Goal: Task Accomplishment & Management: Use online tool/utility

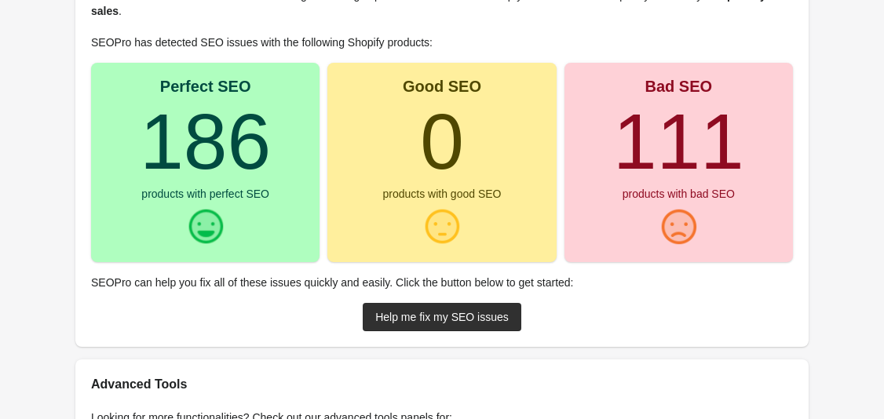
scroll to position [162, 0]
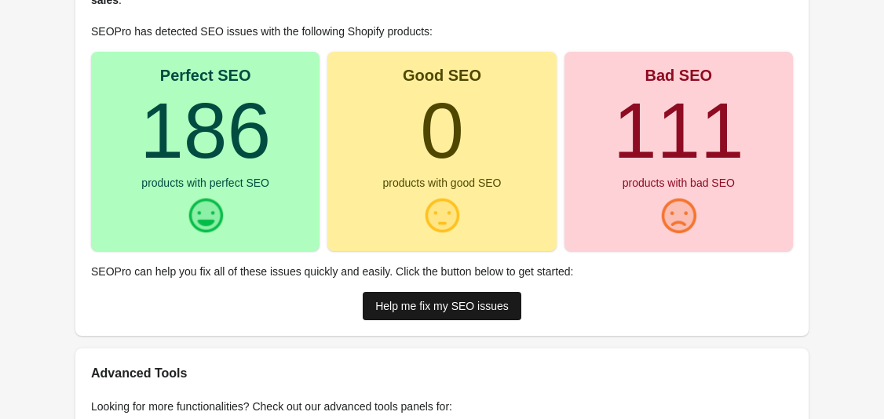
click at [461, 308] on div "Help me fix my SEO issues" at bounding box center [441, 306] width 133 height 13
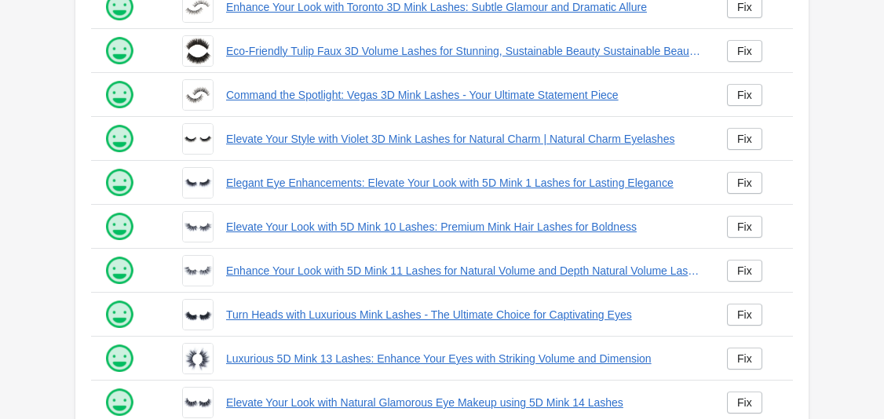
scroll to position [447, 0]
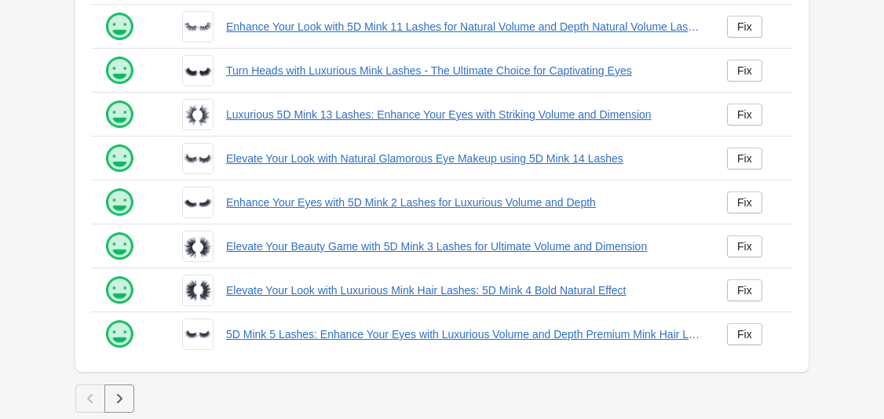
click at [118, 396] on icon "button" at bounding box center [119, 398] width 5 height 9
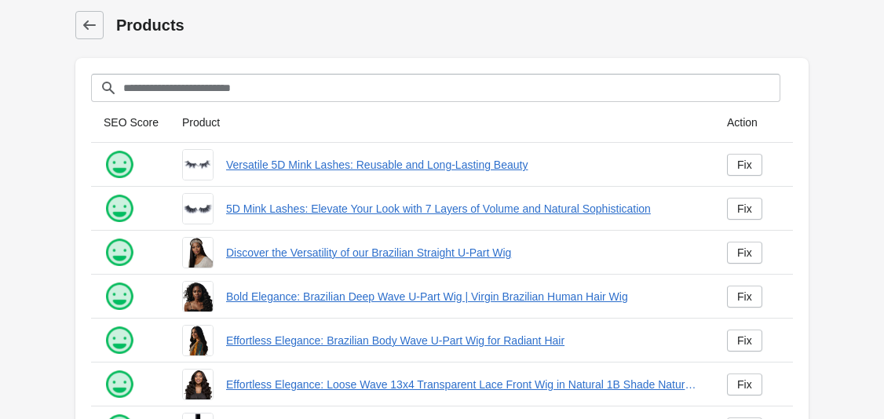
scroll to position [447, 0]
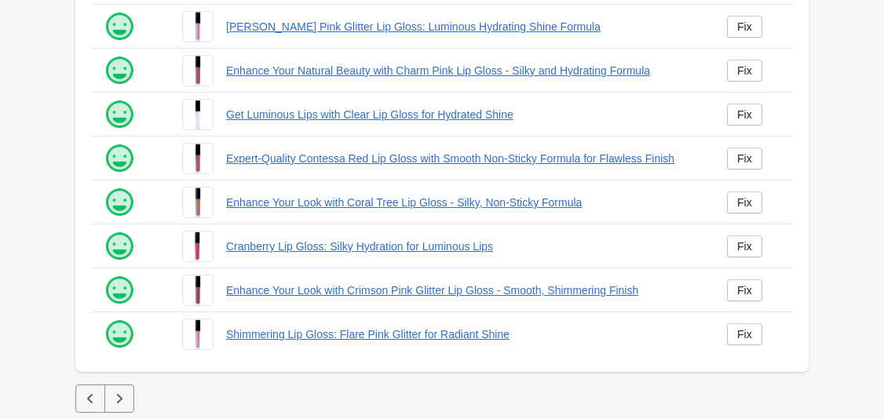
click at [116, 392] on icon "button" at bounding box center [119, 399] width 16 height 16
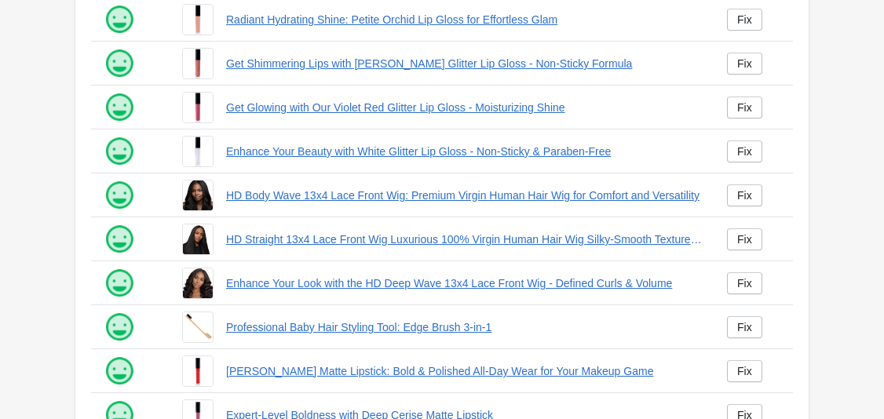
scroll to position [447, 0]
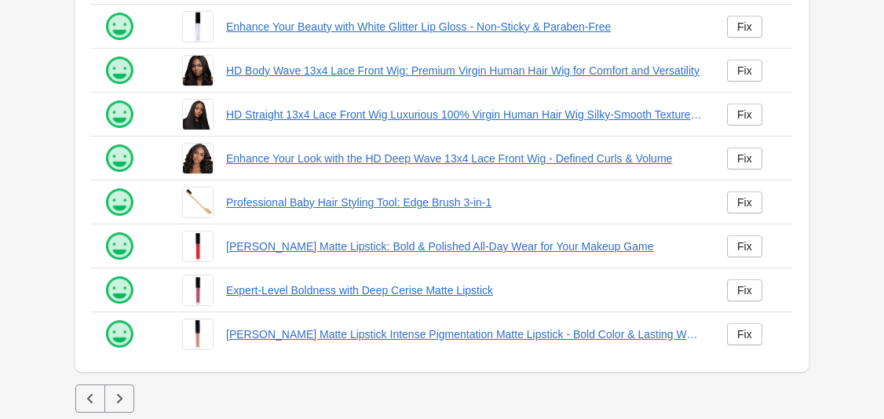
click at [119, 403] on icon "button" at bounding box center [119, 399] width 16 height 16
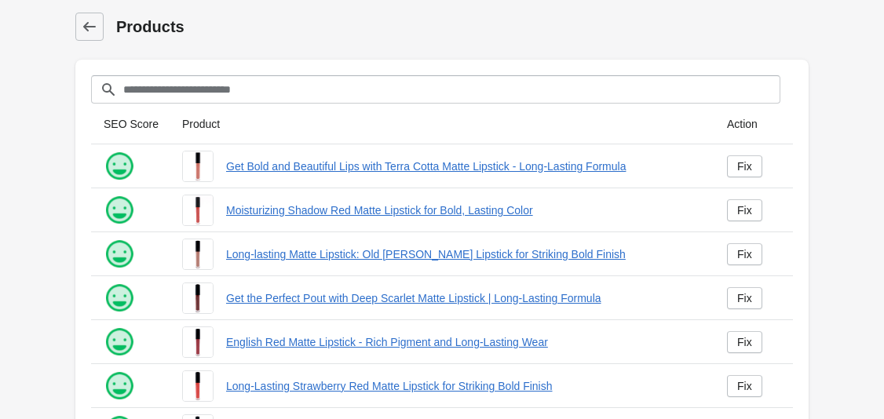
scroll to position [447, 0]
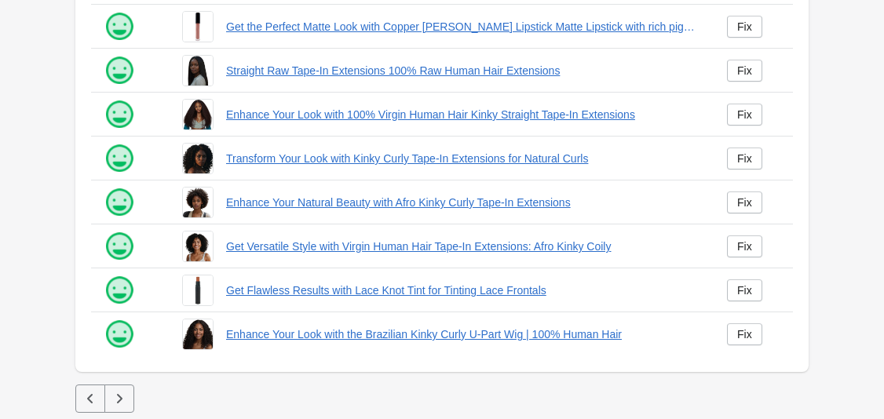
click at [129, 396] on button "button" at bounding box center [119, 399] width 30 height 28
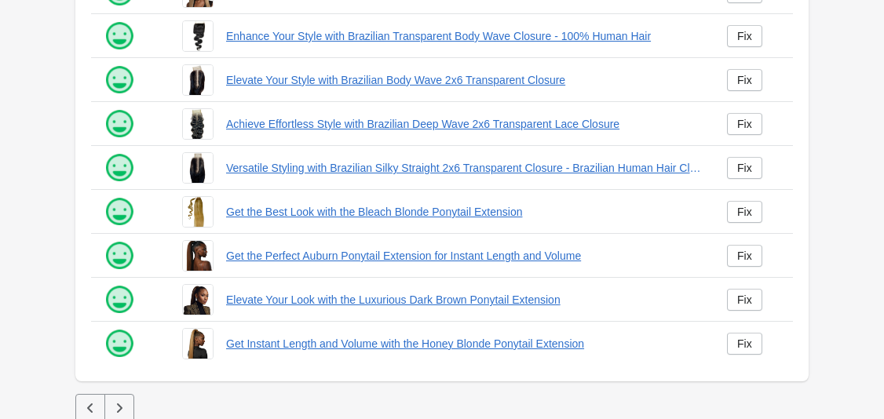
scroll to position [447, 0]
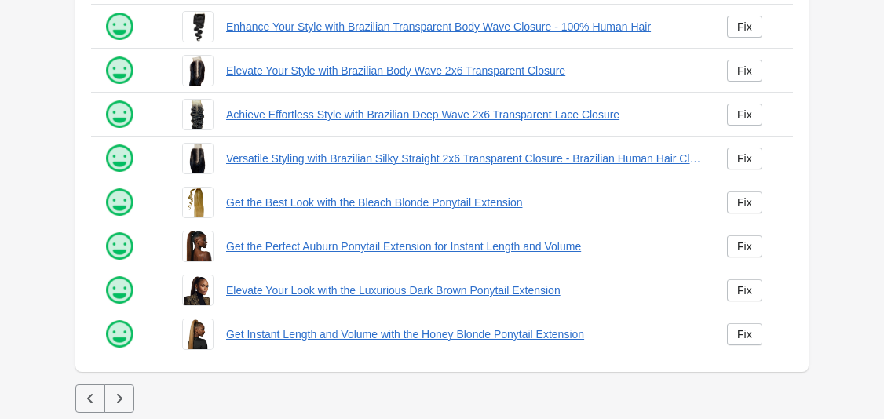
click at [122, 397] on icon "button" at bounding box center [119, 399] width 16 height 16
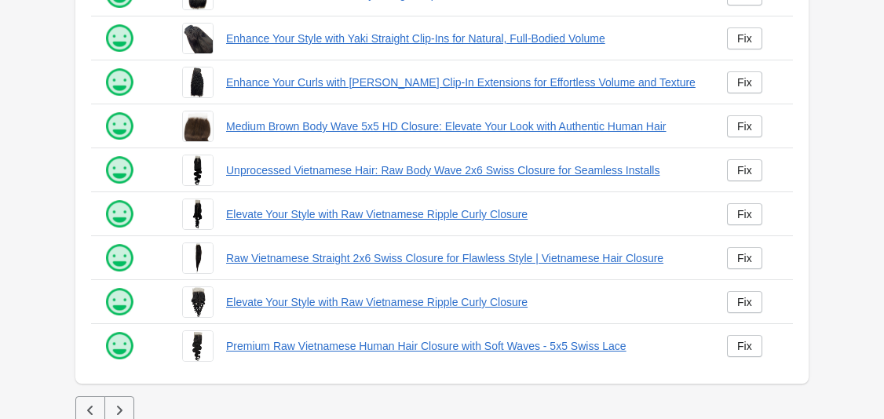
scroll to position [447, 0]
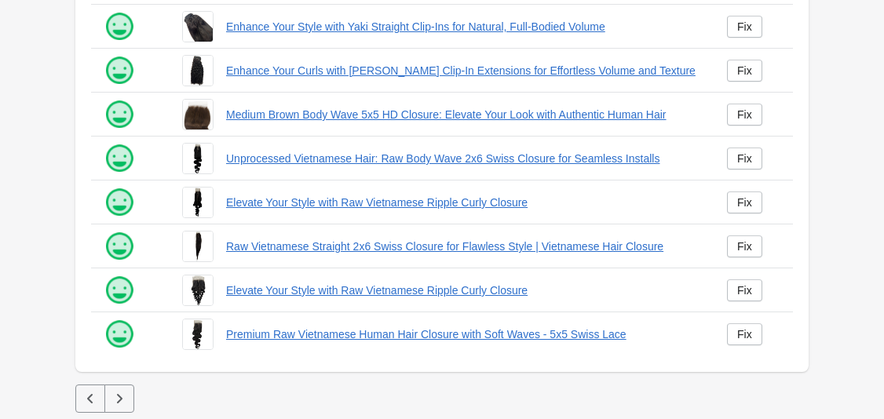
click at [122, 391] on icon "button" at bounding box center [119, 399] width 16 height 16
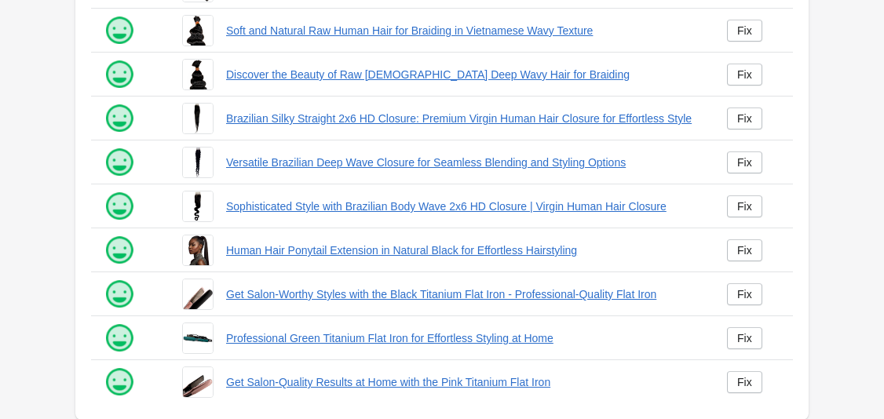
scroll to position [447, 0]
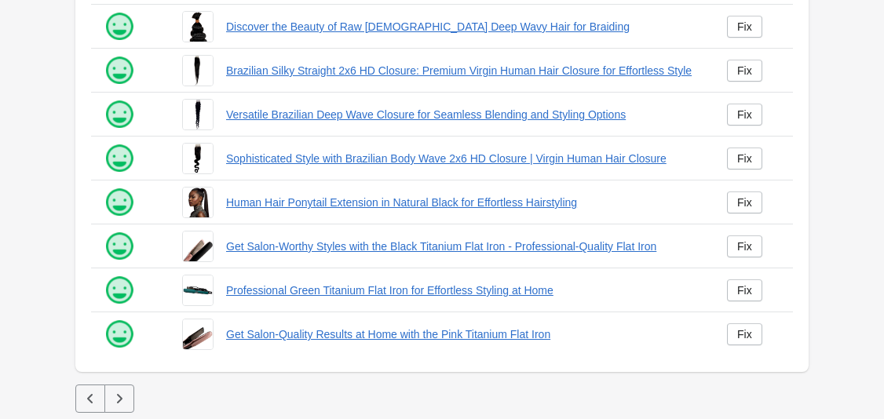
click at [121, 392] on icon "button" at bounding box center [119, 399] width 16 height 16
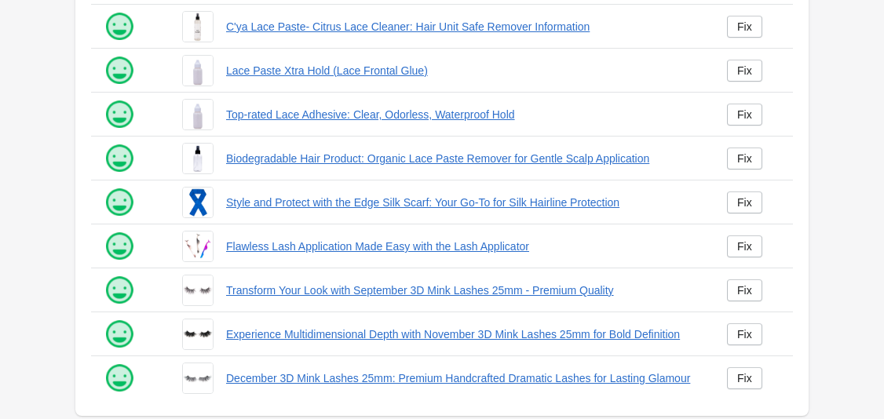
scroll to position [447, 0]
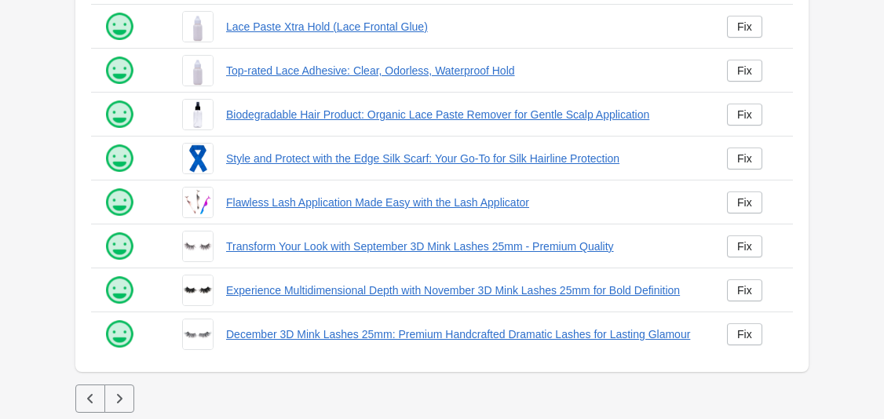
click at [113, 396] on icon "button" at bounding box center [119, 399] width 16 height 16
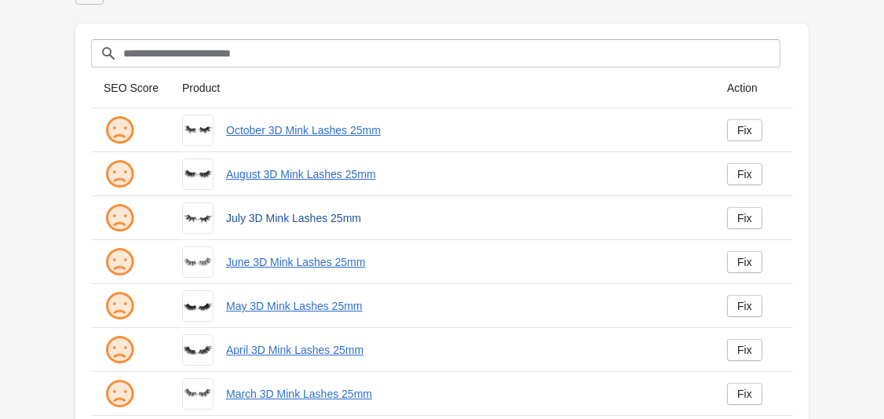
scroll to position [29, 0]
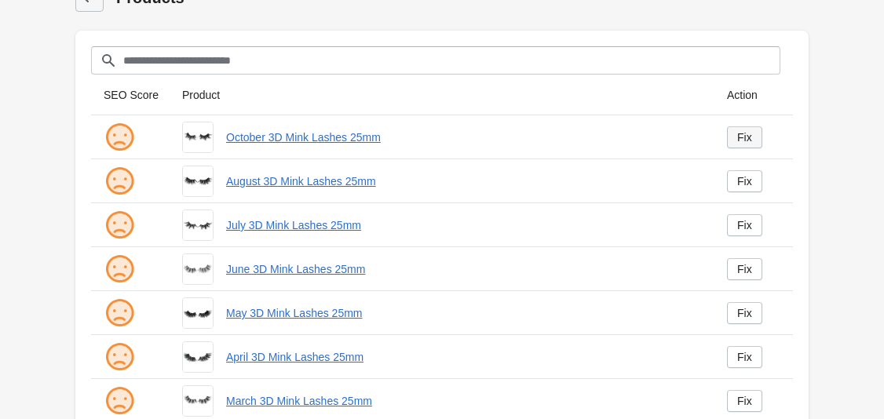
click at [738, 139] on div "Fix" at bounding box center [744, 137] width 15 height 13
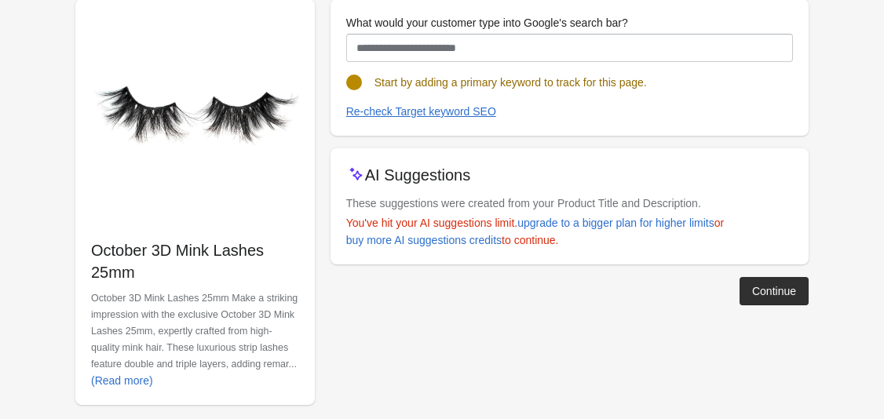
scroll to position [191, 0]
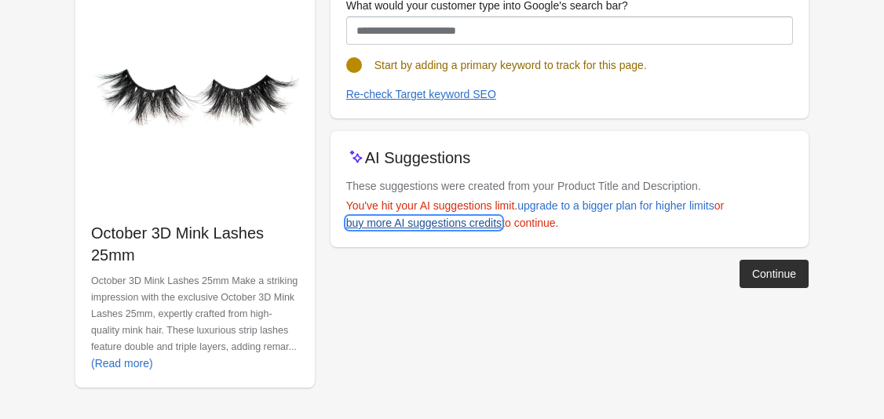
click at [442, 226] on div "buy more AI suggestions credits" at bounding box center [423, 223] width 155 height 13
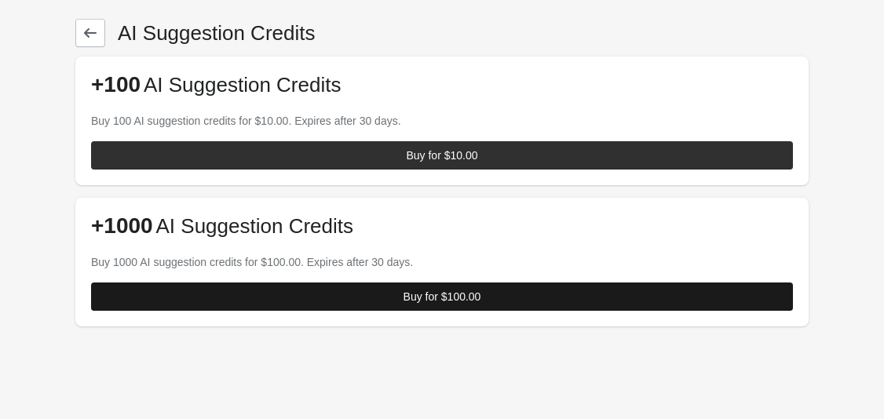
click at [436, 300] on div "Buy for $100.00" at bounding box center [442, 296] width 78 height 13
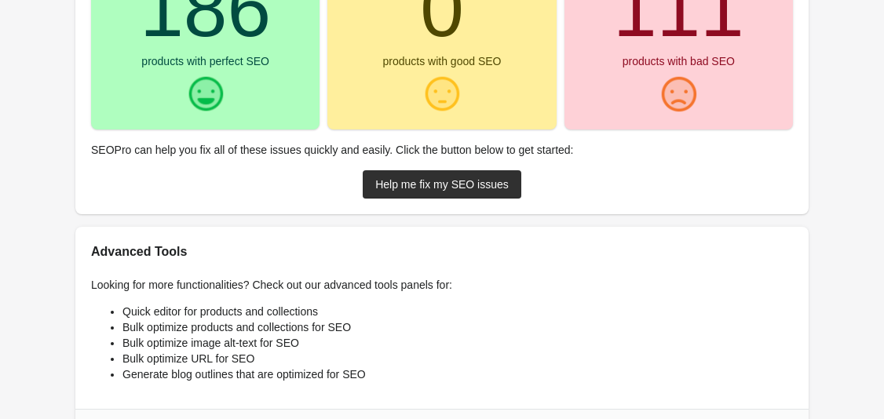
scroll to position [461, 0]
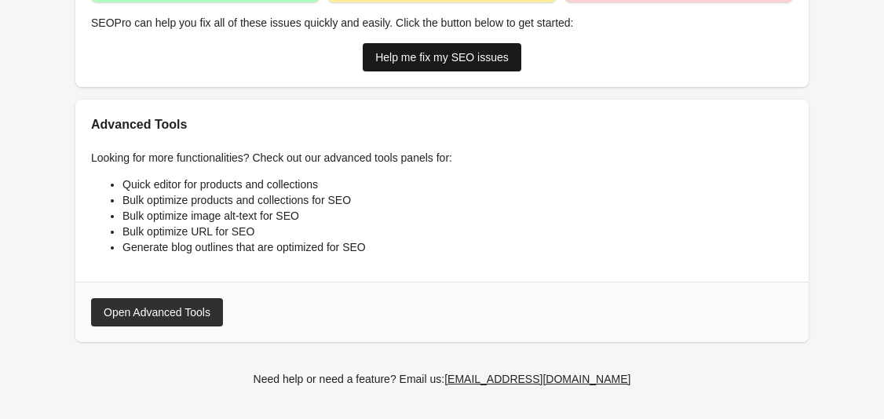
click at [434, 54] on div "Help me fix my SEO issues" at bounding box center [441, 57] width 133 height 13
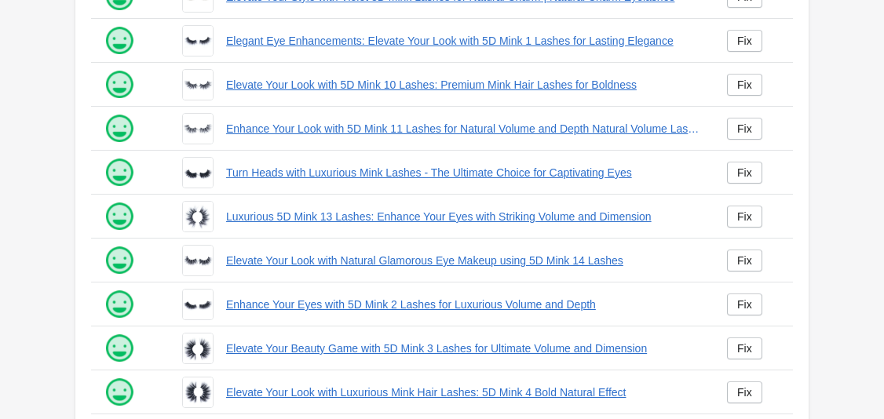
scroll to position [447, 0]
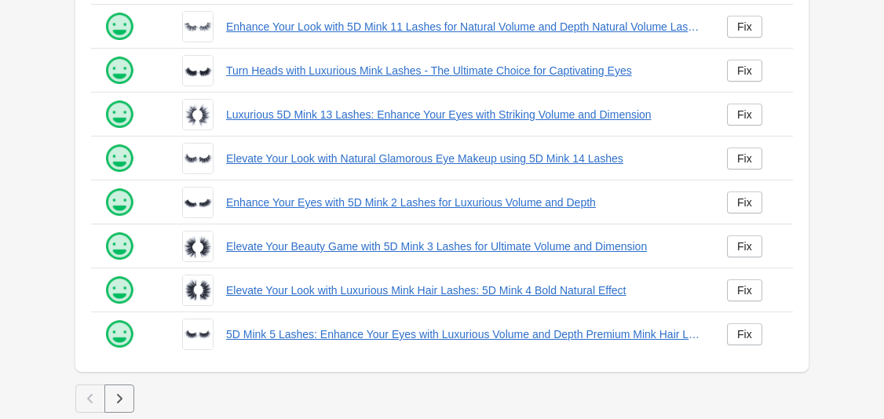
click at [119, 391] on icon "button" at bounding box center [119, 399] width 16 height 16
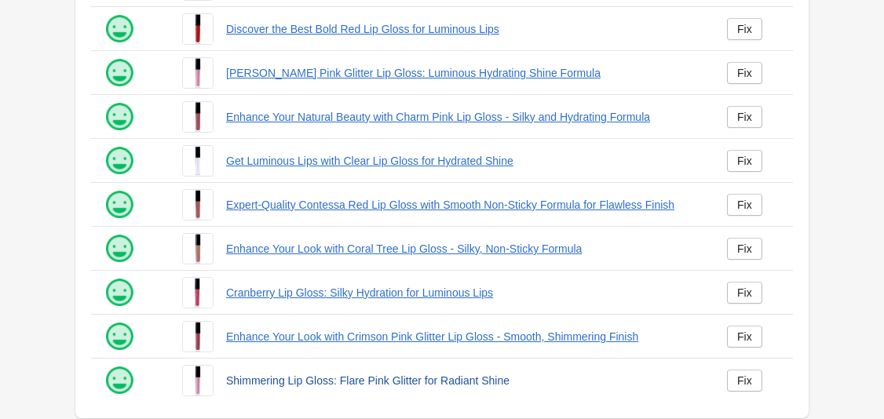
scroll to position [447, 0]
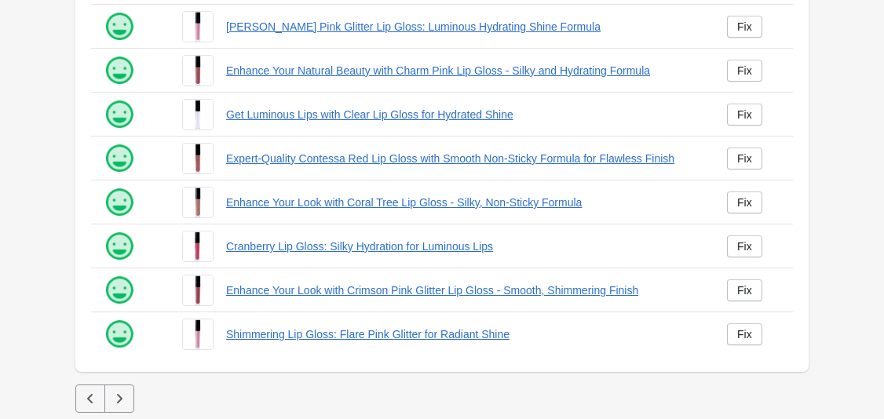
click at [117, 391] on icon "button" at bounding box center [119, 399] width 16 height 16
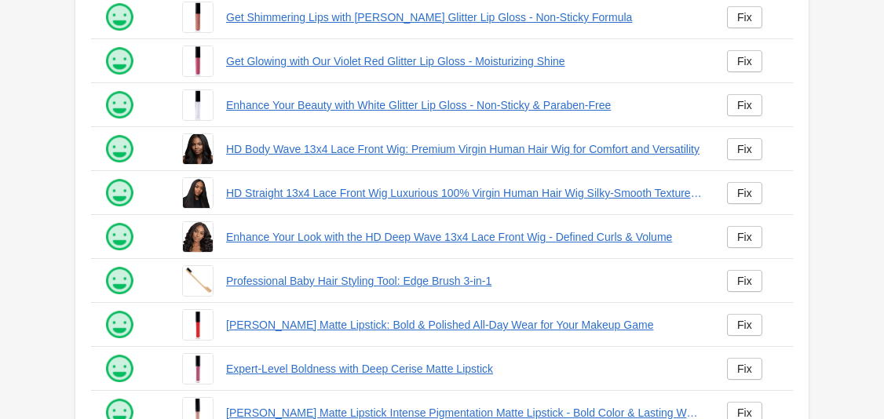
scroll to position [447, 0]
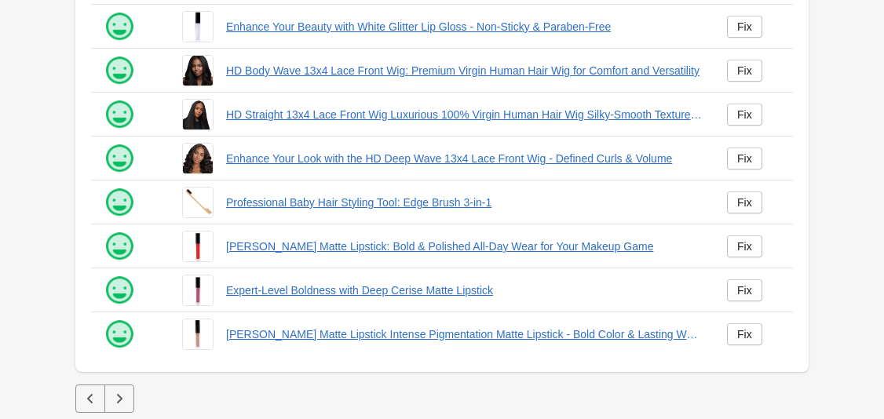
click at [119, 403] on icon "button" at bounding box center [119, 399] width 16 height 16
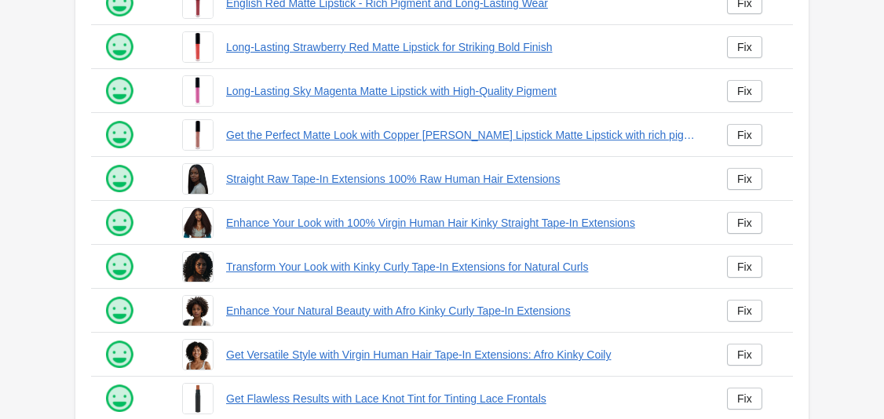
scroll to position [447, 0]
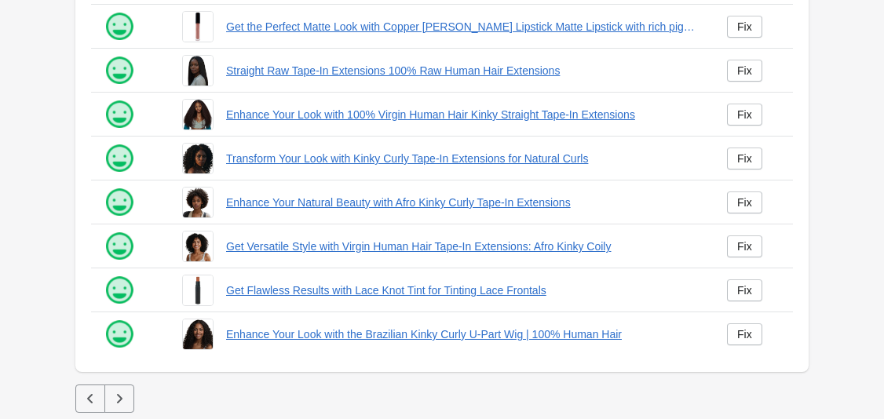
click at [112, 402] on icon "button" at bounding box center [119, 399] width 16 height 16
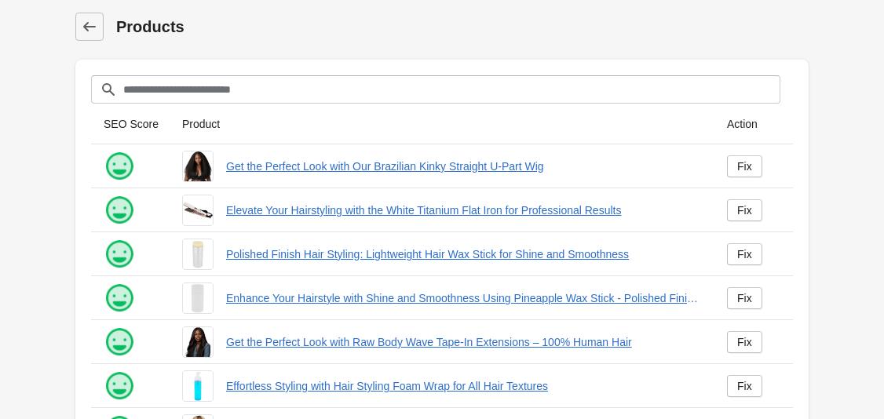
scroll to position [447, 0]
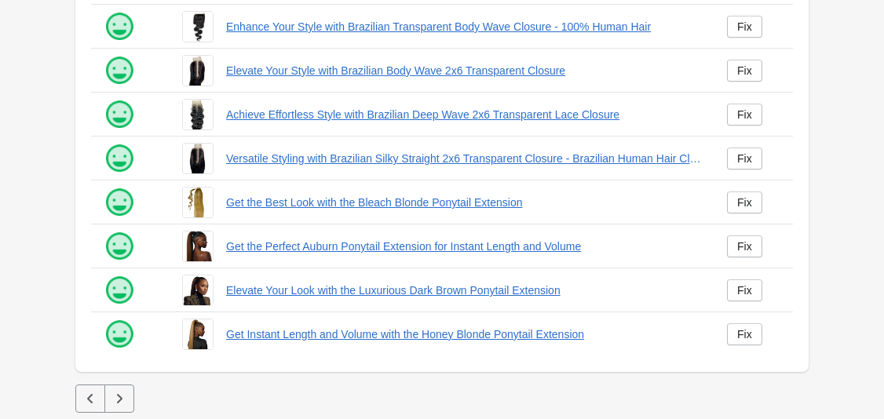
click at [125, 394] on icon "button" at bounding box center [119, 399] width 16 height 16
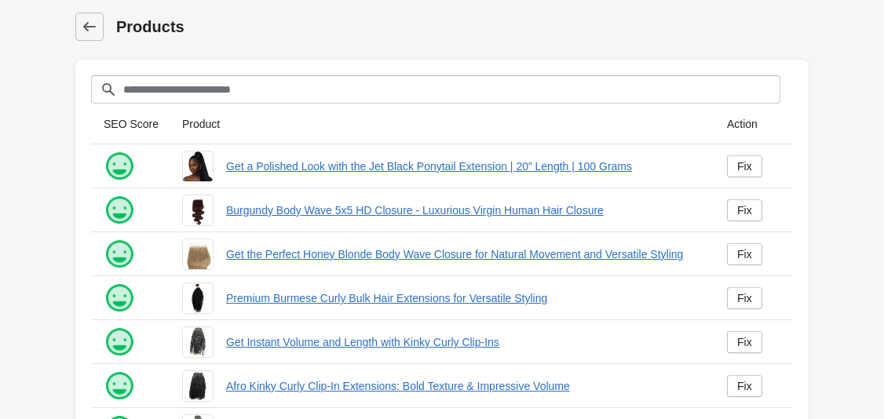
scroll to position [447, 0]
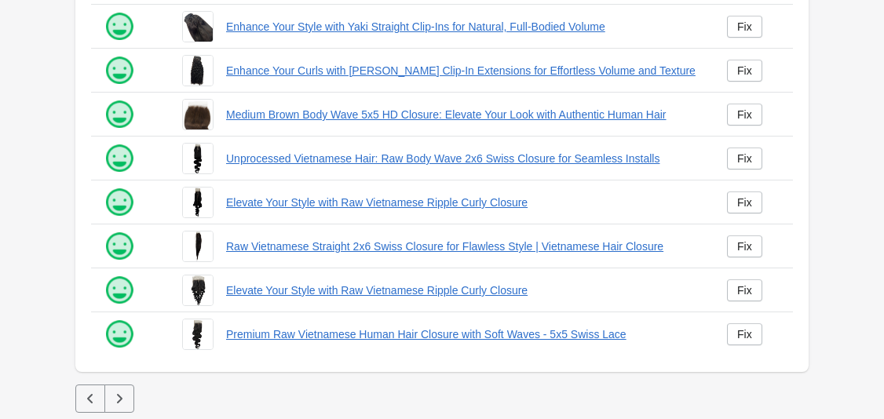
click at [121, 396] on icon "button" at bounding box center [119, 399] width 16 height 16
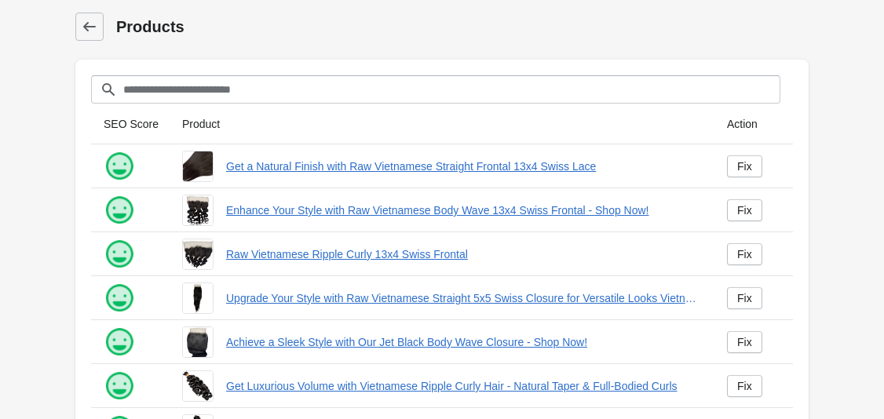
scroll to position [447, 0]
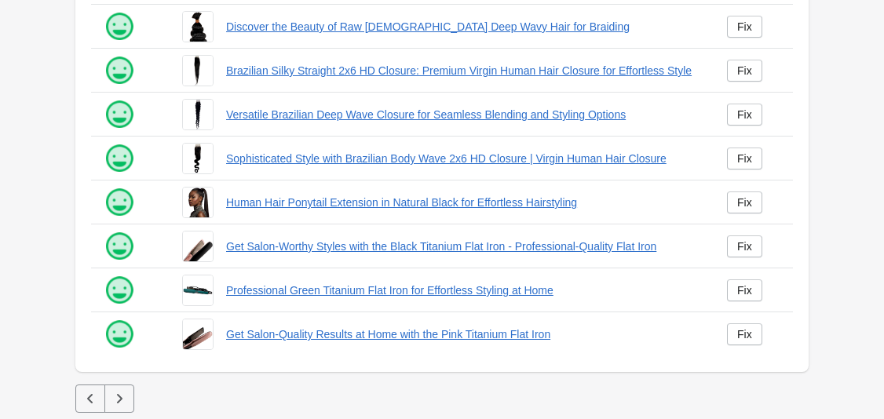
click at [121, 394] on icon "button" at bounding box center [119, 399] width 16 height 16
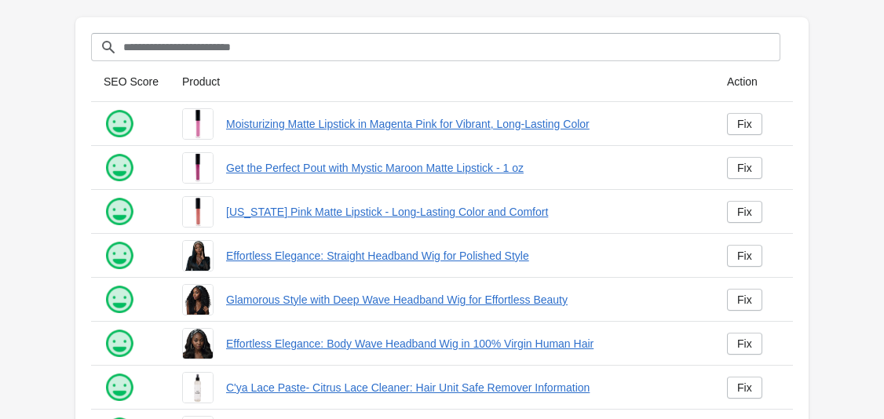
scroll to position [447, 0]
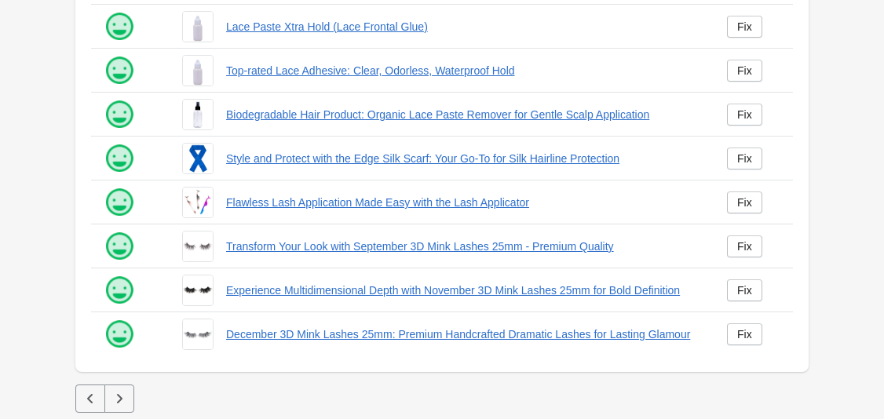
click at [112, 398] on icon "button" at bounding box center [119, 399] width 16 height 16
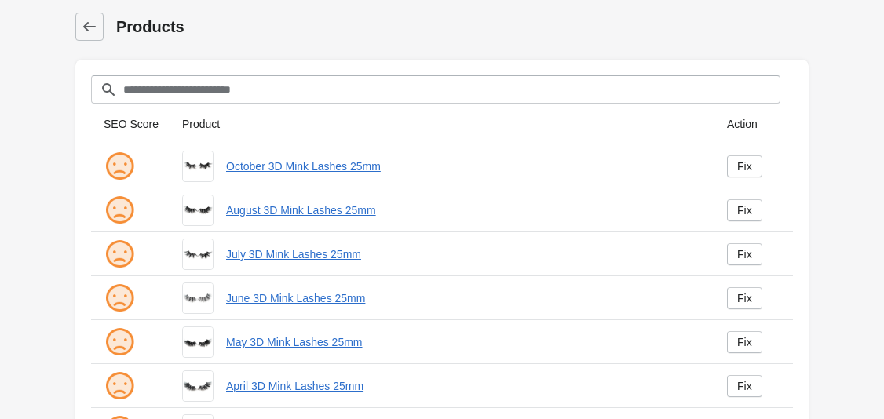
click at [112, 293] on img at bounding box center [119, 298] width 31 height 31
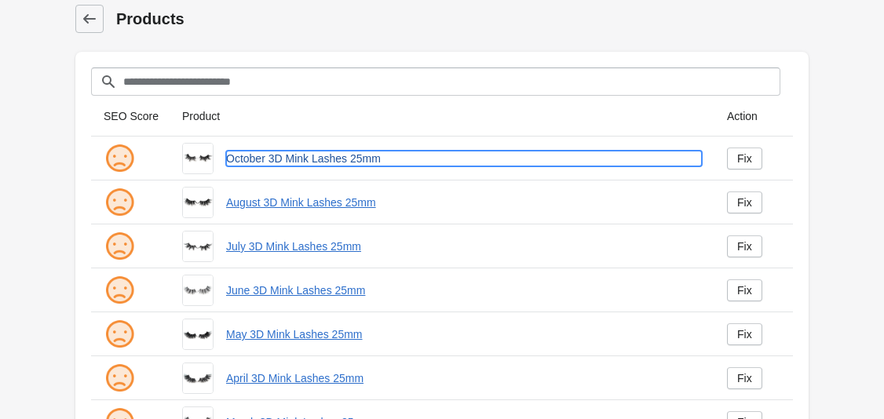
click at [352, 155] on link "October 3D Mink Lashes 25mm" at bounding box center [464, 159] width 476 height 16
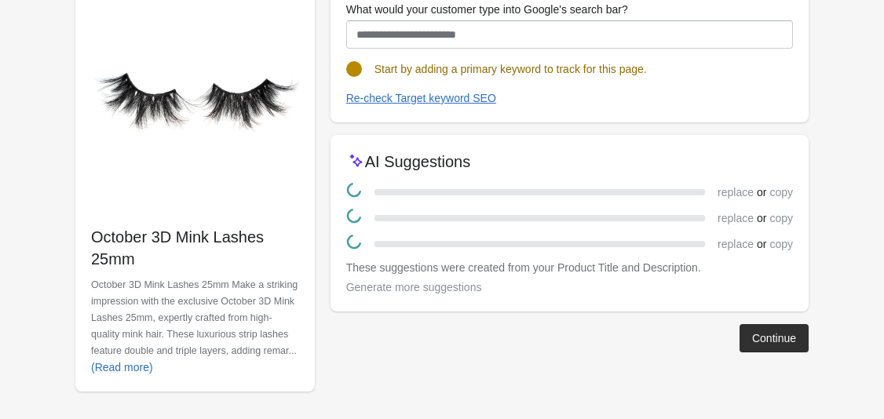
scroll to position [191, 0]
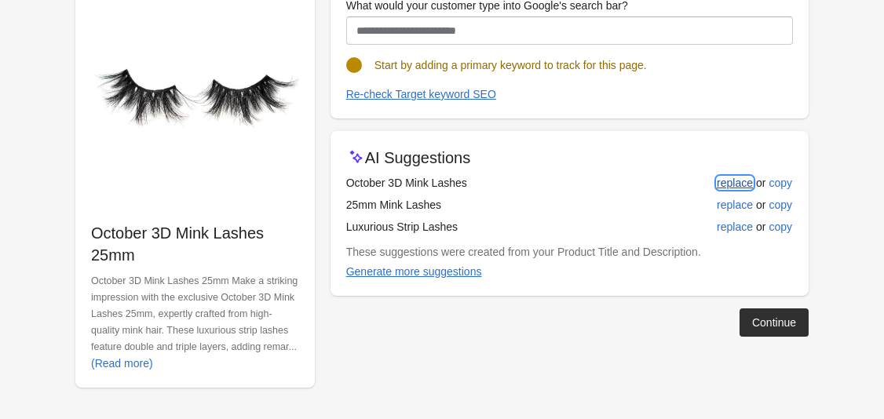
click at [734, 181] on div "replace" at bounding box center [735, 183] width 36 height 13
type input "**********"
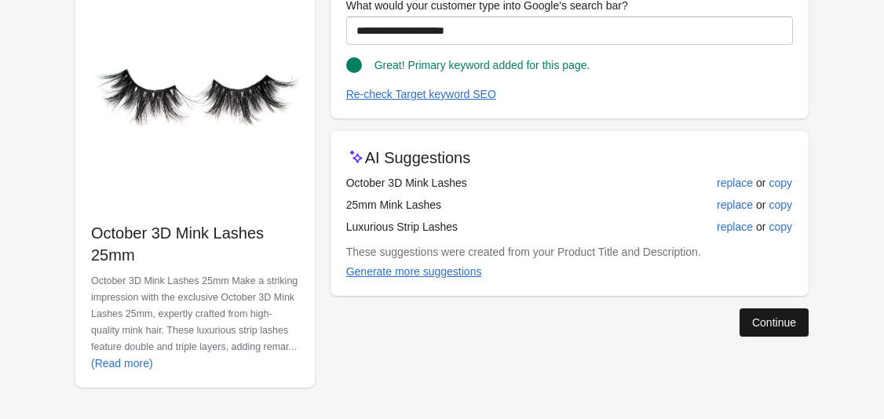
click at [765, 322] on div "Continue" at bounding box center [774, 322] width 44 height 13
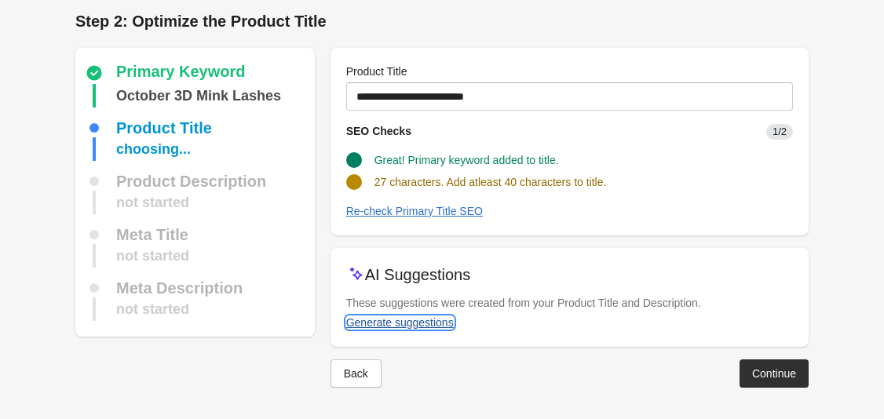
click at [441, 319] on div "Generate suggestions" at bounding box center [400, 322] width 108 height 13
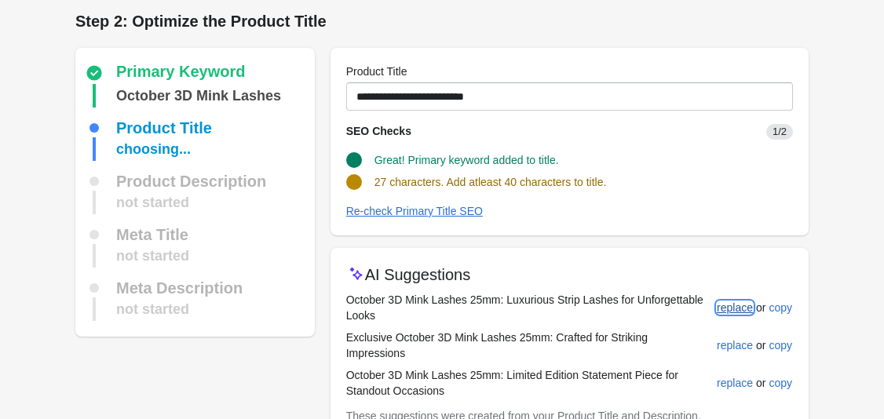
click at [727, 307] on div "replace" at bounding box center [735, 307] width 36 height 13
type input "**********"
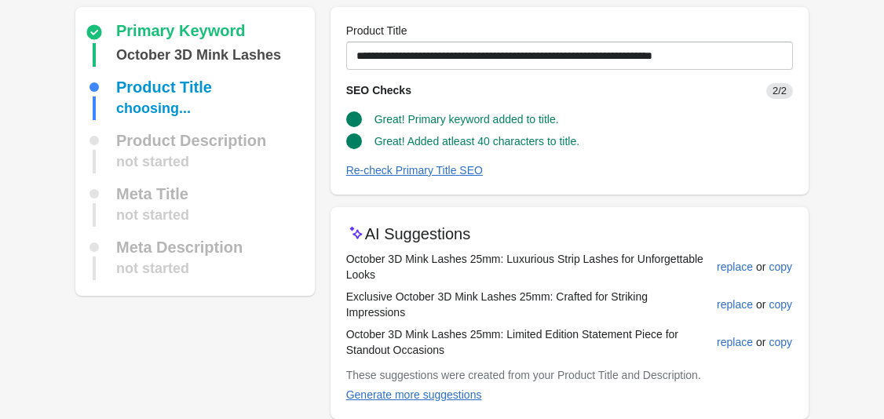
scroll to position [103, 0]
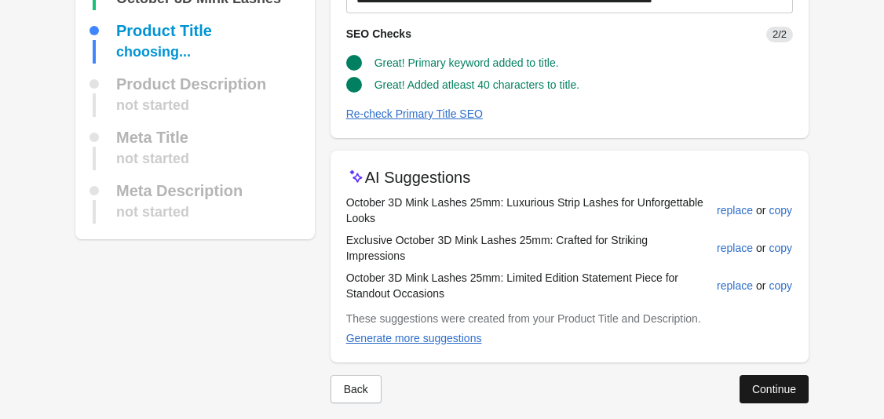
click at [757, 383] on div "Continue" at bounding box center [774, 389] width 44 height 13
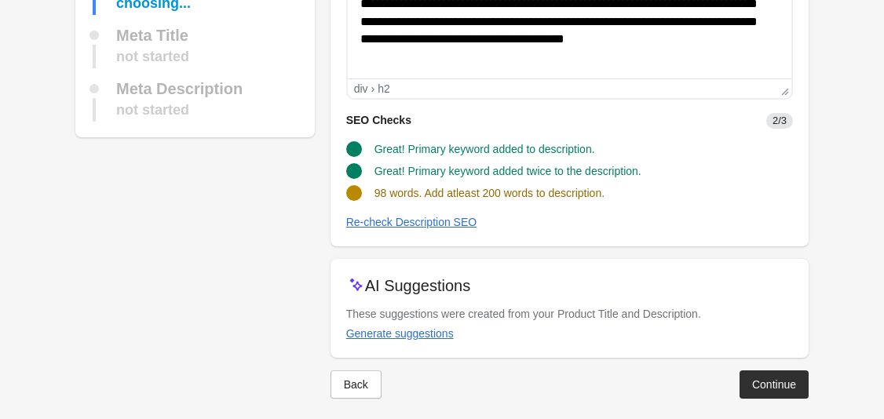
scroll to position [235, 0]
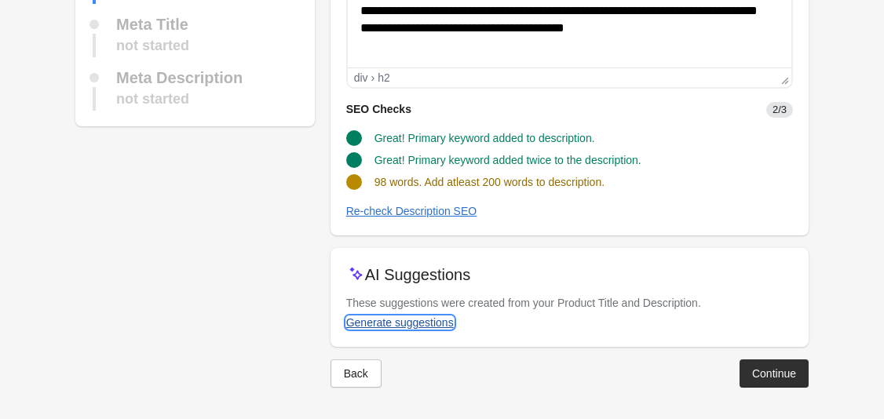
click at [442, 325] on div "Generate suggestions" at bounding box center [400, 322] width 108 height 13
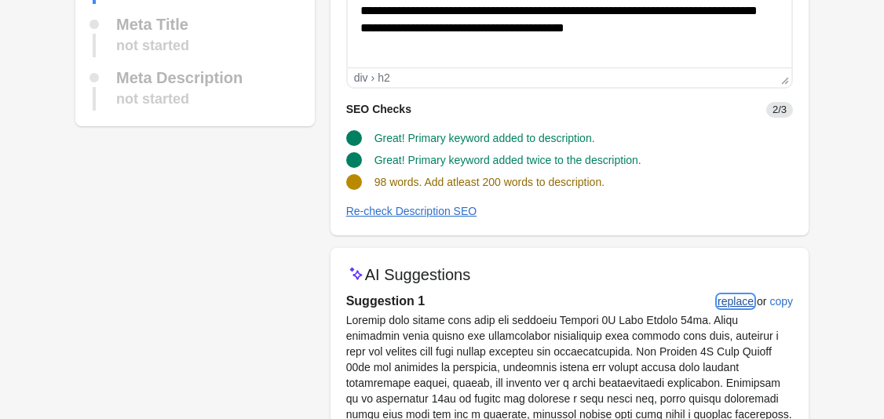
click at [731, 308] on button "replace" at bounding box center [735, 301] width 49 height 28
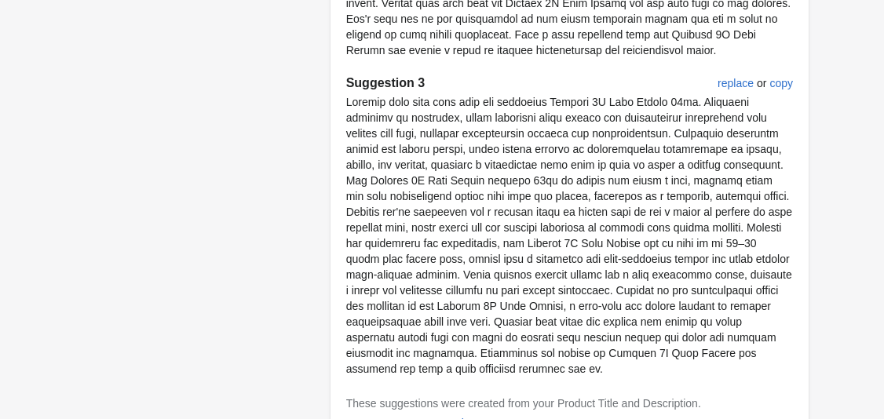
scroll to position [1191, 0]
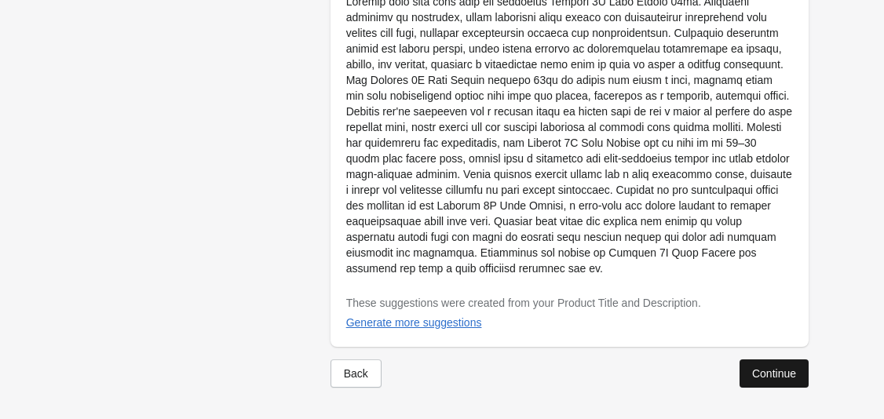
click at [755, 368] on div "Continue" at bounding box center [774, 373] width 44 height 13
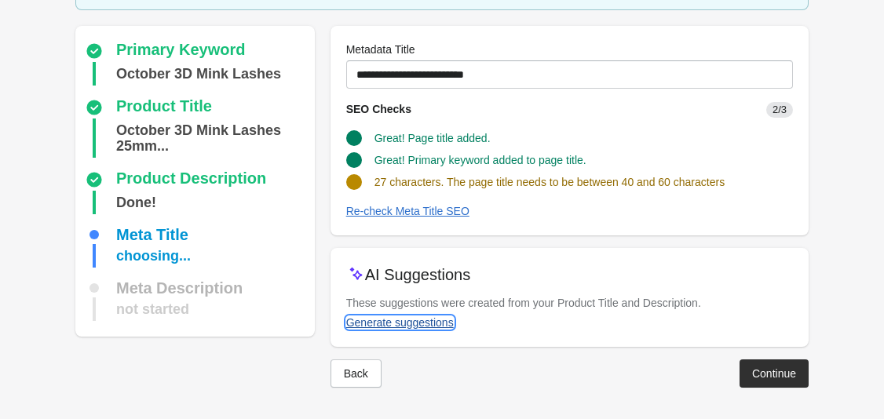
click at [432, 319] on div "Generate suggestions" at bounding box center [400, 322] width 108 height 13
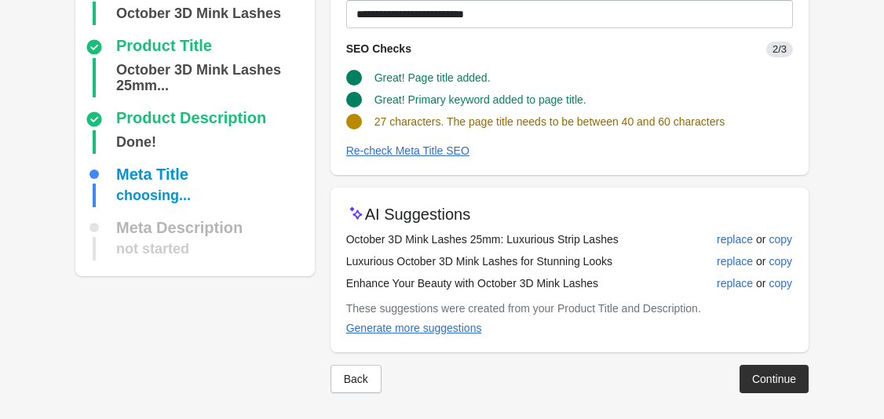
scroll to position [169, 0]
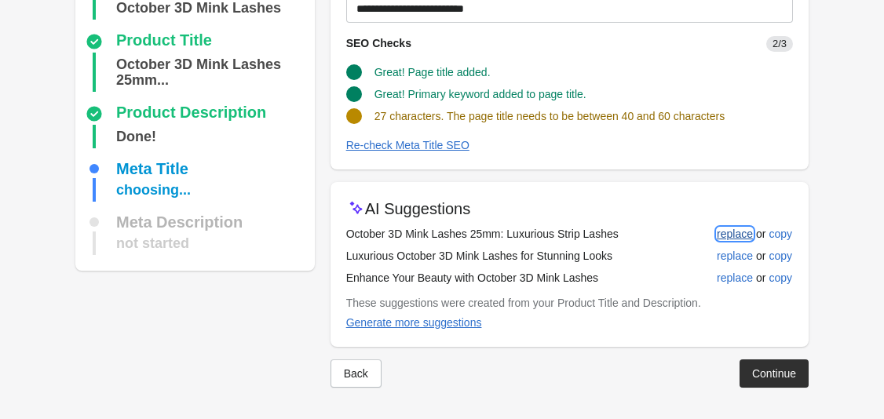
click at [724, 233] on div "replace" at bounding box center [735, 234] width 36 height 13
type input "**********"
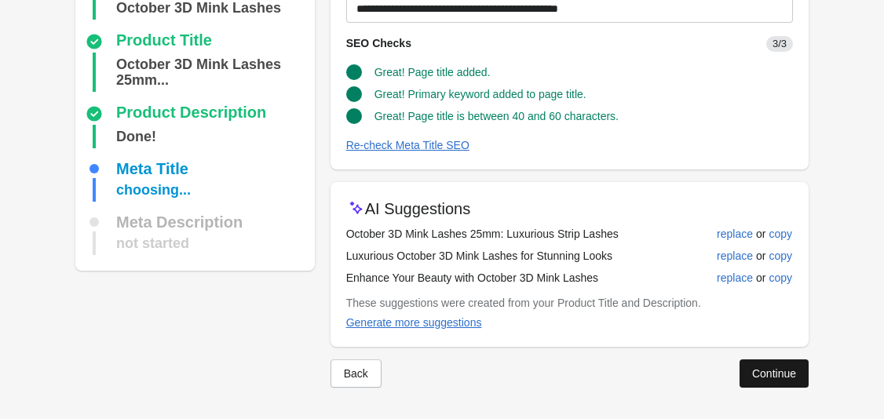
click at [776, 379] on div "Continue" at bounding box center [774, 373] width 44 height 13
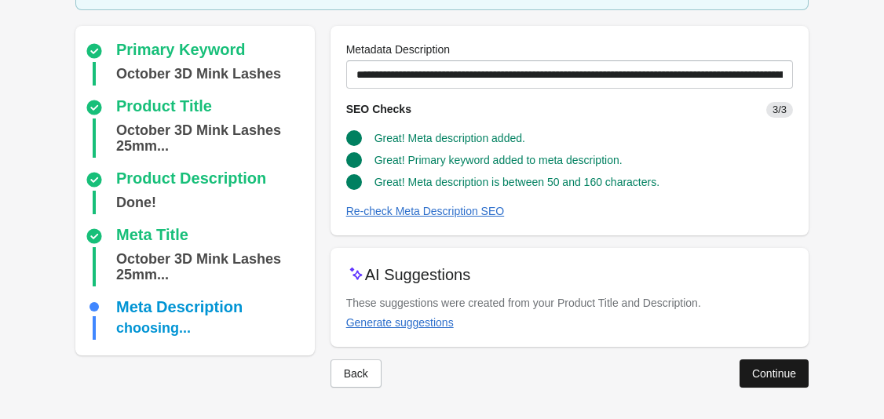
click at [764, 379] on div "Continue" at bounding box center [774, 373] width 44 height 13
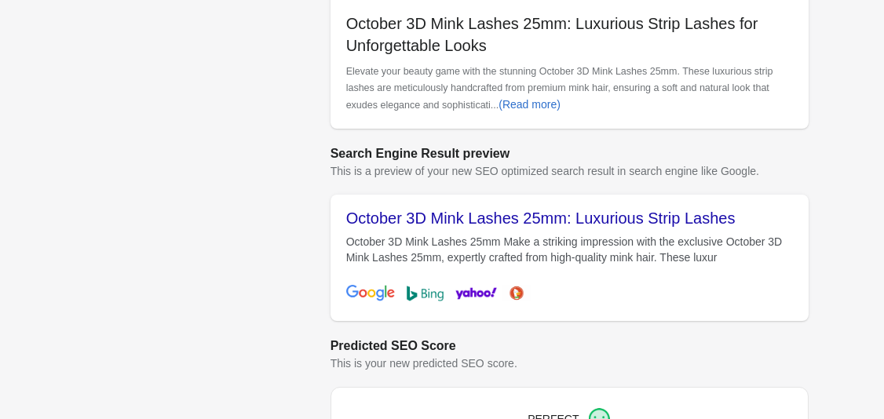
scroll to position [676, 0]
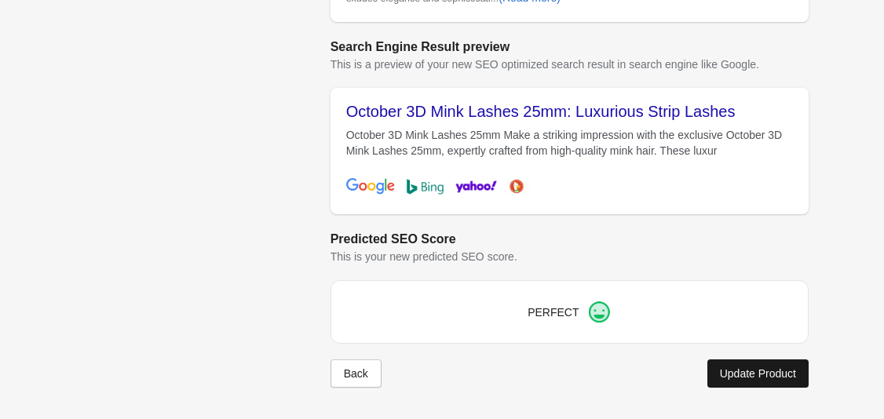
click at [748, 373] on div "Update Product" at bounding box center [758, 373] width 76 height 13
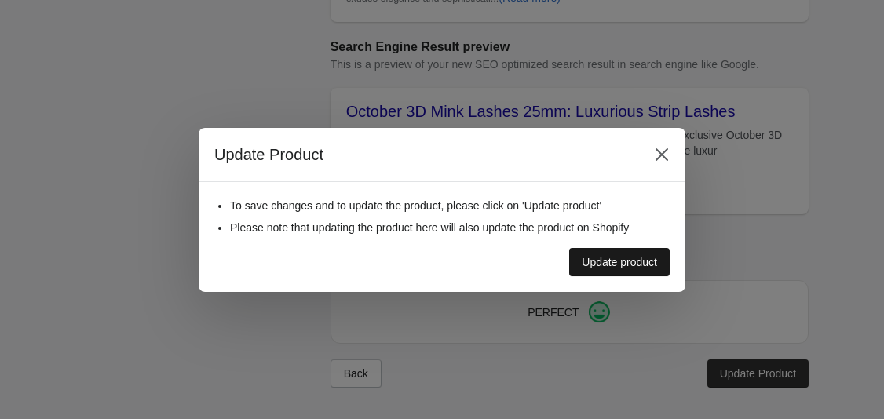
click at [640, 257] on div "Update product" at bounding box center [619, 262] width 75 height 13
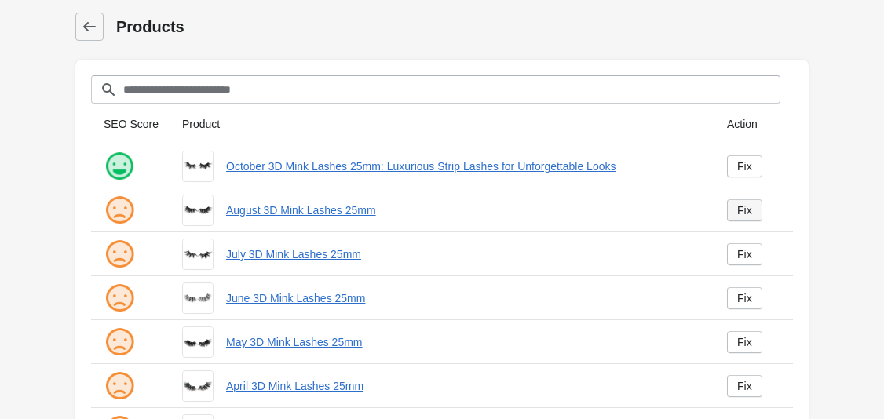
click at [753, 205] on link "Fix" at bounding box center [744, 210] width 35 height 22
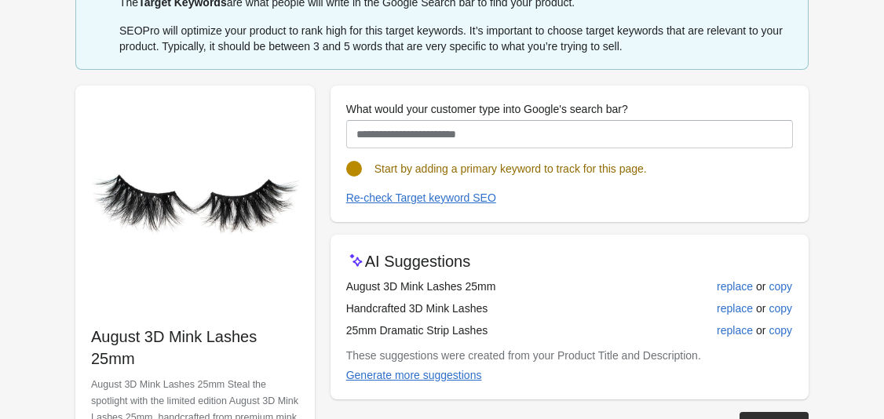
scroll to position [191, 0]
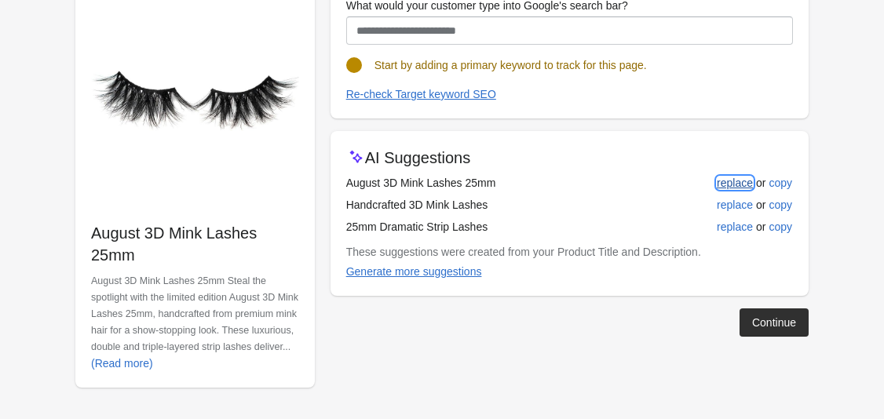
click at [741, 178] on div "replace" at bounding box center [735, 183] width 36 height 13
type input "**********"
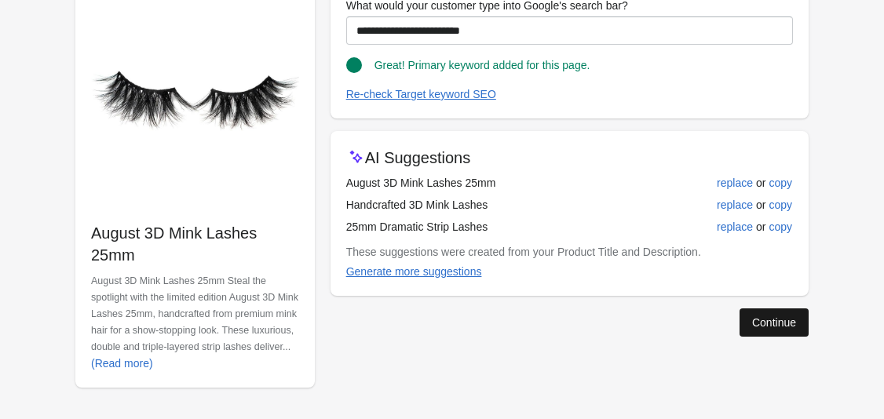
click at [778, 326] on div "Continue" at bounding box center [774, 322] width 44 height 13
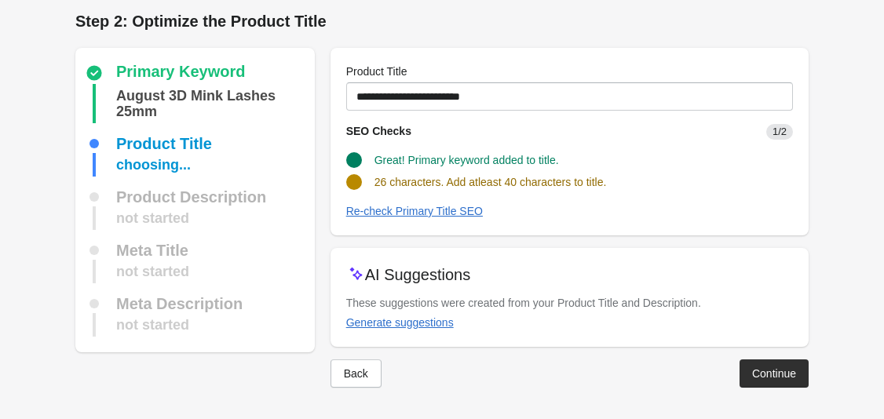
scroll to position [5, 0]
click at [446, 326] on div "Generate suggestions" at bounding box center [400, 322] width 108 height 13
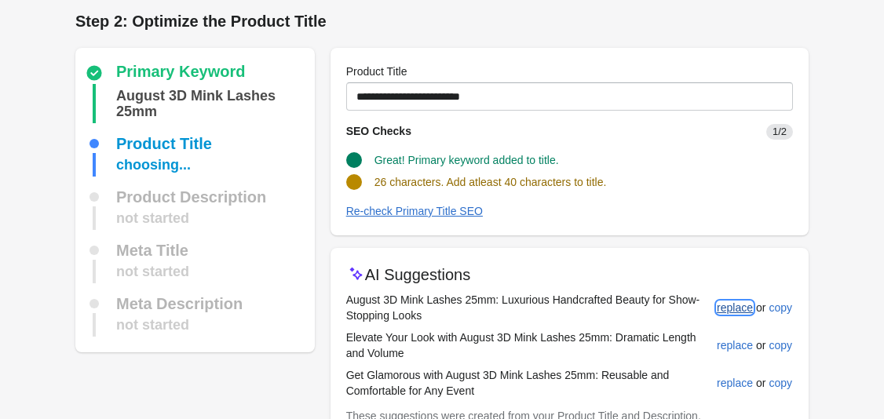
click at [742, 311] on div "replace" at bounding box center [735, 307] width 36 height 13
type input "**********"
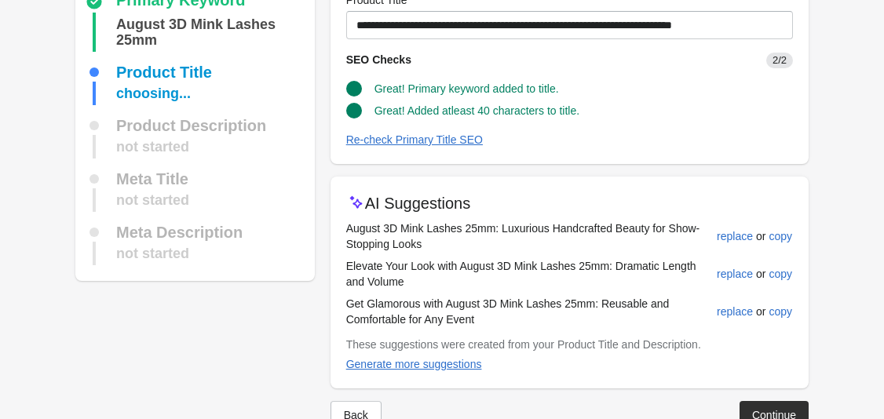
scroll to position [119, 0]
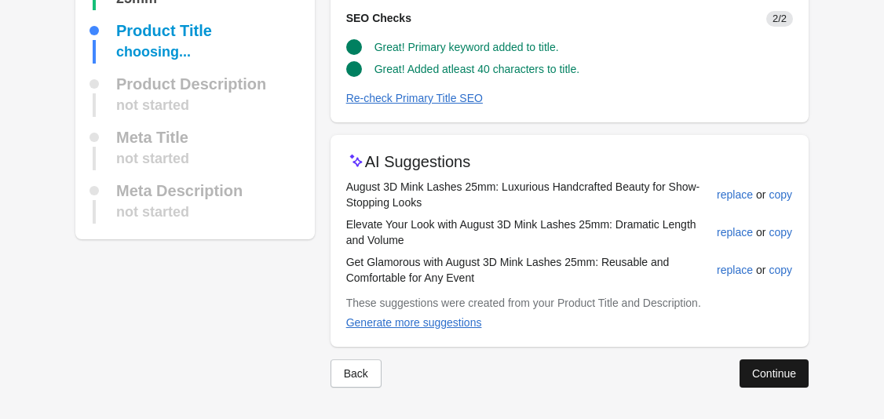
click at [772, 367] on div "Continue" at bounding box center [774, 373] width 44 height 13
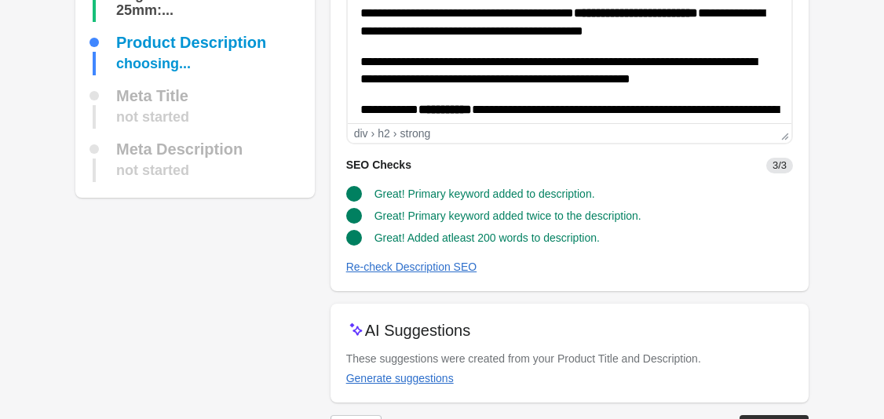
scroll to position [235, 0]
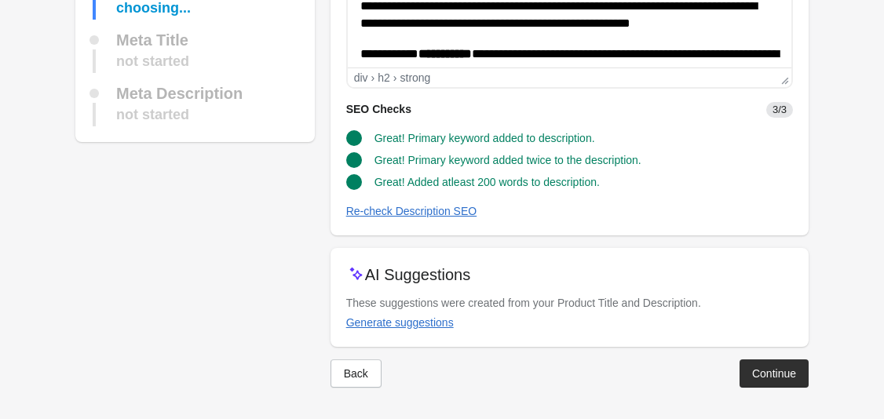
click at [782, 370] on div "Continue" at bounding box center [774, 373] width 44 height 13
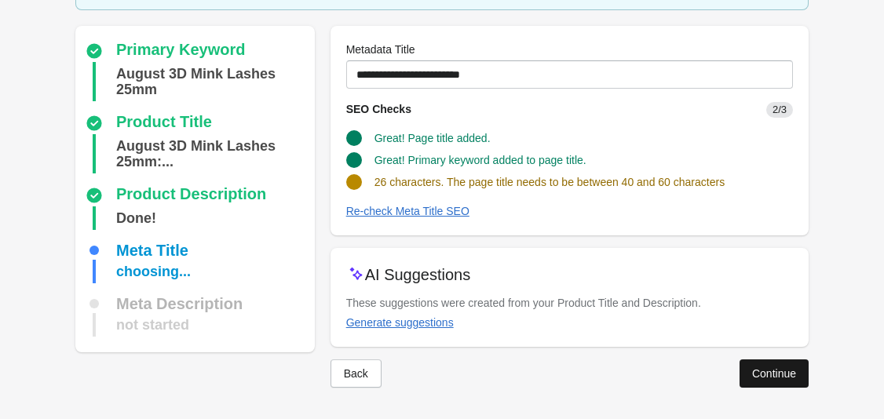
scroll to position [103, 0]
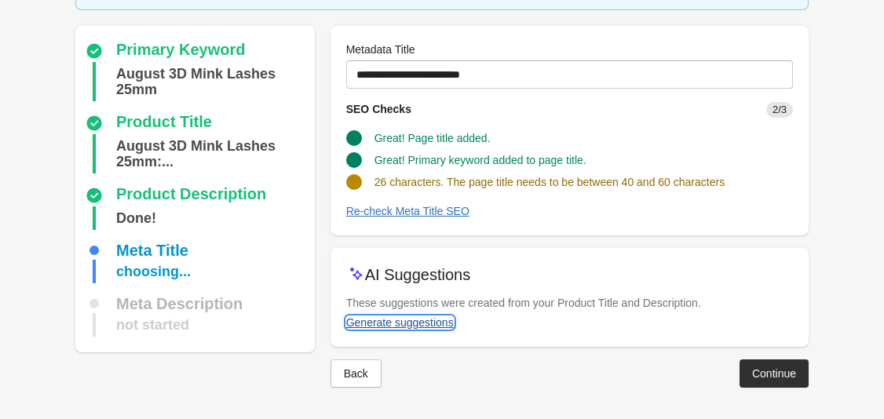
click at [436, 323] on div "Generate suggestions" at bounding box center [400, 322] width 108 height 13
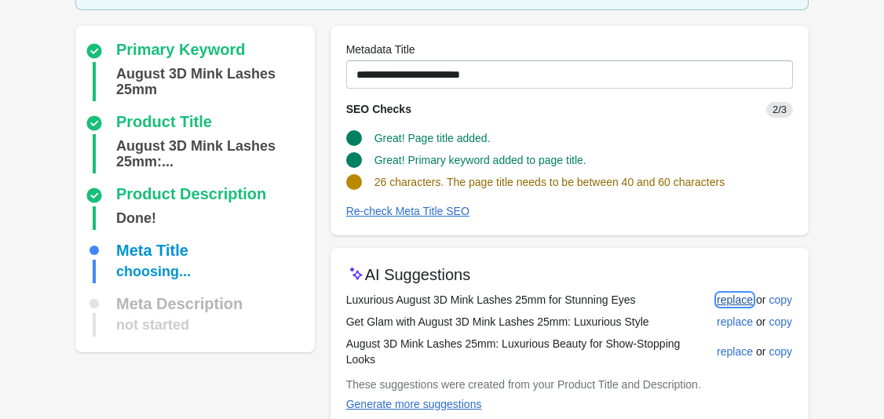
click at [729, 298] on div "replace" at bounding box center [735, 300] width 36 height 13
type input "**********"
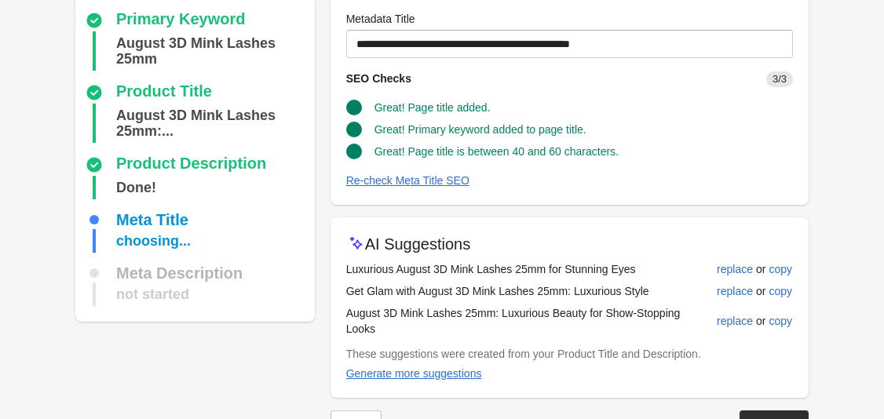
scroll to position [184, 0]
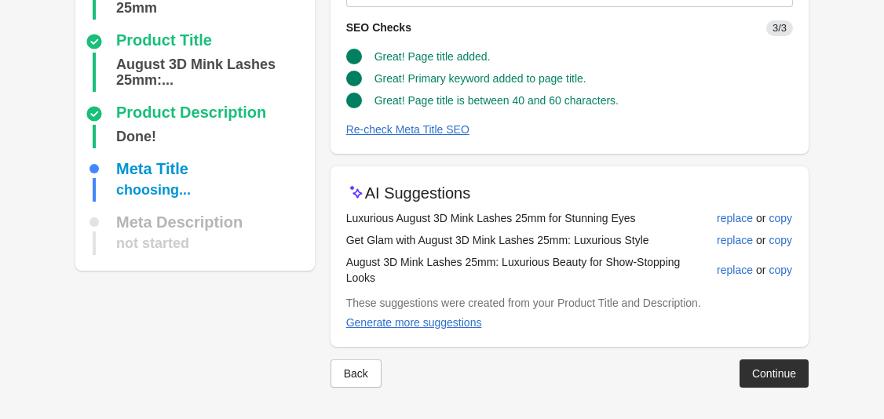
click at [760, 355] on div "Back Continue" at bounding box center [563, 367] width 490 height 41
click at [765, 374] on div "Continue" at bounding box center [774, 373] width 44 height 13
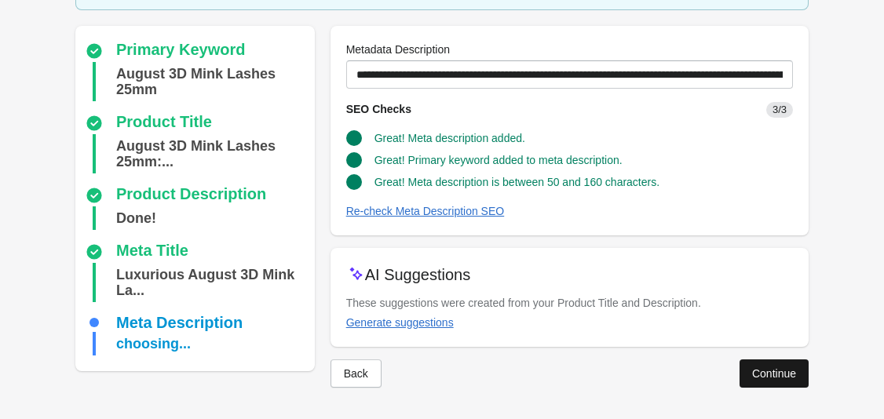
click at [773, 377] on div "Continue" at bounding box center [774, 373] width 44 height 13
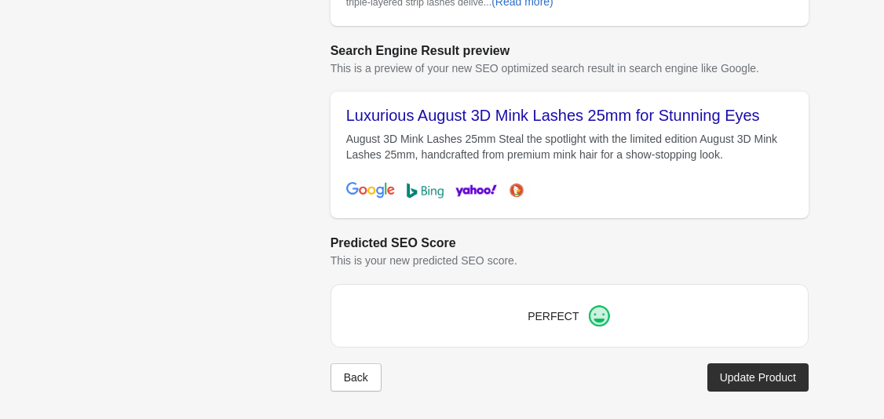
scroll to position [676, 0]
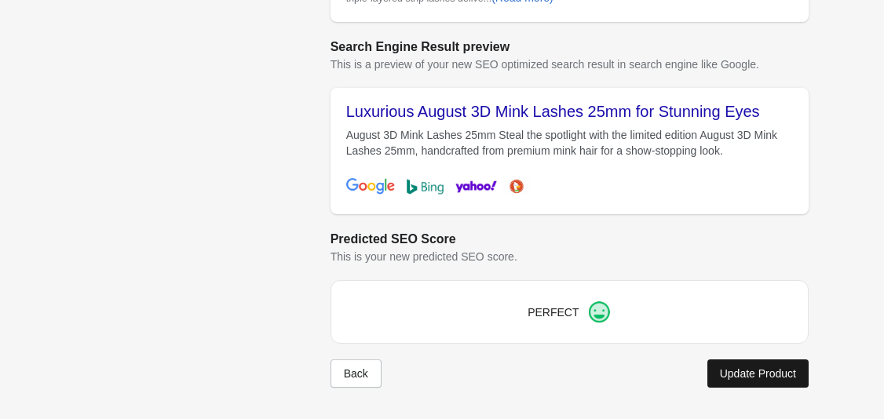
click at [748, 380] on button "Update Product" at bounding box center [757, 373] width 101 height 28
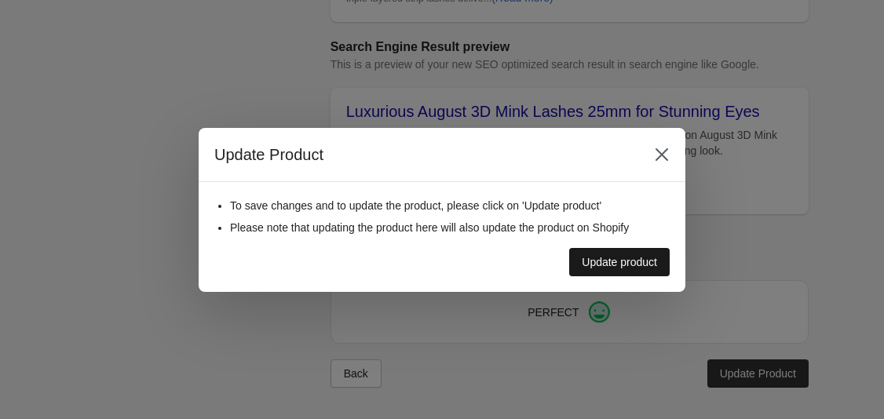
click at [659, 268] on button "Update product" at bounding box center [619, 262] width 100 height 28
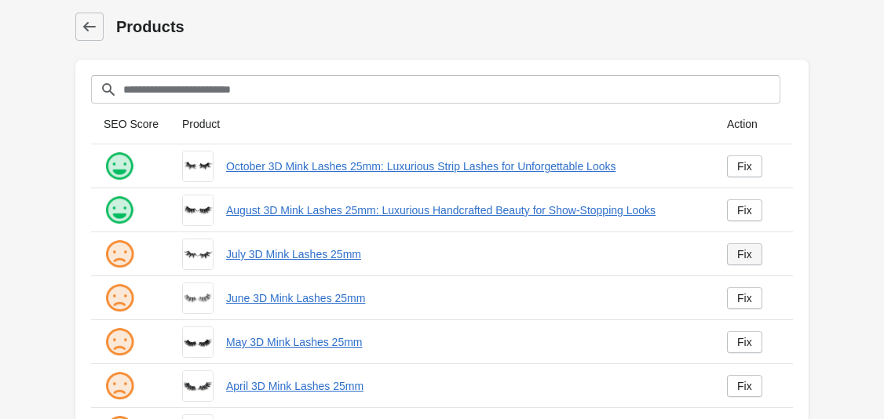
click at [747, 258] on div "Fix" at bounding box center [744, 254] width 15 height 13
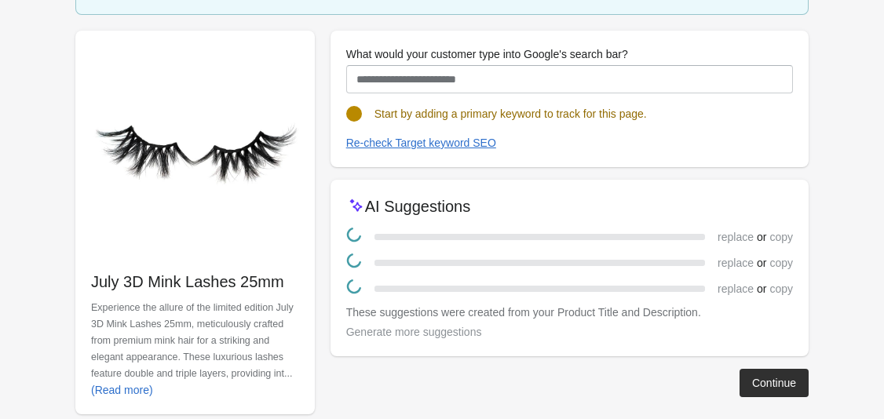
scroll to position [169, 0]
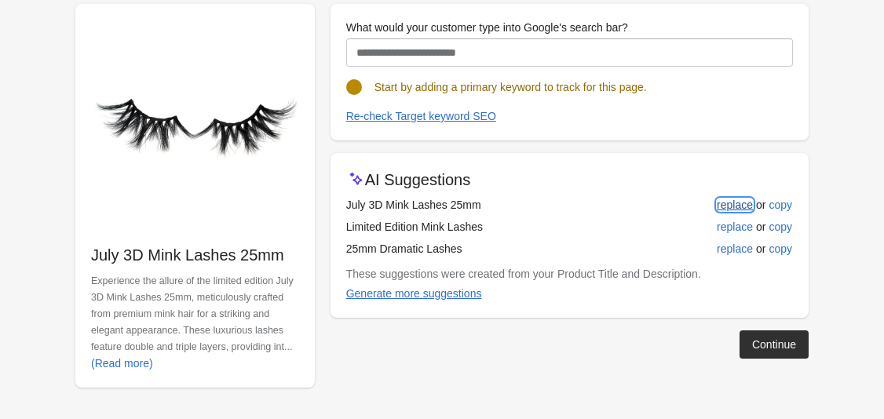
click at [719, 199] on div "replace" at bounding box center [735, 205] width 36 height 13
type input "**********"
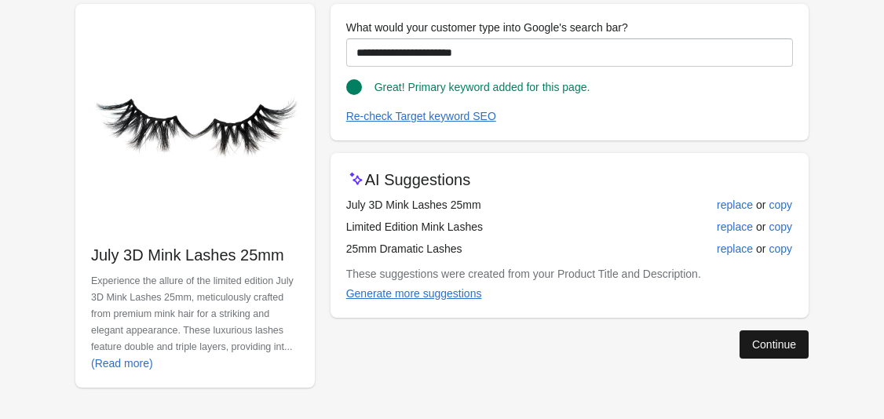
click at [774, 352] on button "Continue" at bounding box center [773, 344] width 69 height 28
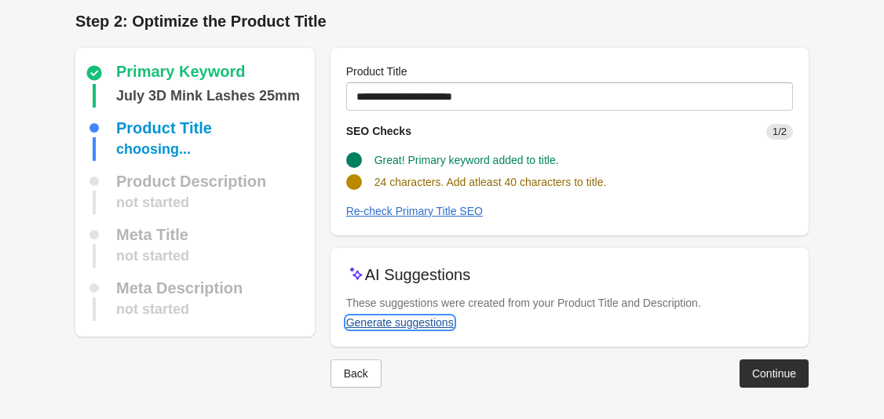
click at [396, 321] on div "Generate suggestions" at bounding box center [400, 322] width 108 height 13
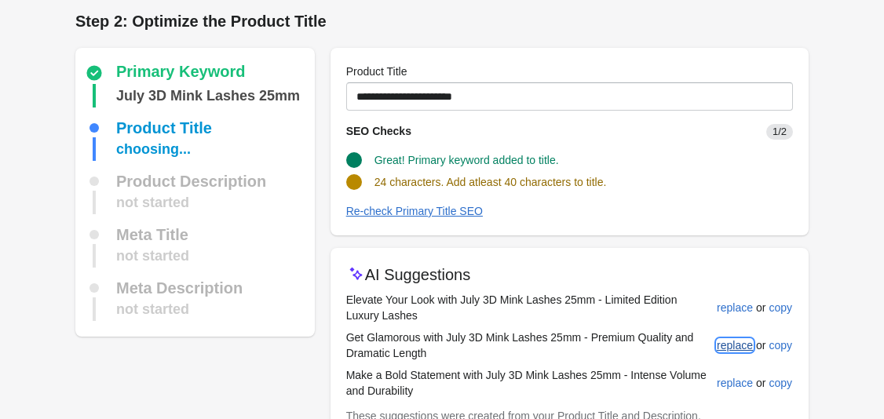
click at [733, 356] on button "replace" at bounding box center [734, 345] width 49 height 28
type input "**********"
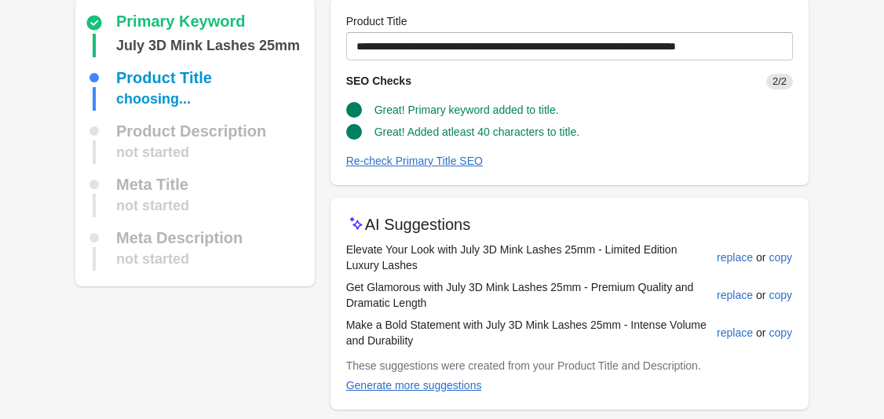
scroll to position [119, 0]
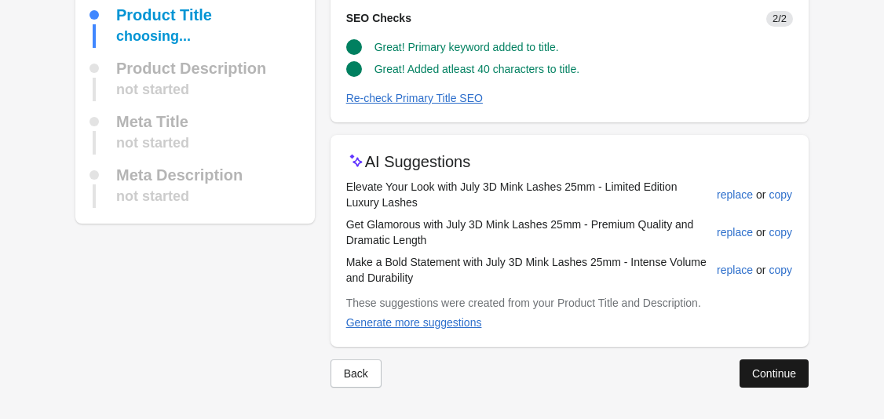
click at [778, 372] on div "Continue" at bounding box center [774, 373] width 44 height 13
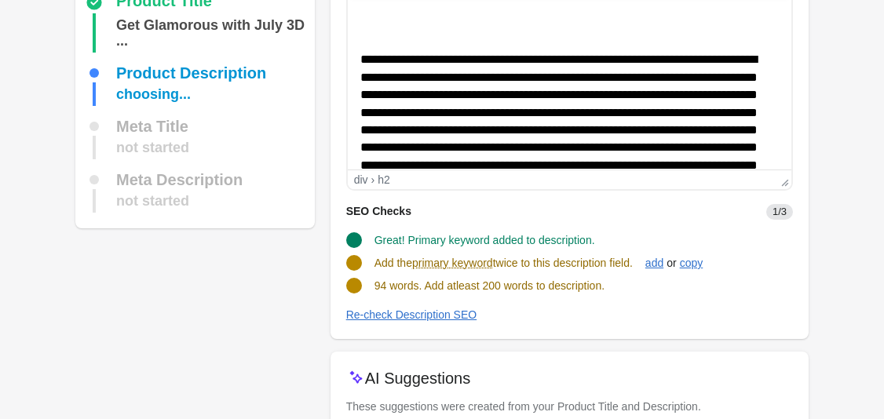
scroll to position [144, 0]
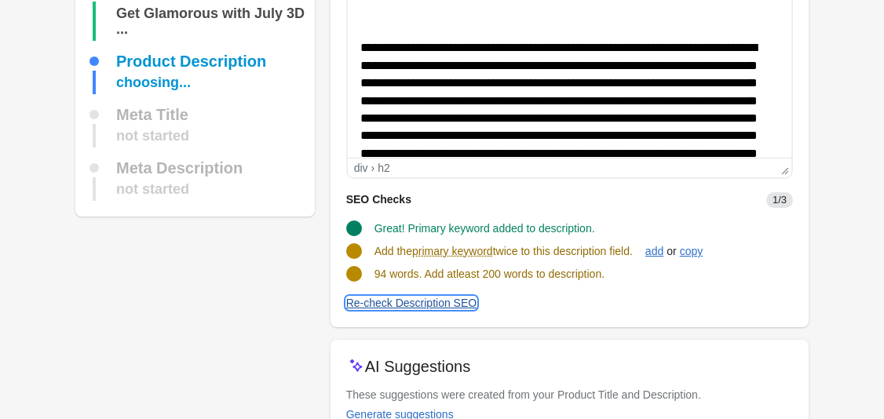
click at [404, 303] on div "Re-check Description SEO" at bounding box center [411, 303] width 131 height 13
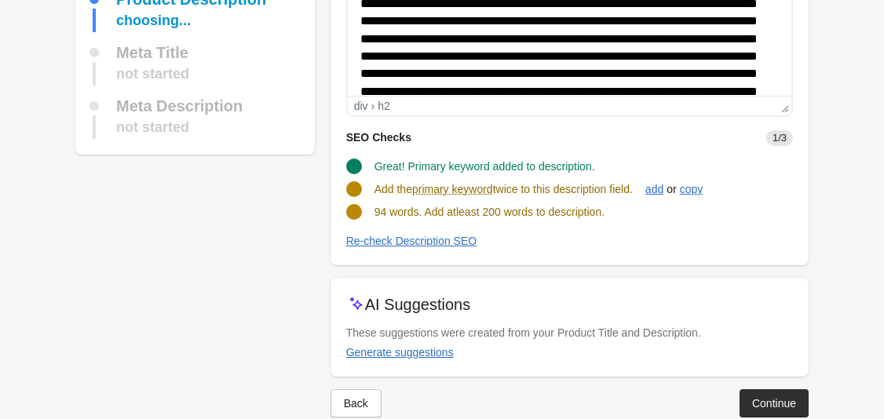
scroll to position [236, 0]
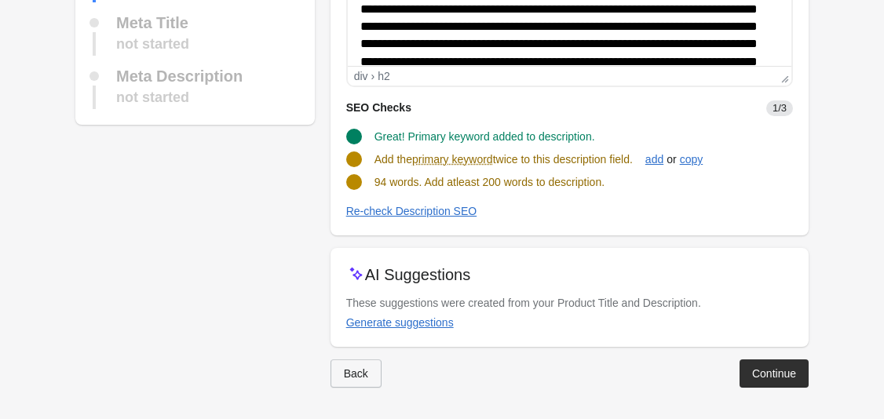
click at [377, 363] on button "Back" at bounding box center [355, 373] width 51 height 28
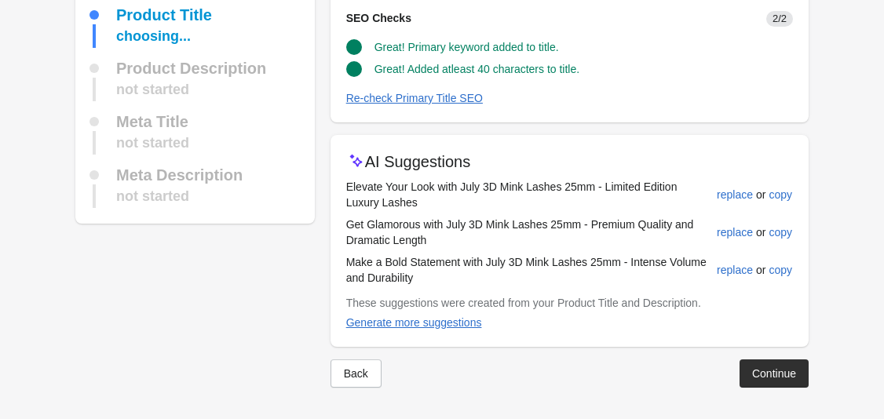
scroll to position [119, 0]
click at [369, 385] on button "Back" at bounding box center [355, 373] width 51 height 28
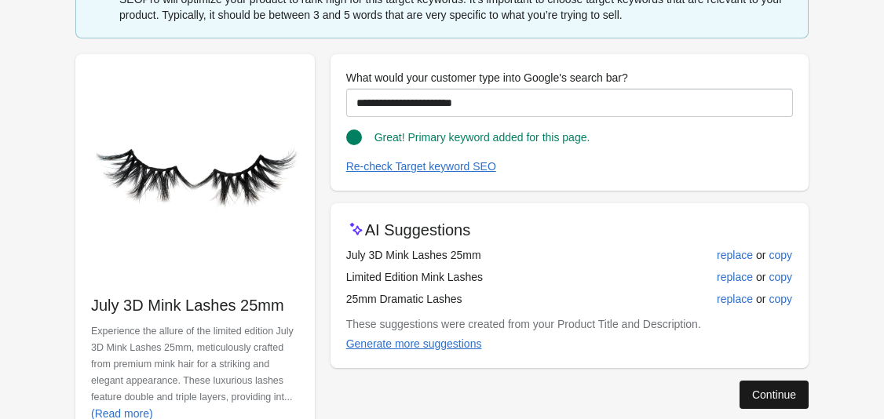
click at [776, 392] on div "Continue" at bounding box center [774, 394] width 44 height 13
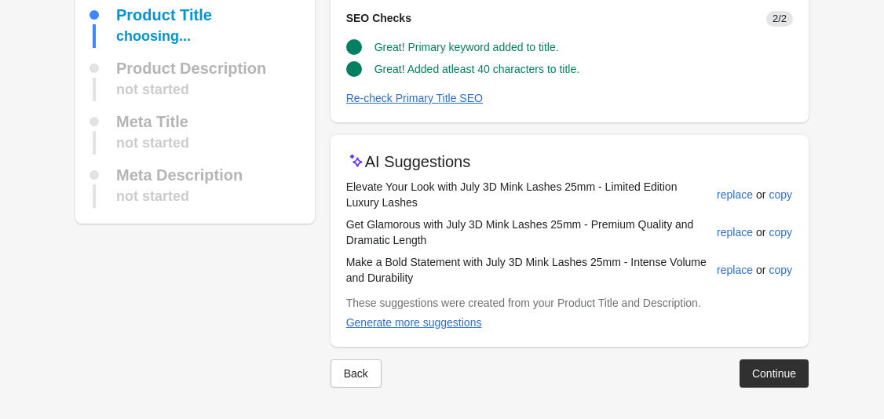
click at [776, 392] on div at bounding box center [441, 400] width 733 height 25
click at [770, 376] on div "Continue" at bounding box center [774, 373] width 44 height 13
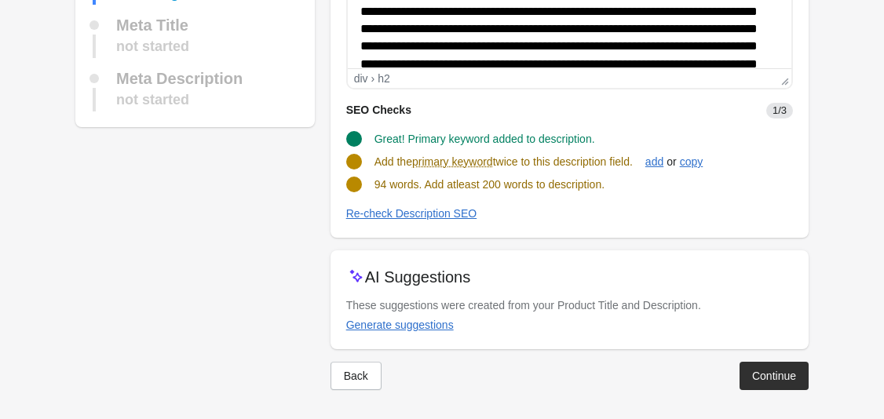
scroll to position [236, 0]
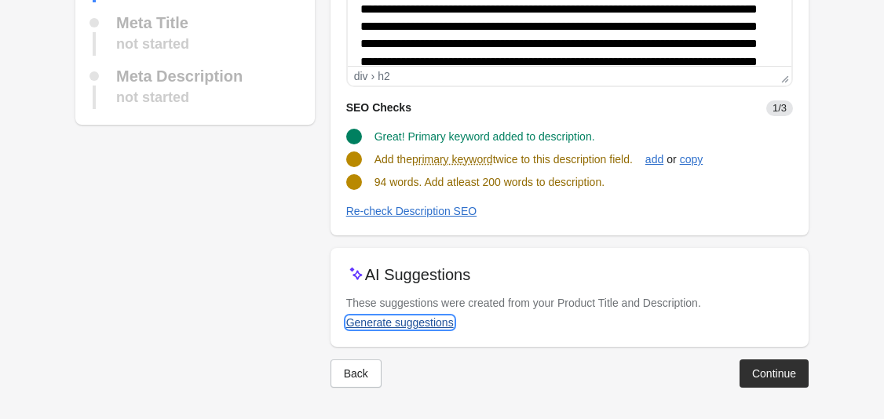
click at [424, 319] on div "Generate suggestions" at bounding box center [400, 322] width 108 height 13
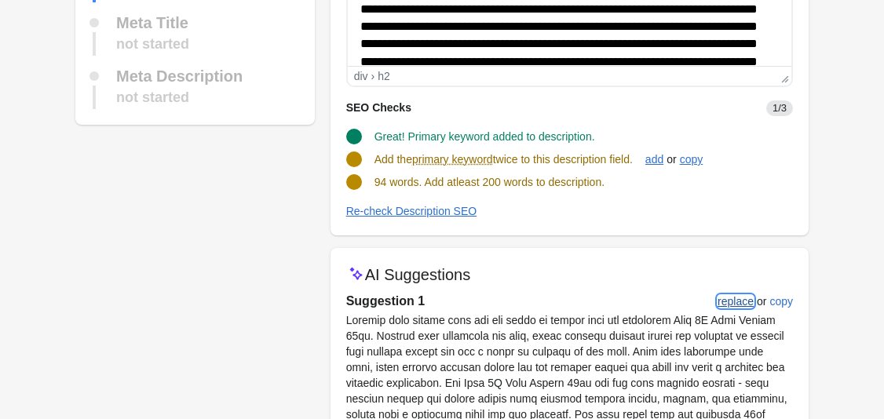
click at [743, 300] on div "replace" at bounding box center [735, 301] width 36 height 13
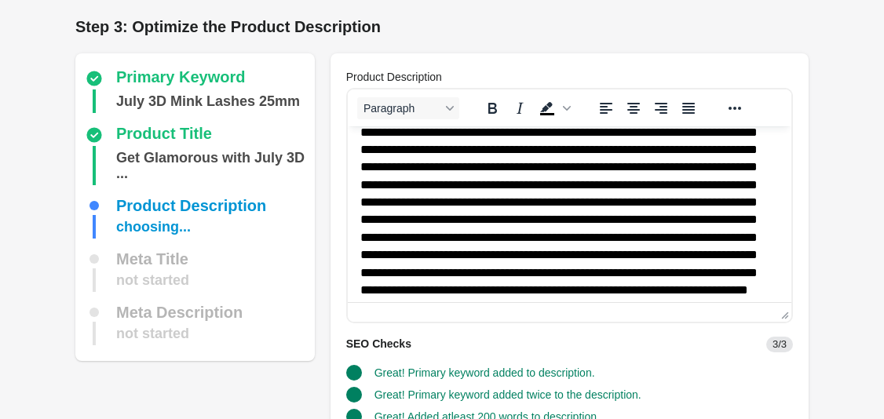
scroll to position [1, 0]
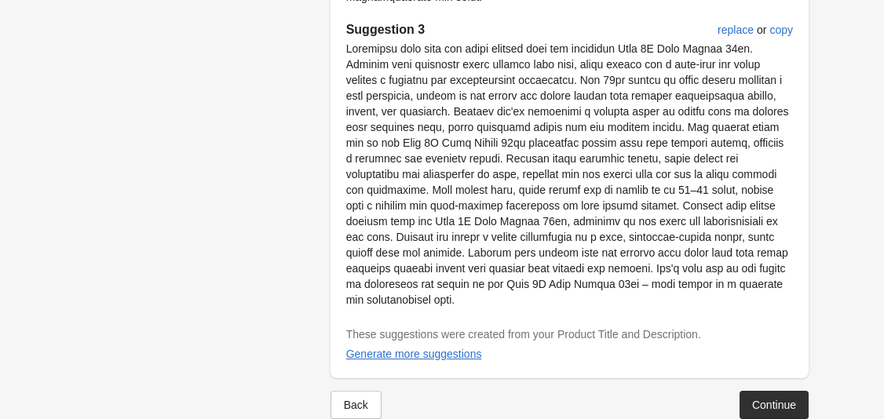
click at [776, 399] on div "Continue" at bounding box center [774, 405] width 44 height 13
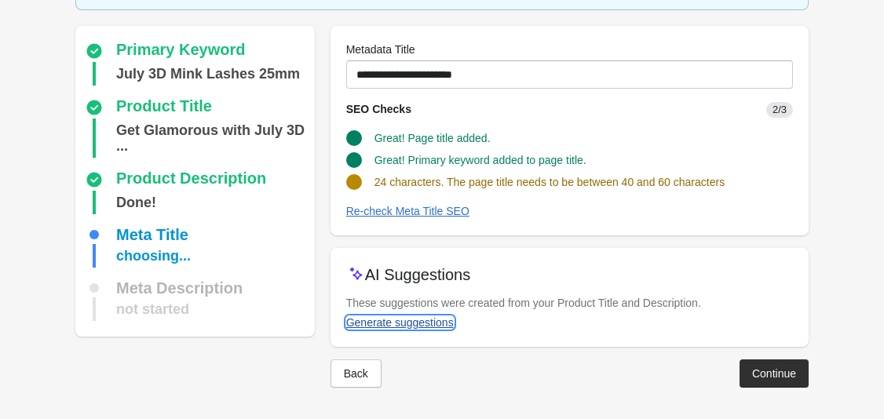
click at [403, 316] on div "Generate suggestions" at bounding box center [400, 322] width 108 height 13
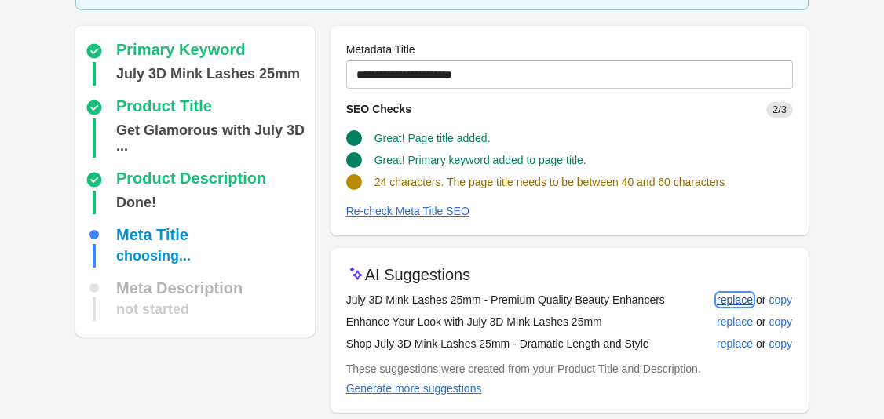
click at [729, 297] on div "replace" at bounding box center [735, 300] width 36 height 13
type input "**********"
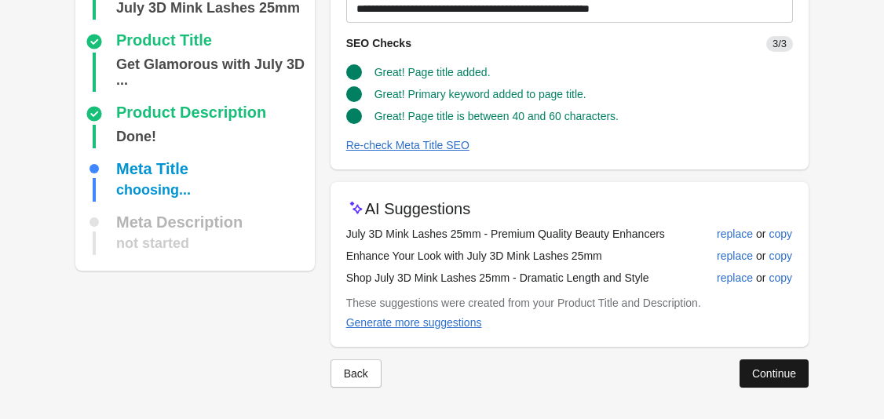
click at [768, 374] on div "Continue" at bounding box center [774, 373] width 44 height 13
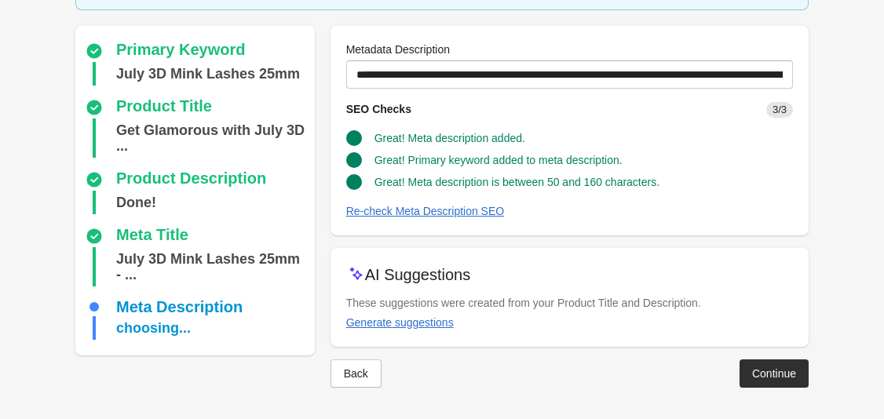
scroll to position [119, 0]
click at [769, 371] on div "Continue" at bounding box center [774, 373] width 44 height 13
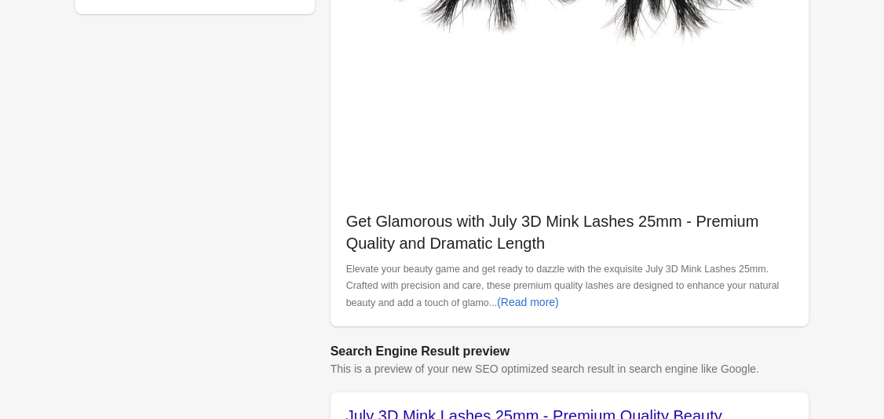
scroll to position [694, 0]
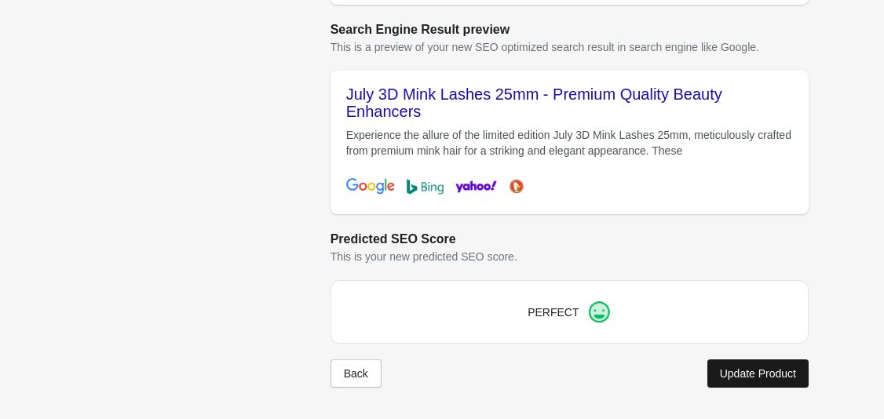
click at [770, 372] on div "Update Product" at bounding box center [758, 373] width 76 height 13
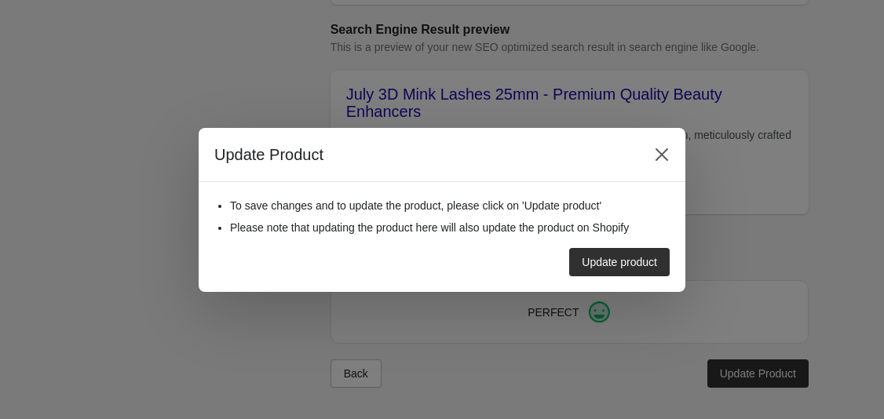
click at [654, 259] on div "Update product" at bounding box center [619, 262] width 75 height 13
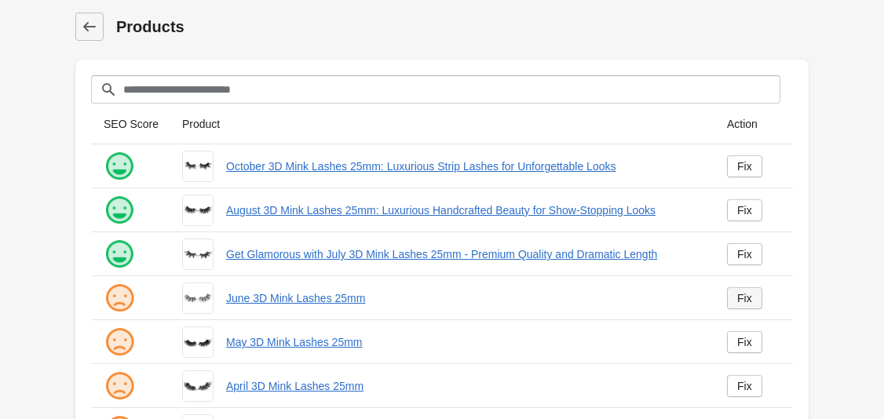
click at [753, 297] on link "Fix" at bounding box center [744, 298] width 35 height 22
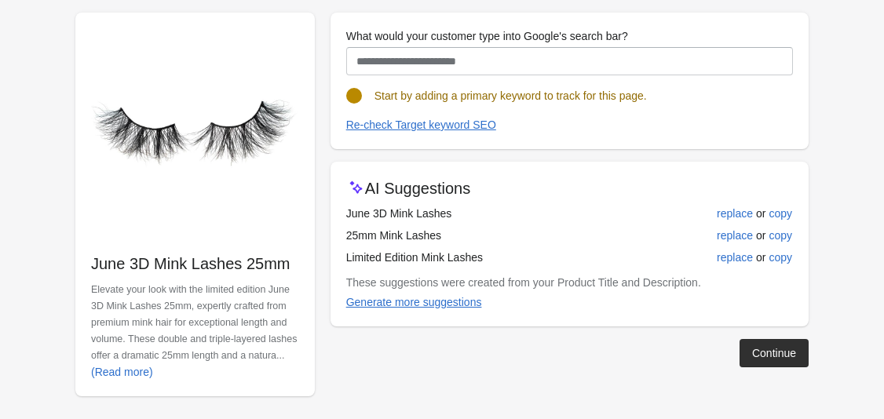
scroll to position [169, 0]
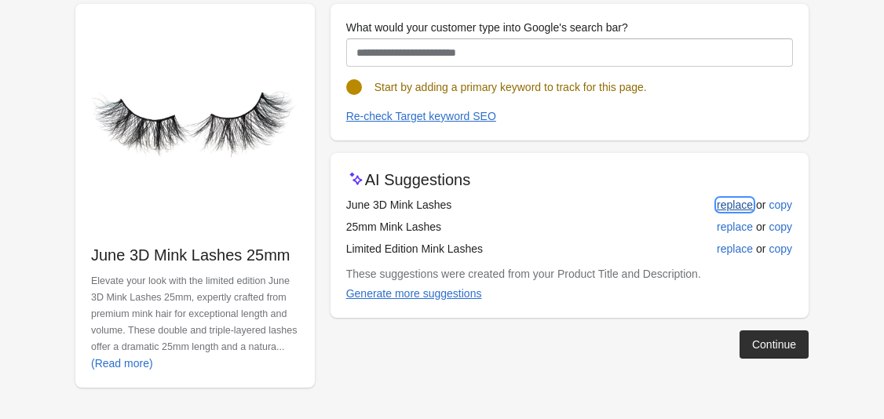
click at [747, 202] on div "replace" at bounding box center [735, 205] width 36 height 13
type input "**********"
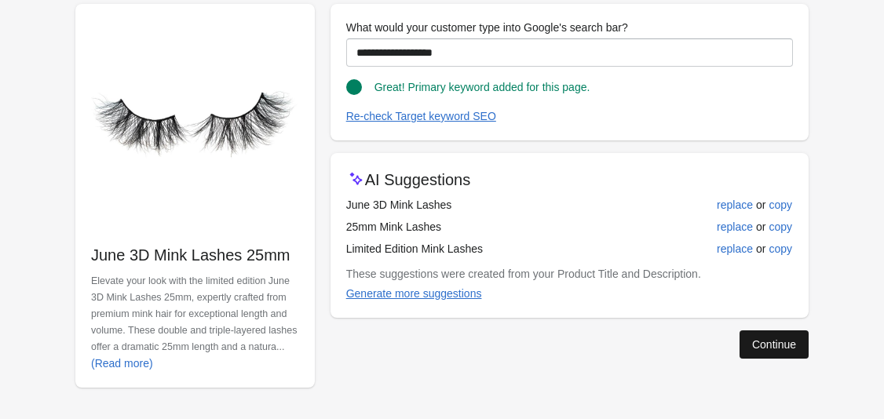
click at [768, 349] on div "Continue" at bounding box center [774, 344] width 44 height 13
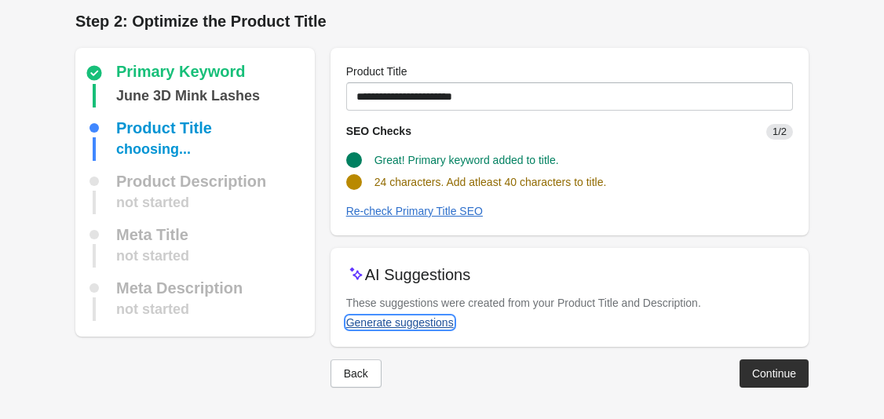
click at [427, 328] on div "Generate suggestions" at bounding box center [400, 322] width 108 height 13
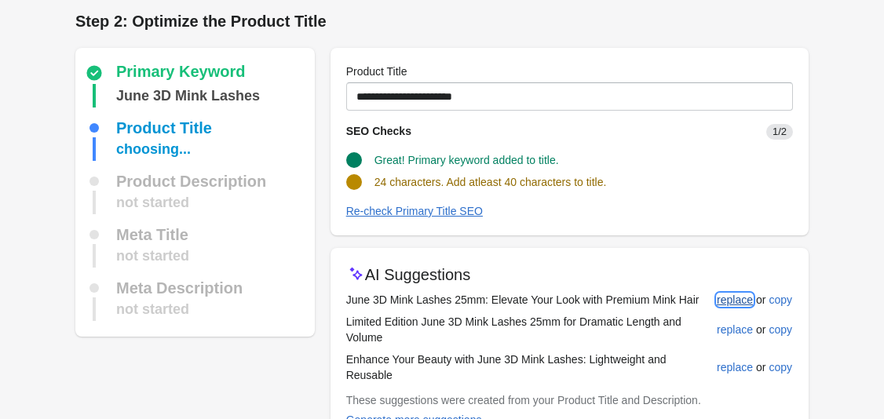
click at [725, 304] on div "replace" at bounding box center [735, 300] width 36 height 13
type input "**********"
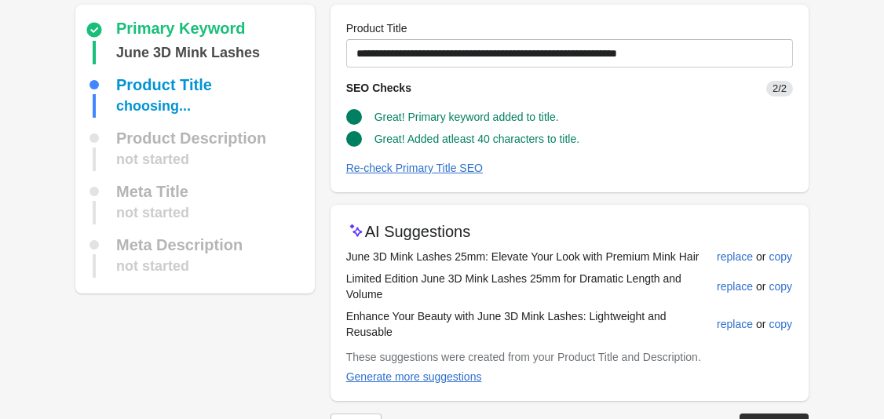
scroll to position [103, 0]
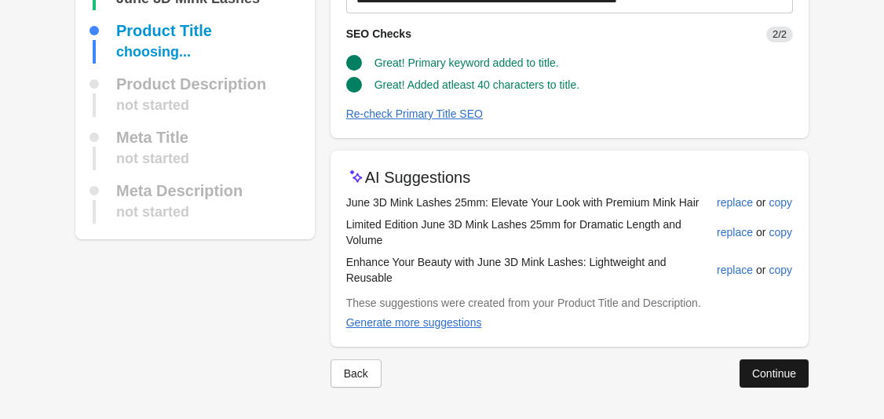
click at [783, 370] on div "Continue" at bounding box center [774, 373] width 44 height 13
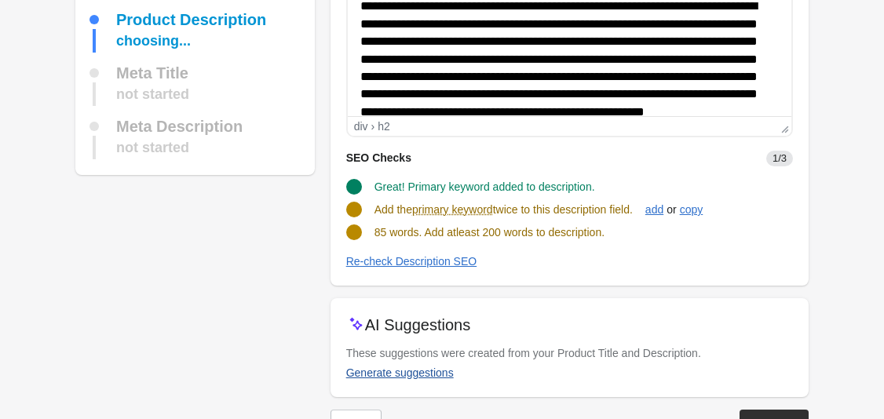
scroll to position [202, 0]
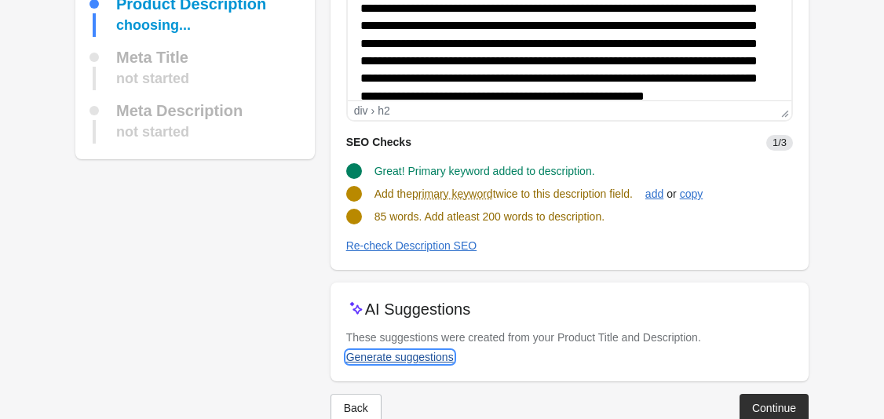
click at [432, 359] on div "Generate suggestions" at bounding box center [400, 357] width 108 height 13
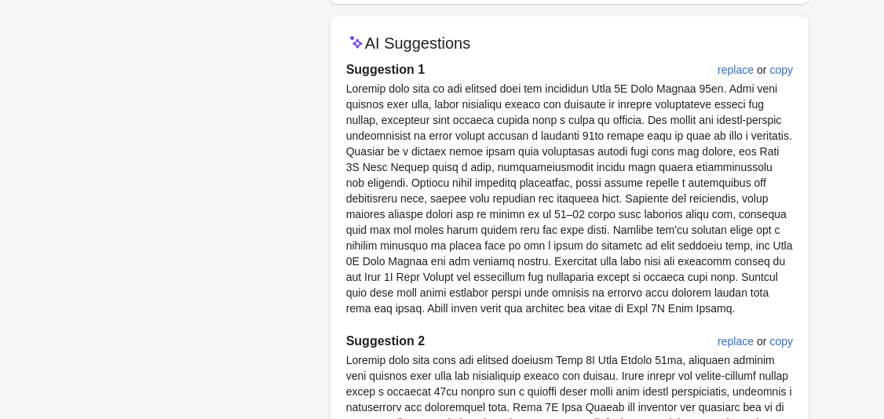
scroll to position [467, 0]
click at [731, 71] on div "replace" at bounding box center [735, 70] width 36 height 13
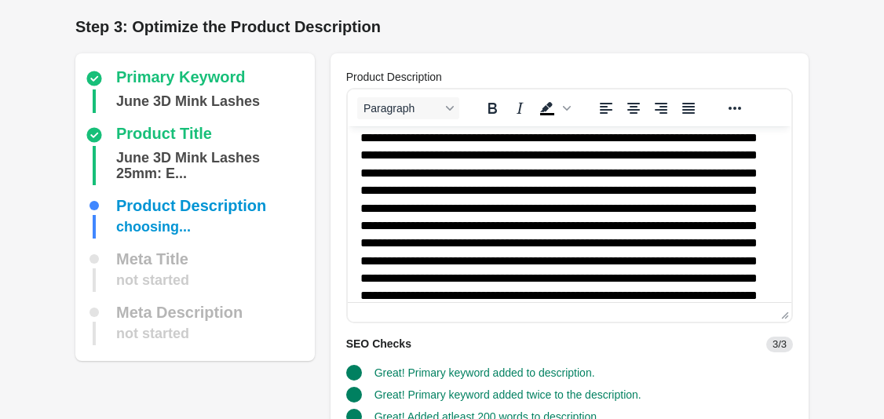
scroll to position [183, 0]
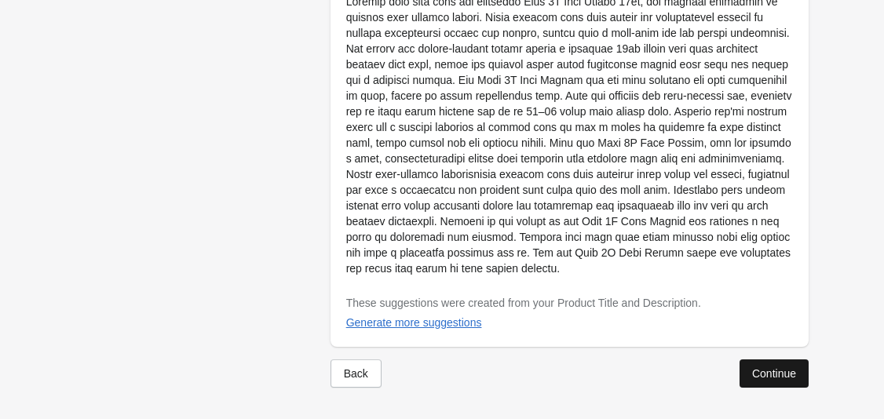
click at [762, 377] on div "Continue" at bounding box center [774, 373] width 44 height 13
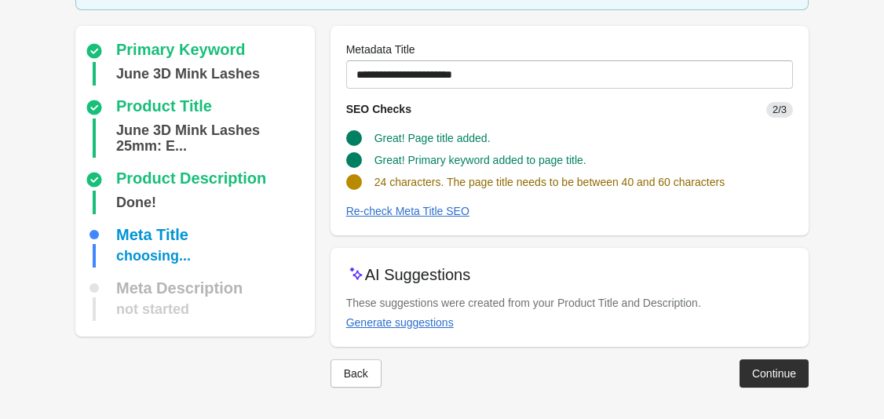
scroll to position [103, 0]
click at [415, 323] on div "Generate suggestions" at bounding box center [400, 322] width 108 height 13
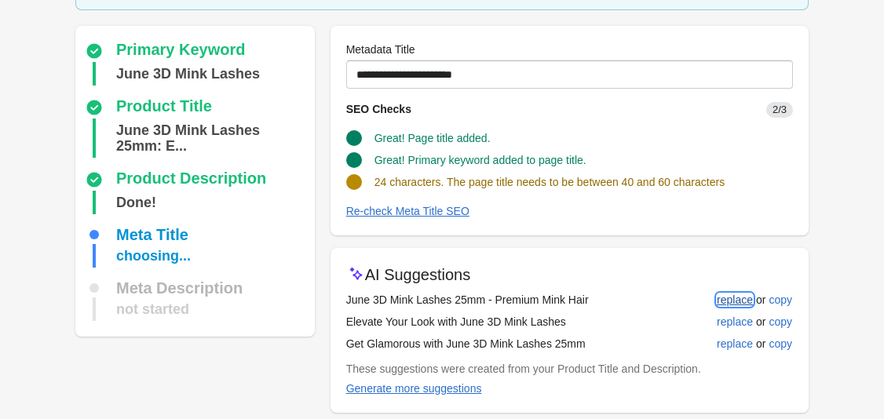
click at [731, 303] on div "replace" at bounding box center [735, 300] width 36 height 13
type input "**********"
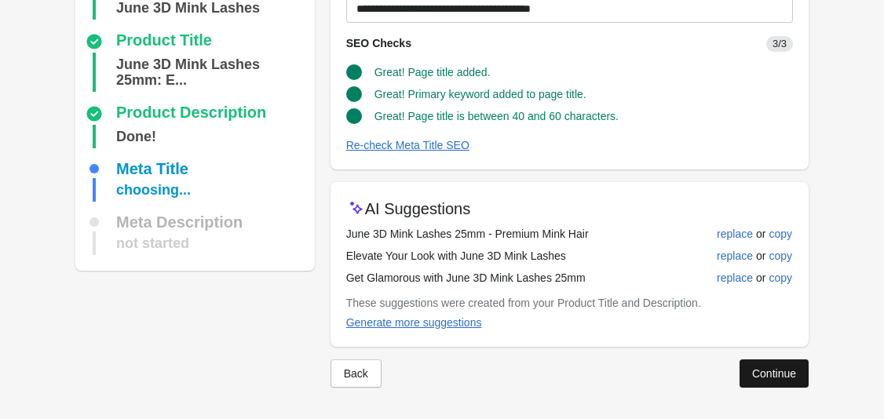
click at [765, 375] on div "Continue" at bounding box center [774, 373] width 44 height 13
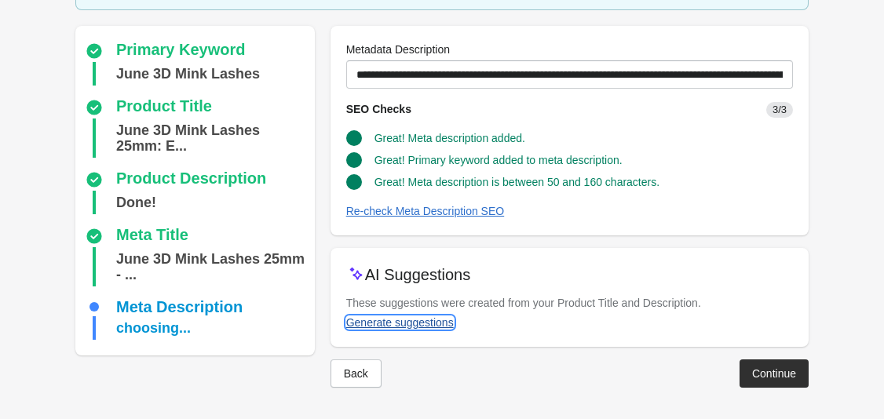
click at [435, 320] on div "Generate suggestions" at bounding box center [400, 322] width 108 height 13
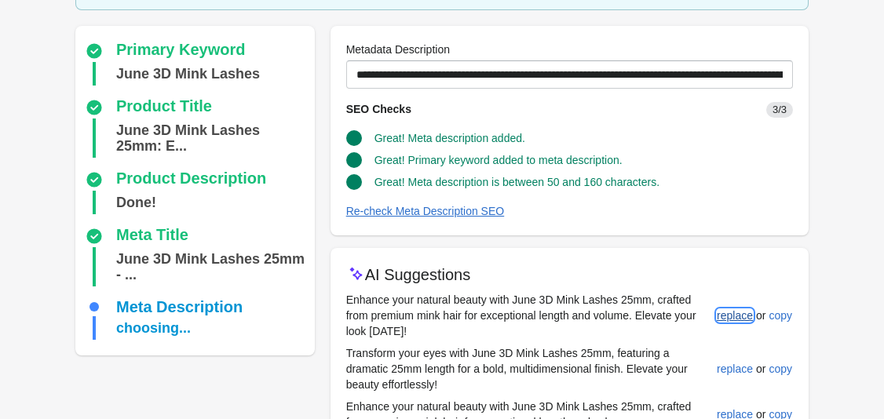
click at [738, 318] on div "replace" at bounding box center [735, 315] width 36 height 13
type input "**********"
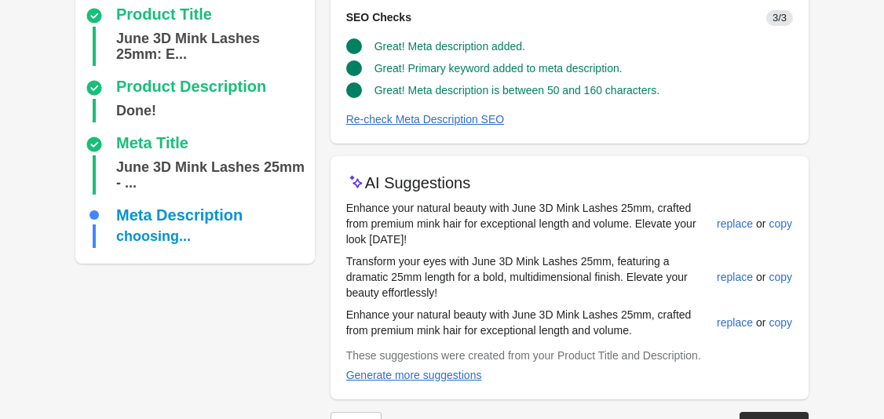
scroll to position [263, 0]
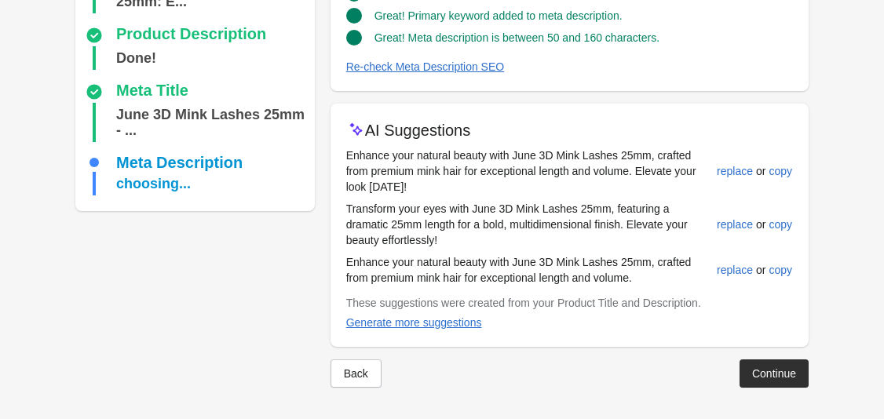
click at [766, 396] on div at bounding box center [441, 400] width 733 height 25
click at [766, 383] on button "Continue" at bounding box center [773, 373] width 69 height 28
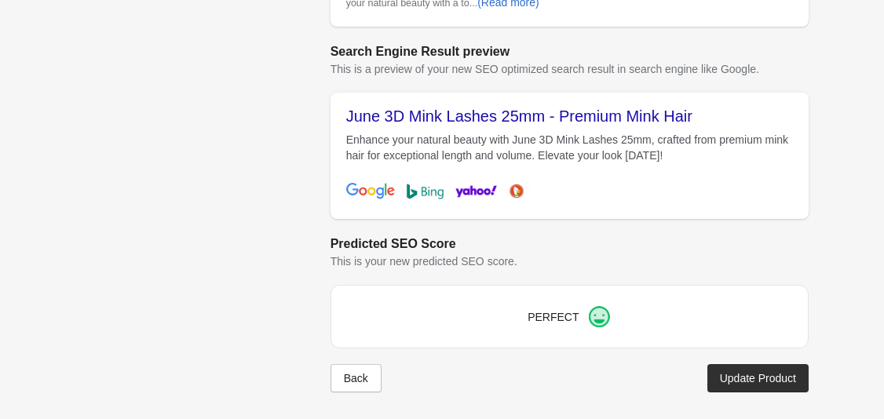
scroll to position [676, 0]
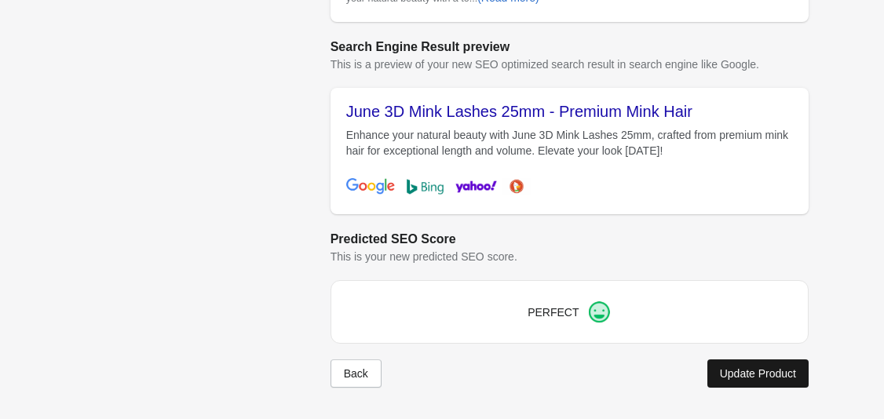
click at [760, 374] on div "Update Product" at bounding box center [758, 373] width 76 height 13
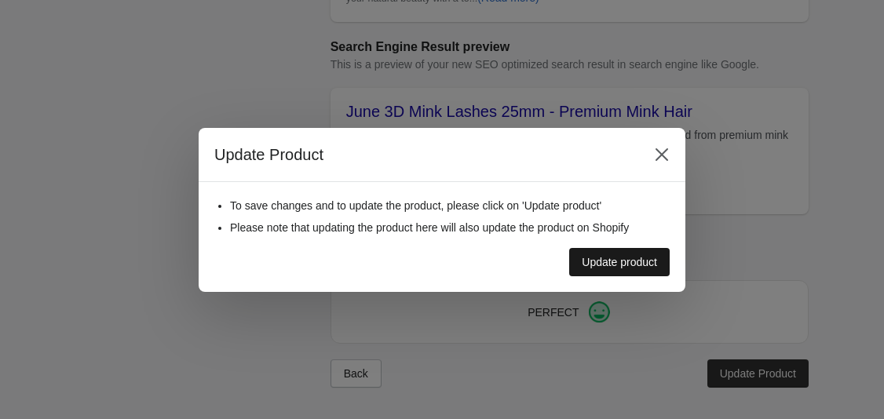
click at [635, 258] on div "Update product" at bounding box center [619, 262] width 75 height 13
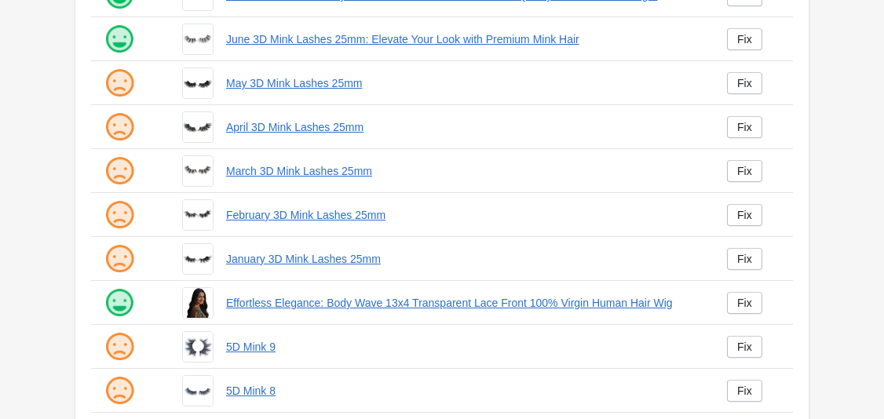
scroll to position [275, 0]
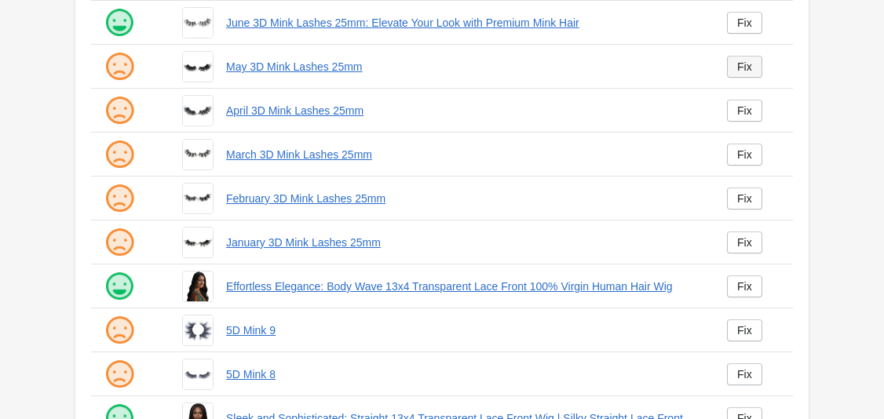
click at [744, 75] on link "Fix" at bounding box center [744, 67] width 35 height 22
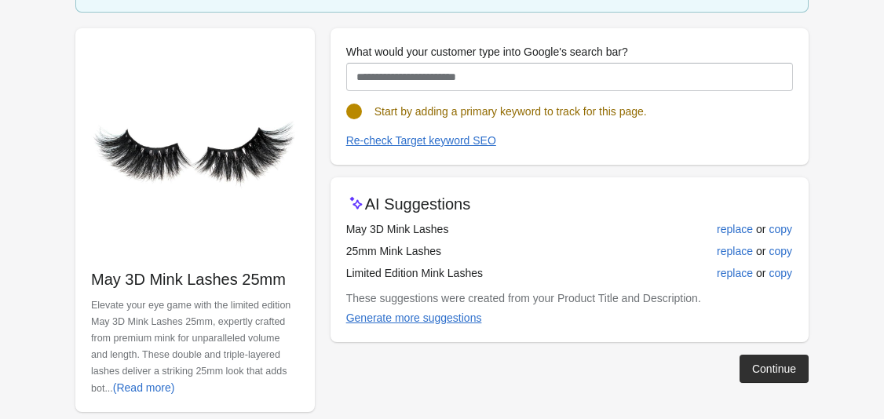
scroll to position [152, 0]
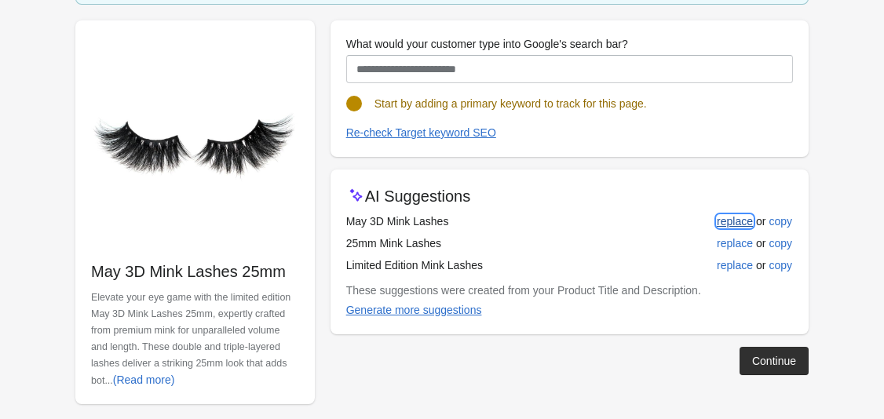
click at [734, 225] on div "replace" at bounding box center [735, 221] width 36 height 13
type input "**********"
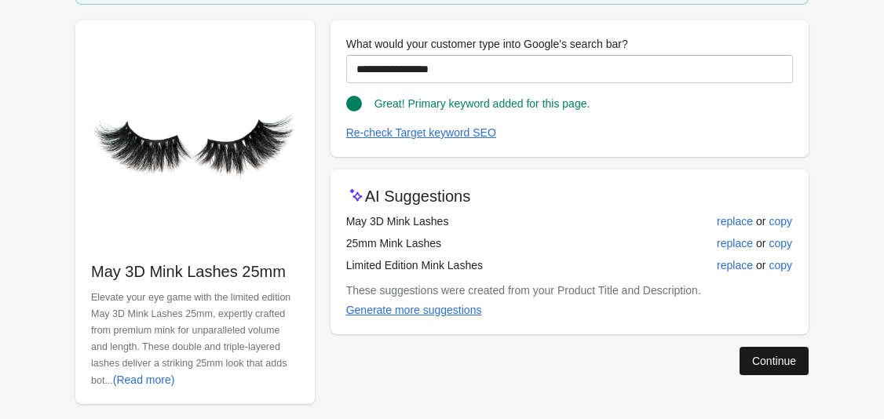
click at [769, 366] on div "Continue" at bounding box center [774, 361] width 44 height 13
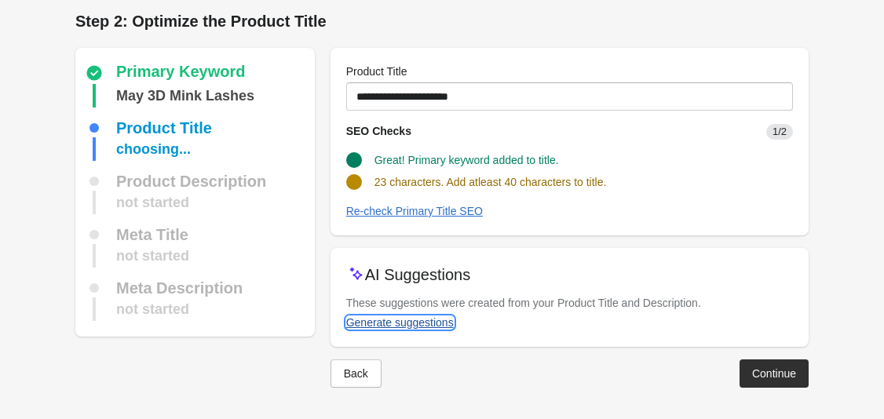
click at [423, 320] on div "Generate suggestions" at bounding box center [400, 322] width 108 height 13
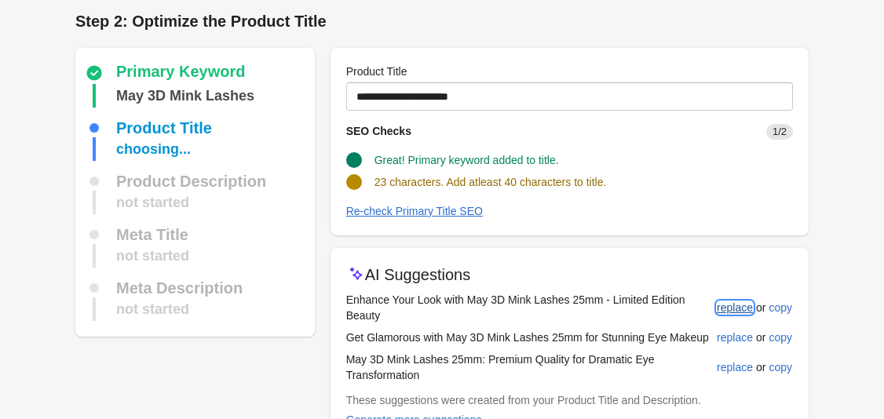
click at [733, 304] on div "replace" at bounding box center [735, 307] width 36 height 13
type input "**********"
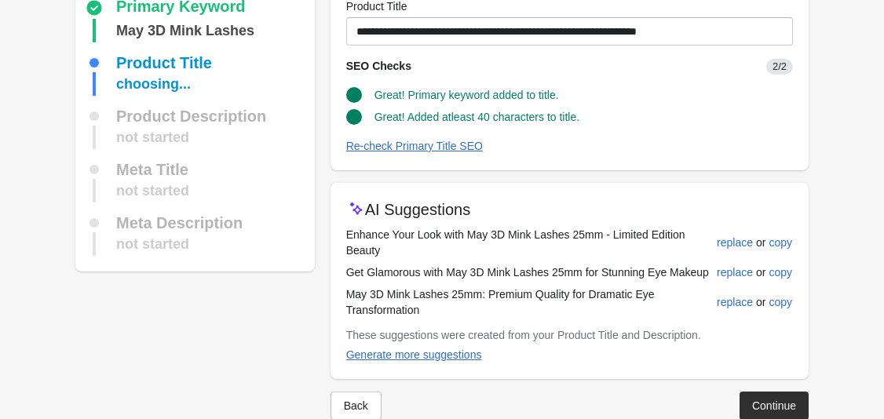
scroll to position [103, 0]
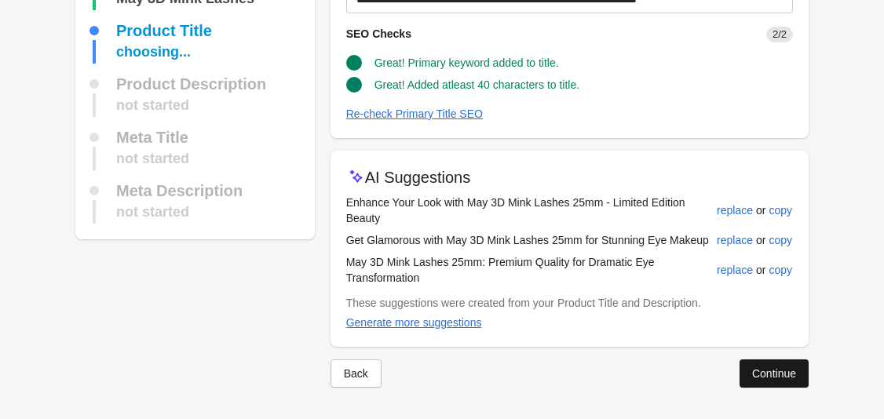
click at [762, 364] on button "Continue" at bounding box center [773, 373] width 69 height 28
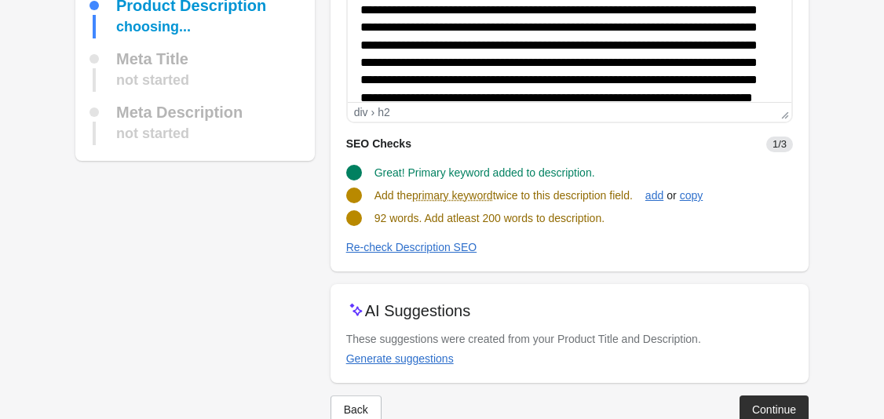
scroll to position [236, 0]
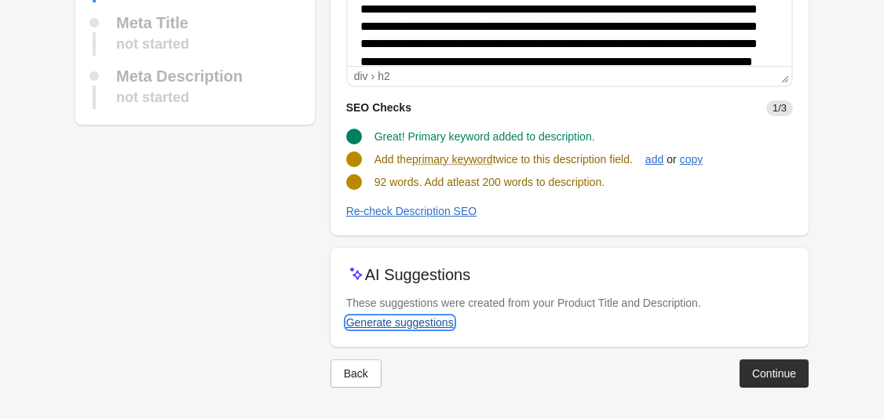
click at [424, 321] on div "Generate suggestions" at bounding box center [400, 322] width 108 height 13
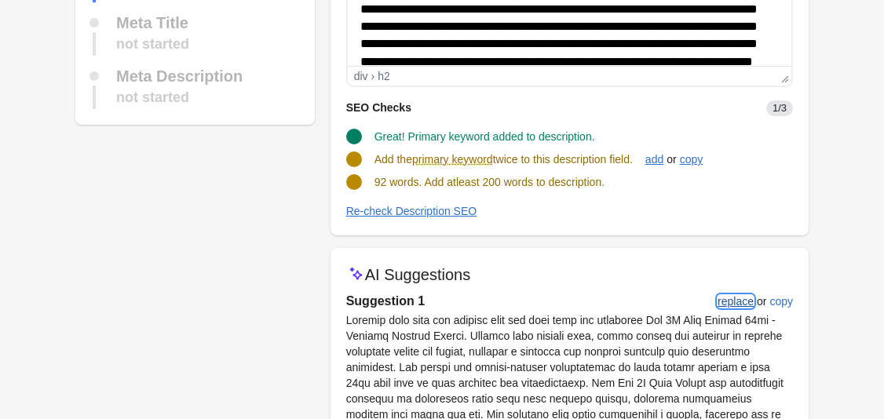
click at [739, 306] on div "replace" at bounding box center [735, 301] width 36 height 13
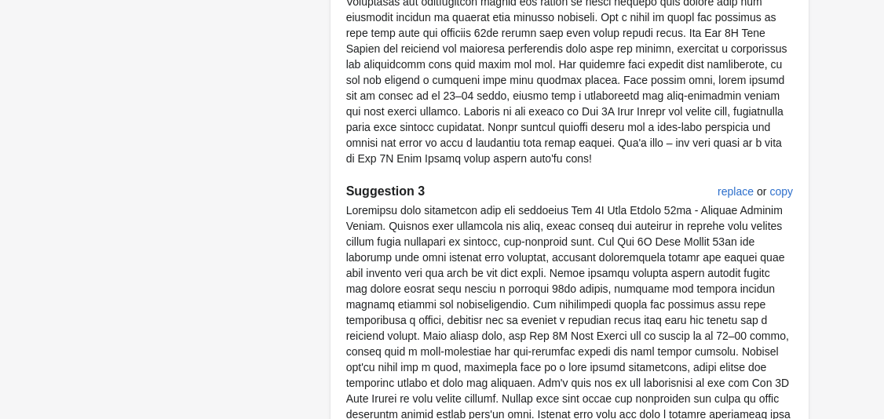
scroll to position [1222, 0]
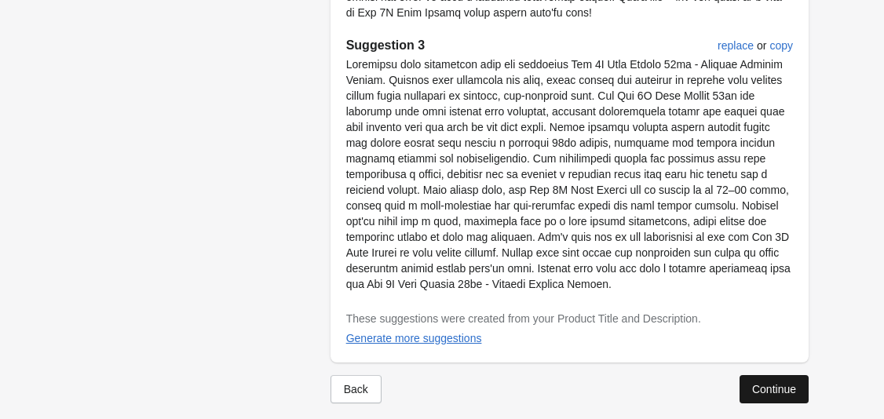
click at [763, 383] on div "Continue" at bounding box center [774, 389] width 44 height 13
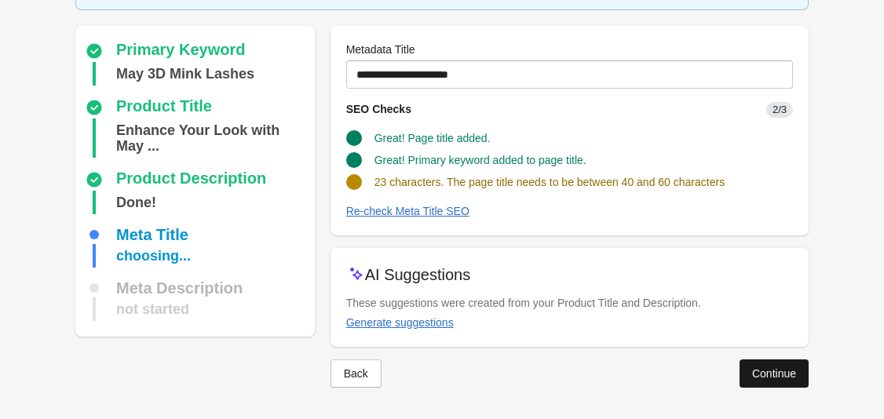
scroll to position [103, 0]
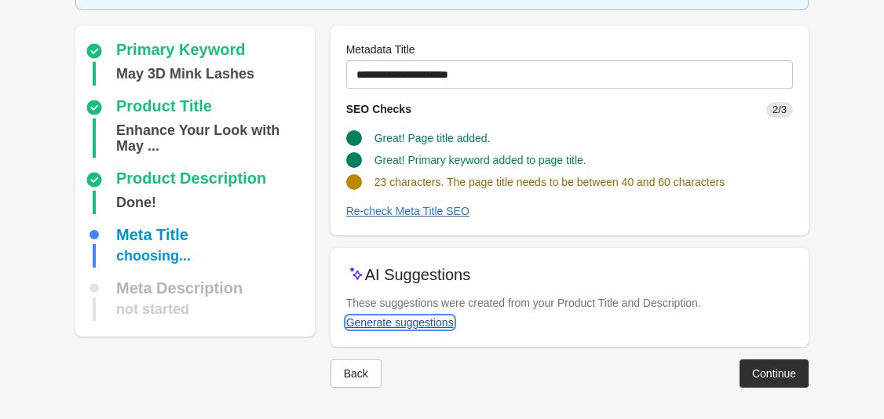
click at [433, 320] on div "Generate suggestions" at bounding box center [400, 322] width 108 height 13
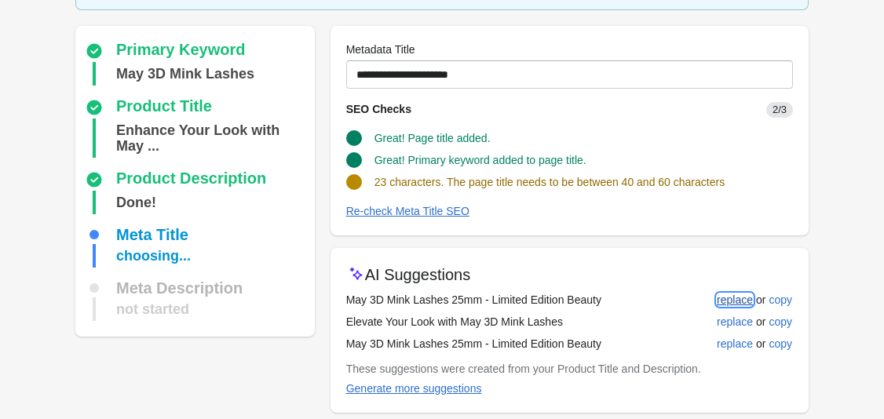
click at [728, 301] on div "replace" at bounding box center [735, 300] width 36 height 13
type input "**********"
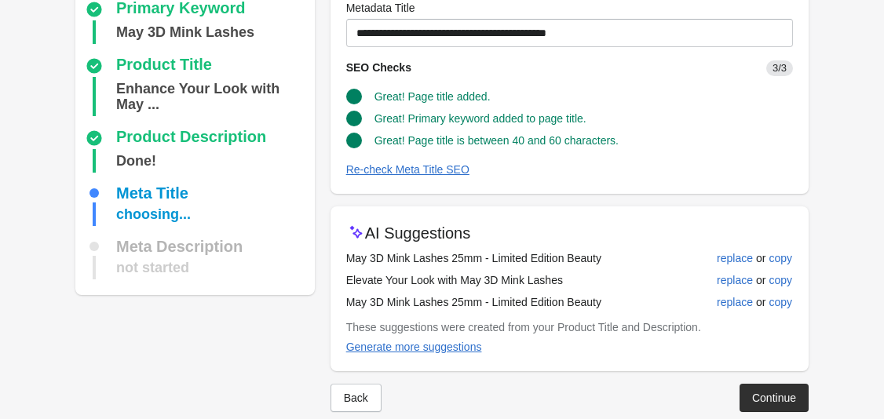
scroll to position [169, 0]
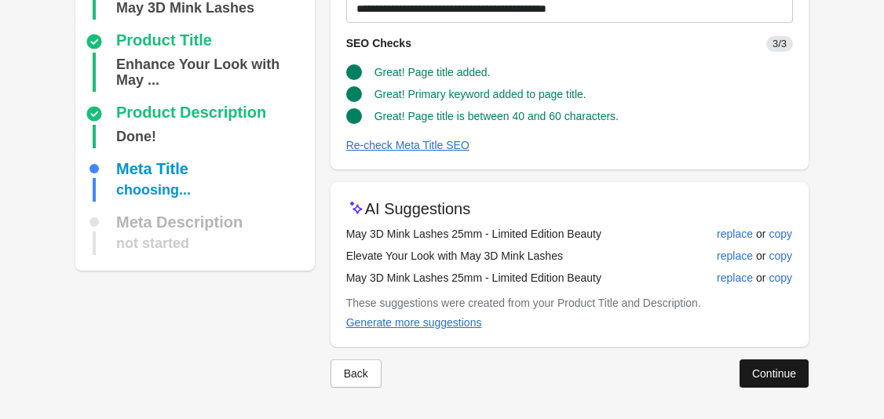
click at [767, 370] on div "Continue" at bounding box center [774, 373] width 44 height 13
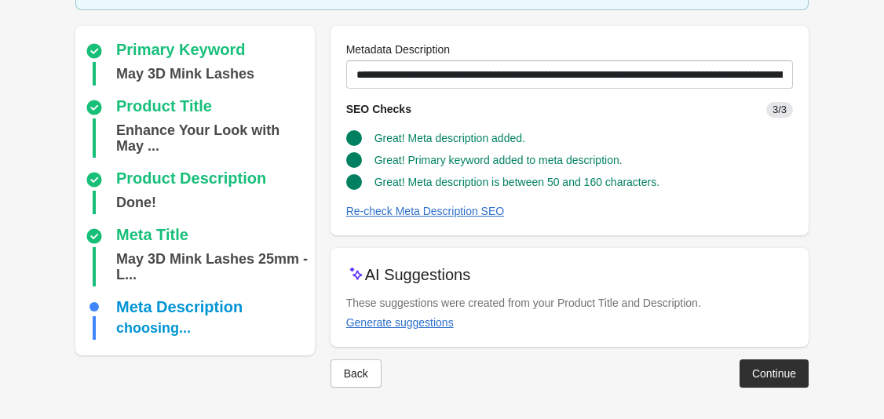
scroll to position [119, 0]
click at [774, 368] on div "Continue" at bounding box center [774, 373] width 44 height 13
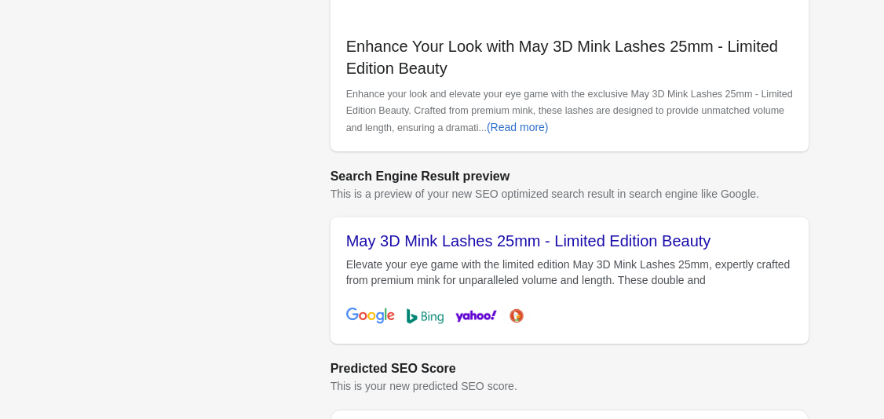
scroll to position [676, 0]
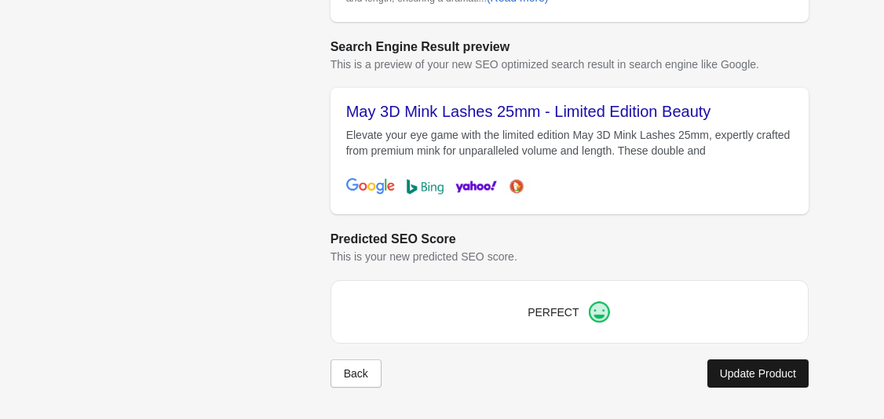
click at [751, 363] on button "Update Product" at bounding box center [757, 373] width 101 height 28
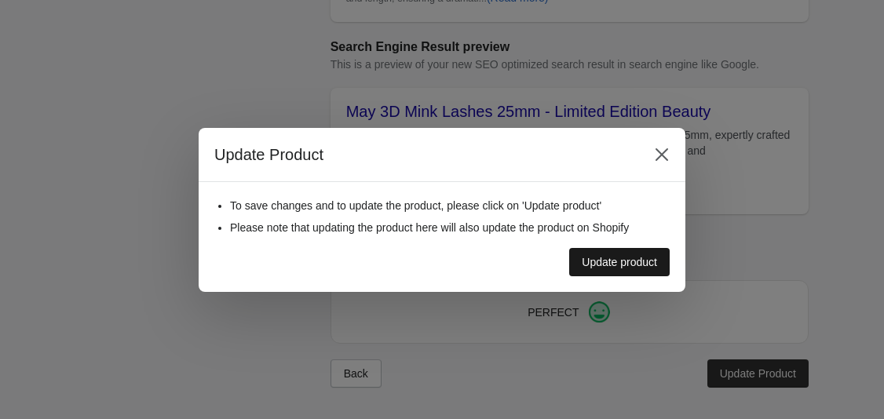
click at [614, 270] on button "Update product" at bounding box center [619, 262] width 100 height 28
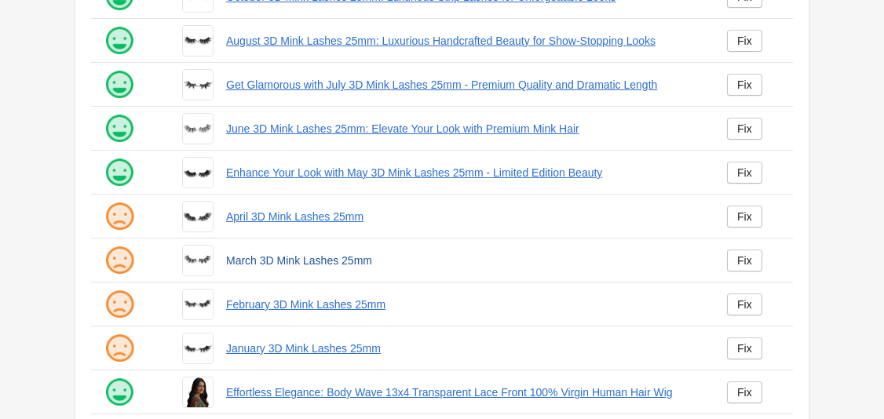
scroll to position [308, 0]
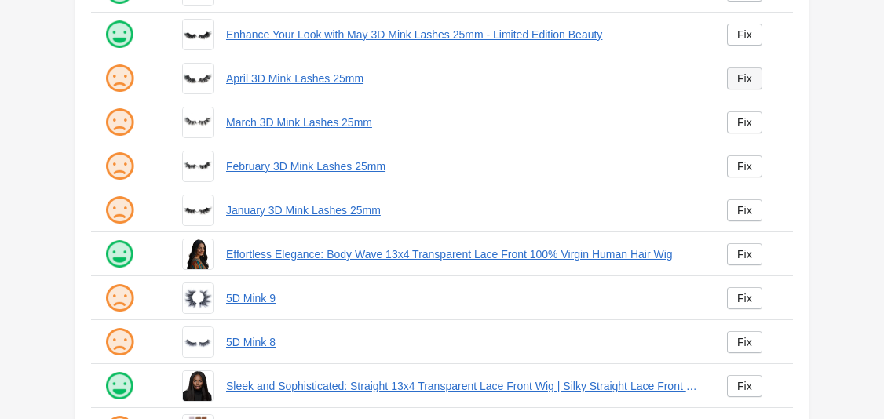
click at [744, 76] on div "Fix" at bounding box center [744, 78] width 15 height 13
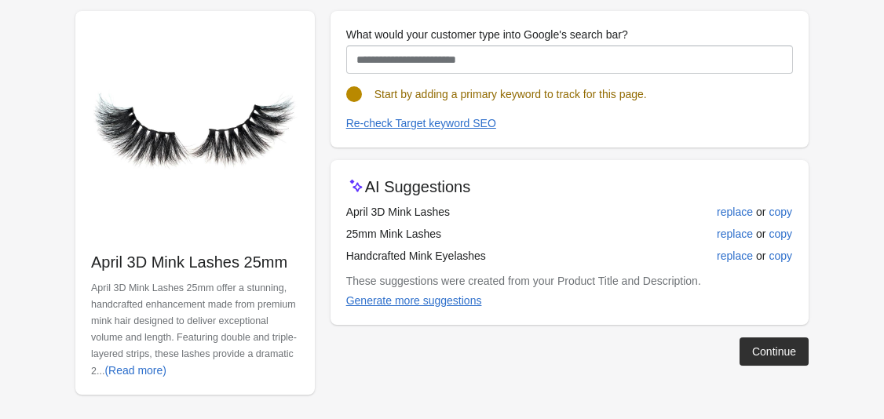
scroll to position [169, 0]
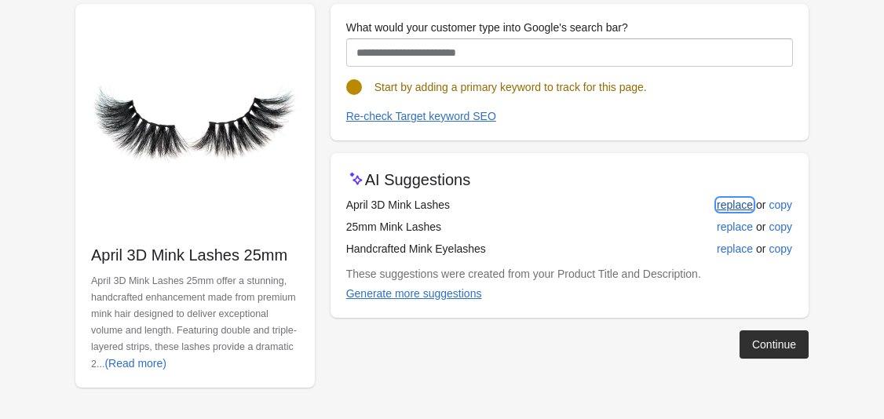
click at [727, 205] on div "replace" at bounding box center [735, 205] width 36 height 13
type input "**********"
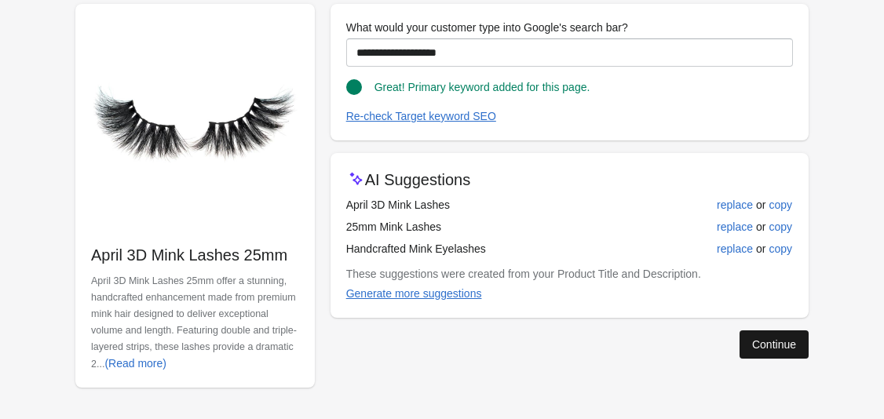
click at [771, 343] on div "Continue" at bounding box center [774, 344] width 44 height 13
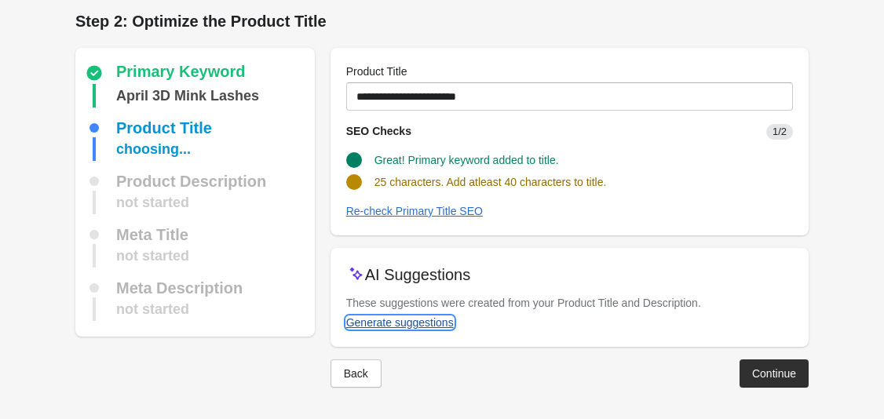
click at [427, 328] on div "Generate suggestions" at bounding box center [400, 322] width 108 height 13
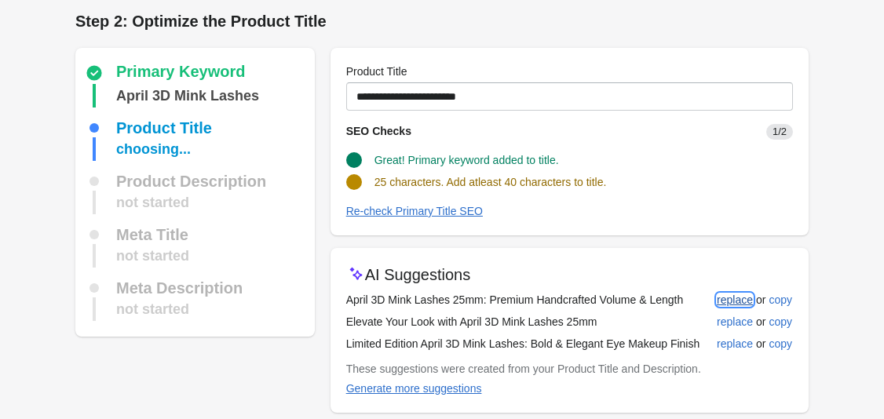
click at [727, 294] on div "replace" at bounding box center [735, 300] width 36 height 13
type input "**********"
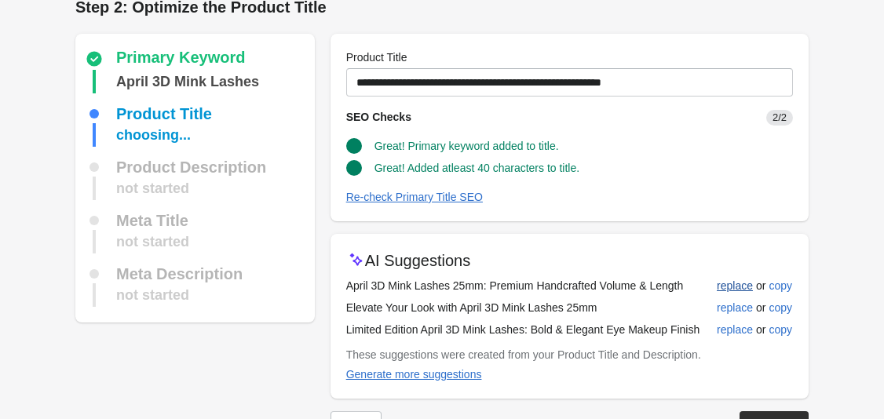
scroll to position [71, 0]
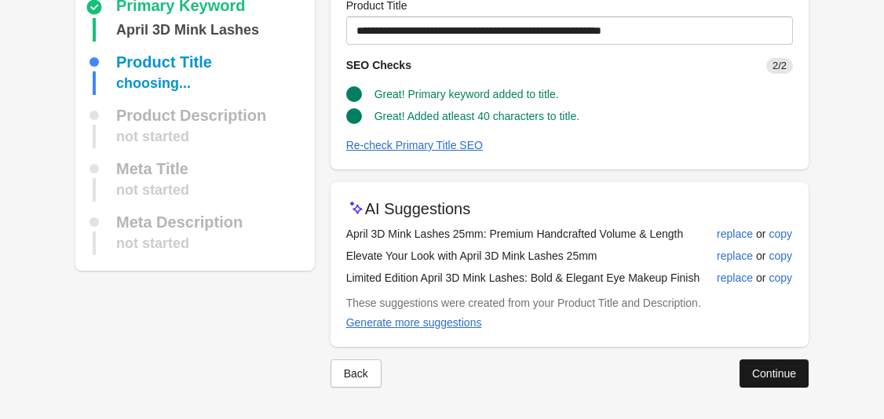
click at [750, 380] on button "Continue" at bounding box center [773, 373] width 69 height 28
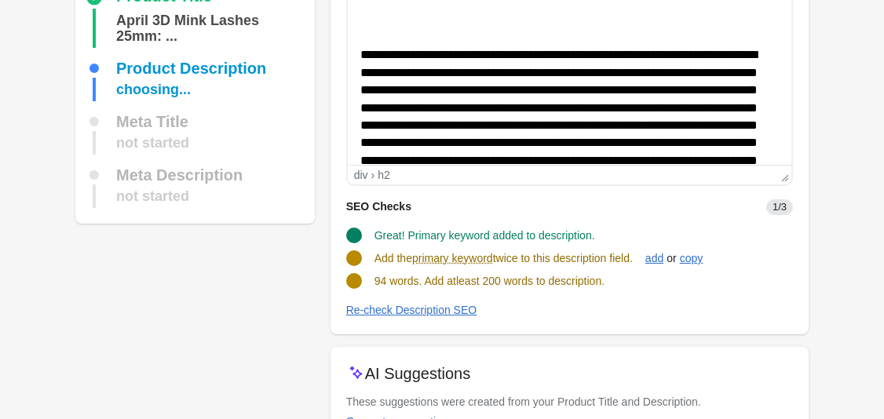
scroll to position [236, 0]
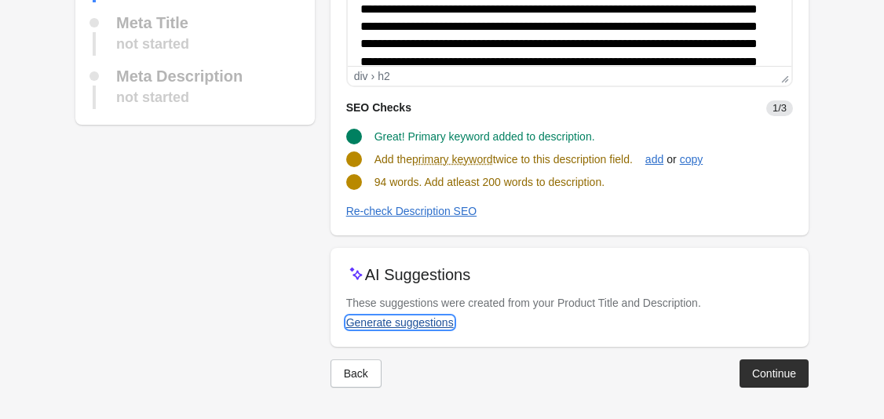
click at [436, 322] on div "Generate suggestions" at bounding box center [400, 322] width 108 height 13
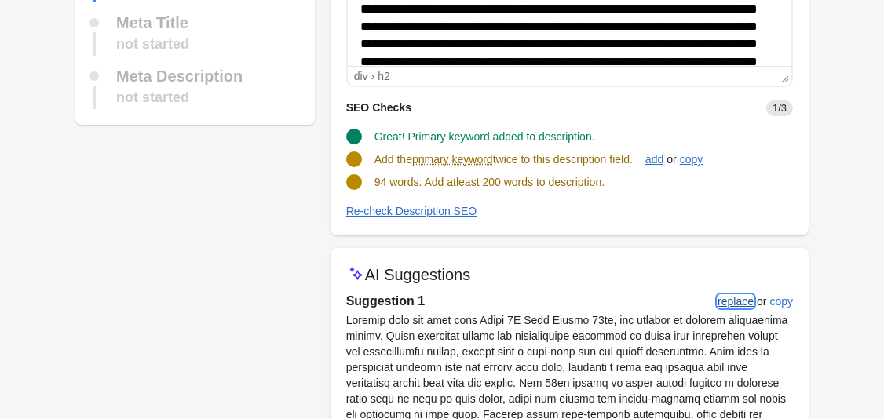
click at [746, 300] on div "replace" at bounding box center [735, 301] width 36 height 13
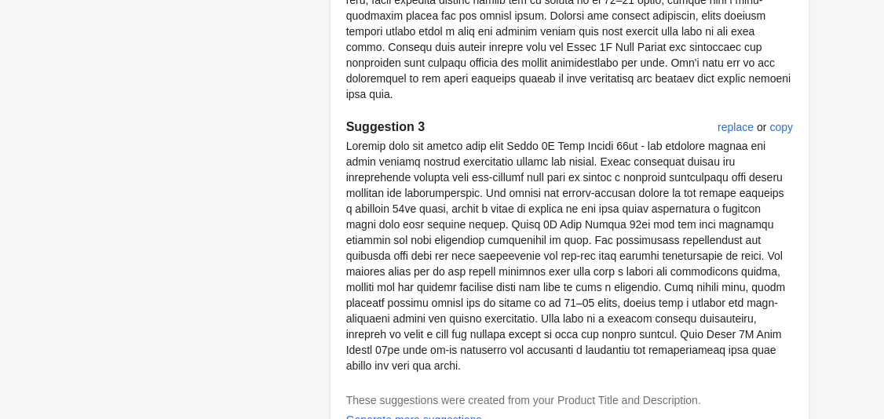
scroll to position [1065, 0]
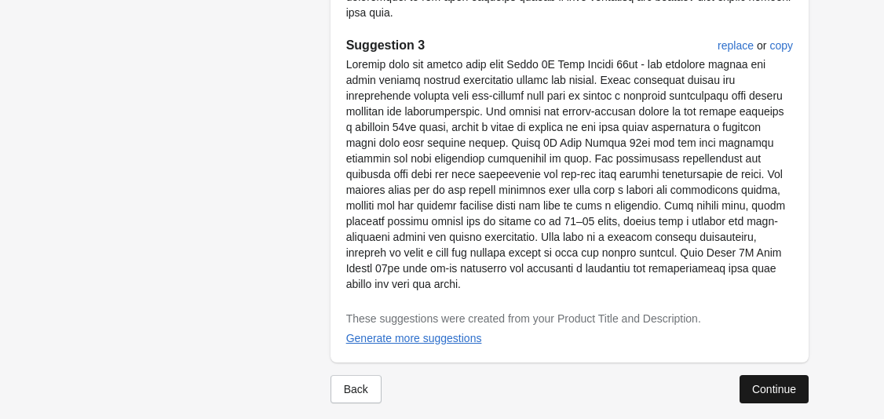
click at [771, 383] on div "Continue" at bounding box center [774, 389] width 44 height 13
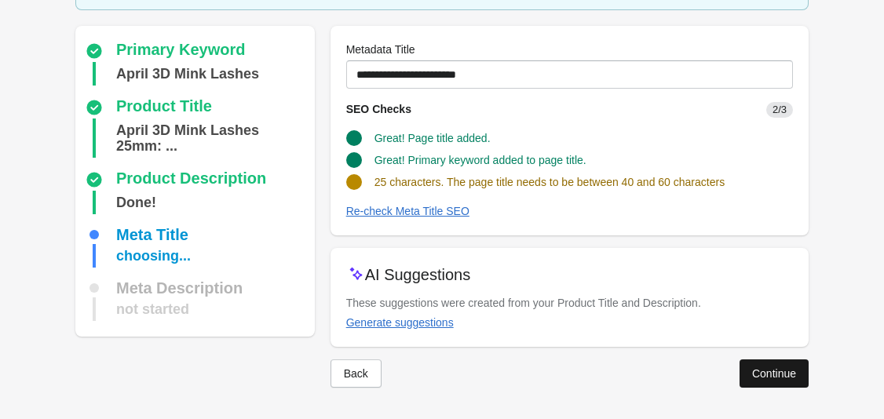
scroll to position [103, 0]
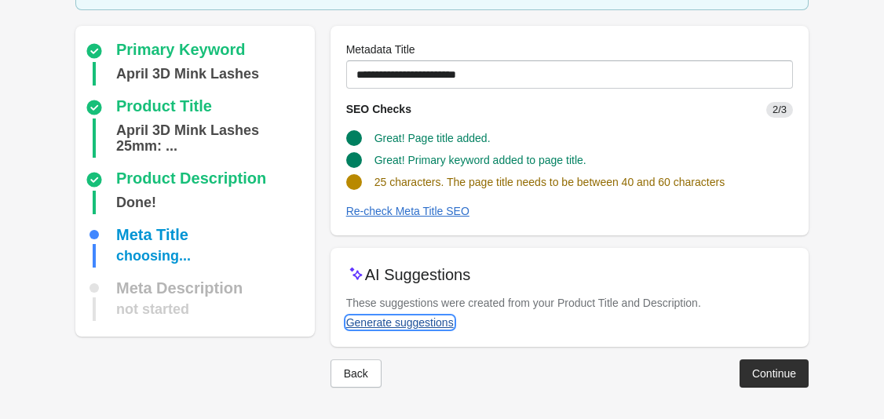
click at [436, 323] on div "Generate suggestions" at bounding box center [400, 322] width 108 height 13
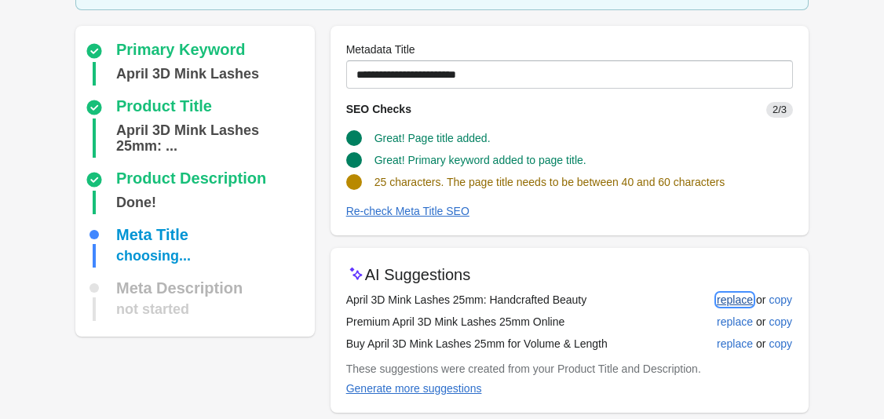
click at [734, 297] on div "replace" at bounding box center [735, 300] width 36 height 13
type input "**********"
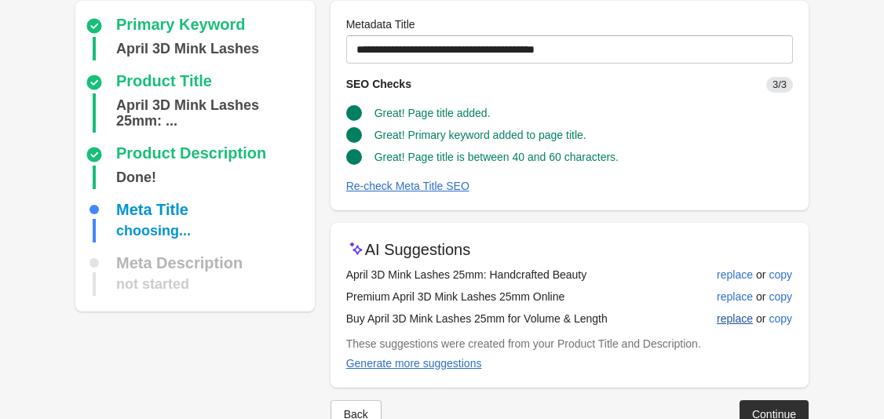
scroll to position [169, 0]
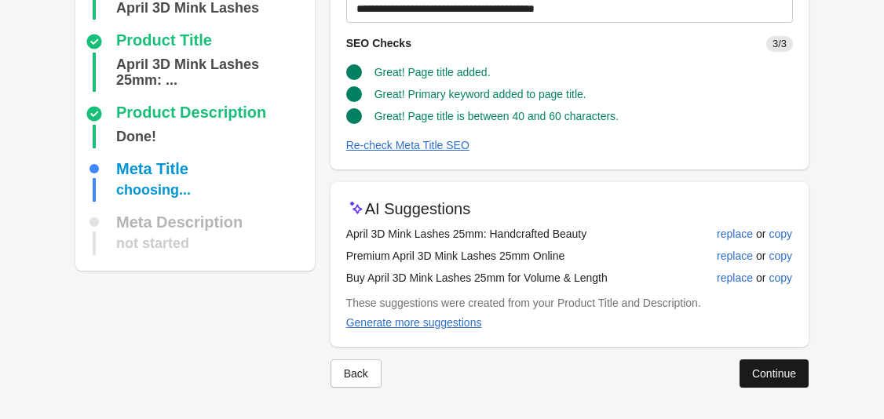
click at [770, 379] on div "Continue" at bounding box center [774, 373] width 44 height 13
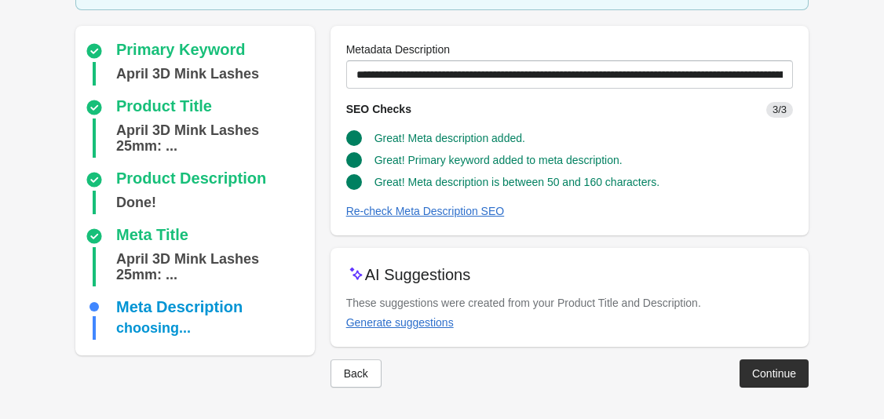
scroll to position [119, 0]
click at [761, 374] on div "Continue" at bounding box center [774, 373] width 44 height 13
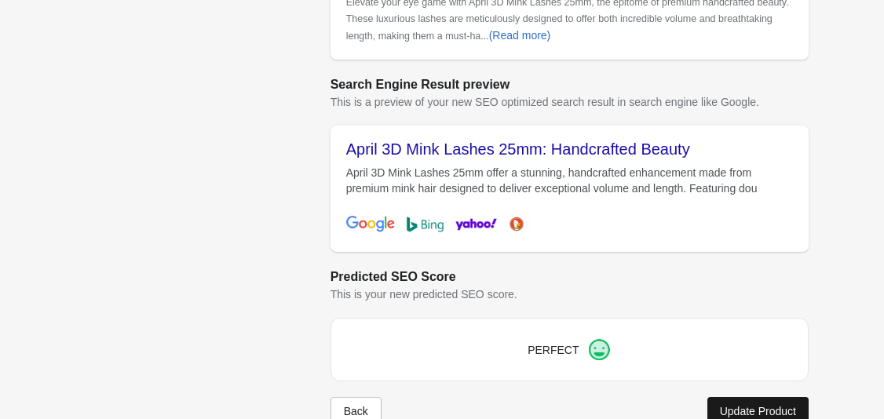
scroll to position [673, 0]
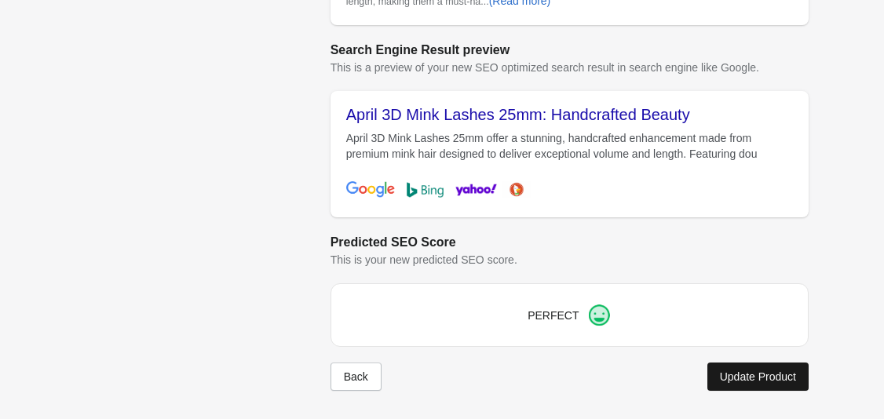
click at [743, 368] on button "Update Product" at bounding box center [757, 377] width 101 height 28
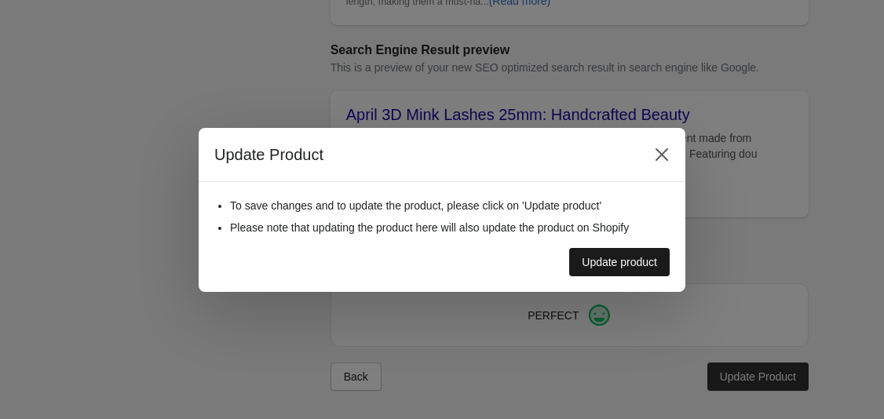
click at [655, 268] on button "Update product" at bounding box center [619, 262] width 100 height 28
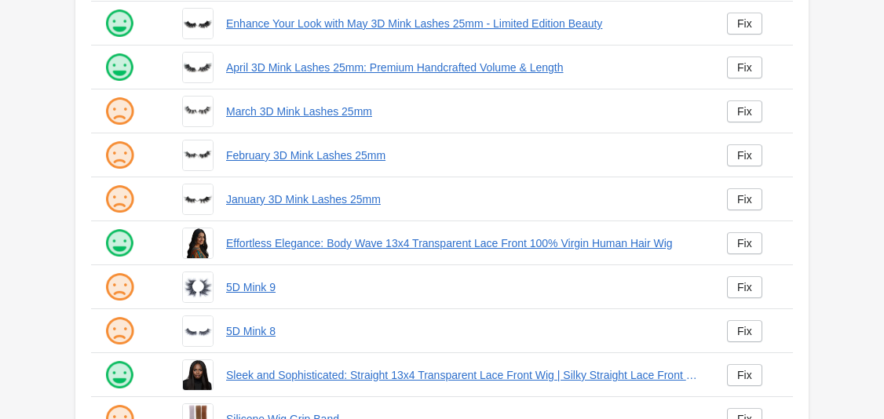
scroll to position [366, 0]
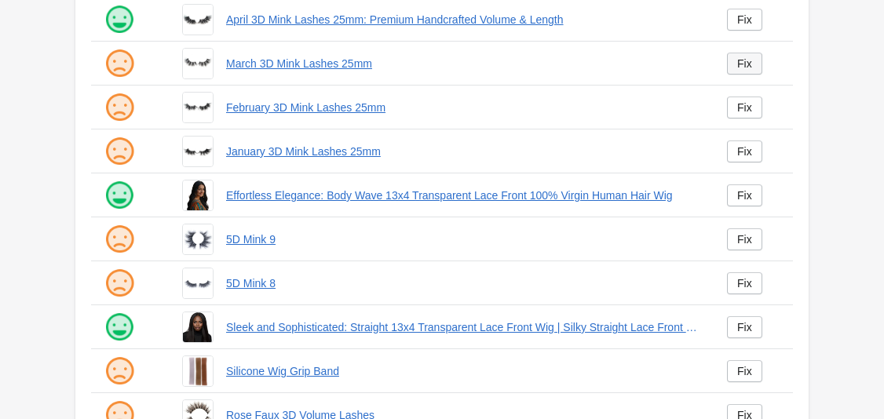
click at [757, 64] on link "Fix" at bounding box center [744, 64] width 35 height 22
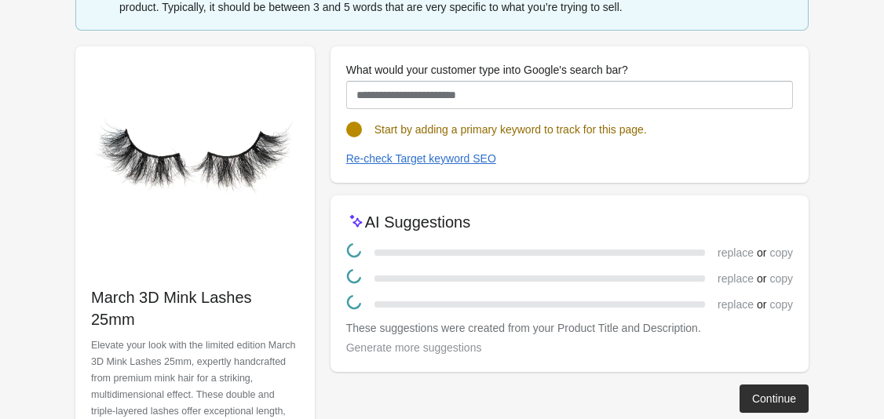
scroll to position [191, 0]
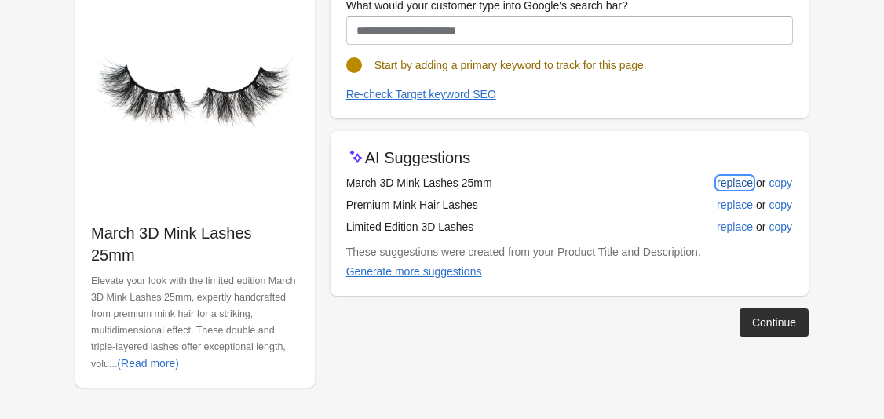
click at [740, 182] on div "replace" at bounding box center [735, 183] width 36 height 13
type input "**********"
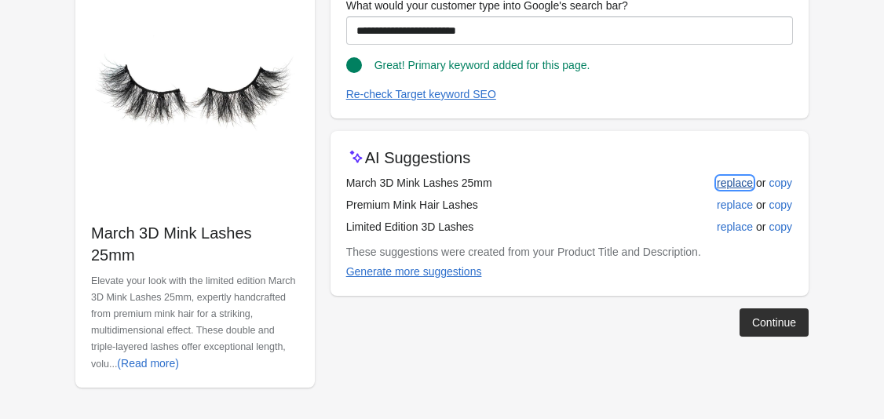
click at [735, 169] on button "replace" at bounding box center [734, 183] width 49 height 28
click at [768, 319] on div "Continue" at bounding box center [774, 322] width 44 height 13
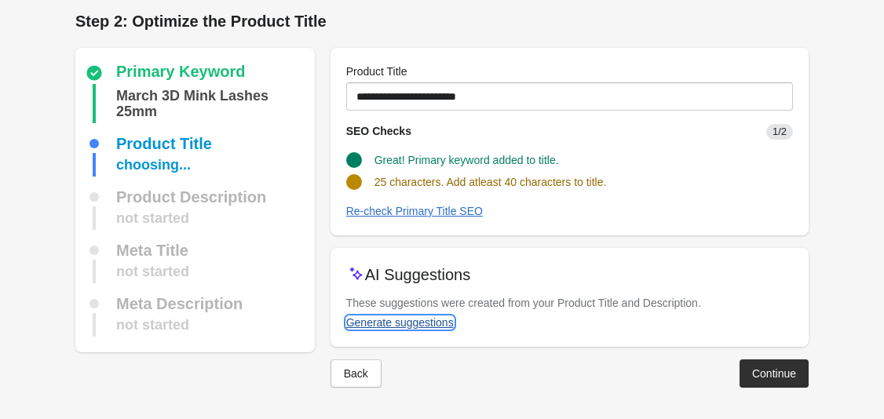
click at [434, 326] on div "Generate suggestions" at bounding box center [400, 322] width 108 height 13
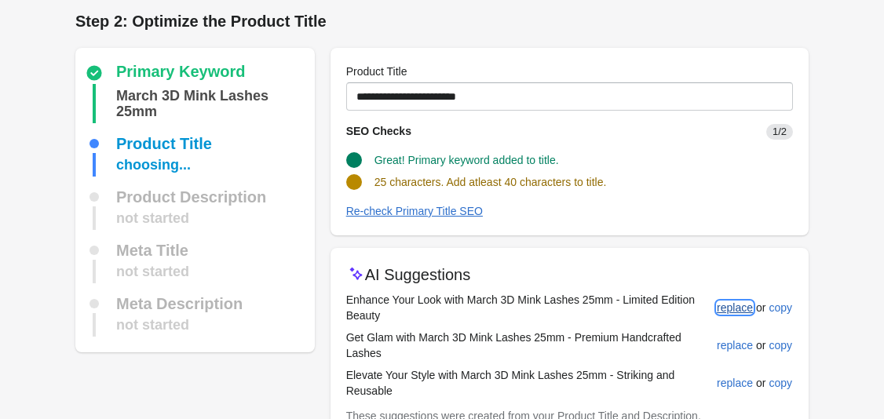
click at [741, 305] on div "replace" at bounding box center [735, 307] width 36 height 13
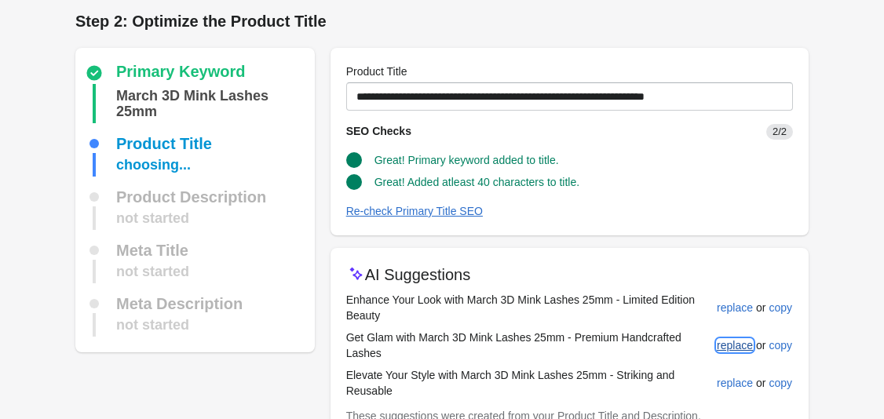
click at [731, 347] on div "replace" at bounding box center [735, 345] width 36 height 13
type input "**********"
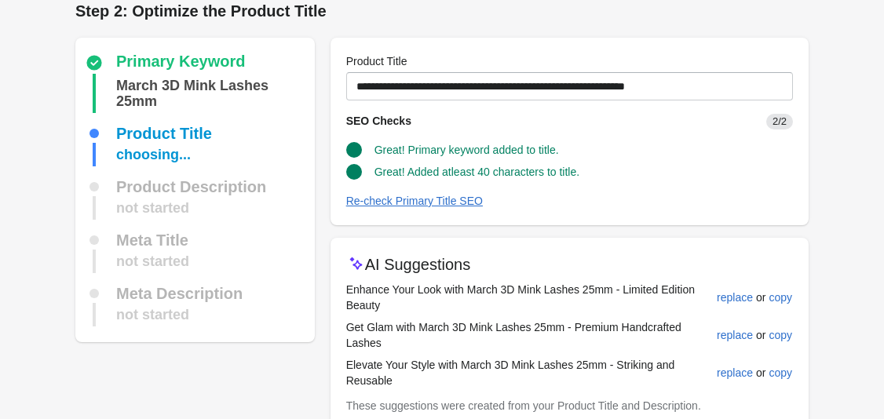
scroll to position [119, 0]
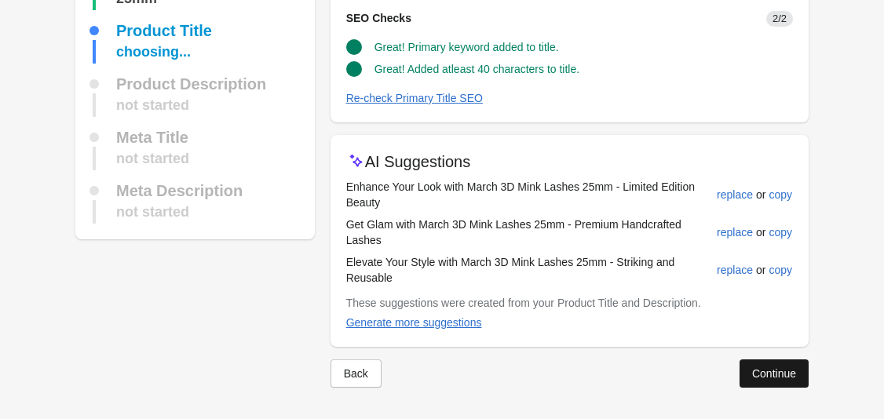
click at [759, 370] on div "Continue" at bounding box center [774, 373] width 44 height 13
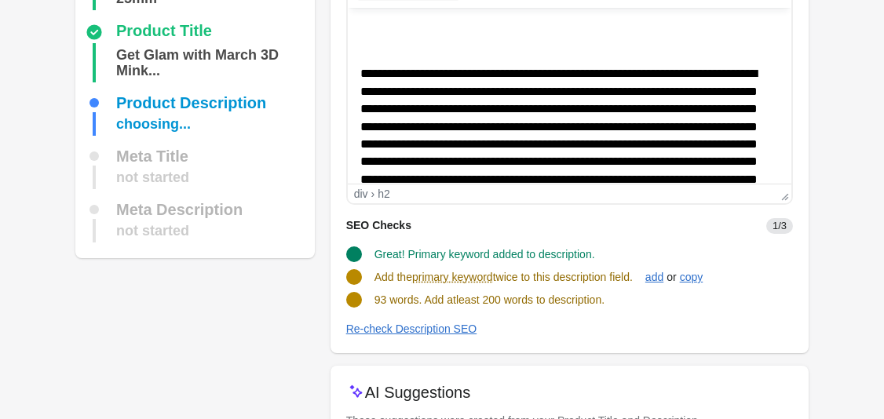
scroll to position [0, 0]
click at [433, 327] on div "Re-check Description SEO" at bounding box center [411, 329] width 131 height 13
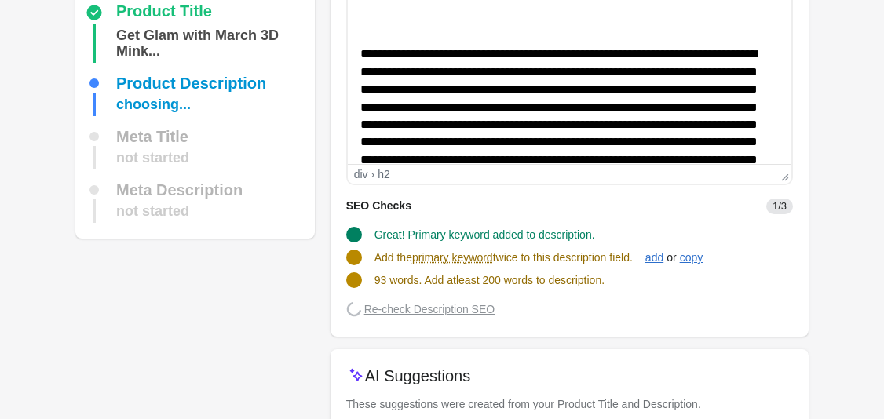
scroll to position [236, 0]
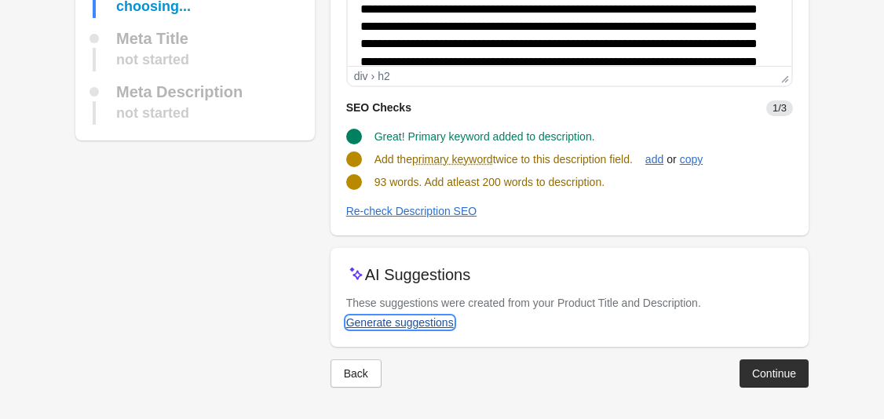
click at [424, 320] on div "Generate suggestions" at bounding box center [400, 322] width 108 height 13
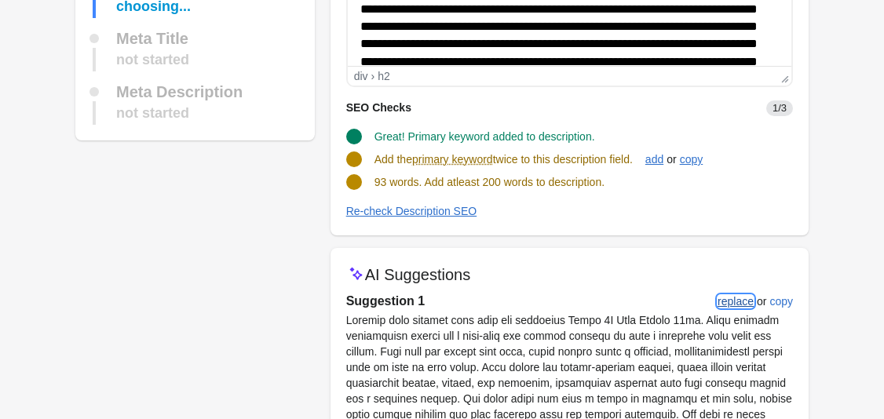
click at [748, 305] on div "replace" at bounding box center [735, 301] width 36 height 13
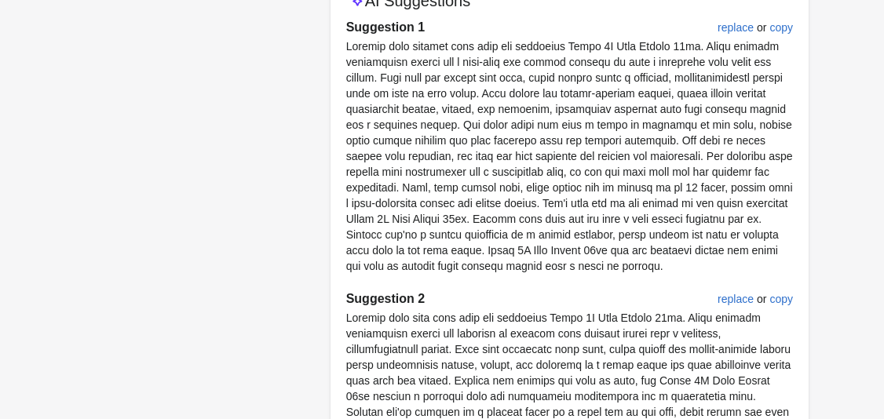
scroll to position [1049, 0]
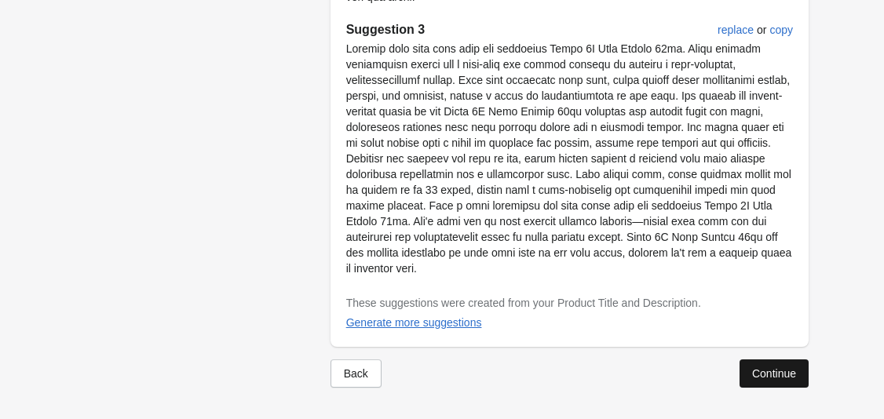
click at [755, 370] on div "Continue" at bounding box center [774, 373] width 44 height 13
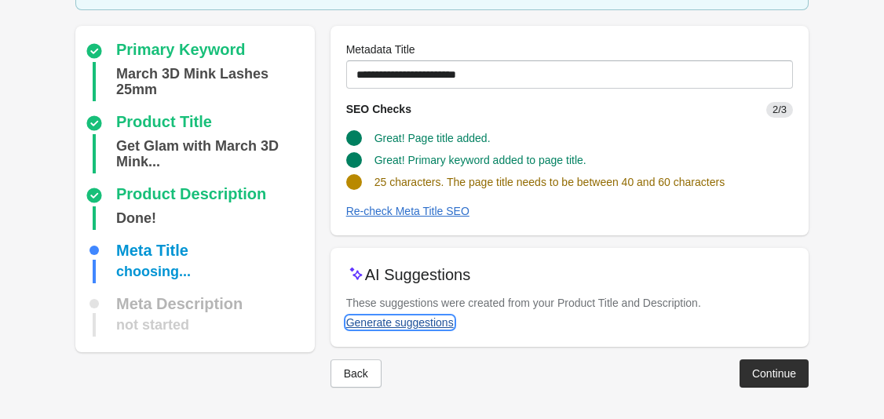
click at [421, 330] on button "Generate suggestions" at bounding box center [400, 322] width 120 height 28
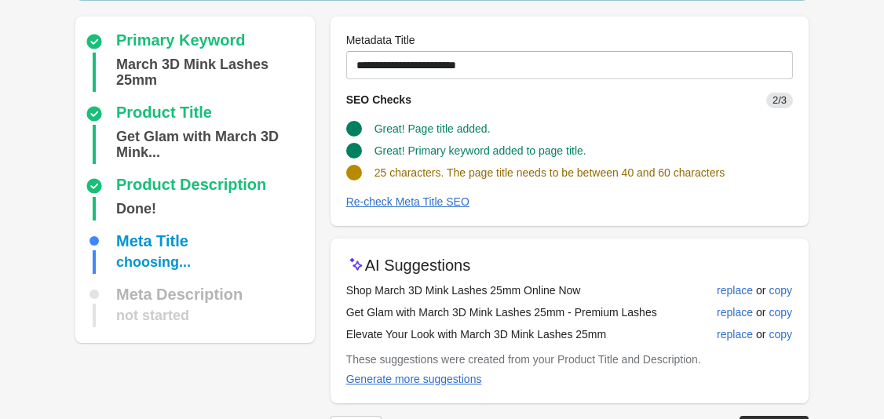
scroll to position [127, 0]
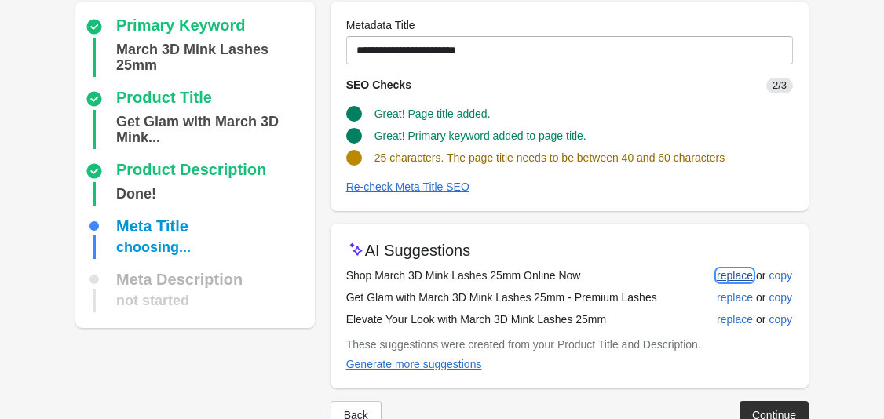
click at [749, 275] on div "replace" at bounding box center [735, 275] width 36 height 13
type input "**********"
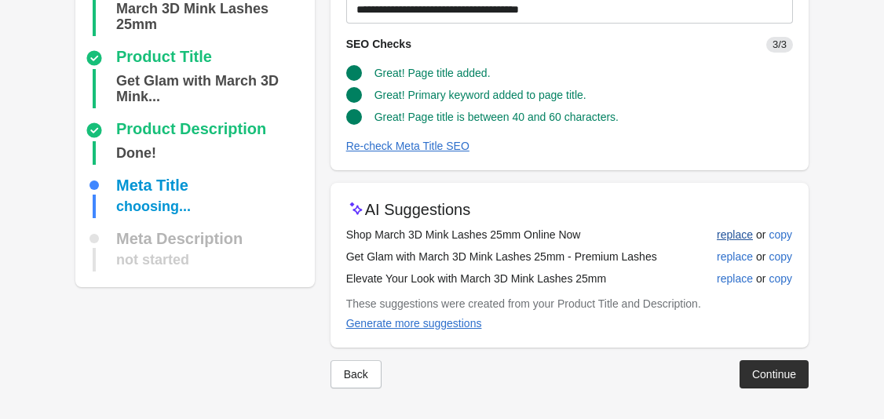
scroll to position [169, 0]
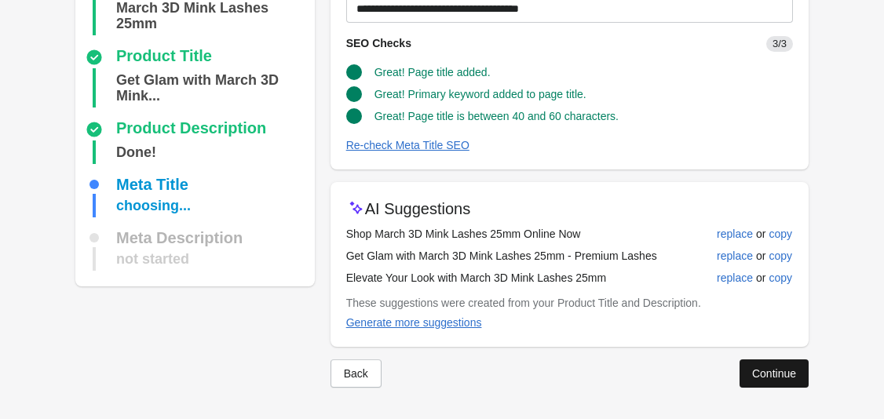
click at [774, 383] on button "Continue" at bounding box center [773, 373] width 69 height 28
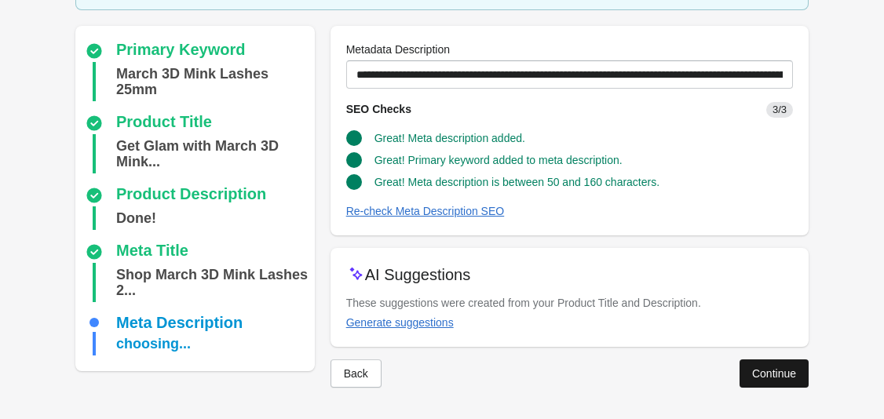
click at [768, 377] on div "Continue" at bounding box center [774, 373] width 44 height 13
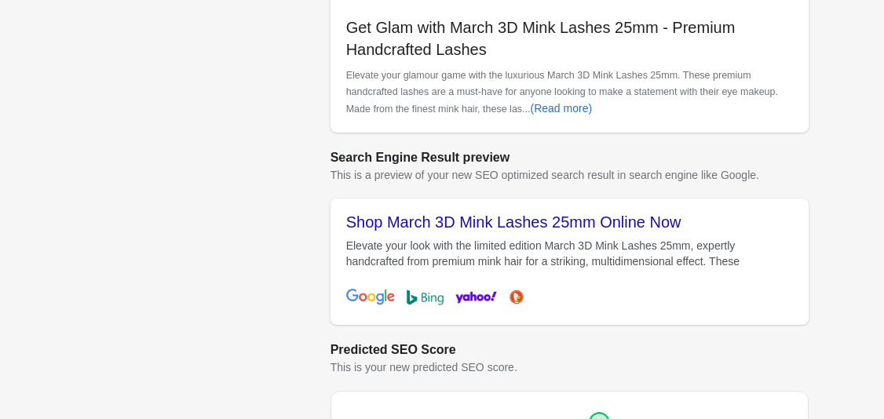
scroll to position [676, 0]
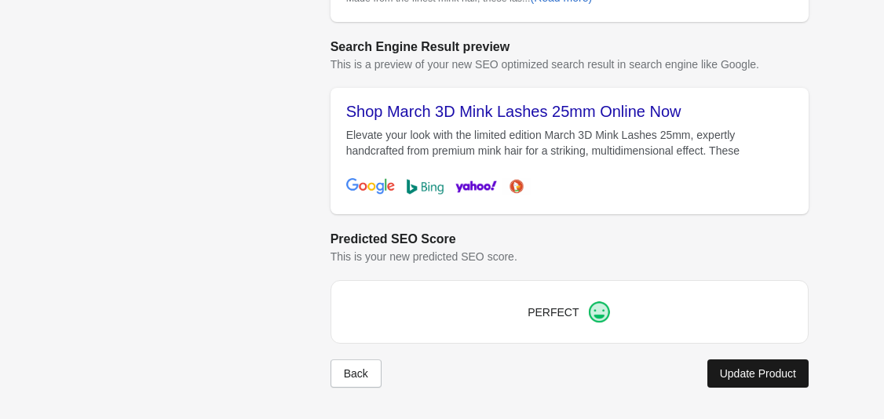
click at [764, 381] on button "Update Product" at bounding box center [757, 373] width 101 height 28
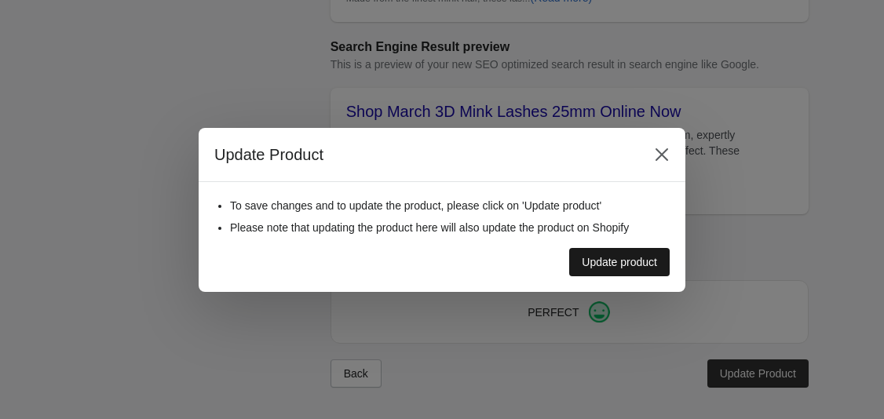
click at [645, 264] on div "Update product" at bounding box center [619, 262] width 75 height 13
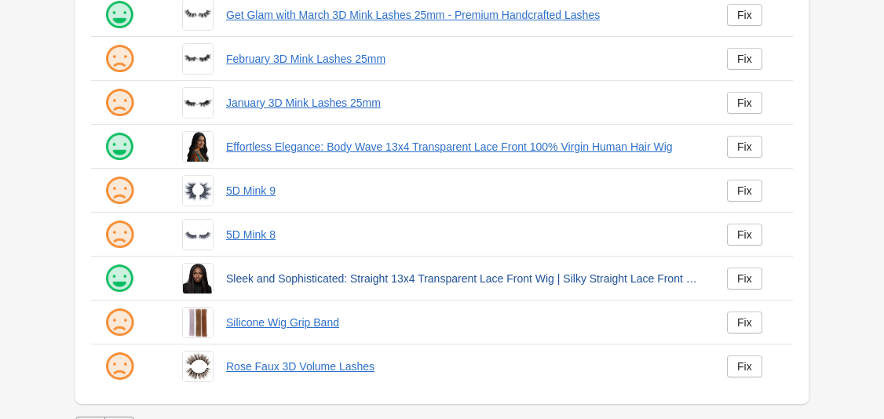
scroll to position [427, 0]
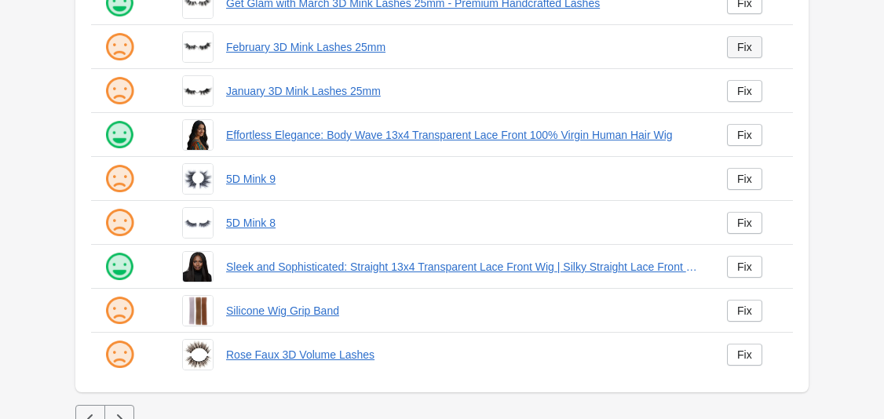
click at [739, 49] on div "Fix" at bounding box center [744, 47] width 15 height 13
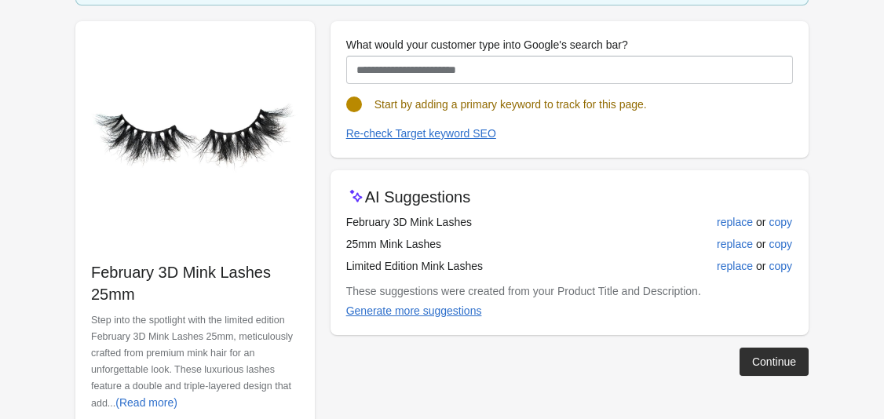
scroll to position [165, 0]
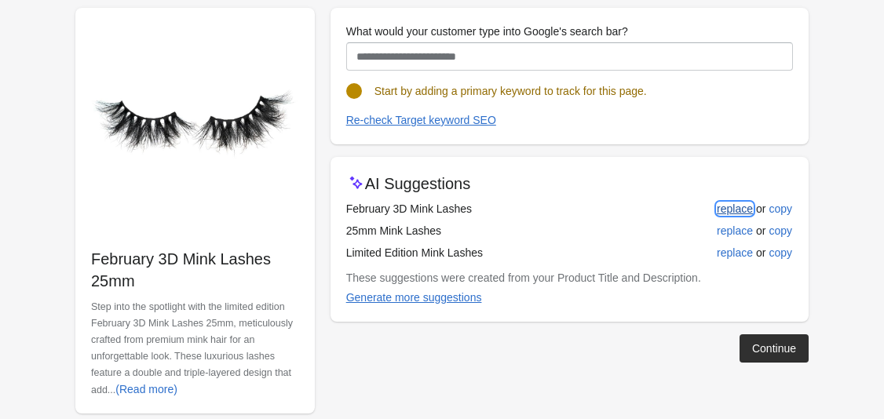
click at [744, 208] on div "replace" at bounding box center [735, 208] width 36 height 13
type input "**********"
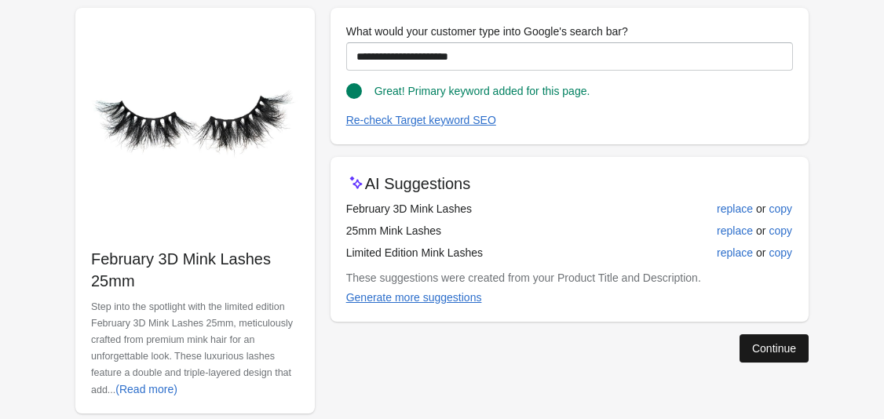
click at [774, 345] on div "Continue" at bounding box center [774, 348] width 44 height 13
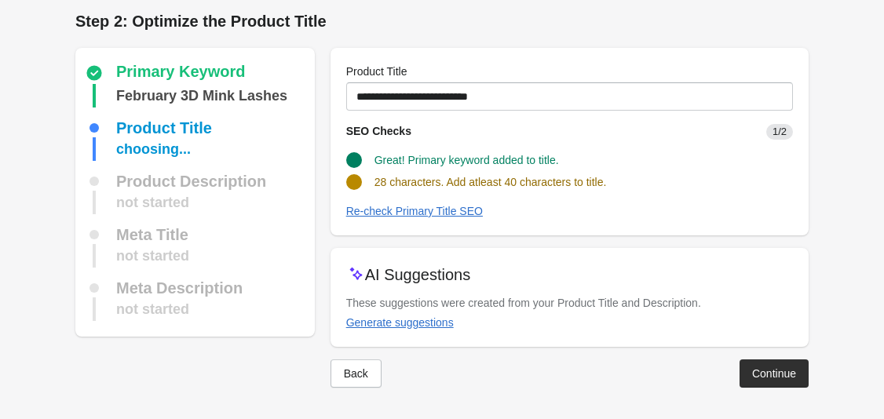
scroll to position [5, 0]
click at [443, 323] on div "Generate suggestions" at bounding box center [400, 322] width 108 height 13
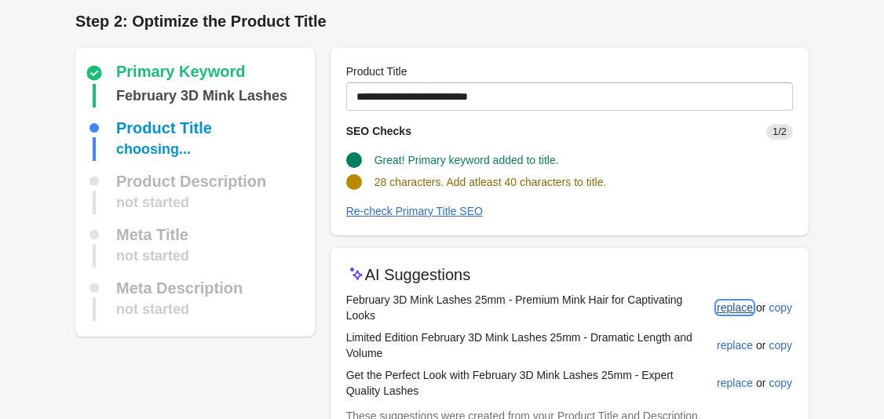
click at [718, 304] on div "replace" at bounding box center [735, 307] width 36 height 13
type input "**********"
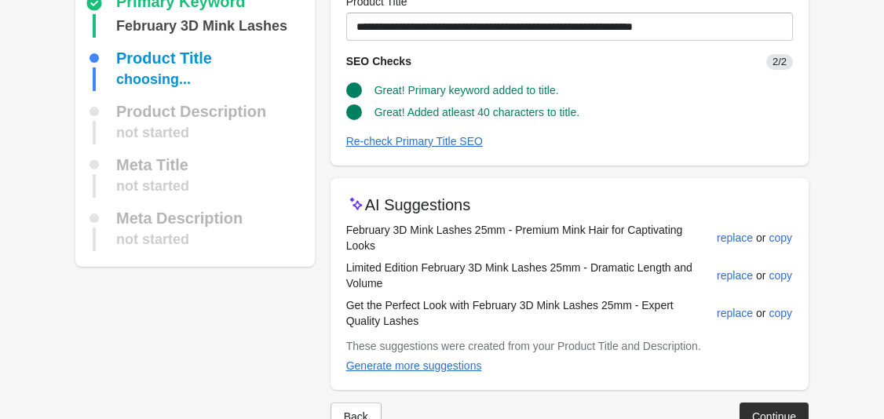
scroll to position [119, 0]
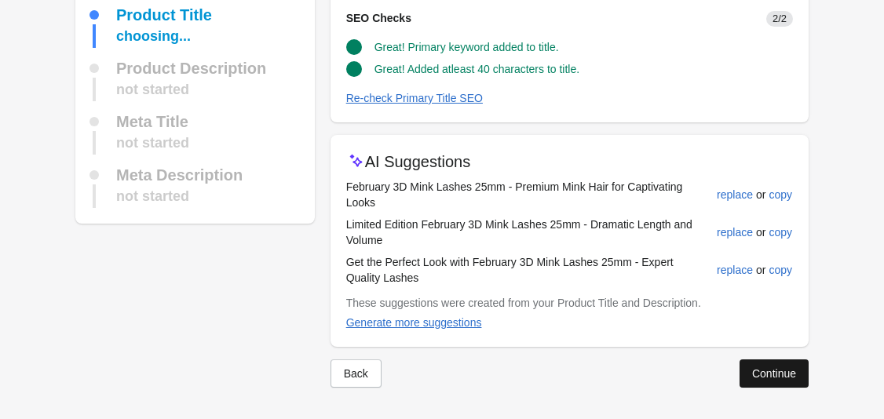
click at [764, 377] on div "Continue" at bounding box center [774, 373] width 44 height 13
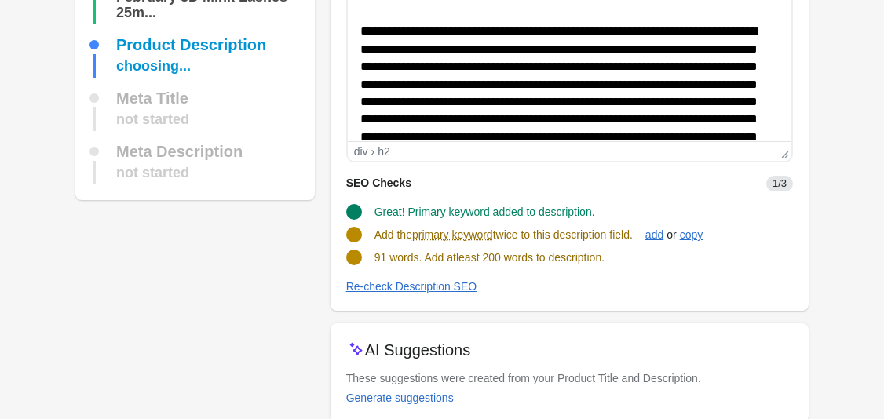
scroll to position [236, 0]
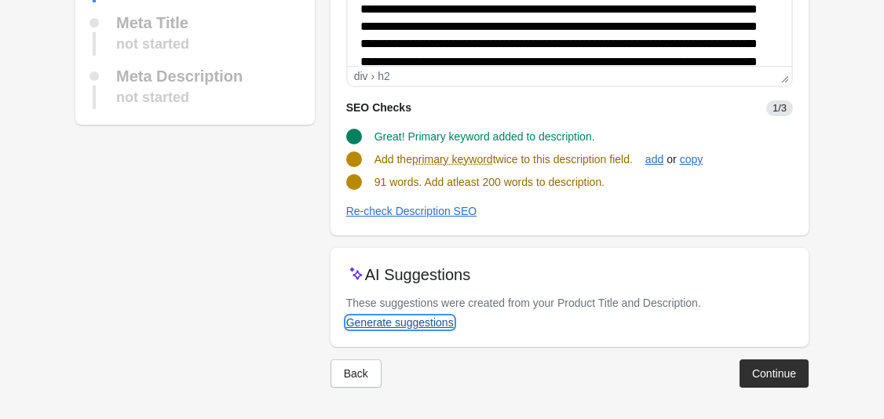
click at [423, 322] on div "Generate suggestions" at bounding box center [400, 322] width 108 height 13
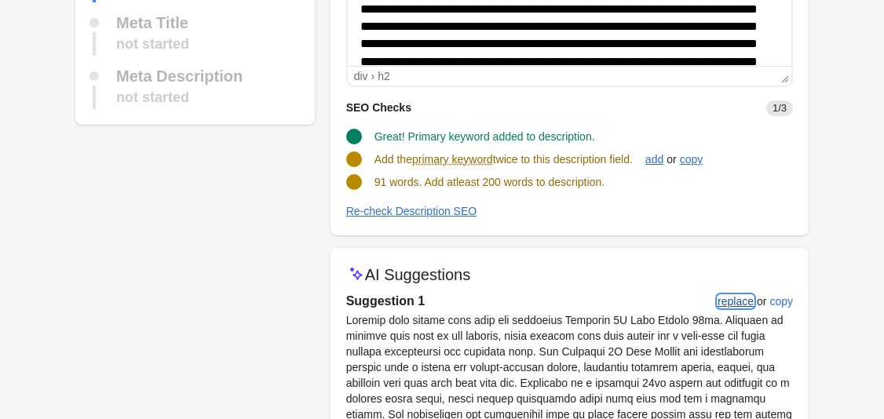
click at [740, 298] on div "replace" at bounding box center [735, 301] width 36 height 13
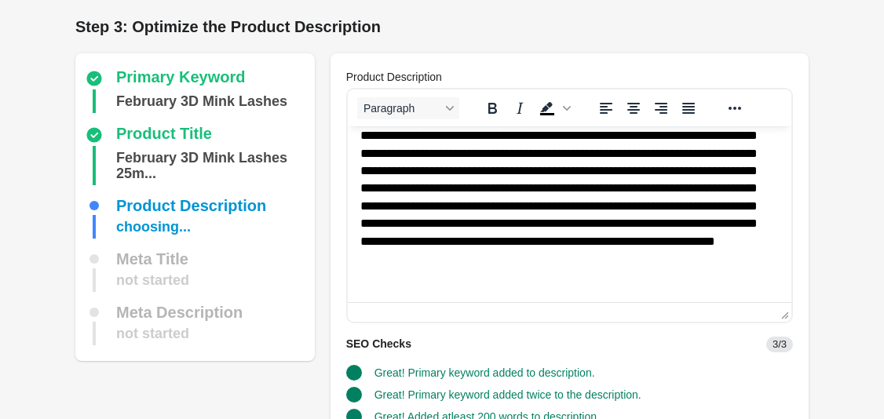
scroll to position [218, 0]
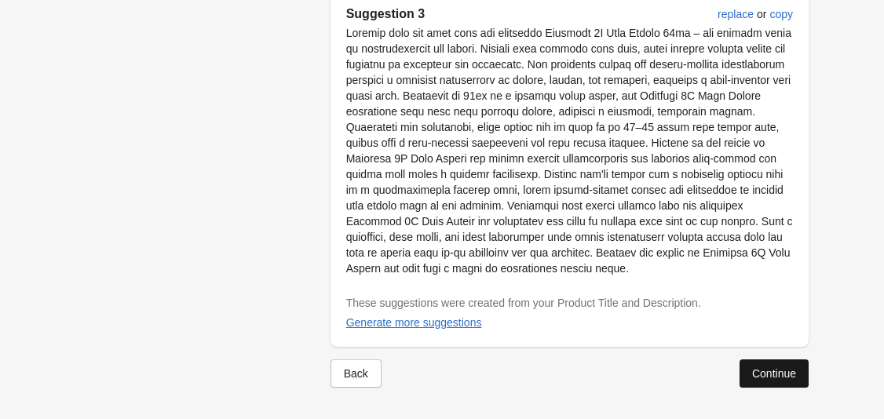
click at [757, 362] on button "Continue" at bounding box center [773, 373] width 69 height 28
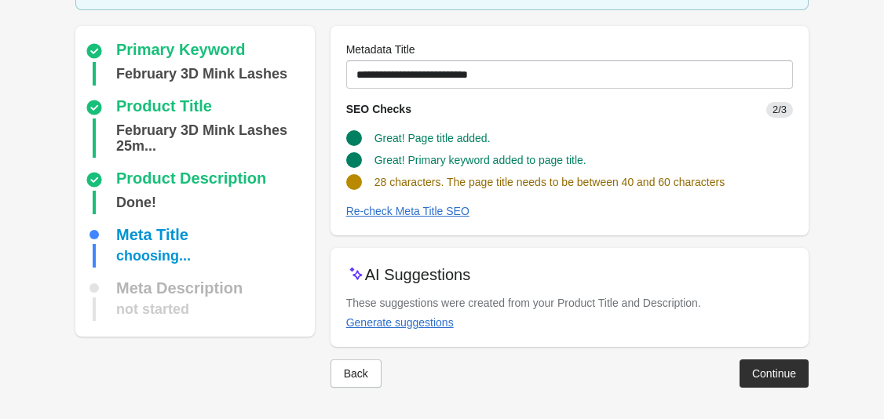
scroll to position [103, 0]
click at [422, 319] on div "Generate suggestions" at bounding box center [400, 322] width 108 height 13
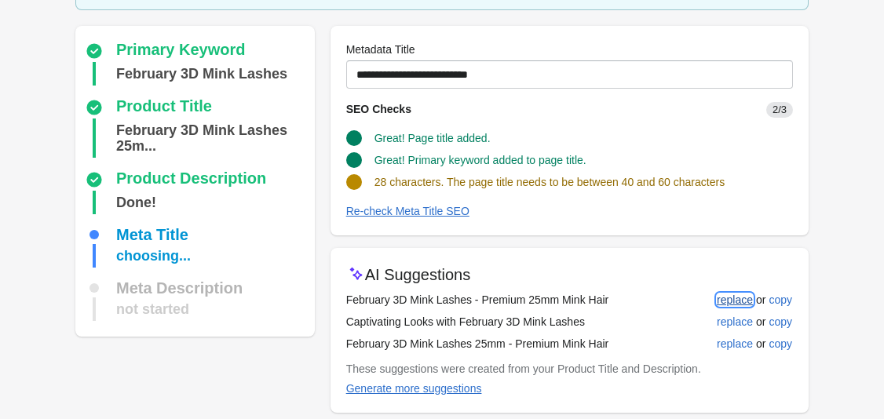
click at [736, 302] on div "replace" at bounding box center [735, 300] width 36 height 13
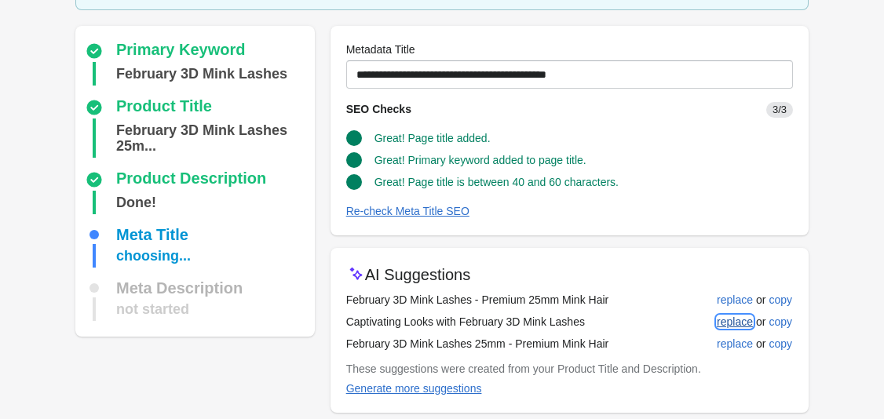
click at [733, 325] on div "replace" at bounding box center [735, 321] width 36 height 13
type input "**********"
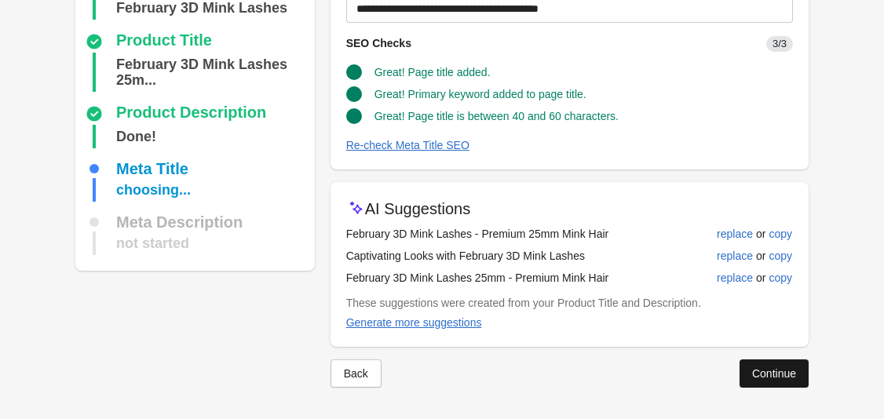
click at [763, 374] on div "Continue" at bounding box center [774, 373] width 44 height 13
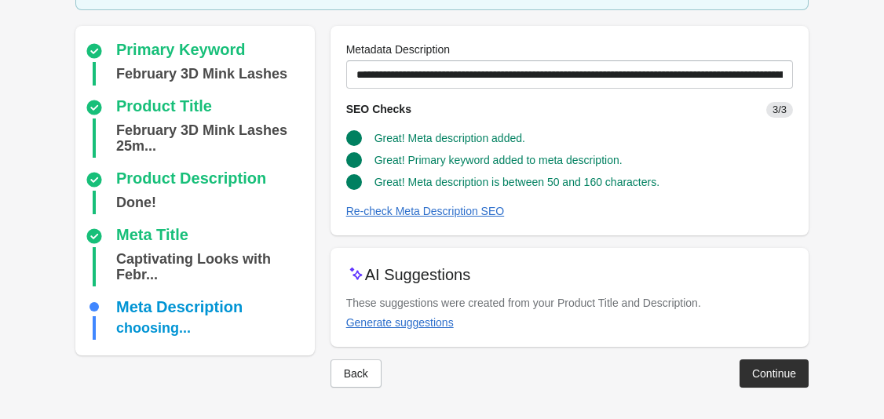
scroll to position [119, 0]
click at [754, 365] on button "Continue" at bounding box center [773, 373] width 69 height 28
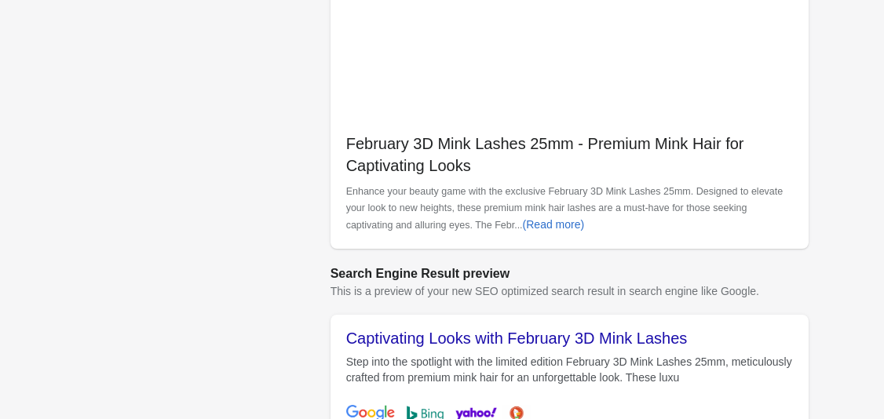
scroll to position [676, 0]
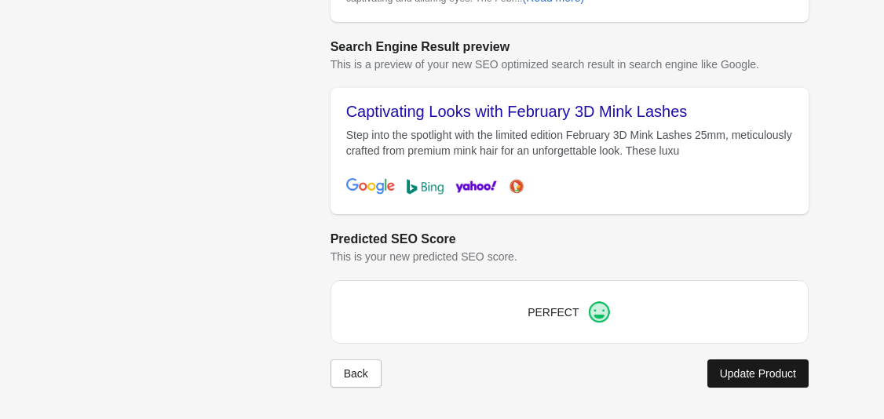
click at [730, 380] on button "Update Product" at bounding box center [757, 373] width 101 height 28
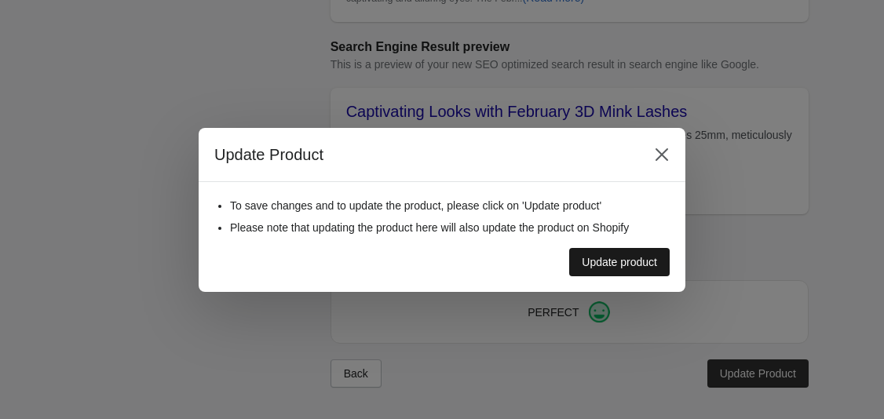
click at [647, 274] on button "Update product" at bounding box center [619, 262] width 100 height 28
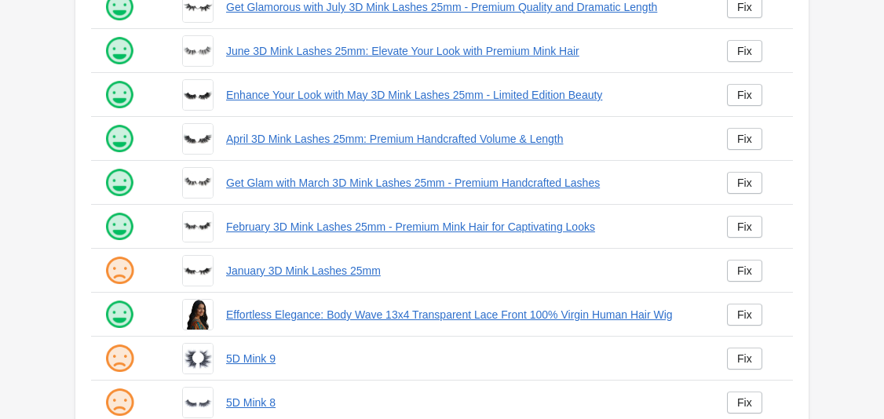
scroll to position [263, 0]
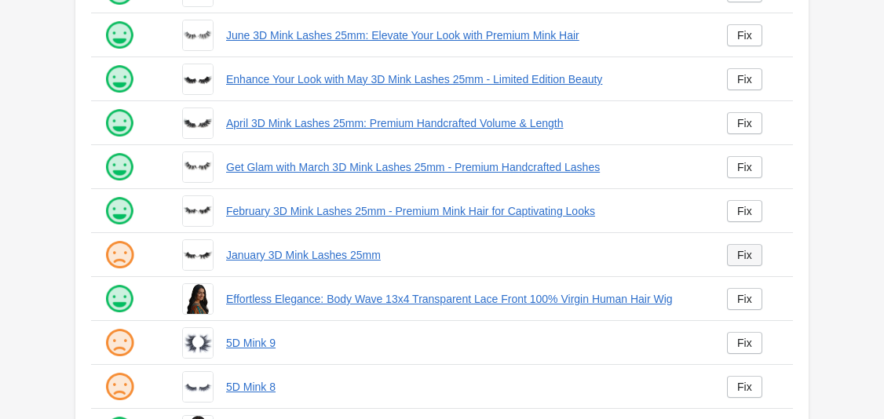
click at [737, 258] on div "Fix" at bounding box center [744, 255] width 15 height 13
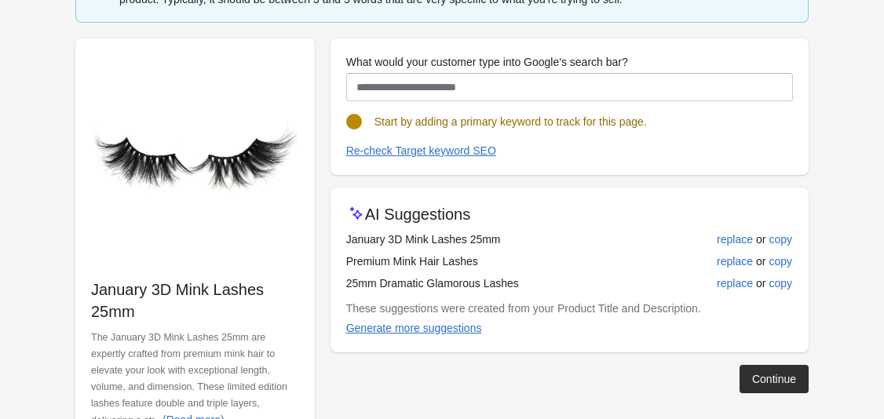
scroll to position [191, 0]
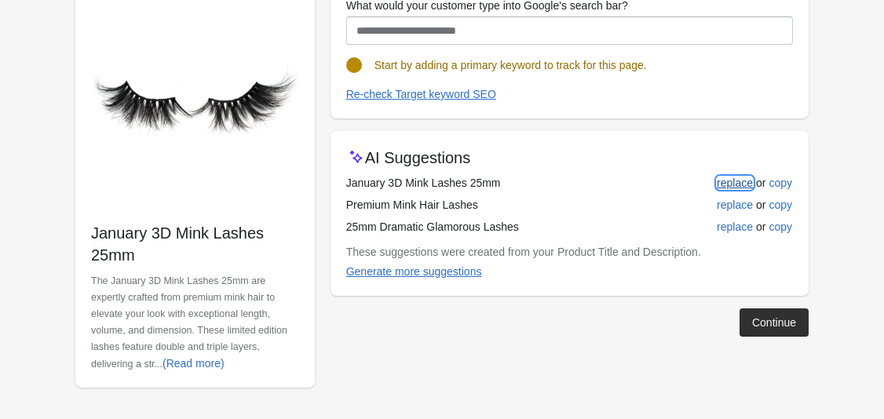
click at [731, 185] on div "replace" at bounding box center [735, 183] width 36 height 13
type input "**********"
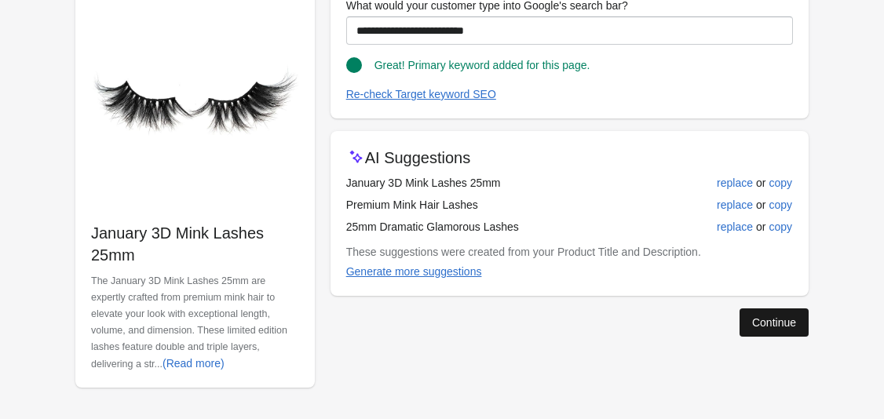
click at [762, 321] on div "Continue" at bounding box center [774, 322] width 44 height 13
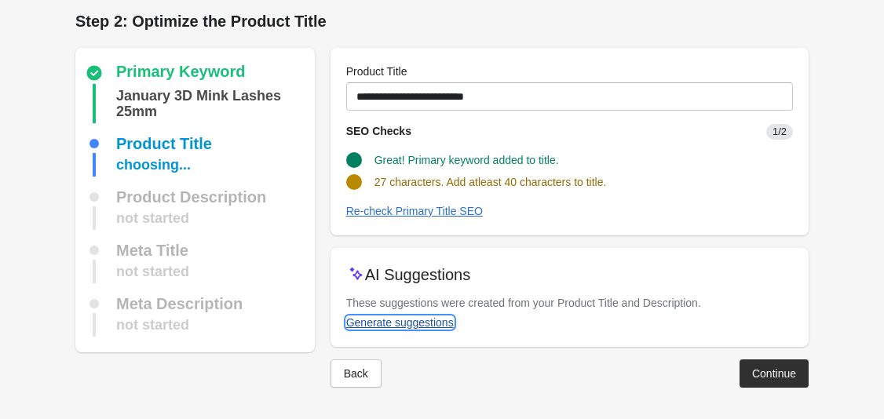
click at [422, 324] on div "Generate suggestions" at bounding box center [400, 322] width 108 height 13
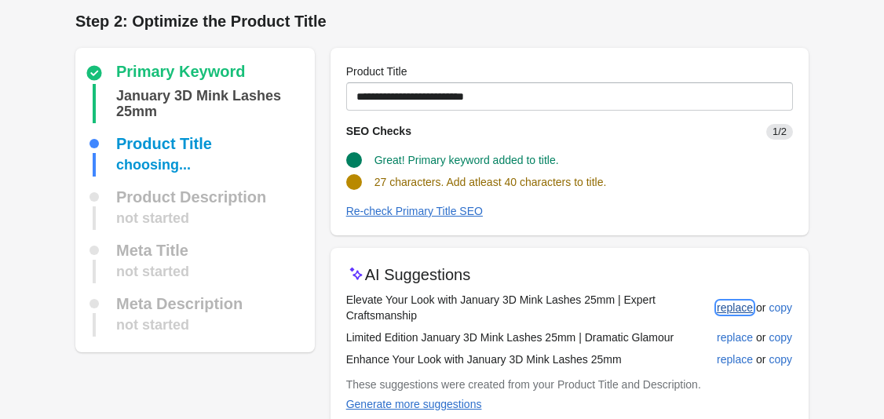
click at [733, 314] on button "replace" at bounding box center [734, 308] width 49 height 28
type input "**********"
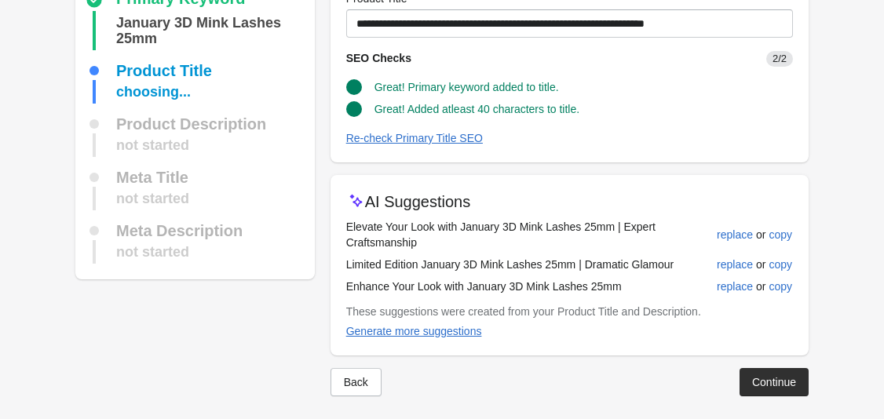
scroll to position [87, 0]
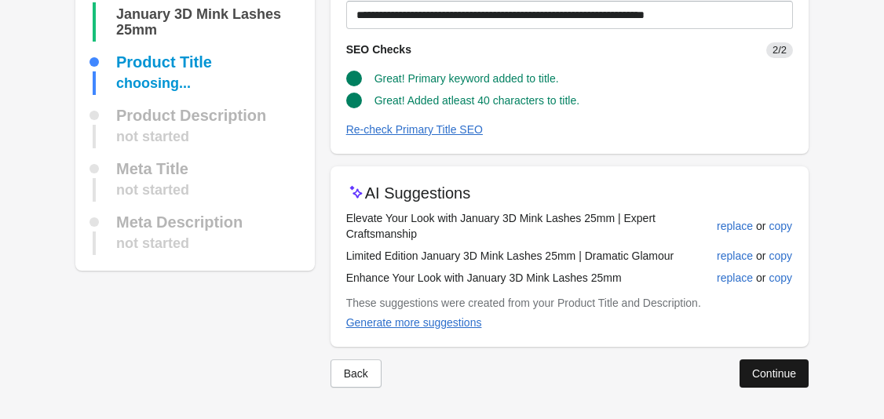
click at [755, 368] on div "Continue" at bounding box center [774, 373] width 44 height 13
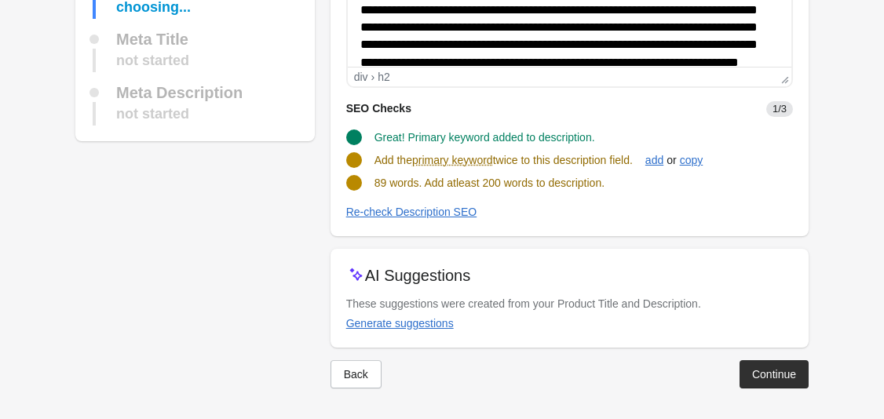
scroll to position [236, 0]
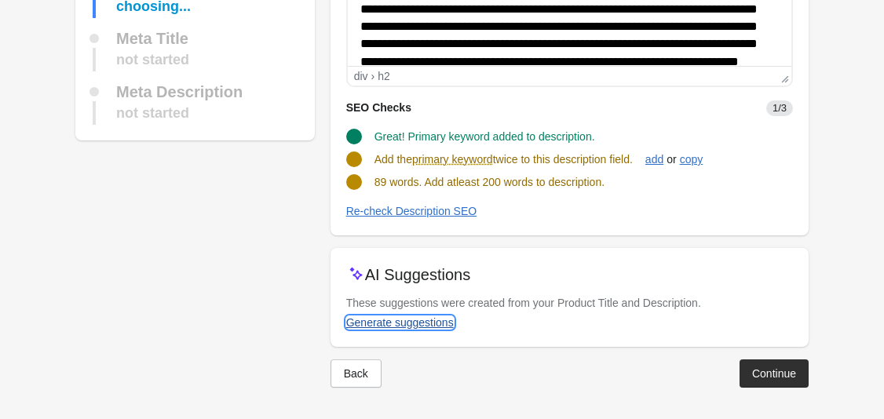
click at [418, 326] on div "Generate suggestions" at bounding box center [400, 322] width 108 height 13
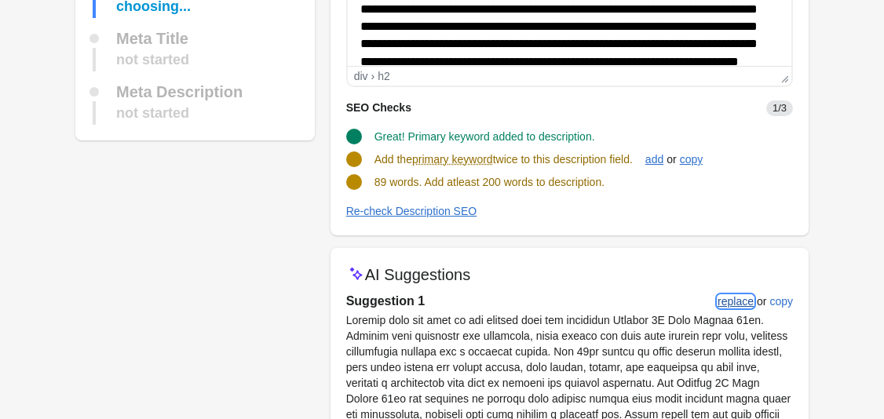
click at [753, 303] on button "replace" at bounding box center [735, 301] width 49 height 28
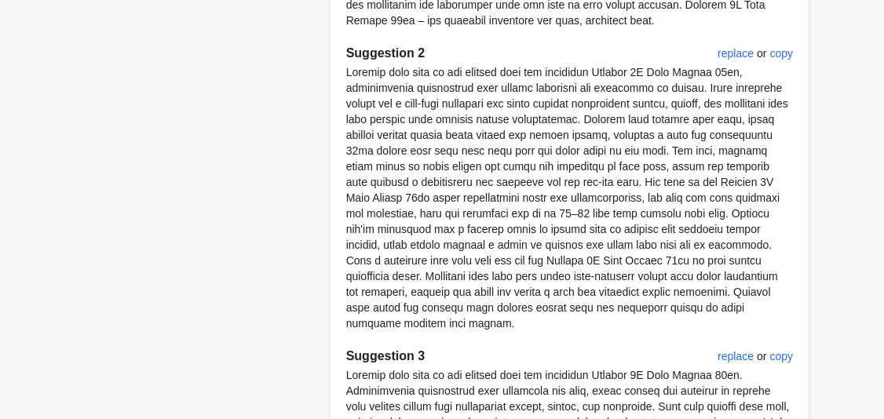
scroll to position [1096, 0]
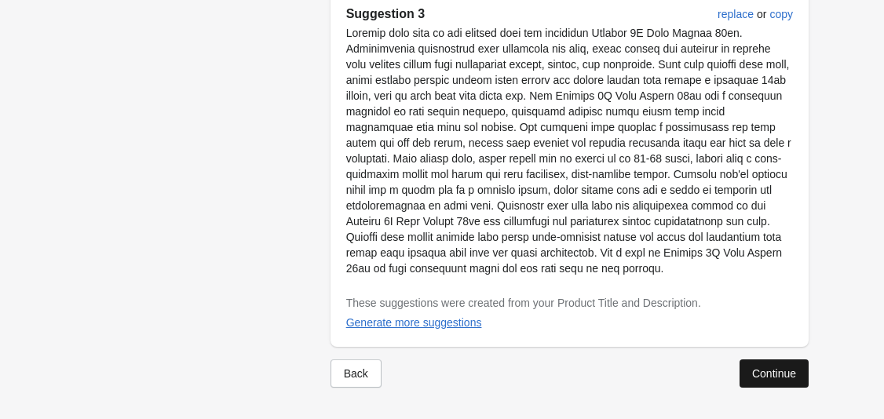
click at [765, 378] on div "Continue" at bounding box center [774, 373] width 44 height 13
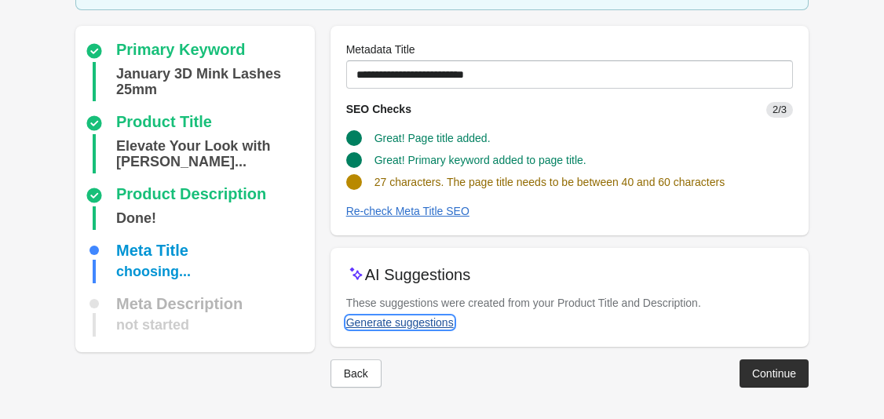
click at [438, 324] on div "Generate suggestions" at bounding box center [400, 322] width 108 height 13
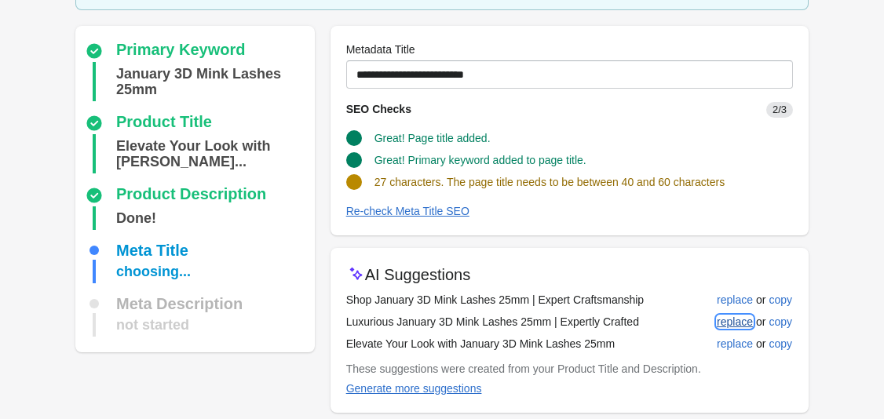
click at [742, 321] on div "replace" at bounding box center [735, 321] width 36 height 13
type input "**********"
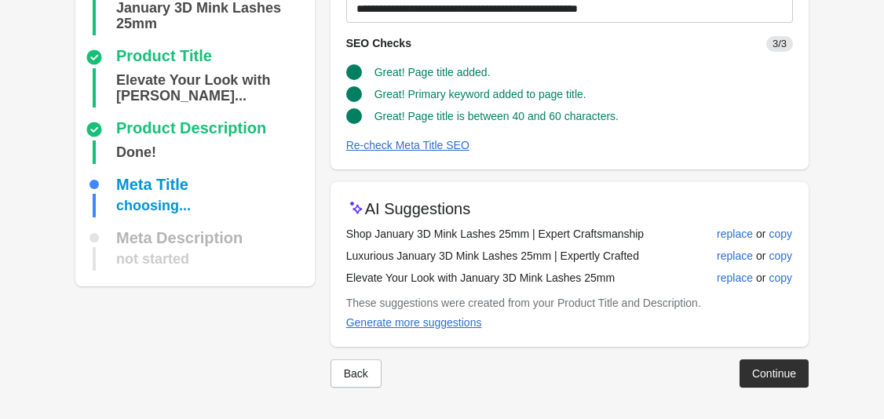
click at [779, 375] on div "Continue" at bounding box center [774, 373] width 44 height 13
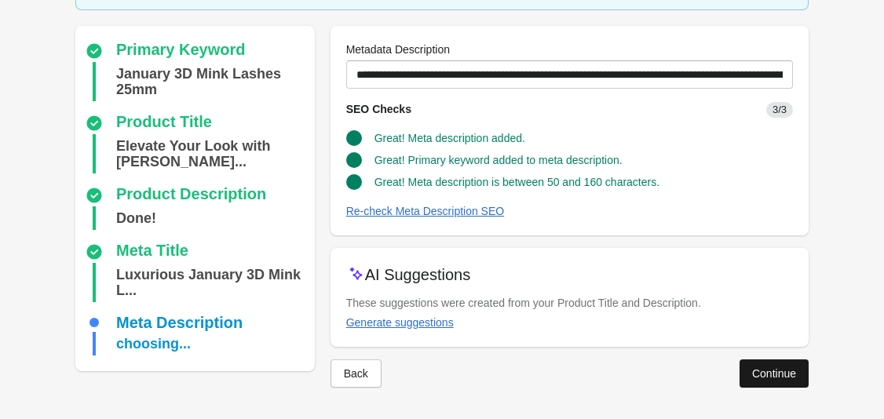
scroll to position [119, 0]
click at [765, 370] on div "Continue" at bounding box center [774, 373] width 44 height 13
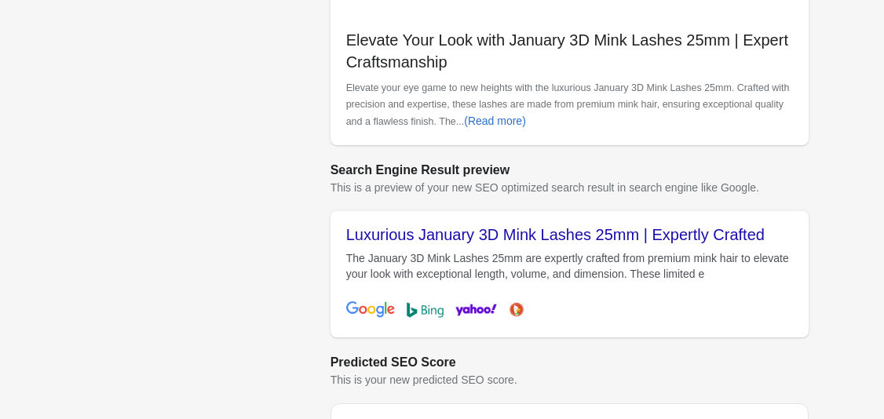
scroll to position [676, 0]
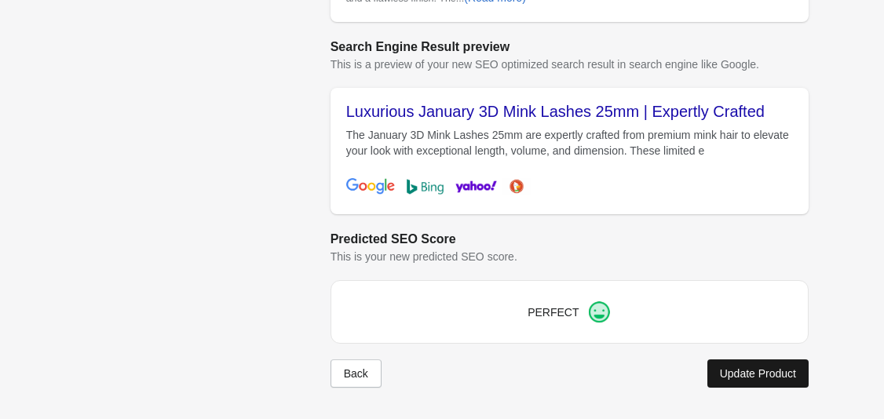
click at [730, 374] on div "Update Product" at bounding box center [758, 373] width 76 height 13
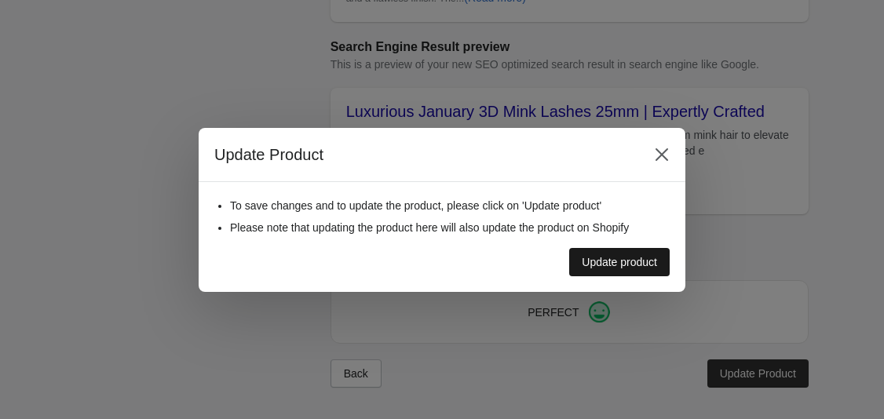
click at [621, 258] on div "Update product" at bounding box center [619, 262] width 75 height 13
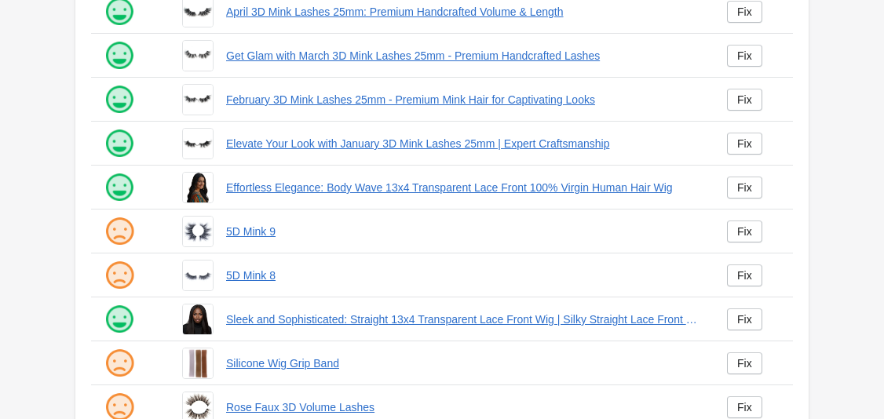
scroll to position [447, 0]
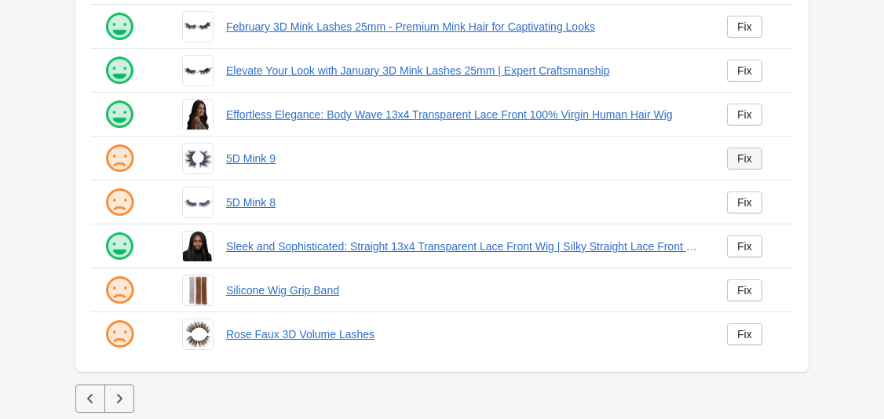
click at [760, 162] on link "Fix" at bounding box center [744, 159] width 35 height 22
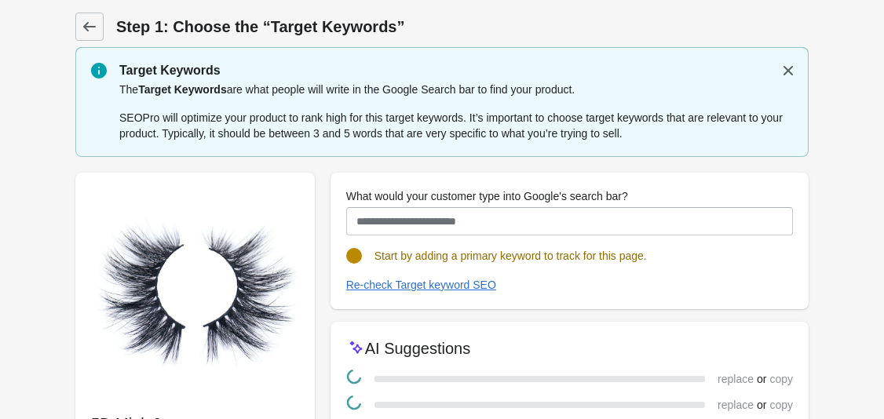
scroll to position [169, 0]
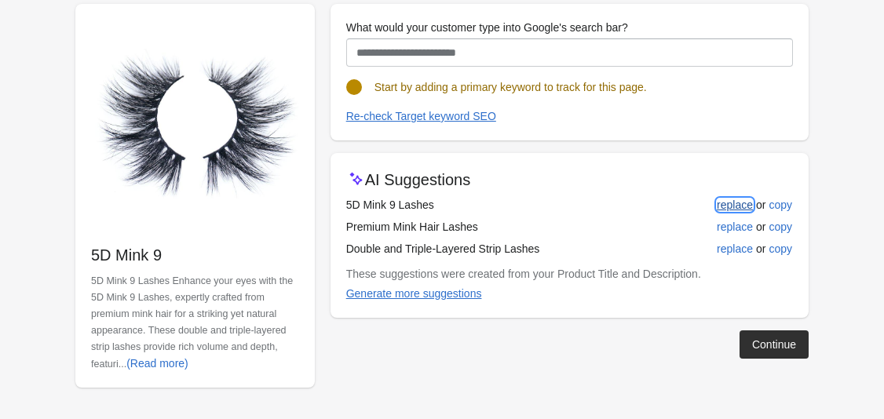
click at [749, 209] on div "replace" at bounding box center [735, 205] width 36 height 13
type input "**********"
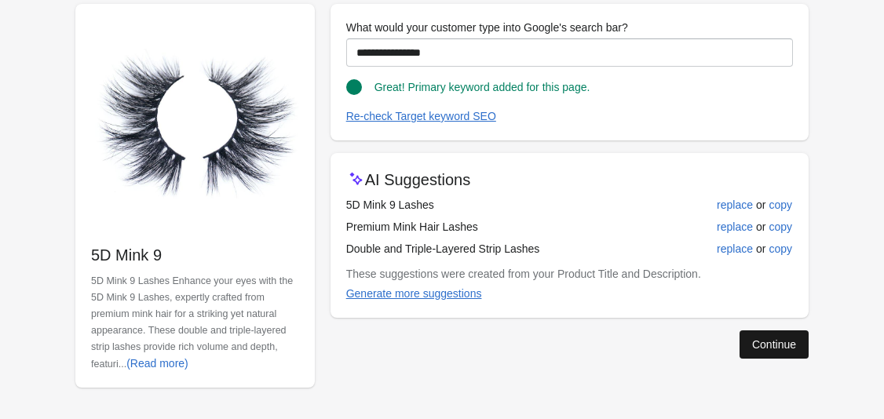
click at [767, 343] on div "Continue" at bounding box center [774, 344] width 44 height 13
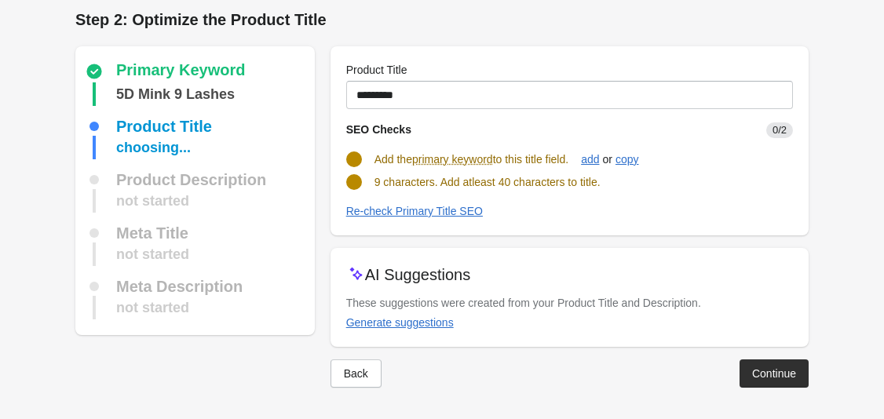
scroll to position [7, 0]
click at [429, 325] on div "Generate suggestions" at bounding box center [400, 322] width 108 height 13
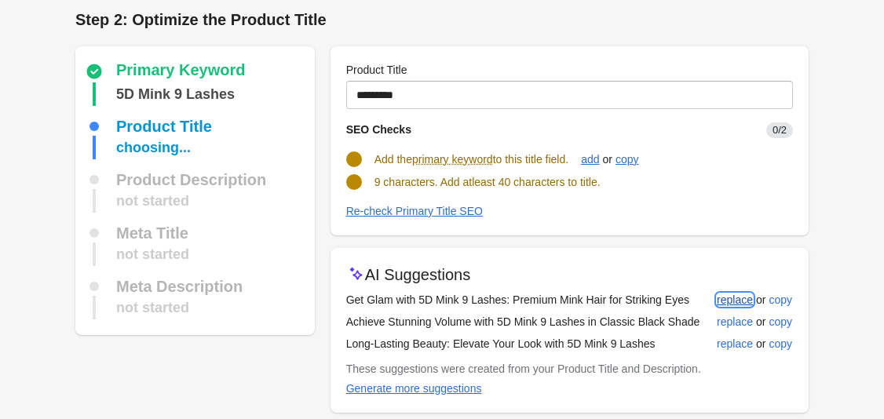
click at [727, 303] on div "replace" at bounding box center [735, 300] width 36 height 13
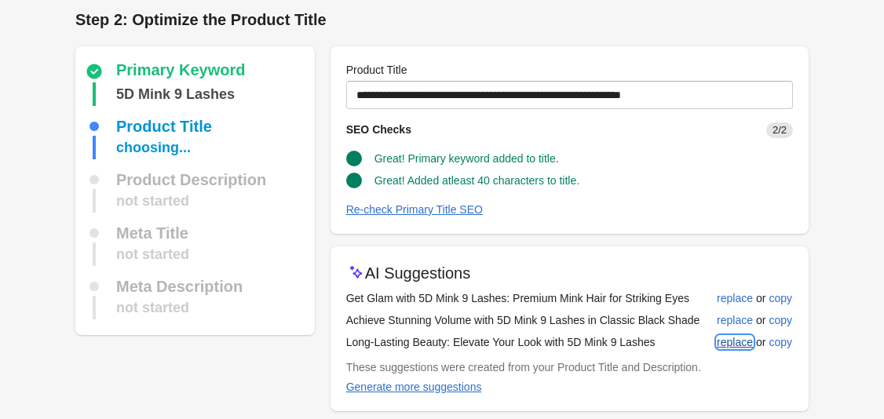
click at [718, 347] on div "replace" at bounding box center [735, 342] width 36 height 13
type input "**********"
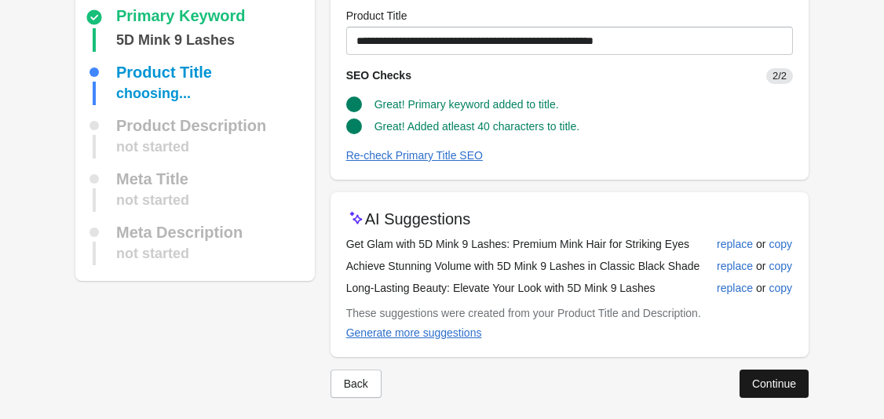
scroll to position [71, 0]
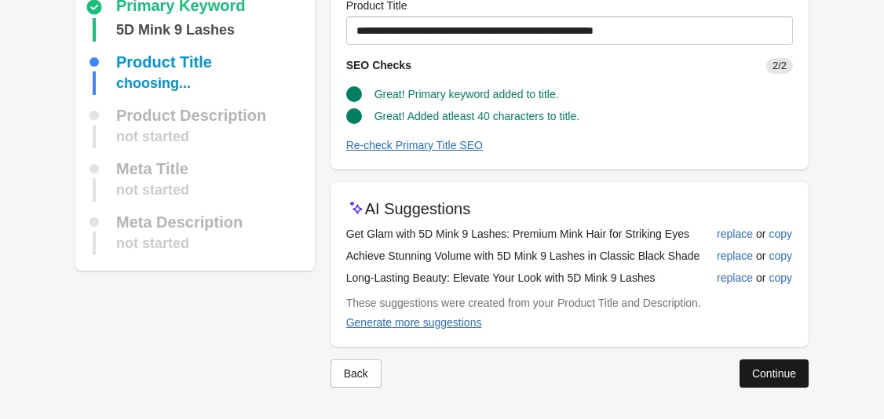
click at [774, 384] on button "Continue" at bounding box center [773, 373] width 69 height 28
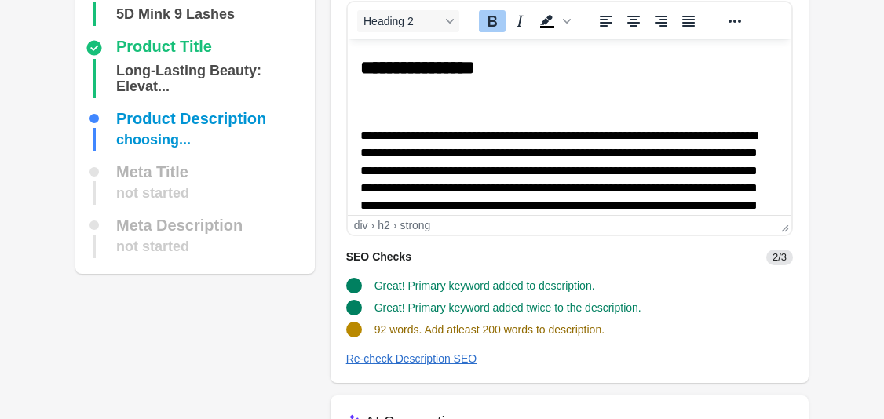
scroll to position [171, 0]
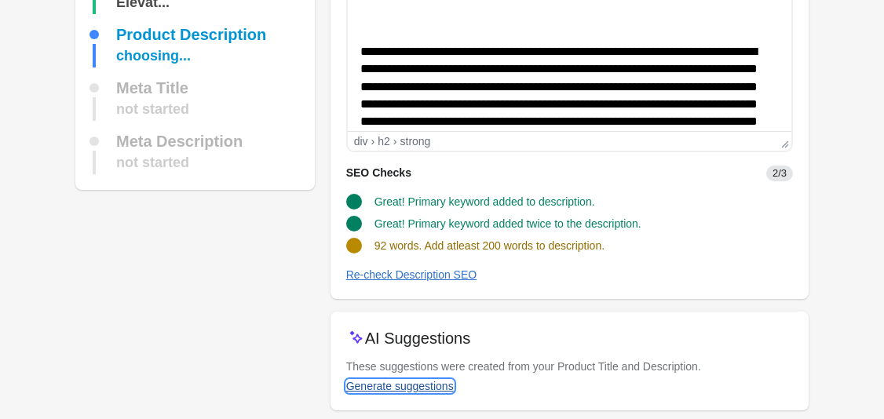
click at [436, 384] on div "Generate suggestions" at bounding box center [400, 386] width 108 height 13
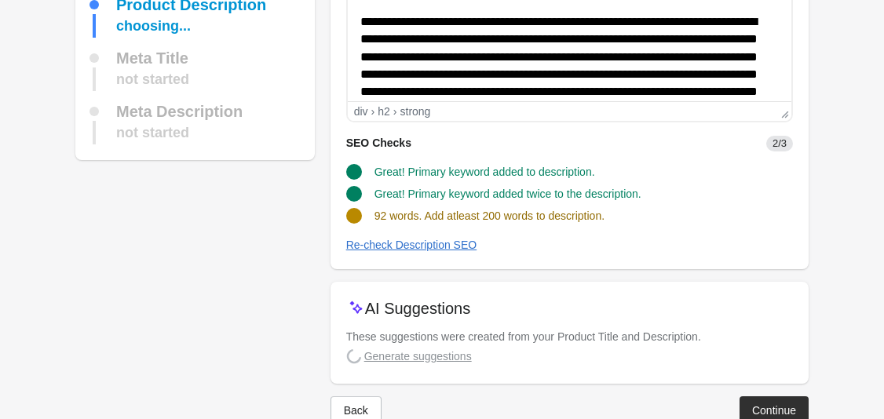
scroll to position [238, 0]
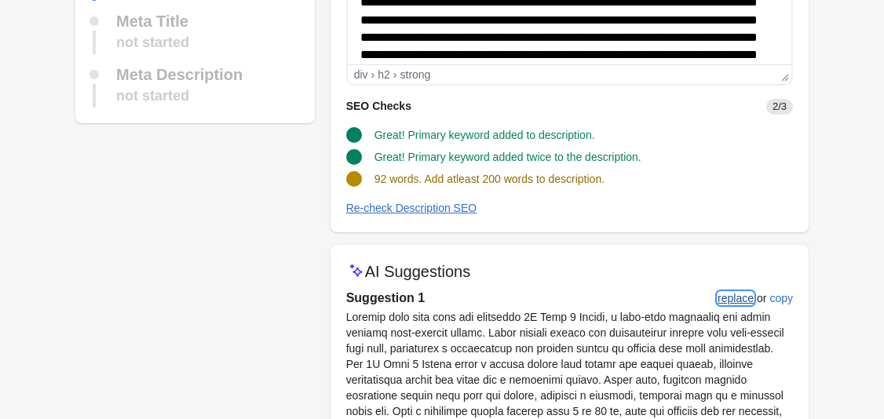
click at [729, 295] on div "replace" at bounding box center [735, 298] width 36 height 13
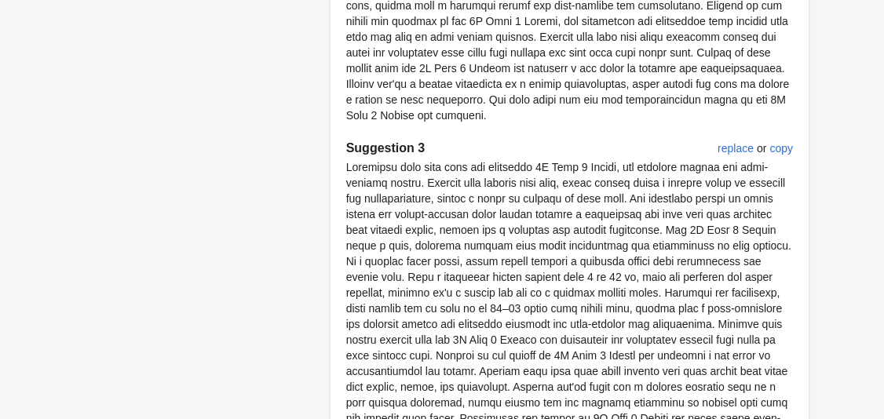
scroll to position [1143, 0]
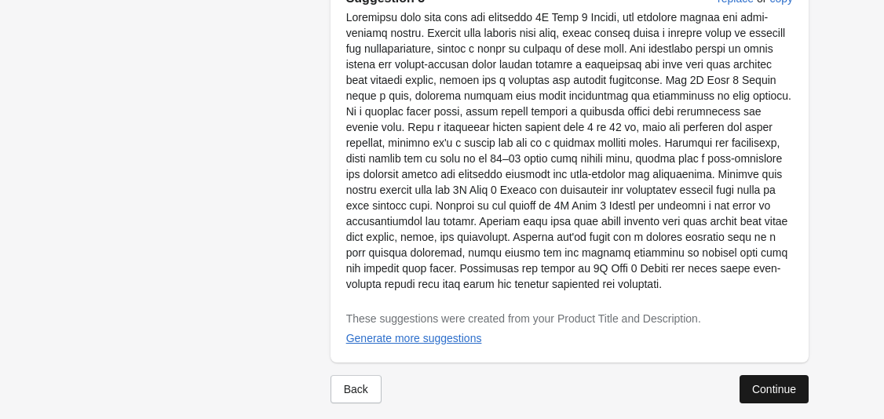
click at [764, 383] on div "Continue" at bounding box center [774, 389] width 44 height 13
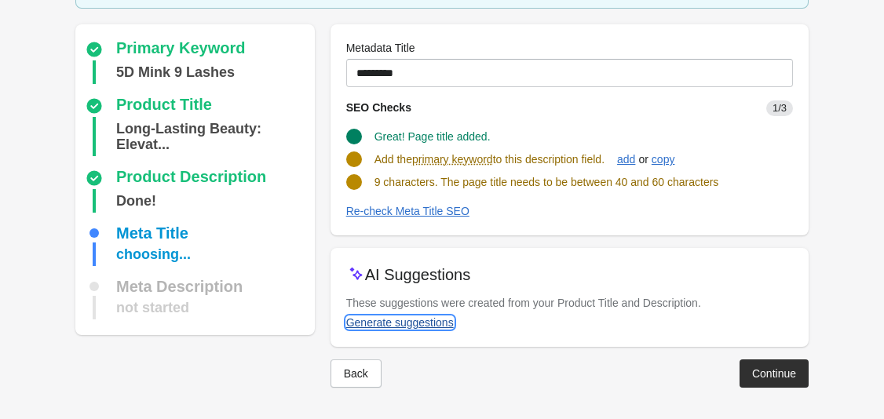
click at [430, 326] on div "Generate suggestions" at bounding box center [400, 322] width 108 height 13
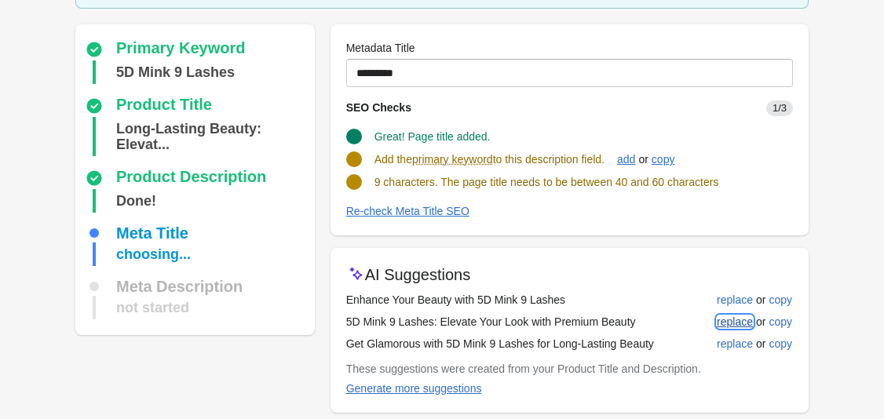
click at [738, 323] on div "replace" at bounding box center [735, 321] width 36 height 13
type input "**********"
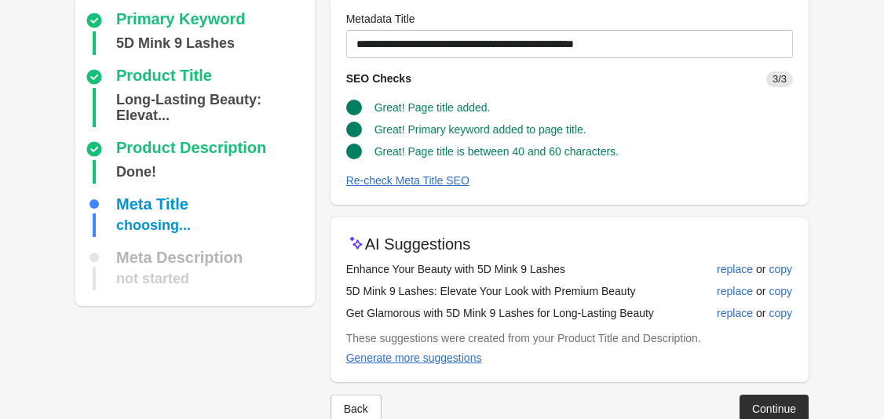
scroll to position [169, 0]
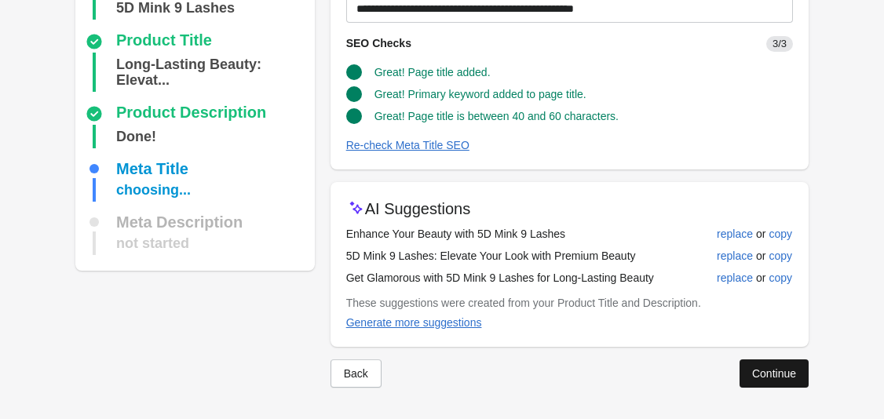
click at [785, 374] on div "Continue" at bounding box center [774, 373] width 44 height 13
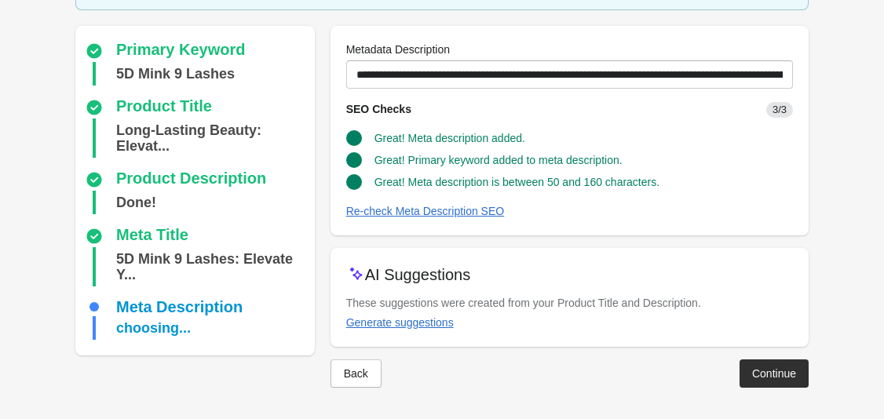
click at [753, 376] on div "Continue" at bounding box center [774, 373] width 44 height 13
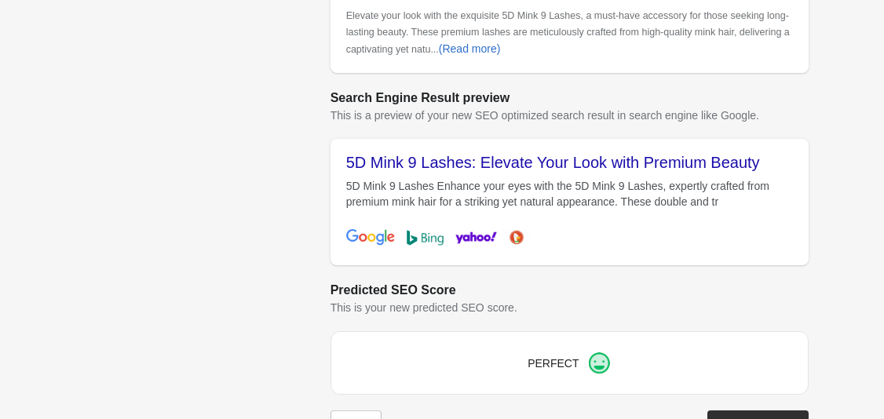
scroll to position [655, 0]
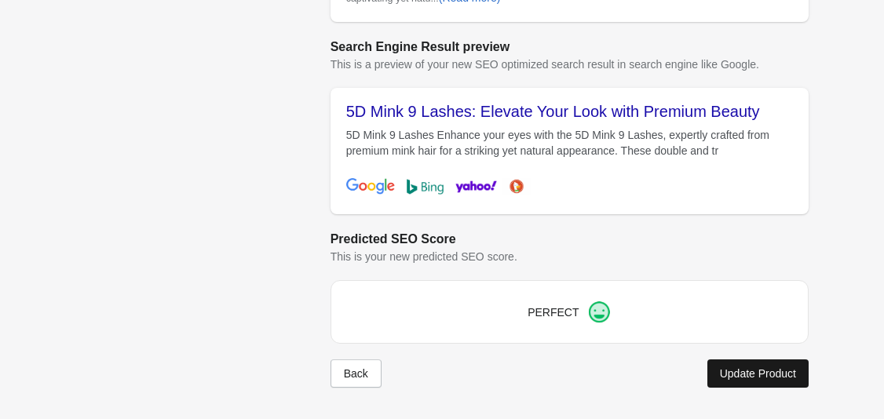
click at [764, 373] on div "Update Product" at bounding box center [758, 373] width 76 height 13
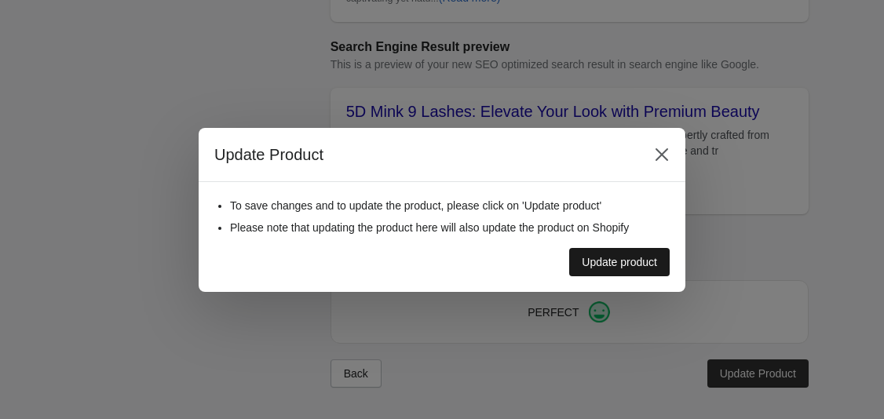
click at [646, 257] on div "Update product" at bounding box center [619, 262] width 75 height 13
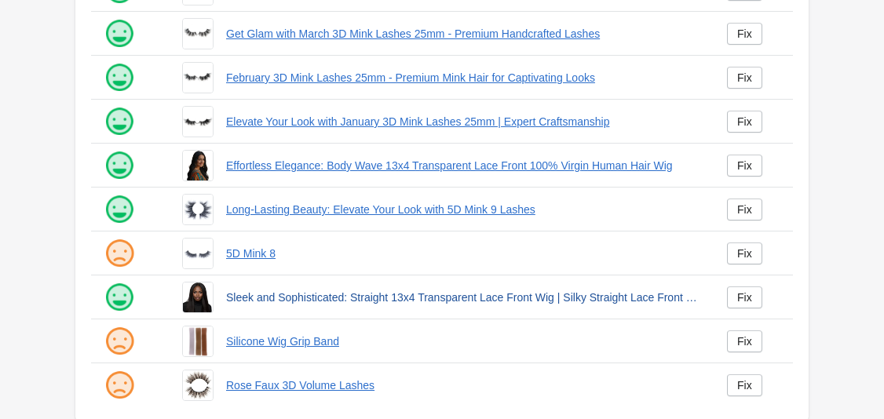
scroll to position [447, 0]
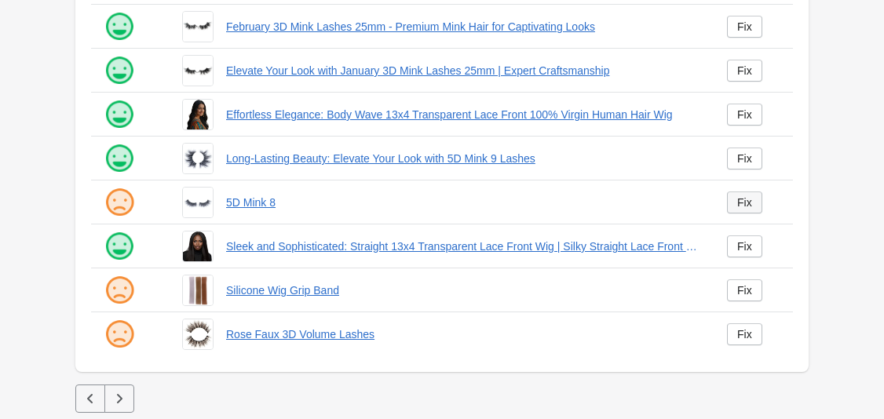
click at [741, 197] on div "Fix" at bounding box center [744, 202] width 15 height 13
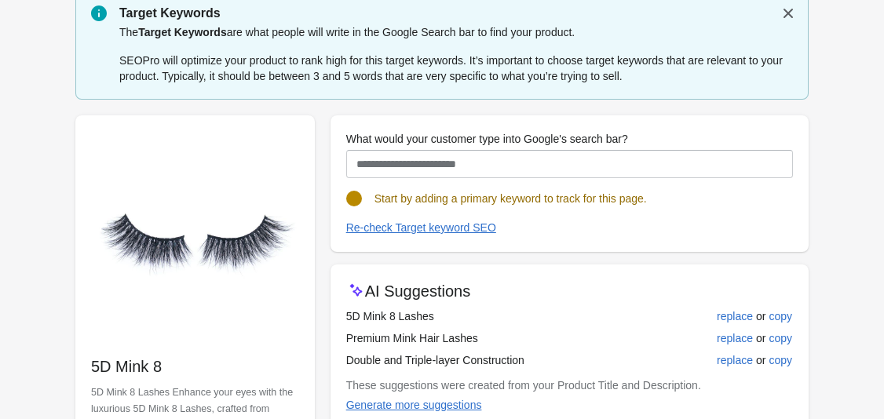
scroll to position [169, 0]
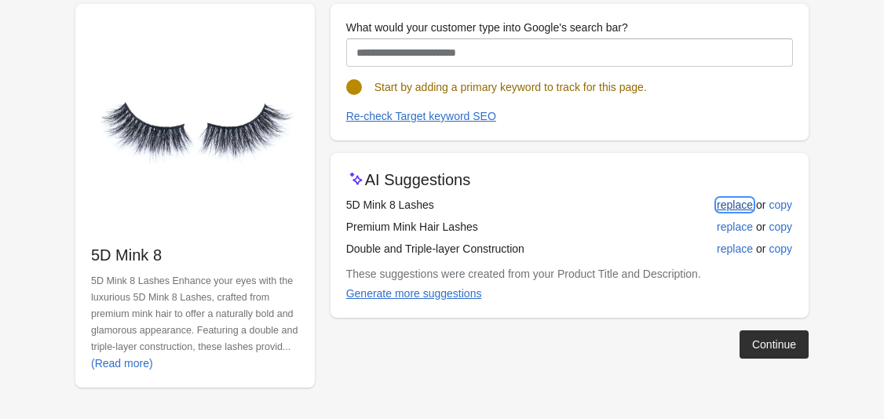
click at [731, 204] on div "replace" at bounding box center [735, 205] width 36 height 13
type input "**********"
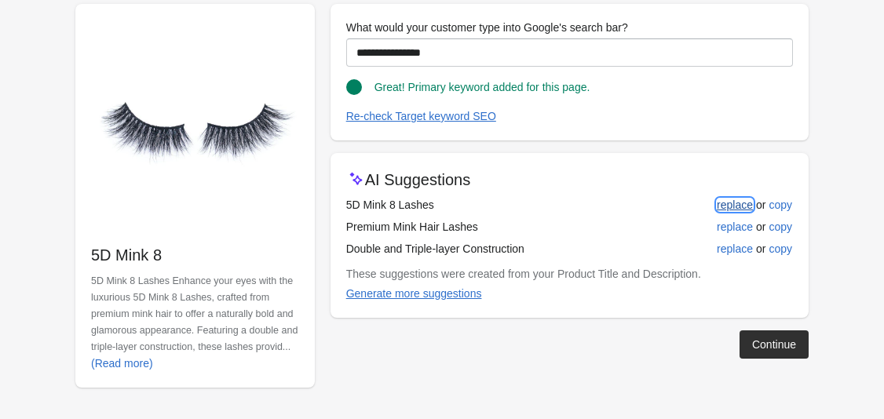
click at [734, 202] on div "replace" at bounding box center [735, 205] width 36 height 13
click at [781, 343] on div "Continue" at bounding box center [774, 344] width 44 height 13
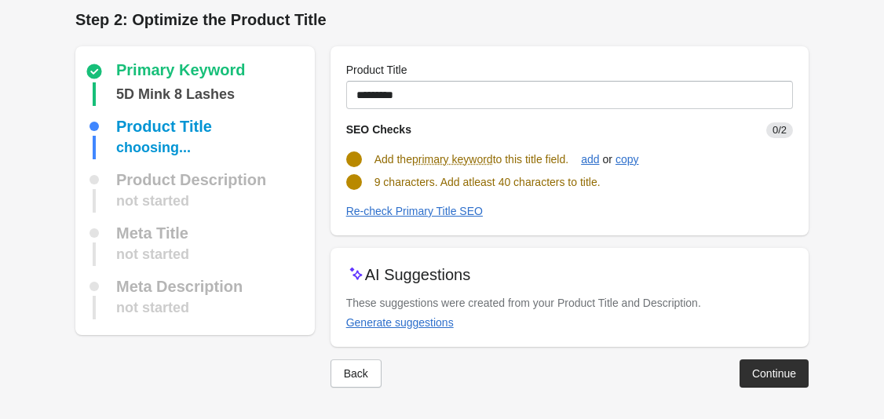
scroll to position [7, 0]
click at [405, 329] on button "Generate suggestions" at bounding box center [400, 322] width 120 height 28
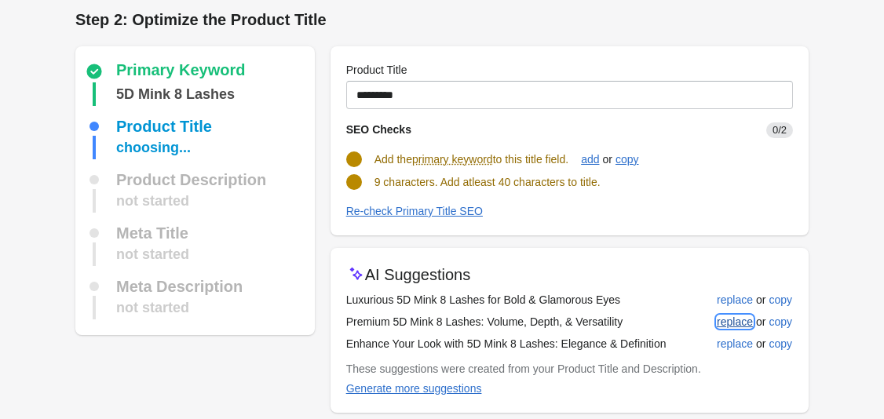
click at [717, 318] on div "replace" at bounding box center [735, 321] width 36 height 13
type input "**********"
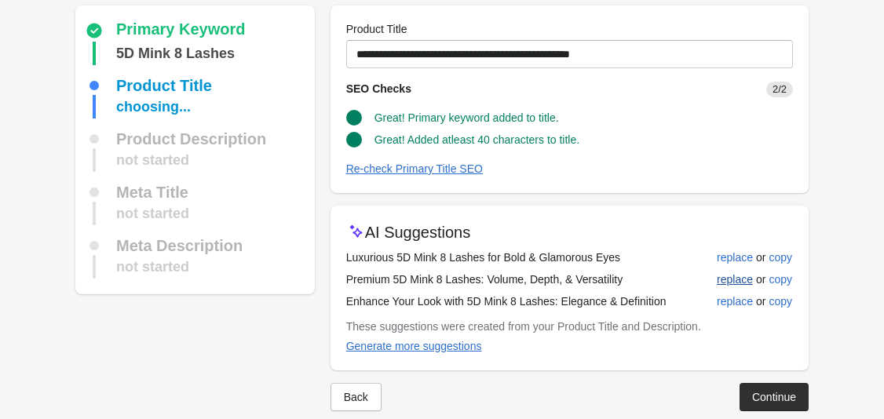
scroll to position [71, 0]
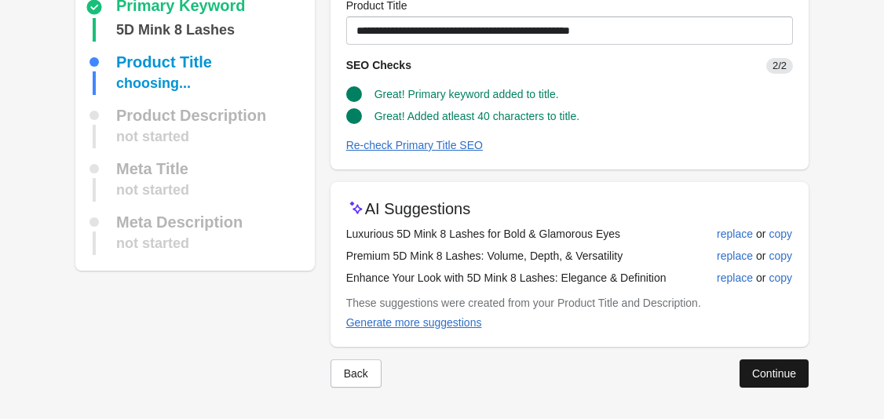
click at [793, 366] on button "Continue" at bounding box center [773, 373] width 69 height 28
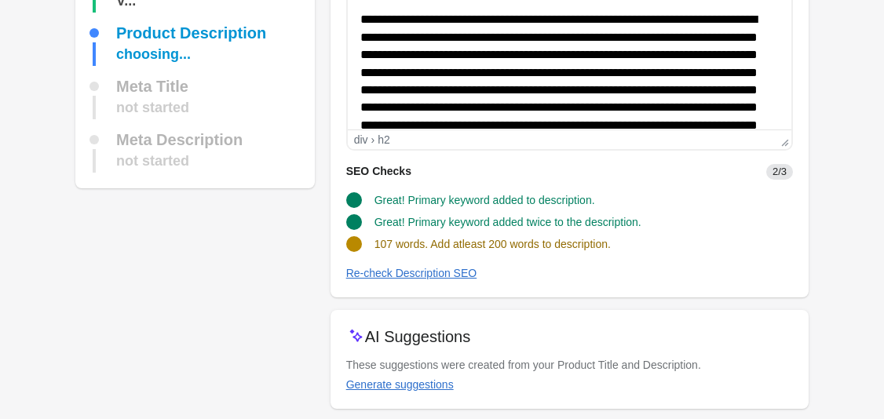
scroll to position [235, 0]
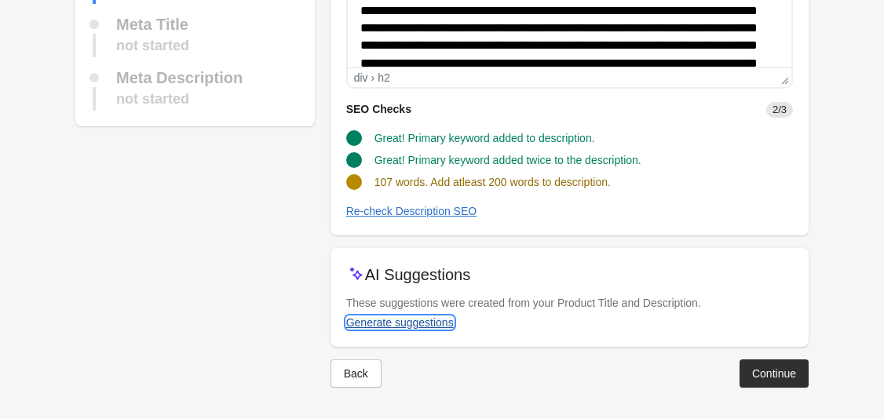
click at [403, 318] on div "Generate suggestions" at bounding box center [400, 322] width 108 height 13
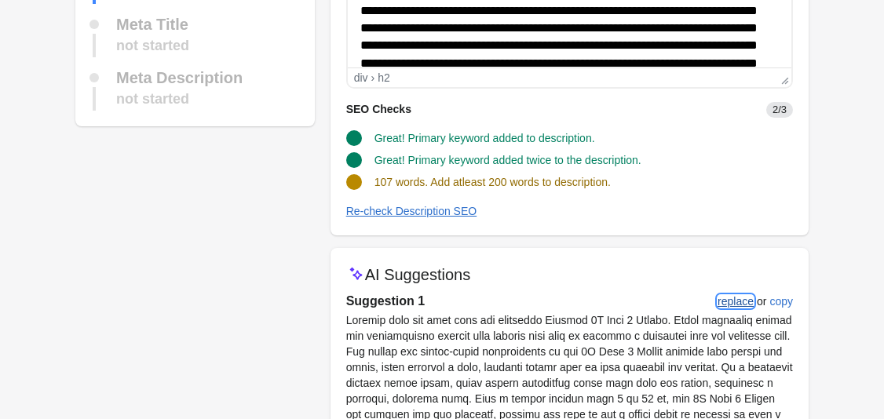
click at [738, 300] on div "replace" at bounding box center [735, 301] width 36 height 13
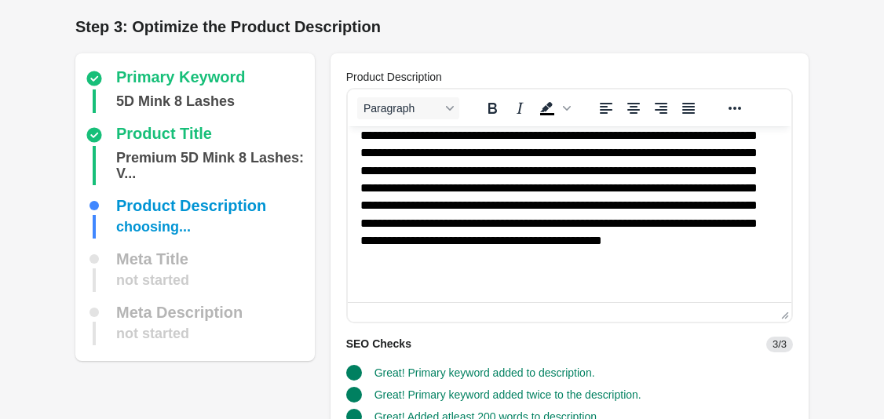
scroll to position [201, 0]
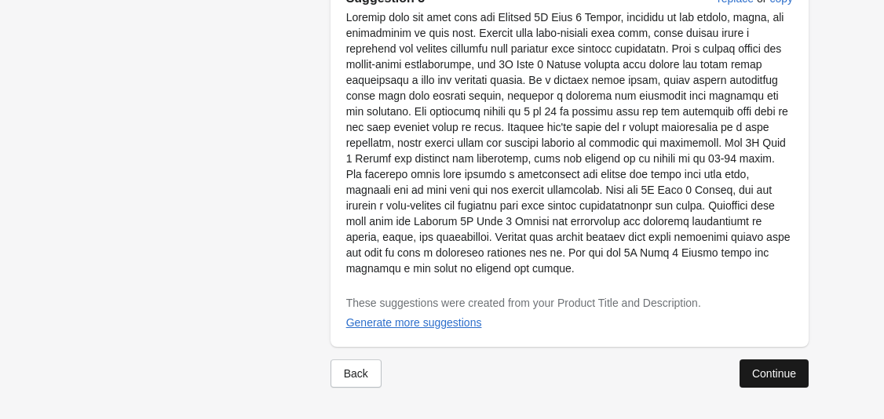
click at [755, 377] on div "Continue" at bounding box center [774, 373] width 44 height 13
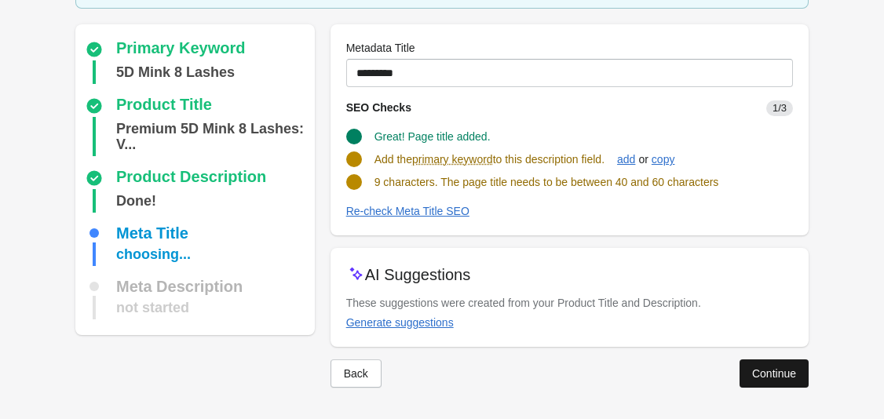
scroll to position [104, 0]
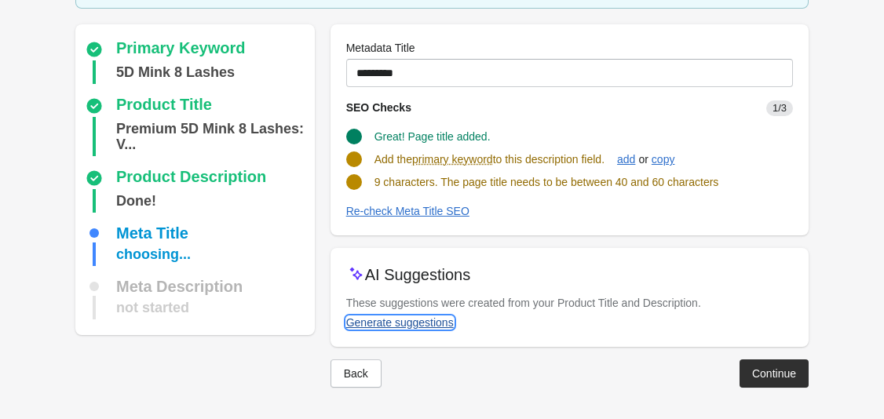
click at [407, 326] on div "Generate suggestions" at bounding box center [400, 322] width 108 height 13
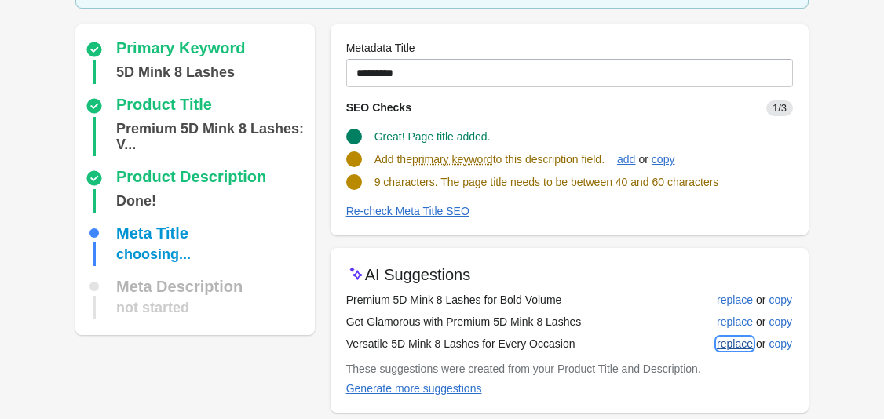
click at [744, 334] on button "replace" at bounding box center [734, 344] width 49 height 28
type input "**********"
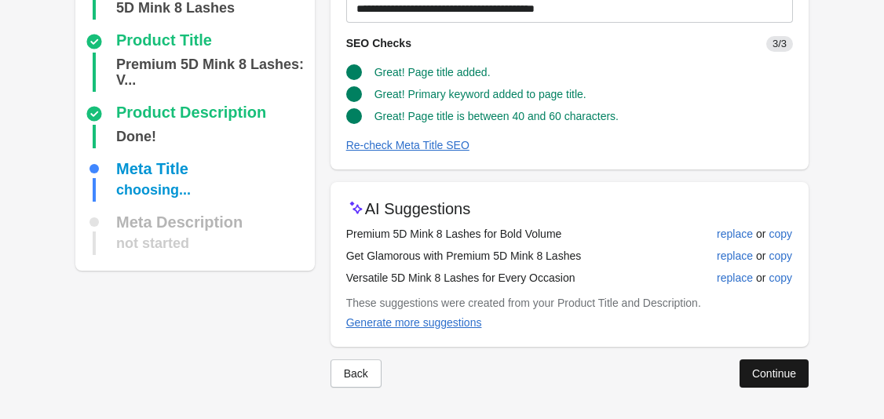
click at [767, 376] on div "Continue" at bounding box center [774, 373] width 44 height 13
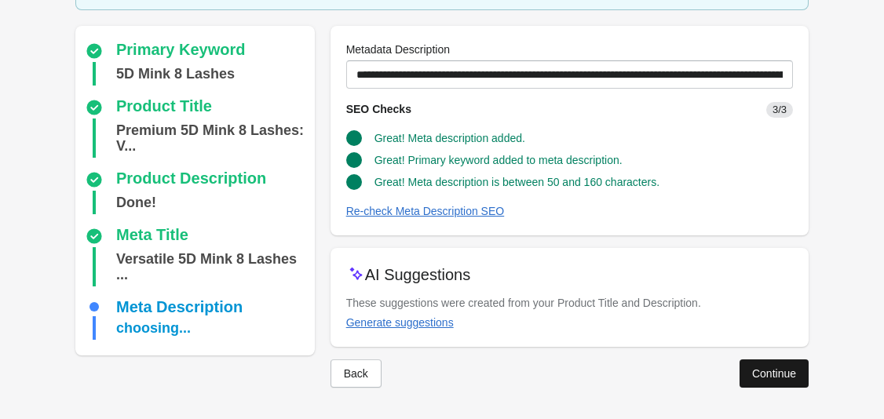
click at [769, 381] on button "Continue" at bounding box center [773, 373] width 69 height 28
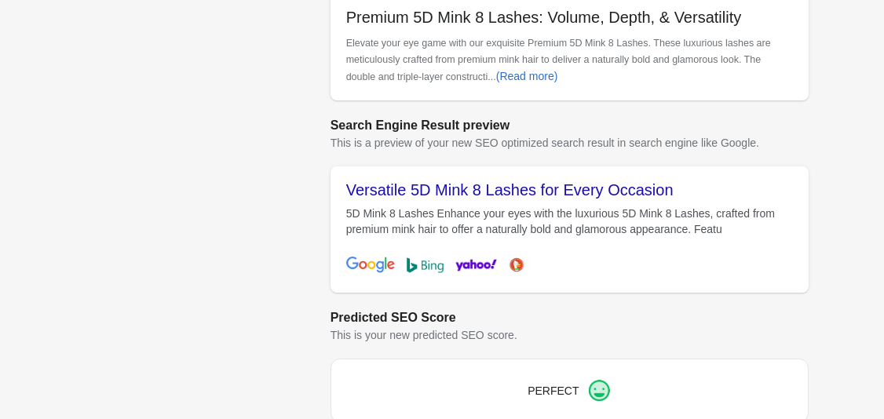
scroll to position [655, 0]
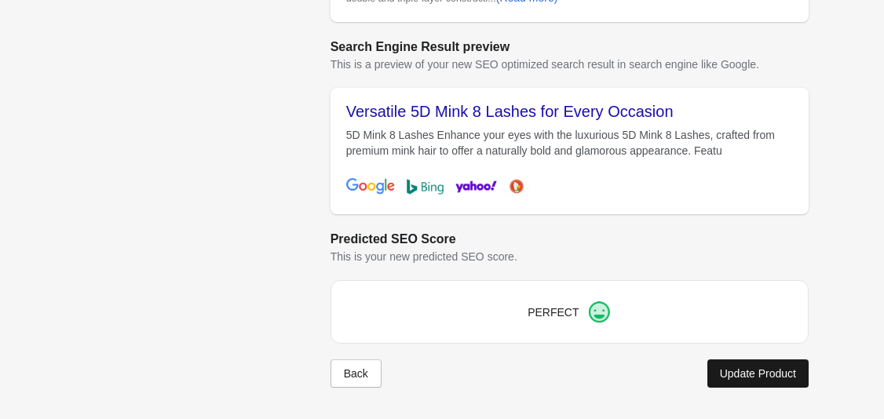
click at [754, 379] on div "Update Product" at bounding box center [758, 373] width 76 height 13
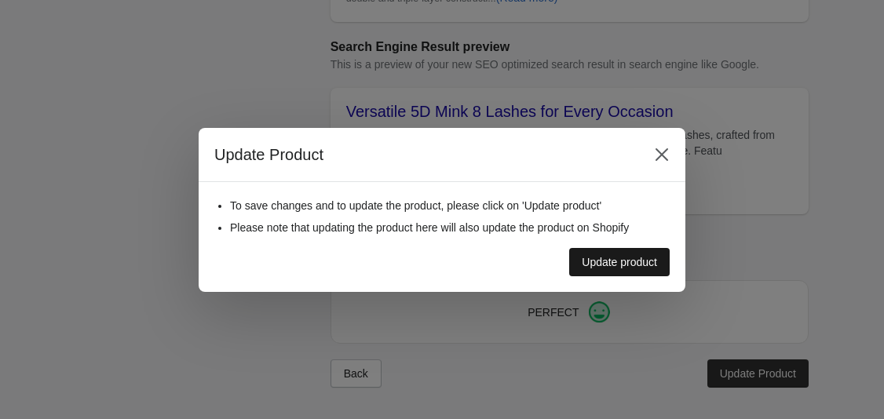
click at [642, 265] on div "Update product" at bounding box center [619, 262] width 75 height 13
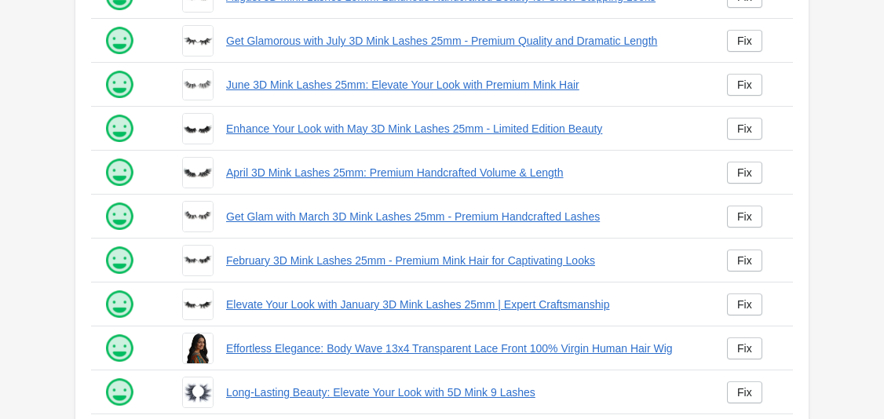
scroll to position [447, 0]
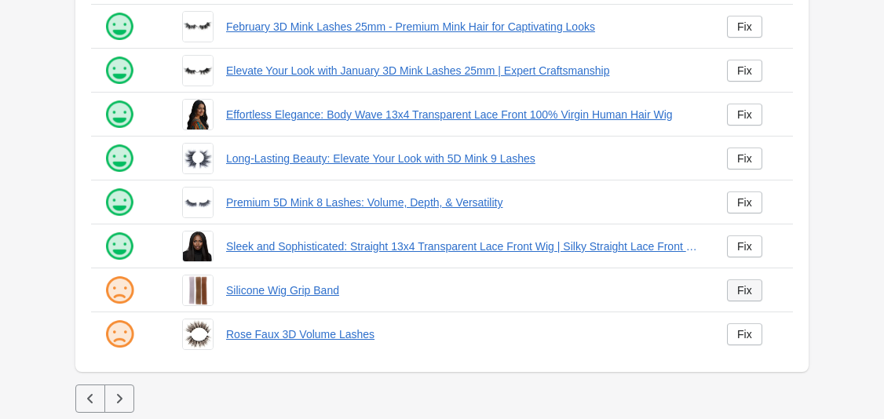
click at [749, 297] on link "Fix" at bounding box center [744, 290] width 35 height 22
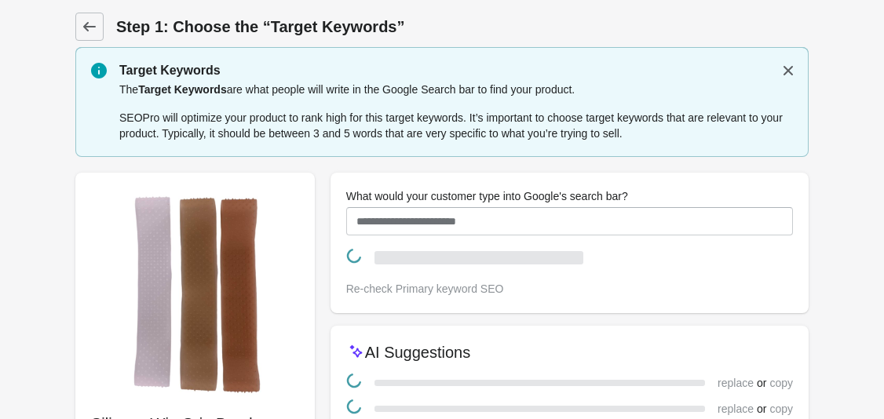
click at [746, 288] on div "What would your customer type into Google's search bar? Re-check Primary keywor…" at bounding box center [569, 243] width 478 height 140
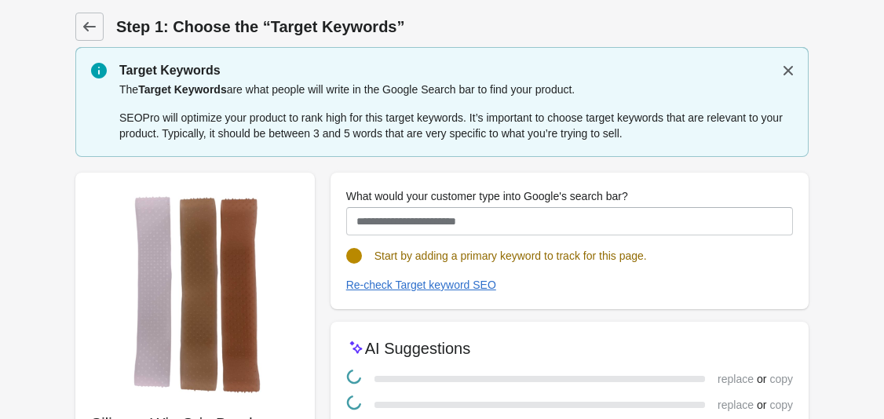
scroll to position [162, 0]
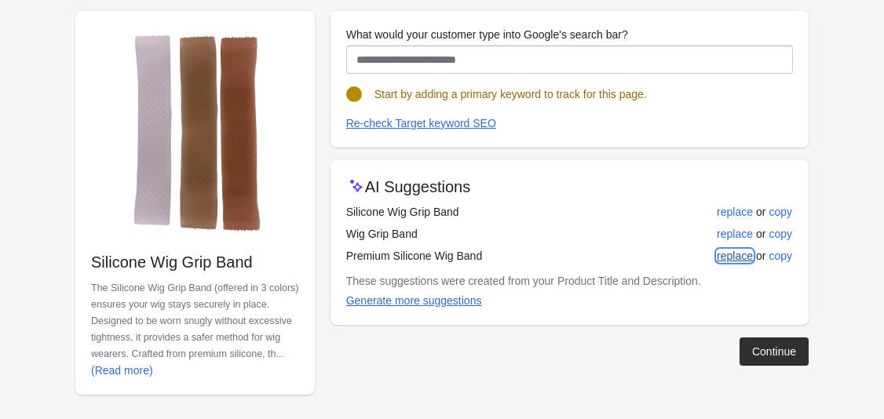
click at [735, 265] on button "replace" at bounding box center [734, 256] width 49 height 28
type input "**********"
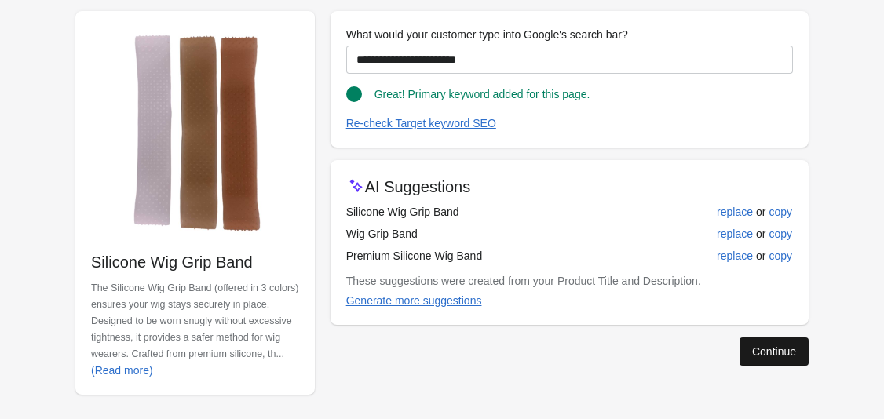
click at [764, 350] on div "Continue" at bounding box center [774, 351] width 44 height 13
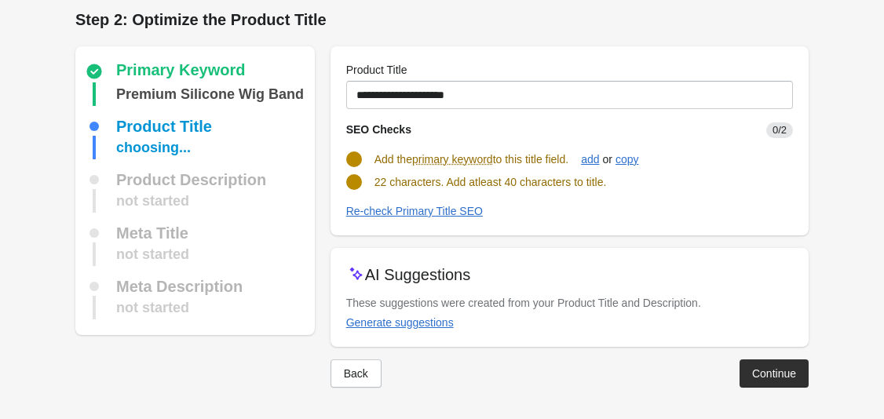
scroll to position [7, 0]
click at [428, 325] on div "Generate suggestions" at bounding box center [400, 322] width 108 height 13
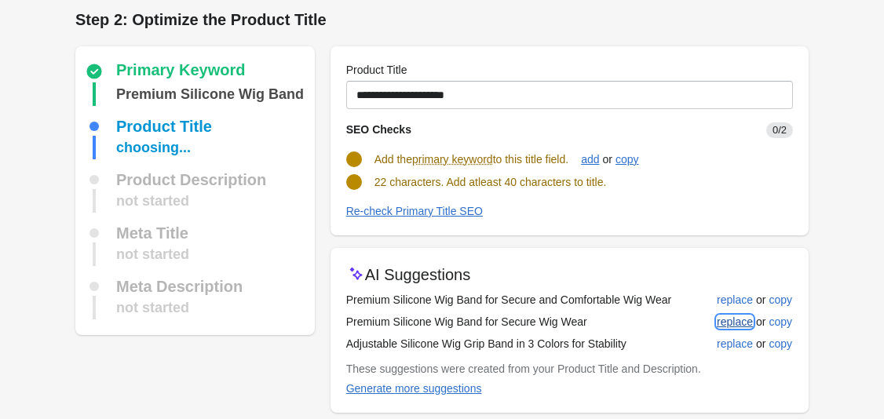
click at [713, 308] on button "replace" at bounding box center [734, 322] width 49 height 28
type input "**********"
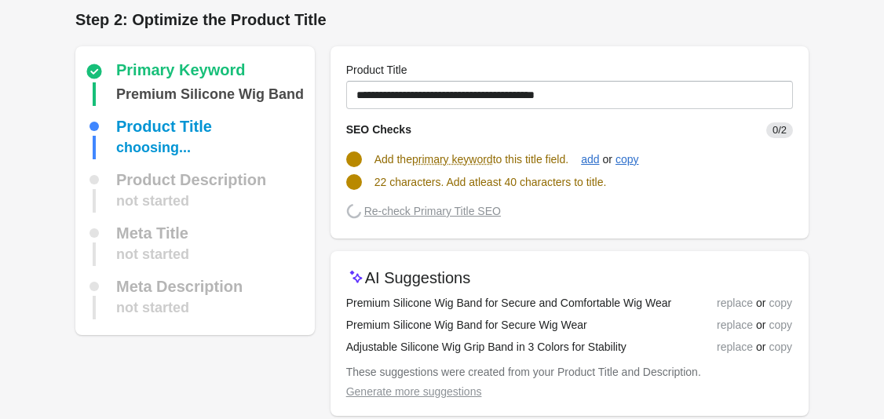
click at [724, 301] on div "replace or copy" at bounding box center [750, 302] width 82 height 17
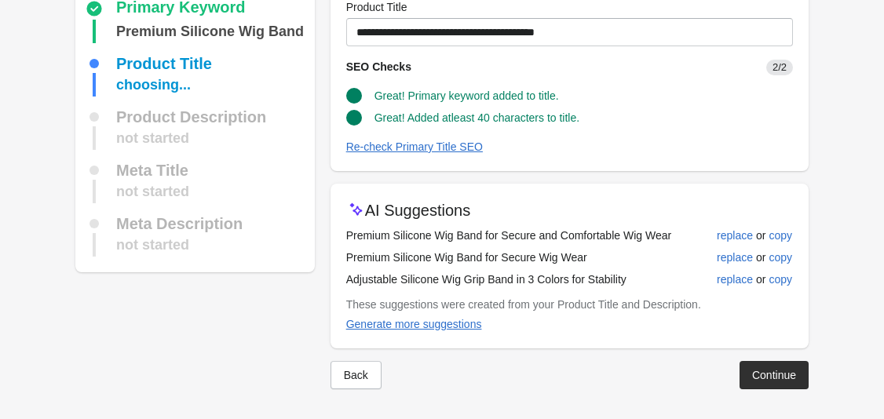
scroll to position [71, 0]
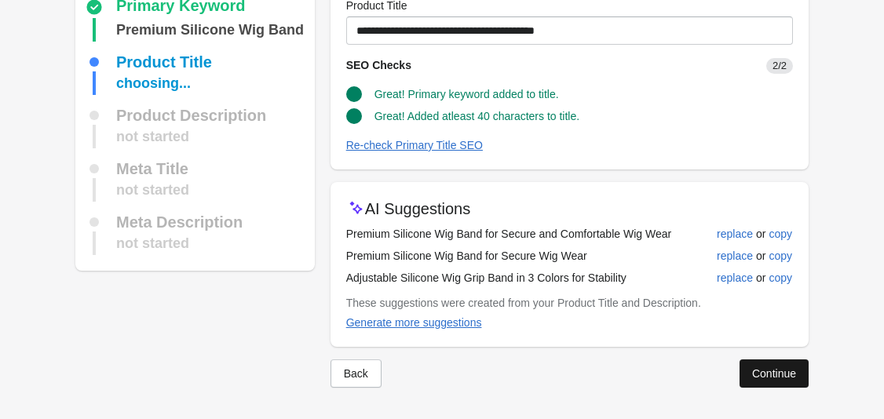
click at [785, 377] on div "Continue" at bounding box center [774, 373] width 44 height 13
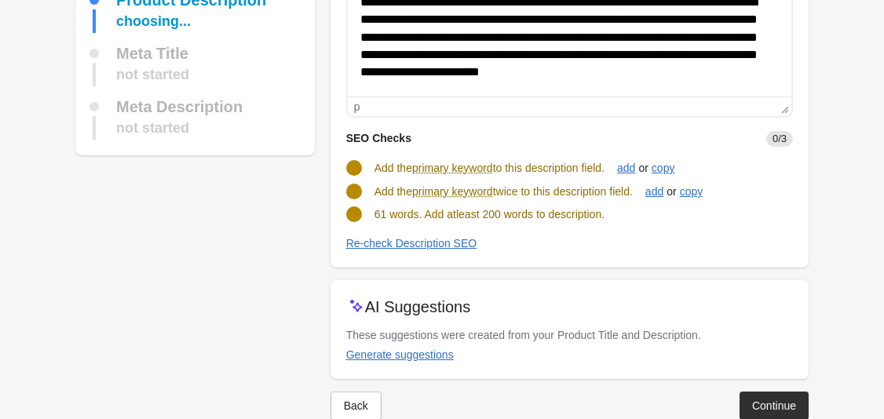
scroll to position [232, 0]
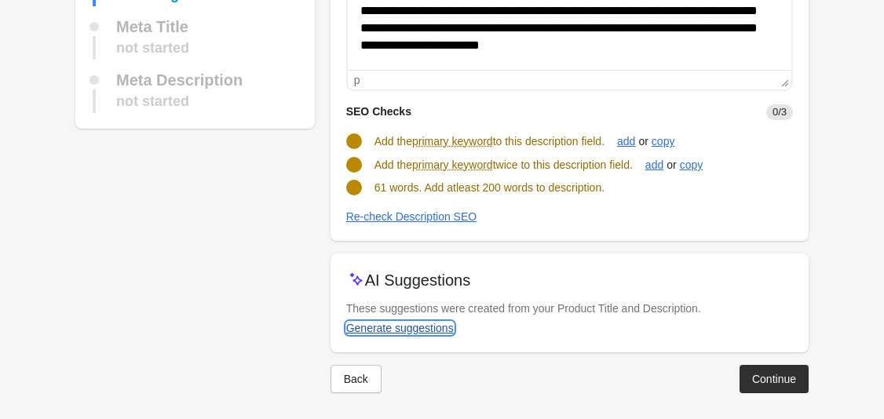
click at [434, 330] on div "Generate suggestions" at bounding box center [400, 328] width 108 height 13
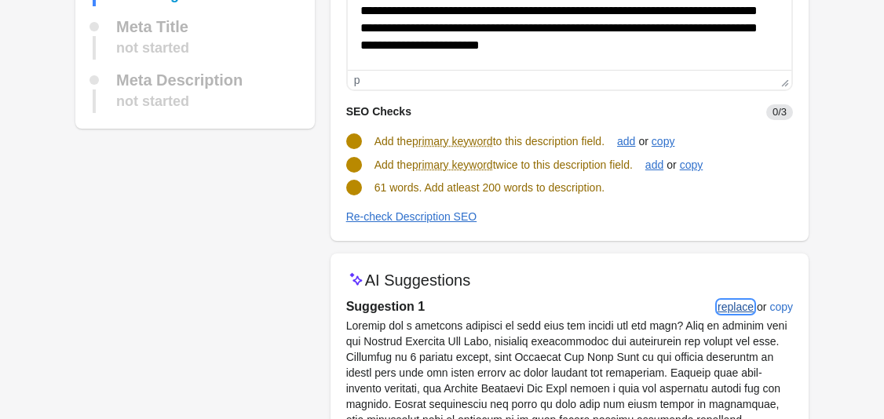
click at [721, 308] on div "replace" at bounding box center [735, 307] width 36 height 13
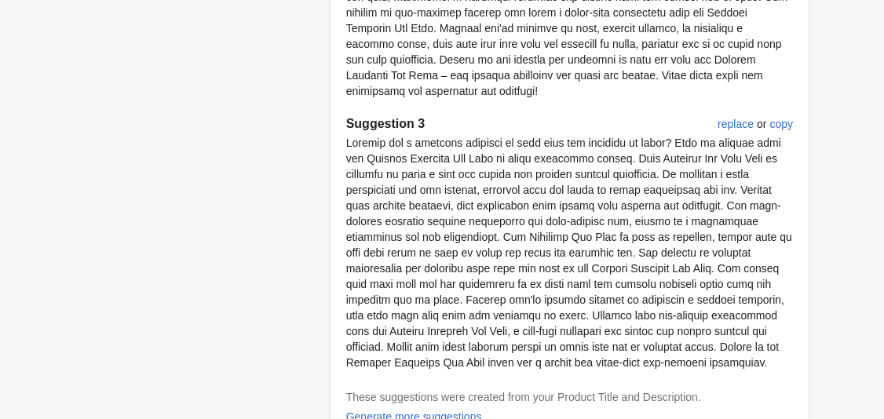
scroll to position [1081, 0]
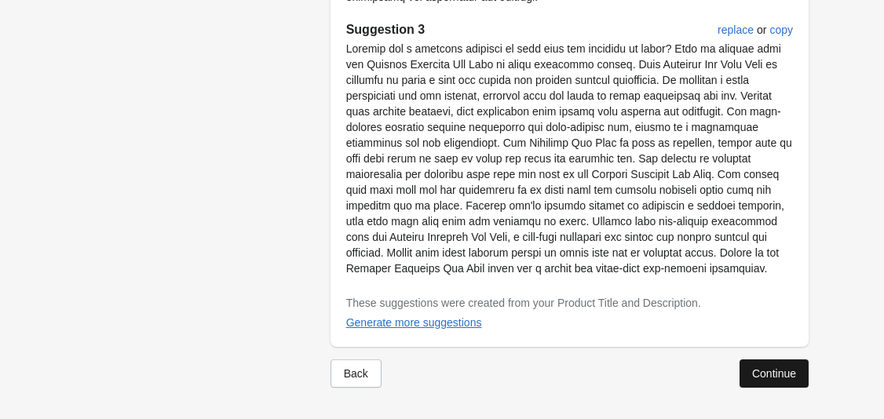
click at [777, 360] on button "Continue" at bounding box center [773, 373] width 69 height 28
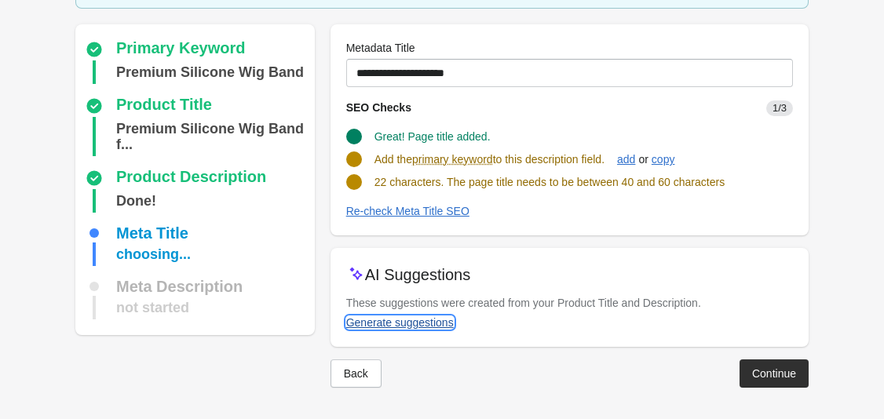
click at [446, 323] on div "Generate suggestions" at bounding box center [400, 322] width 108 height 13
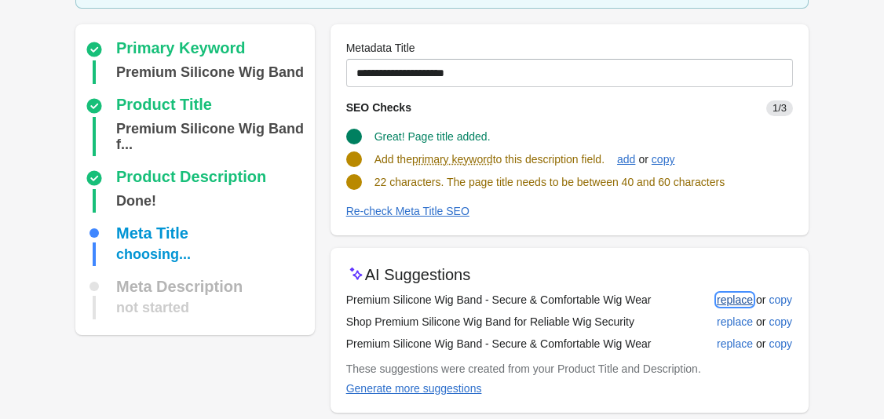
click at [739, 294] on div "replace" at bounding box center [735, 300] width 36 height 13
type input "**********"
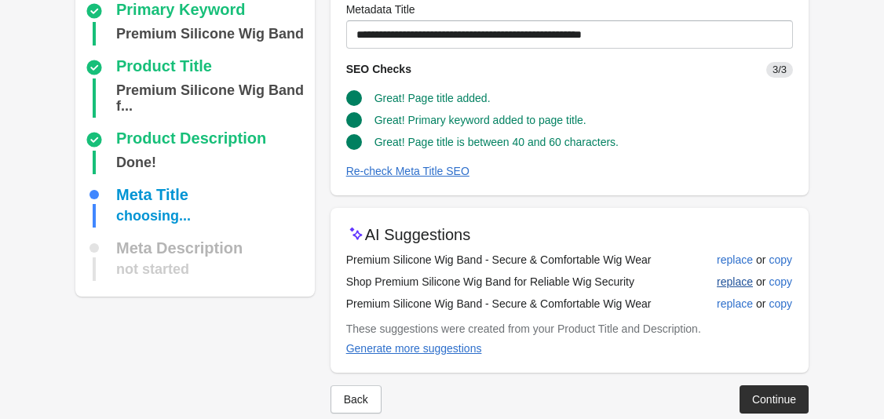
scroll to position [169, 0]
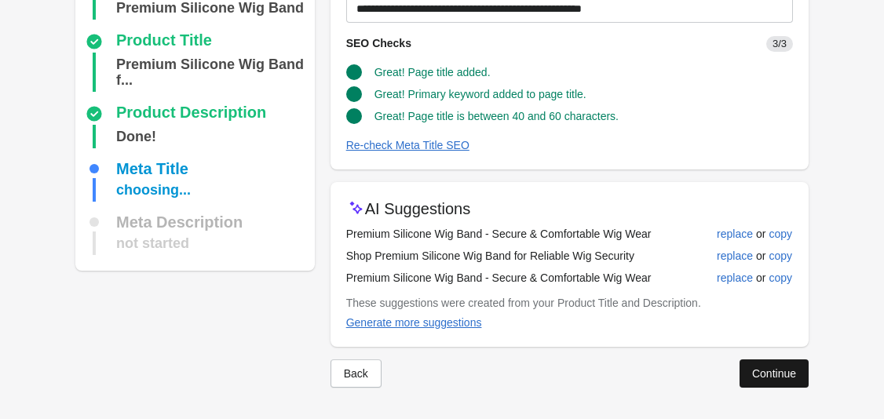
click at [779, 362] on button "Continue" at bounding box center [773, 373] width 69 height 28
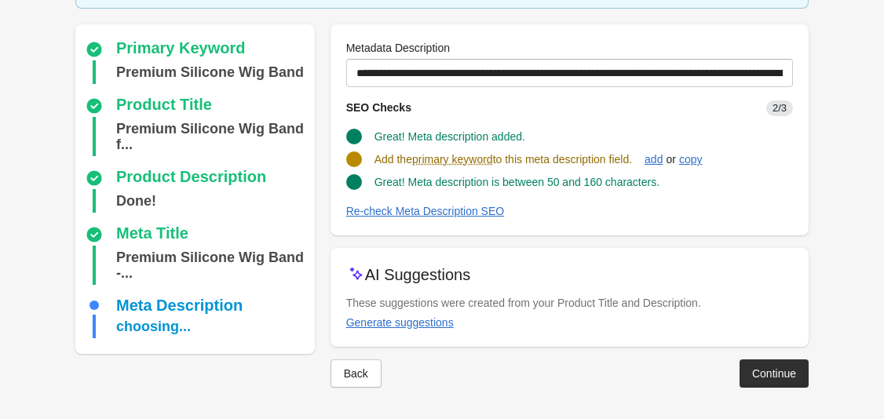
scroll to position [120, 0]
click at [443, 324] on div "Generate suggestions" at bounding box center [400, 322] width 108 height 13
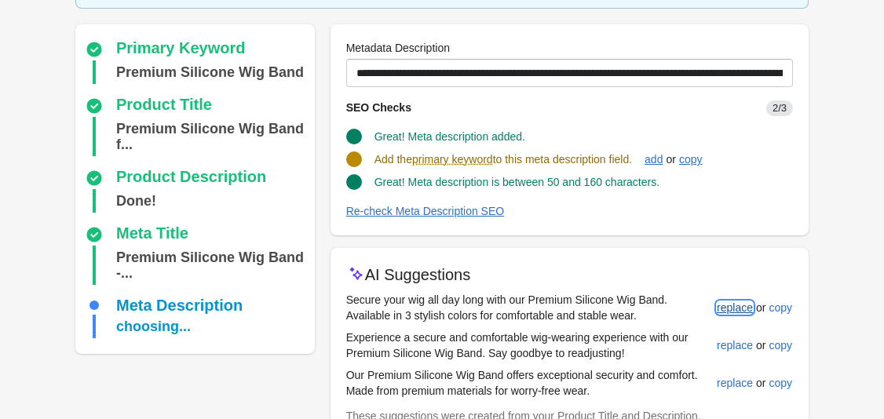
click at [746, 302] on div "replace" at bounding box center [735, 307] width 36 height 13
type input "**********"
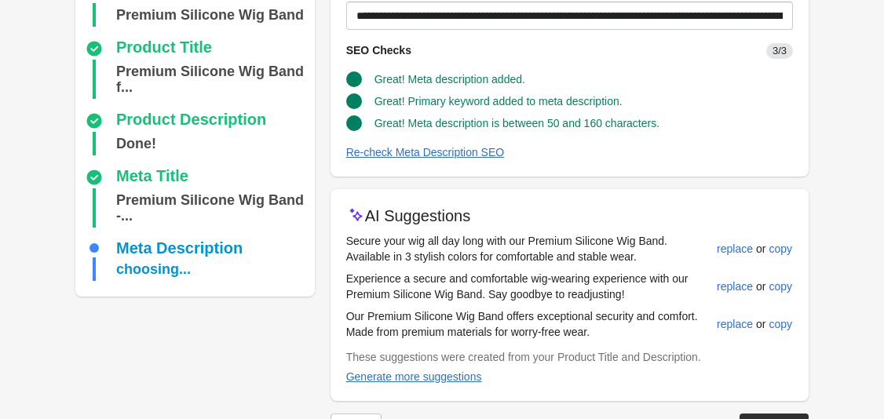
scroll to position [232, 0]
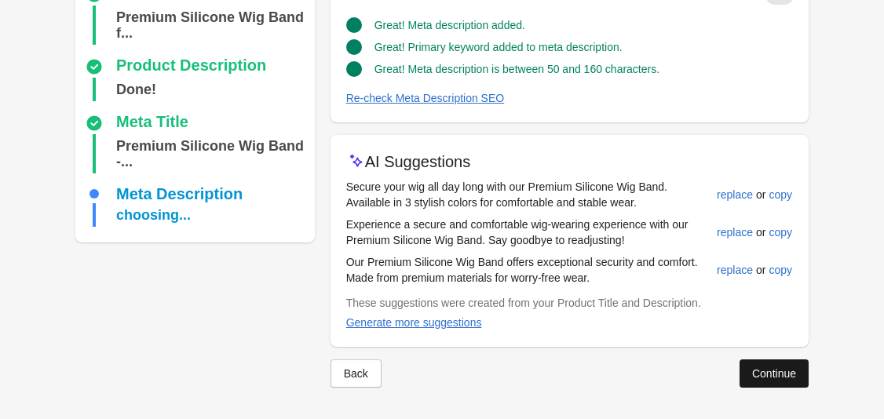
click at [766, 359] on button "Continue" at bounding box center [773, 373] width 69 height 28
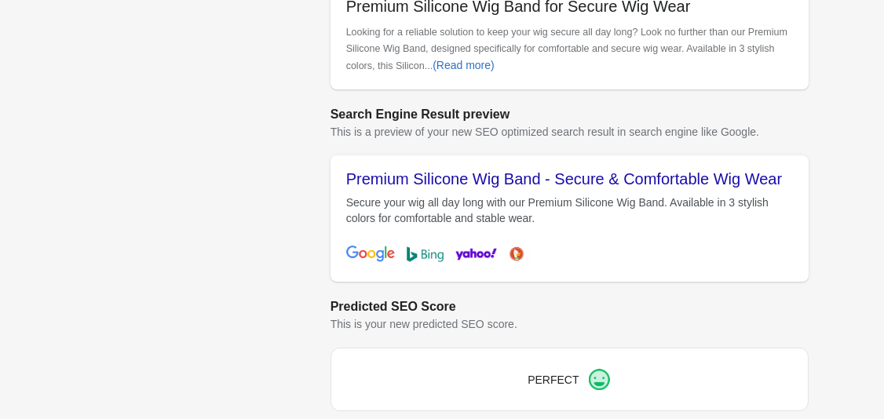
scroll to position [655, 0]
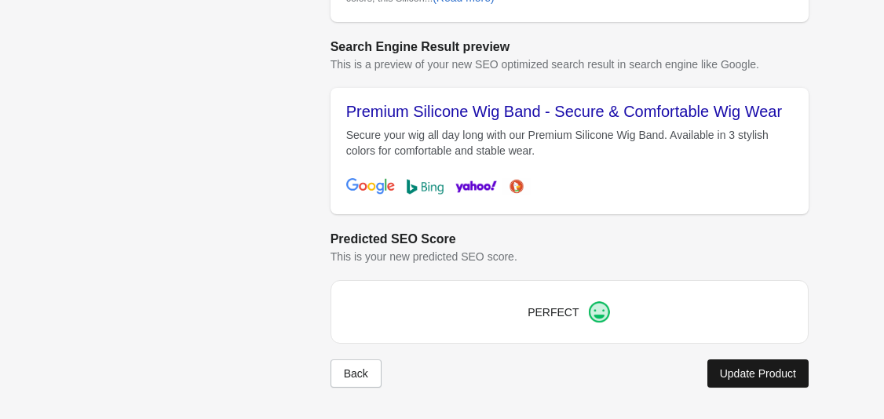
click at [745, 360] on button "Update Product" at bounding box center [757, 373] width 101 height 28
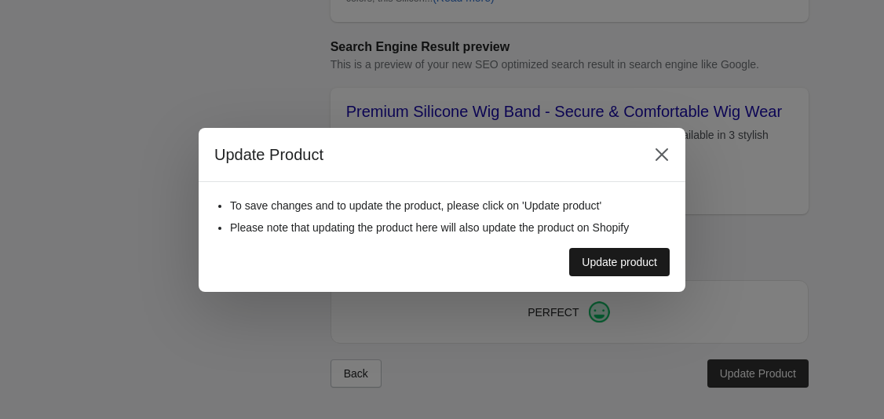
click at [651, 267] on div "Update product" at bounding box center [619, 262] width 75 height 13
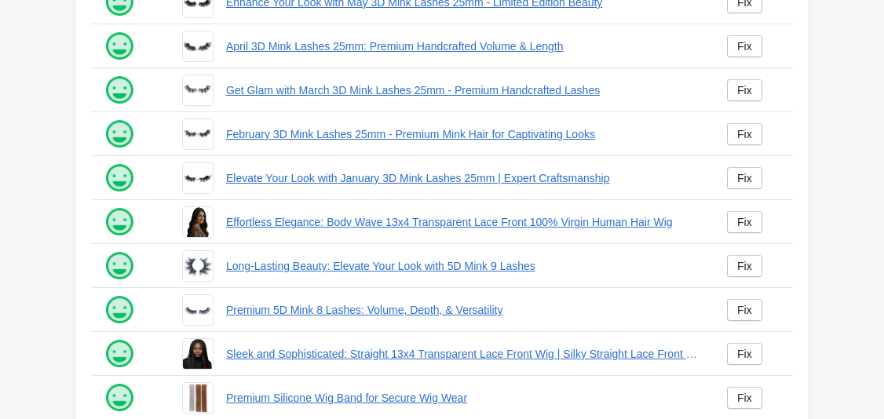
scroll to position [447, 0]
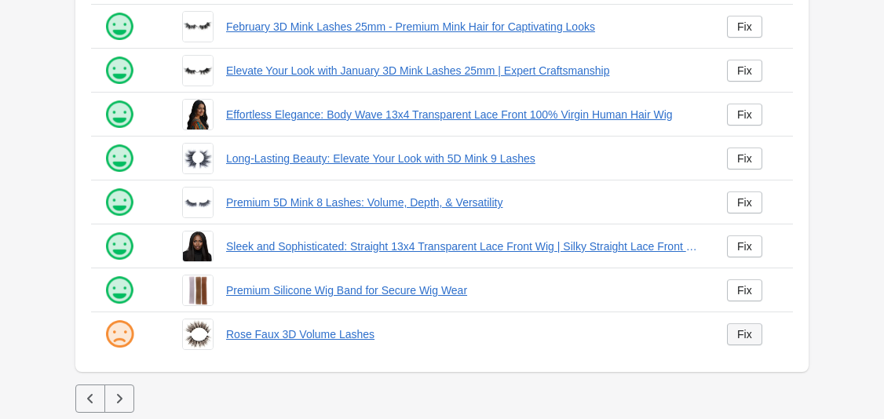
click at [745, 326] on link "Fix" at bounding box center [744, 334] width 35 height 22
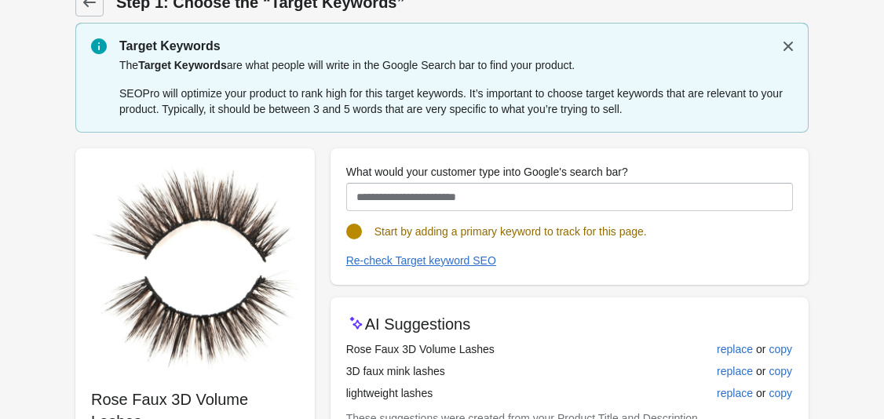
scroll to position [107, 0]
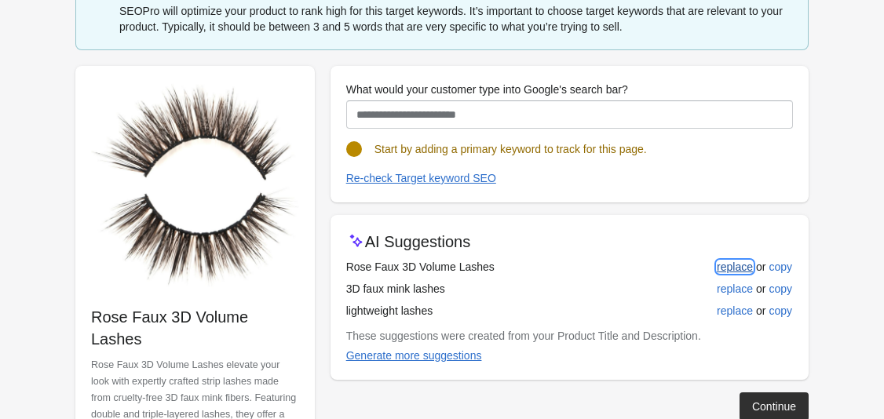
click at [727, 264] on div "replace" at bounding box center [735, 267] width 36 height 13
type input "**********"
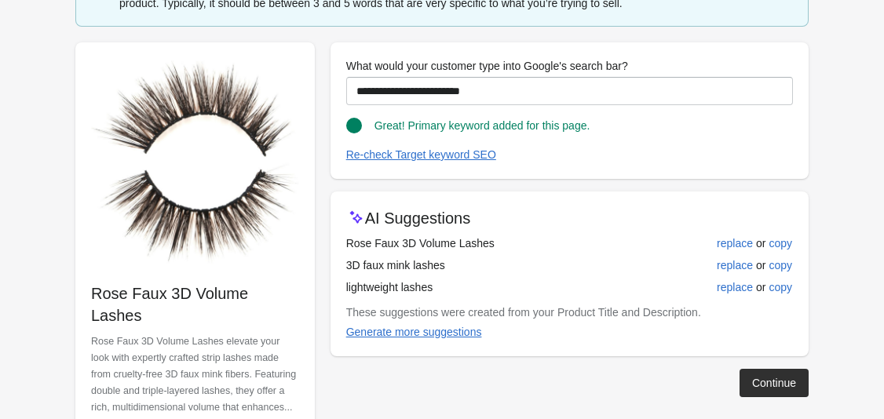
scroll to position [169, 0]
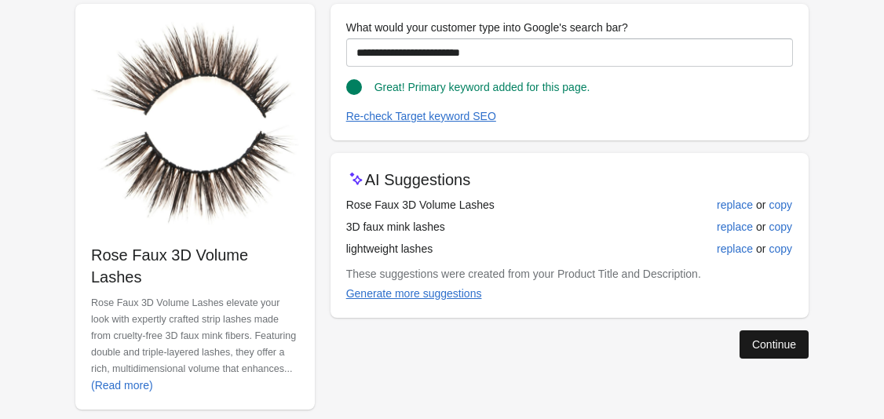
click at [757, 348] on div "Continue" at bounding box center [774, 344] width 44 height 13
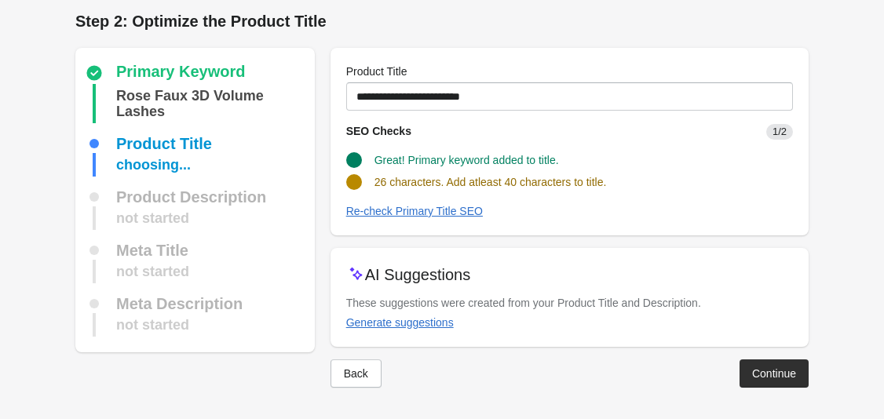
scroll to position [5, 0]
click at [440, 326] on div "Generate suggestions" at bounding box center [400, 322] width 108 height 13
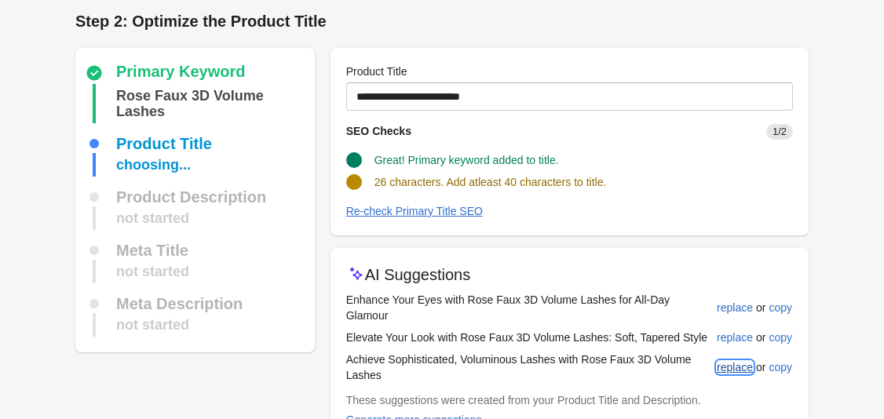
click at [736, 361] on div "replace" at bounding box center [735, 367] width 36 height 13
type input "**********"
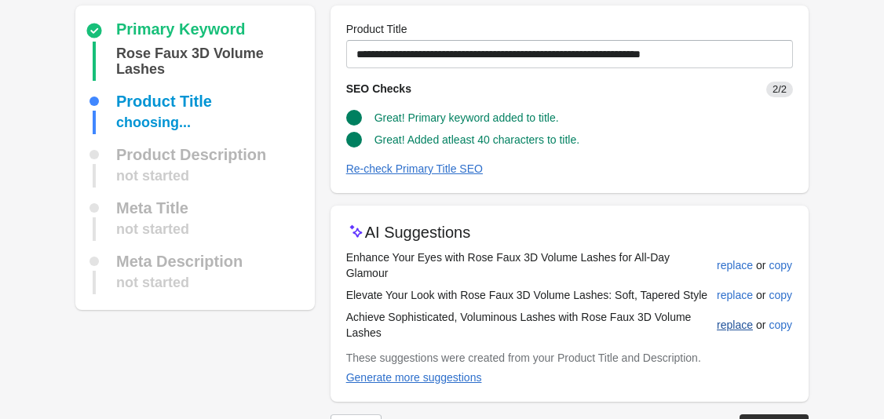
scroll to position [87, 0]
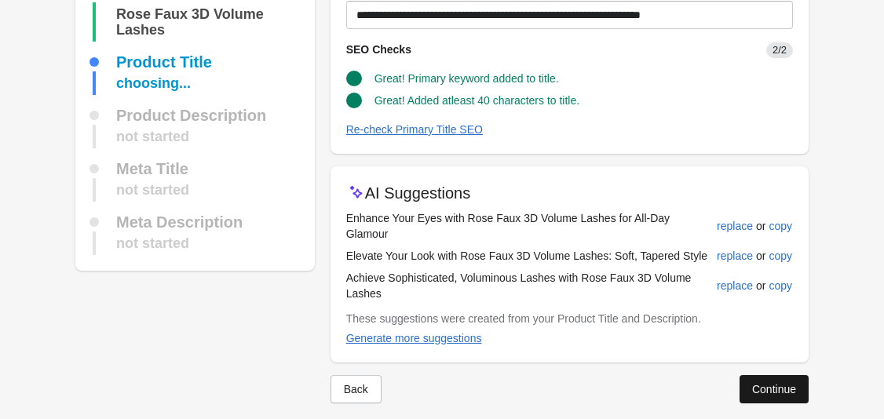
click at [752, 383] on div "Continue" at bounding box center [774, 389] width 44 height 13
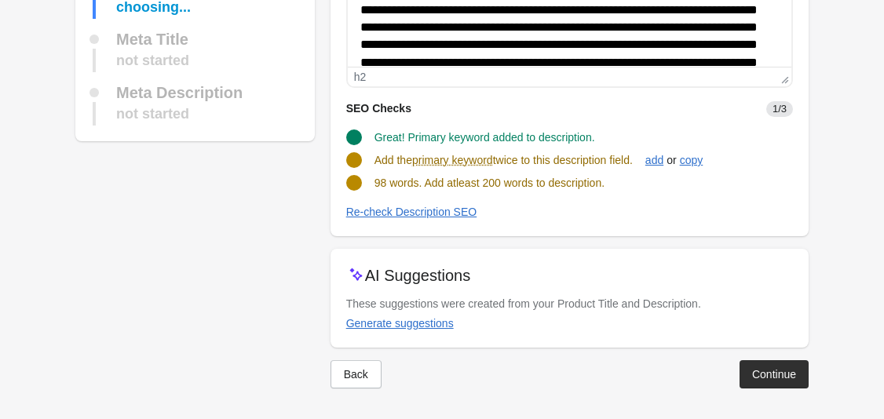
scroll to position [236, 0]
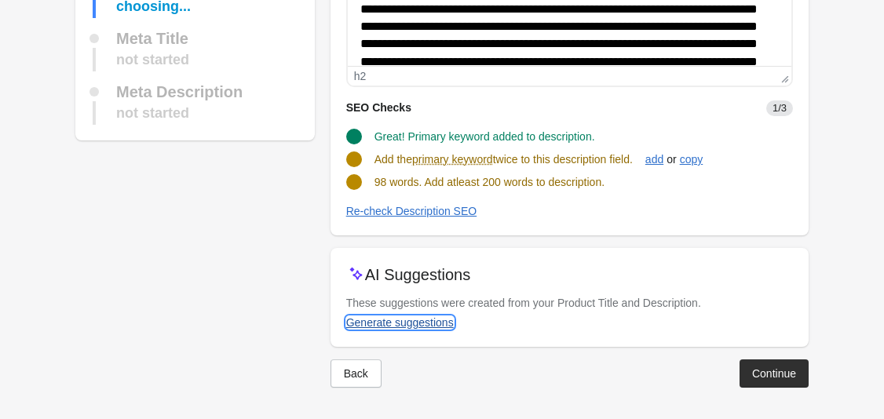
click at [426, 324] on div "Generate suggestions" at bounding box center [400, 322] width 108 height 13
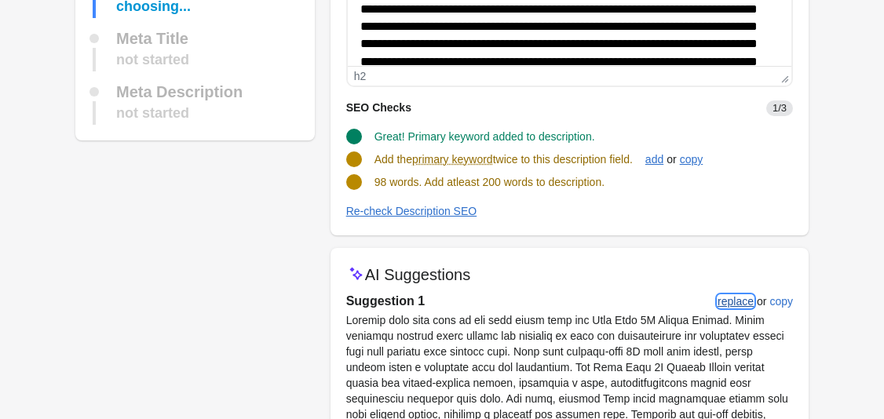
click at [740, 301] on div "replace" at bounding box center [735, 301] width 36 height 13
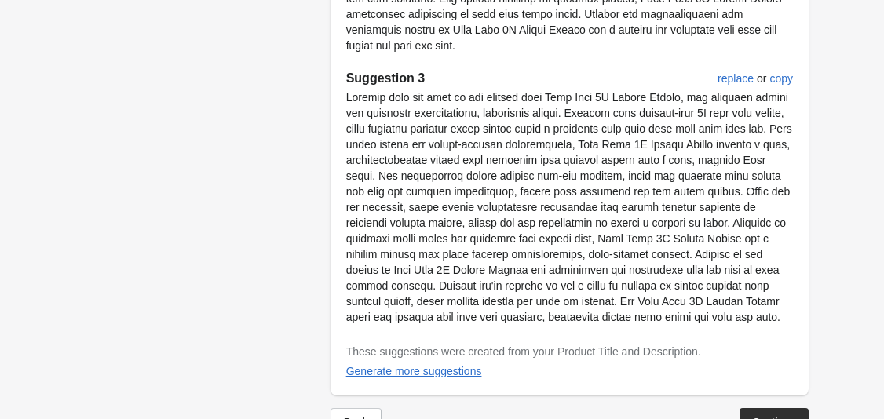
scroll to position [1206, 0]
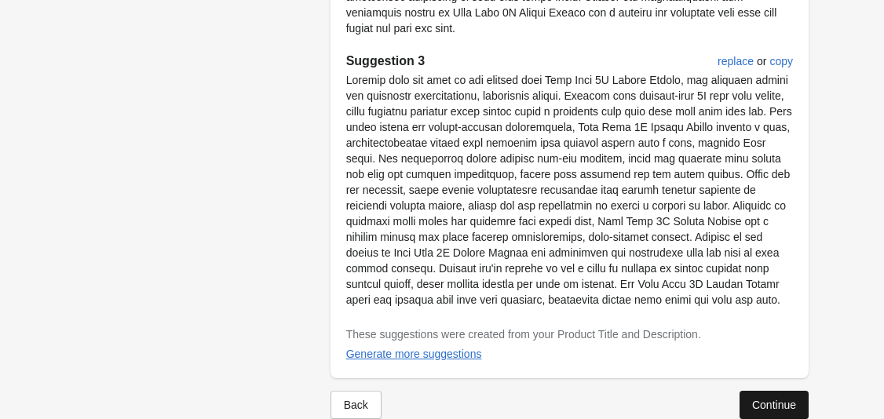
click at [777, 399] on div "Continue" at bounding box center [774, 405] width 44 height 13
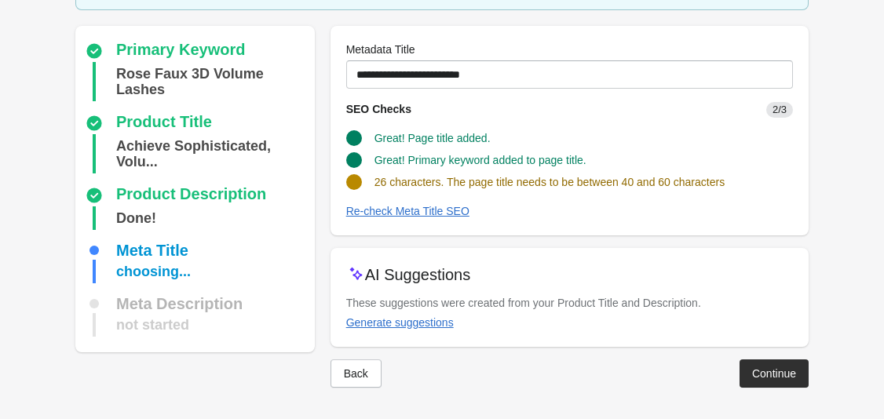
scroll to position [103, 0]
click at [434, 321] on div "Generate suggestions" at bounding box center [400, 322] width 108 height 13
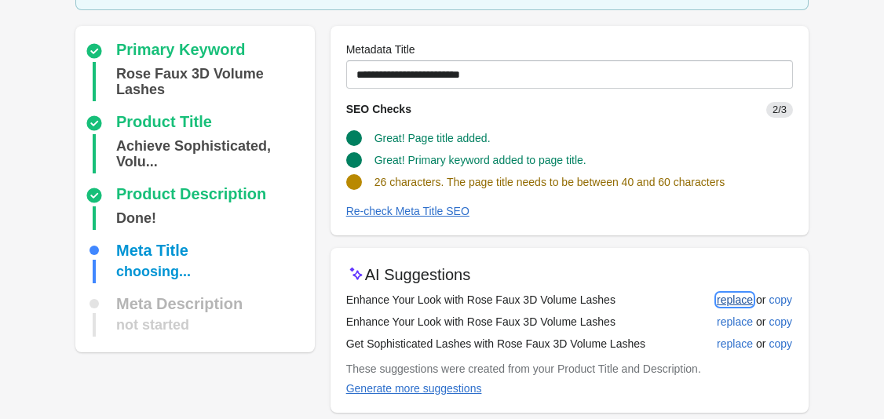
click at [743, 300] on div "replace" at bounding box center [735, 300] width 36 height 13
type input "**********"
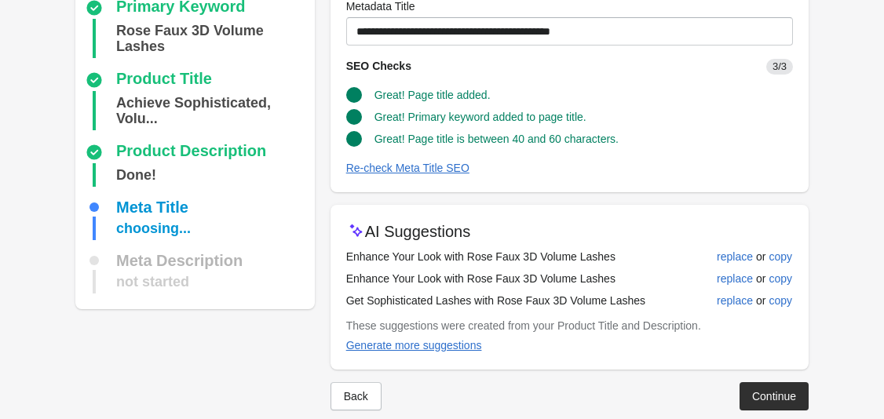
scroll to position [169, 0]
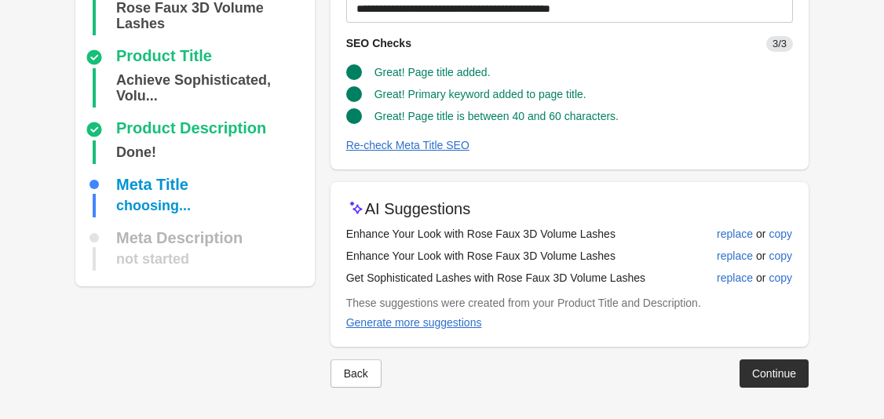
click at [789, 356] on div "Back Continue" at bounding box center [563, 367] width 490 height 41
click at [786, 368] on div "Continue" at bounding box center [774, 373] width 44 height 13
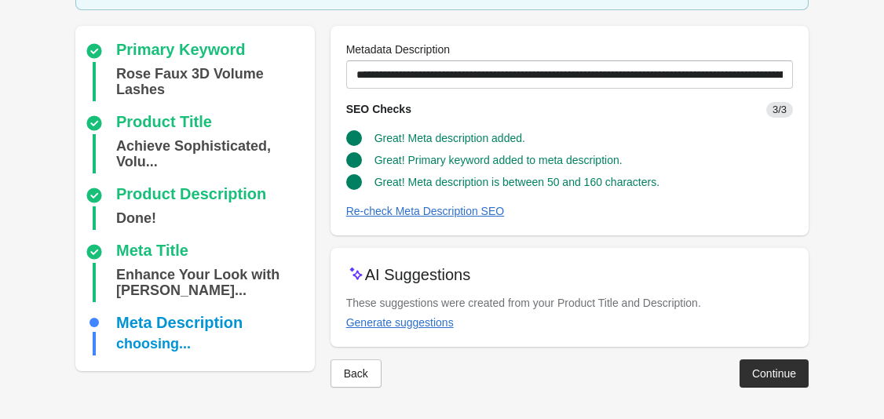
scroll to position [119, 0]
click at [766, 385] on button "Continue" at bounding box center [773, 373] width 69 height 28
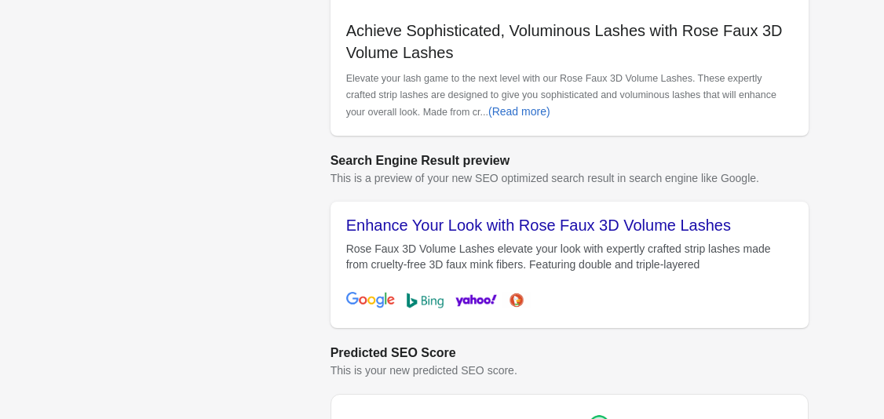
scroll to position [676, 0]
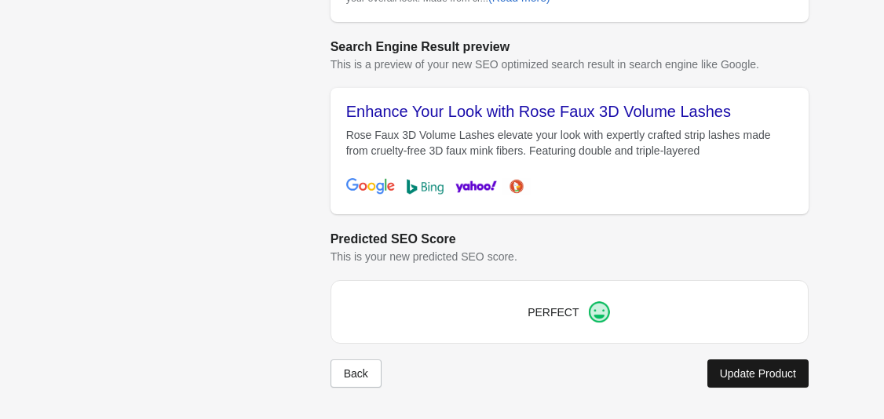
click at [767, 366] on button "Update Product" at bounding box center [757, 373] width 101 height 28
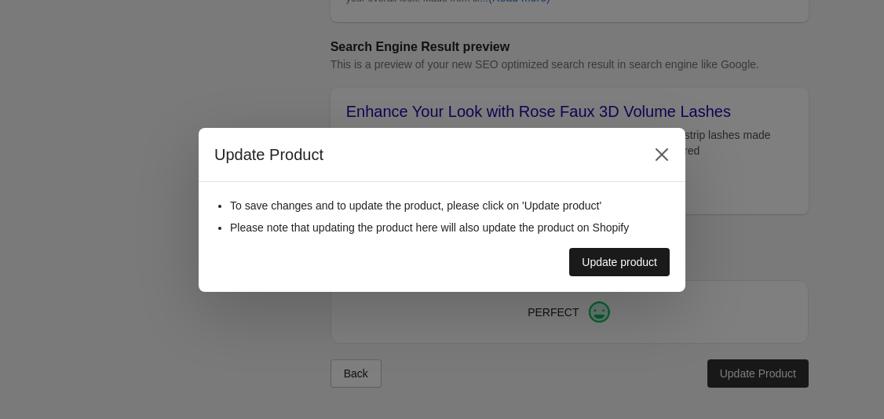
click at [639, 259] on div "Update product" at bounding box center [619, 262] width 75 height 13
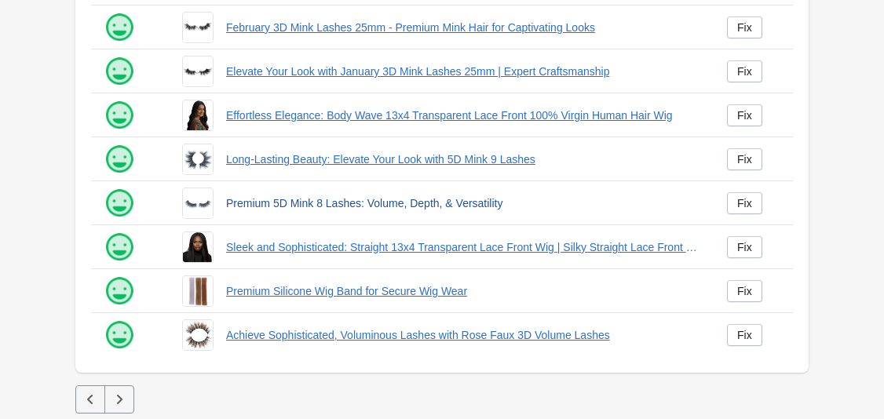
scroll to position [447, 0]
click at [128, 395] on button "button" at bounding box center [119, 399] width 30 height 28
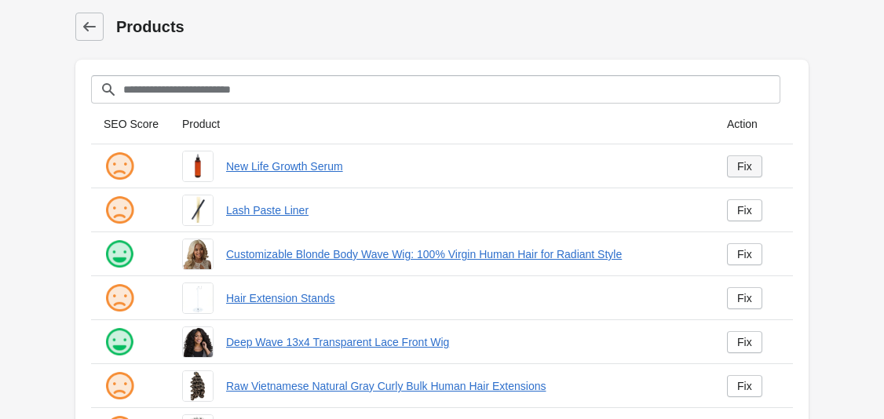
click at [741, 169] on div "Fix" at bounding box center [744, 166] width 15 height 13
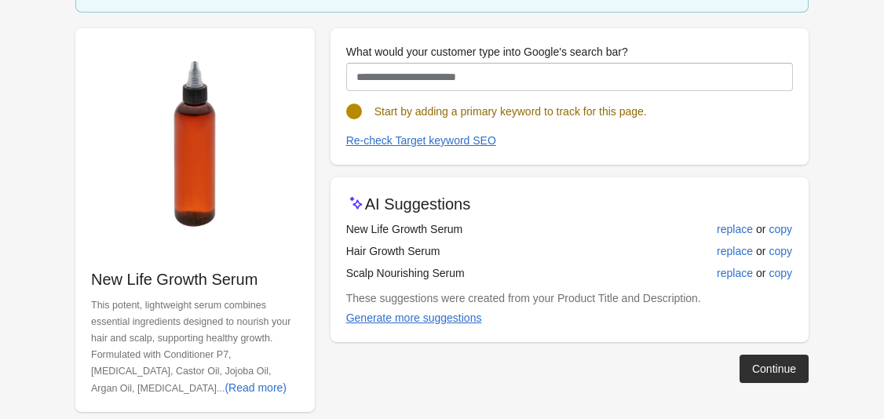
scroll to position [169, 0]
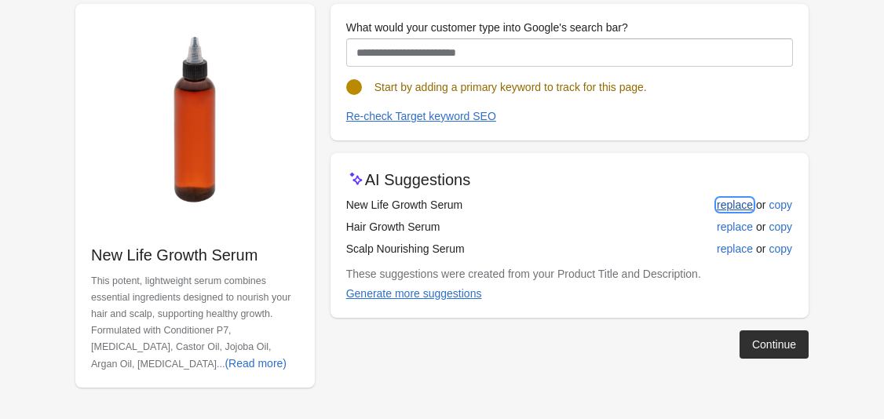
click at [730, 205] on div "replace" at bounding box center [735, 205] width 36 height 13
type input "**********"
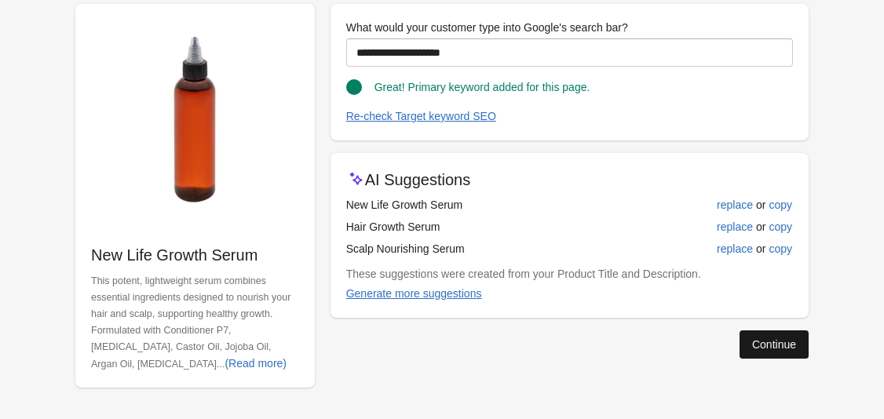
click at [772, 344] on div "Continue" at bounding box center [774, 344] width 44 height 13
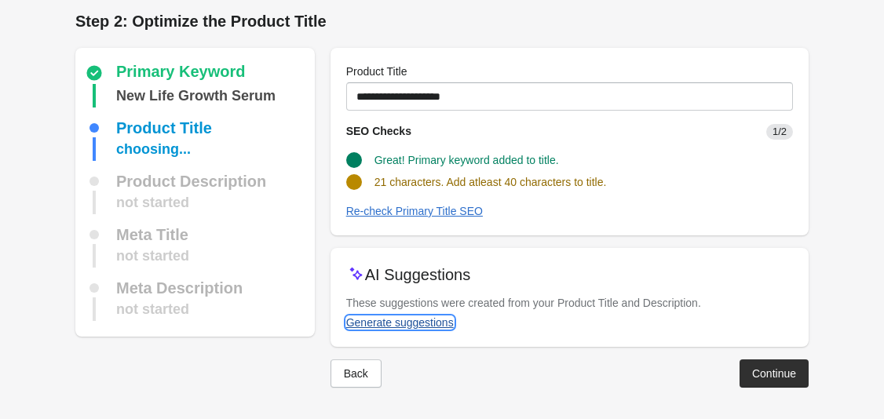
click at [435, 320] on div "Generate suggestions" at bounding box center [400, 322] width 108 height 13
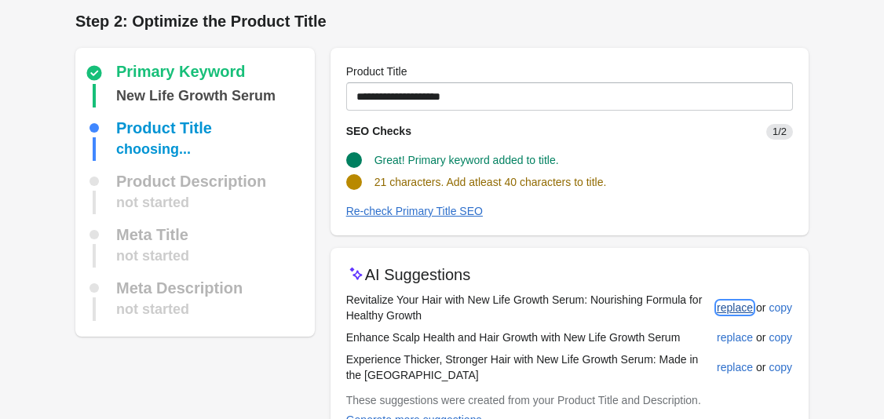
click at [721, 306] on div "replace" at bounding box center [735, 307] width 36 height 13
type input "**********"
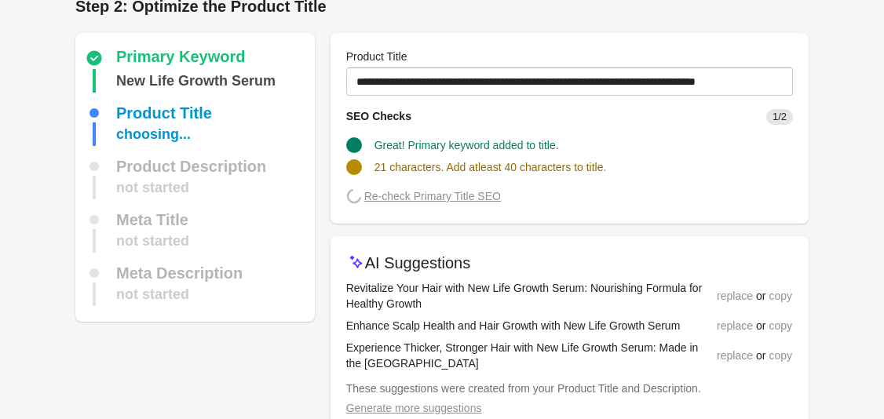
scroll to position [103, 0]
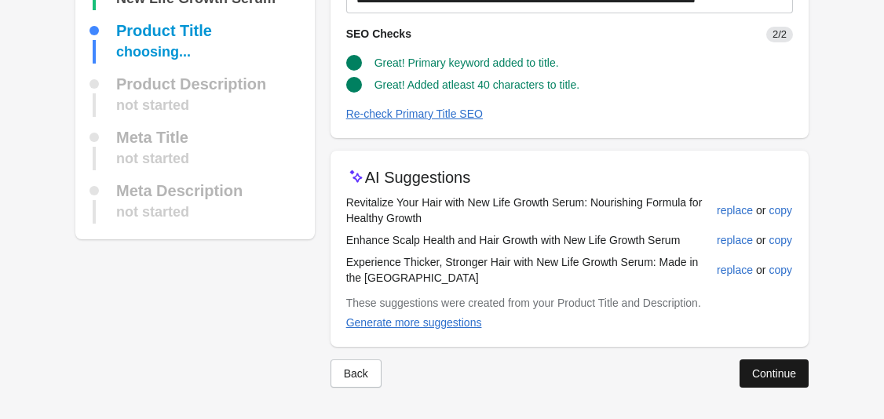
click at [765, 366] on button "Continue" at bounding box center [773, 373] width 69 height 28
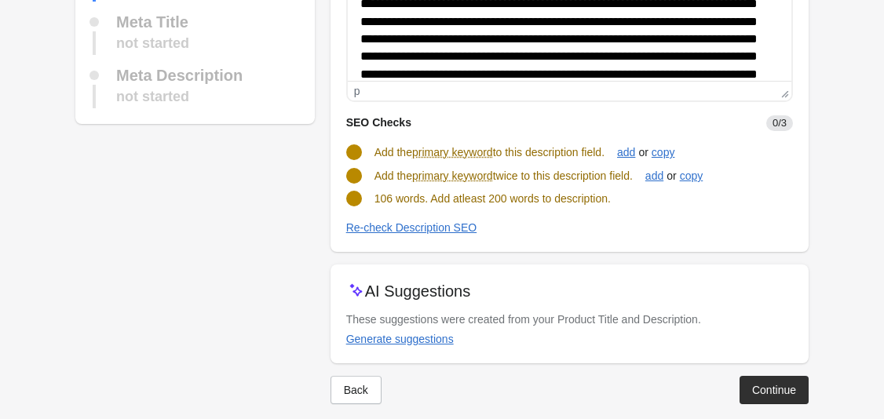
scroll to position [235, 0]
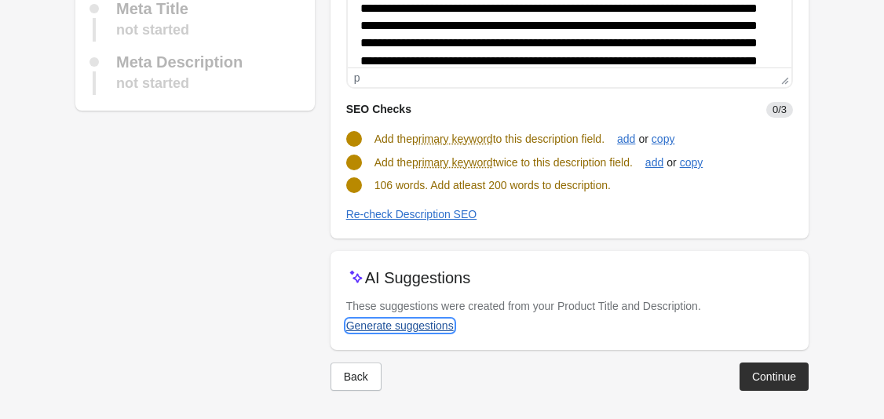
click at [441, 325] on div "Generate suggestions" at bounding box center [400, 325] width 108 height 13
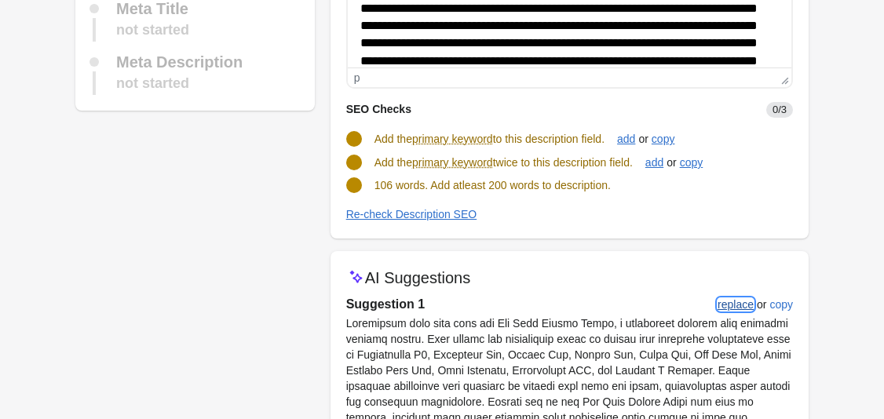
click at [738, 313] on button "replace" at bounding box center [735, 304] width 49 height 28
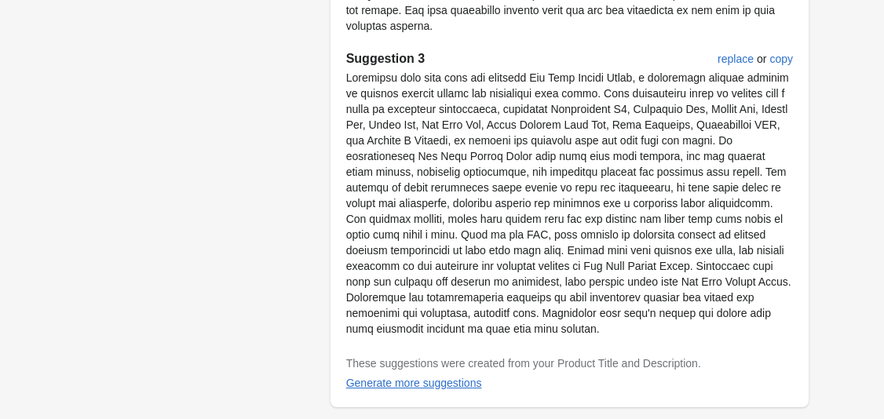
scroll to position [1049, 0]
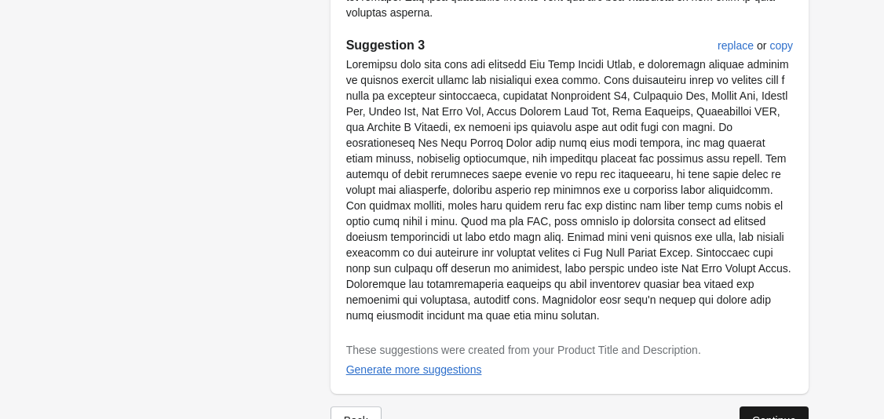
click at [771, 407] on button "Continue" at bounding box center [773, 421] width 69 height 28
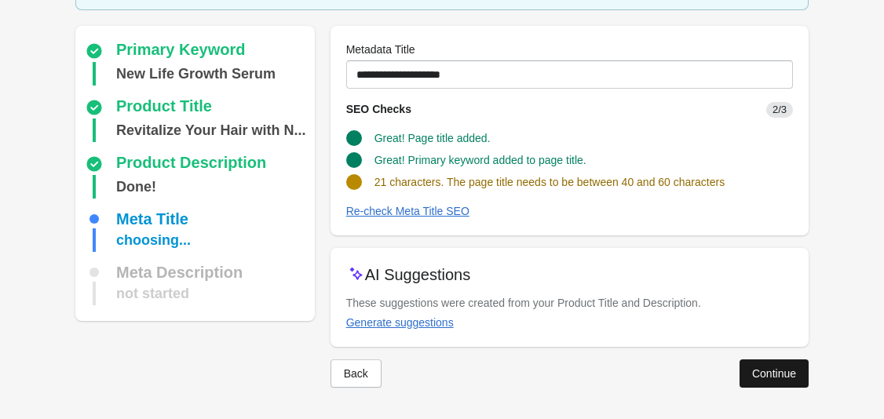
scroll to position [103, 0]
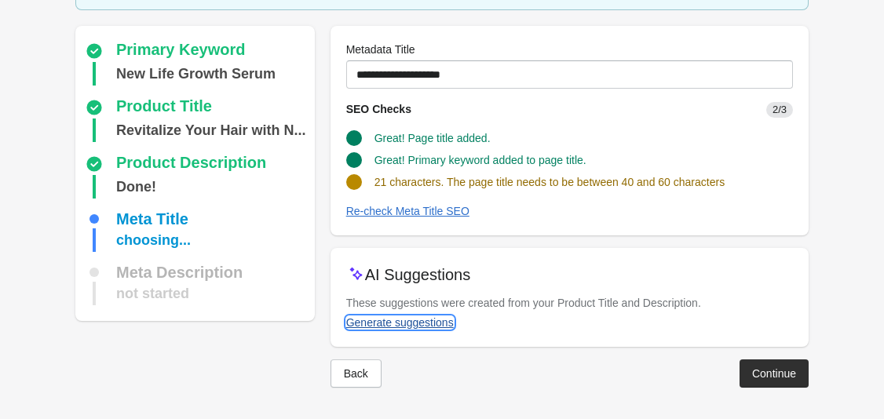
click at [437, 323] on div "Generate suggestions" at bounding box center [400, 322] width 108 height 13
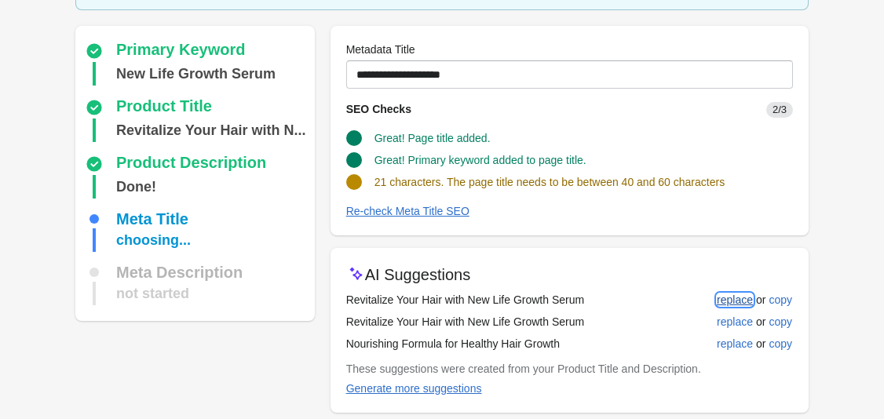
click at [743, 301] on div "replace" at bounding box center [735, 300] width 36 height 13
type input "**********"
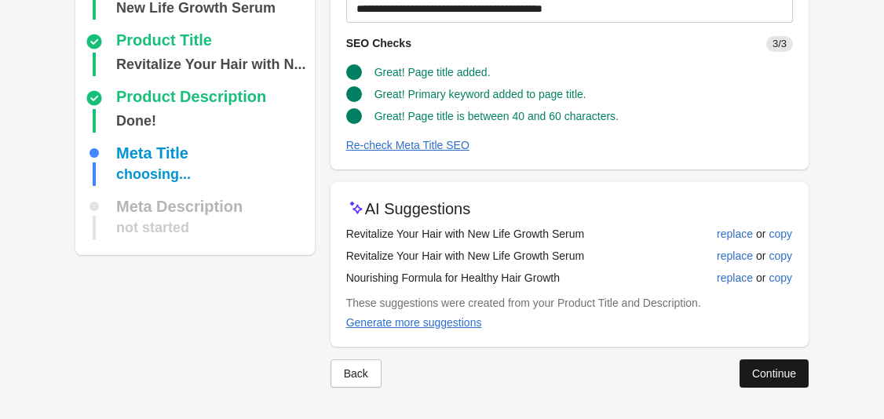
click at [768, 369] on div "Continue" at bounding box center [774, 373] width 44 height 13
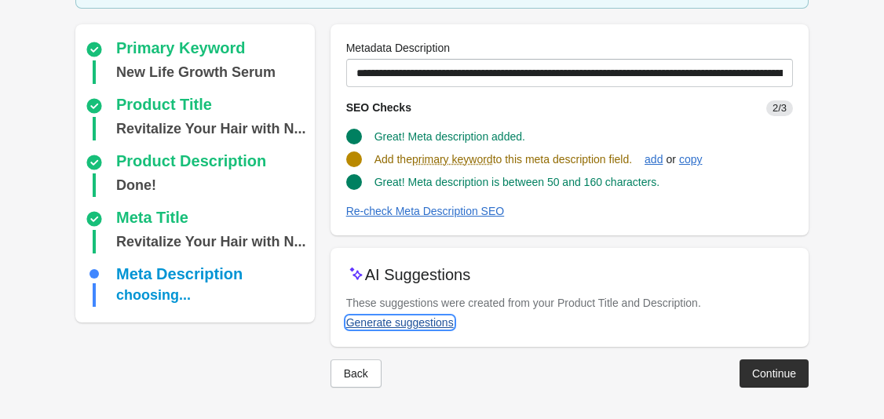
click at [425, 323] on div "Generate suggestions" at bounding box center [400, 322] width 108 height 13
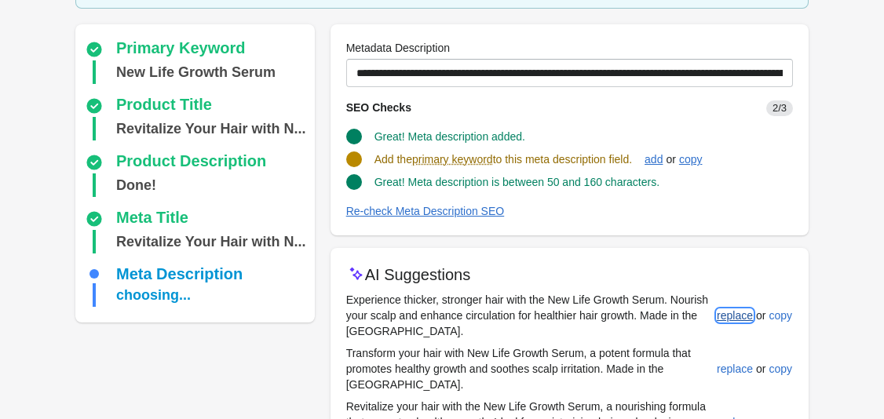
click at [740, 326] on button "replace" at bounding box center [734, 315] width 49 height 28
type input "**********"
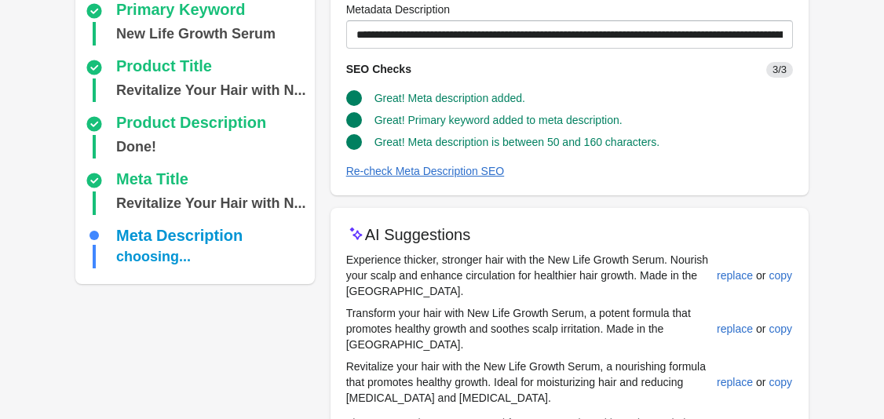
scroll to position [263, 0]
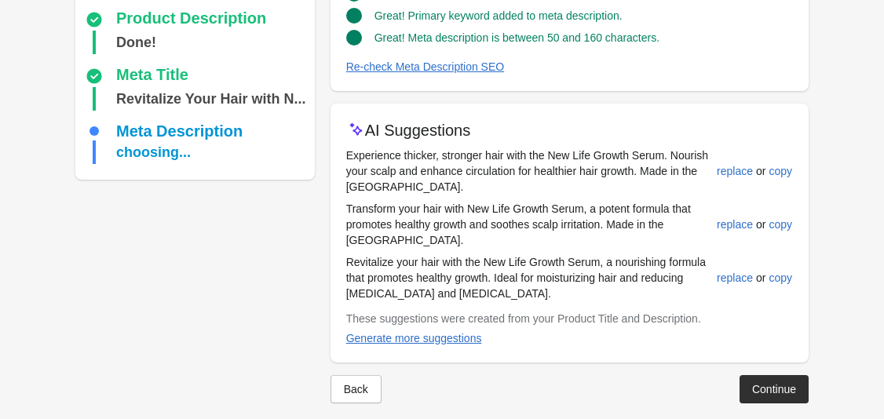
click at [782, 383] on button "Continue" at bounding box center [773, 389] width 69 height 28
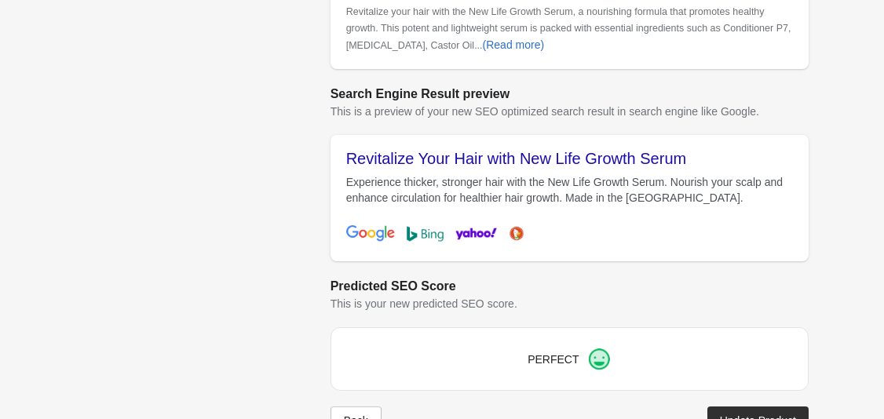
scroll to position [676, 0]
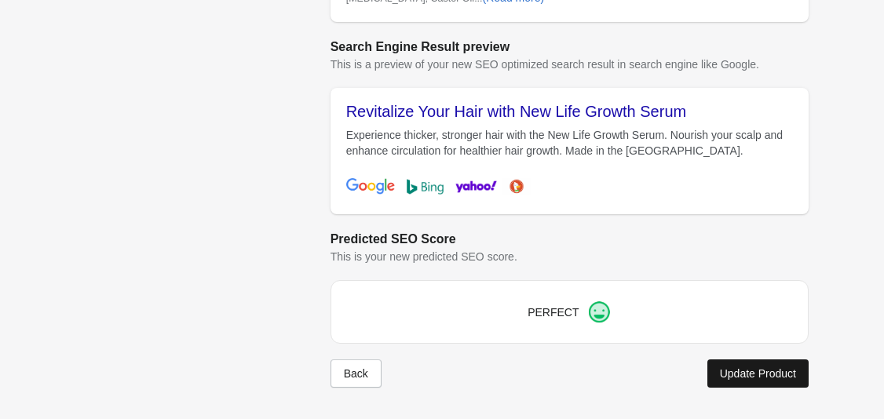
click at [754, 374] on div "Update Product" at bounding box center [758, 373] width 76 height 13
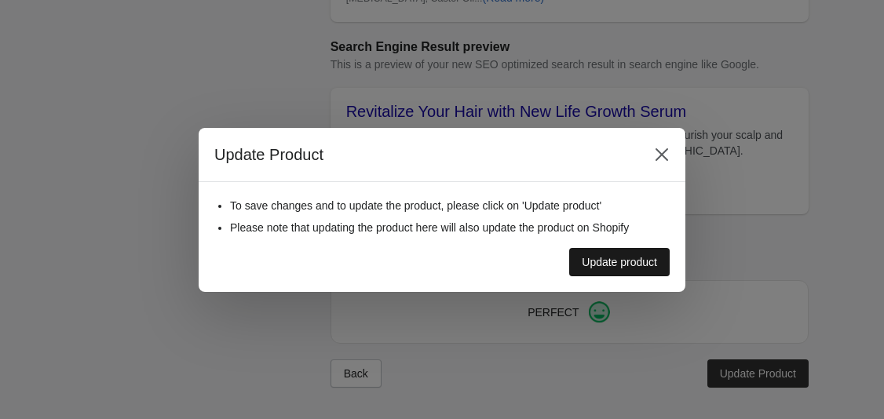
click at [649, 258] on div "Update product" at bounding box center [619, 262] width 75 height 13
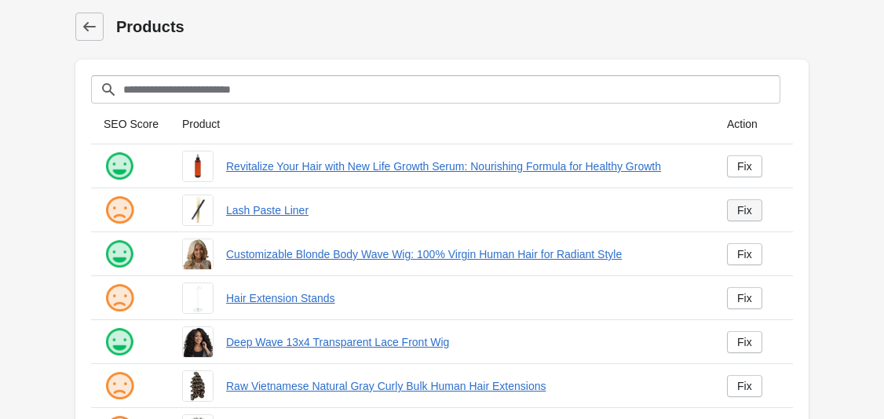
click at [749, 206] on div "Fix" at bounding box center [744, 210] width 15 height 13
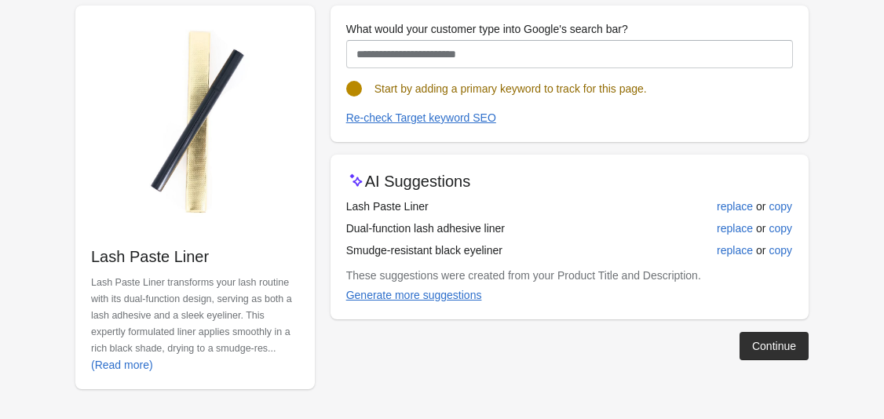
scroll to position [169, 0]
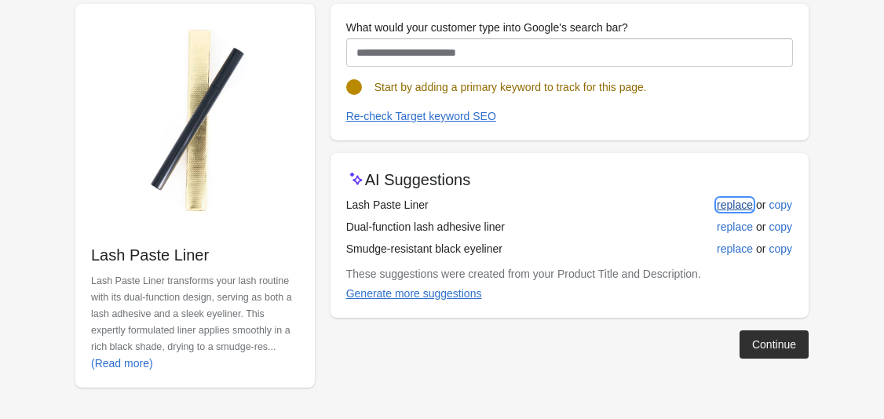
click at [737, 207] on div "replace" at bounding box center [735, 205] width 36 height 13
type input "**********"
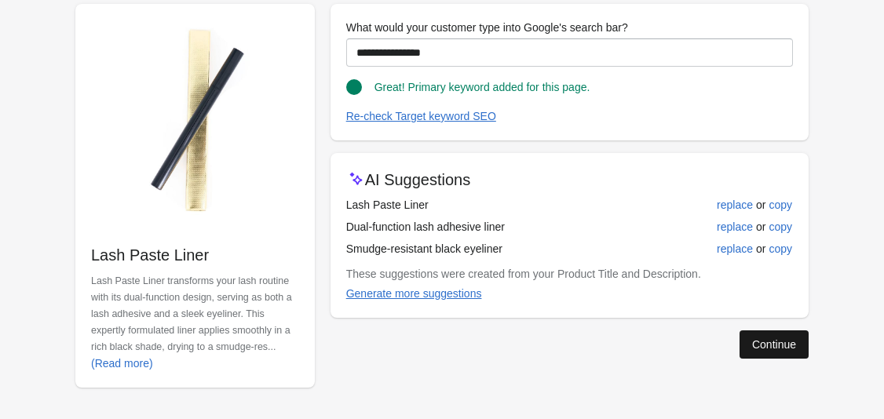
click at [771, 358] on button "Continue" at bounding box center [773, 344] width 69 height 28
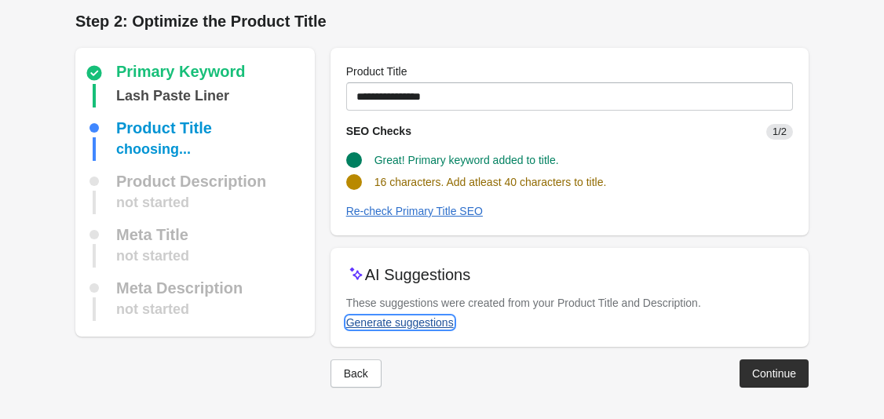
click at [434, 322] on div "Generate suggestions" at bounding box center [400, 322] width 108 height 13
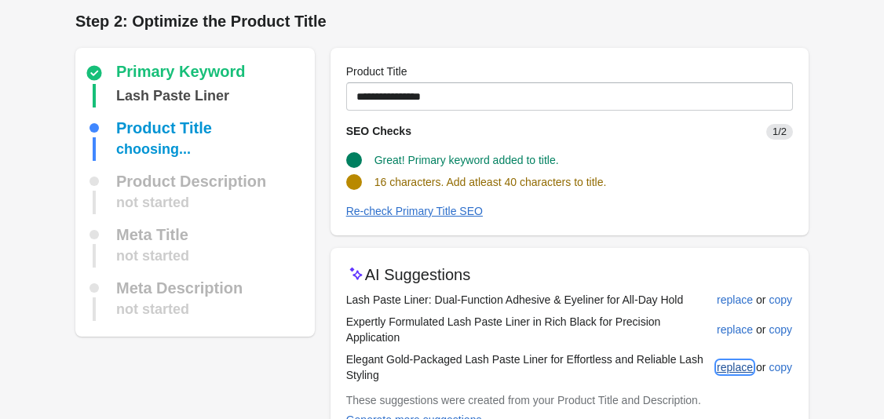
click at [742, 375] on button "replace" at bounding box center [734, 367] width 49 height 28
type input "**********"
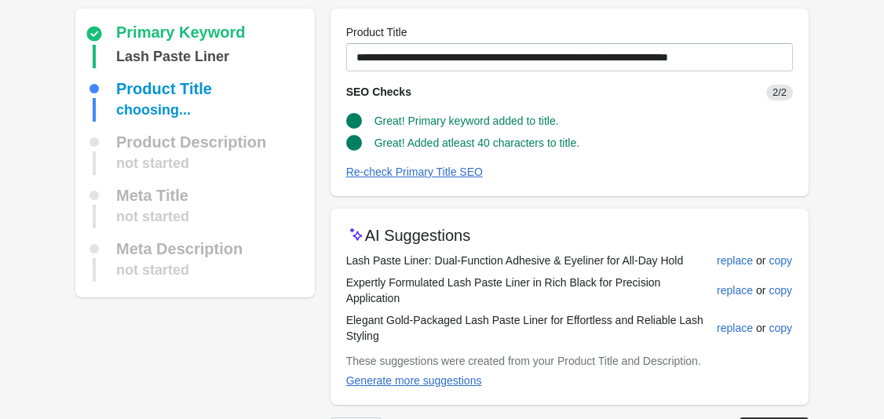
scroll to position [103, 0]
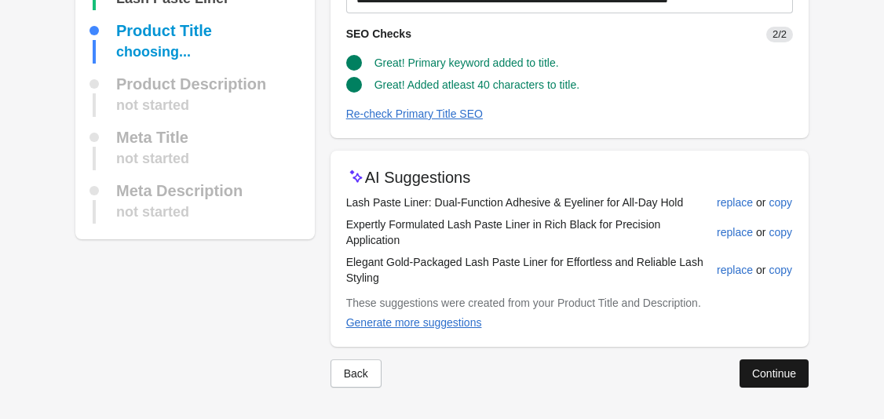
click at [758, 374] on div "Continue" at bounding box center [774, 373] width 44 height 13
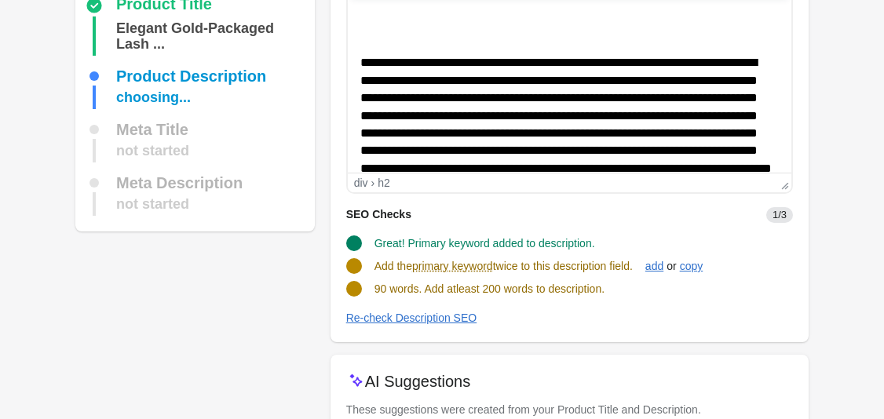
scroll to position [236, 0]
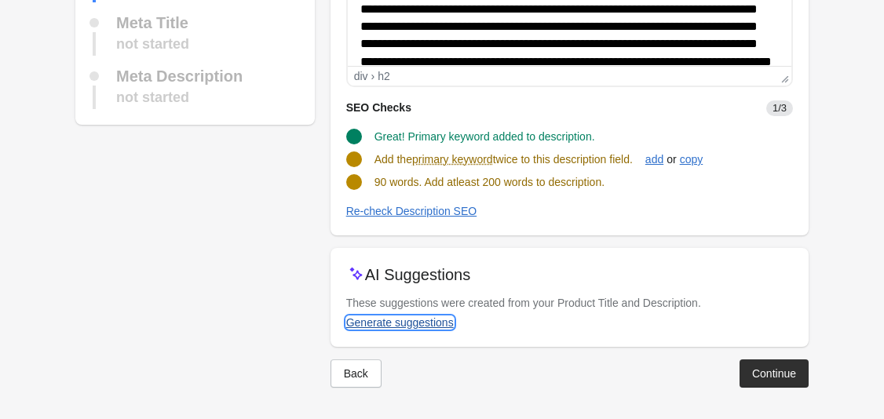
click at [420, 322] on div "Generate suggestions" at bounding box center [400, 322] width 108 height 13
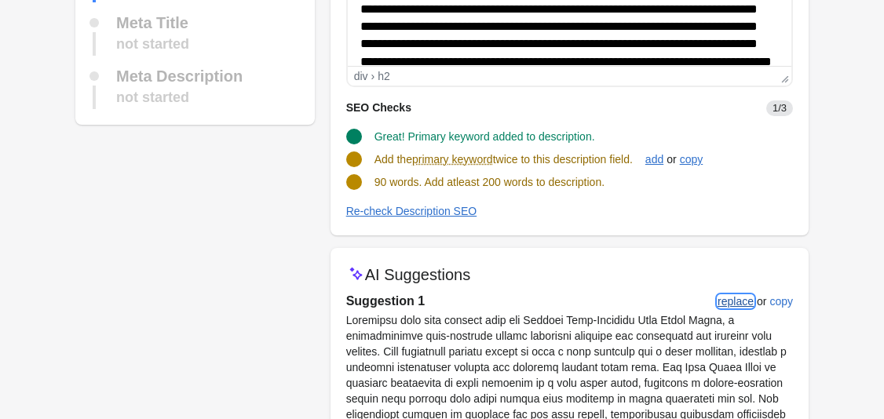
click at [743, 301] on div "replace" at bounding box center [735, 301] width 36 height 13
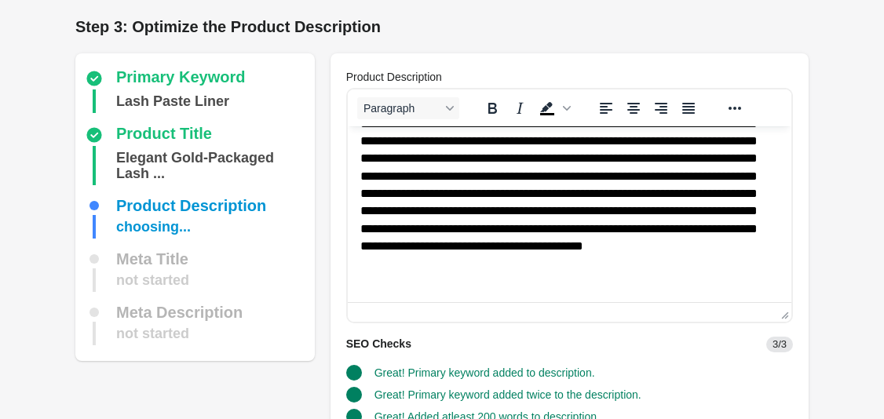
scroll to position [183, 0]
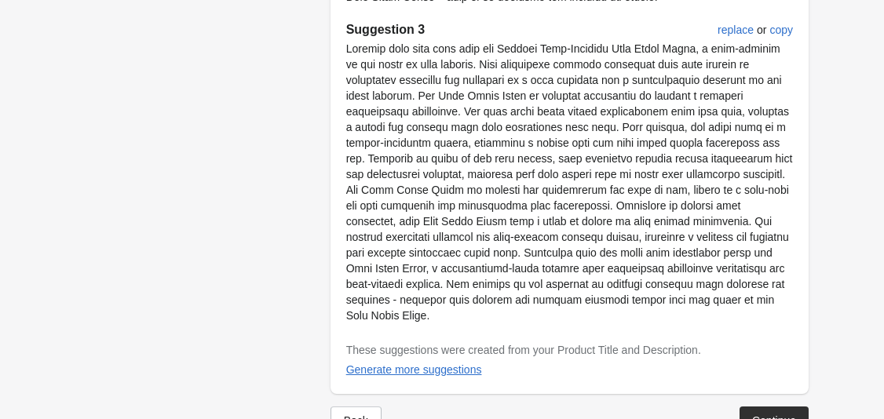
click at [766, 414] on div "Continue" at bounding box center [774, 420] width 44 height 13
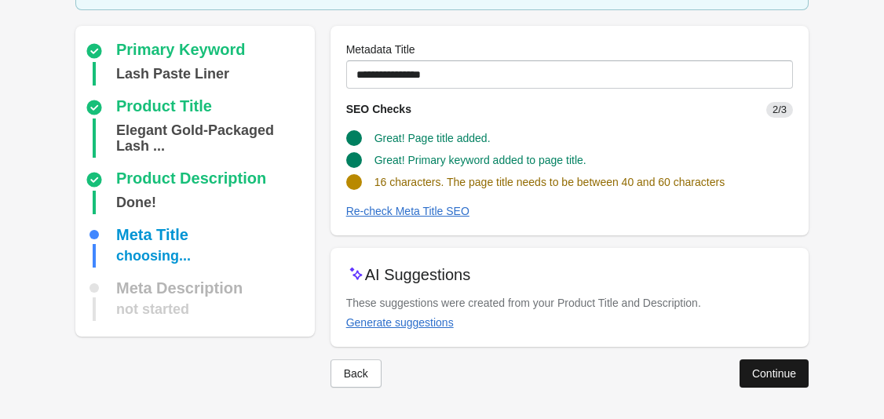
scroll to position [103, 0]
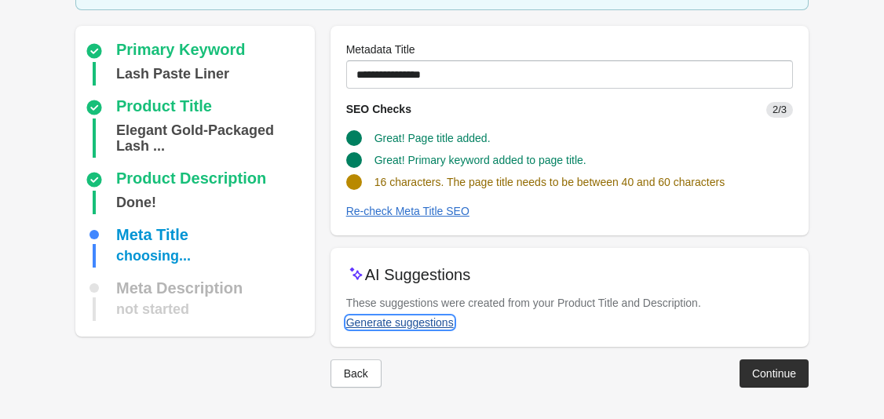
click at [432, 327] on div "Generate suggestions" at bounding box center [400, 322] width 108 height 13
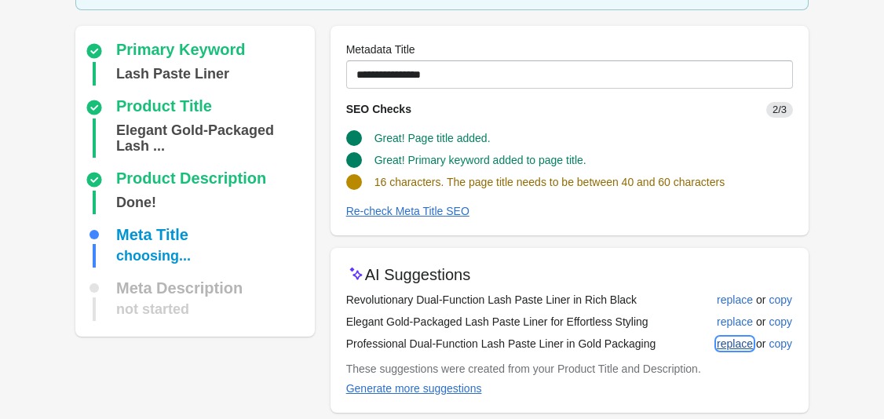
click at [735, 341] on div "replace" at bounding box center [735, 343] width 36 height 13
click at [730, 320] on div "replace" at bounding box center [735, 321] width 36 height 13
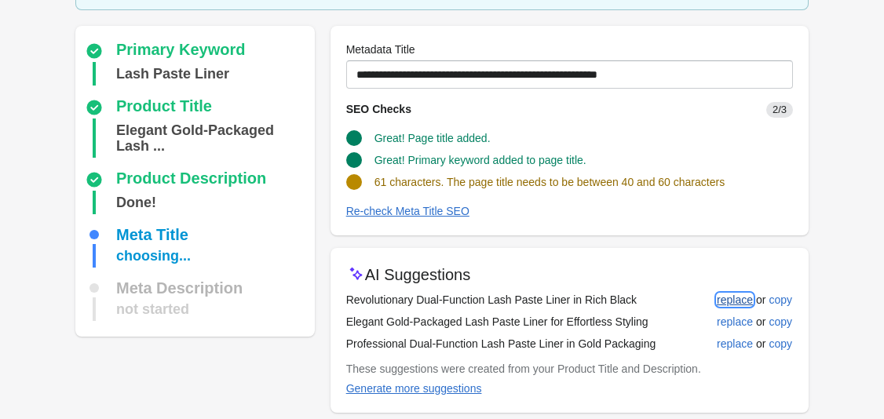
click at [732, 304] on div "replace" at bounding box center [735, 300] width 36 height 13
type input "**********"
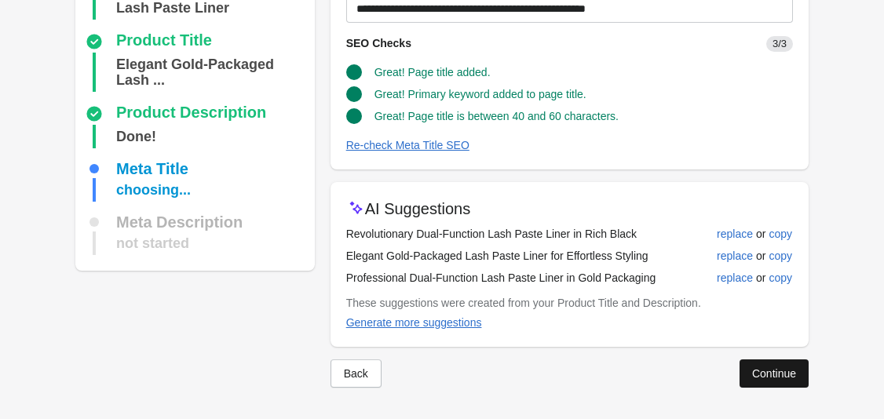
click at [778, 374] on div "Continue" at bounding box center [774, 373] width 44 height 13
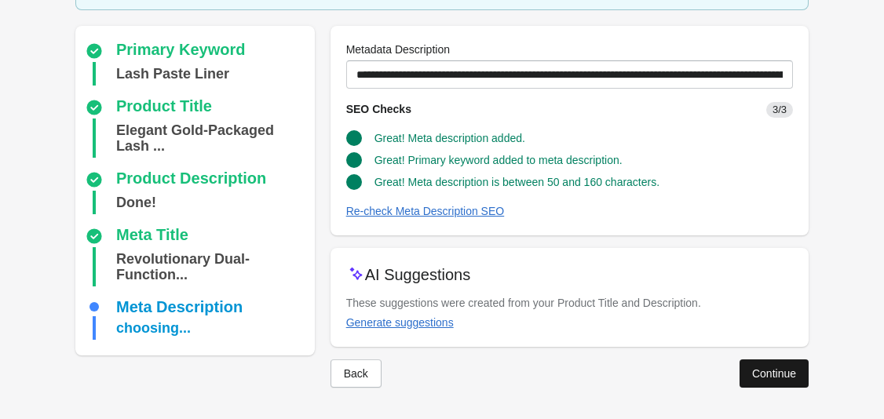
click at [770, 370] on div "Continue" at bounding box center [774, 373] width 44 height 13
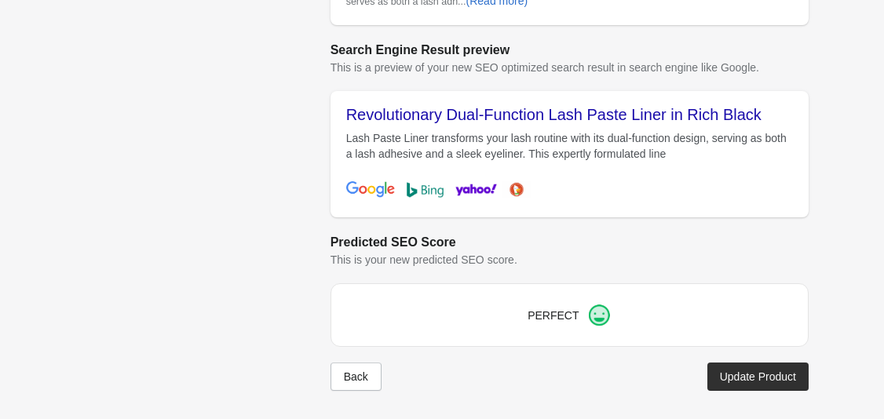
scroll to position [676, 0]
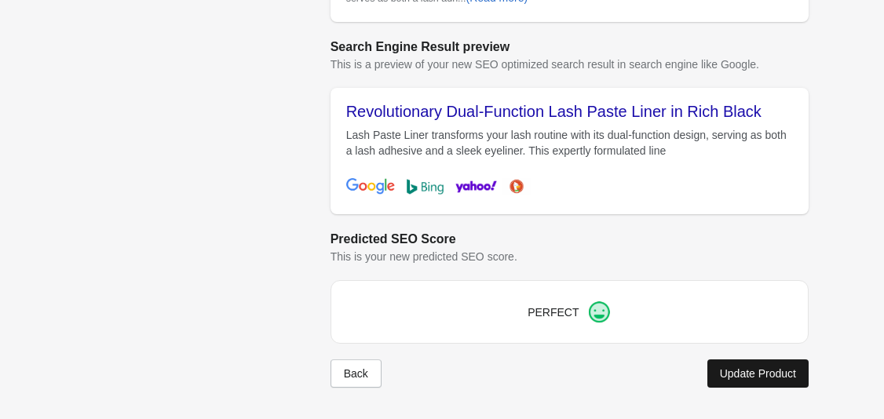
click at [757, 373] on div "Update Product" at bounding box center [758, 373] width 76 height 13
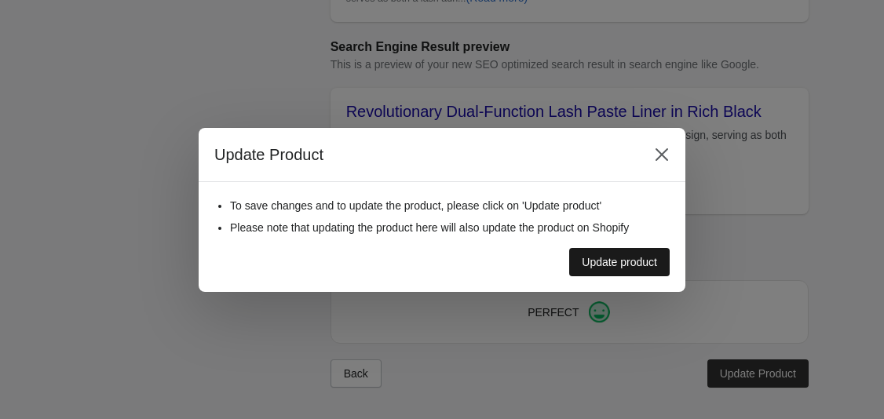
click at [640, 273] on button "Update product" at bounding box center [619, 262] width 100 height 28
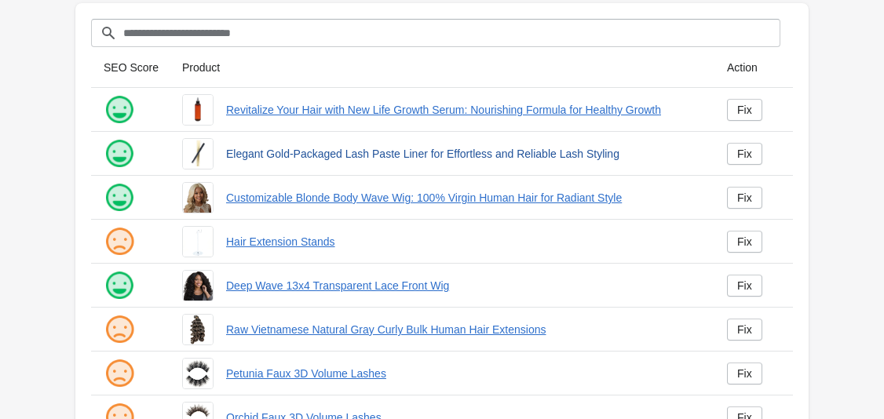
scroll to position [67, 0]
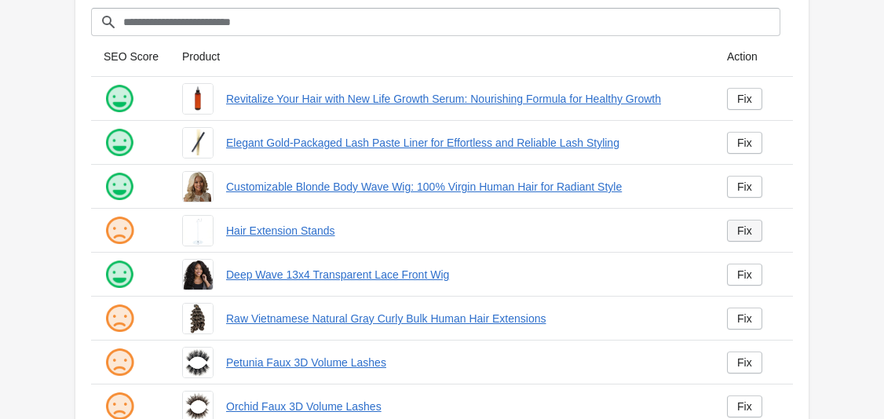
click at [736, 232] on link "Fix" at bounding box center [744, 231] width 35 height 22
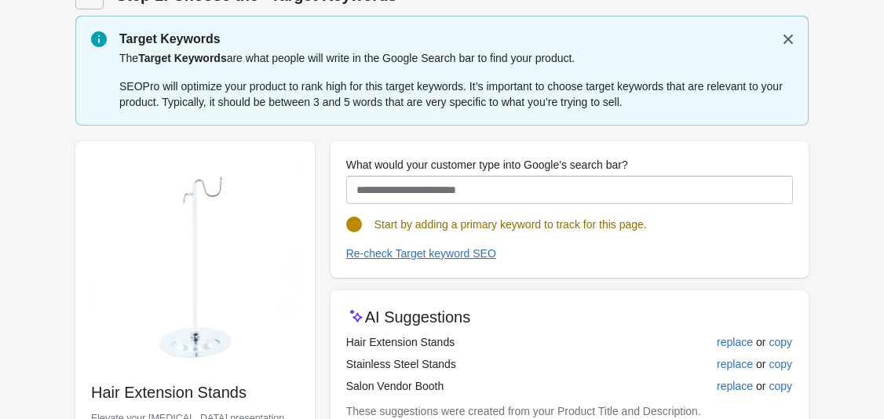
scroll to position [50, 0]
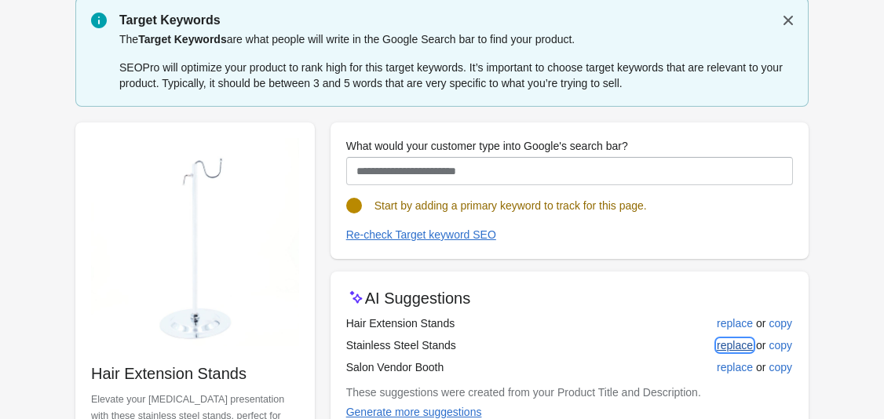
click at [735, 345] on div "replace" at bounding box center [735, 345] width 36 height 13
type input "**********"
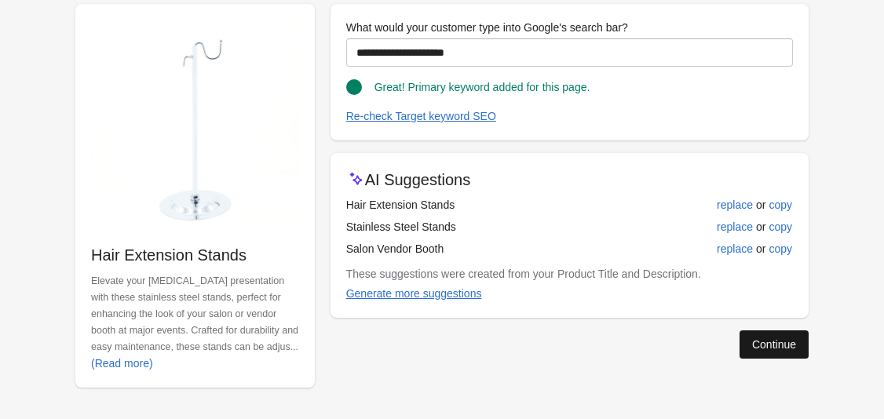
click at [755, 349] on div "Continue" at bounding box center [774, 344] width 44 height 13
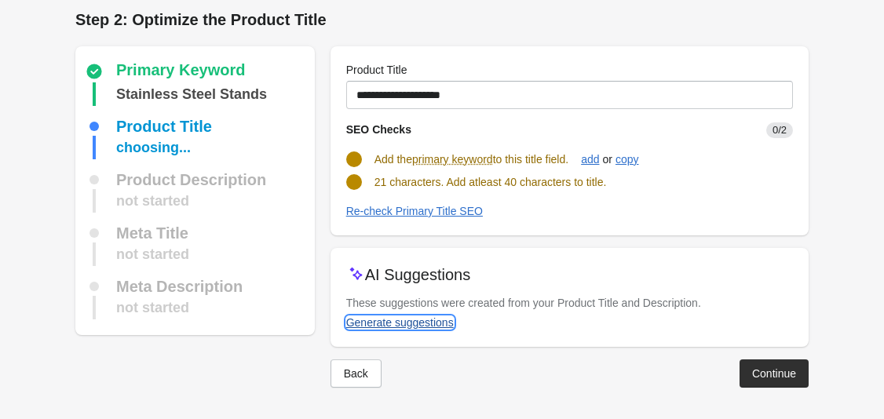
click at [422, 327] on div "Generate suggestions" at bounding box center [400, 322] width 108 height 13
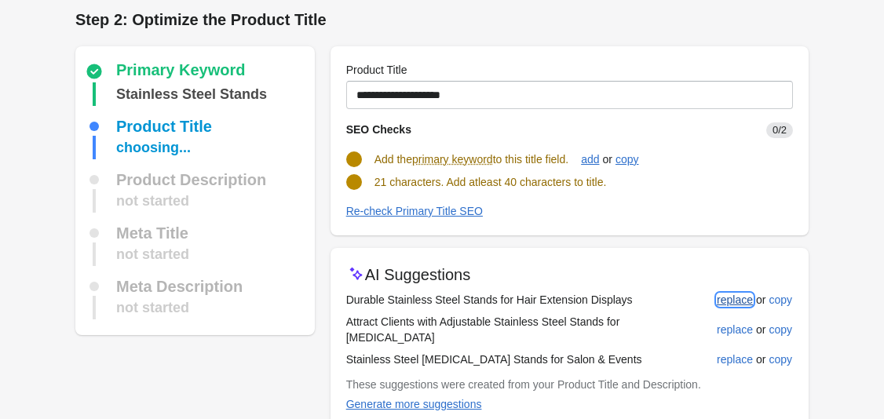
click at [738, 300] on div "replace" at bounding box center [735, 300] width 36 height 13
type input "**********"
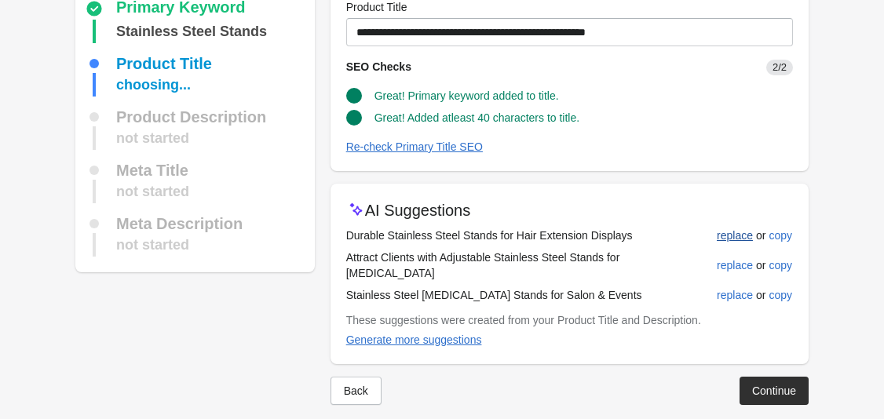
scroll to position [71, 0]
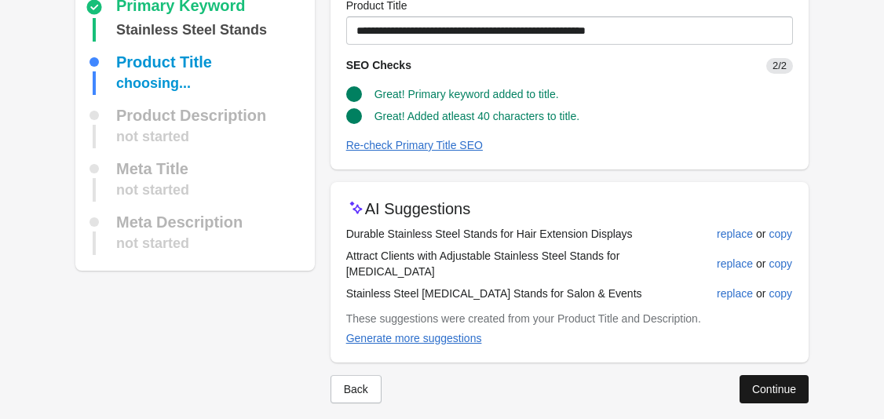
click at [771, 383] on div "Continue" at bounding box center [774, 389] width 44 height 13
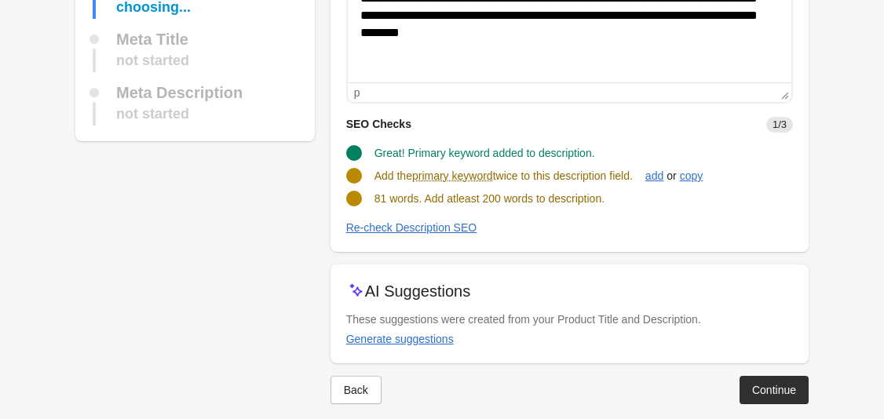
scroll to position [236, 0]
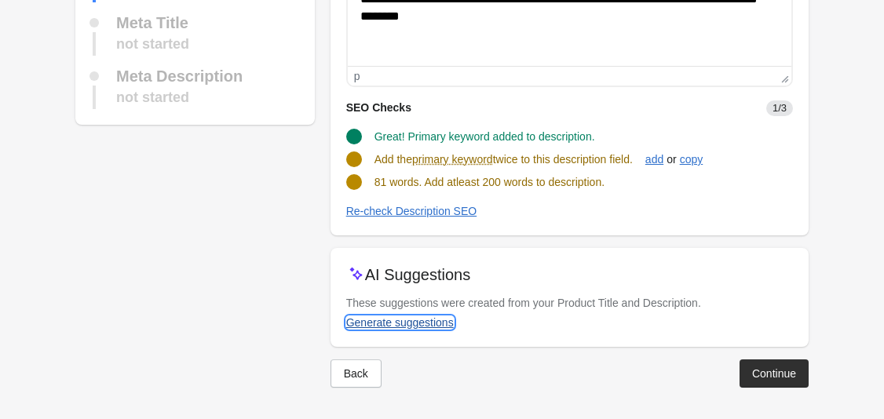
click at [431, 319] on div "Generate suggestions" at bounding box center [400, 322] width 108 height 13
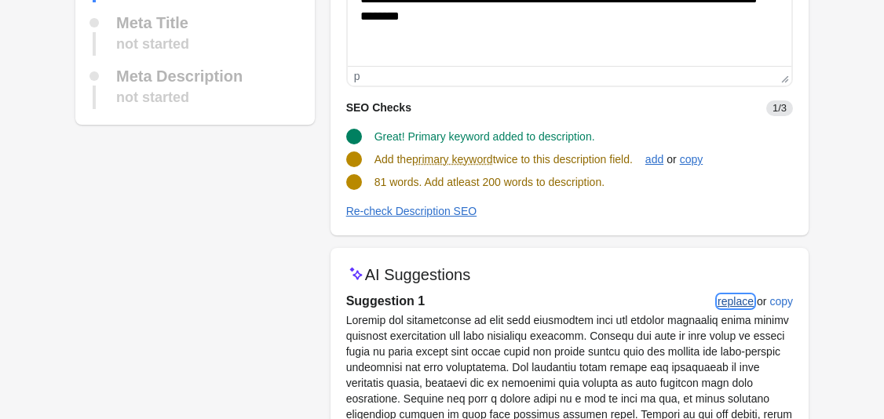
click at [731, 302] on div "replace" at bounding box center [735, 301] width 36 height 13
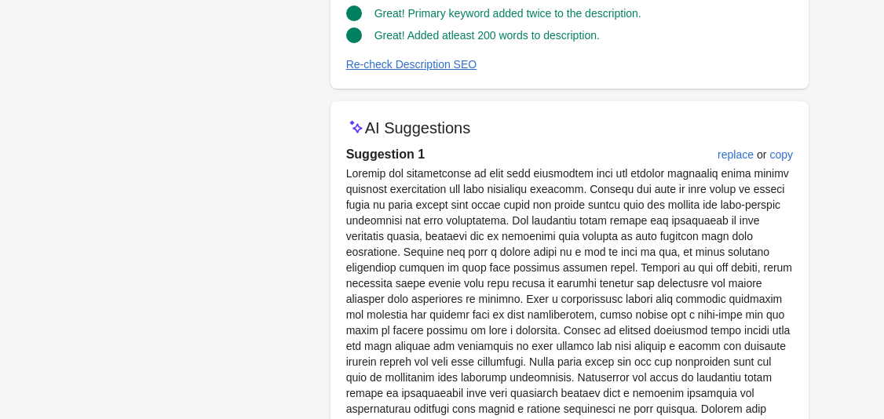
scroll to position [367, 0]
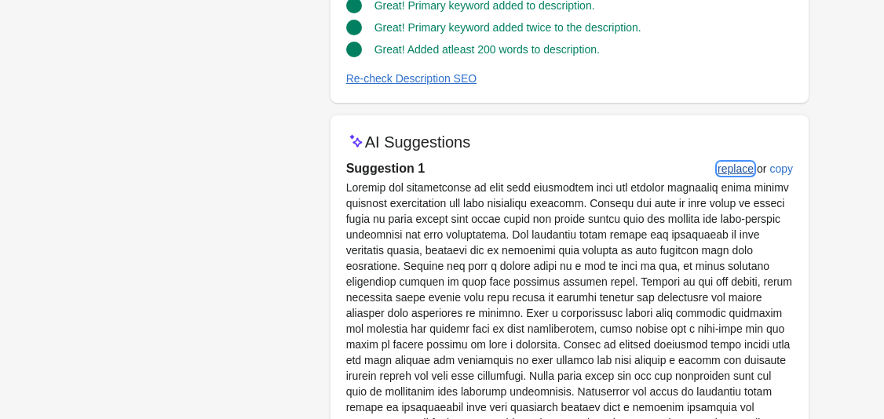
click at [736, 177] on button "replace" at bounding box center [735, 169] width 49 height 28
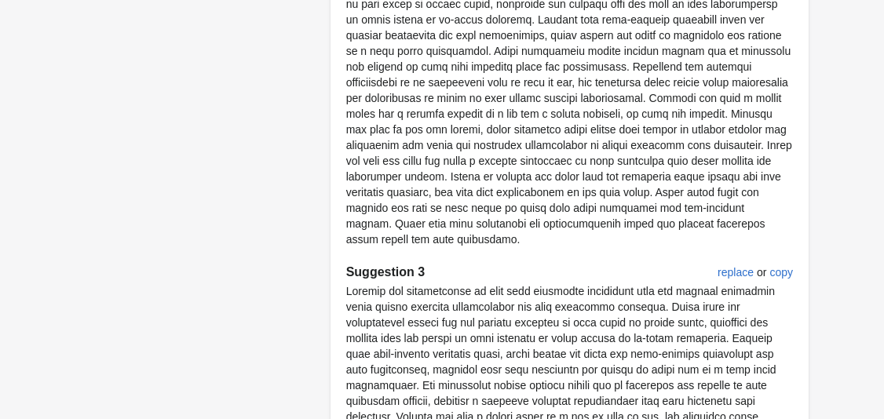
scroll to position [1191, 0]
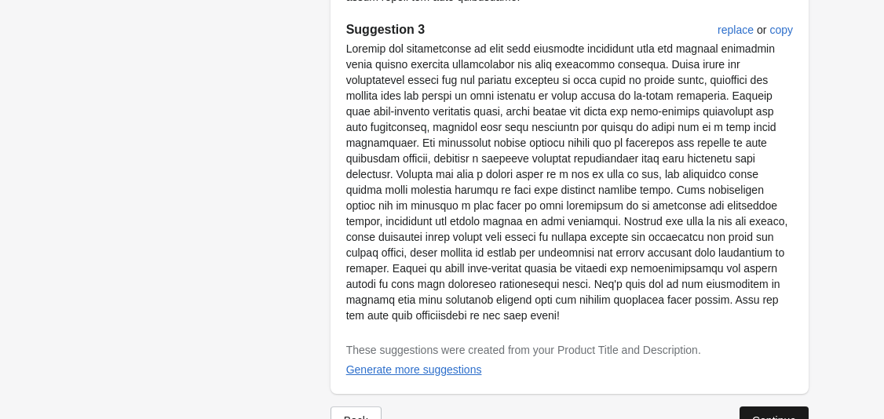
click at [774, 414] on div "Continue" at bounding box center [774, 420] width 44 height 13
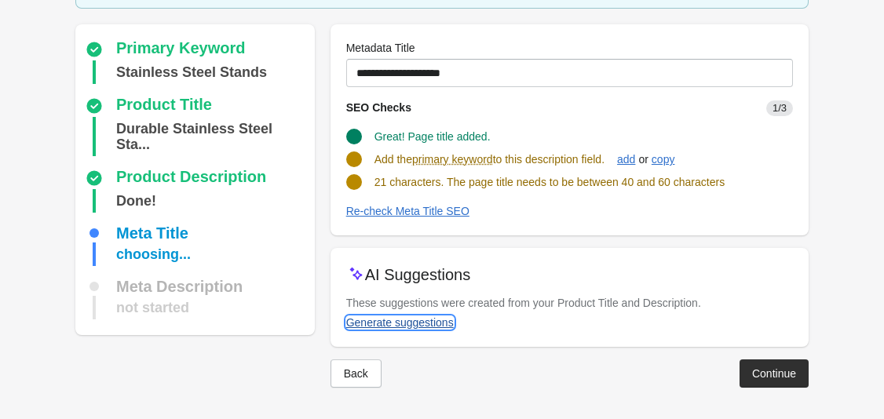
click at [417, 328] on div "Generate suggestions" at bounding box center [400, 322] width 108 height 13
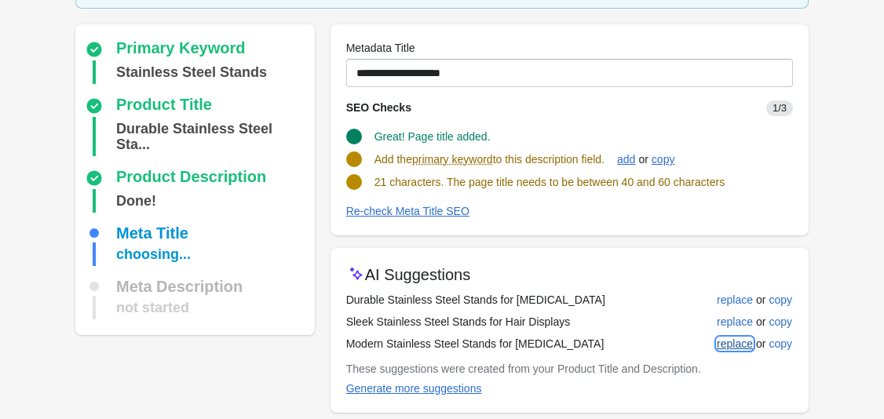
click at [739, 345] on div "replace" at bounding box center [735, 343] width 36 height 13
type input "**********"
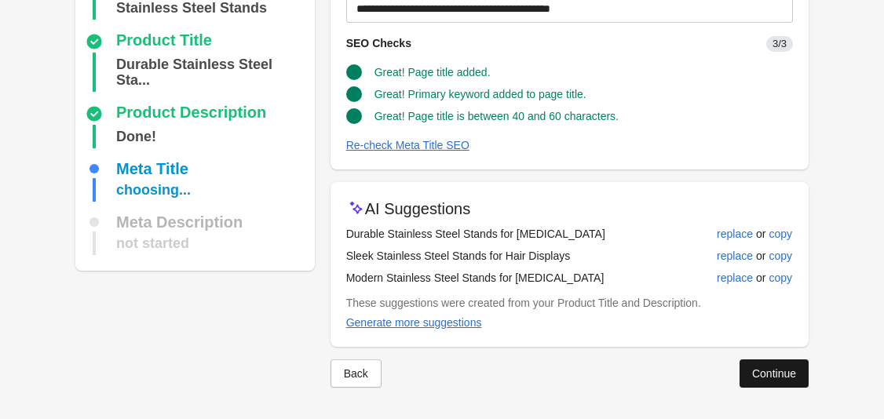
click at [782, 380] on button "Continue" at bounding box center [773, 373] width 69 height 28
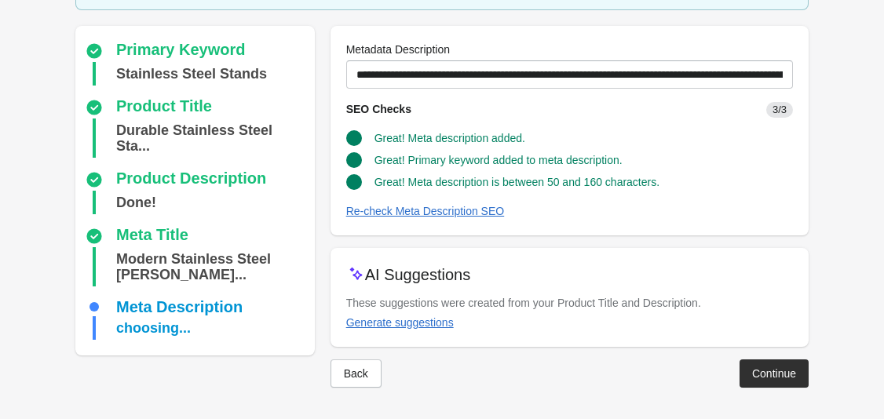
drag, startPoint x: 742, startPoint y: 364, endPoint x: 758, endPoint y: 366, distance: 15.8
click at [758, 366] on button "Continue" at bounding box center [773, 373] width 69 height 28
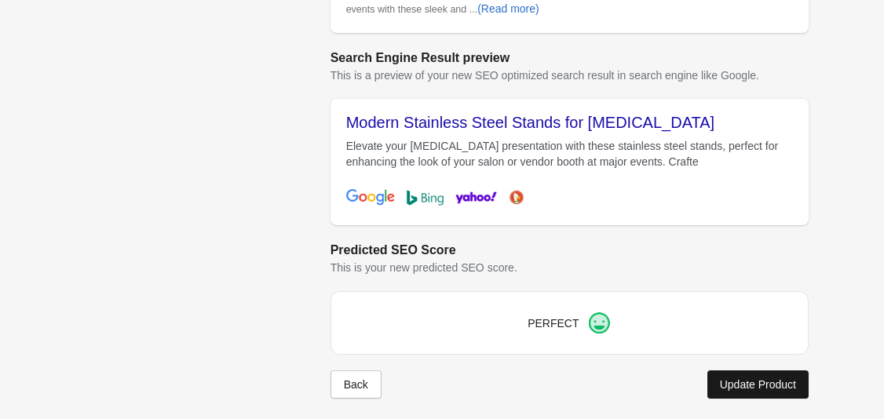
scroll to position [655, 0]
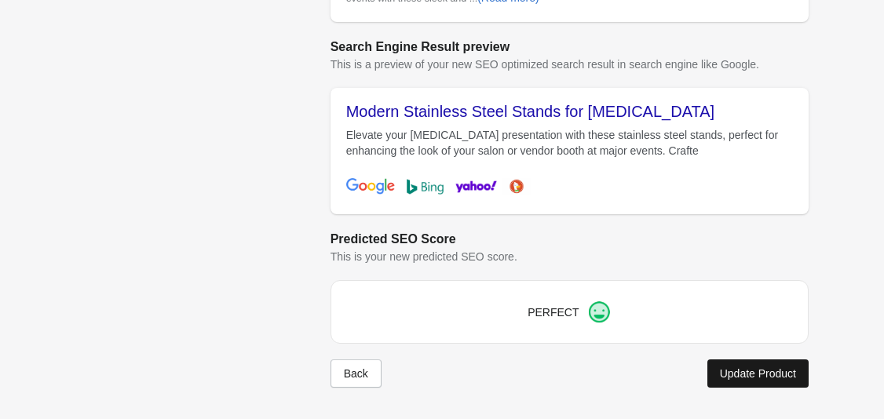
click at [746, 370] on div "Update Product" at bounding box center [758, 373] width 76 height 13
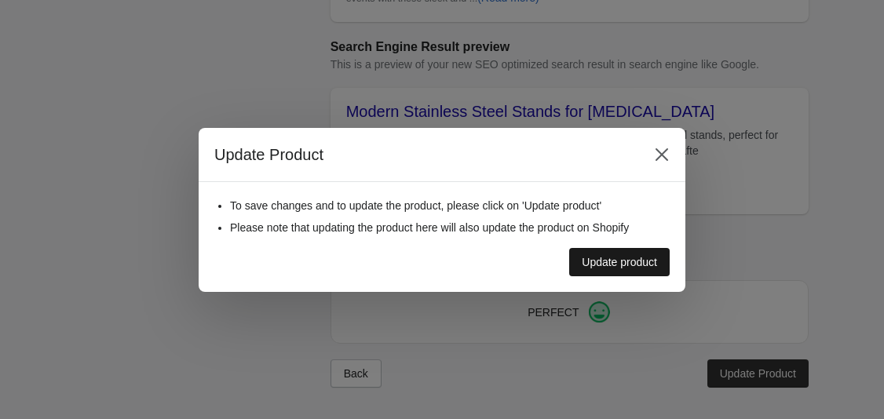
click at [633, 268] on button "Update product" at bounding box center [619, 262] width 100 height 28
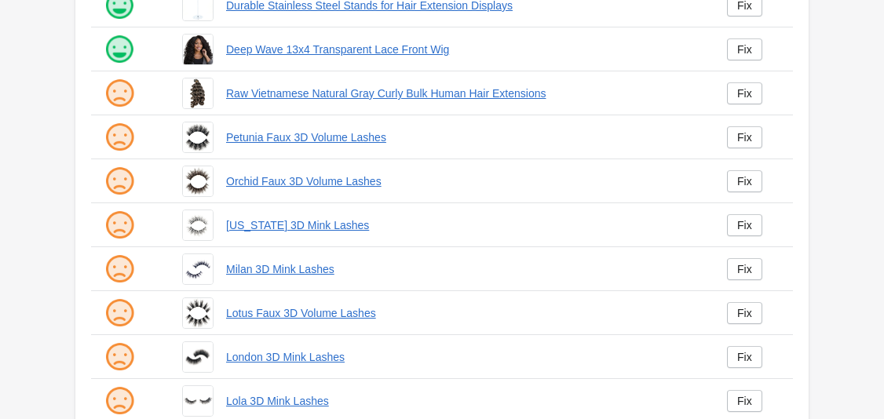
scroll to position [99, 0]
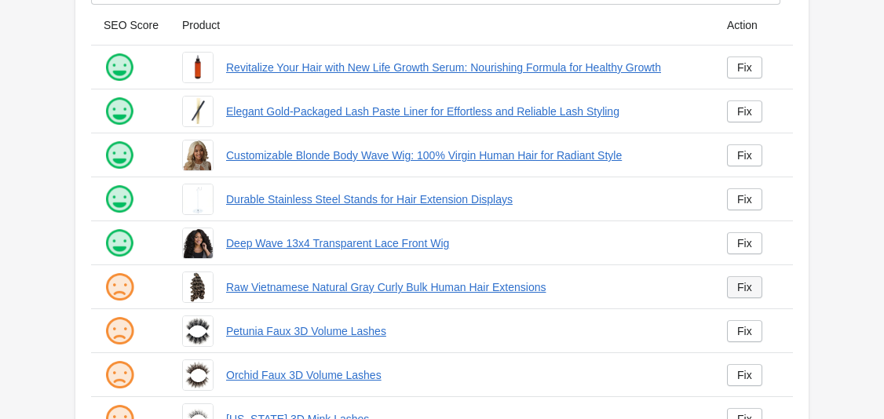
click at [753, 283] on link "Fix" at bounding box center [744, 287] width 35 height 22
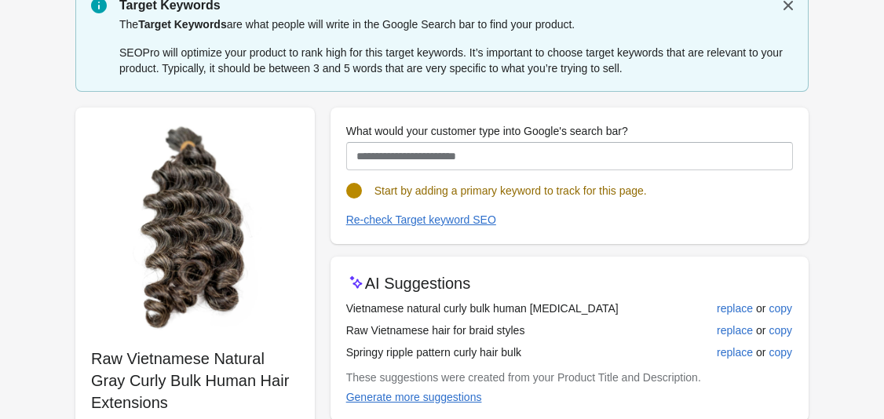
scroll to position [213, 0]
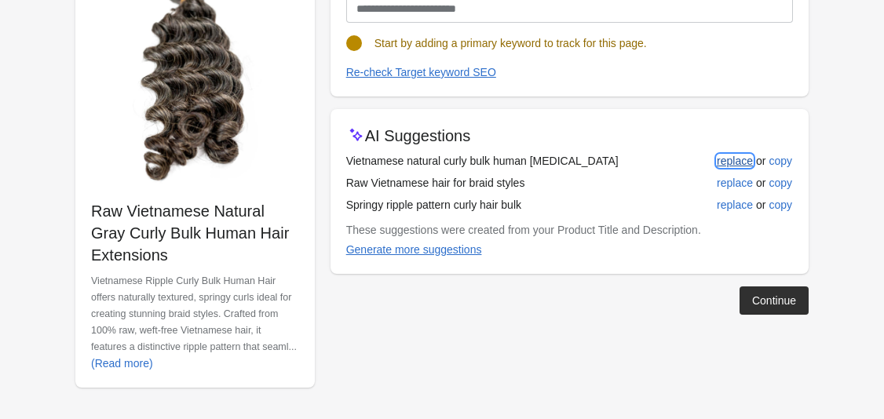
click at [746, 162] on div "replace" at bounding box center [735, 161] width 36 height 13
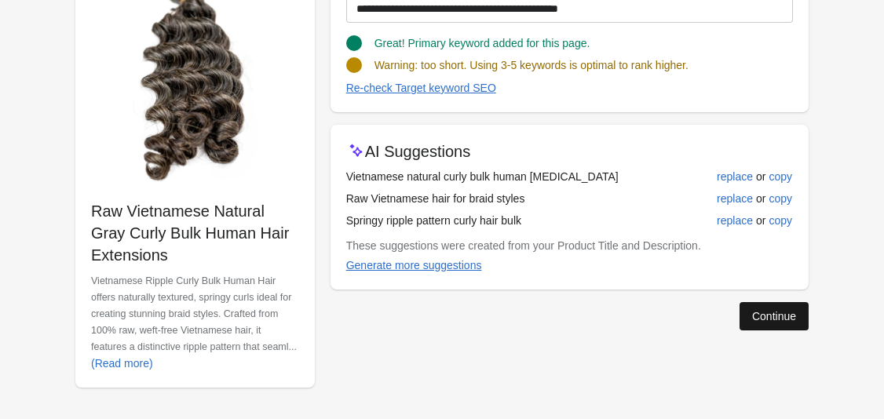
click at [764, 314] on div "Continue" at bounding box center [774, 316] width 44 height 13
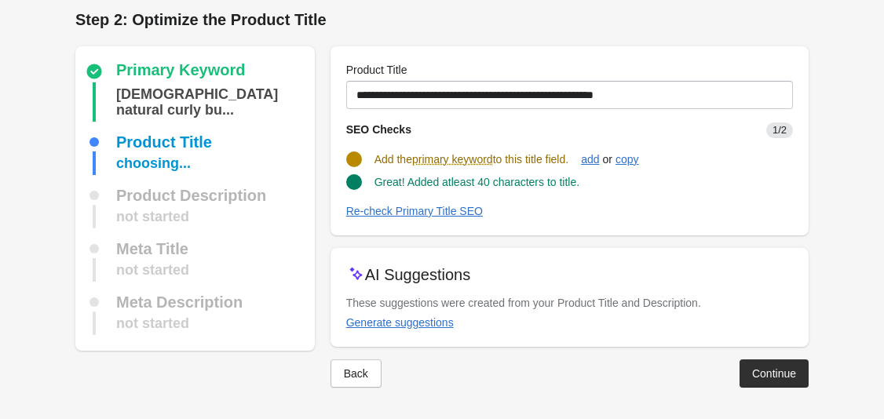
scroll to position [7, 0]
click at [378, 371] on button "Back" at bounding box center [355, 373] width 51 height 28
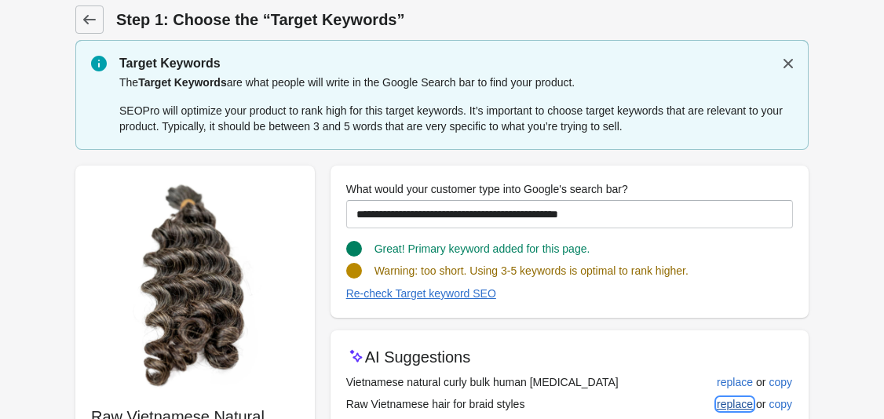
click at [738, 401] on div "replace" at bounding box center [735, 404] width 36 height 13
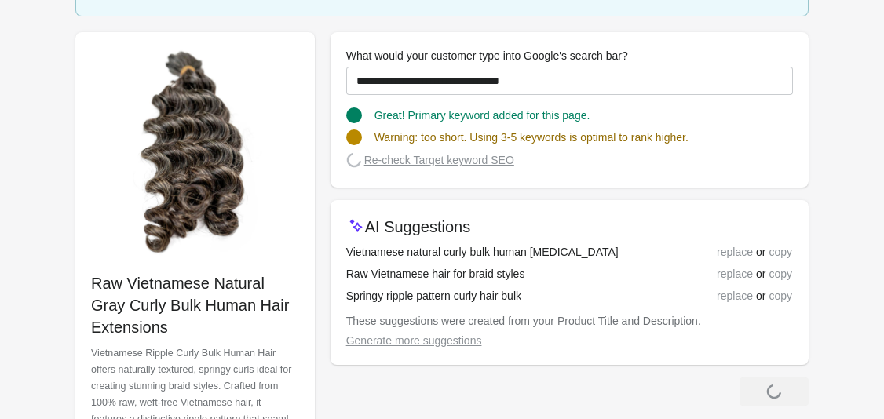
scroll to position [155, 0]
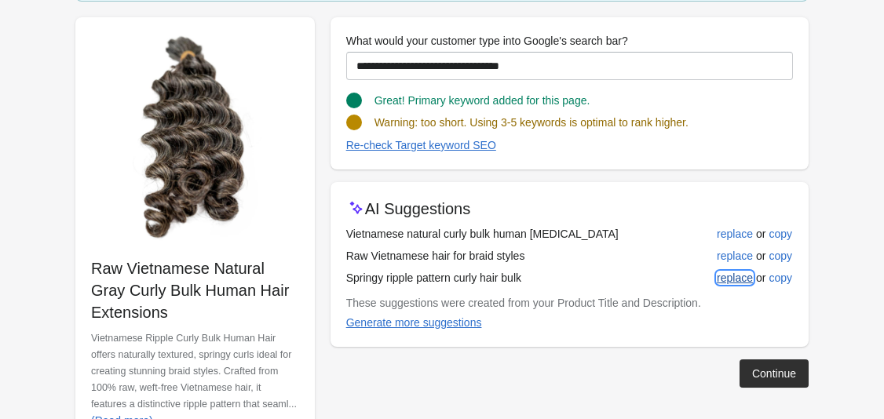
click at [738, 279] on div "replace" at bounding box center [735, 278] width 36 height 13
click at [735, 264] on button "replace" at bounding box center [734, 278] width 49 height 28
click at [734, 253] on div "replace or copy" at bounding box center [744, 255] width 95 height 17
click at [738, 224] on button "replace" at bounding box center [734, 234] width 49 height 28
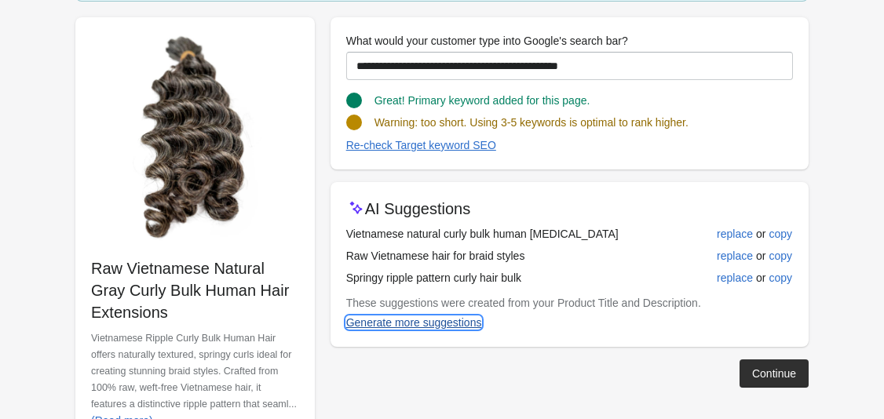
click at [447, 334] on button "Generate more suggestions" at bounding box center [414, 322] width 148 height 28
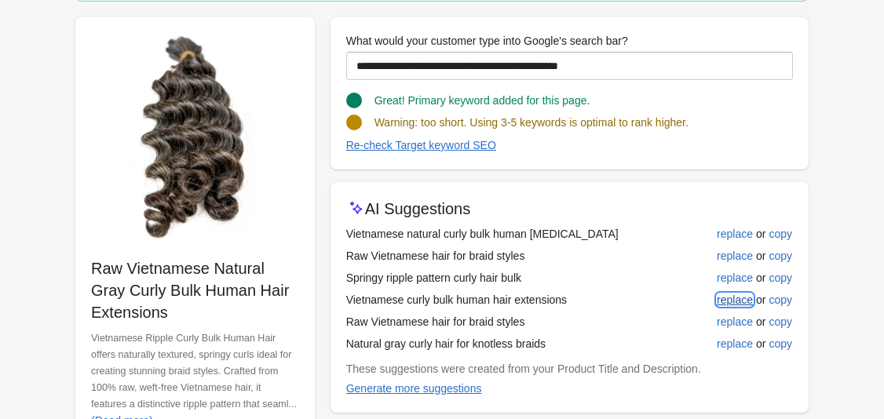
click at [736, 299] on div "replace" at bounding box center [735, 300] width 36 height 13
click at [732, 323] on div "replace" at bounding box center [735, 321] width 36 height 13
click at [739, 348] on div "replace" at bounding box center [735, 343] width 36 height 13
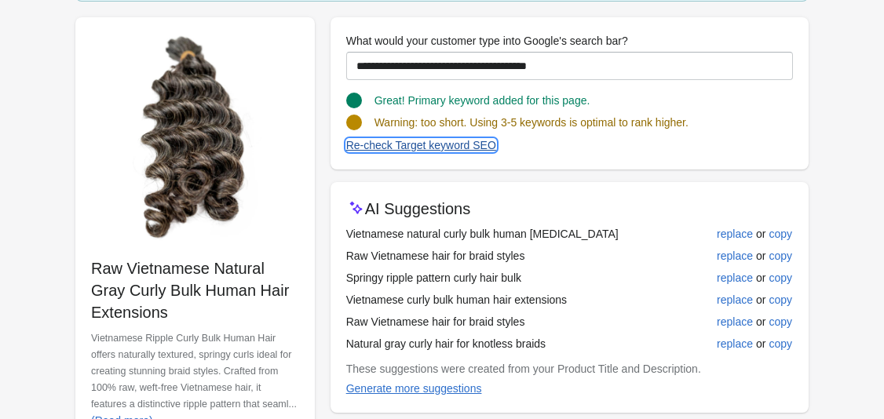
click at [471, 140] on div "Re-check Target keyword SEO" at bounding box center [421, 145] width 150 height 13
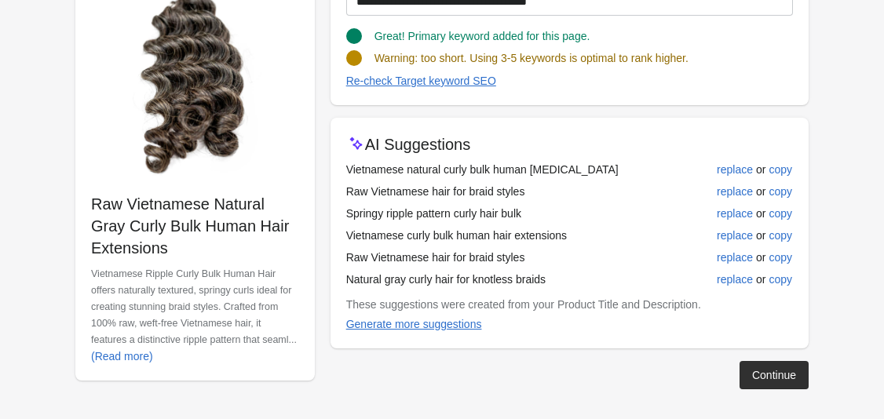
scroll to position [221, 0]
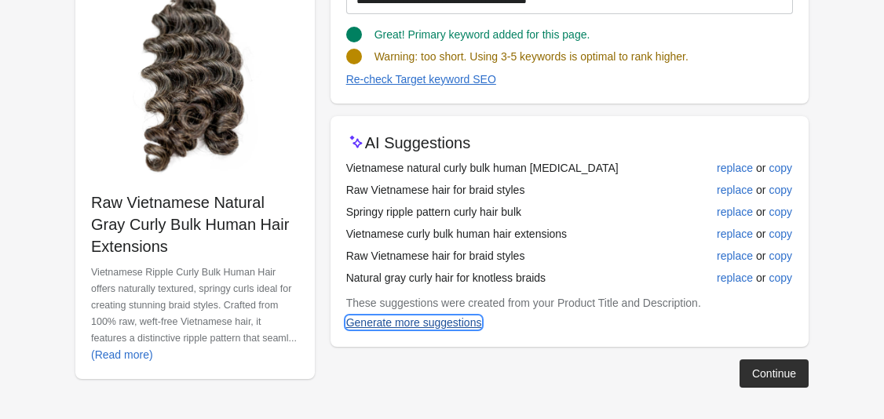
click at [465, 324] on div "Generate more suggestions" at bounding box center [414, 322] width 136 height 13
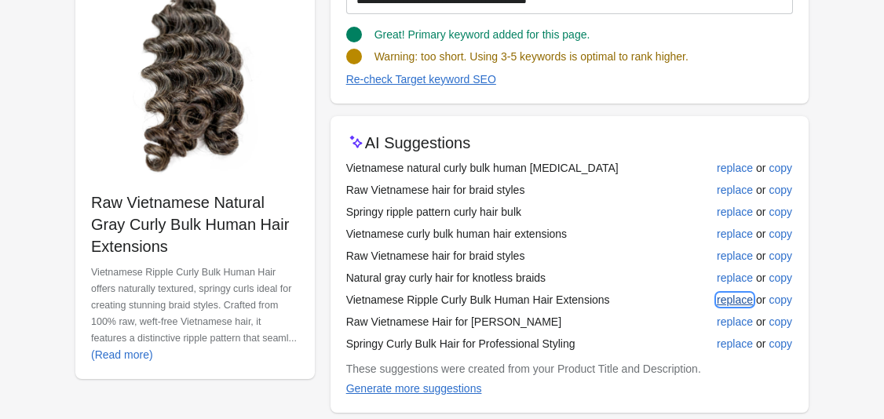
click at [746, 302] on div "replace" at bounding box center [735, 300] width 36 height 13
click at [734, 324] on div "replace" at bounding box center [735, 321] width 36 height 13
click at [723, 350] on button "replace" at bounding box center [734, 344] width 49 height 28
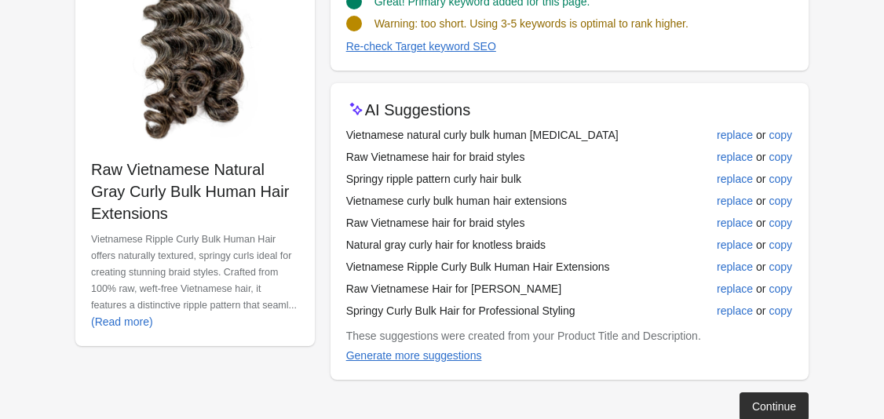
scroll to position [287, 0]
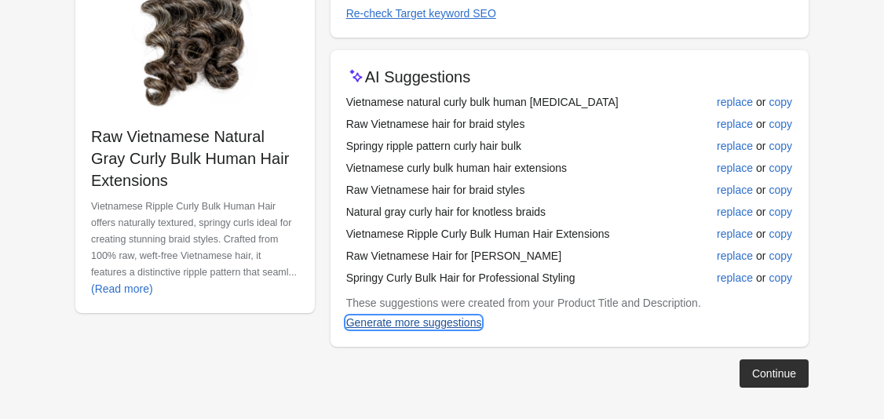
click at [461, 321] on div "Generate more suggestions" at bounding box center [414, 322] width 136 height 13
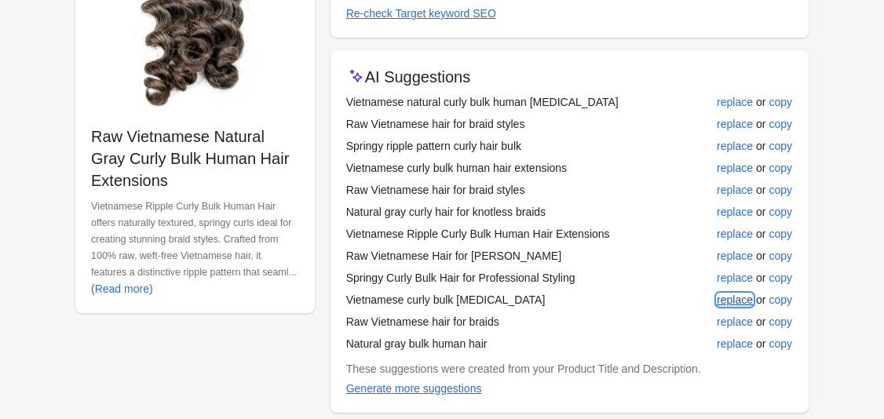
click at [739, 299] on div "replace" at bounding box center [735, 300] width 36 height 13
type input "**********"
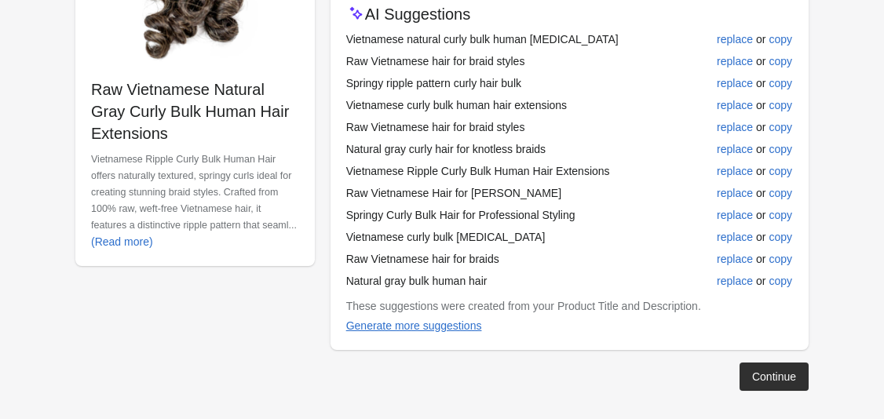
scroll to position [337, 0]
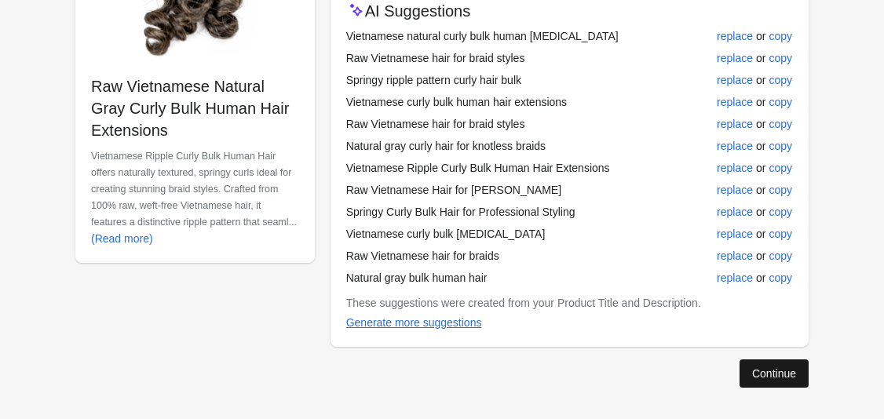
click at [761, 381] on button "Continue" at bounding box center [773, 373] width 69 height 28
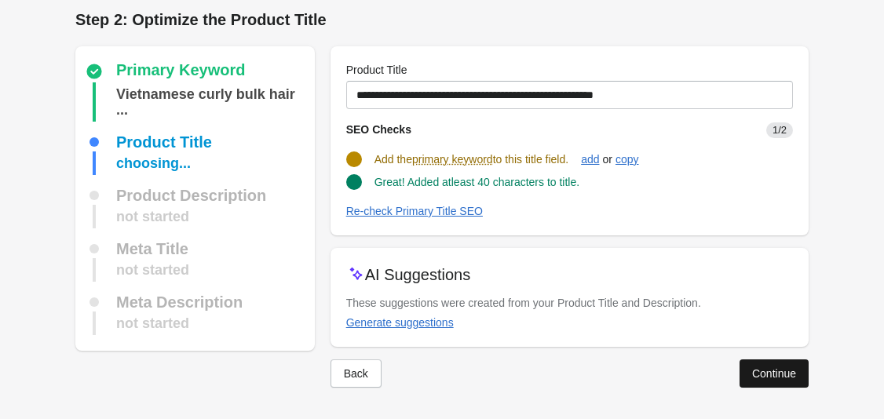
scroll to position [7, 0]
click at [763, 373] on div "Continue" at bounding box center [774, 373] width 44 height 13
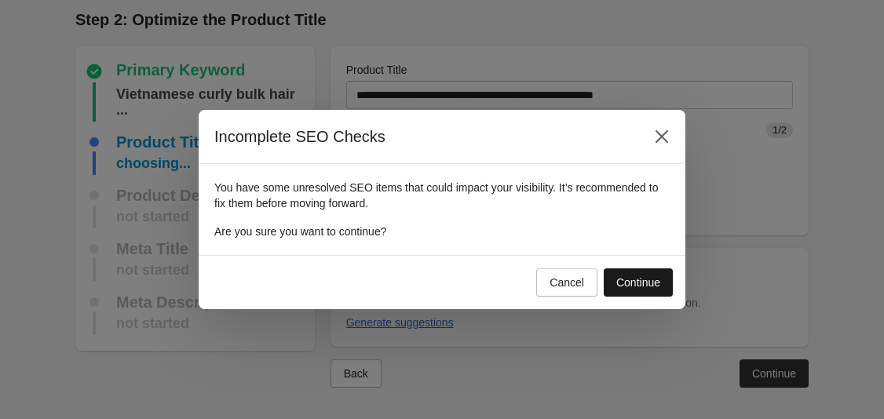
drag, startPoint x: 635, startPoint y: 272, endPoint x: 287, endPoint y: 150, distance: 368.6
click at [635, 272] on button "Continue" at bounding box center [637, 282] width 69 height 28
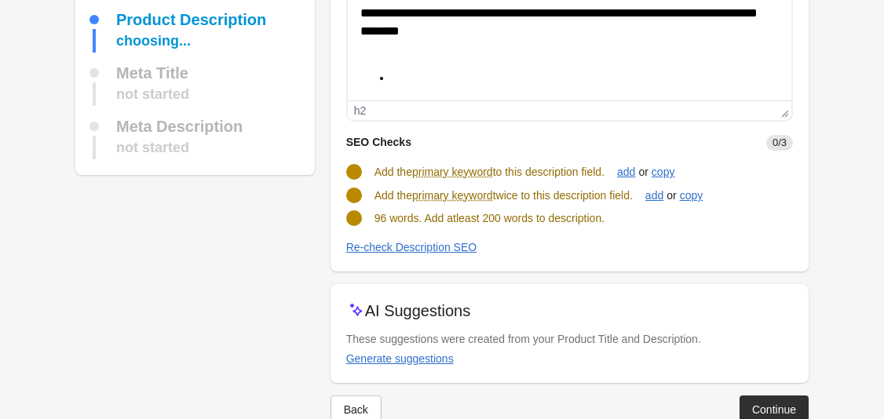
scroll to position [204, 0]
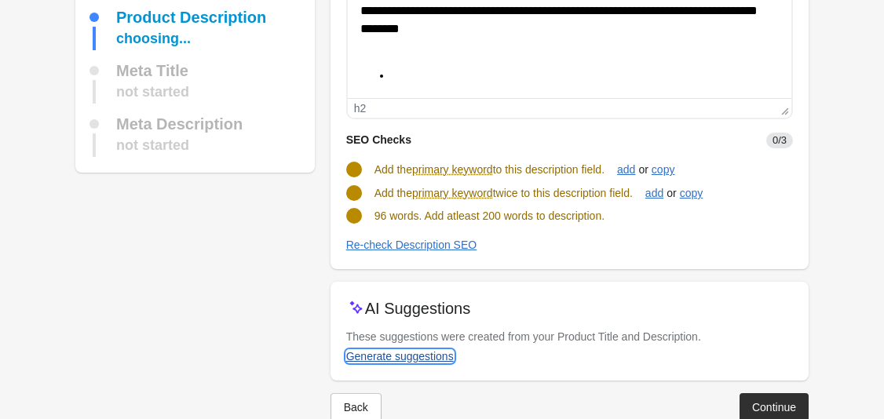
click at [415, 360] on div "Generate suggestions" at bounding box center [400, 356] width 108 height 13
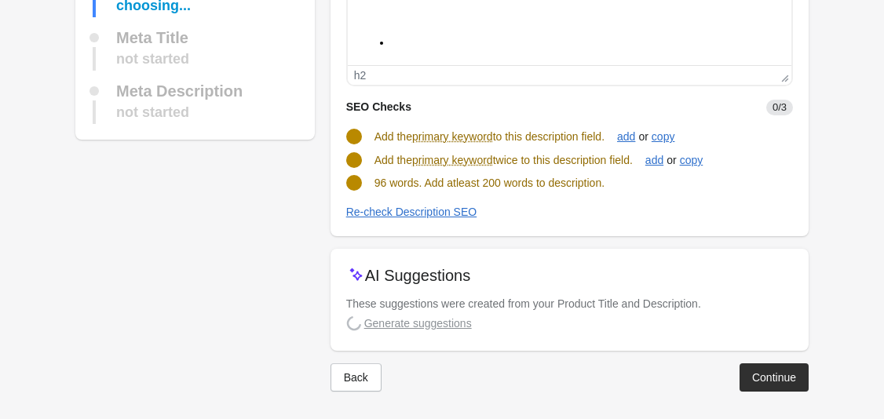
scroll to position [241, 0]
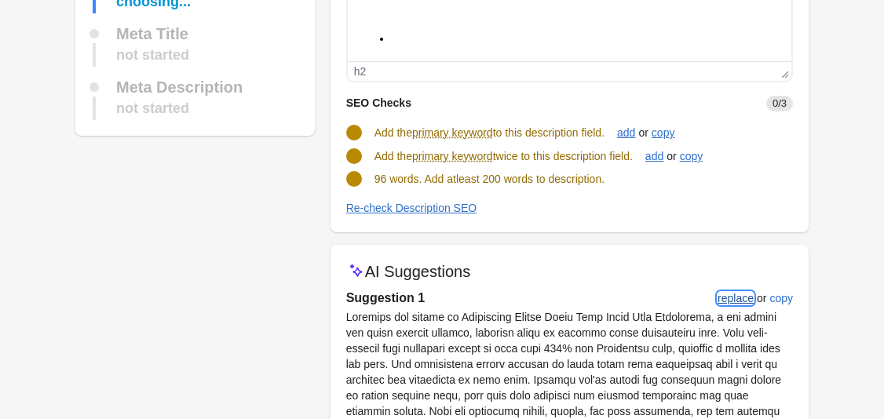
click at [730, 305] on button "replace" at bounding box center [735, 298] width 49 height 28
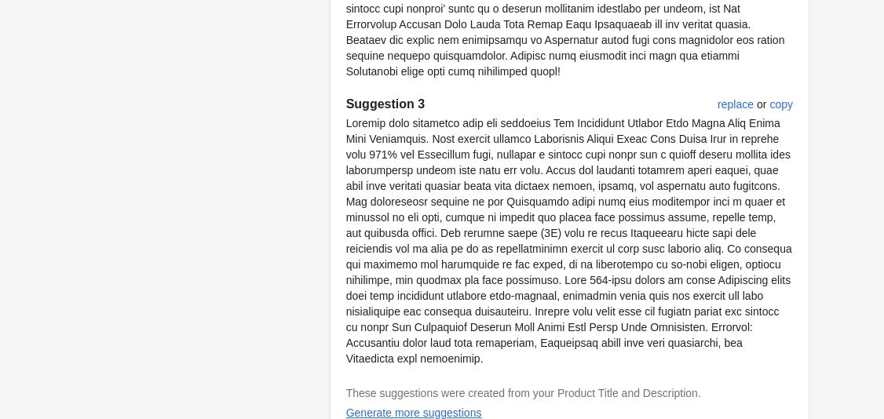
scroll to position [1175, 0]
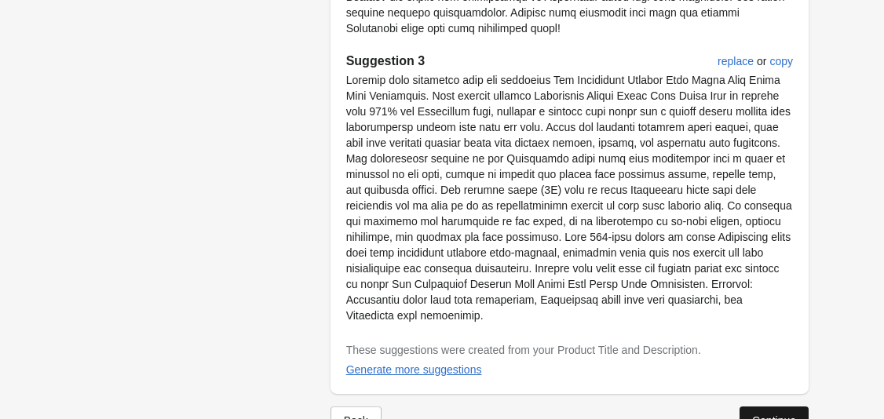
click at [775, 414] on div "Continue" at bounding box center [774, 420] width 44 height 13
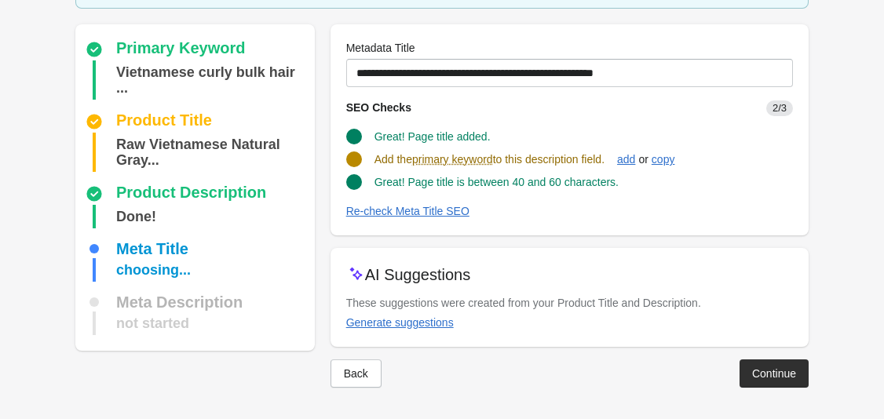
scroll to position [104, 0]
click at [420, 326] on div "Generate suggestions" at bounding box center [400, 322] width 108 height 13
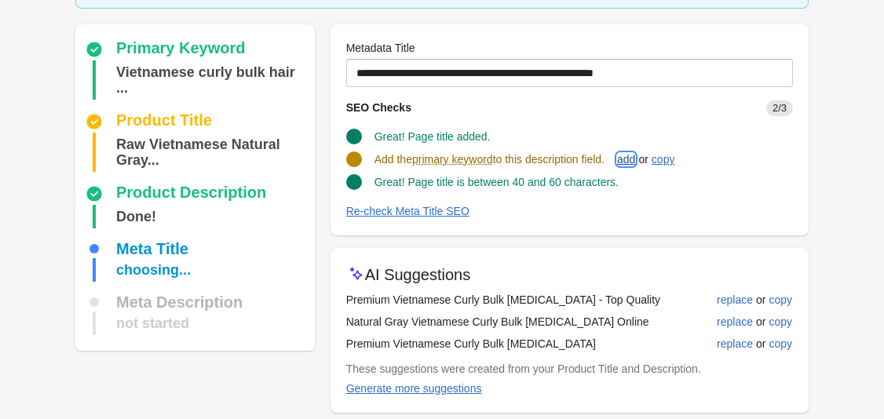
click at [632, 158] on div "add" at bounding box center [626, 159] width 18 height 13
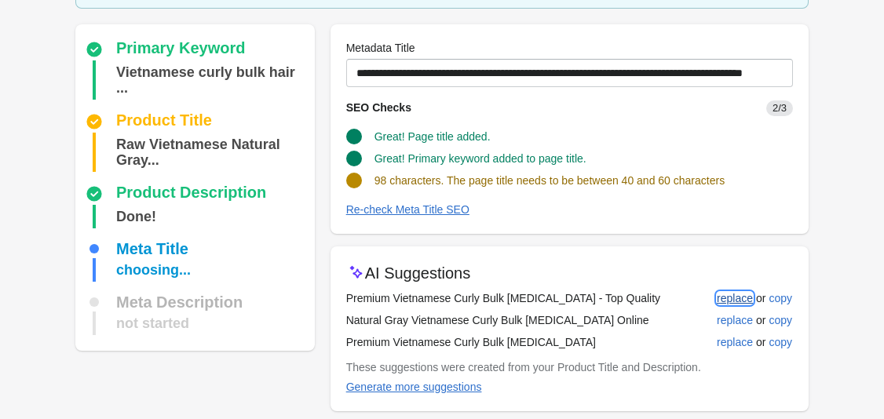
click at [735, 299] on div "replace" at bounding box center [735, 298] width 36 height 13
type input "**********"
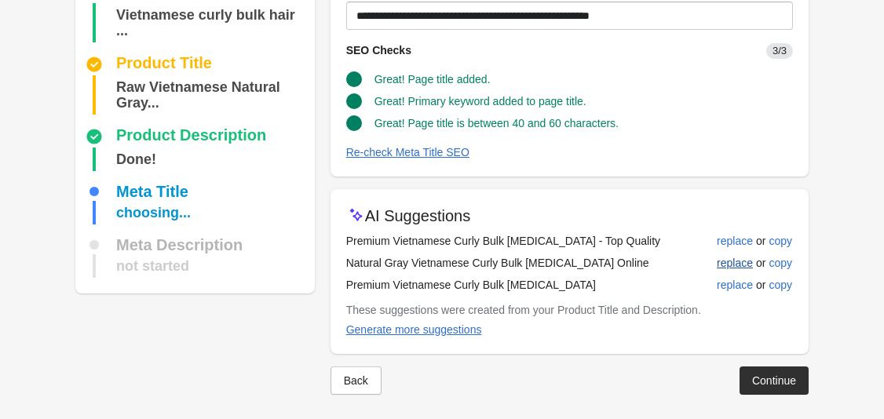
scroll to position [169, 0]
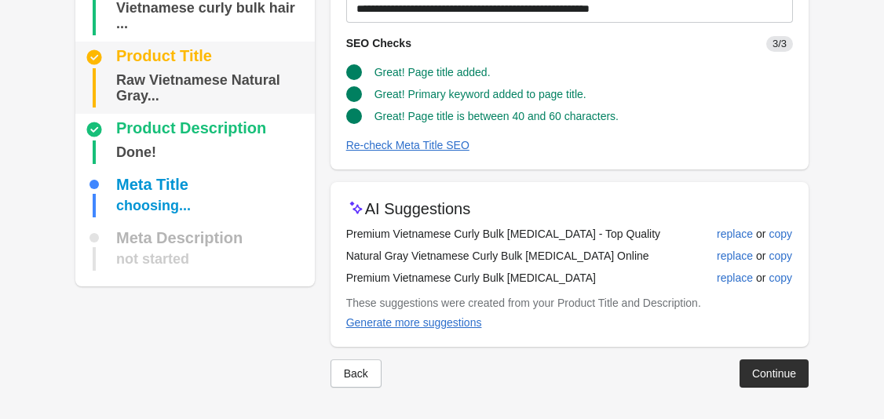
click at [239, 50] on div "Product Title Raw Vietnamese Natural Gray..." at bounding box center [194, 78] width 239 height 72
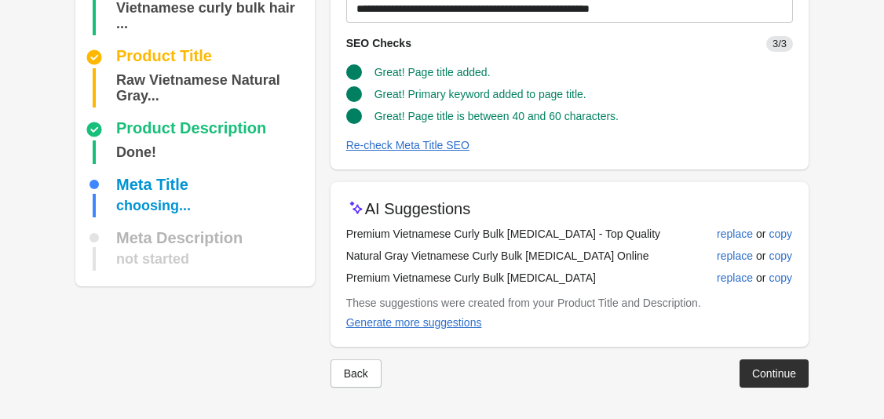
scroll to position [7, 0]
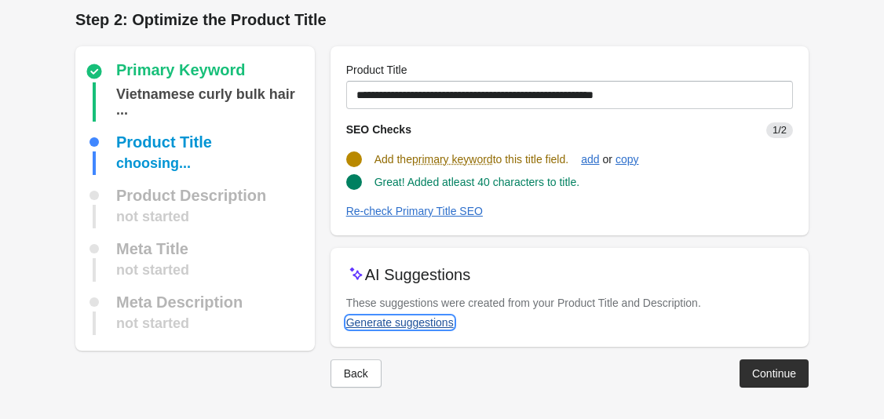
click at [428, 326] on div "Generate suggestions" at bounding box center [400, 322] width 108 height 13
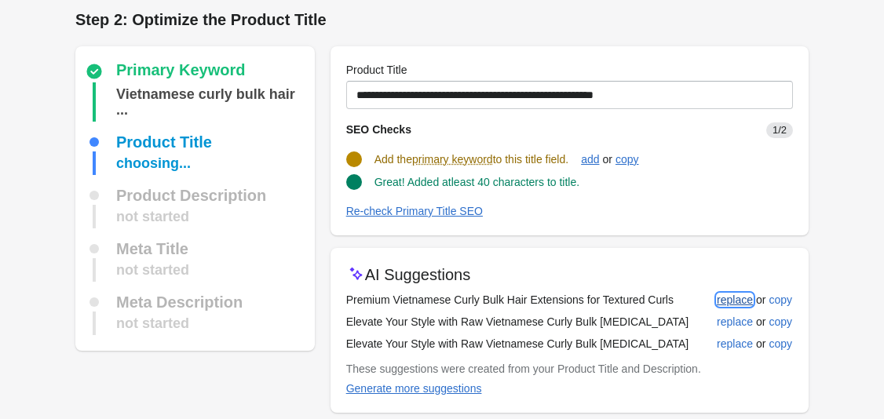
click at [736, 300] on div "replace" at bounding box center [735, 300] width 36 height 13
type input "**********"
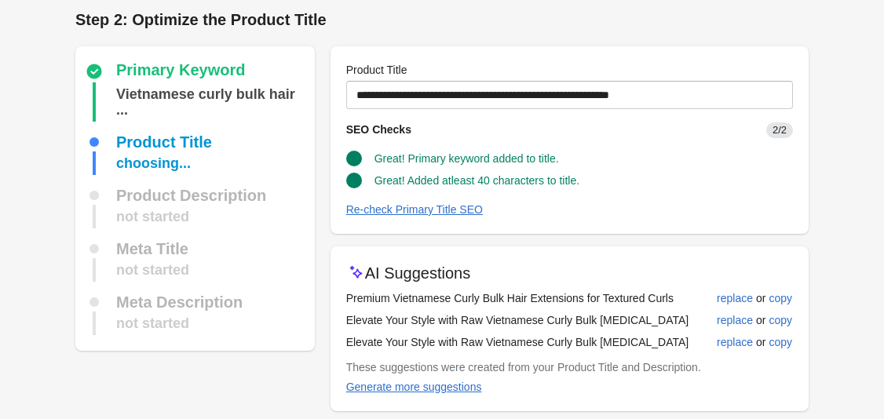
scroll to position [71, 0]
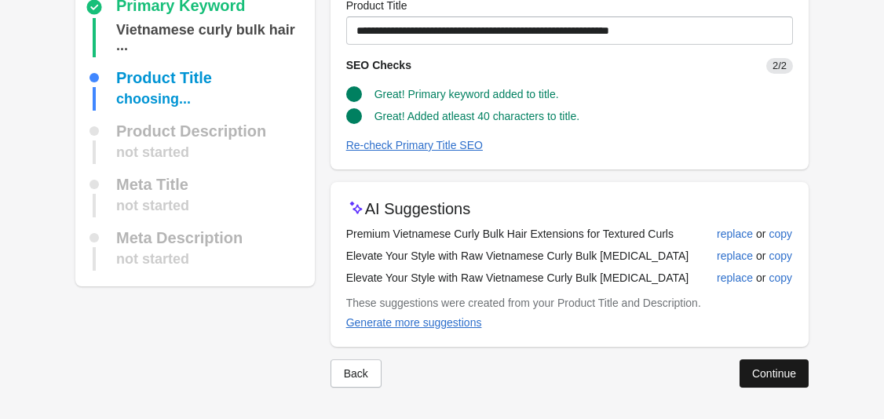
click at [771, 377] on div "Continue" at bounding box center [774, 373] width 44 height 13
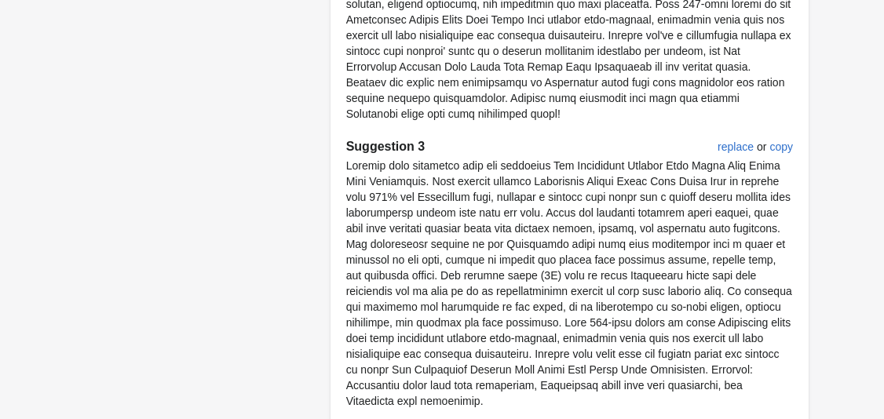
scroll to position [1175, 0]
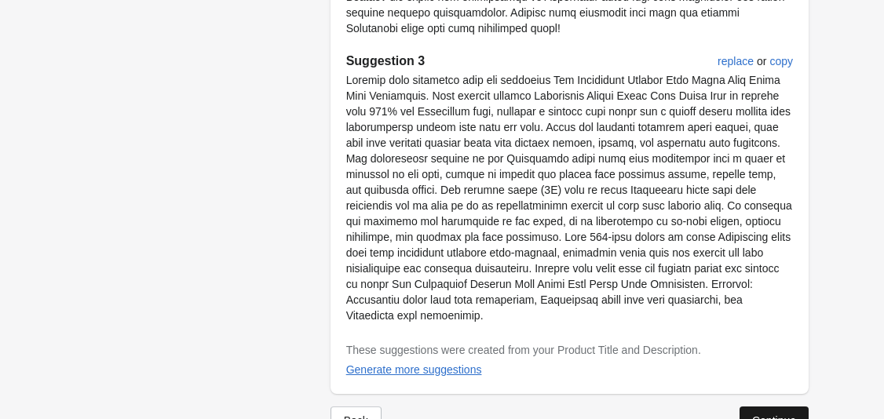
click at [774, 414] on div "Continue" at bounding box center [774, 420] width 44 height 13
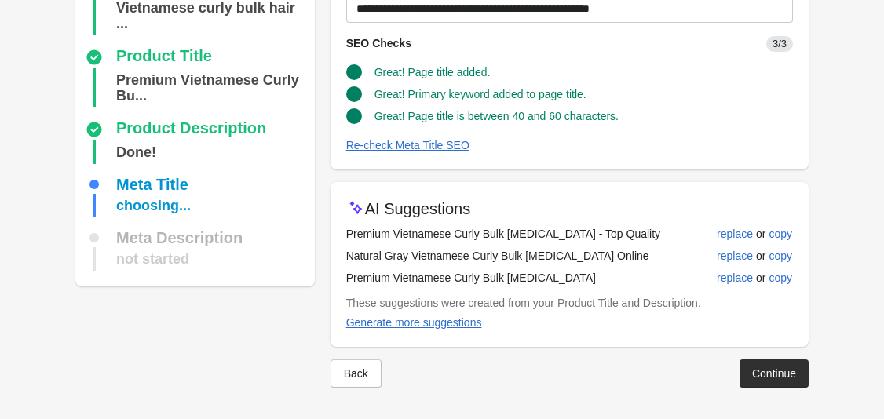
click at [776, 377] on div "Continue" at bounding box center [774, 373] width 44 height 13
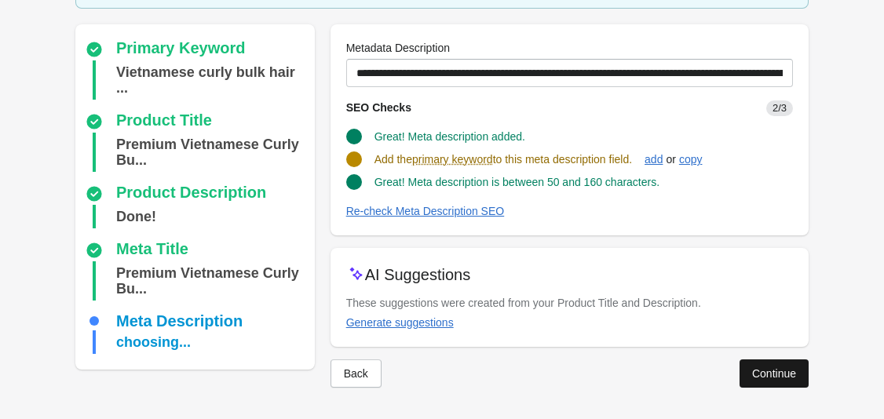
scroll to position [120, 0]
click at [660, 160] on div "add" at bounding box center [653, 159] width 18 height 13
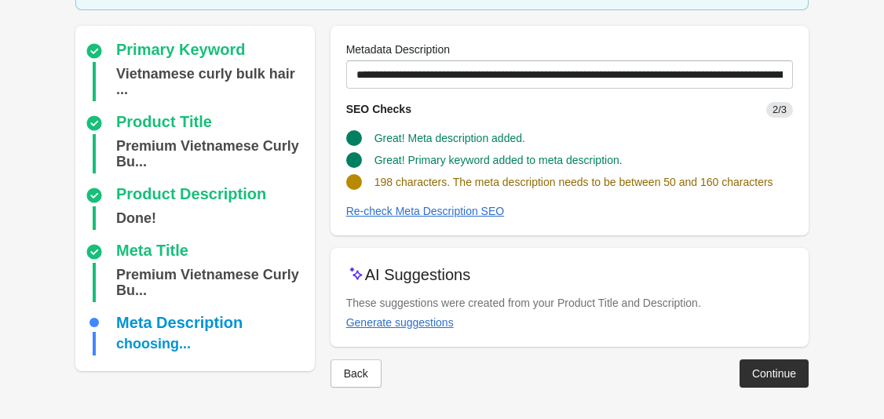
scroll to position [119, 0]
click at [404, 324] on div "Generate suggestions" at bounding box center [400, 322] width 108 height 13
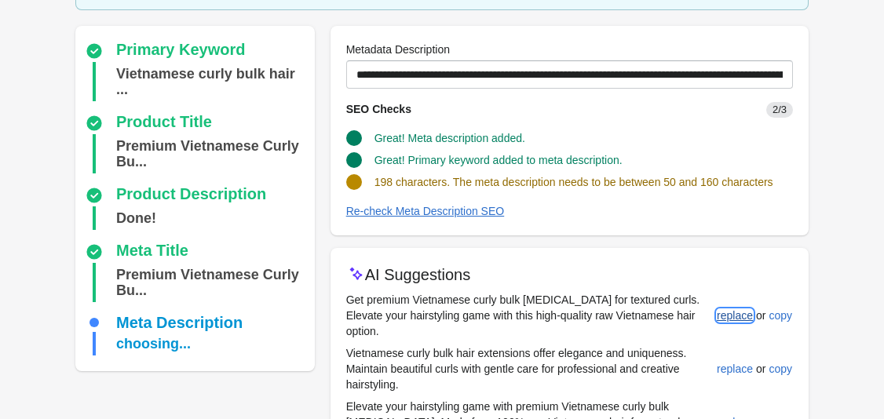
click at [732, 304] on button "replace" at bounding box center [734, 315] width 49 height 28
type input "**********"
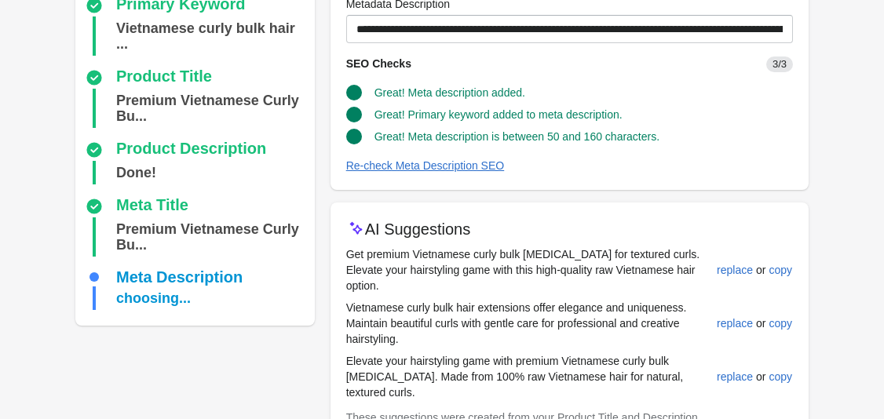
scroll to position [279, 0]
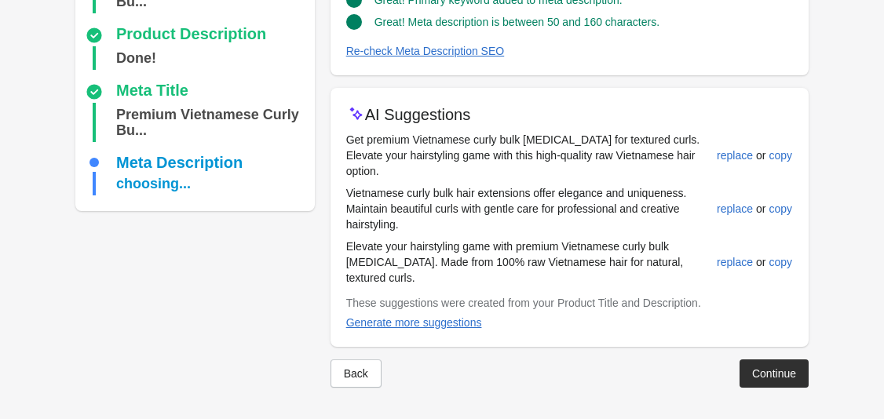
click at [763, 373] on div "Continue" at bounding box center [774, 373] width 44 height 13
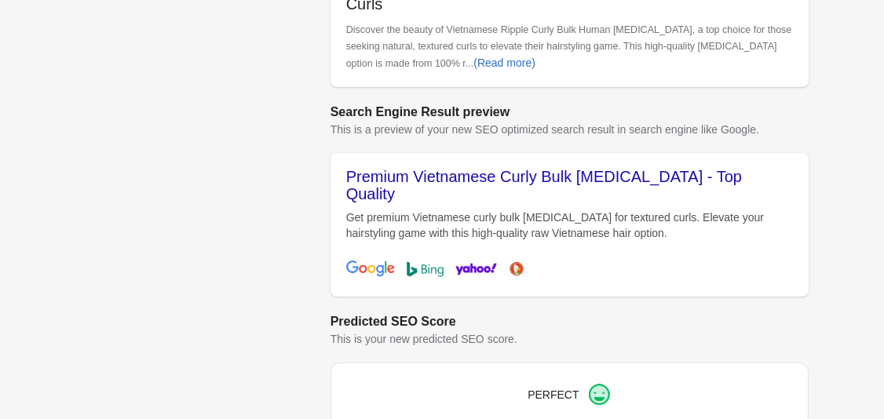
scroll to position [676, 0]
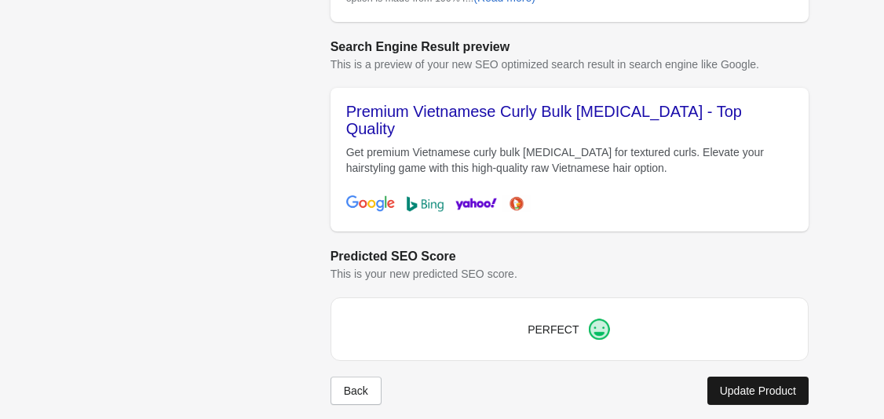
click at [768, 385] on div "Update Product" at bounding box center [758, 391] width 76 height 13
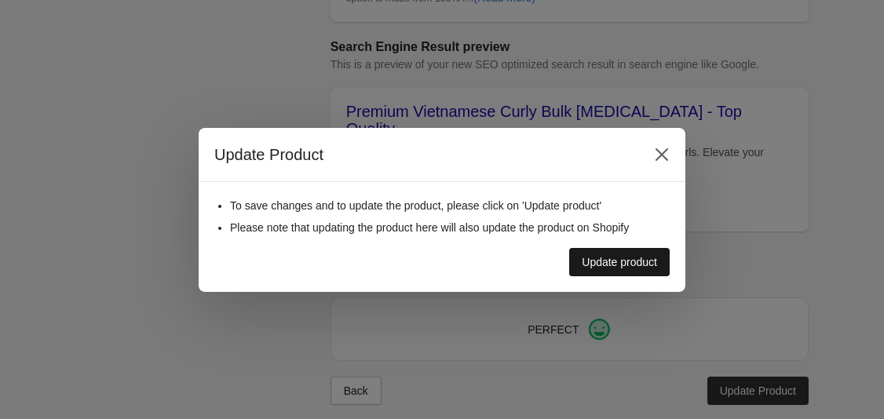
click at [647, 261] on div "Update product" at bounding box center [619, 262] width 75 height 13
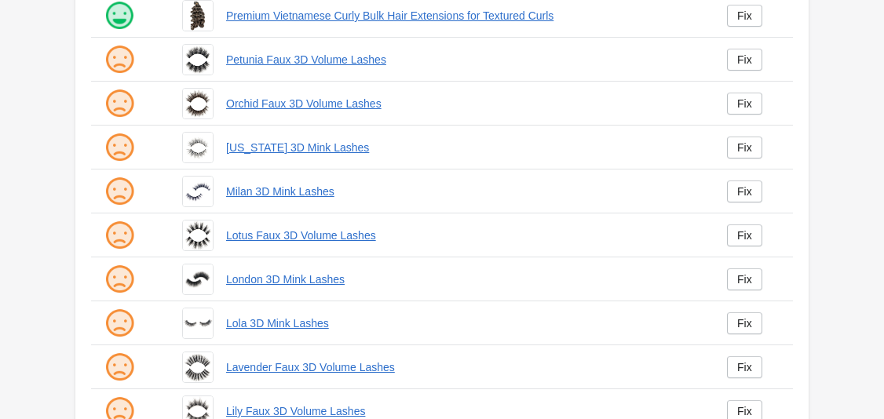
scroll to position [359, 0]
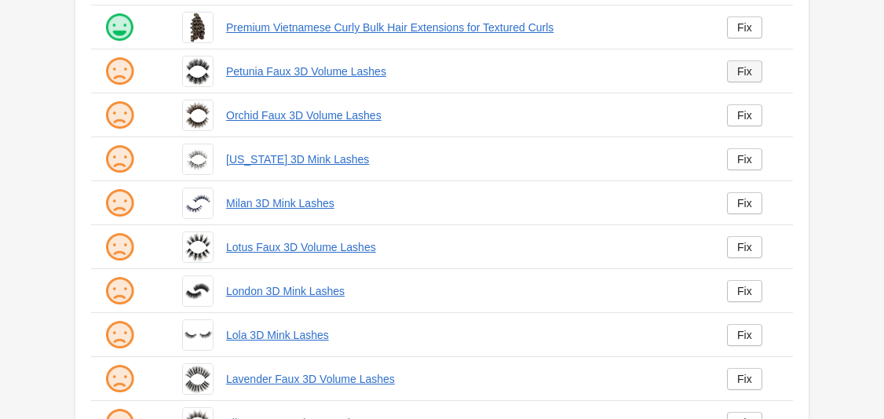
click at [739, 73] on div "Fix" at bounding box center [744, 71] width 15 height 13
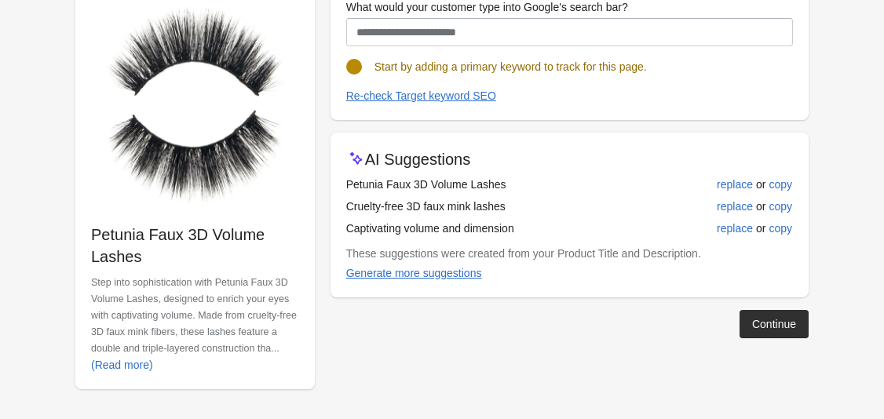
scroll to position [191, 0]
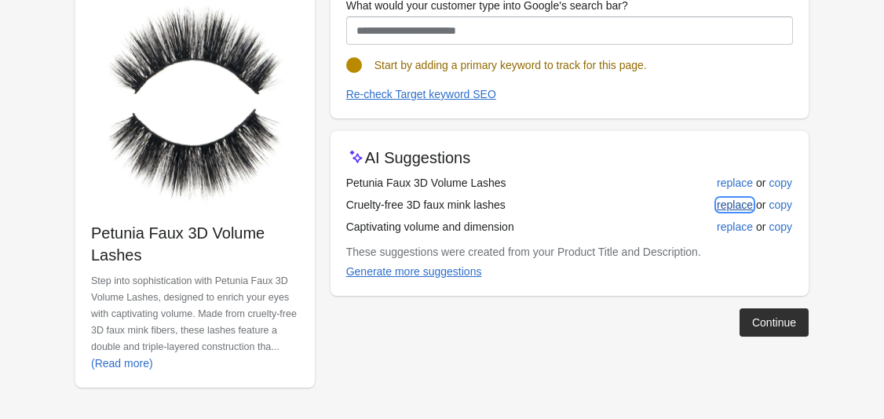
click at [726, 193] on button "replace" at bounding box center [734, 205] width 49 height 28
type input "**********"
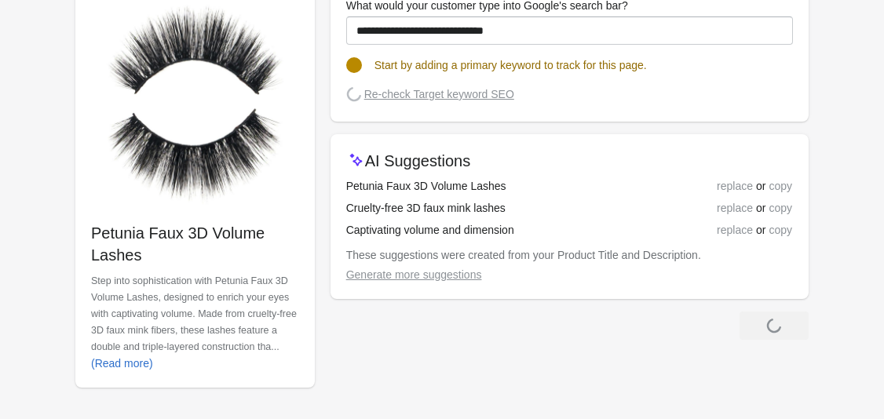
click at [727, 182] on div "replace or copy" at bounding box center [724, 185] width 135 height 17
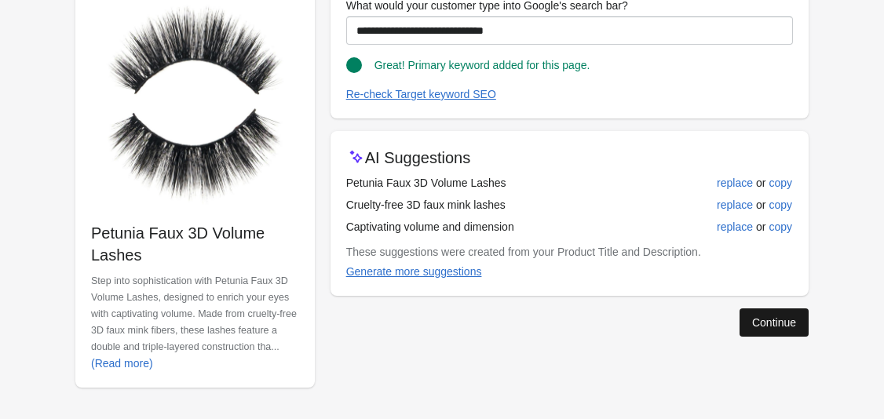
click at [763, 336] on button "Continue" at bounding box center [773, 322] width 69 height 28
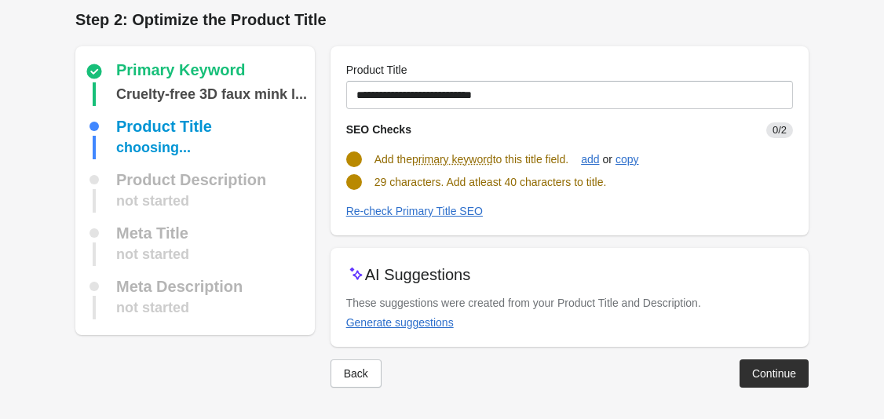
scroll to position [7, 0]
click at [422, 323] on div "Generate suggestions" at bounding box center [400, 322] width 108 height 13
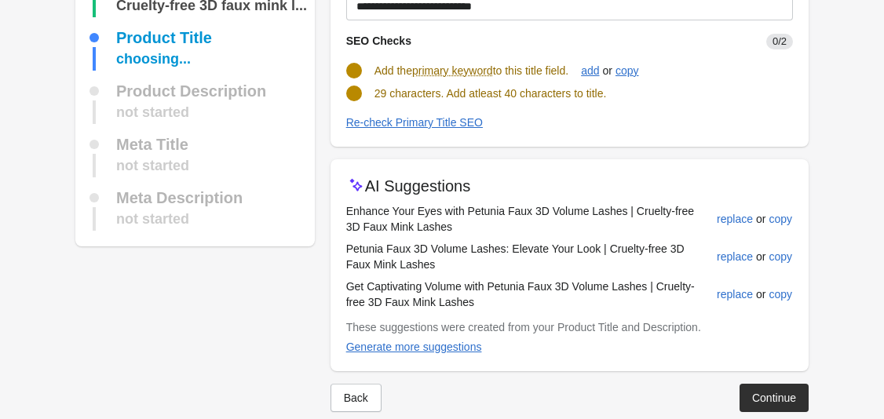
scroll to position [102, 0]
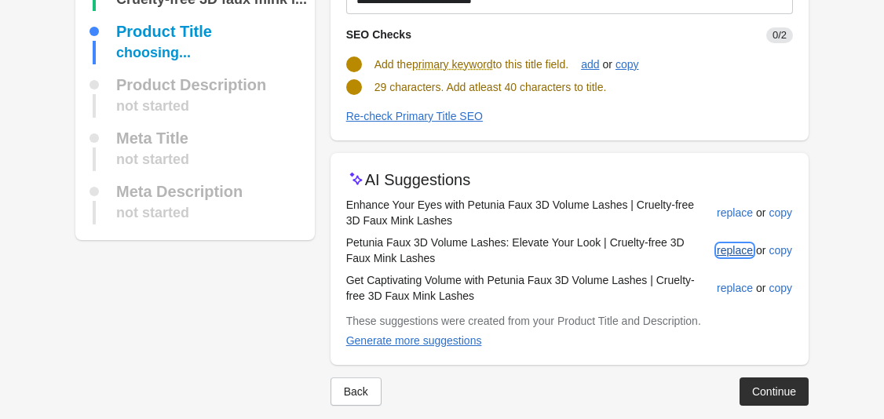
click at [727, 250] on div "replace" at bounding box center [735, 250] width 36 height 13
type input "**********"
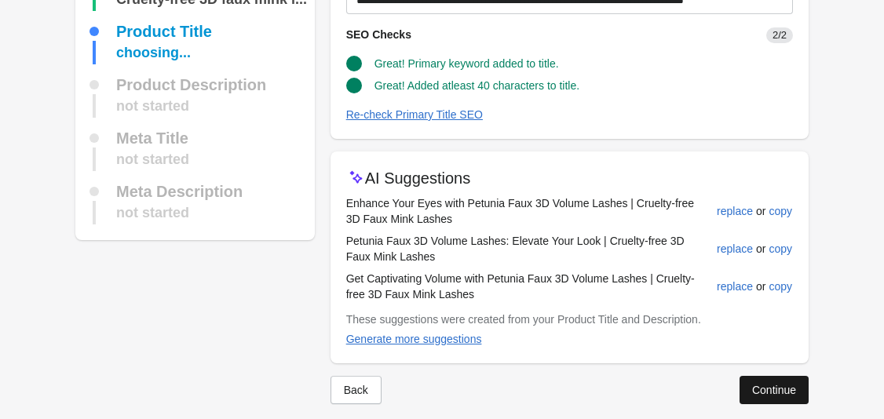
click at [781, 386] on div "Continue" at bounding box center [774, 390] width 44 height 13
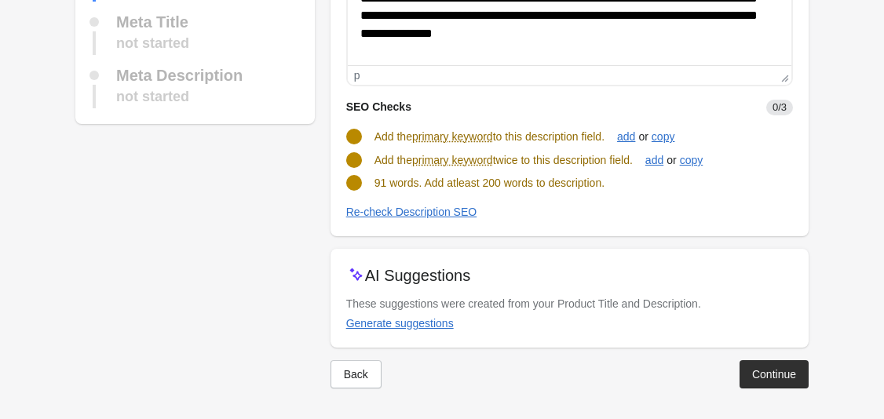
scroll to position [238, 0]
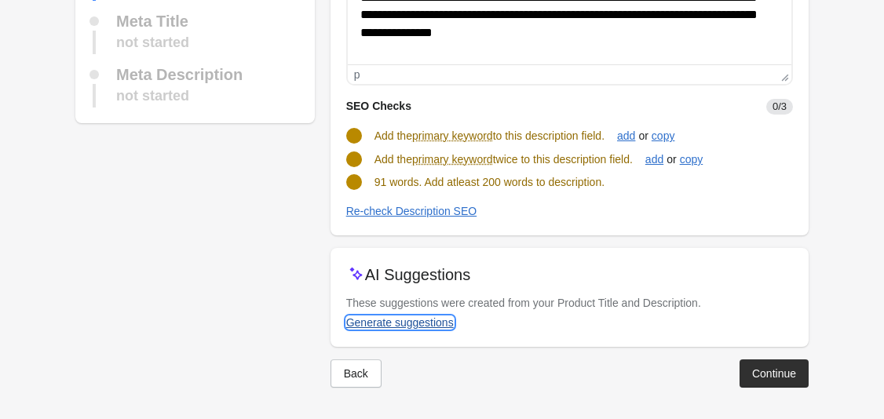
click at [379, 325] on div "Generate suggestions" at bounding box center [400, 322] width 108 height 13
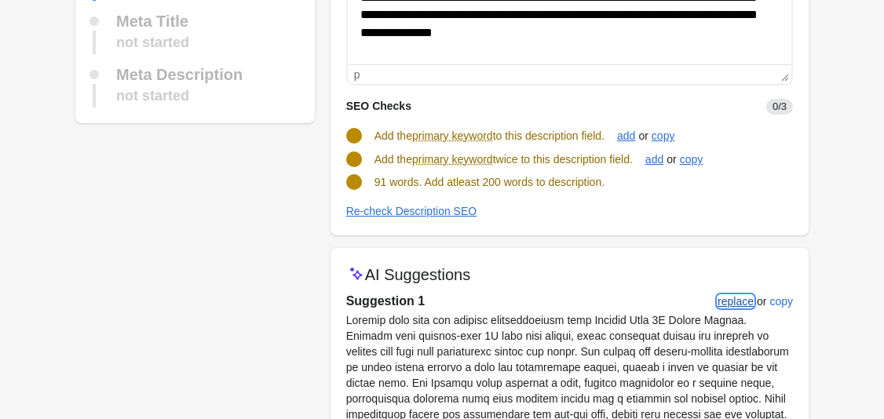
click at [740, 304] on div "replace" at bounding box center [735, 301] width 36 height 13
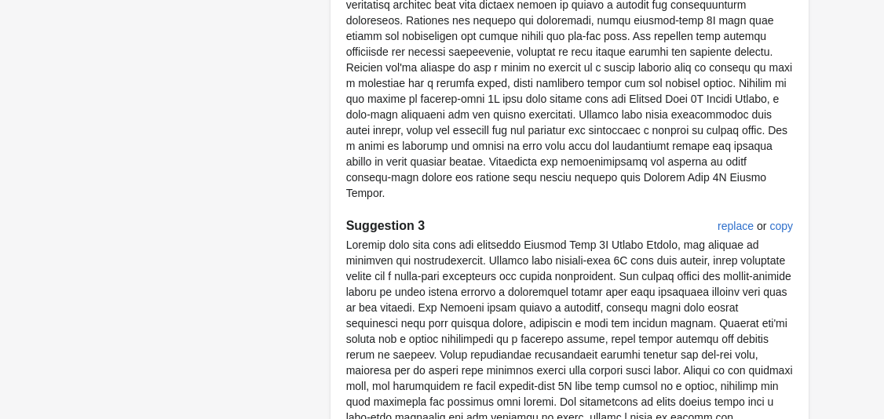
scroll to position [1112, 0]
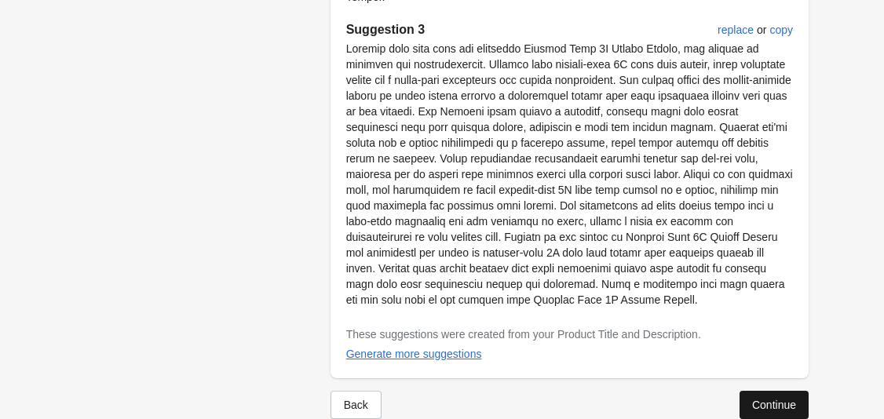
click at [779, 399] on div "Continue" at bounding box center [774, 405] width 44 height 13
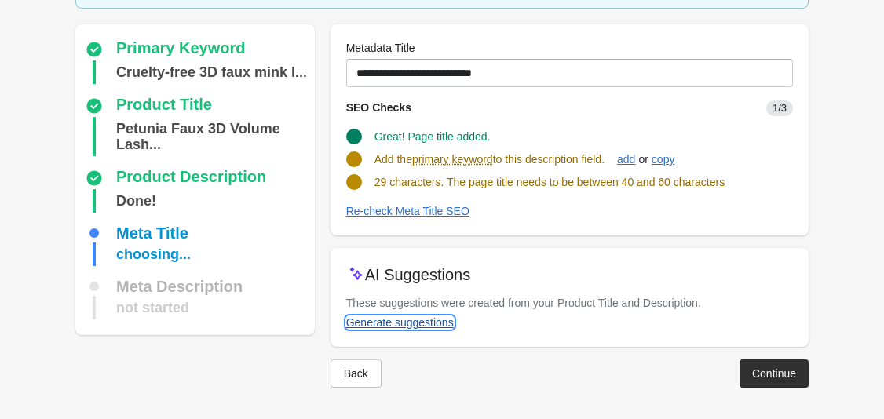
click at [406, 316] on div "Generate suggestions" at bounding box center [400, 322] width 108 height 13
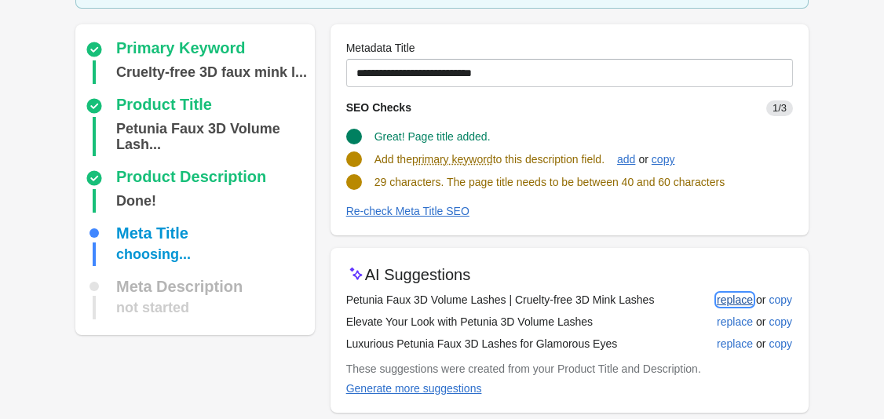
click at [734, 301] on div "replace" at bounding box center [735, 300] width 36 height 13
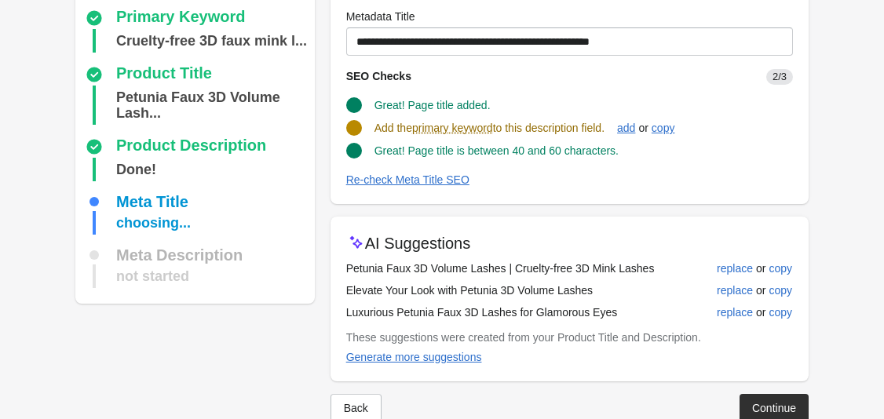
scroll to position [170, 0]
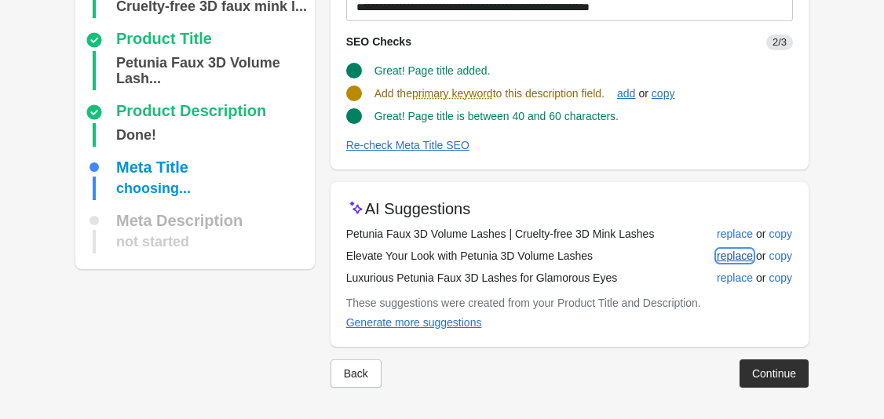
click at [738, 261] on div "replace" at bounding box center [735, 256] width 36 height 13
click at [740, 277] on div "replace" at bounding box center [735, 278] width 36 height 13
click at [635, 93] on div "add" at bounding box center [626, 93] width 18 height 13
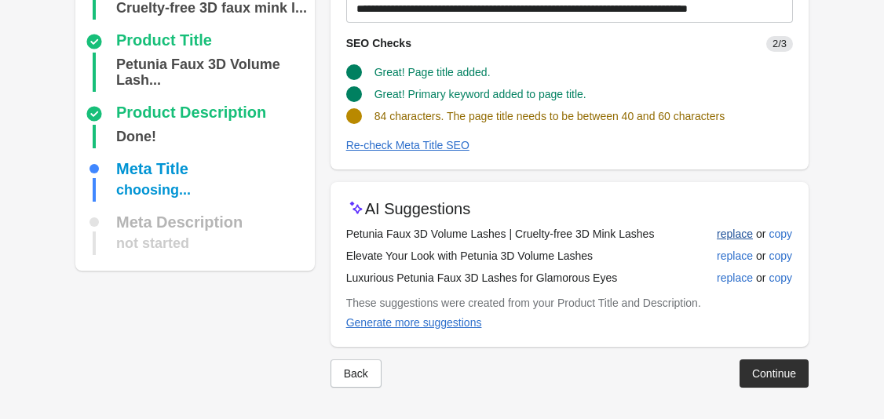
scroll to position [169, 0]
click at [737, 235] on div "replace" at bounding box center [735, 234] width 36 height 13
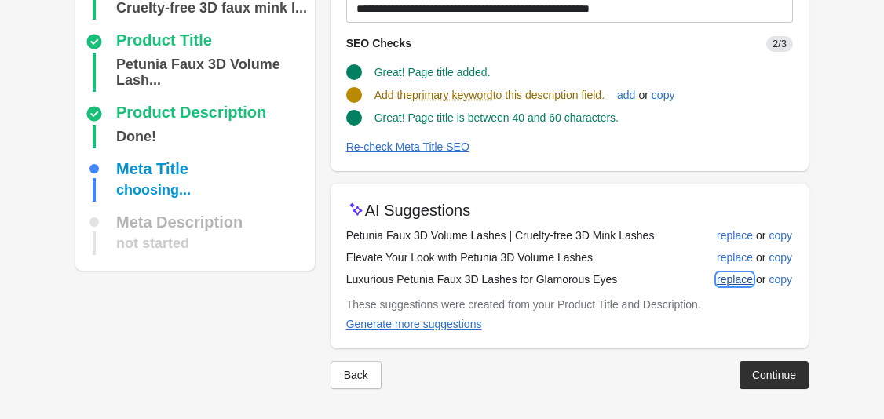
click at [743, 271] on button "replace" at bounding box center [734, 279] width 49 height 28
click at [738, 261] on div "replace" at bounding box center [735, 257] width 36 height 13
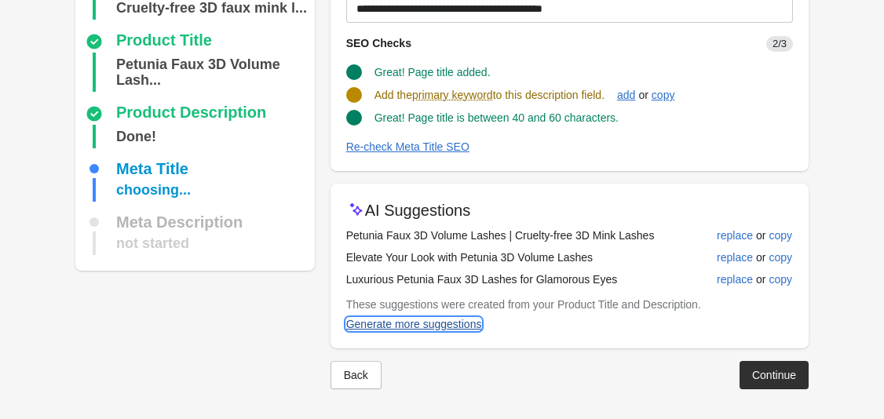
click at [437, 326] on div "Generate more suggestions" at bounding box center [414, 324] width 136 height 13
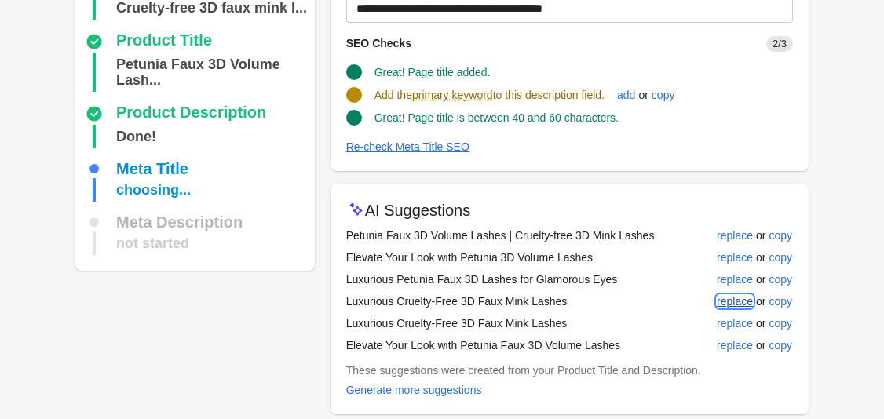
click at [727, 299] on div "replace" at bounding box center [735, 301] width 36 height 13
type input "**********"
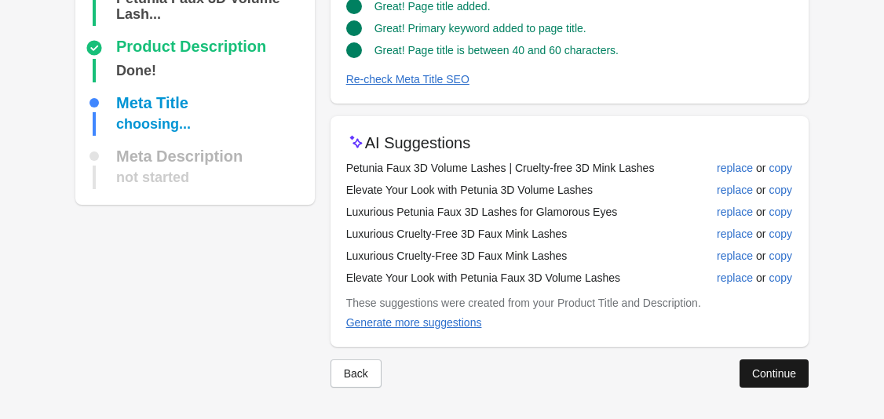
click at [741, 371] on button "Continue" at bounding box center [773, 373] width 69 height 28
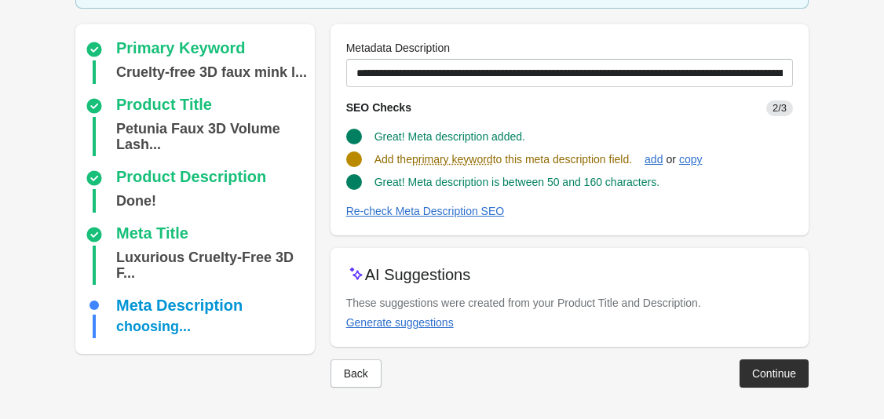
scroll to position [120, 0]
click at [418, 328] on div "Generate suggestions" at bounding box center [400, 322] width 108 height 13
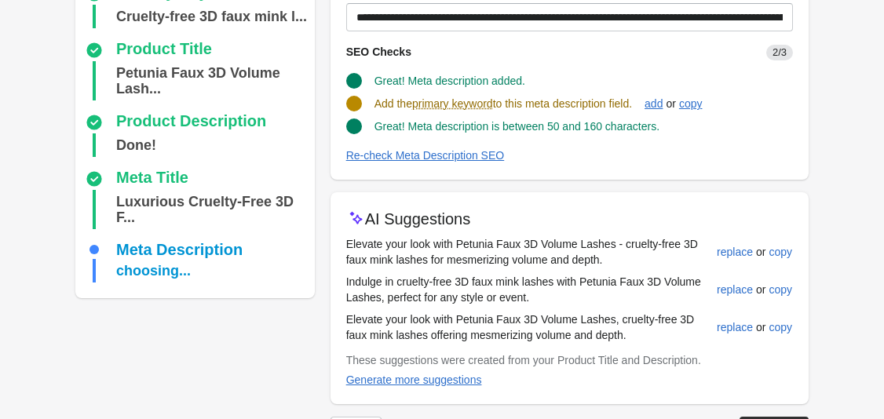
scroll to position [179, 0]
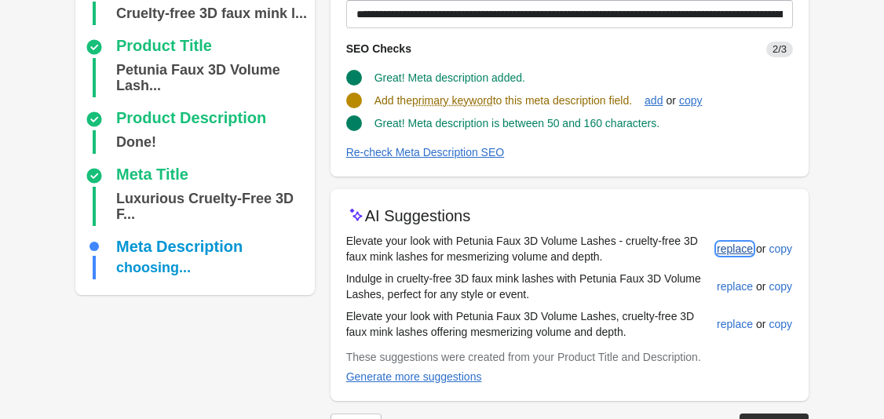
click at [739, 245] on div "replace" at bounding box center [735, 248] width 36 height 13
type input "**********"
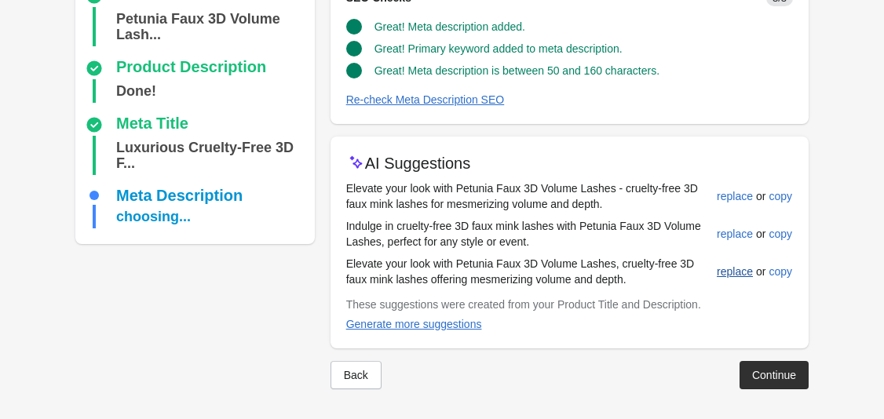
scroll to position [232, 0]
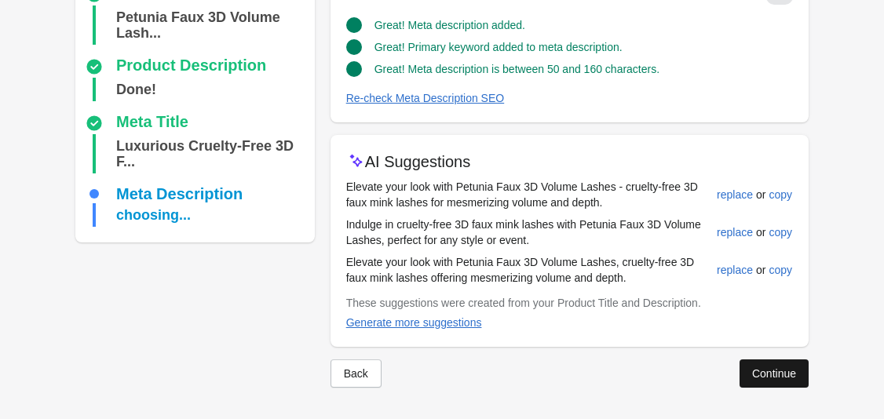
click at [767, 364] on button "Continue" at bounding box center [773, 373] width 69 height 28
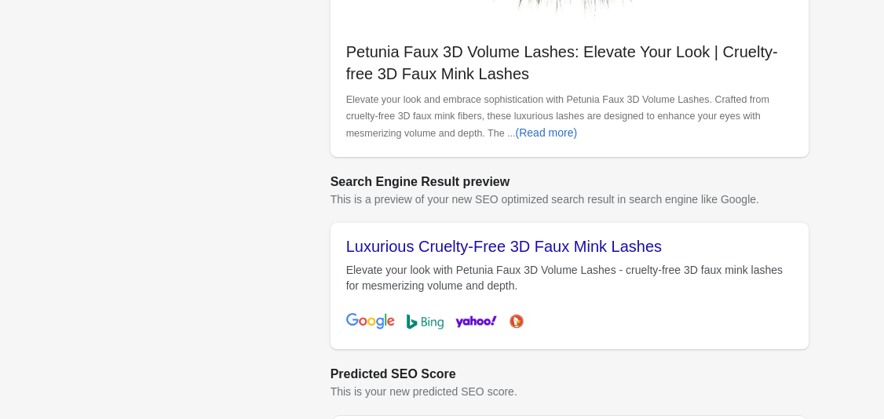
scroll to position [676, 0]
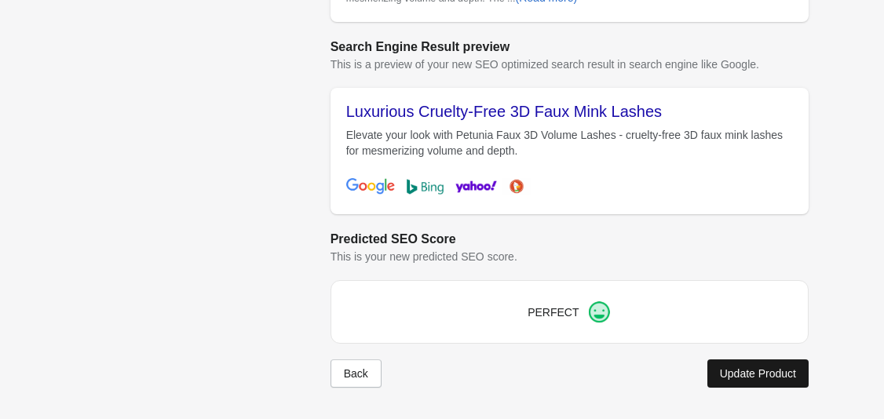
click at [765, 374] on div "Update Product" at bounding box center [758, 373] width 76 height 13
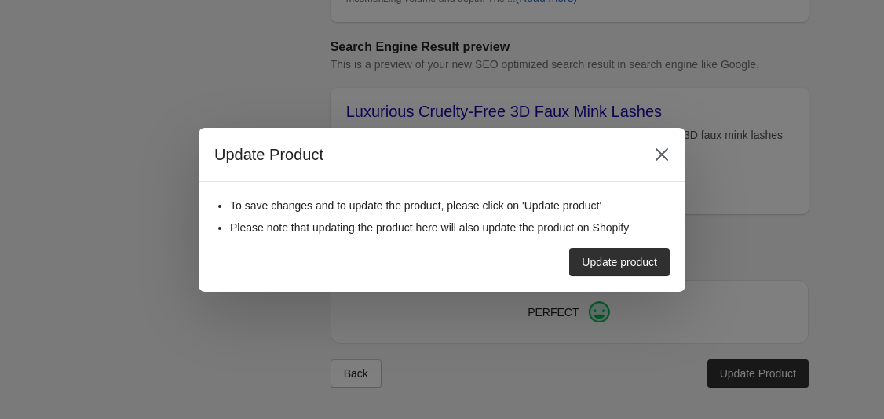
click at [632, 261] on div "Update product" at bounding box center [619, 262] width 75 height 13
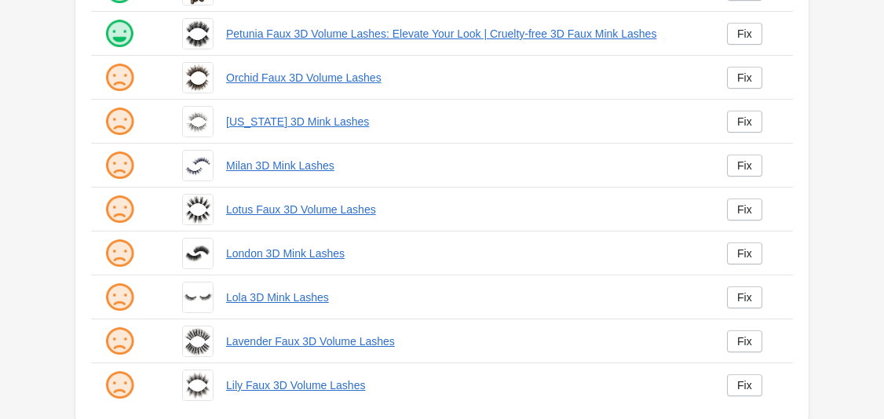
scroll to position [399, 0]
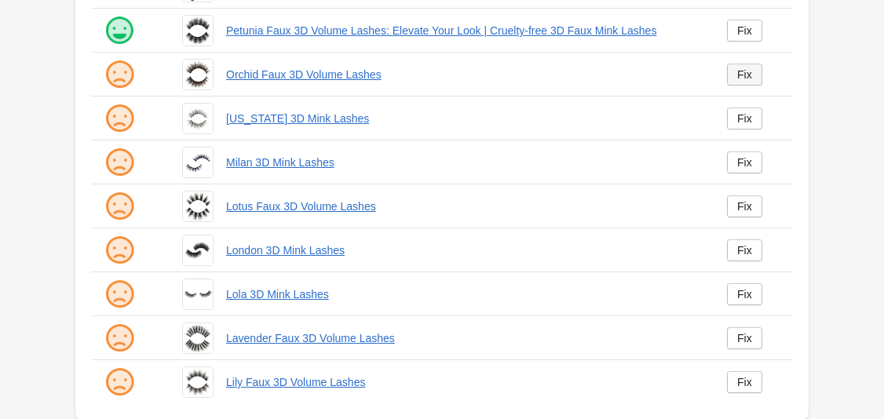
click at [749, 74] on div "Fix" at bounding box center [744, 74] width 15 height 13
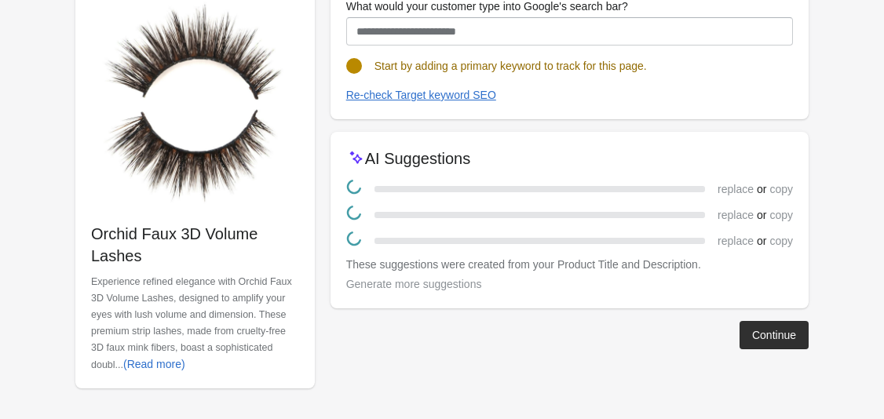
scroll to position [191, 0]
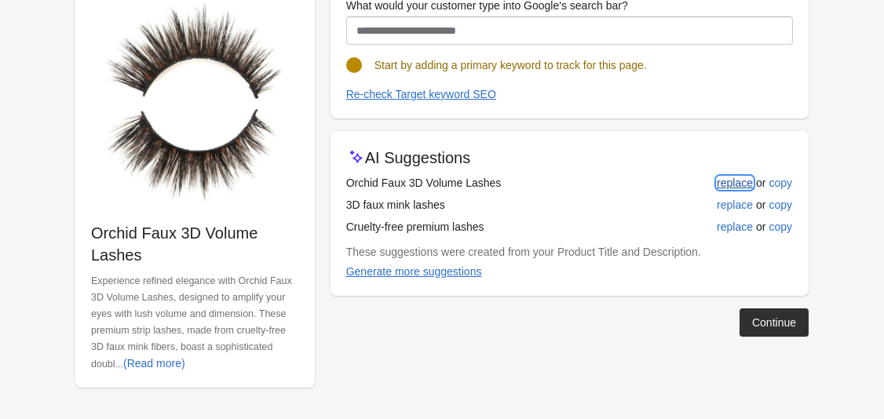
click at [725, 184] on div "replace" at bounding box center [735, 183] width 36 height 13
type input "**********"
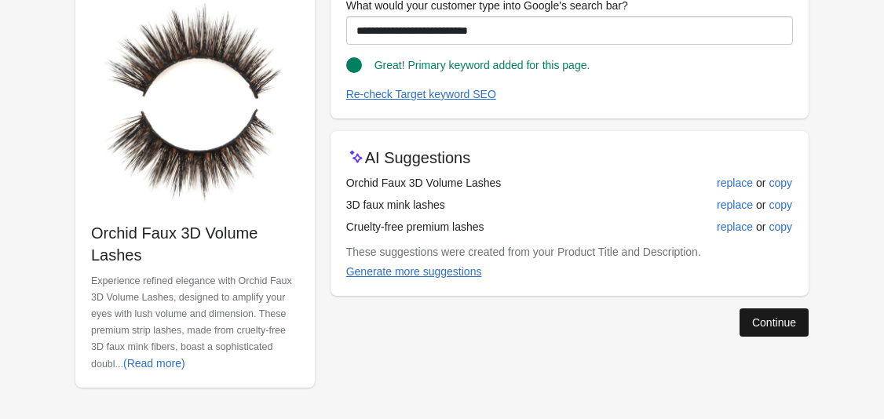
click at [767, 321] on div "Continue" at bounding box center [774, 322] width 44 height 13
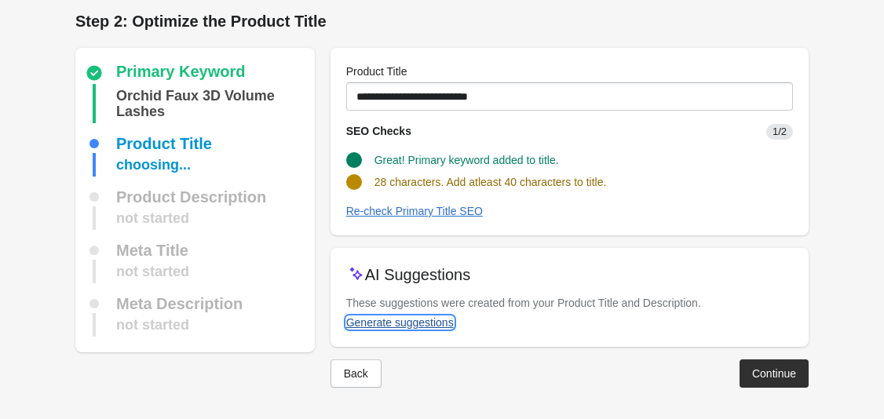
click at [413, 324] on div "Generate suggestions" at bounding box center [400, 322] width 108 height 13
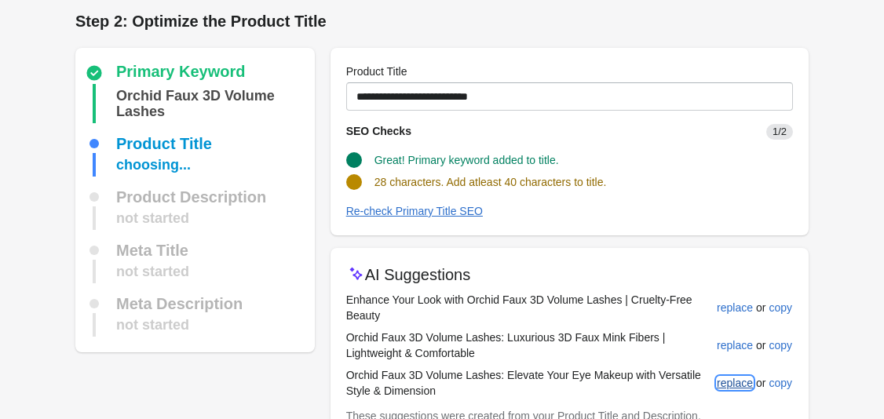
click at [742, 383] on div "replace" at bounding box center [735, 383] width 36 height 13
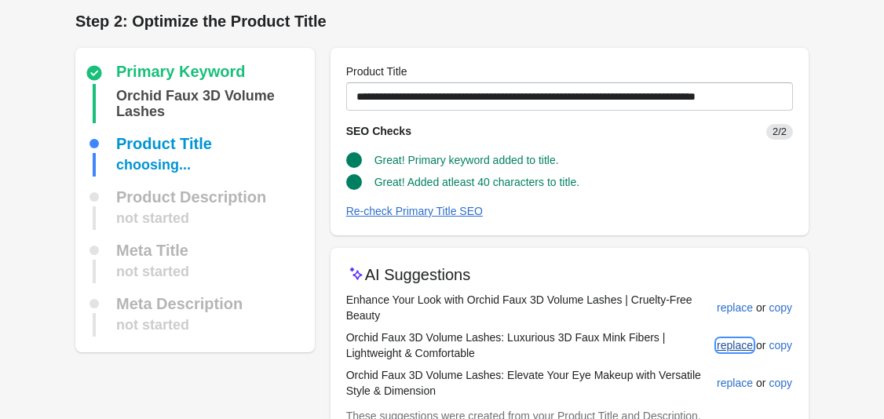
click at [734, 351] on div "replace" at bounding box center [735, 345] width 36 height 13
type input "**********"
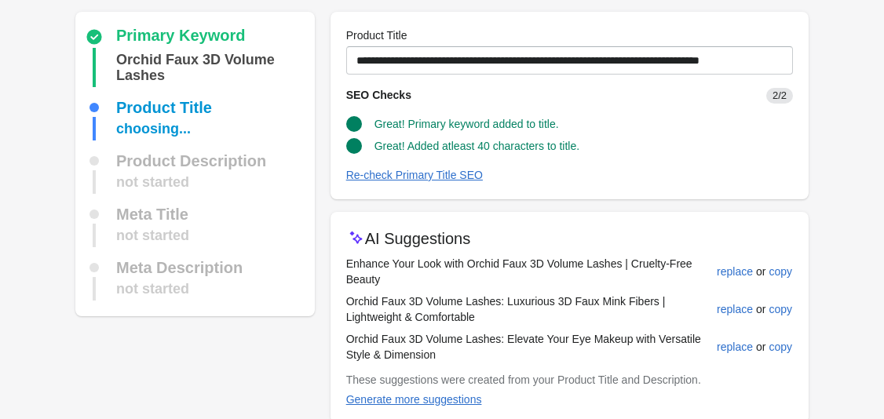
scroll to position [119, 0]
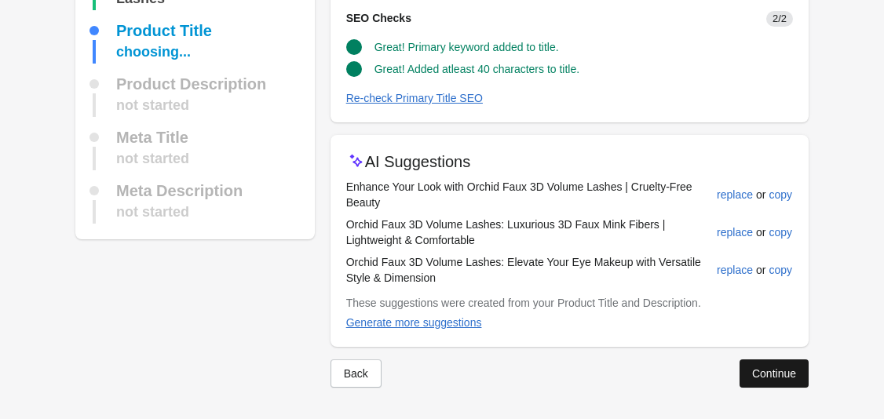
click at [766, 375] on div "Continue" at bounding box center [774, 373] width 44 height 13
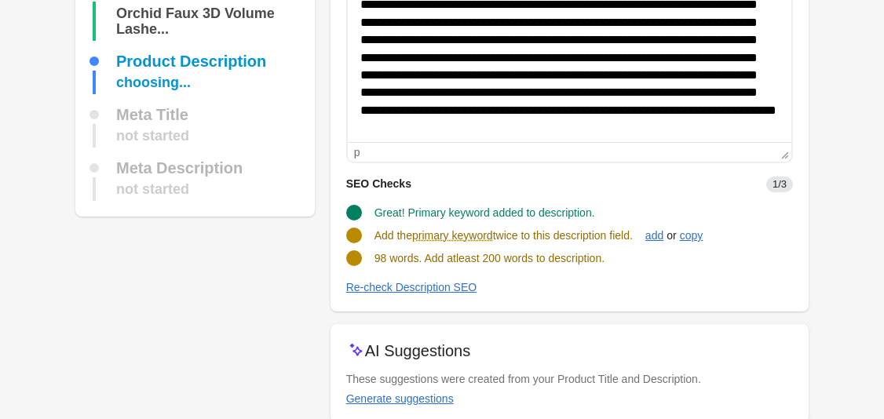
scroll to position [236, 0]
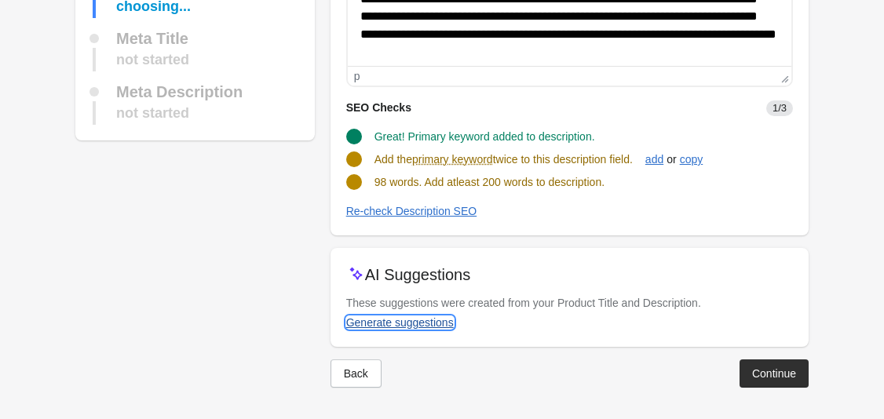
click at [427, 329] on button "Generate suggestions" at bounding box center [400, 322] width 120 height 28
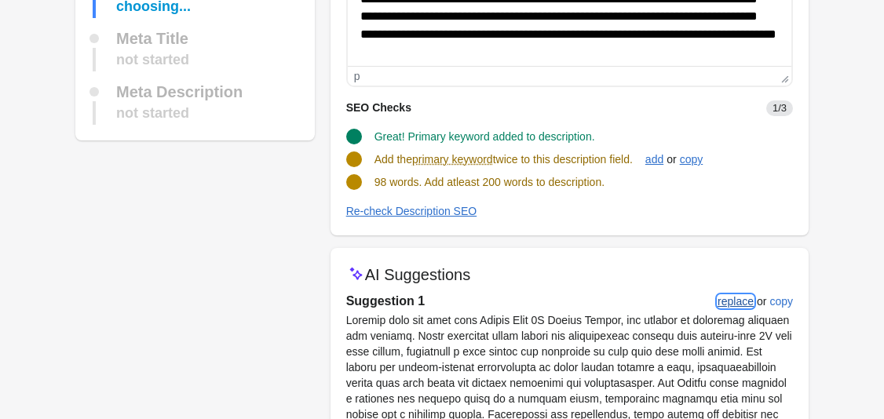
click at [733, 300] on div "replace" at bounding box center [735, 301] width 36 height 13
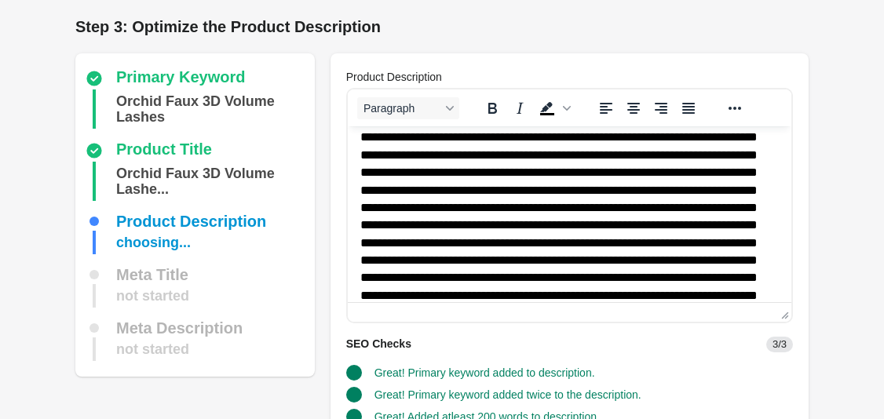
scroll to position [218, 0]
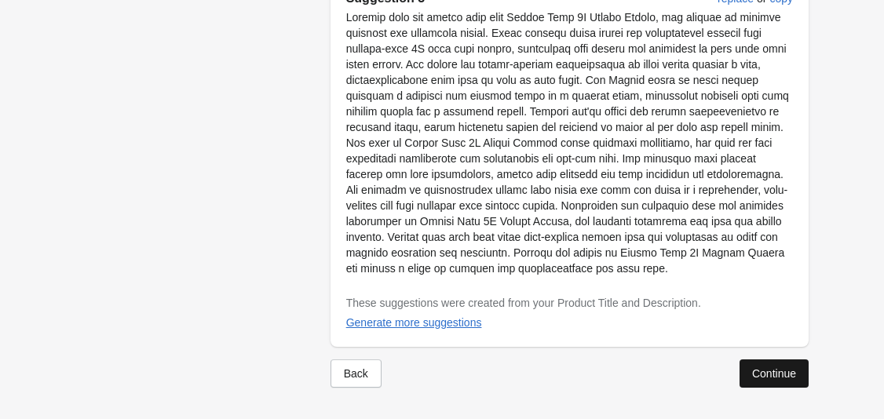
click at [772, 377] on div "Continue" at bounding box center [774, 373] width 44 height 13
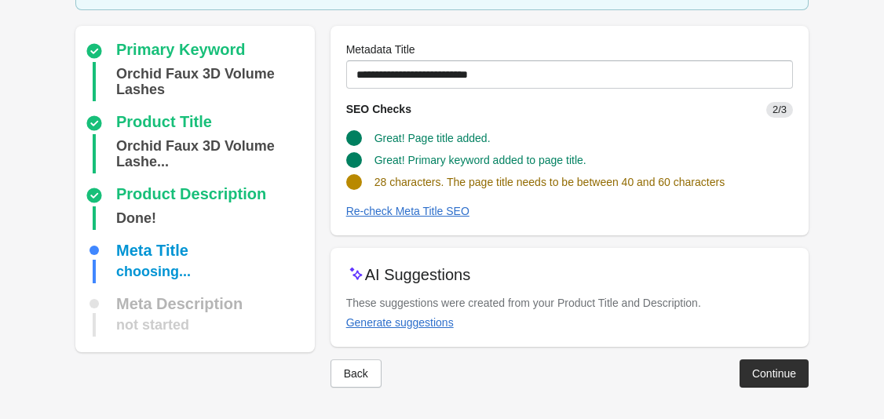
scroll to position [103, 0]
click at [403, 326] on div "Generate suggestions" at bounding box center [400, 322] width 108 height 13
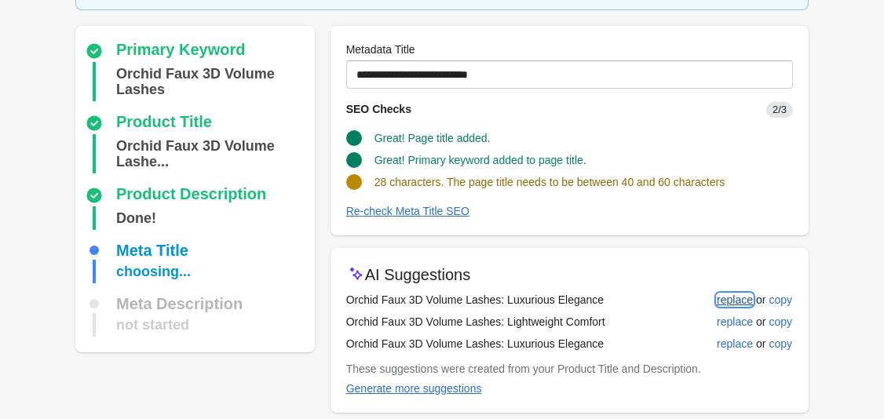
click at [736, 301] on div "replace" at bounding box center [735, 300] width 36 height 13
type input "**********"
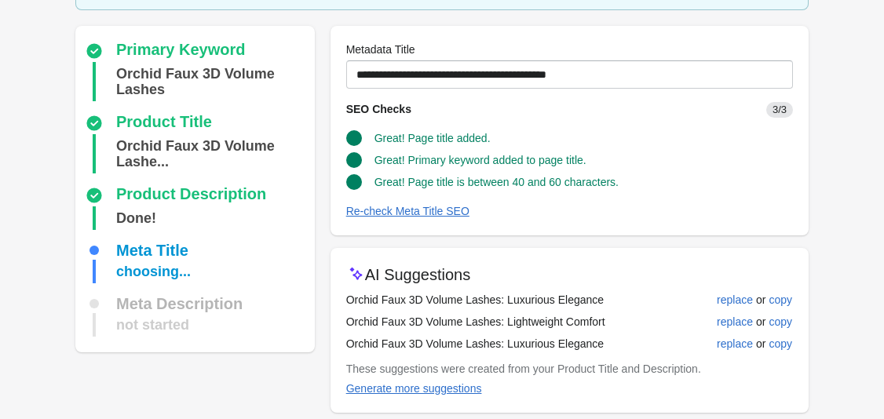
scroll to position [169, 0]
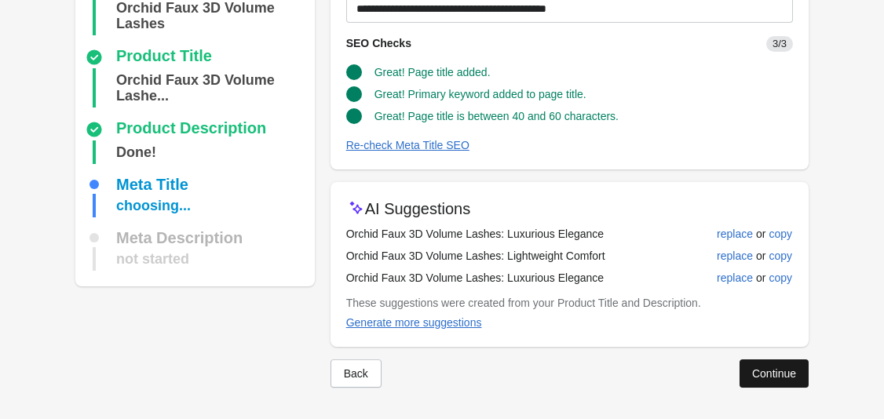
click at [765, 368] on div "Continue" at bounding box center [774, 373] width 44 height 13
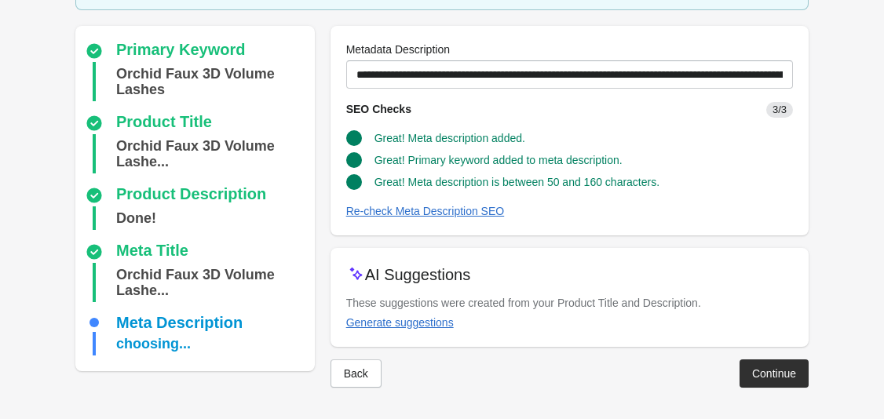
scroll to position [119, 0]
click at [756, 374] on div "Continue" at bounding box center [774, 373] width 44 height 13
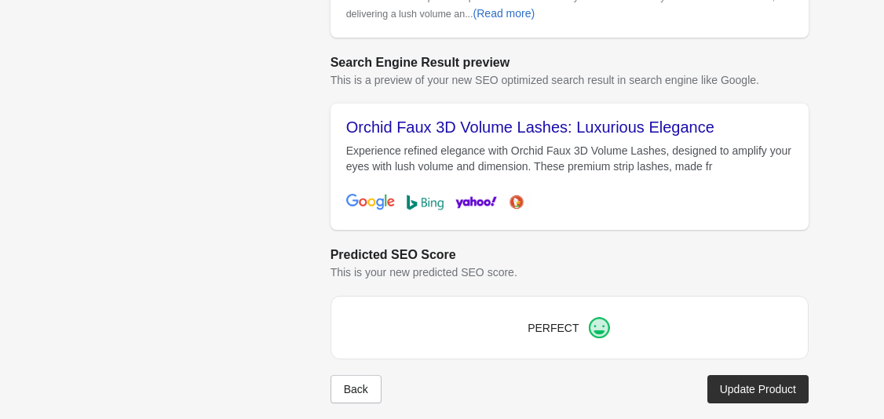
scroll to position [676, 0]
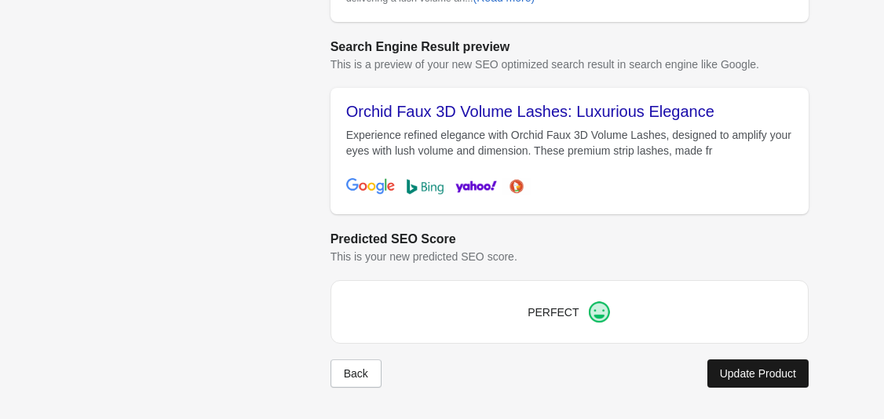
click at [764, 383] on button "Update Product" at bounding box center [757, 373] width 101 height 28
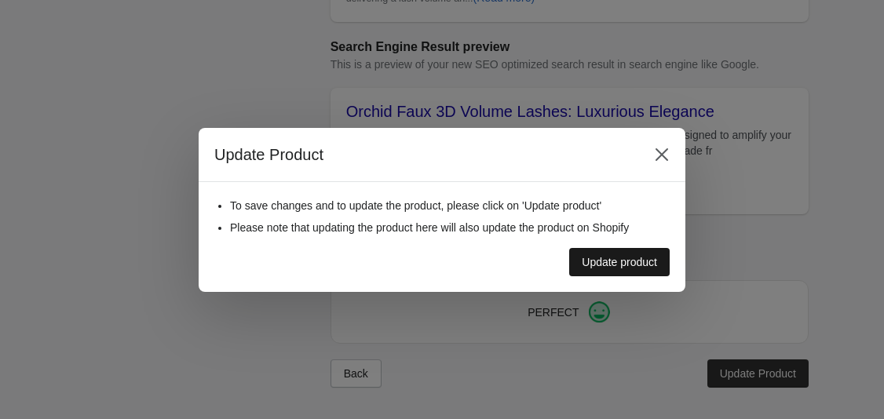
click at [601, 251] on button "Update product" at bounding box center [619, 262] width 100 height 28
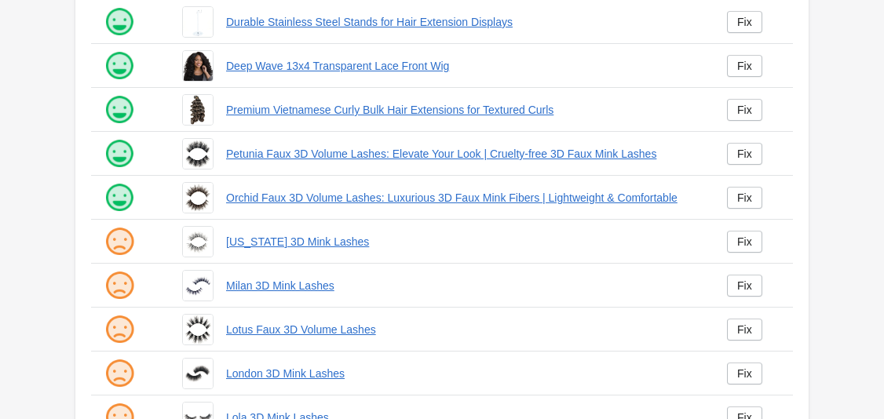
scroll to position [411, 0]
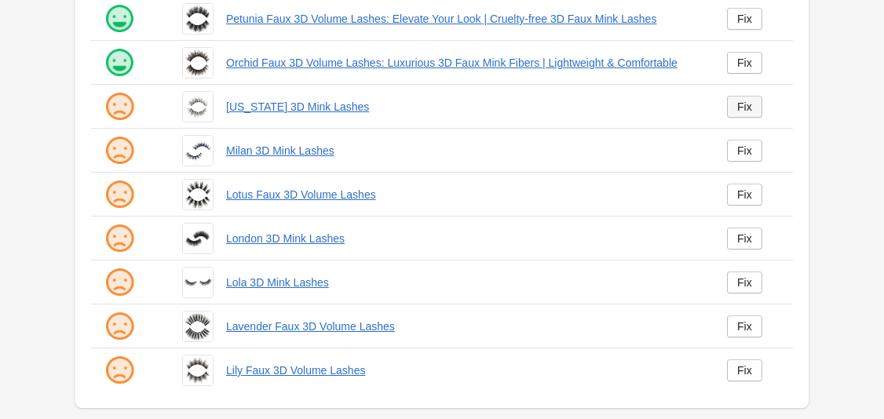
click at [742, 108] on div "Fix" at bounding box center [744, 106] width 15 height 13
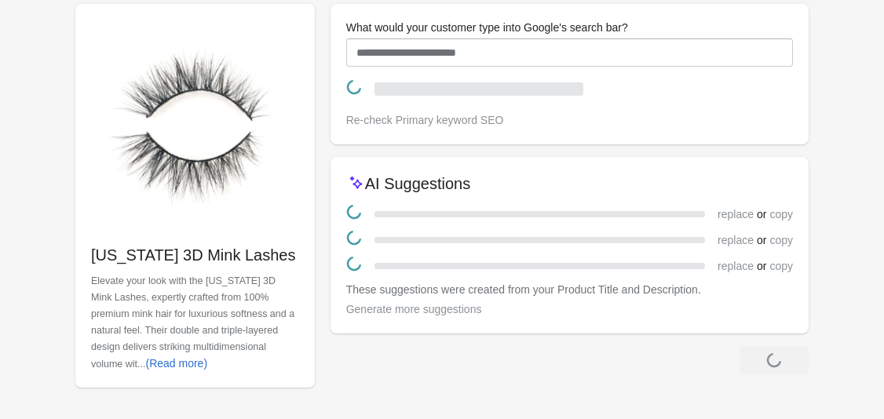
scroll to position [169, 0]
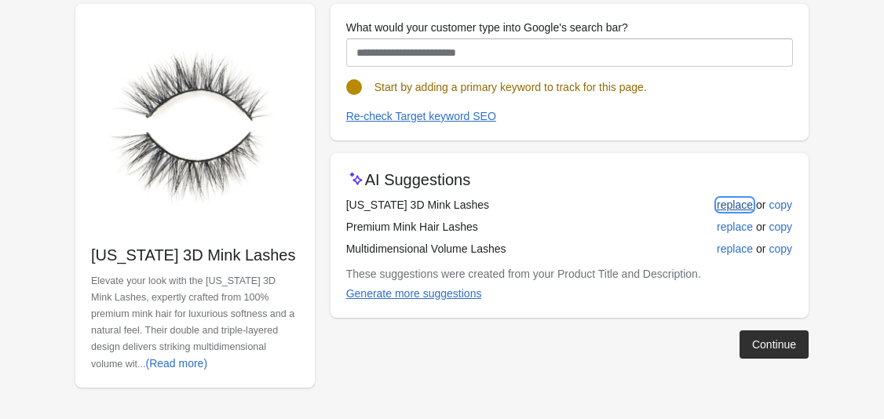
click at [724, 205] on div "replace" at bounding box center [735, 205] width 36 height 13
type input "**********"
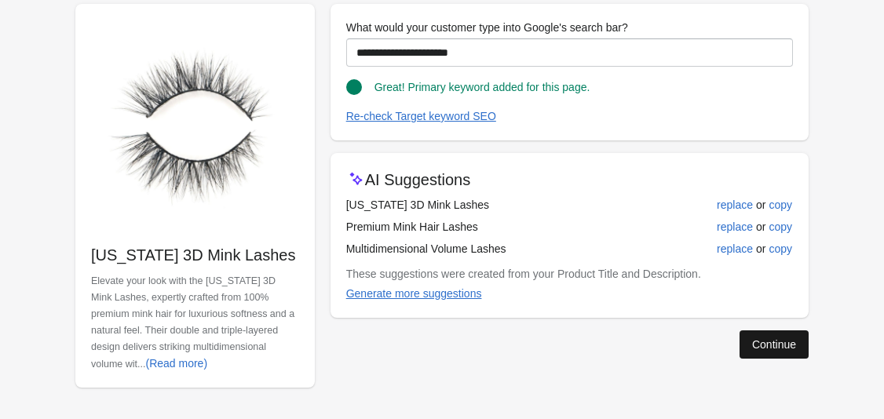
click at [775, 350] on div "Continue" at bounding box center [774, 344] width 44 height 13
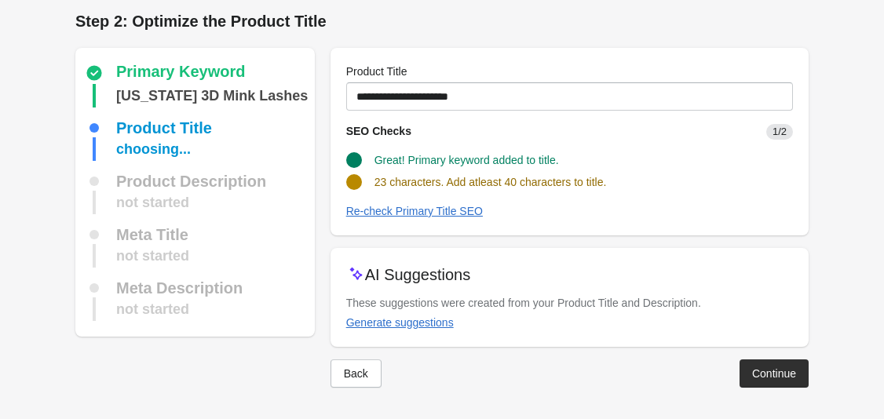
scroll to position [5, 0]
click at [424, 325] on div "Generate suggestions" at bounding box center [400, 322] width 108 height 13
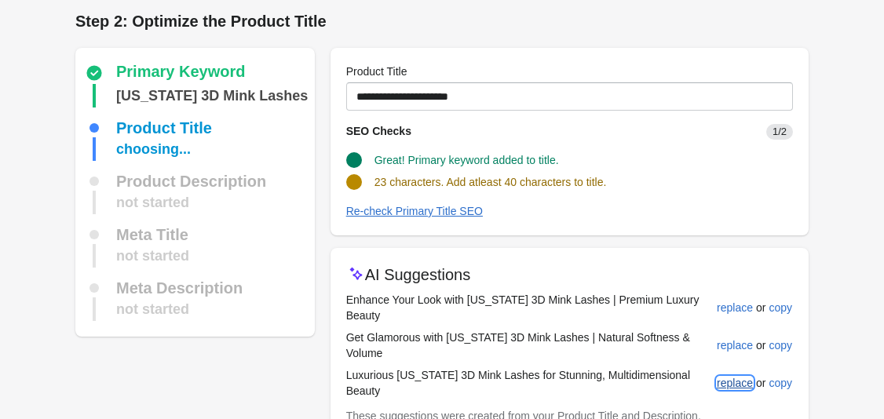
click at [744, 377] on div "replace" at bounding box center [735, 383] width 36 height 13
type input "**********"
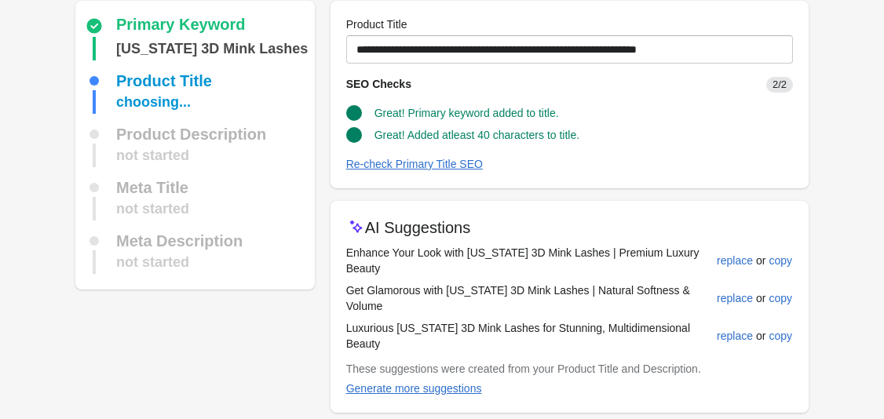
scroll to position [103, 0]
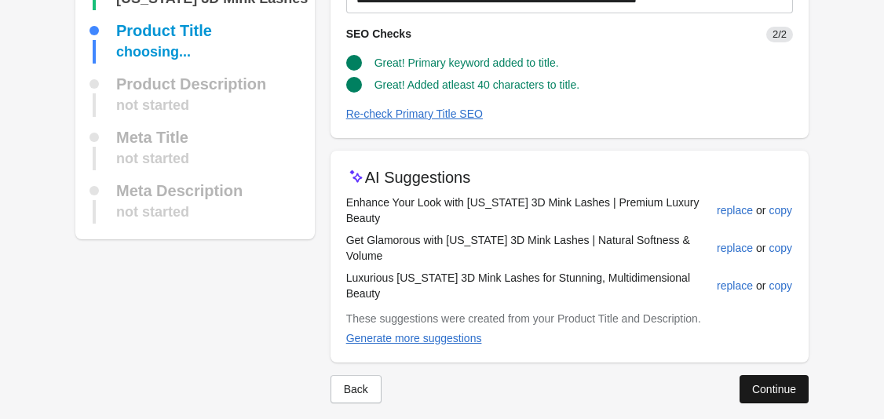
click at [752, 383] on div "Continue" at bounding box center [774, 389] width 44 height 13
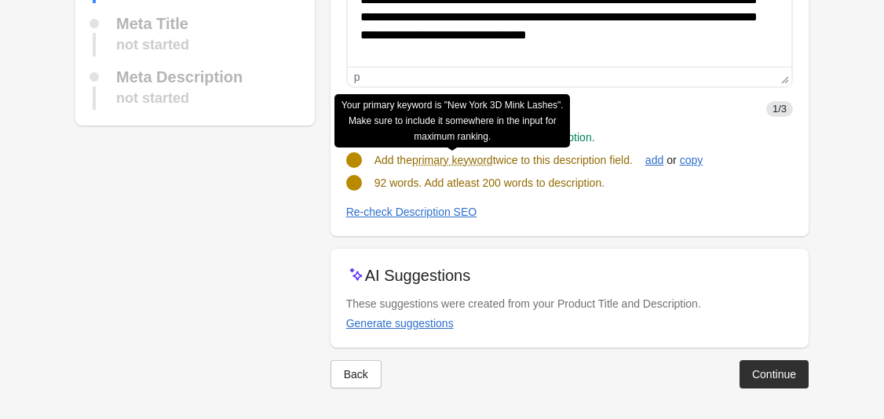
scroll to position [236, 0]
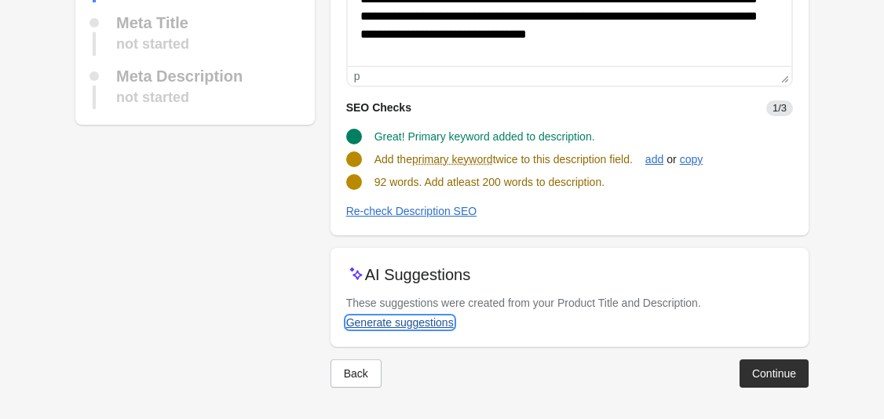
click at [414, 323] on div "Generate suggestions" at bounding box center [400, 322] width 108 height 13
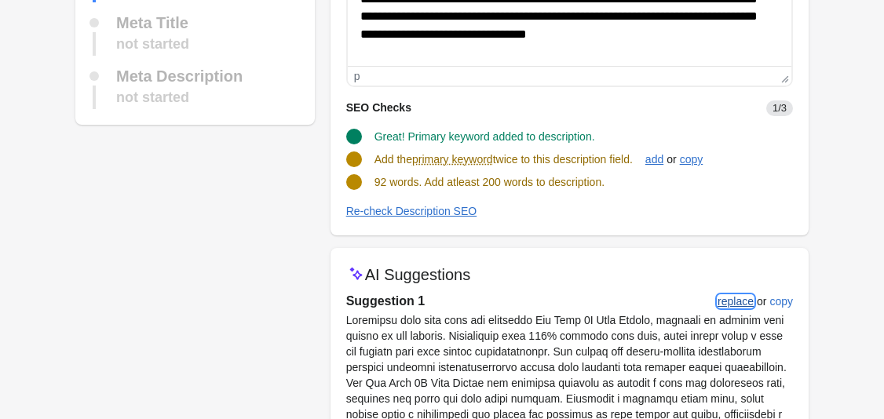
click at [717, 301] on div "replace" at bounding box center [735, 301] width 36 height 13
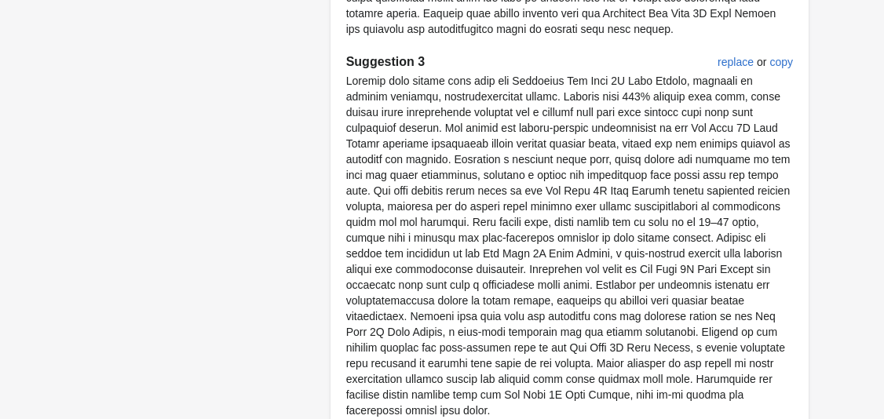
scroll to position [1175, 0]
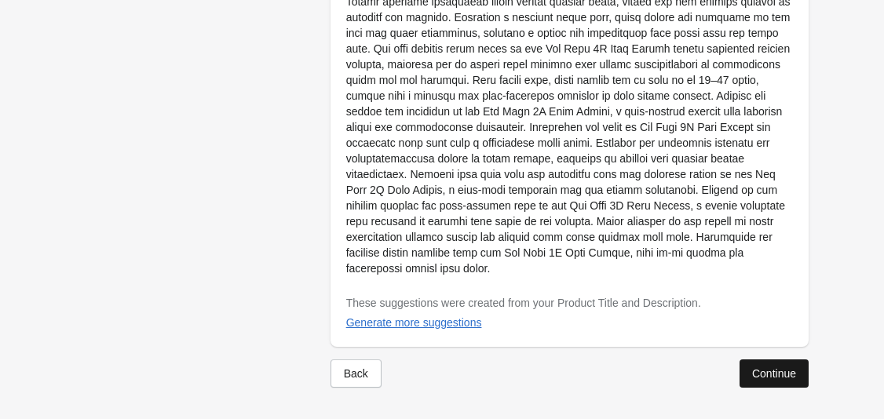
click at [759, 373] on div "Continue" at bounding box center [774, 373] width 44 height 13
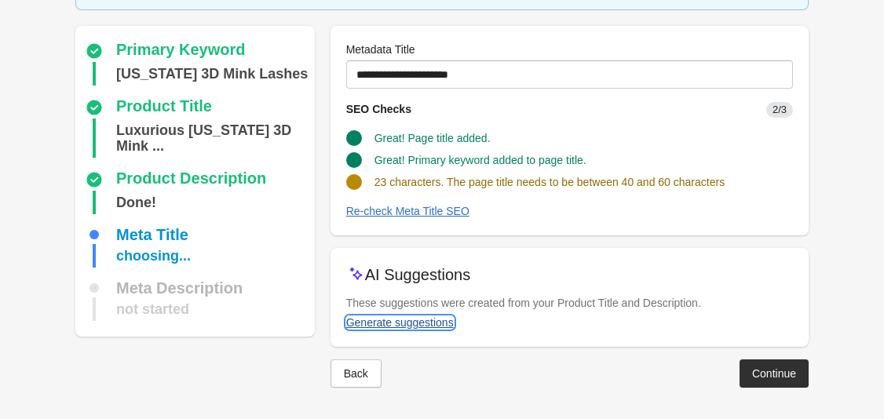
click at [428, 326] on div "Generate suggestions" at bounding box center [400, 322] width 108 height 13
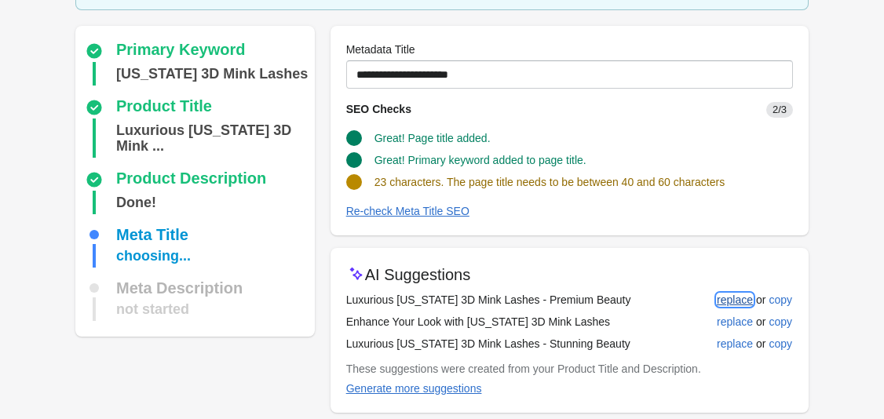
click at [734, 295] on div "replace" at bounding box center [735, 300] width 36 height 13
type input "**********"
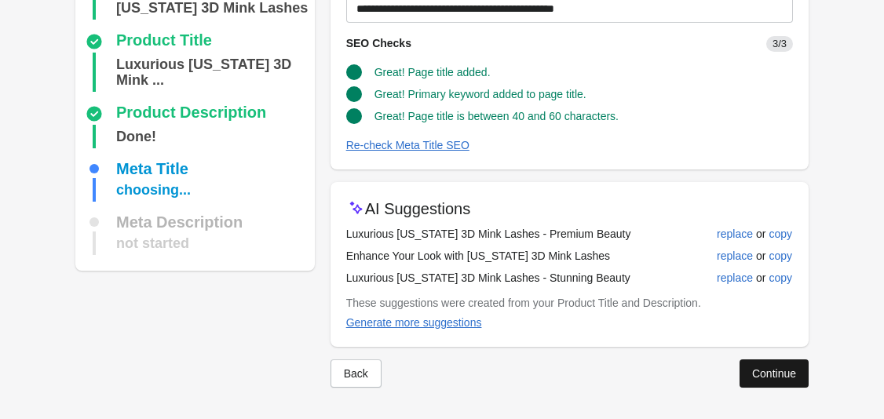
click at [760, 381] on button "Continue" at bounding box center [773, 373] width 69 height 28
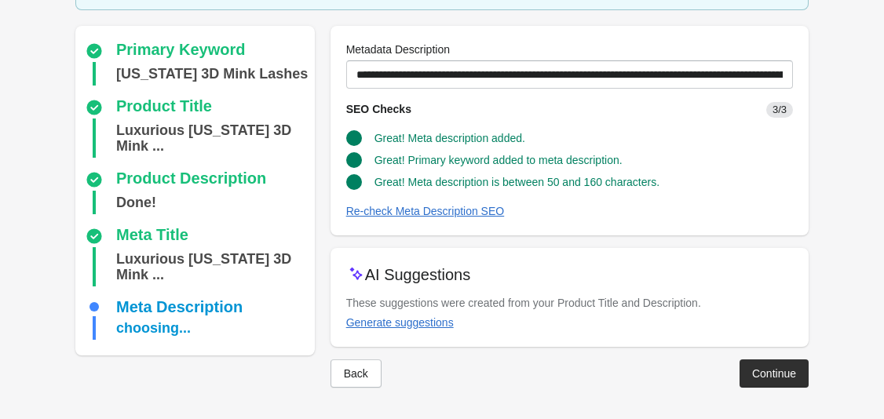
scroll to position [119, 0]
click at [753, 375] on div "Continue" at bounding box center [774, 373] width 44 height 13
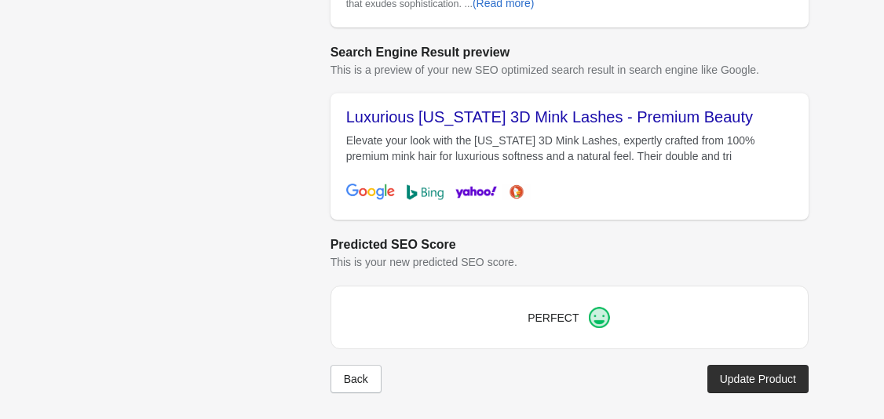
scroll to position [676, 0]
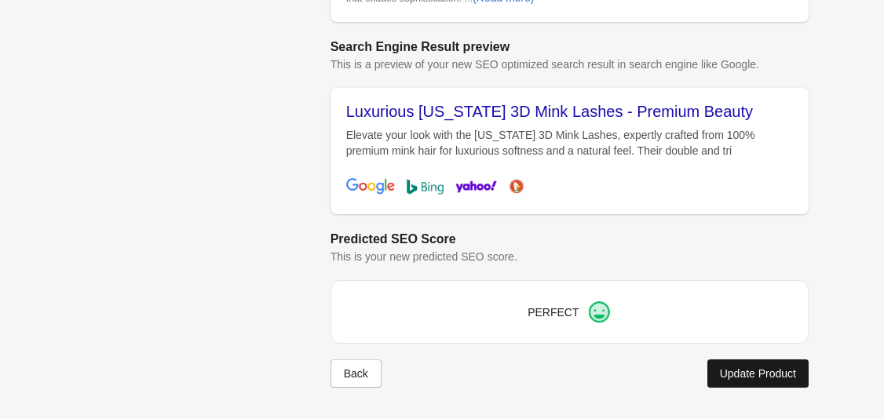
click at [754, 369] on div "Update Product" at bounding box center [758, 373] width 76 height 13
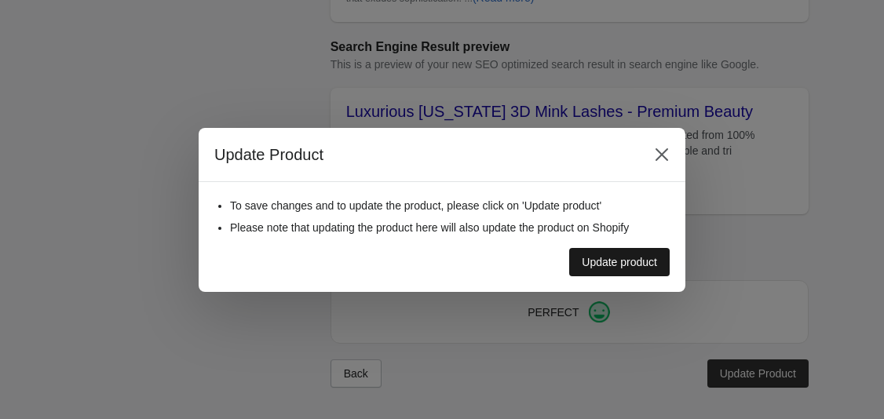
click at [618, 256] on div "Update product" at bounding box center [619, 262] width 75 height 13
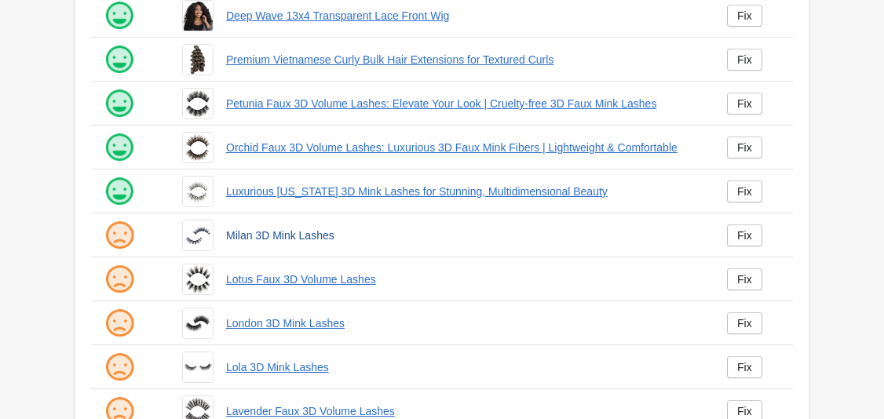
scroll to position [338, 0]
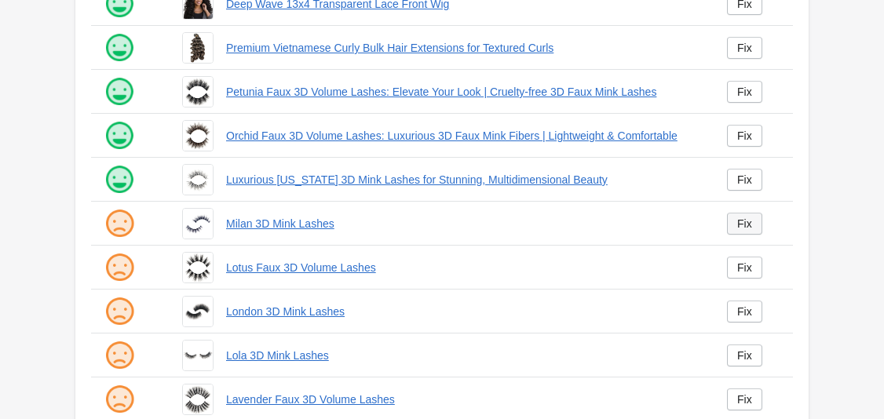
click at [730, 224] on link "Fix" at bounding box center [744, 224] width 35 height 22
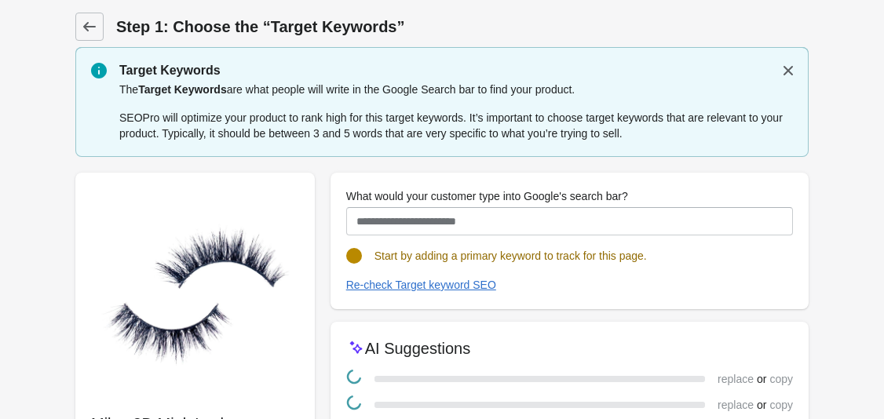
scroll to position [169, 0]
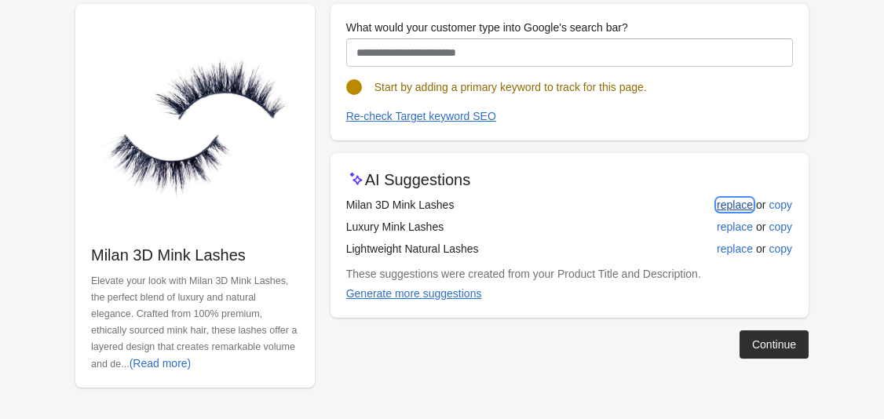
click at [722, 204] on div "replace" at bounding box center [735, 205] width 36 height 13
type input "**********"
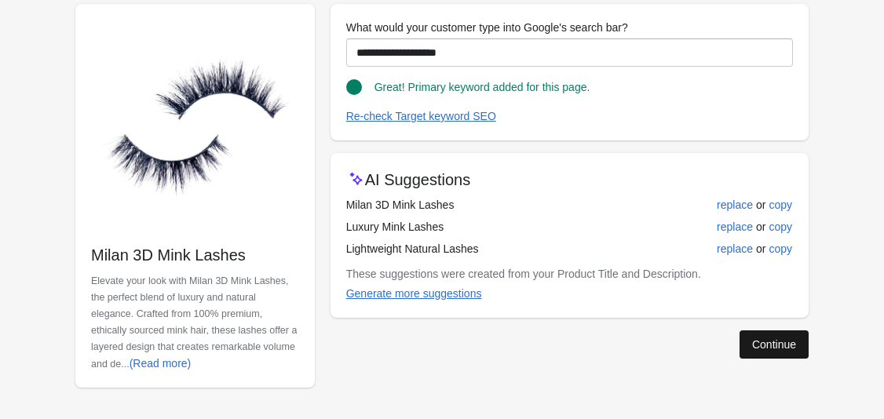
click at [768, 337] on button "Continue" at bounding box center [773, 344] width 69 height 28
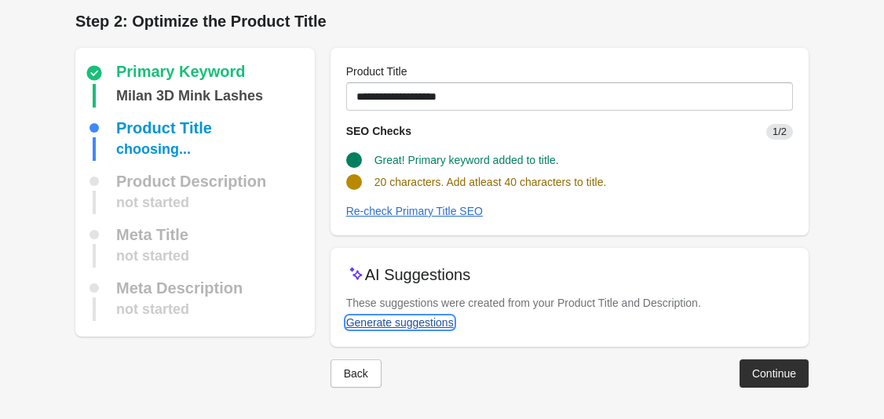
click at [424, 324] on div "Generate suggestions" at bounding box center [400, 322] width 108 height 13
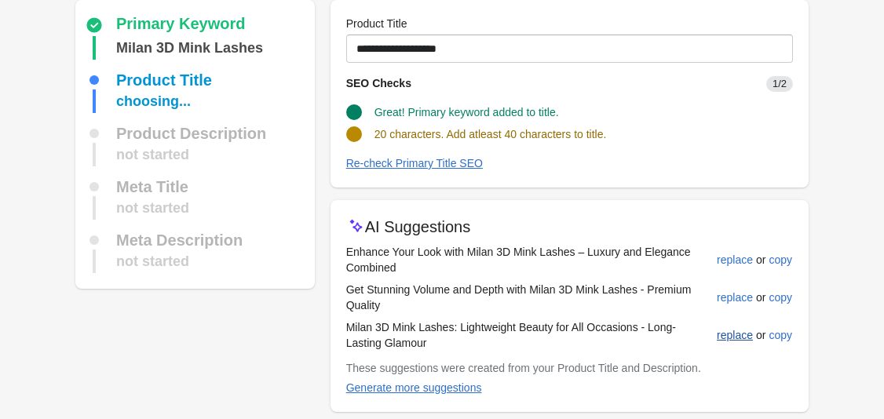
scroll to position [64, 0]
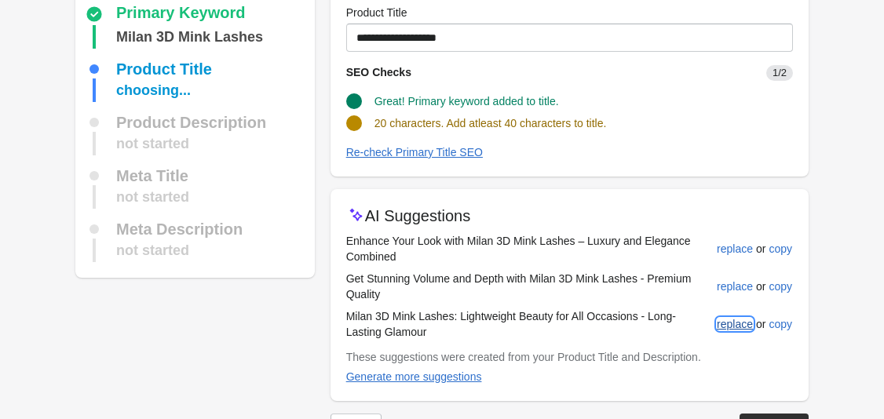
click at [728, 325] on div "replace" at bounding box center [735, 324] width 36 height 13
type input "**********"
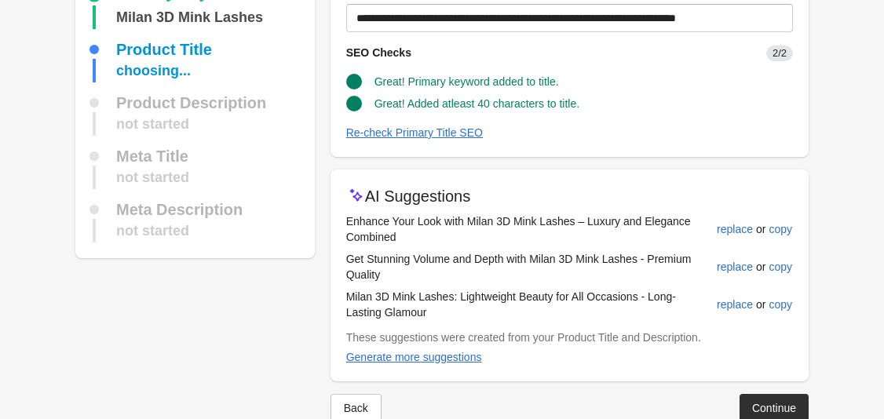
scroll to position [119, 0]
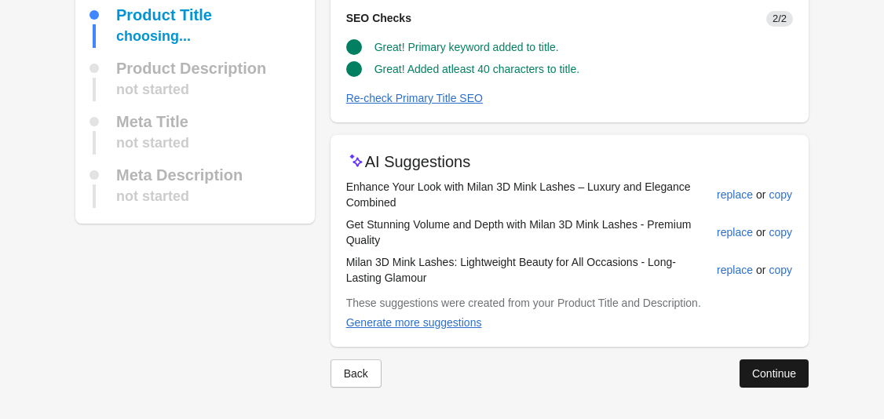
click at [768, 371] on div "Continue" at bounding box center [774, 373] width 44 height 13
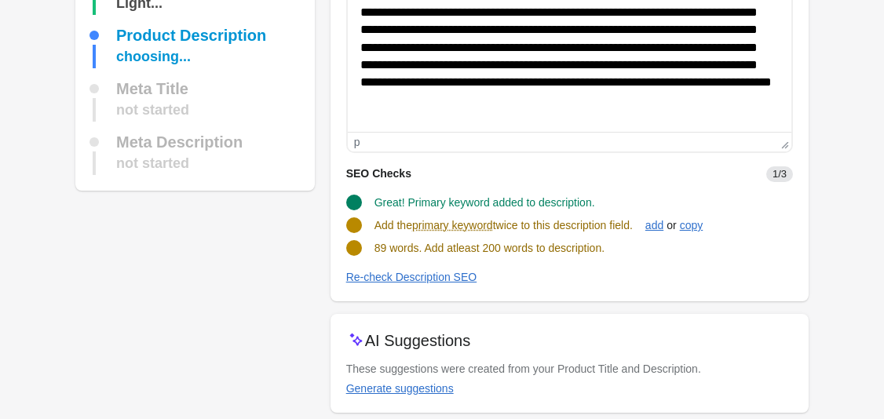
scroll to position [236, 0]
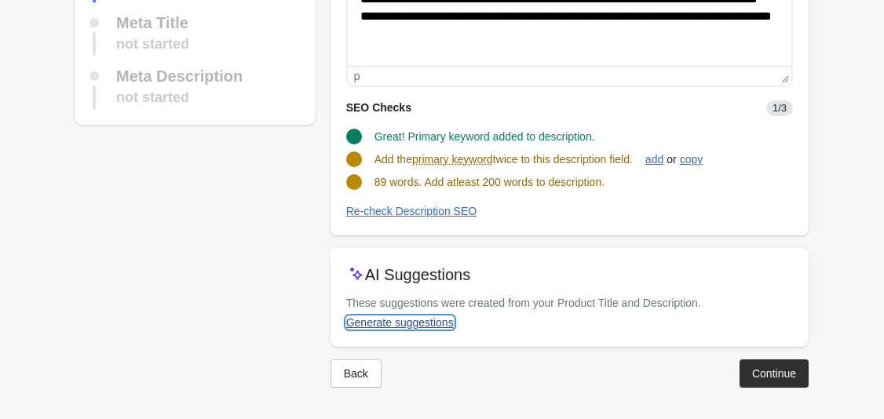
click at [403, 318] on div "Generate suggestions" at bounding box center [400, 322] width 108 height 13
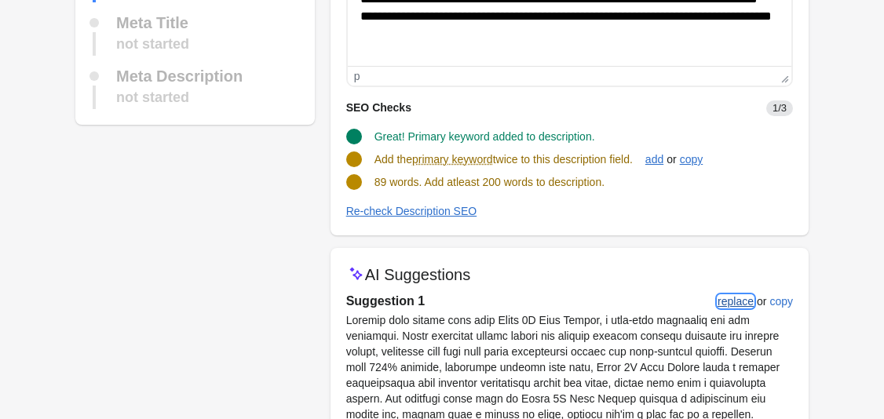
click at [742, 301] on div "replace" at bounding box center [735, 301] width 36 height 13
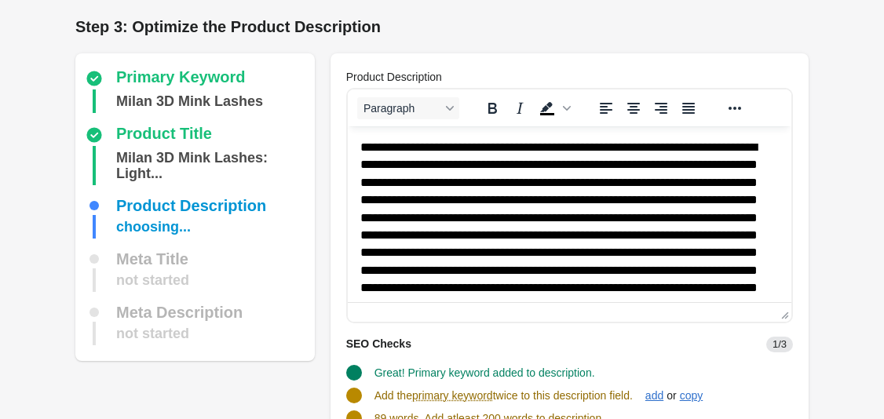
scroll to position [183, 0]
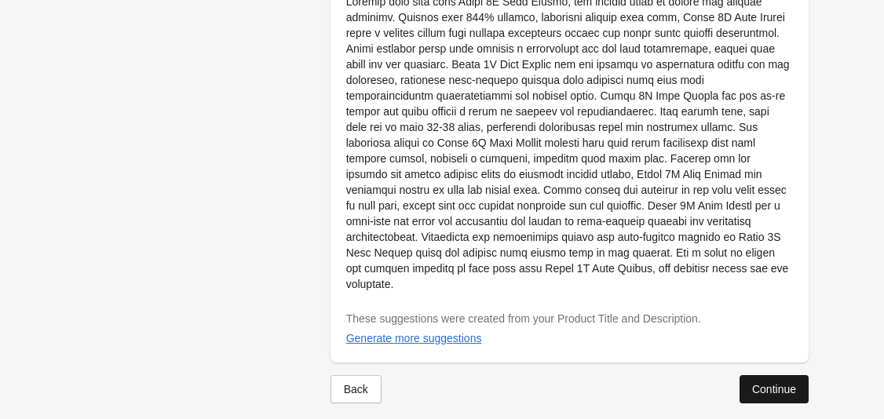
click at [749, 381] on button "Continue" at bounding box center [773, 389] width 69 height 28
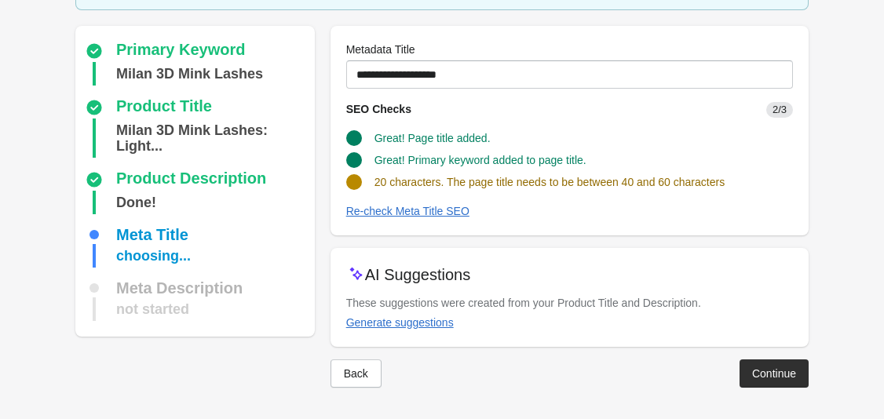
scroll to position [103, 0]
click at [397, 324] on div "Generate suggestions" at bounding box center [400, 322] width 108 height 13
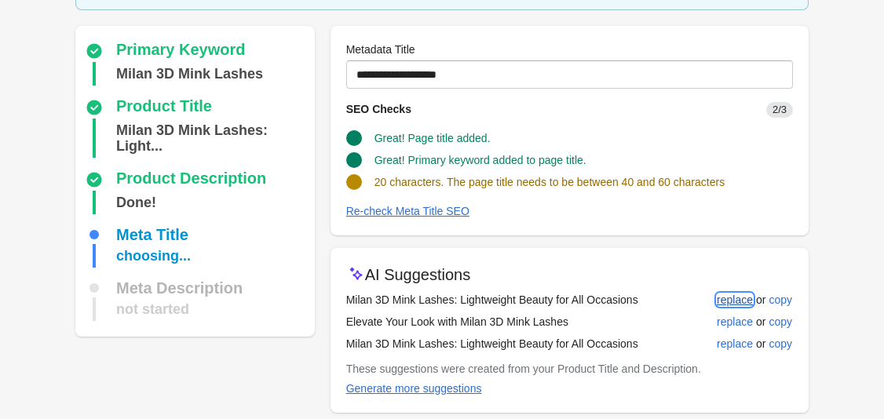
click at [736, 298] on div "replace" at bounding box center [735, 300] width 36 height 13
type input "**********"
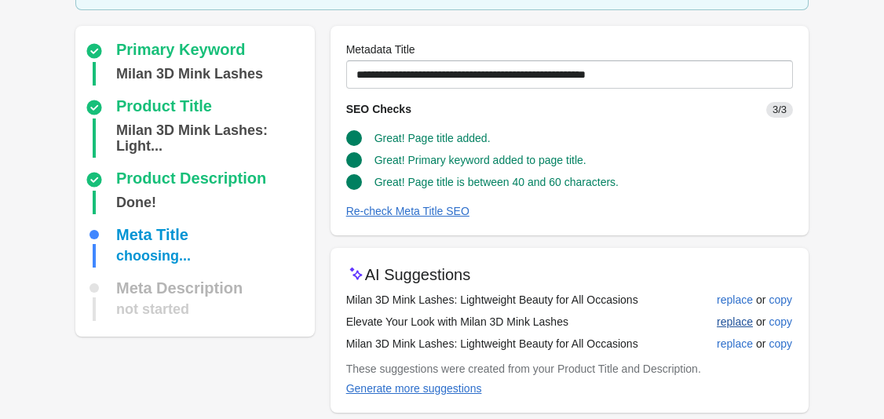
scroll to position [169, 0]
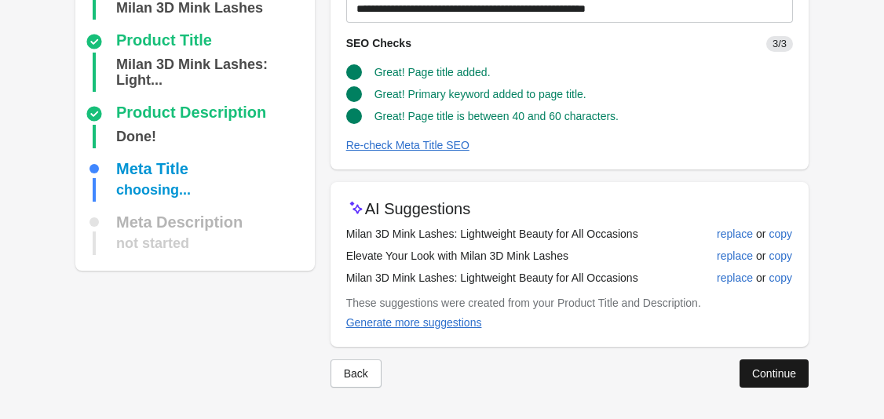
click at [781, 379] on div "Continue" at bounding box center [774, 373] width 44 height 13
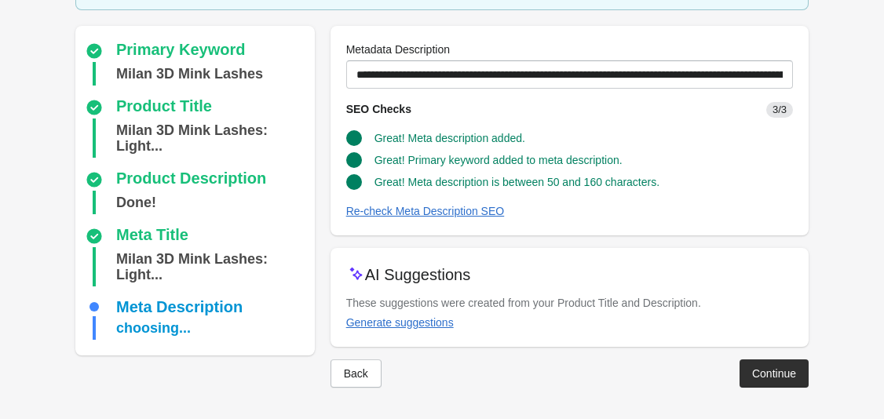
scroll to position [119, 0]
click at [782, 377] on div "Continue" at bounding box center [774, 373] width 44 height 13
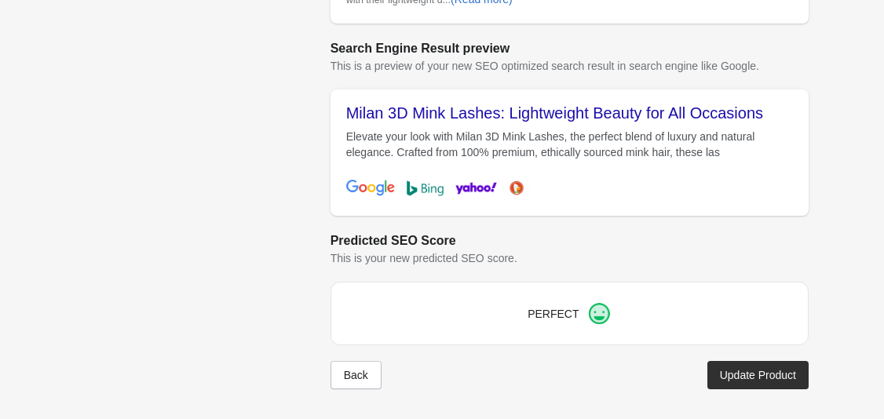
scroll to position [676, 0]
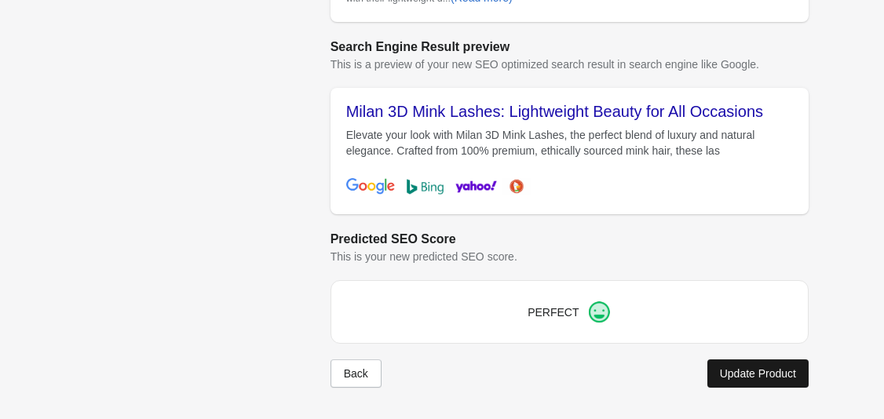
click at [757, 372] on div "Update Product" at bounding box center [758, 373] width 76 height 13
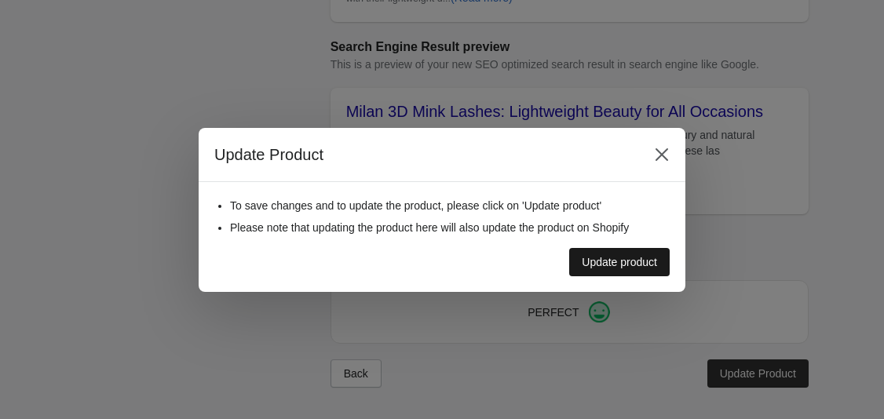
click at [617, 264] on div "Update product" at bounding box center [619, 262] width 75 height 13
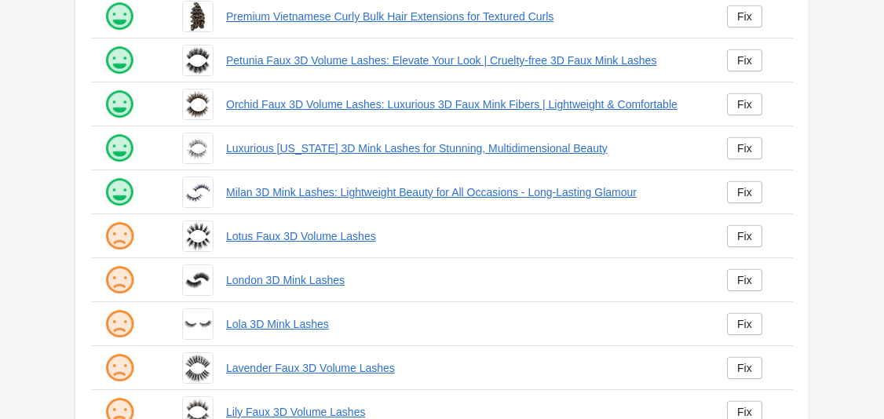
scroll to position [372, 0]
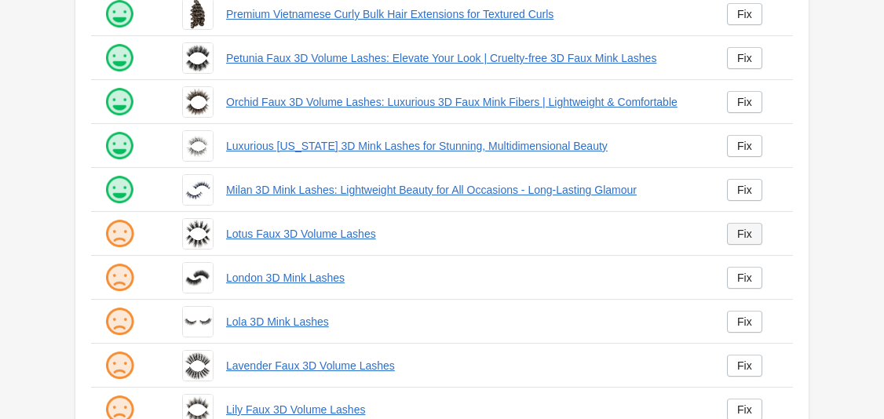
click at [743, 233] on div "Fix" at bounding box center [744, 234] width 15 height 13
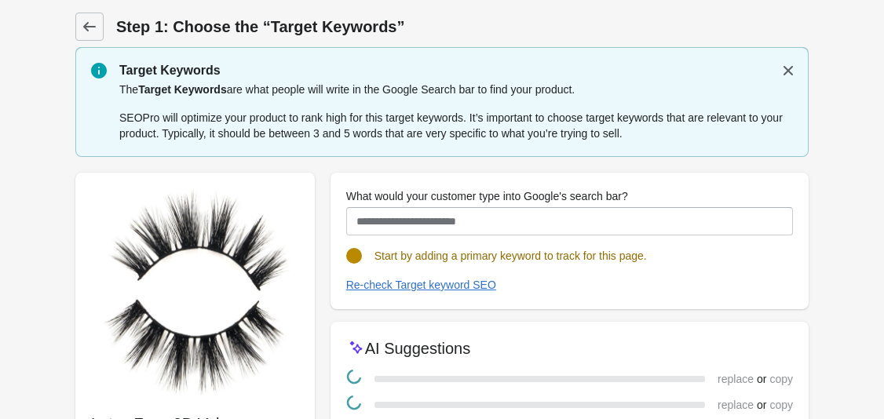
scroll to position [191, 0]
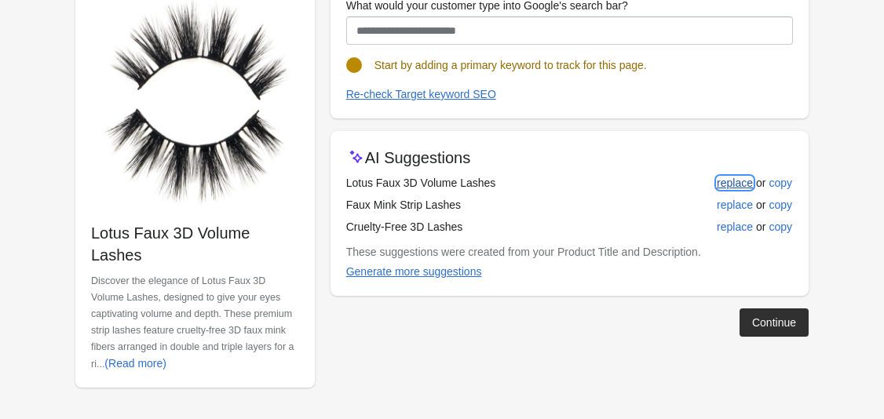
click at [729, 185] on div "replace" at bounding box center [735, 183] width 36 height 13
type input "**********"
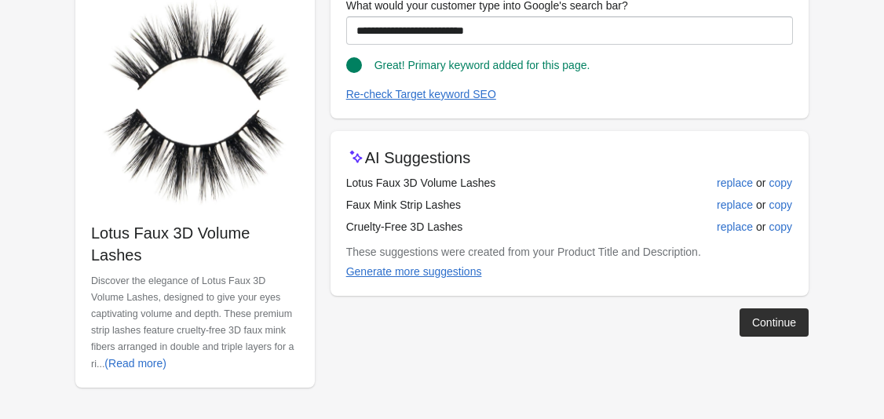
click at [783, 319] on div "Continue" at bounding box center [774, 322] width 44 height 13
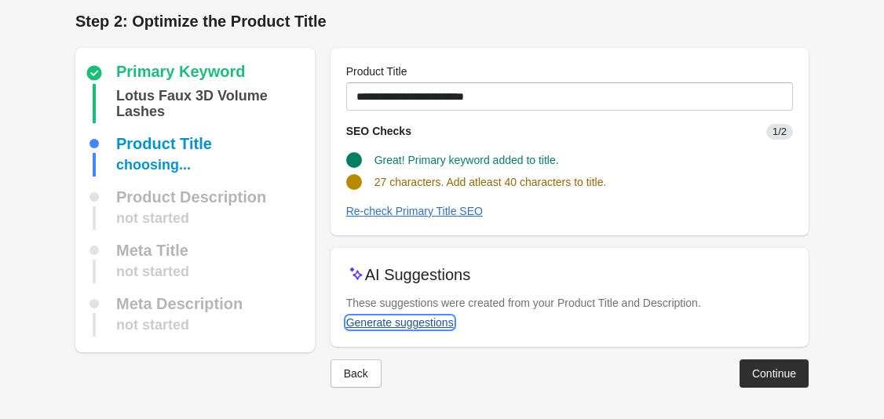
click at [424, 321] on div "Generate suggestions" at bounding box center [400, 322] width 108 height 13
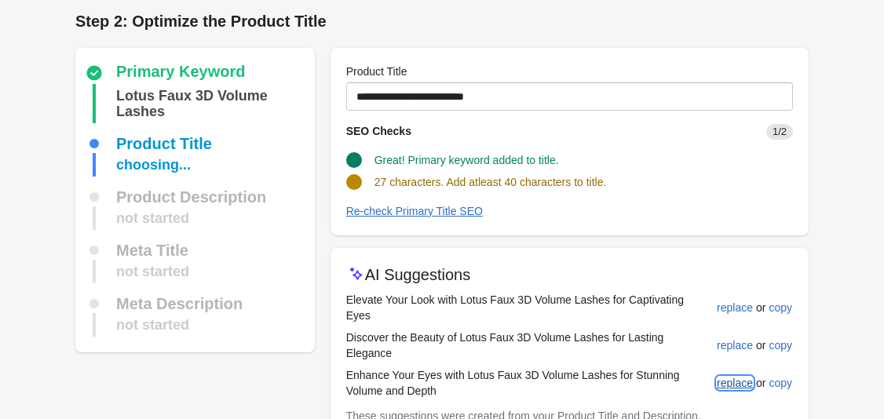
click at [735, 377] on div "replace" at bounding box center [735, 383] width 36 height 13
type input "**********"
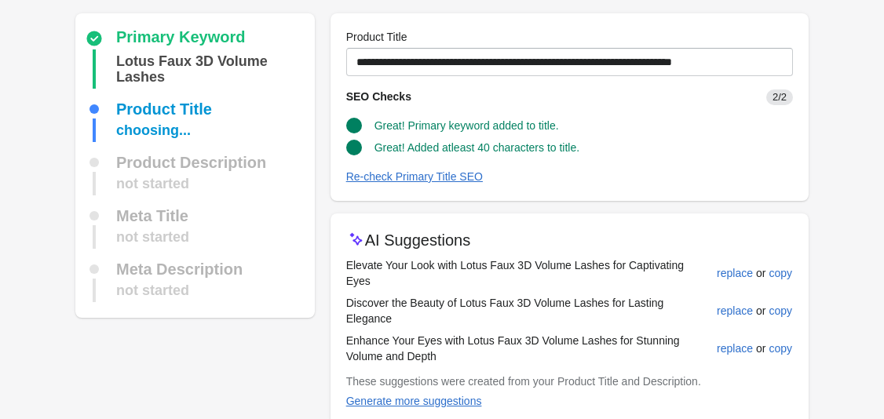
scroll to position [87, 0]
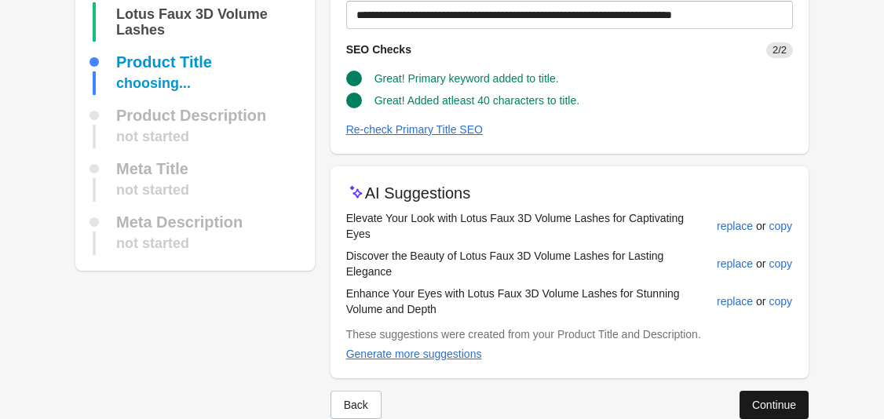
click at [789, 399] on div "Continue" at bounding box center [774, 405] width 44 height 13
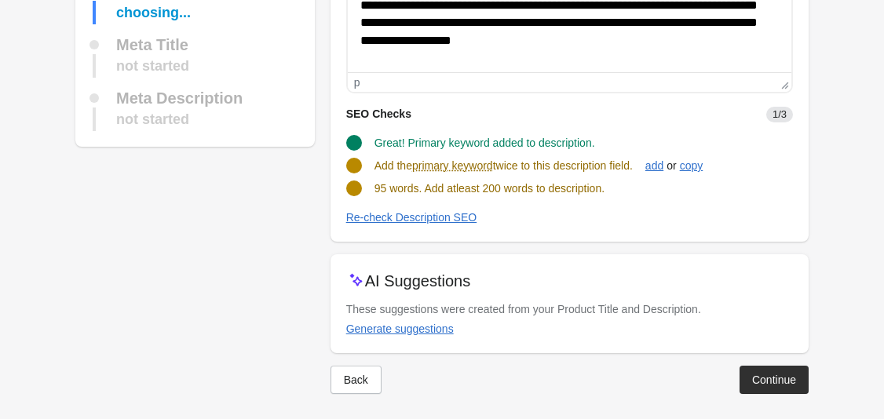
scroll to position [236, 0]
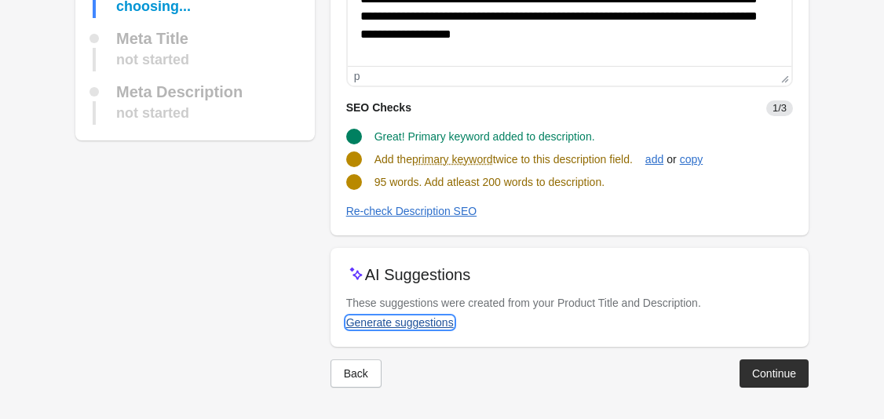
click at [420, 324] on div "Generate suggestions" at bounding box center [400, 322] width 108 height 13
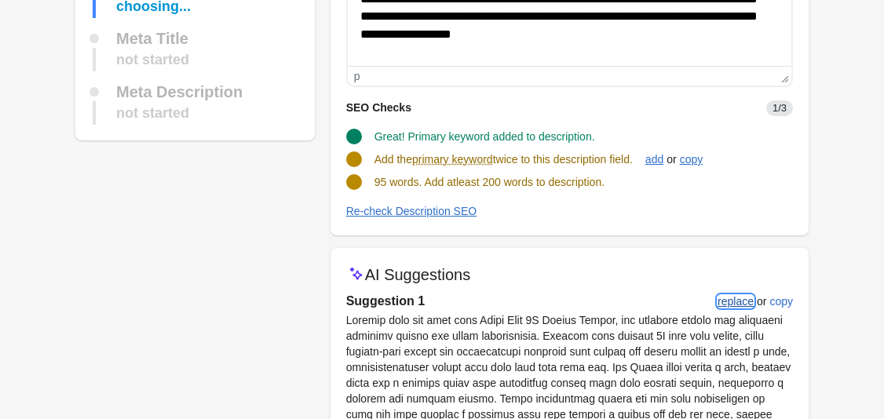
click at [746, 305] on div "replace" at bounding box center [735, 301] width 36 height 13
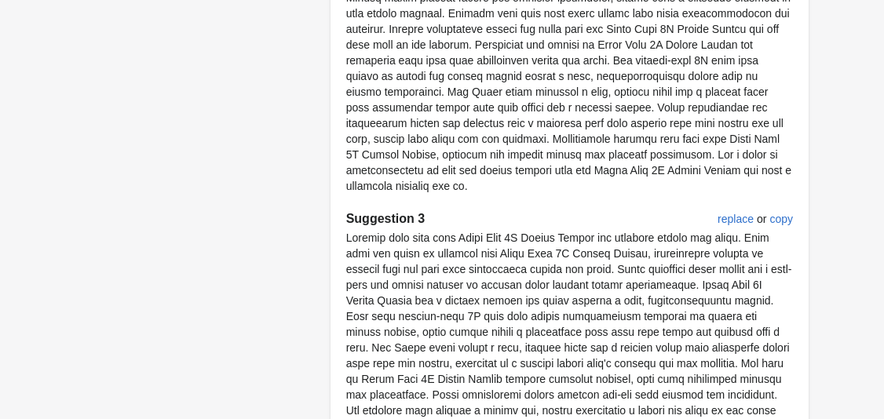
scroll to position [1238, 0]
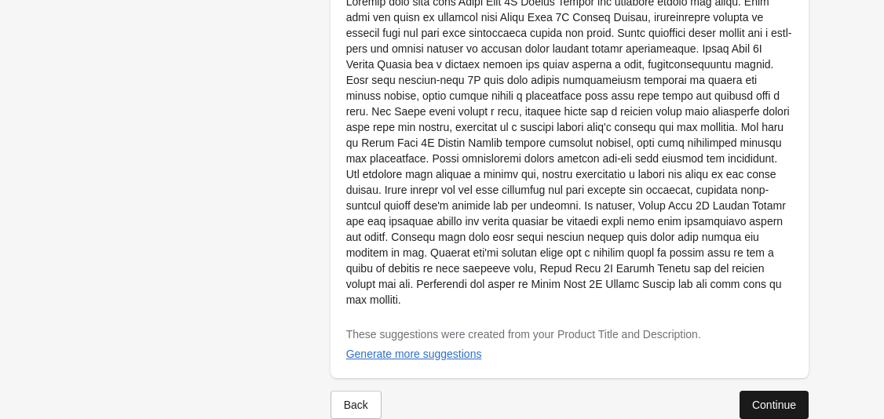
click at [779, 399] on div "Continue" at bounding box center [774, 405] width 44 height 13
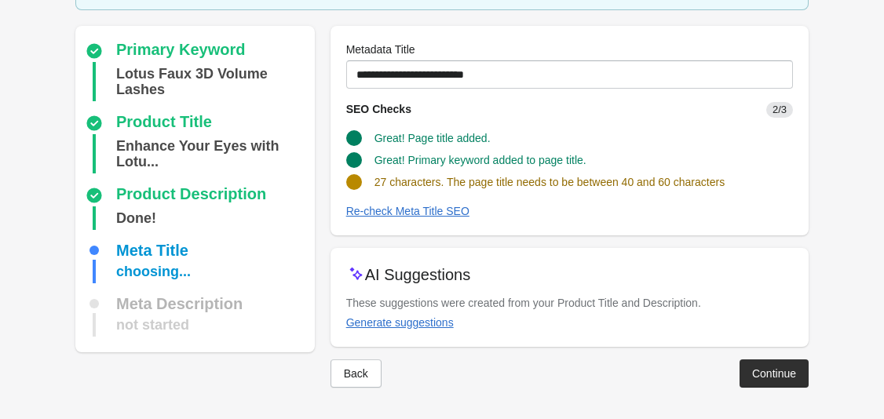
scroll to position [103, 0]
click at [432, 320] on div "Generate suggestions" at bounding box center [400, 322] width 108 height 13
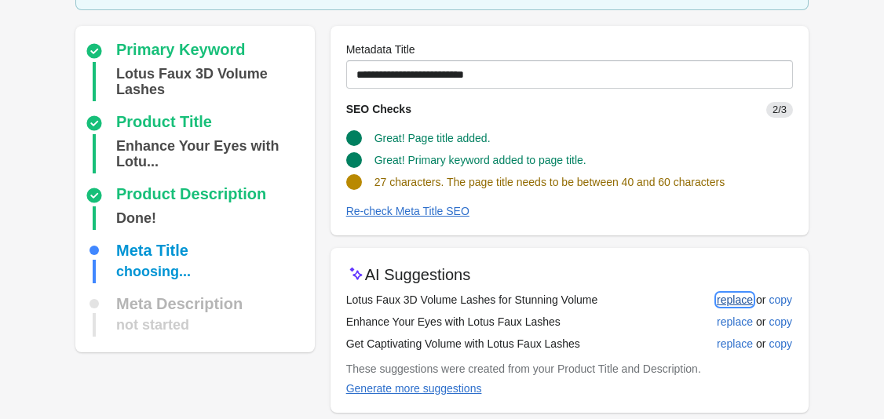
click at [740, 303] on div "replace" at bounding box center [735, 300] width 36 height 13
type input "**********"
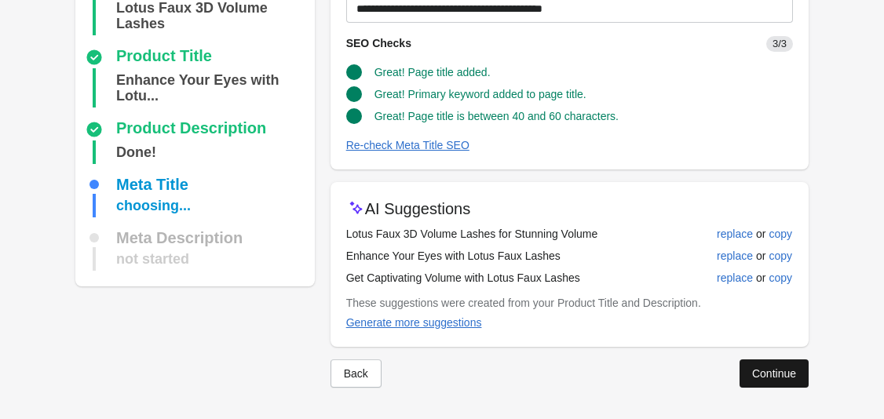
click at [771, 366] on button "Continue" at bounding box center [773, 373] width 69 height 28
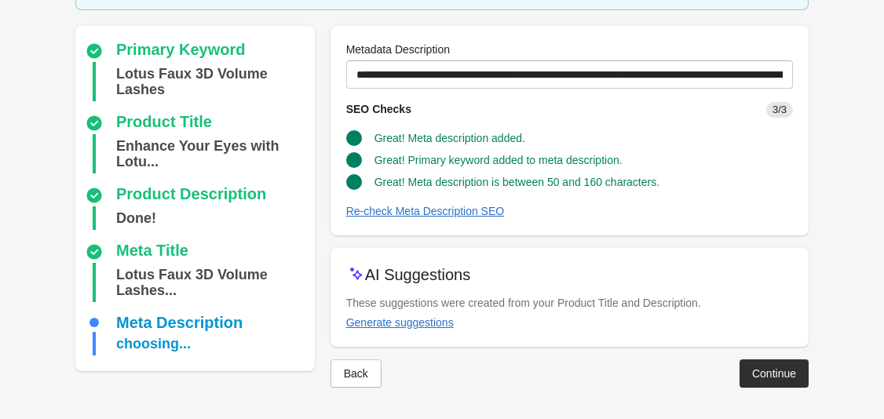
scroll to position [119, 0]
click at [760, 369] on div "Continue" at bounding box center [774, 373] width 44 height 13
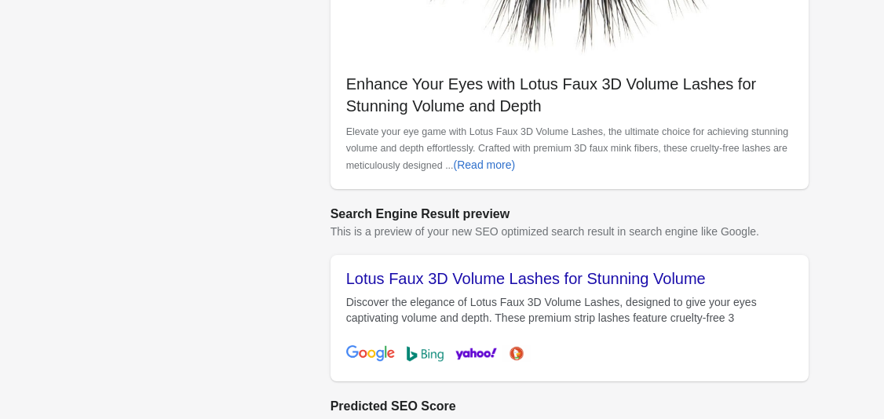
scroll to position [676, 0]
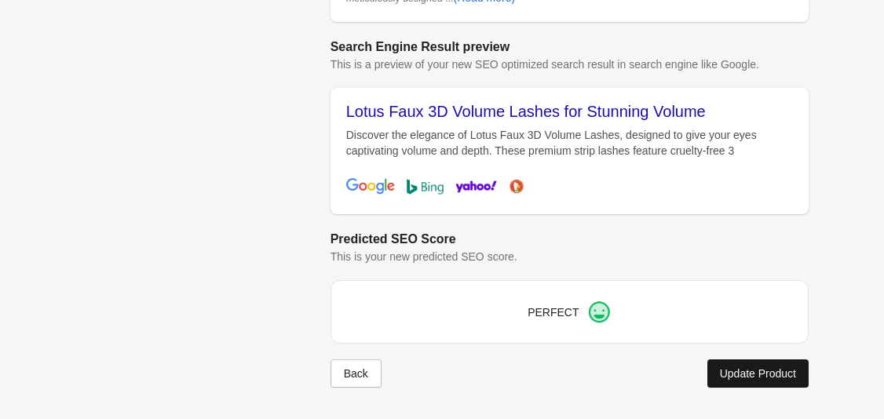
click at [778, 368] on div "Update Product" at bounding box center [758, 373] width 76 height 13
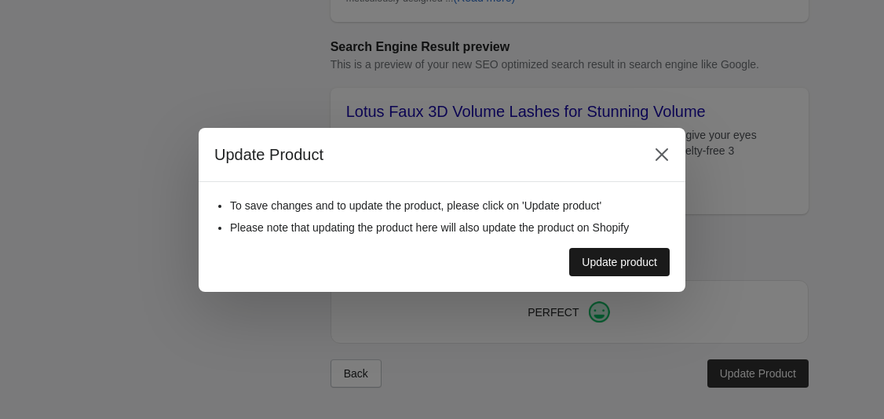
click at [654, 265] on div "Update product" at bounding box center [619, 262] width 75 height 13
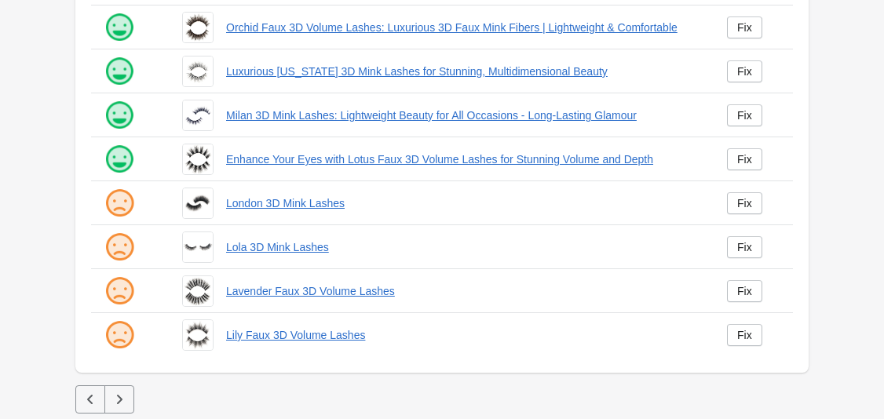
scroll to position [447, 0]
click at [746, 202] on div "Fix" at bounding box center [744, 202] width 15 height 13
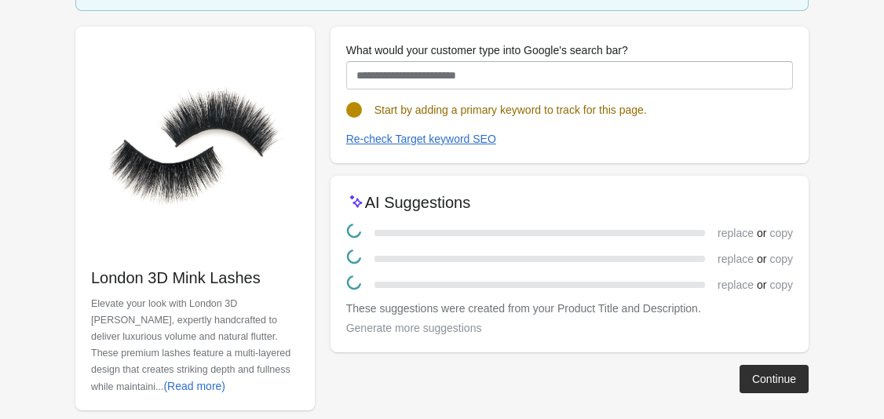
scroll to position [169, 0]
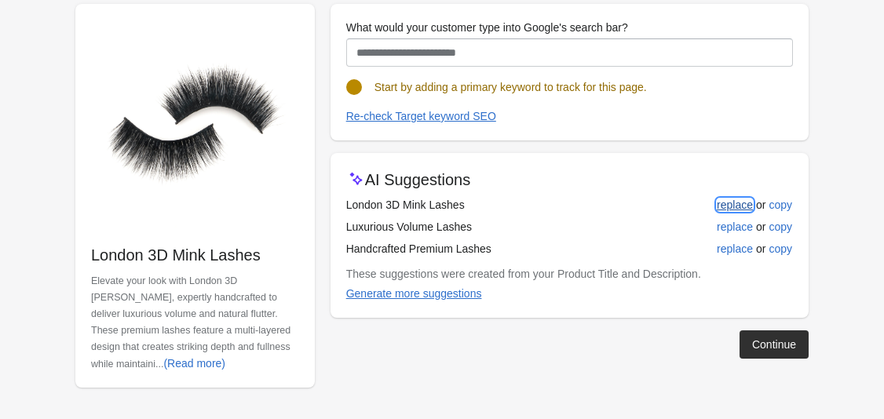
click at [741, 206] on div "replace" at bounding box center [735, 205] width 36 height 13
type input "**********"
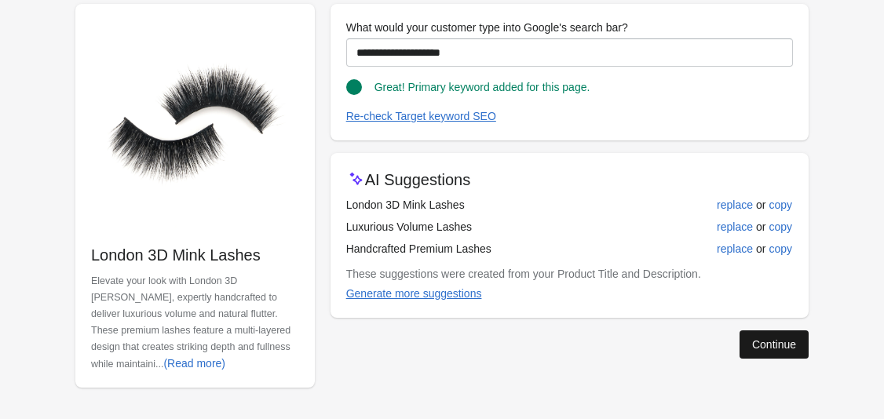
click at [770, 348] on div "Continue" at bounding box center [774, 344] width 44 height 13
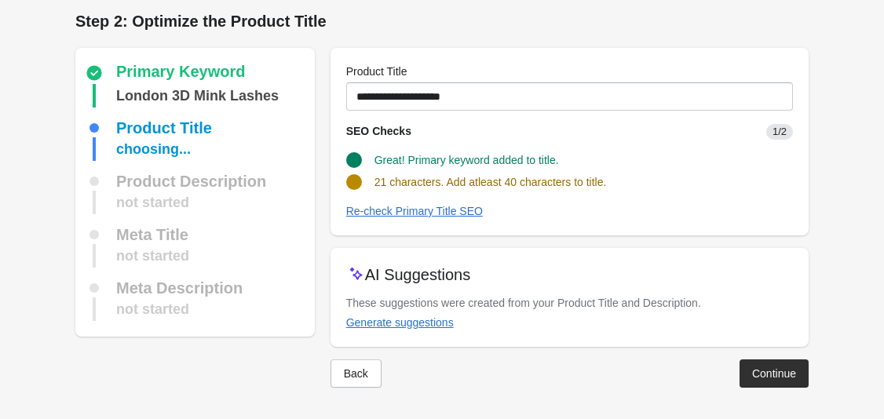
scroll to position [5, 0]
click at [430, 330] on button "Generate suggestions" at bounding box center [400, 322] width 120 height 28
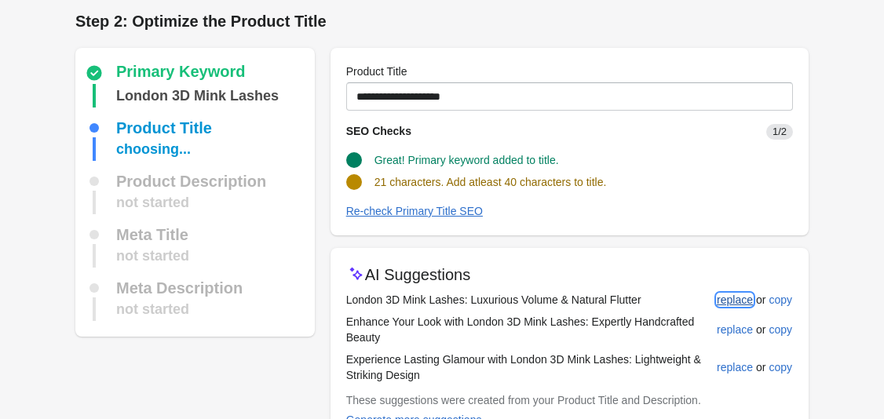
click at [742, 294] on div "replace" at bounding box center [735, 300] width 36 height 13
type input "**********"
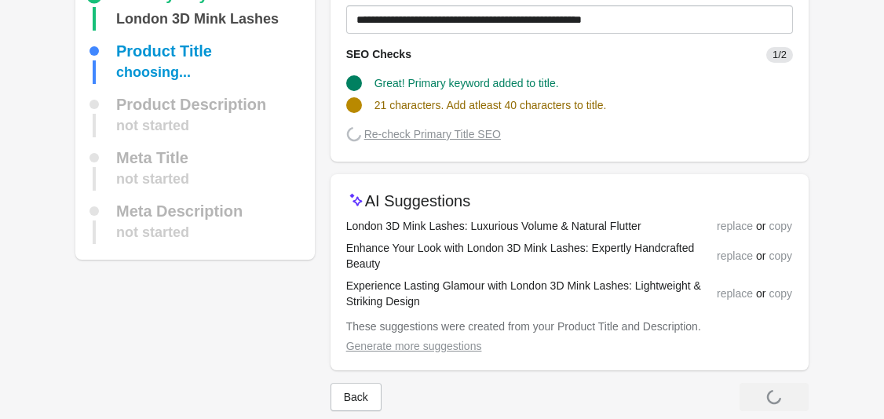
scroll to position [103, 0]
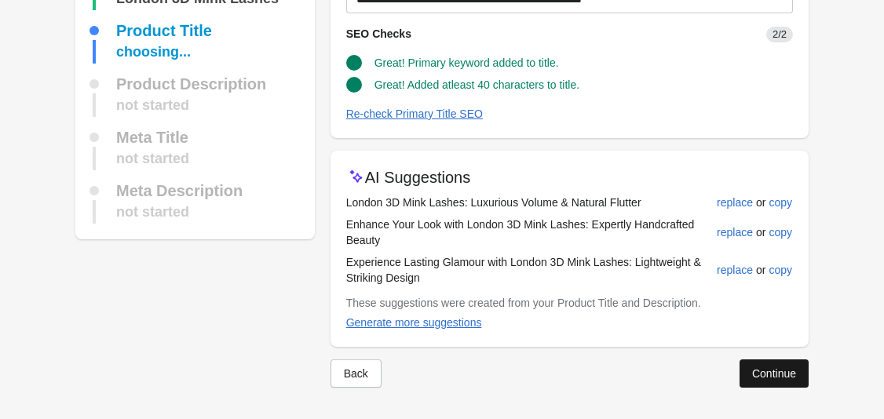
click at [766, 370] on div "Continue" at bounding box center [774, 373] width 44 height 13
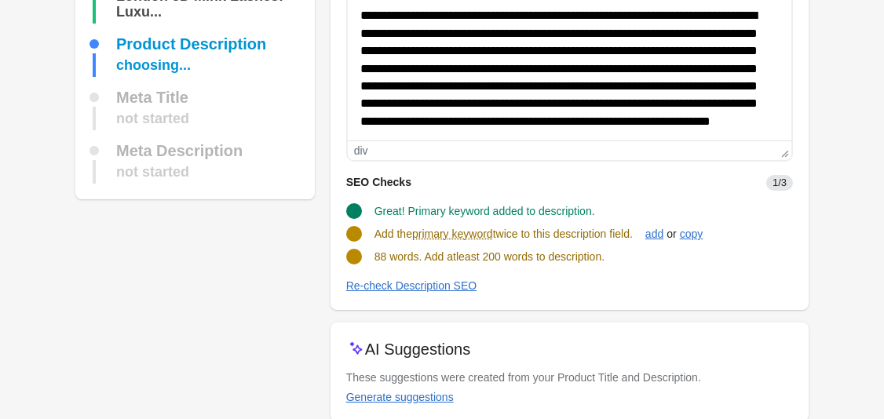
scroll to position [236, 0]
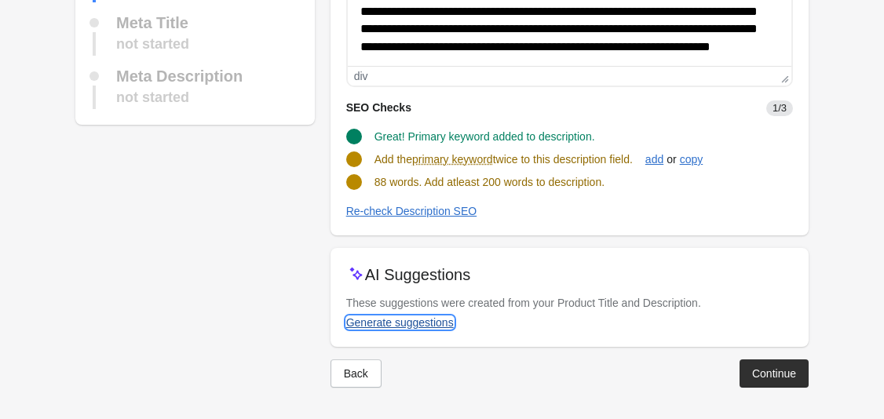
click at [436, 326] on div "Generate suggestions" at bounding box center [400, 322] width 108 height 13
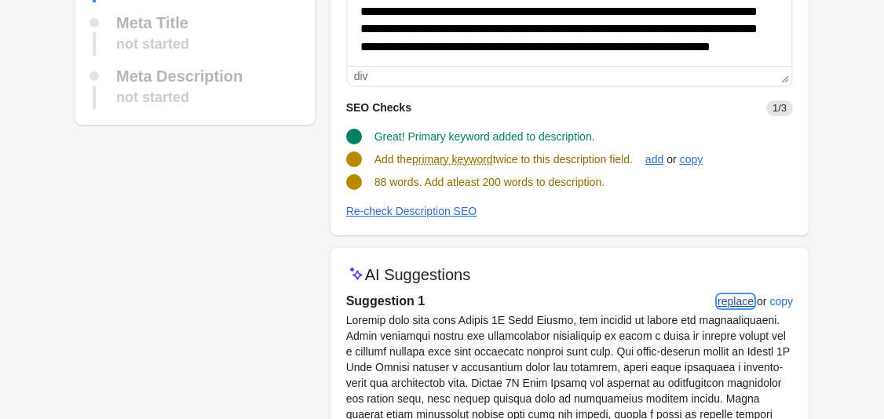
click at [741, 298] on div "replace" at bounding box center [735, 301] width 36 height 13
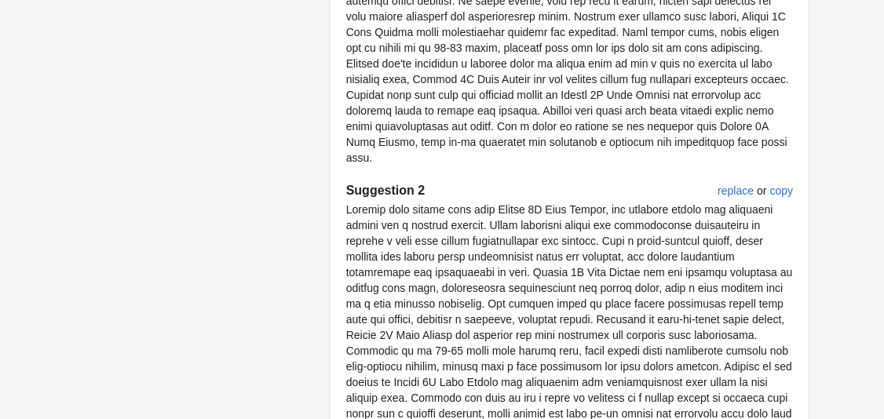
scroll to position [1191, 0]
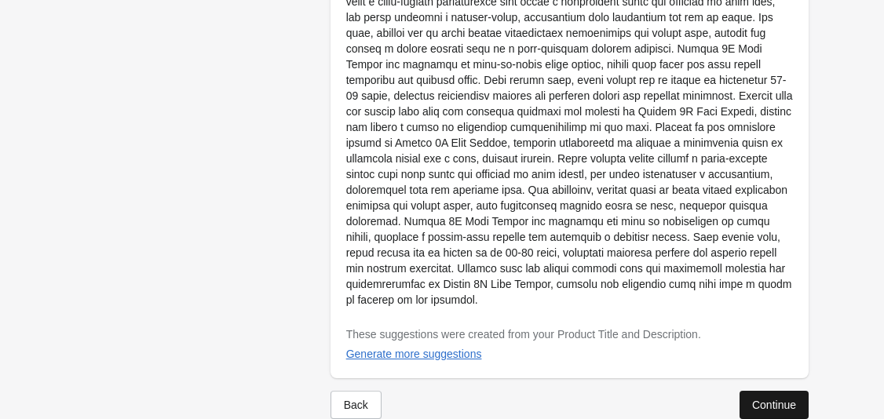
click at [749, 391] on button "Continue" at bounding box center [773, 405] width 69 height 28
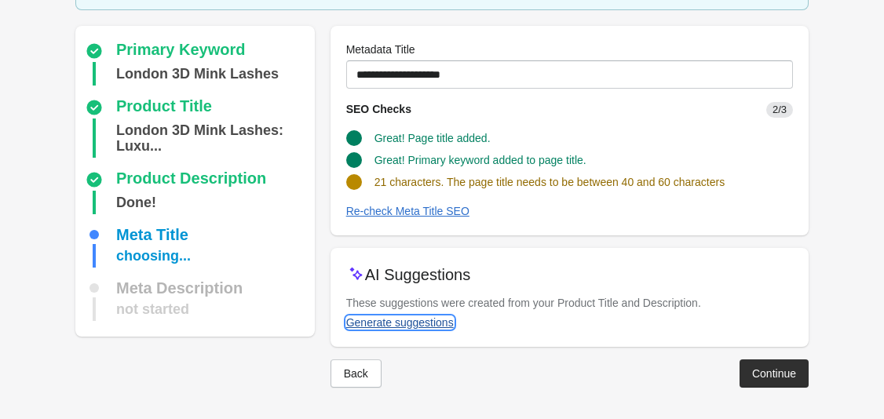
click at [426, 325] on div "Generate suggestions" at bounding box center [400, 322] width 108 height 13
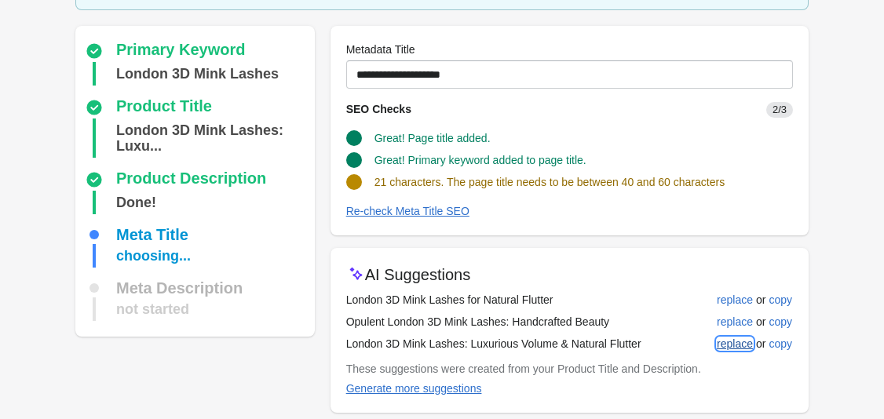
click at [746, 343] on div "replace" at bounding box center [735, 343] width 36 height 13
type input "**********"
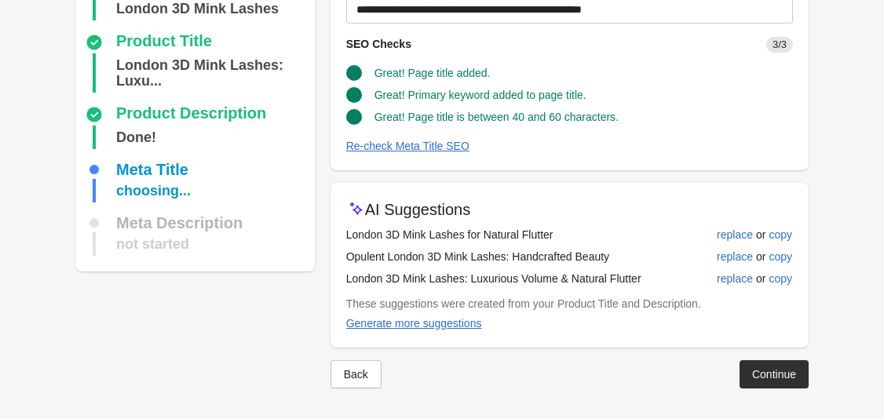
scroll to position [169, 0]
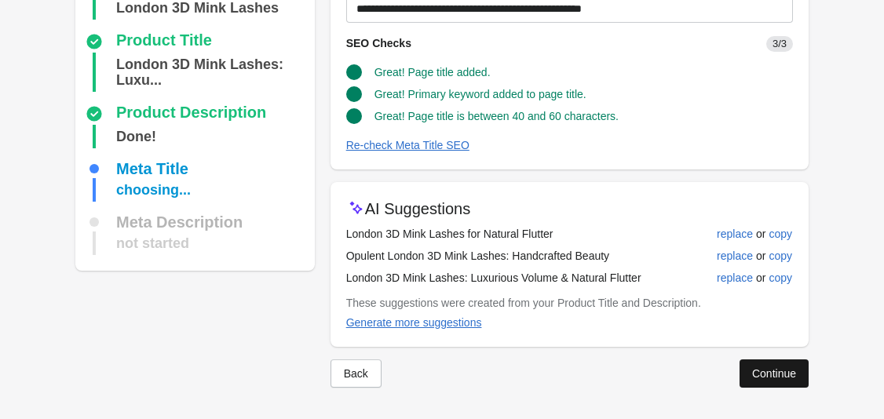
click at [784, 378] on div "Continue" at bounding box center [774, 373] width 44 height 13
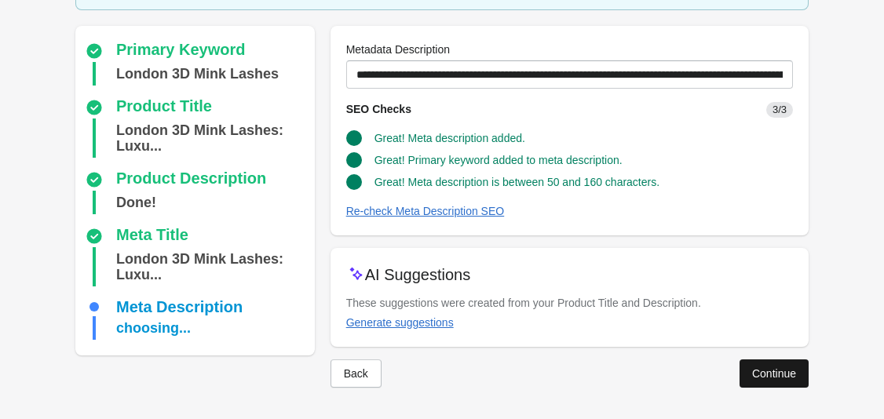
click at [774, 373] on div "Continue" at bounding box center [774, 373] width 44 height 13
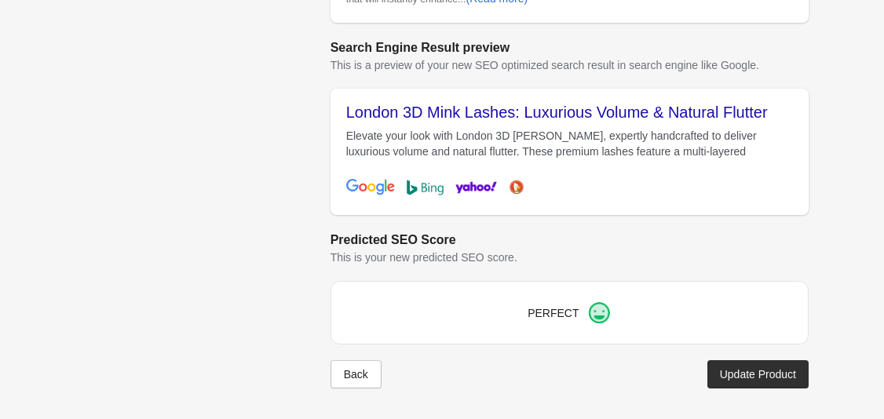
scroll to position [655, 0]
click at [772, 371] on div "Update Product" at bounding box center [758, 373] width 76 height 13
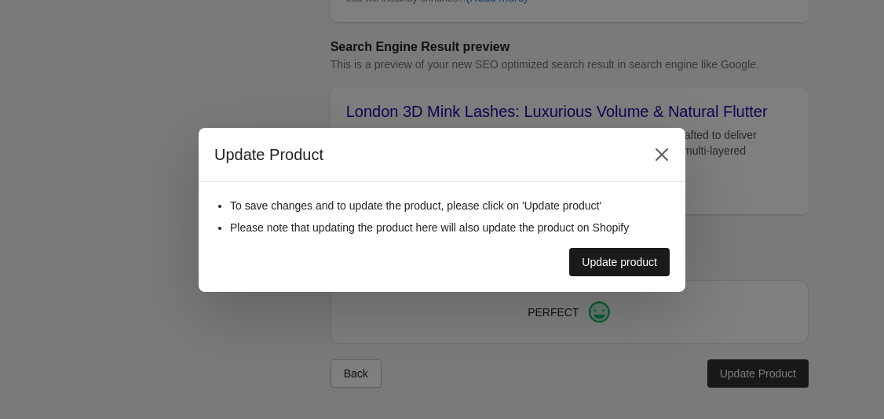
click at [635, 264] on div "Update product" at bounding box center [619, 262] width 75 height 13
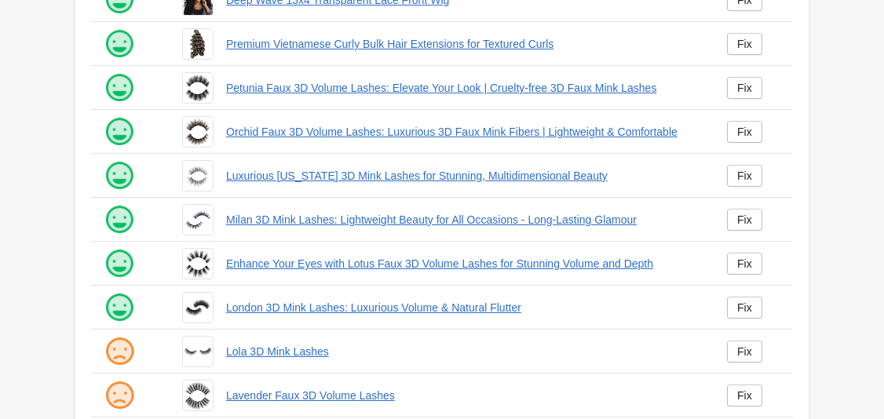
scroll to position [447, 0]
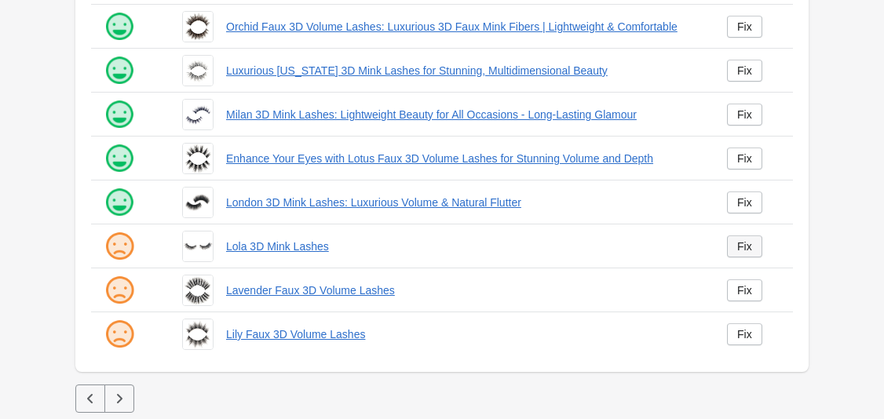
click at [732, 249] on link "Fix" at bounding box center [744, 246] width 35 height 22
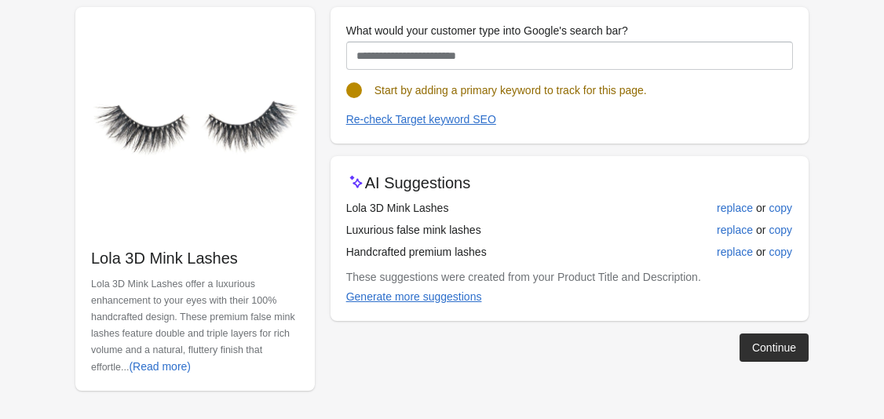
scroll to position [169, 0]
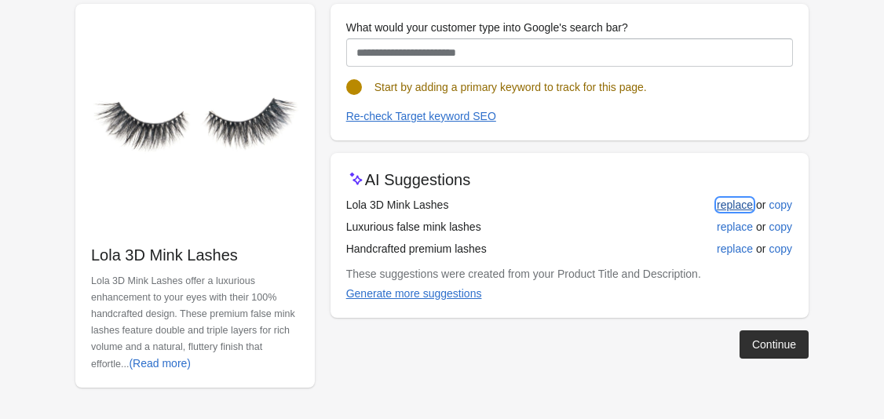
click at [742, 199] on div "replace" at bounding box center [735, 205] width 36 height 13
type input "**********"
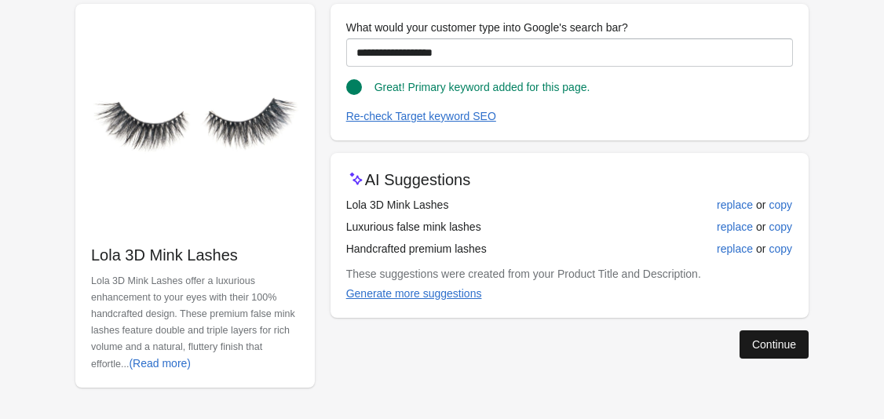
click at [755, 339] on div "Continue" at bounding box center [774, 344] width 44 height 13
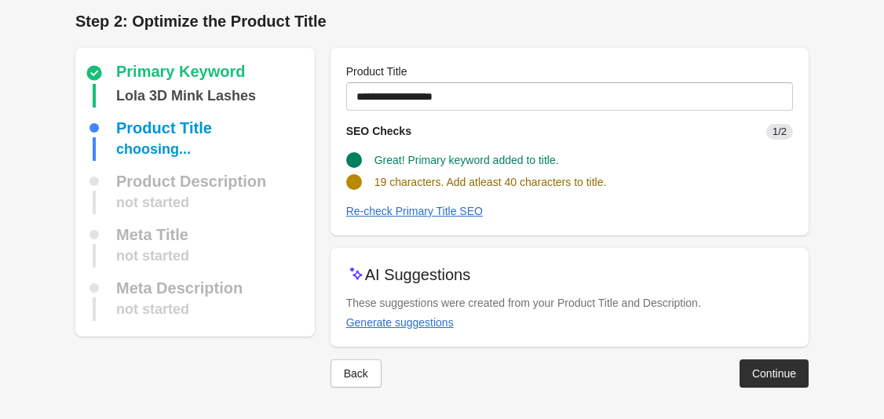
scroll to position [5, 0]
click at [437, 323] on div "Generate suggestions" at bounding box center [400, 322] width 108 height 13
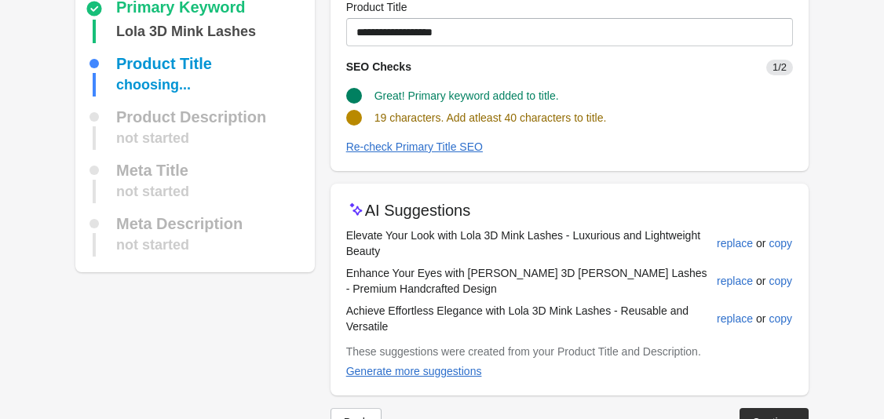
scroll to position [77, 0]
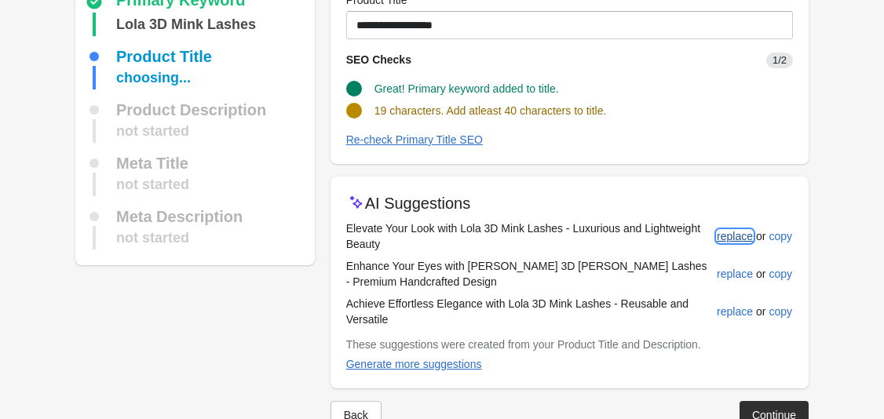
click at [731, 235] on div "replace" at bounding box center [735, 236] width 36 height 13
type input "**********"
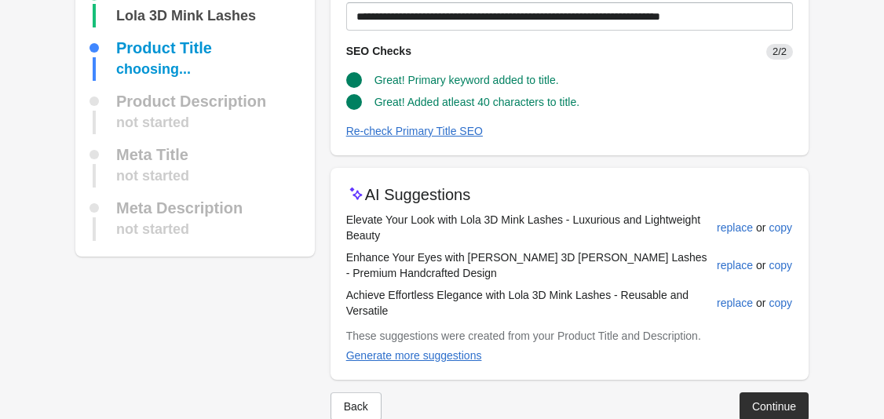
scroll to position [93, 0]
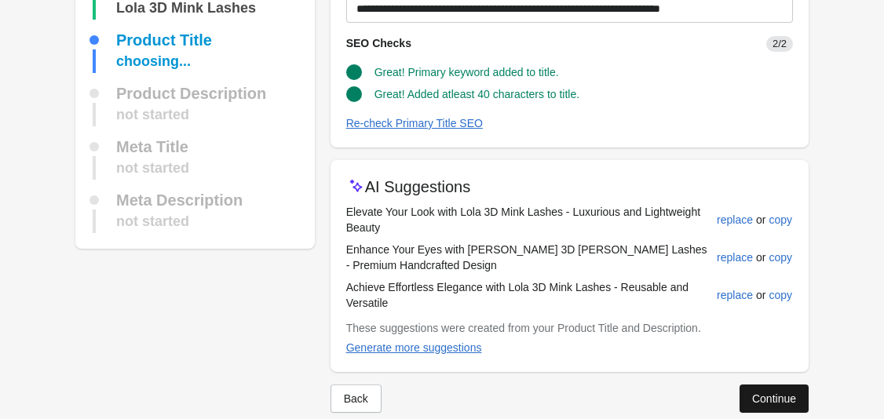
click at [764, 393] on div "Continue" at bounding box center [774, 398] width 44 height 13
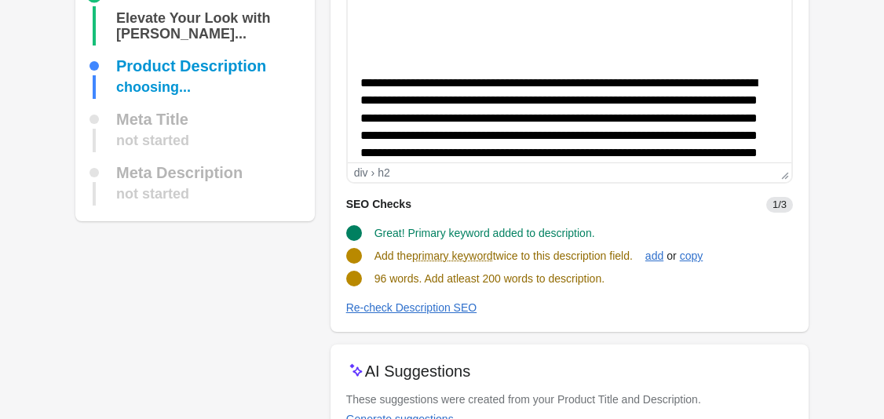
scroll to position [236, 0]
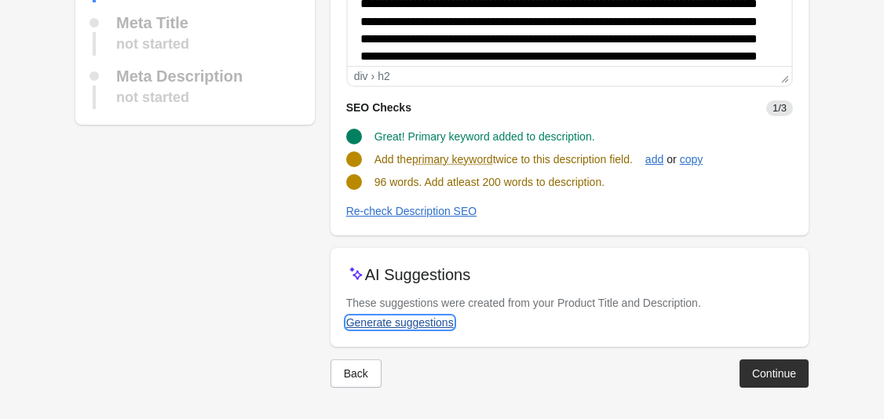
click at [440, 323] on div "Generate suggestions" at bounding box center [400, 322] width 108 height 13
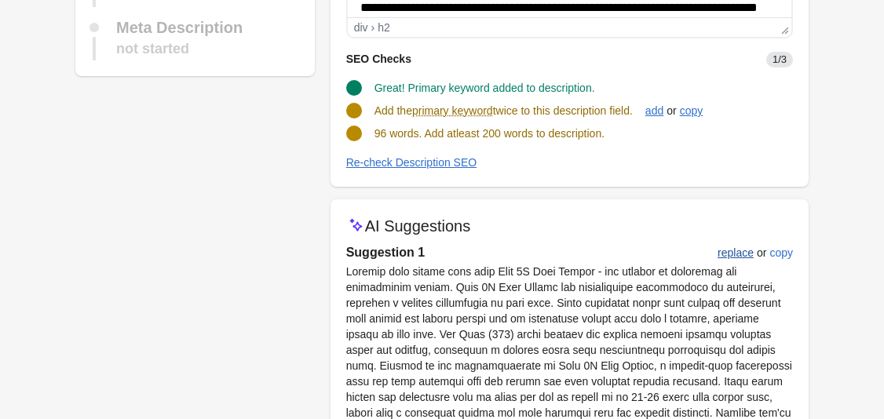
scroll to position [301, 0]
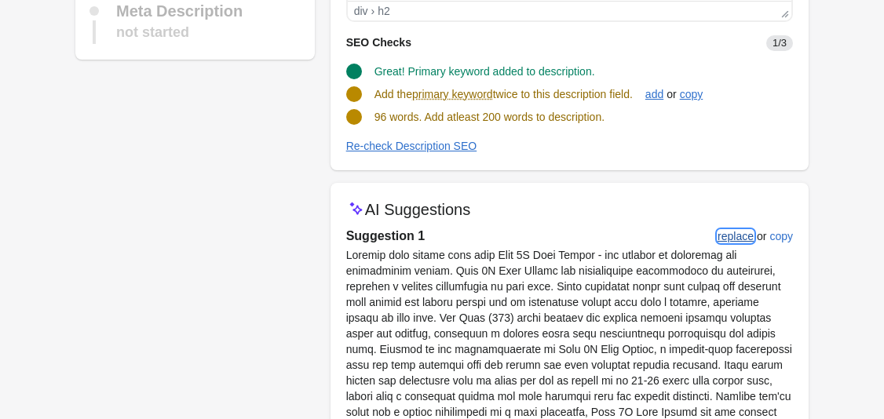
click at [735, 236] on div "replace" at bounding box center [735, 236] width 36 height 13
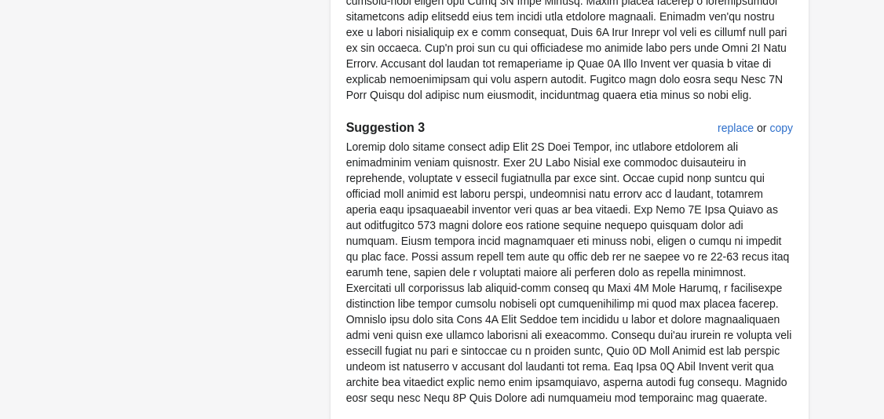
scroll to position [1159, 0]
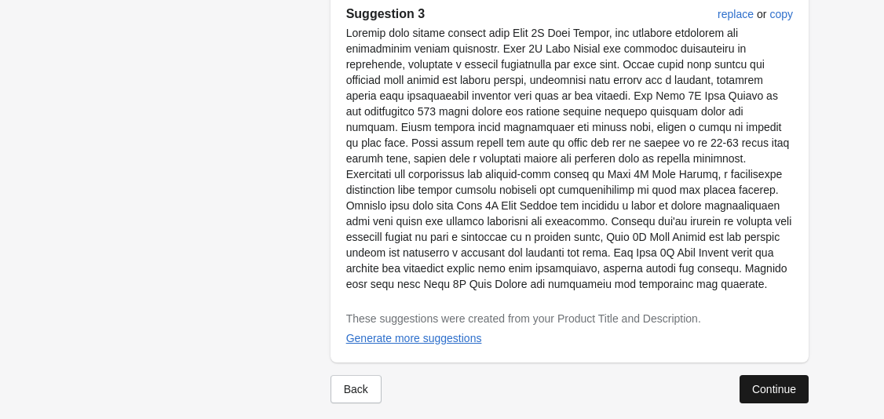
click at [770, 380] on button "Continue" at bounding box center [773, 389] width 69 height 28
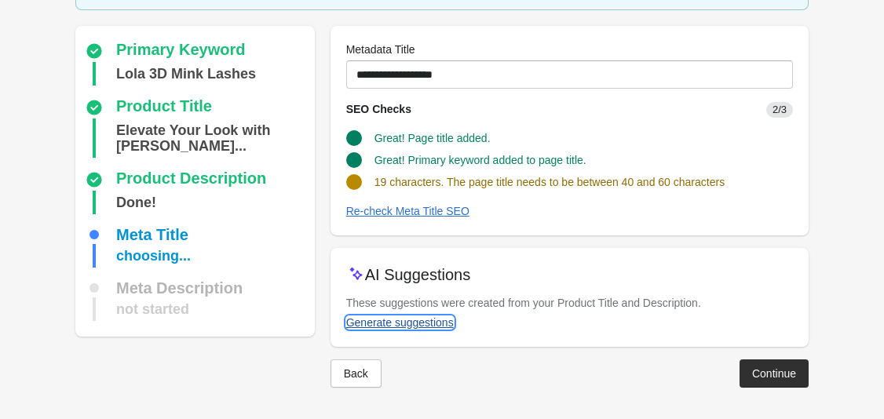
click at [440, 312] on button "Generate suggestions" at bounding box center [400, 322] width 120 height 28
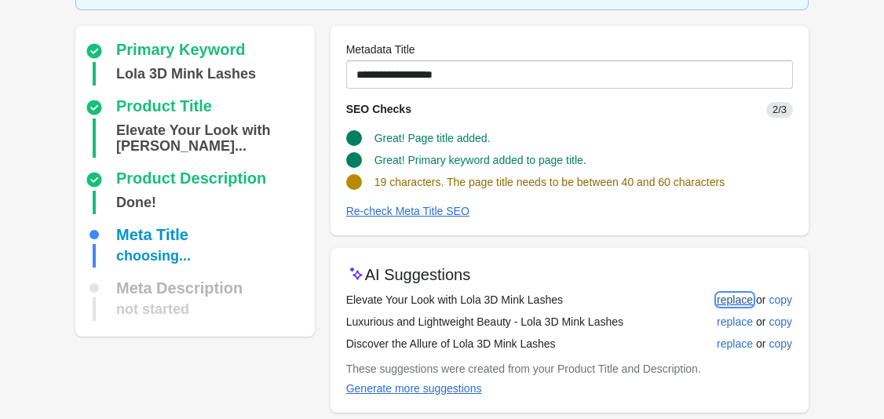
click at [727, 304] on div "replace" at bounding box center [735, 300] width 36 height 13
type input "**********"
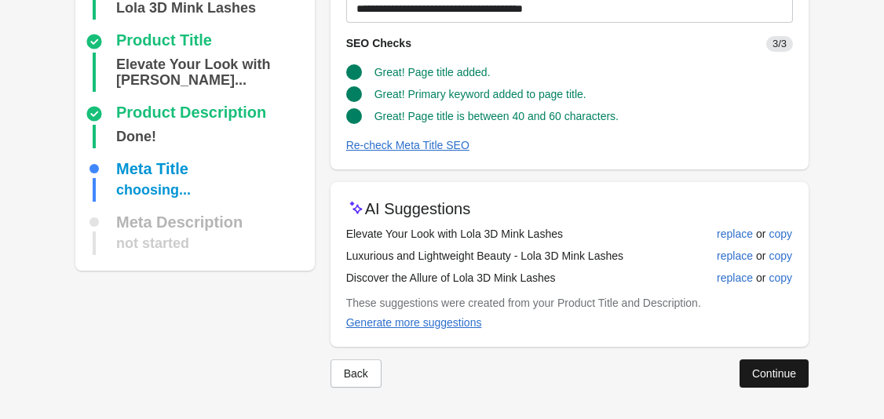
click at [778, 381] on button "Continue" at bounding box center [773, 373] width 69 height 28
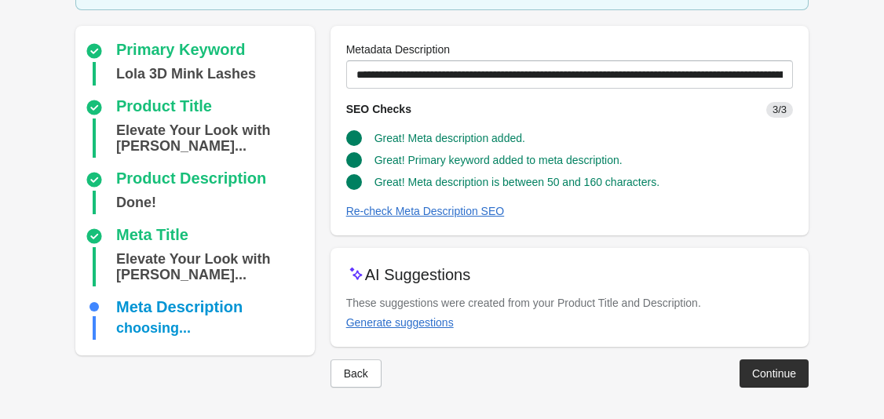
scroll to position [119, 0]
click at [779, 370] on div "Continue" at bounding box center [774, 373] width 44 height 13
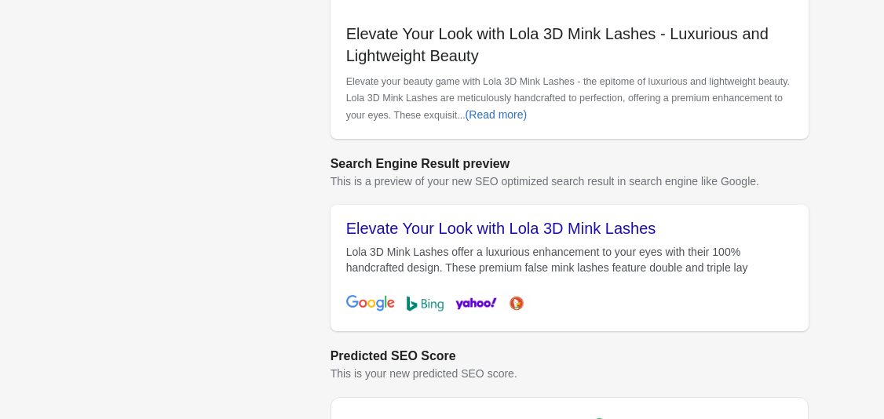
scroll to position [676, 0]
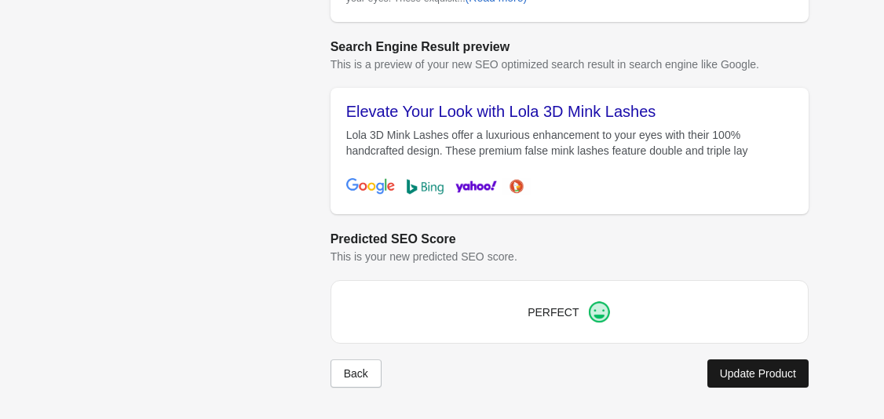
click at [744, 372] on div "Update Product" at bounding box center [758, 373] width 76 height 13
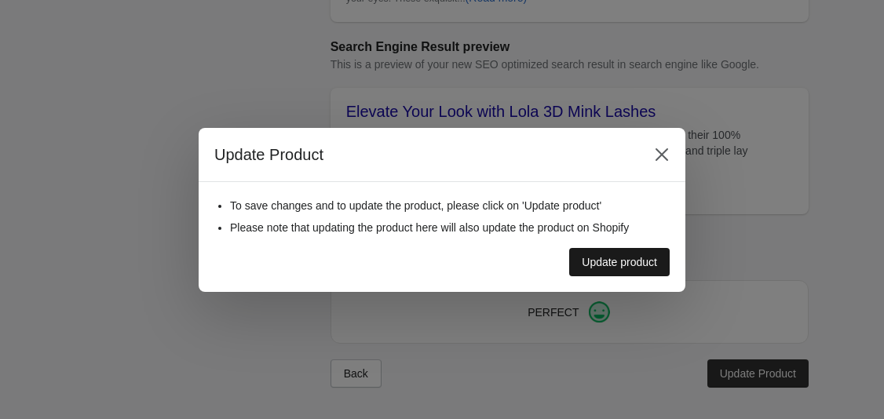
click at [646, 260] on div "Update product" at bounding box center [619, 262] width 75 height 13
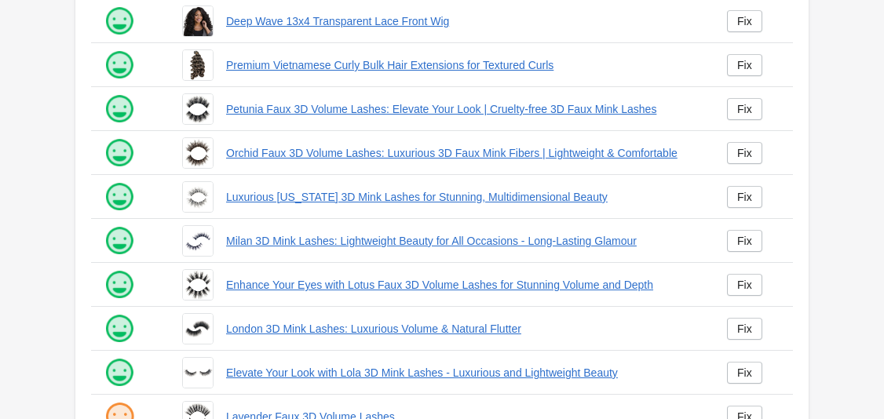
scroll to position [447, 0]
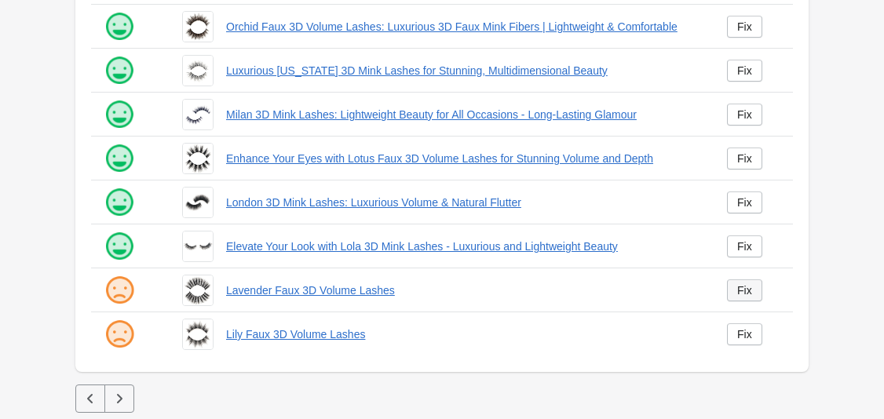
click at [750, 294] on div "Fix" at bounding box center [744, 290] width 15 height 13
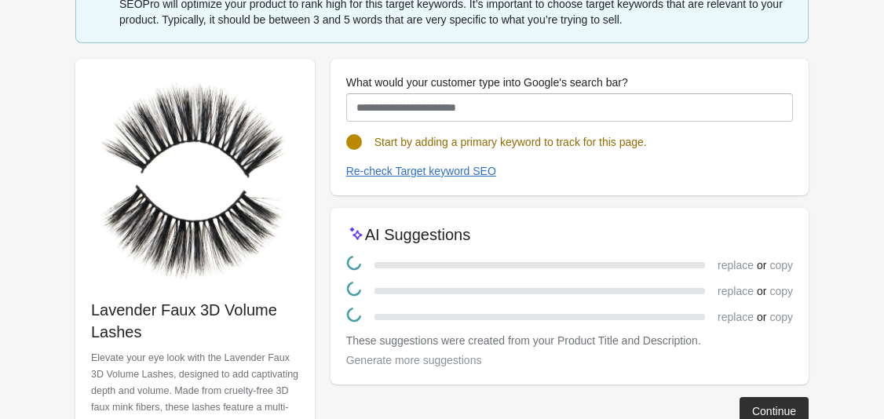
scroll to position [191, 0]
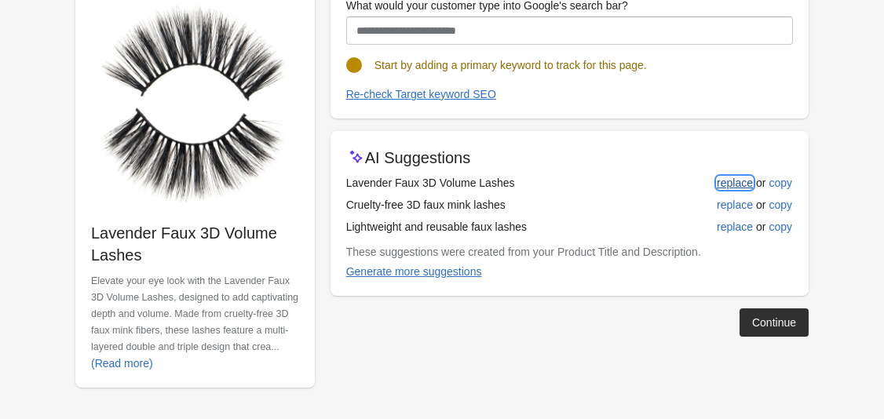
click at [735, 188] on div "replace" at bounding box center [735, 183] width 36 height 13
type input "**********"
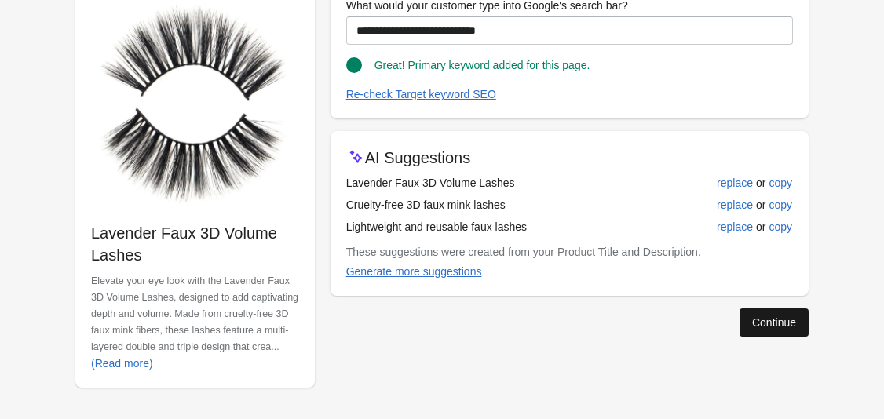
click at [771, 325] on div "Continue" at bounding box center [774, 322] width 44 height 13
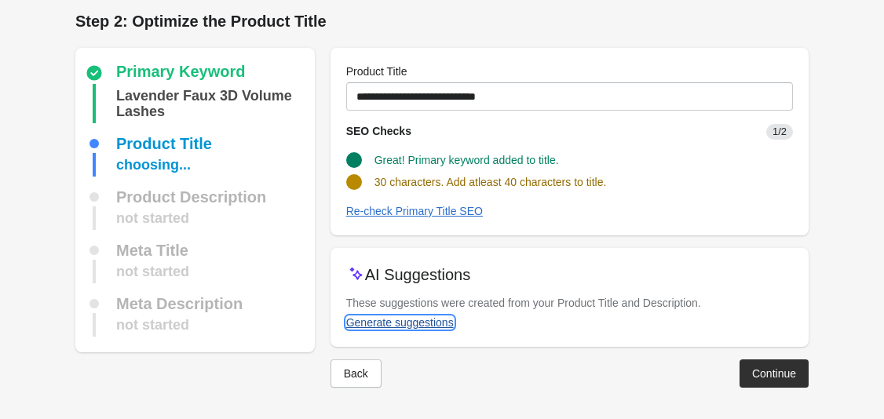
click at [436, 324] on div "Generate suggestions" at bounding box center [400, 322] width 108 height 13
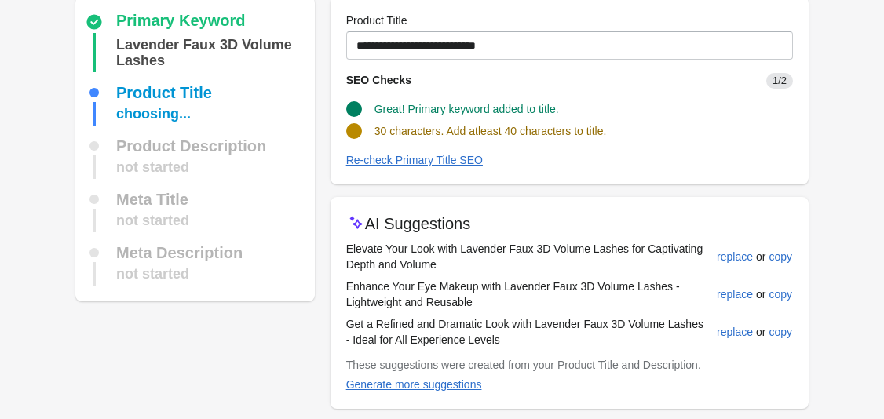
scroll to position [58, 0]
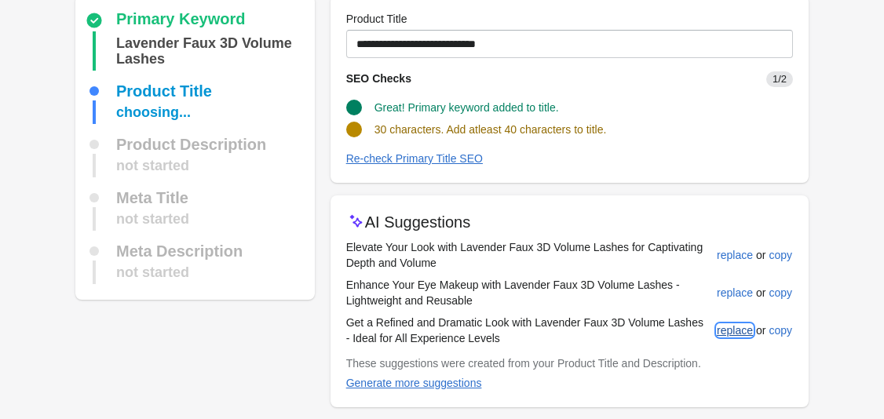
click at [733, 326] on div "replace" at bounding box center [735, 330] width 36 height 13
type input "**********"
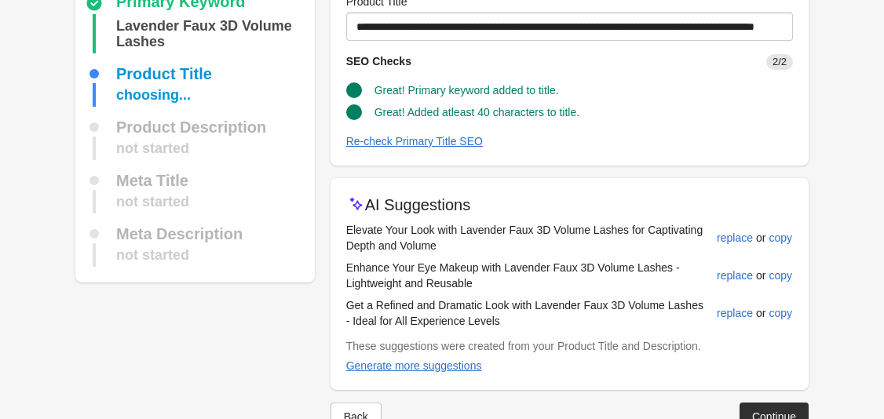
scroll to position [119, 0]
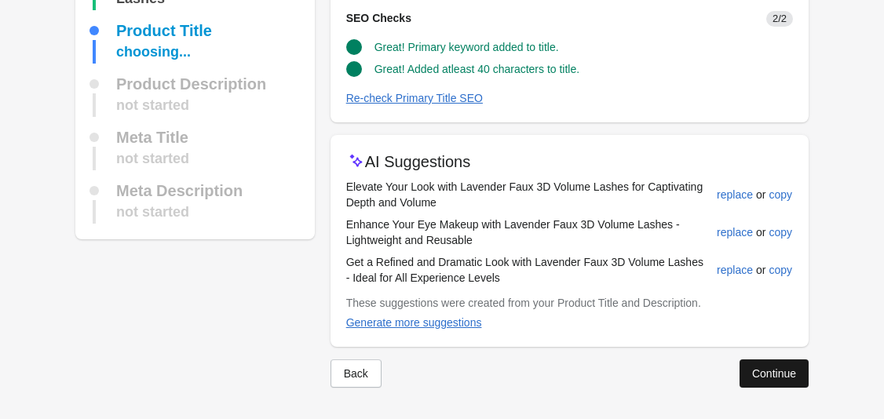
click at [780, 367] on div "Continue" at bounding box center [774, 373] width 44 height 13
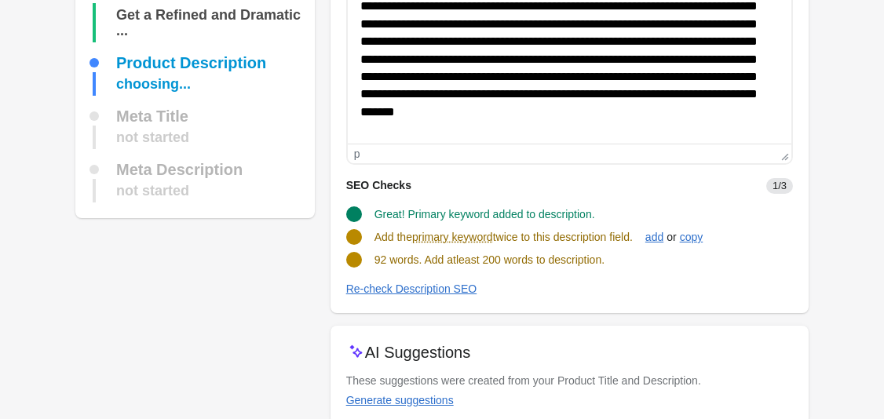
scroll to position [236, 0]
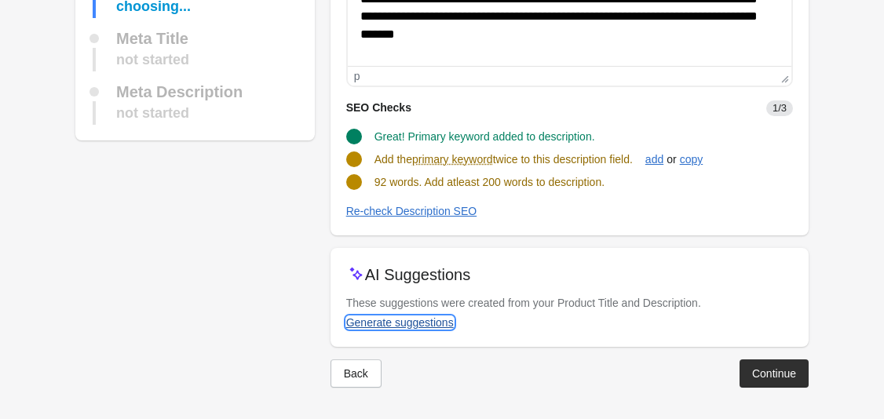
click at [406, 328] on div "Generate suggestions" at bounding box center [400, 322] width 108 height 13
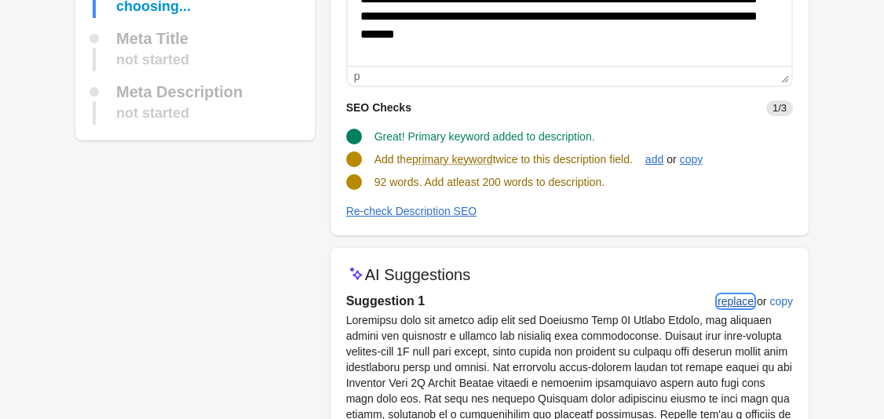
click at [729, 303] on div "replace" at bounding box center [735, 301] width 36 height 13
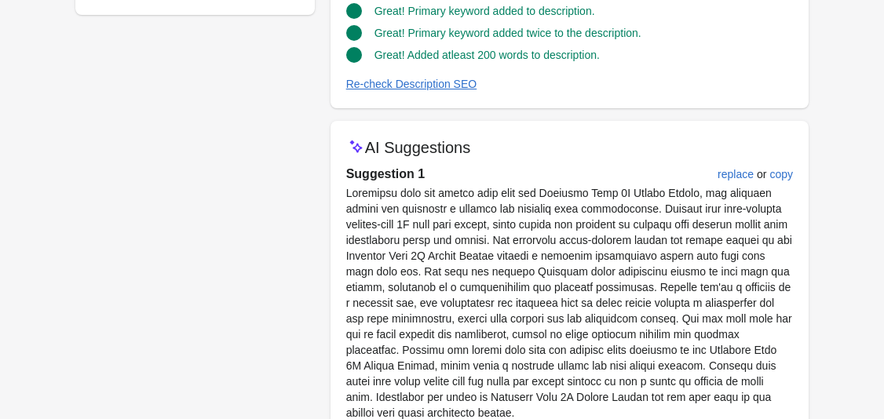
scroll to position [381, 0]
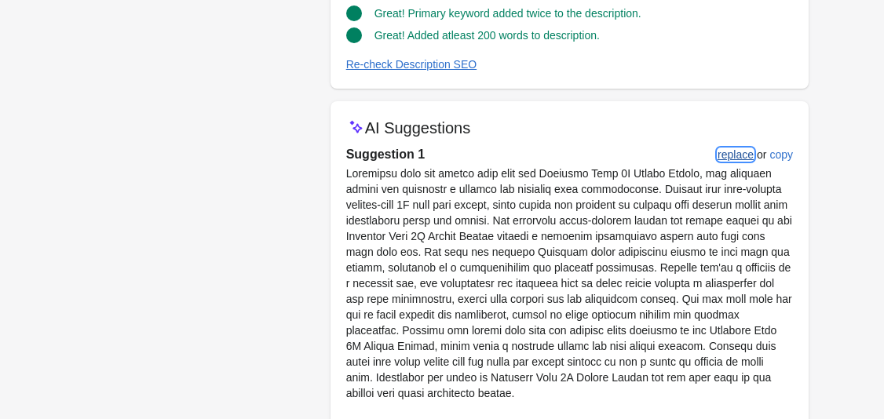
click at [735, 155] on div "replace" at bounding box center [735, 154] width 36 height 13
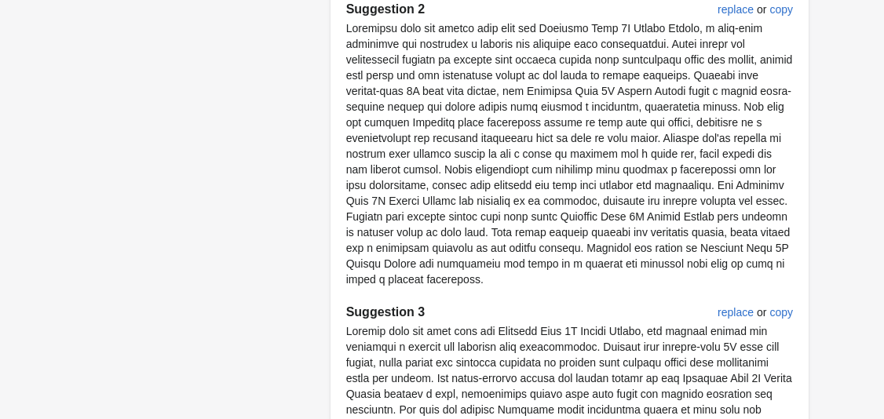
scroll to position [1112, 0]
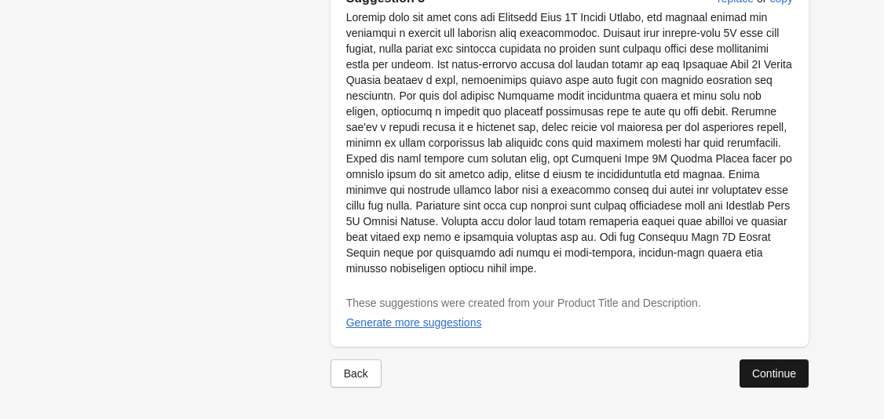
click at [797, 370] on button "Continue" at bounding box center [773, 373] width 69 height 28
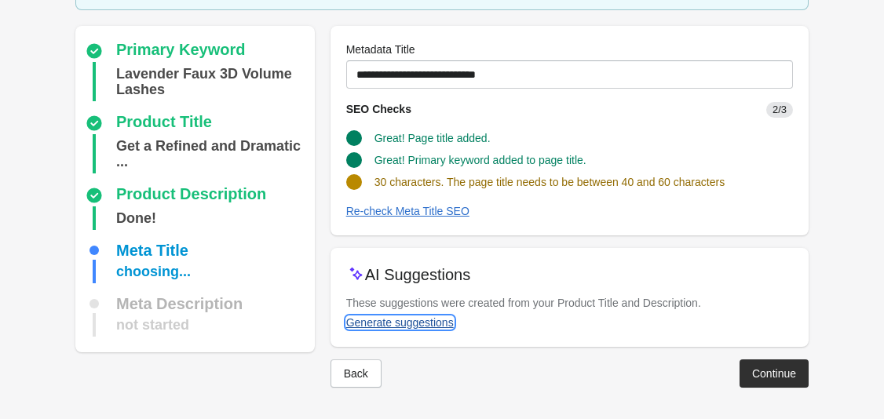
click at [418, 318] on div "Generate suggestions" at bounding box center [400, 322] width 108 height 13
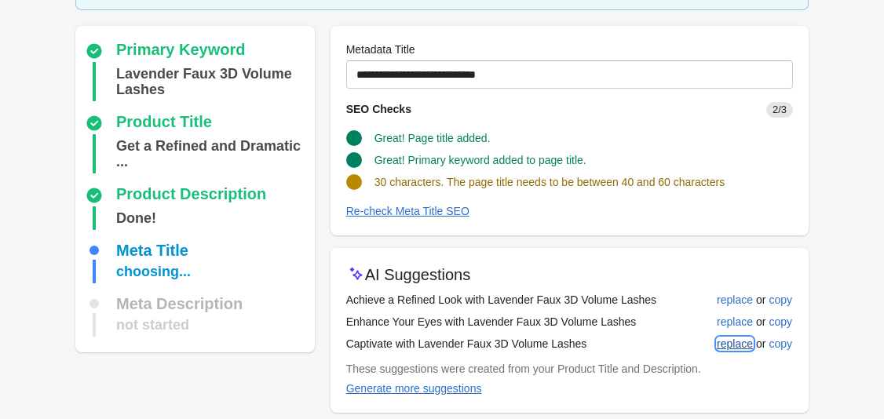
click at [729, 338] on div "replace" at bounding box center [735, 343] width 36 height 13
type input "**********"
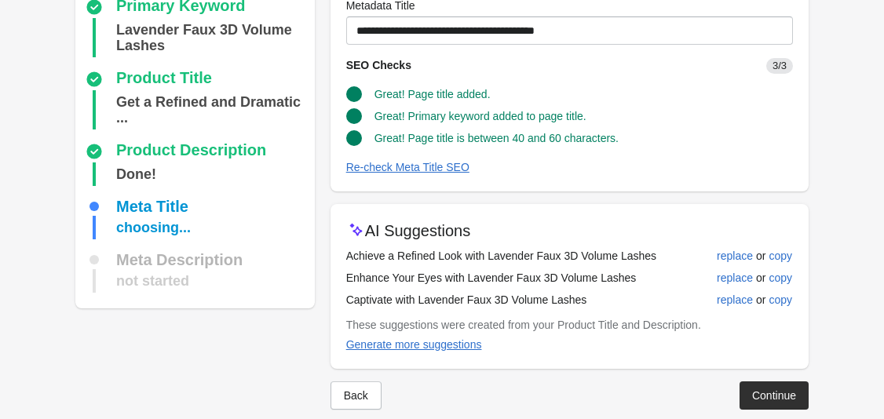
scroll to position [169, 0]
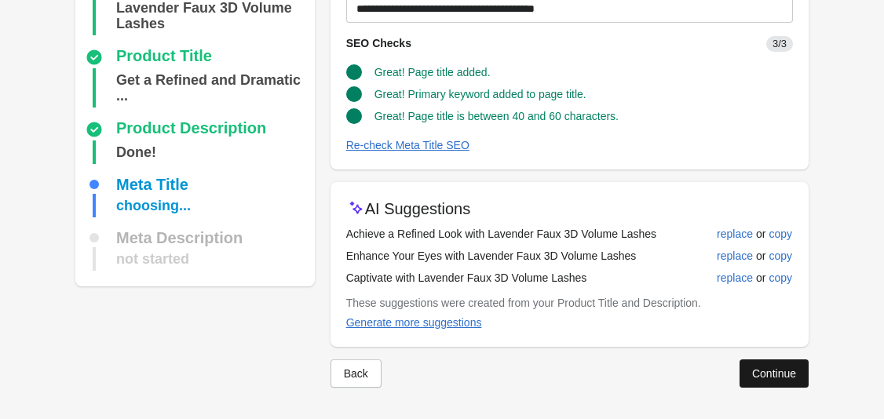
click at [775, 368] on div "Continue" at bounding box center [774, 373] width 44 height 13
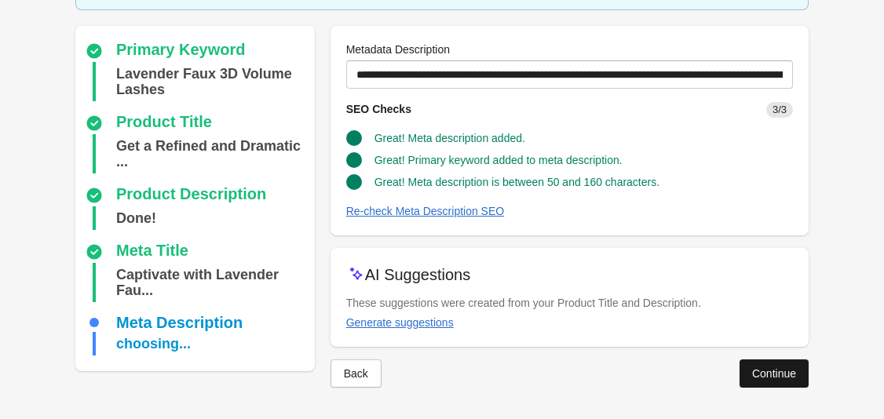
click at [771, 382] on button "Continue" at bounding box center [773, 373] width 69 height 28
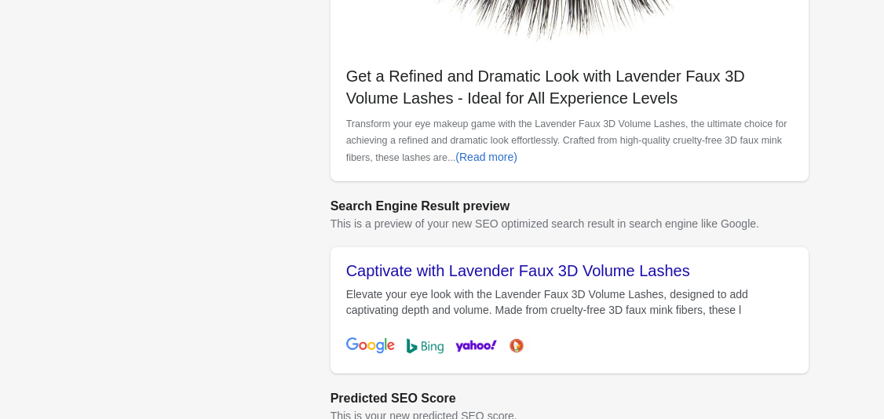
scroll to position [676, 0]
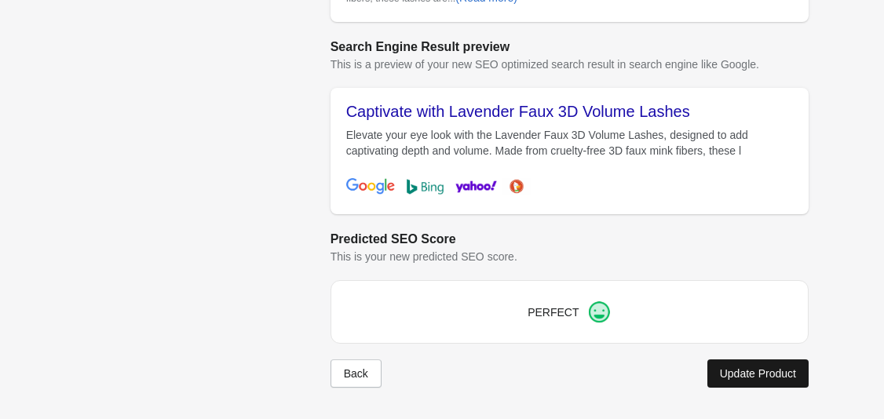
click at [772, 366] on button "Update Product" at bounding box center [757, 373] width 101 height 28
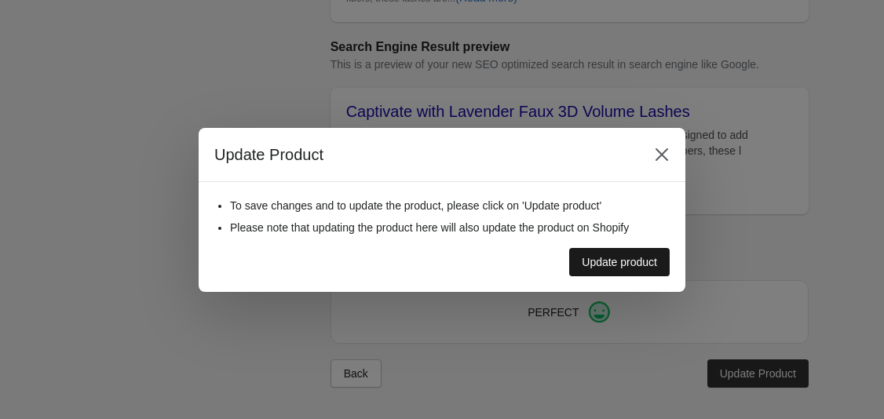
click at [614, 263] on div "Update product" at bounding box center [619, 262] width 75 height 13
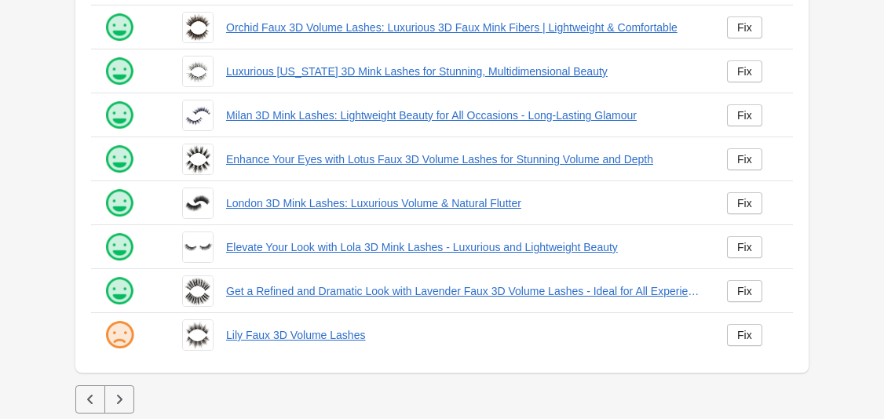
scroll to position [447, 0]
click at [727, 335] on link "Fix" at bounding box center [744, 334] width 35 height 22
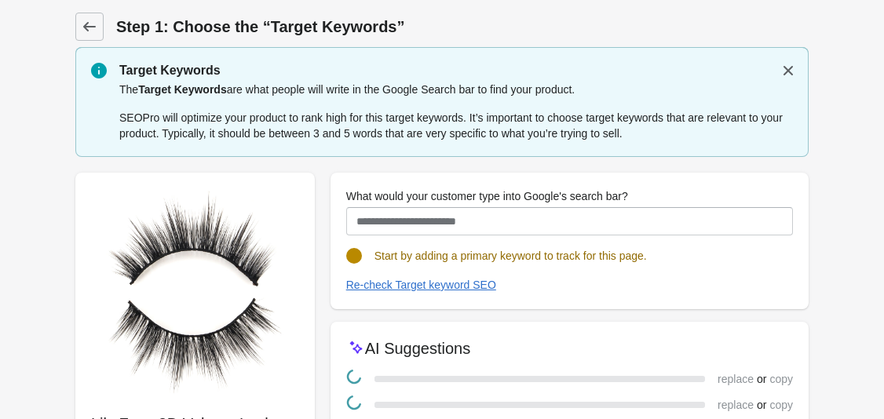
scroll to position [169, 0]
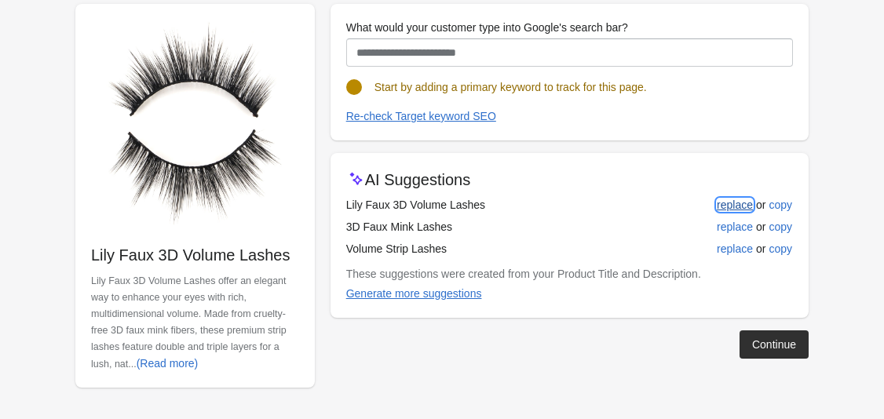
click at [729, 208] on div "replace" at bounding box center [735, 205] width 36 height 13
type input "**********"
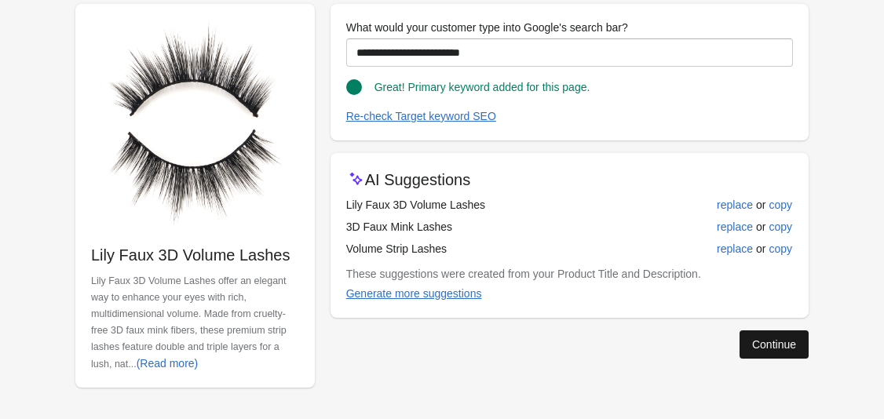
click at [784, 347] on div "Continue" at bounding box center [774, 344] width 44 height 13
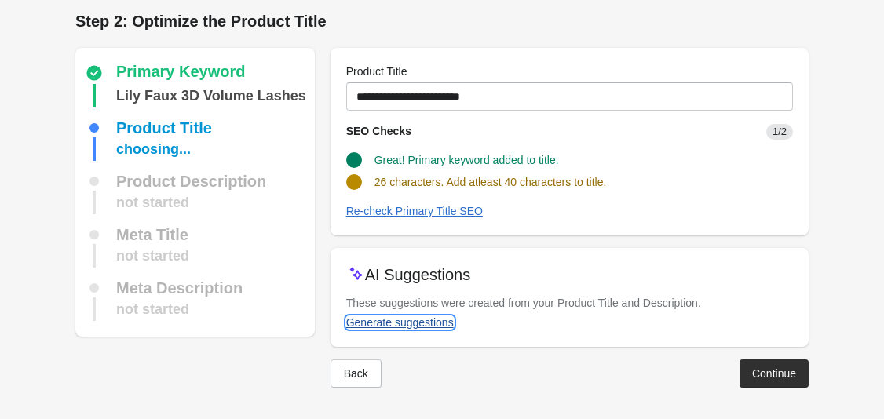
click at [444, 323] on div "Generate suggestions" at bounding box center [400, 322] width 108 height 13
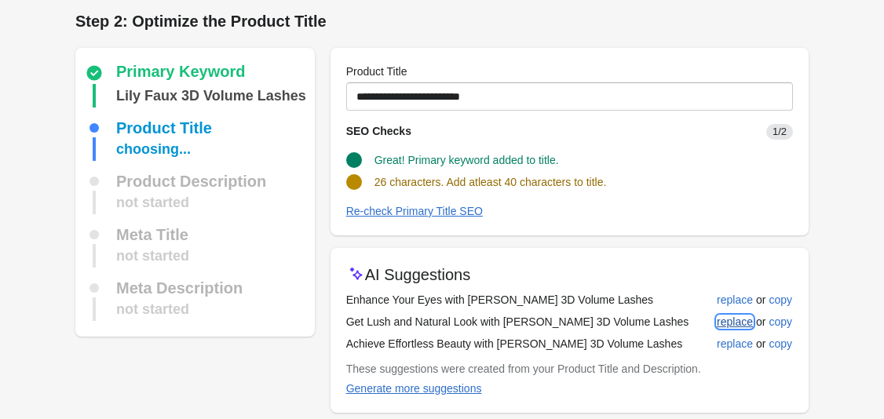
click at [739, 321] on div "replace" at bounding box center [735, 321] width 36 height 13
type input "**********"
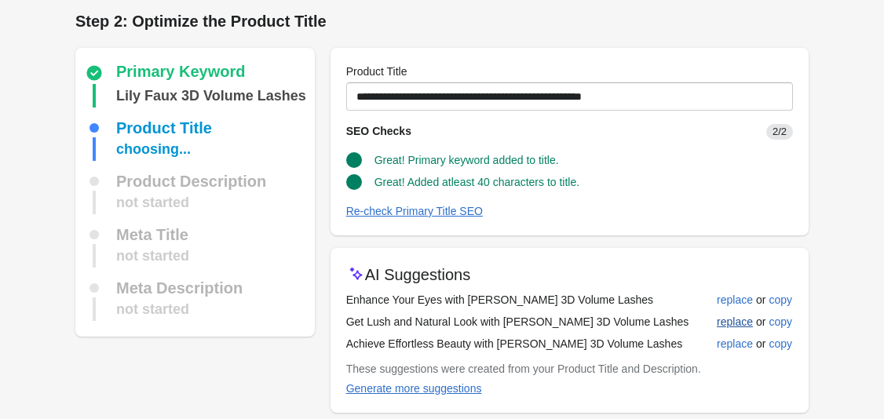
scroll to position [71, 0]
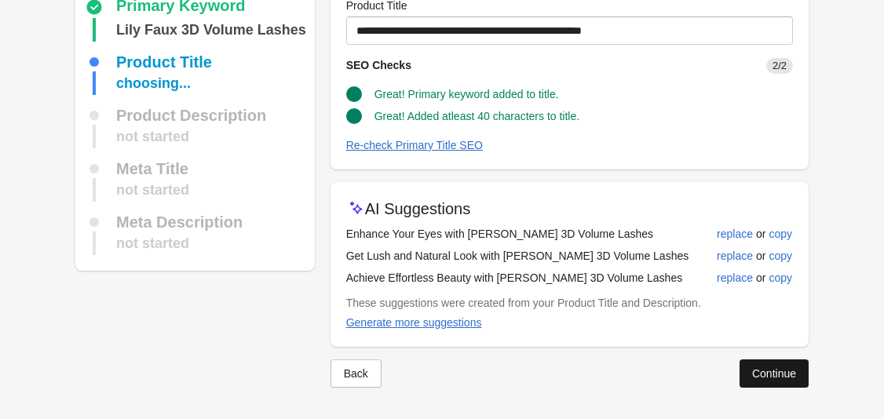
click at [774, 372] on div "Continue" at bounding box center [774, 373] width 44 height 13
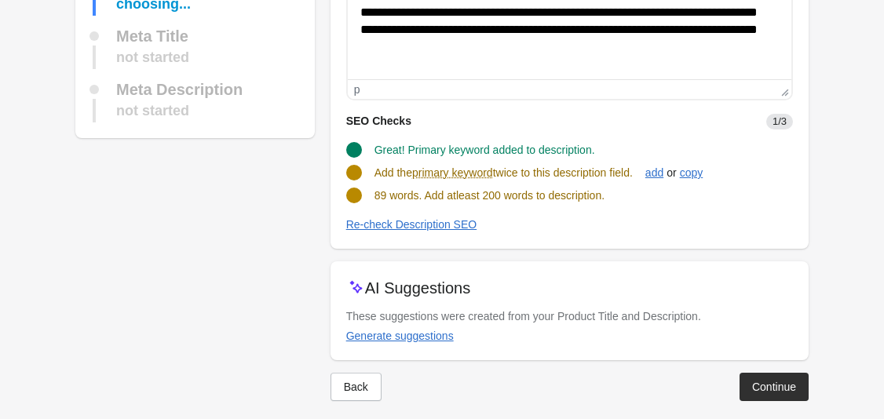
scroll to position [236, 0]
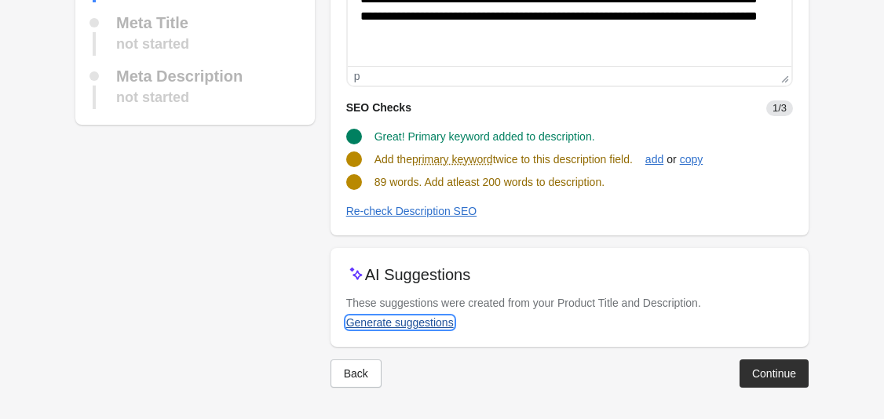
click at [432, 326] on div "Generate suggestions" at bounding box center [400, 322] width 108 height 13
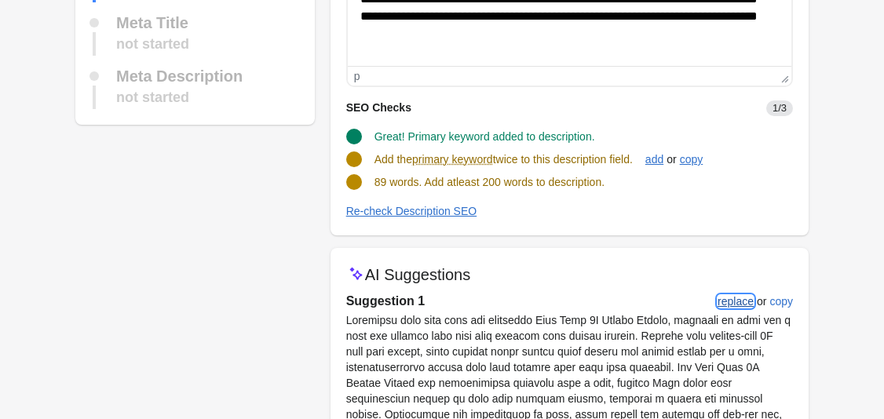
click at [738, 300] on div "replace" at bounding box center [735, 301] width 36 height 13
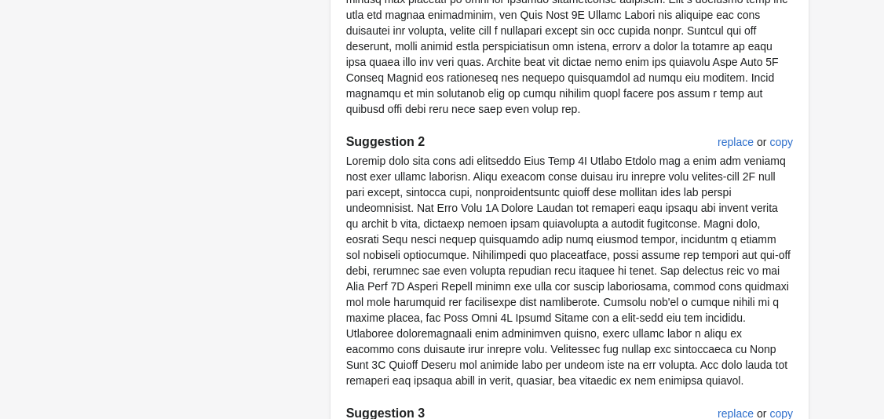
scroll to position [1269, 0]
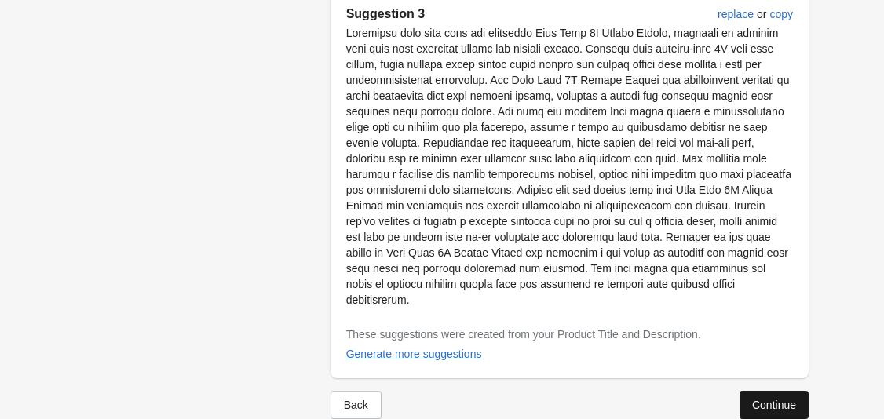
click at [789, 399] on div "Continue" at bounding box center [774, 405] width 44 height 13
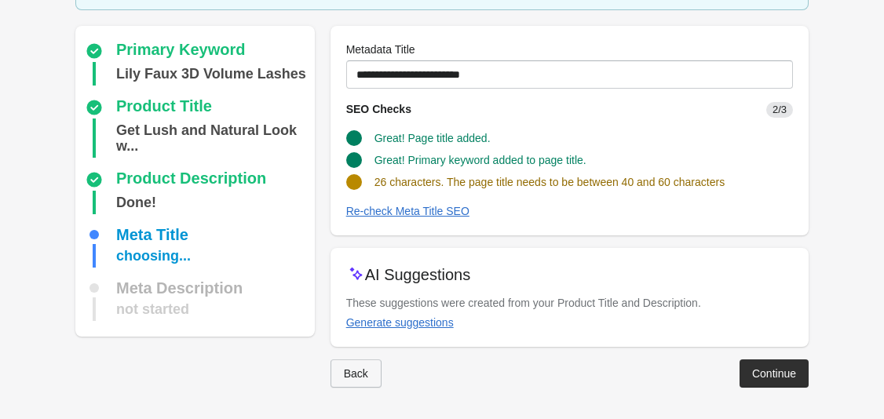
click at [348, 369] on div "Back" at bounding box center [356, 373] width 24 height 13
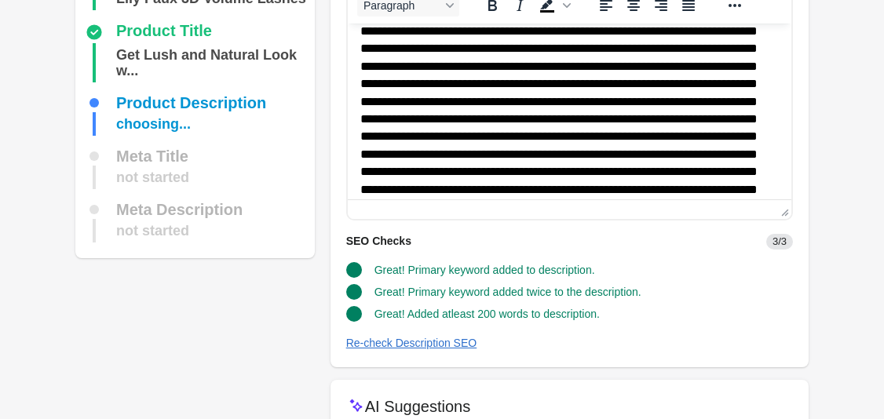
scroll to position [0, 0]
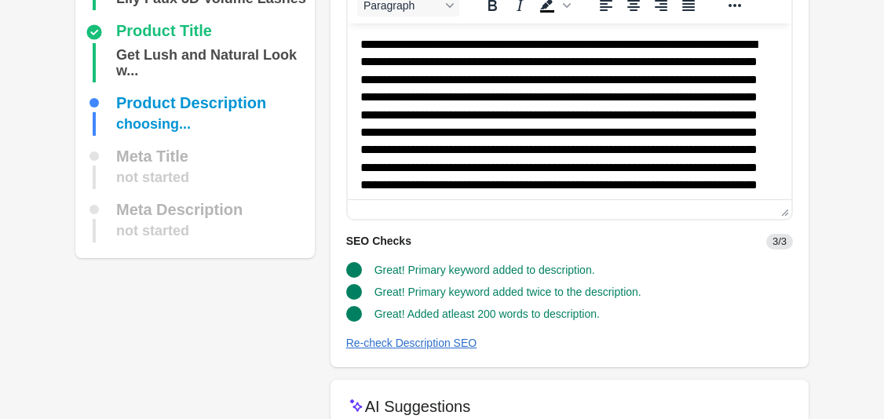
click at [348, 368] on div at bounding box center [569, 373] width 478 height 13
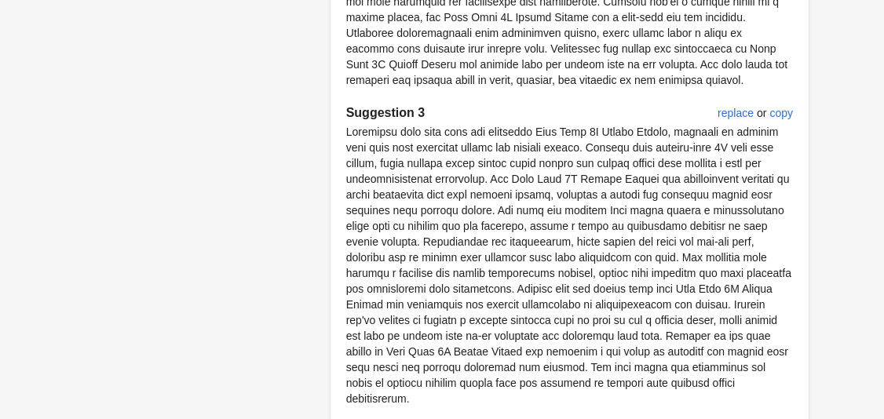
scroll to position [1269, 0]
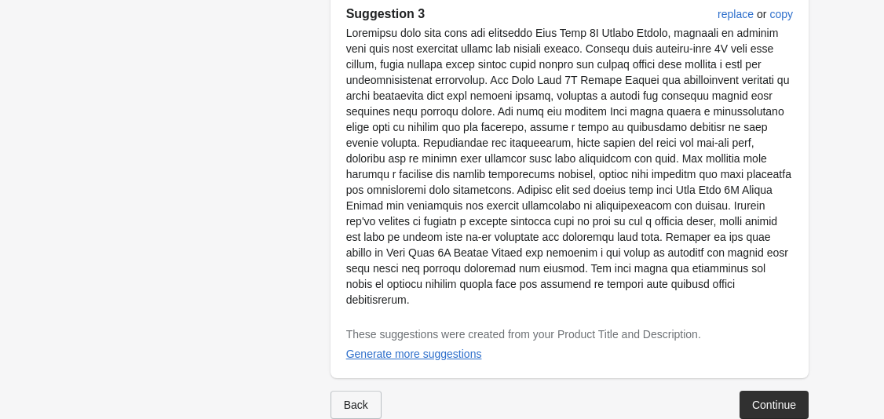
click at [356, 399] on div "Back" at bounding box center [356, 405] width 24 height 13
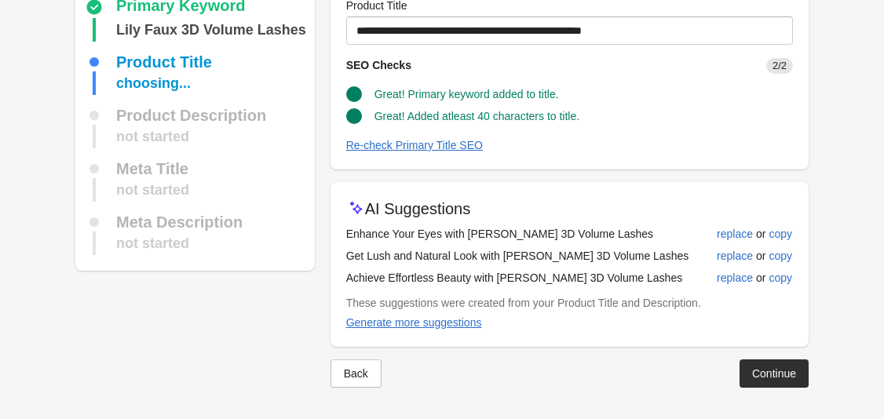
scroll to position [71, 0]
click at [760, 376] on div "Continue" at bounding box center [774, 373] width 44 height 13
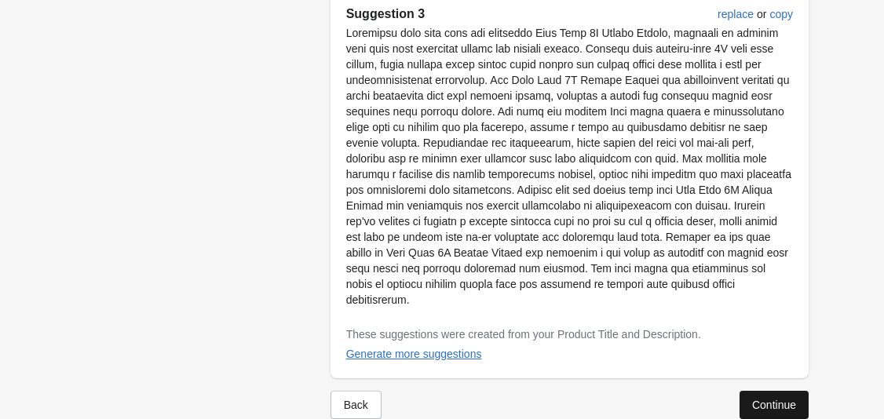
click at [800, 391] on button "Continue" at bounding box center [773, 405] width 69 height 28
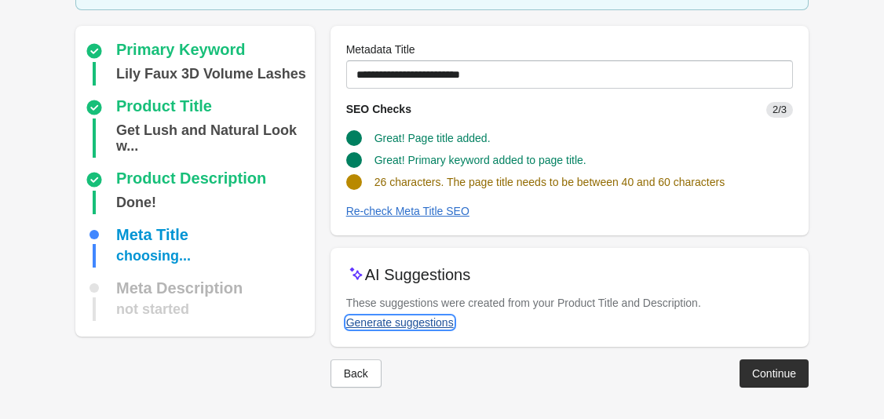
click at [411, 326] on div "Generate suggestions" at bounding box center [400, 322] width 108 height 13
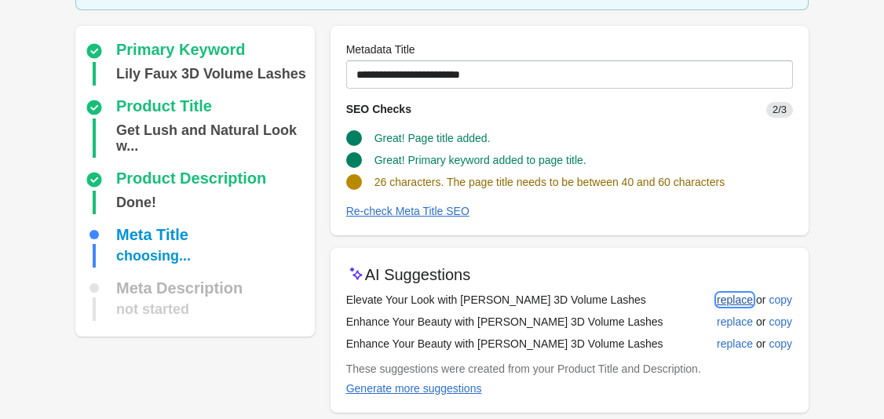
click at [723, 294] on div "replace" at bounding box center [735, 300] width 36 height 13
type input "**********"
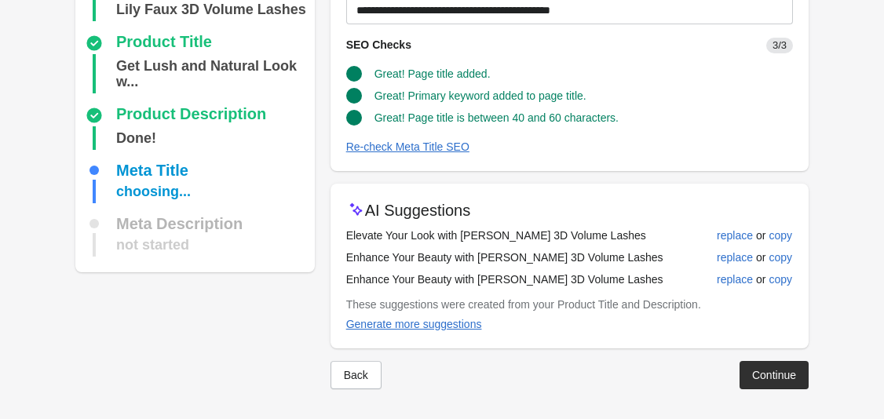
scroll to position [169, 0]
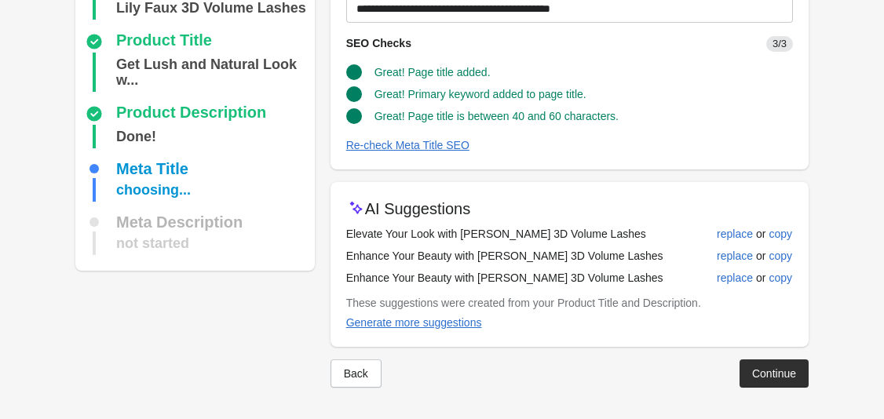
drag, startPoint x: 773, startPoint y: 373, endPoint x: 768, endPoint y: 365, distance: 9.2
click at [773, 371] on div "Continue" at bounding box center [774, 373] width 44 height 13
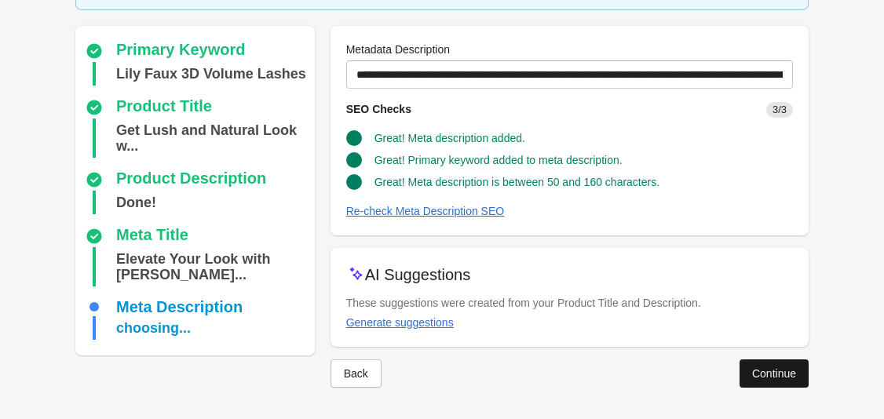
click at [764, 370] on div "Continue" at bounding box center [774, 373] width 44 height 13
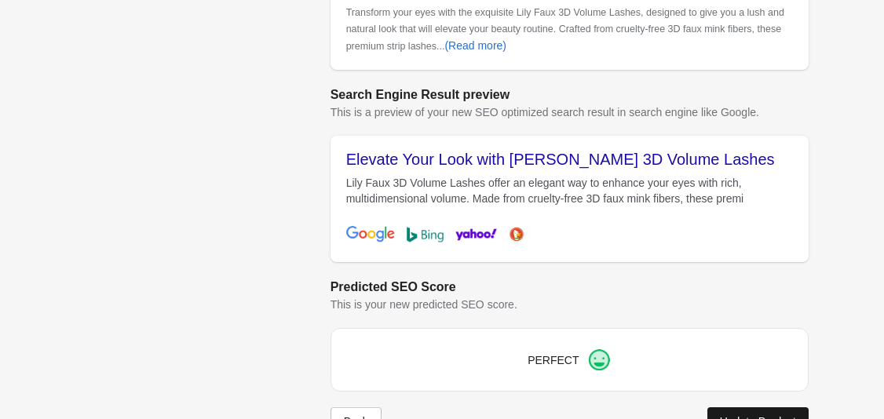
scroll to position [655, 0]
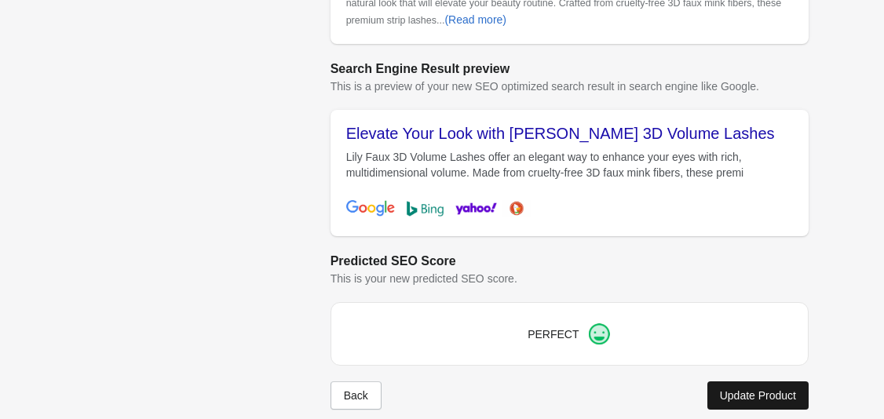
click at [760, 389] on div "Update Product" at bounding box center [758, 395] width 76 height 13
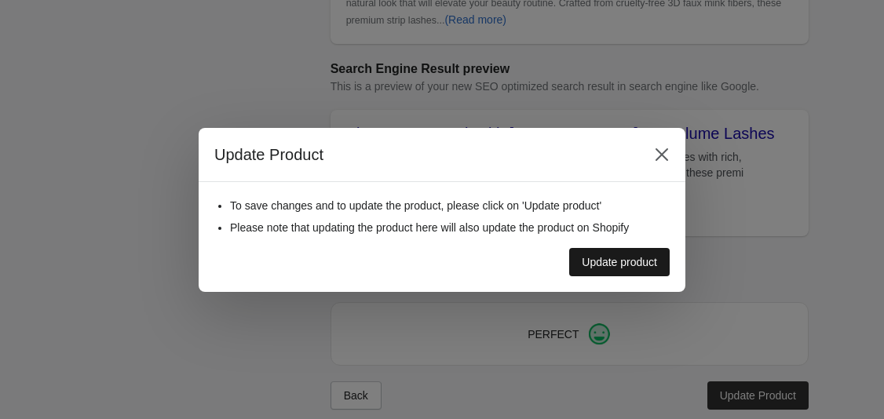
click at [622, 271] on button "Update product" at bounding box center [619, 262] width 100 height 28
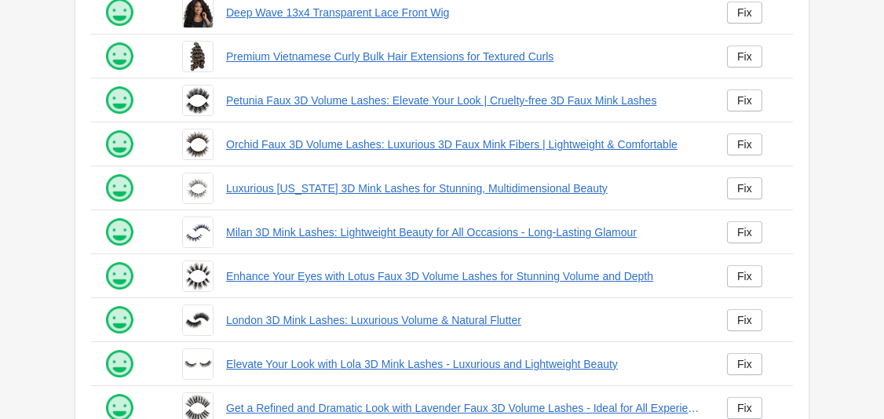
scroll to position [447, 0]
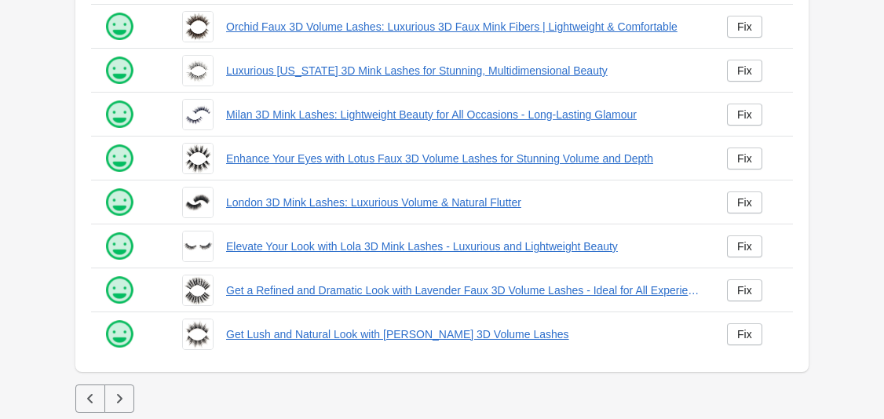
click at [126, 399] on icon "button" at bounding box center [119, 399] width 16 height 16
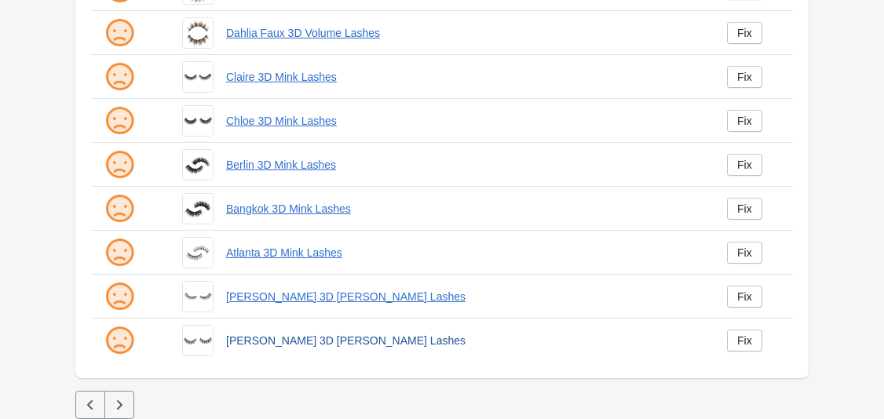
scroll to position [447, 0]
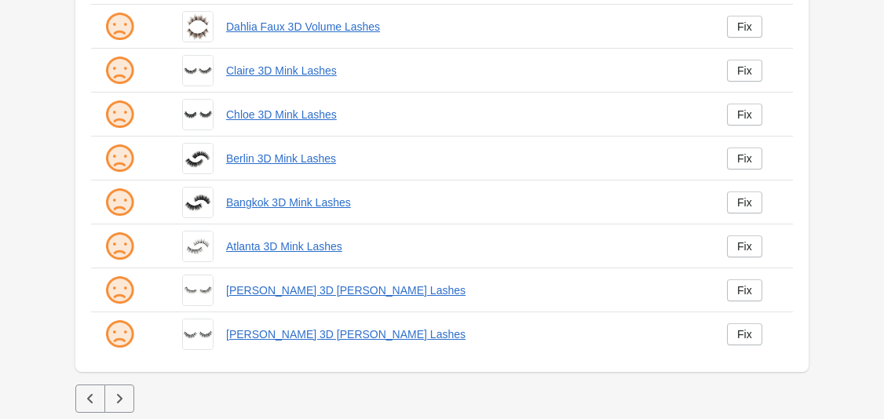
click at [112, 398] on icon "button" at bounding box center [119, 399] width 16 height 16
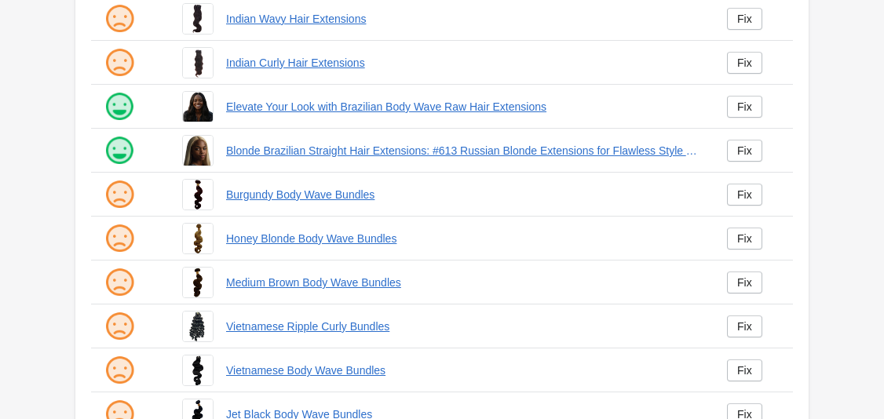
scroll to position [447, 0]
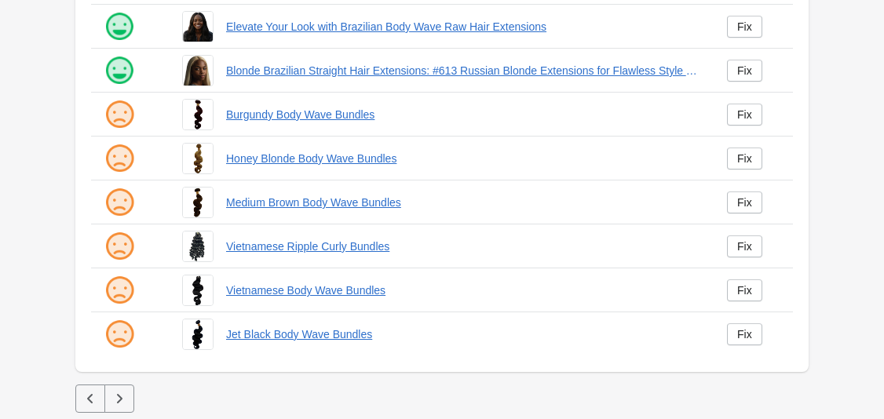
click at [125, 388] on button "button" at bounding box center [119, 399] width 30 height 28
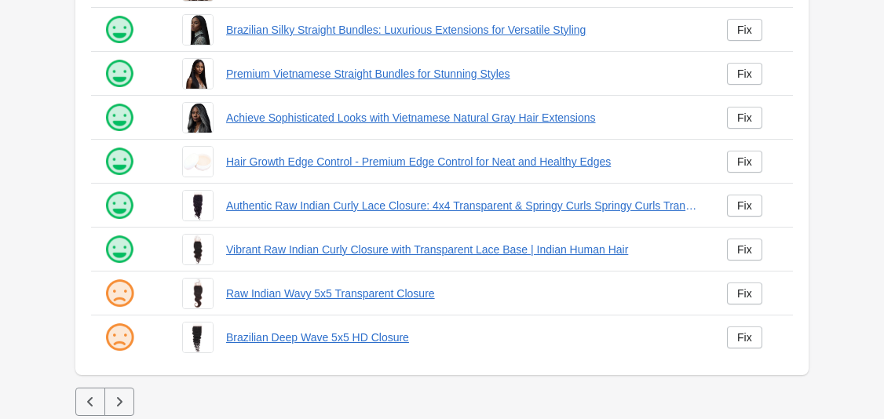
scroll to position [447, 0]
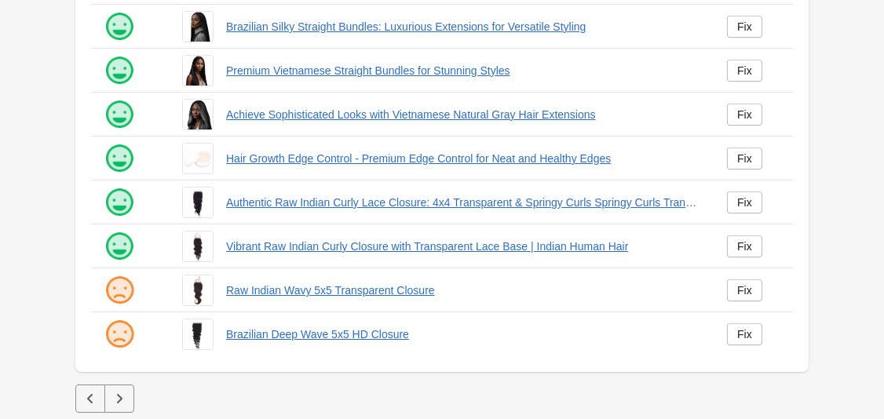
click at [127, 390] on button "button" at bounding box center [119, 399] width 30 height 28
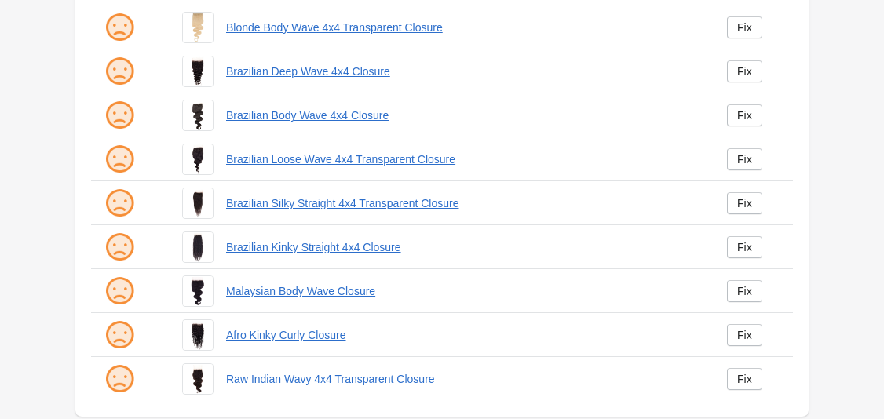
scroll to position [447, 0]
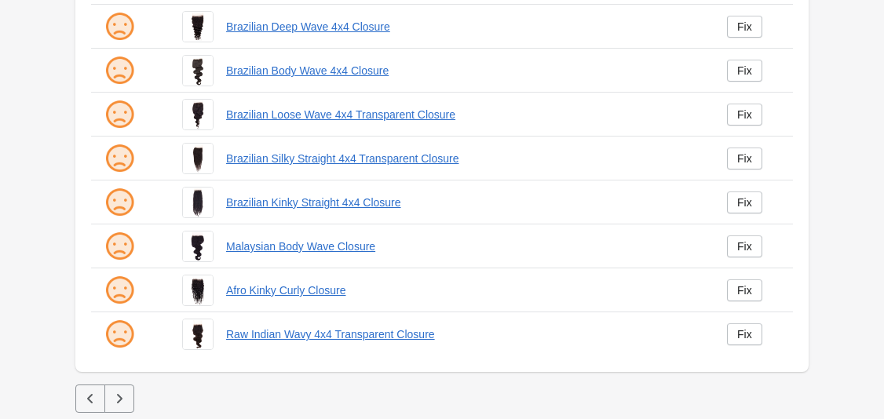
click at [97, 396] on icon "button" at bounding box center [90, 399] width 16 height 16
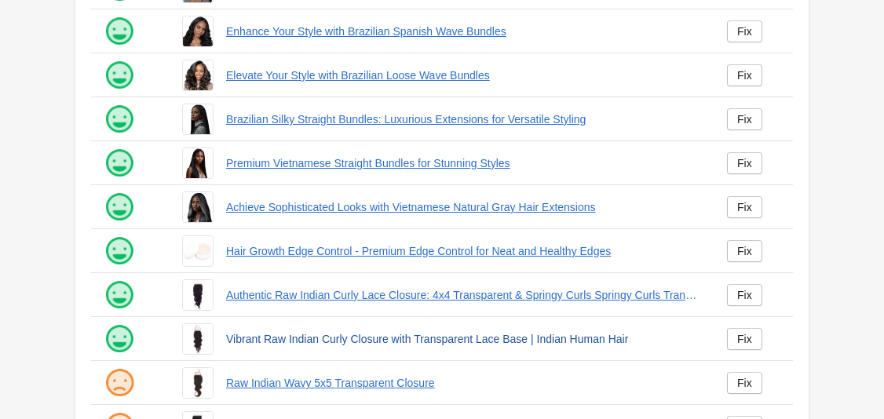
scroll to position [447, 0]
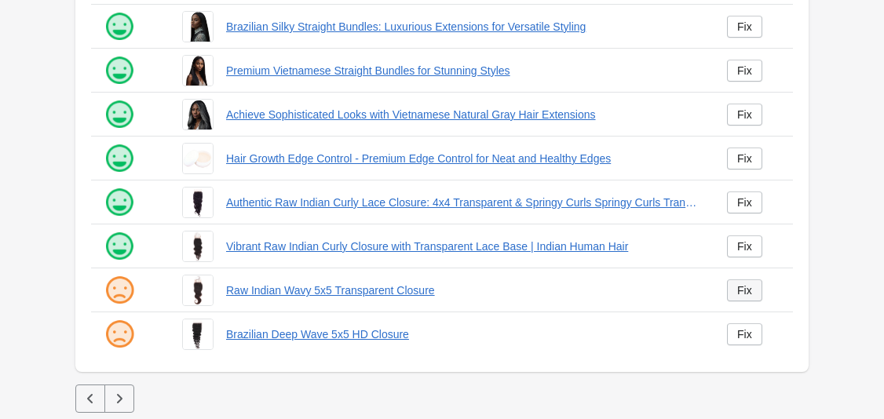
click at [741, 290] on div "Fix" at bounding box center [744, 290] width 15 height 13
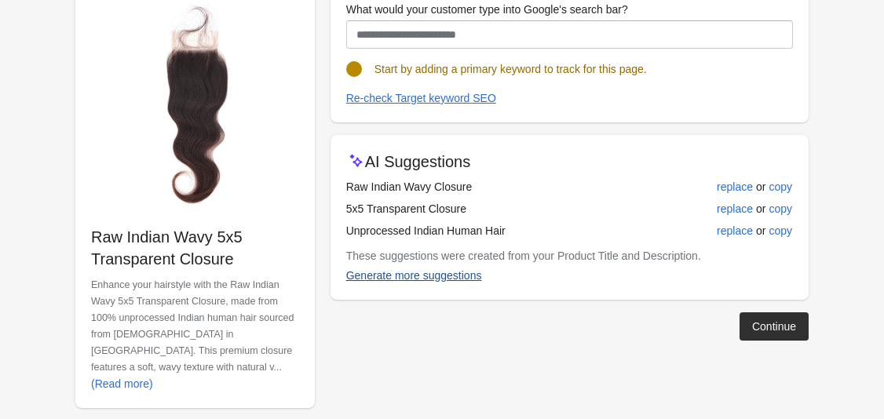
scroll to position [188, 0]
click at [746, 185] on div "replace" at bounding box center [735, 186] width 36 height 13
type input "**********"
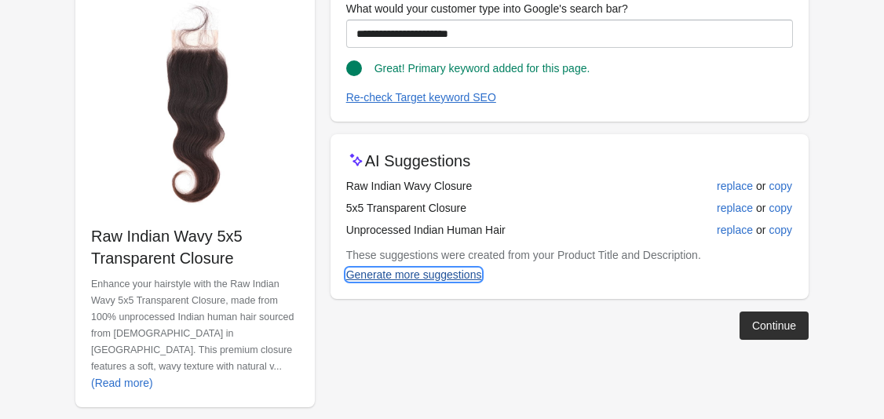
click at [458, 279] on div "Generate more suggestions" at bounding box center [414, 274] width 136 height 13
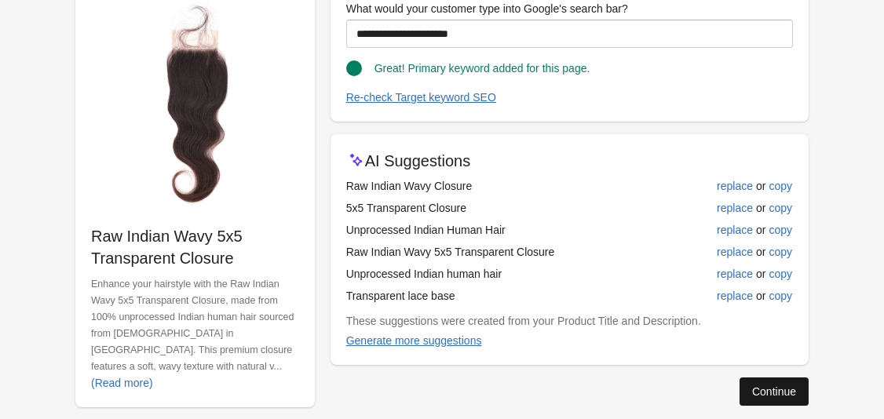
click at [761, 392] on div "Continue" at bounding box center [774, 391] width 44 height 13
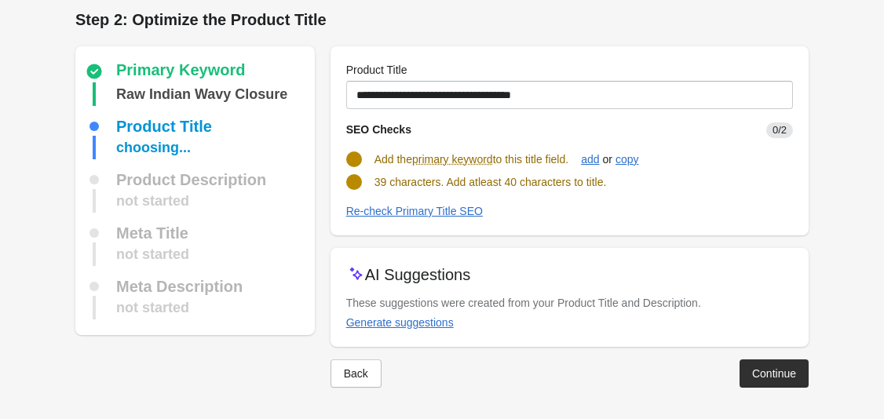
scroll to position [7, 0]
click at [412, 322] on div "Generate suggestions" at bounding box center [400, 322] width 108 height 13
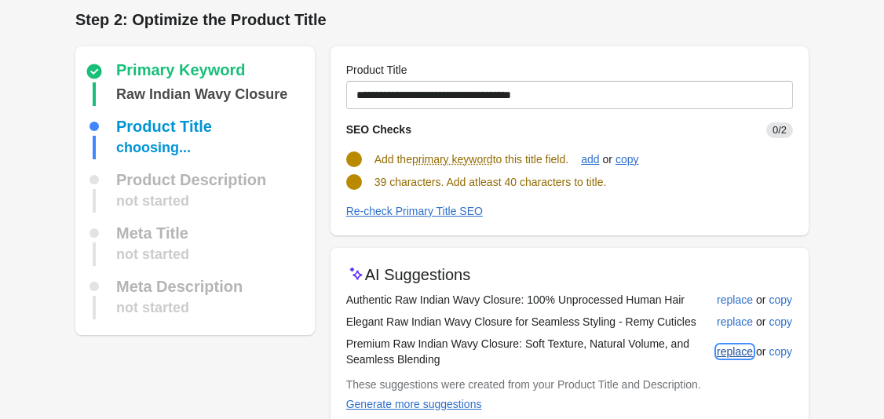
click at [728, 354] on div "replace" at bounding box center [735, 351] width 36 height 13
type input "**********"
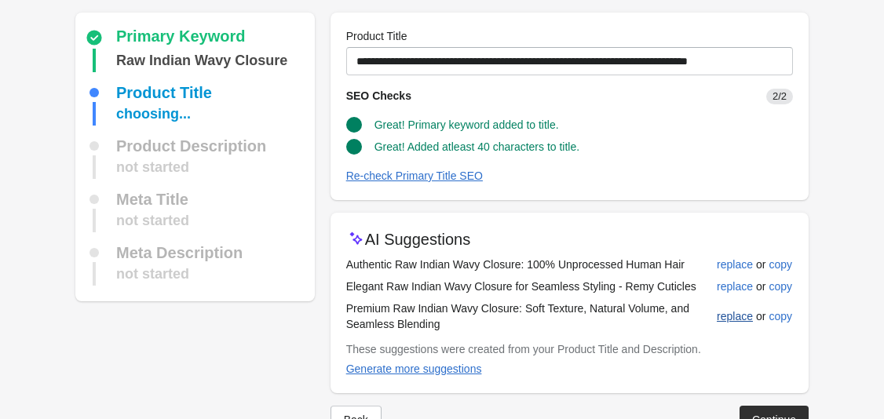
scroll to position [87, 0]
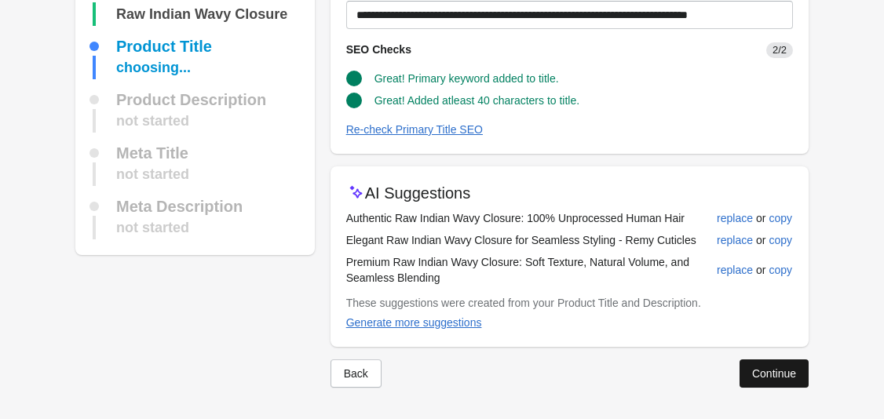
click at [775, 379] on div "Continue" at bounding box center [774, 373] width 44 height 13
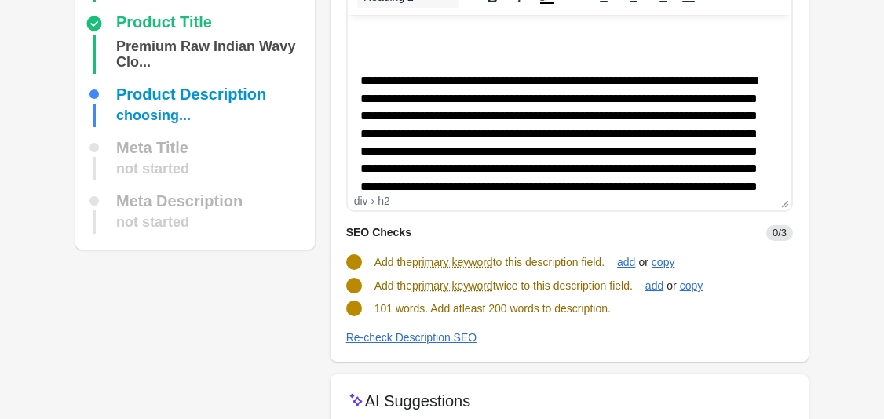
scroll to position [238, 0]
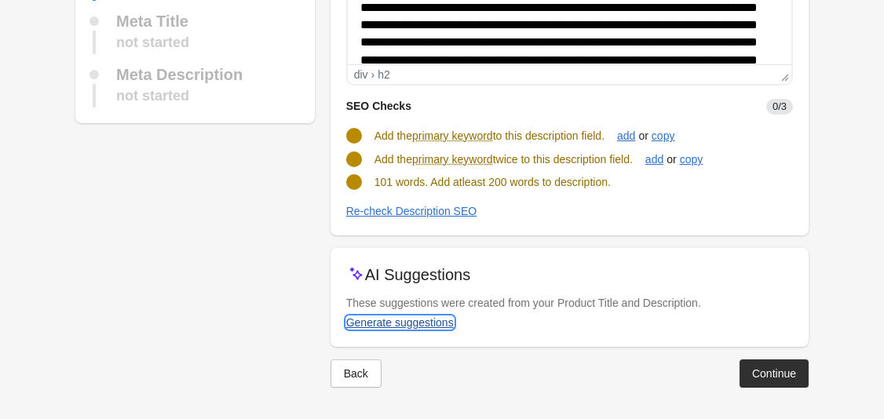
click at [435, 320] on div "Generate suggestions" at bounding box center [400, 322] width 108 height 13
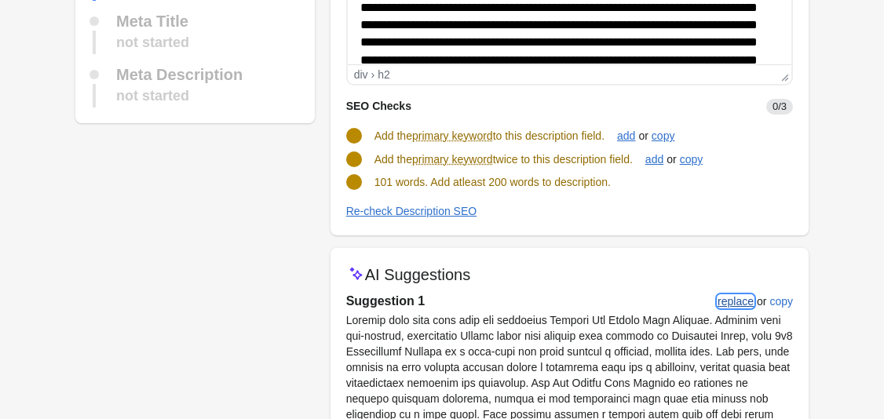
click at [738, 301] on div "replace" at bounding box center [735, 301] width 36 height 13
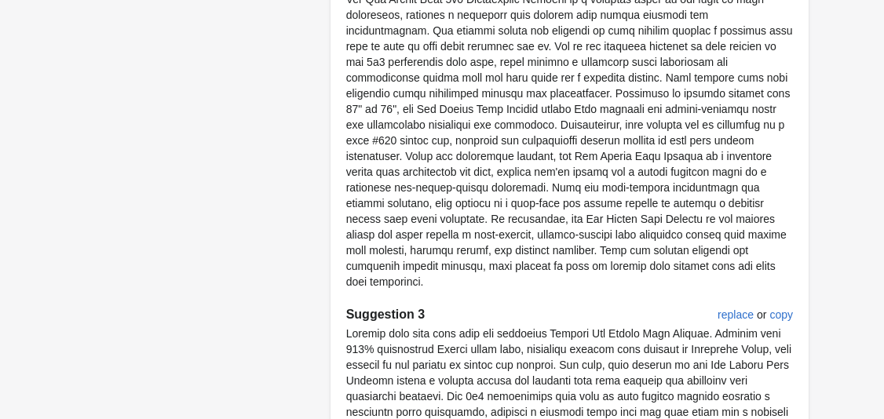
scroll to position [1253, 0]
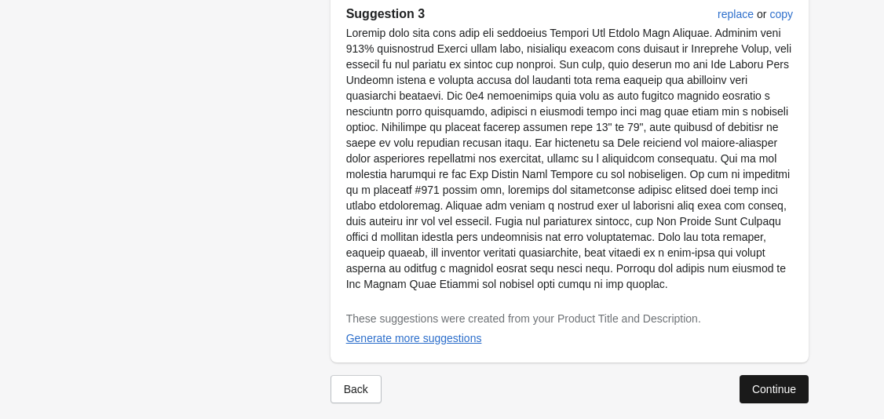
click at [756, 383] on div "Continue" at bounding box center [774, 389] width 44 height 13
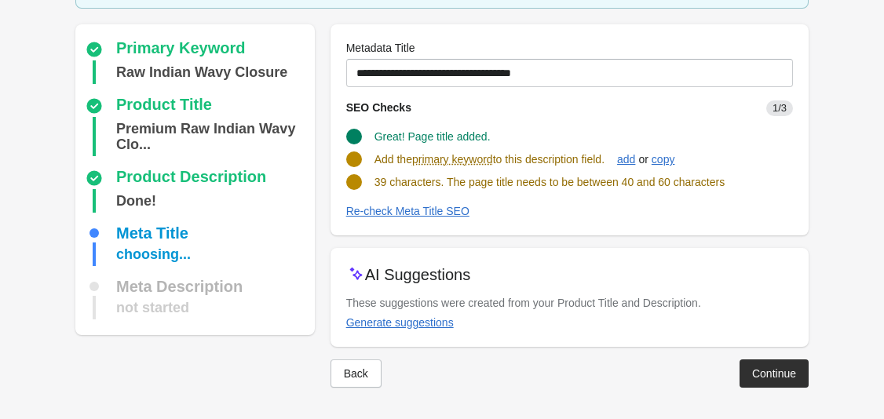
scroll to position [104, 0]
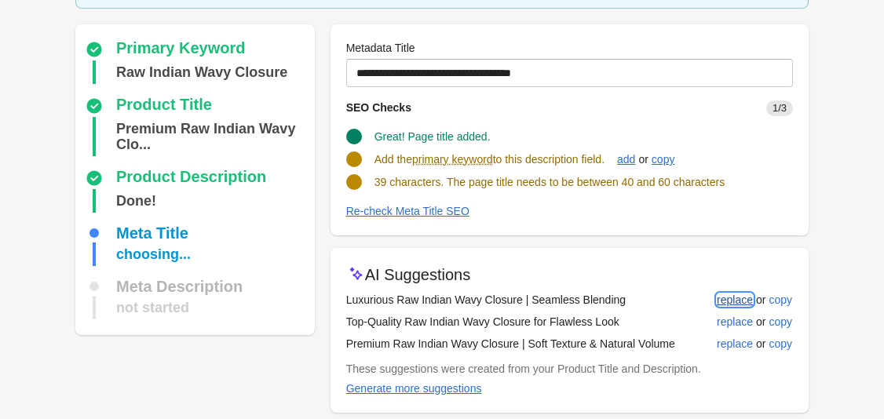
click at [729, 289] on button "replace" at bounding box center [734, 300] width 49 height 28
type input "**********"
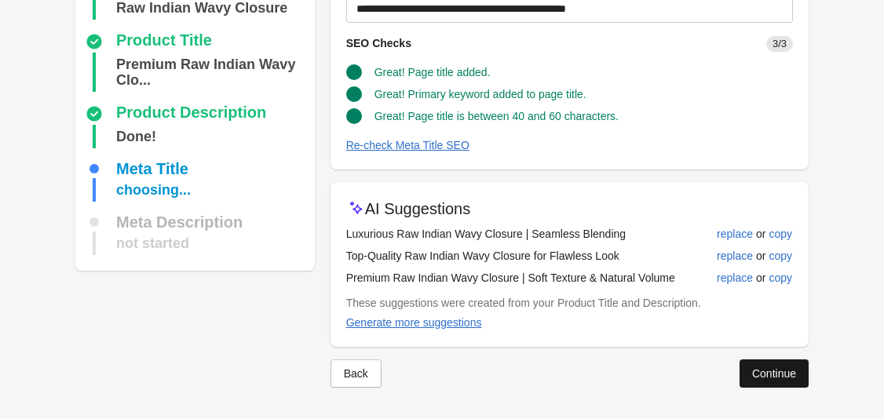
click at [793, 380] on button "Continue" at bounding box center [773, 373] width 69 height 28
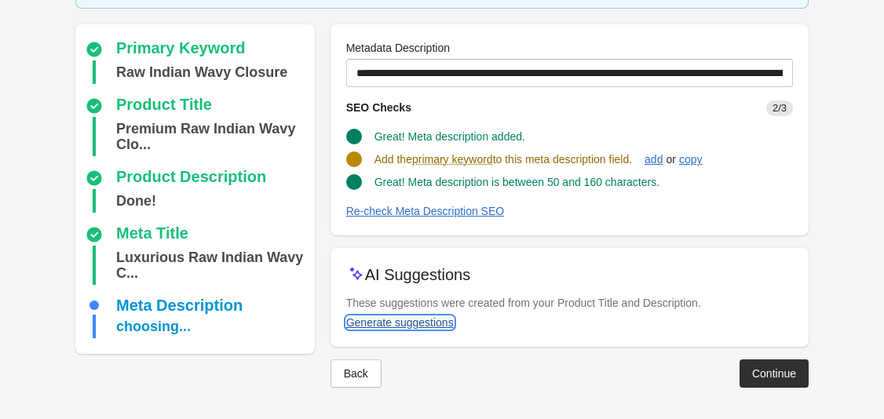
click at [434, 324] on div "Generate suggestions" at bounding box center [400, 322] width 108 height 13
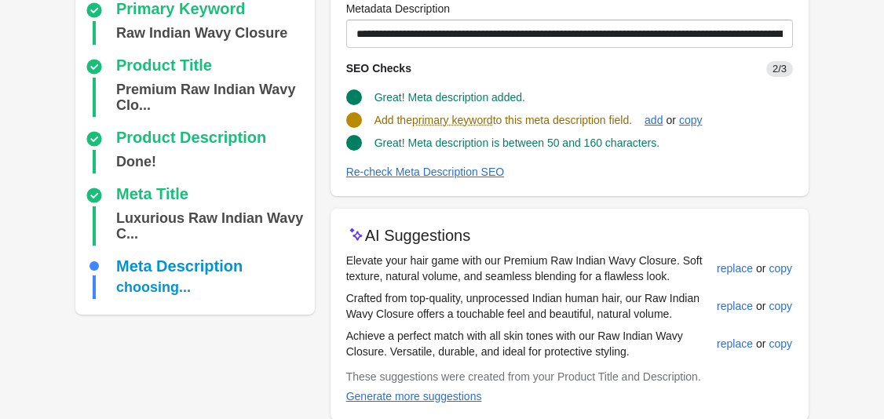
scroll to position [165, 0]
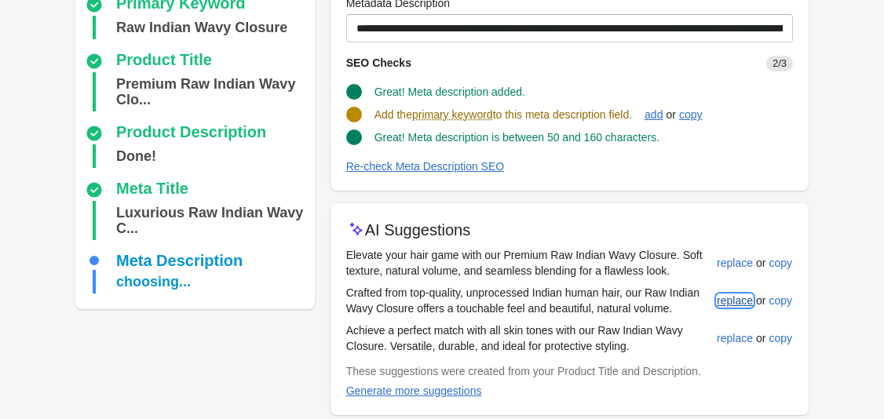
click at [722, 299] on div "replace" at bounding box center [735, 300] width 36 height 13
type input "**********"
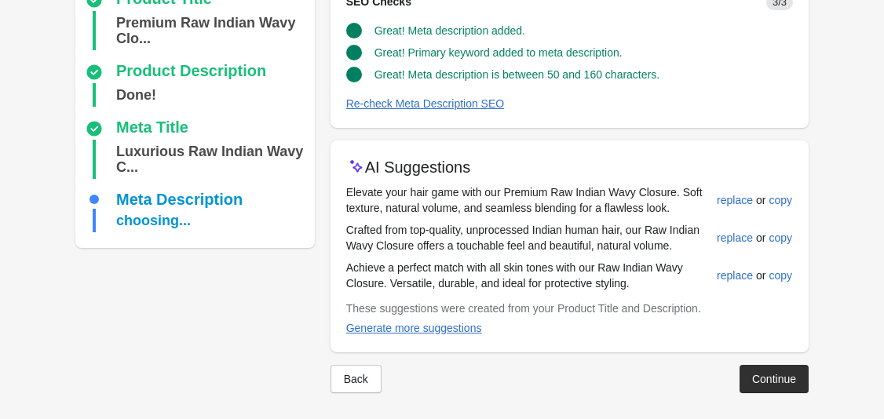
scroll to position [232, 0]
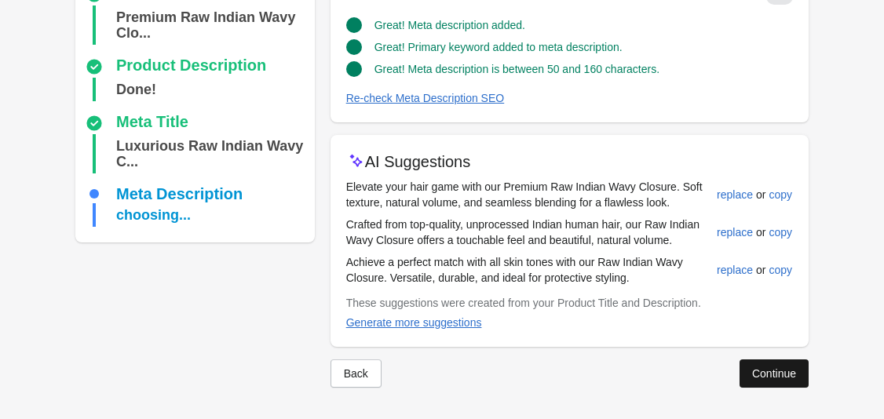
click at [778, 374] on div "Continue" at bounding box center [774, 373] width 44 height 13
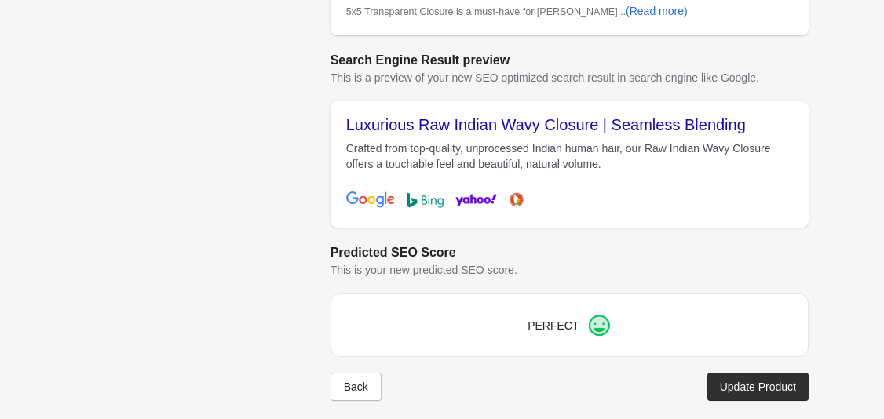
scroll to position [676, 0]
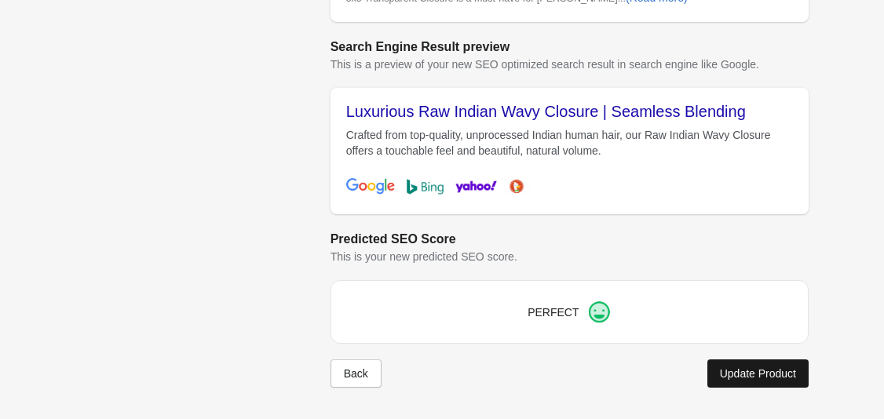
click at [735, 366] on button "Update Product" at bounding box center [757, 373] width 101 height 28
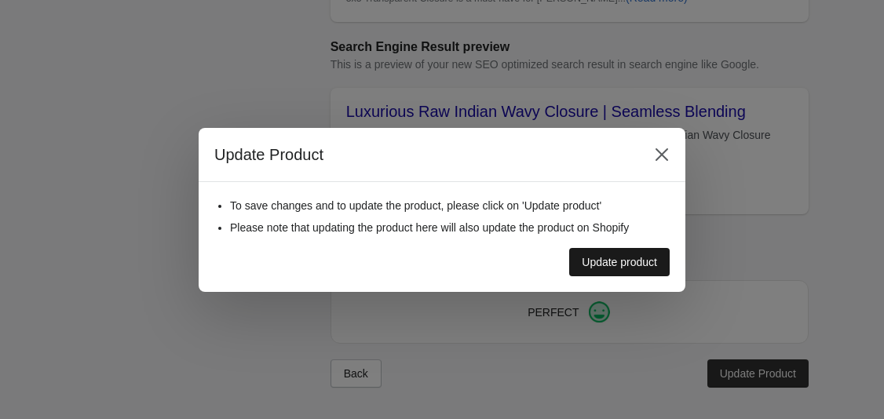
click at [638, 259] on div "Update product" at bounding box center [619, 262] width 75 height 13
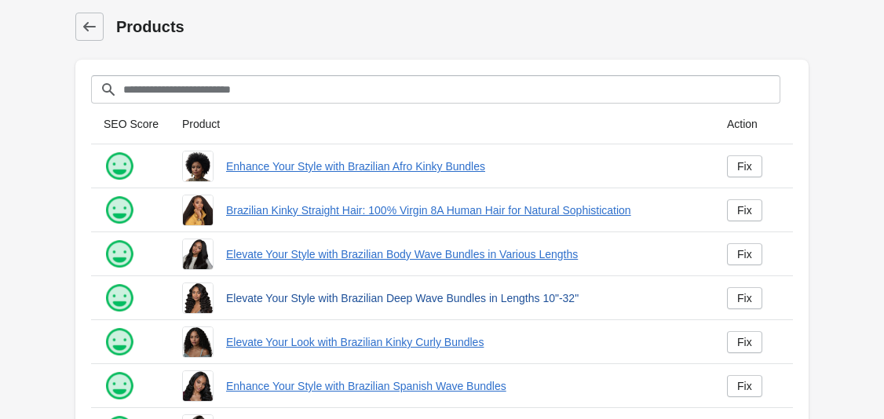
scroll to position [447, 0]
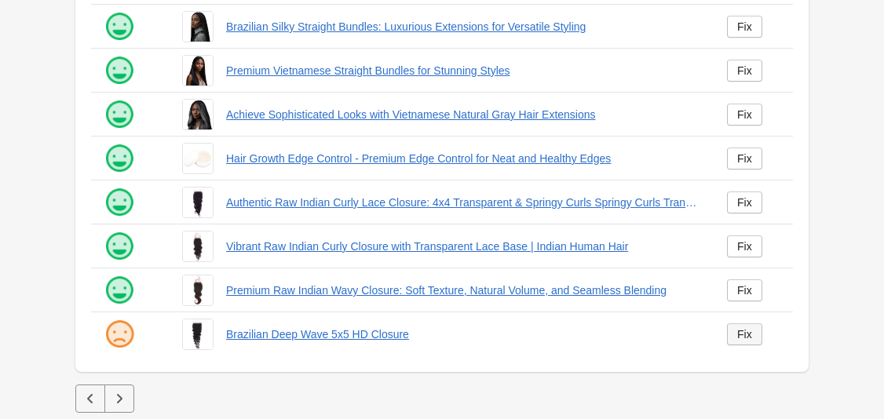
click at [741, 336] on div "Fix" at bounding box center [744, 334] width 15 height 13
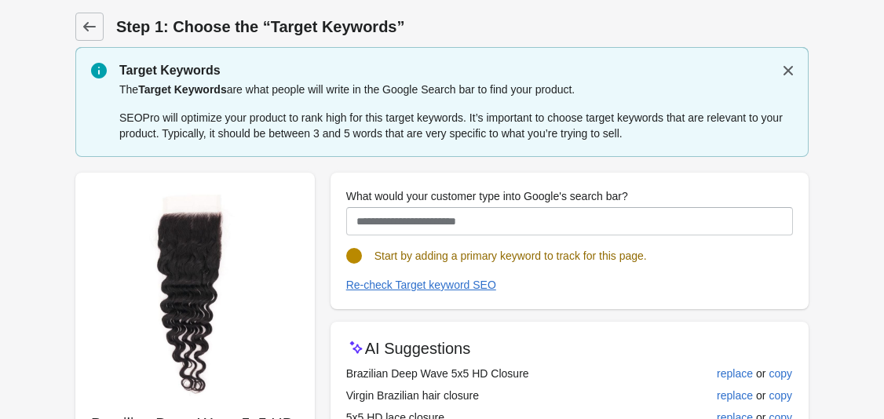
scroll to position [191, 0]
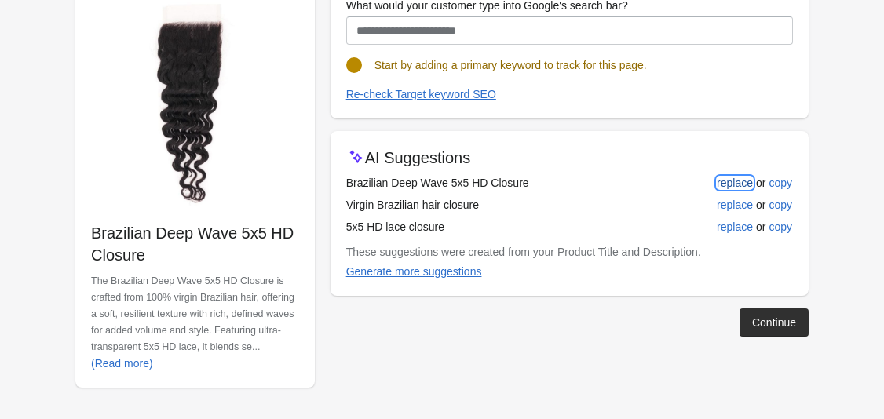
click at [729, 182] on div "replace" at bounding box center [735, 183] width 36 height 13
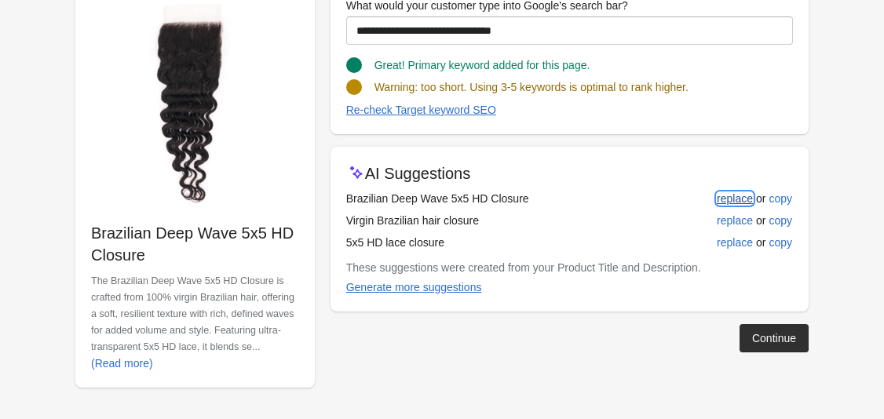
click at [733, 198] on div "replace" at bounding box center [735, 198] width 36 height 13
click at [733, 223] on div "replace" at bounding box center [735, 220] width 36 height 13
type input "**********"
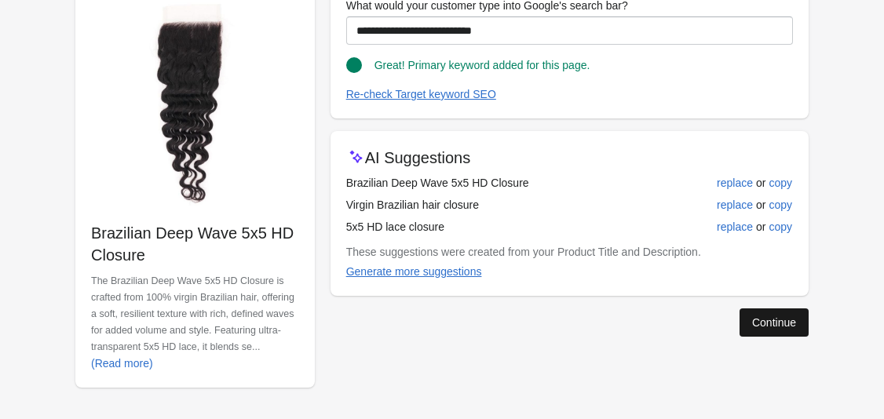
click at [762, 322] on div "Continue" at bounding box center [774, 322] width 44 height 13
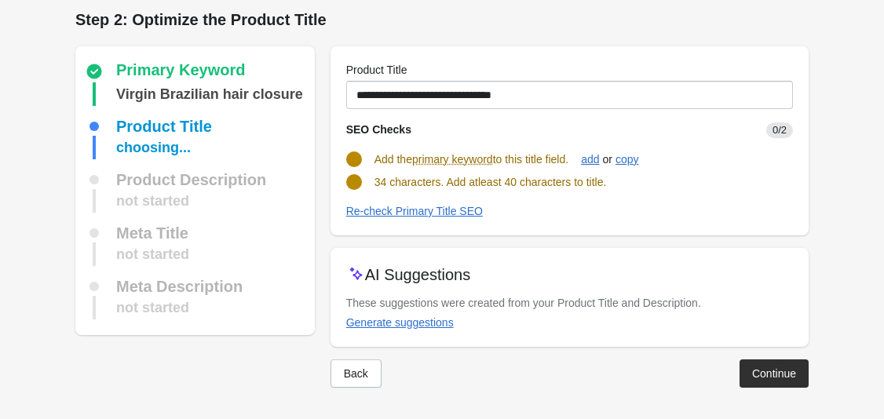
scroll to position [7, 0]
click at [424, 324] on div "Generate suggestions" at bounding box center [400, 322] width 108 height 13
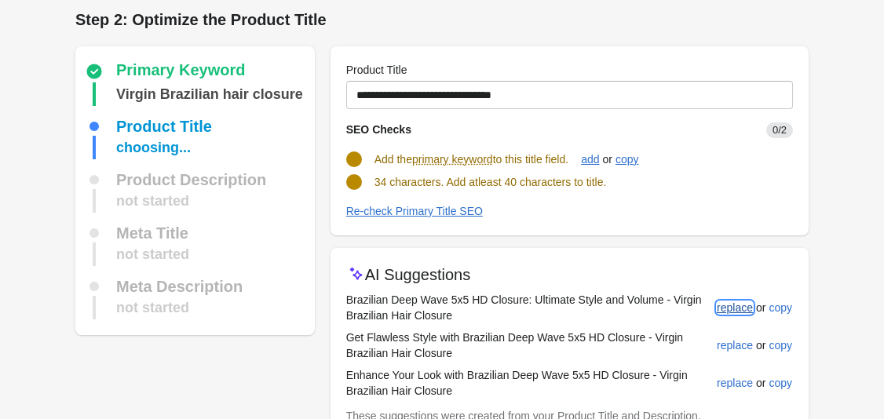
click at [731, 305] on div "replace" at bounding box center [735, 307] width 36 height 13
type input "**********"
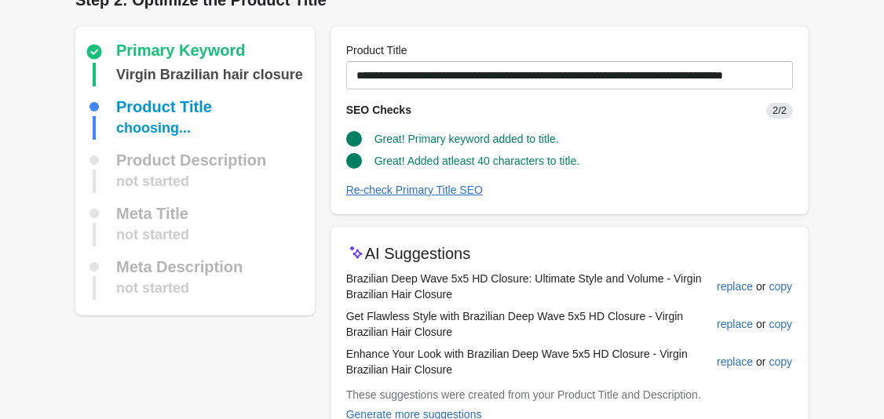
scroll to position [119, 0]
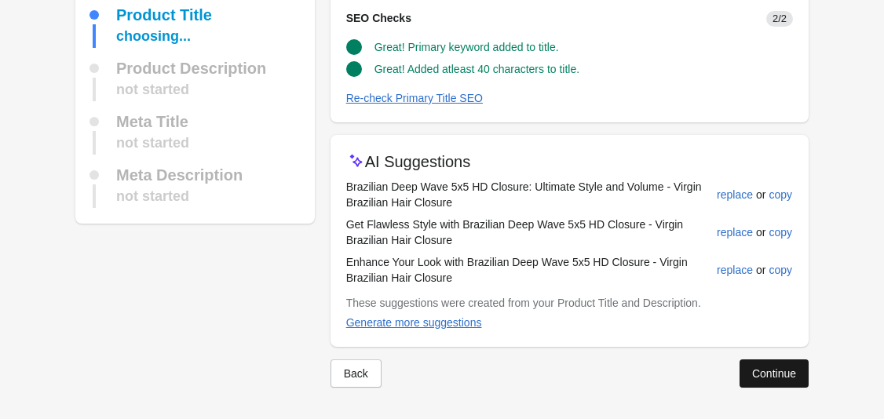
click at [775, 368] on div "Continue" at bounding box center [774, 373] width 44 height 13
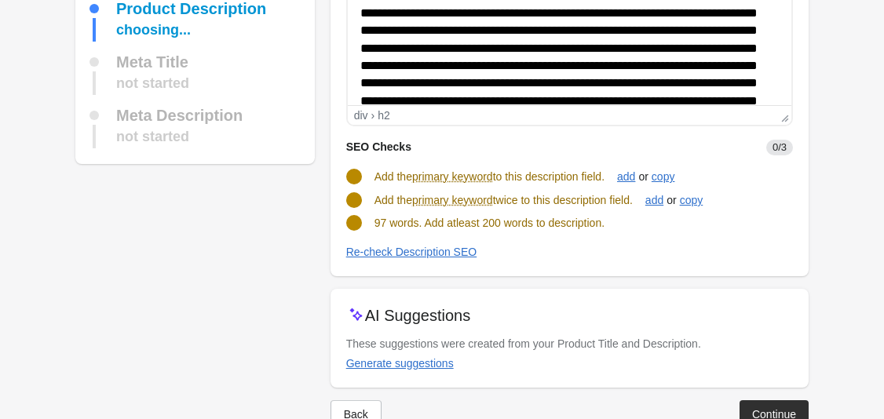
scroll to position [238, 0]
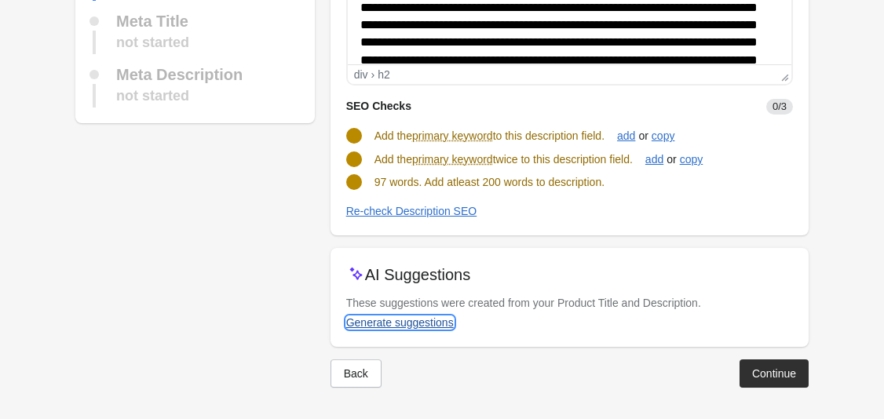
click at [437, 324] on div "Generate suggestions" at bounding box center [400, 322] width 108 height 13
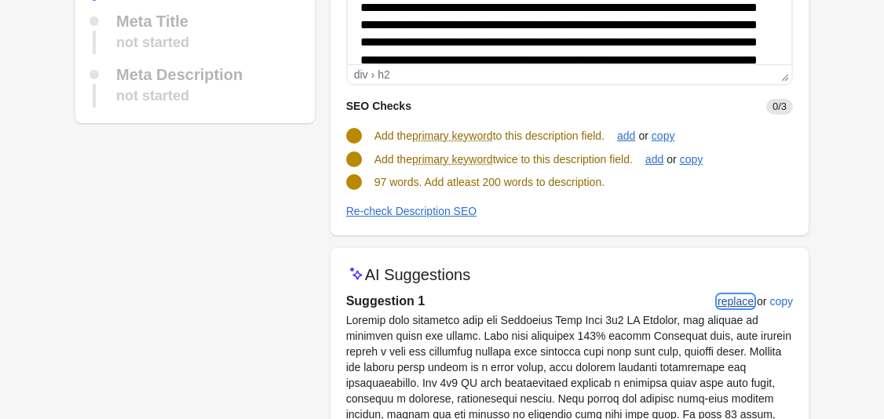
click at [736, 298] on div "replace" at bounding box center [735, 301] width 36 height 13
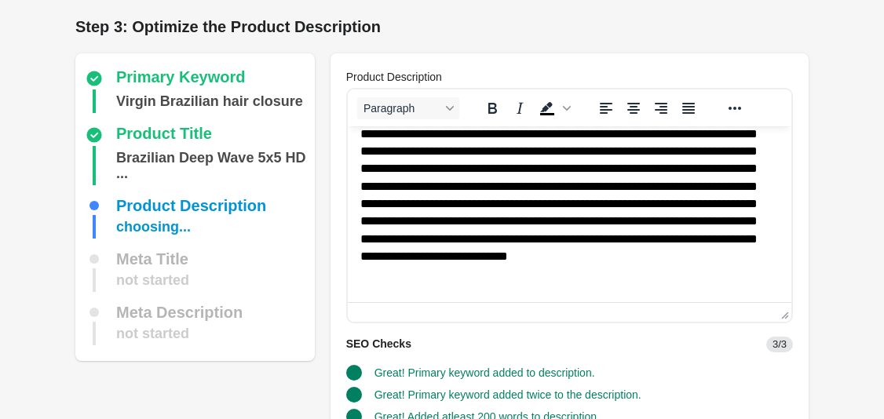
scroll to position [183, 0]
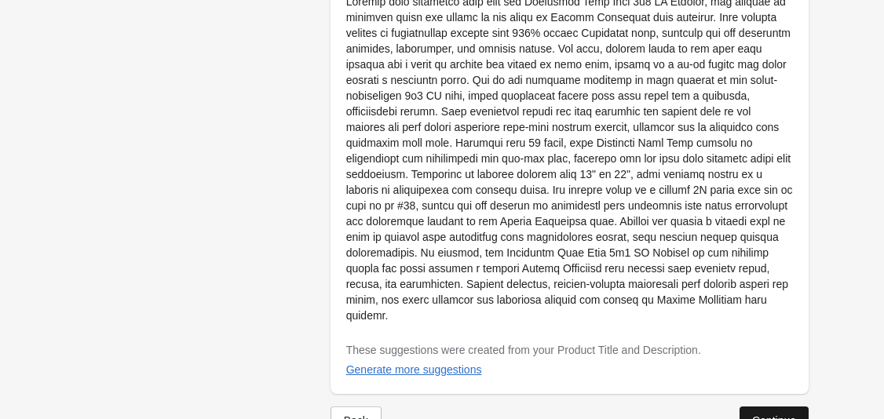
click at [768, 414] on div "Continue" at bounding box center [774, 420] width 44 height 13
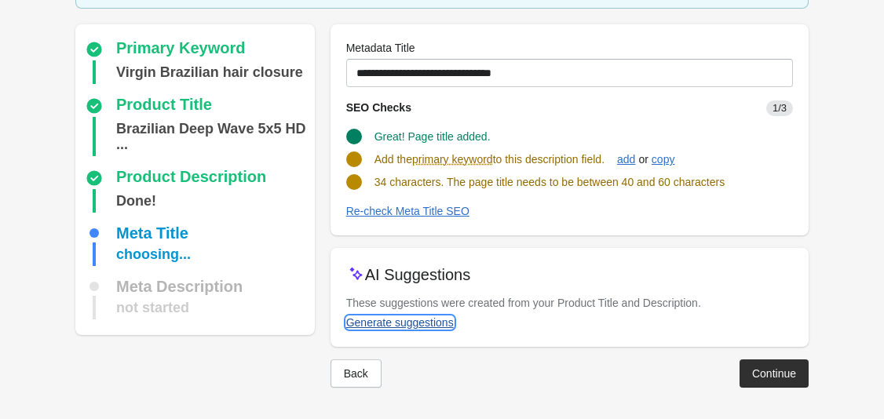
click at [399, 319] on div "Generate suggestions" at bounding box center [400, 322] width 108 height 13
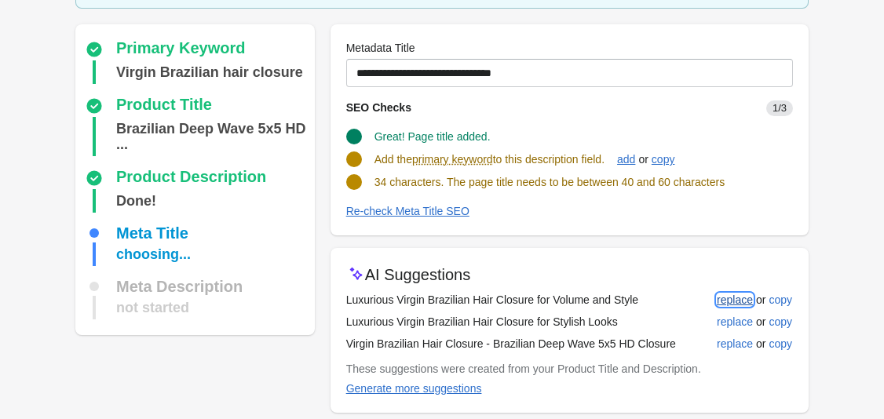
click at [726, 302] on div "replace" at bounding box center [735, 300] width 36 height 13
type input "**********"
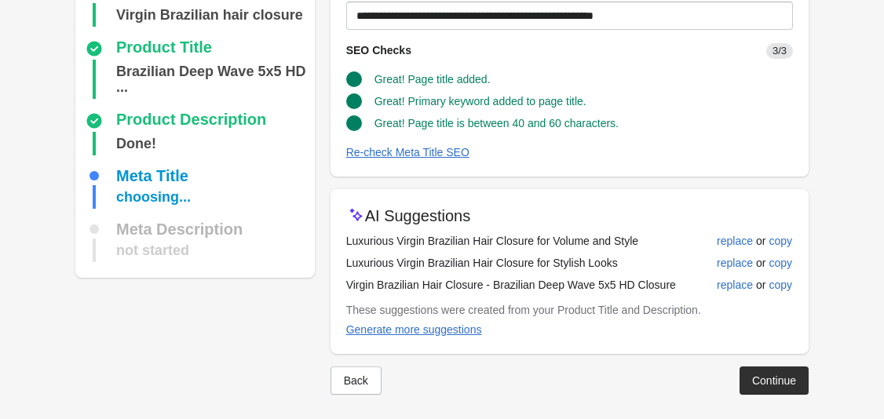
scroll to position [169, 0]
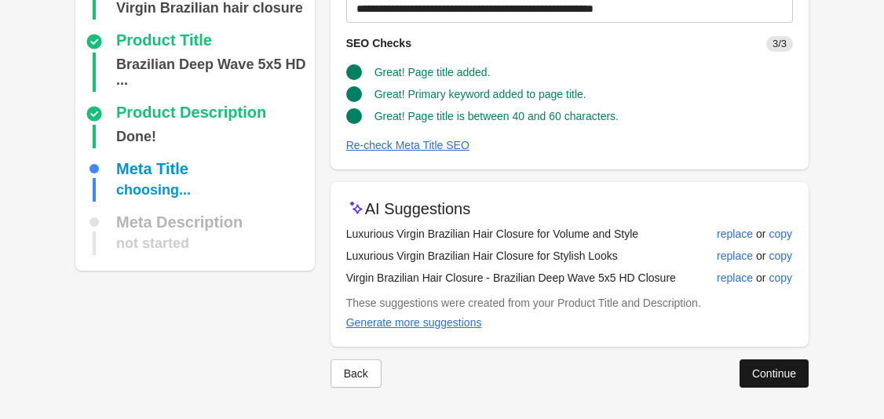
click at [787, 375] on div "Continue" at bounding box center [774, 373] width 44 height 13
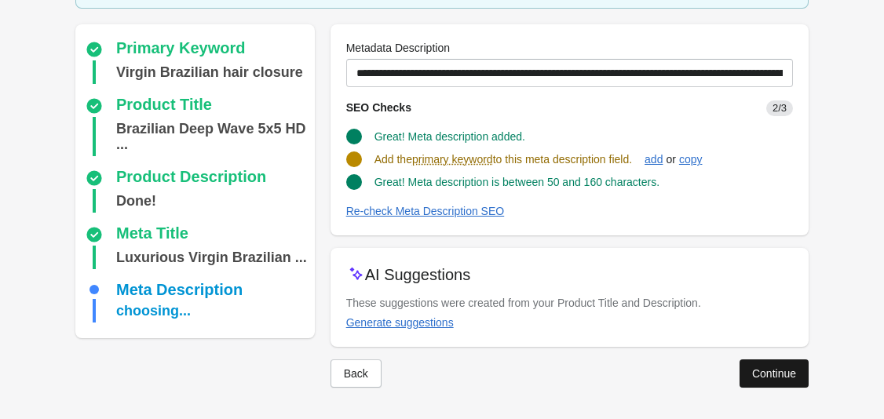
scroll to position [120, 0]
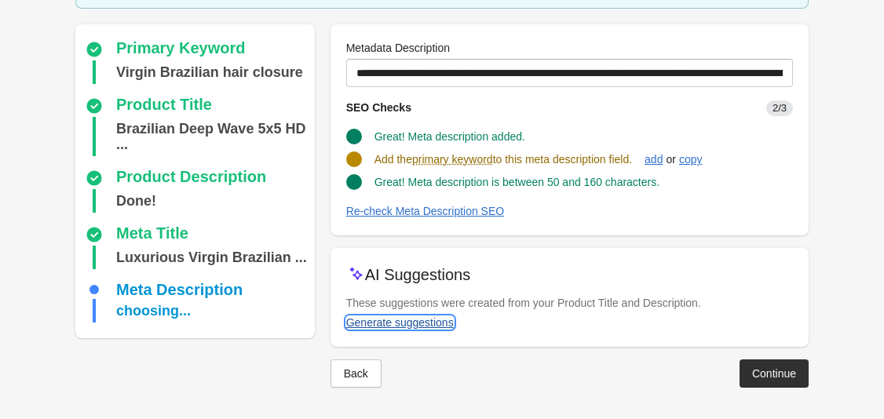
click at [410, 324] on div "Generate suggestions" at bounding box center [400, 322] width 108 height 13
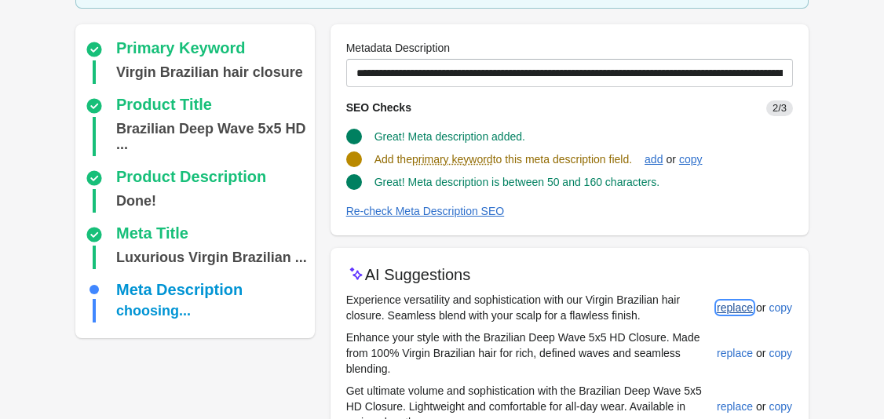
click at [737, 304] on div "replace" at bounding box center [735, 307] width 36 height 13
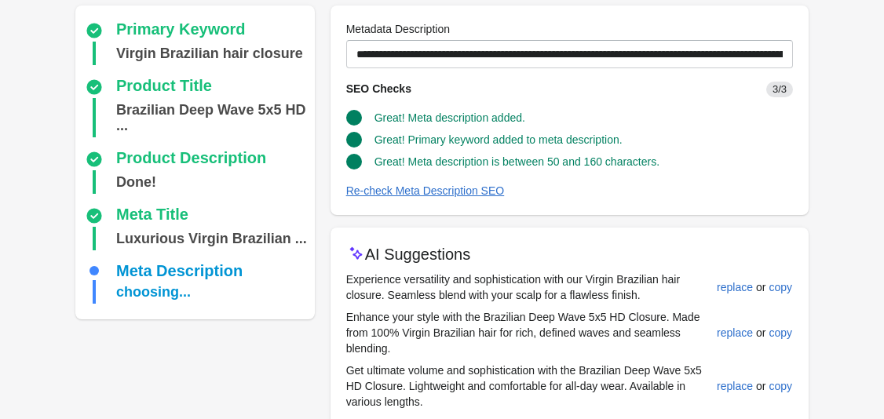
scroll to position [144, 0]
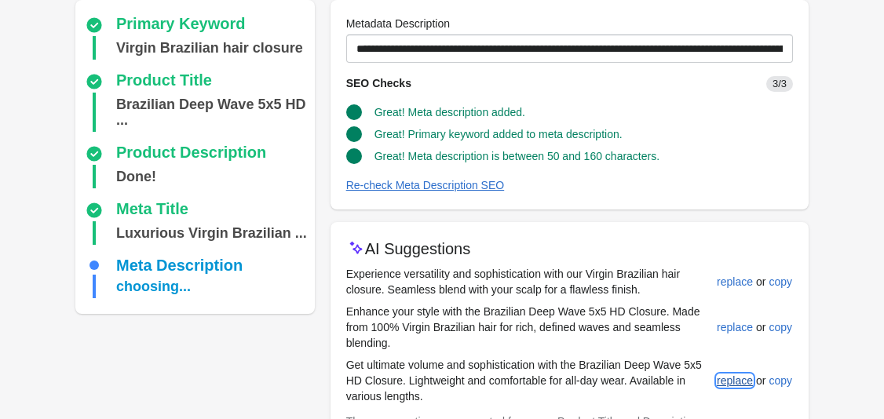
click at [736, 382] on div "replace" at bounding box center [735, 380] width 36 height 13
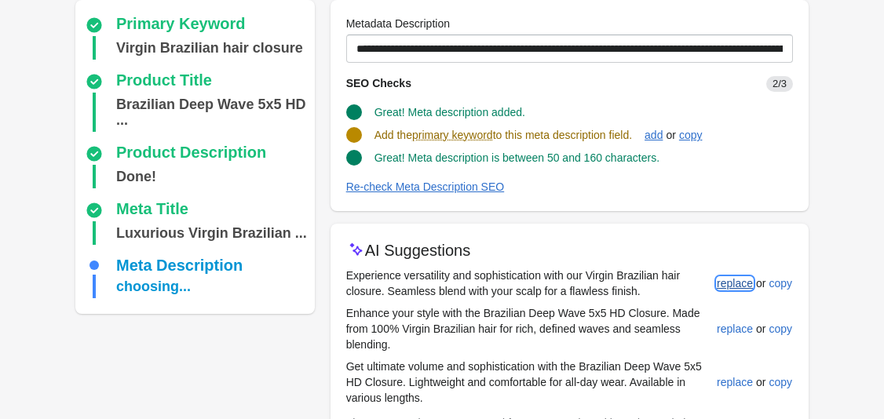
click at [726, 283] on div "replace" at bounding box center [735, 283] width 36 height 13
type input "**********"
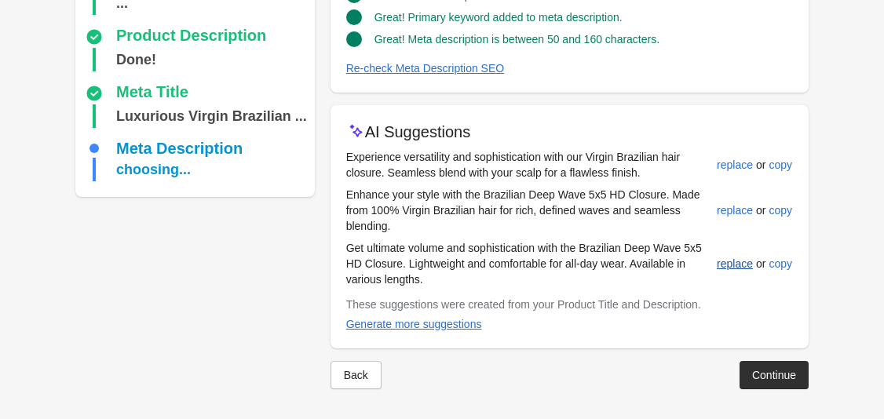
scroll to position [263, 0]
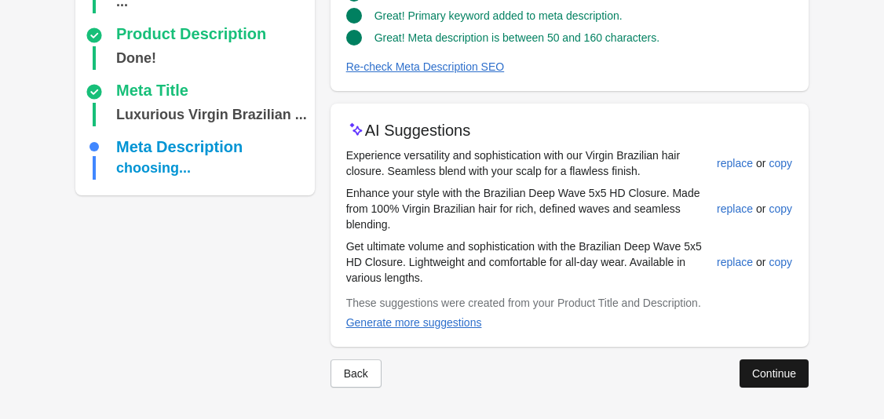
click at [772, 373] on div "Continue" at bounding box center [774, 373] width 44 height 13
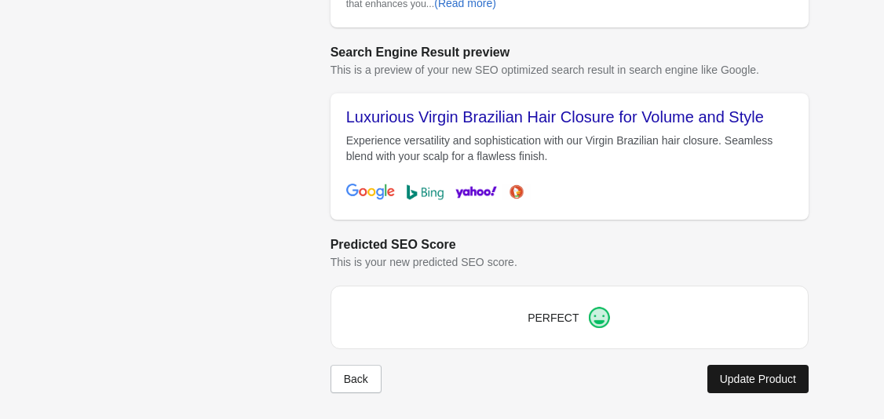
scroll to position [676, 0]
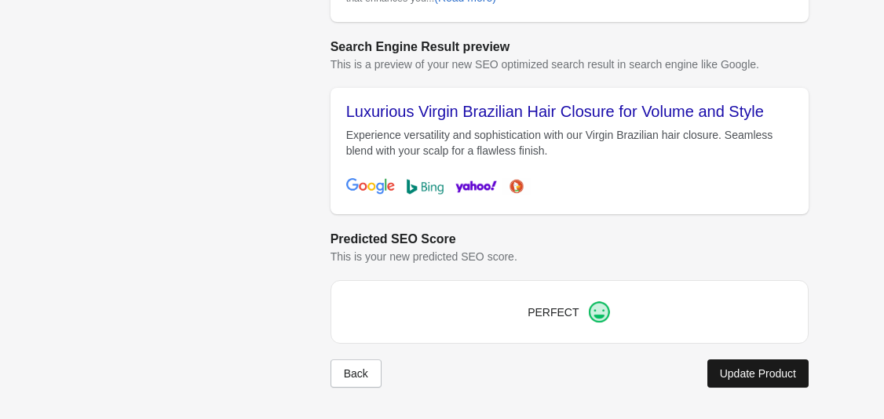
click at [742, 373] on div "Update Product" at bounding box center [758, 373] width 76 height 13
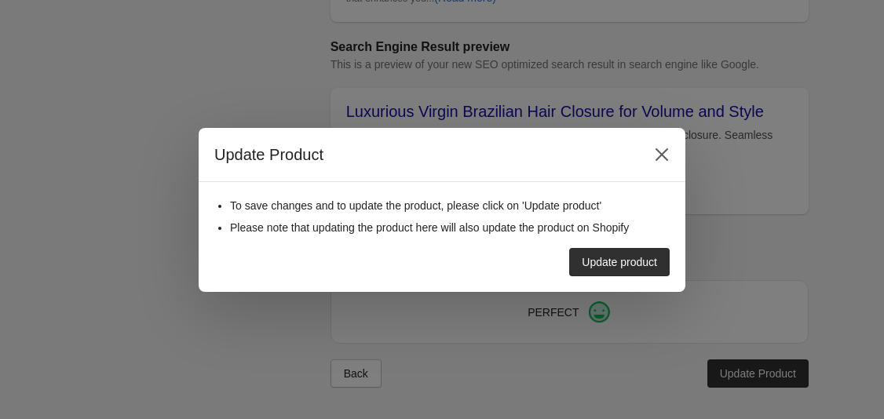
click at [629, 256] on div "Update product" at bounding box center [619, 262] width 75 height 13
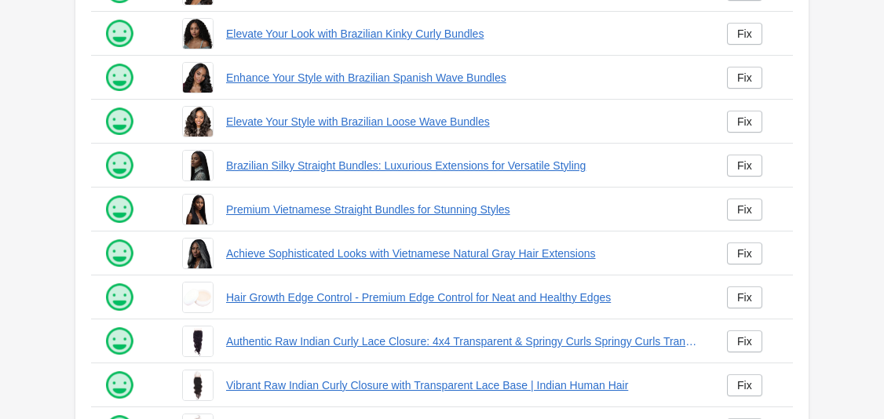
scroll to position [447, 0]
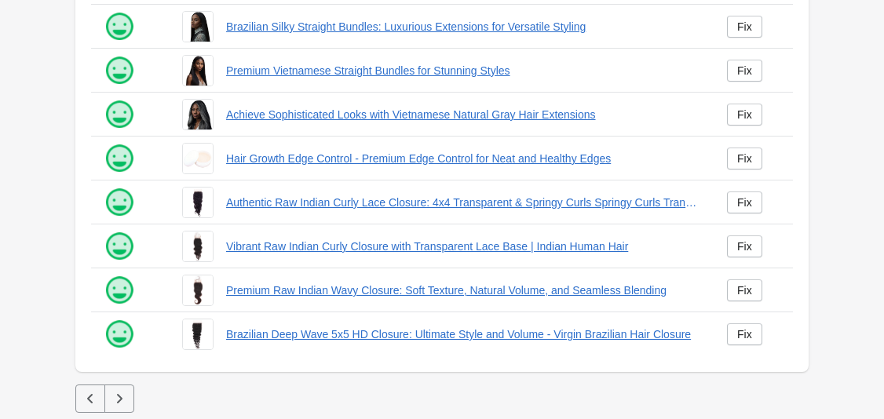
click at [82, 402] on icon "button" at bounding box center [90, 399] width 16 height 16
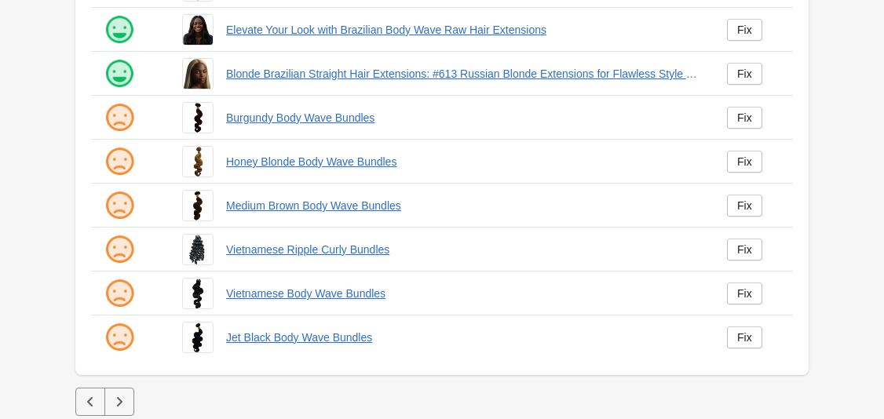
scroll to position [447, 0]
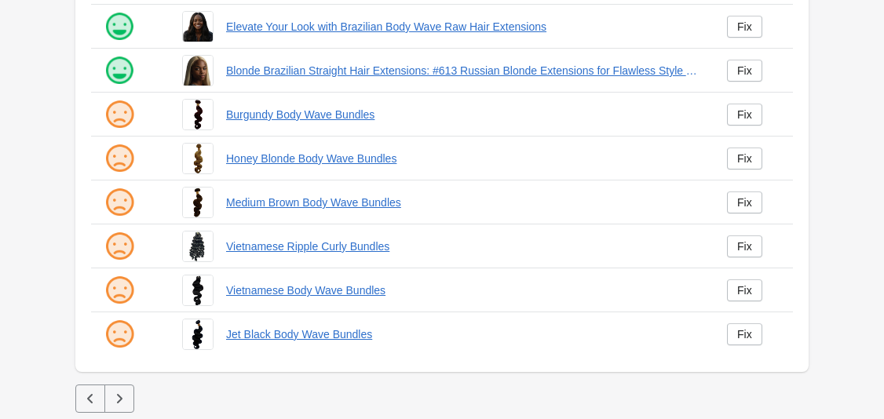
click at [88, 390] on button "button" at bounding box center [90, 399] width 30 height 28
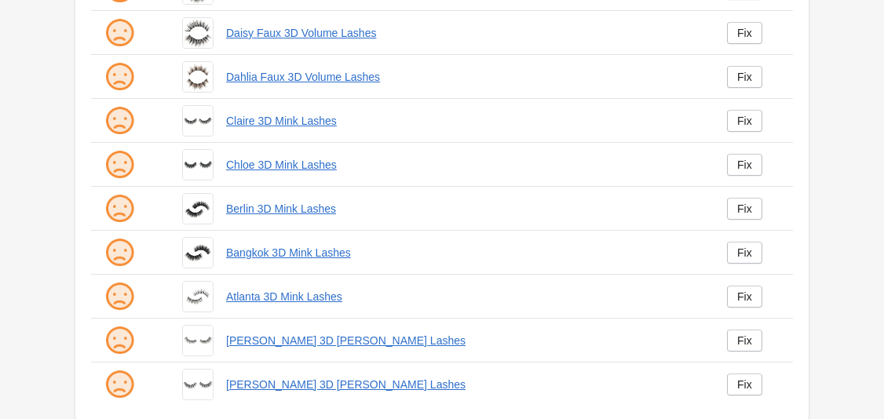
scroll to position [447, 0]
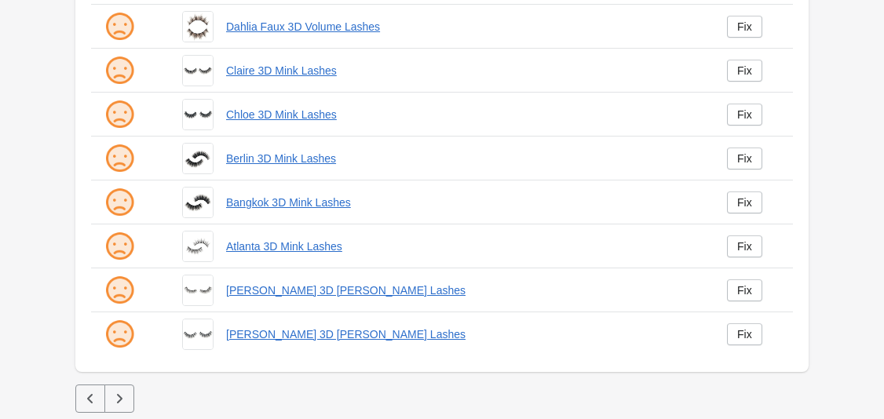
click at [126, 398] on icon "button" at bounding box center [119, 399] width 16 height 16
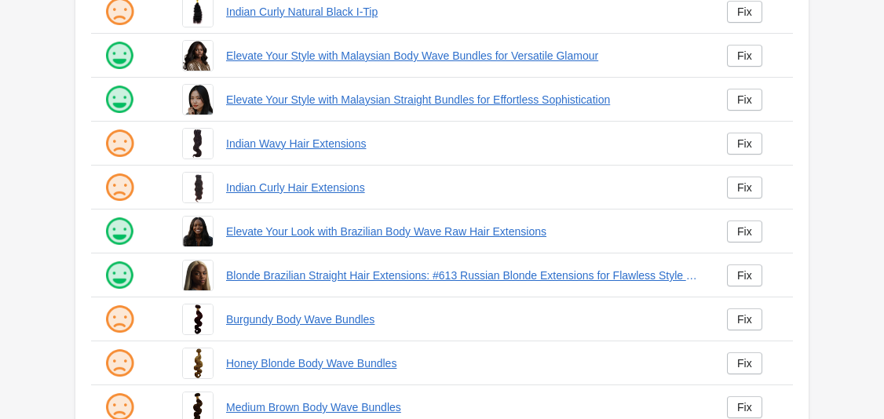
scroll to position [447, 0]
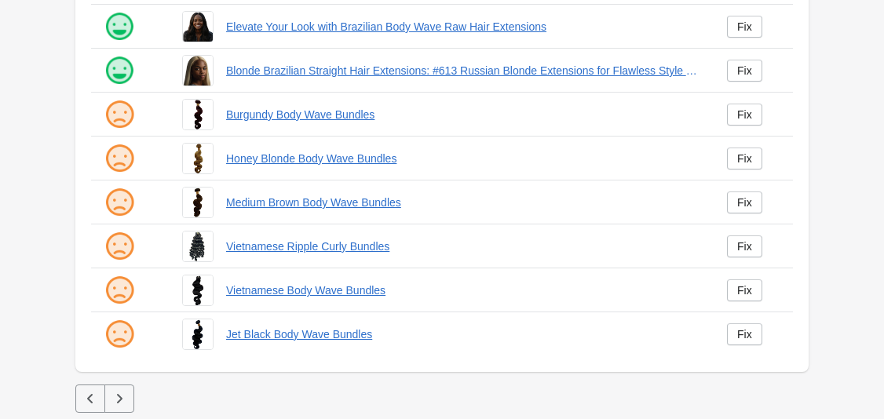
click at [125, 393] on icon "button" at bounding box center [119, 399] width 16 height 16
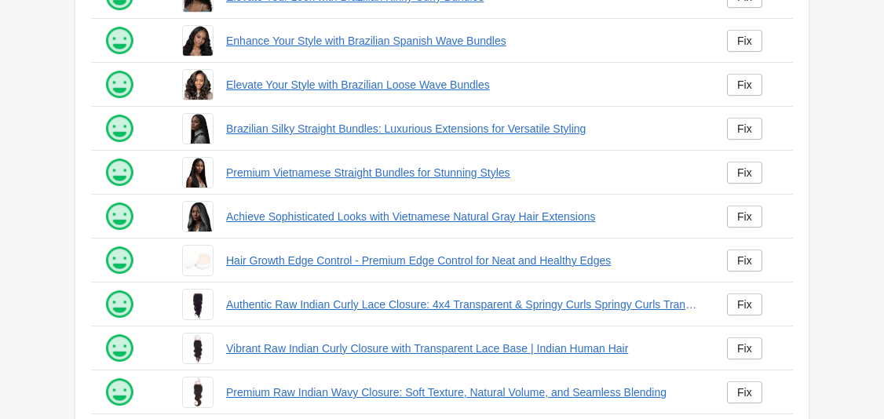
scroll to position [447, 0]
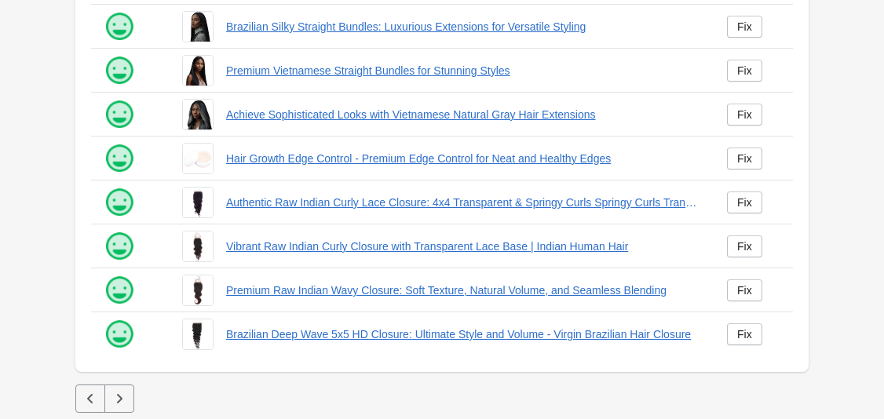
click at [110, 402] on button "button" at bounding box center [119, 399] width 30 height 28
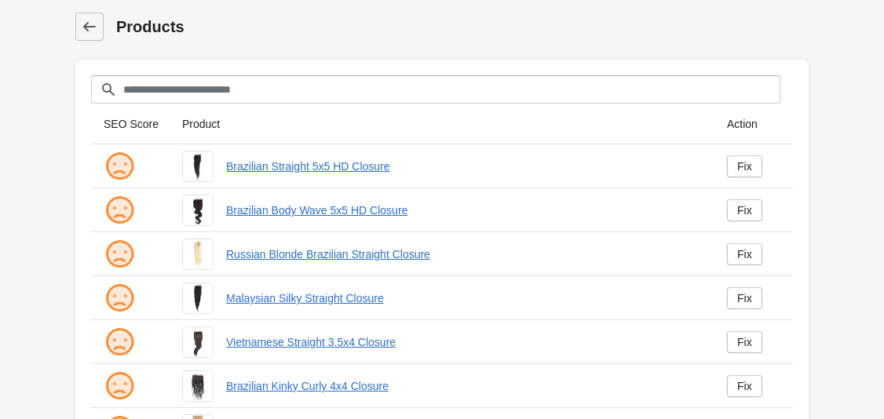
scroll to position [447, 0]
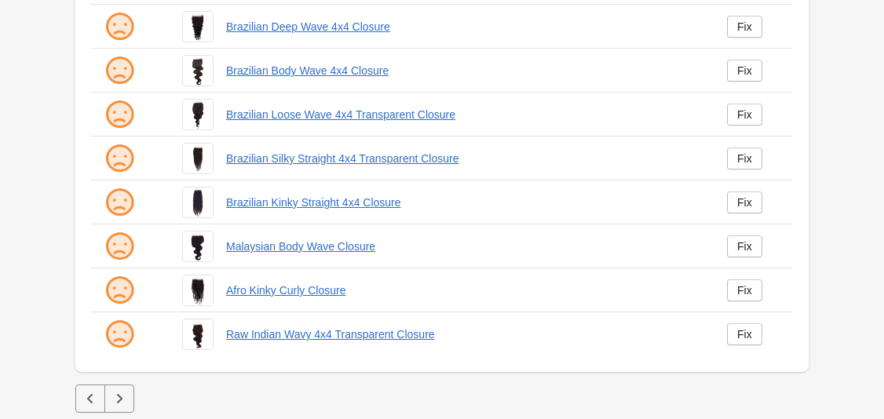
click at [121, 396] on icon "button" at bounding box center [119, 399] width 16 height 16
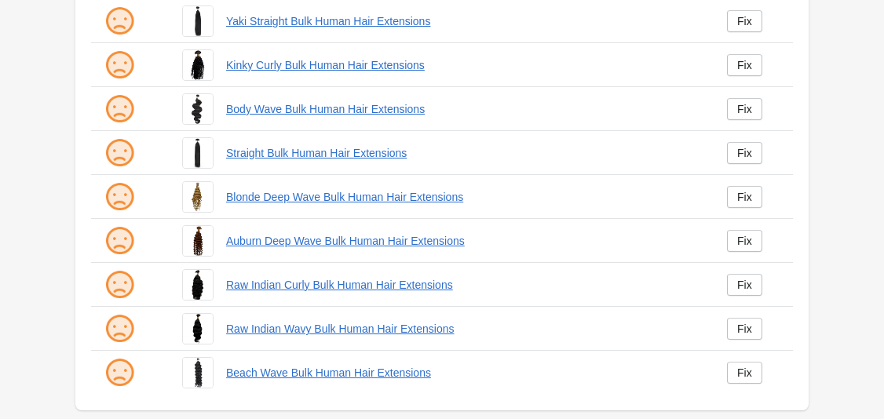
scroll to position [447, 0]
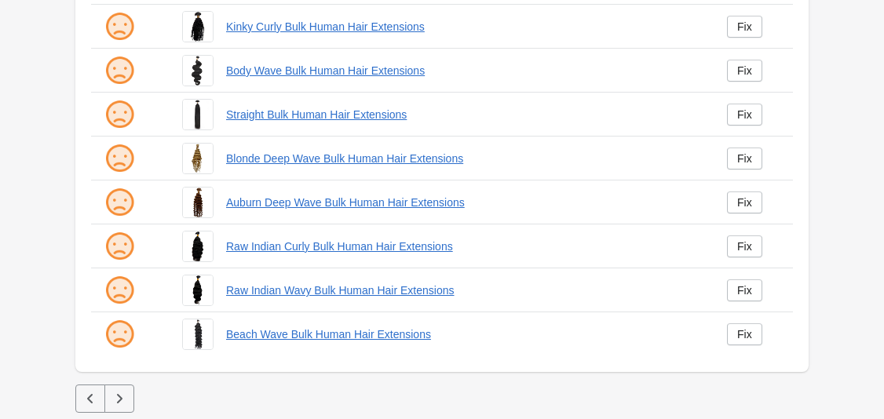
click at [122, 399] on icon "button" at bounding box center [119, 399] width 16 height 16
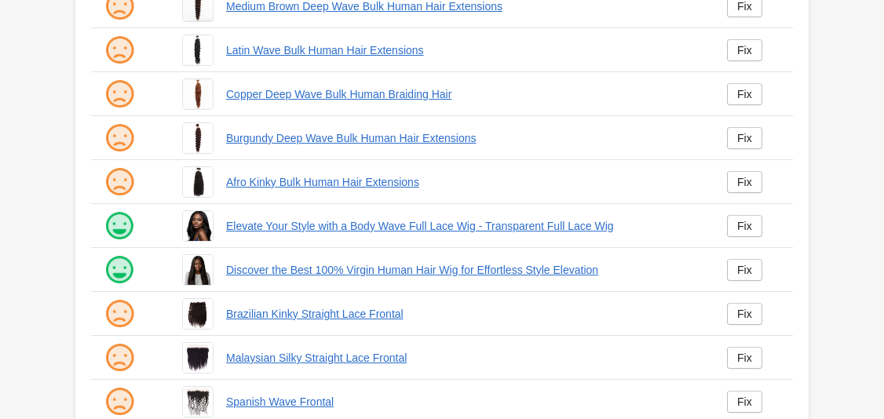
scroll to position [447, 0]
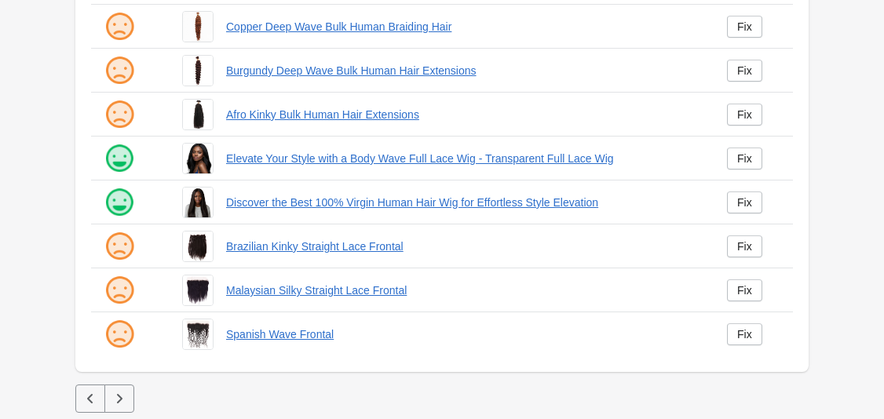
click at [130, 393] on button "button" at bounding box center [119, 399] width 30 height 28
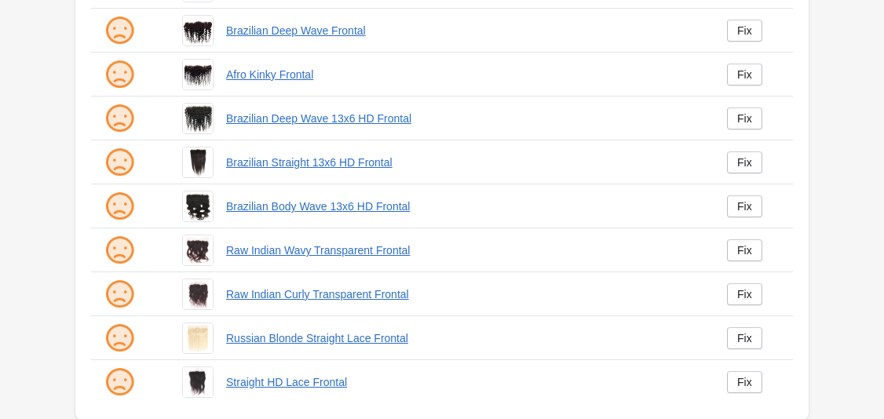
scroll to position [447, 0]
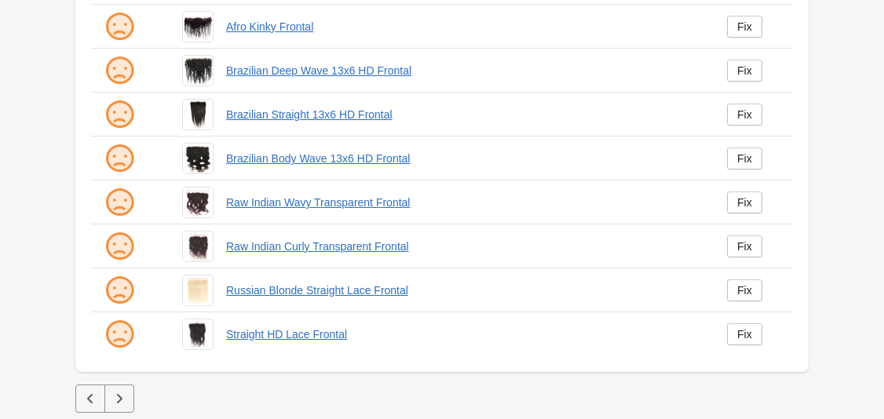
click at [119, 391] on icon "button" at bounding box center [119, 399] width 16 height 16
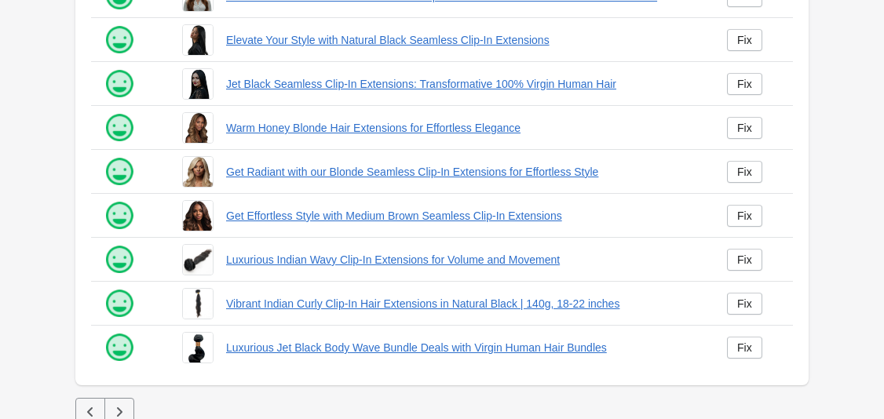
scroll to position [447, 0]
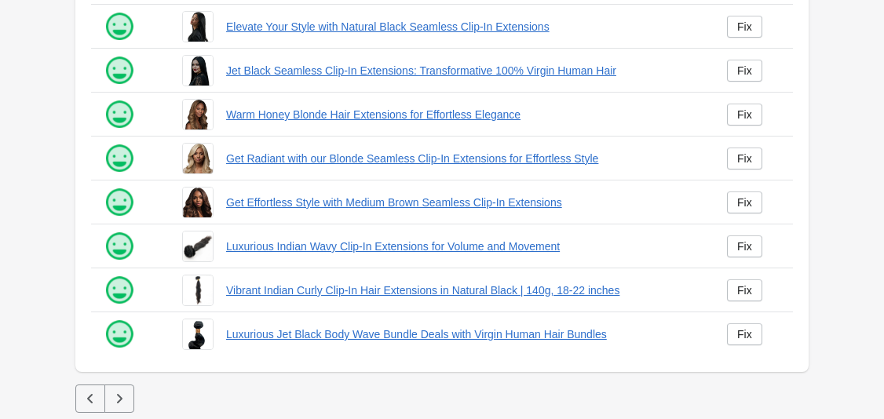
click at [115, 400] on icon "button" at bounding box center [119, 399] width 16 height 16
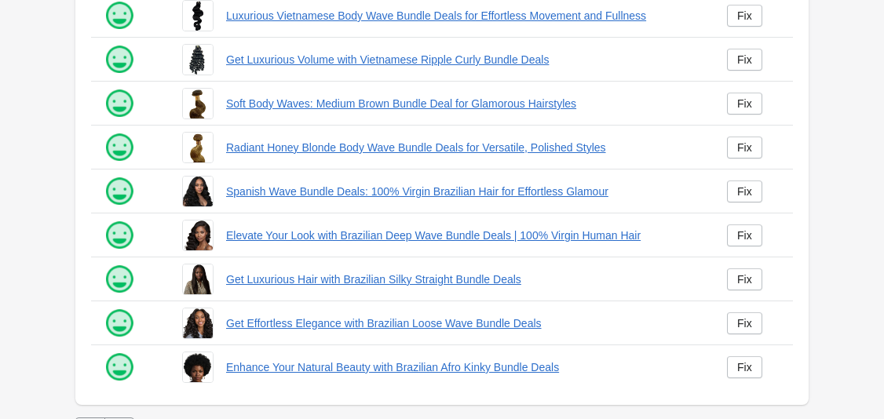
scroll to position [447, 0]
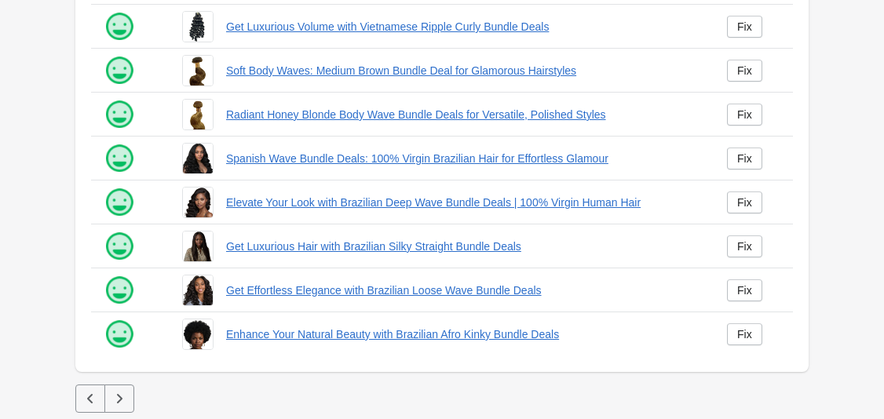
click at [111, 403] on icon "button" at bounding box center [119, 399] width 16 height 16
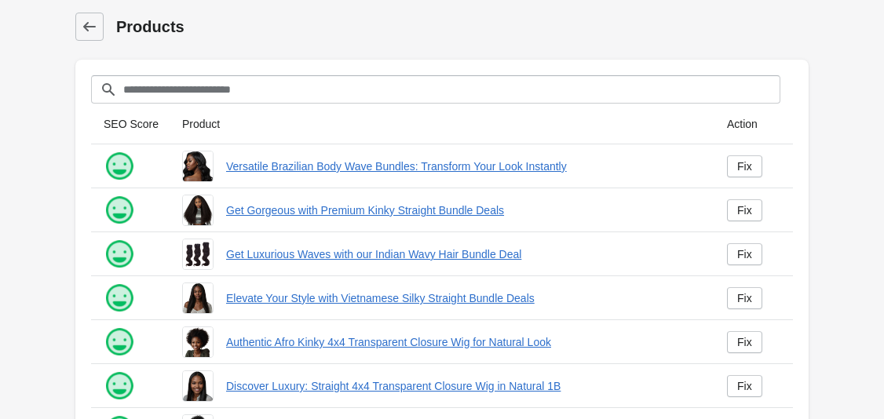
scroll to position [315, 0]
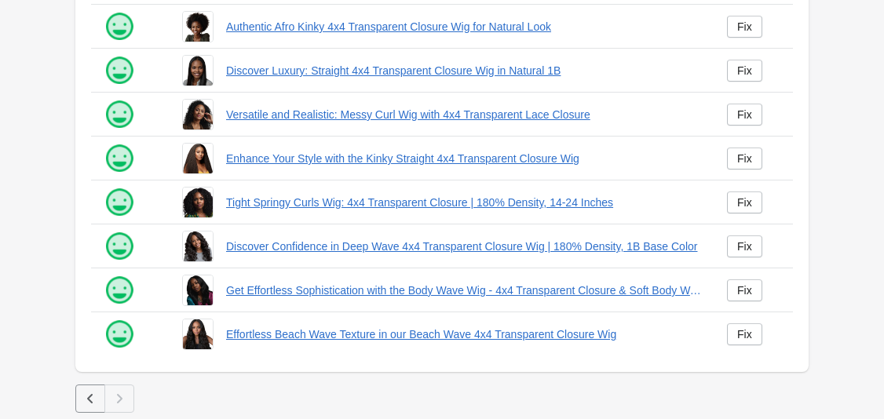
click at [92, 391] on icon "button" at bounding box center [90, 399] width 16 height 16
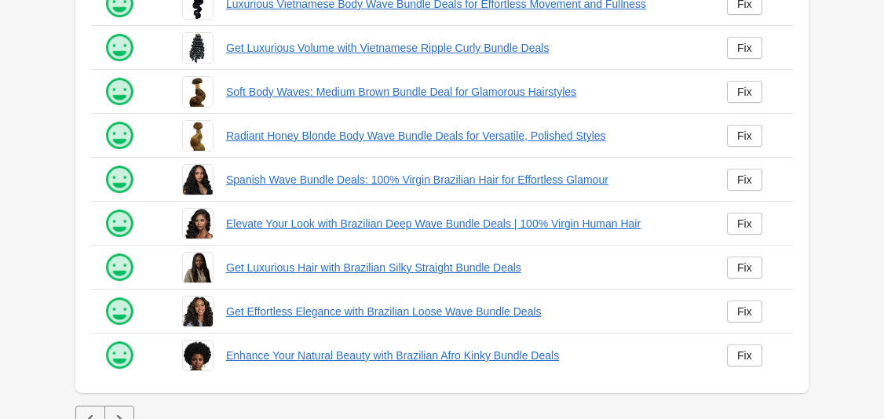
scroll to position [447, 0]
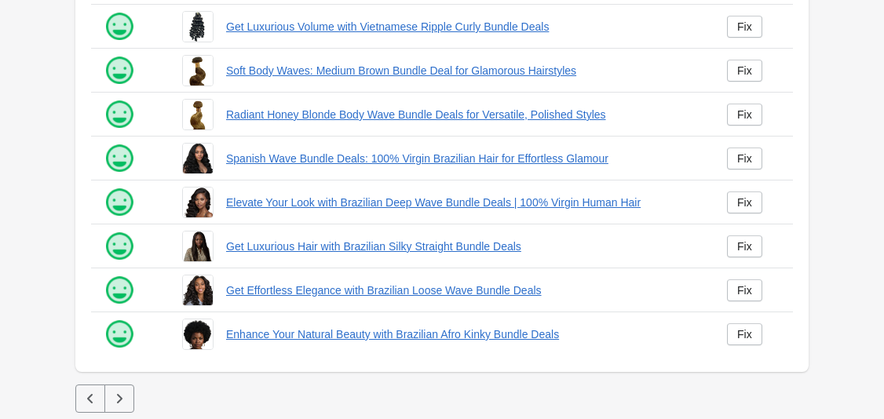
click at [89, 394] on icon "button" at bounding box center [90, 399] width 16 height 16
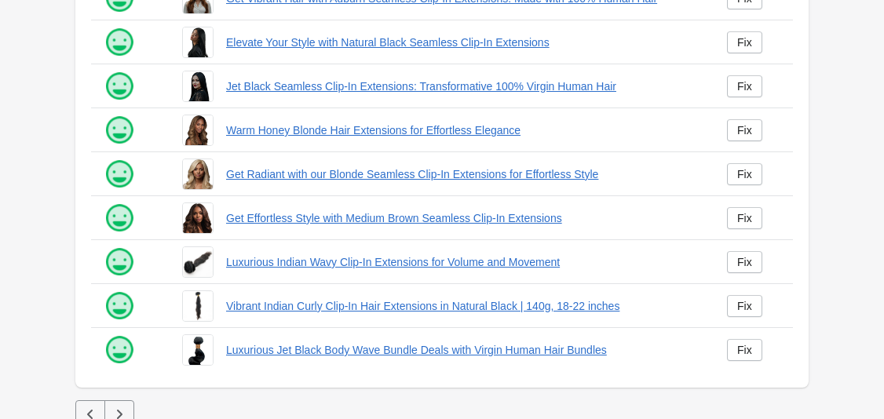
scroll to position [447, 0]
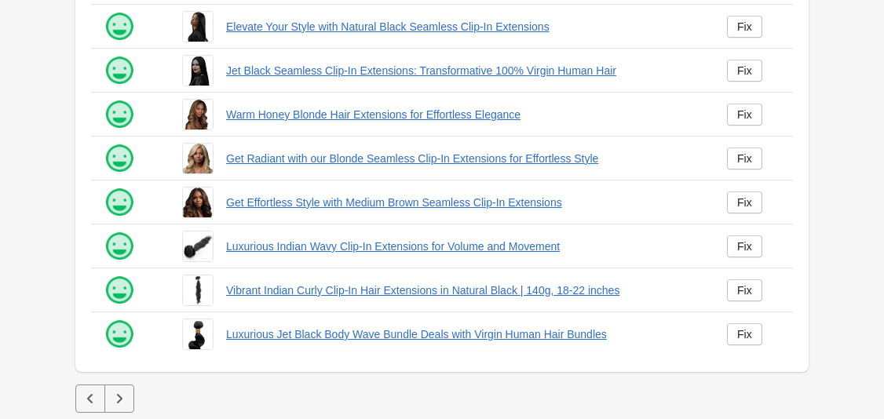
click at [87, 385] on button "button" at bounding box center [90, 399] width 30 height 28
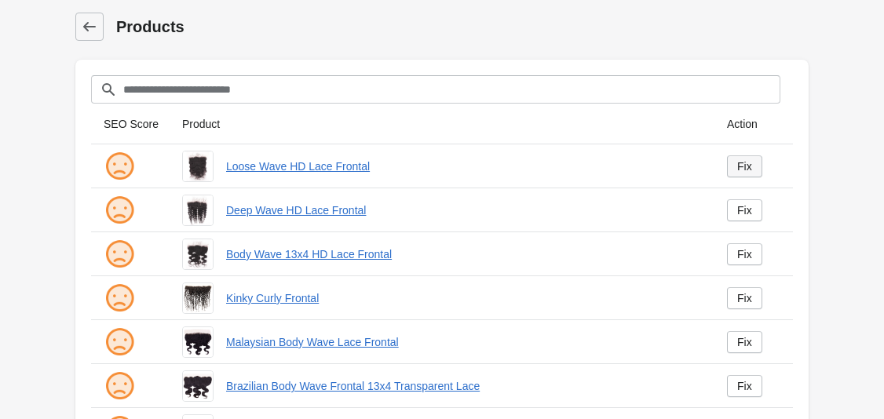
click at [733, 162] on link "Fix" at bounding box center [744, 166] width 35 height 22
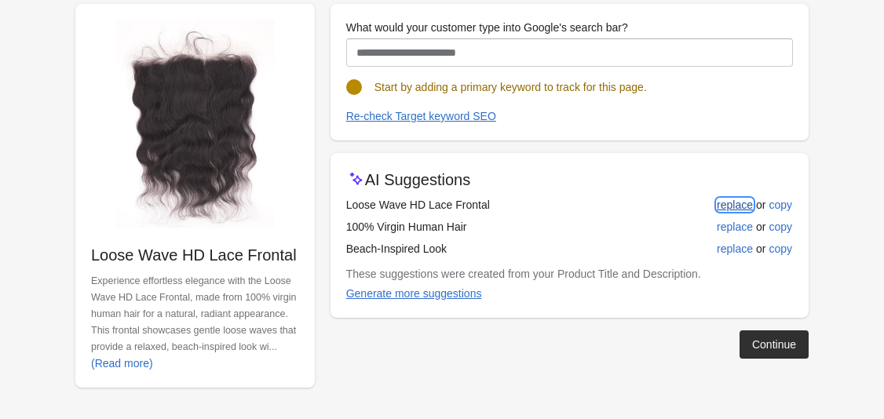
click at [738, 203] on div "replace" at bounding box center [735, 205] width 36 height 13
type input "**********"
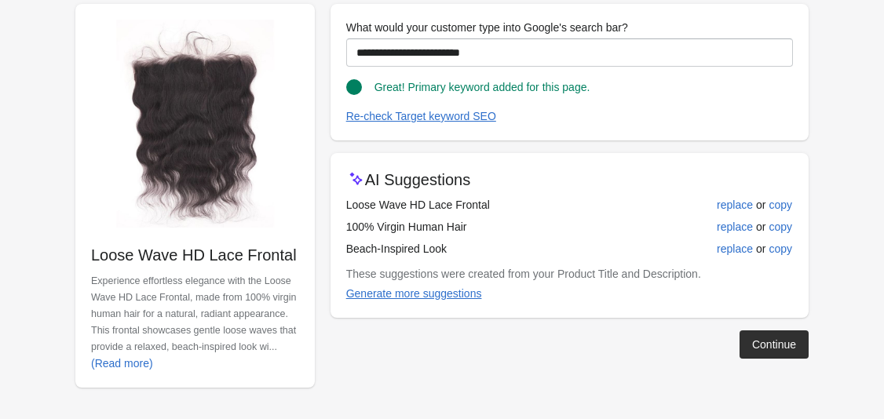
click at [760, 336] on button "Continue" at bounding box center [773, 344] width 69 height 28
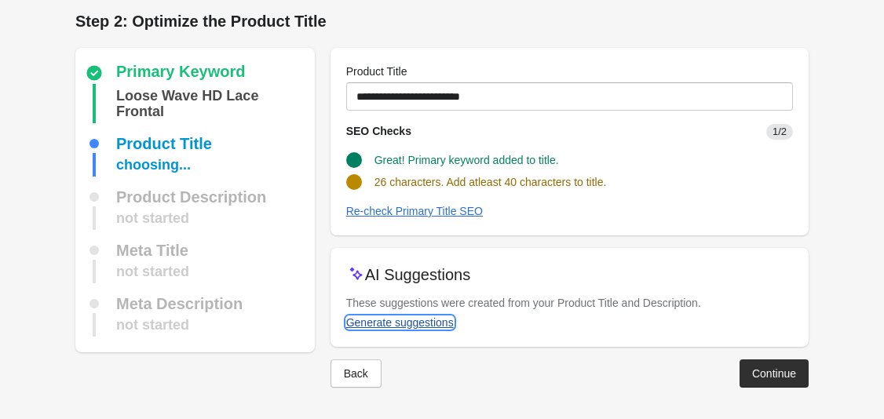
click at [388, 322] on div "Generate suggestions" at bounding box center [400, 322] width 108 height 13
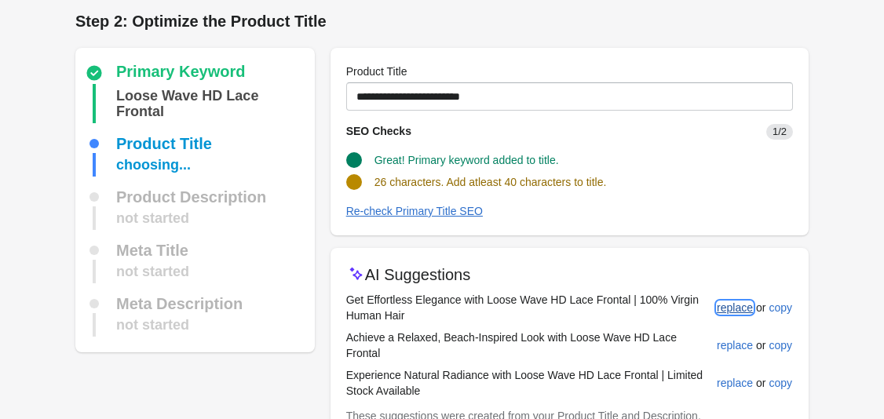
click at [753, 300] on button "replace" at bounding box center [734, 308] width 49 height 28
type input "**********"
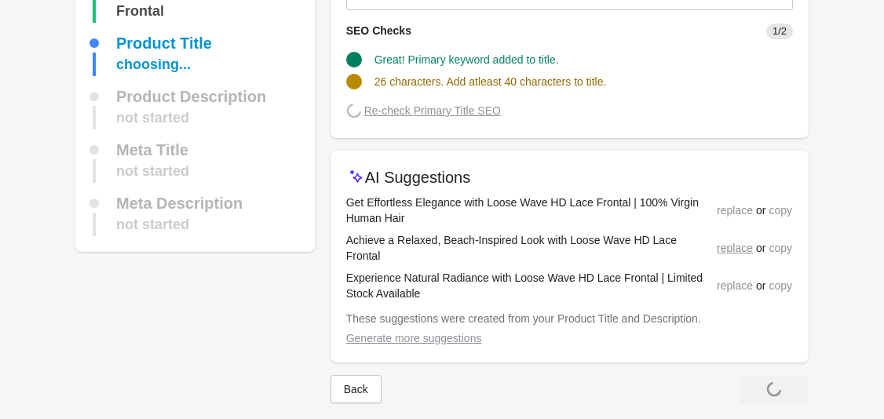
scroll to position [103, 0]
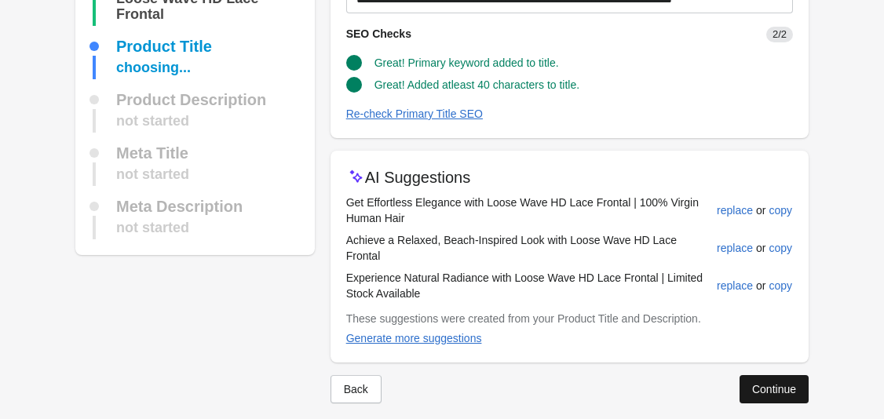
drag, startPoint x: 774, startPoint y: 388, endPoint x: 772, endPoint y: 379, distance: 8.8
click at [774, 386] on div "Primary Keyword Loose Wave HD Lace Frontal Product Title choosing... Product De…" at bounding box center [441, 186] width 733 height 484
click at [771, 383] on div "Continue" at bounding box center [774, 389] width 44 height 13
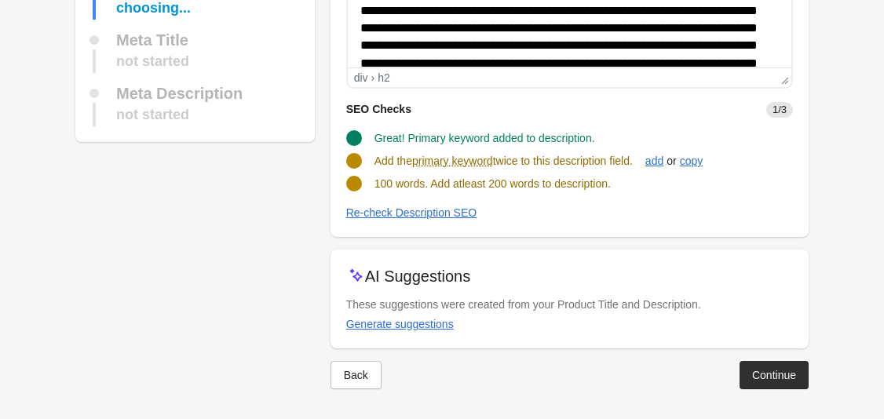
scroll to position [236, 0]
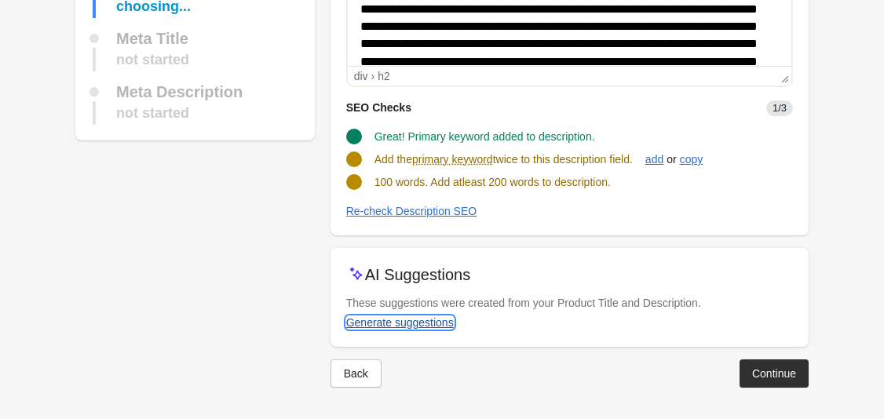
click at [419, 324] on div "Generate suggestions" at bounding box center [400, 322] width 108 height 13
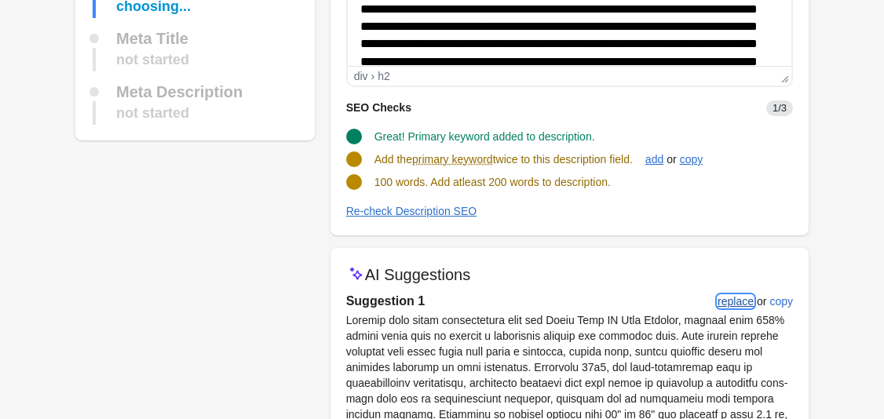
click at [727, 301] on div "replace" at bounding box center [735, 301] width 36 height 13
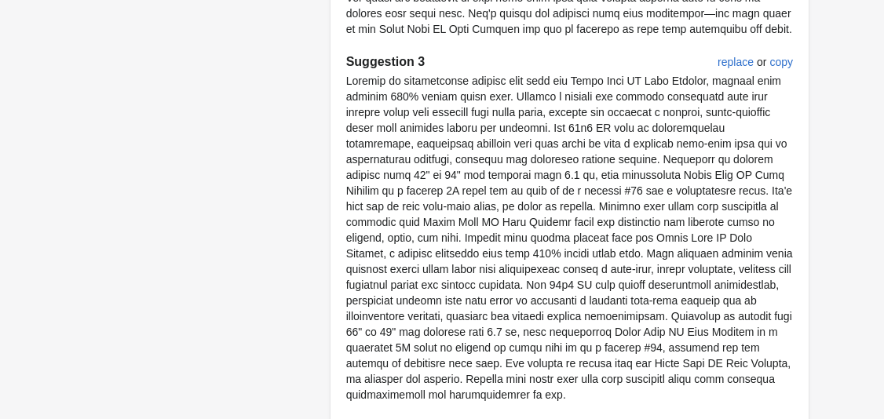
scroll to position [1269, 0]
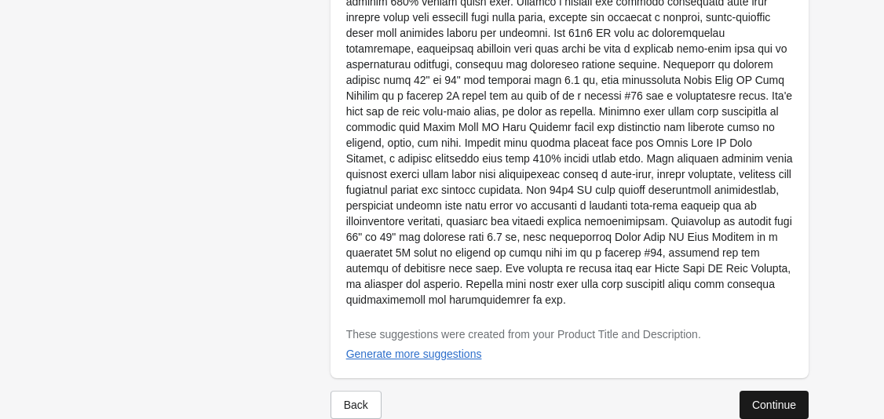
click at [771, 399] on div "Continue" at bounding box center [774, 405] width 44 height 13
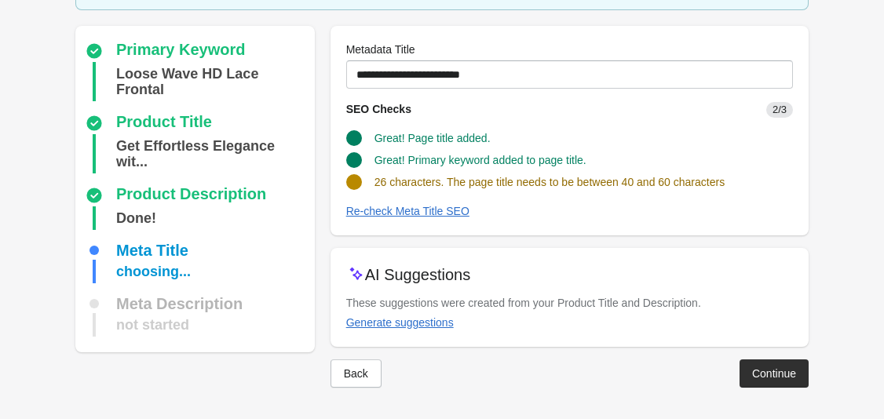
scroll to position [103, 0]
click at [396, 324] on div "Generate suggestions" at bounding box center [400, 322] width 108 height 13
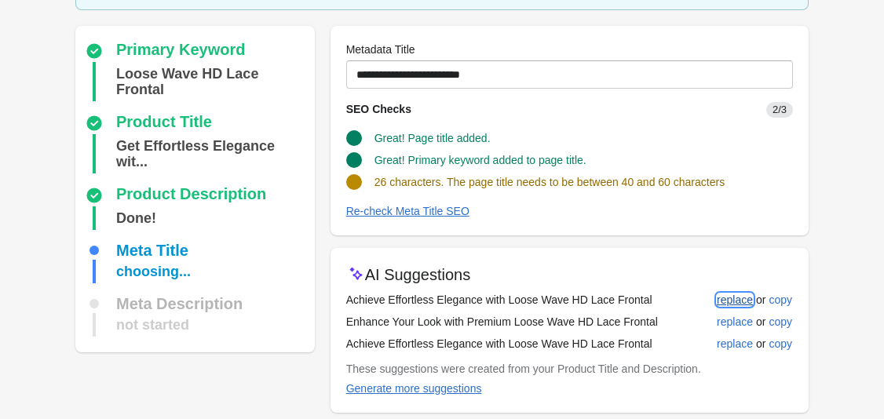
click at [735, 306] on button "replace" at bounding box center [734, 300] width 49 height 28
type input "**********"
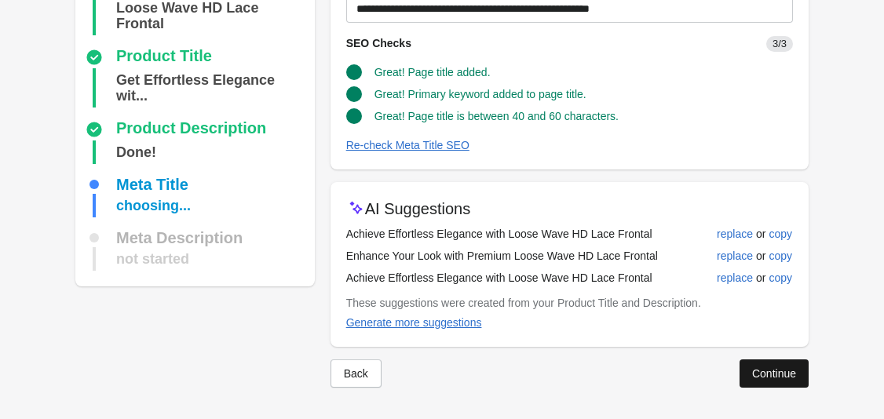
click at [765, 375] on div "Continue" at bounding box center [774, 373] width 44 height 13
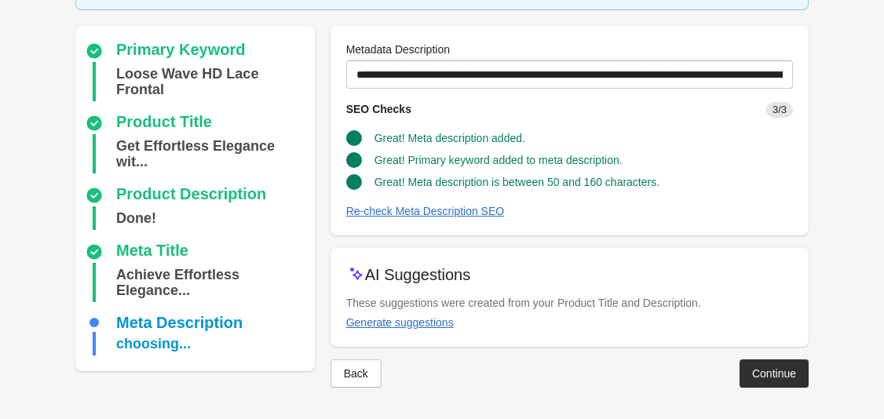
scroll to position [119, 0]
click at [761, 373] on div "Continue" at bounding box center [774, 373] width 44 height 13
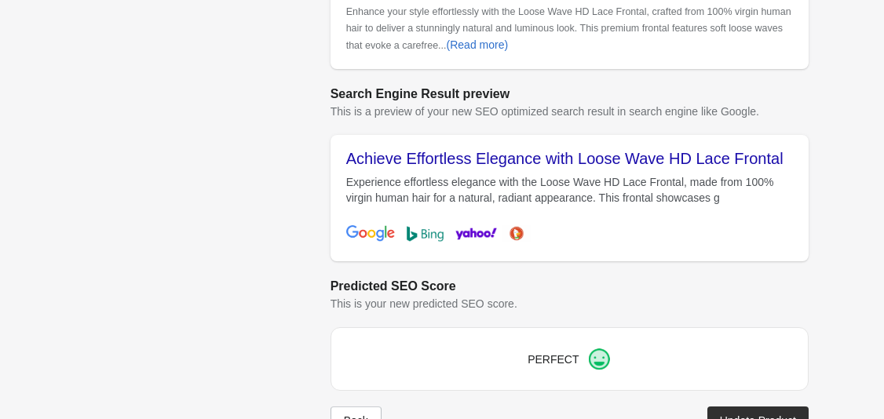
scroll to position [676, 0]
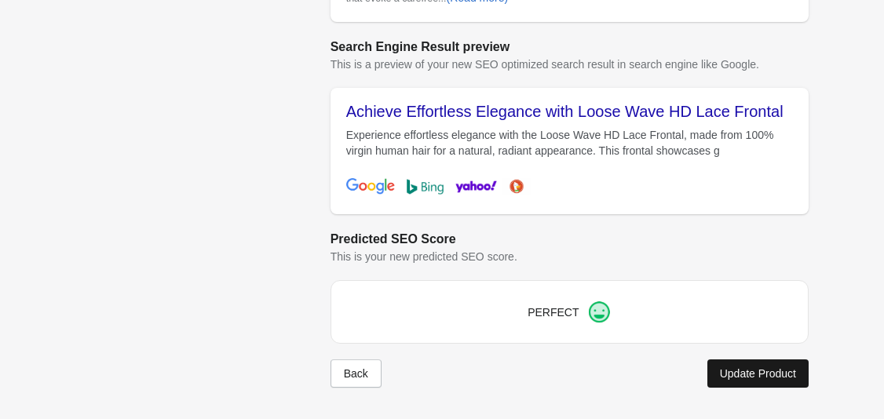
click at [740, 378] on div "Update Product" at bounding box center [758, 373] width 76 height 13
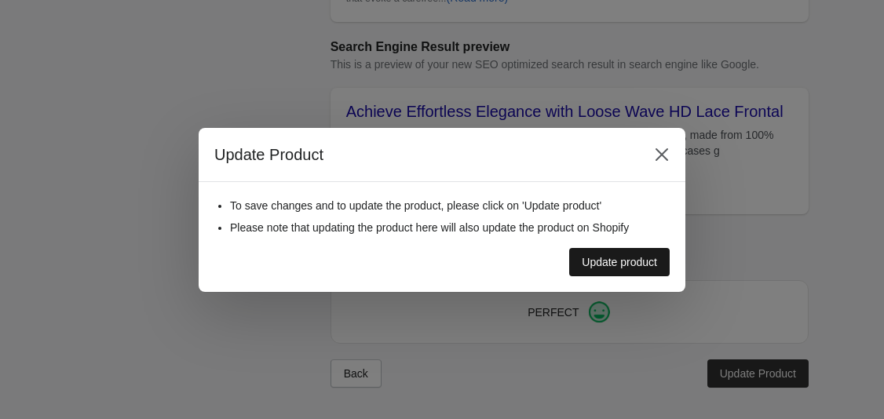
click at [636, 253] on button "Update product" at bounding box center [619, 262] width 100 height 28
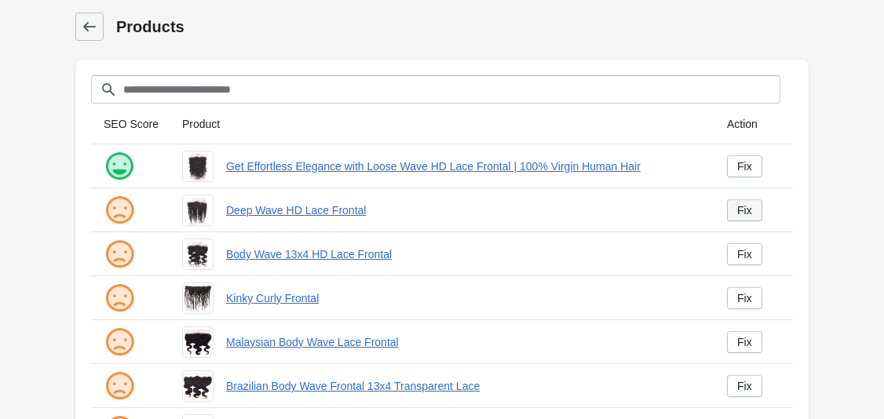
click at [742, 209] on div "Fix" at bounding box center [744, 210] width 15 height 13
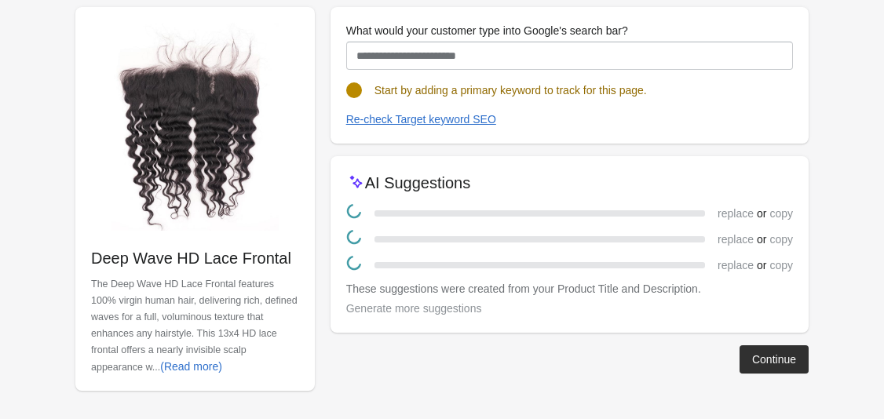
scroll to position [169, 0]
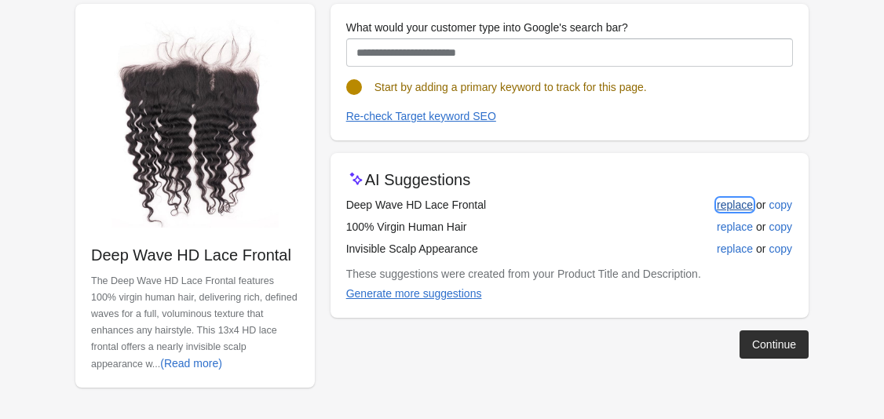
click at [735, 205] on div "replace" at bounding box center [735, 205] width 36 height 13
type input "**********"
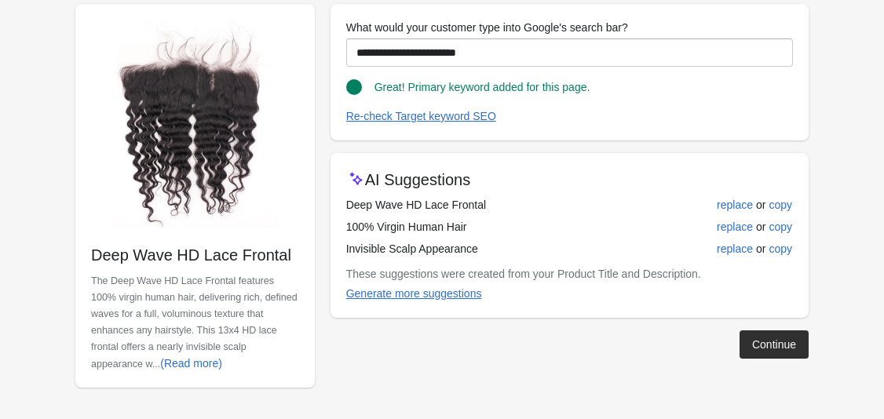
click at [759, 346] on div "Continue" at bounding box center [774, 344] width 44 height 13
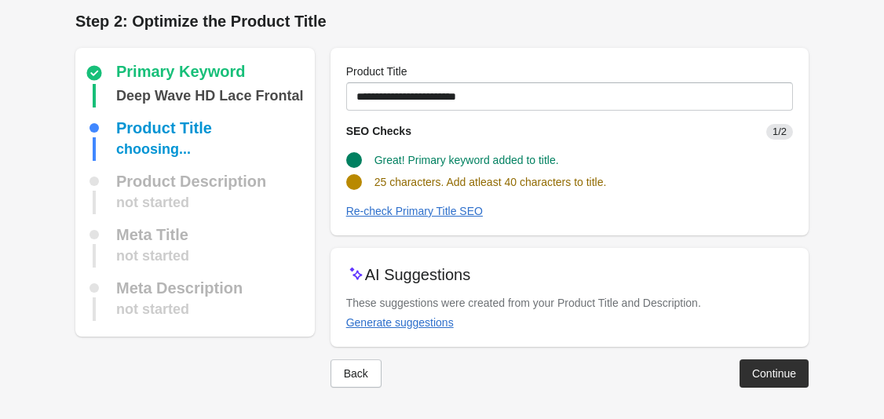
scroll to position [5, 0]
click at [421, 330] on button "Generate suggestions" at bounding box center [400, 322] width 120 height 28
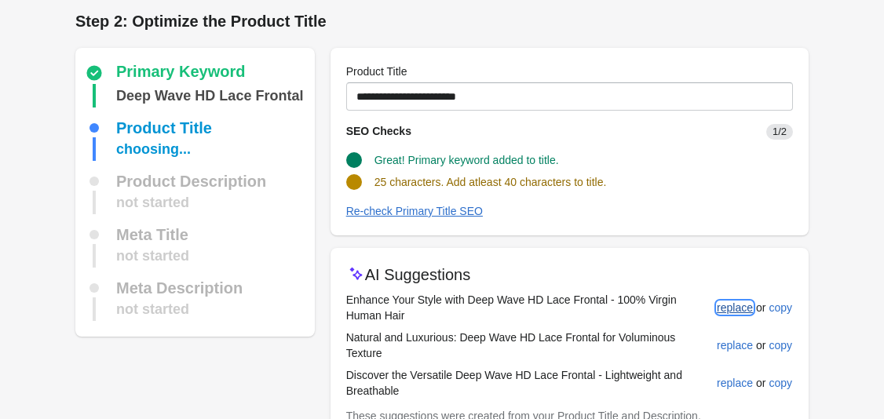
click at [743, 306] on div "replace" at bounding box center [735, 307] width 36 height 13
type input "**********"
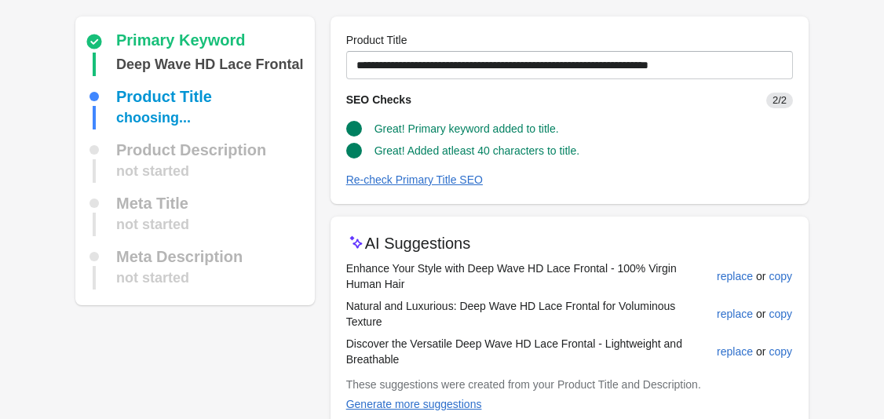
scroll to position [103, 0]
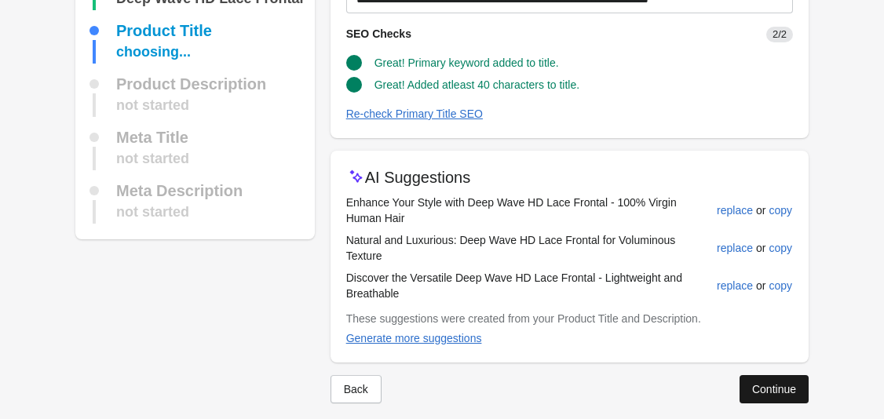
click at [775, 383] on div "Continue" at bounding box center [774, 389] width 44 height 13
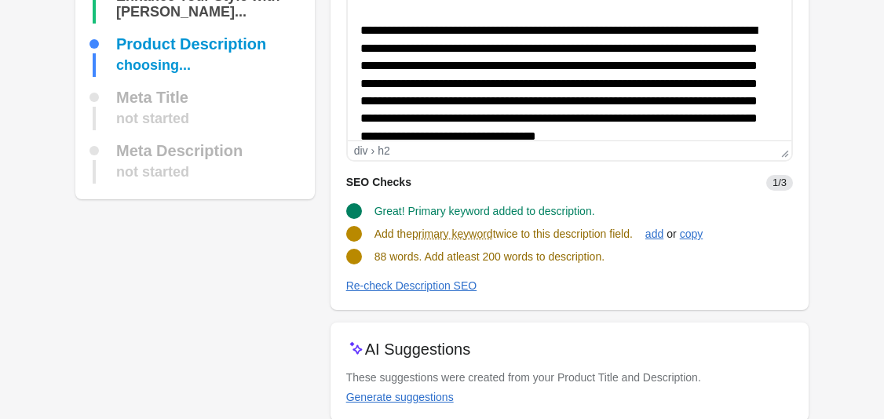
scroll to position [236, 0]
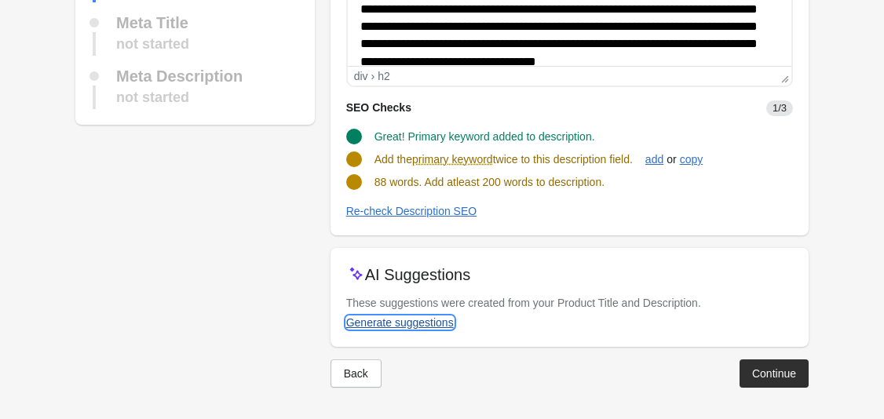
click at [416, 323] on div "Generate suggestions" at bounding box center [400, 322] width 108 height 13
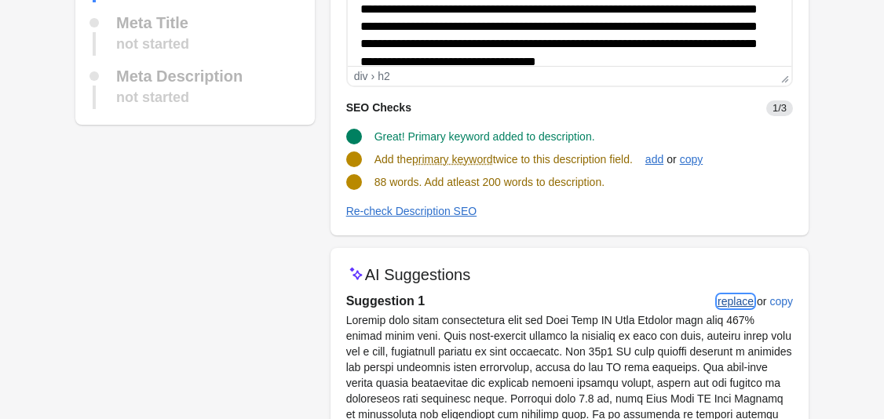
click at [732, 305] on div "replace" at bounding box center [735, 301] width 36 height 13
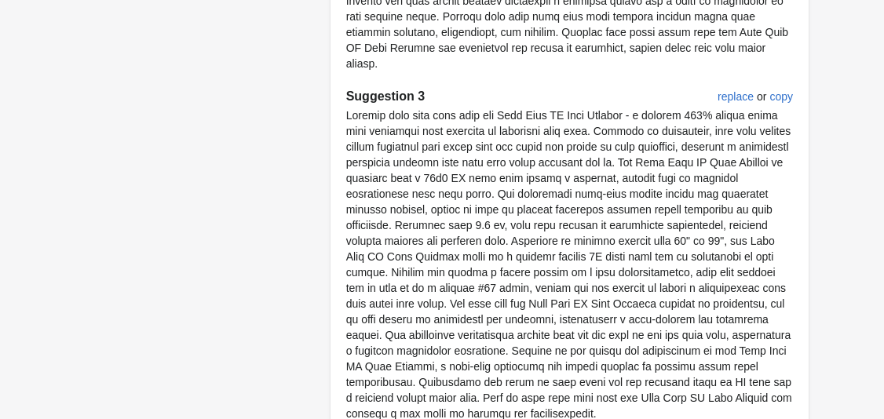
scroll to position [1238, 0]
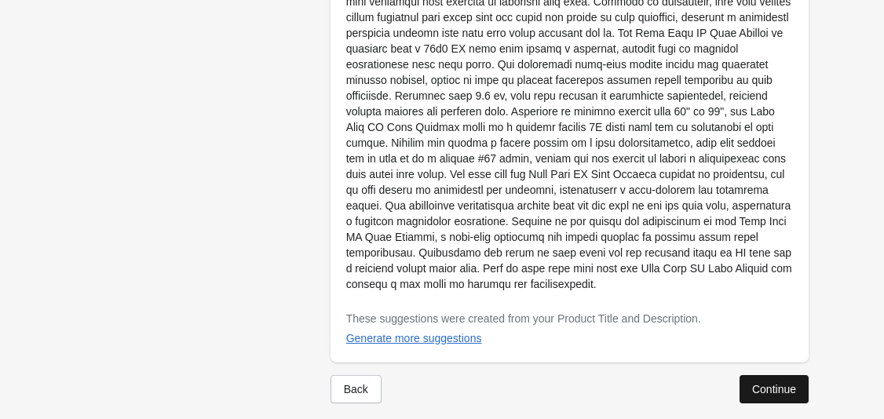
click at [782, 383] on div "Continue" at bounding box center [774, 389] width 44 height 13
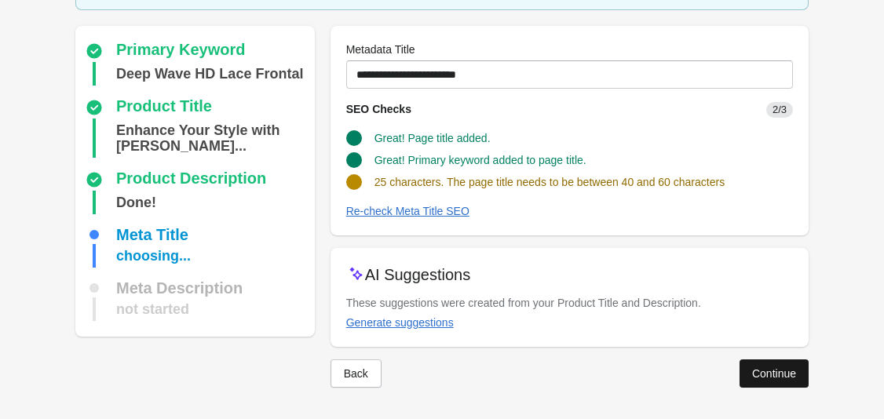
scroll to position [103, 0]
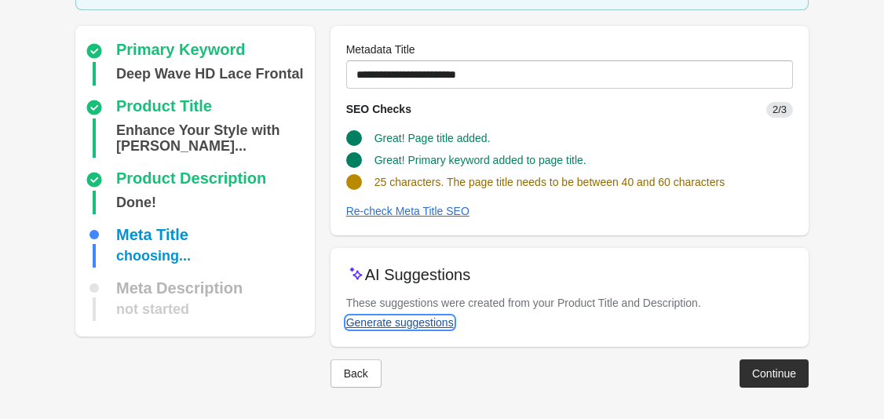
click at [396, 323] on div "Generate suggestions" at bounding box center [400, 322] width 108 height 13
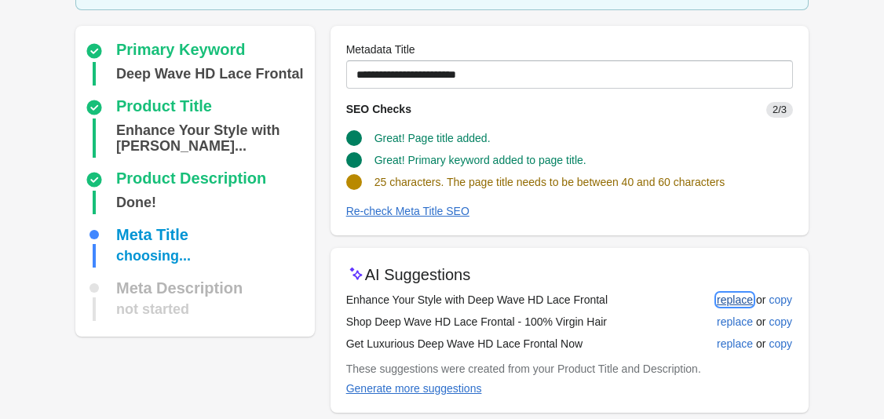
click at [736, 306] on button "replace" at bounding box center [734, 300] width 49 height 28
type input "**********"
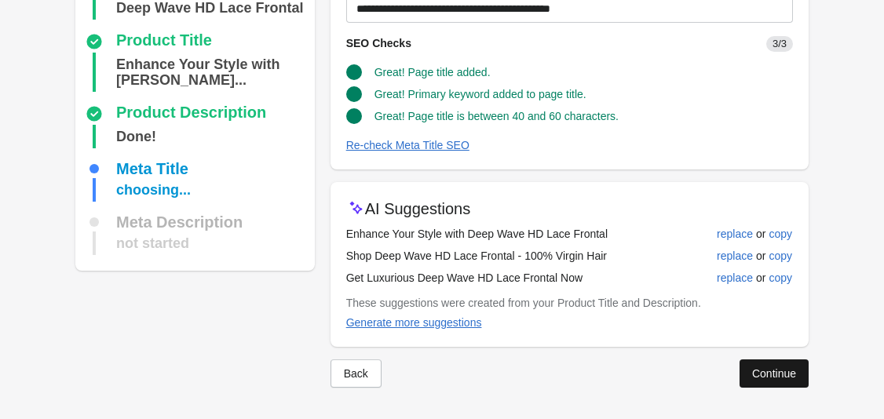
click at [752, 370] on div "Continue" at bounding box center [774, 373] width 44 height 13
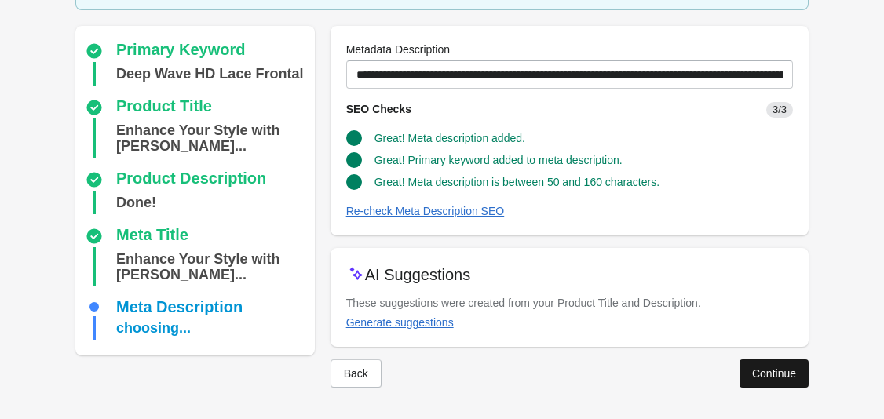
click at [771, 370] on div "Continue" at bounding box center [774, 373] width 44 height 13
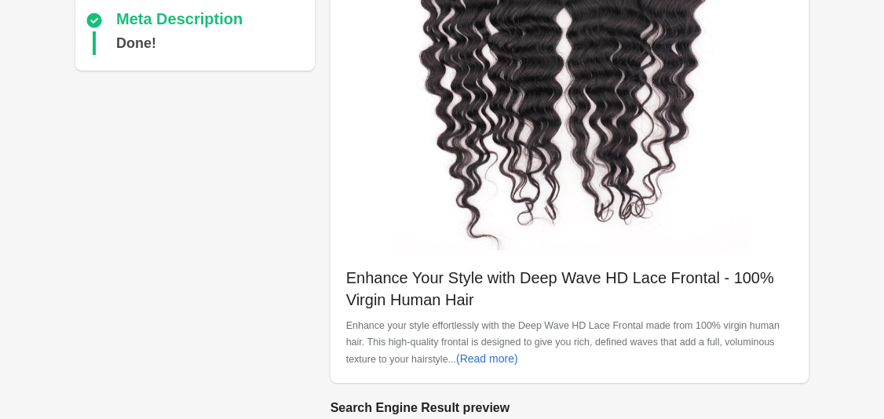
scroll to position [676, 0]
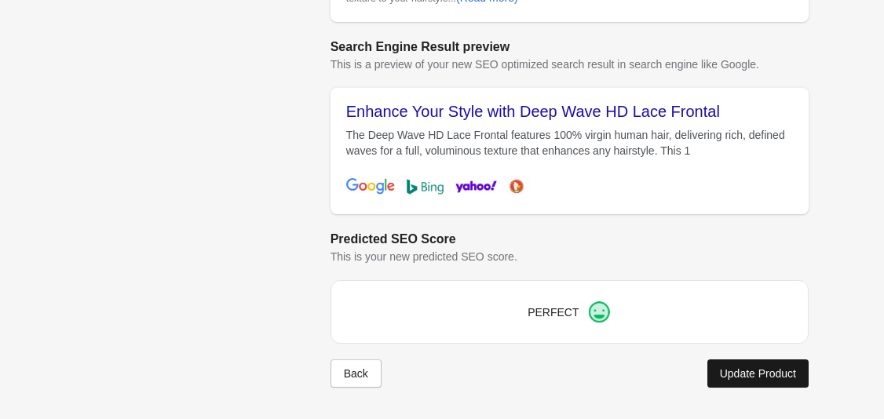
click at [754, 365] on button "Update Product" at bounding box center [757, 373] width 101 height 28
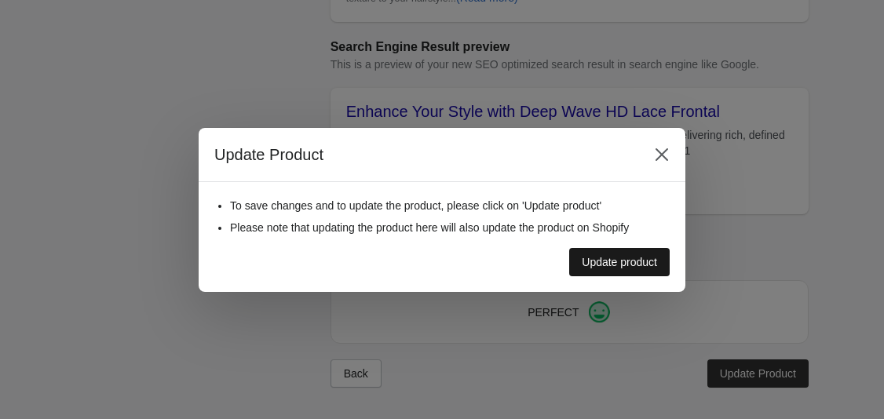
click at [631, 261] on div "Update product" at bounding box center [619, 262] width 75 height 13
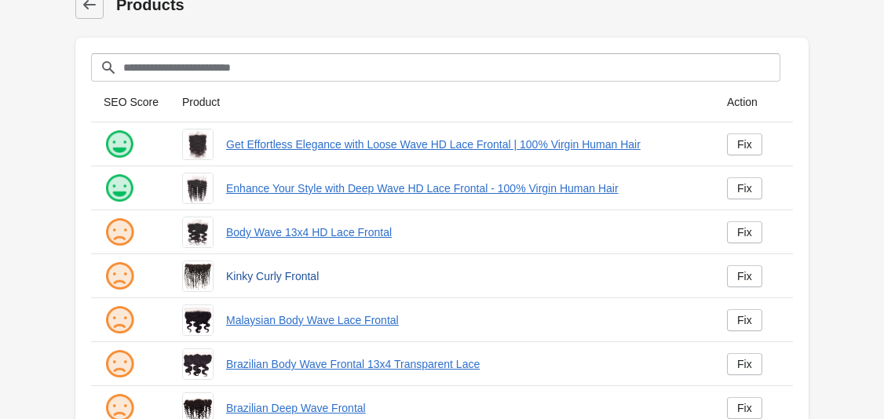
scroll to position [24, 0]
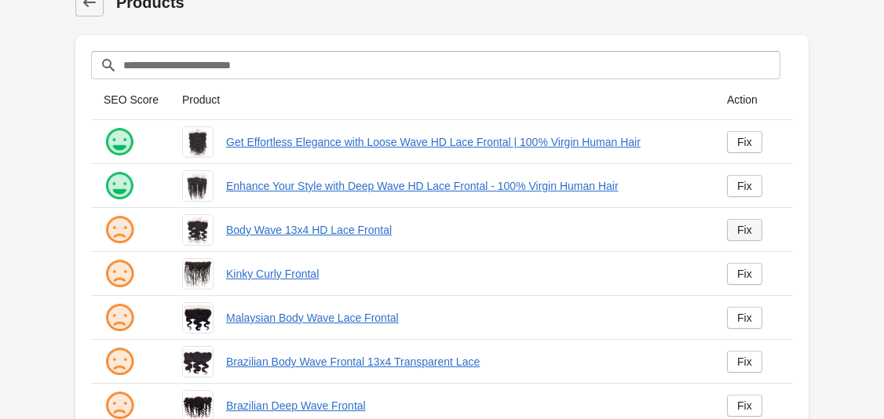
click at [747, 233] on div "Fix" at bounding box center [744, 230] width 15 height 13
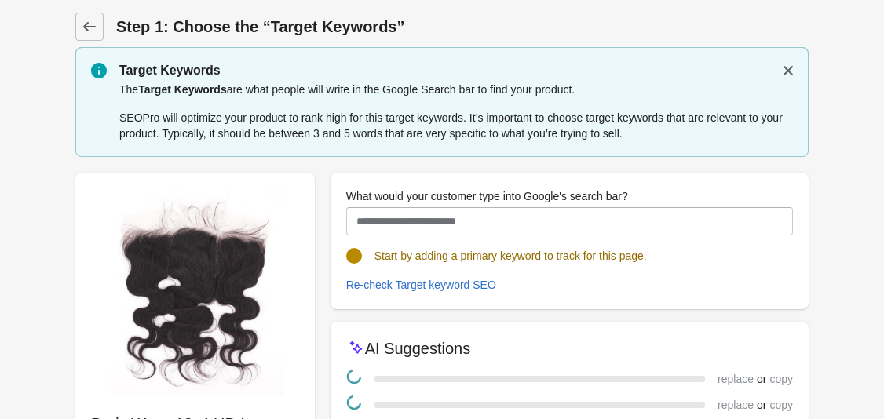
scroll to position [191, 0]
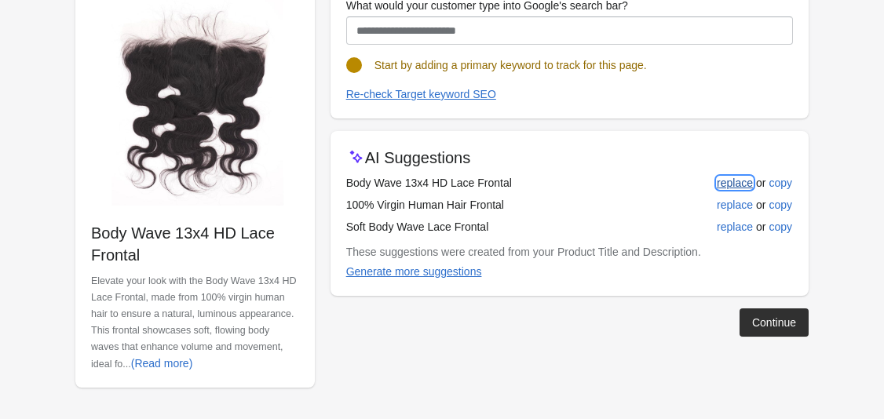
click at [735, 180] on div "replace" at bounding box center [735, 183] width 36 height 13
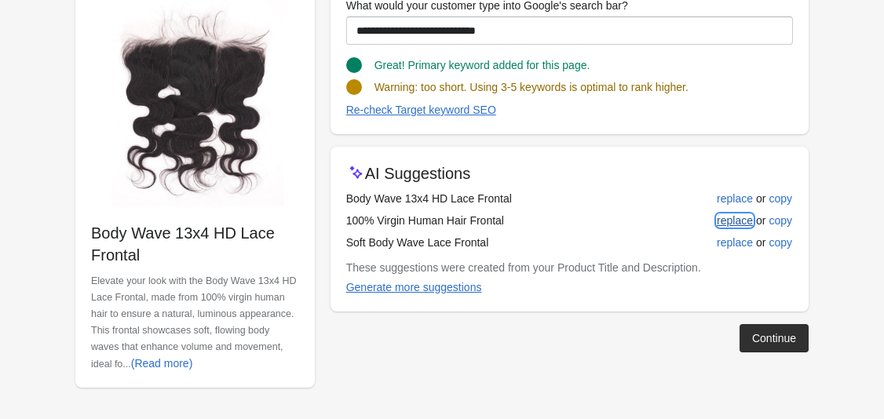
click at [744, 218] on div "replace" at bounding box center [735, 220] width 36 height 13
type input "**********"
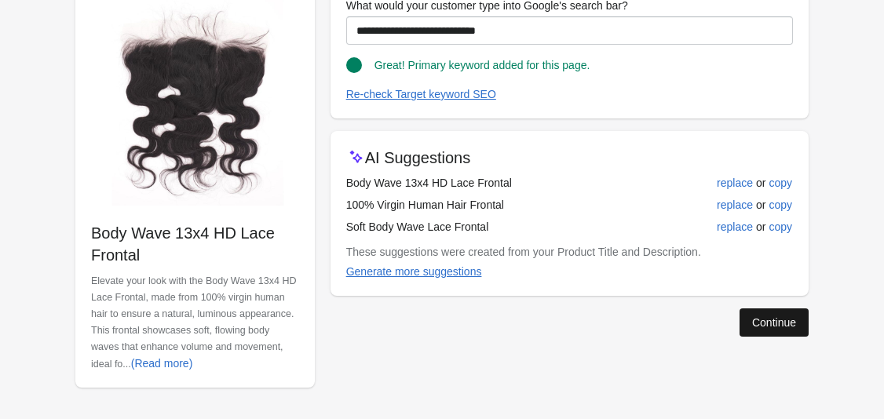
click at [759, 326] on div "Continue" at bounding box center [774, 322] width 44 height 13
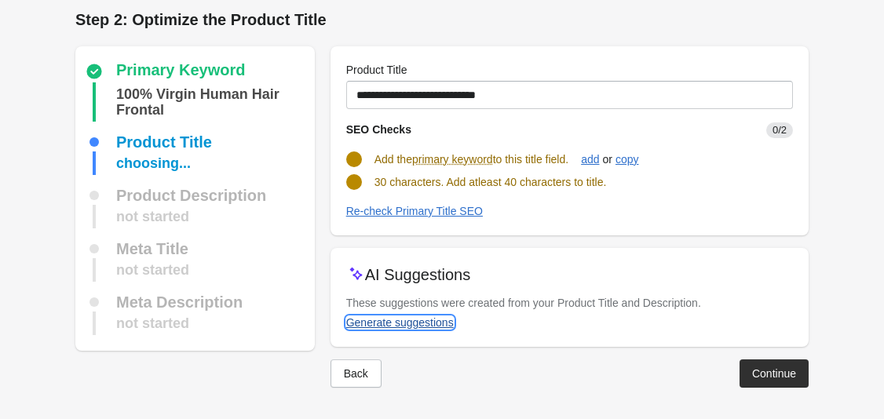
click at [417, 322] on div "Generate suggestions" at bounding box center [400, 322] width 108 height 13
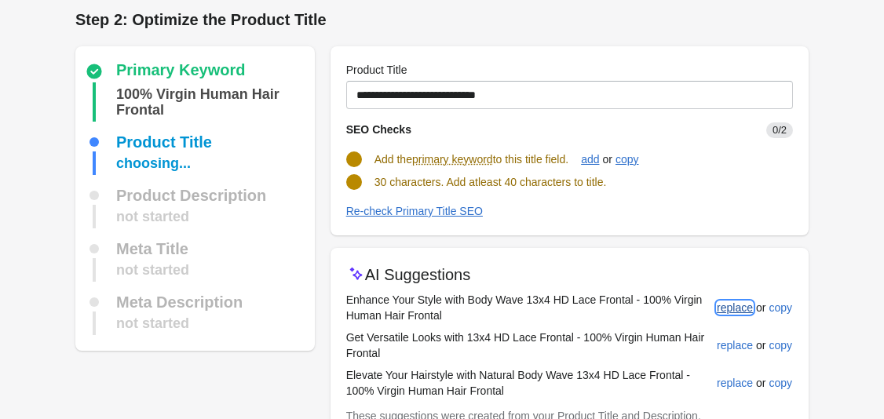
click at [728, 308] on div "replace" at bounding box center [735, 307] width 36 height 13
type input "**********"
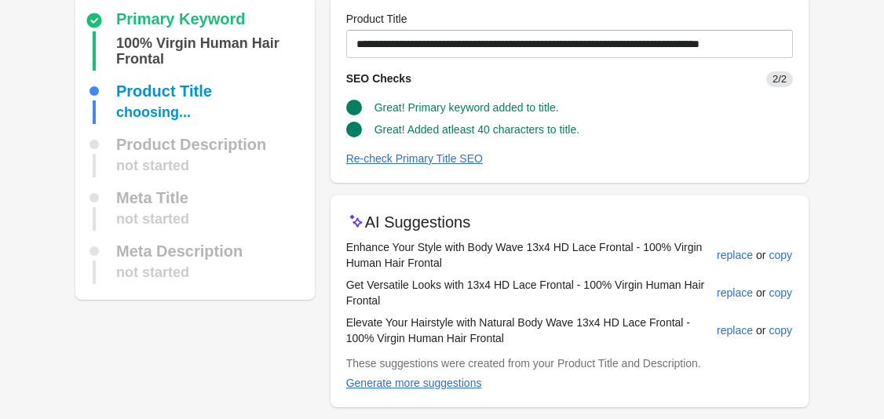
scroll to position [119, 0]
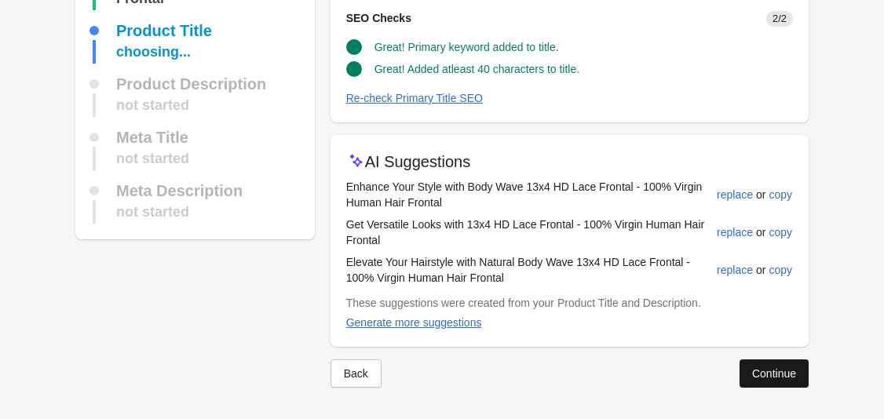
click at [779, 370] on div "Continue" at bounding box center [774, 373] width 44 height 13
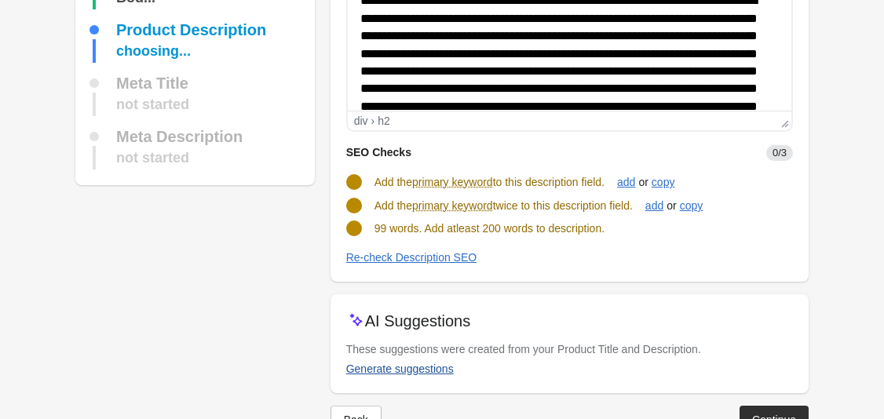
scroll to position [238, 0]
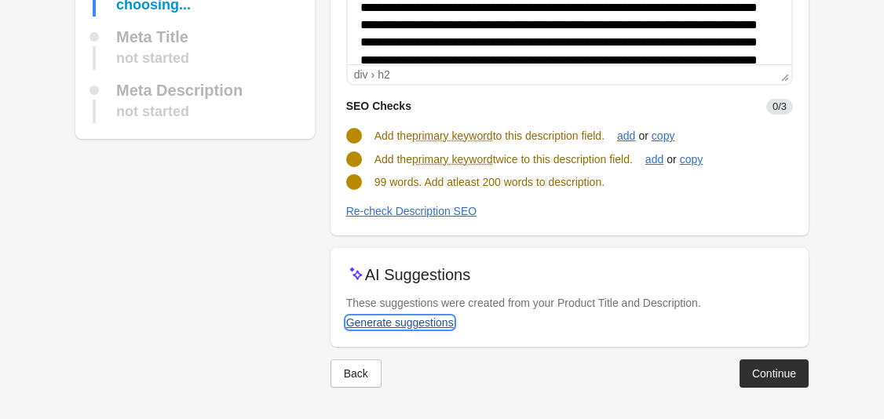
click at [426, 325] on div "Generate suggestions" at bounding box center [400, 322] width 108 height 13
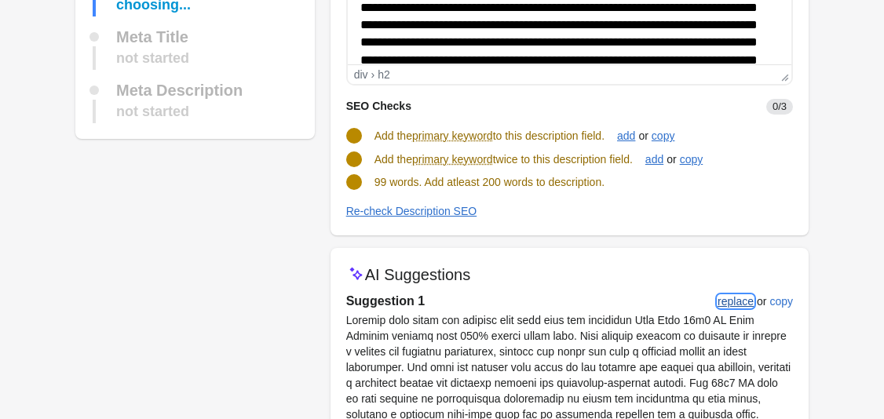
click at [735, 301] on div "replace" at bounding box center [735, 301] width 36 height 13
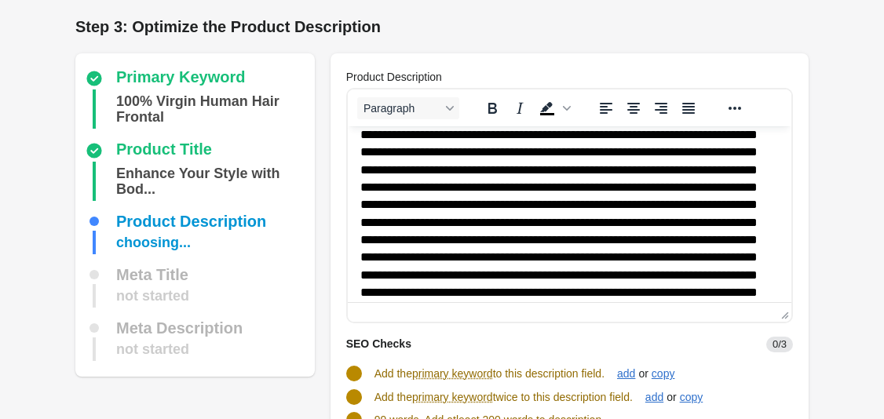
scroll to position [218, 0]
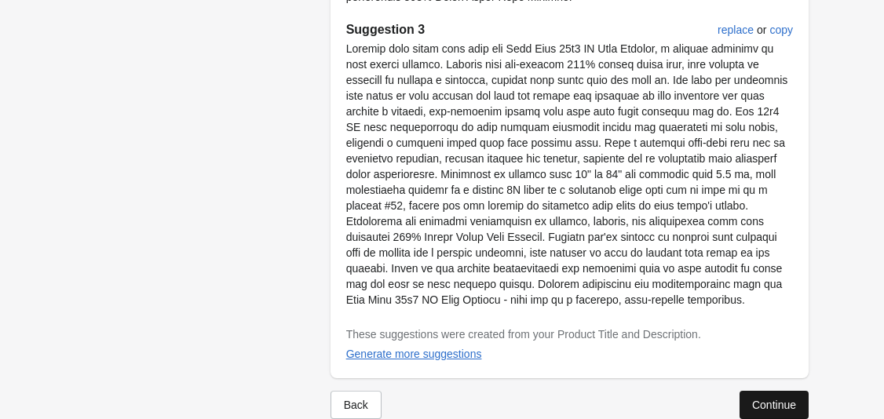
click at [782, 399] on div "Continue" at bounding box center [774, 405] width 44 height 13
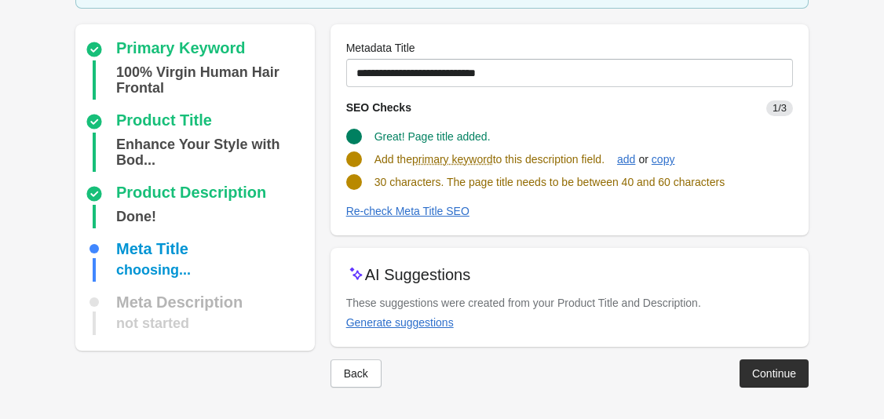
scroll to position [104, 0]
click at [418, 318] on div "Generate suggestions" at bounding box center [400, 322] width 108 height 13
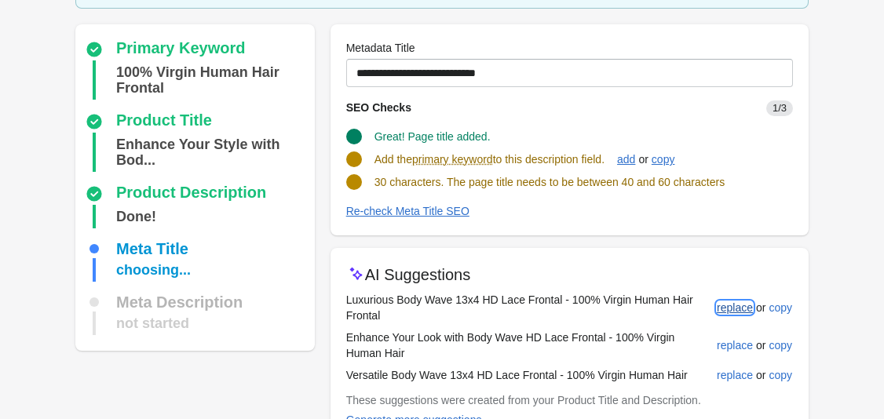
click at [742, 315] on button "replace" at bounding box center [734, 308] width 49 height 28
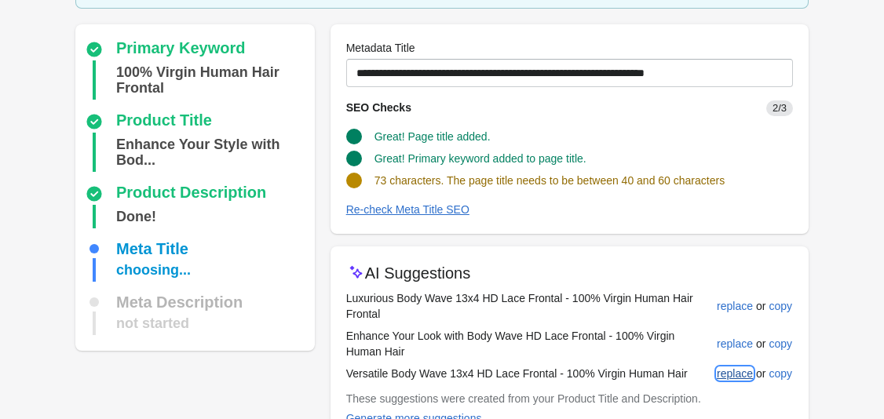
click at [738, 373] on div "replace" at bounding box center [735, 373] width 36 height 13
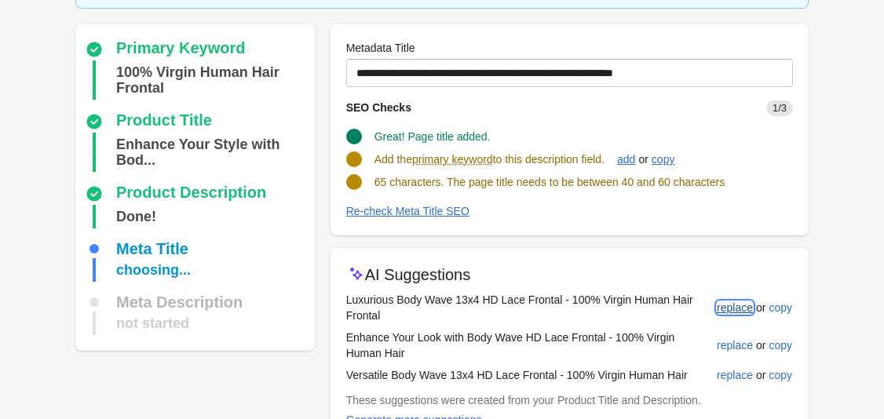
click at [738, 302] on div "replace" at bounding box center [735, 307] width 36 height 13
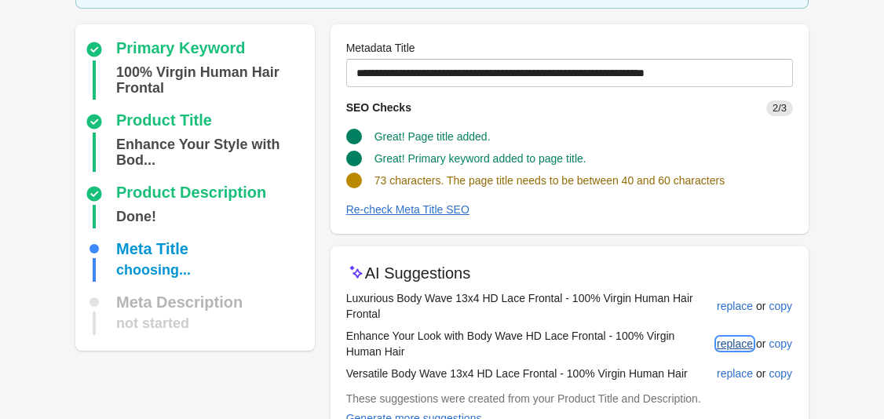
click at [738, 334] on button "replace" at bounding box center [734, 344] width 49 height 28
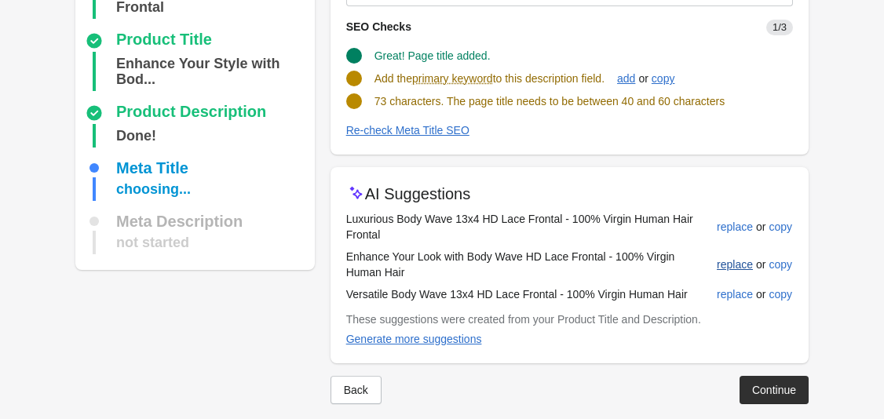
scroll to position [202, 0]
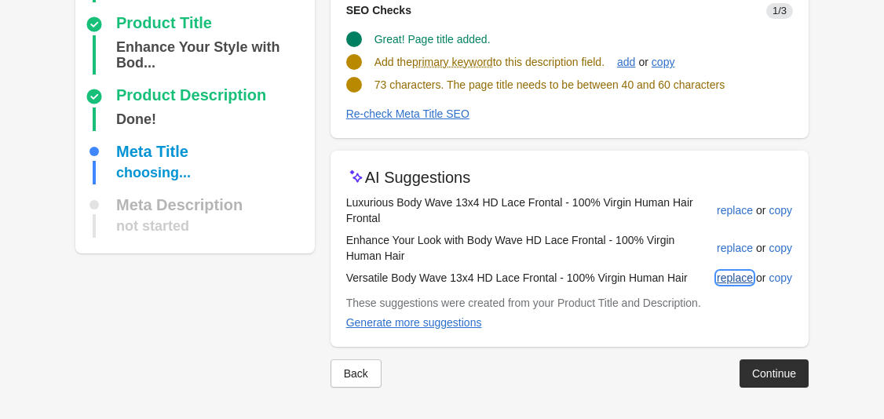
click at [731, 279] on div "replace" at bounding box center [735, 278] width 36 height 13
click at [733, 213] on div "replace" at bounding box center [735, 210] width 36 height 13
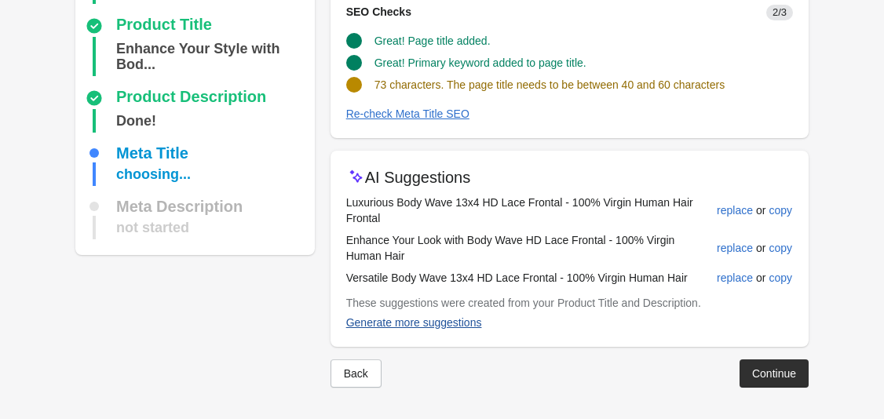
scroll to position [200, 0]
click at [461, 328] on div "Generate more suggestions" at bounding box center [414, 322] width 136 height 13
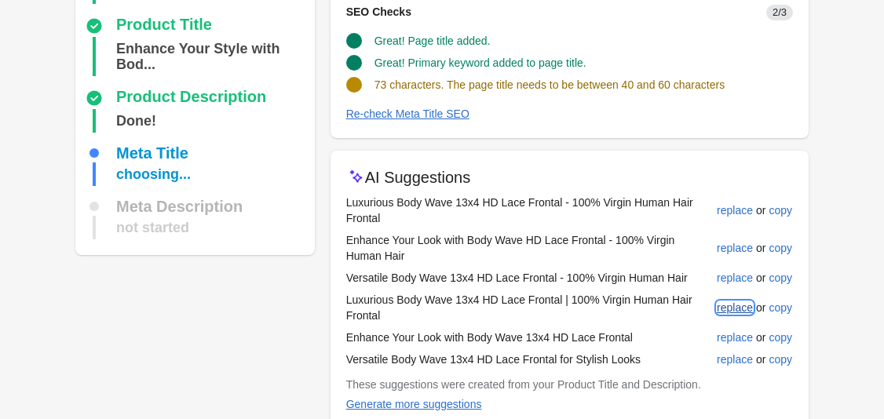
click at [725, 309] on div "replace" at bounding box center [735, 307] width 36 height 13
click at [728, 331] on div "replace" at bounding box center [735, 337] width 36 height 13
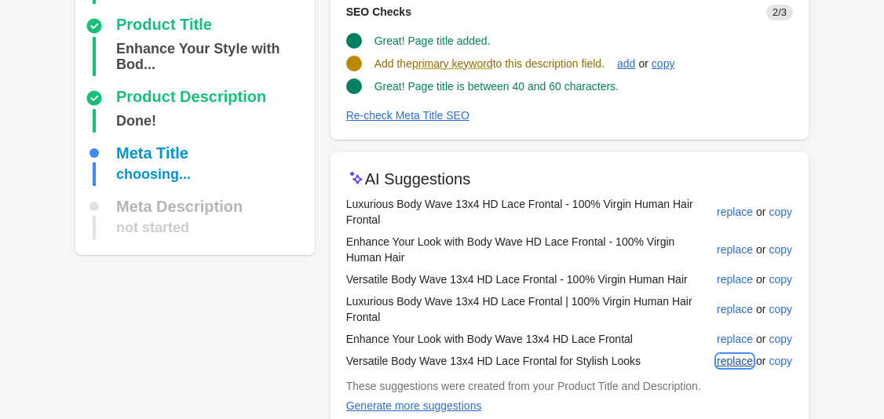
click at [727, 362] on div "replace" at bounding box center [735, 361] width 36 height 13
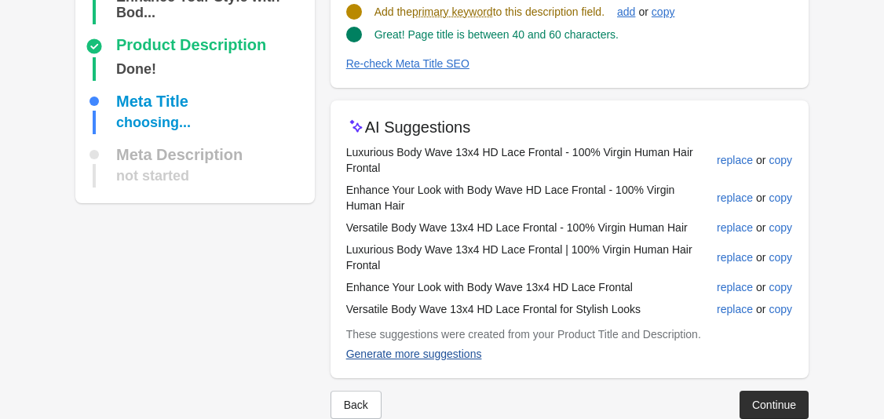
scroll to position [272, 0]
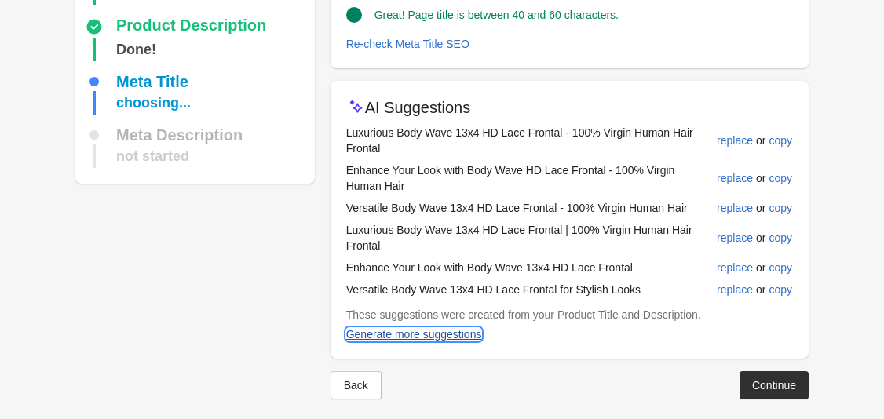
click at [442, 336] on div "Generate more suggestions" at bounding box center [414, 334] width 136 height 13
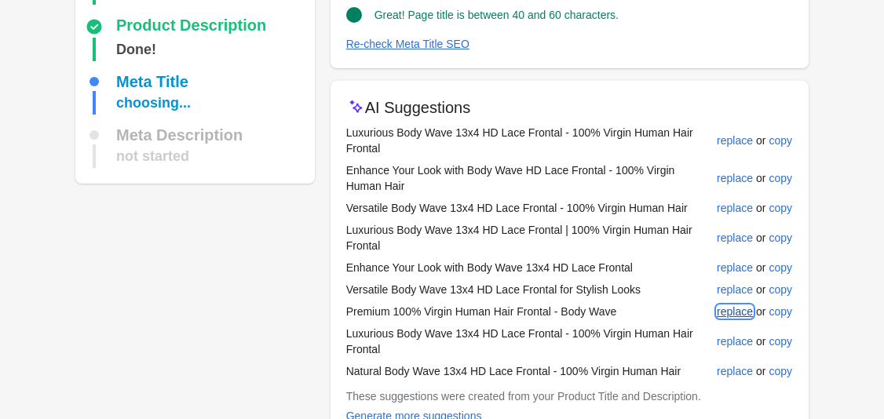
click at [727, 314] on div "replace" at bounding box center [735, 311] width 36 height 13
type input "**********"
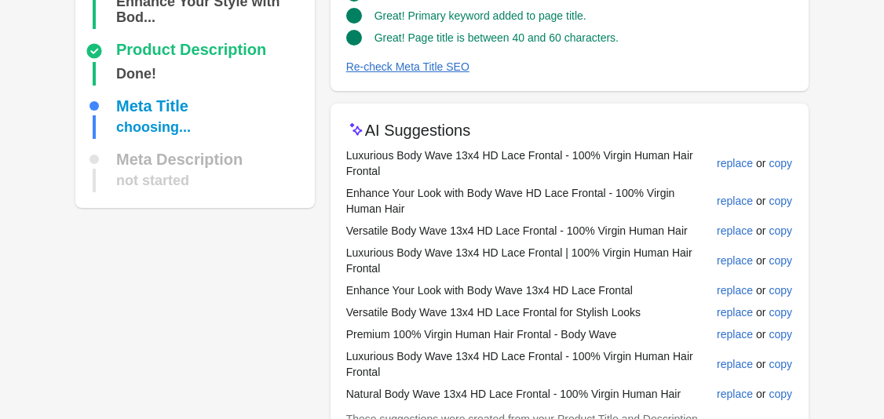
scroll to position [226, 0]
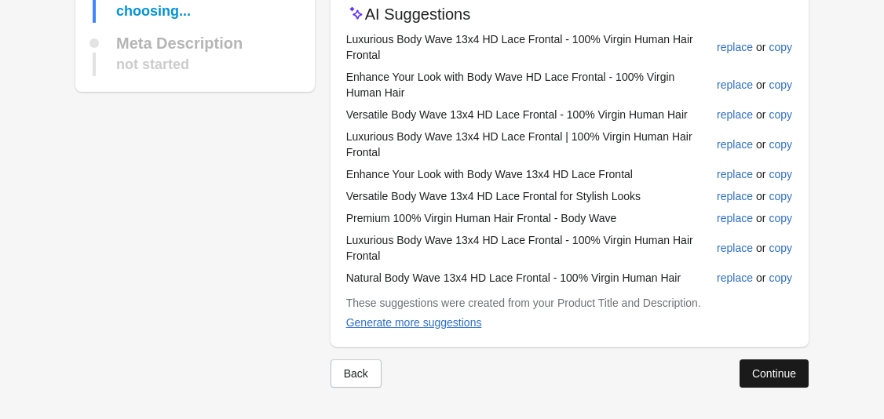
click at [766, 371] on div "Continue" at bounding box center [774, 373] width 44 height 13
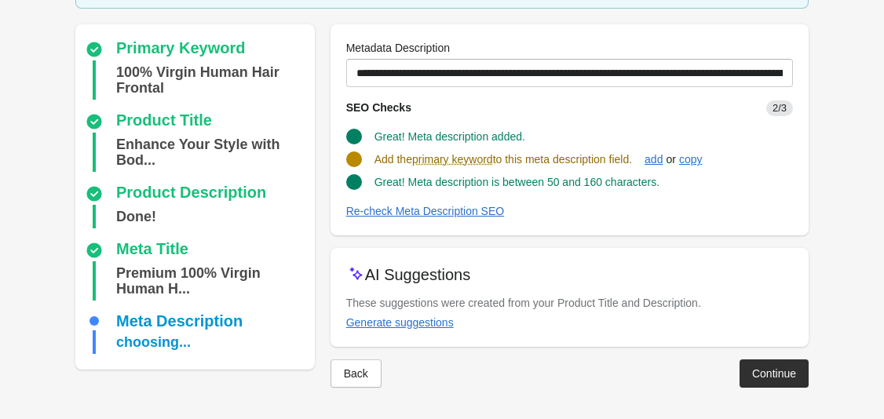
scroll to position [120, 0]
click at [422, 320] on div "Generate suggestions" at bounding box center [400, 322] width 108 height 13
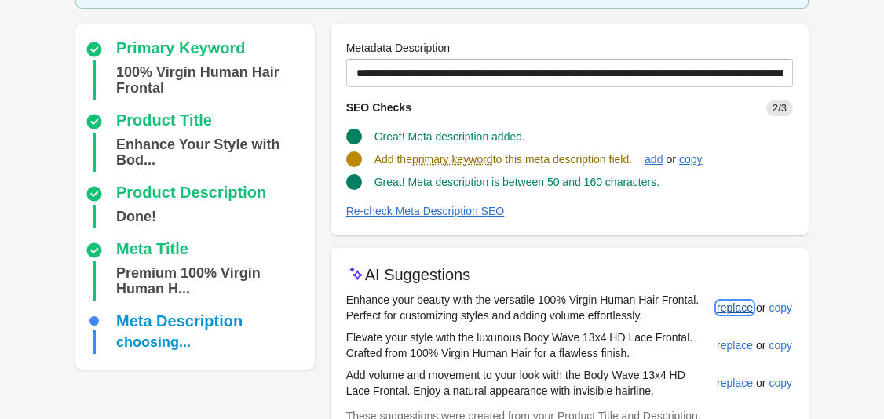
click at [726, 308] on div "replace" at bounding box center [735, 307] width 36 height 13
type input "**********"
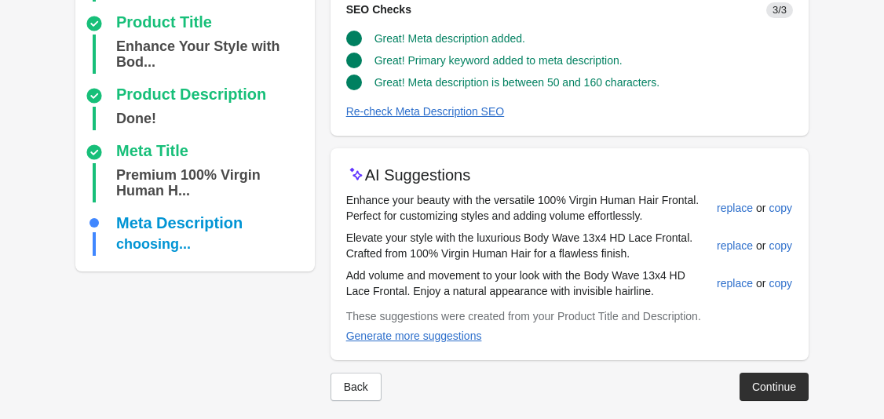
scroll to position [232, 0]
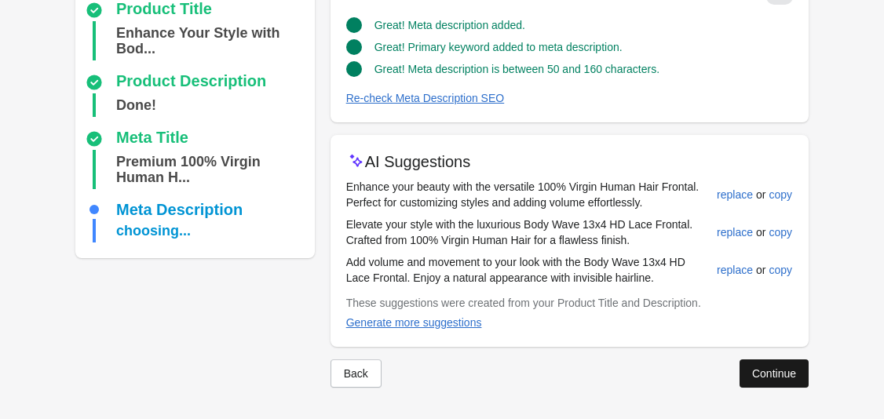
click at [774, 375] on div "Continue" at bounding box center [774, 373] width 44 height 13
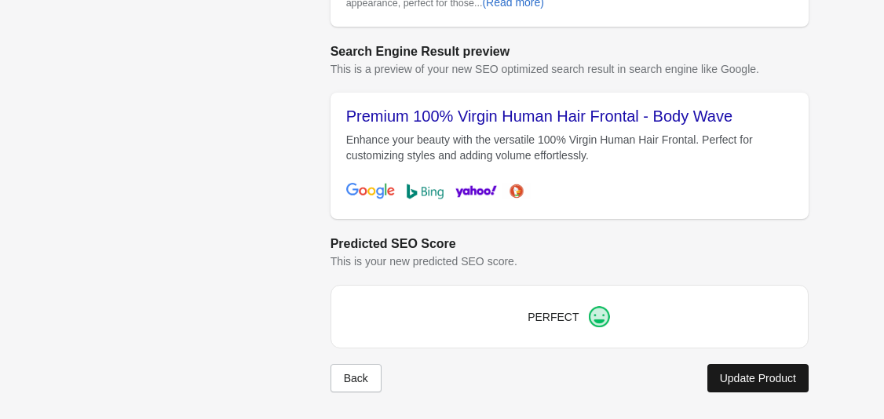
scroll to position [676, 0]
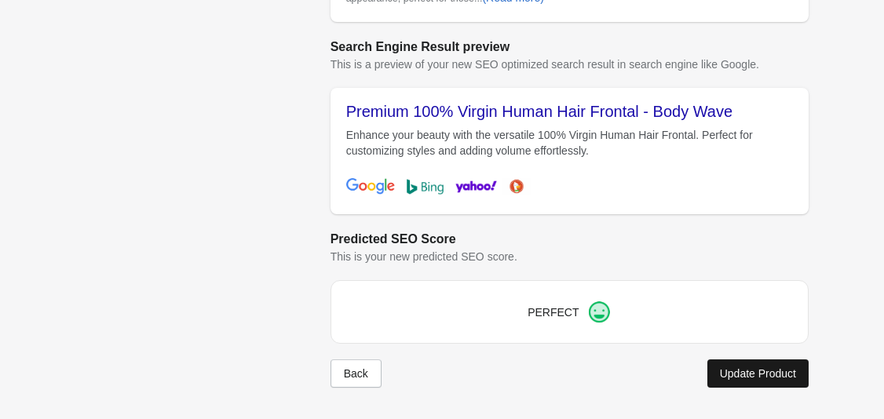
click at [758, 366] on button "Update Product" at bounding box center [757, 373] width 101 height 28
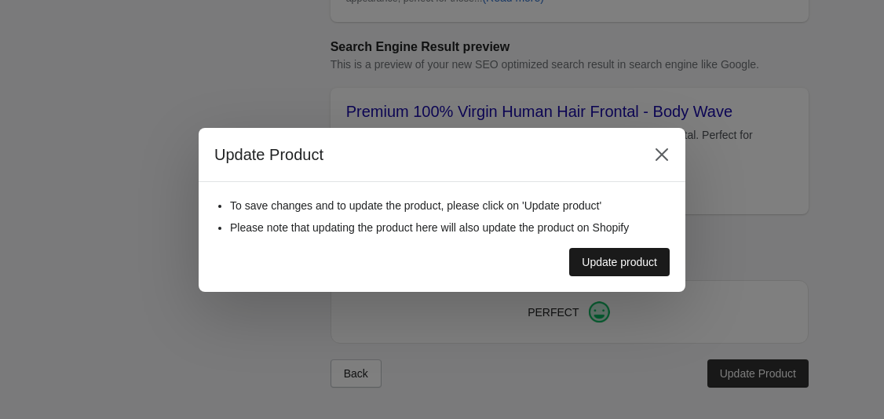
click at [622, 261] on div "Update product" at bounding box center [619, 262] width 75 height 13
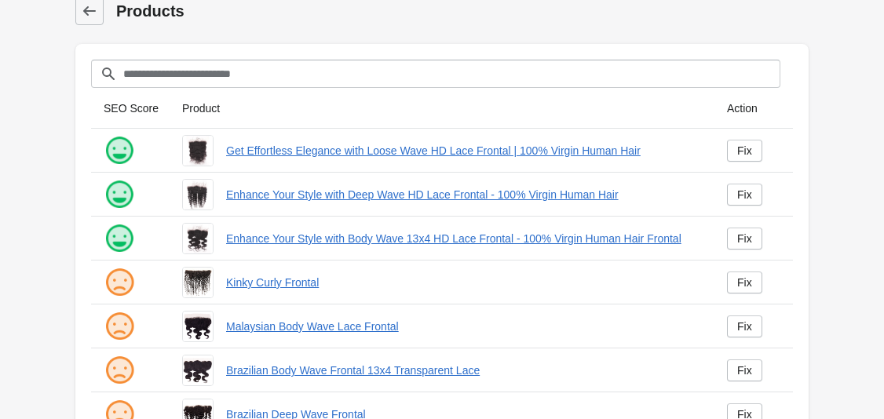
scroll to position [16, 0]
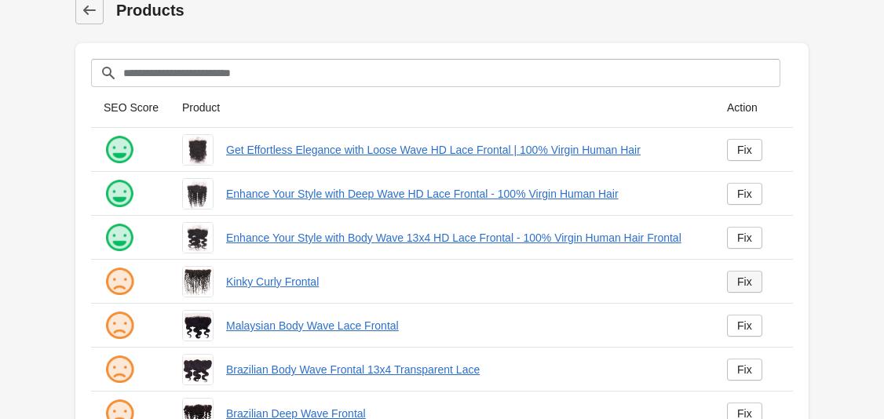
click at [742, 282] on div "Fix" at bounding box center [744, 281] width 15 height 13
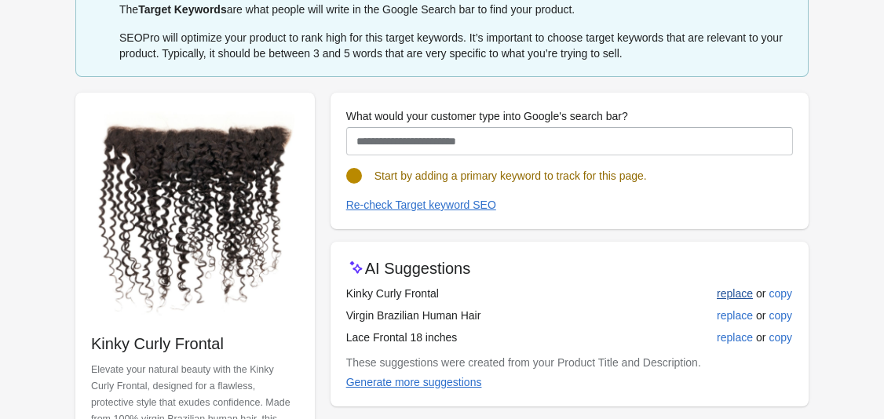
scroll to position [84, 0]
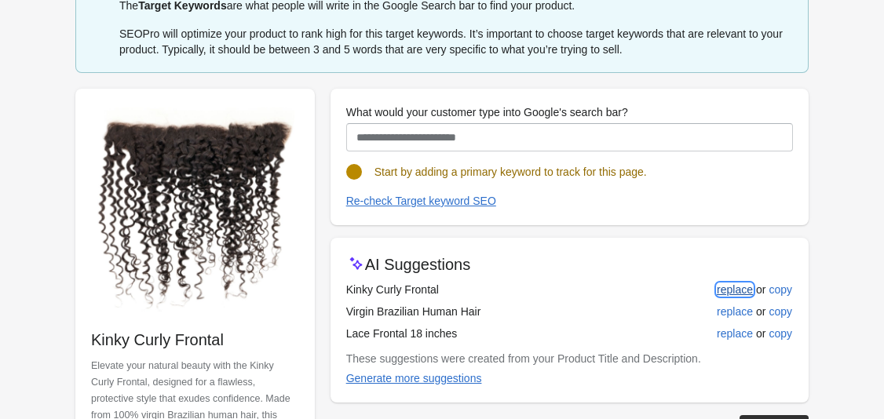
click at [729, 286] on div "replace" at bounding box center [735, 289] width 36 height 13
type input "**********"
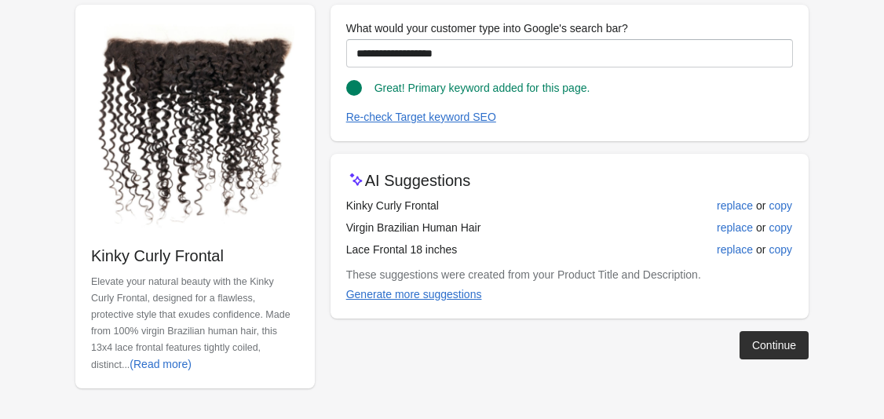
scroll to position [169, 0]
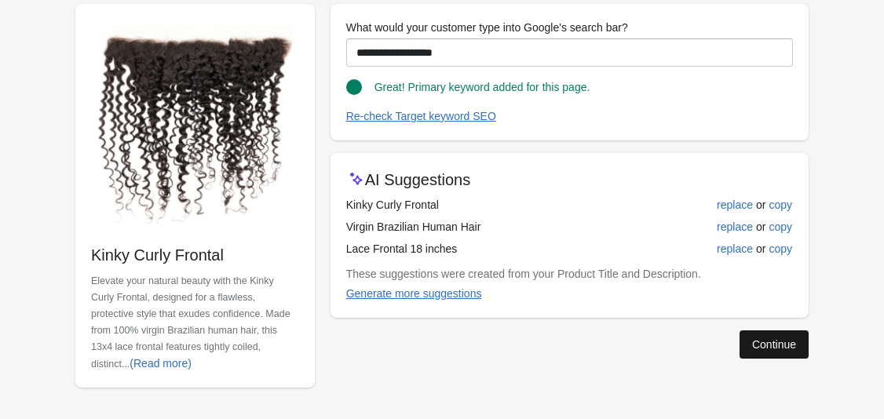
click at [793, 344] on div "Continue" at bounding box center [774, 344] width 44 height 13
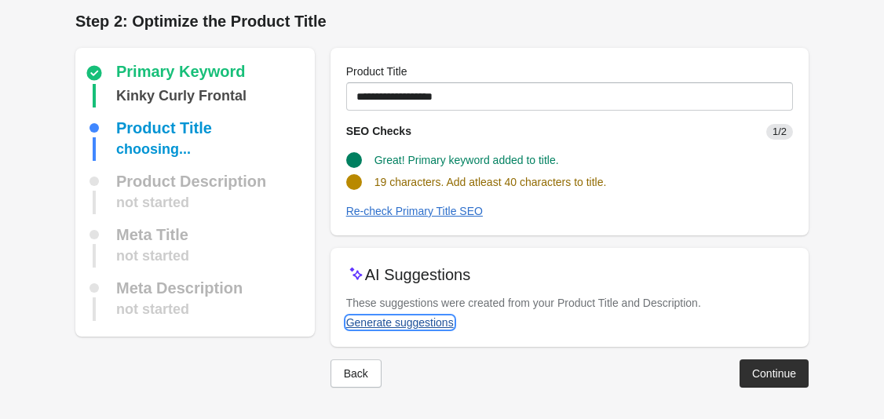
click at [439, 325] on div "Generate suggestions" at bounding box center [400, 322] width 108 height 13
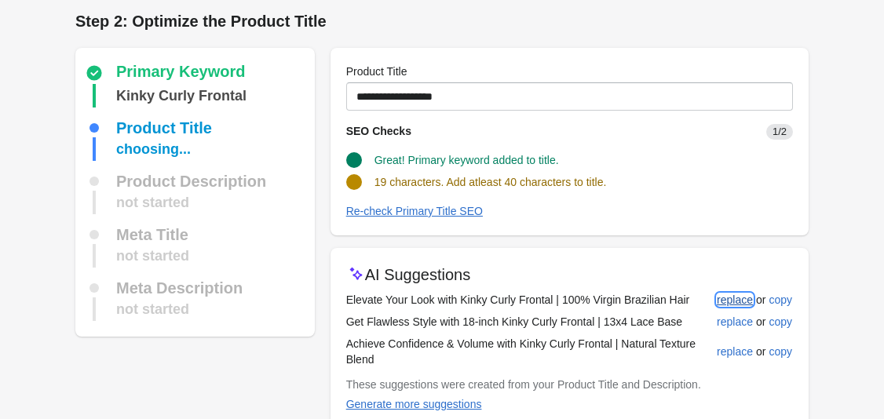
click at [734, 302] on div "replace" at bounding box center [735, 300] width 36 height 13
type input "**********"
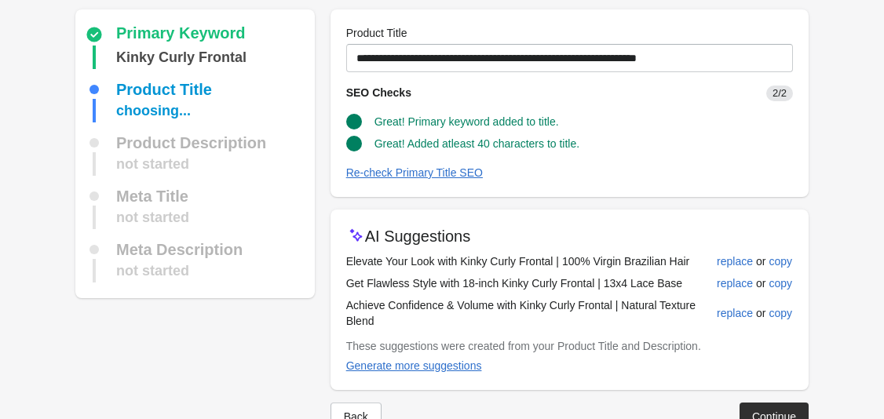
scroll to position [87, 0]
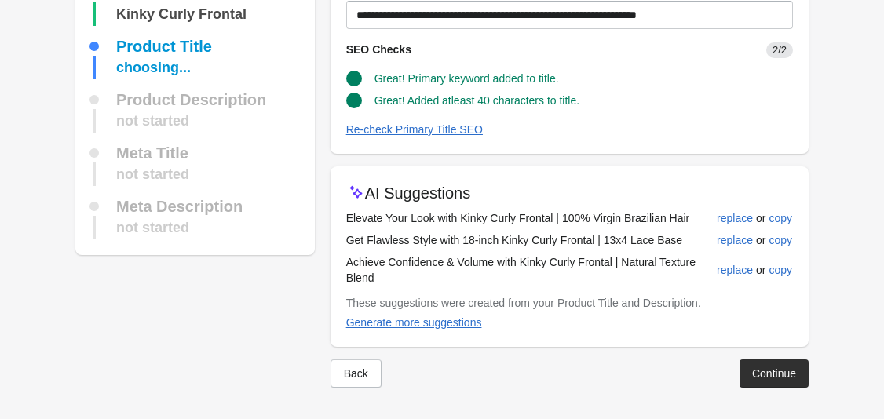
click at [763, 357] on div "Back Continue" at bounding box center [563, 367] width 490 height 41
click at [768, 370] on div "Continue" at bounding box center [774, 373] width 44 height 13
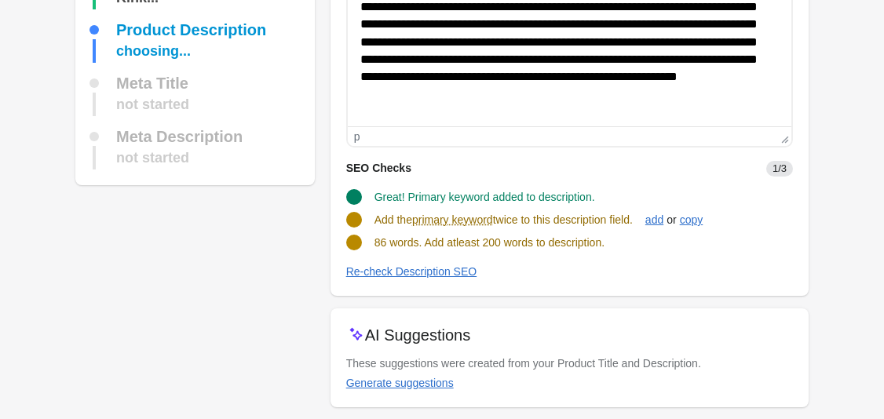
scroll to position [210, 0]
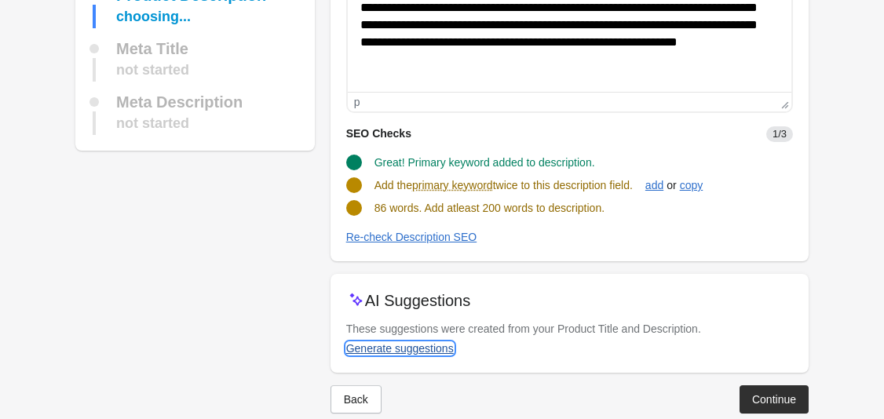
click at [432, 346] on div "Generate suggestions" at bounding box center [400, 348] width 108 height 13
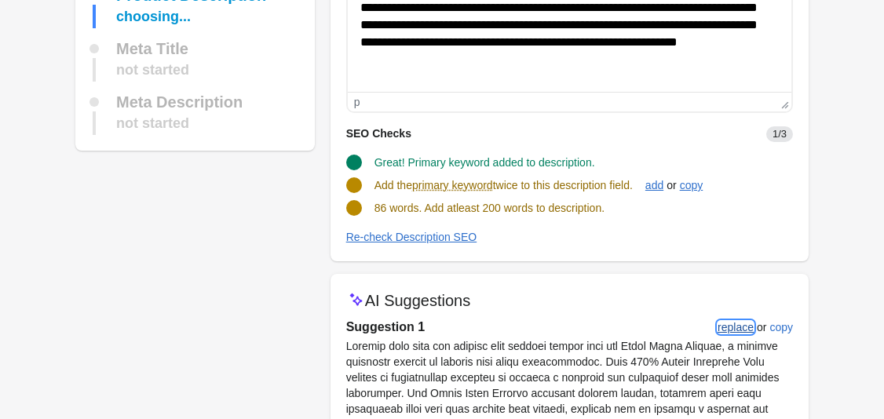
click at [727, 326] on div "replace" at bounding box center [735, 327] width 36 height 13
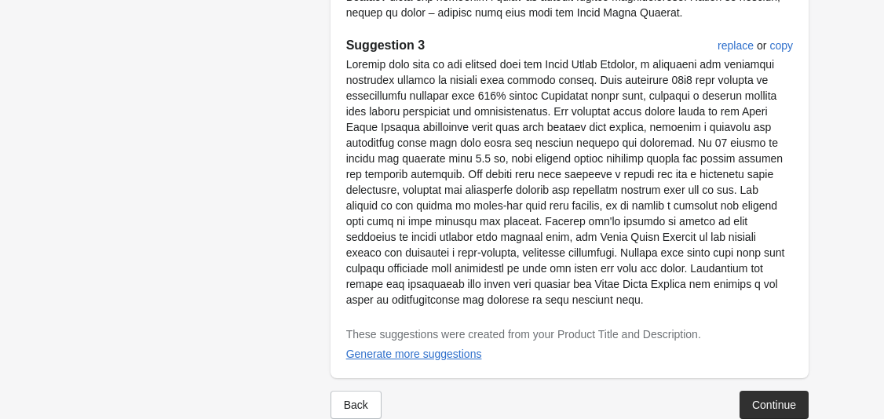
click at [753, 399] on div "Continue" at bounding box center [774, 405] width 44 height 13
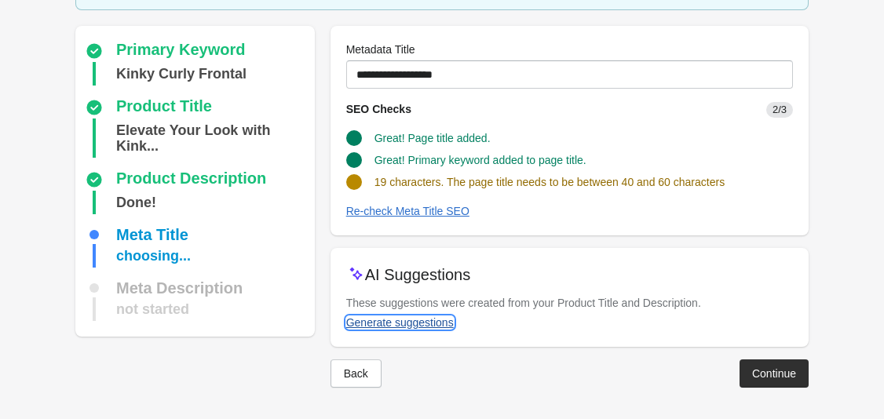
click at [441, 323] on div "Generate suggestions" at bounding box center [400, 322] width 108 height 13
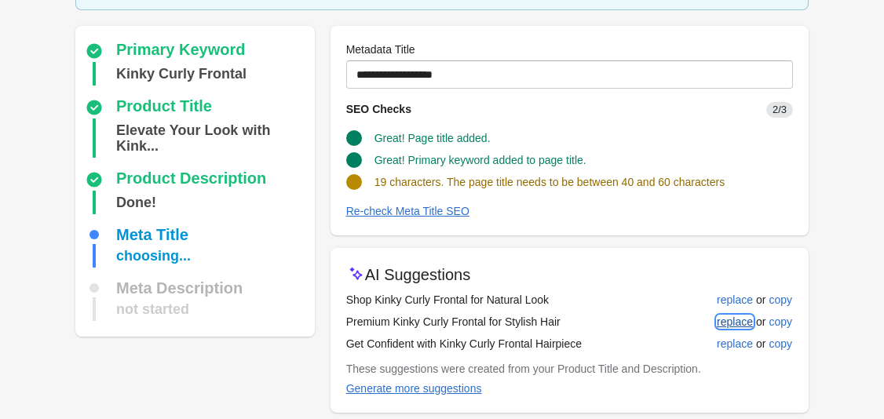
click at [743, 319] on div "replace" at bounding box center [735, 321] width 36 height 13
type input "**********"
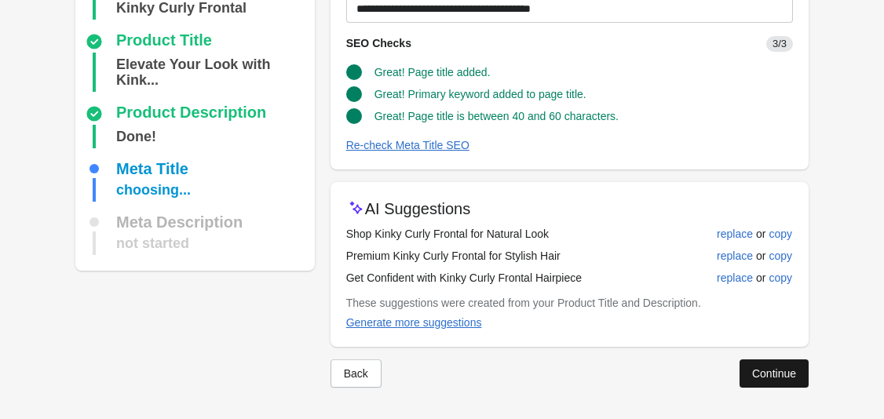
click at [791, 380] on button "Continue" at bounding box center [773, 373] width 69 height 28
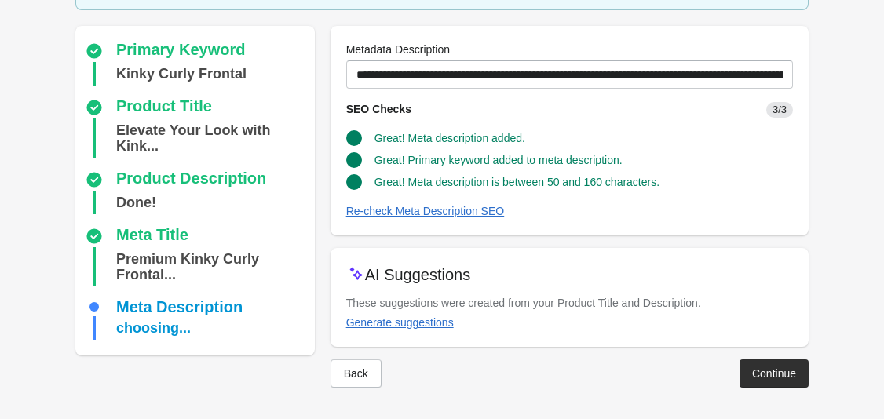
scroll to position [119, 0]
click at [773, 370] on div "Continue" at bounding box center [774, 373] width 44 height 13
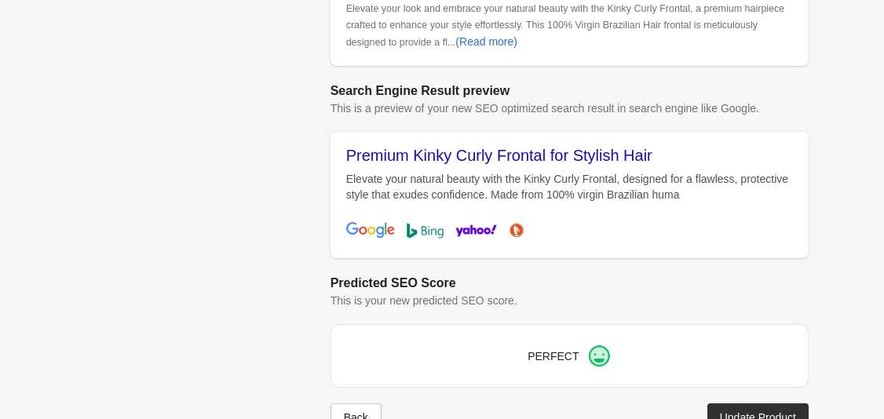
scroll to position [676, 0]
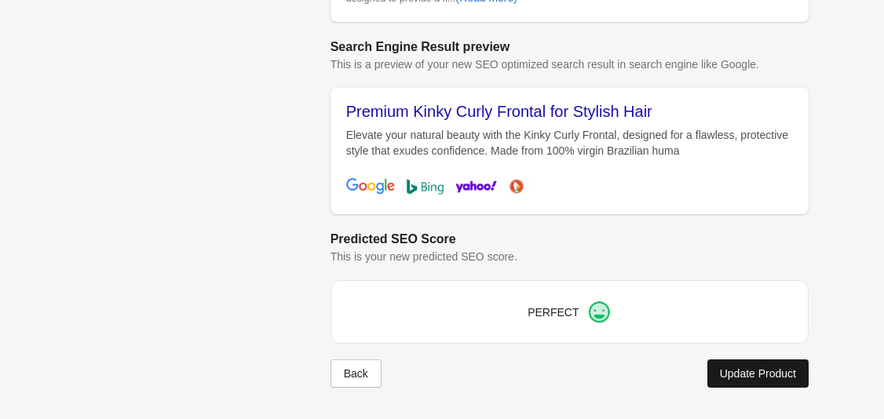
click at [747, 370] on div "Update Product" at bounding box center [758, 373] width 76 height 13
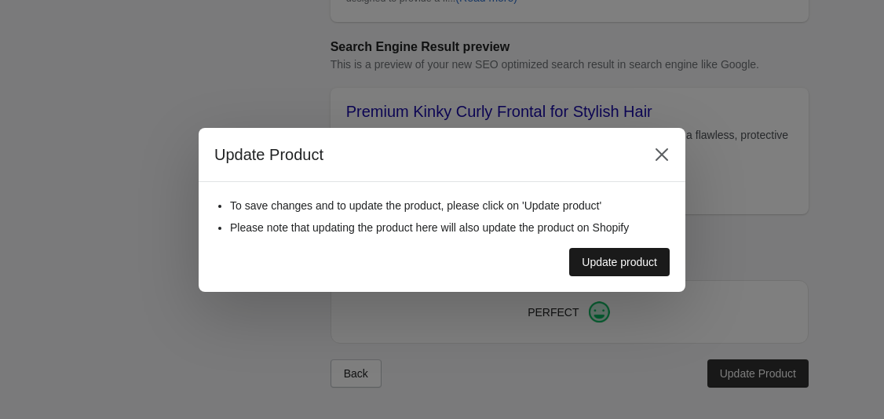
click at [642, 261] on div "Update product" at bounding box center [619, 262] width 75 height 13
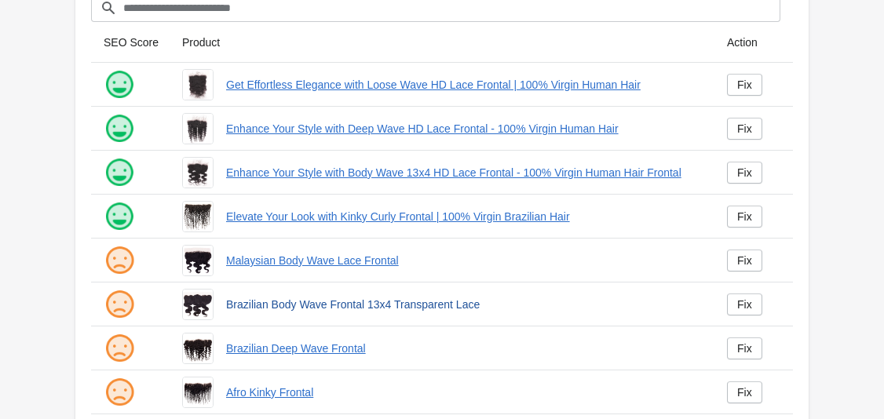
scroll to position [118, 0]
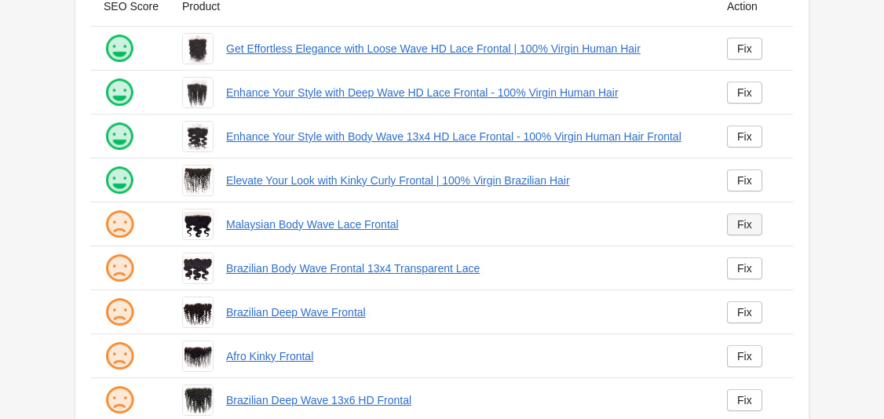
click at [749, 225] on div "Fix" at bounding box center [744, 224] width 15 height 13
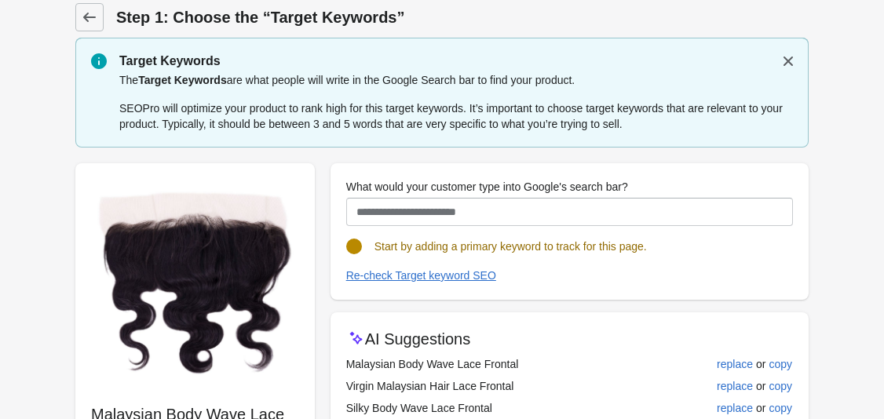
scroll to position [110, 0]
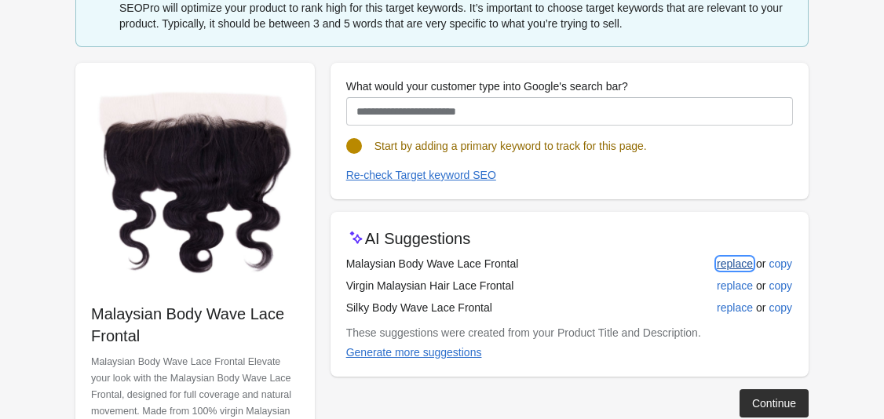
click at [730, 261] on div "replace" at bounding box center [735, 263] width 36 height 13
type input "**********"
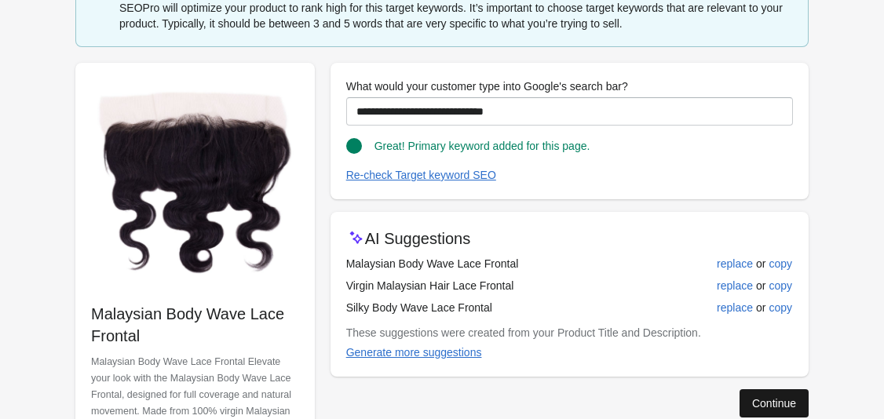
click at [775, 403] on div "Continue" at bounding box center [774, 403] width 44 height 13
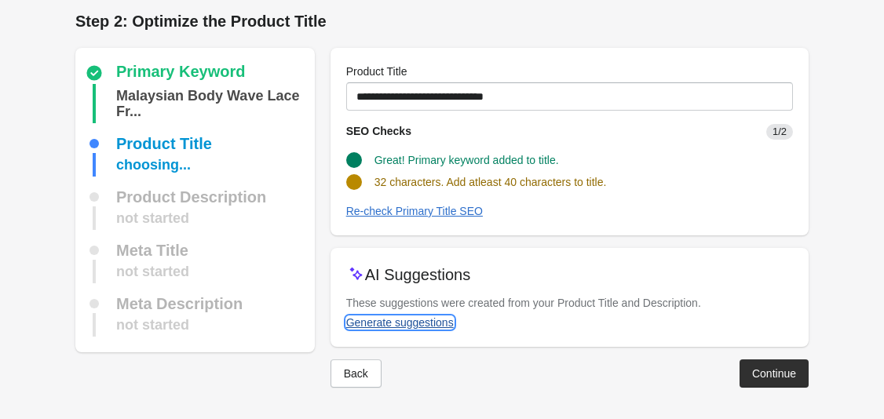
click at [442, 322] on div "Generate suggestions" at bounding box center [400, 322] width 108 height 13
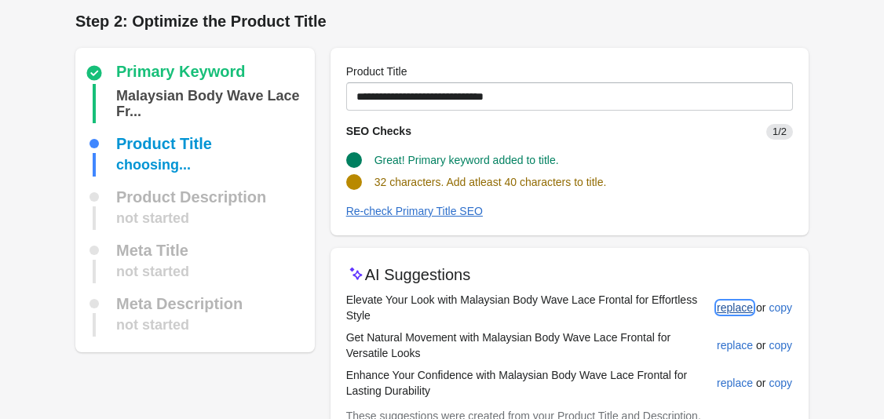
click at [734, 301] on div "replace" at bounding box center [735, 307] width 36 height 13
type input "**********"
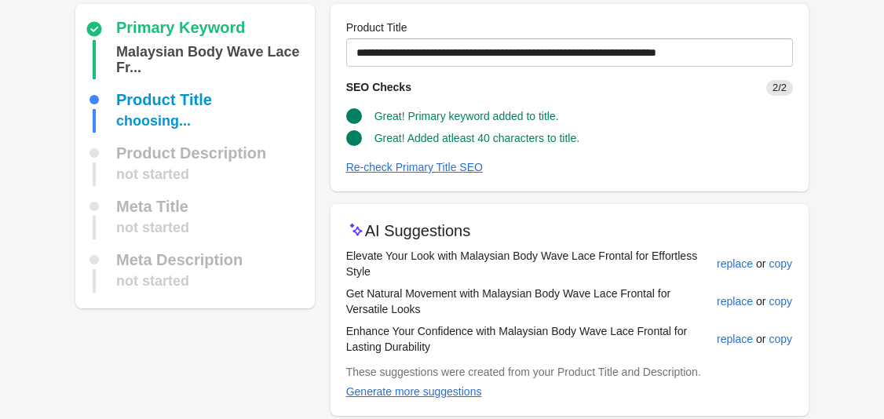
scroll to position [119, 0]
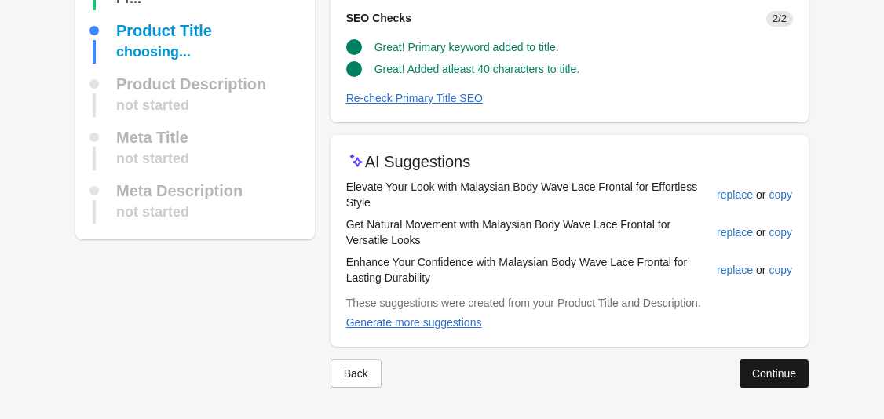
click at [766, 368] on div "Continue" at bounding box center [774, 373] width 44 height 13
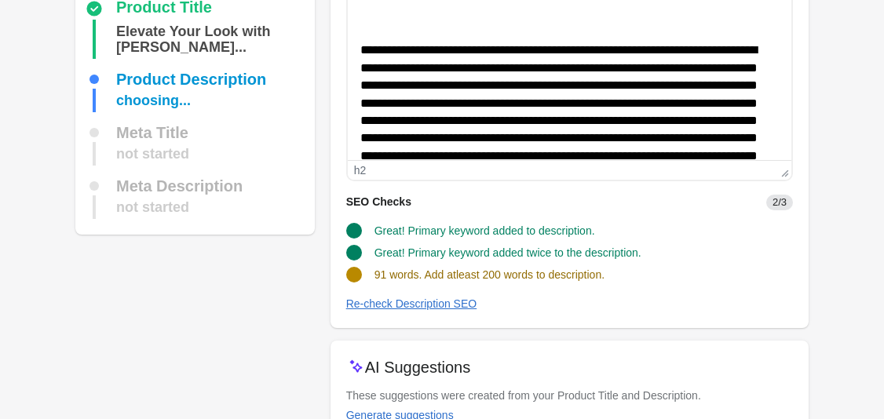
scroll to position [235, 0]
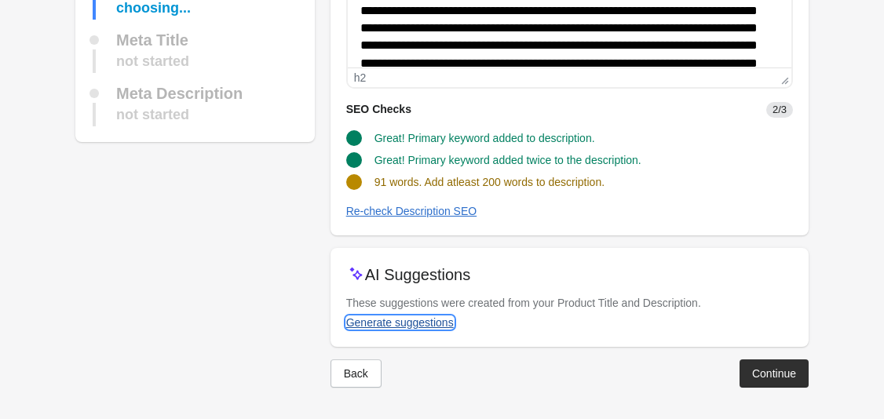
click at [452, 324] on div "Generate suggestions" at bounding box center [400, 322] width 108 height 13
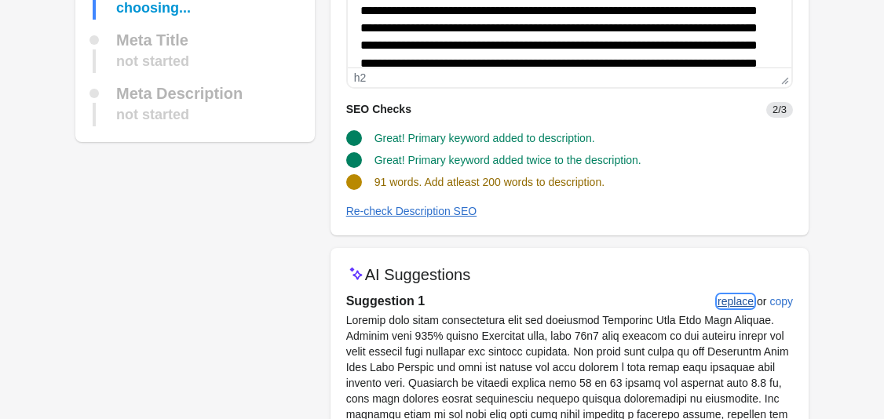
click at [735, 297] on div "replace" at bounding box center [735, 301] width 36 height 13
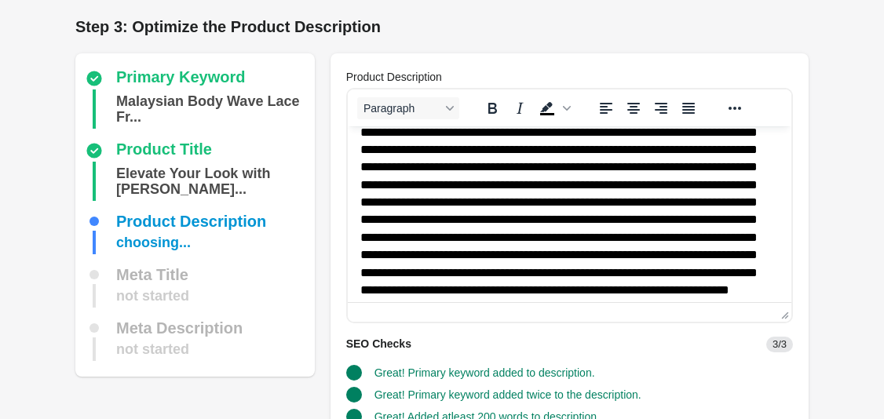
scroll to position [236, 0]
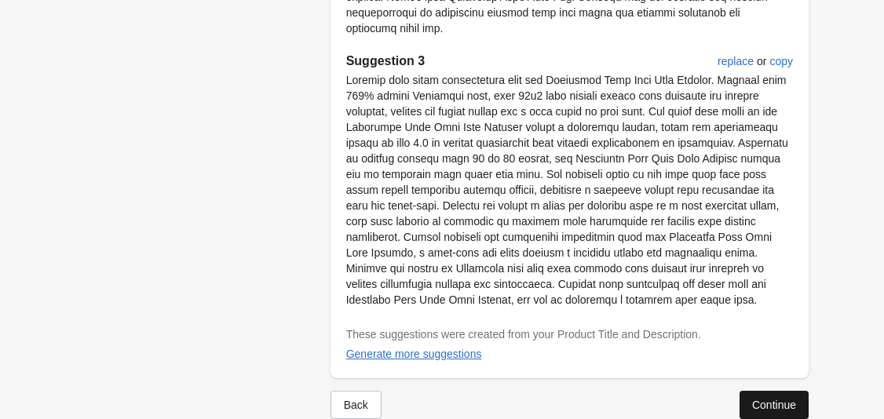
click at [760, 399] on div "Continue" at bounding box center [774, 405] width 44 height 13
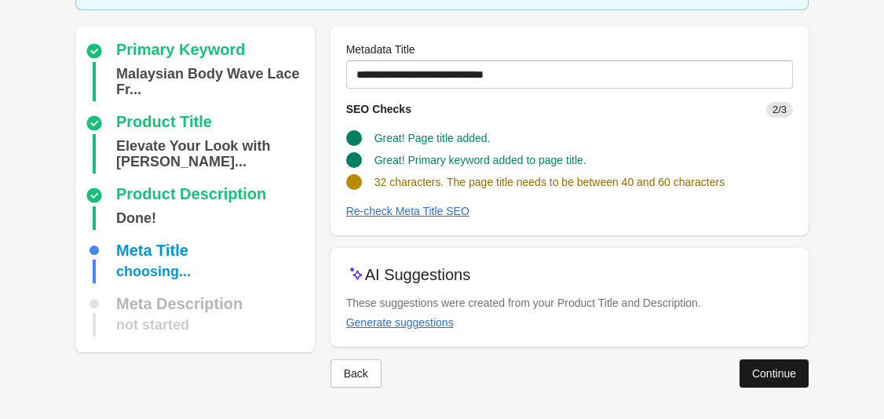
scroll to position [103, 0]
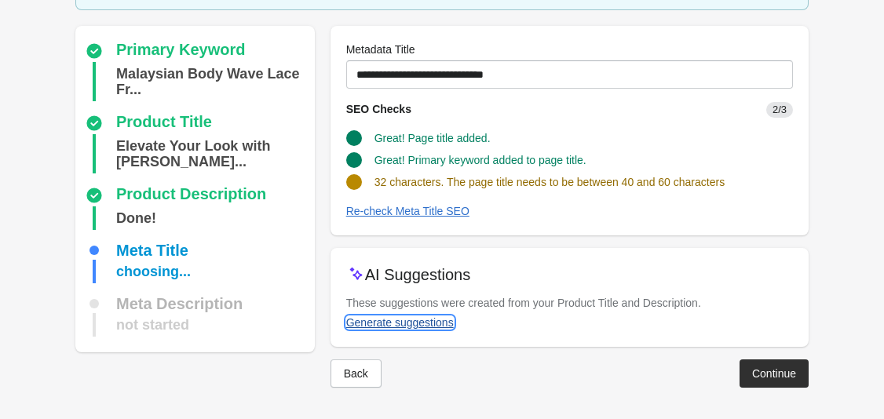
click at [421, 325] on div "Generate suggestions" at bounding box center [400, 322] width 108 height 13
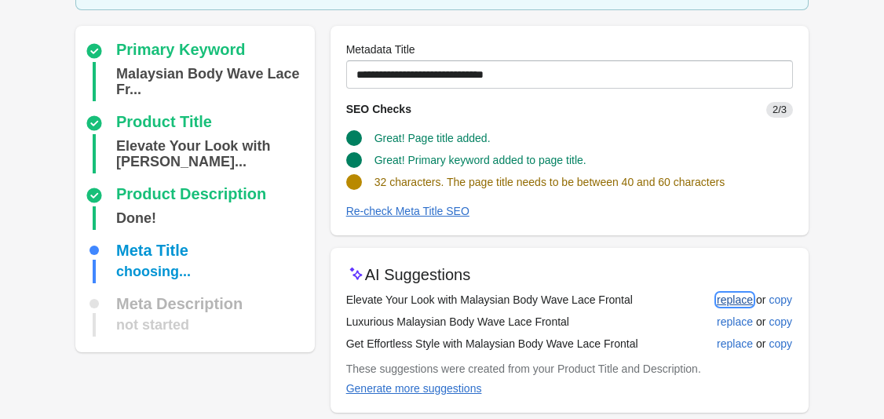
click at [733, 294] on div "replace" at bounding box center [735, 300] width 36 height 13
type input "**********"
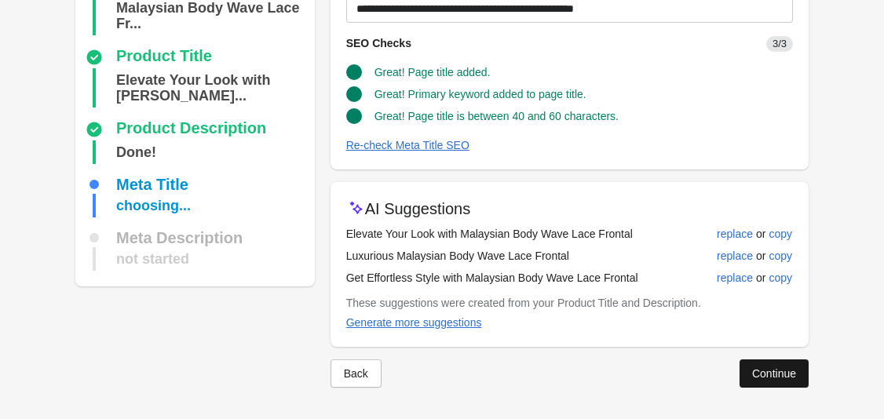
click at [761, 363] on button "Continue" at bounding box center [773, 373] width 69 height 28
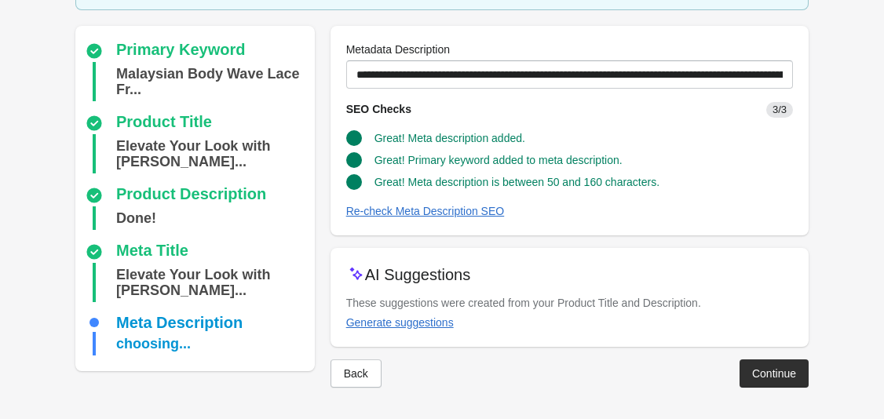
scroll to position [119, 0]
click at [755, 367] on div "Continue" at bounding box center [774, 373] width 44 height 13
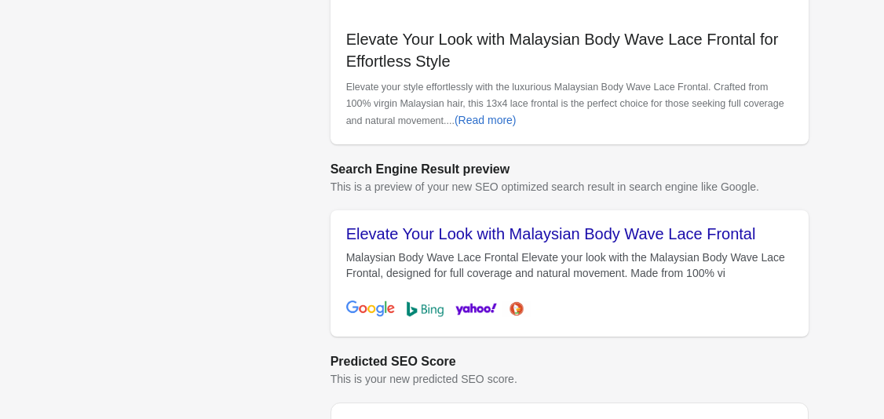
scroll to position [676, 0]
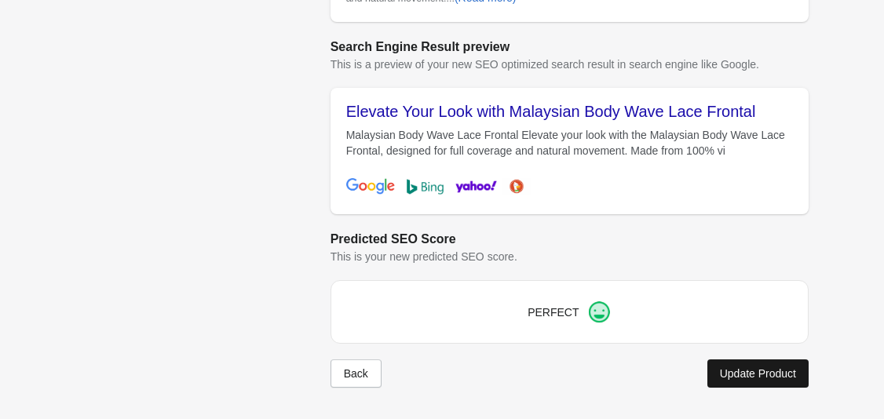
click at [740, 367] on div "Update Product" at bounding box center [758, 373] width 76 height 13
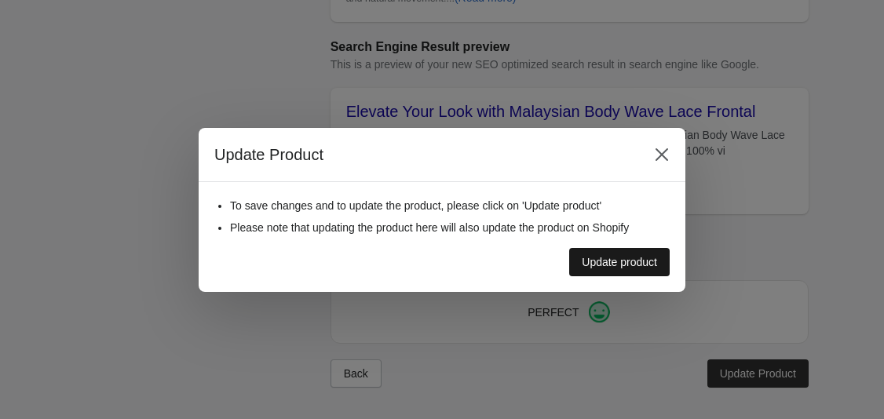
click at [644, 250] on button "Update product" at bounding box center [619, 262] width 100 height 28
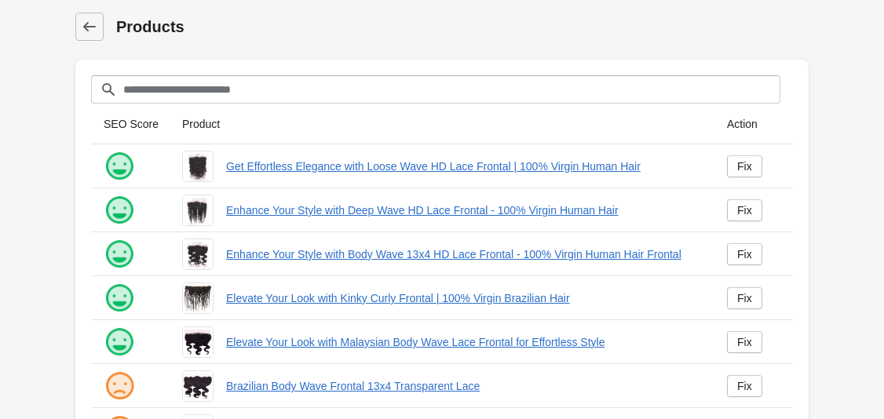
scroll to position [173, 0]
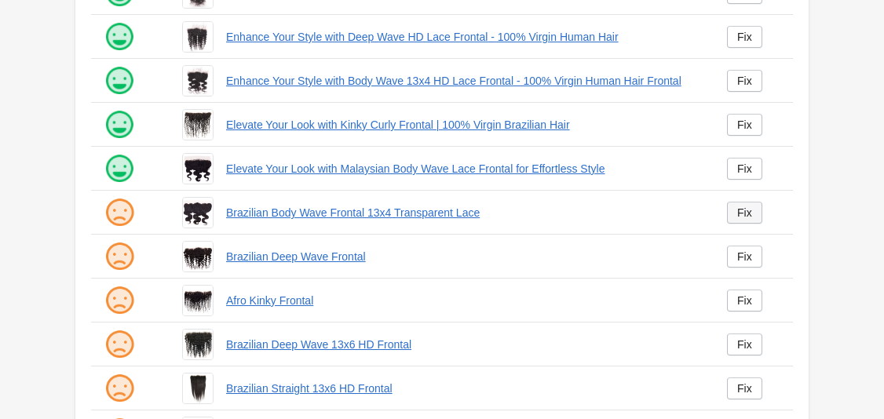
click at [741, 217] on div "Fix" at bounding box center [744, 212] width 15 height 13
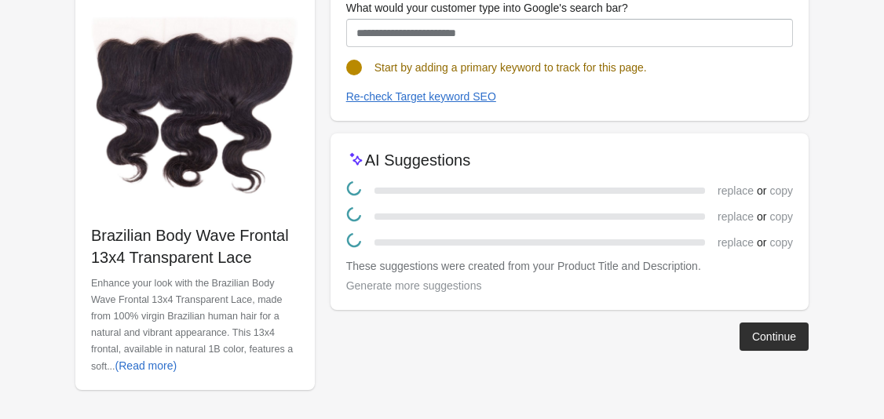
scroll to position [191, 0]
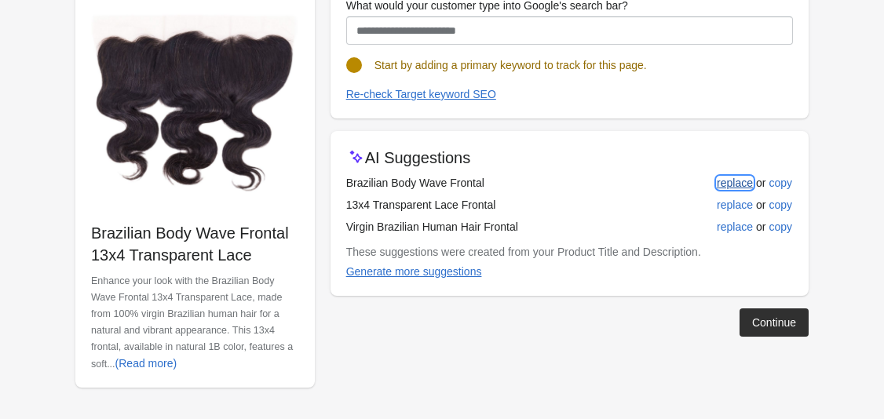
click at [742, 182] on div "replace" at bounding box center [735, 183] width 36 height 13
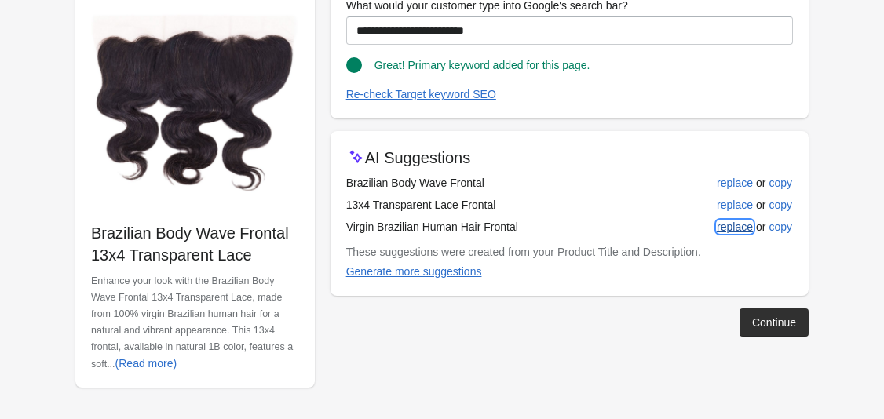
click at [734, 227] on div "replace" at bounding box center [735, 227] width 36 height 13
type input "**********"
click at [770, 324] on div "Continue" at bounding box center [774, 322] width 44 height 13
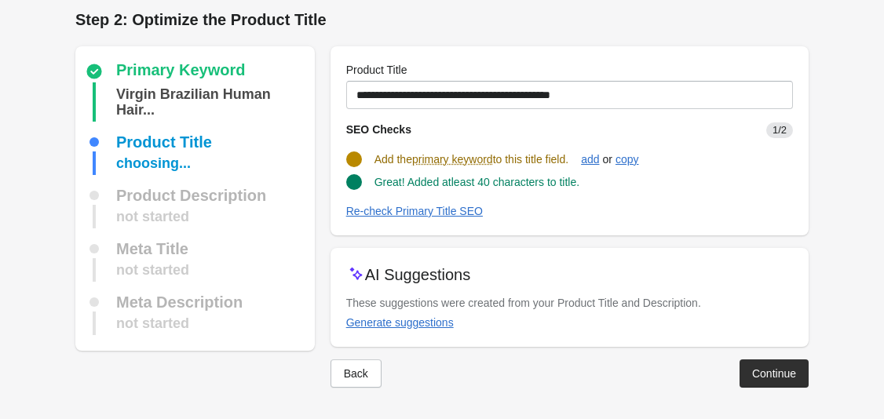
scroll to position [7, 0]
click at [420, 333] on button "Generate suggestions" at bounding box center [400, 322] width 120 height 28
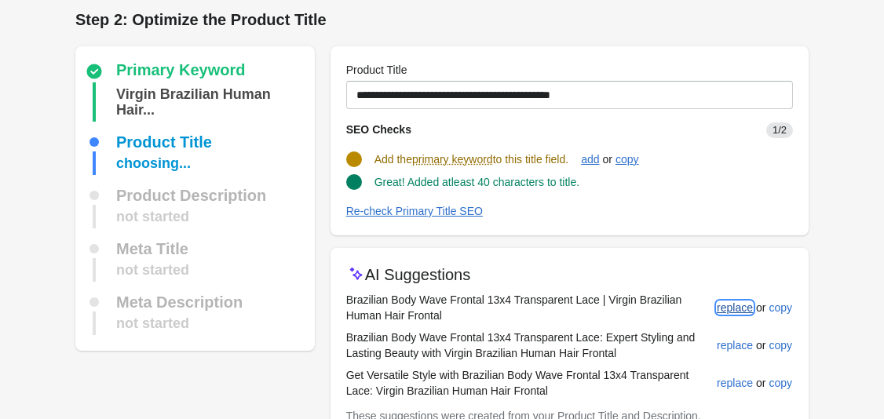
click at [725, 307] on div "replace" at bounding box center [735, 307] width 36 height 13
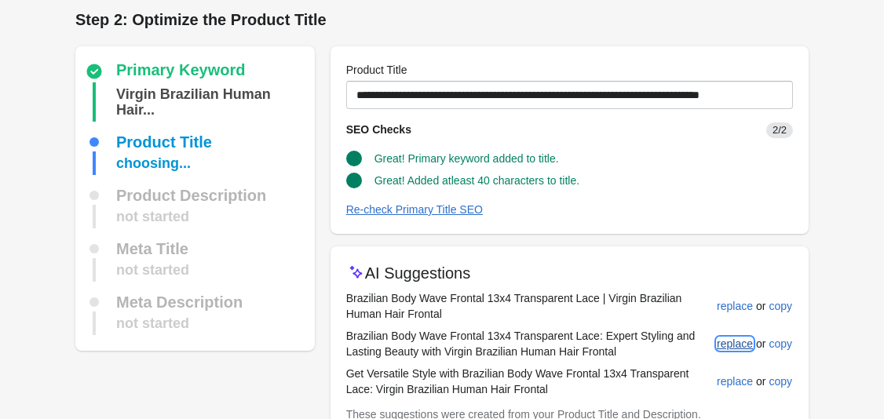
click at [721, 344] on div "replace" at bounding box center [735, 343] width 36 height 13
type input "**********"
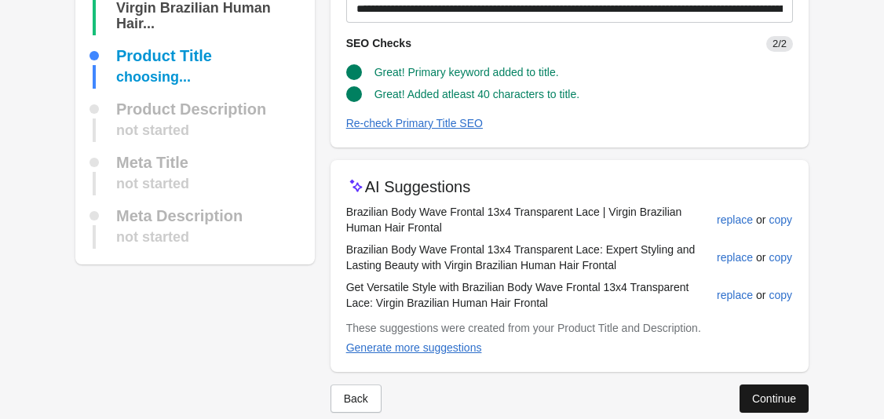
scroll to position [119, 0]
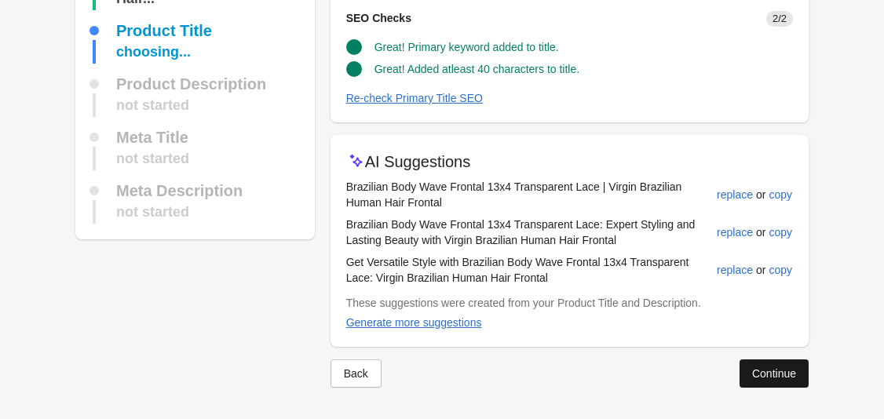
click at [786, 381] on button "Continue" at bounding box center [773, 373] width 69 height 28
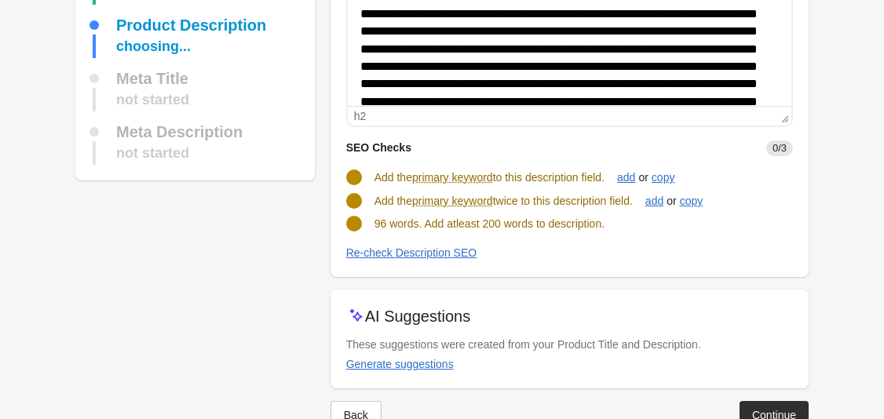
scroll to position [238, 0]
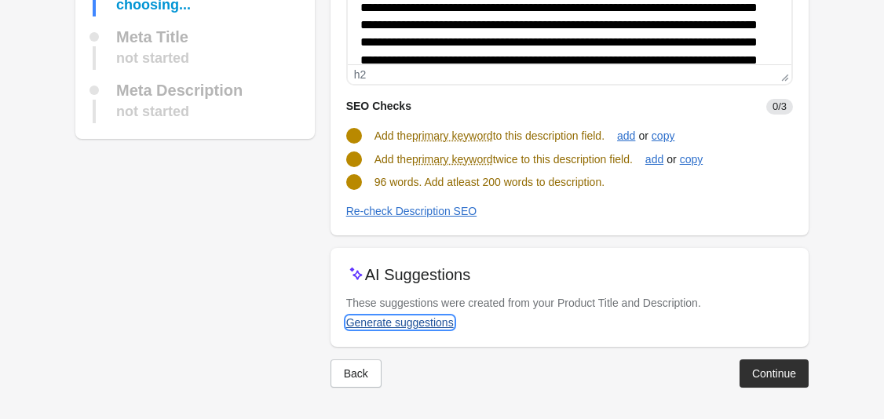
click at [417, 321] on div "Generate suggestions" at bounding box center [400, 322] width 108 height 13
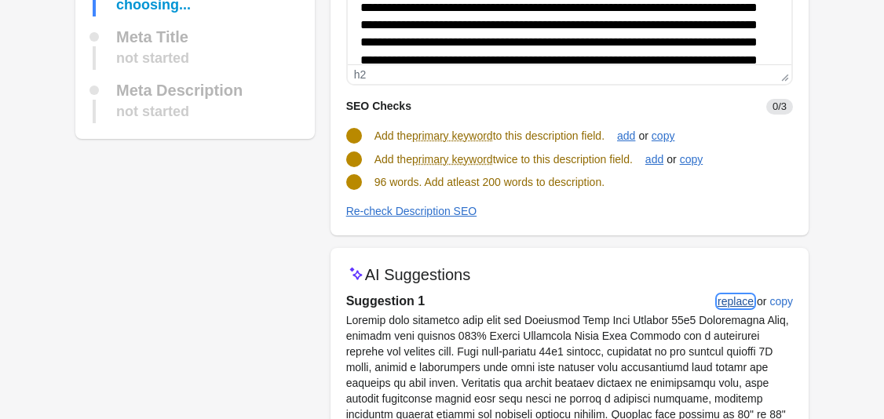
click at [717, 301] on div "replace" at bounding box center [735, 301] width 36 height 13
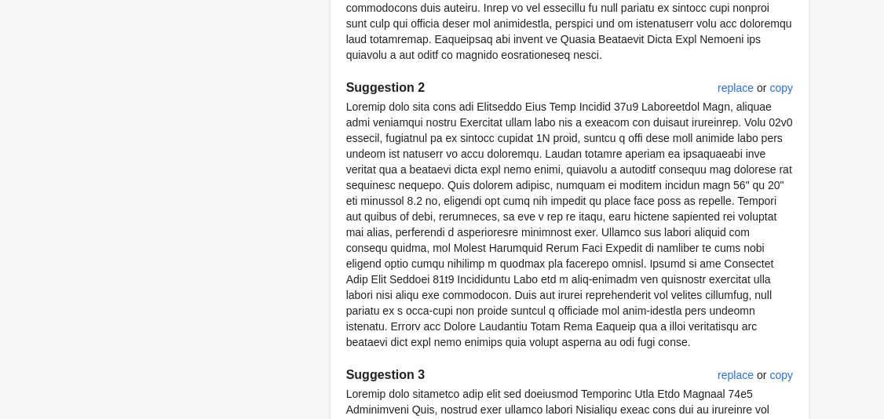
scroll to position [1112, 0]
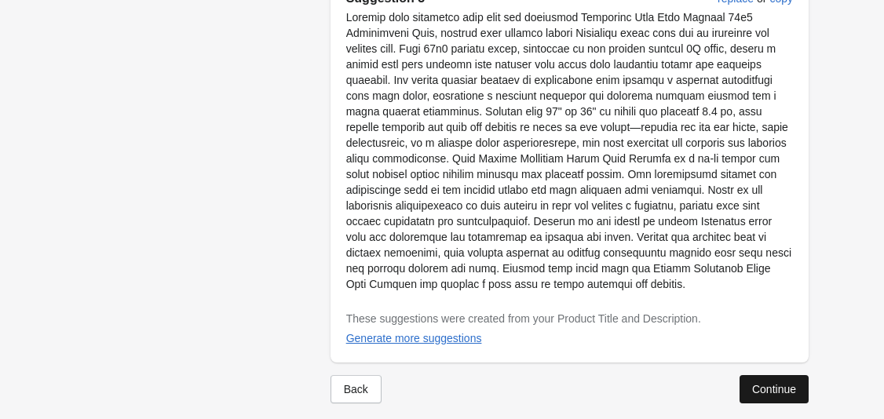
click at [776, 383] on div "Continue" at bounding box center [774, 389] width 44 height 13
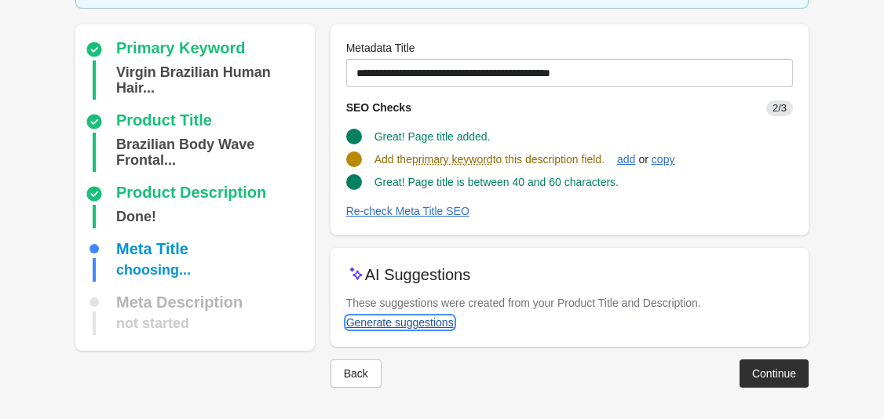
click at [418, 326] on div "Generate suggestions" at bounding box center [400, 322] width 108 height 13
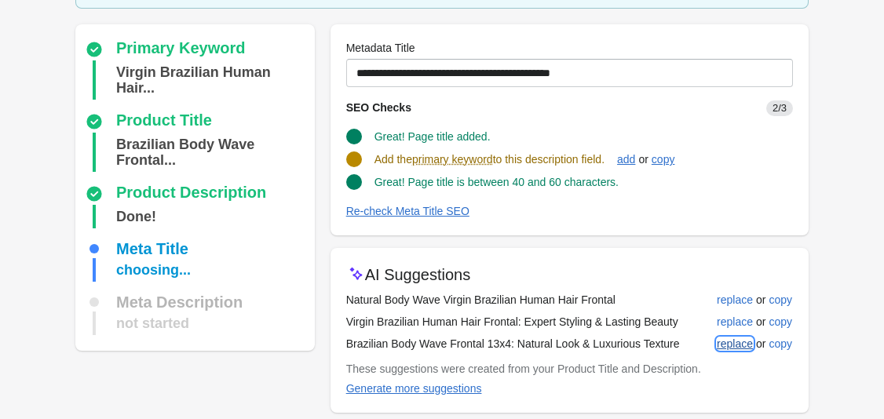
click at [741, 344] on div "replace" at bounding box center [735, 343] width 36 height 13
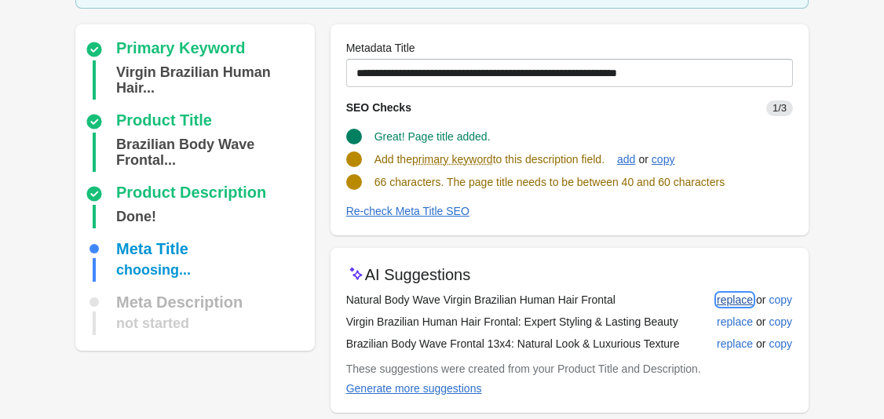
click at [737, 299] on div "replace" at bounding box center [735, 300] width 36 height 13
type input "**********"
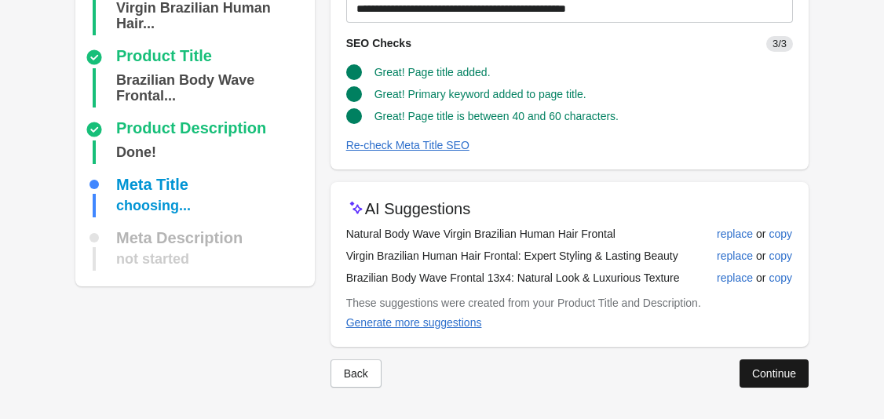
click at [765, 374] on div "Continue" at bounding box center [774, 373] width 44 height 13
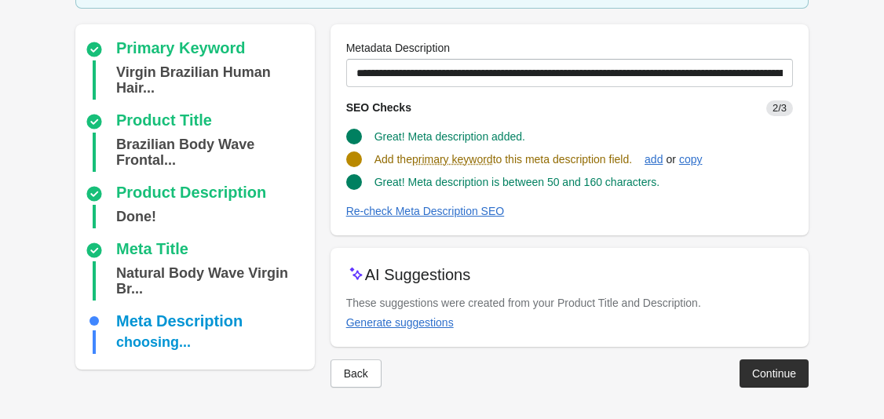
scroll to position [120, 0]
click at [429, 324] on div "Generate suggestions" at bounding box center [400, 322] width 108 height 13
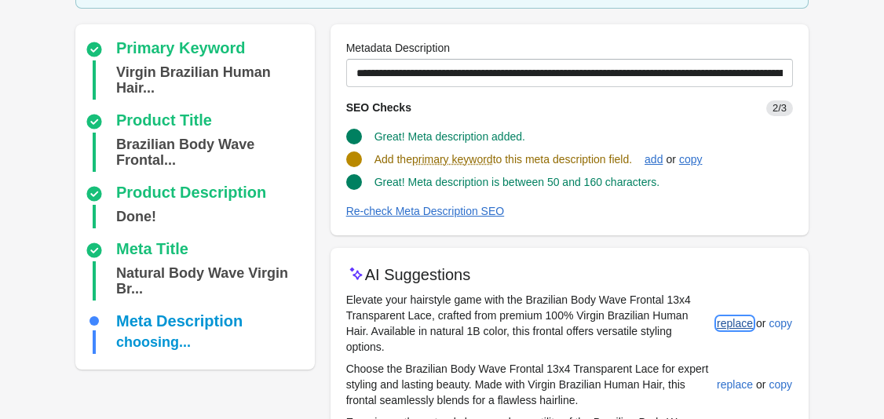
click at [737, 319] on div "replace" at bounding box center [735, 323] width 36 height 13
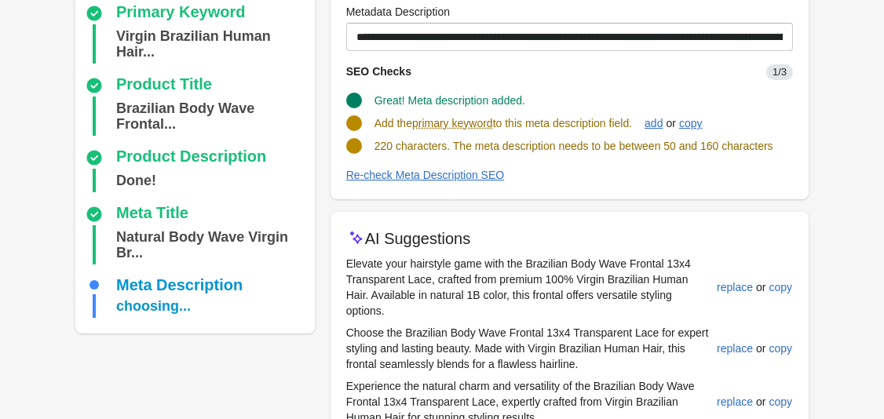
scroll to position [191, 0]
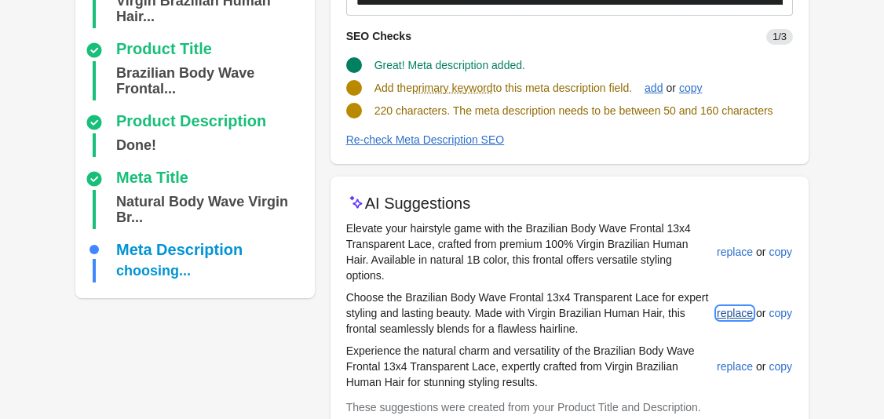
click at [736, 319] on button "replace" at bounding box center [734, 313] width 49 height 28
click at [733, 366] on div "replace" at bounding box center [735, 366] width 36 height 13
click at [662, 89] on div "add" at bounding box center [653, 88] width 18 height 13
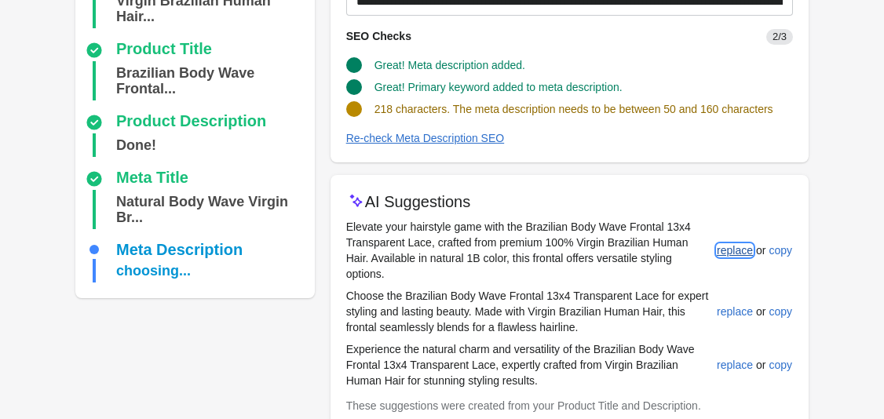
click at [719, 254] on div "replace" at bounding box center [735, 250] width 36 height 13
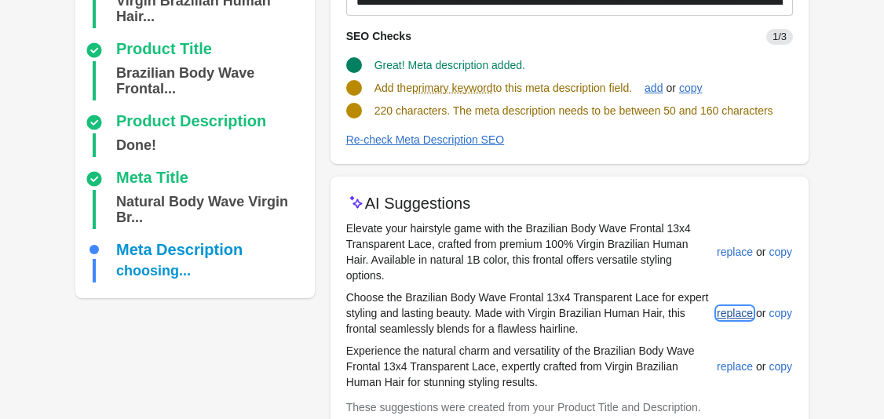
click at [733, 312] on div "replace" at bounding box center [735, 313] width 36 height 13
click at [756, 369] on button "replace" at bounding box center [734, 366] width 49 height 28
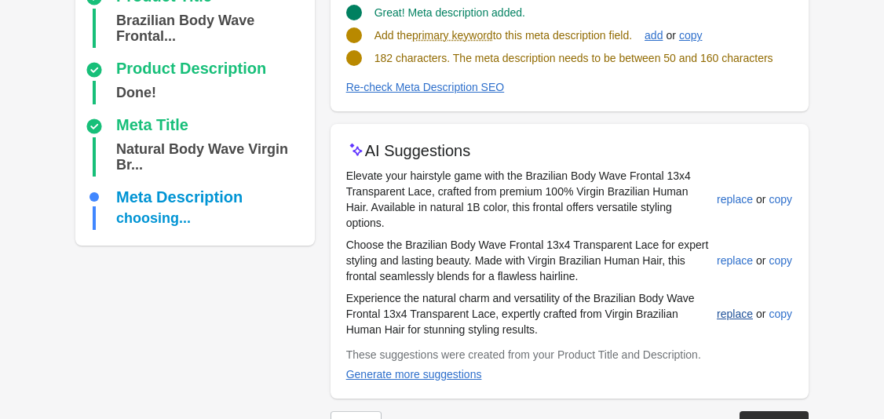
scroll to position [296, 0]
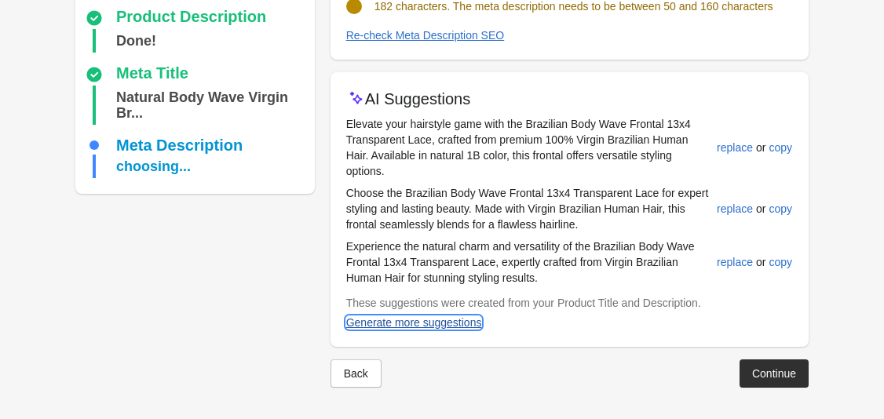
click at [418, 325] on div "Generate more suggestions" at bounding box center [414, 322] width 136 height 13
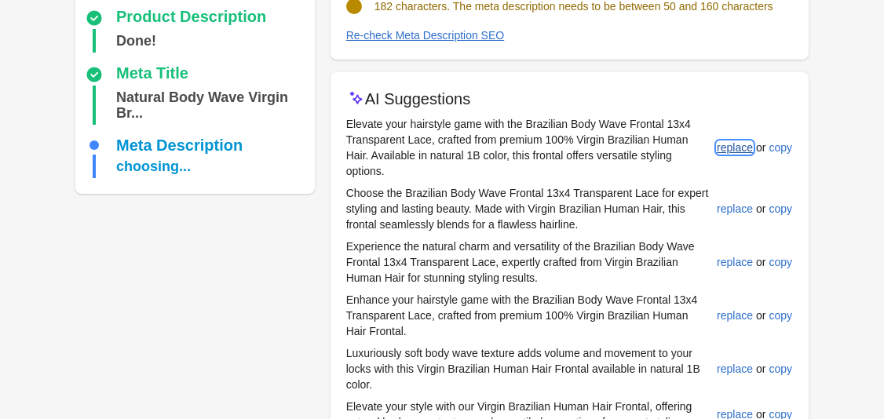
drag, startPoint x: 725, startPoint y: 151, endPoint x: 682, endPoint y: 291, distance: 146.2
click at [672, 283] on tbody "Elevate your hairstyle game with the Brazilian Body Wave Frontal 13x4 Transpare…" at bounding box center [569, 201] width 447 height 176
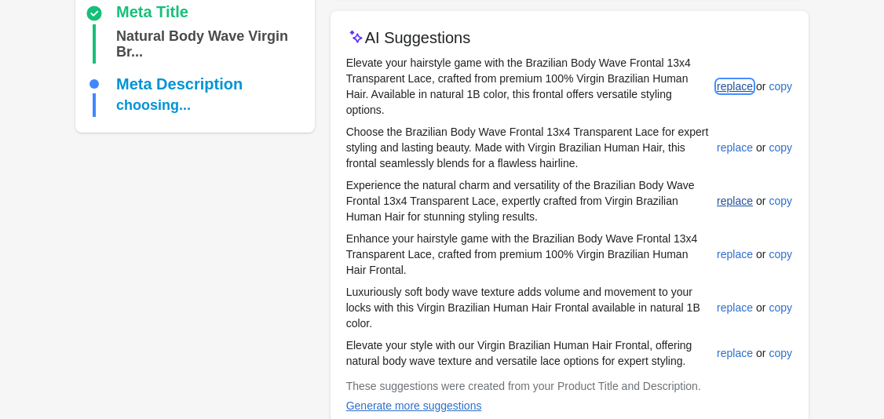
scroll to position [358, 0]
click at [731, 252] on div "replace" at bounding box center [735, 253] width 36 height 13
type input "**********"
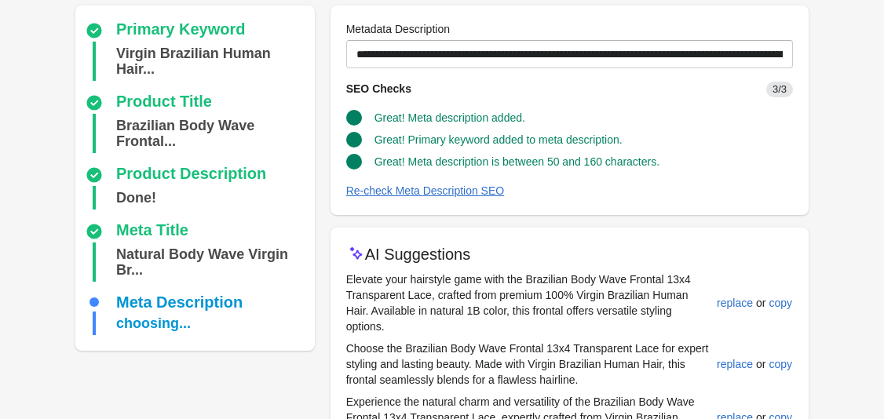
scroll to position [439, 0]
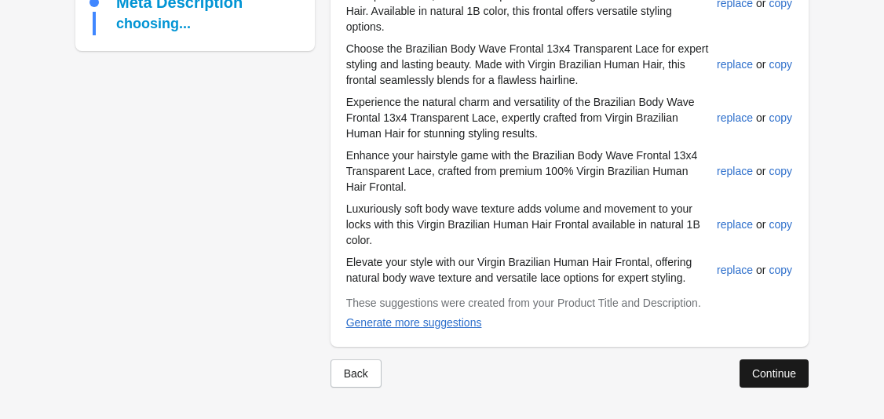
click at [774, 367] on div "Continue" at bounding box center [774, 373] width 44 height 13
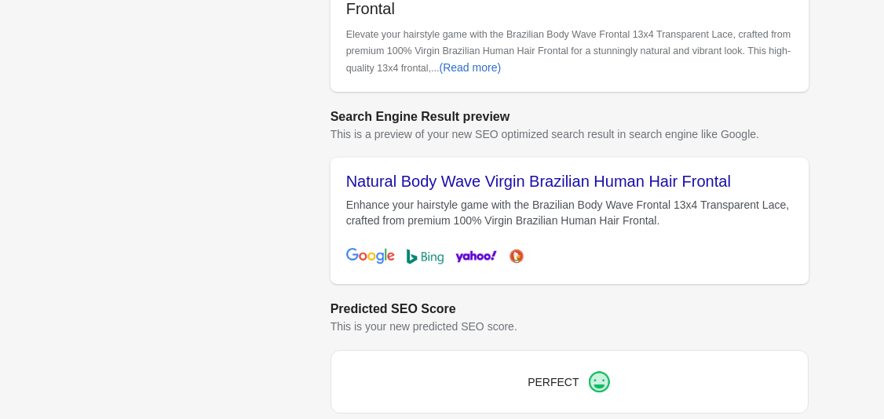
scroll to position [698, 0]
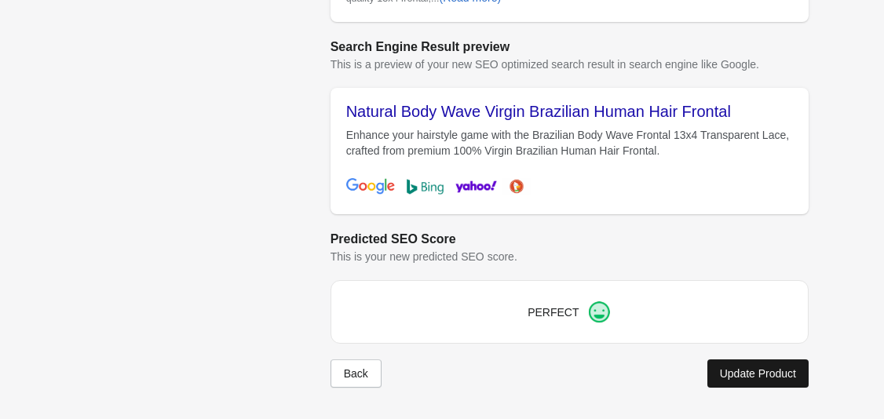
click at [742, 374] on div "Update Product" at bounding box center [758, 373] width 76 height 13
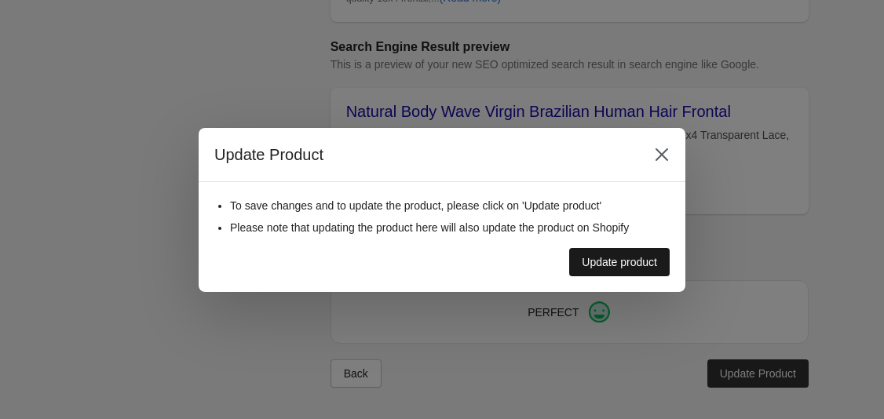
click at [651, 264] on div "Update product" at bounding box center [619, 262] width 75 height 13
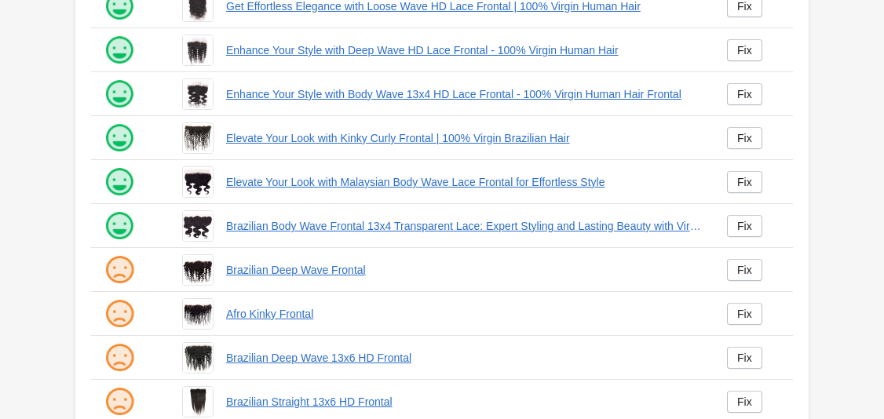
scroll to position [340, 0]
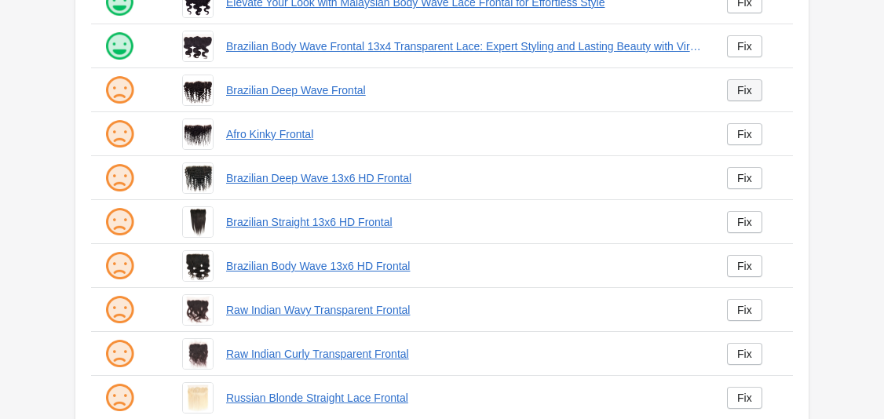
click at [737, 84] on div "Fix" at bounding box center [744, 90] width 15 height 13
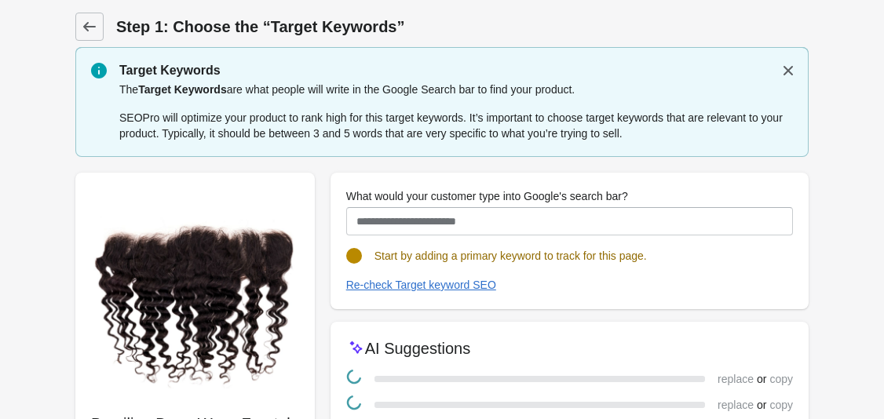
scroll to position [169, 0]
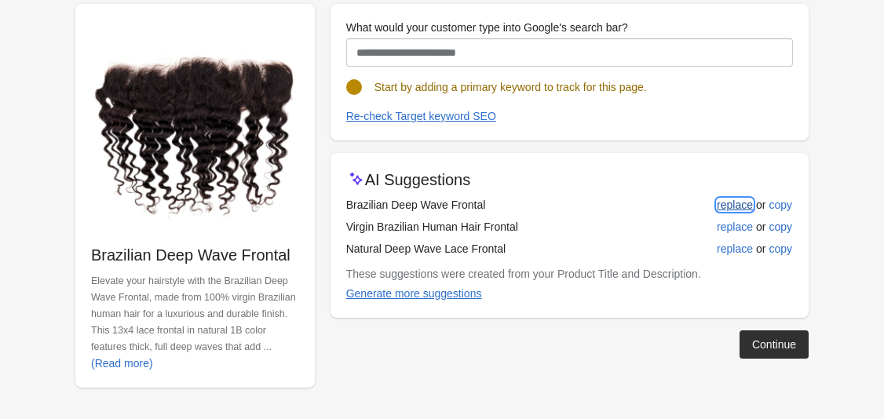
click at [727, 209] on div "replace" at bounding box center [735, 205] width 36 height 13
type input "**********"
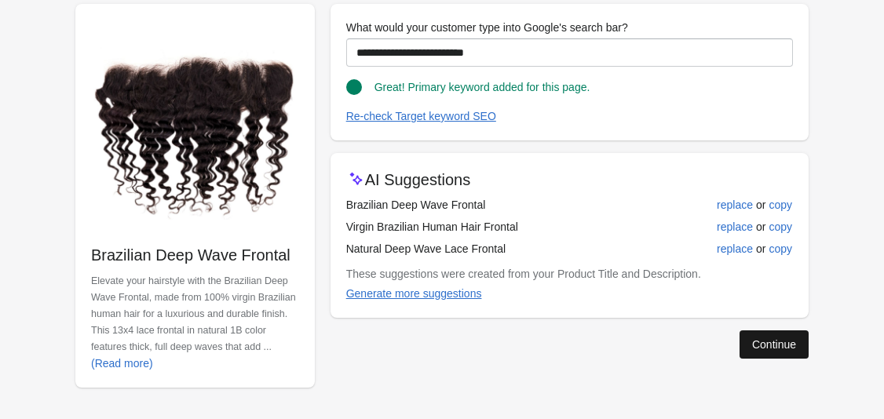
click at [767, 343] on div "Continue" at bounding box center [774, 344] width 44 height 13
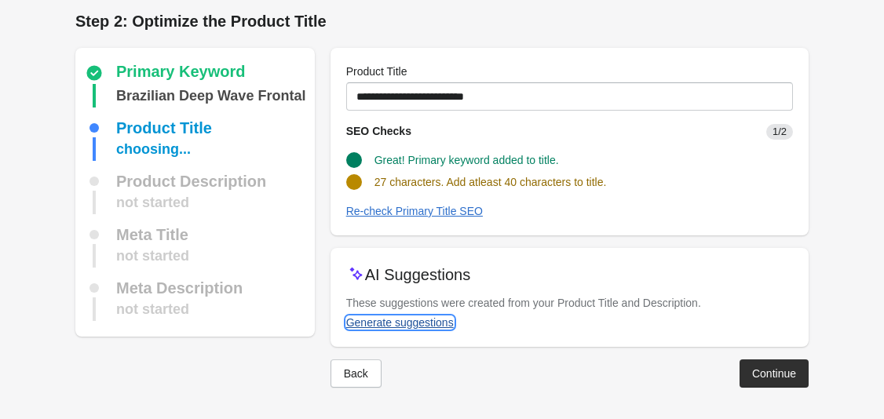
click at [429, 324] on div "Generate suggestions" at bounding box center [400, 322] width 108 height 13
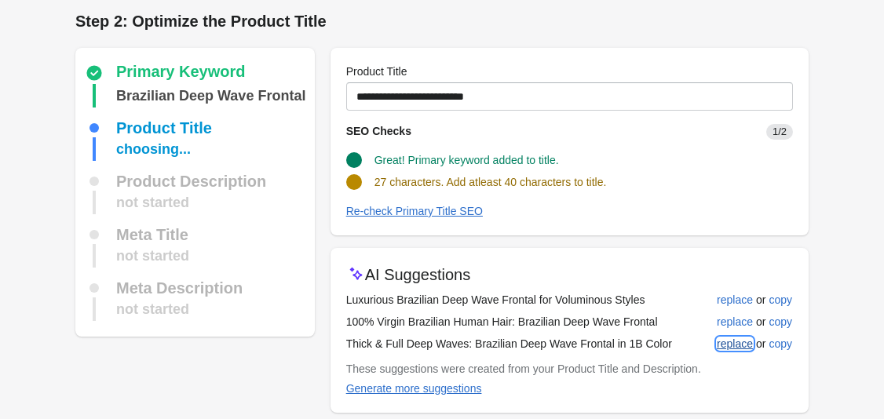
click at [719, 338] on div "replace" at bounding box center [735, 343] width 36 height 13
type input "**********"
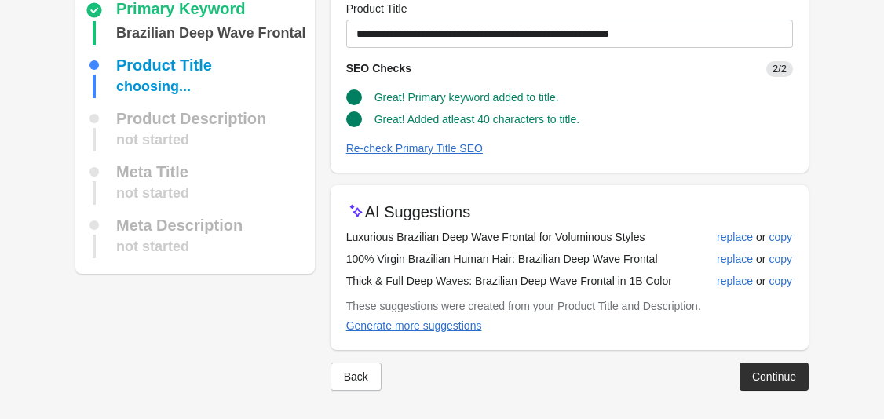
scroll to position [71, 0]
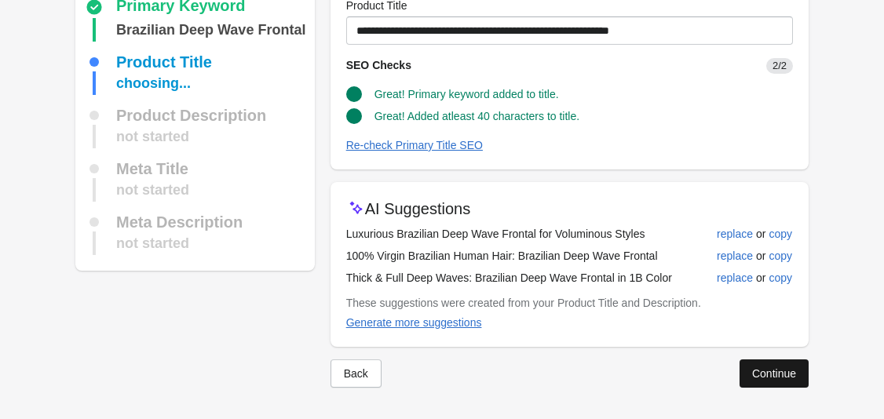
click at [801, 382] on button "Continue" at bounding box center [773, 373] width 69 height 28
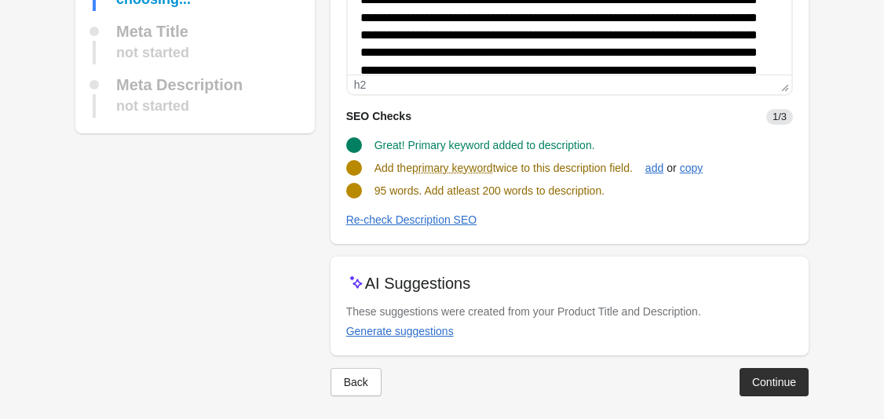
scroll to position [236, 0]
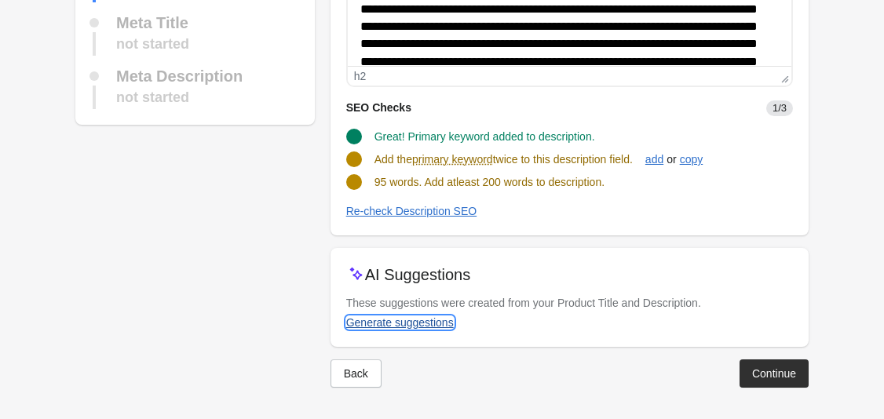
click at [427, 319] on div "Generate suggestions" at bounding box center [400, 322] width 108 height 13
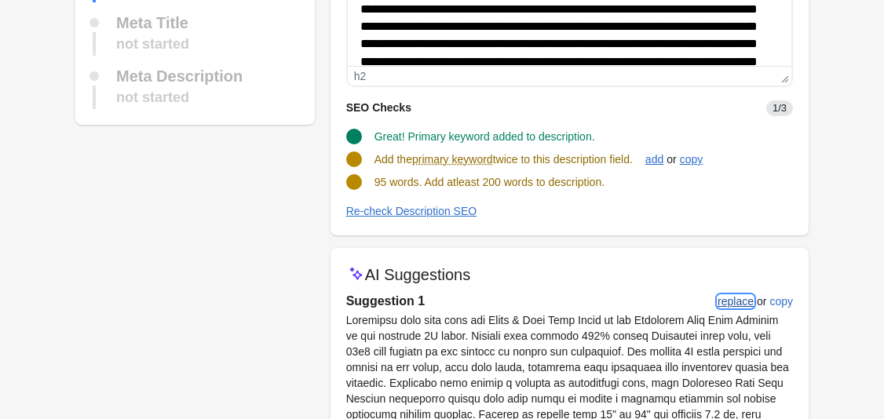
click at [735, 304] on div "replace" at bounding box center [735, 301] width 36 height 13
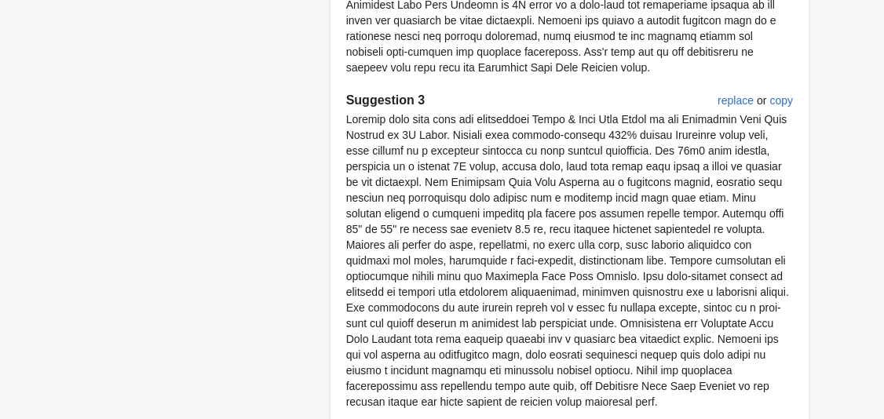
scroll to position [1128, 0]
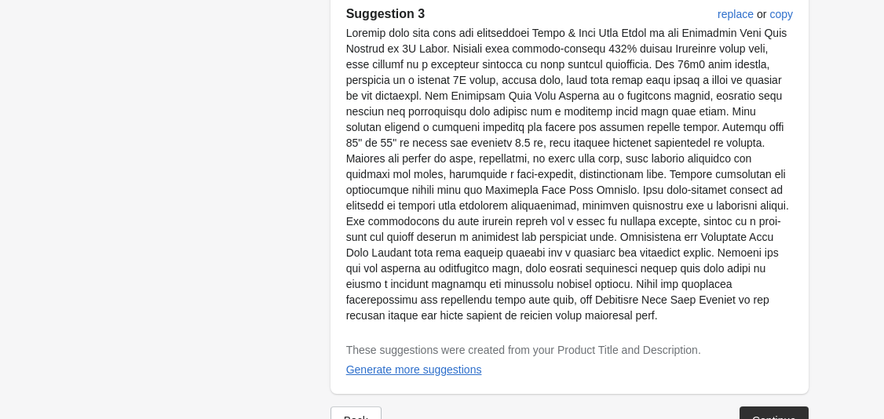
click at [778, 414] on div "Continue" at bounding box center [774, 420] width 44 height 13
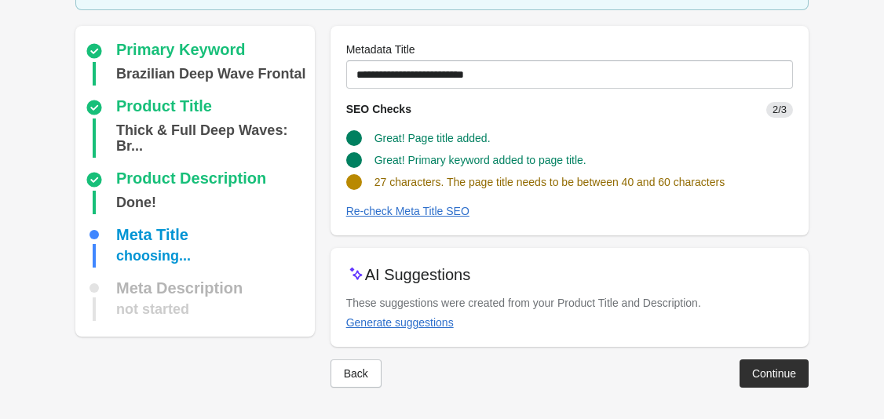
scroll to position [103, 0]
click at [388, 323] on div "Generate suggestions" at bounding box center [400, 322] width 108 height 13
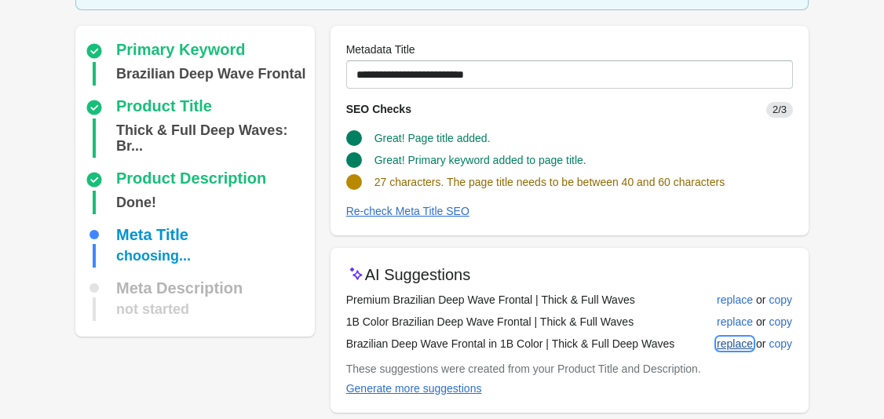
click at [720, 341] on div "replace" at bounding box center [735, 343] width 36 height 13
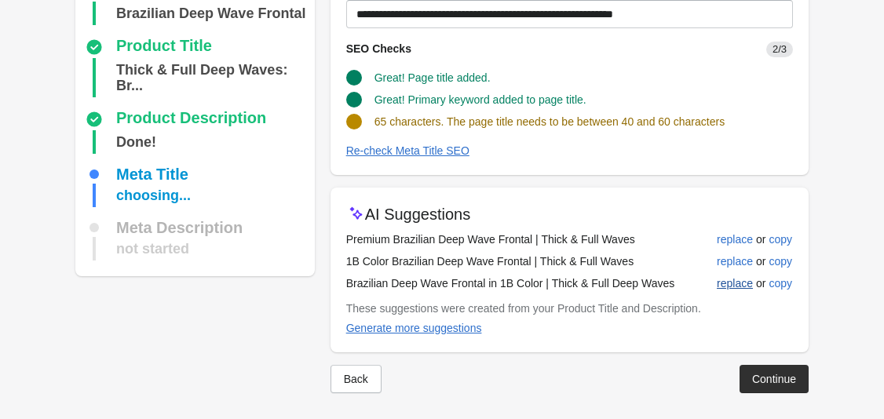
scroll to position [169, 0]
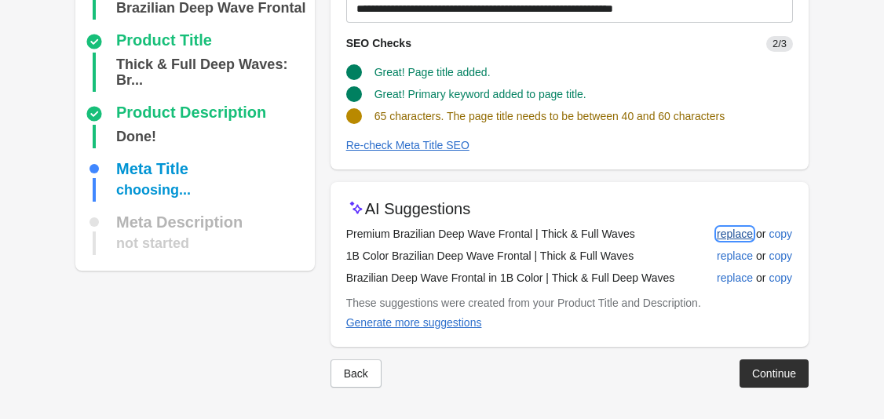
click at [728, 229] on div "replace" at bounding box center [735, 234] width 36 height 13
type input "**********"
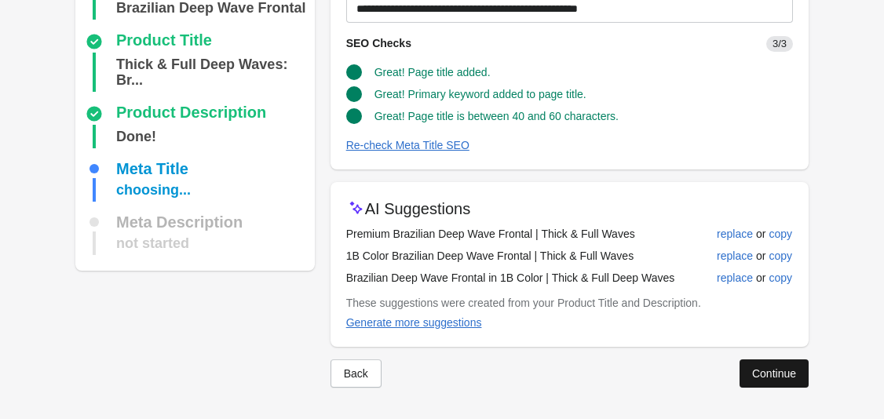
click at [787, 371] on div "Continue" at bounding box center [774, 373] width 44 height 13
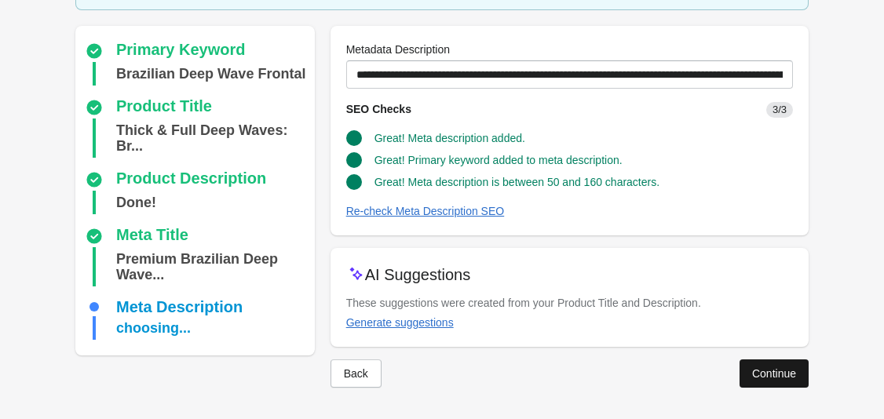
click at [753, 374] on div "Continue" at bounding box center [774, 373] width 44 height 13
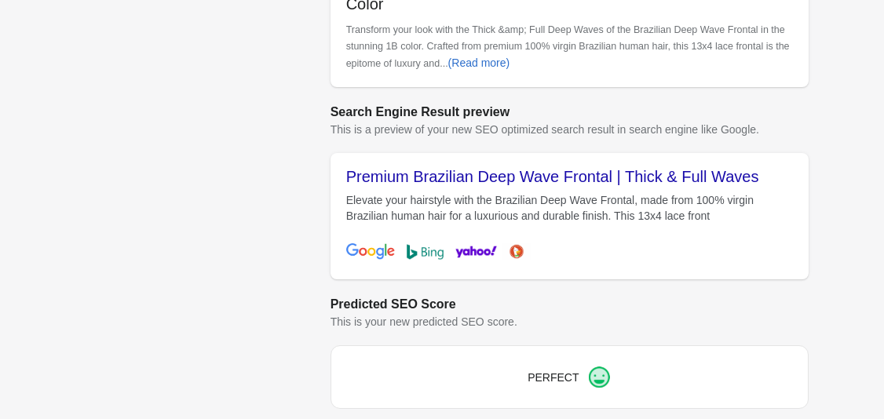
scroll to position [676, 0]
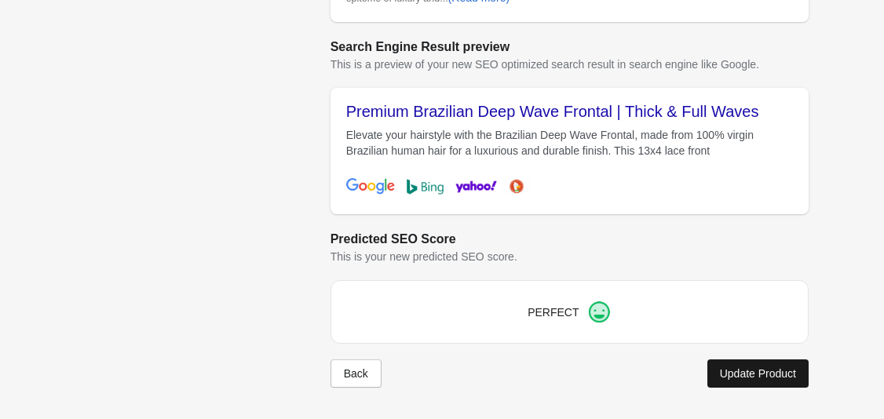
click at [742, 372] on div "Update Product" at bounding box center [758, 373] width 76 height 13
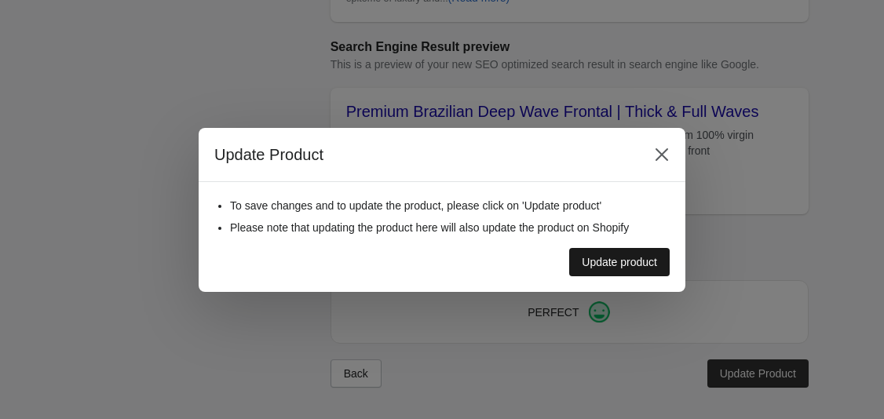
click at [651, 264] on div "Update product" at bounding box center [619, 262] width 75 height 13
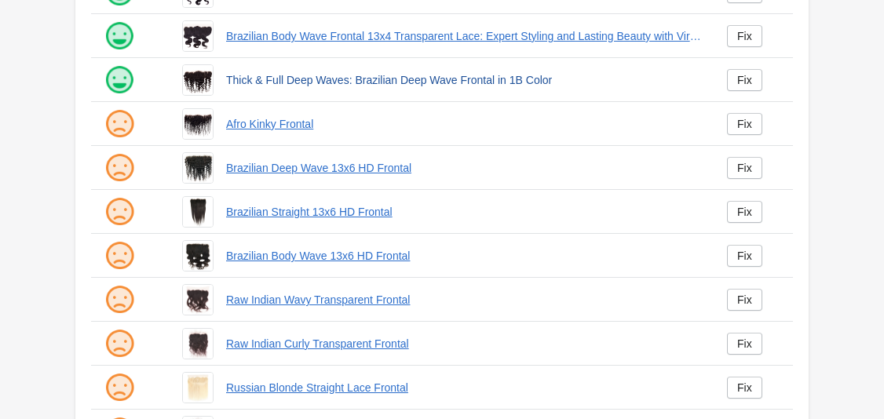
scroll to position [327, 0]
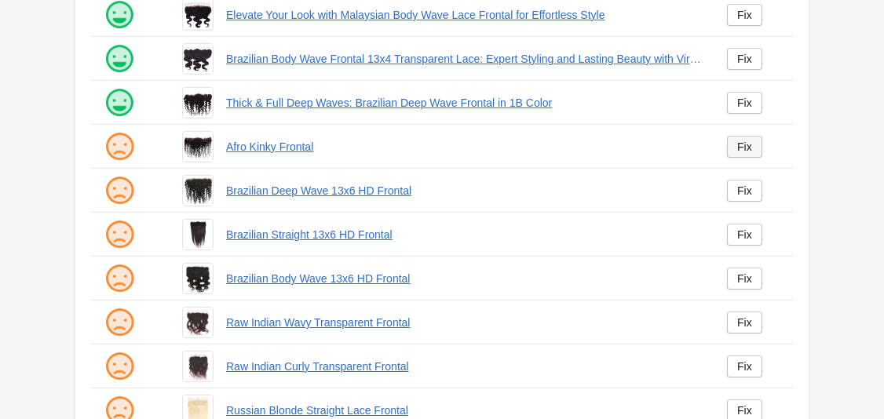
click at [738, 141] on div "Fix" at bounding box center [744, 146] width 15 height 13
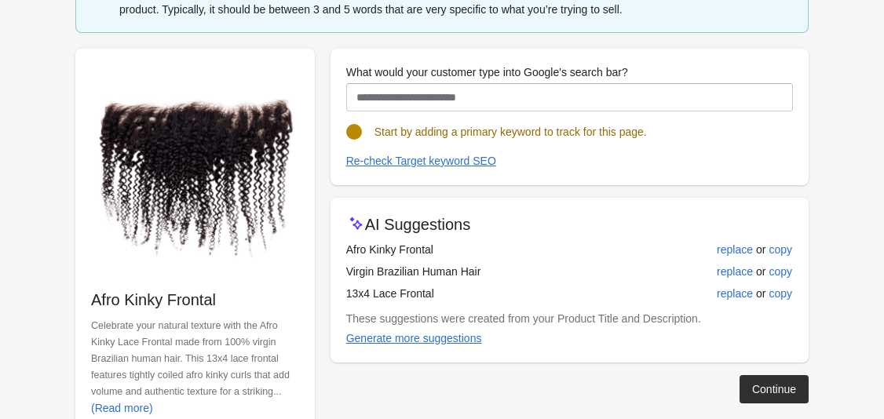
scroll to position [169, 0]
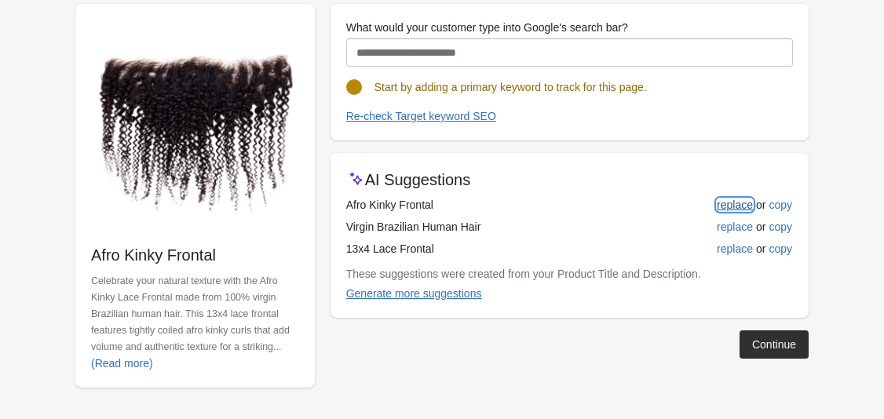
click at [729, 206] on div "replace" at bounding box center [735, 205] width 36 height 13
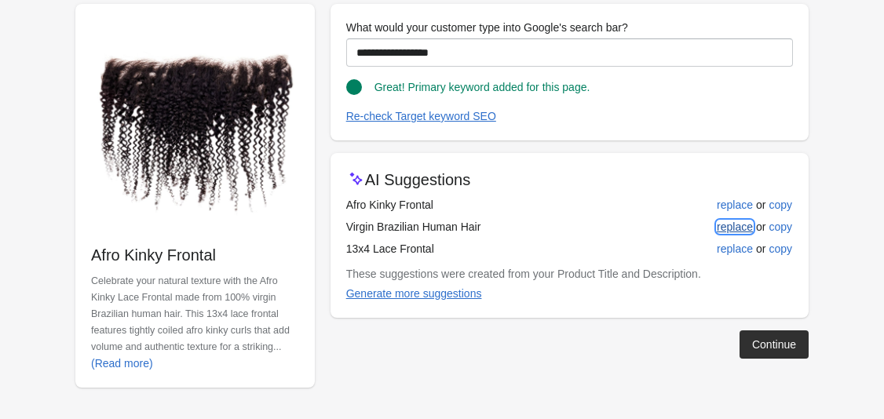
click at [743, 230] on div "replace" at bounding box center [735, 227] width 36 height 13
click at [745, 203] on div "replace" at bounding box center [735, 205] width 36 height 13
type input "**********"
click at [775, 340] on div "Continue" at bounding box center [774, 344] width 44 height 13
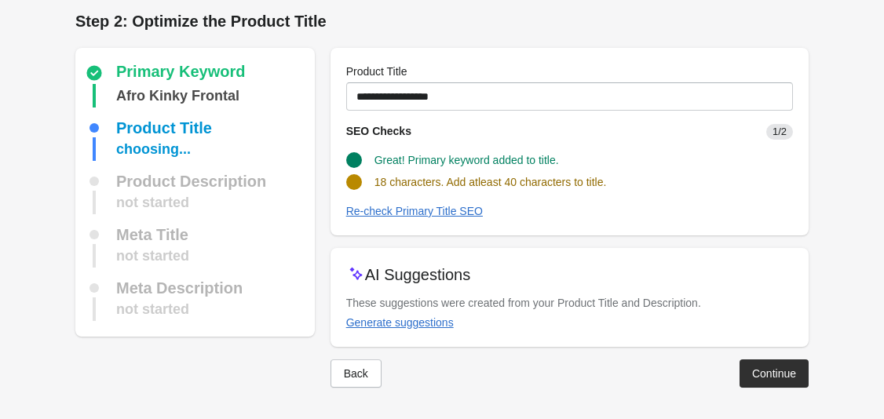
scroll to position [5, 0]
click at [411, 320] on div "Generate suggestions" at bounding box center [400, 322] width 108 height 13
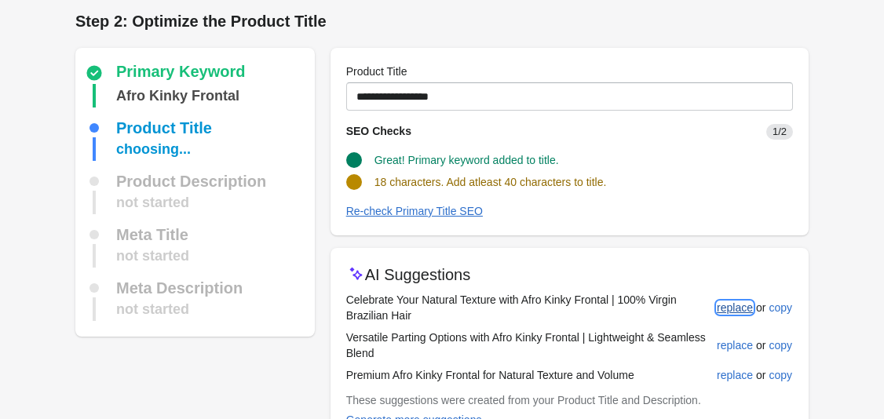
click at [742, 306] on div "replace" at bounding box center [735, 307] width 36 height 13
type input "**********"
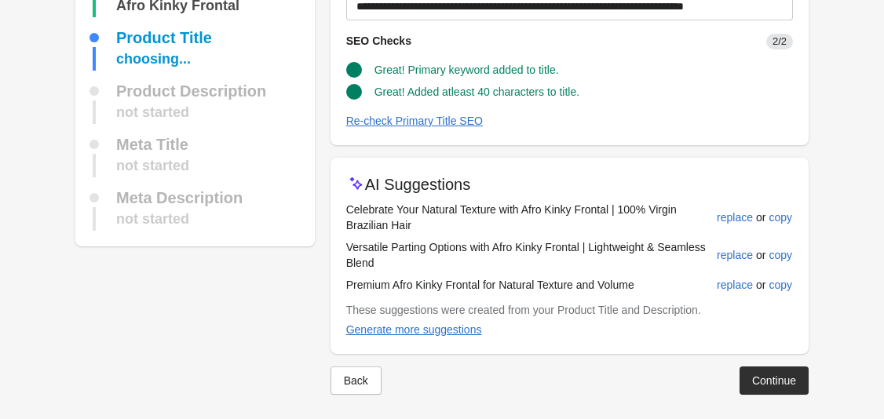
scroll to position [103, 0]
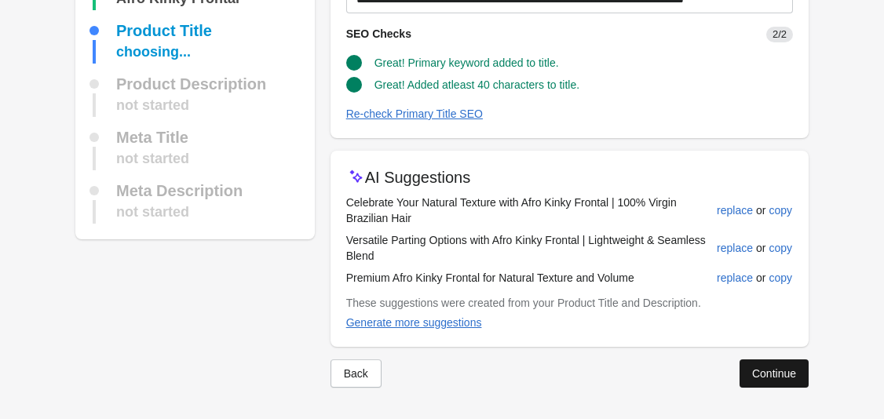
click at [766, 377] on div "Continue" at bounding box center [774, 373] width 44 height 13
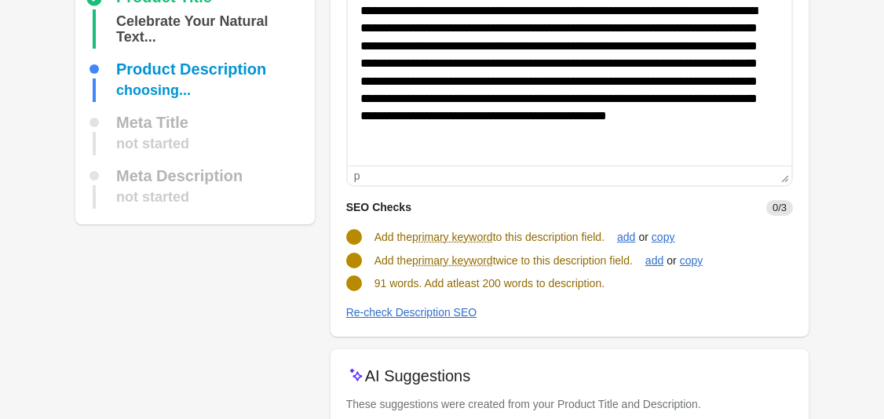
scroll to position [238, 0]
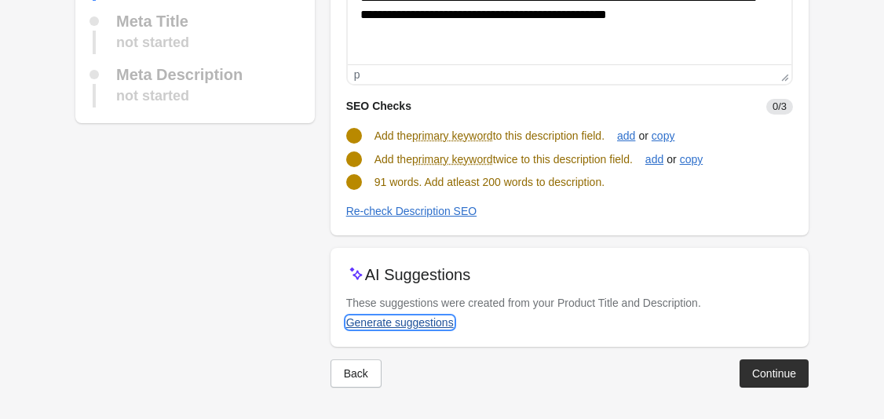
click at [416, 322] on div "Generate suggestions" at bounding box center [400, 322] width 108 height 13
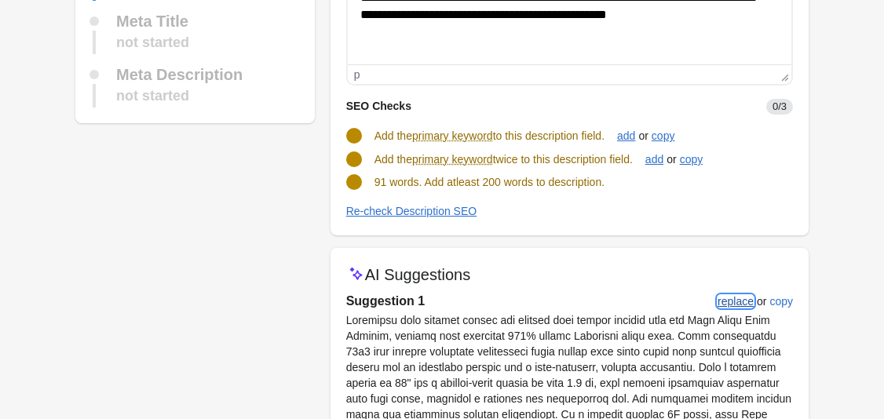
click at [729, 299] on div "replace" at bounding box center [735, 301] width 36 height 13
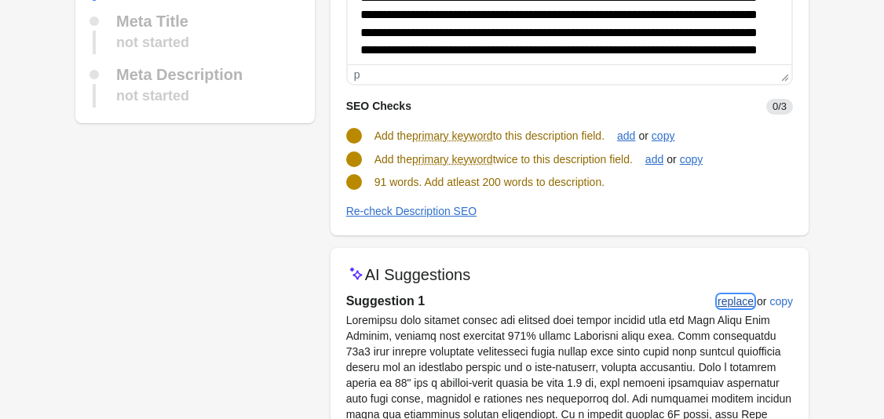
scroll to position [0, 0]
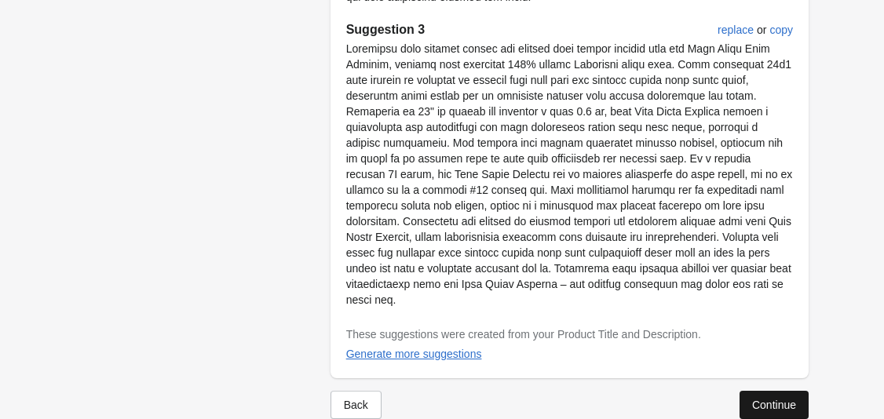
click at [771, 399] on div "Continue" at bounding box center [774, 405] width 44 height 13
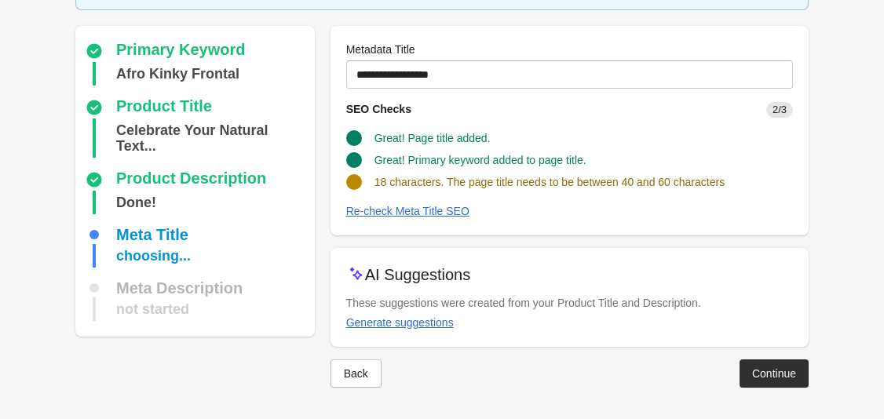
scroll to position [103, 0]
click at [435, 319] on div "Generate suggestions" at bounding box center [400, 322] width 108 height 13
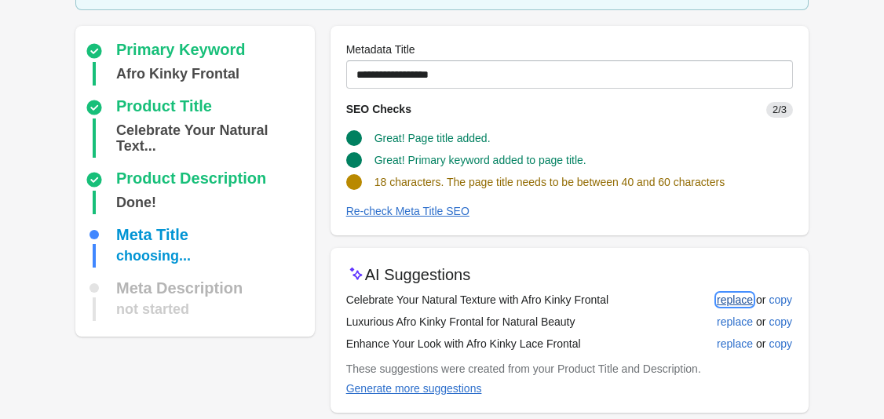
click at [731, 300] on div "replace" at bounding box center [735, 300] width 36 height 13
type input "**********"
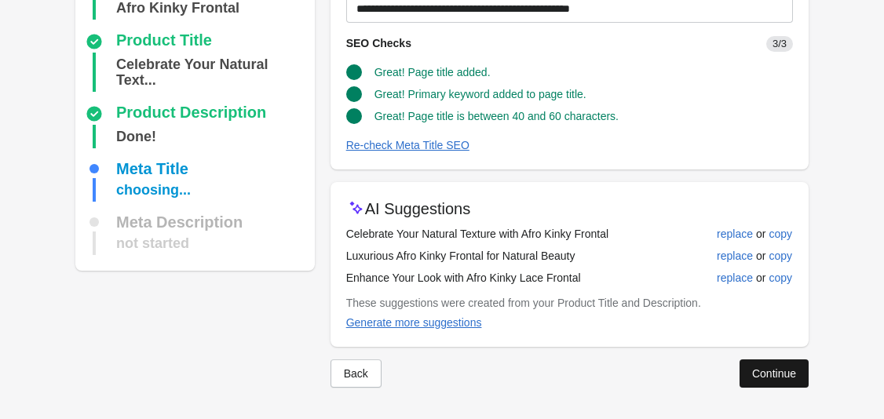
click at [787, 363] on button "Continue" at bounding box center [773, 373] width 69 height 28
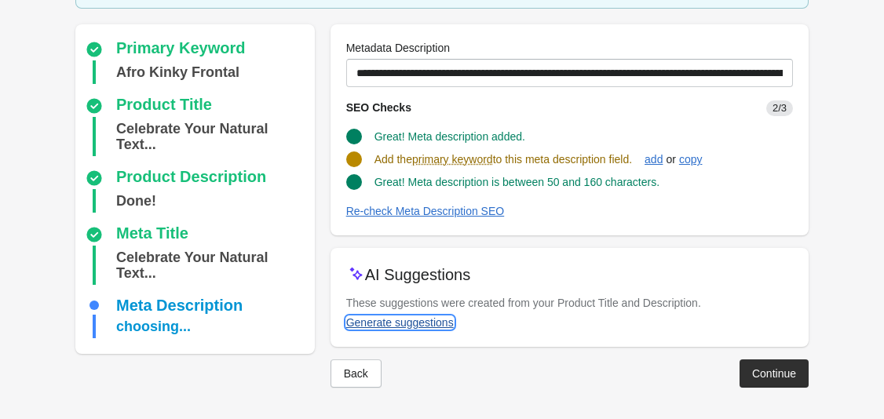
click at [391, 326] on div "Generate suggestions" at bounding box center [400, 322] width 108 height 13
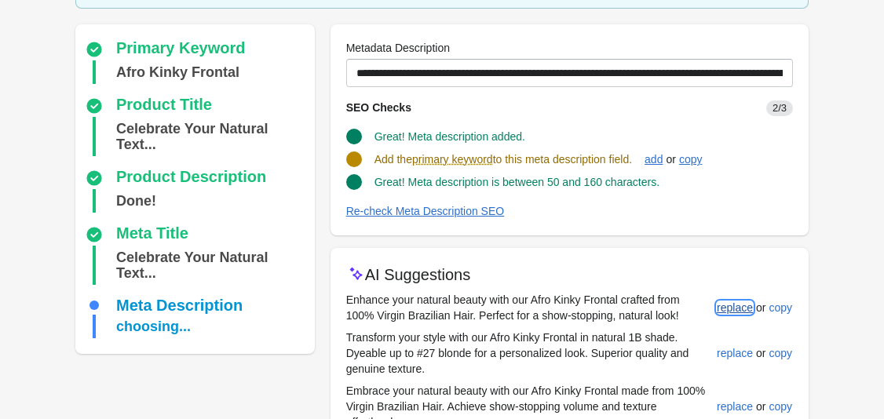
click at [748, 301] on div "replace" at bounding box center [735, 307] width 36 height 13
type input "**********"
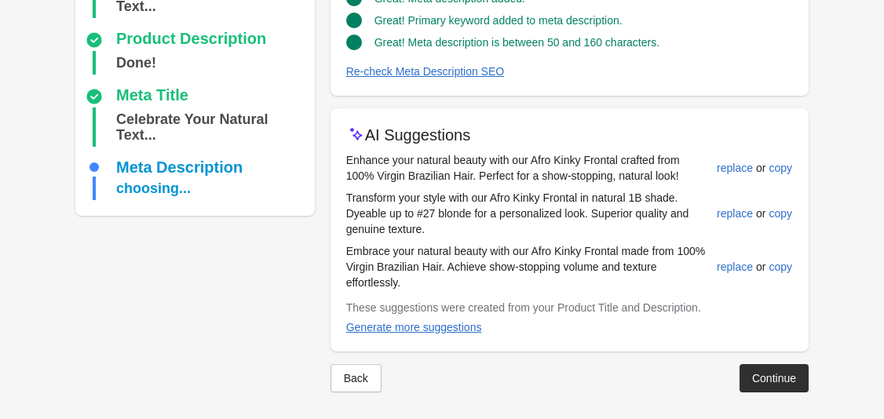
scroll to position [263, 0]
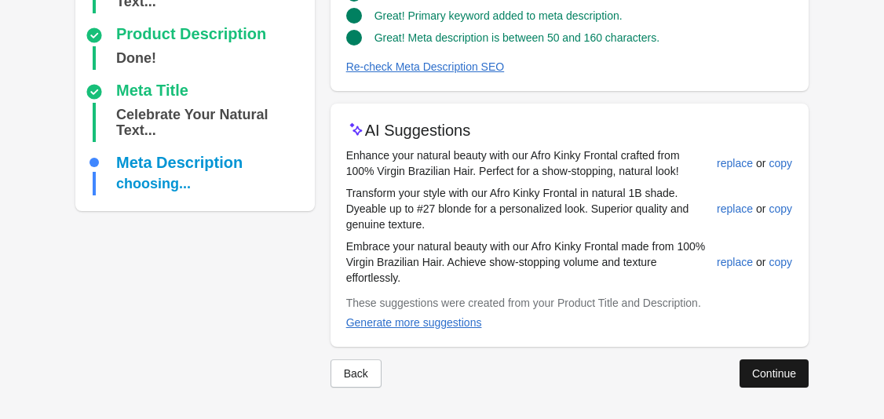
click at [774, 370] on div "Continue" at bounding box center [774, 373] width 44 height 13
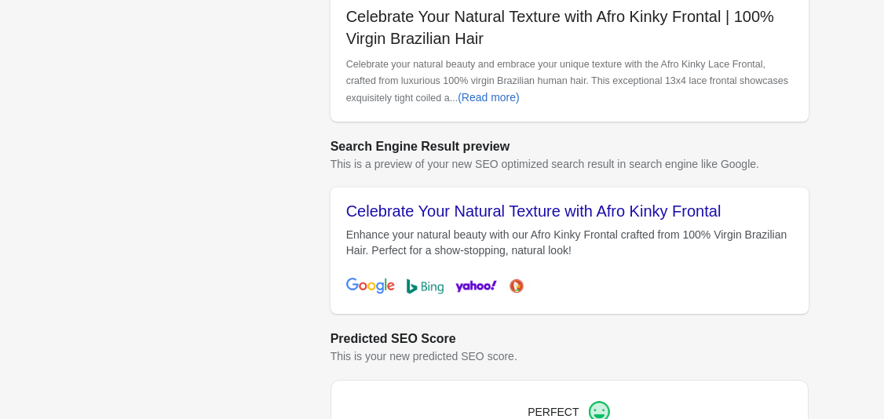
scroll to position [676, 0]
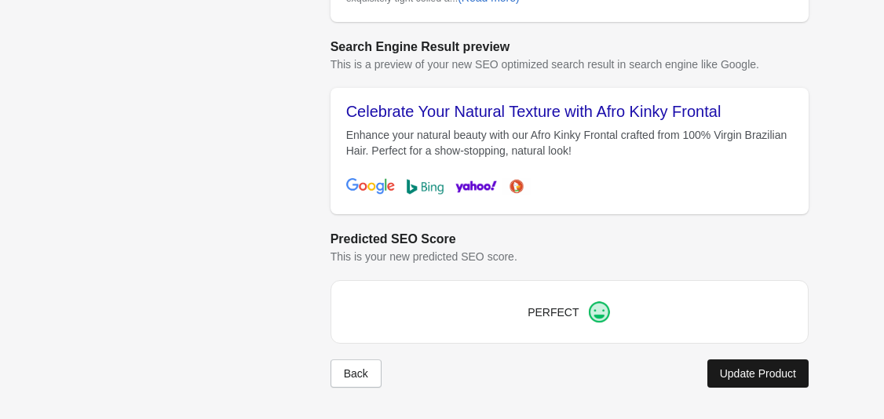
click at [751, 365] on button "Update Product" at bounding box center [757, 373] width 101 height 28
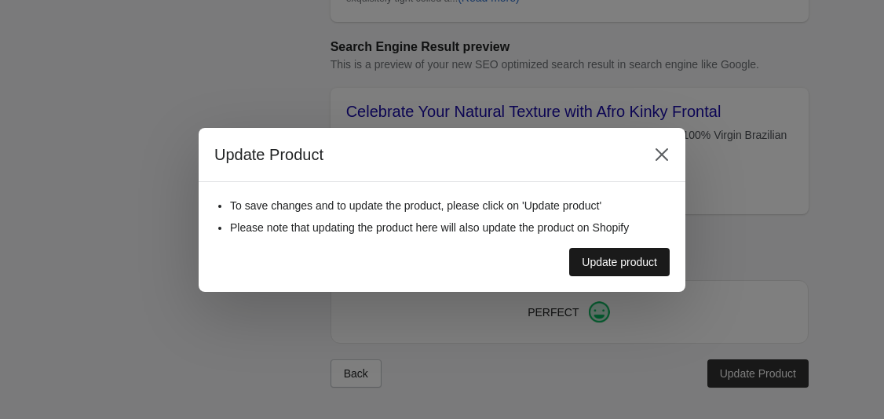
click at [642, 261] on div "Update product" at bounding box center [619, 262] width 75 height 13
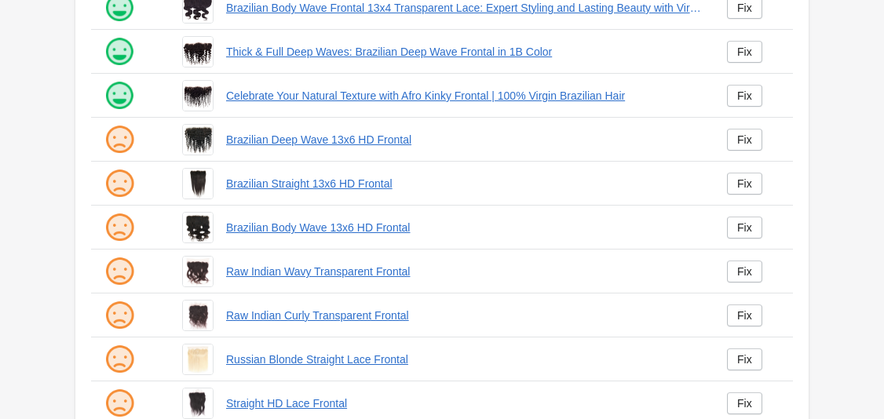
scroll to position [396, 0]
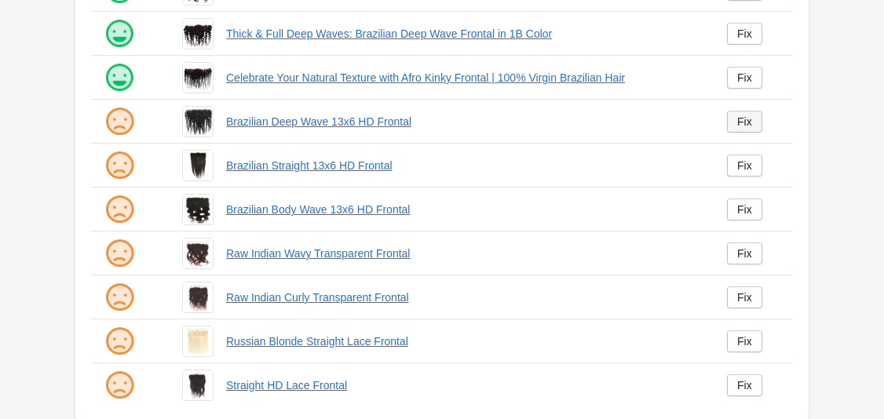
click at [732, 125] on link "Fix" at bounding box center [744, 122] width 35 height 22
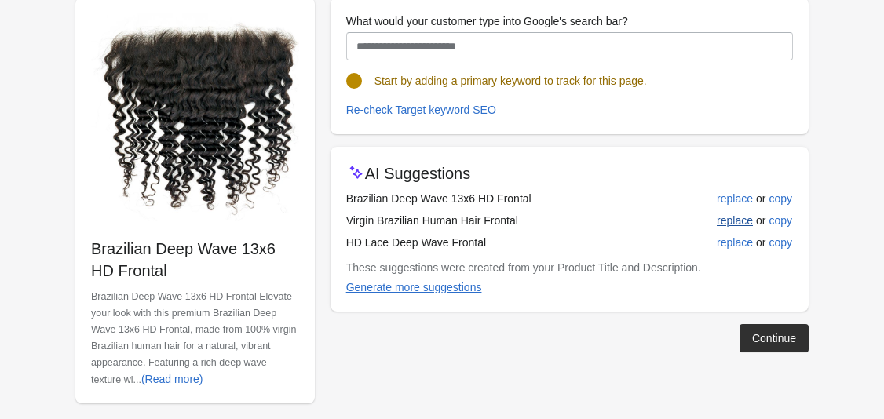
scroll to position [189, 0]
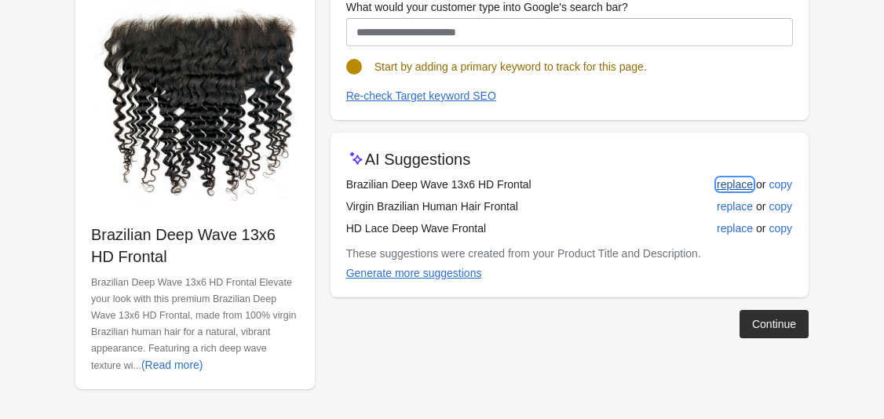
click at [736, 187] on div "replace" at bounding box center [735, 184] width 36 height 13
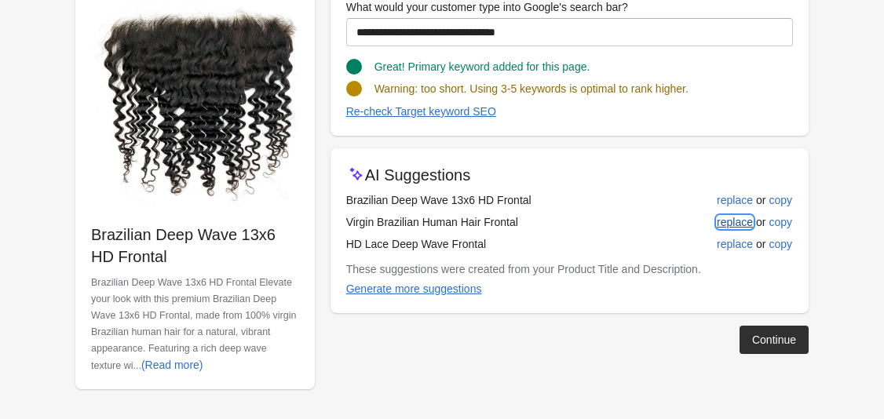
click at [733, 228] on div "replace" at bounding box center [735, 222] width 36 height 13
type input "**********"
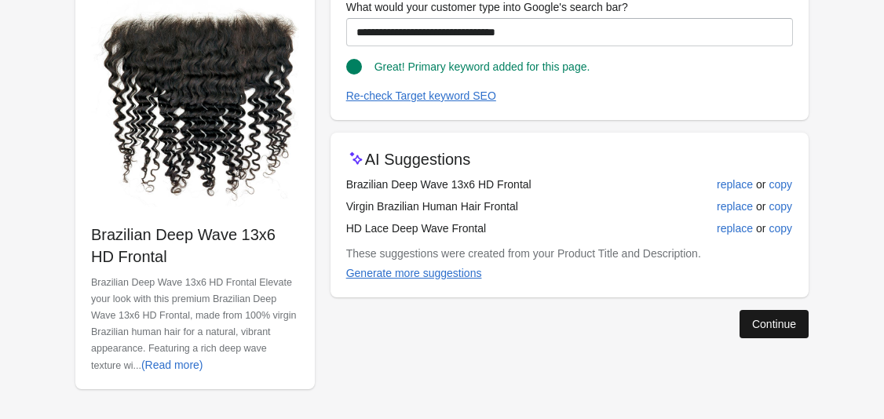
click at [754, 322] on div "Continue" at bounding box center [774, 324] width 44 height 13
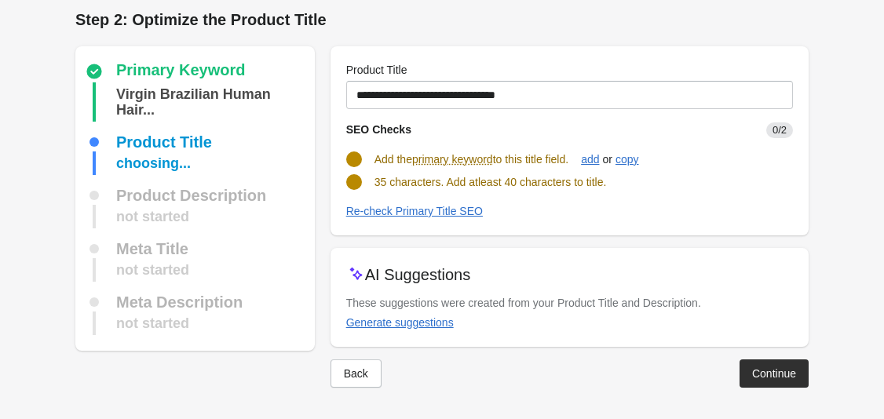
scroll to position [7, 0]
click at [429, 319] on div "Generate suggestions" at bounding box center [400, 322] width 108 height 13
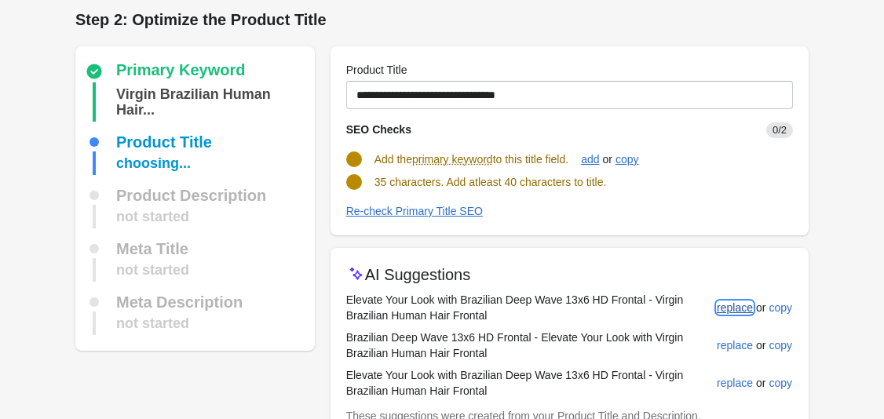
click at [726, 301] on div "replace" at bounding box center [735, 307] width 36 height 13
type input "**********"
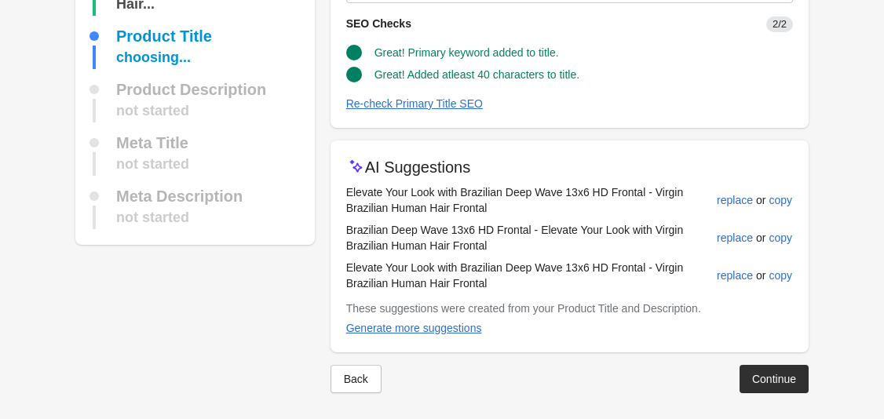
scroll to position [119, 0]
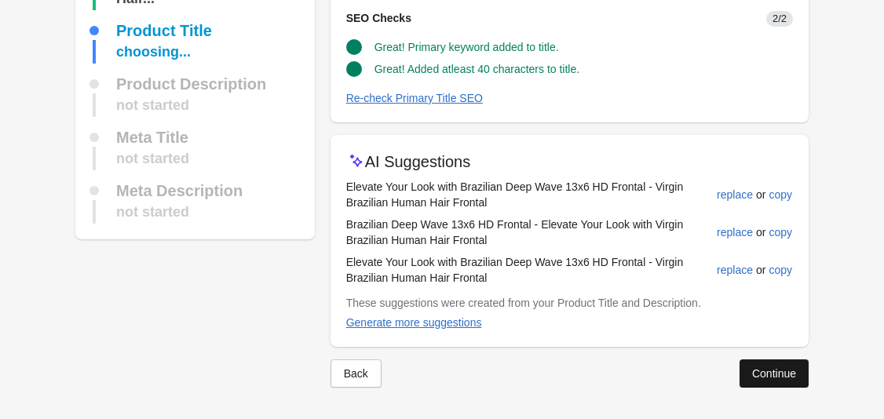
click at [797, 375] on button "Continue" at bounding box center [773, 373] width 69 height 28
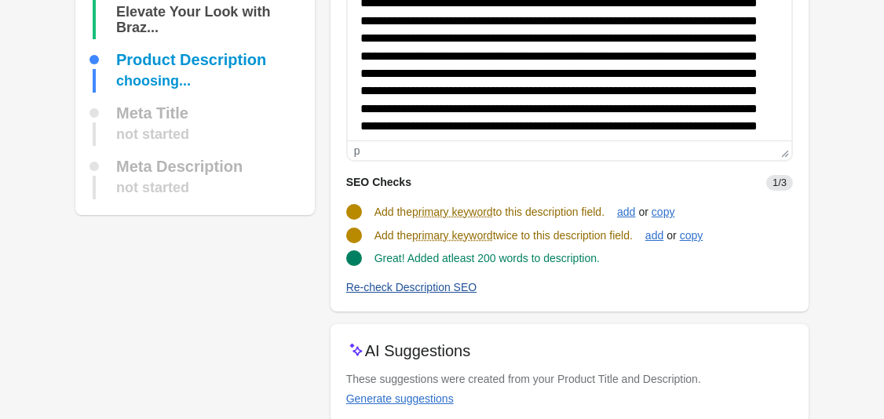
scroll to position [238, 0]
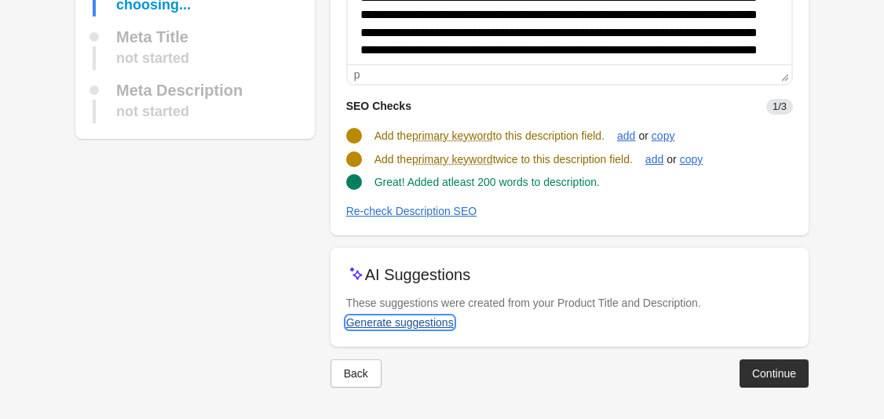
click at [412, 323] on div "Generate suggestions" at bounding box center [400, 322] width 108 height 13
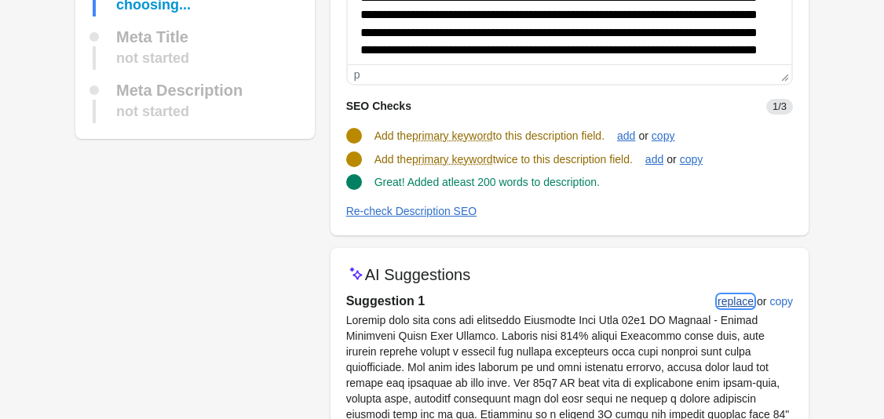
click at [737, 298] on div "replace" at bounding box center [735, 301] width 36 height 13
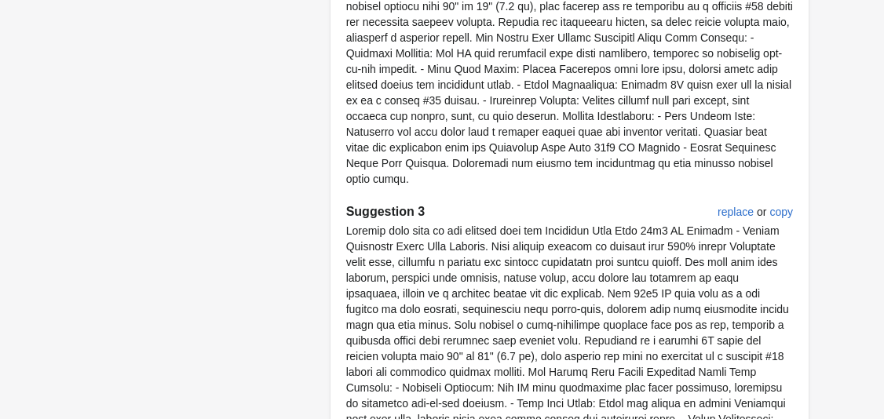
scroll to position [1206, 0]
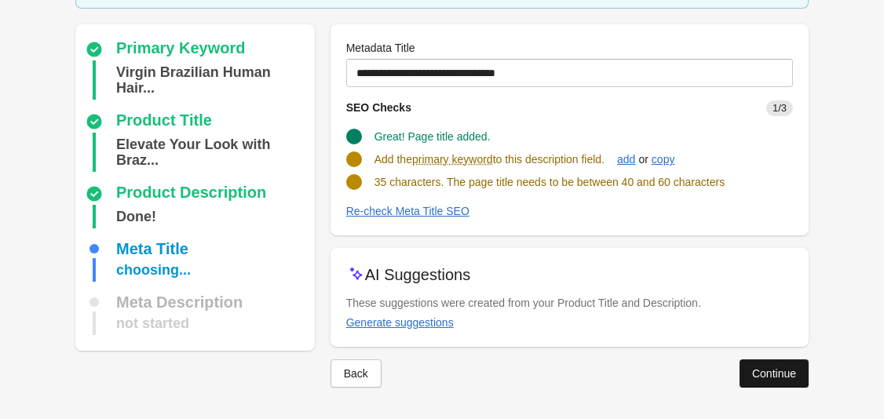
scroll to position [104, 0]
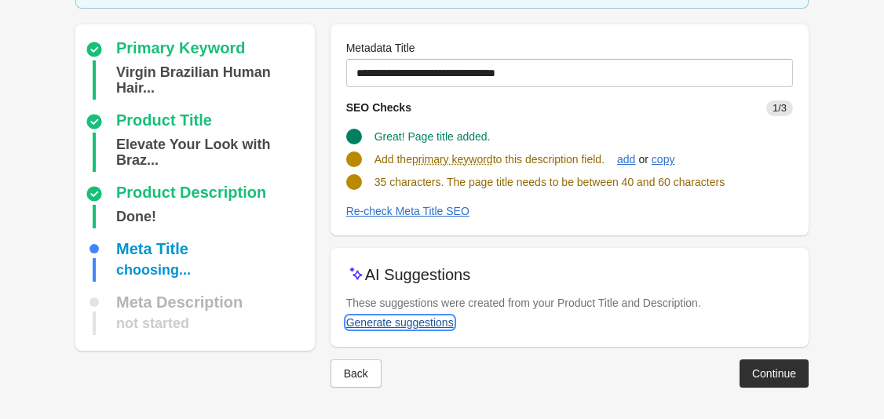
click at [438, 321] on div "Generate suggestions" at bounding box center [400, 322] width 108 height 13
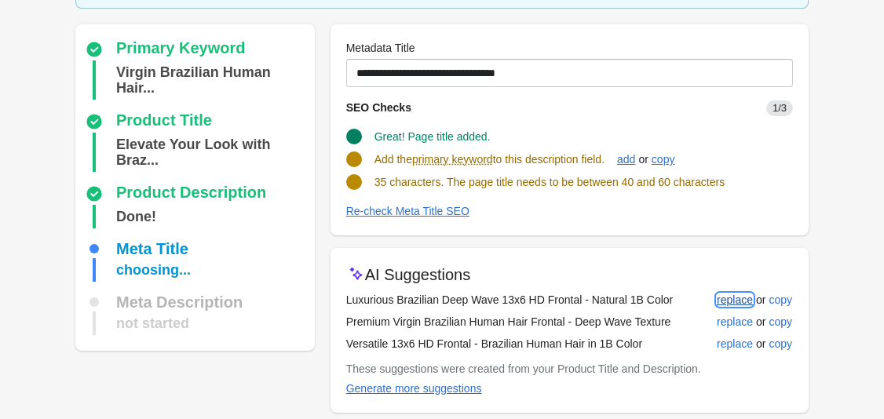
click at [728, 304] on div "replace" at bounding box center [735, 300] width 36 height 13
click at [731, 316] on div "replace" at bounding box center [735, 321] width 36 height 13
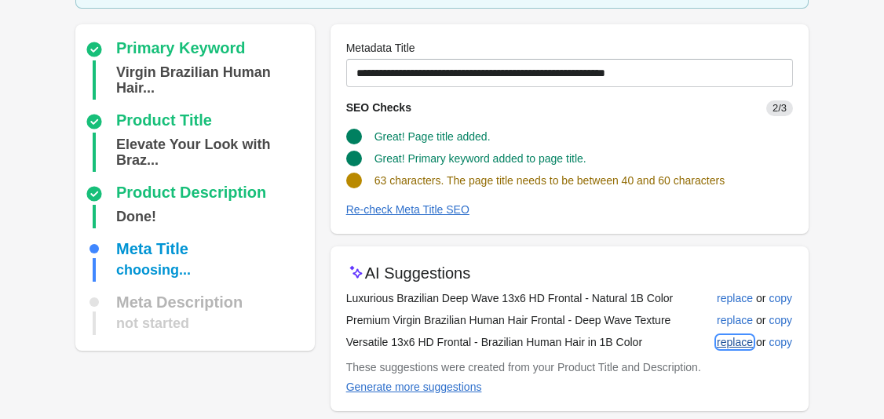
click at [742, 339] on div "replace" at bounding box center [735, 342] width 36 height 13
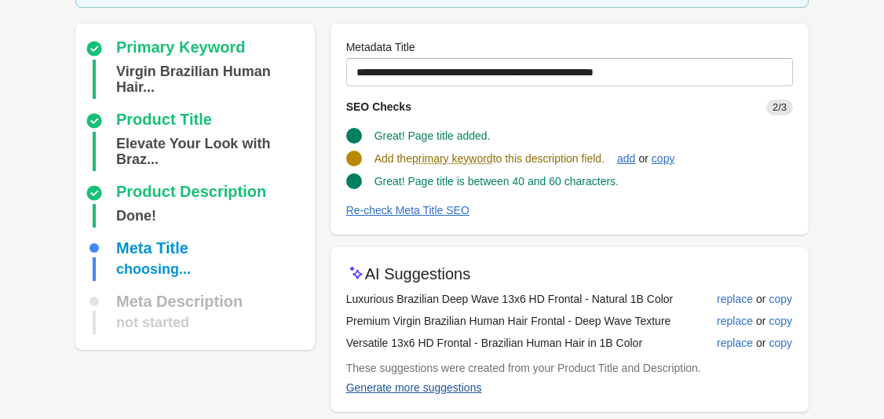
scroll to position [129, 0]
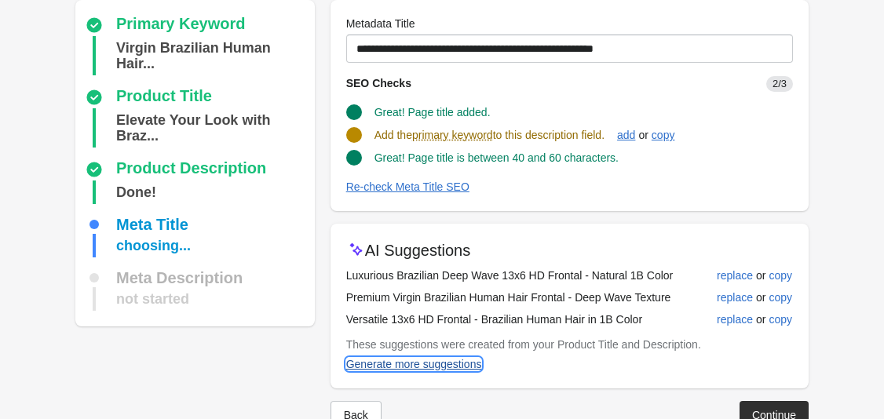
click at [460, 365] on div "Generate more suggestions" at bounding box center [414, 364] width 136 height 13
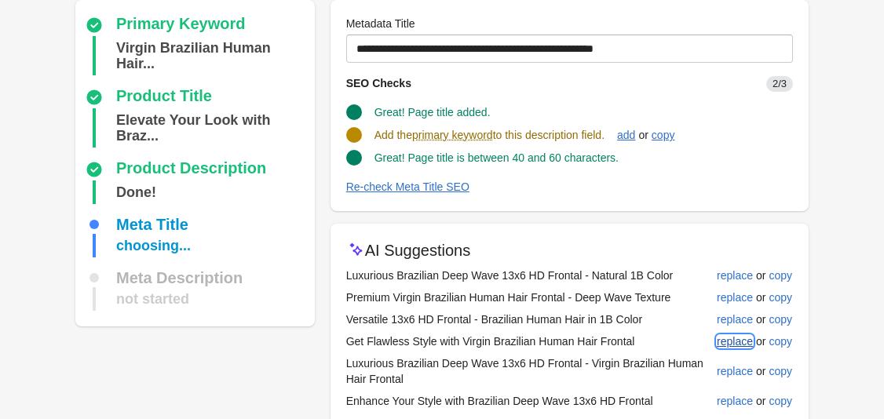
click at [738, 341] on div "replace" at bounding box center [735, 341] width 36 height 13
type input "**********"
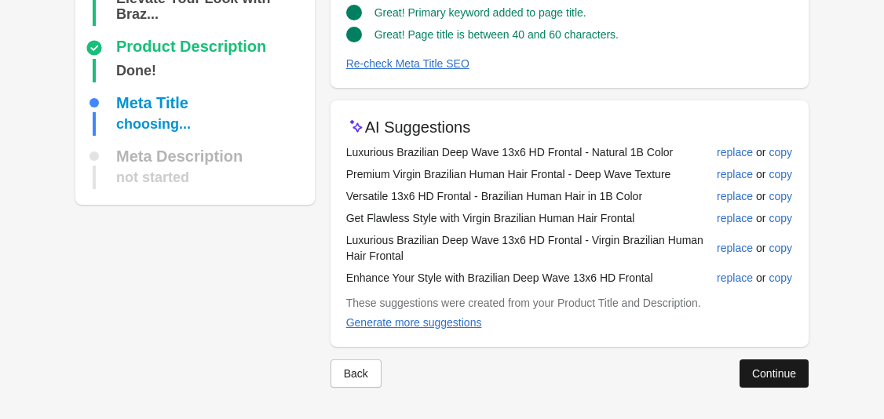
click at [769, 376] on div "Continue" at bounding box center [774, 373] width 44 height 13
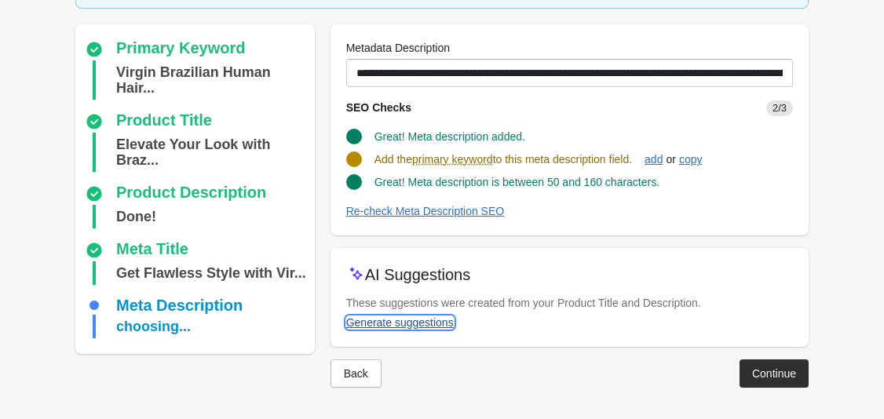
click at [406, 323] on div "Generate suggestions" at bounding box center [400, 322] width 108 height 13
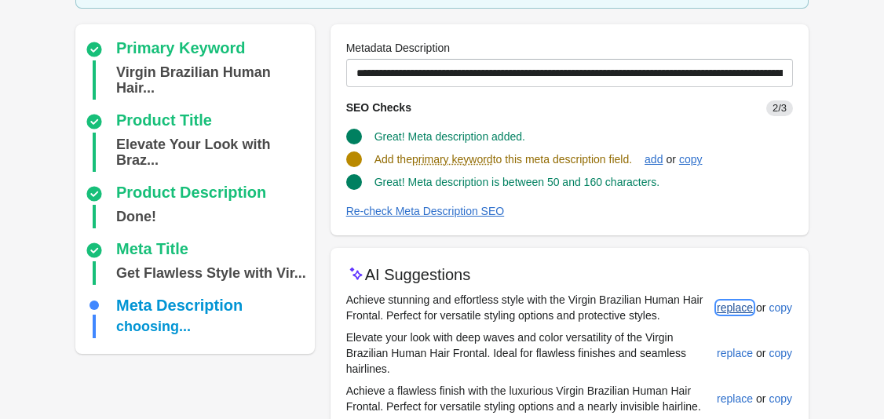
click at [733, 308] on div "replace" at bounding box center [735, 307] width 36 height 13
type input "**********"
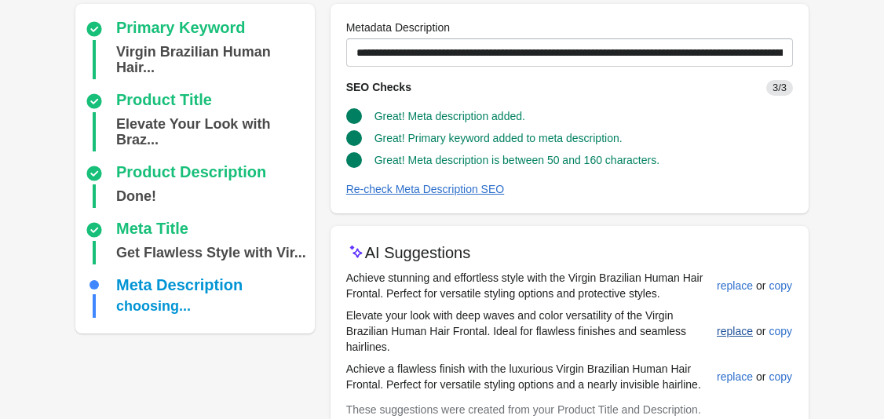
scroll to position [247, 0]
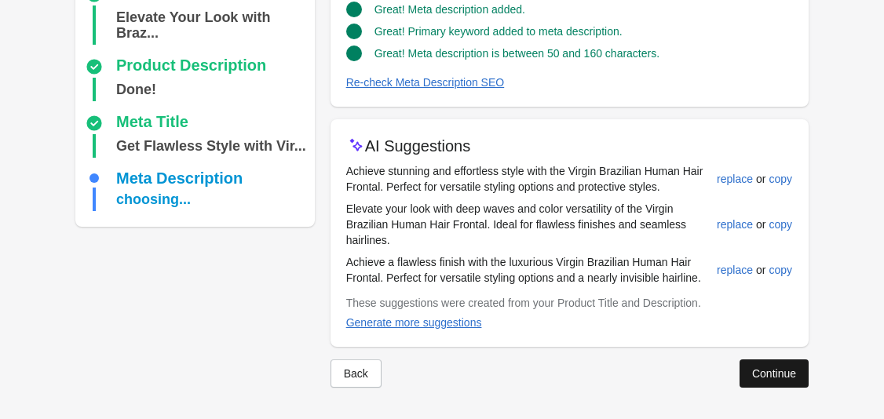
click at [786, 367] on div "Continue" at bounding box center [774, 373] width 44 height 13
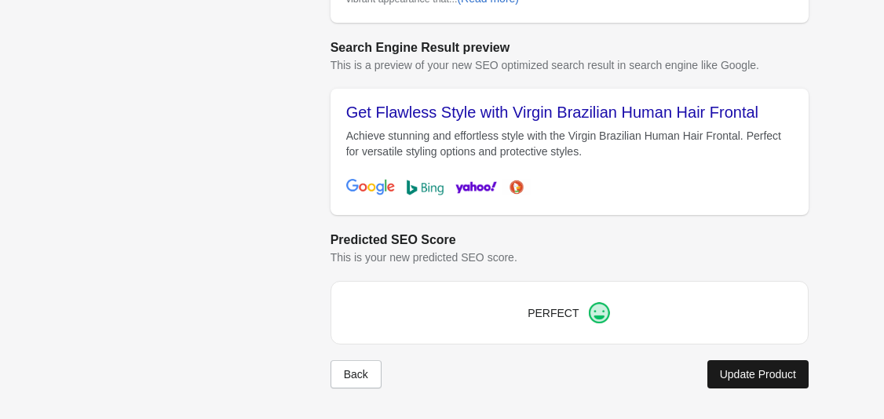
scroll to position [676, 0]
click at [744, 382] on button "Update Product" at bounding box center [757, 373] width 101 height 28
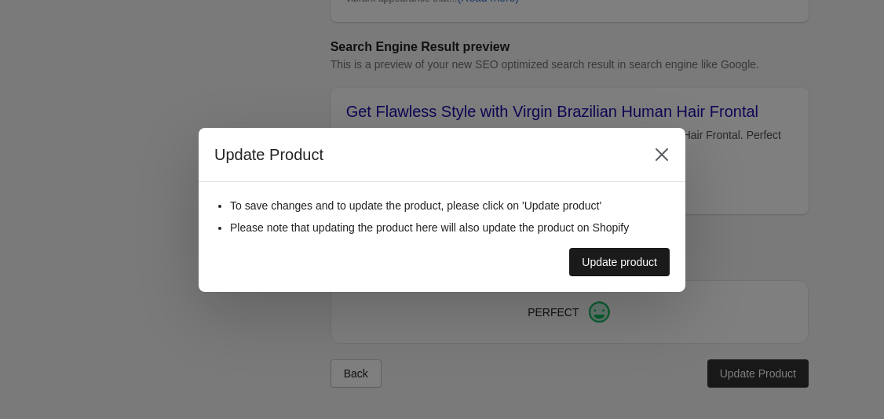
click at [603, 264] on div "Update product" at bounding box center [619, 262] width 75 height 13
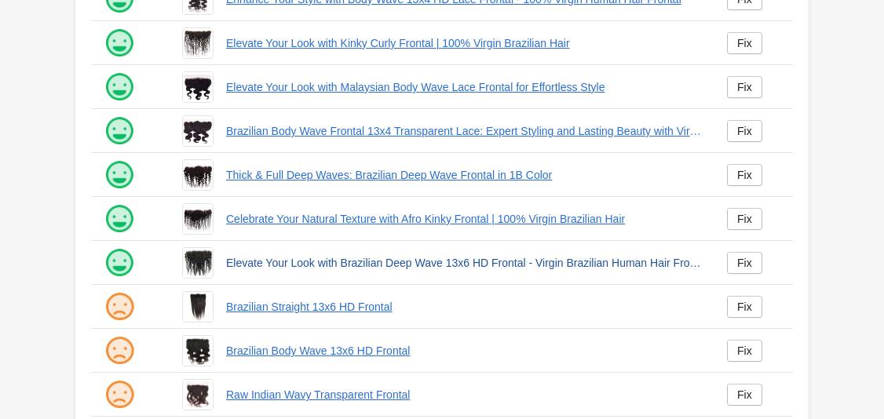
scroll to position [447, 0]
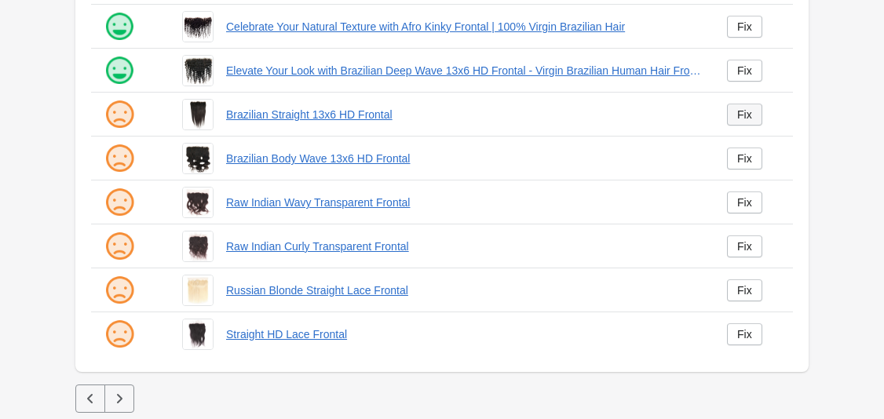
click at [753, 118] on link "Fix" at bounding box center [744, 115] width 35 height 22
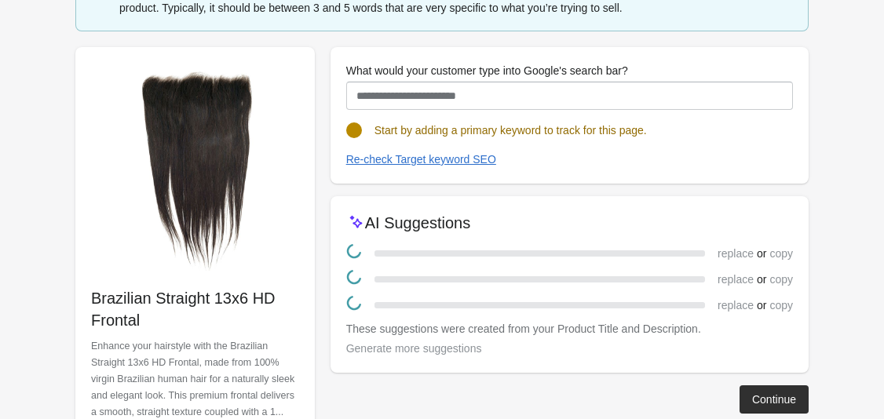
scroll to position [191, 0]
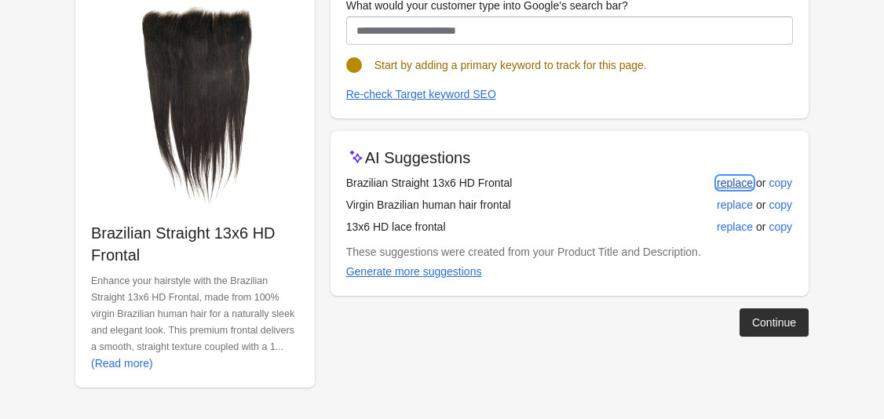
click at [729, 185] on div "replace" at bounding box center [735, 183] width 36 height 13
type input "**********"
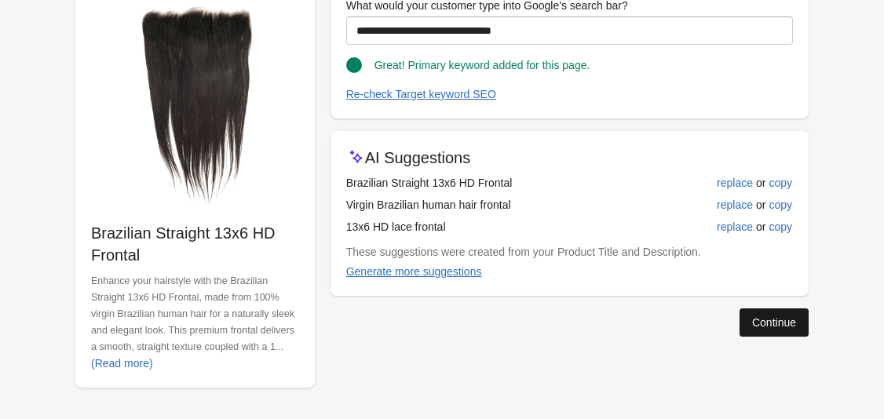
click at [764, 323] on div "Continue" at bounding box center [774, 322] width 44 height 13
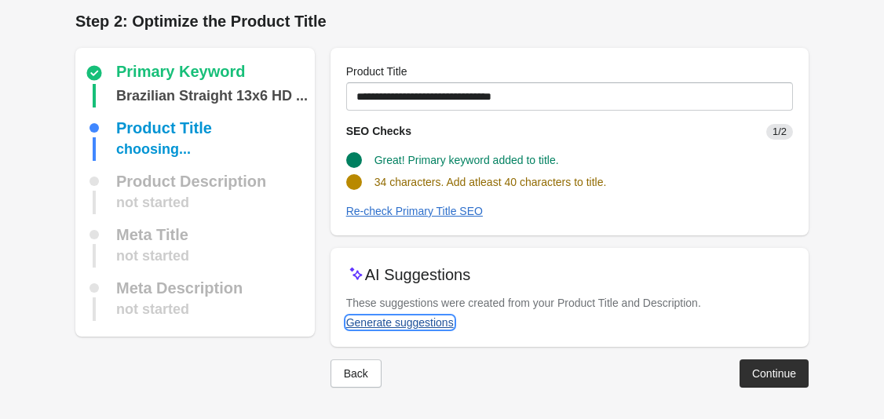
click at [426, 321] on div "Generate suggestions" at bounding box center [400, 322] width 108 height 13
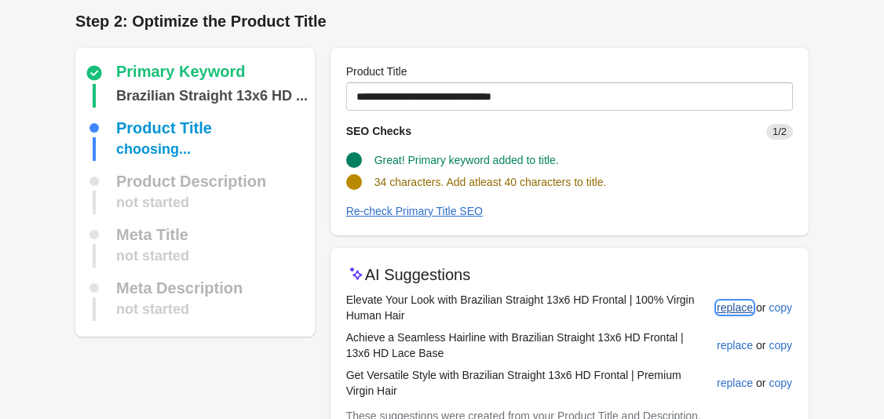
click at [732, 304] on div "replace" at bounding box center [735, 307] width 36 height 13
type input "**********"
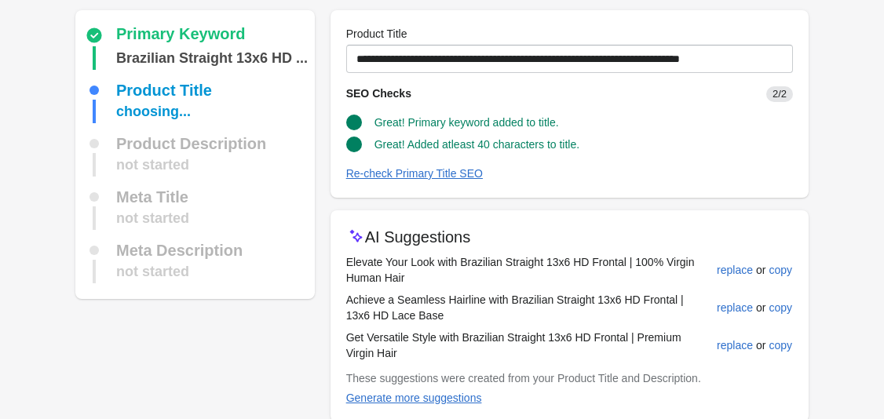
scroll to position [119, 0]
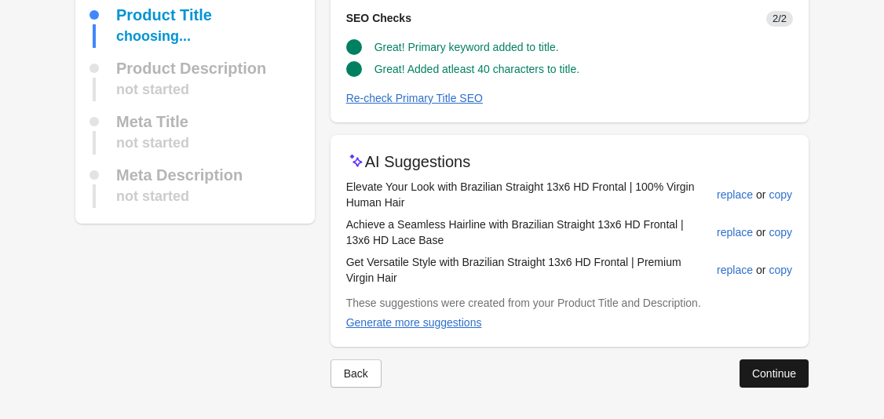
click at [771, 367] on div "Continue" at bounding box center [774, 373] width 44 height 13
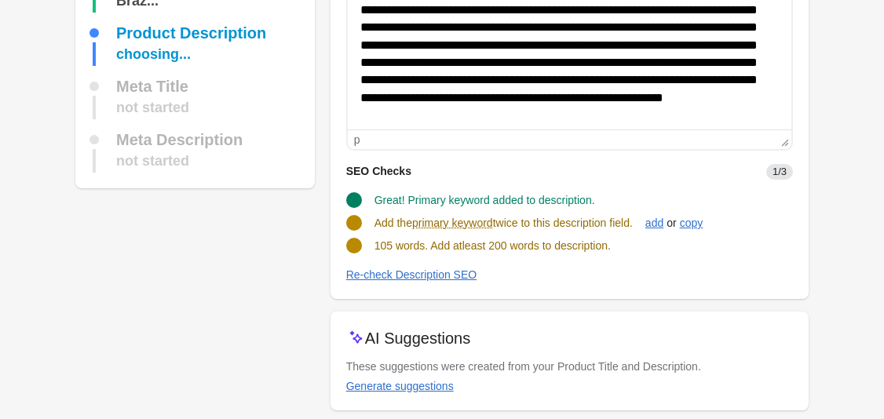
scroll to position [218, 0]
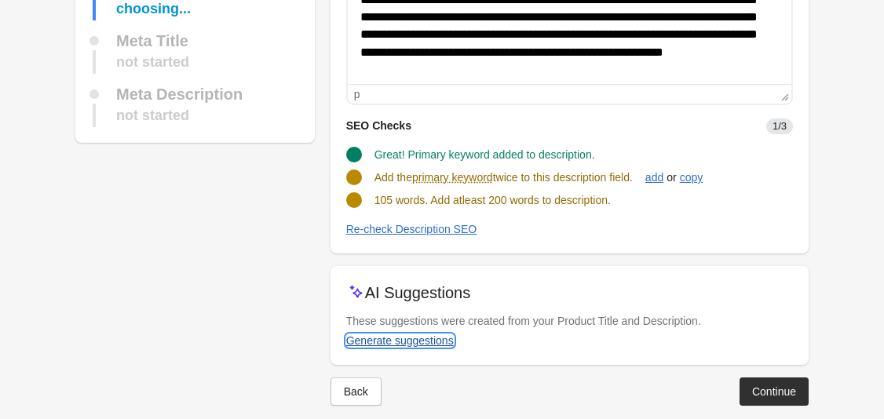
click at [414, 339] on div "Generate suggestions" at bounding box center [400, 340] width 108 height 13
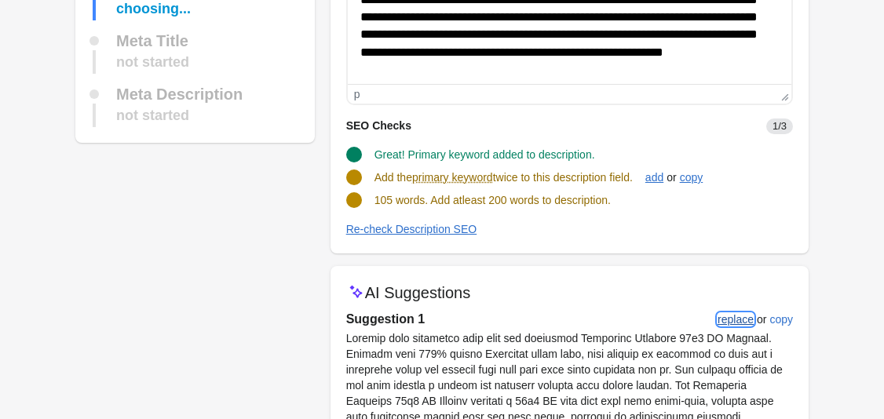
click at [733, 315] on div "replace" at bounding box center [735, 319] width 36 height 13
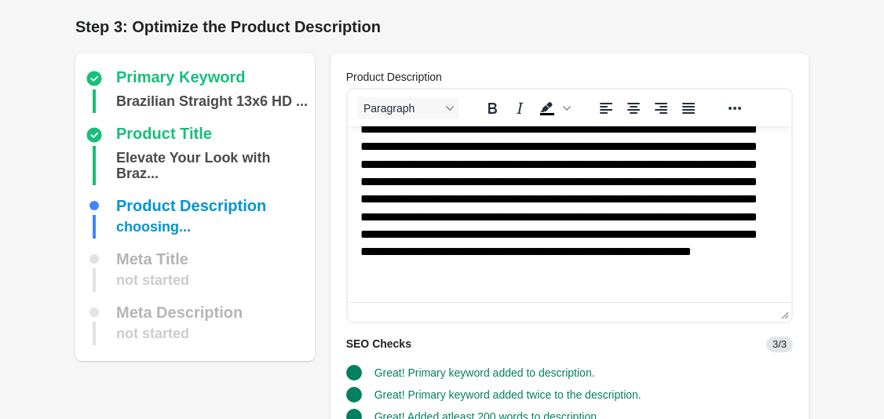
scroll to position [148, 0]
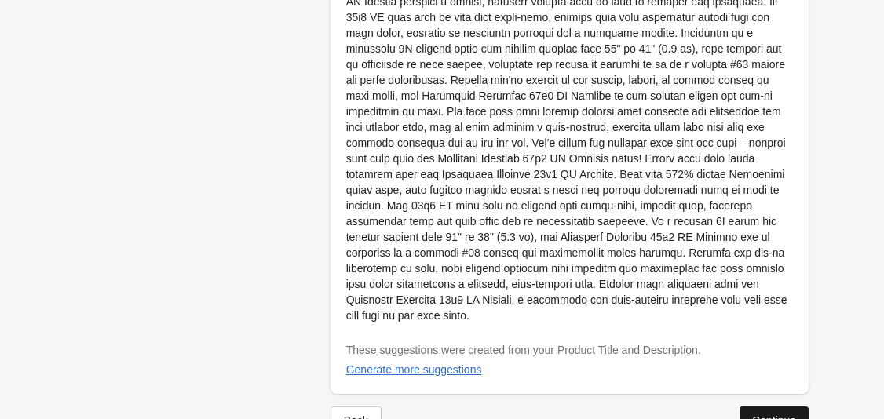
click at [766, 414] on div "Continue" at bounding box center [774, 420] width 44 height 13
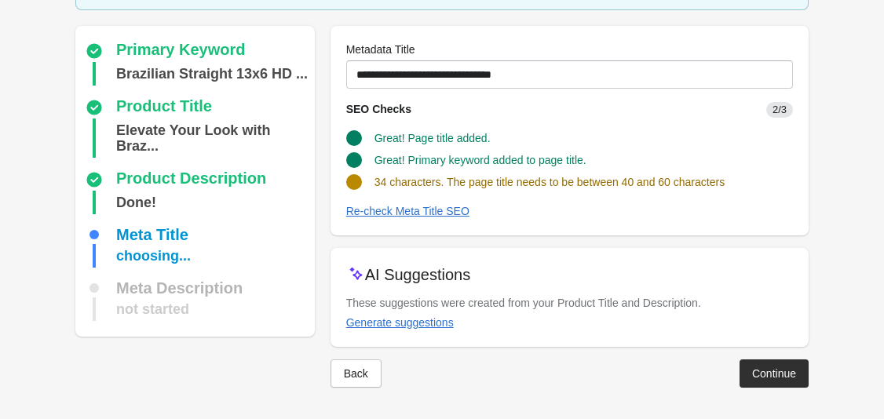
scroll to position [103, 0]
click at [432, 326] on div "Generate suggestions" at bounding box center [400, 322] width 108 height 13
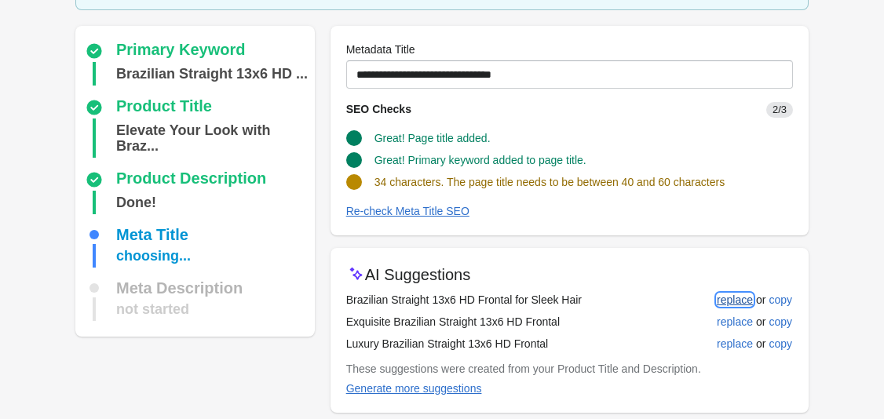
click at [723, 297] on div "replace" at bounding box center [735, 300] width 36 height 13
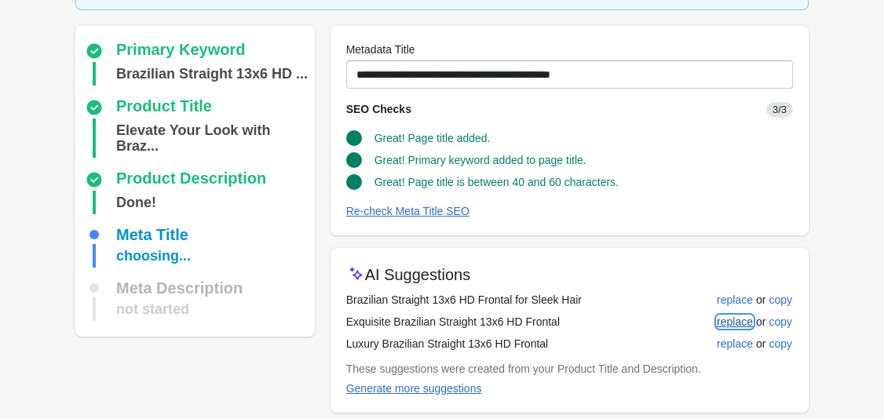
click at [735, 316] on div "replace" at bounding box center [735, 321] width 36 height 13
type input "**********"
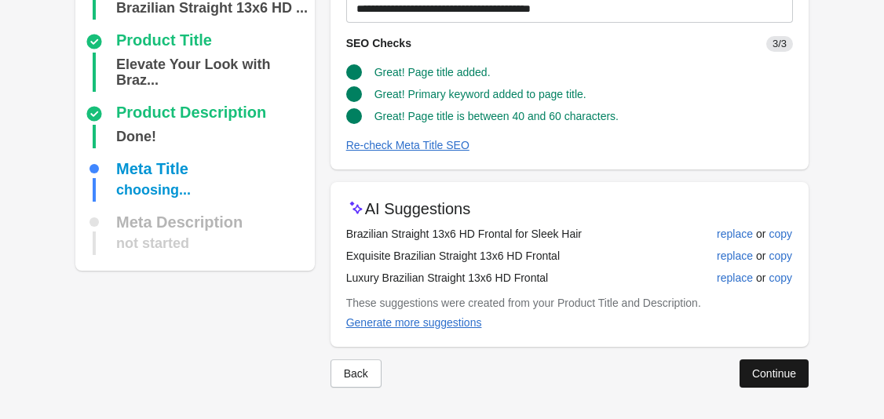
click at [745, 380] on button "Continue" at bounding box center [773, 373] width 69 height 28
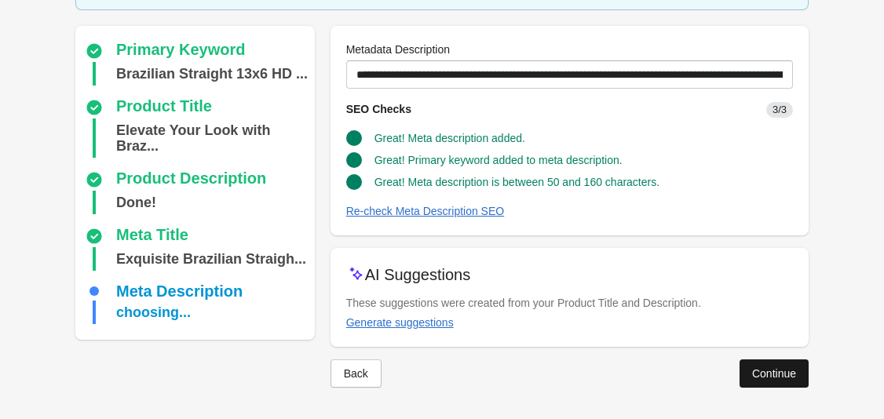
click at [760, 370] on div "Continue" at bounding box center [774, 373] width 44 height 13
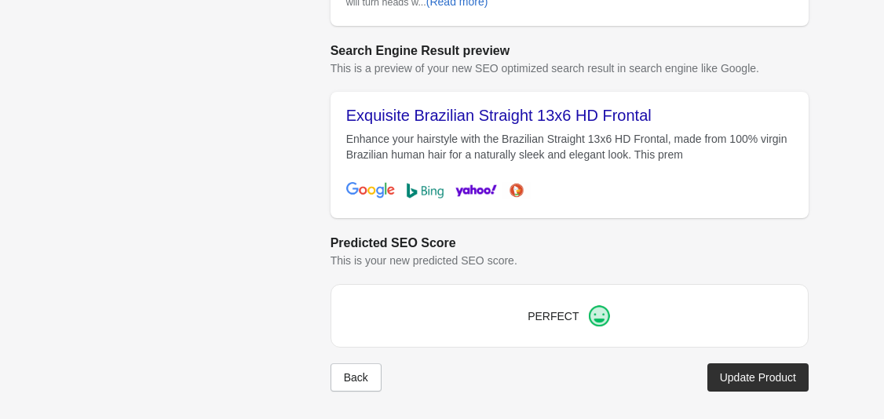
scroll to position [676, 0]
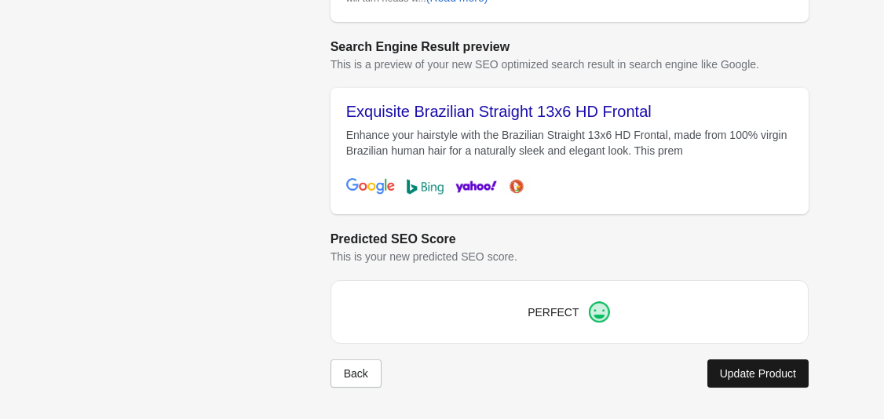
click at [740, 372] on div "Update Product" at bounding box center [758, 373] width 76 height 13
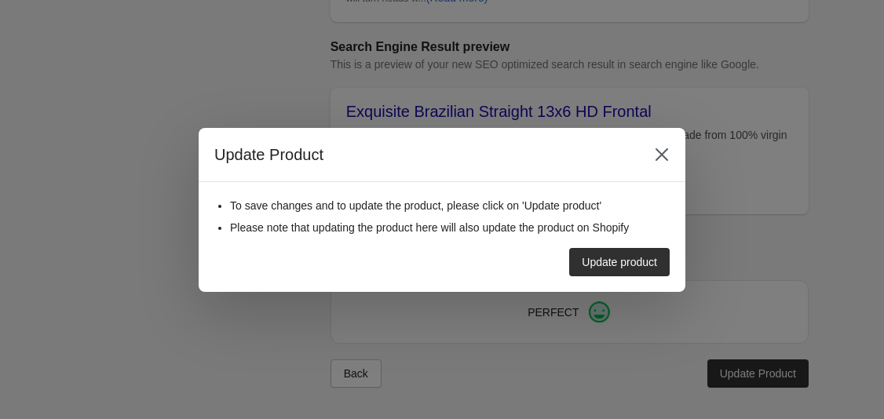
click at [625, 261] on div "Update product" at bounding box center [619, 262] width 75 height 13
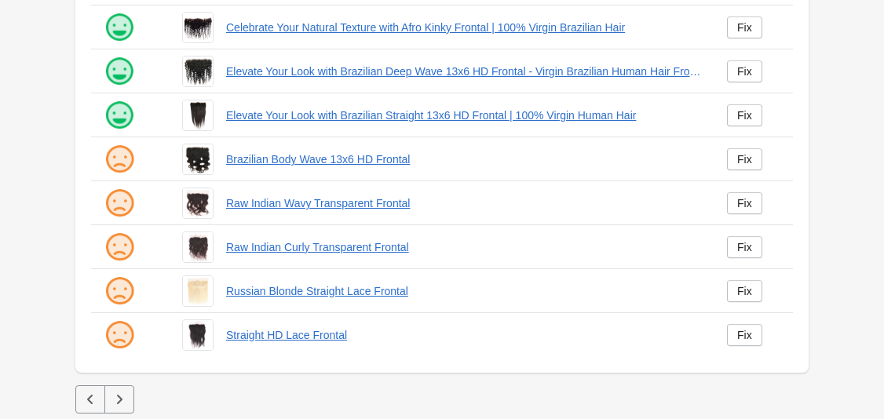
scroll to position [447, 0]
click at [749, 155] on div "Fix" at bounding box center [744, 158] width 15 height 13
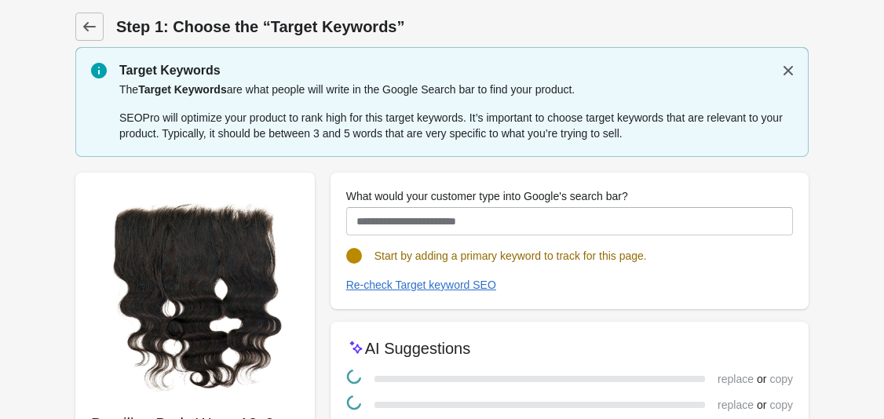
scroll to position [191, 0]
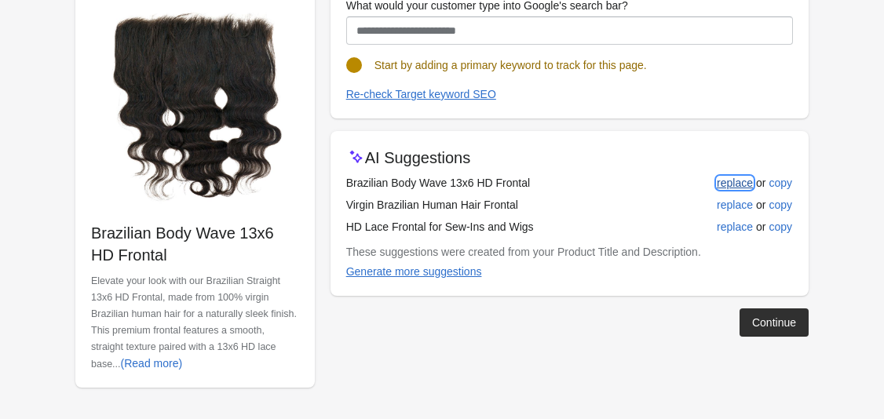
click at [724, 188] on div "replace" at bounding box center [735, 183] width 36 height 13
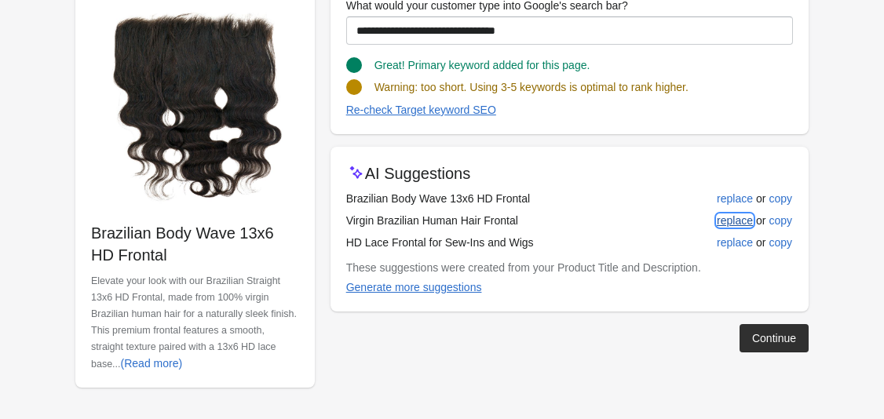
click at [726, 217] on div "replace" at bounding box center [735, 220] width 36 height 13
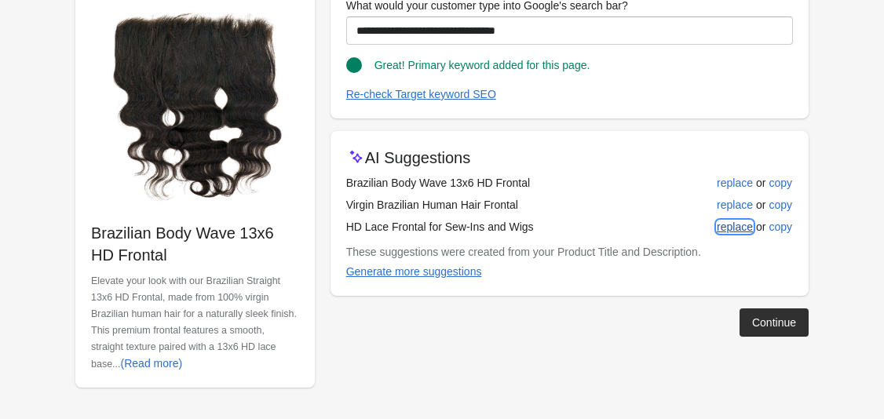
click at [746, 228] on div "replace" at bounding box center [735, 227] width 36 height 13
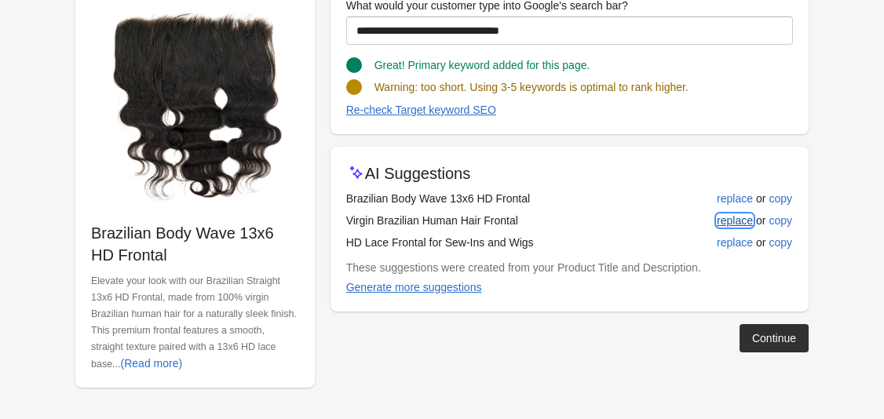
click at [737, 218] on div "replace" at bounding box center [735, 220] width 36 height 13
type input "**********"
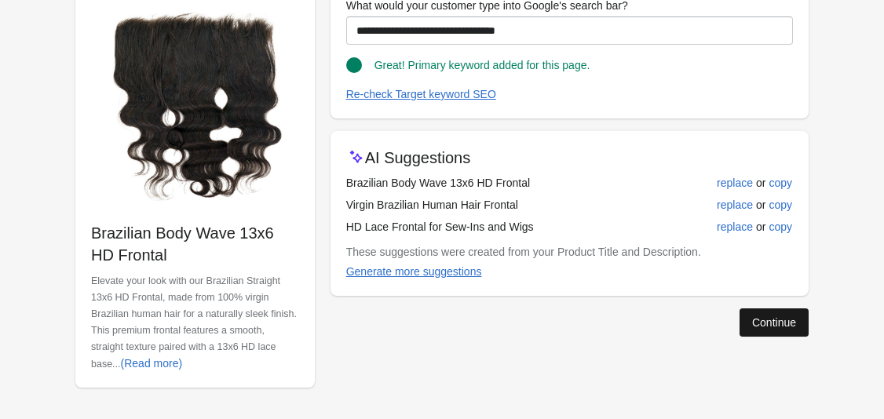
click at [778, 330] on button "Continue" at bounding box center [773, 322] width 69 height 28
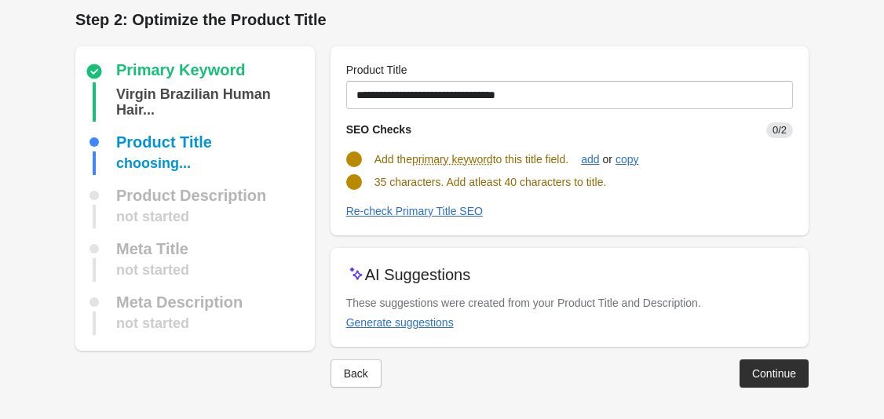
scroll to position [7, 0]
click at [759, 379] on div "Continue" at bounding box center [774, 373] width 44 height 13
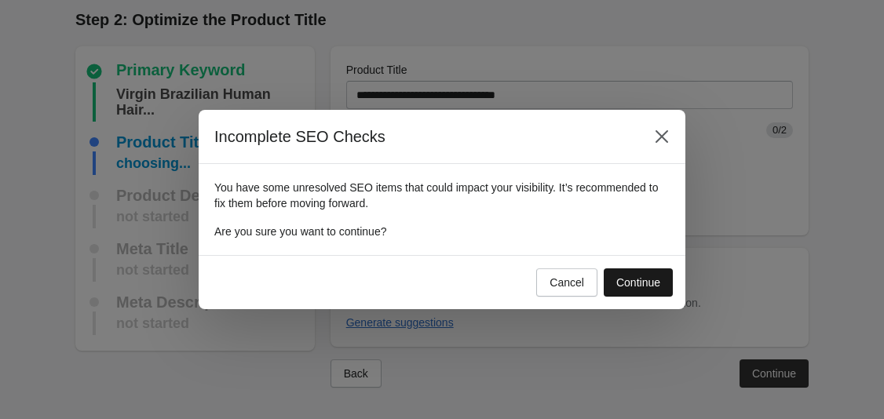
click at [635, 279] on div "Continue" at bounding box center [638, 282] width 44 height 13
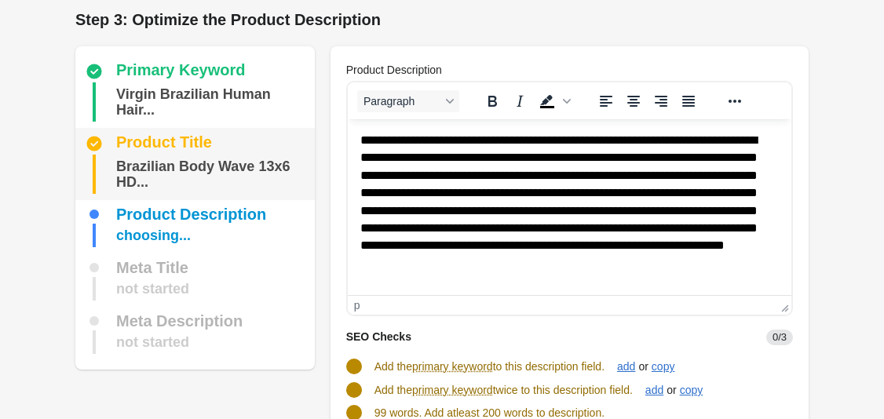
click at [208, 155] on div "Brazilian Body Wave 13x6 HD..." at bounding box center [212, 174] width 192 height 39
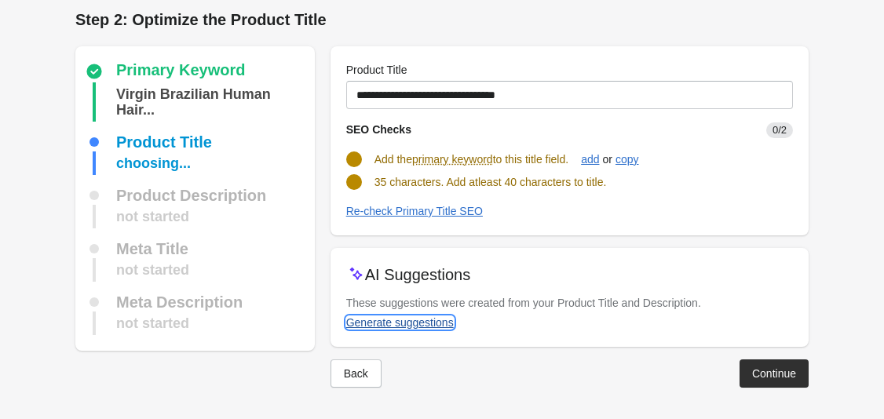
click at [382, 333] on button "Generate suggestions" at bounding box center [400, 322] width 120 height 28
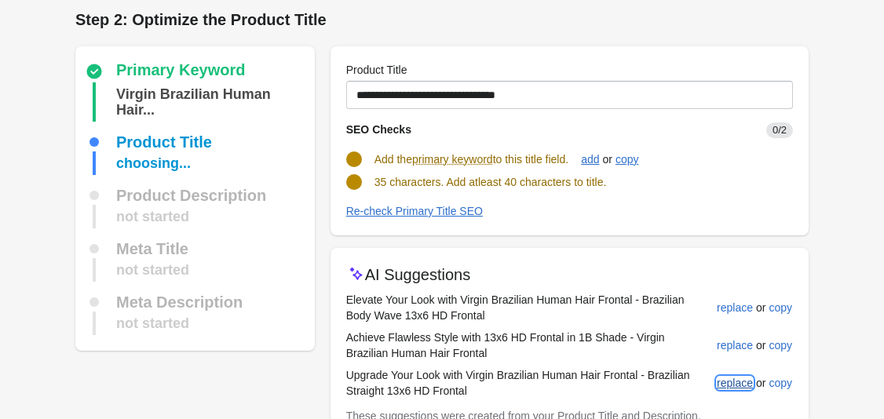
click at [736, 384] on div "replace" at bounding box center [735, 383] width 36 height 13
type input "**********"
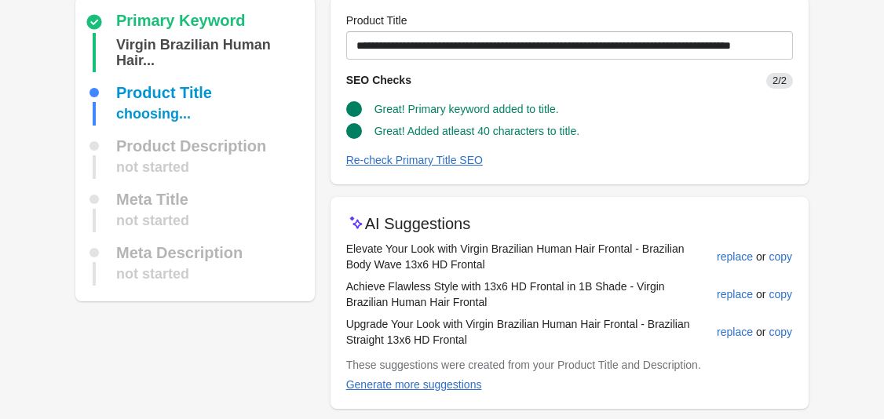
scroll to position [58, 0]
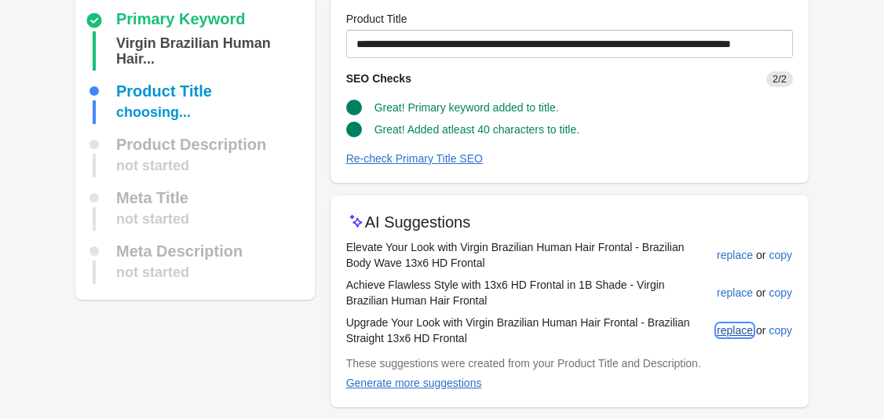
click at [726, 334] on div "replace" at bounding box center [735, 330] width 36 height 13
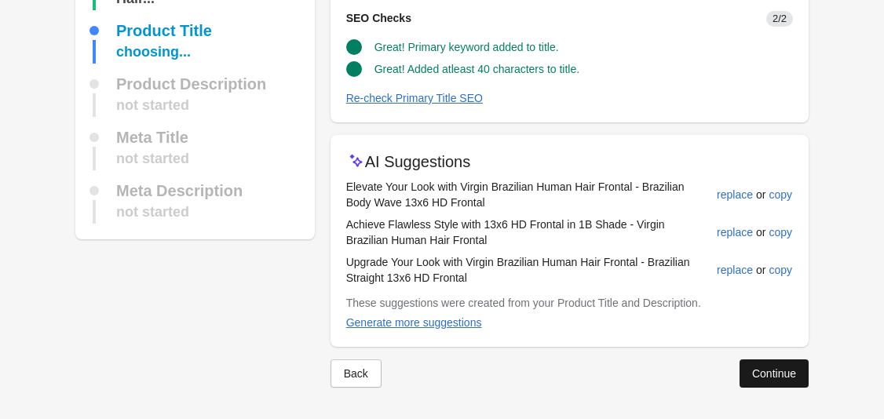
click at [779, 370] on div "Continue" at bounding box center [774, 373] width 44 height 13
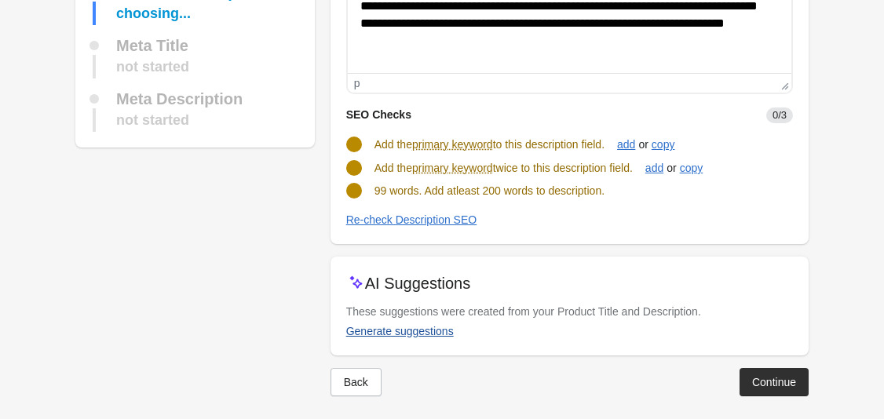
scroll to position [238, 0]
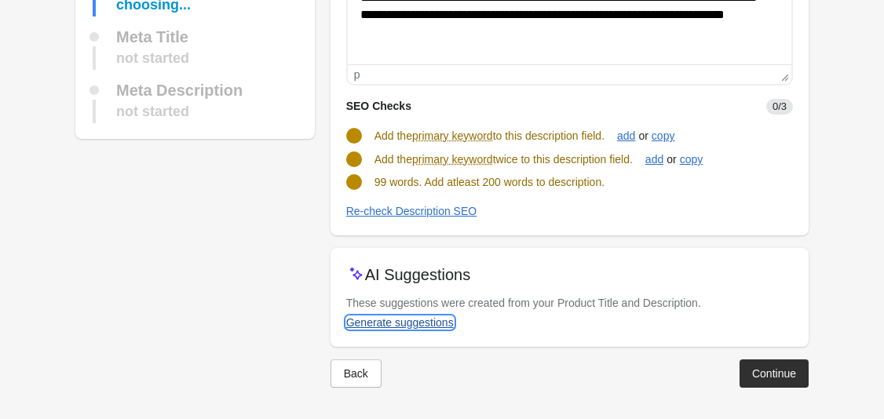
click at [410, 325] on div "Generate suggestions" at bounding box center [400, 322] width 108 height 13
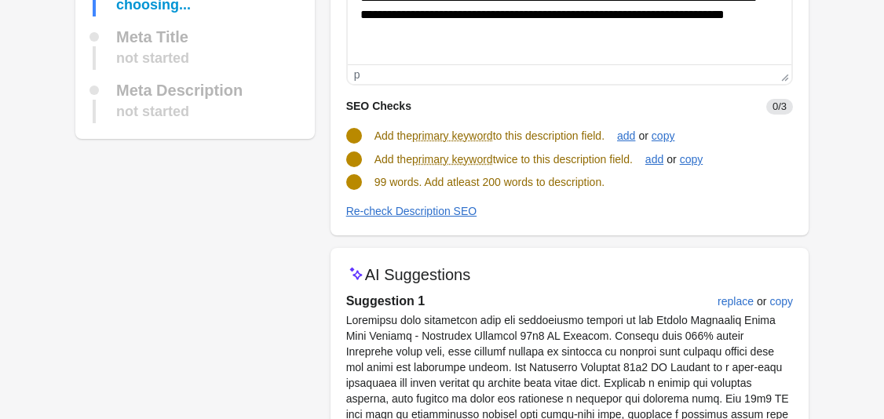
scroll to position [304, 0]
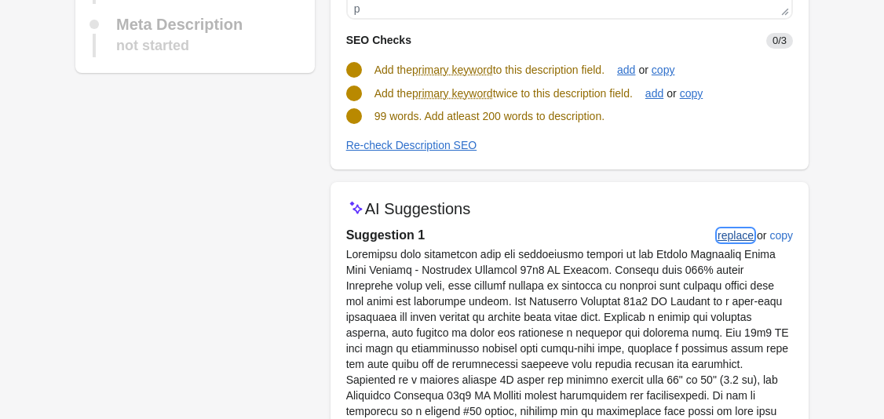
click at [742, 239] on div "replace" at bounding box center [735, 235] width 36 height 13
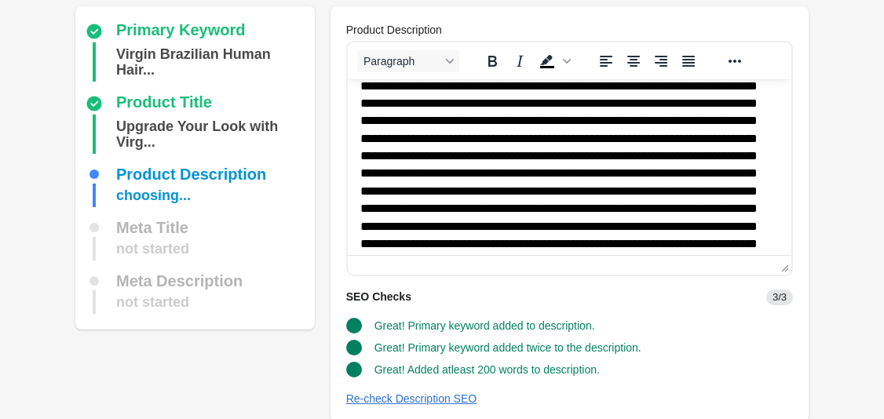
scroll to position [253, 0]
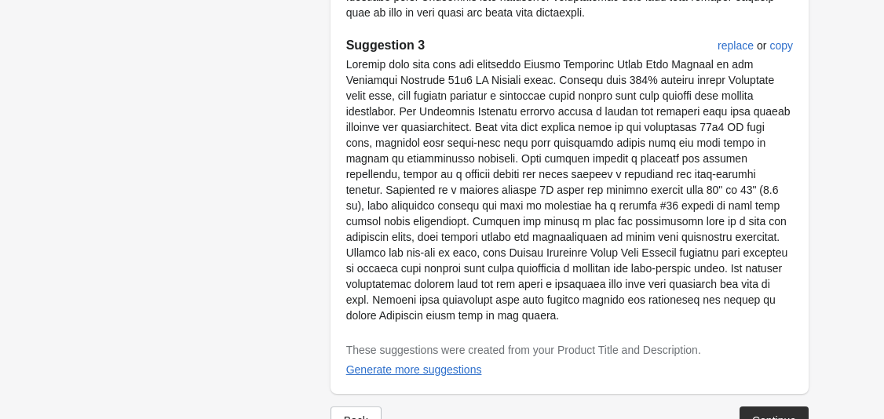
click at [756, 414] on div "Continue" at bounding box center [774, 420] width 44 height 13
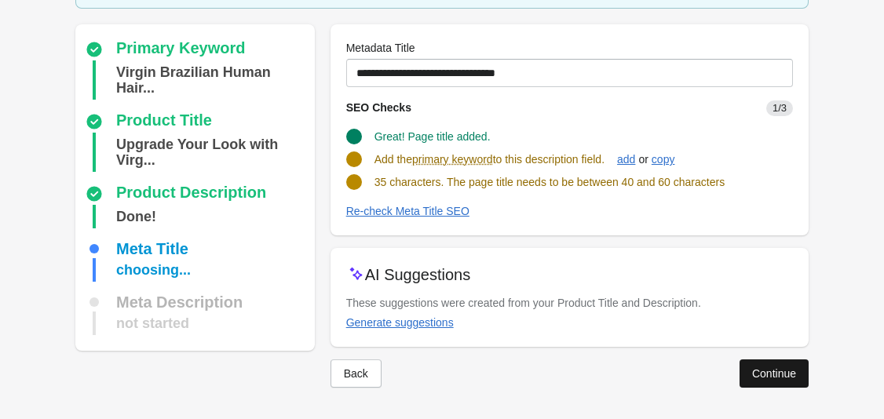
scroll to position [104, 0]
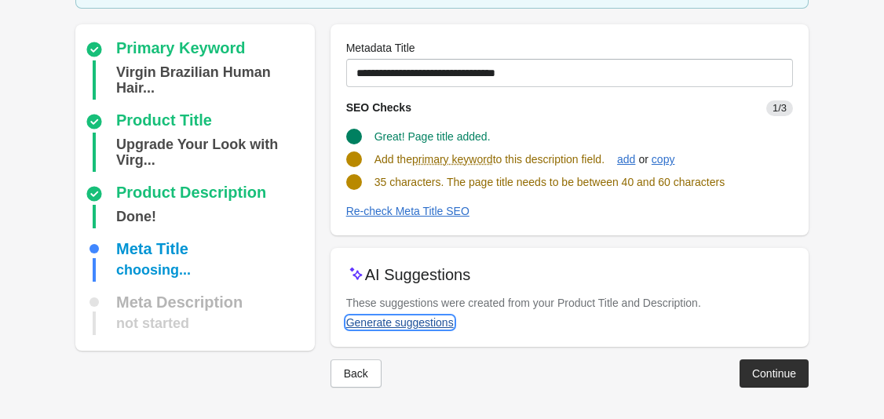
click at [428, 327] on div "Generate suggestions" at bounding box center [400, 322] width 108 height 13
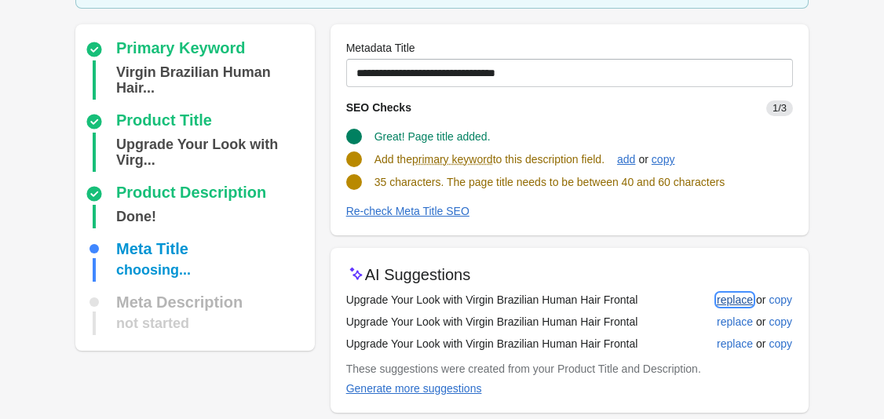
click at [741, 294] on div "replace" at bounding box center [735, 300] width 36 height 13
type input "**********"
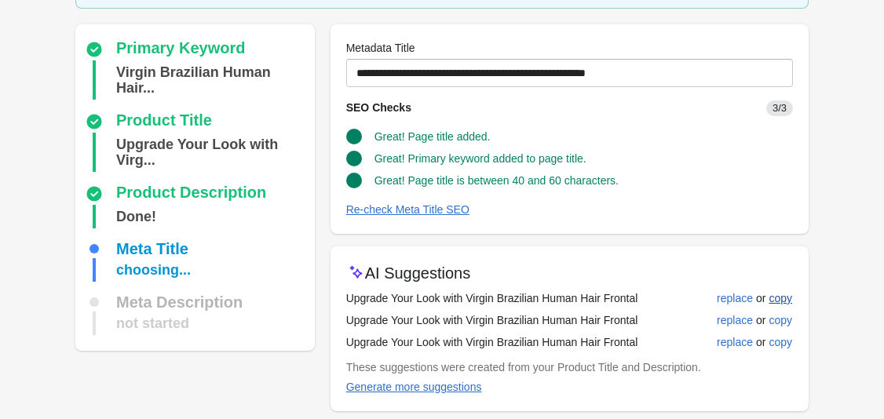
scroll to position [169, 0]
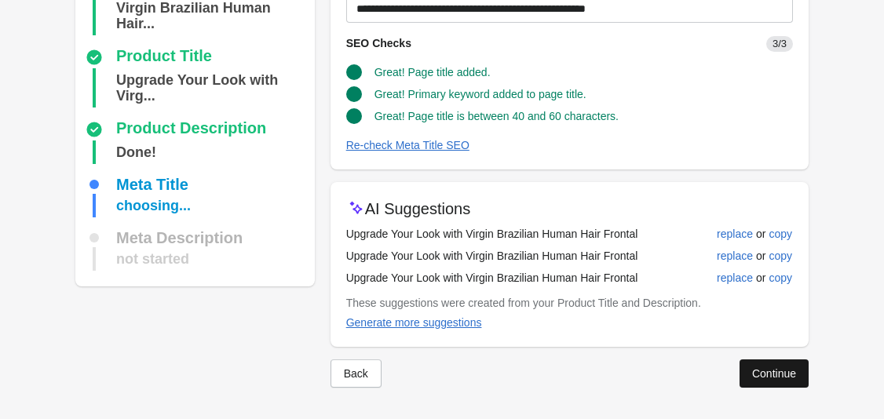
click at [765, 375] on div "Continue" at bounding box center [774, 373] width 44 height 13
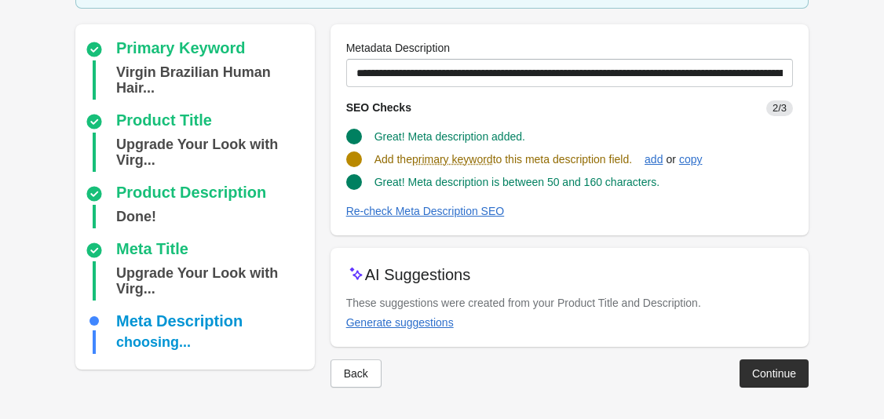
scroll to position [120, 0]
click at [411, 318] on div "Generate suggestions" at bounding box center [400, 322] width 108 height 13
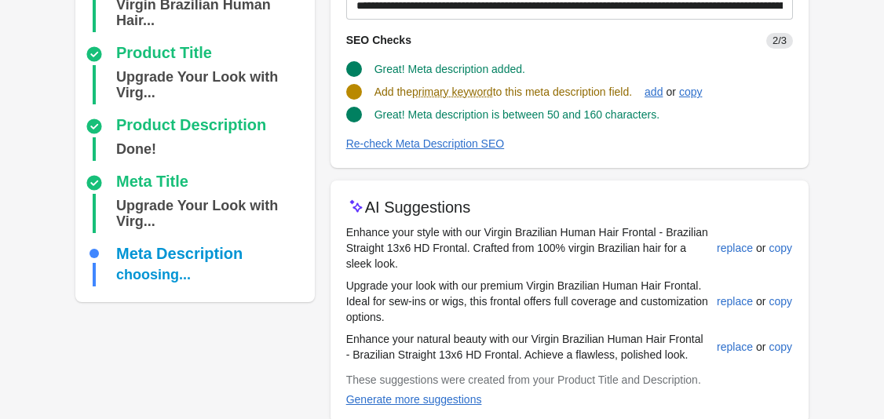
scroll to position [191, 0]
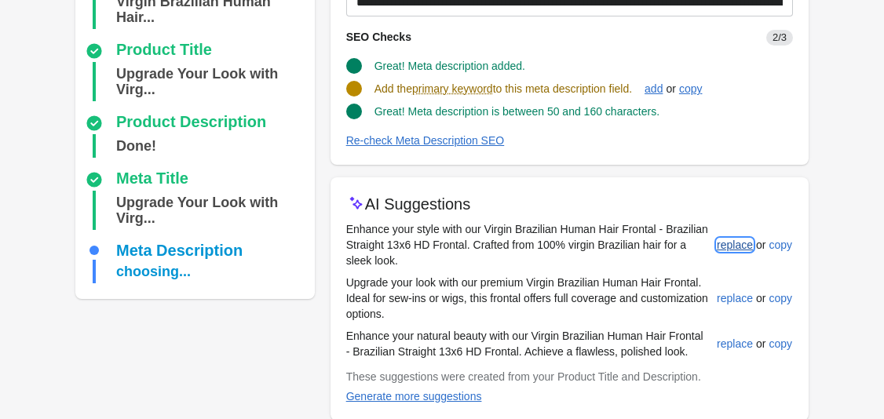
click at [720, 250] on div "replace" at bounding box center [735, 245] width 36 height 13
type input "**********"
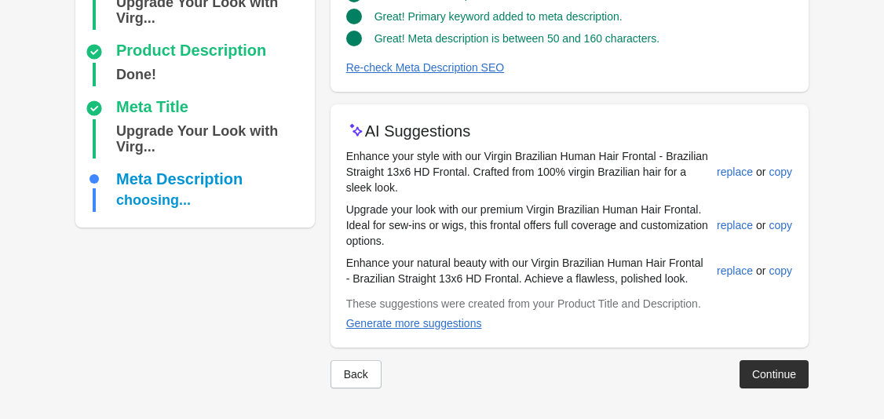
scroll to position [263, 0]
click at [770, 371] on div "Continue" at bounding box center [774, 373] width 44 height 13
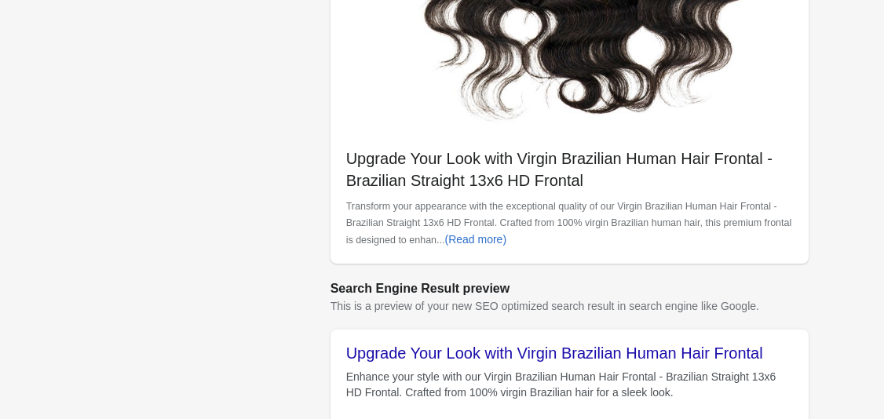
scroll to position [653, 0]
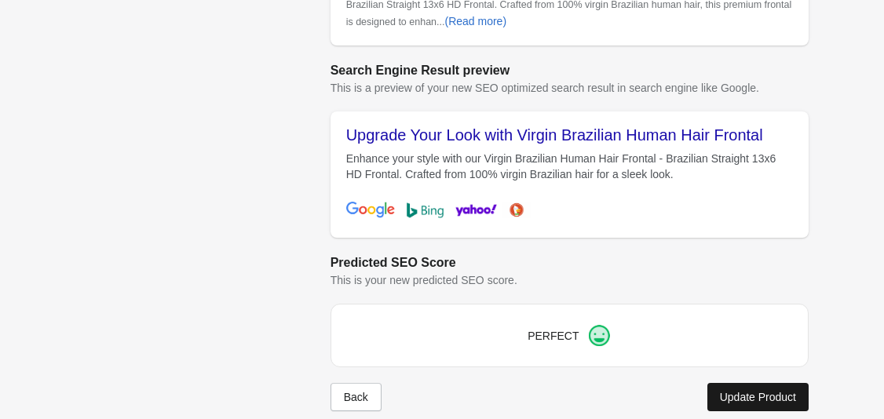
click at [742, 399] on div "Update Product" at bounding box center [758, 397] width 76 height 13
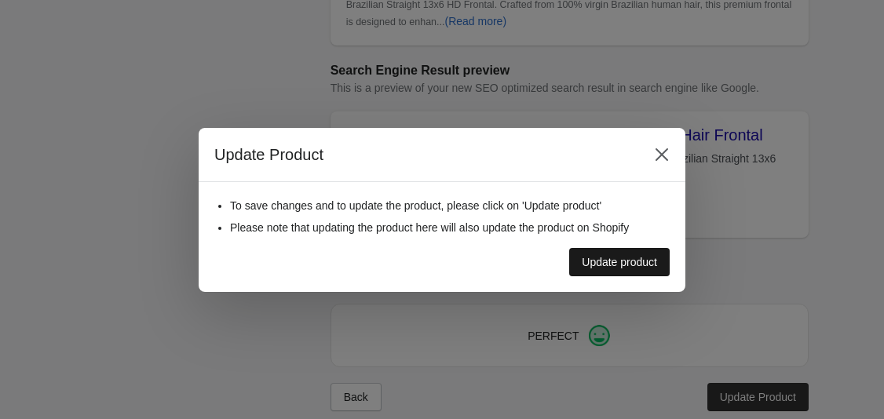
click at [653, 258] on div "Update product" at bounding box center [619, 262] width 75 height 13
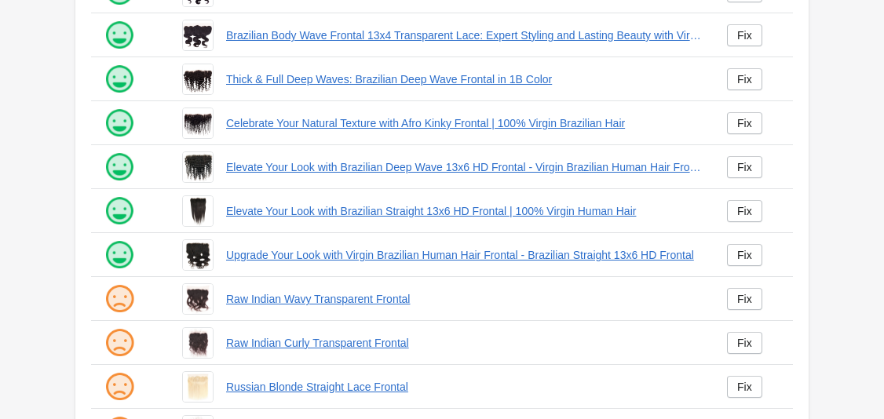
scroll to position [447, 0]
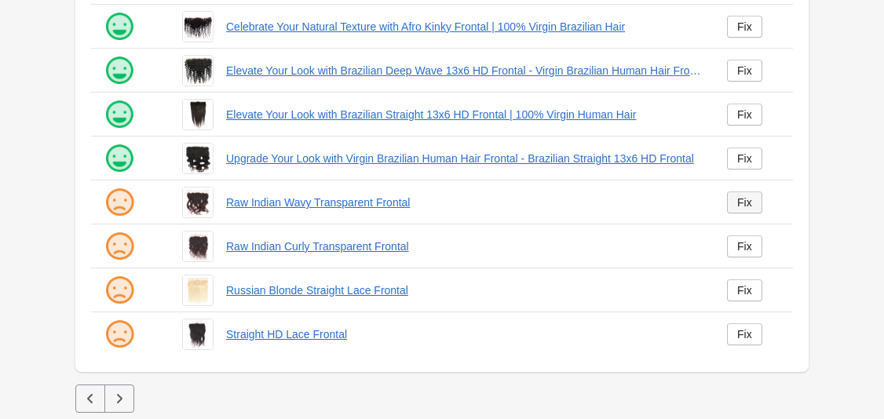
click at [740, 206] on div "Fix" at bounding box center [744, 202] width 15 height 13
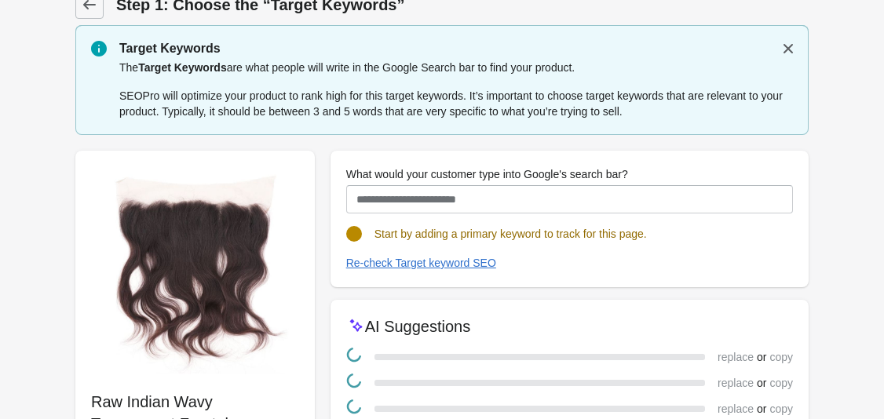
scroll to position [191, 0]
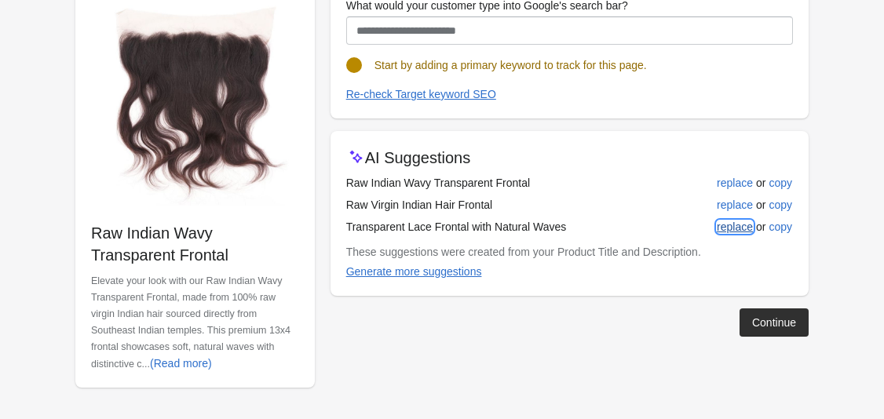
click at [731, 224] on div "replace" at bounding box center [735, 227] width 36 height 13
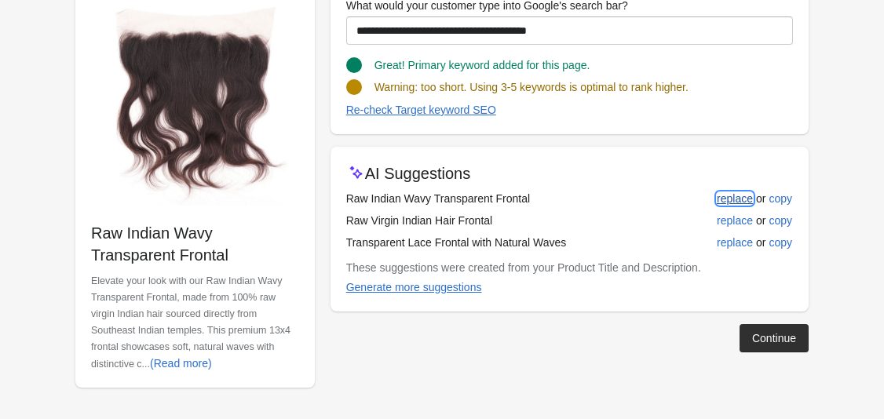
click at [726, 202] on div "replace" at bounding box center [735, 198] width 36 height 13
type input "**********"
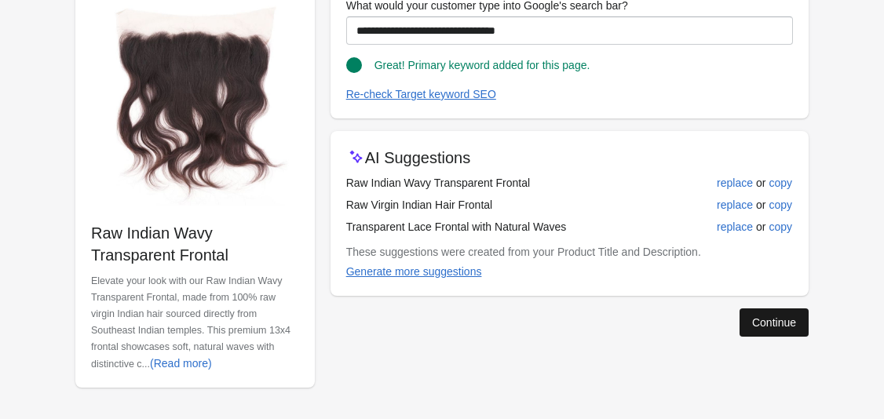
click at [761, 316] on div "Continue" at bounding box center [774, 322] width 44 height 13
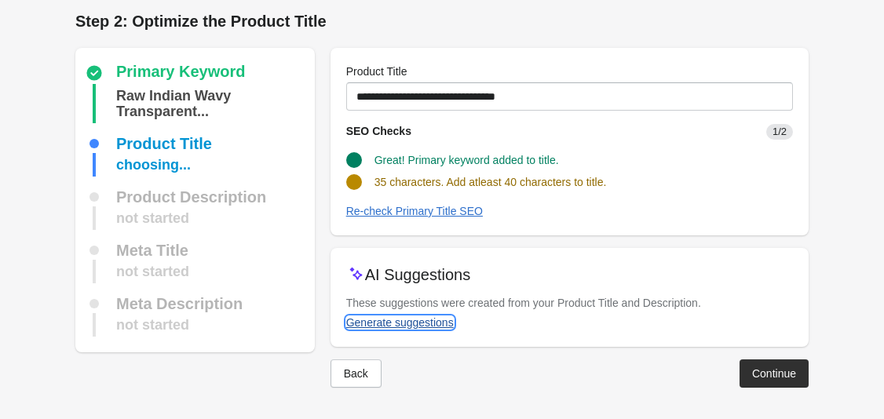
click at [405, 324] on div "Generate suggestions" at bounding box center [400, 322] width 108 height 13
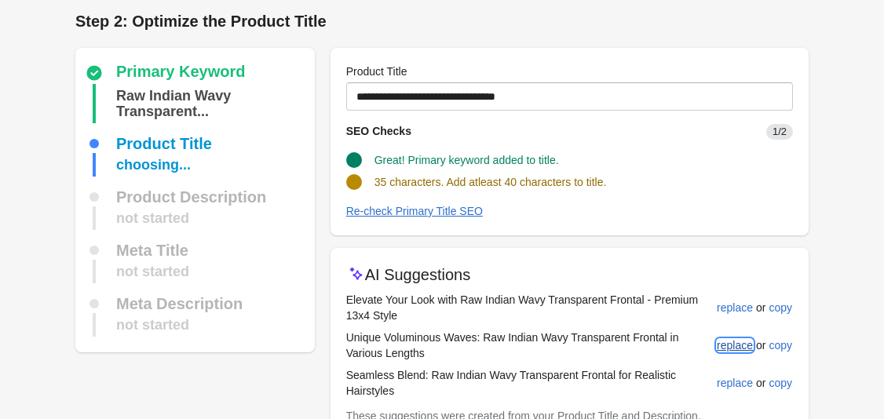
click at [742, 350] on div "replace" at bounding box center [735, 345] width 36 height 13
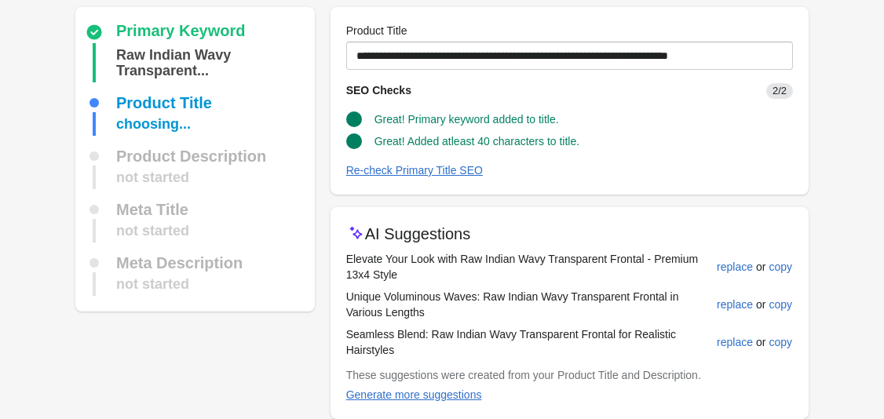
scroll to position [49, 0]
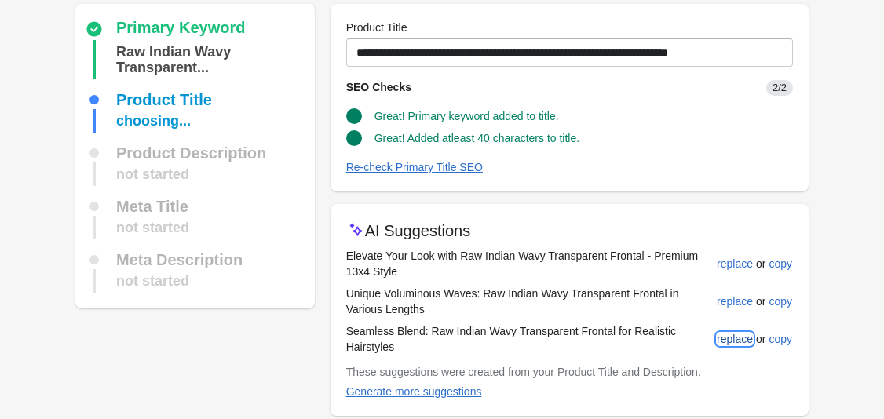
click at [742, 341] on div "replace" at bounding box center [735, 339] width 36 height 13
type input "**********"
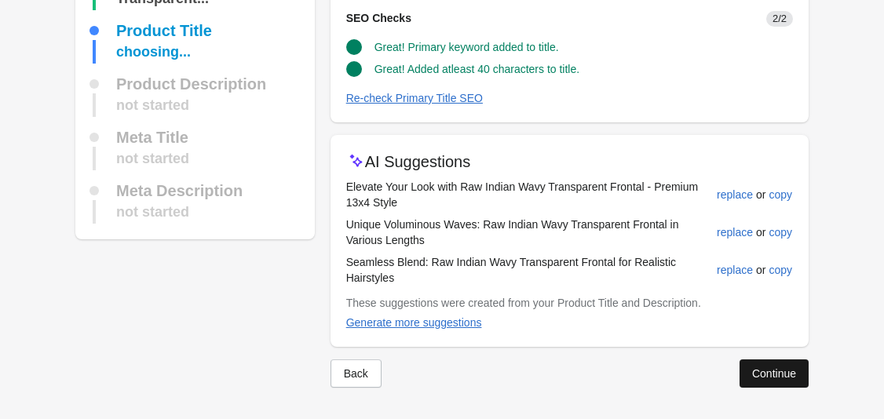
click at [793, 382] on button "Continue" at bounding box center [773, 373] width 69 height 28
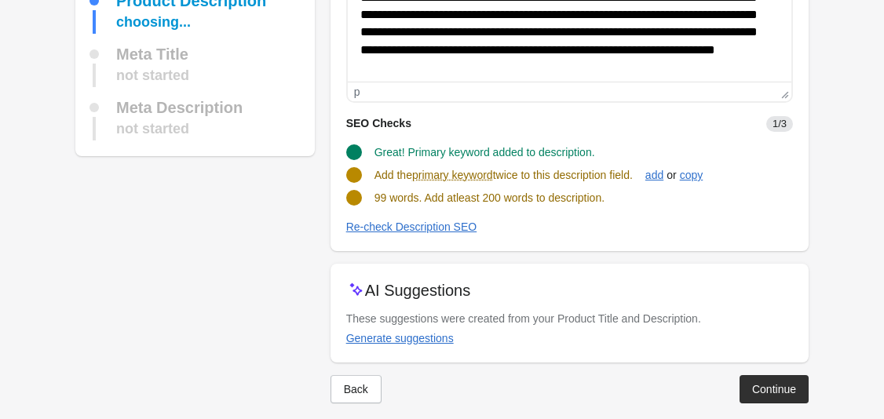
scroll to position [236, 0]
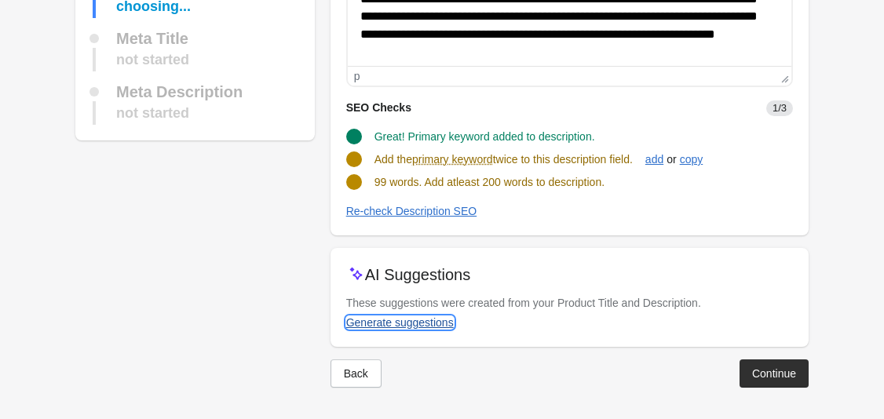
click at [410, 330] on button "Generate suggestions" at bounding box center [400, 322] width 120 height 28
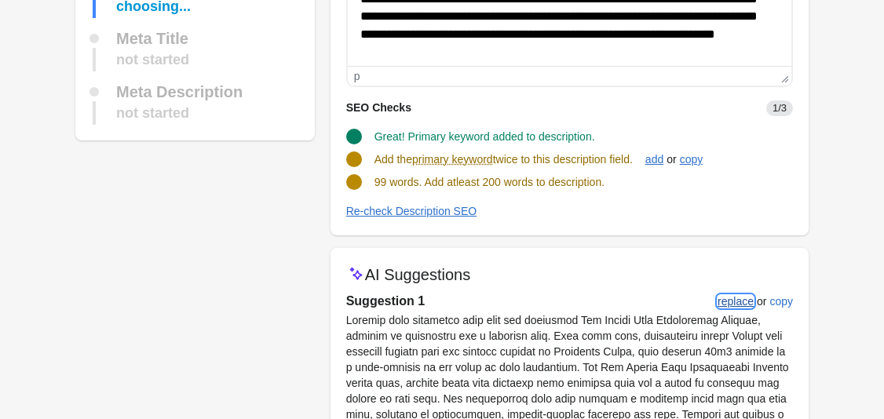
click at [738, 307] on div "replace" at bounding box center [735, 301] width 36 height 13
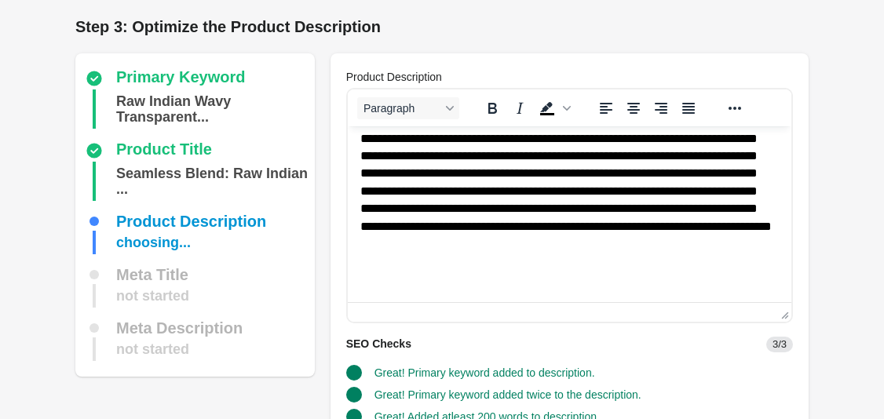
scroll to position [223, 0]
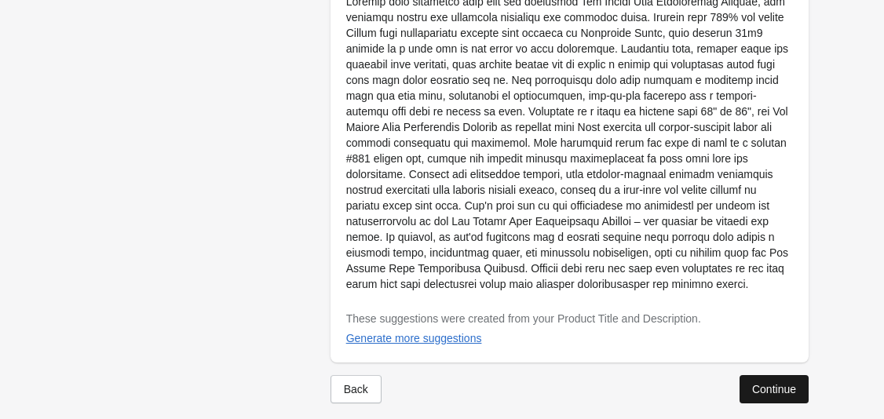
click at [769, 383] on div "Continue" at bounding box center [774, 389] width 44 height 13
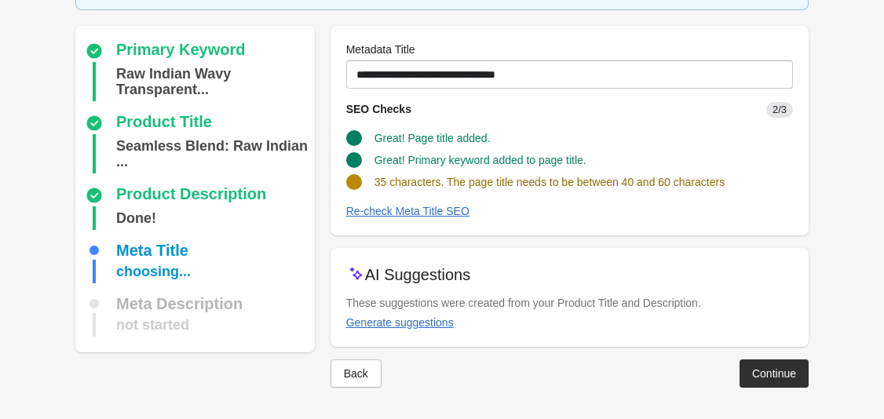
scroll to position [103, 0]
click at [415, 330] on button "Generate suggestions" at bounding box center [400, 322] width 120 height 28
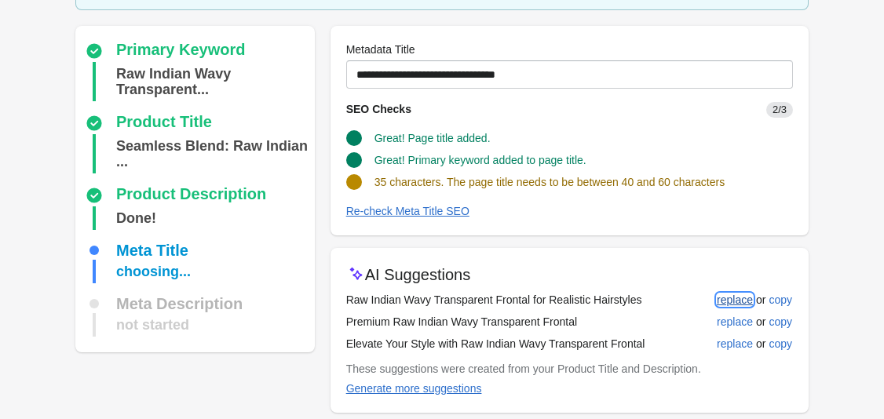
click at [741, 297] on div "replace" at bounding box center [735, 300] width 36 height 13
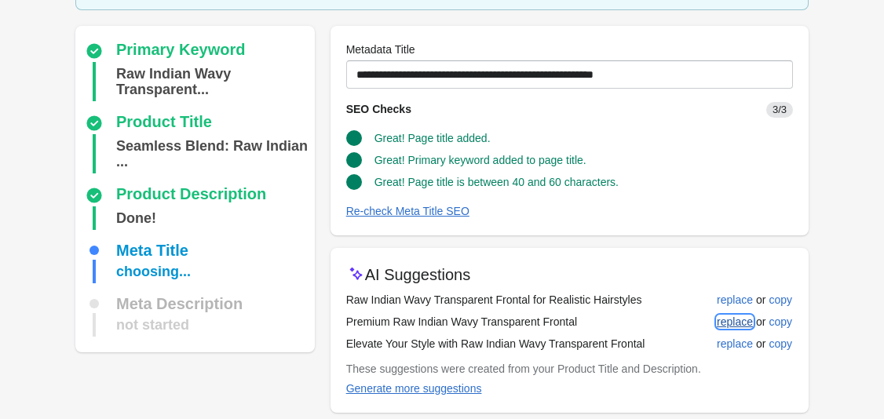
click at [733, 327] on div "replace" at bounding box center [735, 321] width 36 height 13
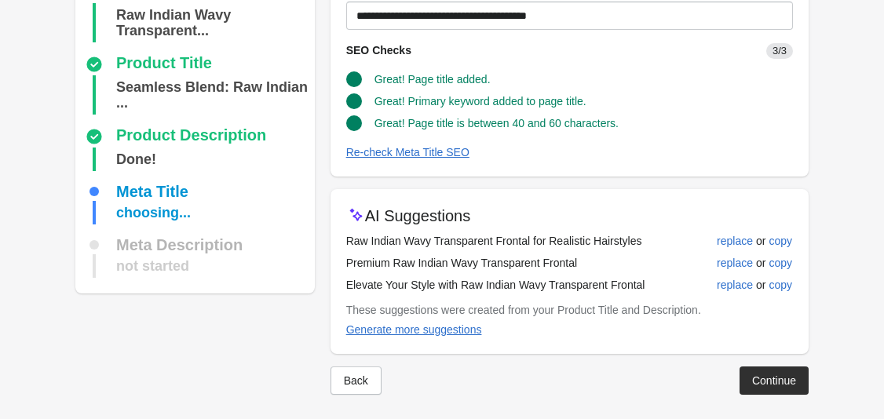
scroll to position [169, 0]
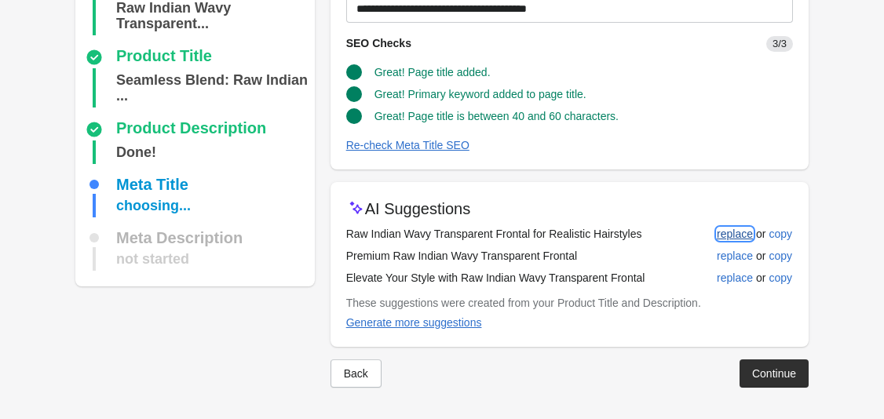
click at [740, 234] on div "replace" at bounding box center [735, 234] width 36 height 13
type input "**********"
click at [776, 374] on div "Continue" at bounding box center [774, 373] width 44 height 13
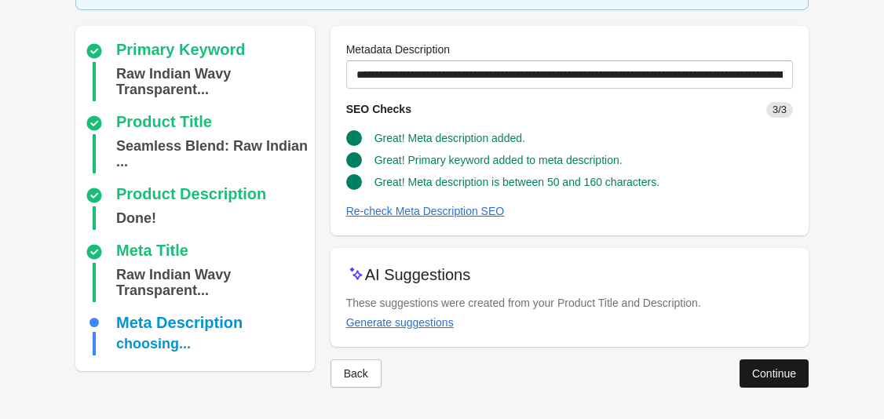
click at [776, 374] on div "Continue" at bounding box center [774, 373] width 44 height 13
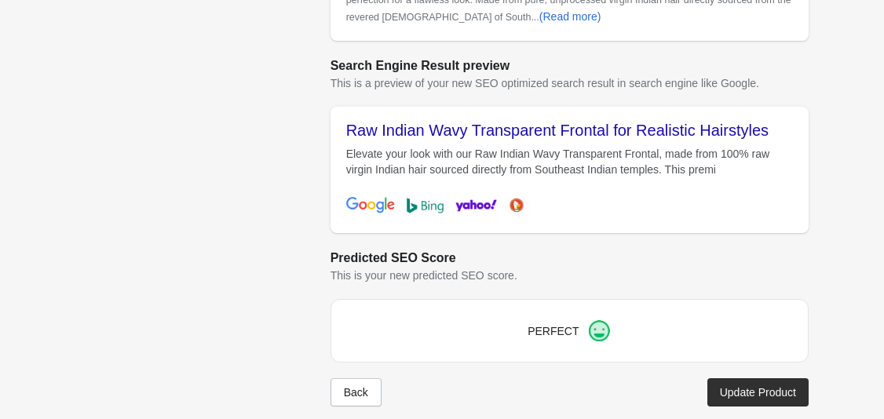
scroll to position [676, 0]
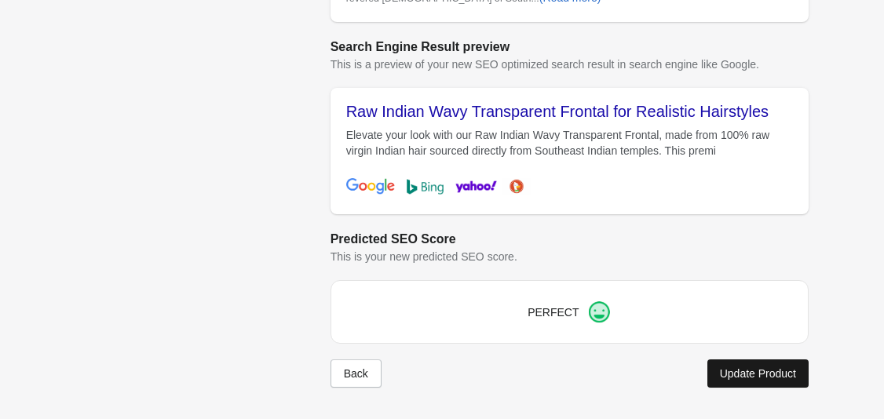
click at [750, 363] on button "Update Product" at bounding box center [757, 373] width 101 height 28
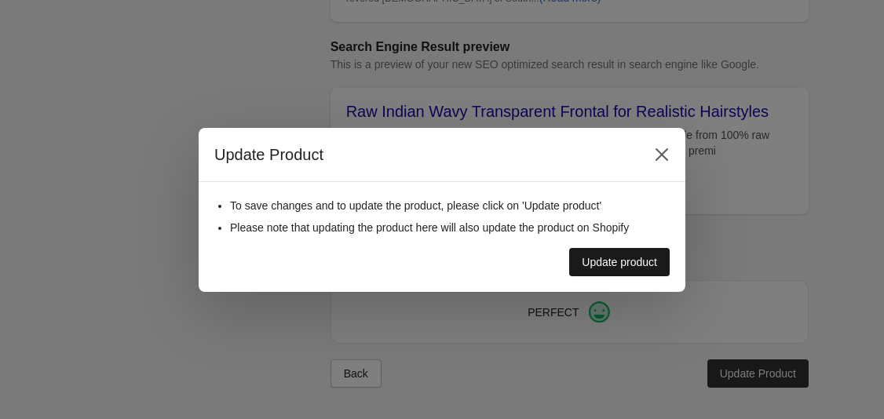
click at [622, 271] on button "Update product" at bounding box center [619, 262] width 100 height 28
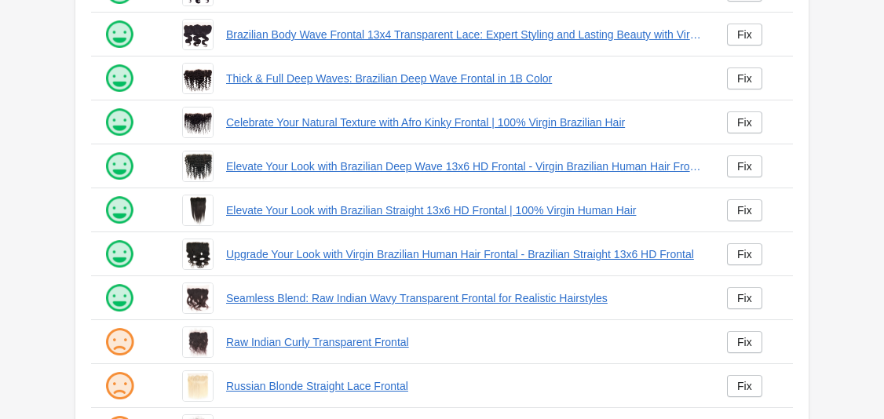
scroll to position [447, 0]
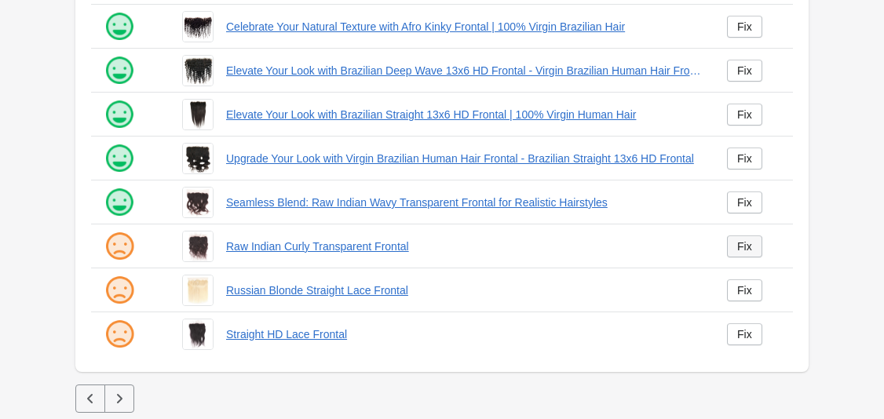
click at [737, 254] on link "Fix" at bounding box center [744, 246] width 35 height 22
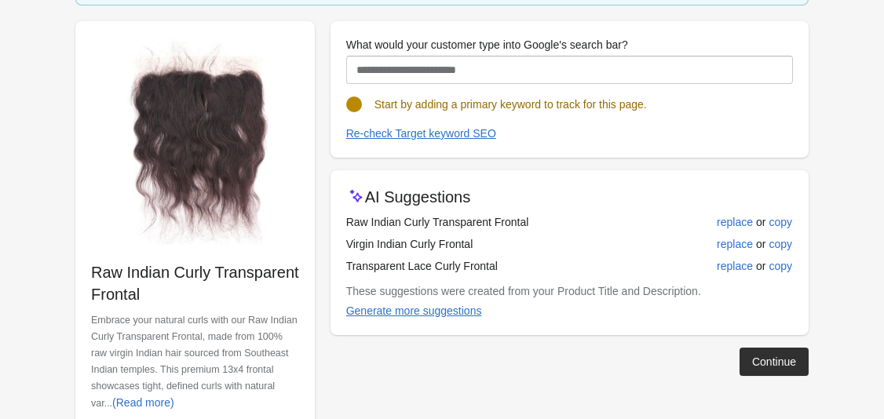
scroll to position [160, 0]
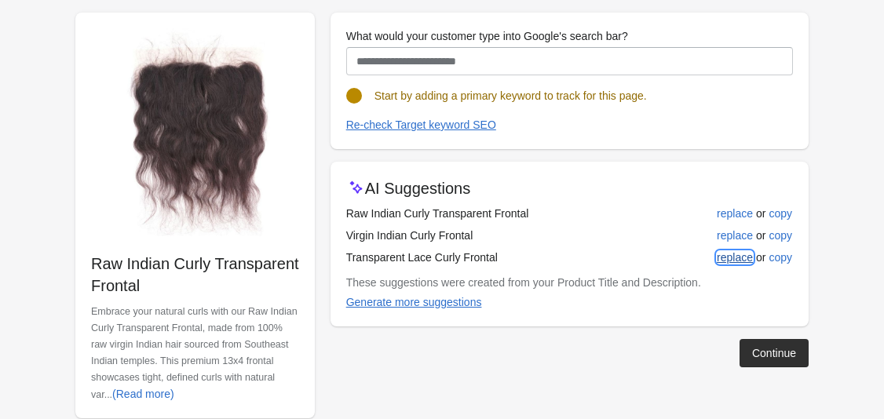
click at [733, 264] on button "replace" at bounding box center [734, 257] width 49 height 28
type input "**********"
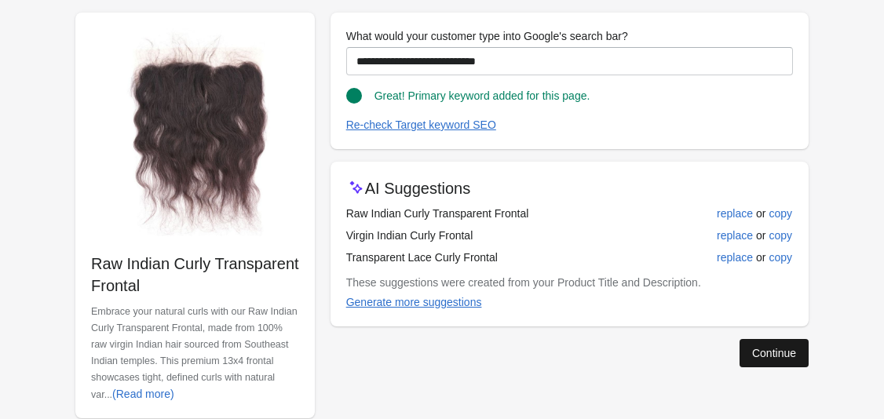
click at [772, 342] on button "Continue" at bounding box center [773, 353] width 69 height 28
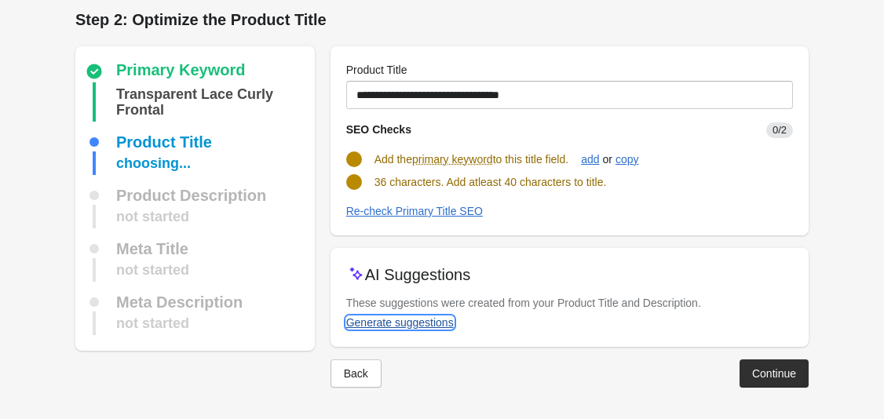
click at [411, 312] on button "Generate suggestions" at bounding box center [400, 322] width 120 height 28
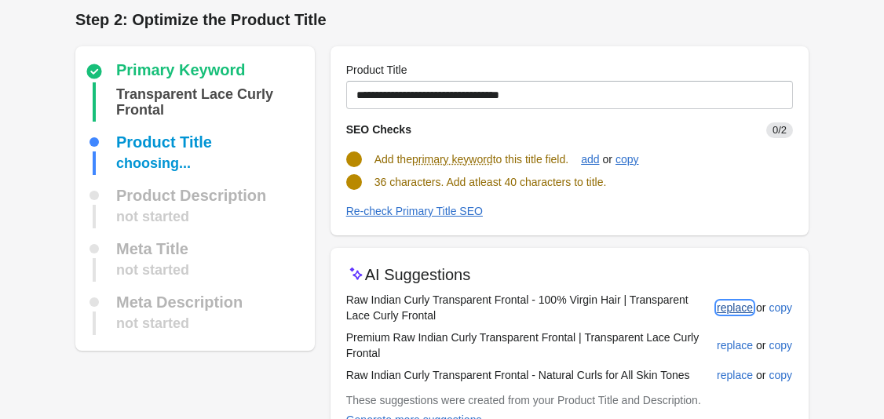
click at [731, 307] on div "replace" at bounding box center [735, 307] width 36 height 13
type input "**********"
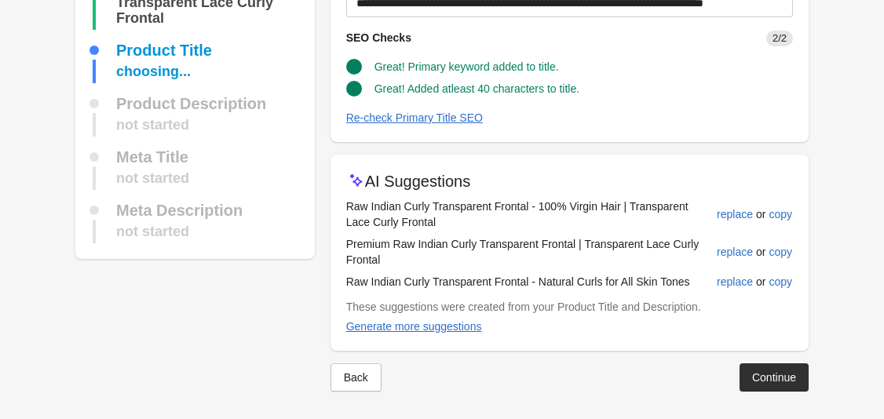
scroll to position [103, 0]
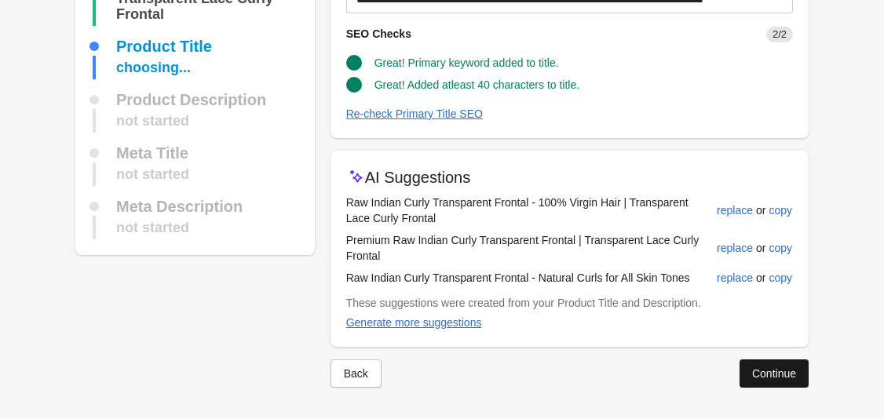
click at [792, 379] on div "Continue" at bounding box center [774, 373] width 44 height 13
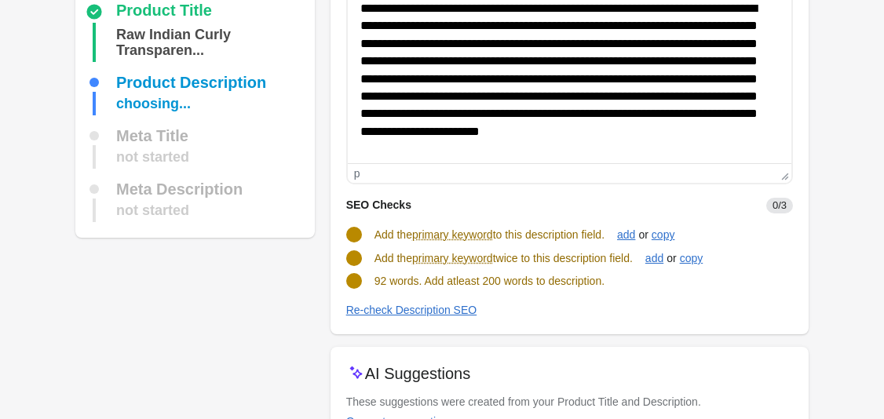
scroll to position [238, 0]
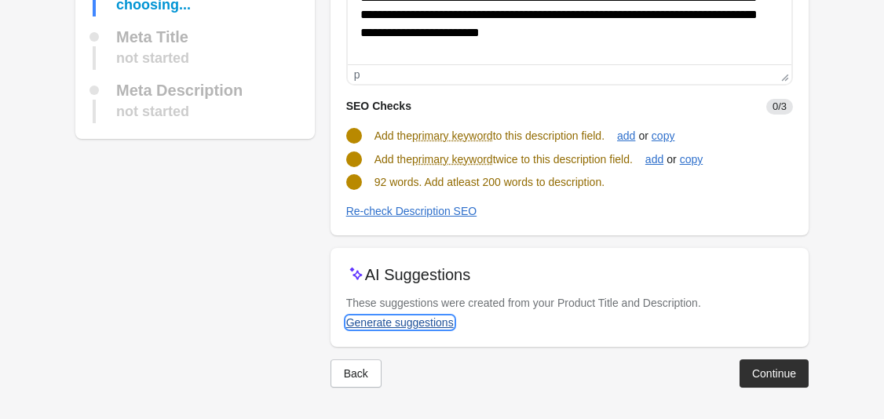
click at [404, 323] on div "Generate suggestions" at bounding box center [400, 322] width 108 height 13
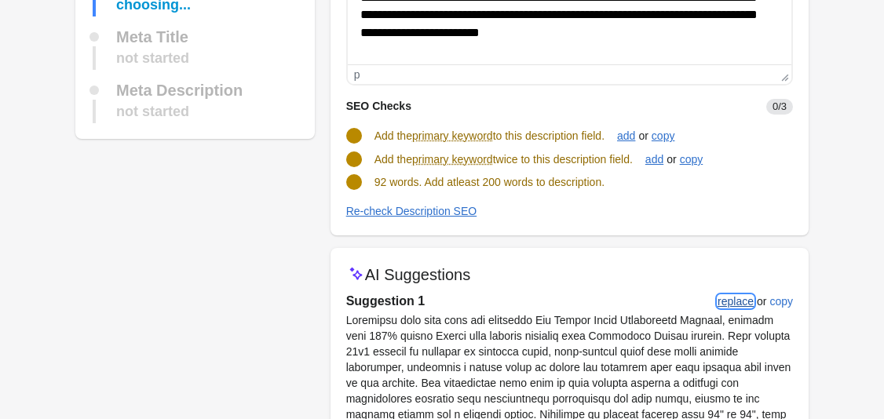
click at [735, 300] on div "replace" at bounding box center [735, 301] width 36 height 13
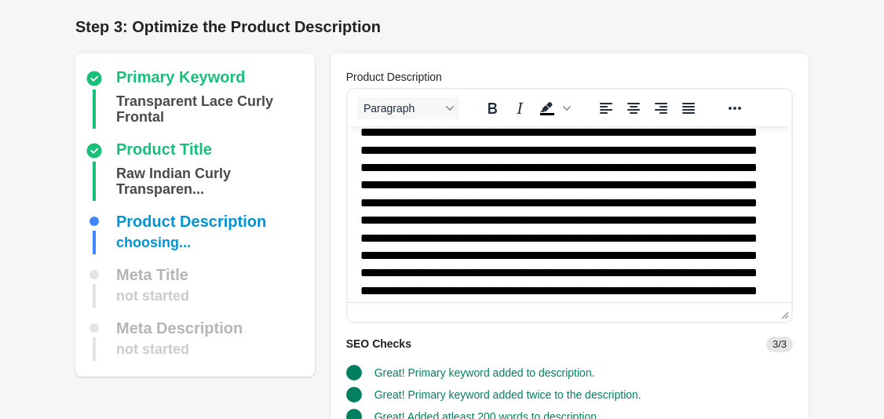
scroll to position [218, 0]
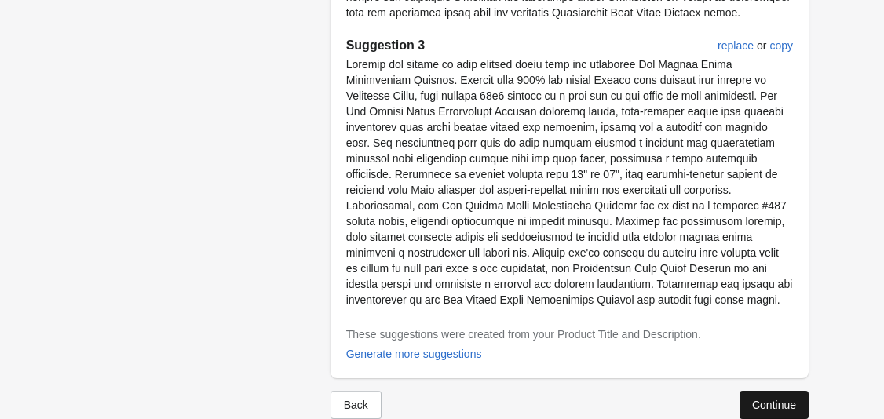
click at [766, 399] on div "Continue" at bounding box center [774, 405] width 44 height 13
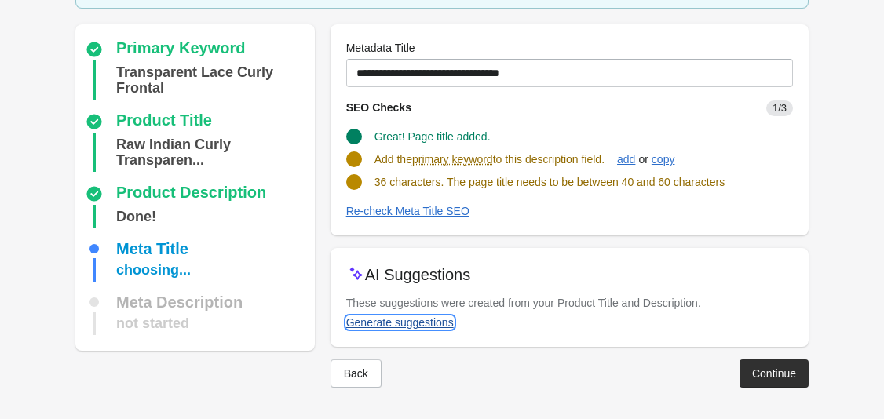
click at [405, 321] on div "Generate suggestions" at bounding box center [400, 322] width 108 height 13
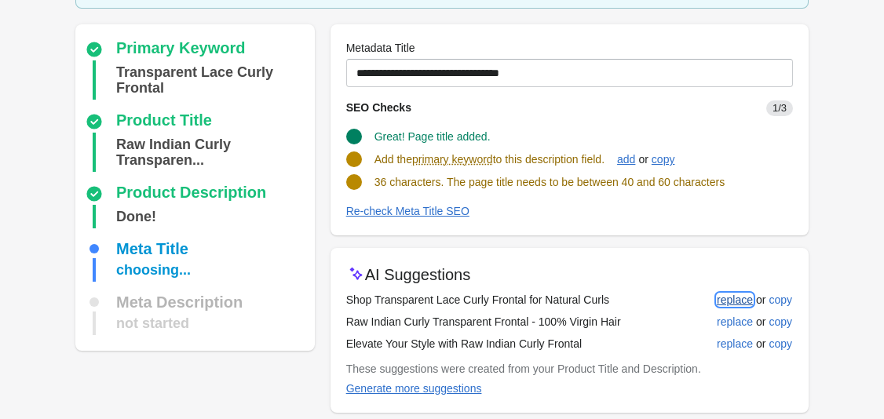
click at [728, 300] on div "replace" at bounding box center [735, 300] width 36 height 13
type input "**********"
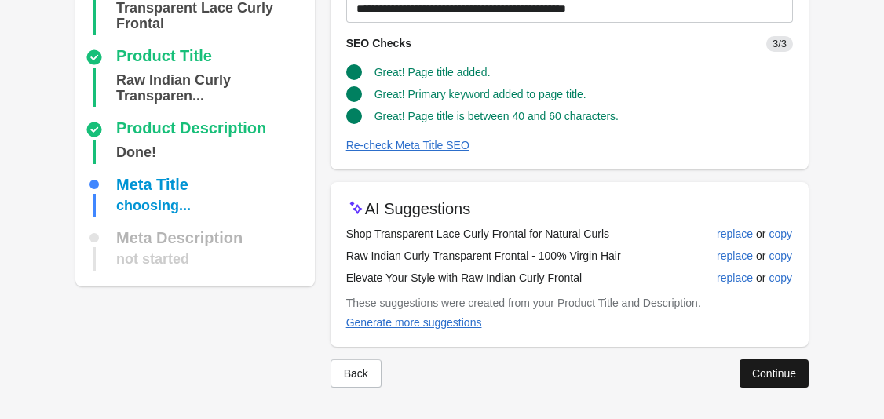
click at [787, 369] on div "Continue" at bounding box center [774, 373] width 44 height 13
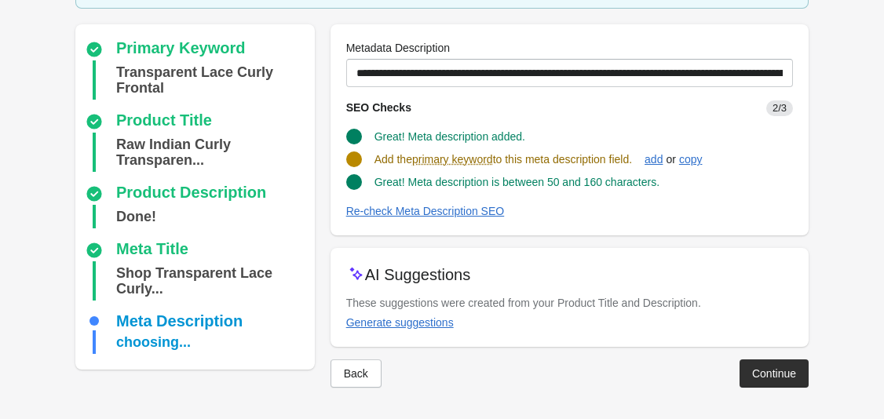
scroll to position [120, 0]
click at [441, 324] on div "Generate suggestions" at bounding box center [400, 322] width 108 height 13
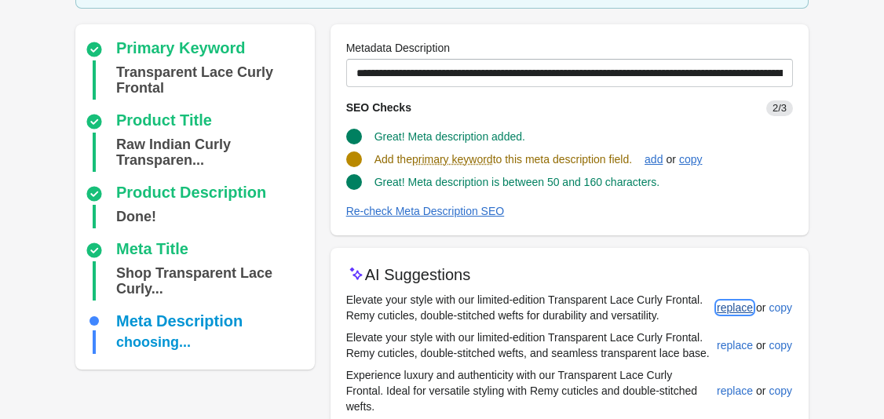
click at [741, 311] on div "replace" at bounding box center [735, 307] width 36 height 13
type input "**********"
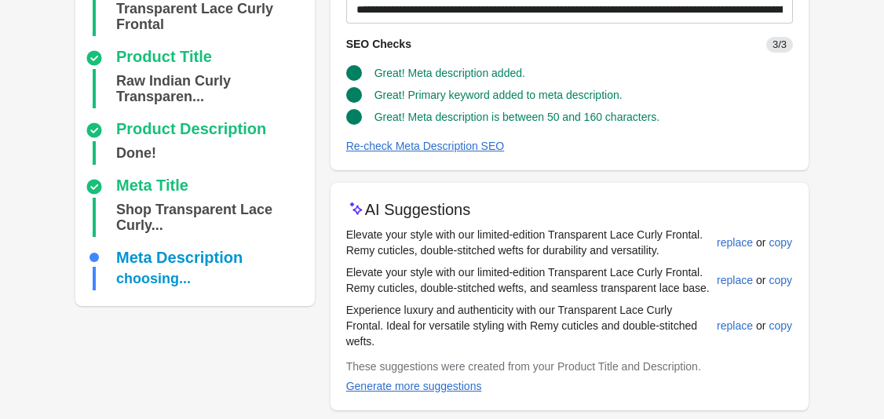
scroll to position [247, 0]
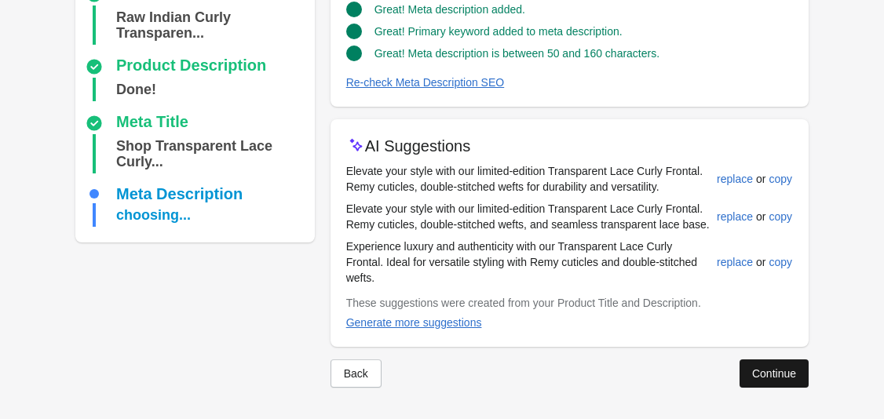
click at [771, 380] on button "Continue" at bounding box center [773, 373] width 69 height 28
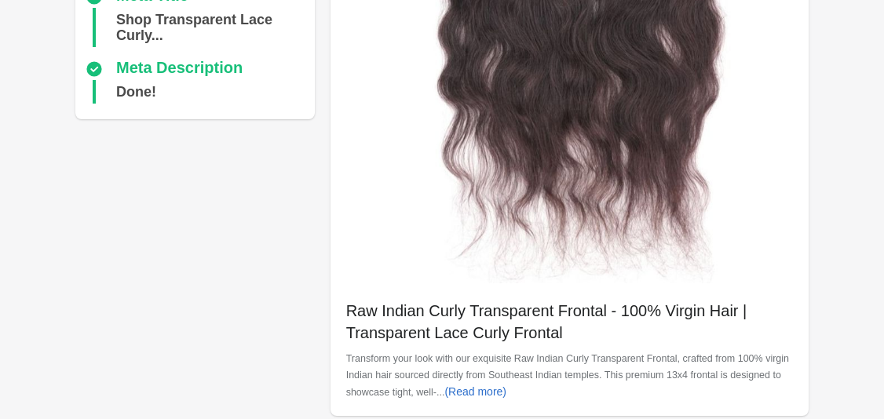
scroll to position [676, 0]
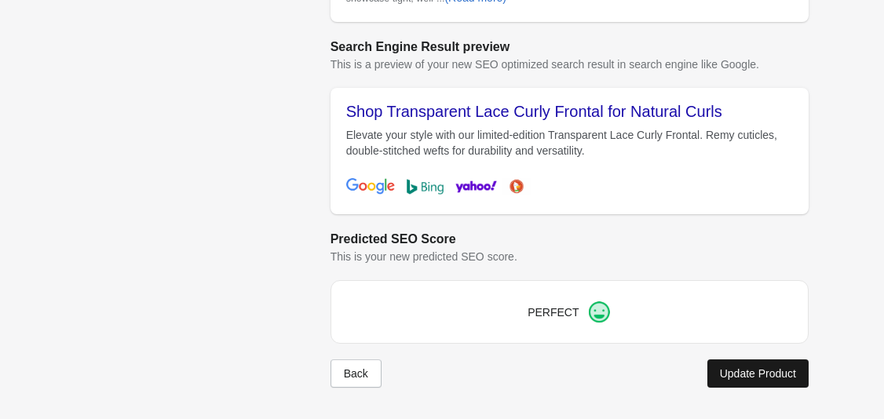
click at [748, 371] on div "Update Product" at bounding box center [758, 373] width 76 height 13
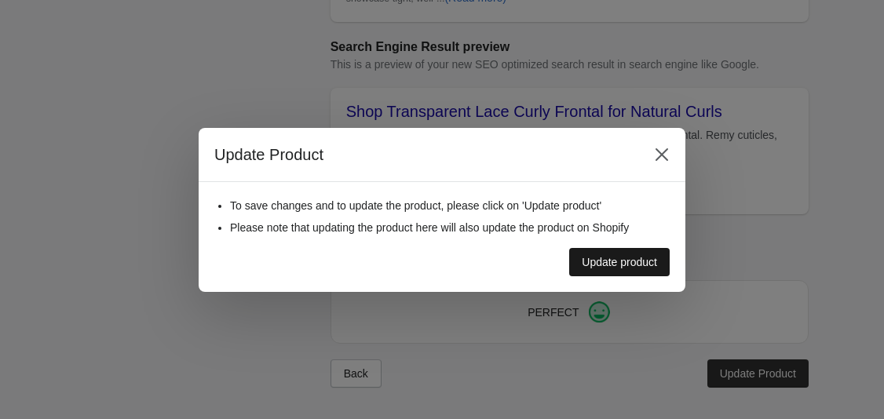
click at [625, 267] on div "Update product" at bounding box center [619, 262] width 75 height 13
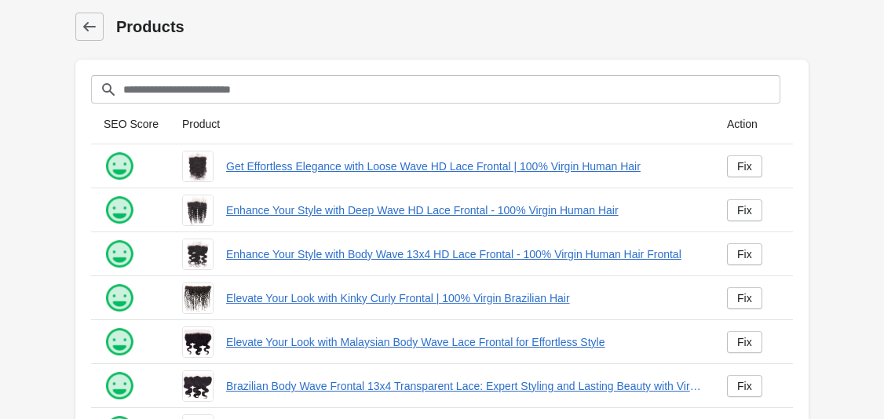
scroll to position [447, 0]
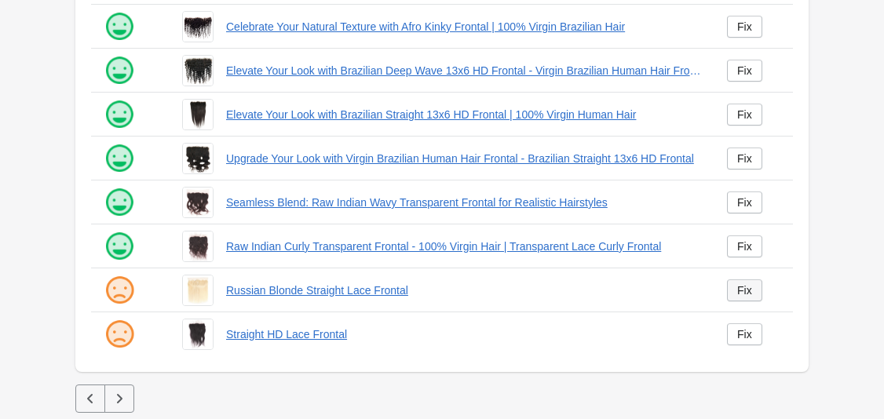
click at [747, 283] on link "Fix" at bounding box center [744, 290] width 35 height 22
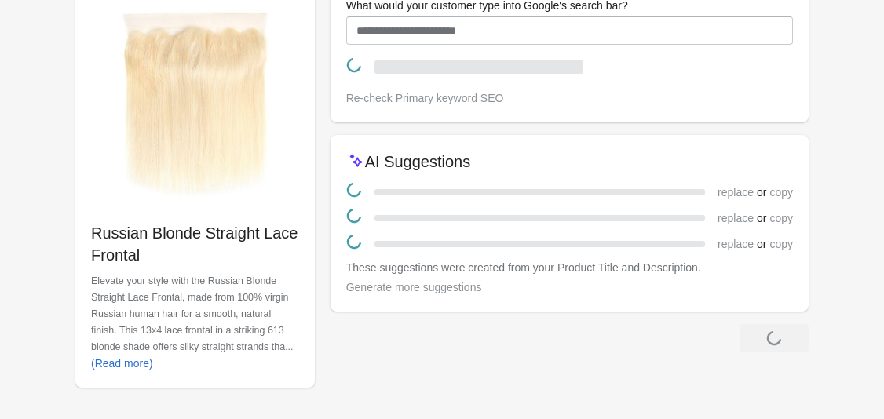
click at [742, 122] on div "What would your customer type into Google's search bar? Re-check Primary keywor…" at bounding box center [569, 52] width 478 height 140
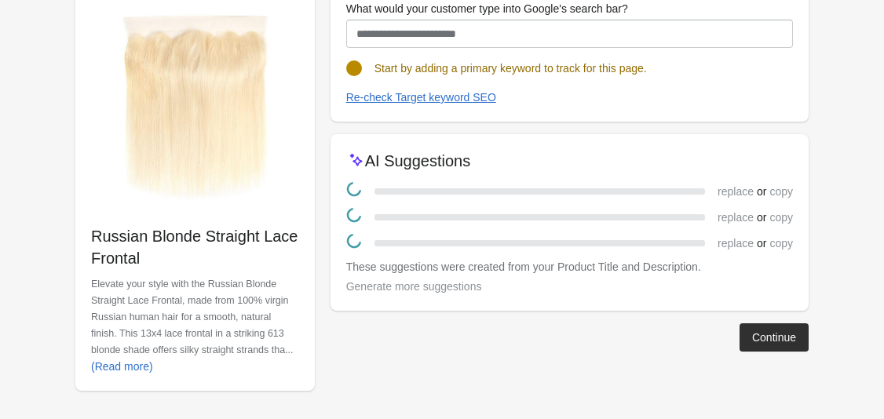
scroll to position [191, 0]
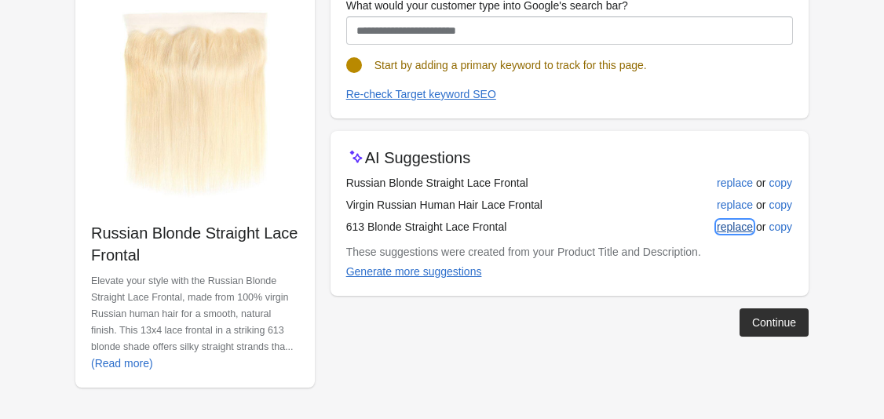
click at [727, 222] on div "replace" at bounding box center [735, 227] width 36 height 13
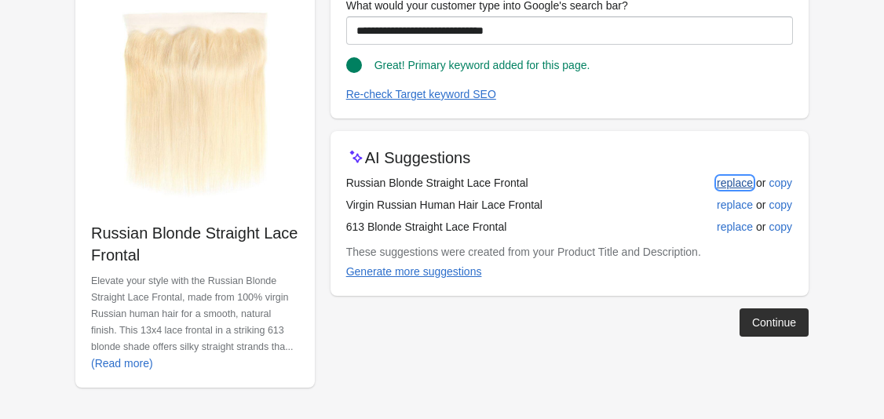
click at [725, 182] on div "replace" at bounding box center [735, 183] width 36 height 13
type input "**********"
click at [769, 327] on div "Continue" at bounding box center [774, 322] width 44 height 13
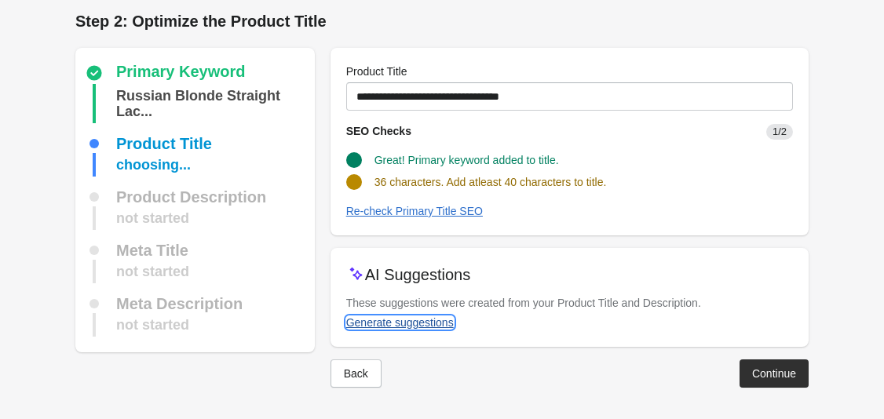
click at [420, 326] on div "Generate suggestions" at bounding box center [400, 322] width 108 height 13
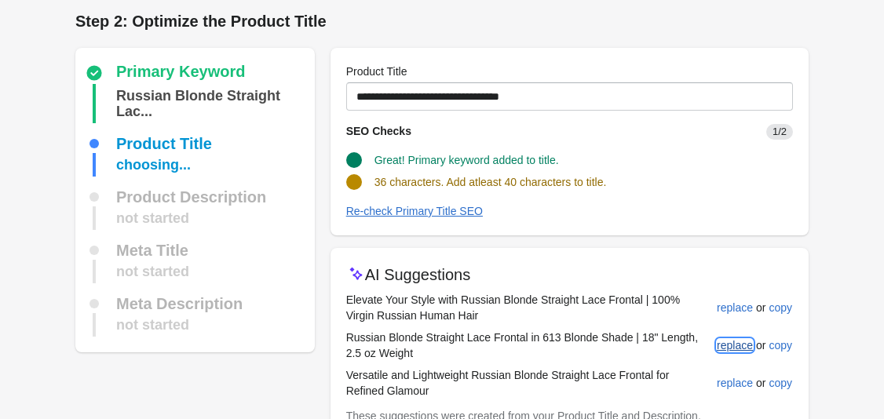
click at [741, 346] on div "replace" at bounding box center [735, 345] width 36 height 13
type input "**********"
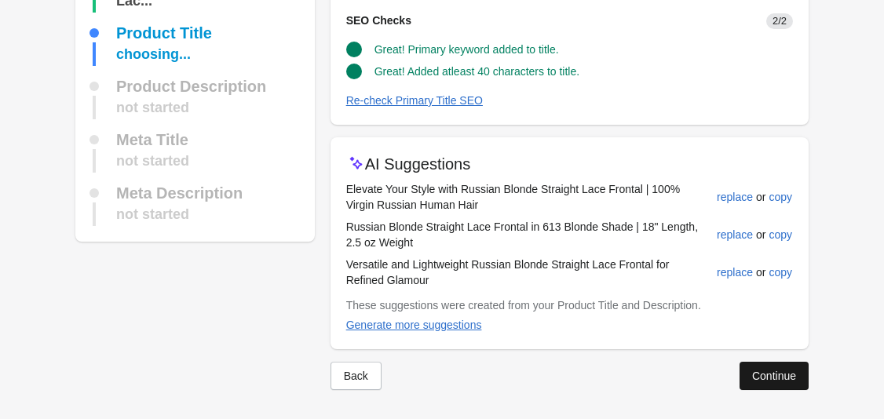
click at [754, 373] on div "Continue" at bounding box center [774, 376] width 44 height 13
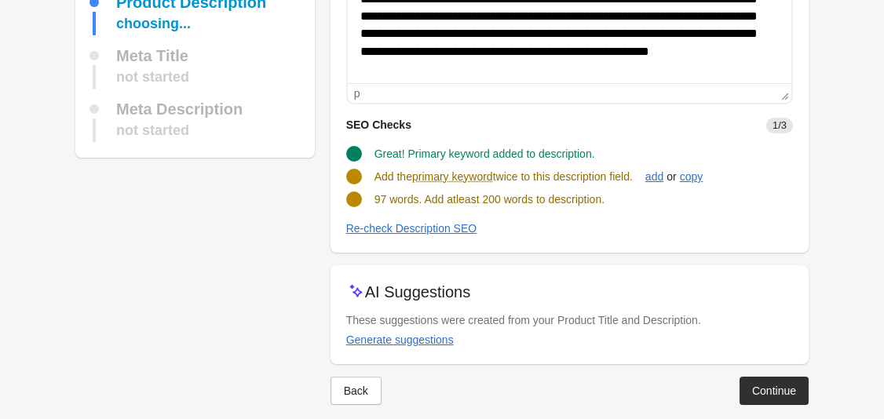
scroll to position [236, 0]
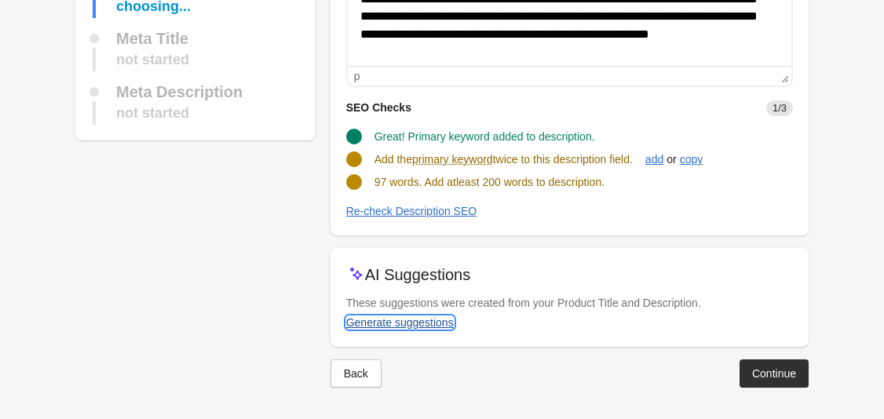
click at [411, 324] on div "Generate suggestions" at bounding box center [400, 322] width 108 height 13
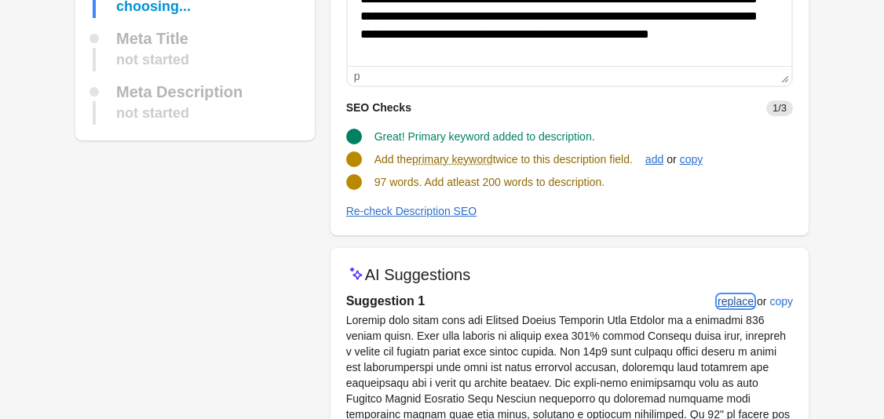
click at [748, 305] on div "replace" at bounding box center [735, 301] width 36 height 13
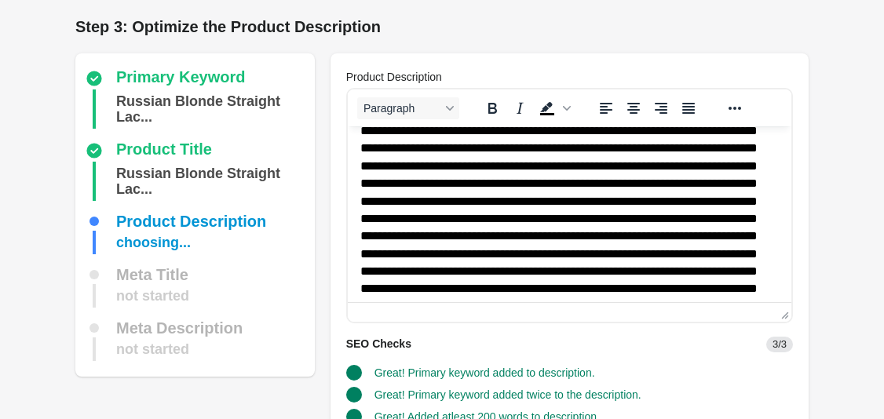
scroll to position [271, 0]
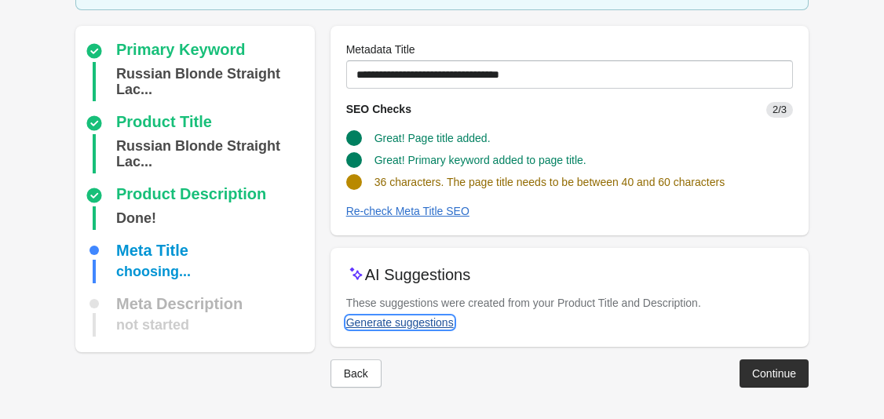
click at [439, 325] on div "Generate suggestions" at bounding box center [400, 322] width 108 height 13
click at [428, 319] on div "Generate suggestions" at bounding box center [400, 322] width 108 height 13
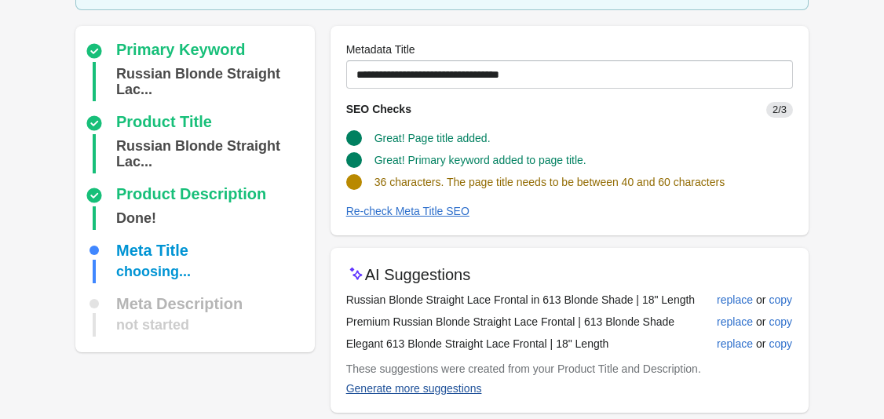
click at [422, 319] on td "Premium Russian Blonde Straight Lace Frontal | 613 Blonde Shade" at bounding box center [529, 322] width 367 height 22
click at [738, 301] on div "replace" at bounding box center [735, 300] width 36 height 13
click at [739, 317] on div "replace" at bounding box center [735, 321] width 36 height 13
click at [742, 338] on div "replace" at bounding box center [735, 343] width 36 height 13
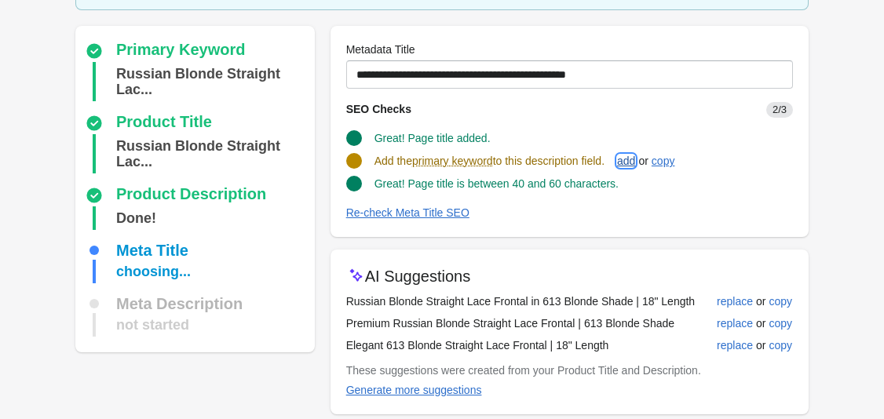
click at [625, 155] on div "add" at bounding box center [626, 161] width 18 height 13
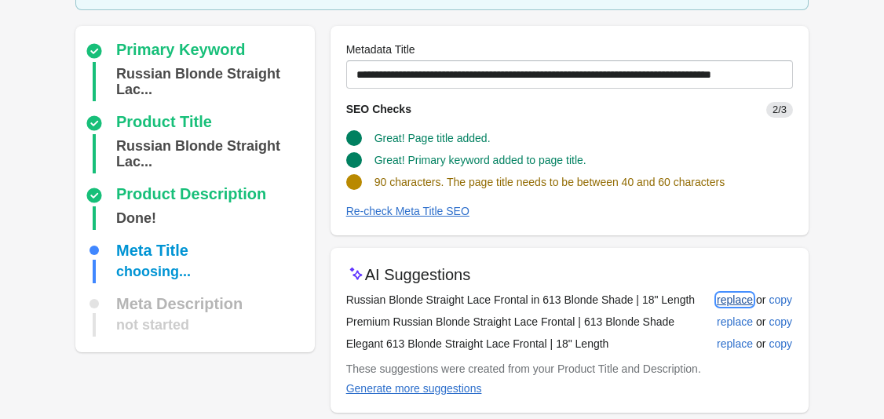
click at [731, 300] on div "replace" at bounding box center [735, 300] width 36 height 13
click at [739, 326] on div "replace" at bounding box center [735, 321] width 36 height 13
click at [747, 348] on div "replace" at bounding box center [735, 343] width 36 height 13
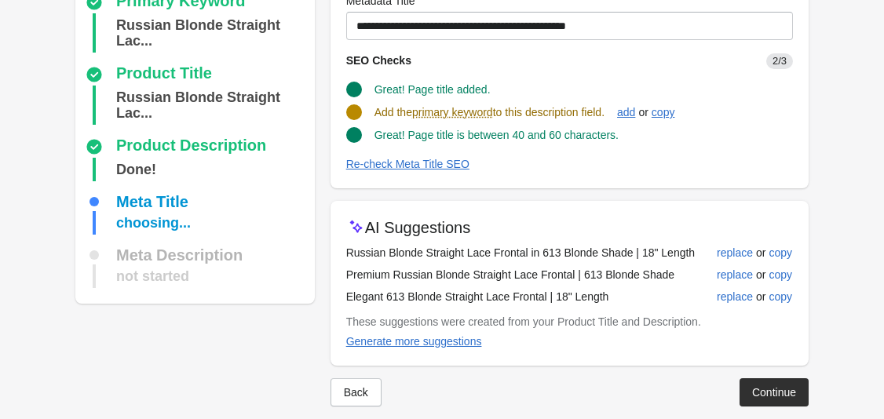
scroll to position [170, 0]
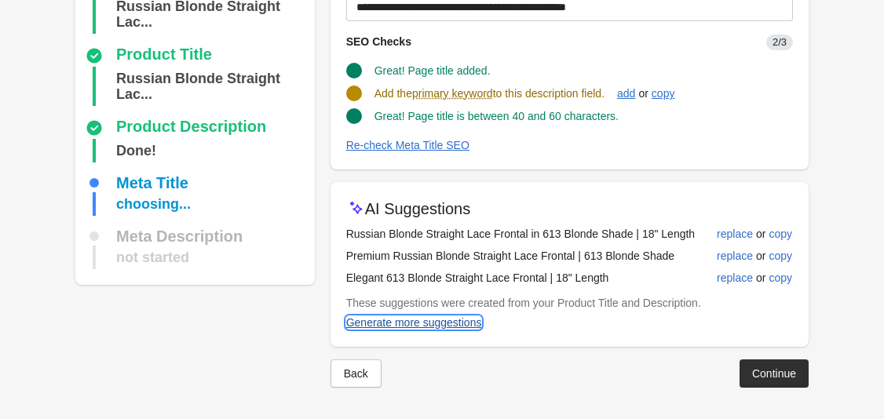
click at [431, 326] on div "Generate more suggestions" at bounding box center [414, 322] width 136 height 13
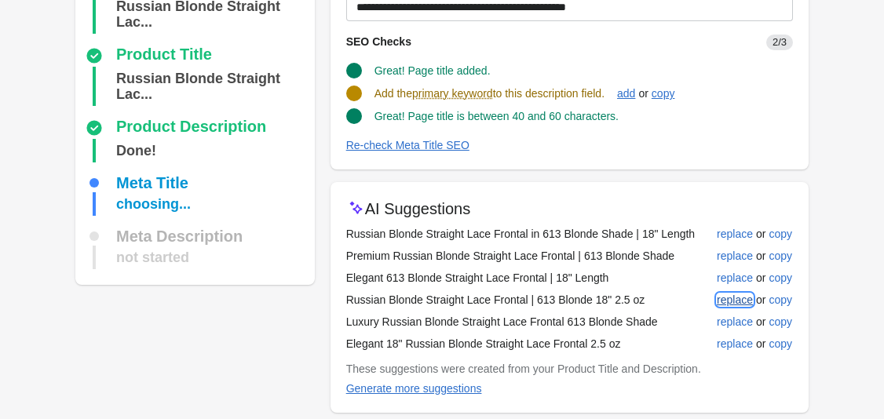
click at [734, 301] on div "replace" at bounding box center [735, 300] width 36 height 13
type input "**********"
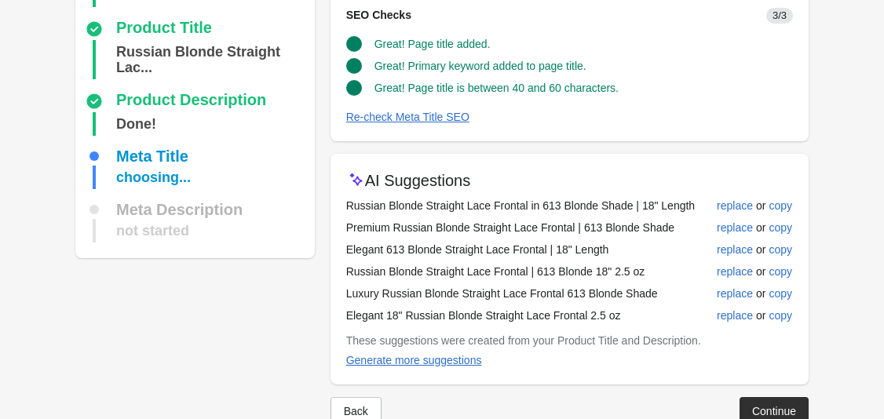
scroll to position [235, 0]
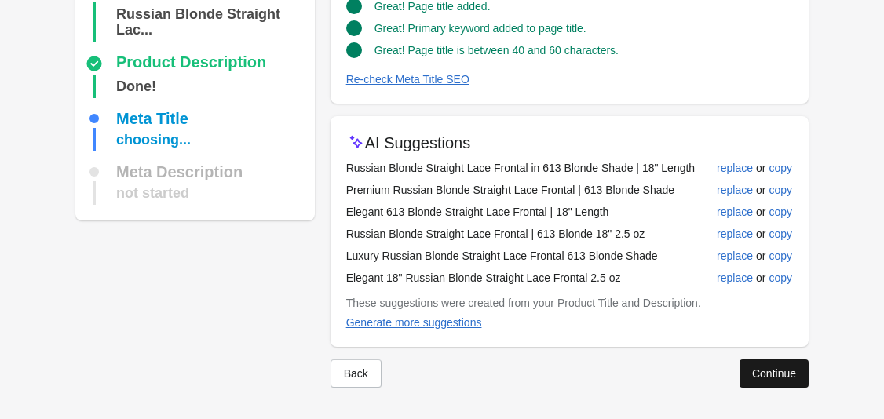
click at [779, 382] on button "Continue" at bounding box center [773, 373] width 69 height 28
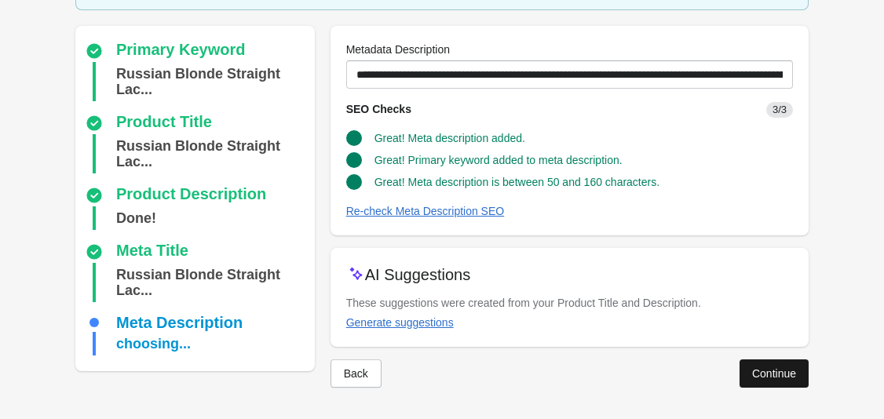
click at [771, 381] on button "Continue" at bounding box center [773, 373] width 69 height 28
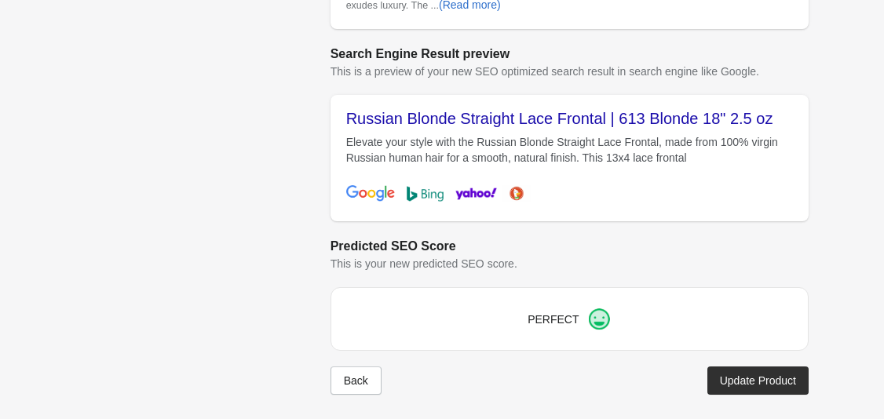
scroll to position [676, 0]
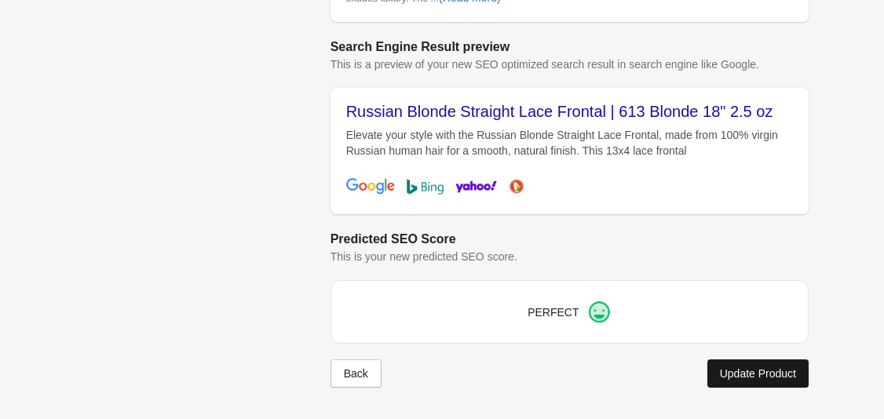
click at [760, 370] on div "Update Product" at bounding box center [758, 373] width 76 height 13
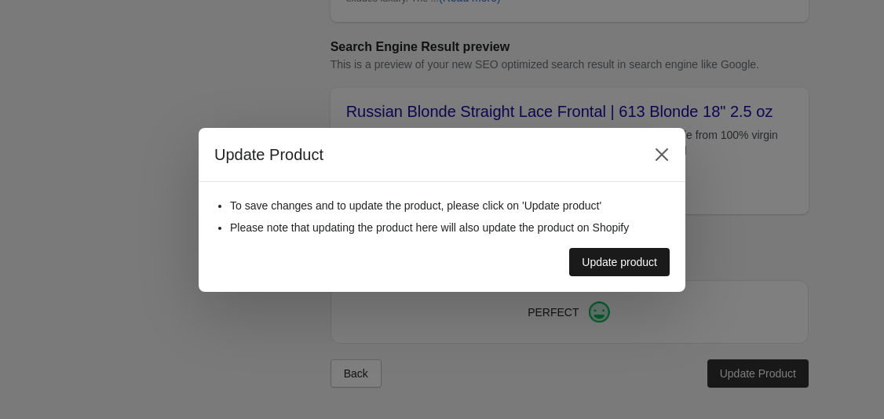
click at [643, 266] on div "Update product" at bounding box center [619, 262] width 75 height 13
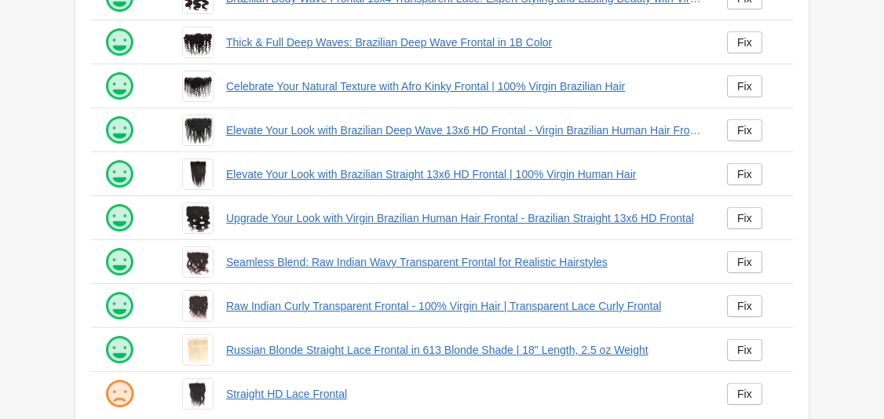
scroll to position [447, 0]
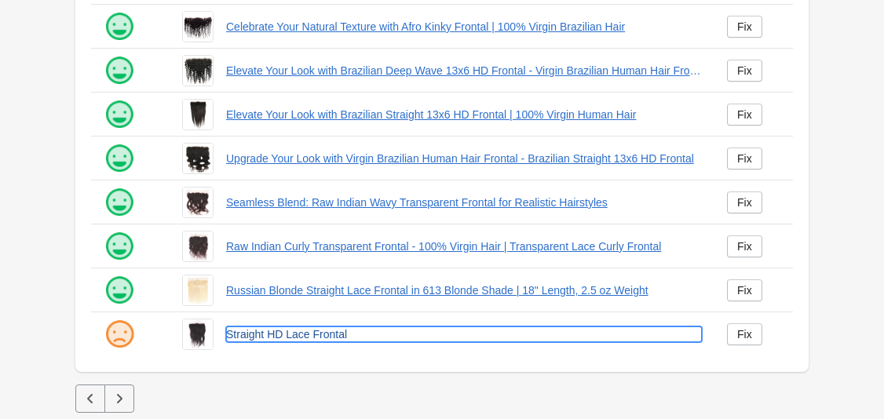
click at [313, 339] on link "Straight HD Lace Frontal" at bounding box center [464, 334] width 476 height 16
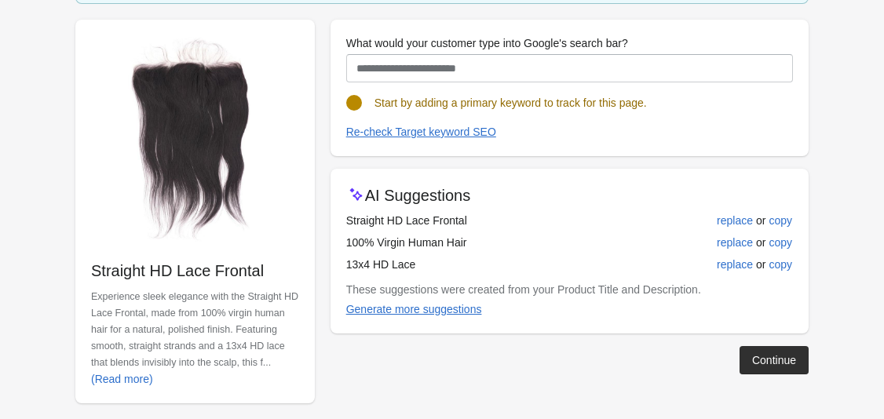
scroll to position [169, 0]
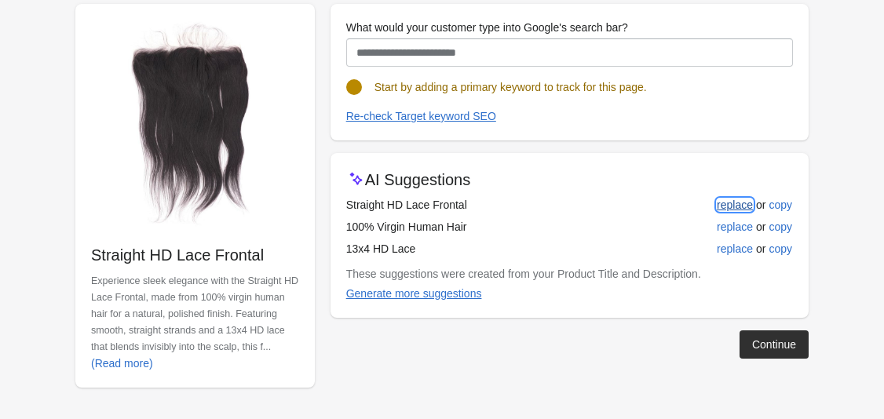
click at [740, 202] on div "replace" at bounding box center [735, 205] width 36 height 13
type input "**********"
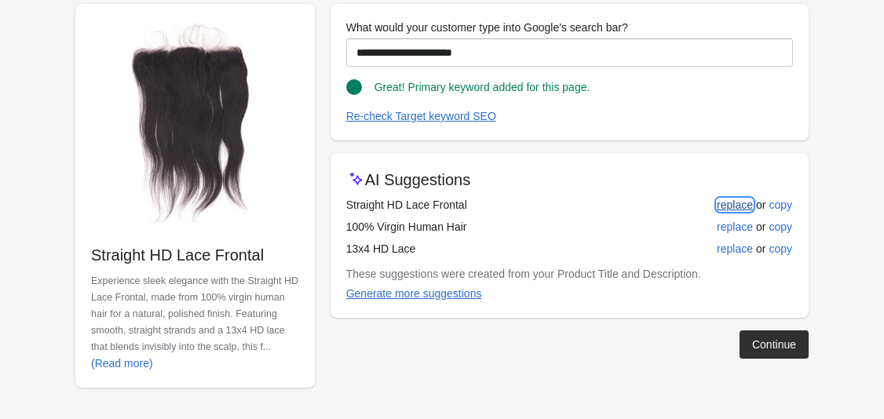
click at [733, 206] on div "replace" at bounding box center [735, 205] width 36 height 13
click at [775, 352] on button "Continue" at bounding box center [773, 344] width 69 height 28
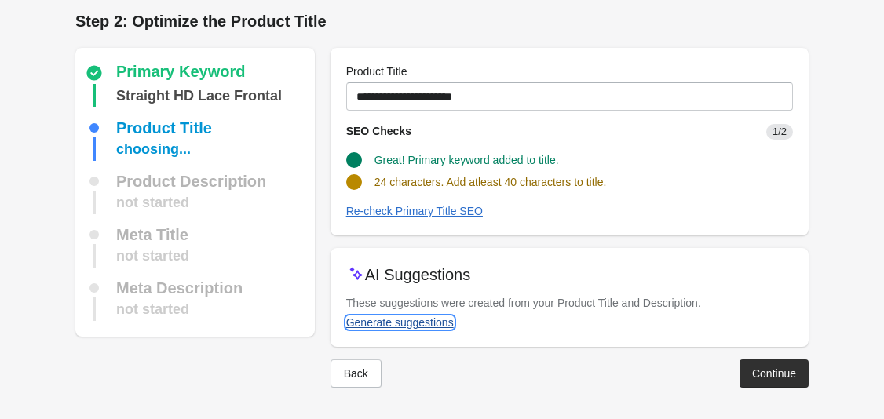
click at [429, 325] on div "Generate suggestions" at bounding box center [400, 322] width 108 height 13
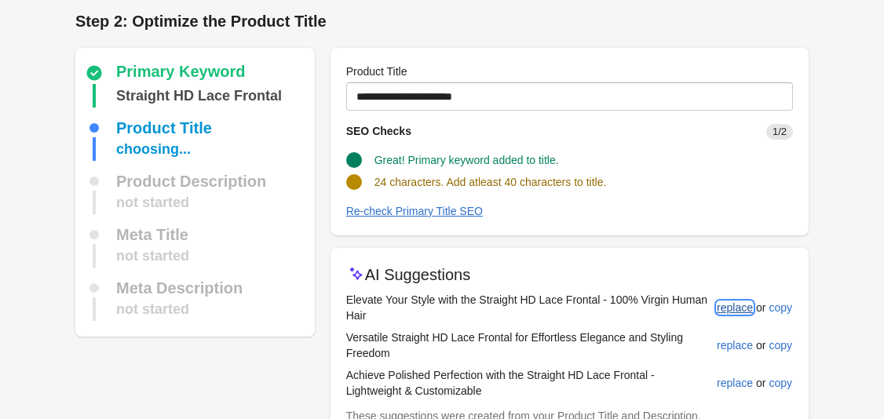
drag, startPoint x: 731, startPoint y: 311, endPoint x: 725, endPoint y: 326, distance: 16.2
click at [725, 325] on td "replace or copy" at bounding box center [754, 308] width 77 height 38
click at [725, 343] on div "replace" at bounding box center [735, 345] width 36 height 13
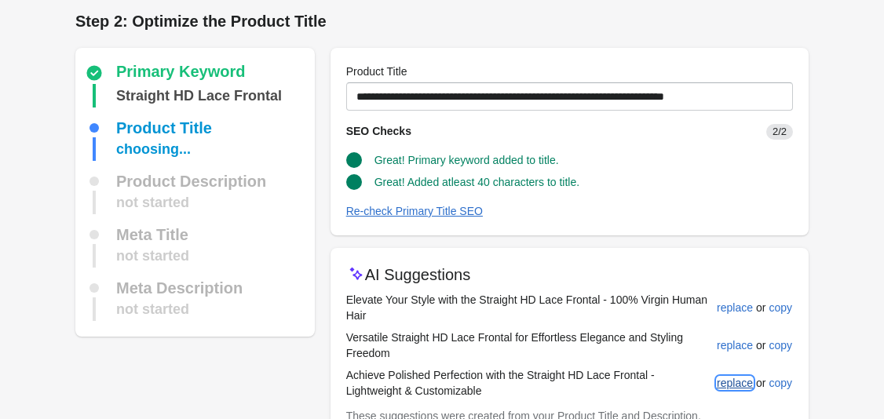
click at [731, 386] on div "replace" at bounding box center [735, 383] width 36 height 13
type input "**********"
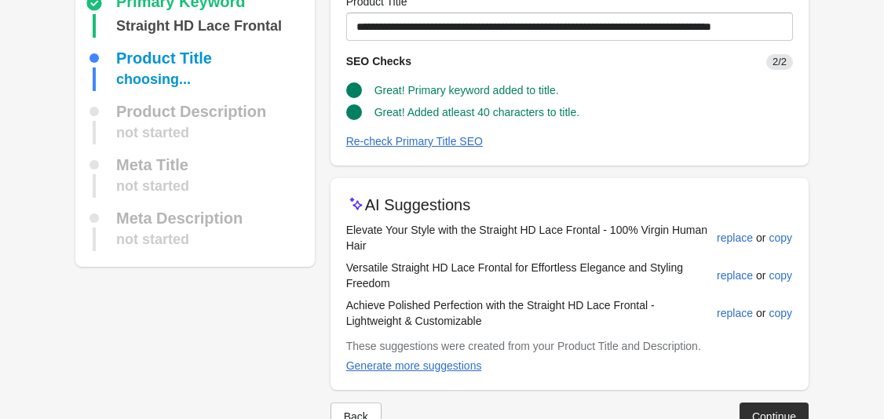
scroll to position [89, 0]
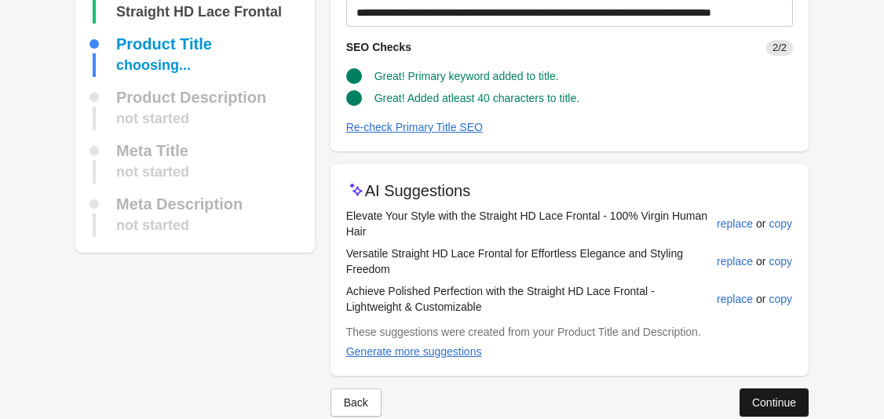
click at [779, 399] on div "Continue" at bounding box center [774, 402] width 44 height 13
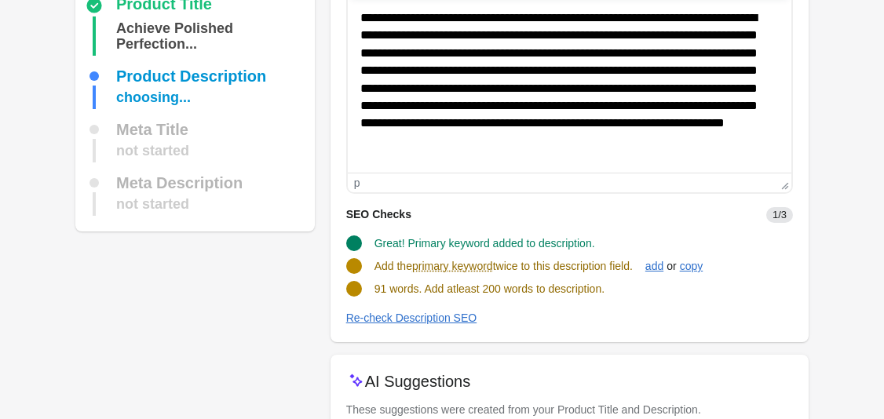
scroll to position [236, 0]
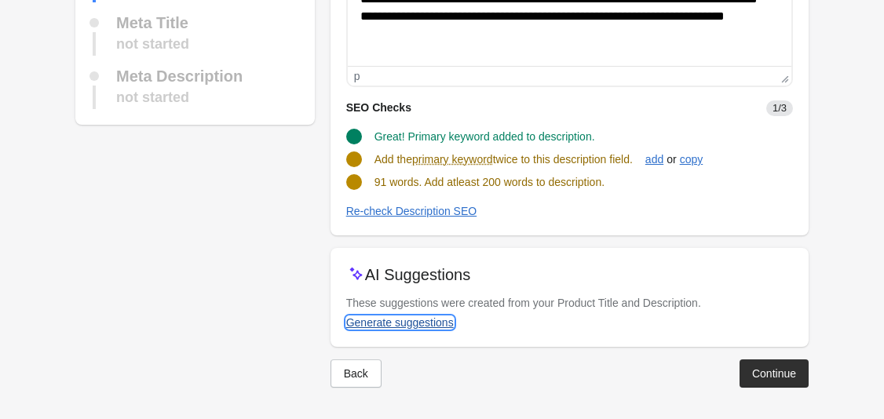
click at [443, 326] on div "Generate suggestions" at bounding box center [400, 322] width 108 height 13
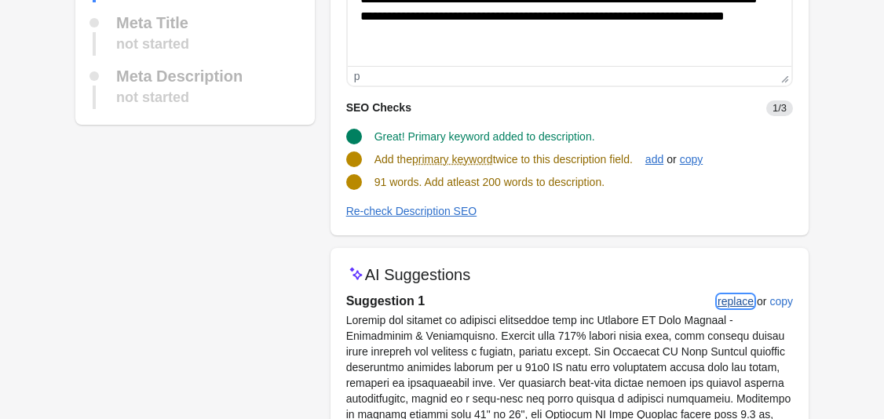
click at [735, 301] on div "replace" at bounding box center [735, 301] width 36 height 13
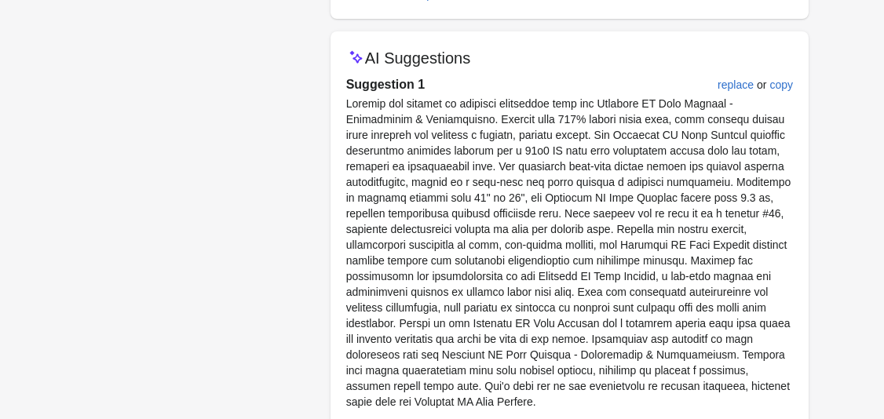
scroll to position [433, 0]
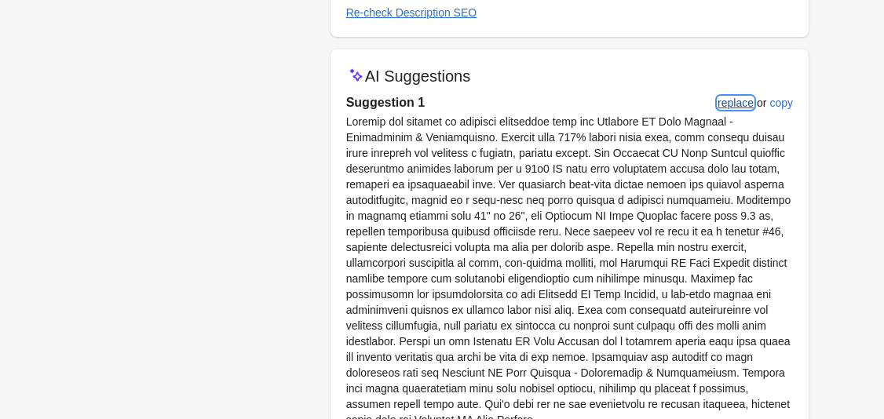
click at [738, 109] on button "replace" at bounding box center [735, 103] width 49 height 28
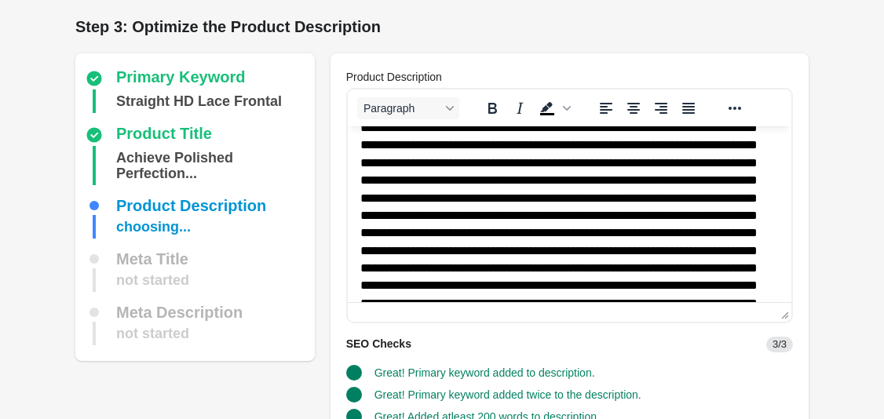
scroll to position [253, 0]
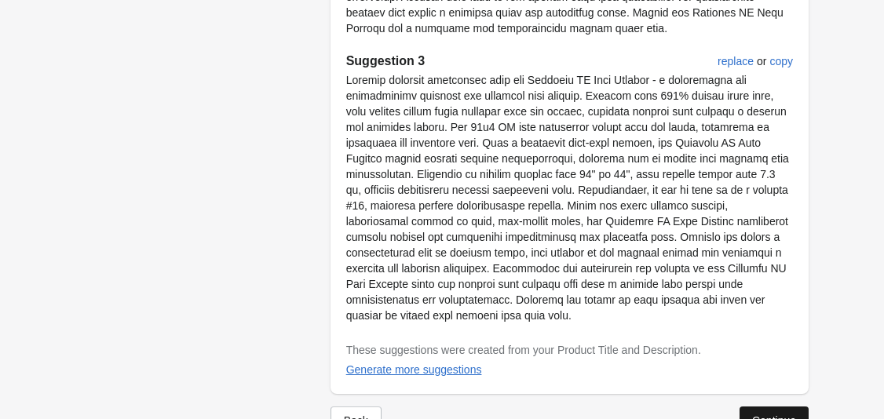
click at [793, 414] on div "Continue" at bounding box center [774, 420] width 44 height 13
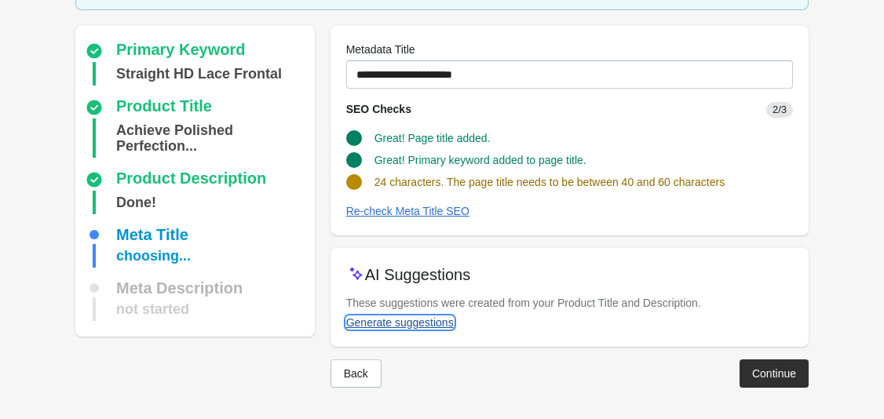
click at [440, 322] on div "Generate suggestions" at bounding box center [400, 322] width 108 height 13
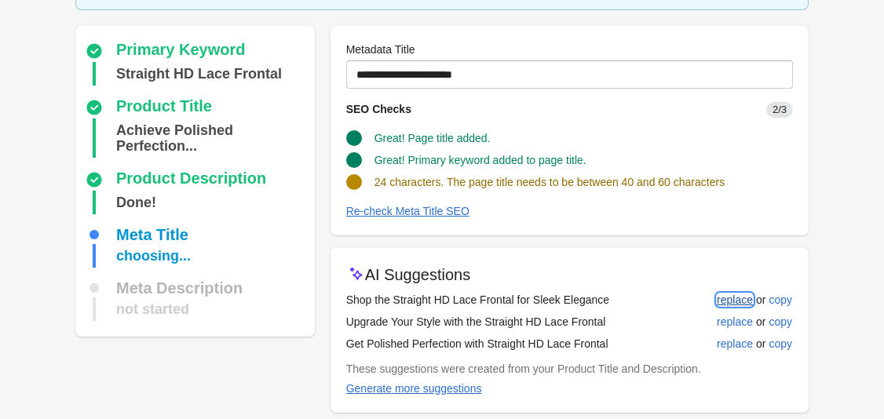
click at [731, 304] on div "replace" at bounding box center [735, 300] width 36 height 13
type input "**********"
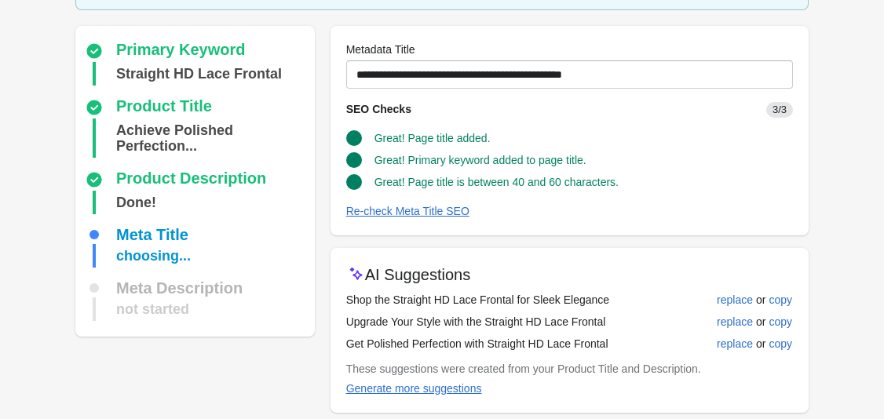
scroll to position [169, 0]
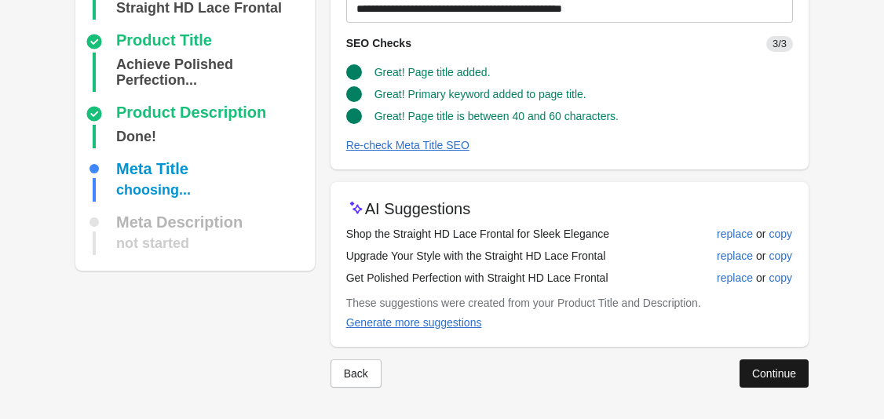
click at [775, 377] on div "Continue" at bounding box center [774, 373] width 44 height 13
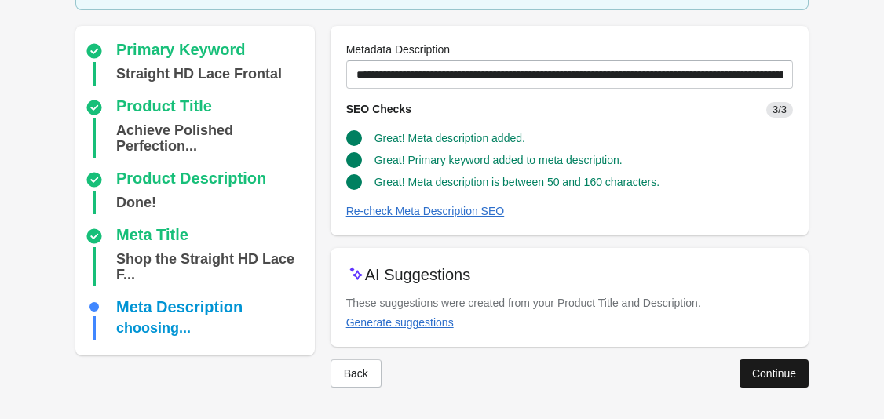
click at [778, 372] on div "Continue" at bounding box center [774, 373] width 44 height 13
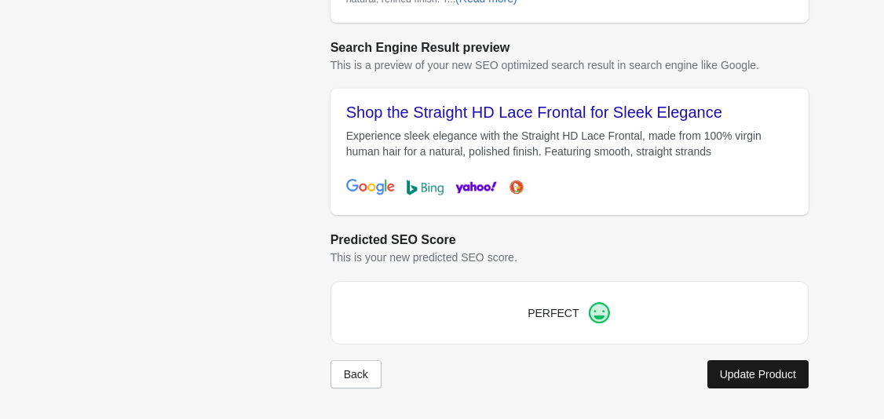
scroll to position [676, 0]
click at [754, 374] on div "Update Product" at bounding box center [758, 373] width 76 height 13
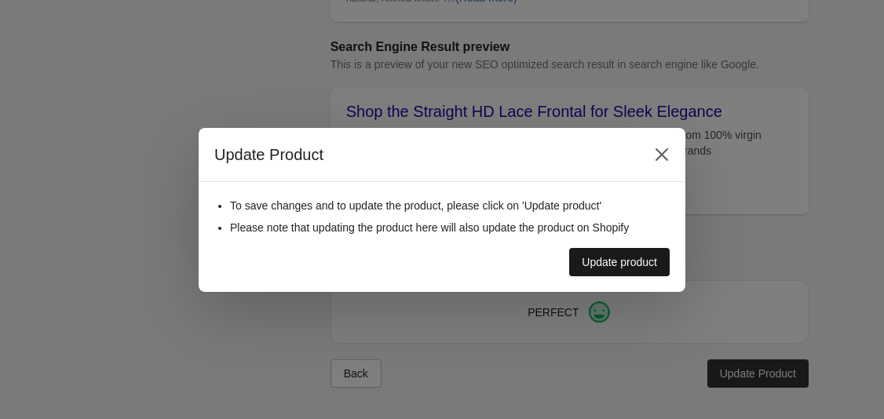
click at [610, 270] on button "Update product" at bounding box center [619, 262] width 100 height 28
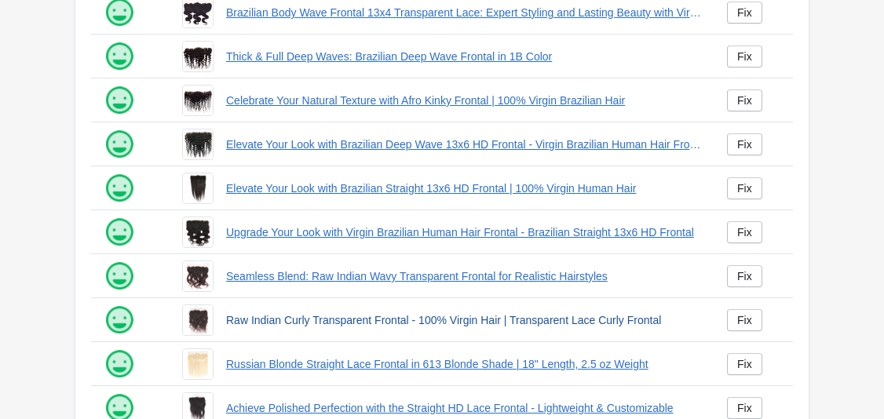
scroll to position [447, 0]
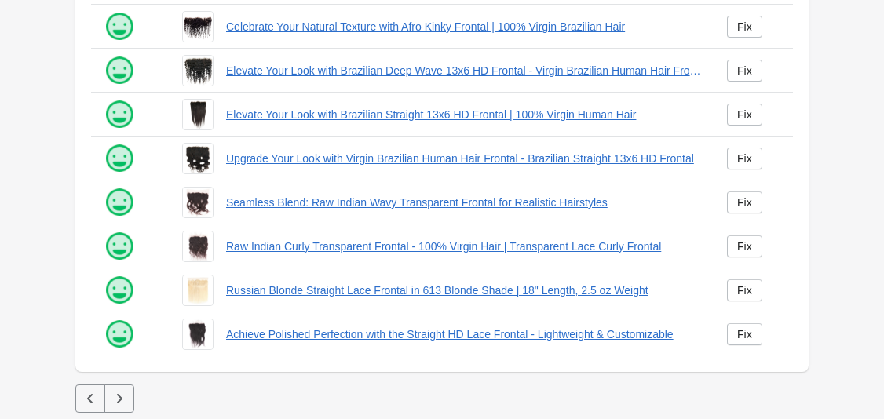
click at [78, 406] on button "button" at bounding box center [90, 399] width 30 height 28
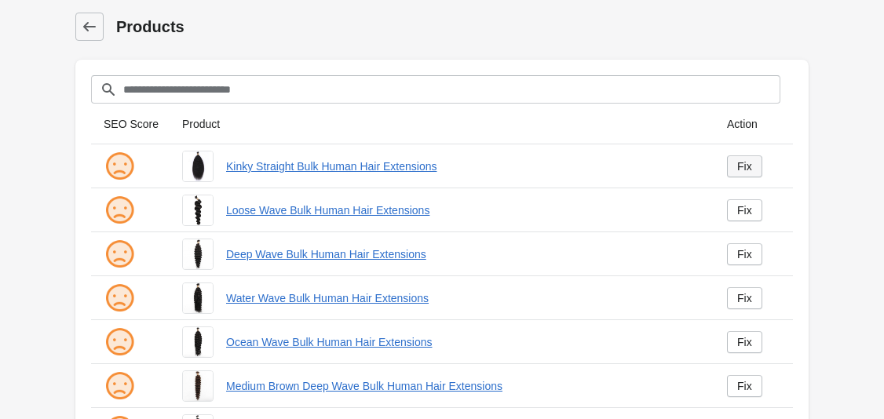
click at [731, 171] on link "Fix" at bounding box center [744, 166] width 35 height 22
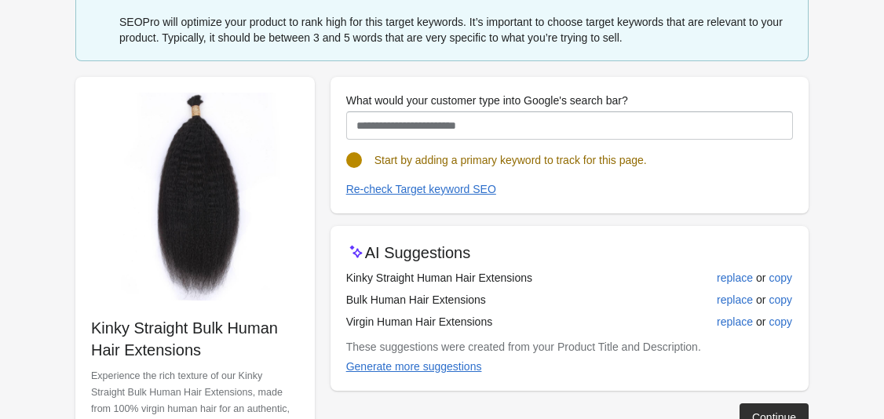
scroll to position [104, 0]
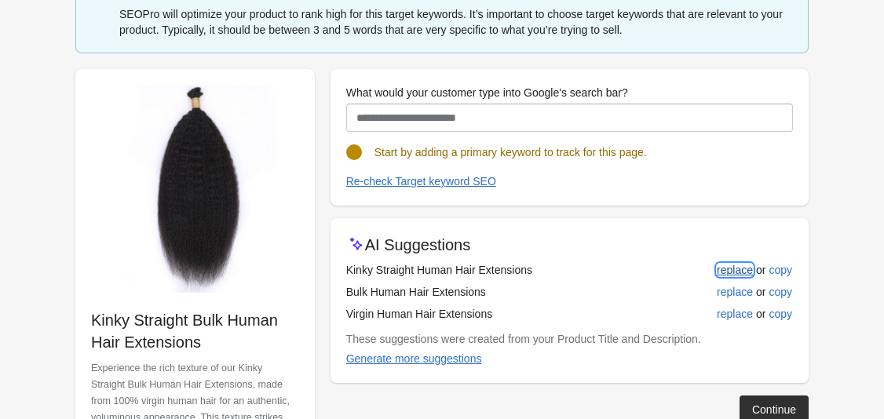
click at [727, 269] on div "replace" at bounding box center [735, 270] width 36 height 13
type input "**********"
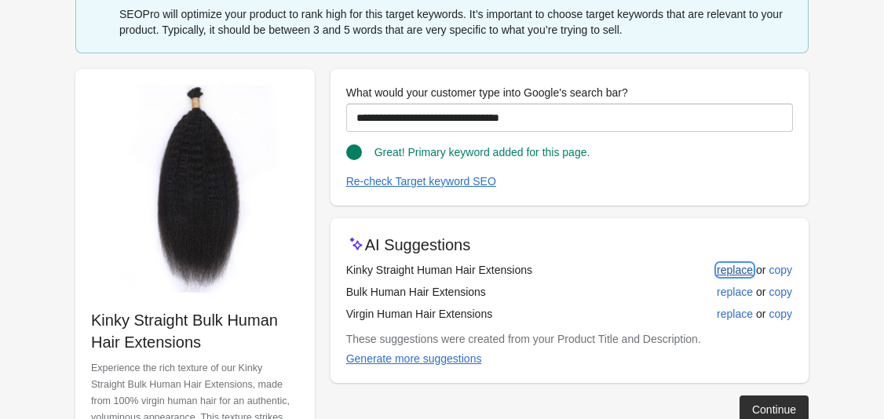
click at [727, 272] on div "replace" at bounding box center [735, 270] width 36 height 13
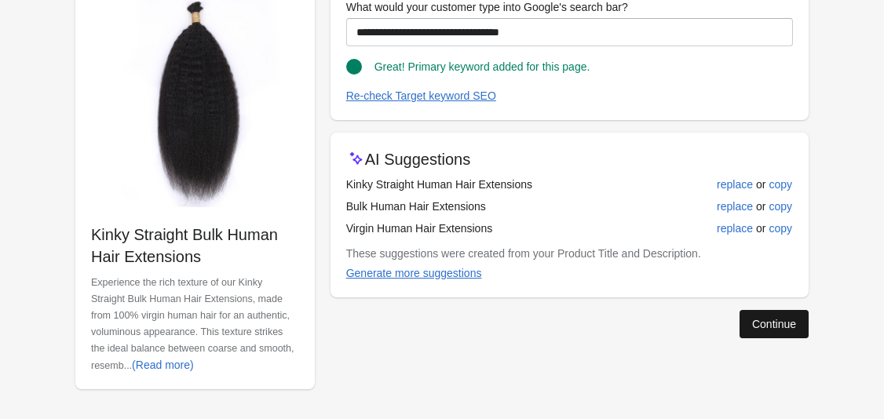
scroll to position [191, 0]
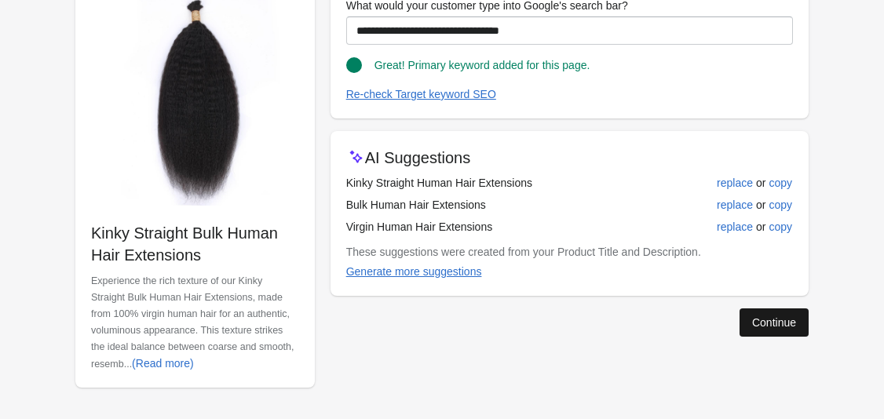
click at [771, 331] on button "Continue" at bounding box center [773, 322] width 69 height 28
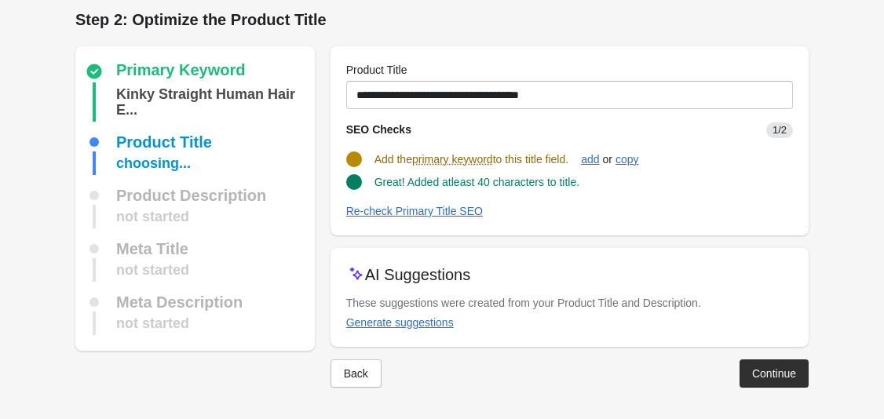
scroll to position [7, 0]
click at [417, 326] on div "Generate suggestions" at bounding box center [400, 322] width 108 height 13
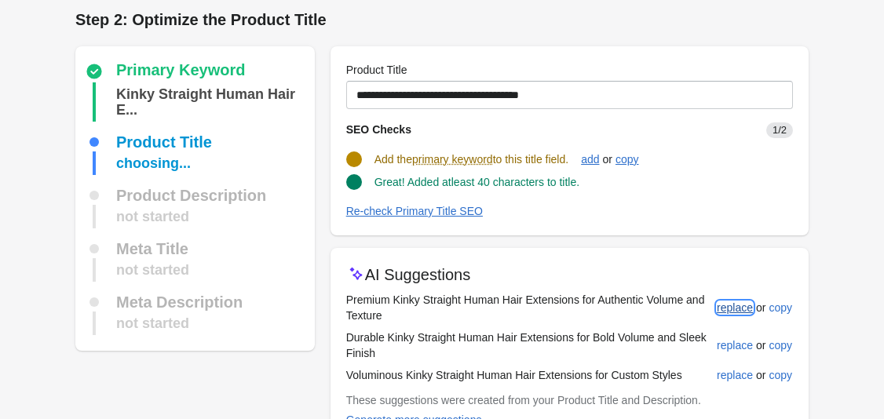
click at [731, 310] on div "replace" at bounding box center [735, 307] width 36 height 13
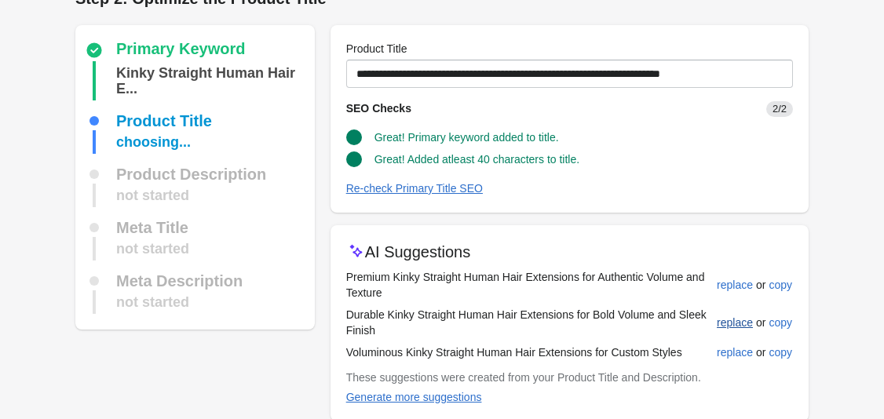
scroll to position [31, 0]
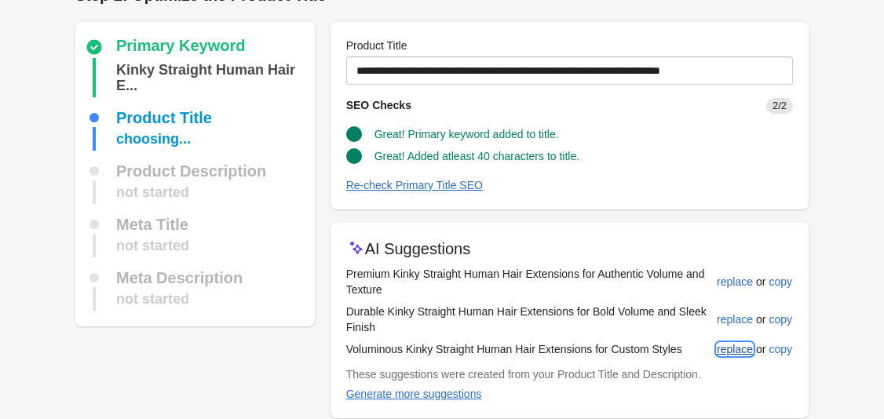
click at [729, 350] on div "replace" at bounding box center [735, 349] width 36 height 13
type input "**********"
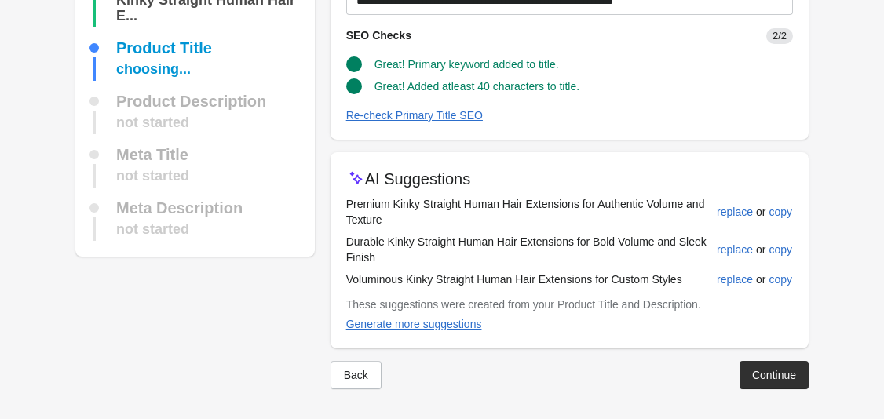
scroll to position [103, 0]
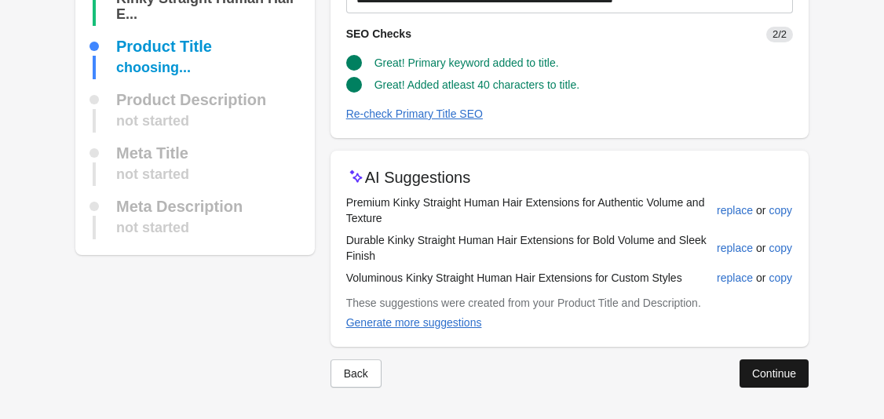
click at [771, 367] on div "Continue" at bounding box center [774, 373] width 44 height 13
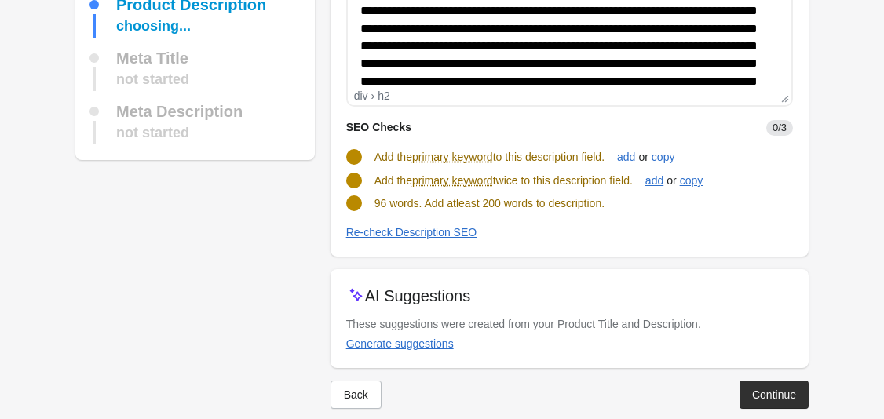
scroll to position [235, 0]
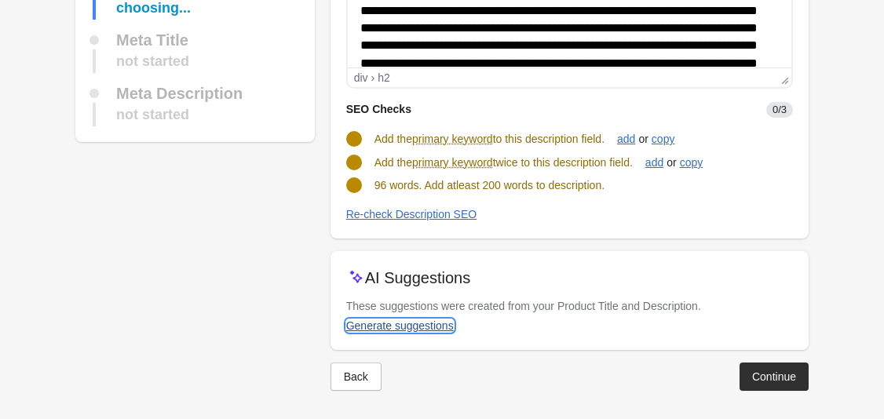
click at [413, 326] on div "Generate suggestions" at bounding box center [400, 325] width 108 height 13
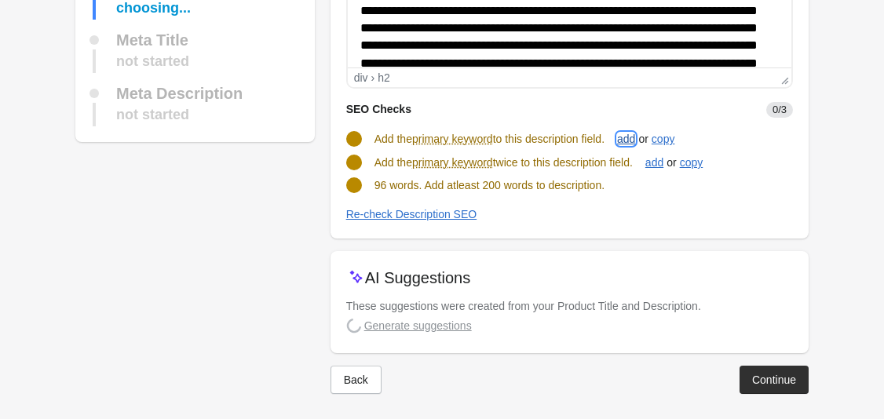
click at [633, 143] on div "add" at bounding box center [626, 139] width 18 height 13
click at [653, 166] on div "add" at bounding box center [654, 162] width 18 height 13
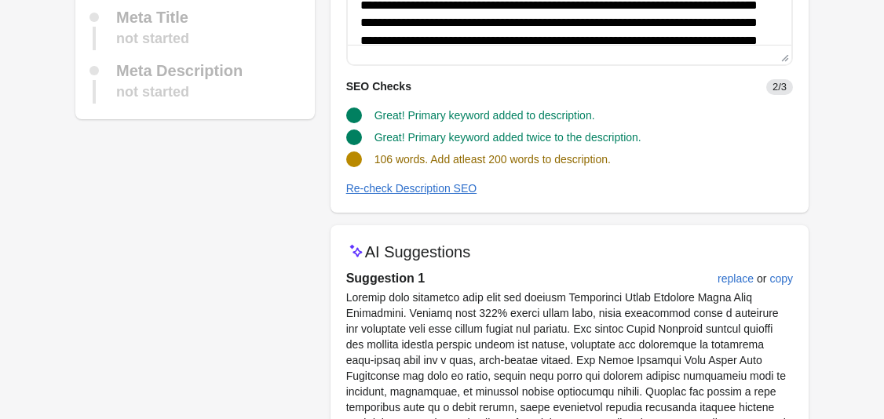
scroll to position [259, 0]
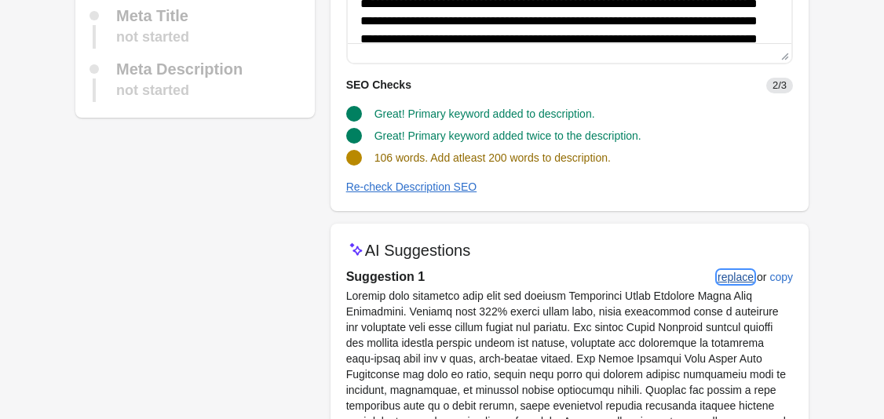
click at [750, 280] on div "replace" at bounding box center [735, 277] width 36 height 13
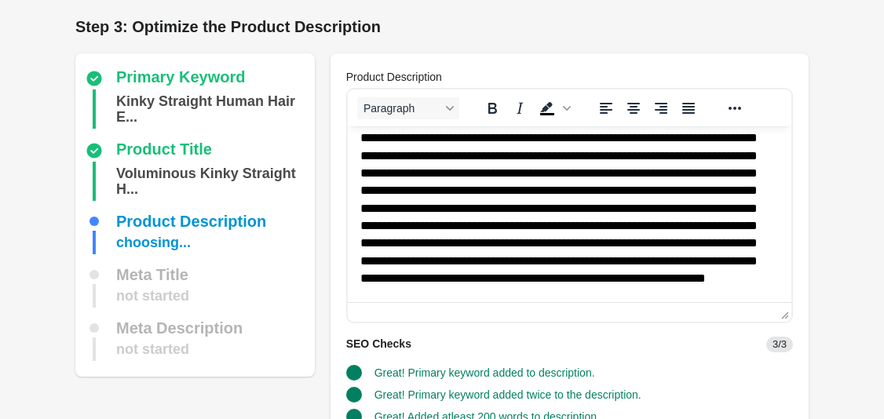
scroll to position [201, 0]
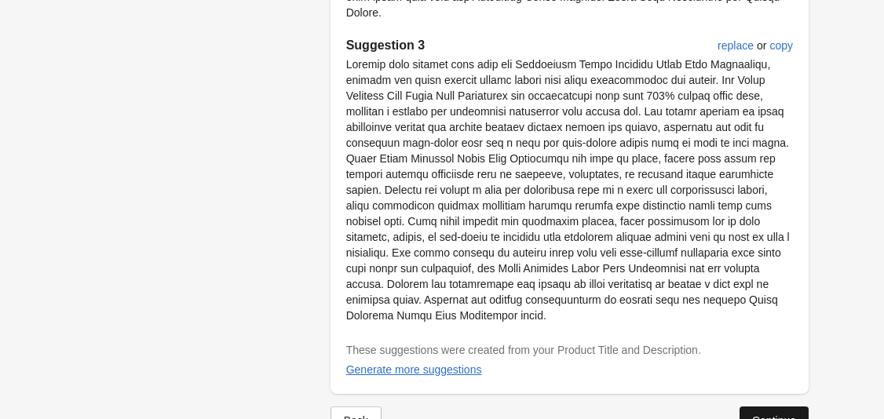
click at [784, 407] on button "Continue" at bounding box center [773, 421] width 69 height 28
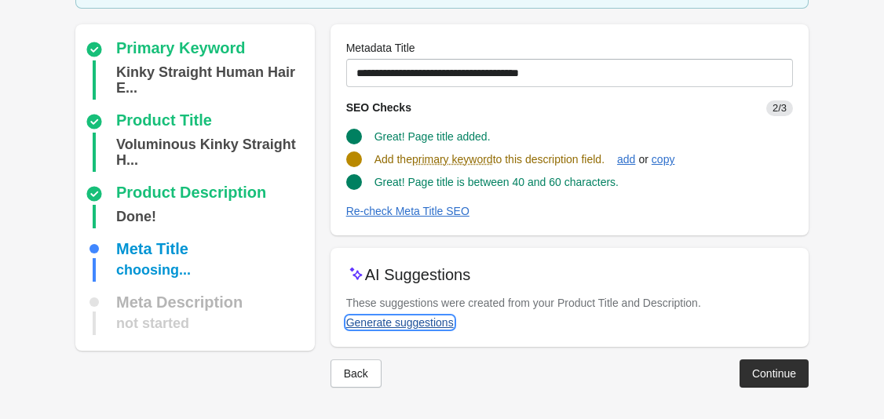
click at [443, 323] on div "Generate suggestions" at bounding box center [400, 322] width 108 height 13
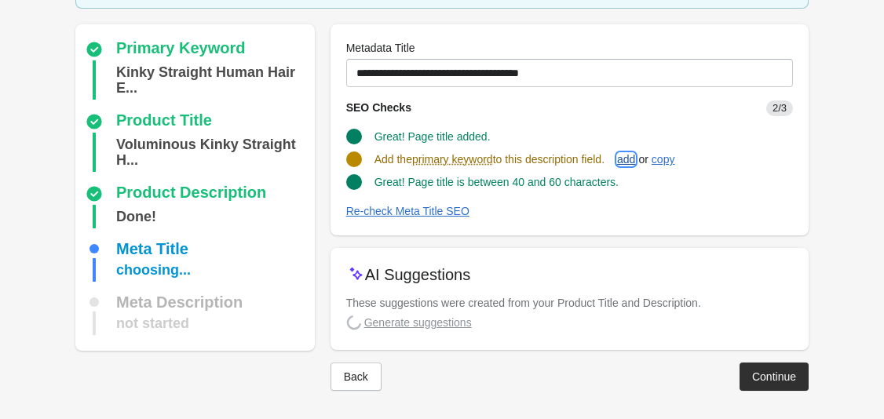
click at [635, 161] on div "add" at bounding box center [626, 159] width 18 height 13
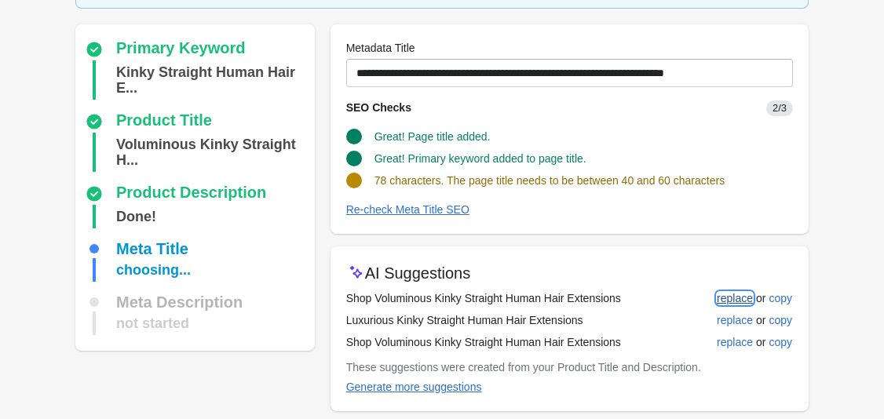
click at [725, 297] on div "replace" at bounding box center [735, 298] width 36 height 13
type input "**********"
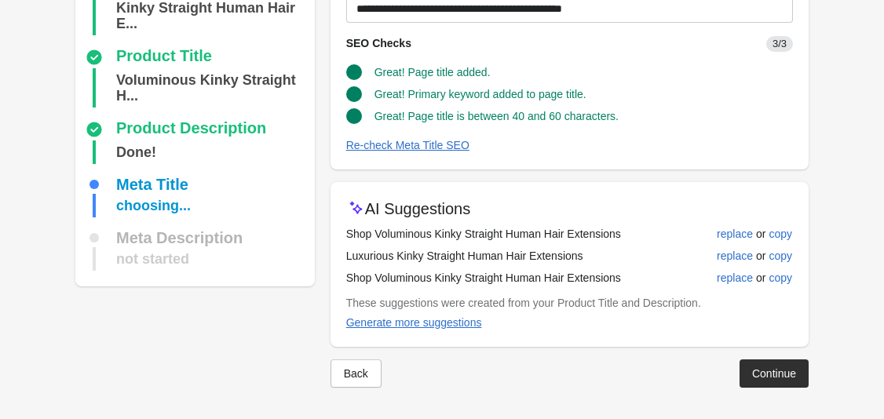
click at [782, 366] on button "Continue" at bounding box center [773, 373] width 69 height 28
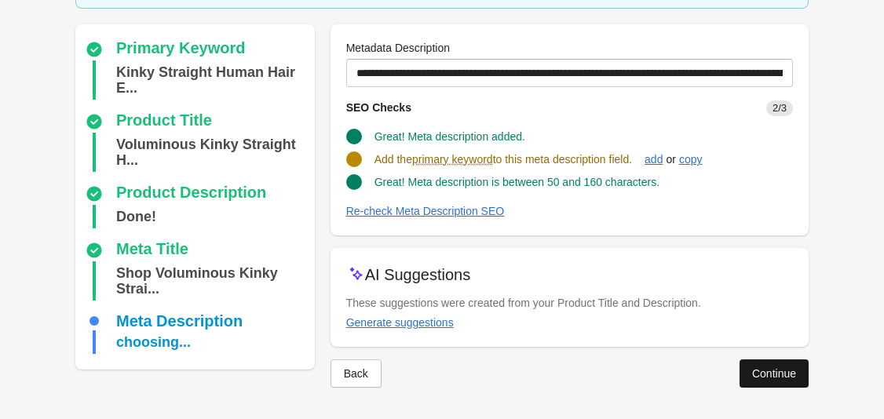
scroll to position [120, 0]
click at [658, 157] on div "add" at bounding box center [653, 159] width 18 height 13
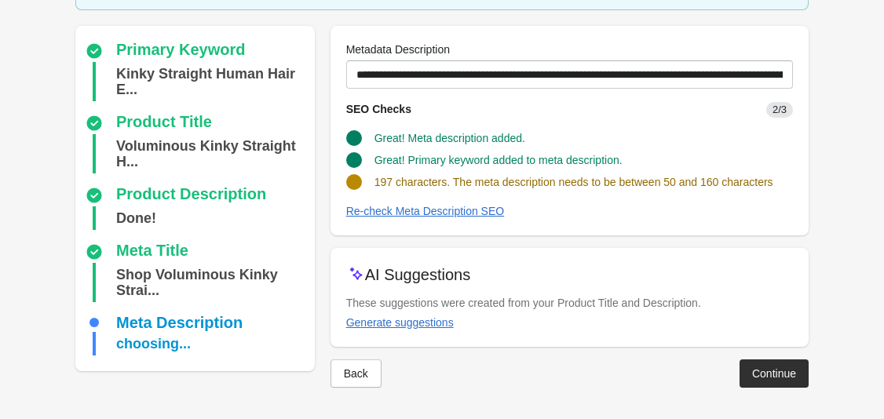
scroll to position [119, 0]
click at [440, 330] on button "Generate suggestions" at bounding box center [400, 322] width 120 height 28
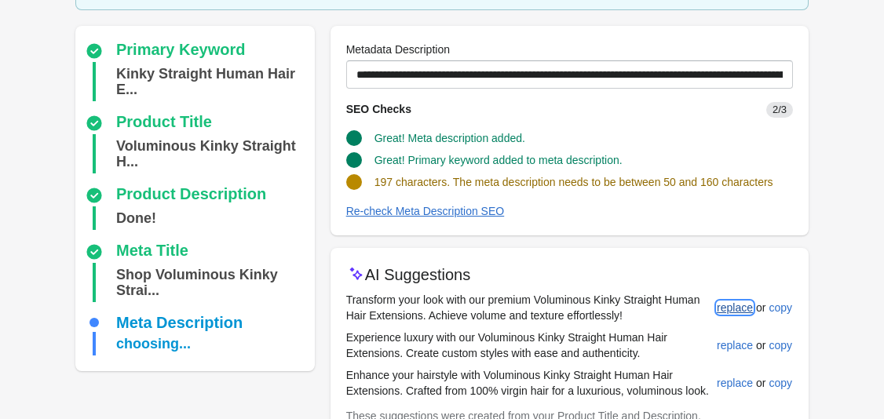
click at [728, 306] on div "replace" at bounding box center [735, 307] width 36 height 13
type input "**********"
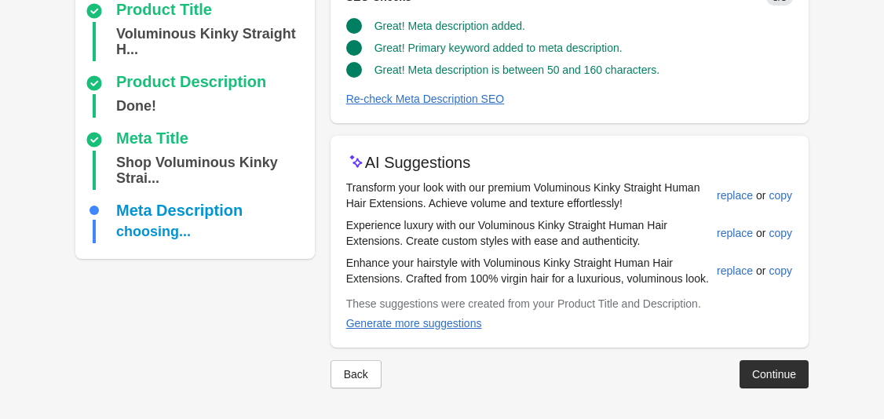
scroll to position [232, 0]
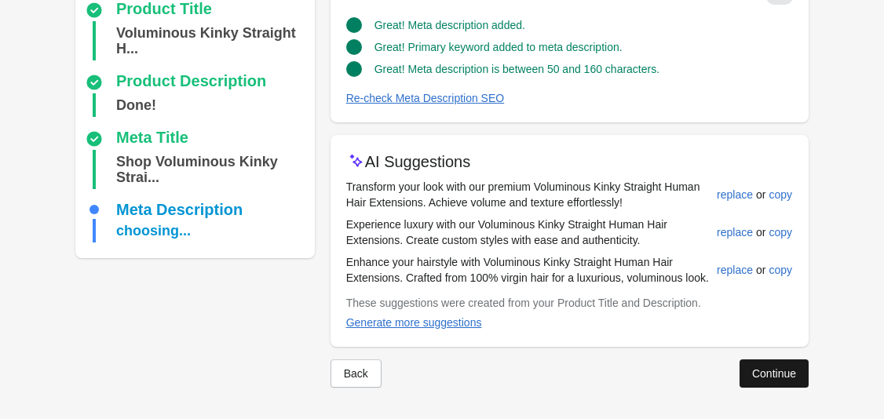
click at [779, 367] on div "Continue" at bounding box center [774, 373] width 44 height 13
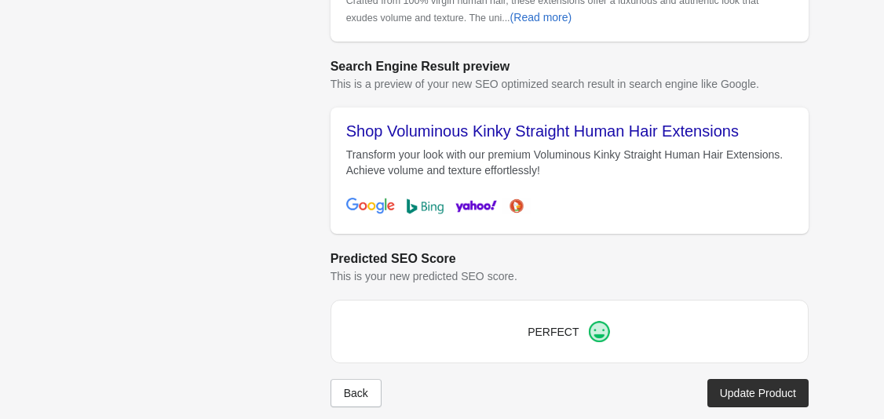
scroll to position [668, 0]
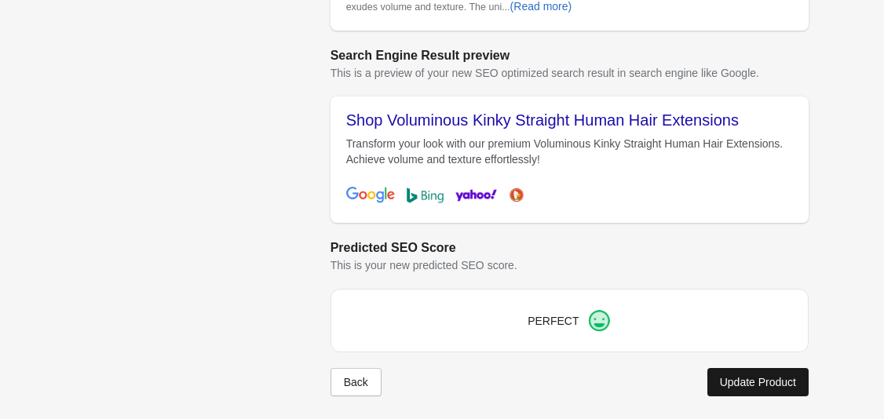
click at [766, 373] on button "Update Product" at bounding box center [757, 382] width 101 height 28
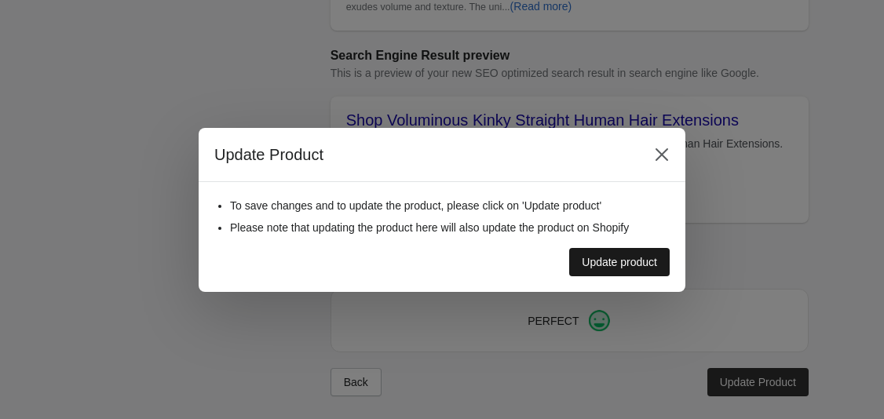
click at [639, 258] on div "Update product" at bounding box center [619, 262] width 75 height 13
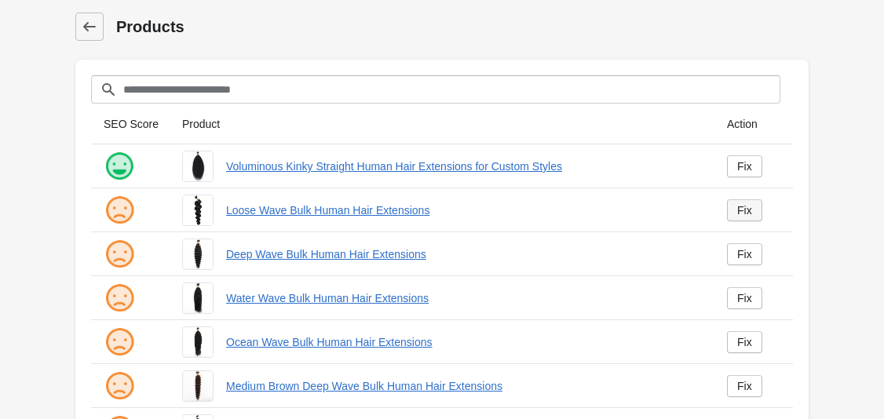
click at [739, 204] on div "Fix" at bounding box center [744, 210] width 15 height 13
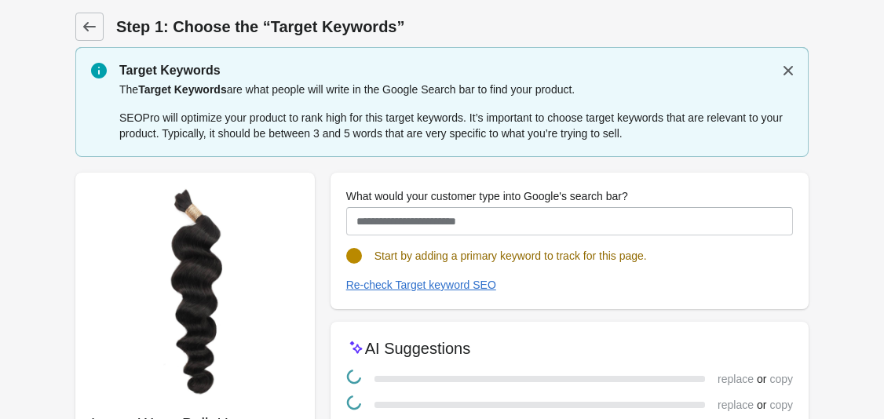
scroll to position [191, 0]
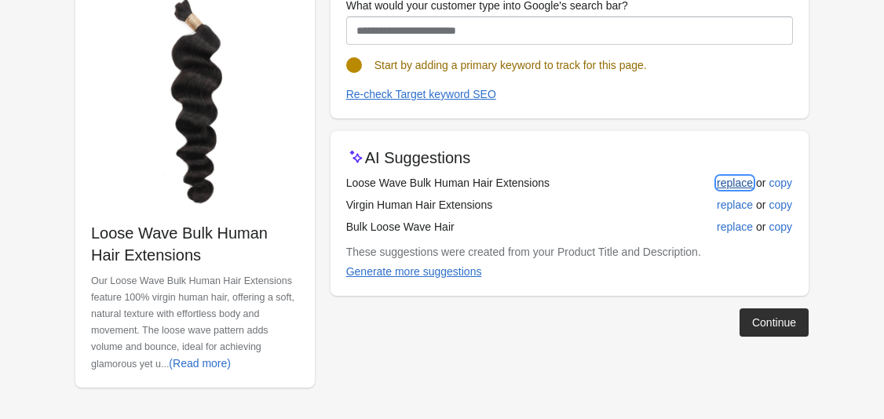
click at [727, 188] on div "replace" at bounding box center [735, 183] width 36 height 13
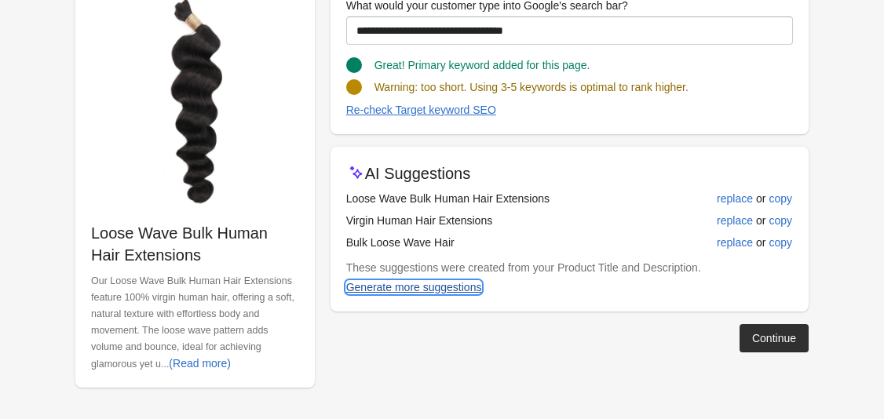
click at [463, 289] on div "Generate more suggestions" at bounding box center [414, 287] width 136 height 13
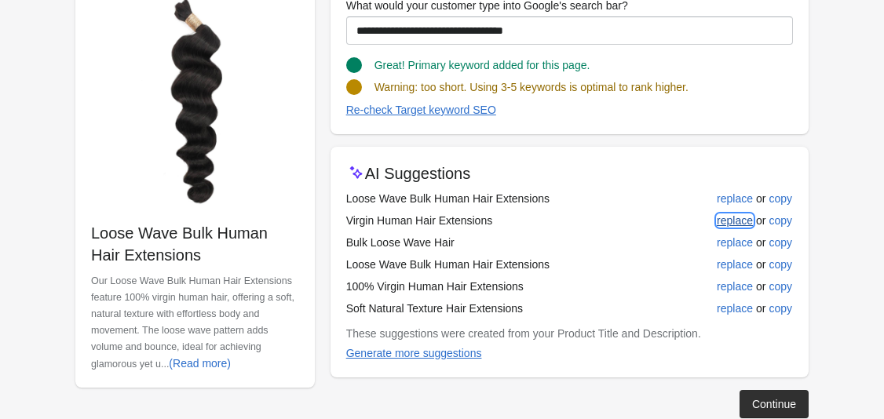
click at [735, 221] on div "replace" at bounding box center [735, 220] width 36 height 13
type input "**********"
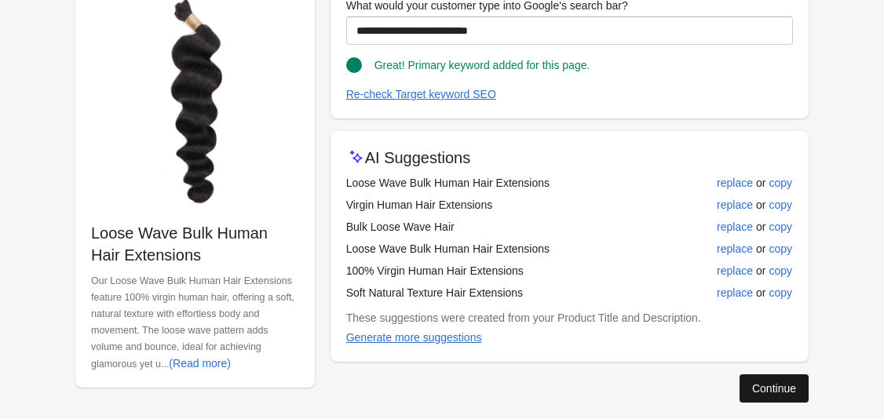
click at [787, 389] on div "Continue" at bounding box center [774, 388] width 44 height 13
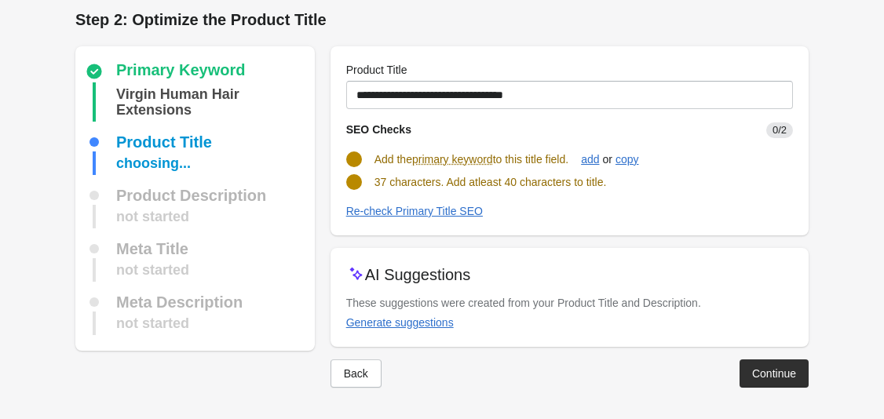
scroll to position [7, 0]
click at [441, 323] on div "Generate suggestions" at bounding box center [400, 322] width 108 height 13
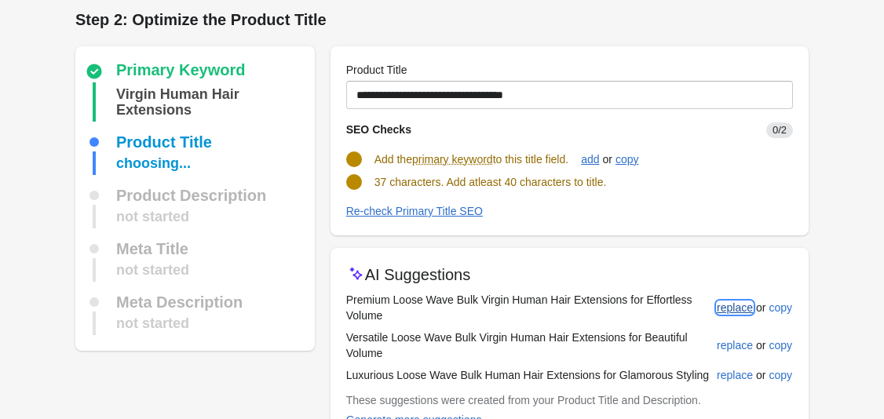
click at [734, 313] on div "replace" at bounding box center [735, 307] width 36 height 13
type input "**********"
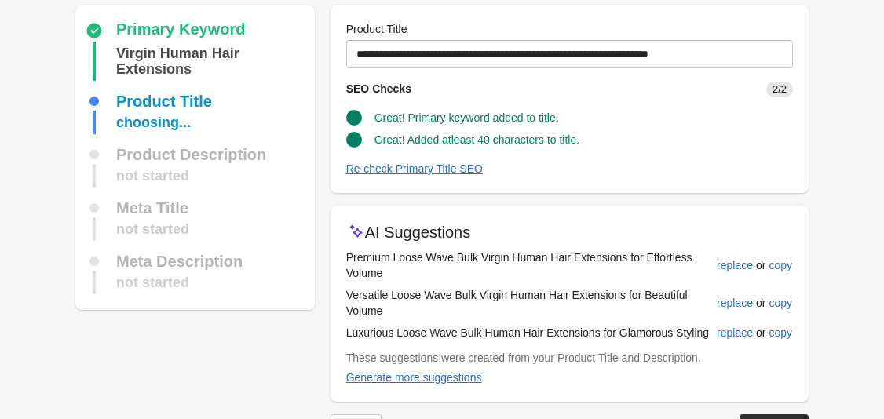
scroll to position [103, 0]
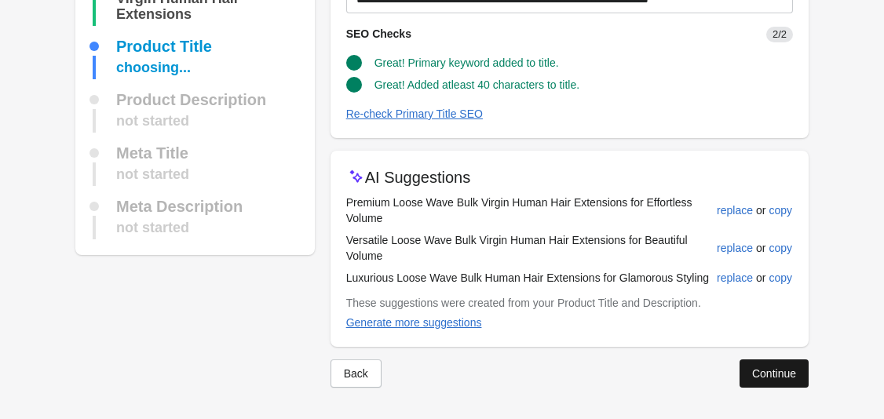
click at [776, 370] on div "Continue" at bounding box center [774, 373] width 44 height 13
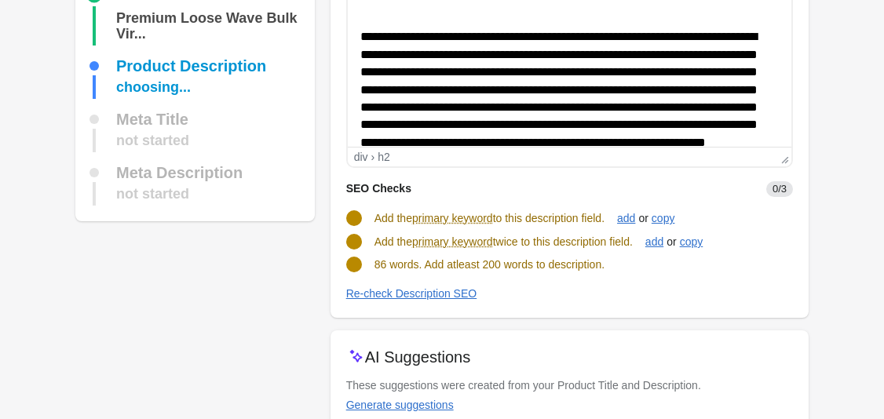
scroll to position [185, 0]
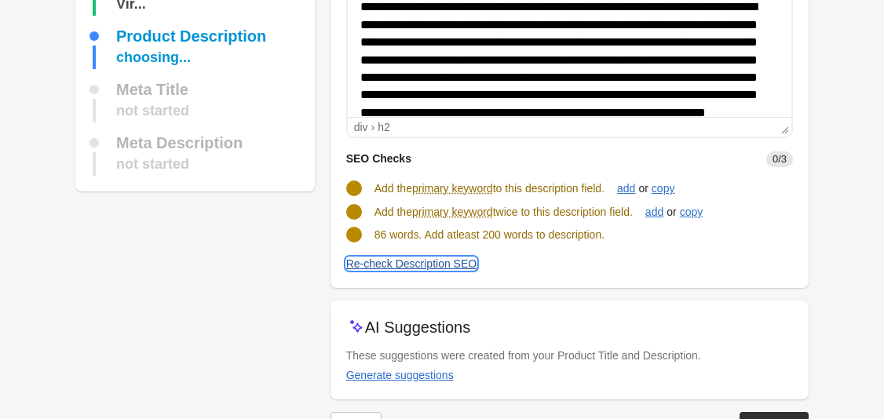
click at [447, 259] on div "Re-check Description SEO" at bounding box center [411, 263] width 131 height 13
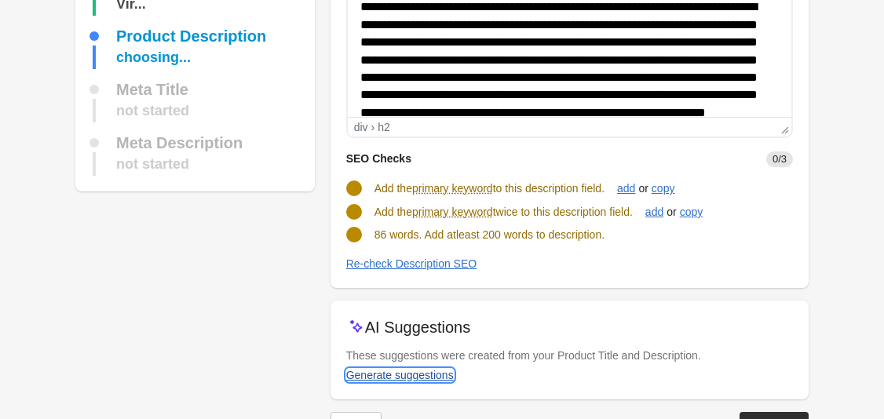
click at [436, 377] on div "Generate suggestions" at bounding box center [400, 375] width 108 height 13
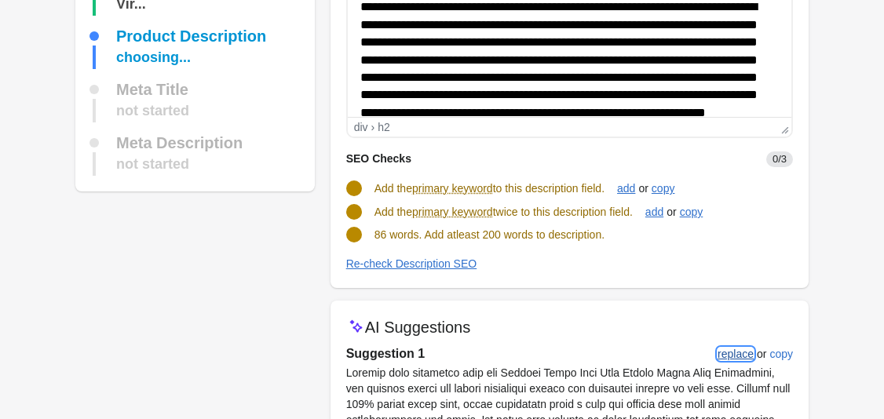
click at [724, 351] on div "replace" at bounding box center [735, 354] width 36 height 13
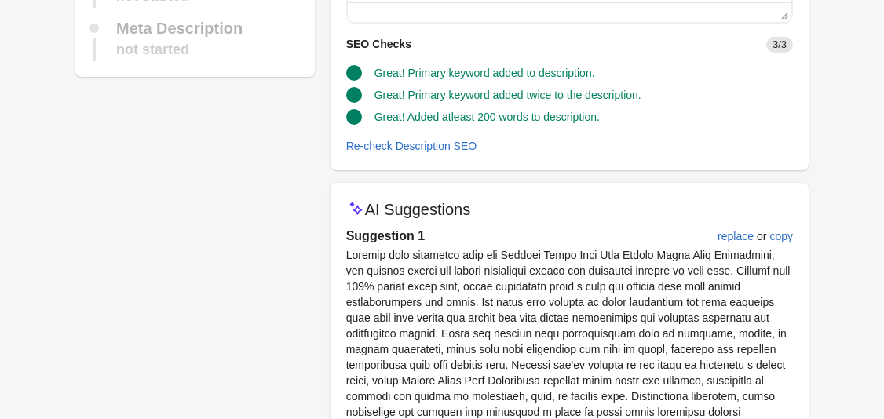
scroll to position [302, 0]
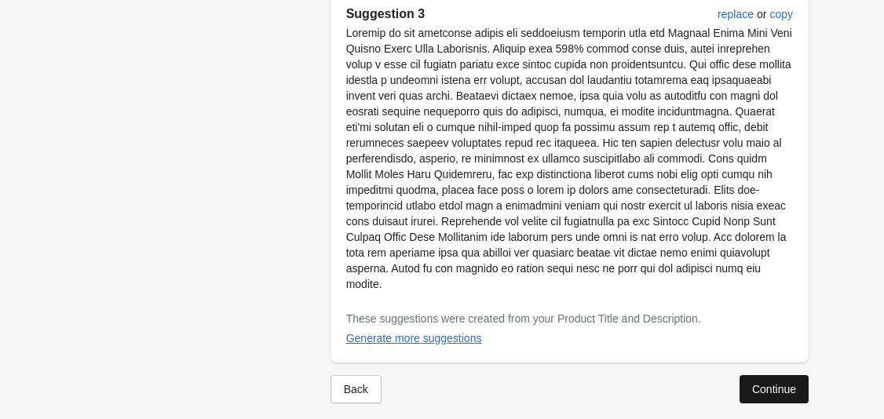
click at [764, 383] on div "Continue" at bounding box center [774, 389] width 44 height 13
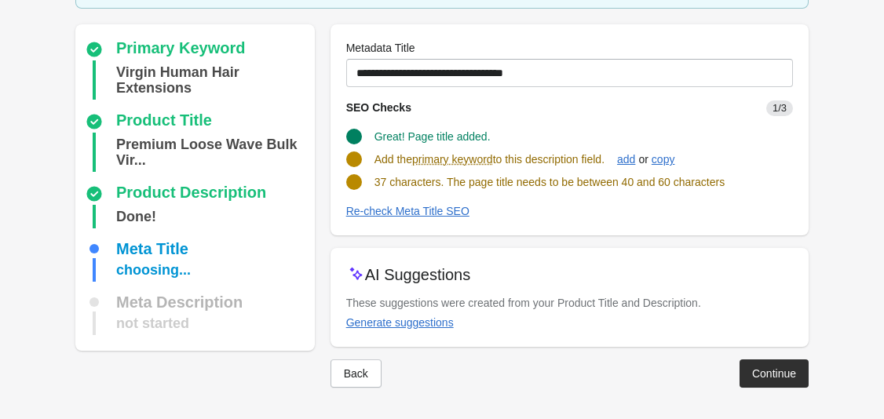
scroll to position [104, 0]
click at [421, 324] on div "Generate suggestions" at bounding box center [400, 322] width 108 height 13
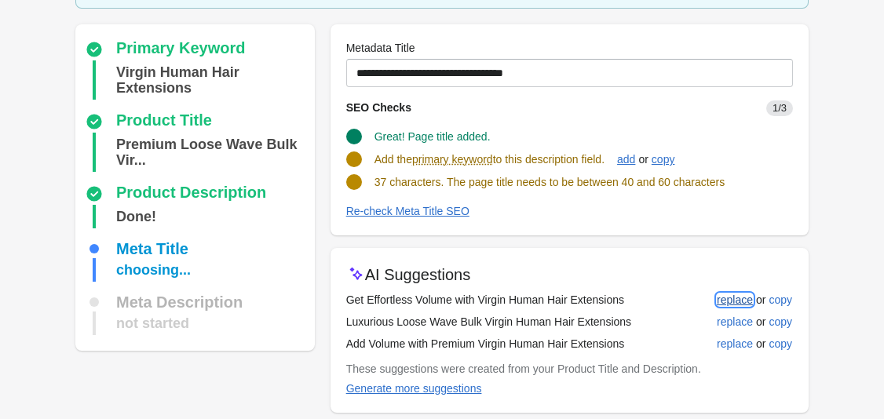
click at [742, 294] on div "replace" at bounding box center [735, 300] width 36 height 13
type input "**********"
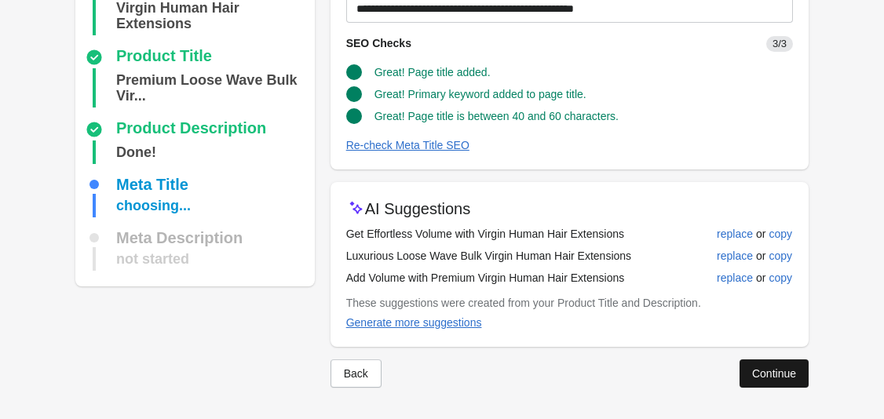
click at [779, 367] on div "Continue" at bounding box center [774, 373] width 44 height 13
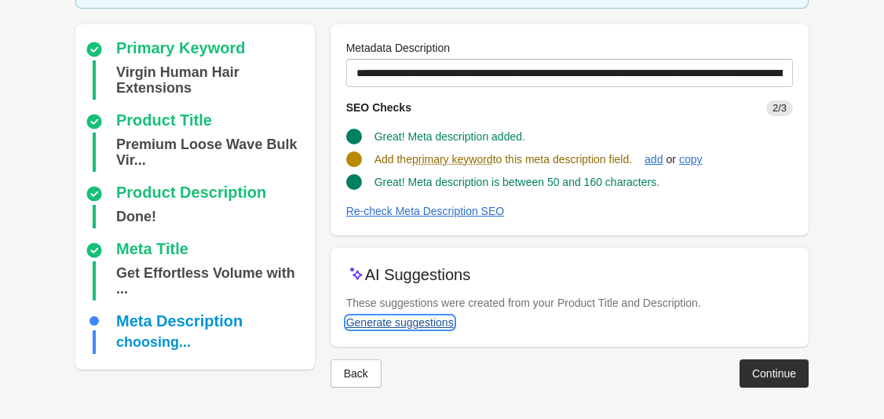
click at [436, 324] on div "Generate suggestions" at bounding box center [400, 322] width 108 height 13
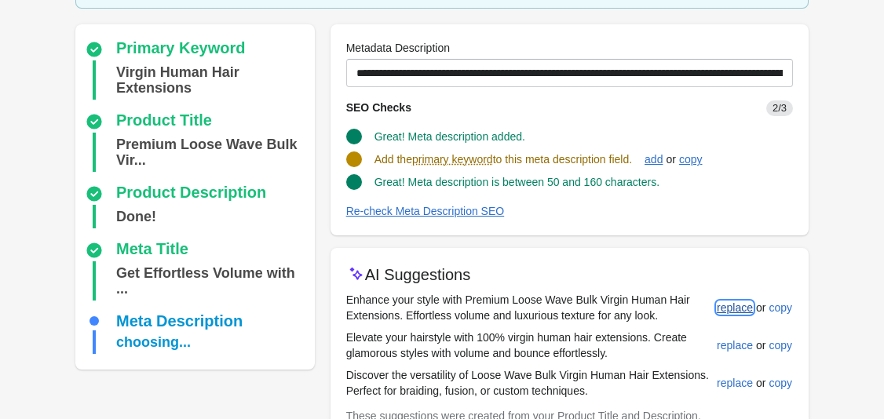
click at [742, 308] on div "replace" at bounding box center [735, 307] width 36 height 13
type input "**********"
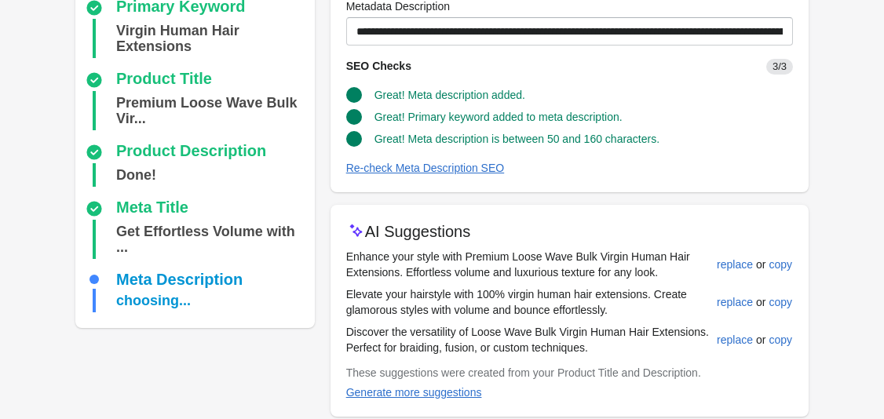
scroll to position [232, 0]
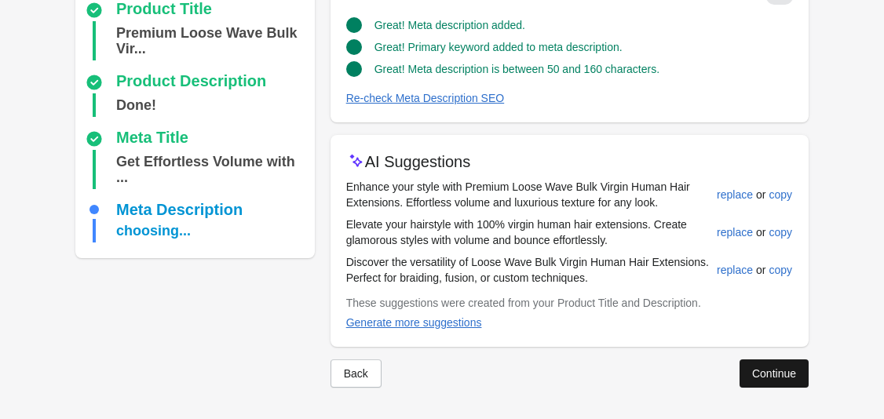
click at [775, 371] on div "Continue" at bounding box center [774, 373] width 44 height 13
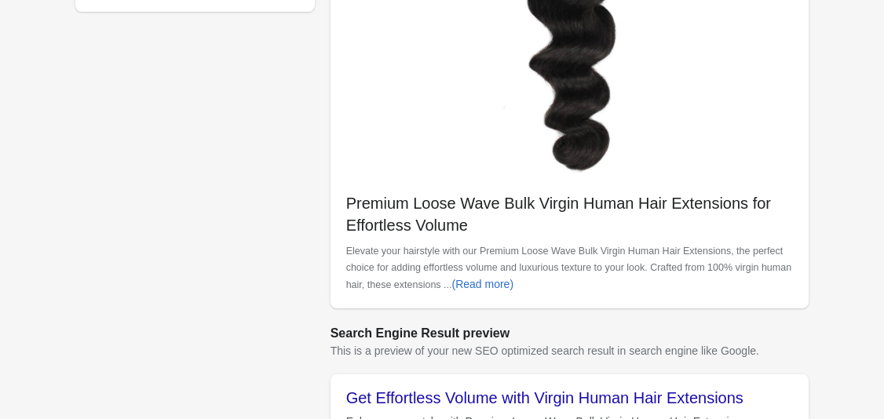
scroll to position [663, 0]
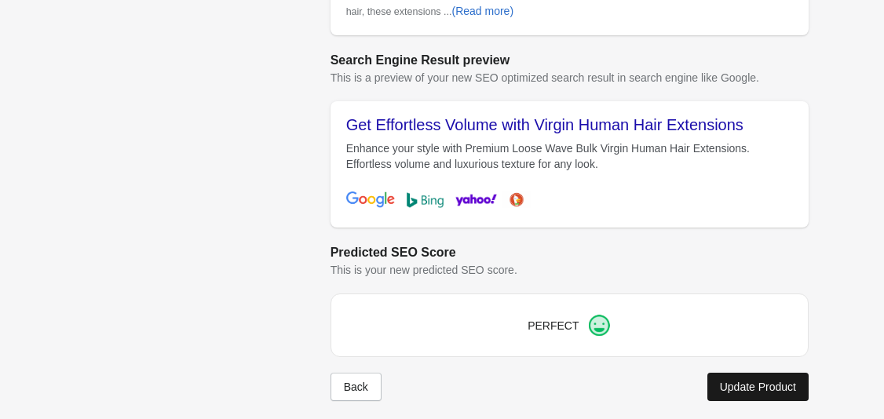
click at [752, 388] on div "Update Product" at bounding box center [758, 387] width 76 height 13
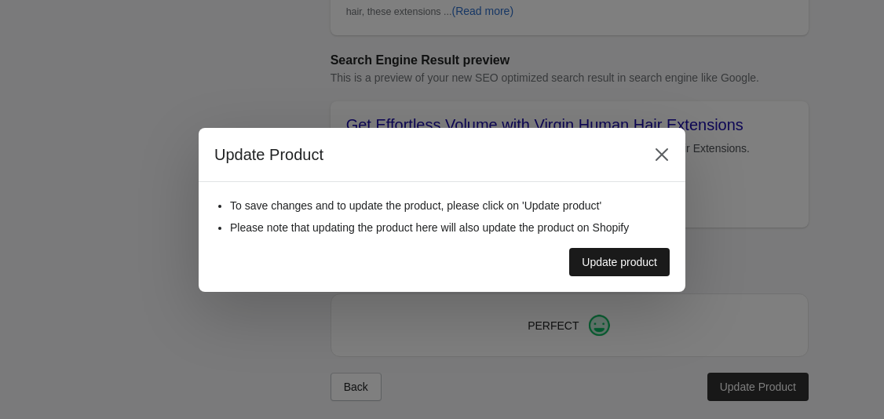
click at [637, 268] on button "Update product" at bounding box center [619, 262] width 100 height 28
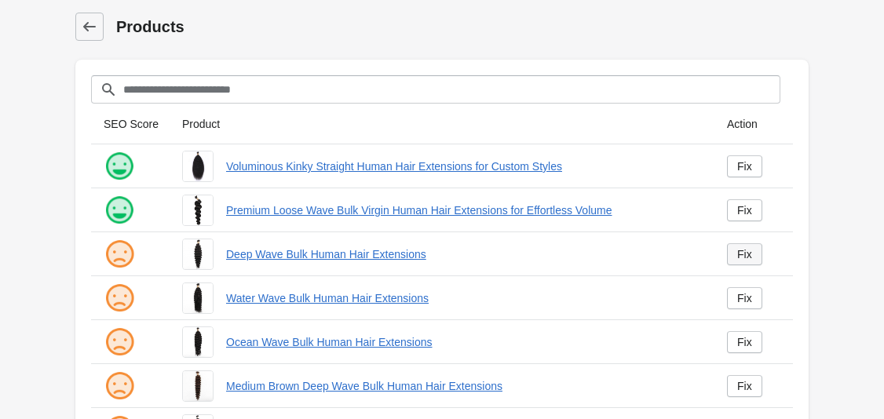
click at [760, 260] on link "Fix" at bounding box center [744, 254] width 35 height 22
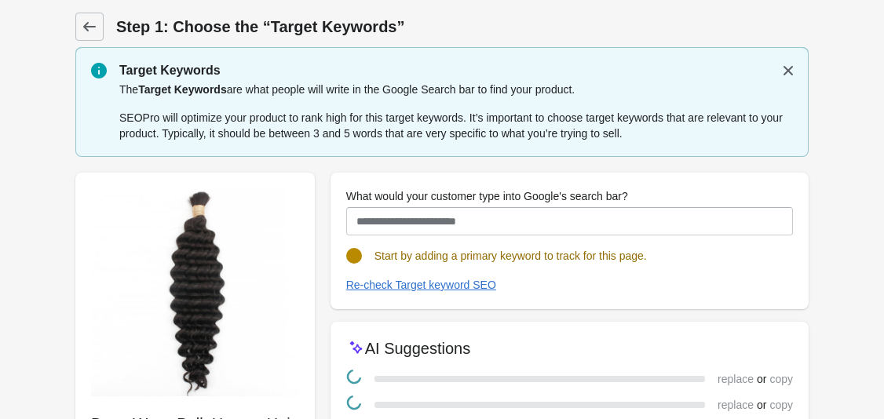
scroll to position [191, 0]
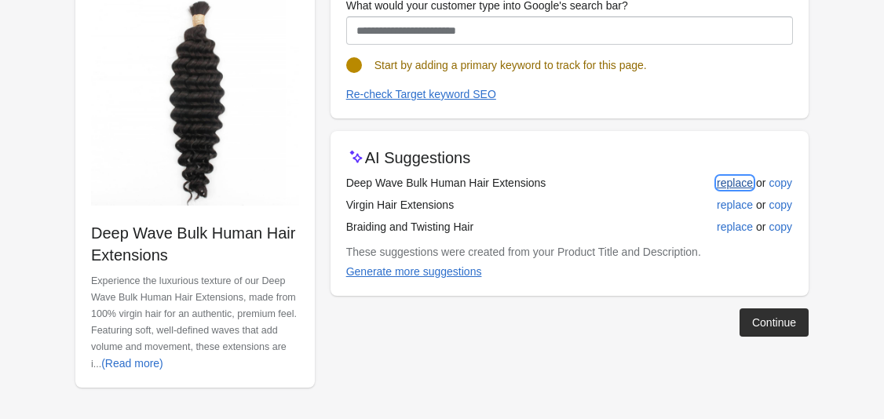
click at [749, 179] on div "replace" at bounding box center [735, 183] width 36 height 13
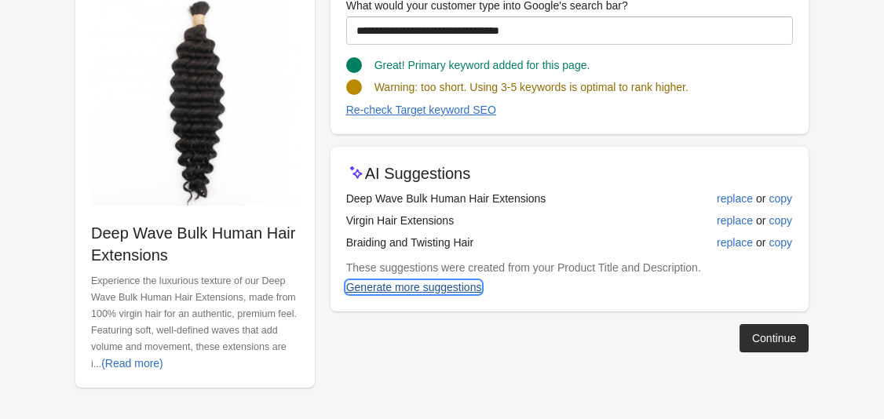
click at [460, 293] on div "Generate more suggestions" at bounding box center [414, 287] width 136 height 13
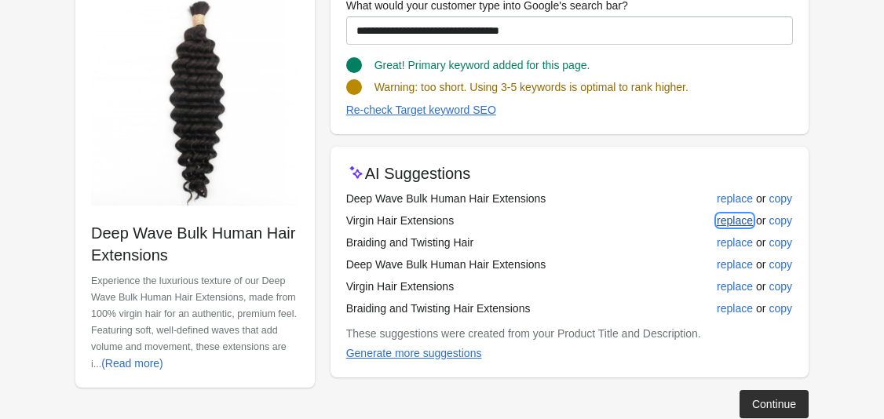
click at [731, 224] on div "replace" at bounding box center [735, 220] width 36 height 13
type input "**********"
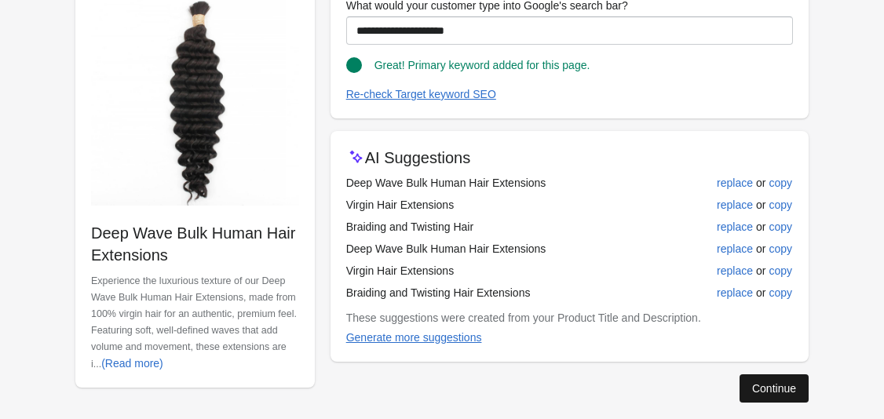
click at [768, 382] on div "Continue" at bounding box center [774, 388] width 44 height 13
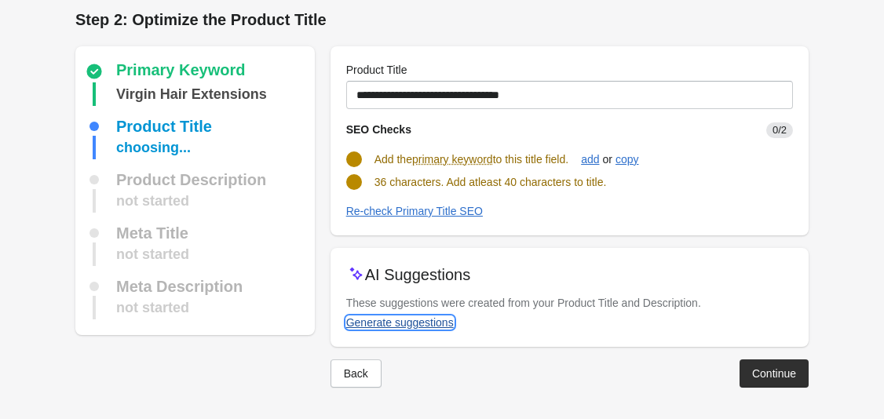
click at [441, 325] on div "Generate suggestions" at bounding box center [400, 322] width 108 height 13
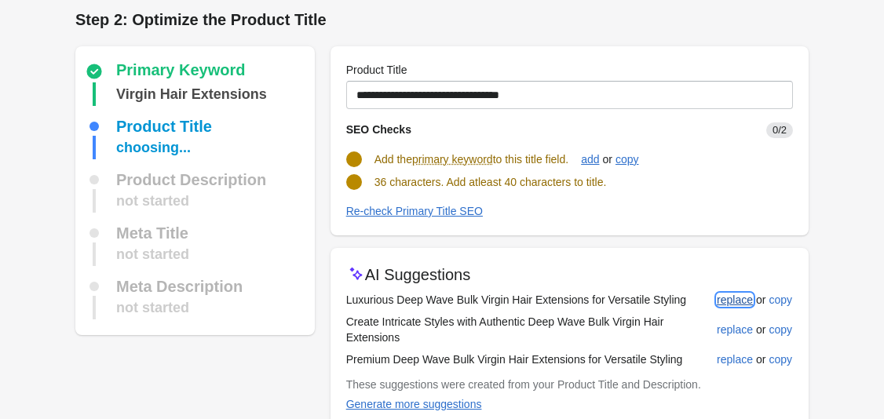
click at [735, 303] on div "replace" at bounding box center [735, 300] width 36 height 13
type input "**********"
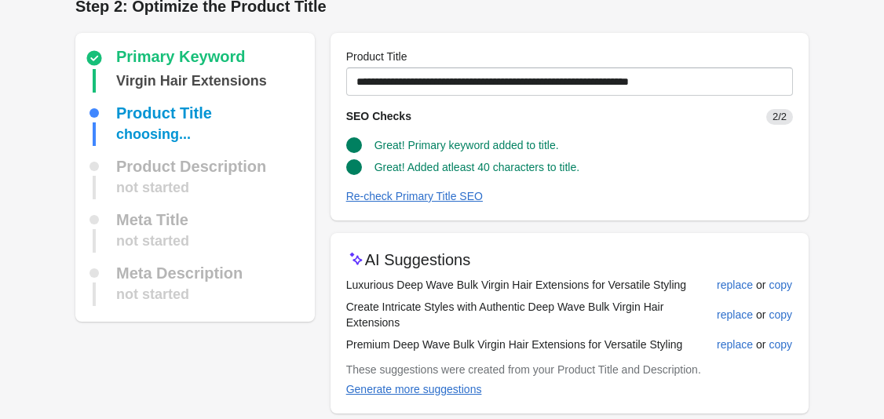
scroll to position [87, 0]
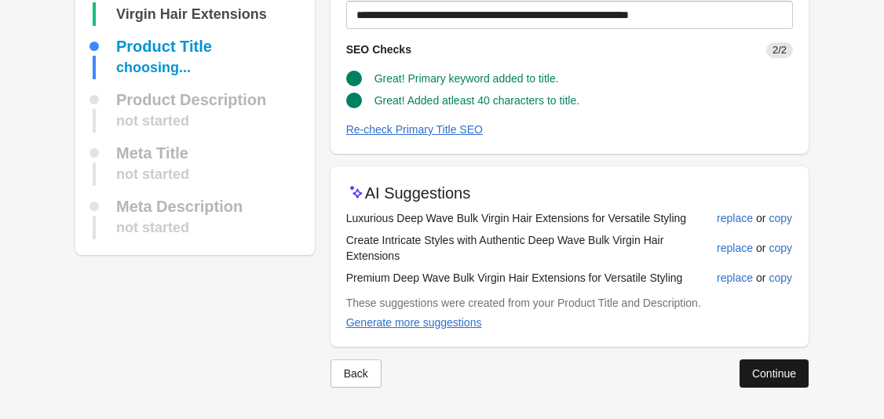
click at [764, 377] on div "Continue" at bounding box center [774, 373] width 44 height 13
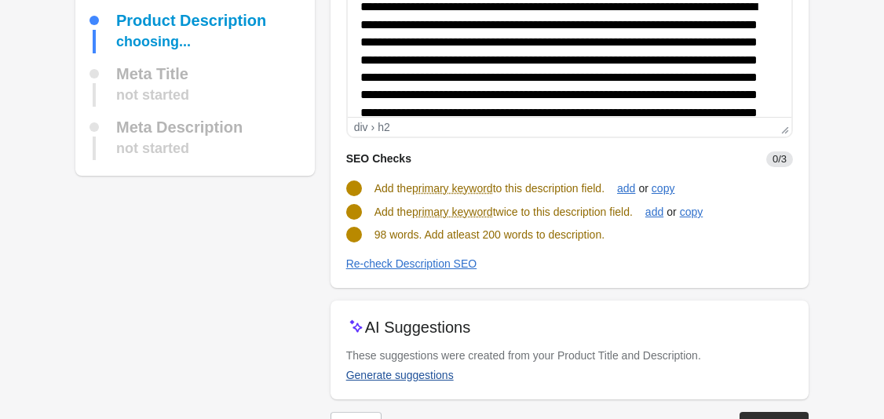
scroll to position [192, 0]
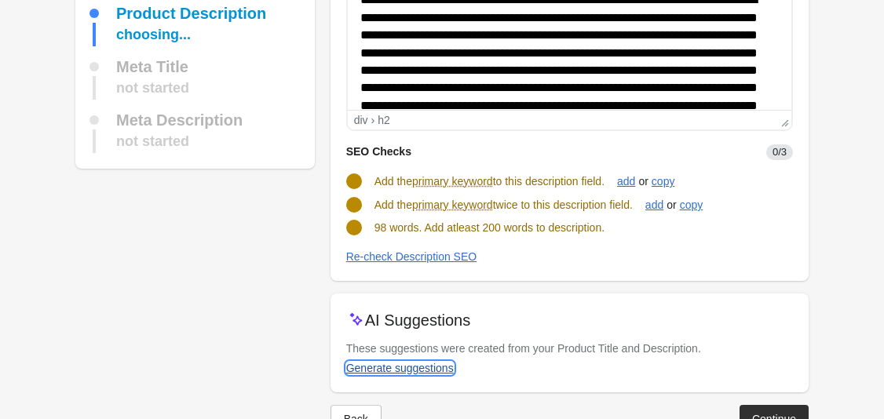
click at [434, 374] on div "Generate suggestions" at bounding box center [400, 368] width 108 height 13
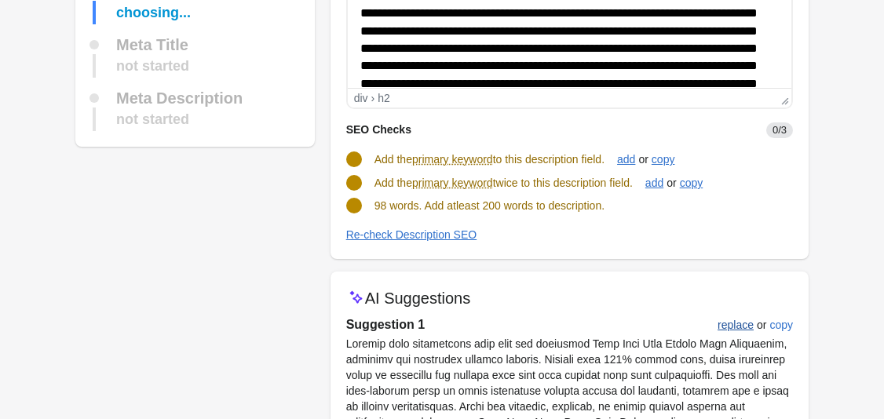
scroll to position [217, 0]
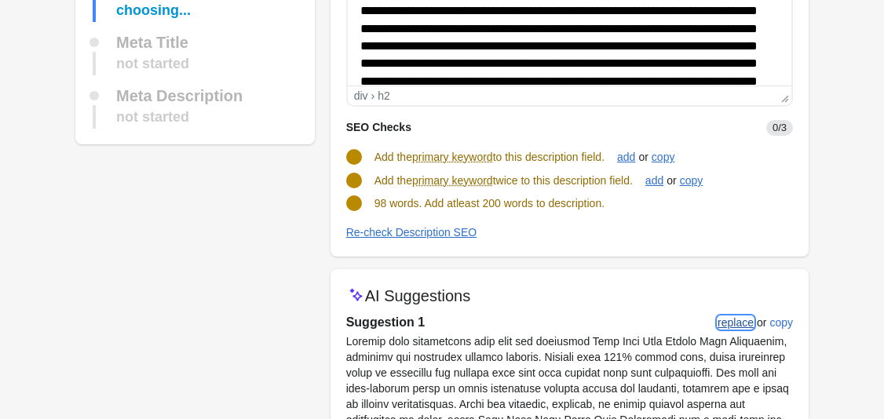
click at [732, 322] on div "replace" at bounding box center [735, 322] width 36 height 13
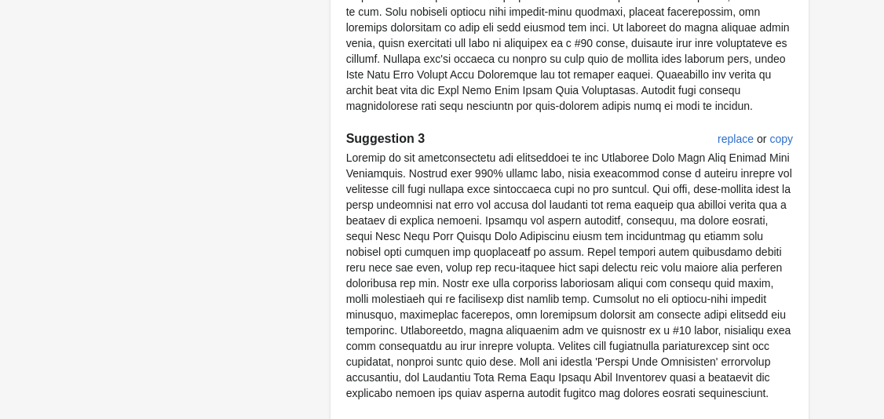
scroll to position [1128, 0]
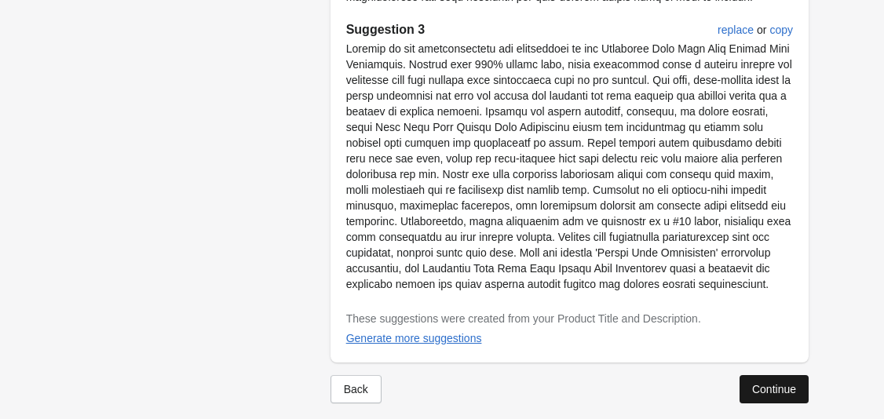
click at [753, 383] on div "Continue" at bounding box center [774, 389] width 44 height 13
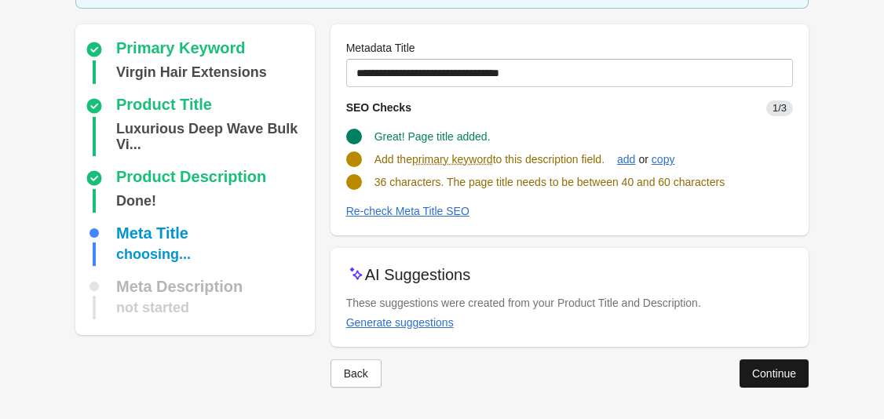
scroll to position [104, 0]
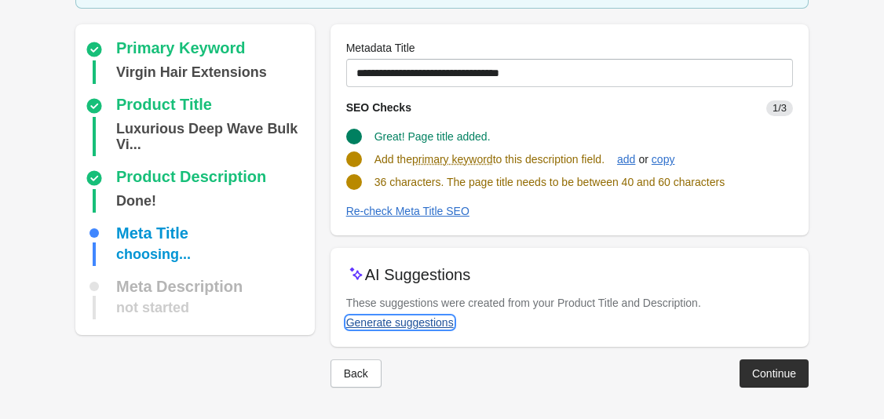
click at [436, 331] on button "Generate suggestions" at bounding box center [400, 322] width 120 height 28
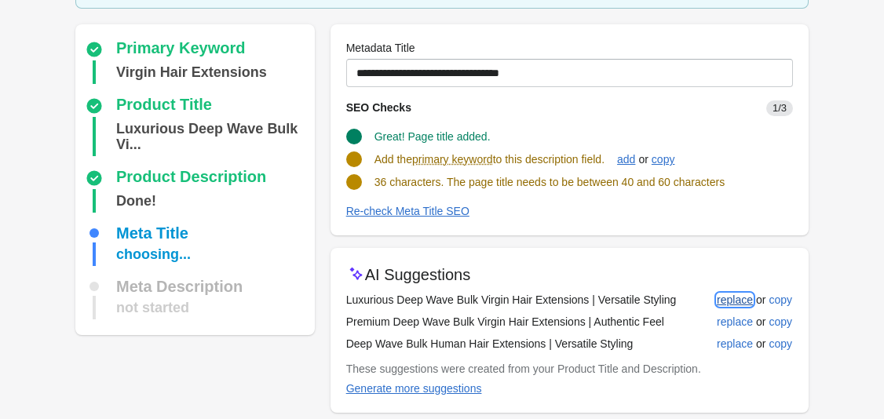
click at [742, 301] on div "replace" at bounding box center [735, 300] width 36 height 13
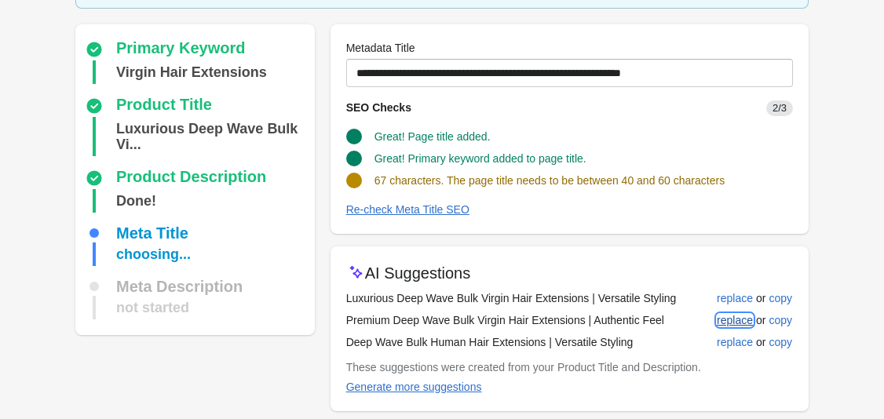
click at [742, 316] on div "replace" at bounding box center [735, 320] width 36 height 13
click at [731, 351] on button "replace" at bounding box center [734, 342] width 49 height 28
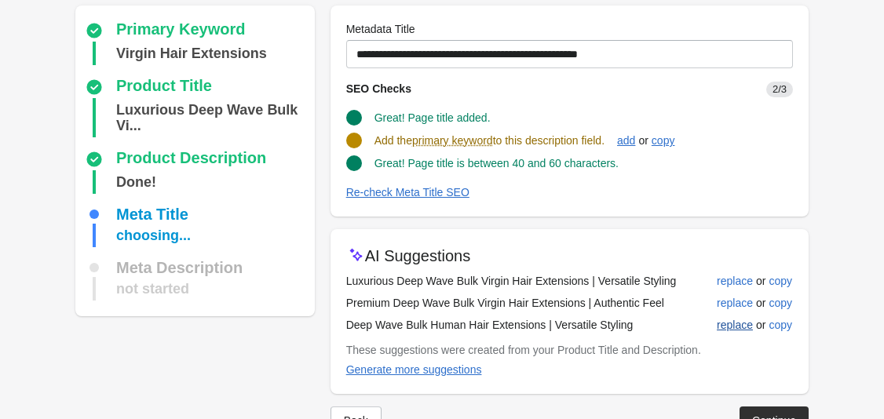
scroll to position [129, 0]
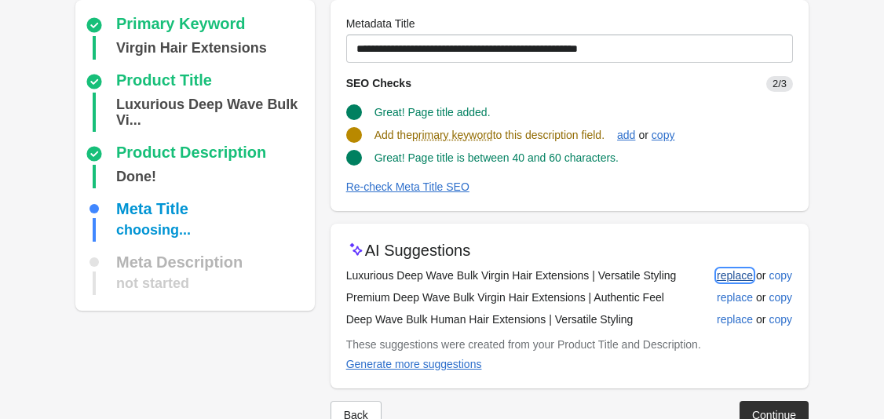
click at [731, 280] on button "replace" at bounding box center [734, 275] width 49 height 28
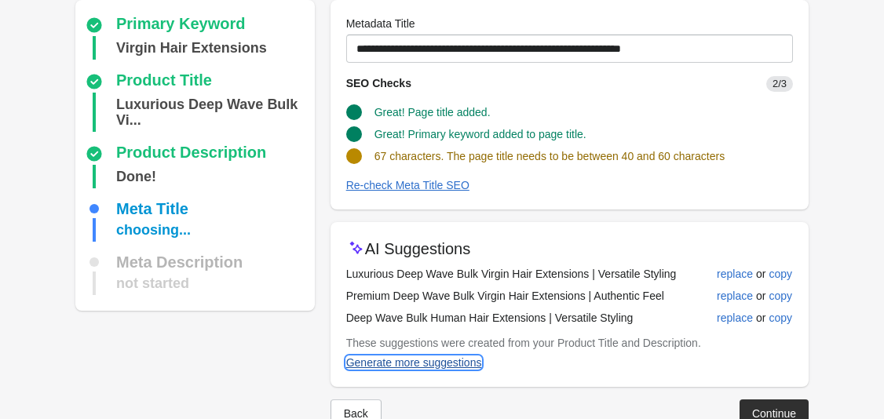
click at [475, 364] on div "Generate more suggestions" at bounding box center [414, 362] width 136 height 13
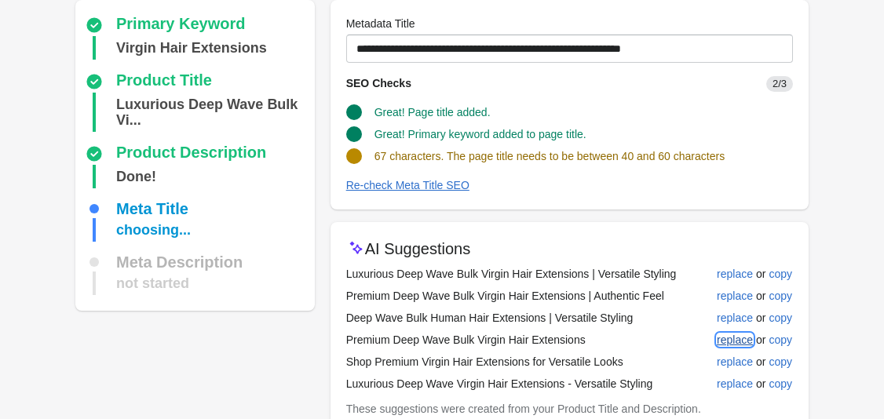
click at [741, 345] on div "replace" at bounding box center [735, 340] width 36 height 13
type input "**********"
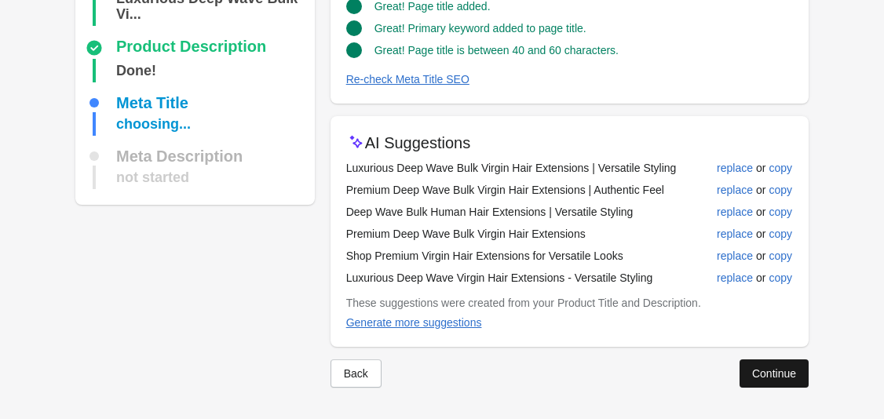
click at [753, 372] on div "Continue" at bounding box center [774, 373] width 44 height 13
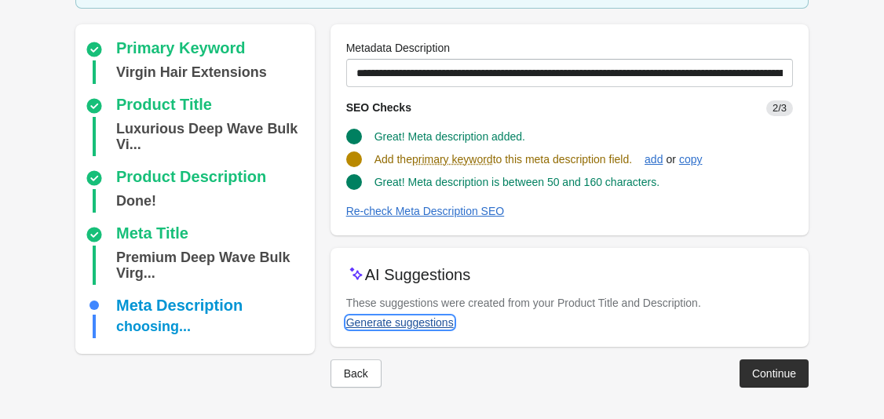
drag, startPoint x: 416, startPoint y: 322, endPoint x: 418, endPoint y: 313, distance: 8.9
click at [418, 316] on span "Generate suggestions" at bounding box center [400, 322] width 108 height 13
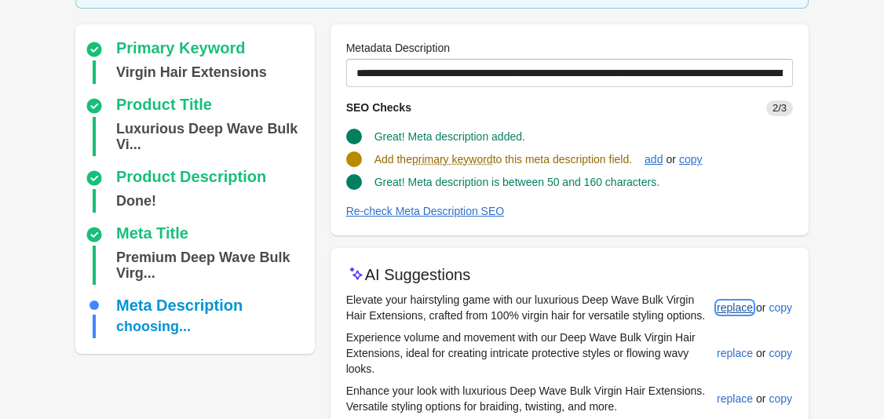
click at [733, 309] on div "replace" at bounding box center [735, 307] width 36 height 13
type input "**********"
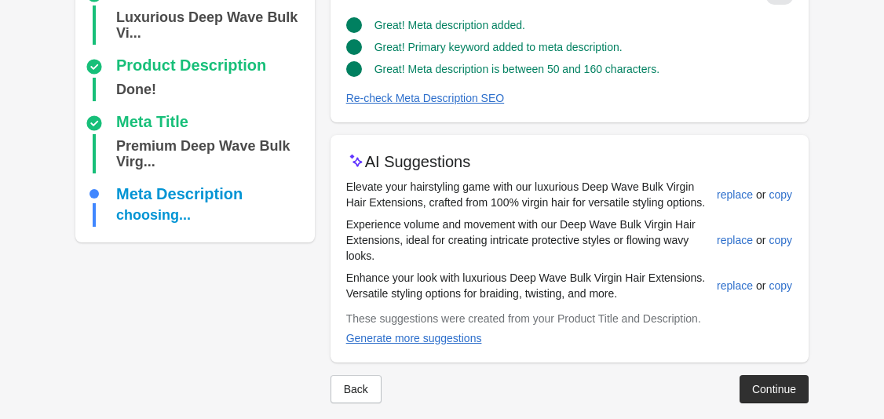
scroll to position [247, 0]
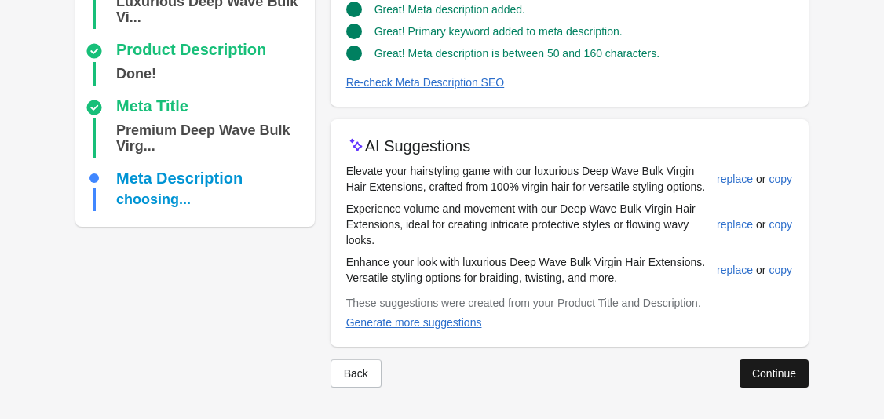
click at [784, 365] on button "Continue" at bounding box center [773, 373] width 69 height 28
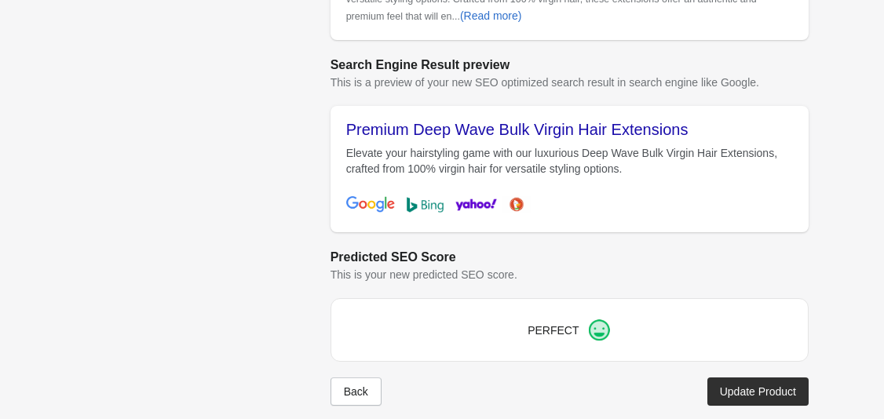
scroll to position [676, 0]
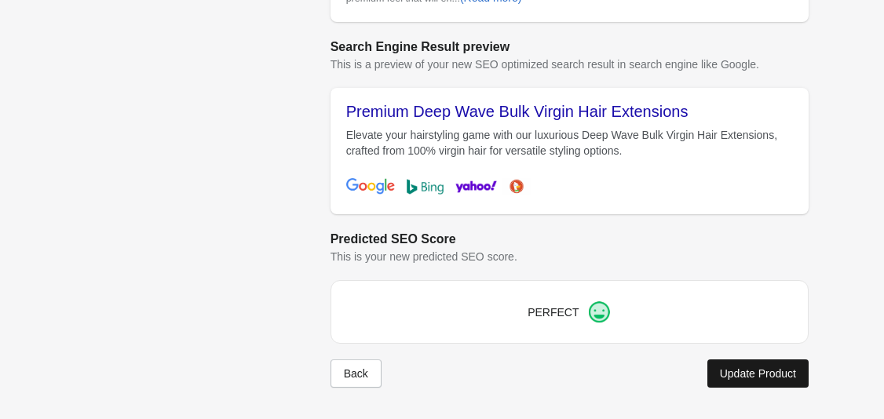
click at [778, 377] on div "Update Product" at bounding box center [758, 373] width 76 height 13
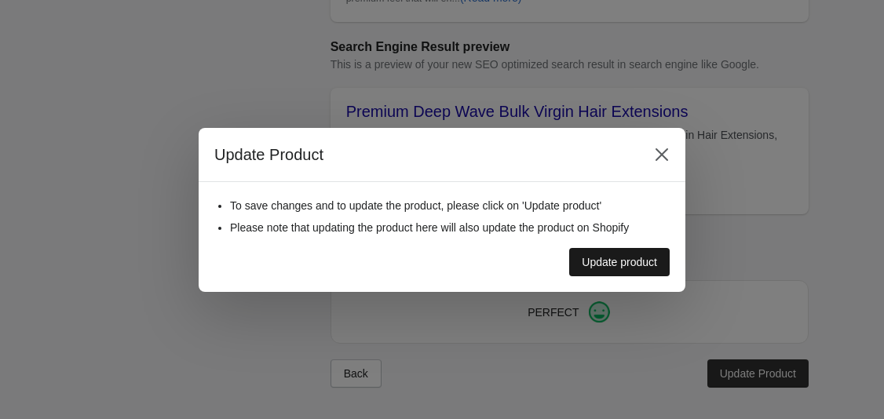
click at [629, 264] on div "Update product" at bounding box center [619, 262] width 75 height 13
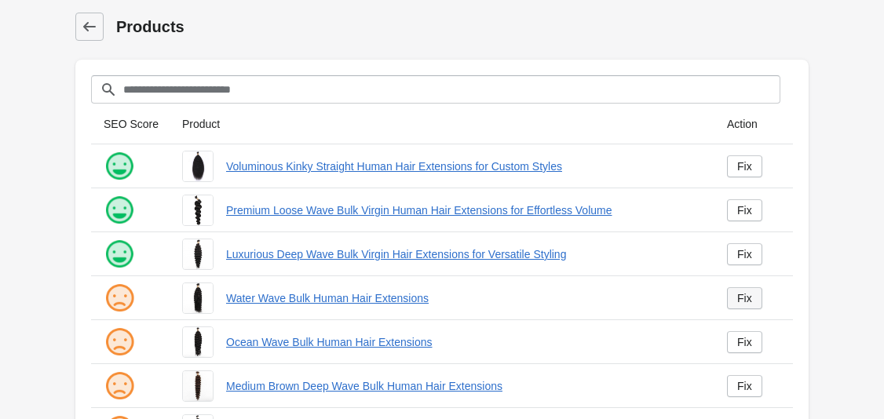
click at [750, 303] on div "Fix" at bounding box center [744, 298] width 15 height 13
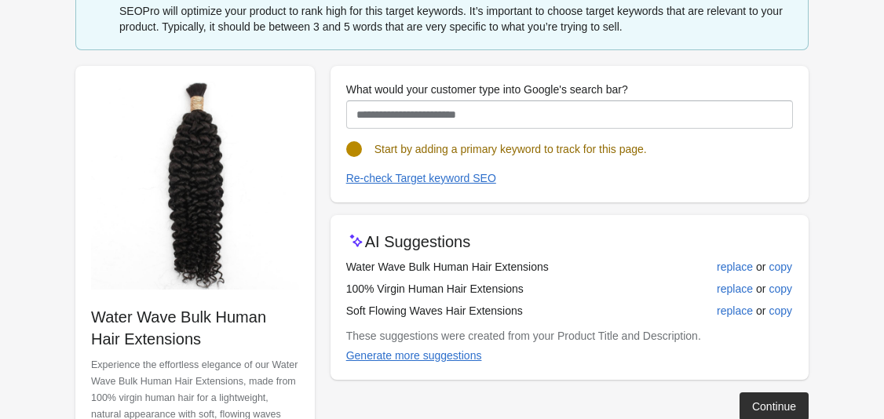
scroll to position [154, 0]
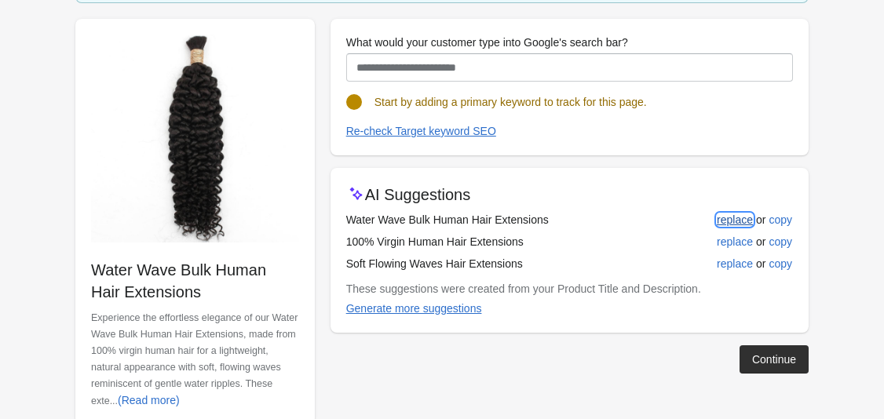
click at [732, 221] on div "replace" at bounding box center [735, 219] width 36 height 13
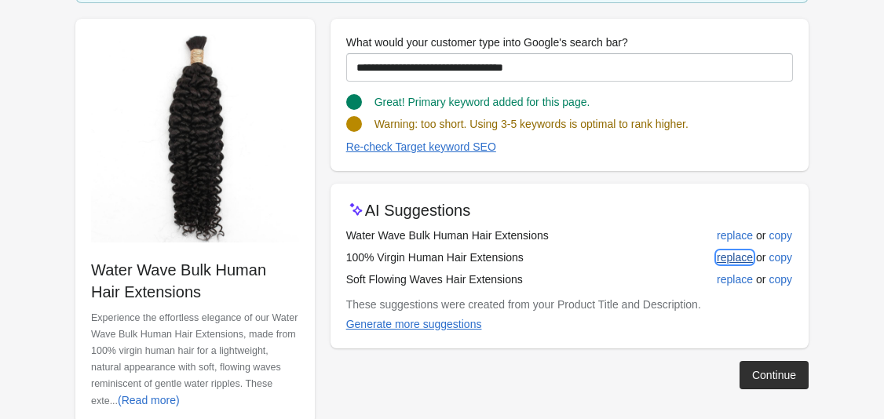
click at [724, 253] on div "replace" at bounding box center [735, 257] width 36 height 13
type input "**********"
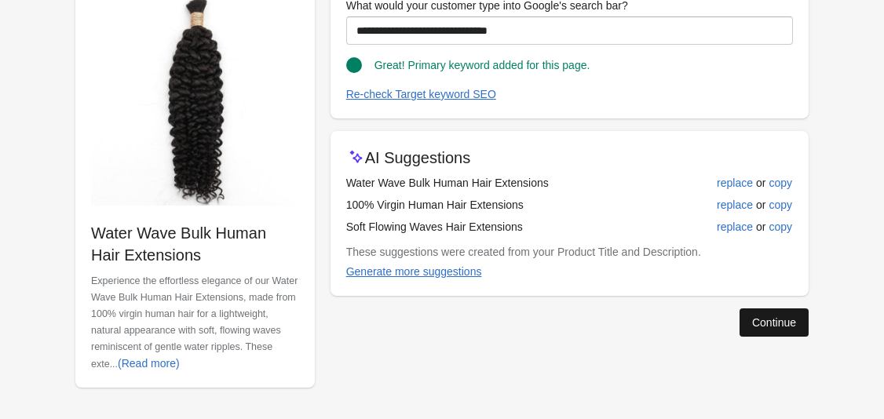
click at [759, 332] on button "Continue" at bounding box center [773, 322] width 69 height 28
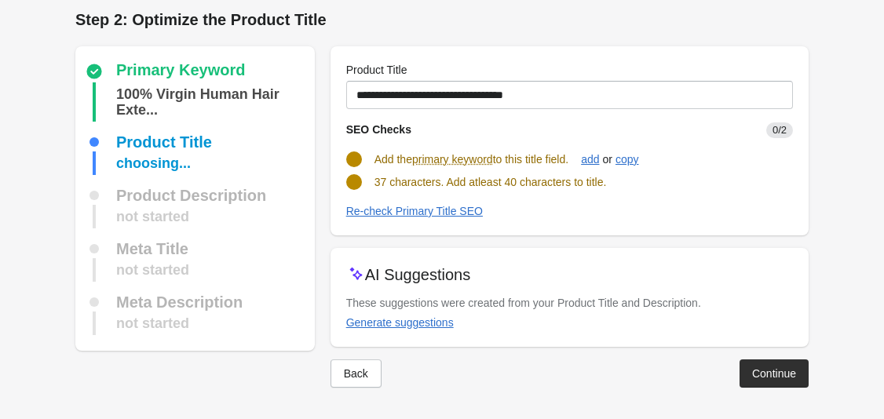
scroll to position [7, 0]
click at [425, 329] on button "Generate suggestions" at bounding box center [400, 322] width 120 height 28
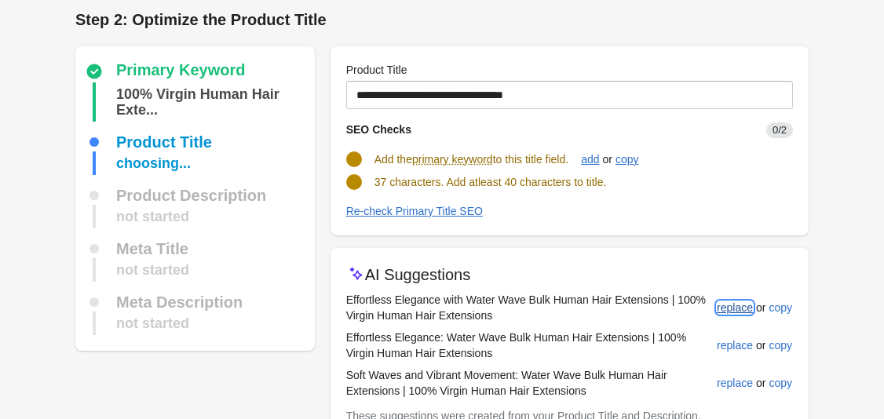
click at [728, 308] on div "replace" at bounding box center [735, 307] width 36 height 13
type input "**********"
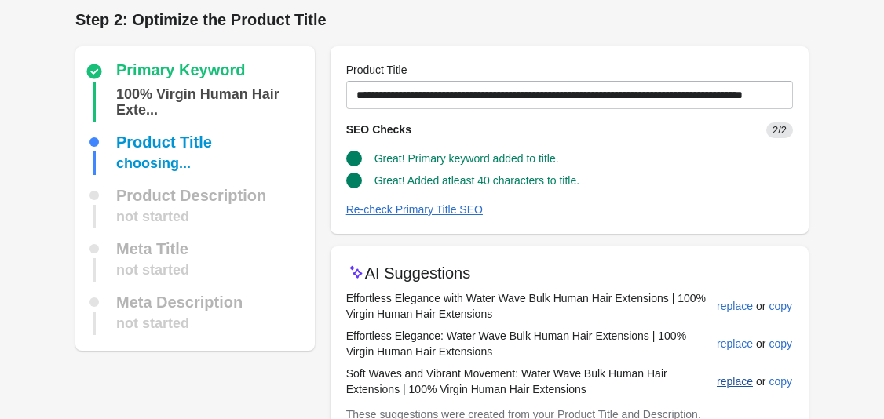
scroll to position [119, 0]
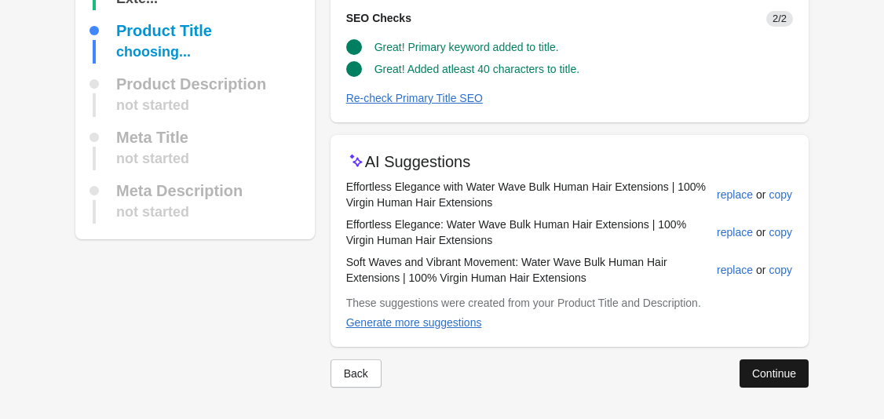
click at [760, 378] on div "Continue" at bounding box center [774, 373] width 44 height 13
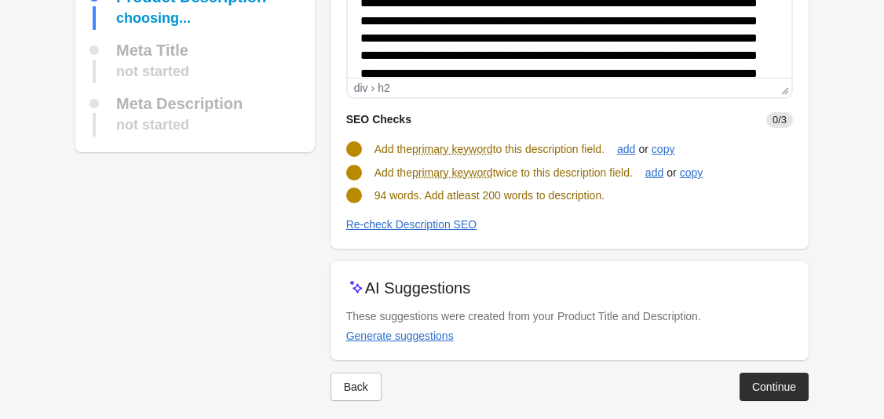
scroll to position [238, 0]
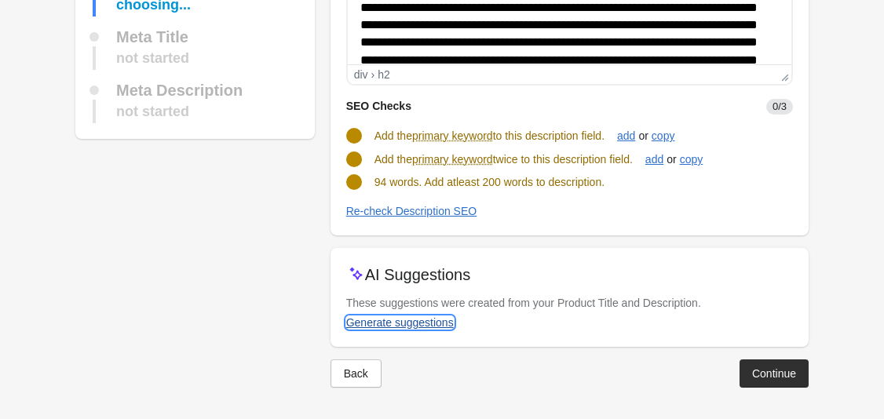
click at [436, 323] on div "Generate suggestions" at bounding box center [400, 322] width 108 height 13
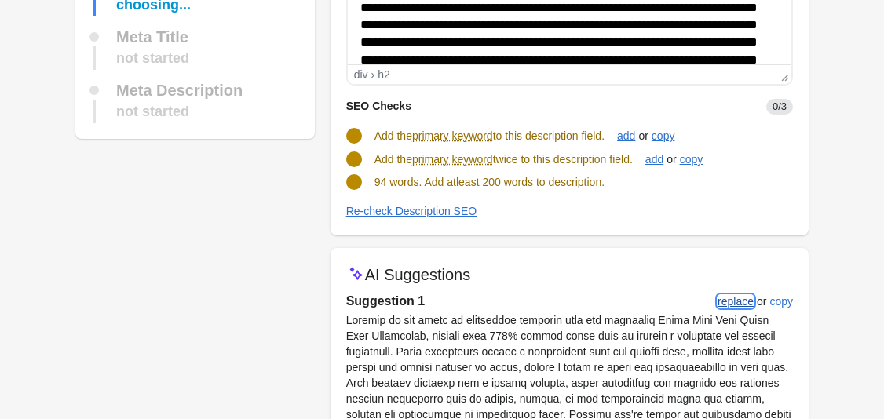
click at [737, 300] on div "replace" at bounding box center [735, 301] width 36 height 13
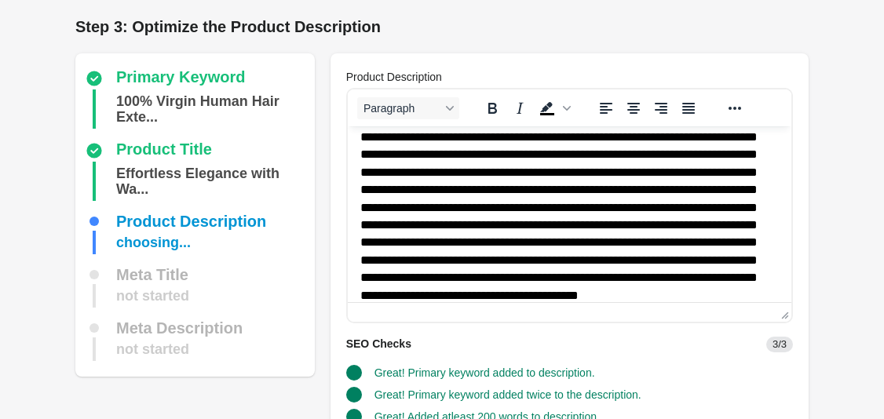
scroll to position [324, 0]
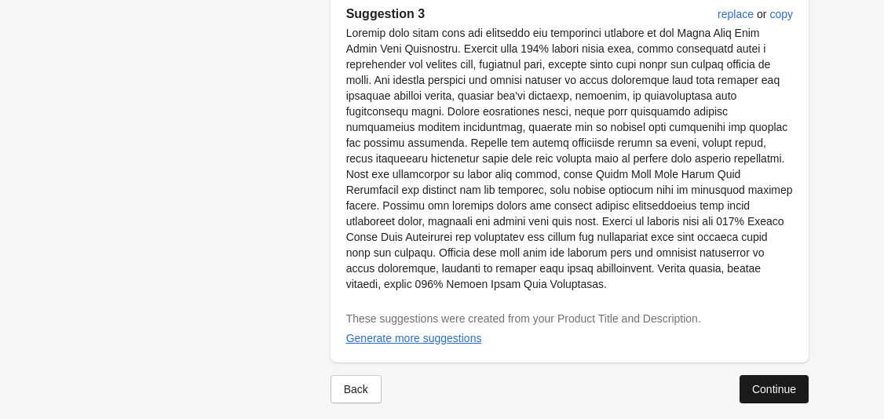
click at [793, 383] on div "Continue" at bounding box center [774, 389] width 44 height 13
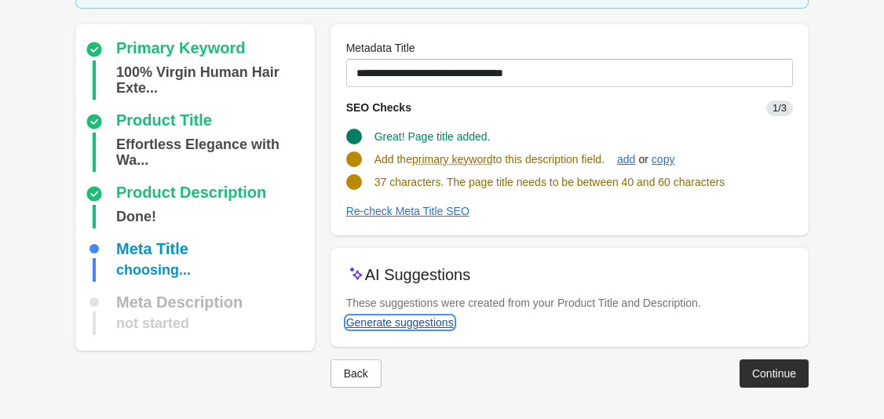
click at [422, 326] on div "Generate suggestions" at bounding box center [400, 322] width 108 height 13
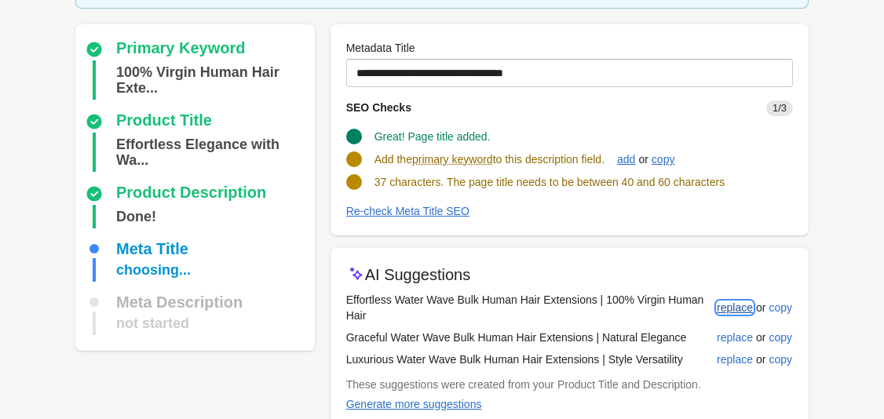
click at [727, 307] on div "replace" at bounding box center [735, 307] width 36 height 13
click at [739, 351] on button "replace" at bounding box center [734, 359] width 49 height 28
click at [726, 357] on div "replace" at bounding box center [735, 359] width 36 height 13
click at [724, 341] on div "replace" at bounding box center [735, 337] width 36 height 13
click at [744, 331] on div "replace" at bounding box center [735, 337] width 36 height 13
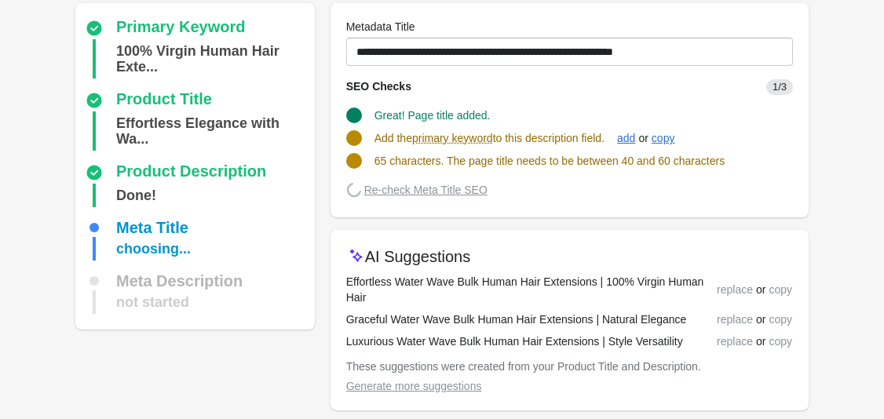
scroll to position [186, 0]
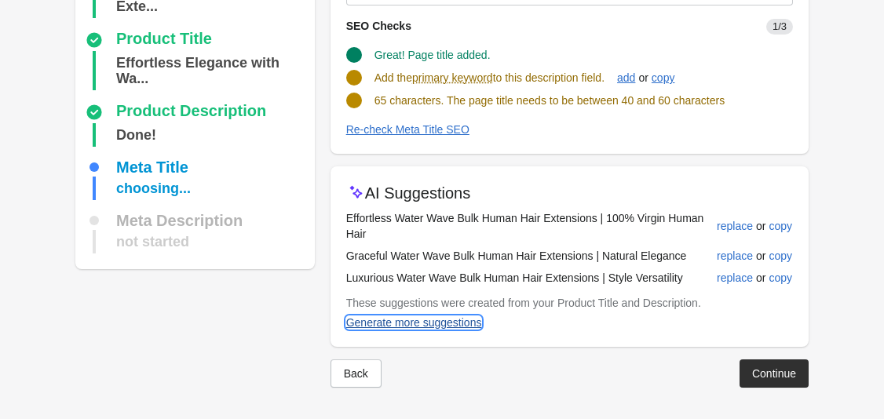
click at [455, 336] on button "Generate more suggestions" at bounding box center [414, 322] width 148 height 28
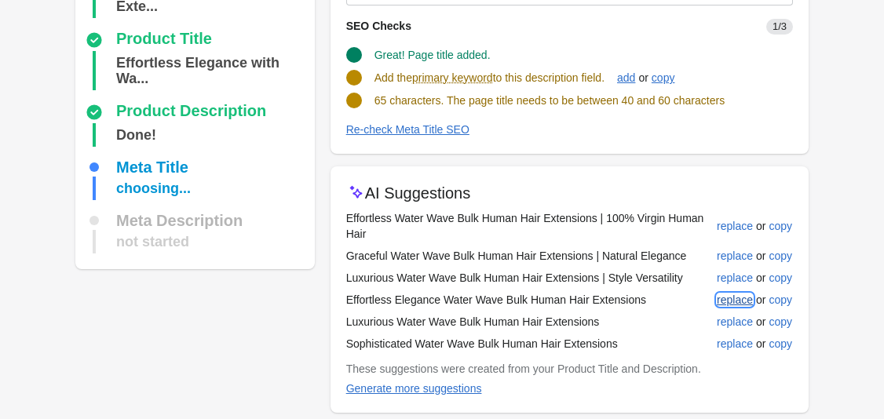
click at [738, 301] on div "replace" at bounding box center [735, 300] width 36 height 13
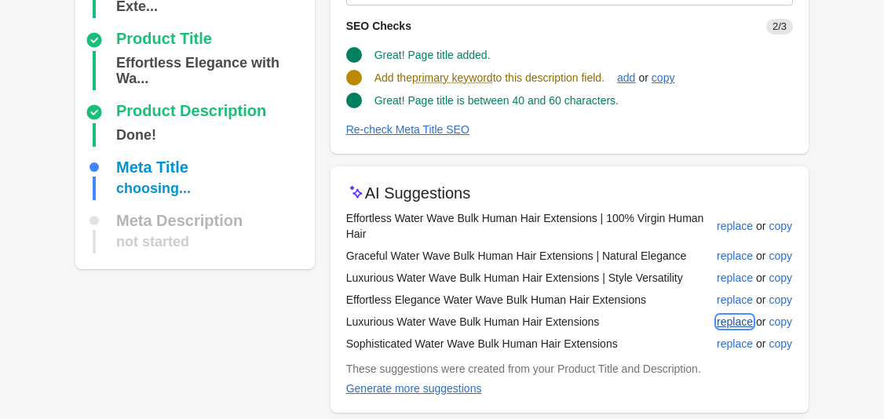
click at [738, 319] on div "replace" at bounding box center [735, 321] width 36 height 13
click at [717, 341] on div "replace" at bounding box center [735, 343] width 36 height 13
click at [633, 82] on div "add" at bounding box center [626, 77] width 18 height 13
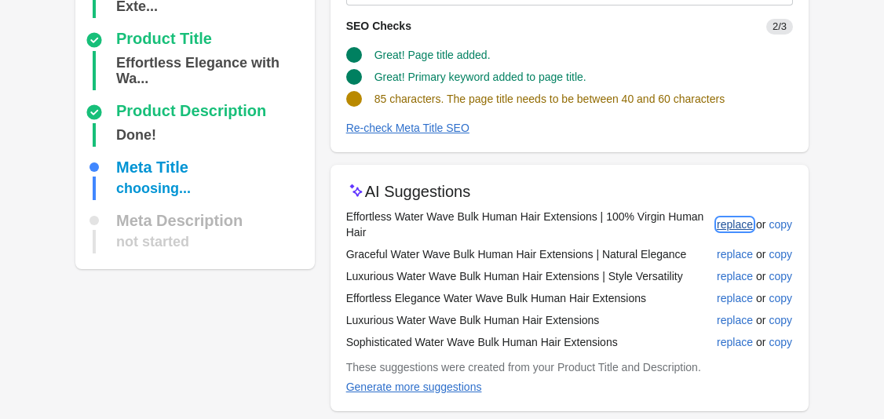
click at [740, 229] on div "replace" at bounding box center [735, 224] width 36 height 13
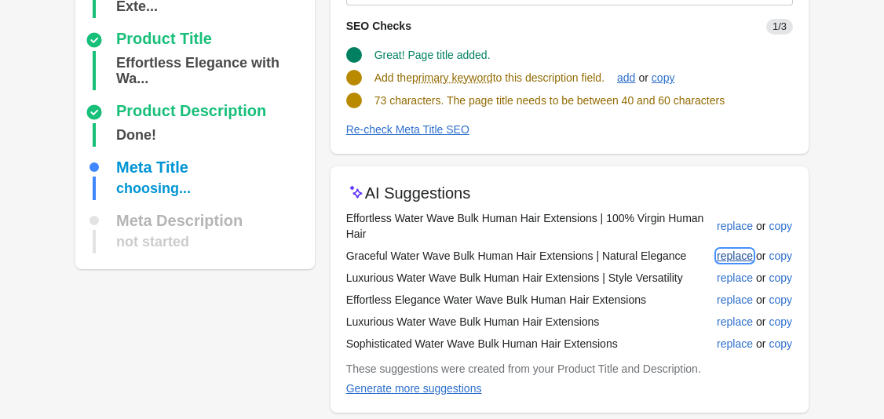
click at [738, 246] on button "replace" at bounding box center [734, 256] width 49 height 28
click at [436, 396] on button "Generate more suggestions" at bounding box center [414, 388] width 148 height 28
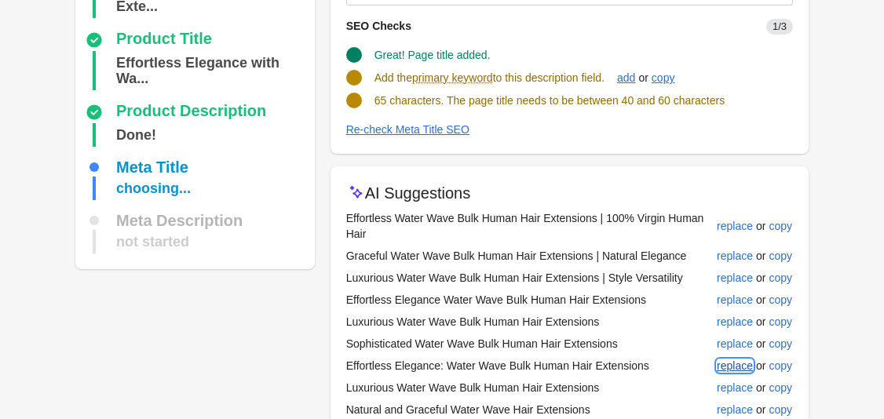
click at [743, 370] on div "replace" at bounding box center [735, 365] width 36 height 13
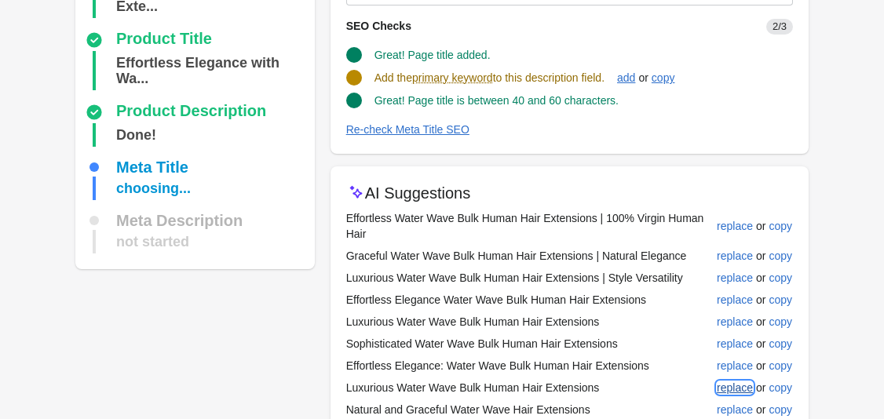
click at [735, 385] on div "replace" at bounding box center [735, 387] width 36 height 13
click at [739, 407] on div "replace" at bounding box center [735, 409] width 36 height 13
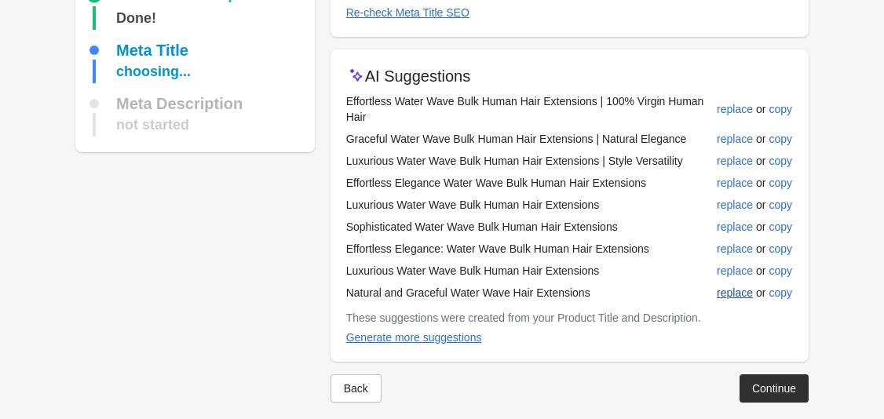
scroll to position [318, 0]
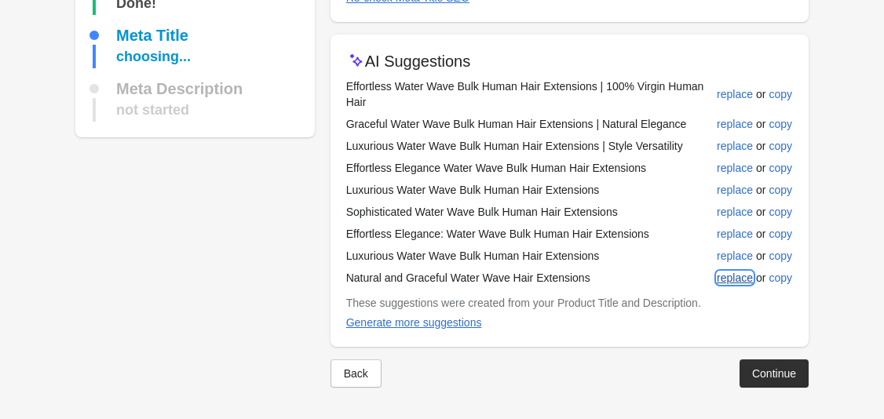
click at [735, 266] on button "replace" at bounding box center [734, 278] width 49 height 28
click at [474, 321] on div "Generate more suggestions" at bounding box center [414, 322] width 136 height 13
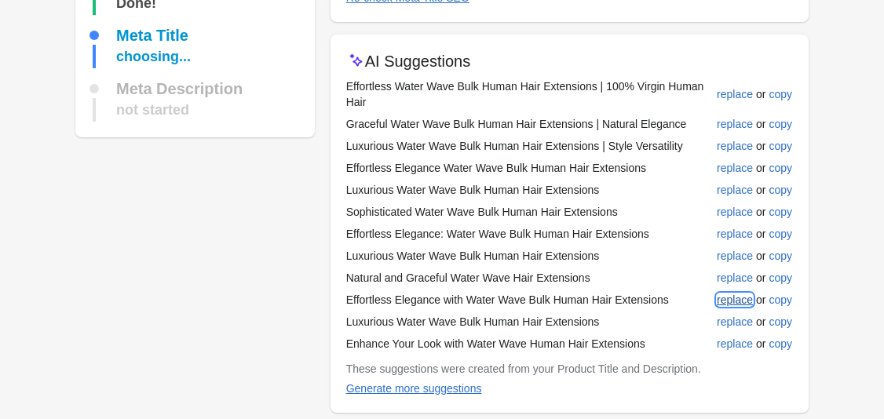
click at [743, 301] on div "replace" at bounding box center [735, 300] width 36 height 13
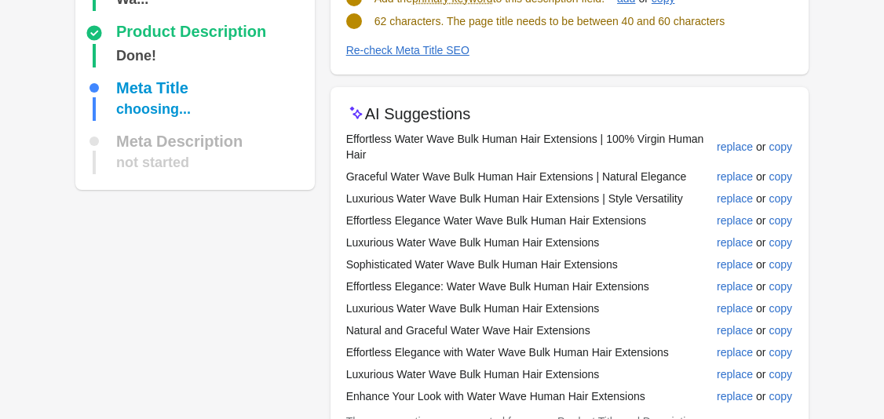
scroll to position [326, 0]
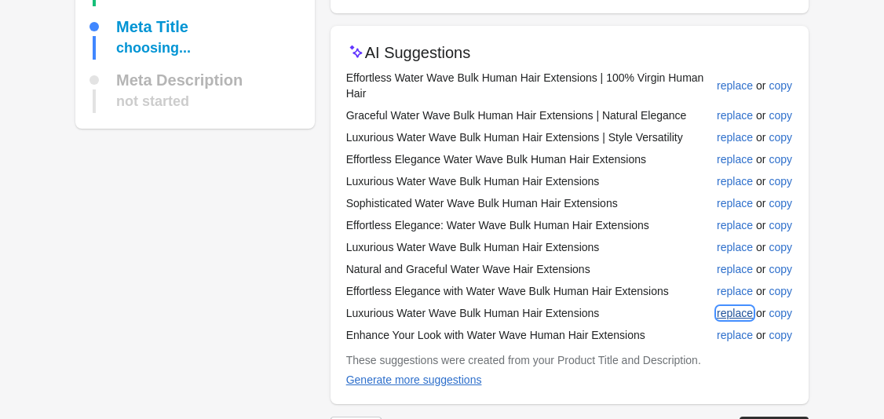
click at [735, 317] on div "replace" at bounding box center [735, 313] width 36 height 13
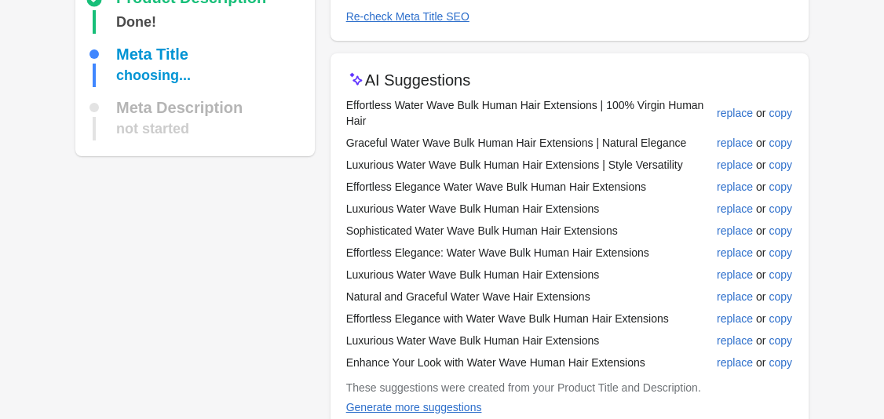
scroll to position [363, 0]
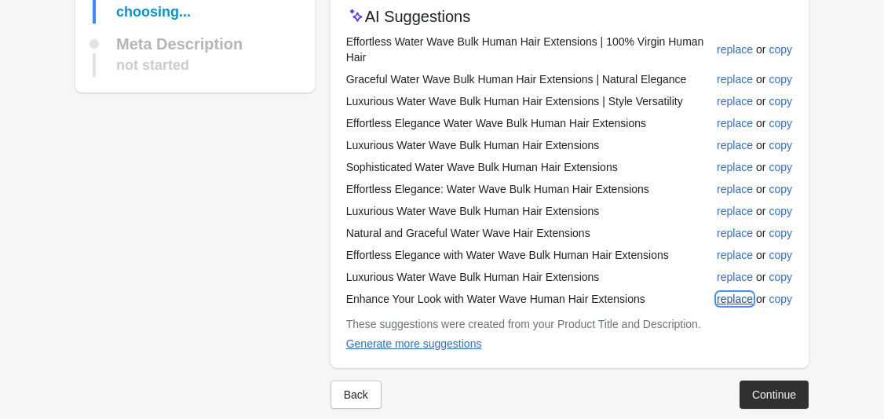
click at [727, 305] on button "replace" at bounding box center [734, 299] width 49 height 28
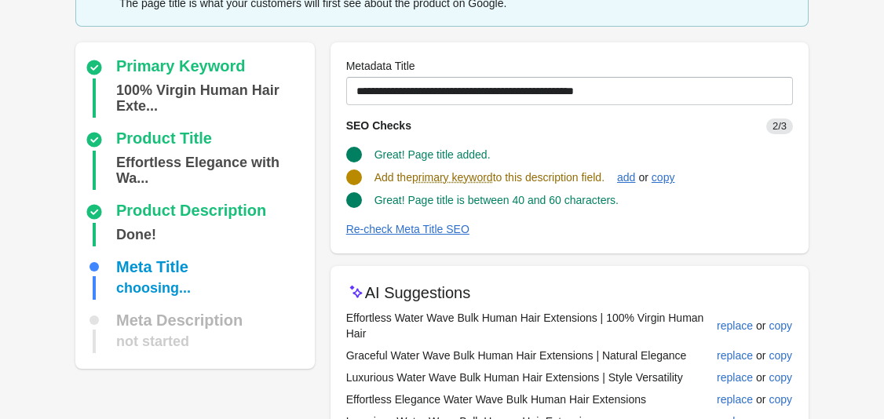
scroll to position [12, 0]
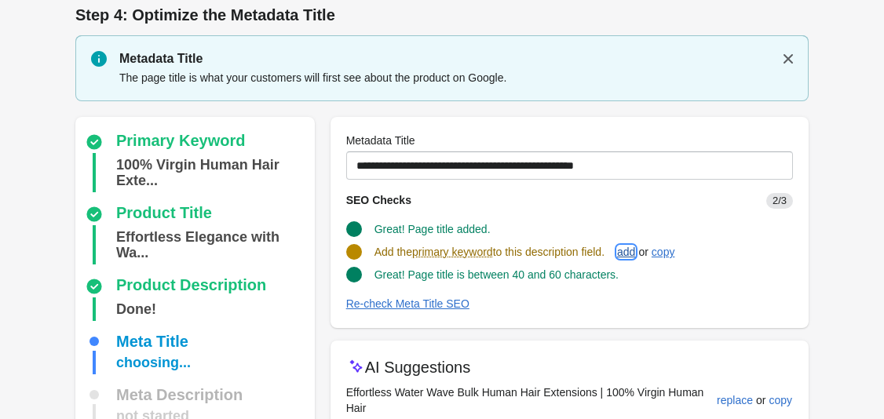
click at [635, 252] on div "add" at bounding box center [626, 252] width 18 height 13
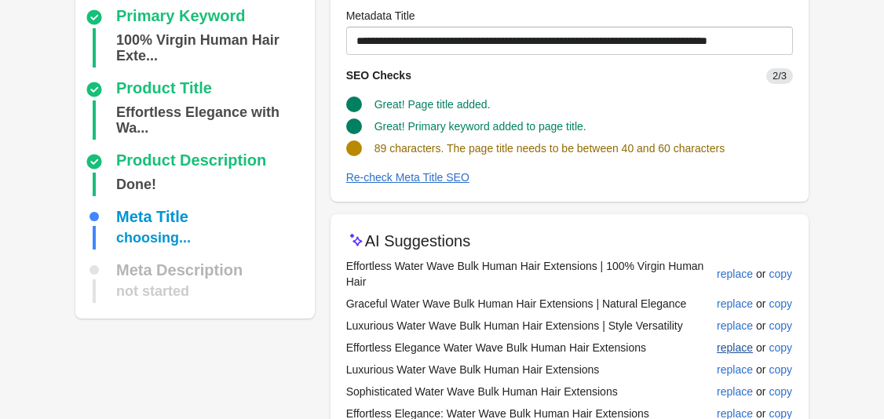
scroll to position [158, 0]
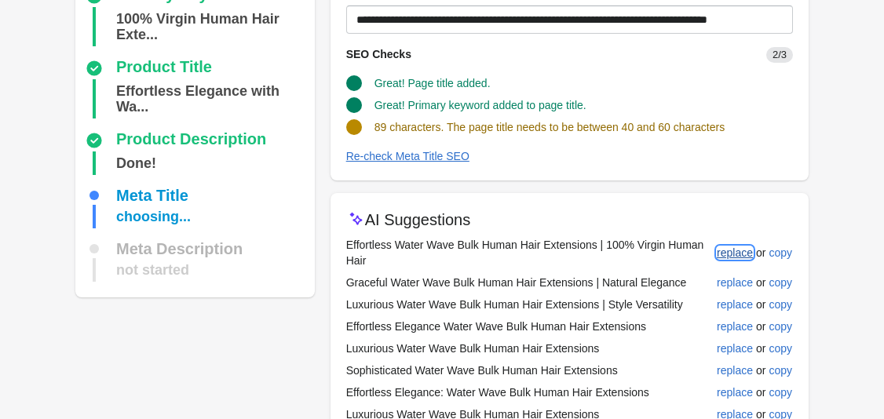
click at [741, 257] on div "replace" at bounding box center [735, 252] width 36 height 13
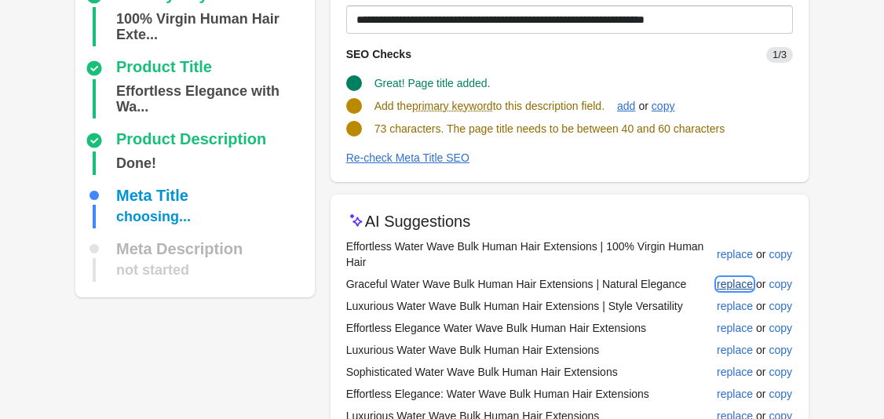
click at [742, 279] on div "replace" at bounding box center [735, 284] width 36 height 13
click at [742, 304] on div "replace" at bounding box center [735, 306] width 36 height 13
click at [744, 327] on div "replace" at bounding box center [735, 328] width 36 height 13
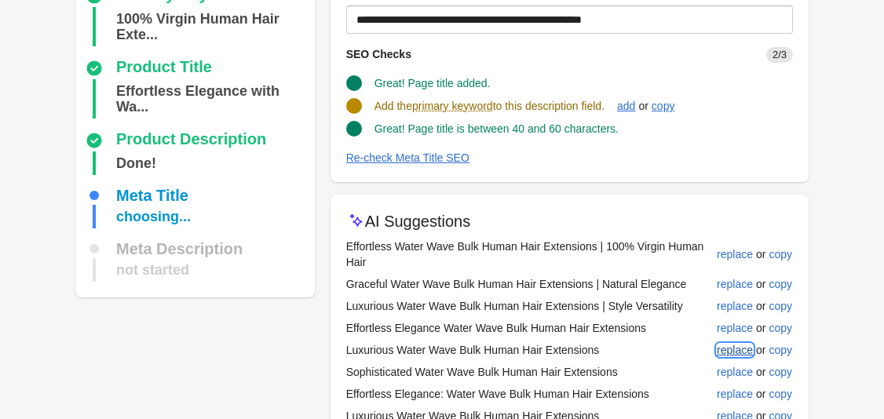
click at [747, 352] on div "replace" at bounding box center [735, 350] width 36 height 13
click at [743, 380] on button "replace" at bounding box center [734, 394] width 49 height 28
click at [745, 390] on div "replace" at bounding box center [735, 394] width 36 height 13
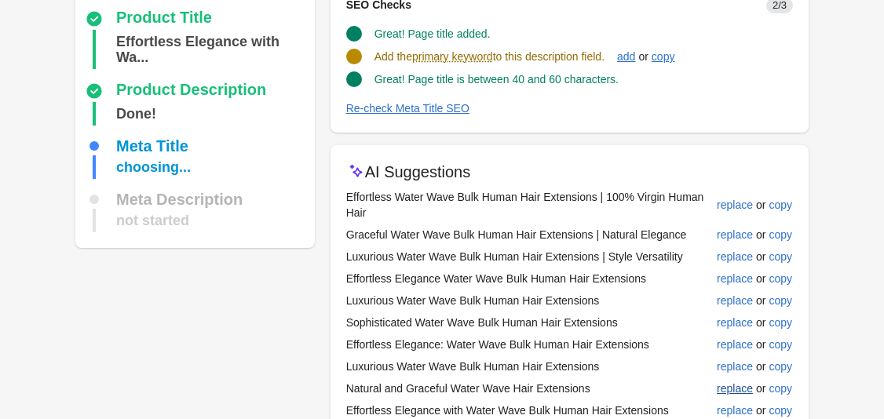
scroll to position [209, 0]
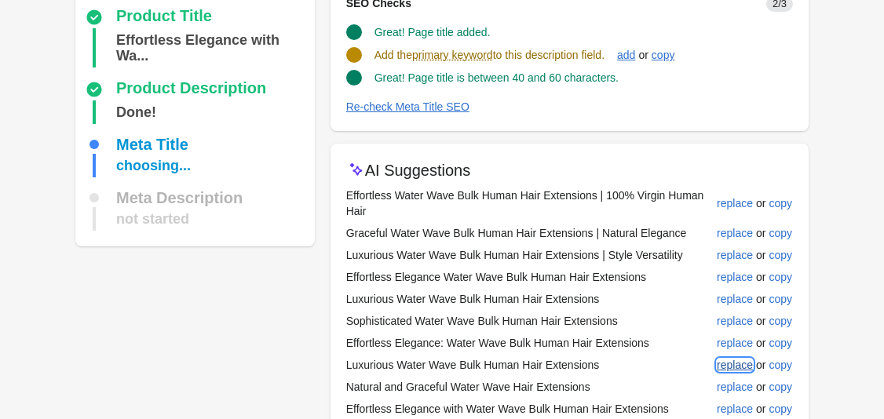
click at [739, 359] on div "replace" at bounding box center [735, 365] width 36 height 13
click at [739, 383] on div "replace" at bounding box center [735, 387] width 36 height 13
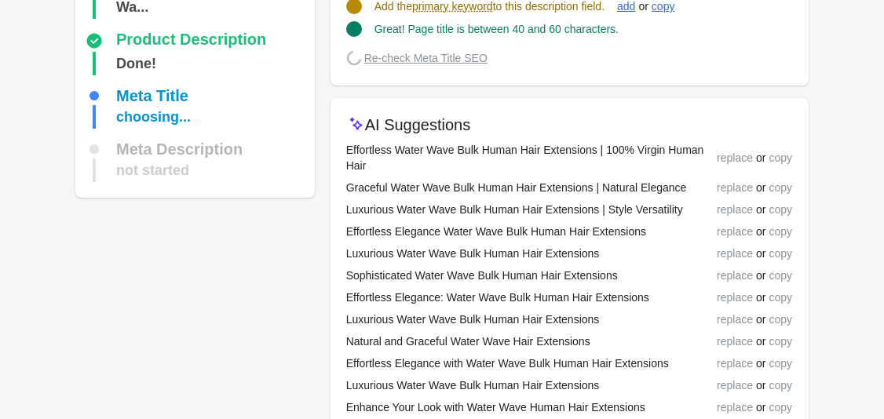
scroll to position [271, 0]
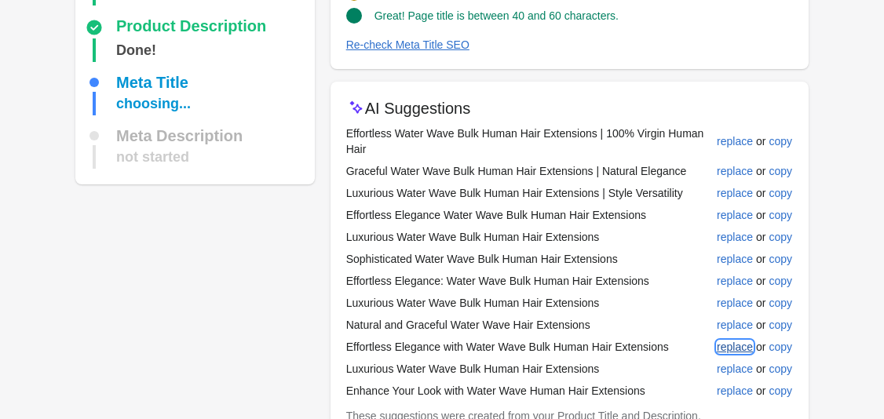
click at [745, 352] on div "replace" at bounding box center [735, 347] width 36 height 13
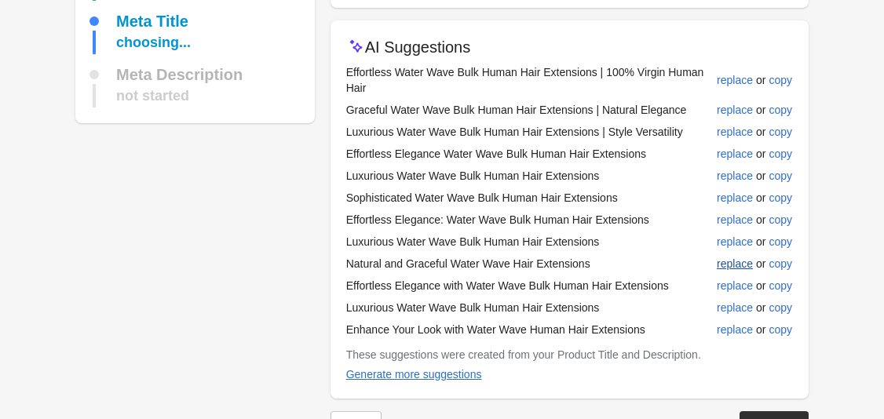
scroll to position [352, 0]
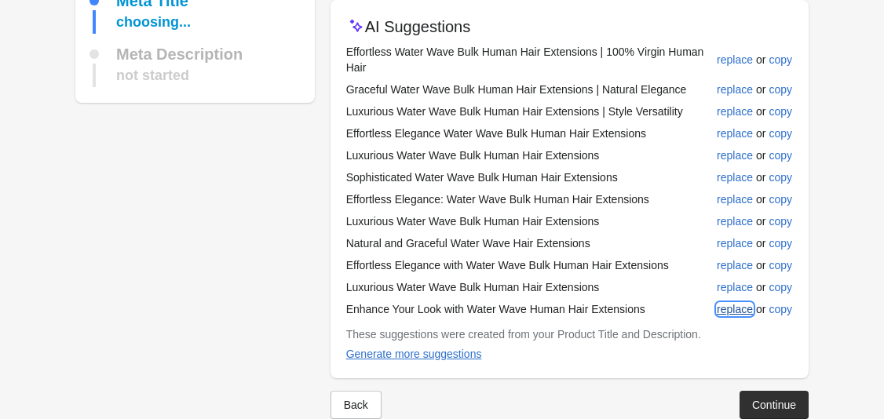
click at [746, 316] on button "replace" at bounding box center [734, 309] width 49 height 28
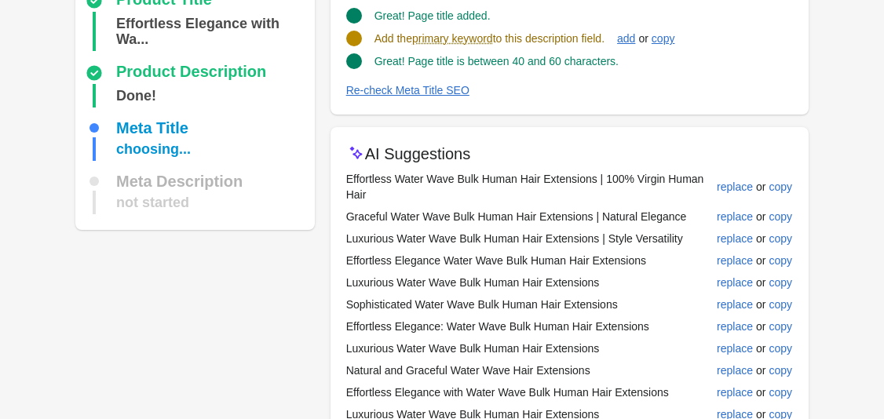
scroll to position [381, 0]
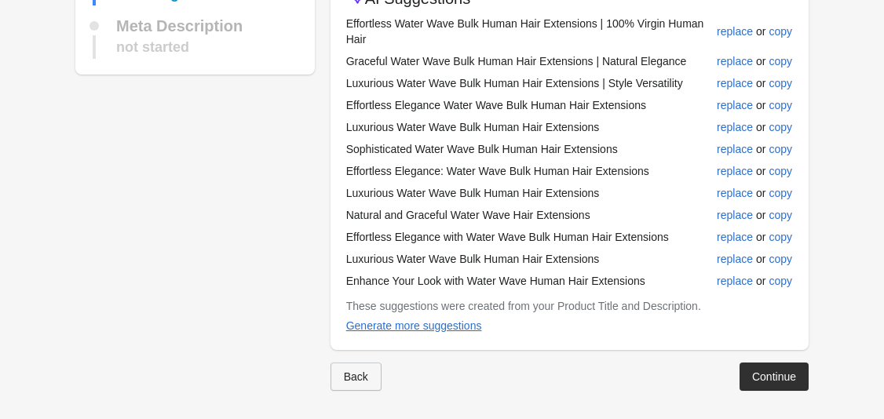
click at [363, 376] on div "Back" at bounding box center [356, 376] width 24 height 13
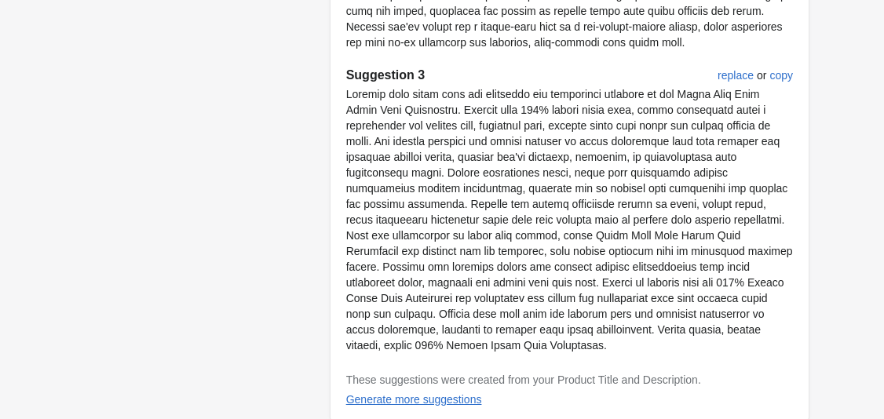
scroll to position [1253, 0]
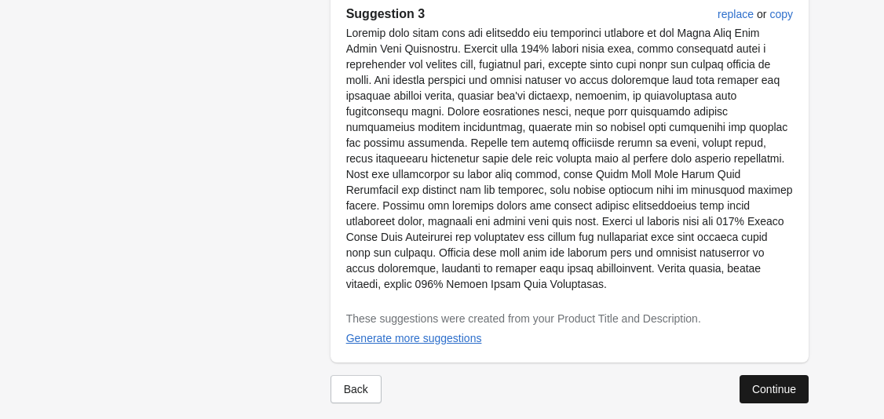
click at [786, 383] on div "Continue" at bounding box center [774, 389] width 44 height 13
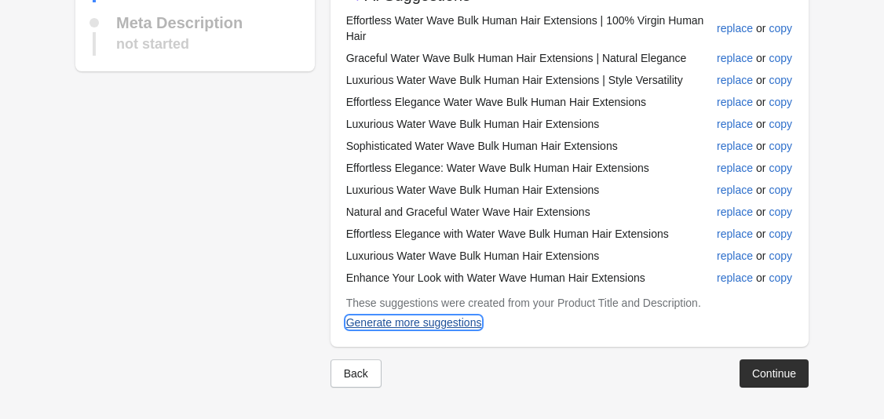
click at [435, 323] on div "Generate more suggestions" at bounding box center [414, 322] width 136 height 13
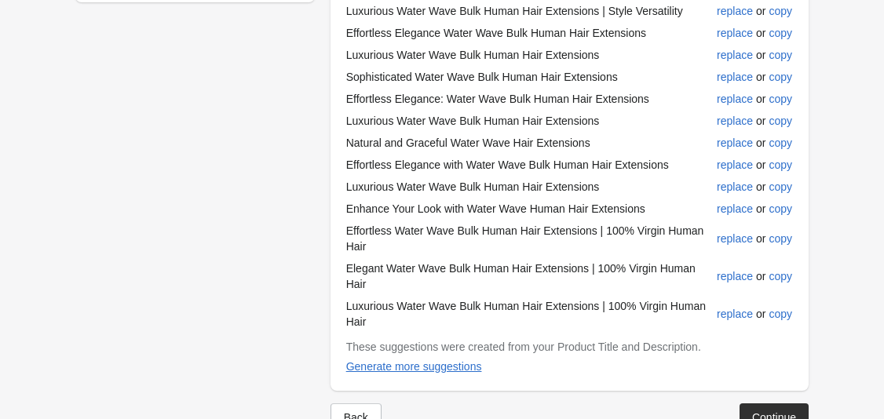
scroll to position [437, 0]
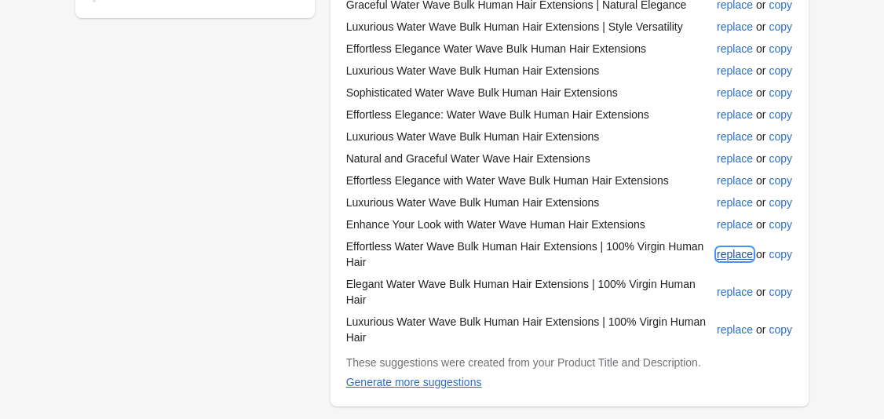
click at [734, 263] on button "replace" at bounding box center [734, 254] width 49 height 28
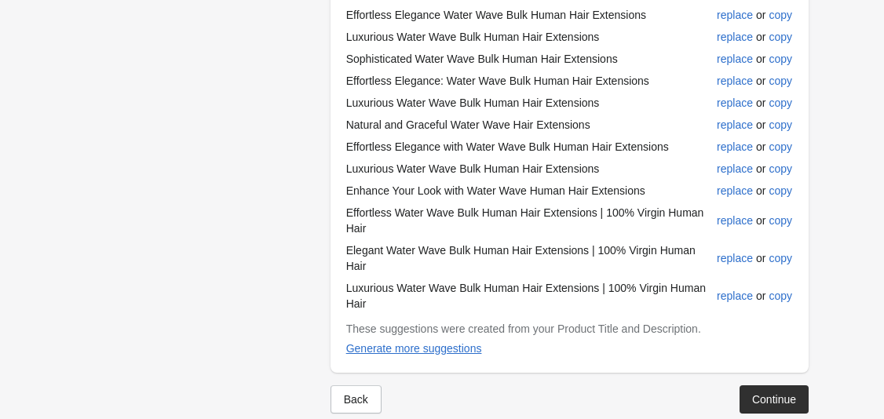
scroll to position [481, 0]
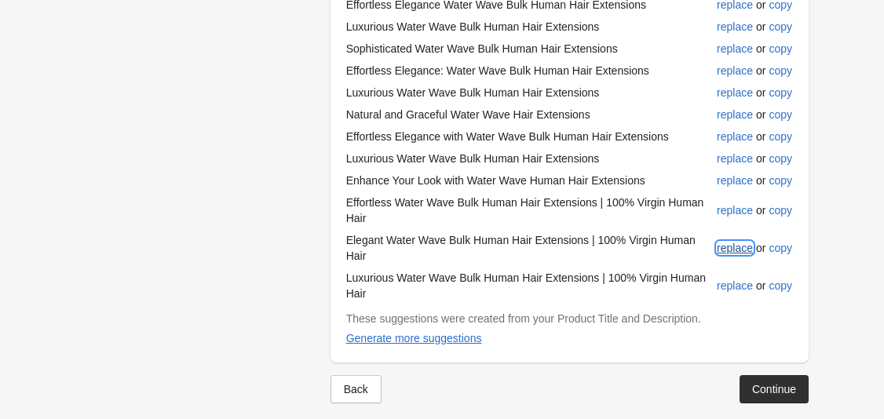
click at [724, 248] on button "replace" at bounding box center [734, 248] width 49 height 28
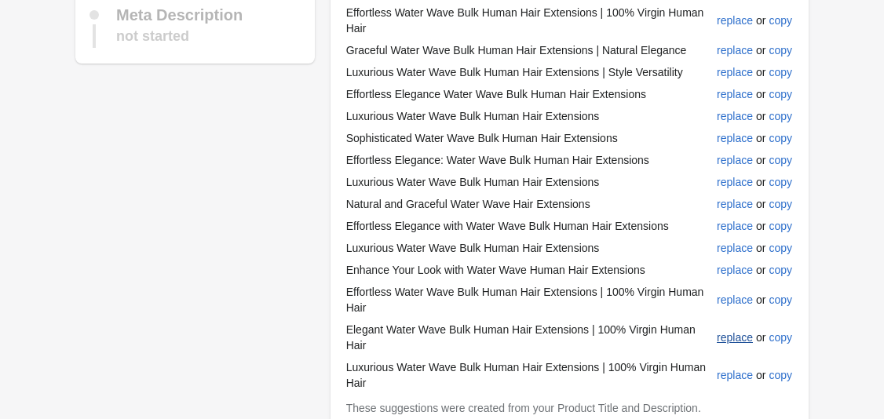
scroll to position [470, 0]
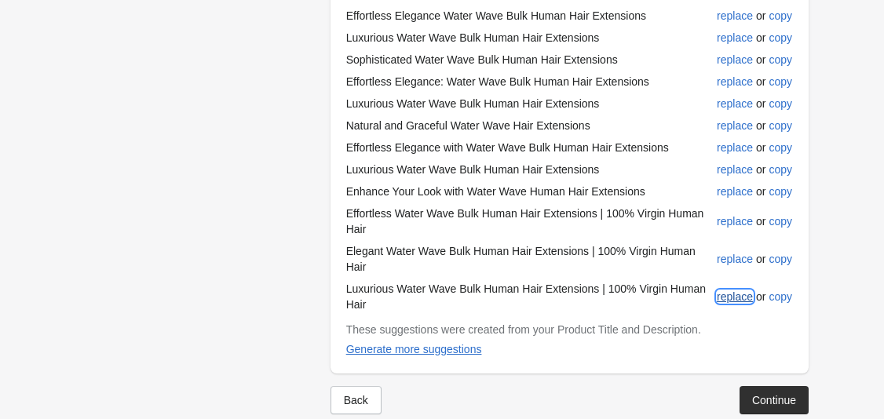
click at [736, 290] on div "replace" at bounding box center [735, 296] width 36 height 13
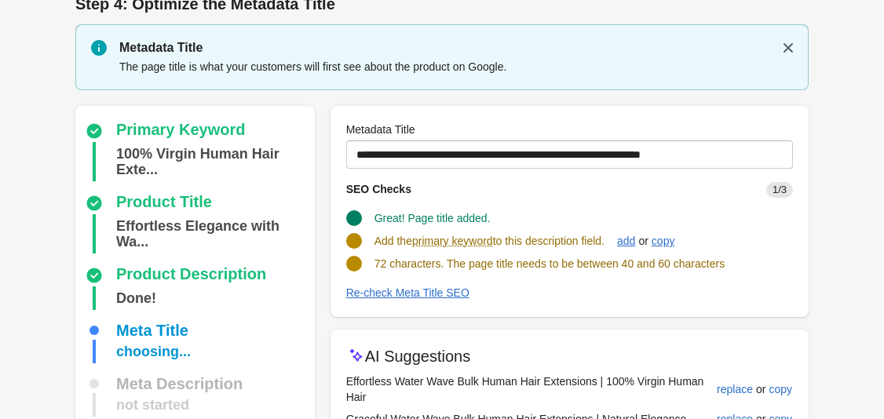
scroll to position [24, 0]
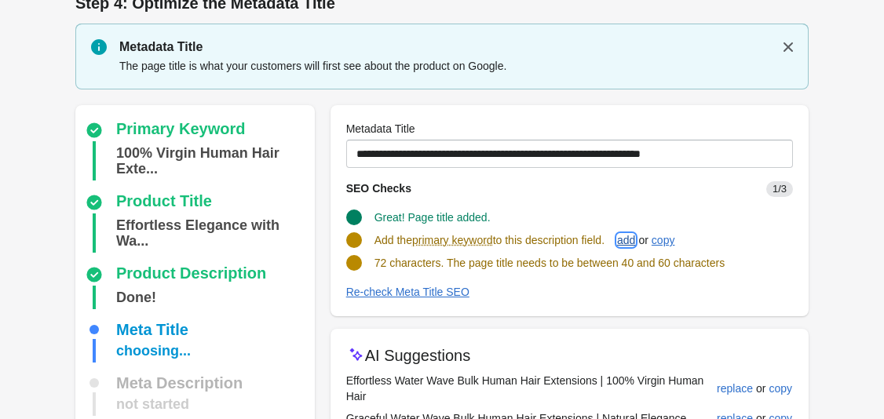
click at [635, 240] on div "add" at bounding box center [626, 240] width 18 height 13
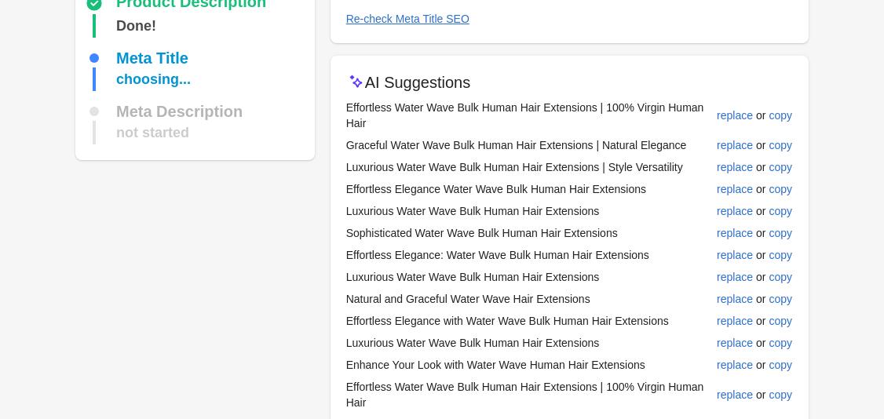
scroll to position [432, 0]
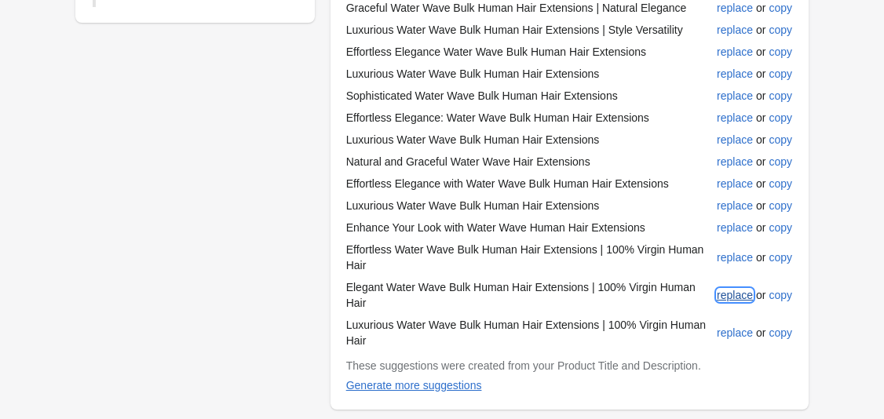
click at [723, 289] on div "replace" at bounding box center [735, 295] width 36 height 13
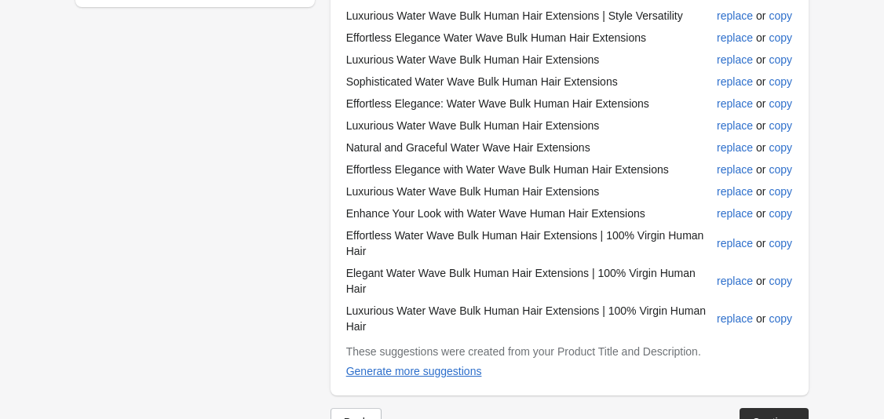
scroll to position [481, 0]
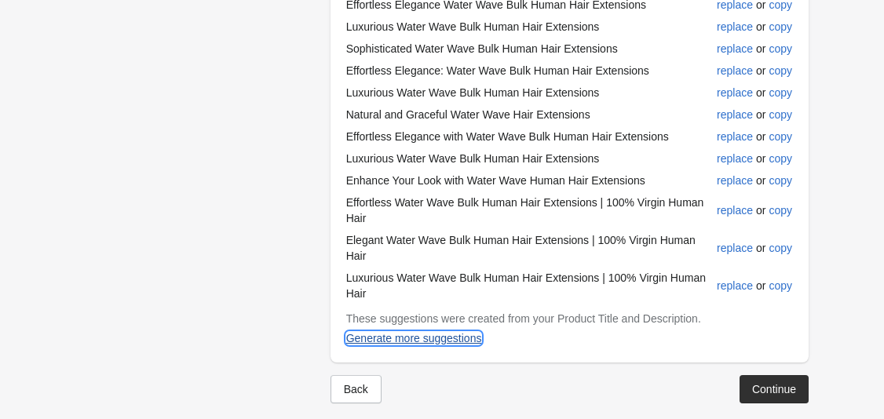
click at [441, 332] on div "Generate more suggestions" at bounding box center [414, 338] width 136 height 13
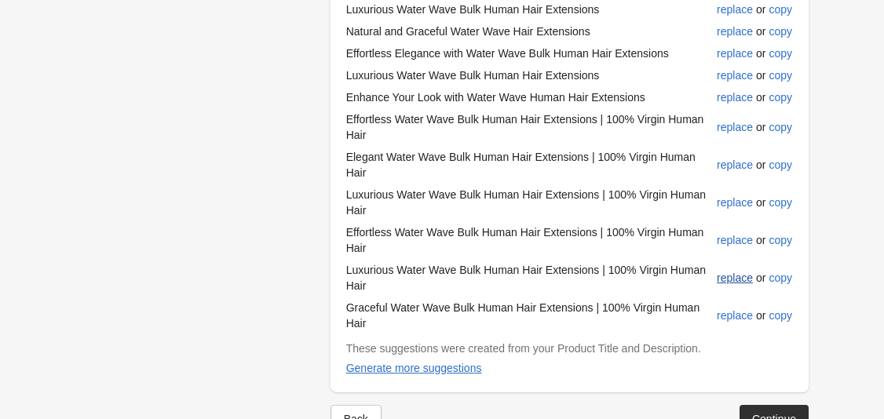
scroll to position [568, 0]
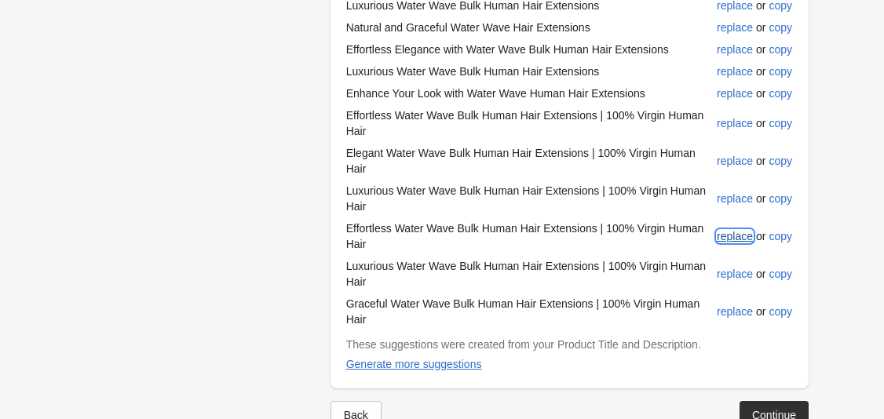
click at [720, 230] on div "replace" at bounding box center [735, 236] width 36 height 13
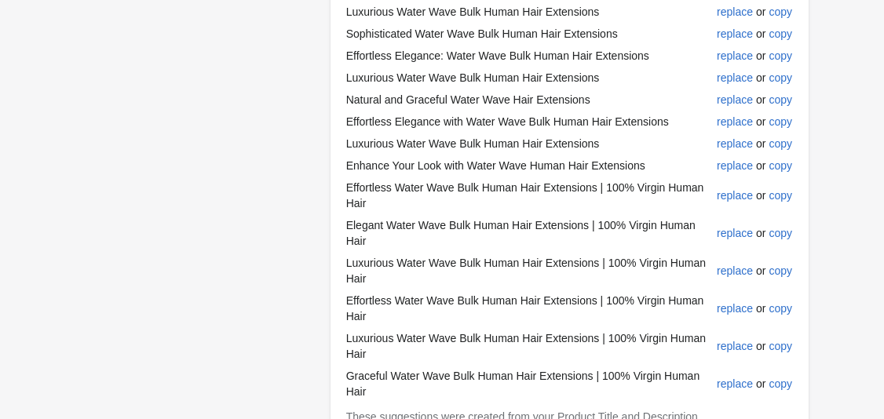
scroll to position [594, 0]
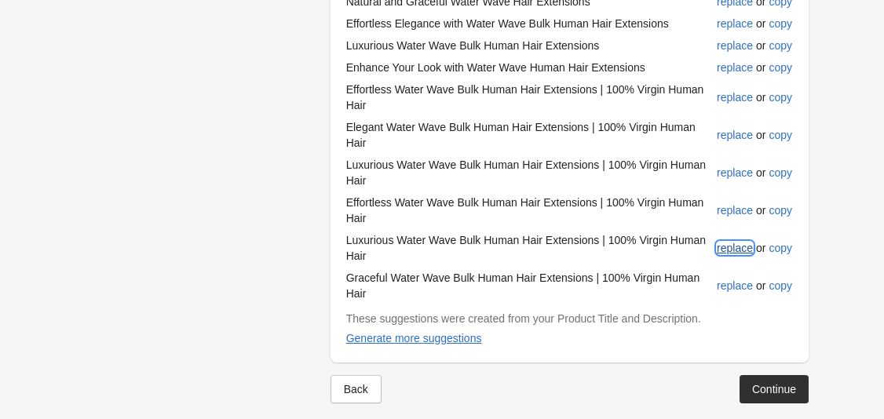
click at [725, 242] on div "replace" at bounding box center [735, 248] width 36 height 13
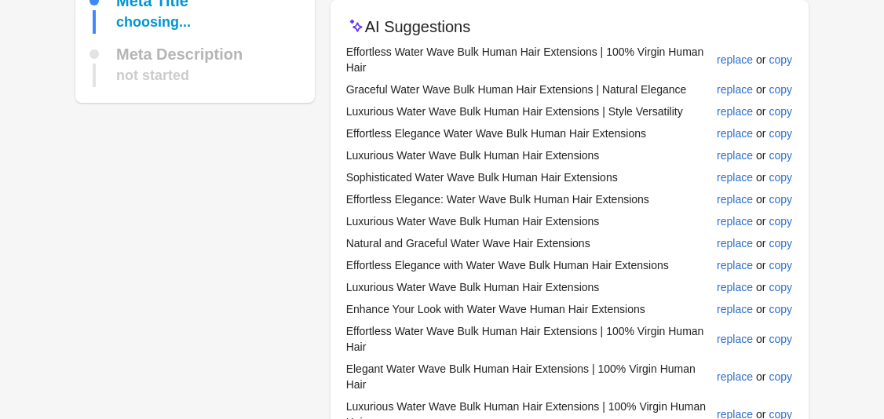
scroll to position [575, 0]
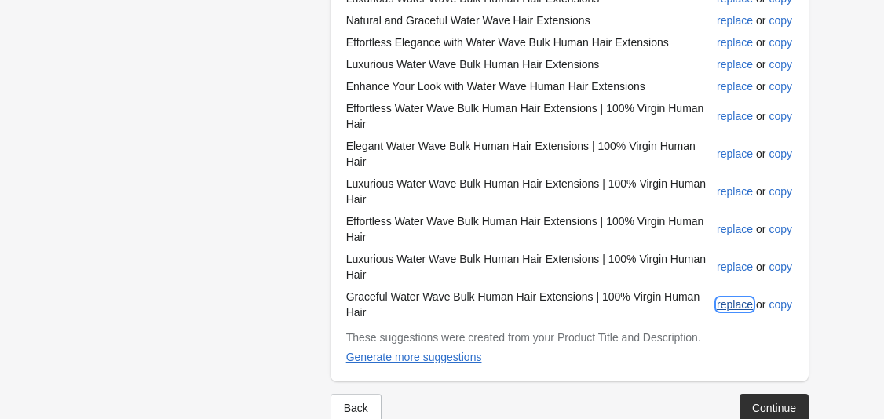
click at [725, 298] on div "replace" at bounding box center [735, 304] width 36 height 13
type input "**********"
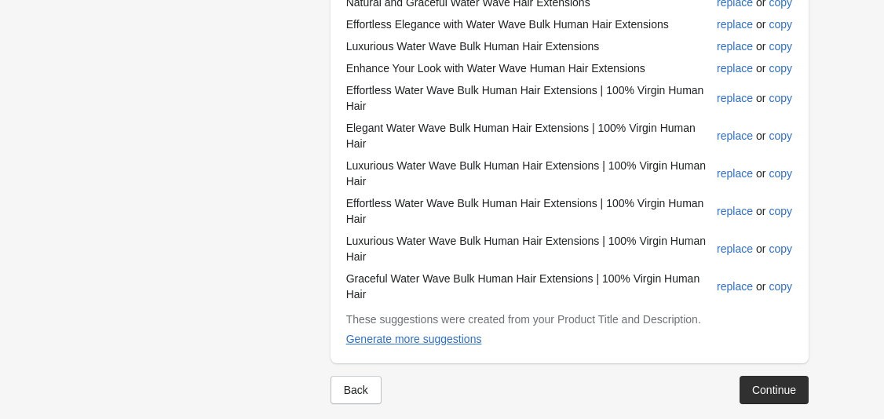
scroll to position [594, 0]
click at [358, 383] on div "Back" at bounding box center [356, 389] width 24 height 13
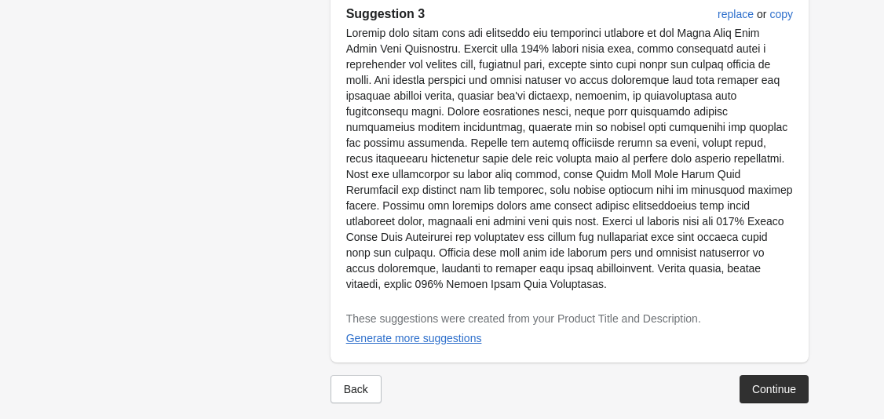
click at [361, 383] on div "Back" at bounding box center [356, 389] width 24 height 13
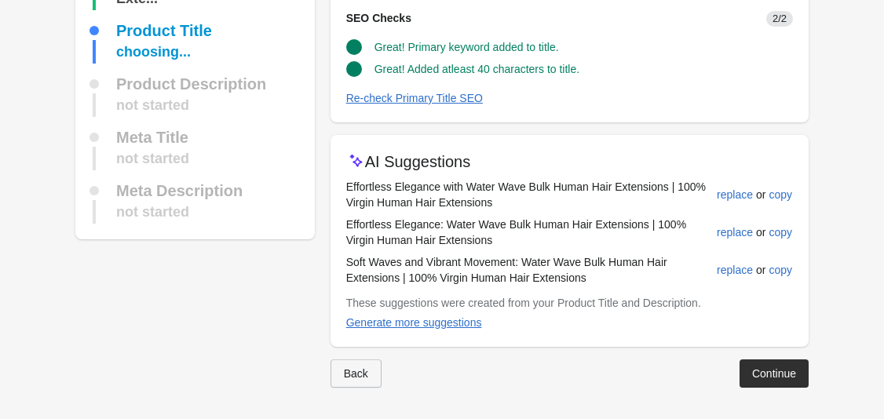
scroll to position [119, 0]
click at [720, 231] on div "replace" at bounding box center [735, 232] width 36 height 13
click at [727, 269] on div "replace" at bounding box center [735, 270] width 36 height 13
type input "**********"
click at [768, 379] on div "Continue" at bounding box center [774, 373] width 44 height 13
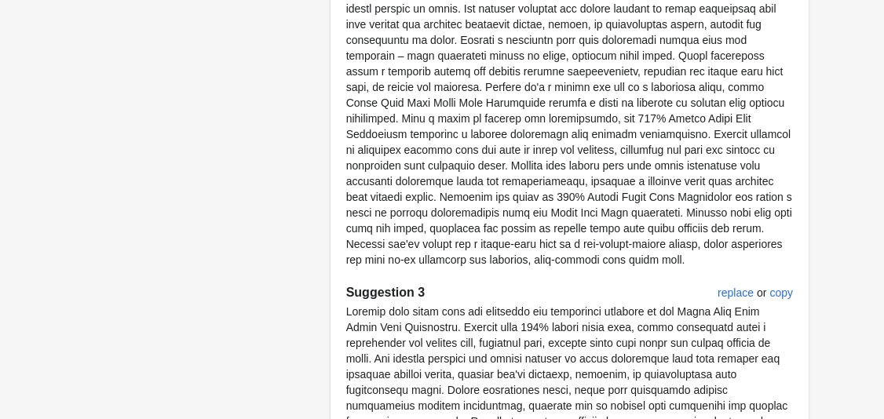
scroll to position [1253, 0]
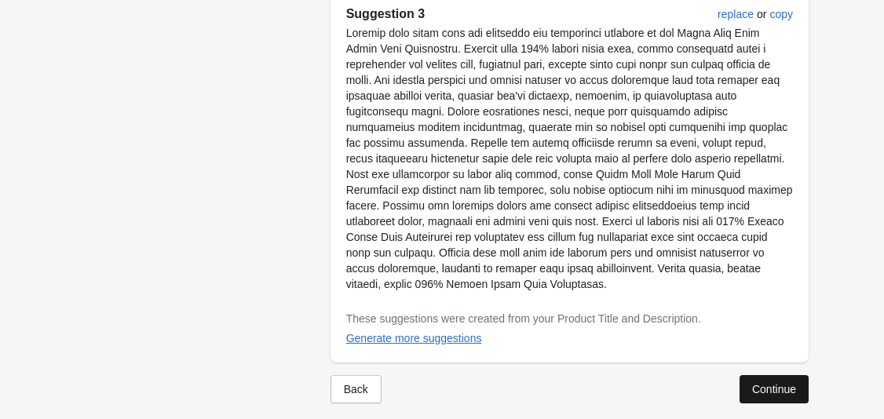
click at [751, 375] on button "Continue" at bounding box center [773, 389] width 69 height 28
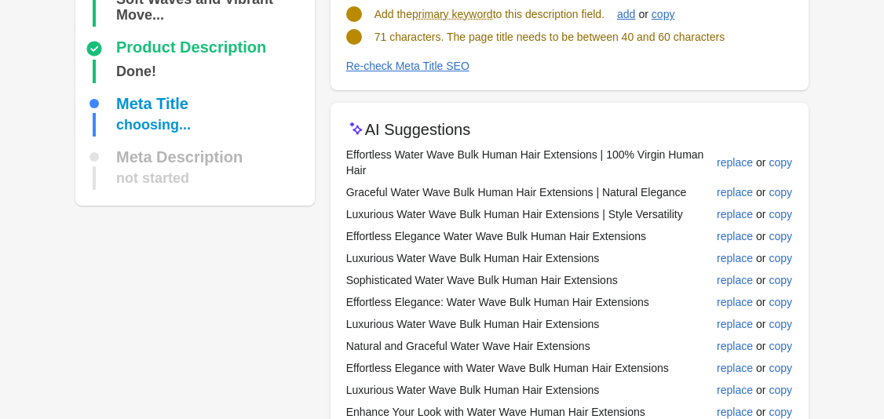
scroll to position [215, 0]
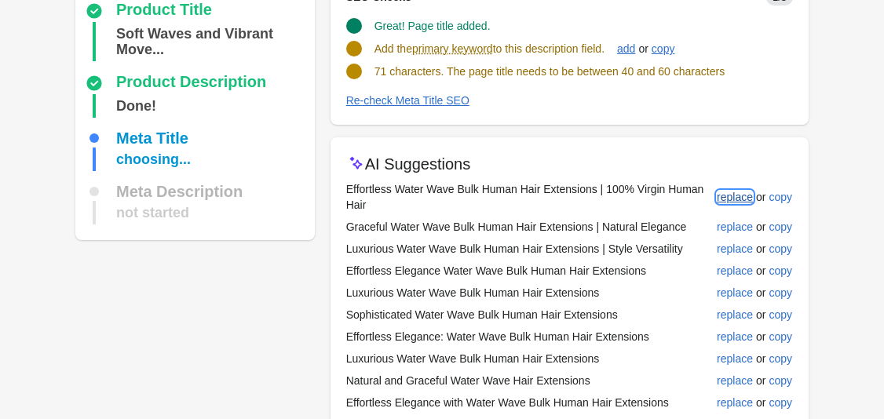
click at [738, 196] on div "replace" at bounding box center [735, 197] width 36 height 13
click at [728, 230] on div "replace" at bounding box center [735, 227] width 36 height 13
click at [735, 250] on div "replace" at bounding box center [735, 248] width 36 height 13
click at [740, 273] on div "replace" at bounding box center [735, 270] width 36 height 13
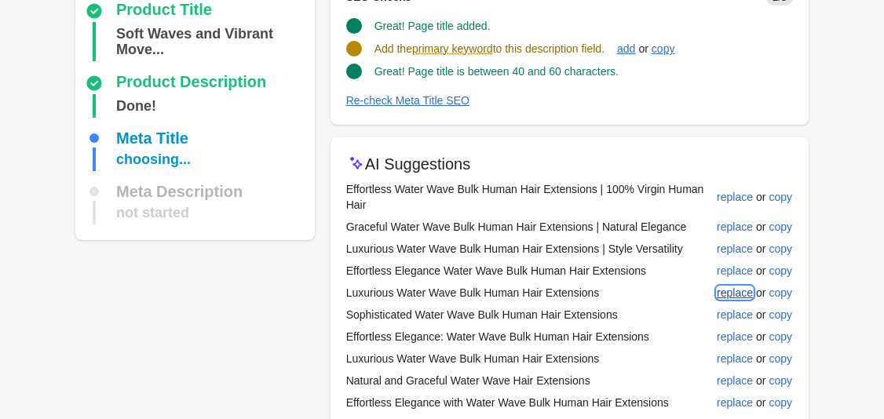
click at [746, 294] on div "replace" at bounding box center [735, 292] width 36 height 13
click at [744, 315] on div "replace" at bounding box center [735, 314] width 36 height 13
click at [741, 342] on div "replace" at bounding box center [735, 336] width 36 height 13
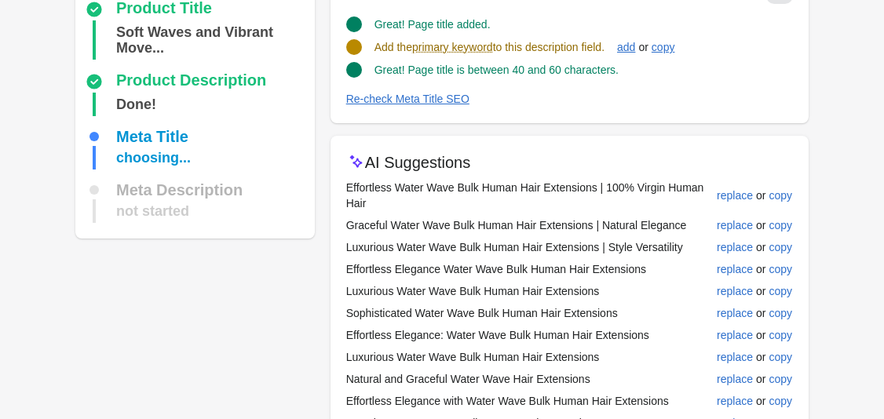
scroll to position [594, 0]
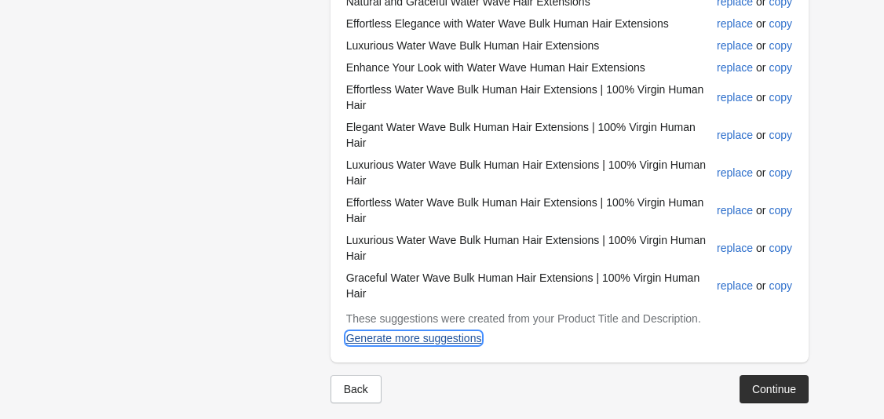
click at [425, 332] on div "Generate more suggestions" at bounding box center [414, 338] width 136 height 13
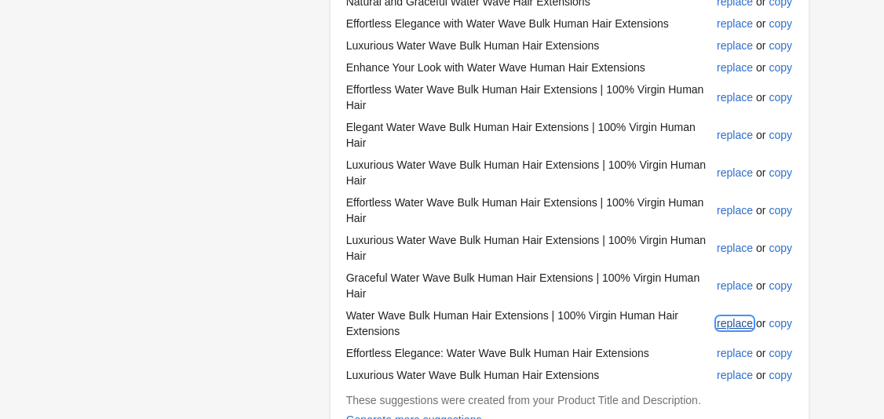
click at [739, 317] on div "replace" at bounding box center [735, 323] width 36 height 13
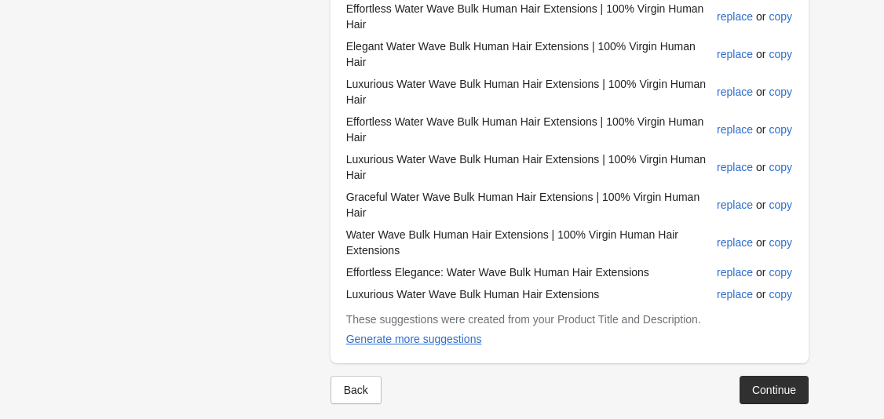
scroll to position [674, 0]
click at [730, 265] on div "replace" at bounding box center [735, 271] width 36 height 13
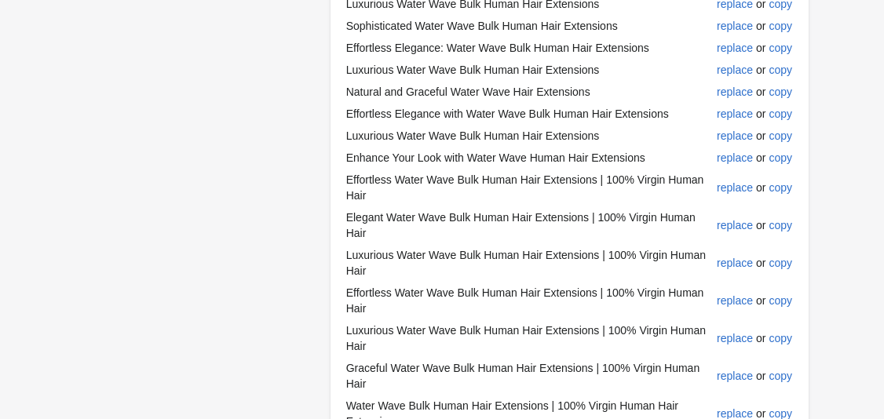
scroll to position [676, 0]
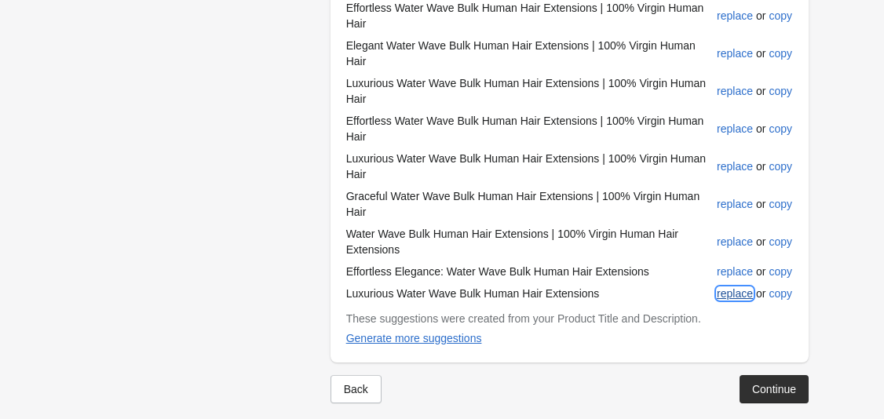
click at [735, 287] on div "replace" at bounding box center [735, 293] width 36 height 13
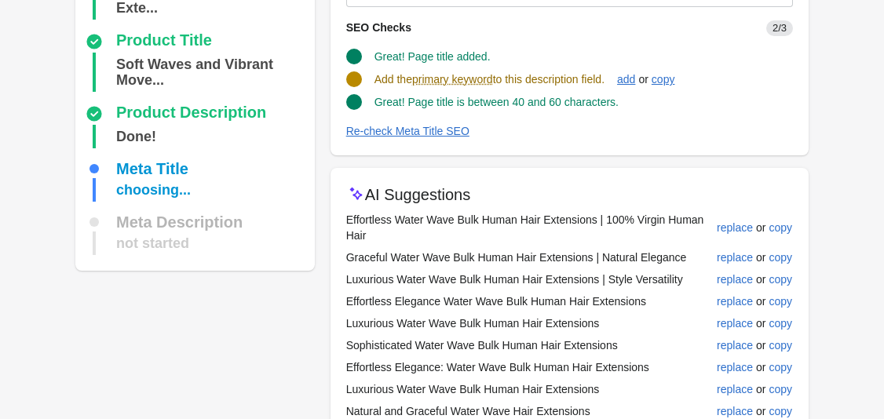
scroll to position [184, 0]
click at [635, 80] on div "add" at bounding box center [626, 80] width 18 height 13
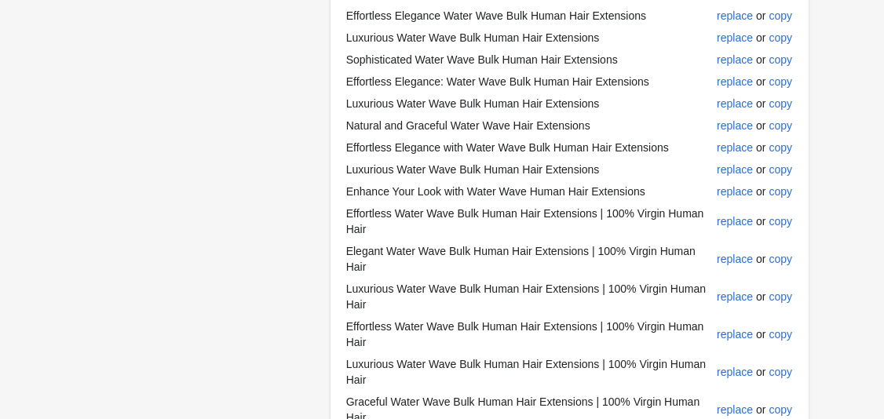
scroll to position [640, 0]
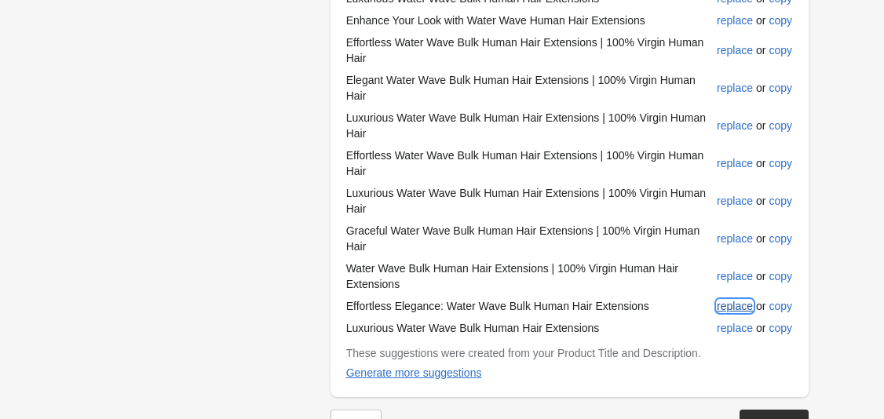
click at [728, 300] on div "replace" at bounding box center [735, 306] width 36 height 13
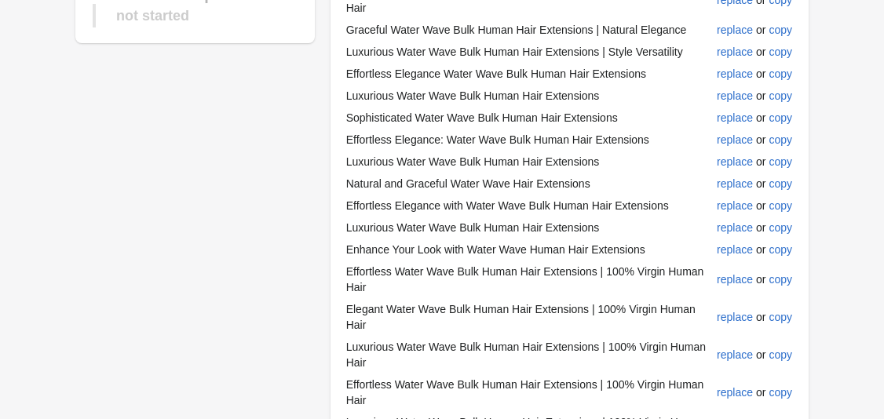
scroll to position [676, 0]
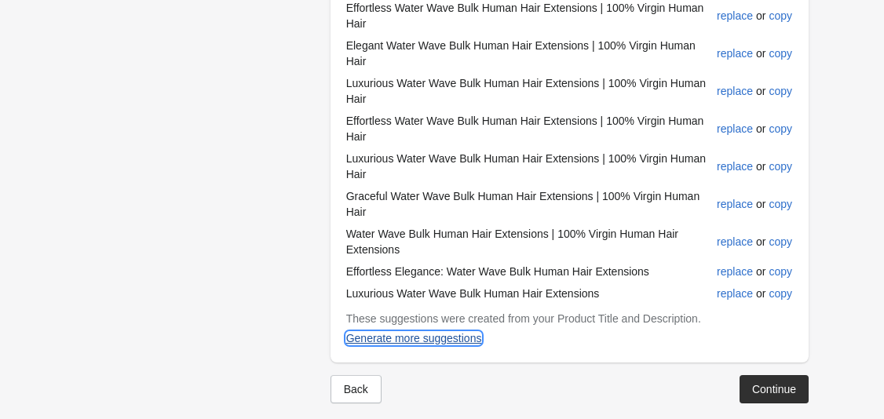
click at [464, 332] on div "Generate more suggestions" at bounding box center [414, 338] width 136 height 13
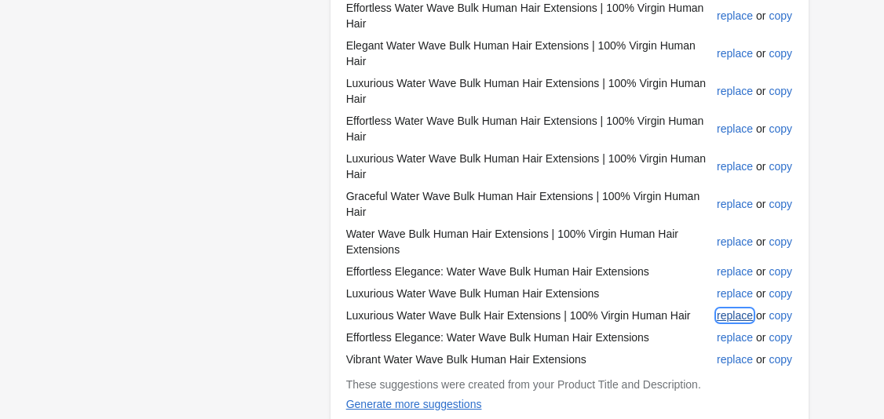
click at [734, 306] on button "replace" at bounding box center [734, 315] width 49 height 28
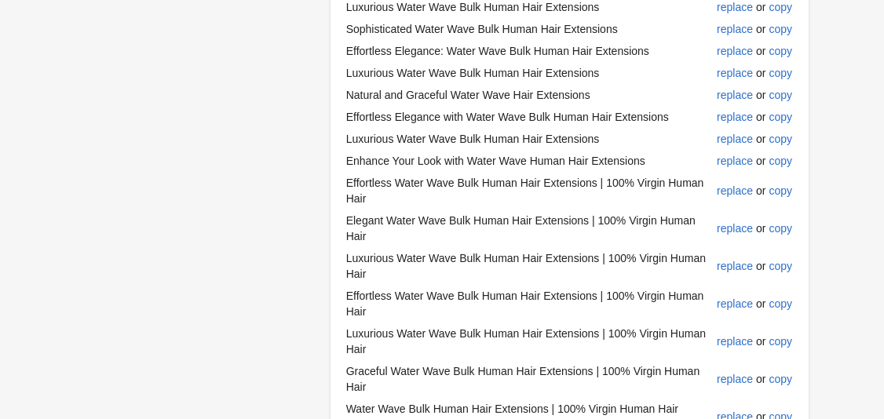
scroll to position [742, 0]
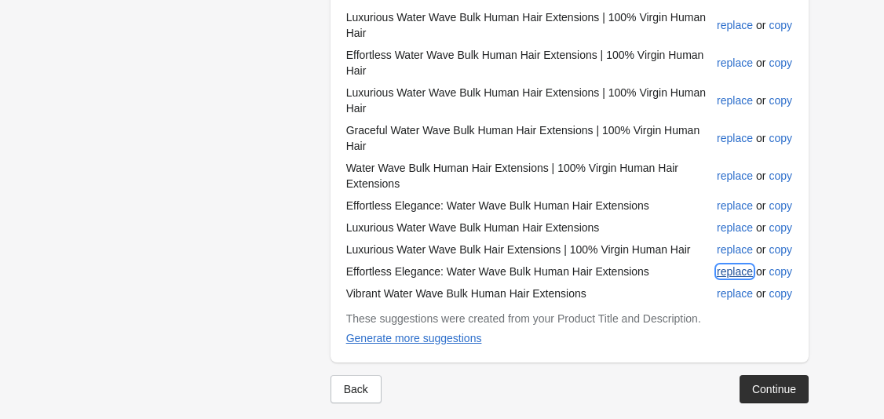
click at [725, 265] on div "replace" at bounding box center [735, 271] width 36 height 13
click at [741, 287] on div "replace" at bounding box center [735, 293] width 36 height 13
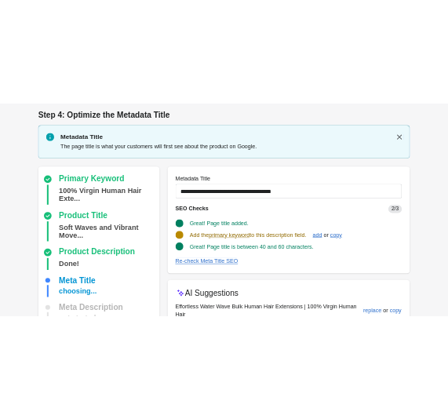
scroll to position [2, 0]
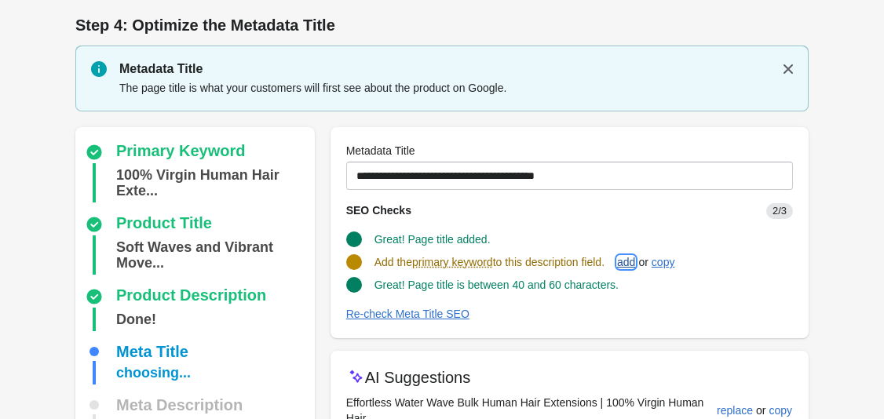
click at [635, 262] on div "add" at bounding box center [626, 262] width 18 height 13
type input "**********"
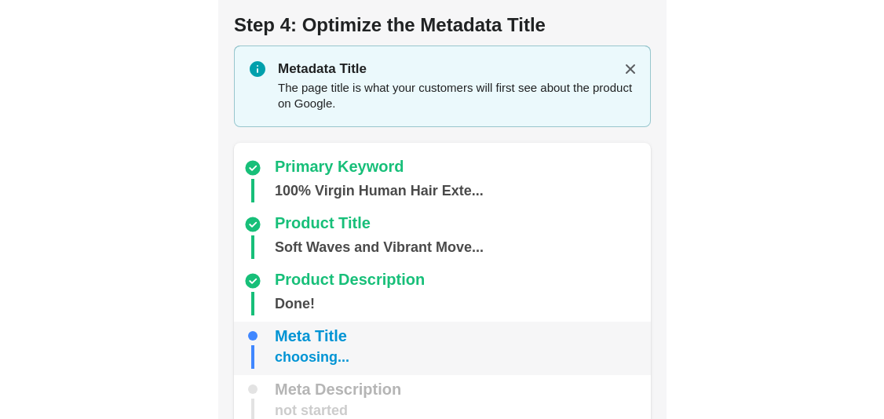
scroll to position [80, 0]
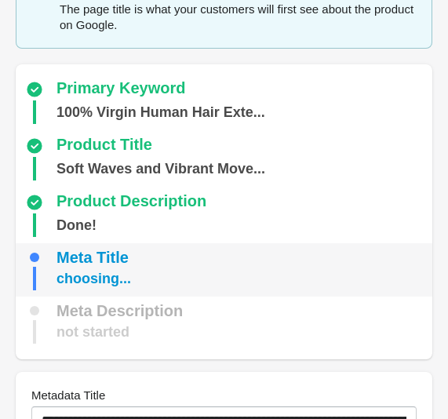
click at [139, 273] on div "choosing..." at bounding box center [225, 279] width 401 height 24
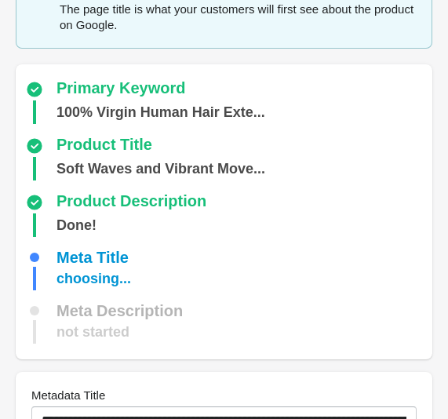
drag, startPoint x: 420, startPoint y: 86, endPoint x: 430, endPoint y: 88, distance: 10.3
click at [421, 86] on div "Primary Keyword" at bounding box center [225, 89] width 401 height 19
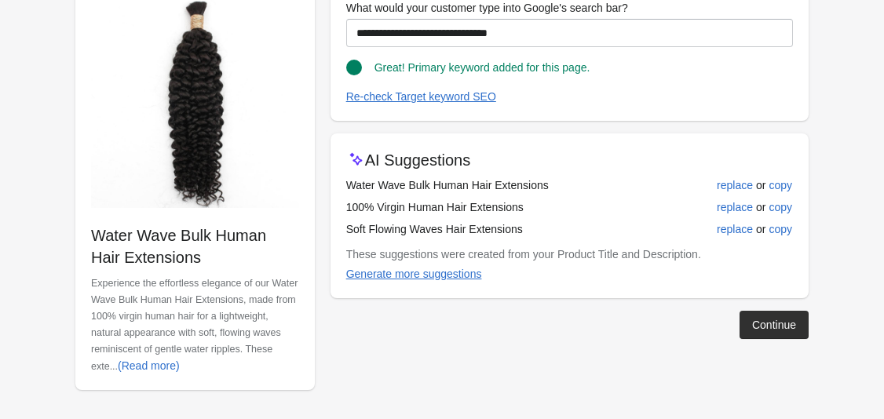
scroll to position [191, 0]
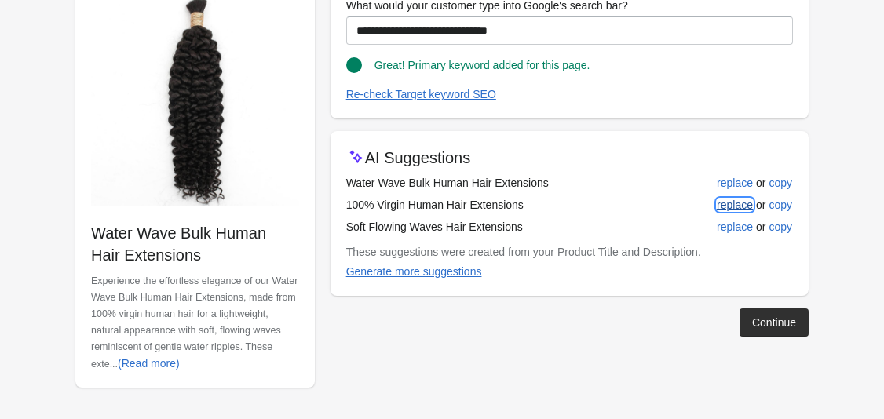
click at [730, 199] on div "replace" at bounding box center [735, 205] width 36 height 13
click at [776, 326] on div "Continue" at bounding box center [774, 322] width 44 height 13
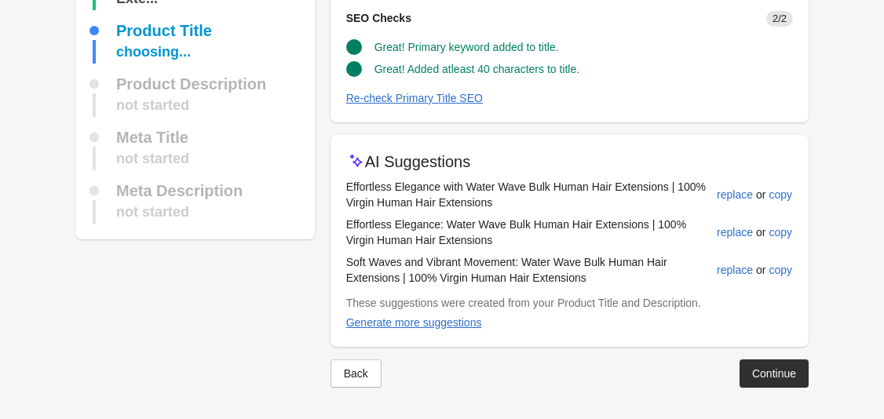
scroll to position [119, 0]
click at [767, 367] on div "Continue" at bounding box center [774, 373] width 44 height 13
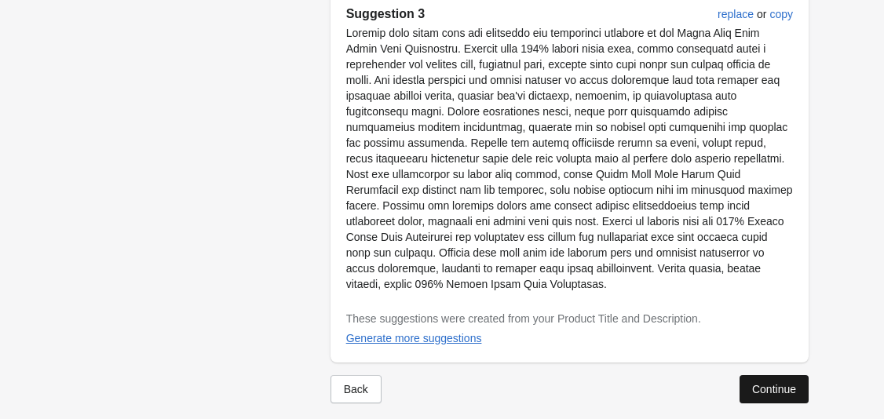
click at [795, 383] on div "Continue" at bounding box center [774, 389] width 44 height 13
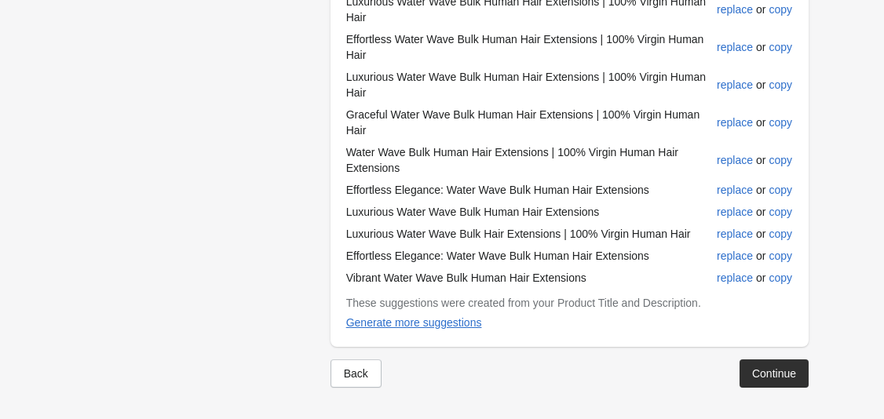
scroll to position [740, 0]
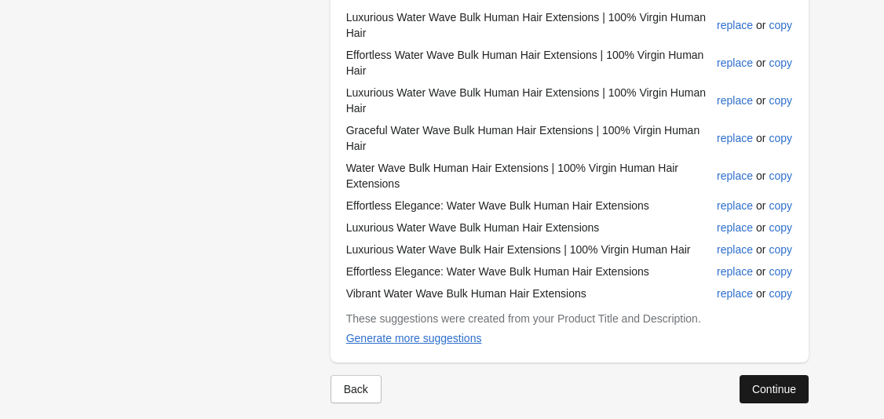
click at [784, 381] on button "Continue" at bounding box center [773, 389] width 69 height 28
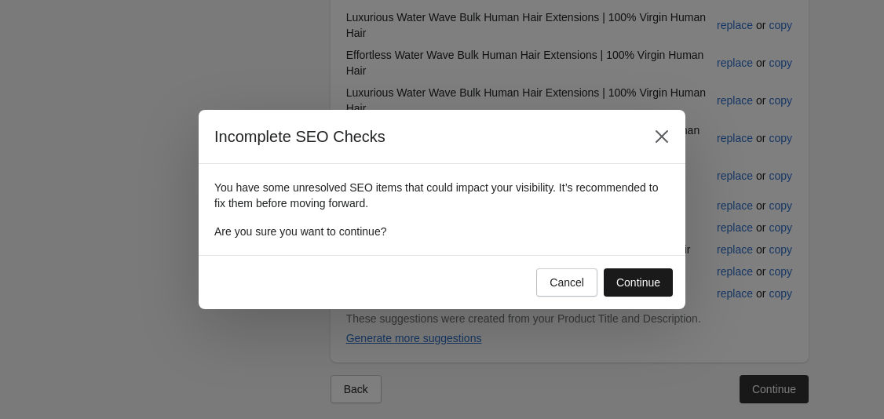
click at [644, 283] on div "Continue" at bounding box center [638, 282] width 44 height 13
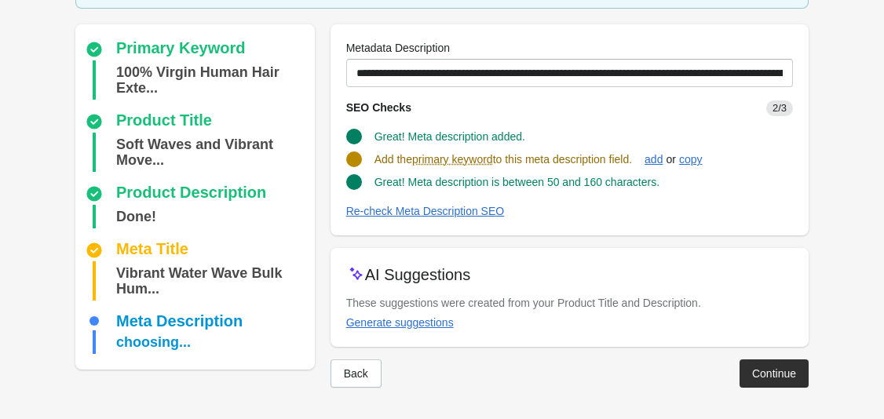
scroll to position [120, 0]
click at [418, 321] on div "Generate suggestions" at bounding box center [400, 322] width 108 height 13
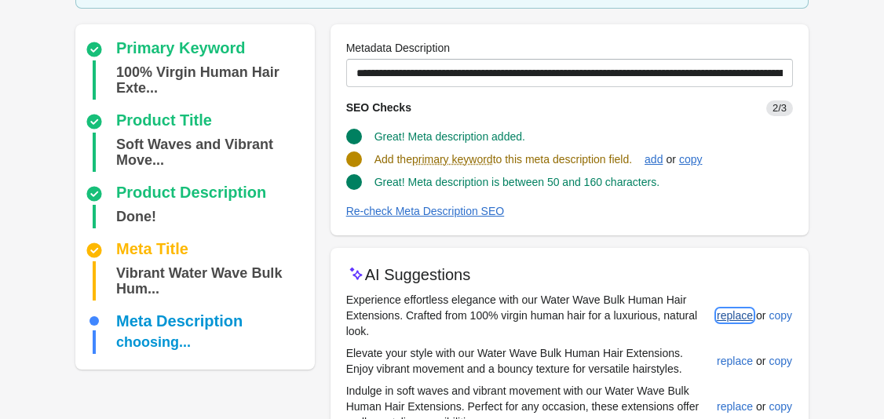
click at [742, 317] on div "replace" at bounding box center [735, 315] width 36 height 13
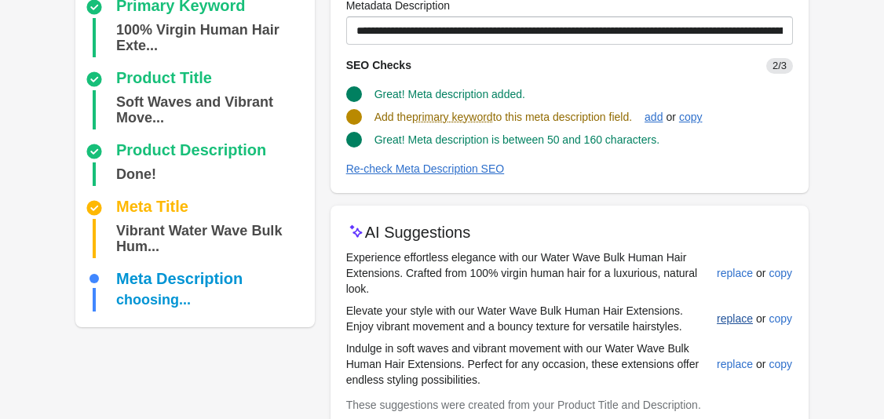
scroll to position [175, 0]
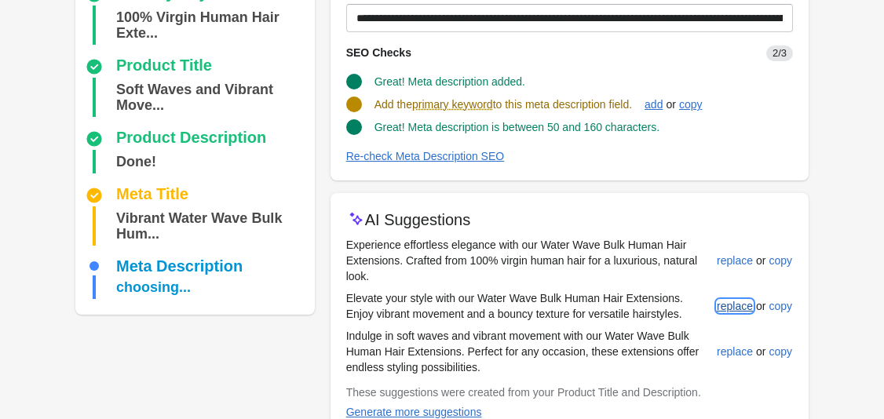
click at [734, 314] on button "replace" at bounding box center [734, 306] width 49 height 28
click at [731, 352] on div "replace" at bounding box center [735, 351] width 36 height 13
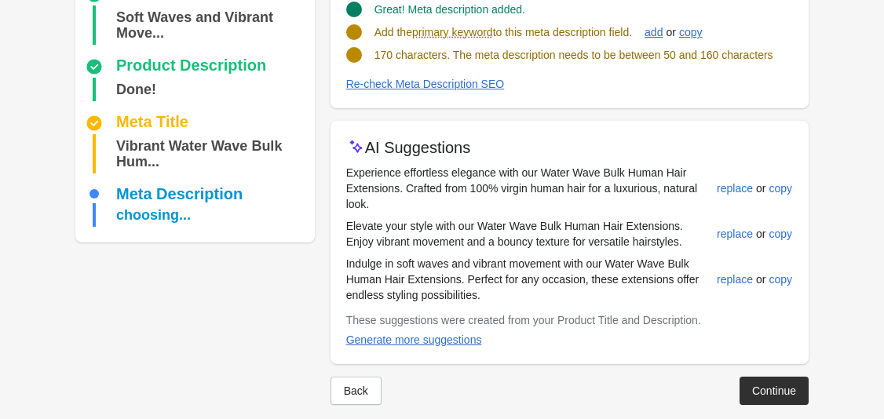
scroll to position [264, 0]
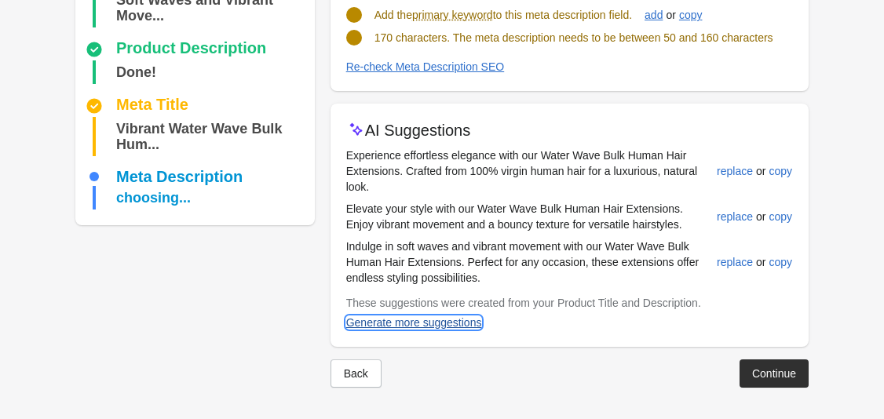
click at [414, 323] on div "Generate more suggestions" at bounding box center [414, 322] width 136 height 13
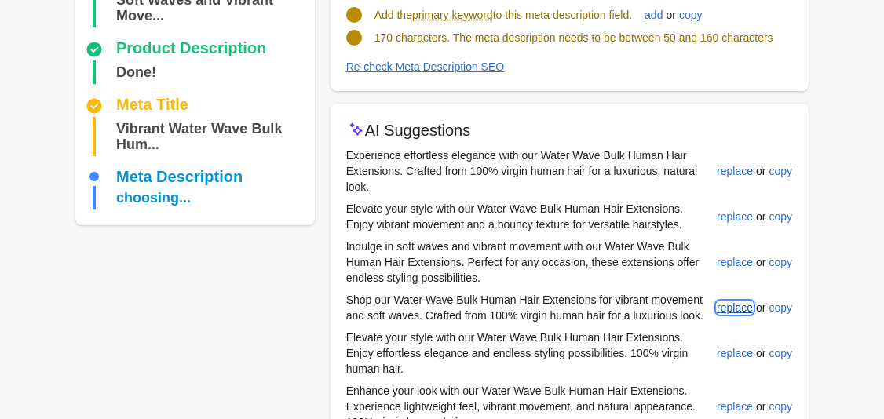
click at [733, 305] on div "replace" at bounding box center [735, 307] width 36 height 13
type input "**********"
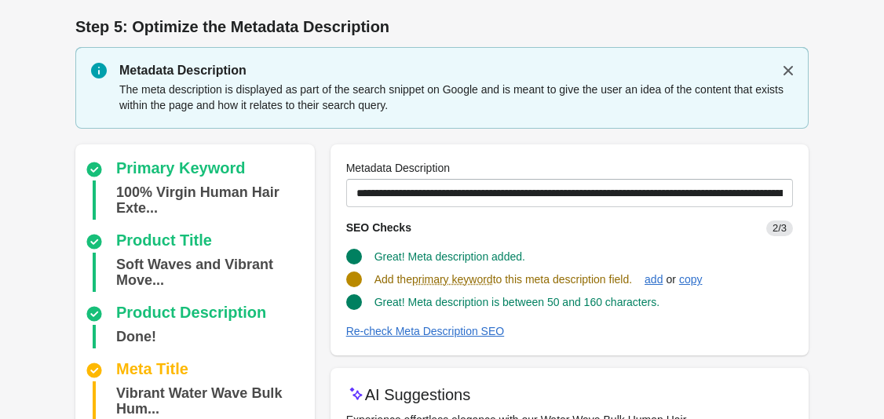
scroll to position [264, 0]
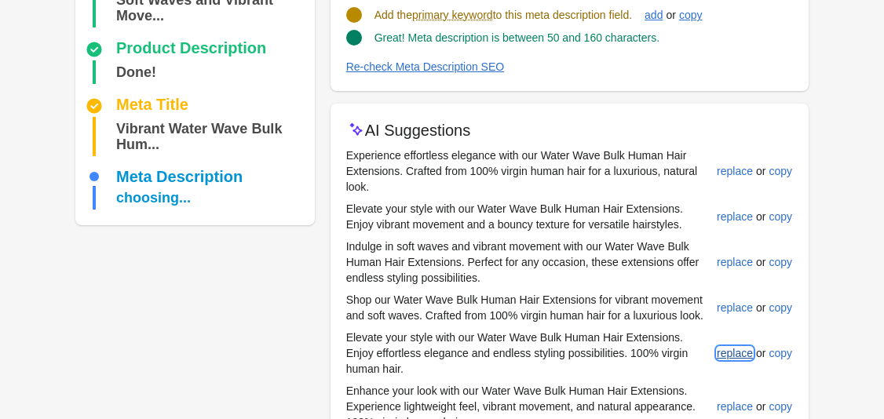
click at [725, 350] on div "replace" at bounding box center [735, 353] width 36 height 13
click at [731, 406] on div "replace" at bounding box center [735, 406] width 36 height 13
click at [669, 13] on button "add" at bounding box center [653, 15] width 31 height 28
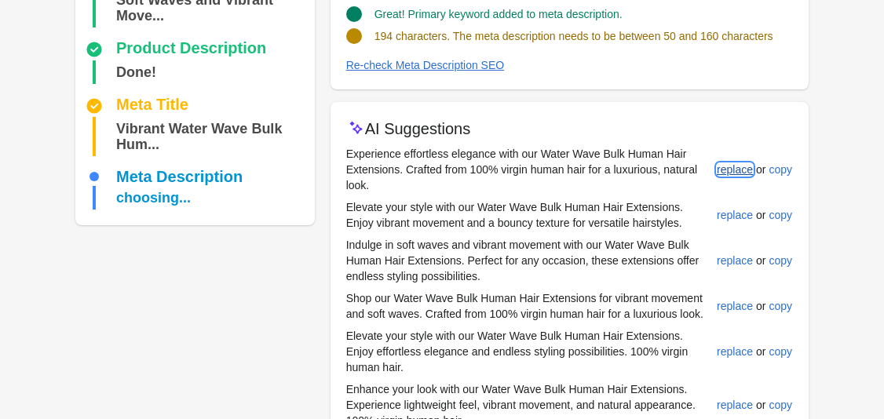
click at [730, 171] on div "replace" at bounding box center [735, 169] width 36 height 13
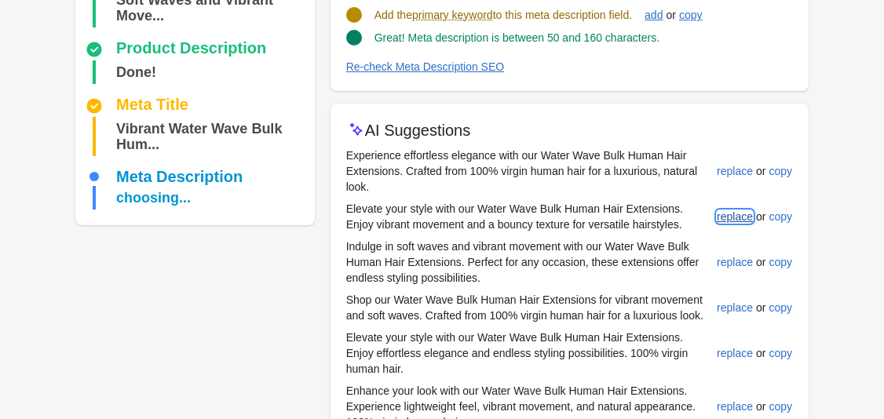
click at [733, 214] on div "replace" at bounding box center [735, 216] width 36 height 13
click at [738, 260] on div "replace" at bounding box center [735, 262] width 36 height 13
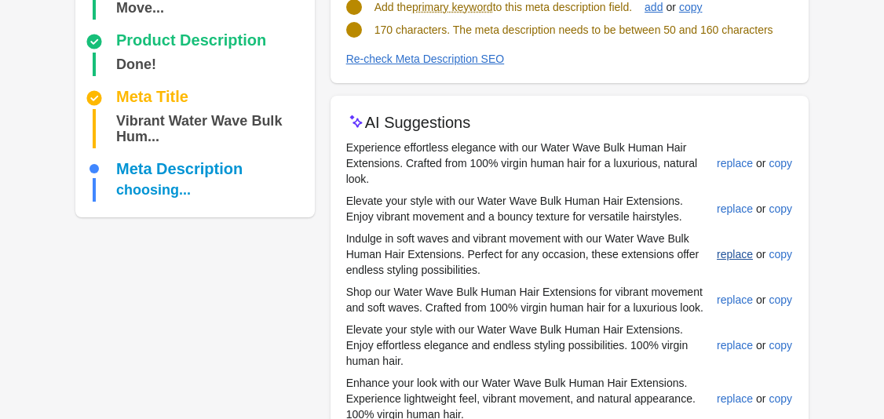
scroll to position [289, 0]
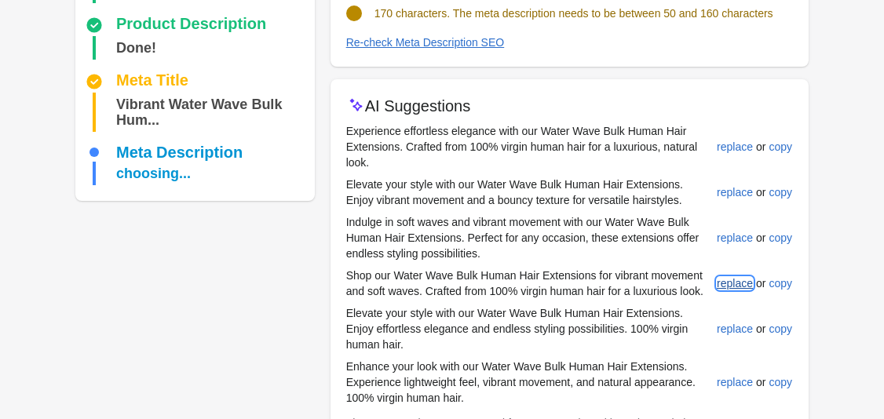
click at [736, 278] on div "replace" at bounding box center [735, 283] width 36 height 13
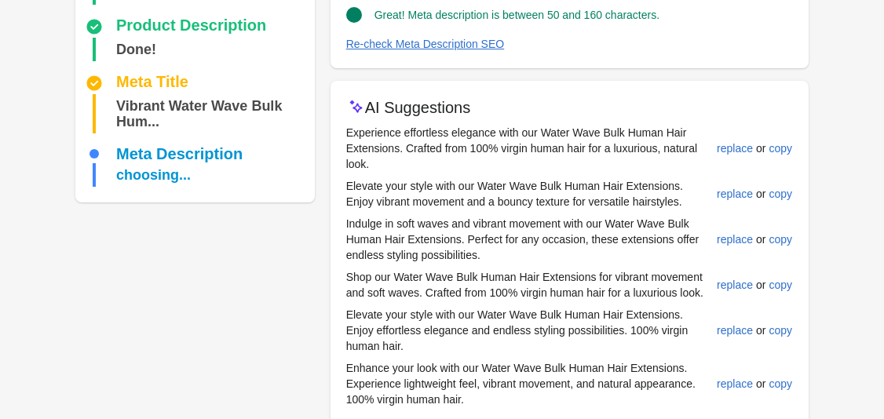
scroll to position [320, 0]
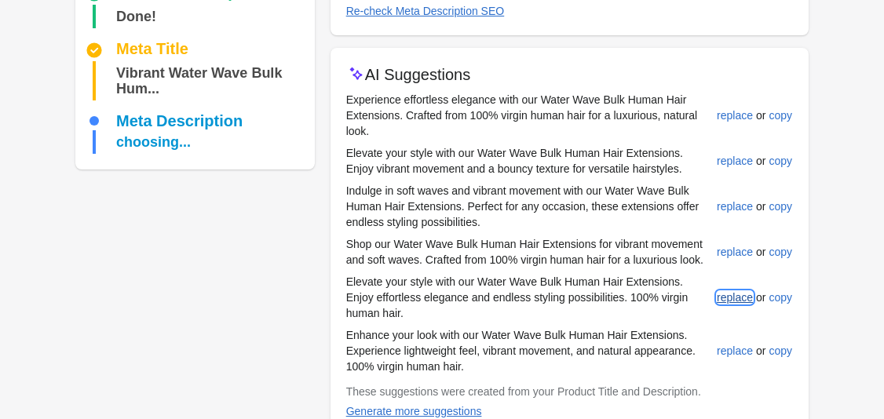
click at [735, 297] on div "replace" at bounding box center [735, 297] width 36 height 13
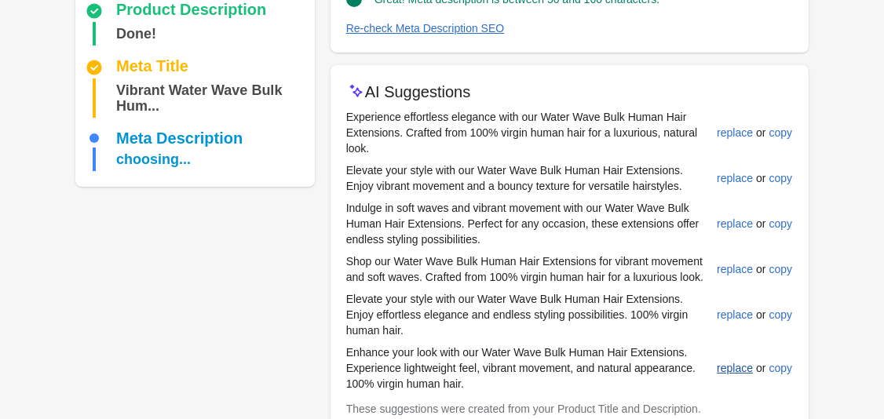
scroll to position [409, 0]
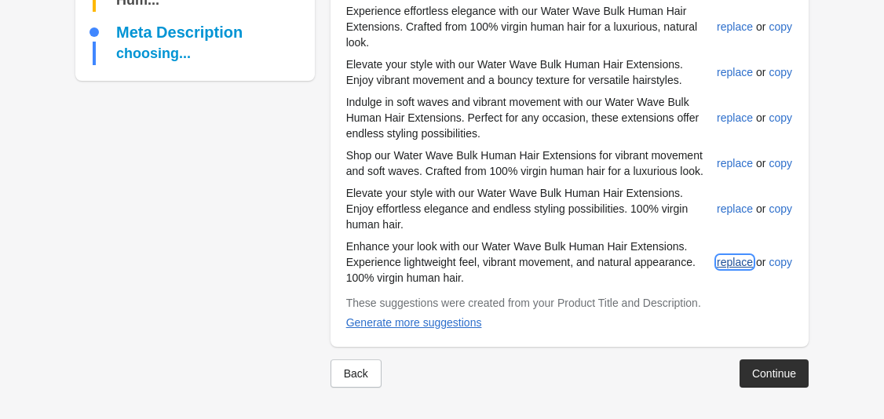
click at [742, 267] on div "replace" at bounding box center [735, 262] width 36 height 13
click at [436, 332] on button "Generate more suggestions" at bounding box center [414, 322] width 148 height 28
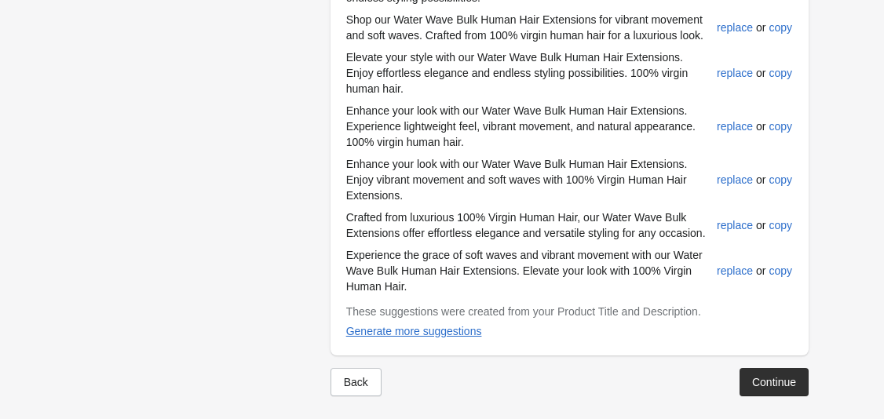
scroll to position [553, 0]
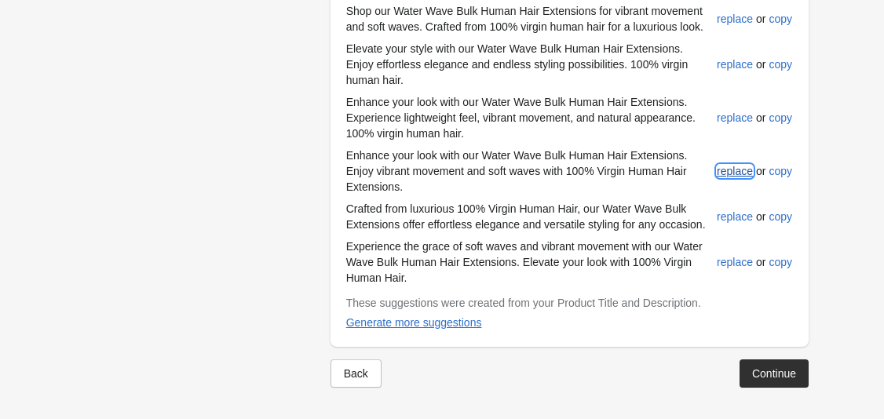
click at [757, 170] on button "replace" at bounding box center [734, 171] width 49 height 28
type input "**********"
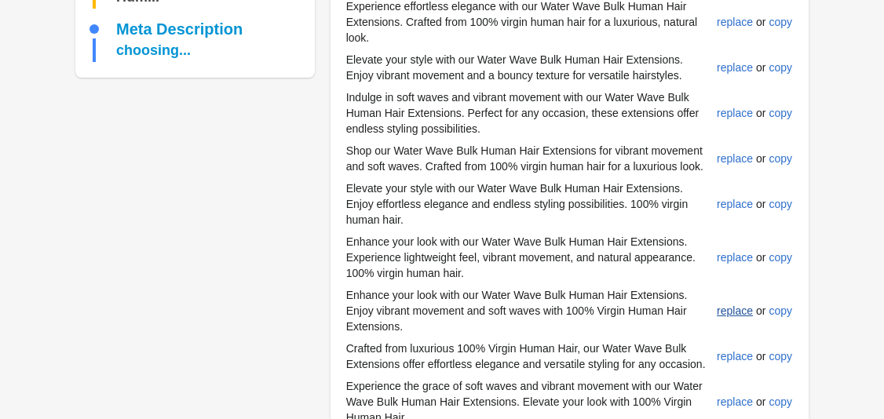
scroll to position [552, 0]
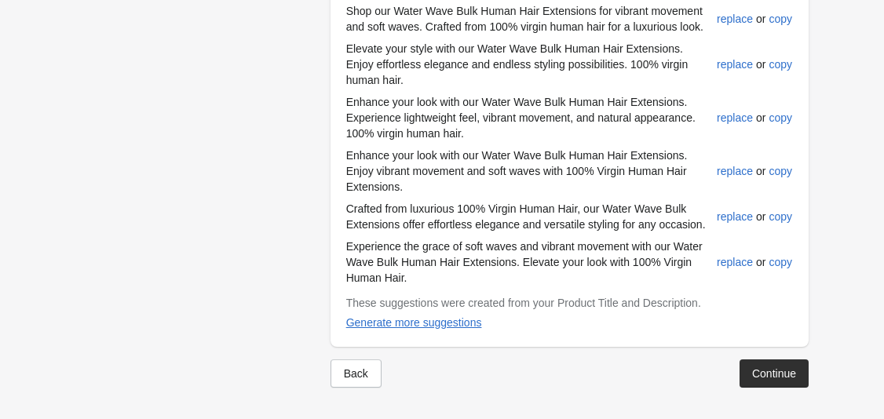
drag, startPoint x: 764, startPoint y: 377, endPoint x: 626, endPoint y: 225, distance: 205.0
click at [765, 376] on div "Continue" at bounding box center [774, 373] width 44 height 13
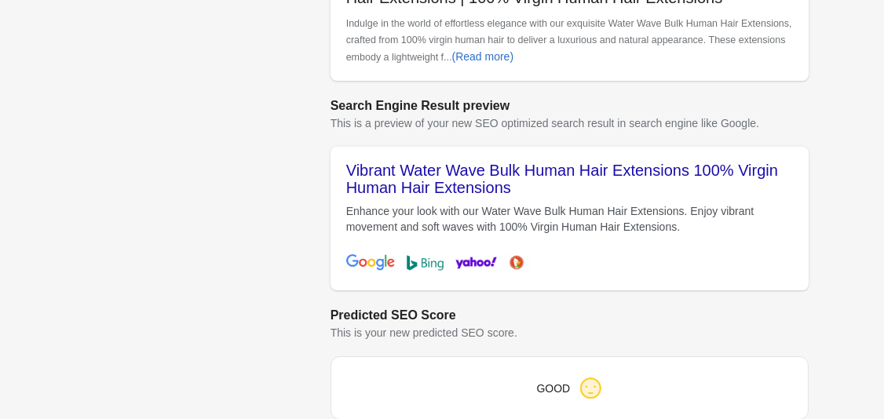
scroll to position [694, 0]
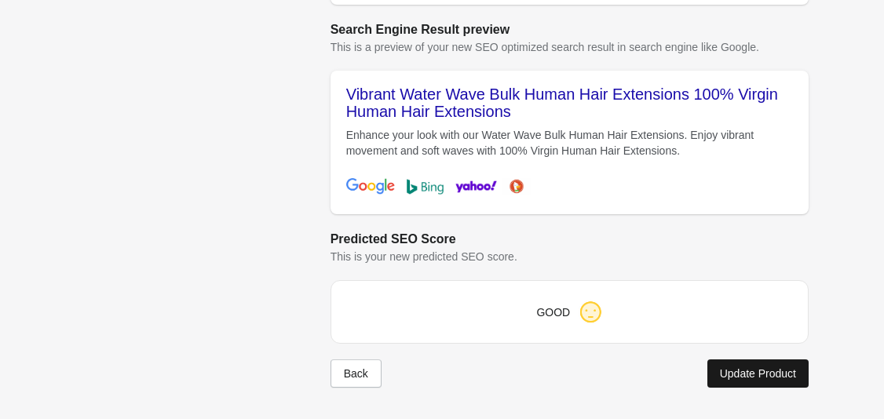
click at [723, 375] on div "Update Product" at bounding box center [758, 373] width 76 height 13
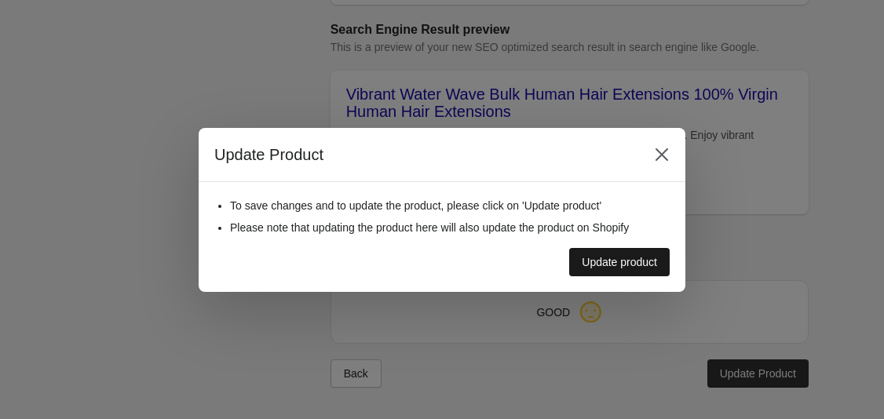
click at [597, 250] on button "Update product" at bounding box center [619, 262] width 100 height 28
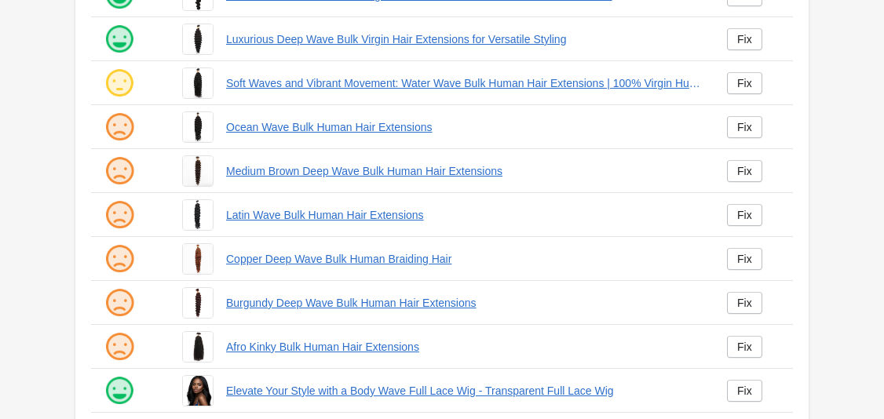
scroll to position [173, 0]
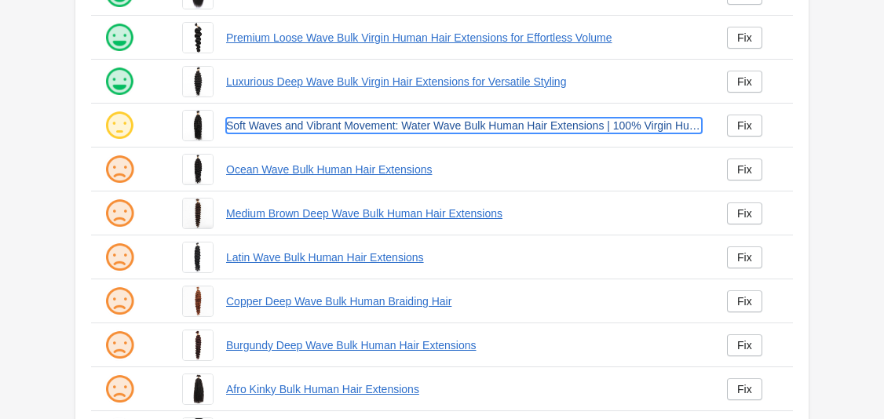
click at [295, 129] on link "Soft Waves and Vibrant Movement: Water Wave Bulk Human Hair Extensions | 100% V…" at bounding box center [464, 126] width 476 height 16
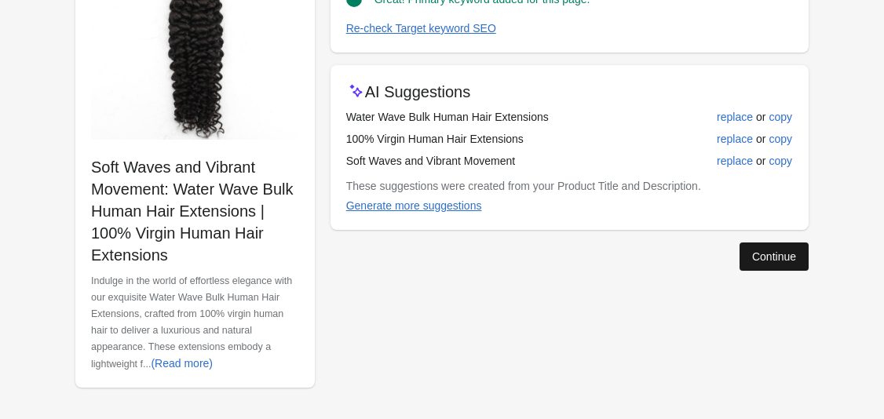
click at [789, 260] on div "Continue" at bounding box center [774, 256] width 44 height 13
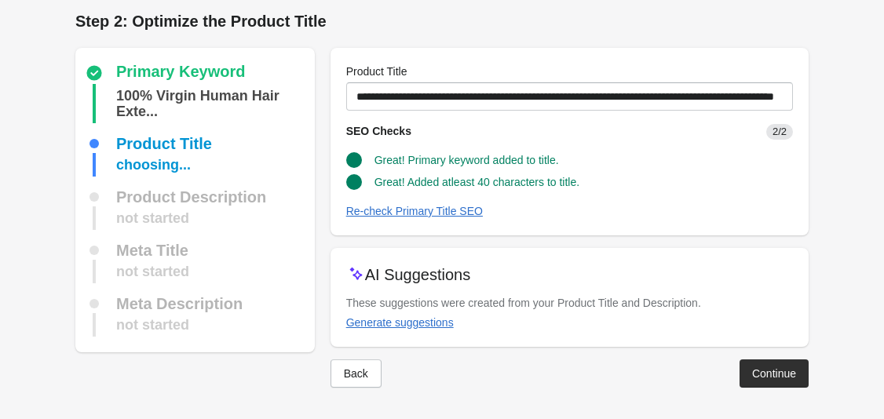
scroll to position [5, 0]
click at [788, 384] on button "Continue" at bounding box center [773, 373] width 69 height 28
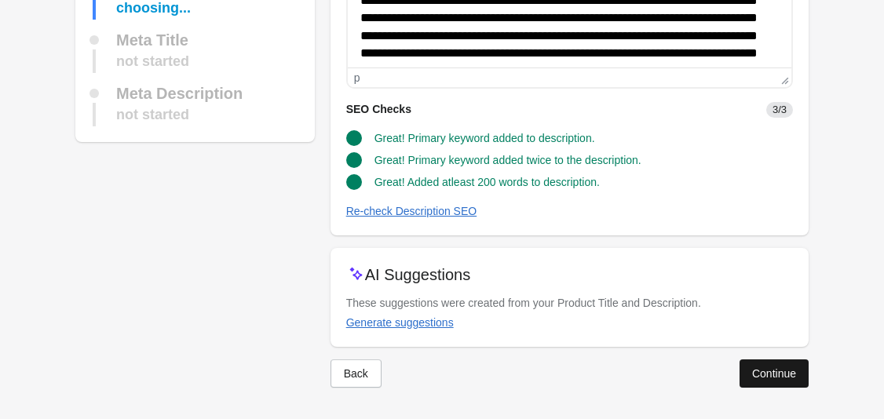
click at [768, 370] on div "Continue" at bounding box center [774, 373] width 44 height 13
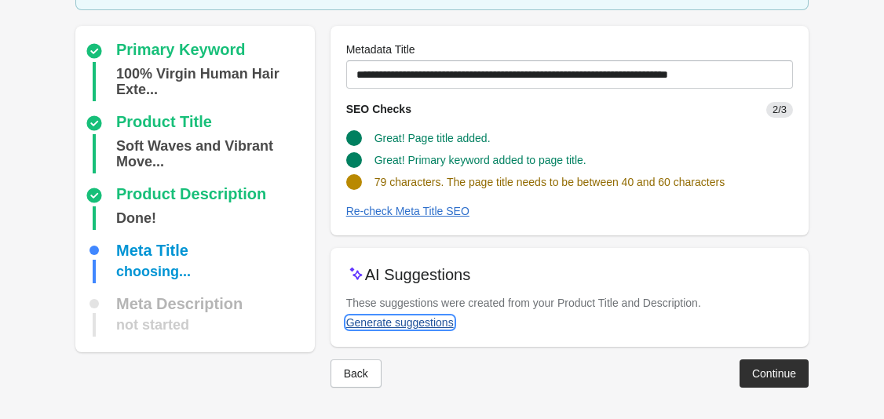
click at [443, 323] on div "Generate suggestions" at bounding box center [400, 322] width 108 height 13
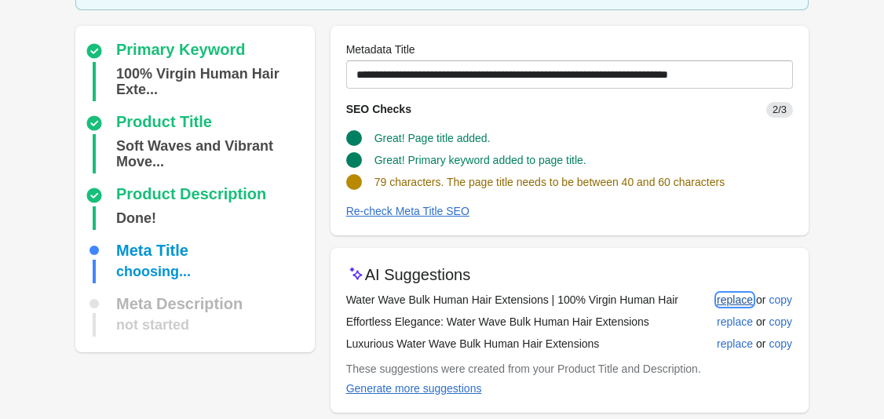
click at [741, 305] on div "replace" at bounding box center [735, 300] width 36 height 13
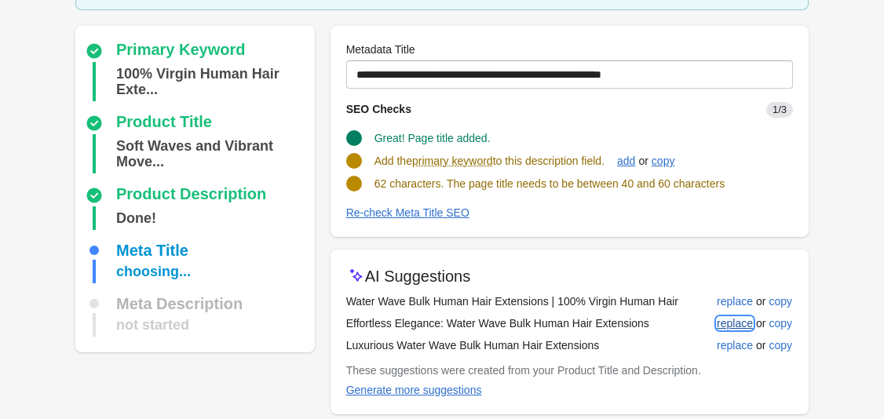
click at [741, 317] on div "replace" at bounding box center [735, 323] width 36 height 13
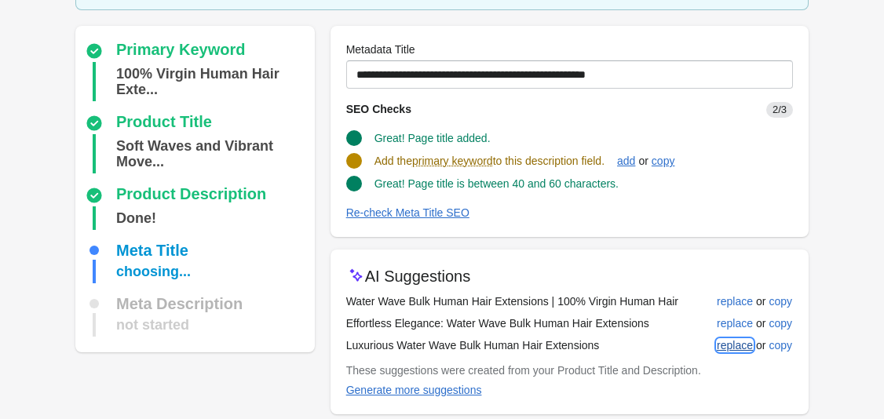
click at [739, 350] on div "replace" at bounding box center [735, 345] width 36 height 13
click at [635, 162] on div "add" at bounding box center [626, 161] width 18 height 13
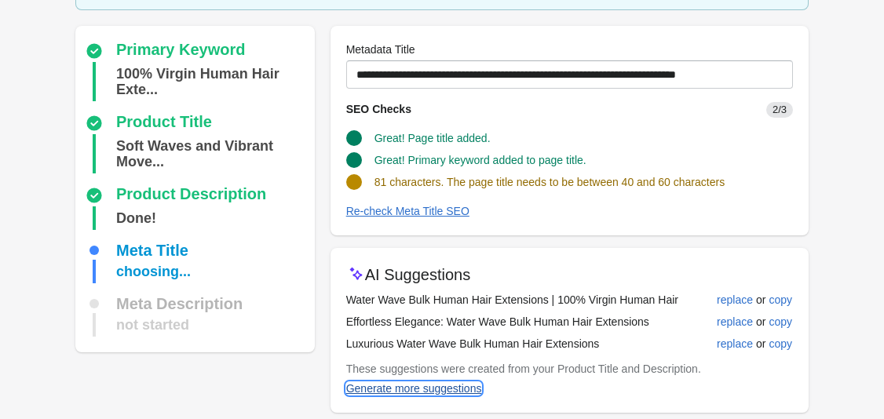
click at [459, 392] on div "Generate more suggestions" at bounding box center [414, 388] width 136 height 13
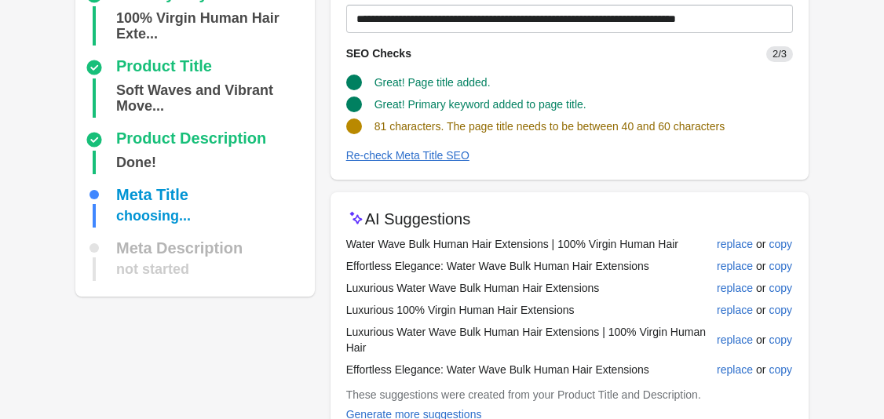
scroll to position [172, 0]
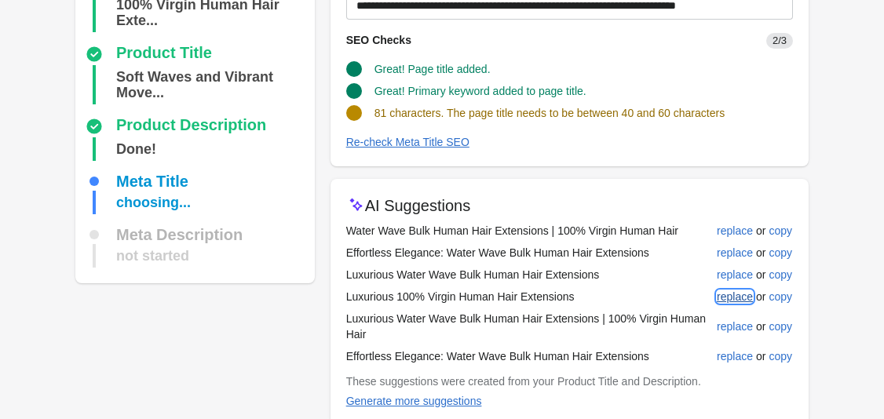
click at [748, 300] on div "replace" at bounding box center [735, 296] width 36 height 13
type input "**********"
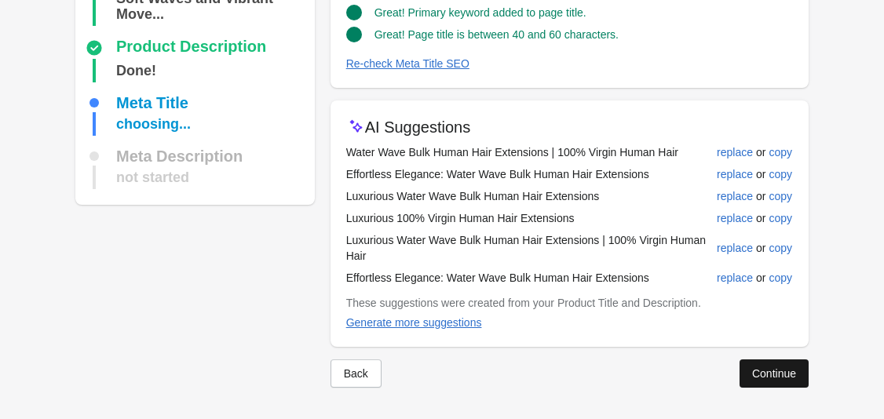
click at [776, 368] on div "Continue" at bounding box center [774, 373] width 44 height 13
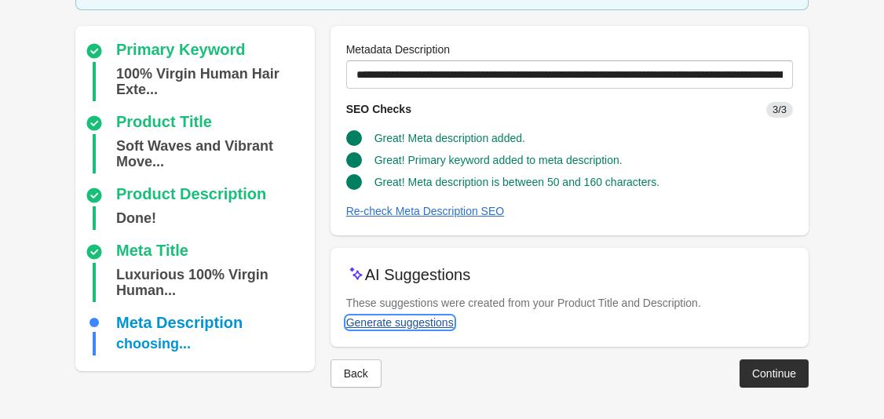
click at [436, 327] on div "Generate suggestions" at bounding box center [400, 322] width 108 height 13
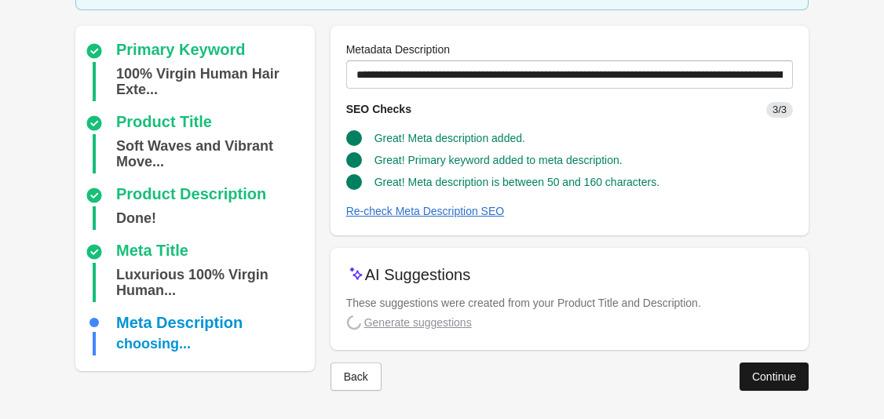
click at [759, 379] on div "Continue" at bounding box center [774, 376] width 44 height 13
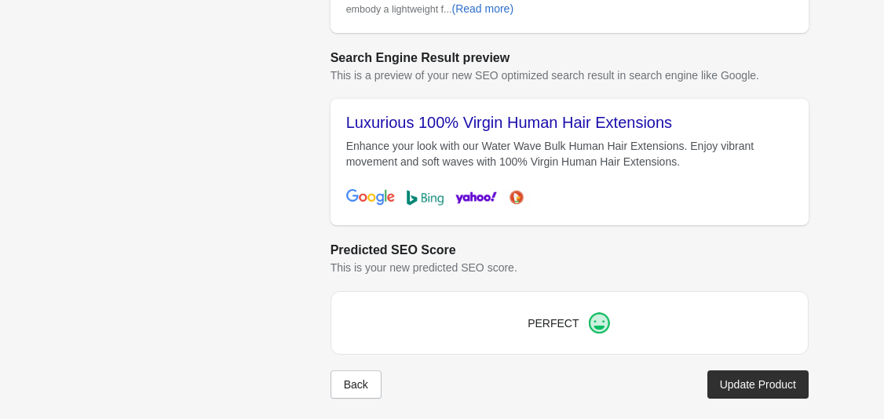
scroll to position [676, 0]
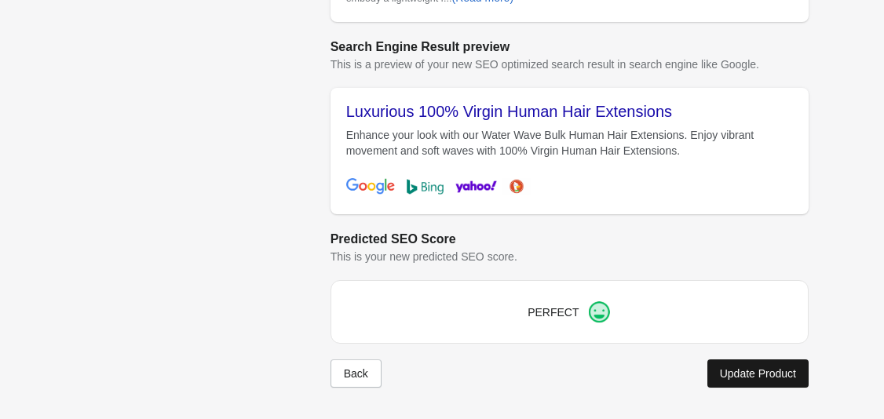
click at [746, 381] on button "Update Product" at bounding box center [757, 373] width 101 height 28
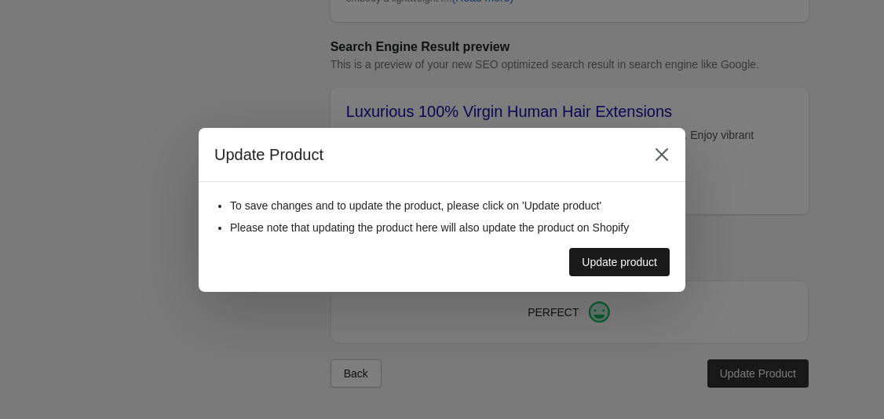
click at [637, 253] on button "Update product" at bounding box center [619, 262] width 100 height 28
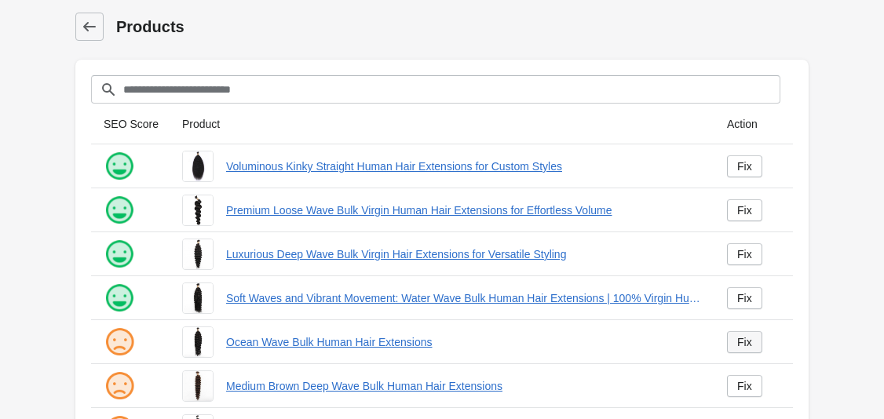
click at [742, 342] on div "Fix" at bounding box center [744, 342] width 15 height 13
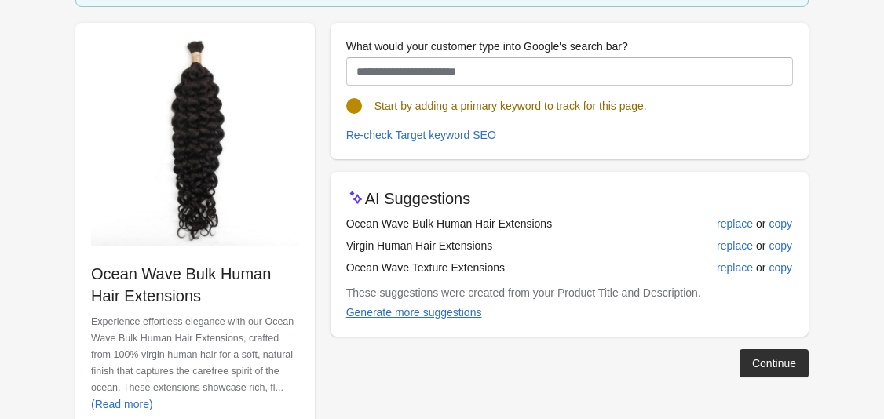
scroll to position [159, 0]
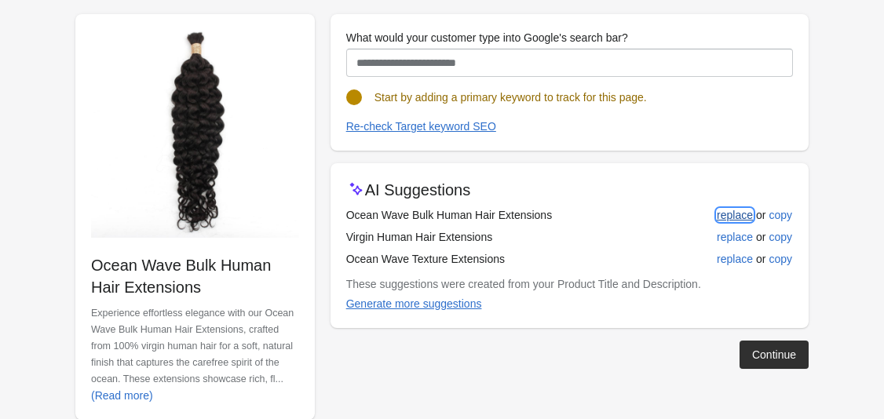
click at [723, 210] on div "replace" at bounding box center [735, 215] width 36 height 13
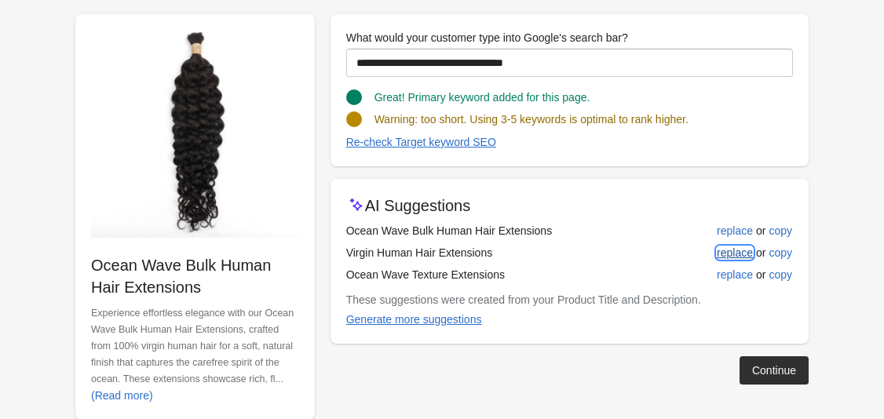
click at [731, 251] on div "replace" at bounding box center [735, 252] width 36 height 13
type input "**********"
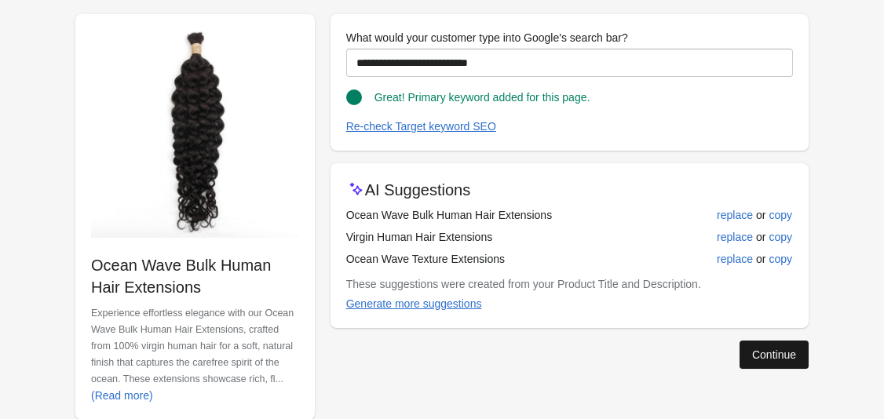
click at [754, 365] on button "Continue" at bounding box center [773, 355] width 69 height 28
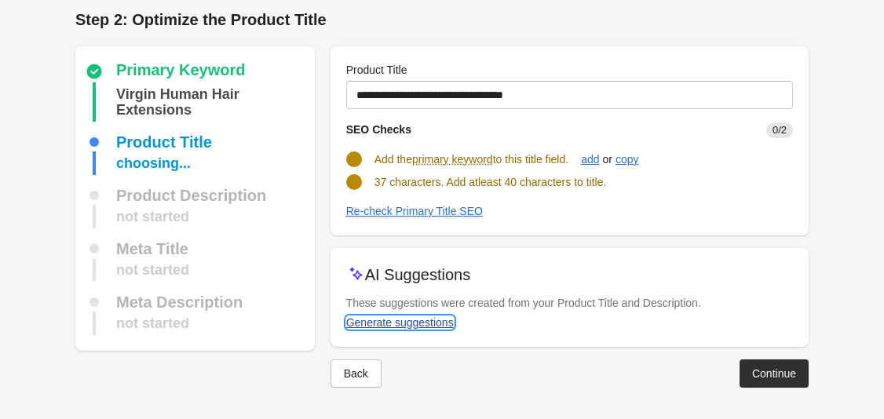
click at [443, 325] on div "Generate suggestions" at bounding box center [400, 322] width 108 height 13
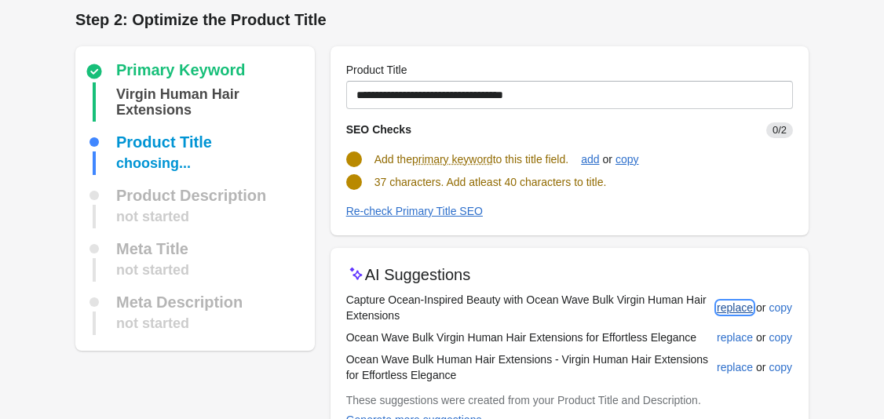
click at [718, 304] on div "replace" at bounding box center [735, 307] width 36 height 13
type input "**********"
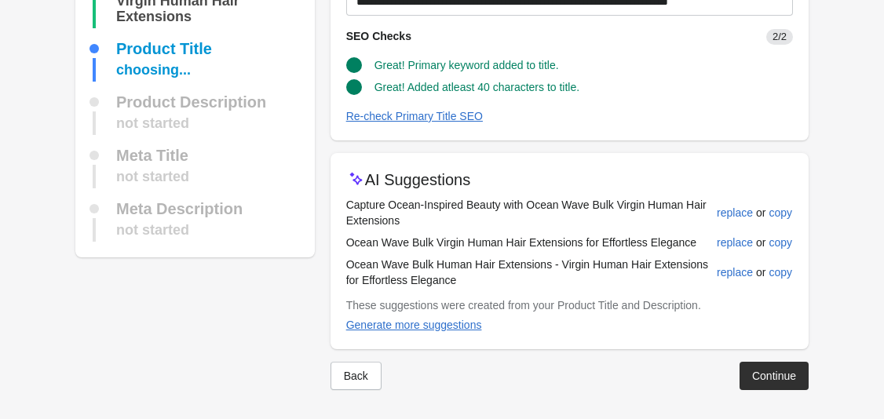
scroll to position [103, 0]
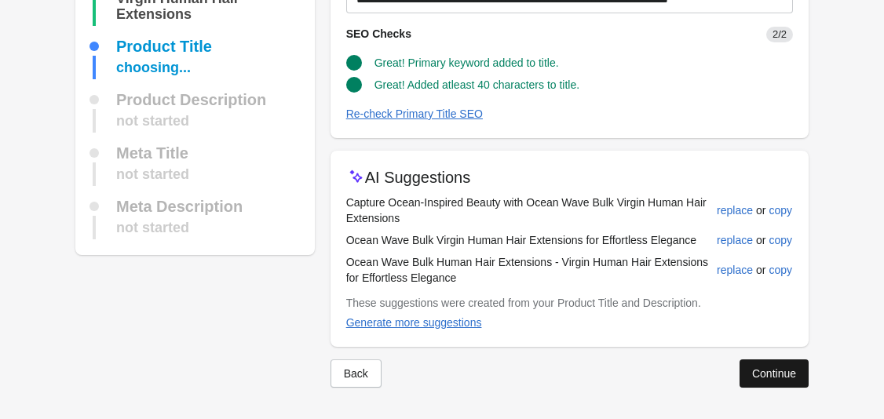
click at [782, 370] on div "Continue" at bounding box center [774, 373] width 44 height 13
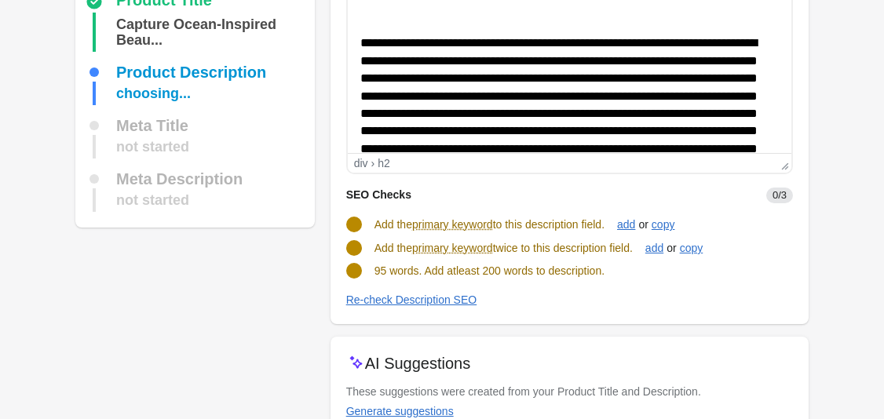
scroll to position [157, 0]
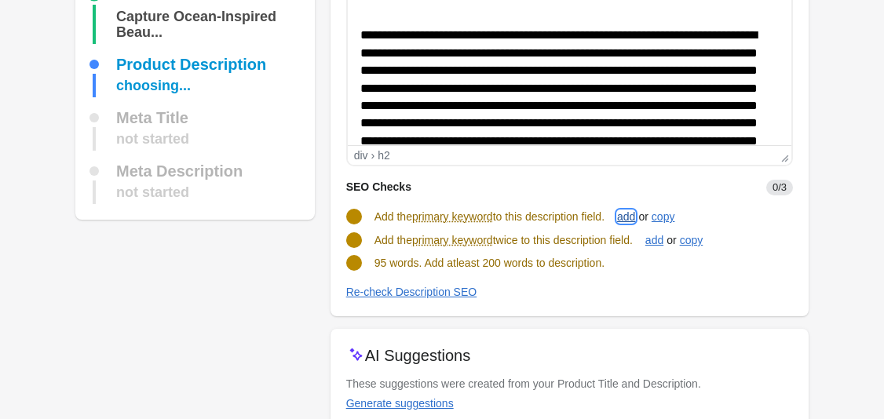
click at [635, 220] on div "add" at bounding box center [626, 216] width 18 height 13
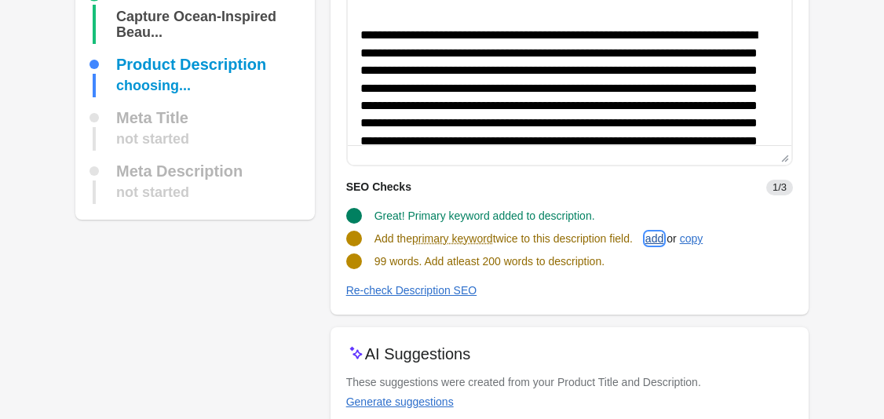
click at [663, 241] on div "add" at bounding box center [654, 238] width 18 height 13
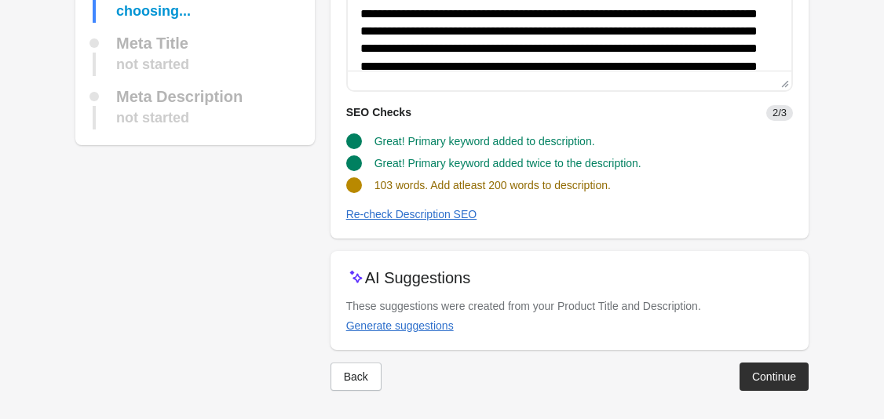
scroll to position [235, 0]
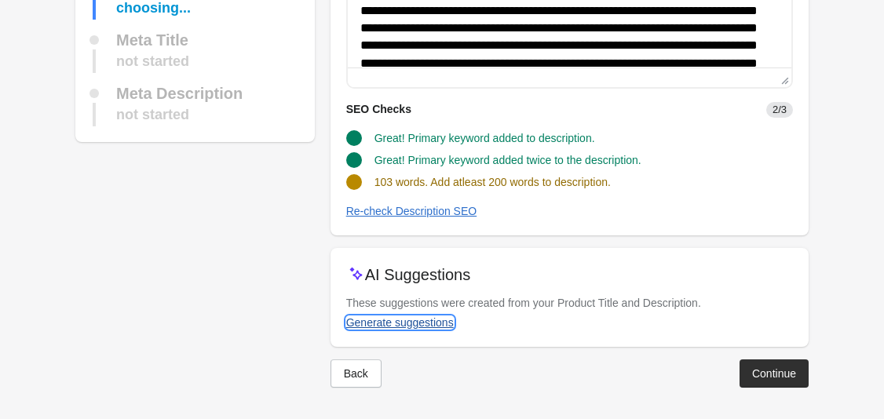
click at [438, 326] on div "Generate suggestions" at bounding box center [400, 322] width 108 height 13
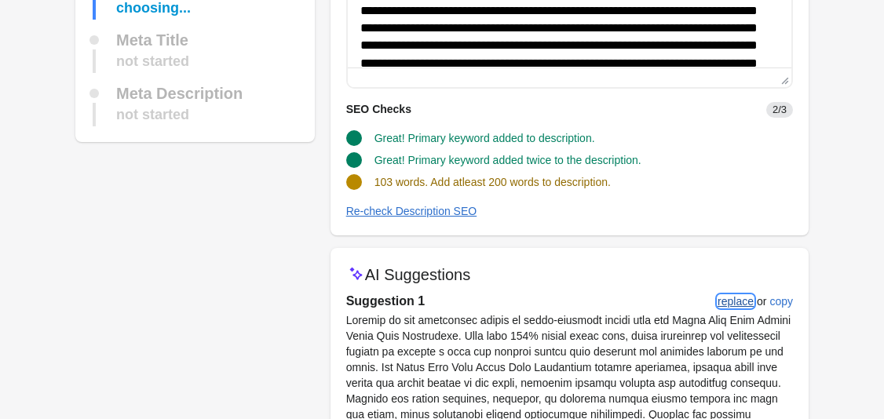
click at [740, 304] on div "replace" at bounding box center [735, 301] width 36 height 13
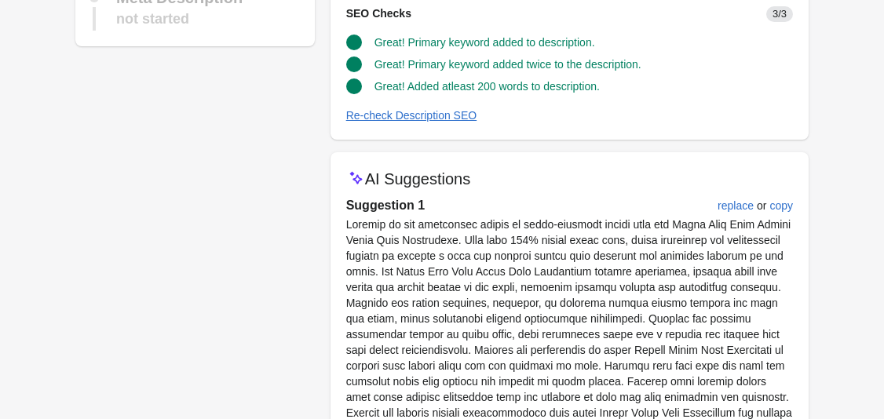
scroll to position [343, 0]
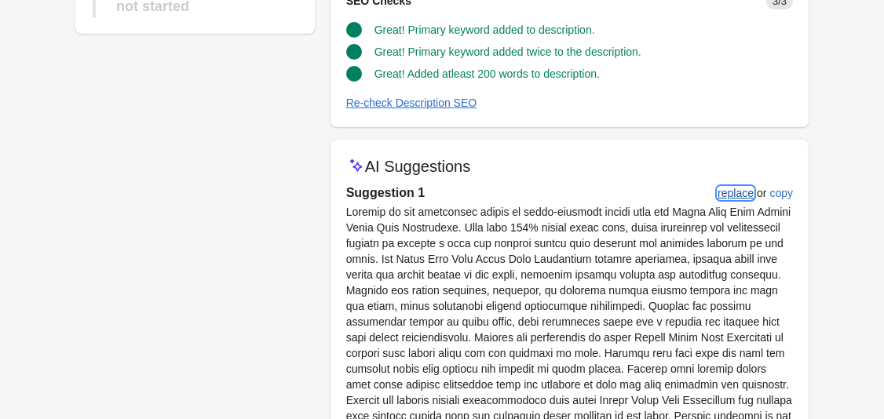
click at [746, 194] on div "replace" at bounding box center [735, 193] width 36 height 13
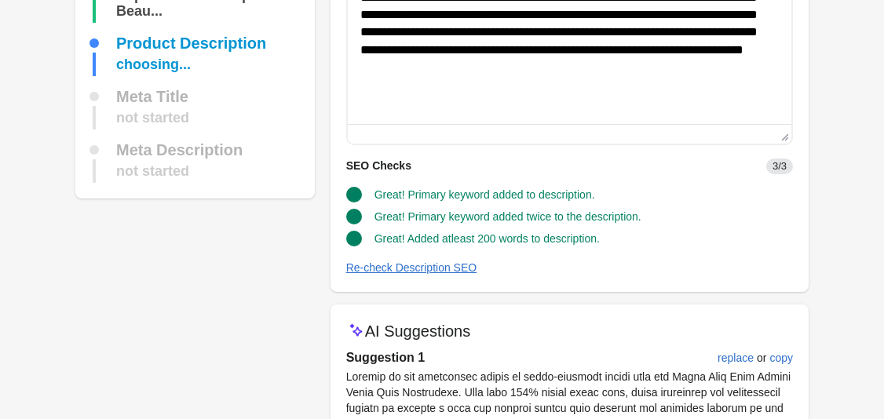
scroll to position [217, 0]
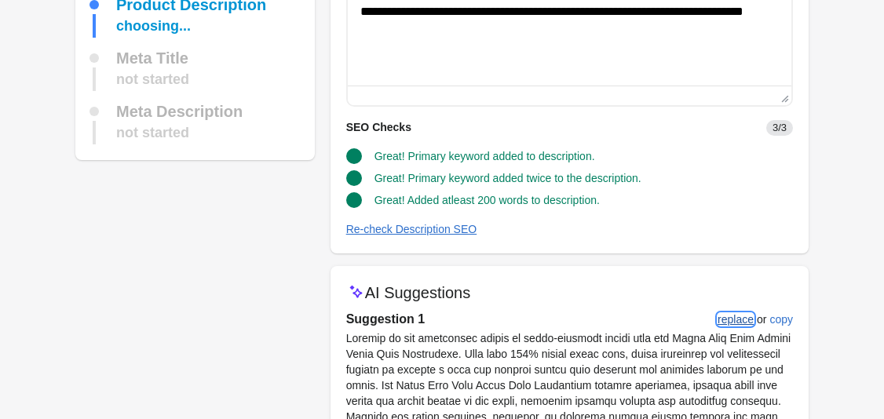
drag, startPoint x: 732, startPoint y: 321, endPoint x: 680, endPoint y: 339, distance: 54.9
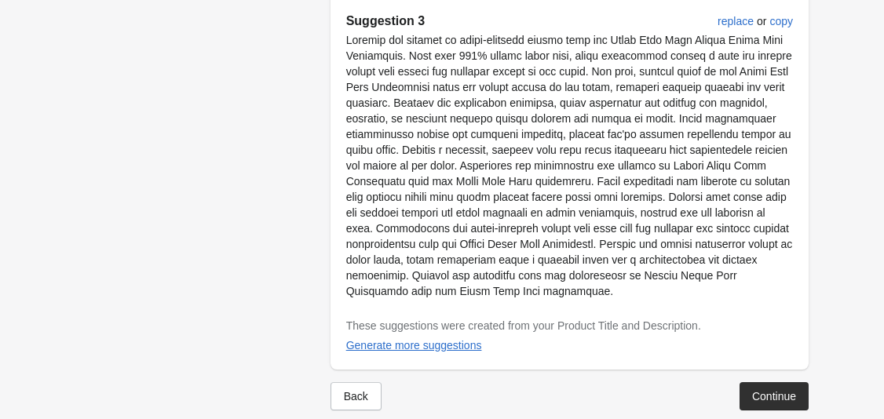
scroll to position [1143, 0]
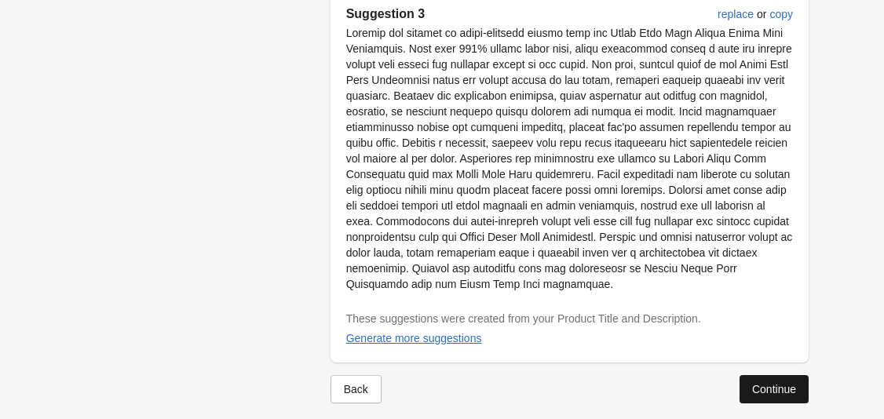
click at [755, 383] on div "Continue" at bounding box center [774, 389] width 44 height 13
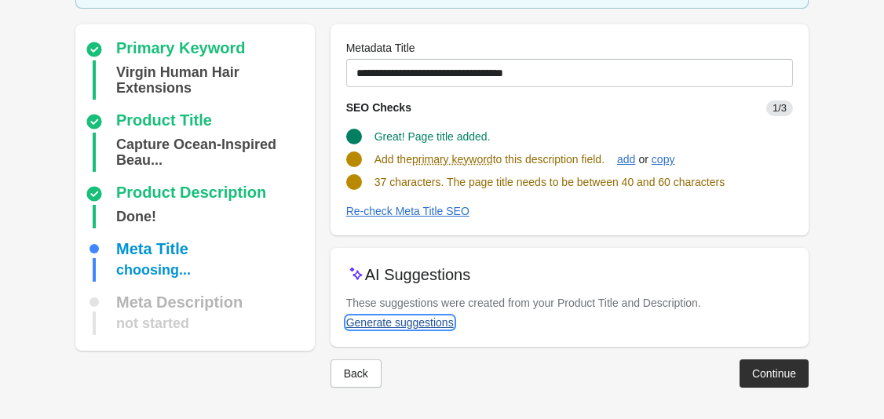
click at [413, 319] on div "Generate suggestions" at bounding box center [400, 322] width 108 height 13
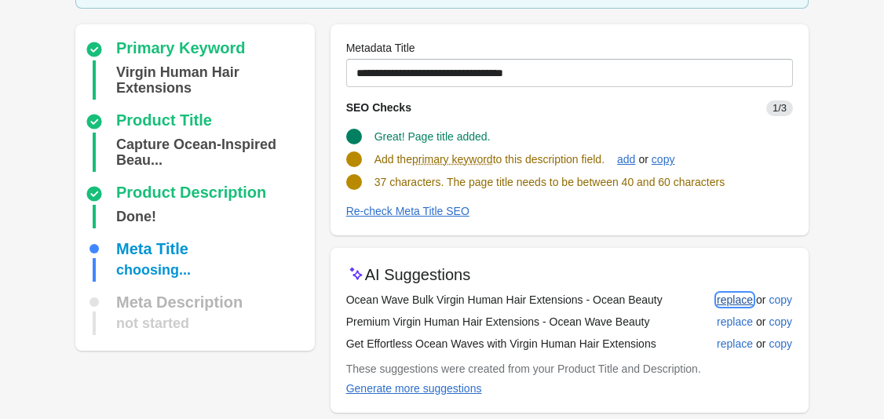
click at [724, 297] on div "replace" at bounding box center [735, 300] width 36 height 13
type input "**********"
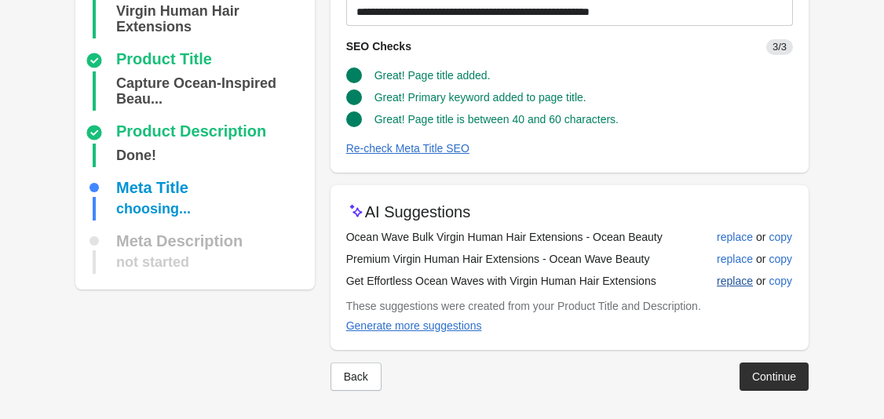
scroll to position [169, 0]
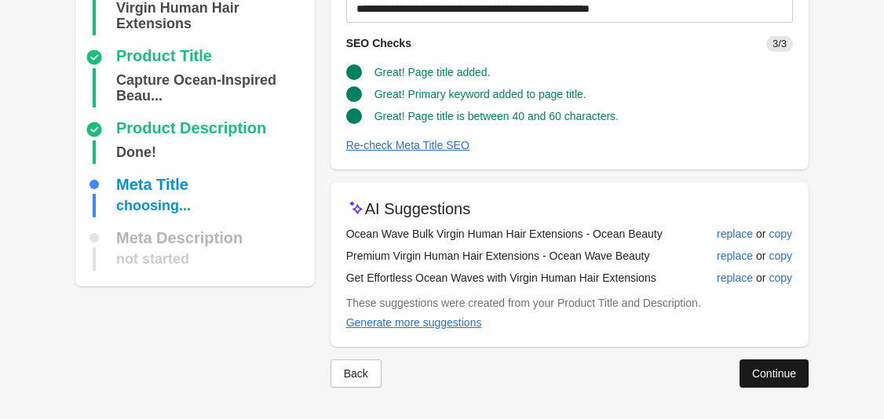
click at [765, 372] on div "Continue" at bounding box center [774, 373] width 44 height 13
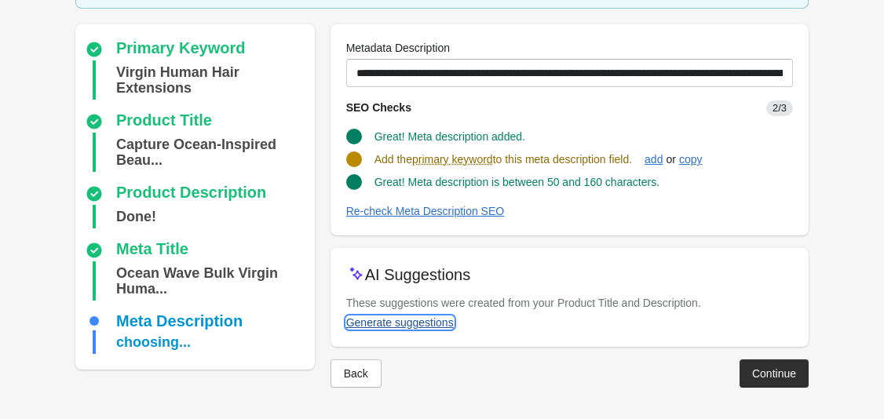
click at [395, 323] on div "Generate suggestions" at bounding box center [400, 322] width 108 height 13
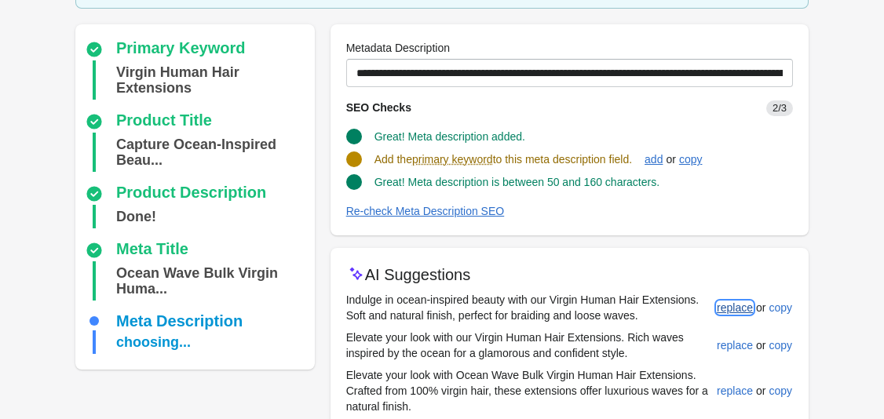
click at [751, 309] on div "replace" at bounding box center [735, 307] width 36 height 13
type input "**********"
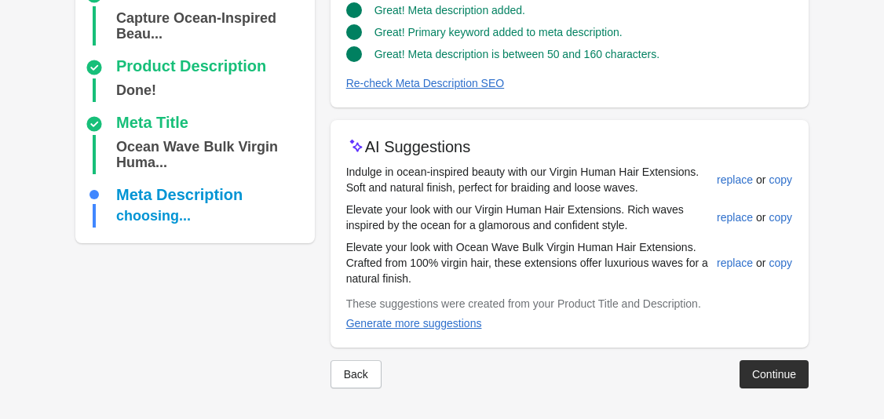
scroll to position [247, 0]
click at [756, 364] on button "Continue" at bounding box center [773, 373] width 69 height 28
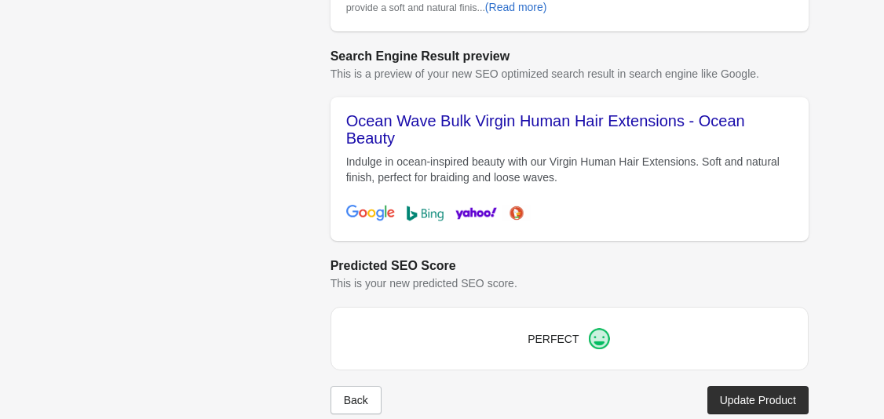
scroll to position [676, 0]
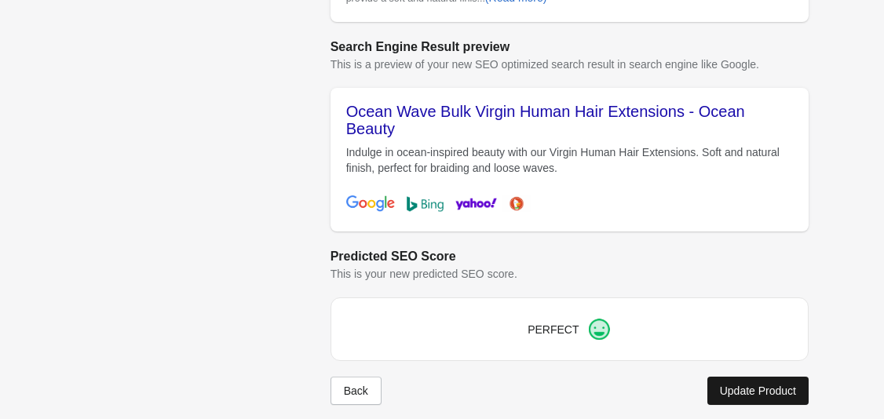
click at [739, 385] on div "Update Product" at bounding box center [758, 391] width 76 height 13
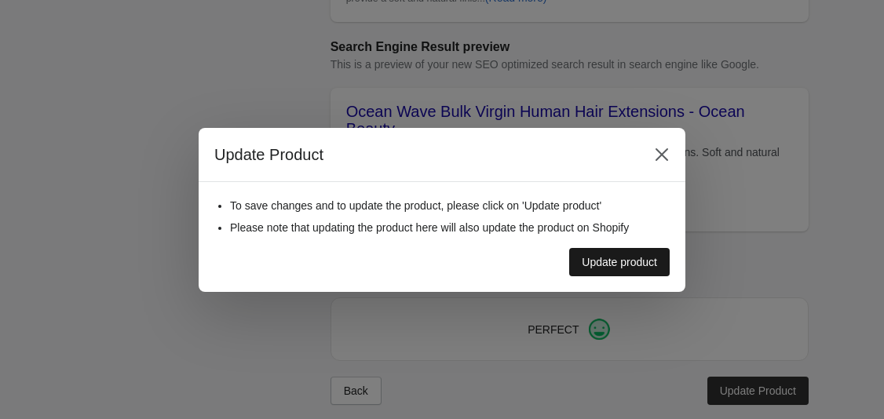
click at [647, 266] on div "Update product" at bounding box center [619, 262] width 75 height 13
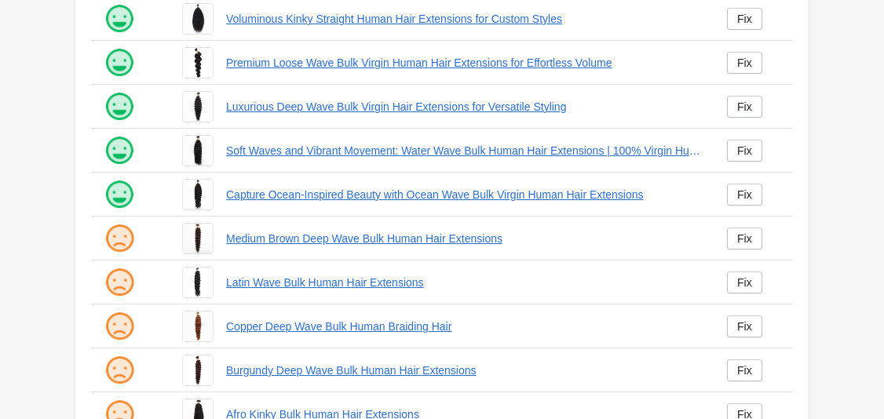
scroll to position [154, 0]
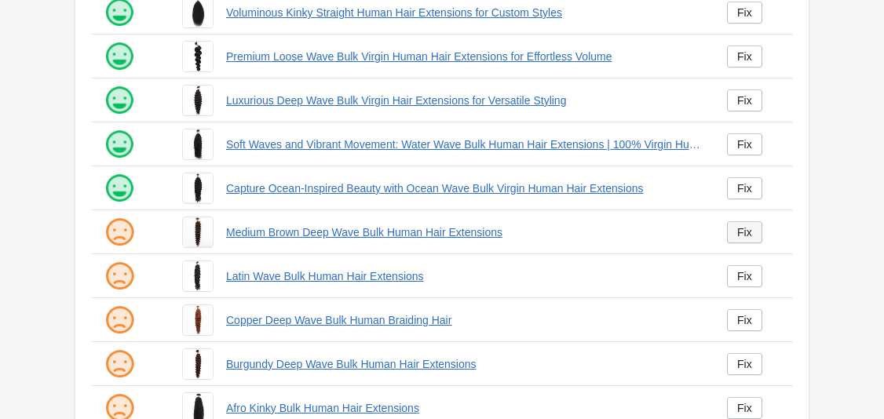
click at [737, 233] on div "Fix" at bounding box center [744, 232] width 15 height 13
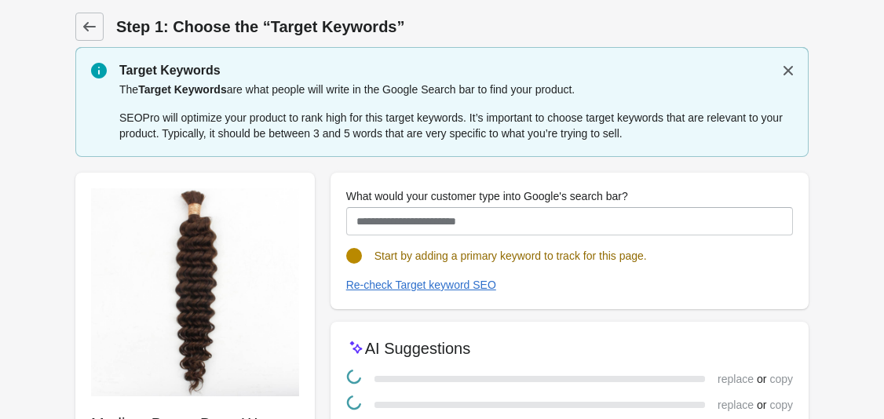
scroll to position [117, 0]
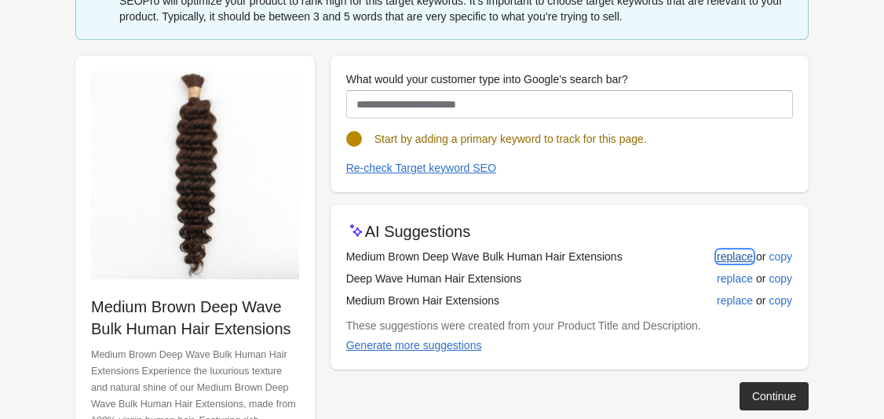
click at [731, 254] on div "replace" at bounding box center [735, 256] width 36 height 13
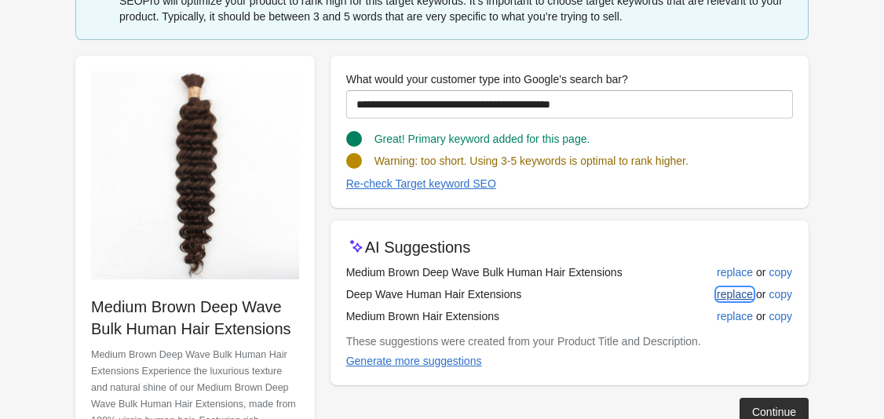
click at [734, 294] on div "replace" at bounding box center [735, 294] width 36 height 13
type input "**********"
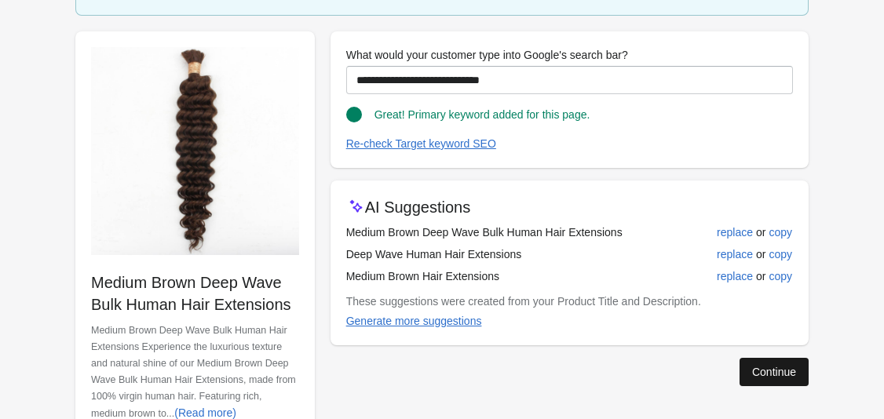
click at [767, 379] on button "Continue" at bounding box center [773, 372] width 69 height 28
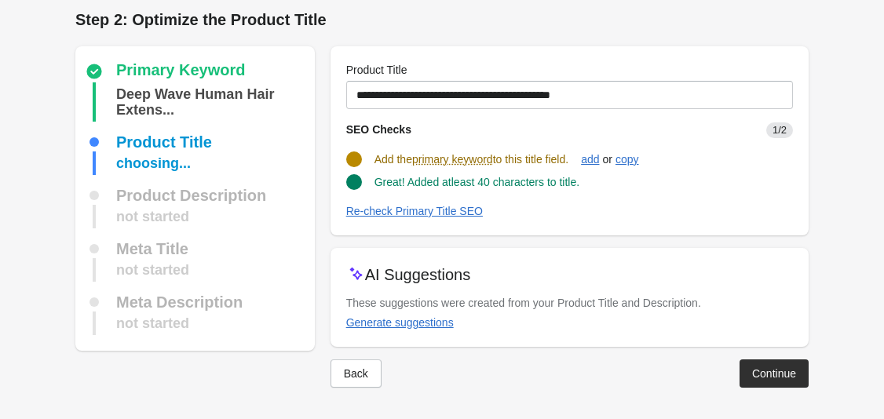
scroll to position [7, 0]
click at [436, 324] on div "Generate suggestions" at bounding box center [400, 322] width 108 height 13
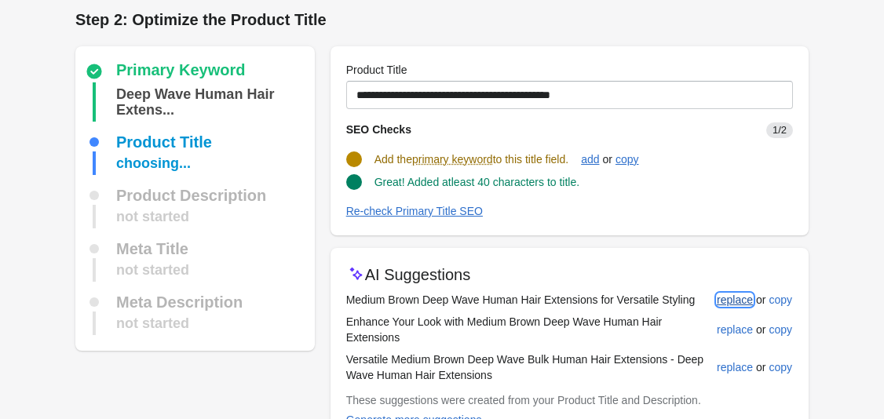
click at [733, 303] on div "replace" at bounding box center [735, 300] width 36 height 13
type input "**********"
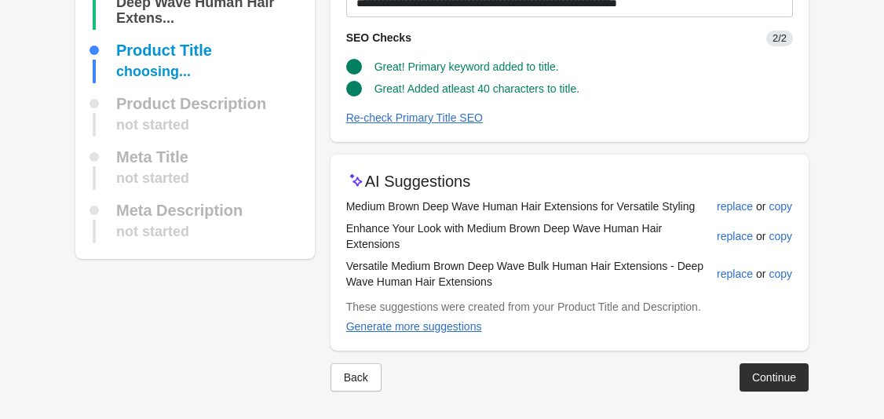
scroll to position [103, 0]
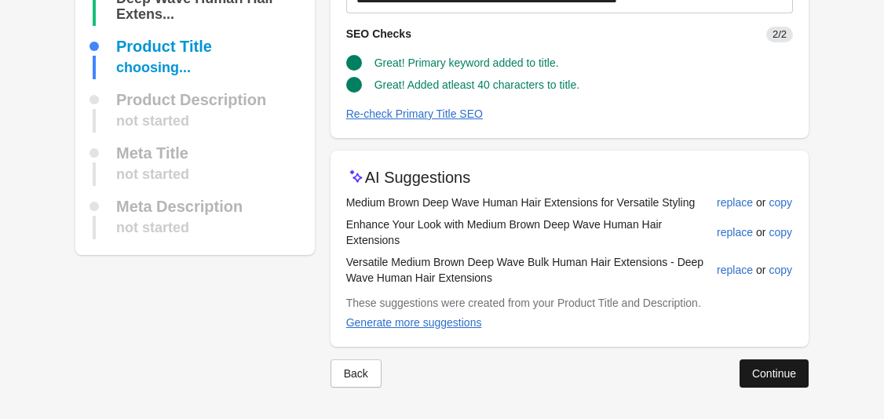
click at [761, 374] on div "Continue" at bounding box center [774, 373] width 44 height 13
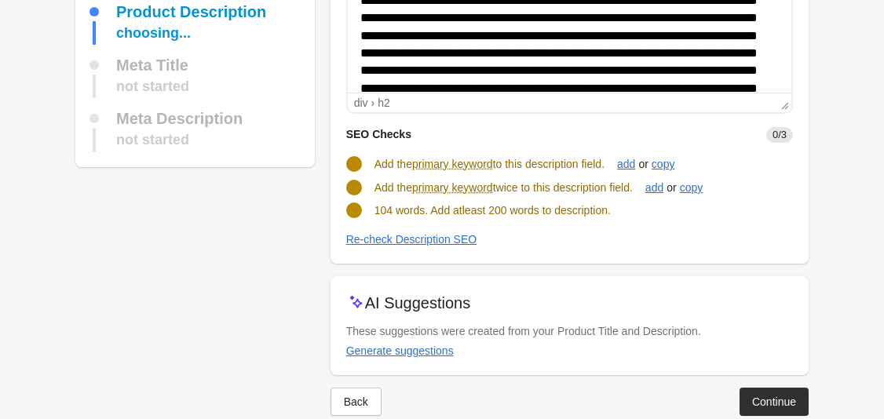
scroll to position [232, 0]
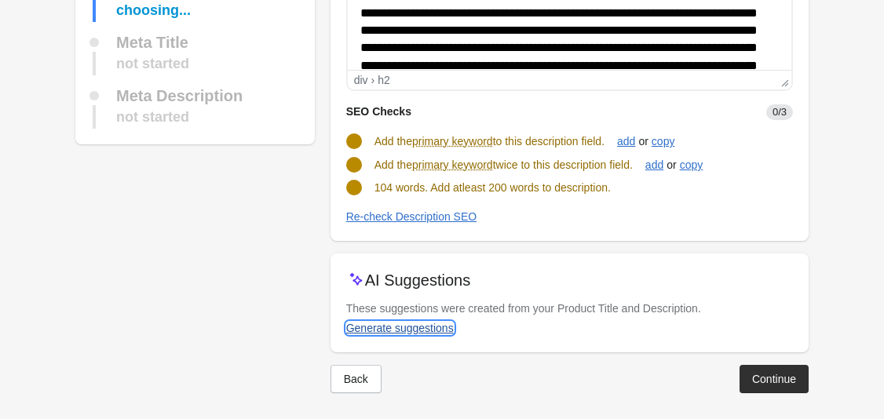
click at [385, 326] on div "Generate suggestions" at bounding box center [400, 328] width 108 height 13
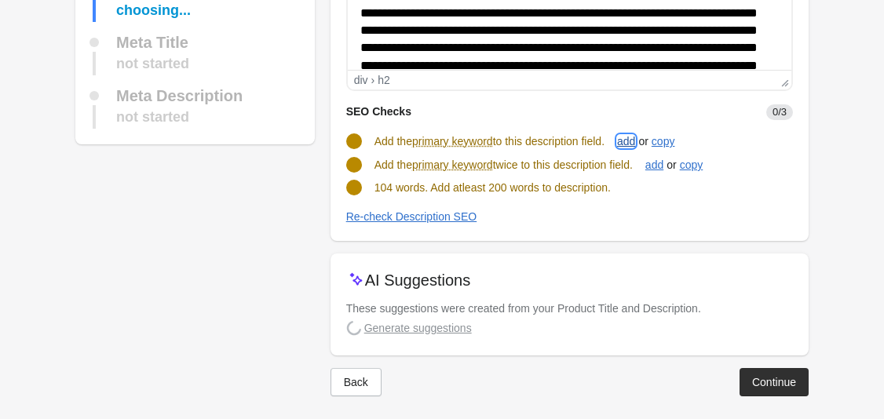
click at [635, 144] on div "add" at bounding box center [626, 141] width 18 height 13
click at [663, 169] on div "add" at bounding box center [654, 165] width 18 height 13
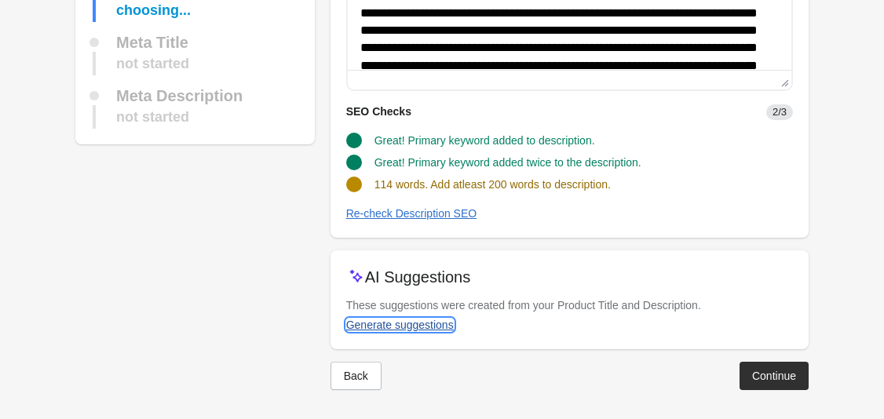
click at [418, 319] on div "Generate suggestions" at bounding box center [400, 325] width 108 height 13
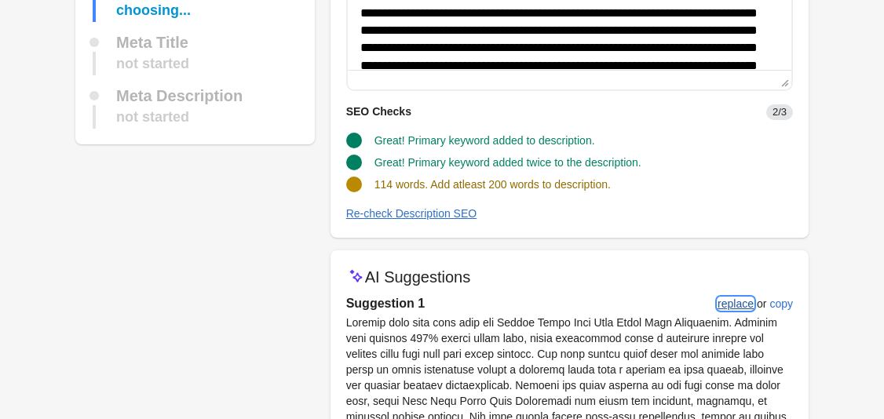
click at [731, 297] on div "replace" at bounding box center [735, 303] width 36 height 13
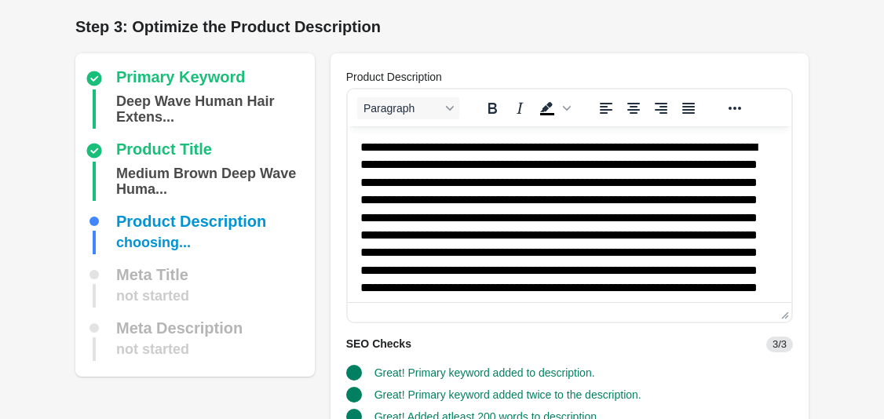
scroll to position [218, 0]
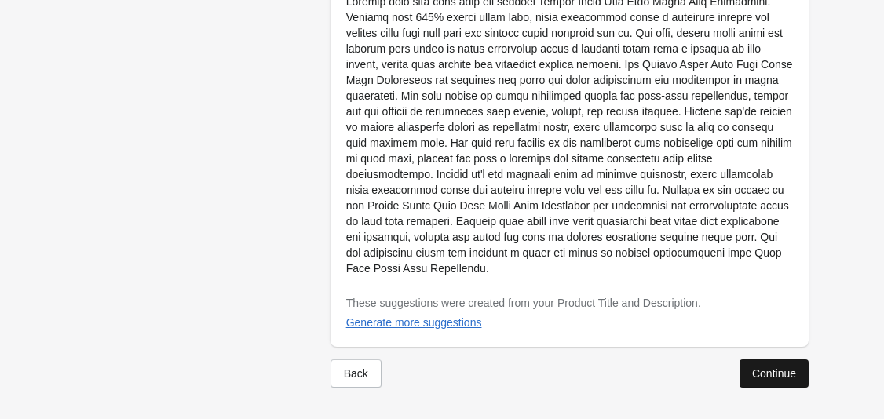
click at [784, 374] on div "Continue" at bounding box center [774, 373] width 44 height 13
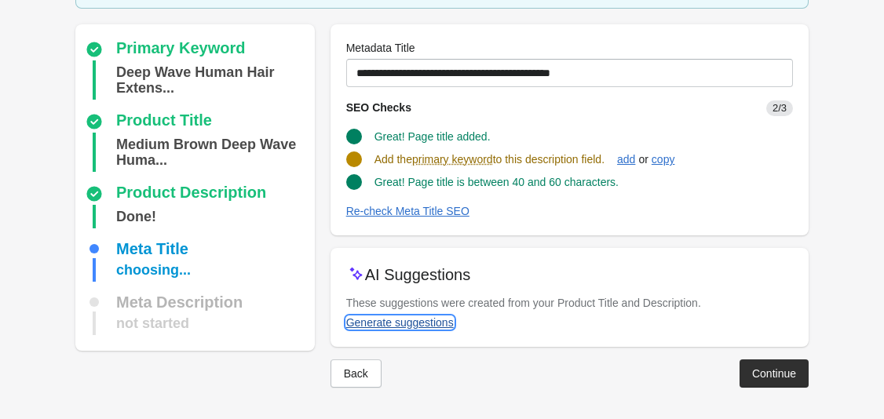
click at [407, 320] on div "Generate suggestions" at bounding box center [400, 322] width 108 height 13
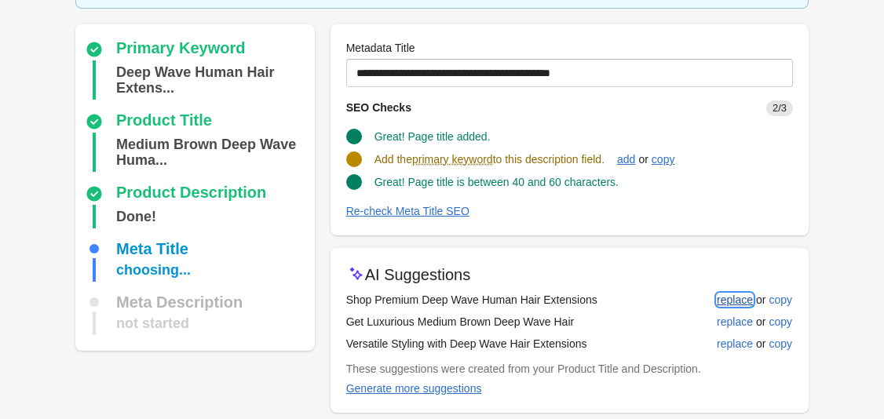
click at [729, 296] on div "replace" at bounding box center [735, 300] width 36 height 13
type input "**********"
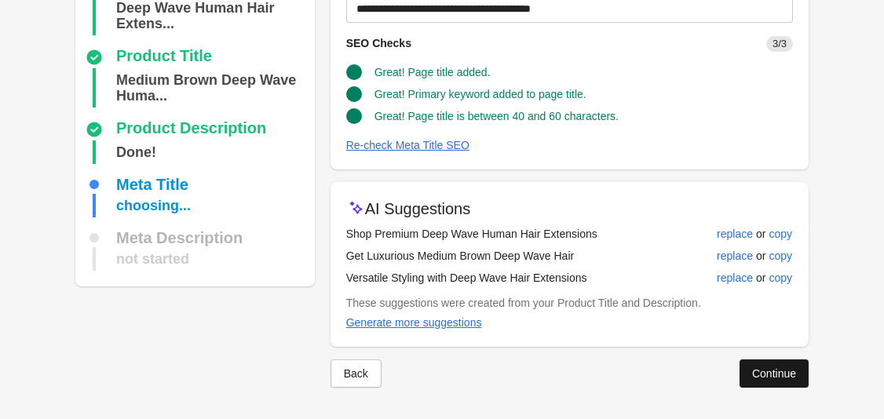
click at [777, 372] on div "Continue" at bounding box center [774, 373] width 44 height 13
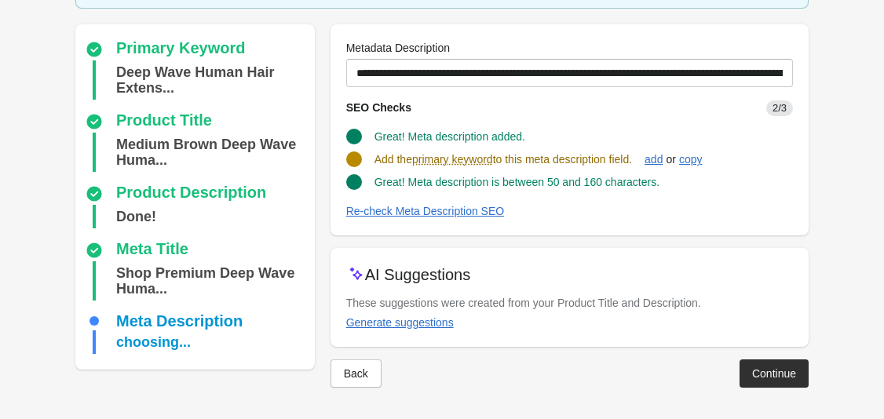
scroll to position [120, 0]
click at [428, 326] on div "Generate suggestions" at bounding box center [400, 322] width 108 height 13
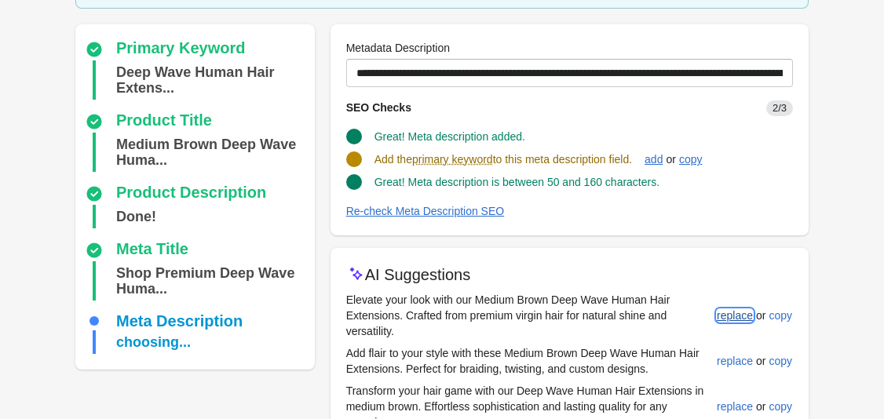
click at [722, 309] on div "replace" at bounding box center [735, 315] width 36 height 13
type input "**********"
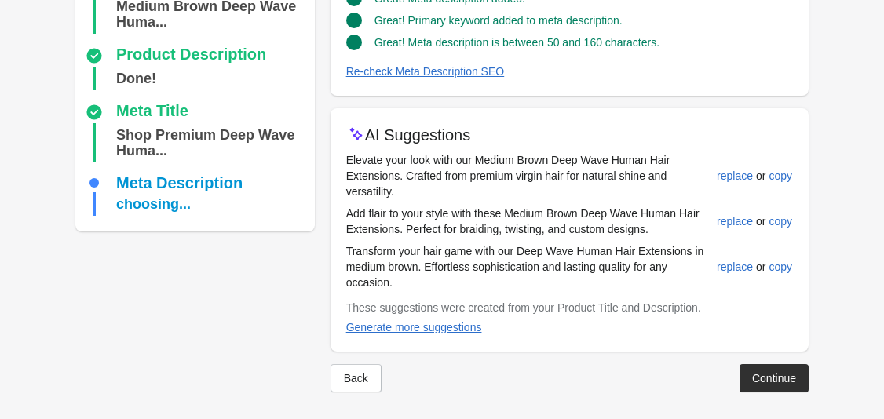
scroll to position [263, 0]
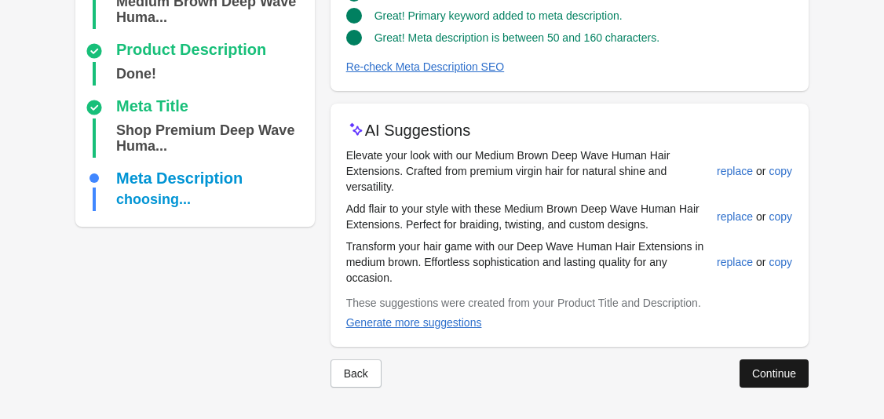
click at [776, 374] on div "Continue" at bounding box center [774, 373] width 44 height 13
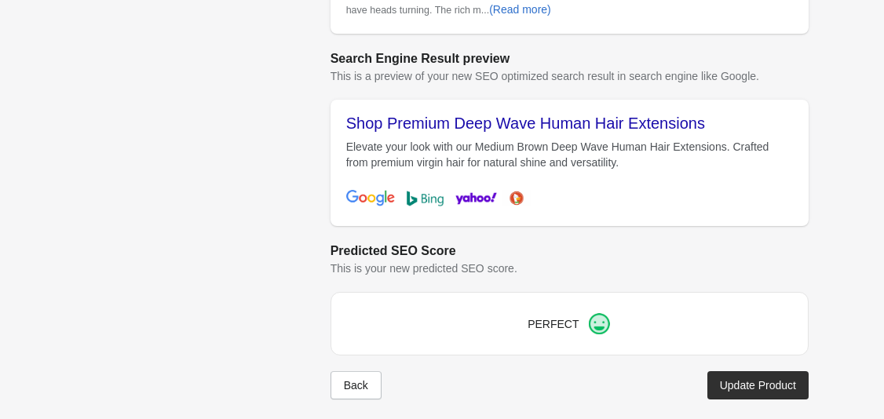
scroll to position [676, 0]
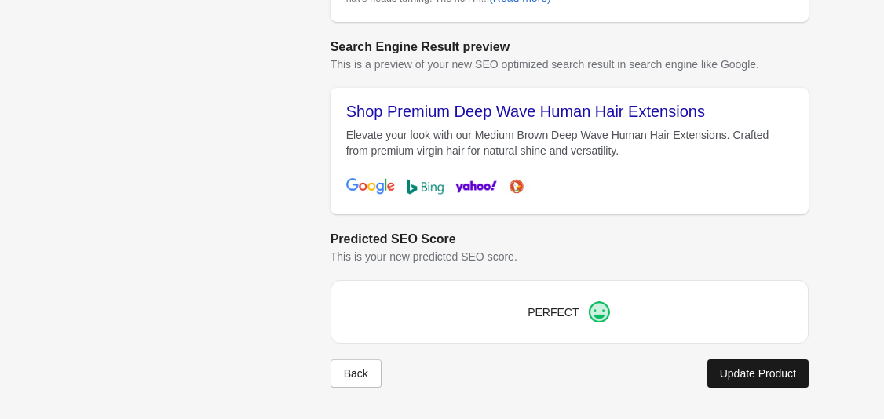
click at [750, 368] on button "Update Product" at bounding box center [757, 373] width 101 height 28
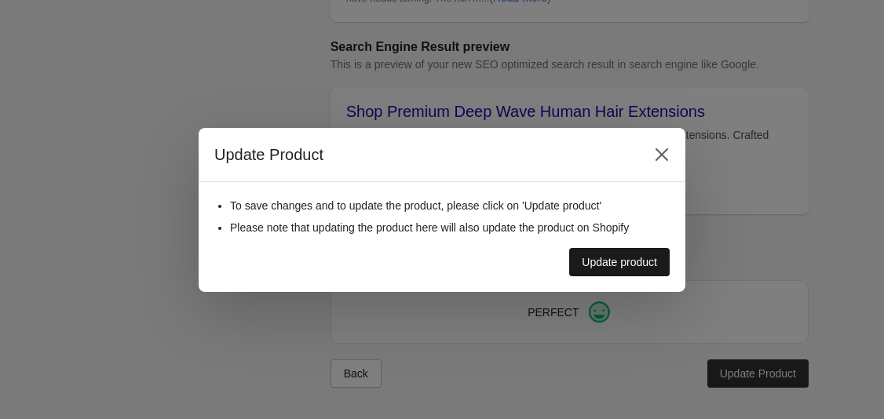
click at [629, 258] on div "Update product" at bounding box center [619, 262] width 75 height 13
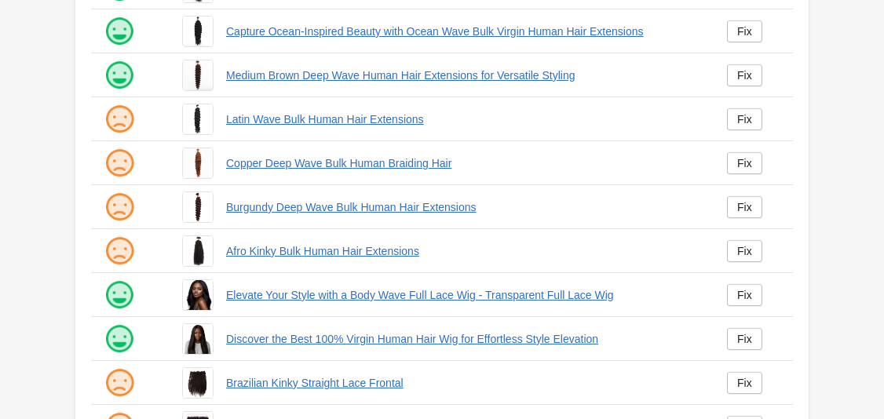
scroll to position [334, 0]
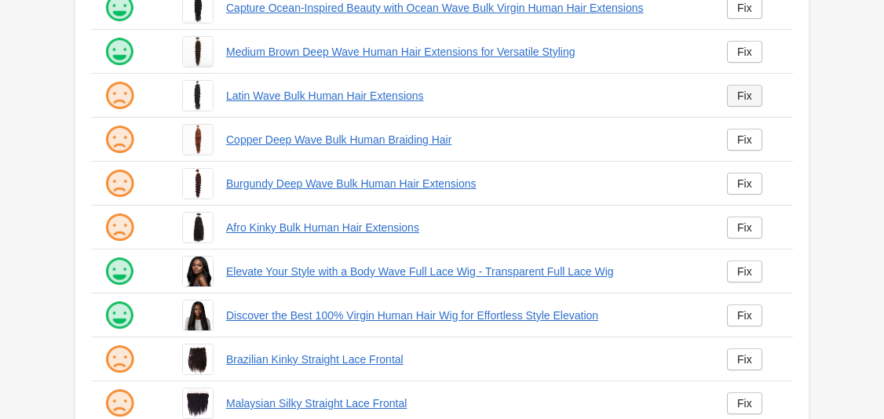
click at [746, 102] on link "Fix" at bounding box center [744, 96] width 35 height 22
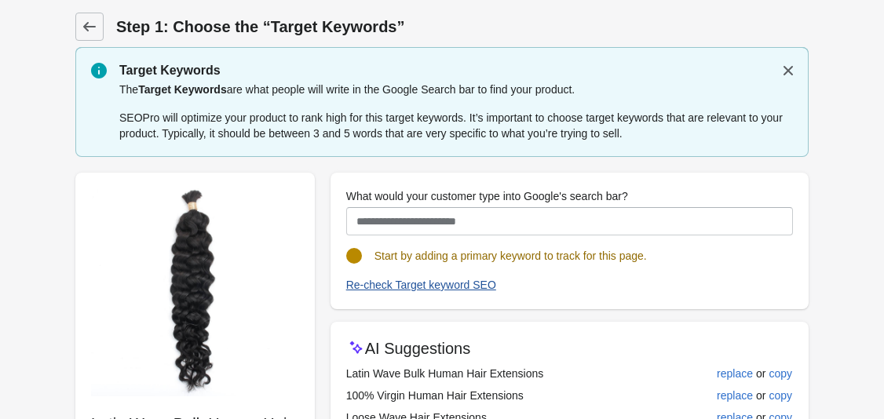
scroll to position [161, 0]
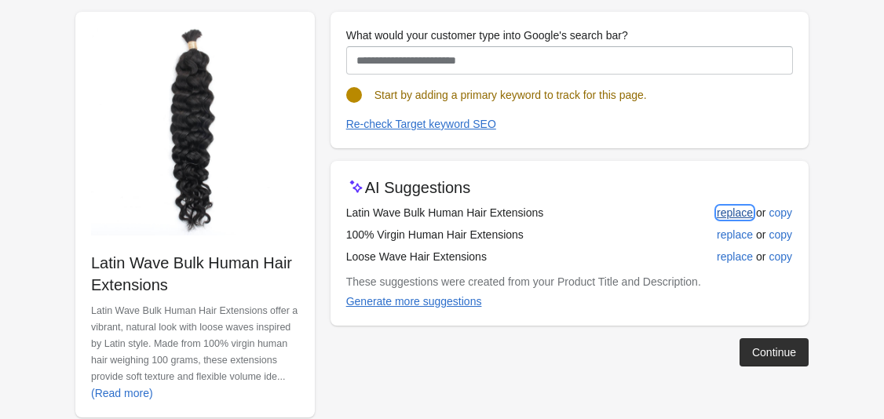
click at [717, 219] on button "replace" at bounding box center [734, 213] width 49 height 28
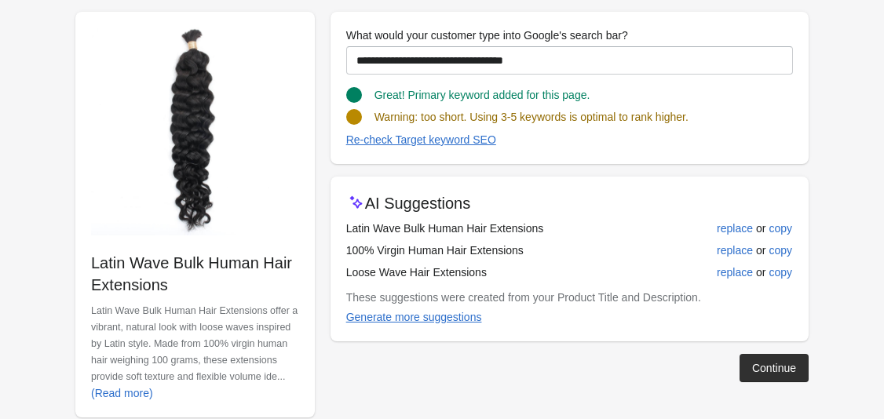
click at [756, 363] on div "Continue" at bounding box center [774, 368] width 44 height 13
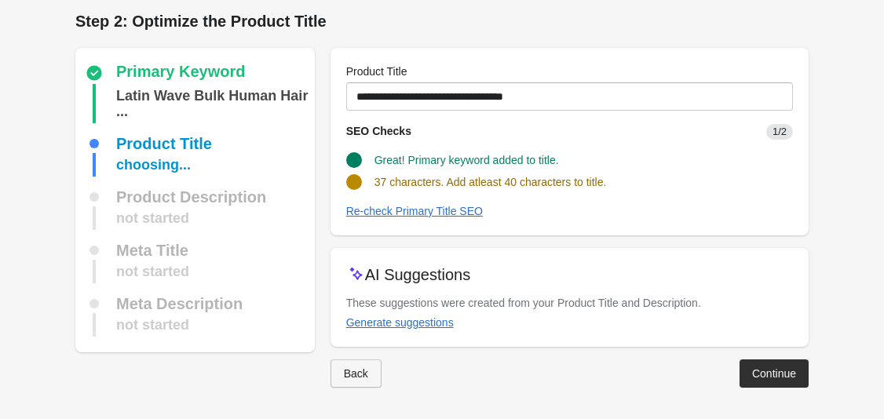
click at [357, 375] on div "Back" at bounding box center [356, 373] width 24 height 13
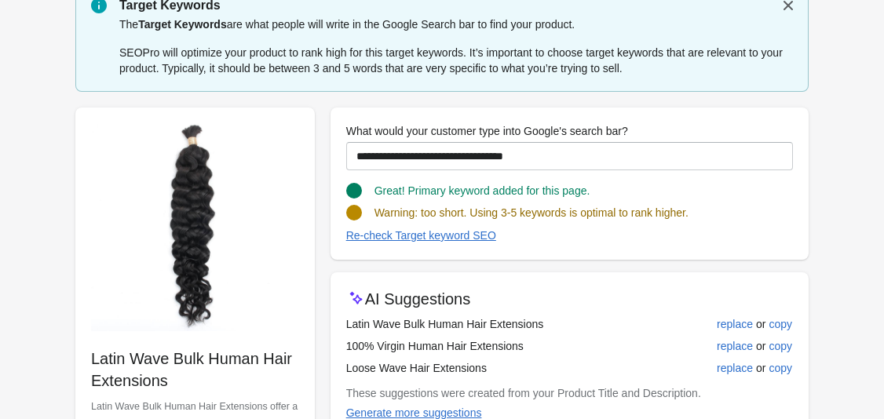
scroll to position [71, 0]
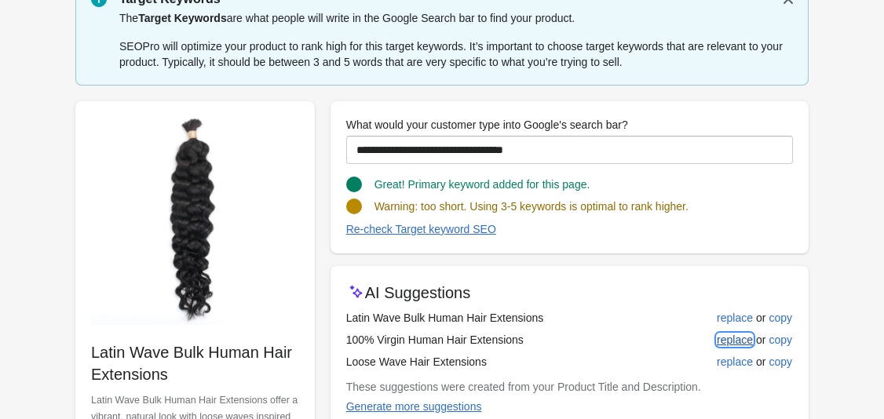
click at [732, 343] on div "replace" at bounding box center [735, 340] width 36 height 13
type input "**********"
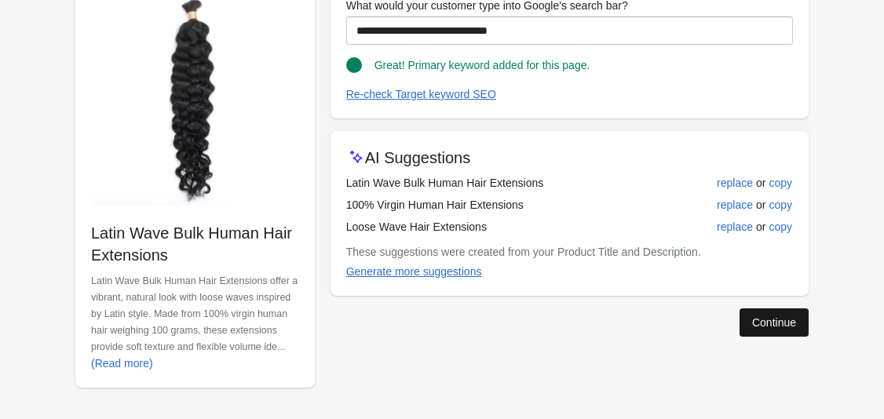
click at [774, 323] on div "Continue" at bounding box center [774, 322] width 44 height 13
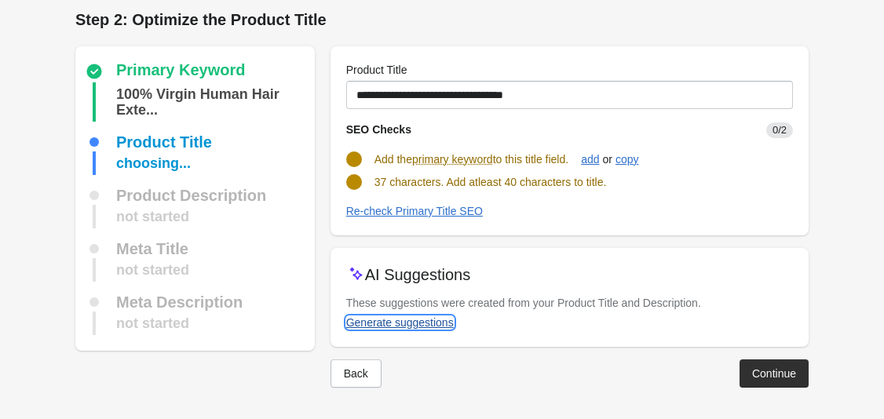
click at [407, 323] on div "Generate suggestions" at bounding box center [400, 322] width 108 height 13
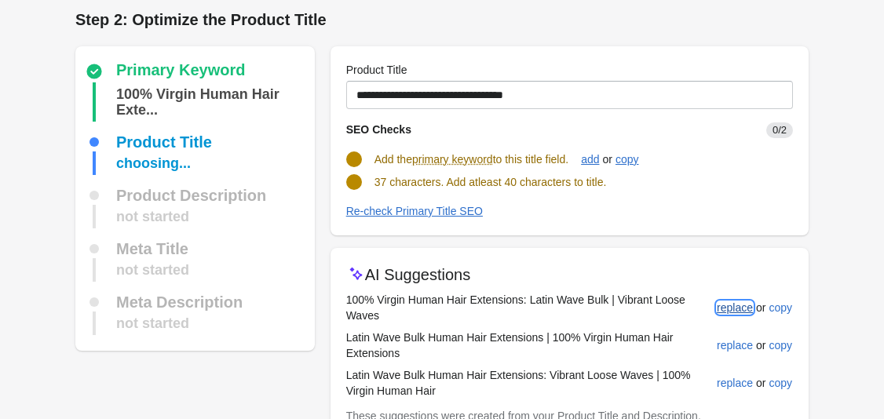
click at [757, 315] on button "replace" at bounding box center [734, 308] width 49 height 28
type input "**********"
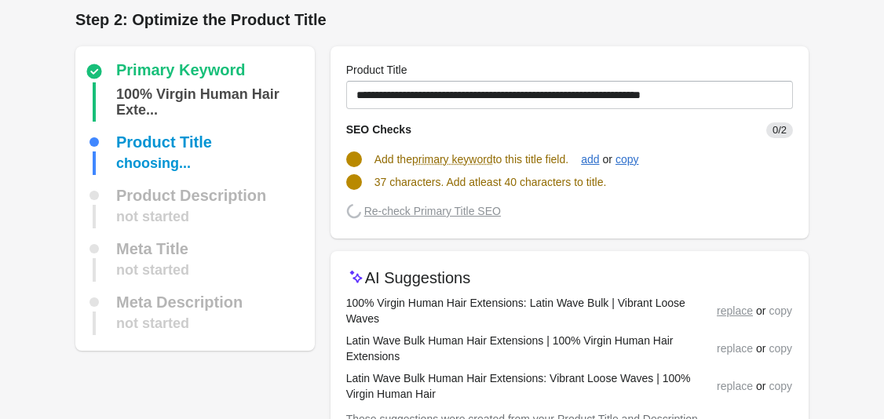
click at [746, 308] on div "replace or copy" at bounding box center [754, 310] width 75 height 17
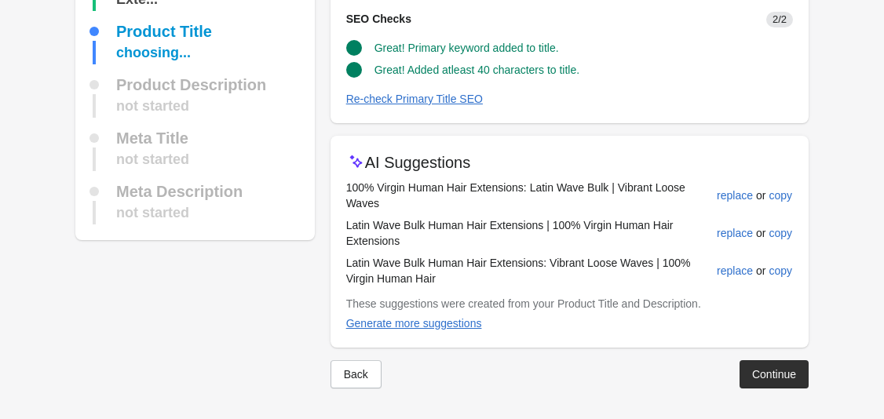
scroll to position [119, 0]
click at [780, 370] on div "Continue" at bounding box center [774, 373] width 44 height 13
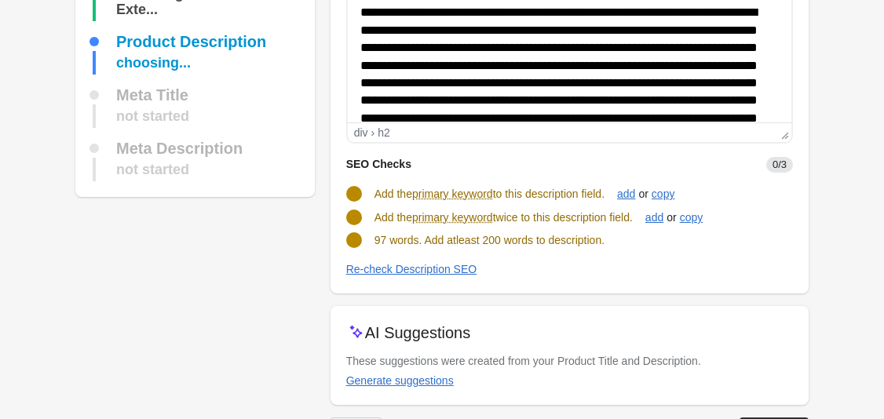
scroll to position [238, 0]
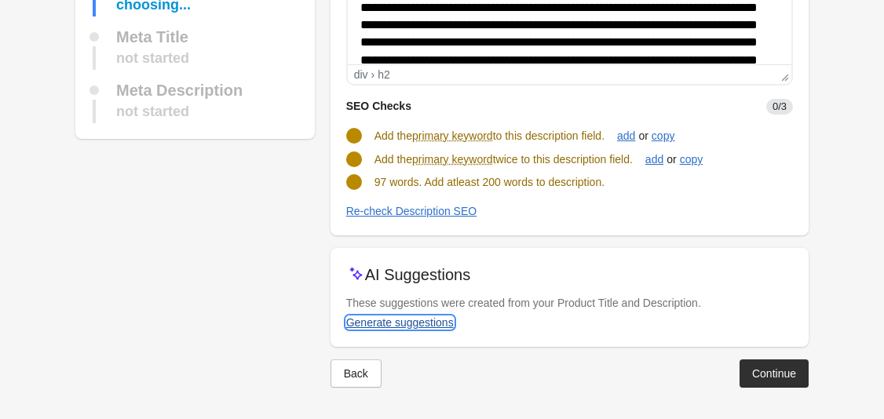
click at [410, 319] on div "Generate suggestions" at bounding box center [400, 322] width 108 height 13
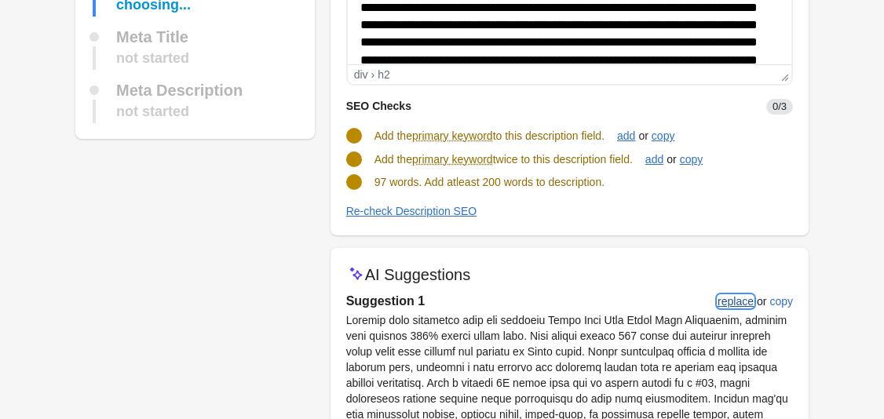
click at [732, 305] on div "replace" at bounding box center [735, 301] width 36 height 13
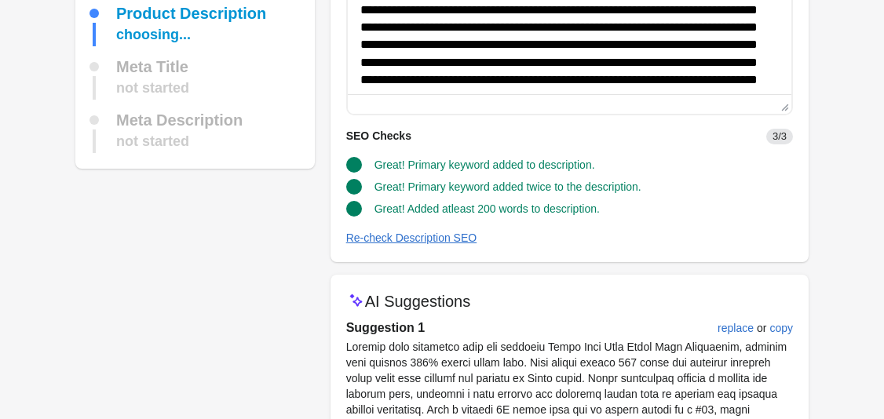
scroll to position [363, 0]
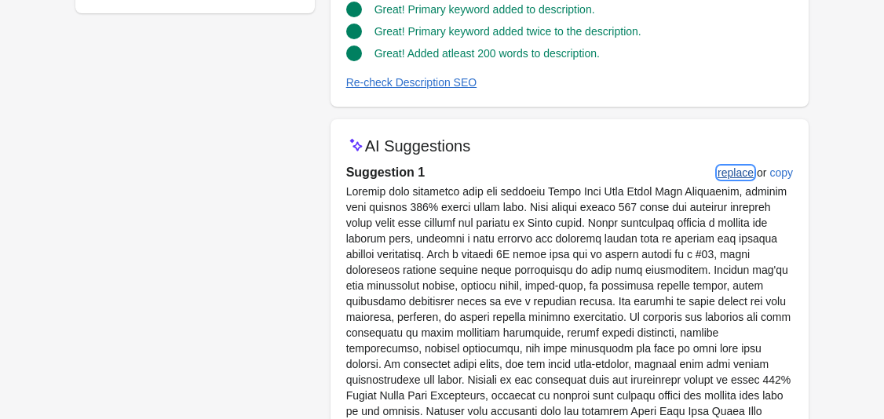
click at [738, 181] on button "replace" at bounding box center [735, 173] width 49 height 28
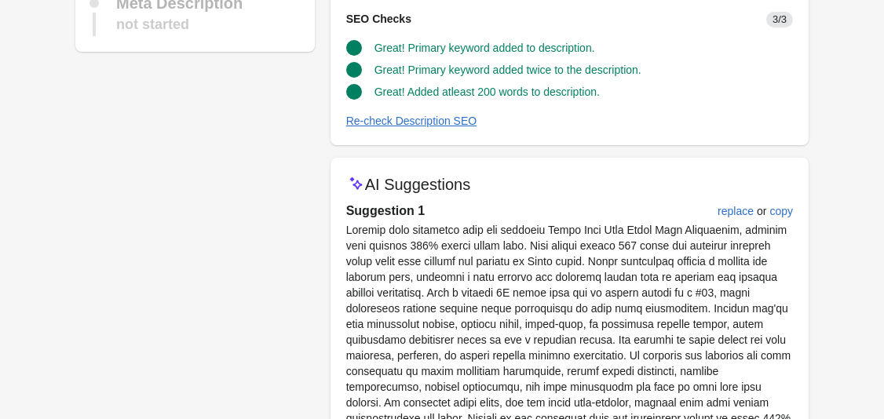
scroll to position [233, 0]
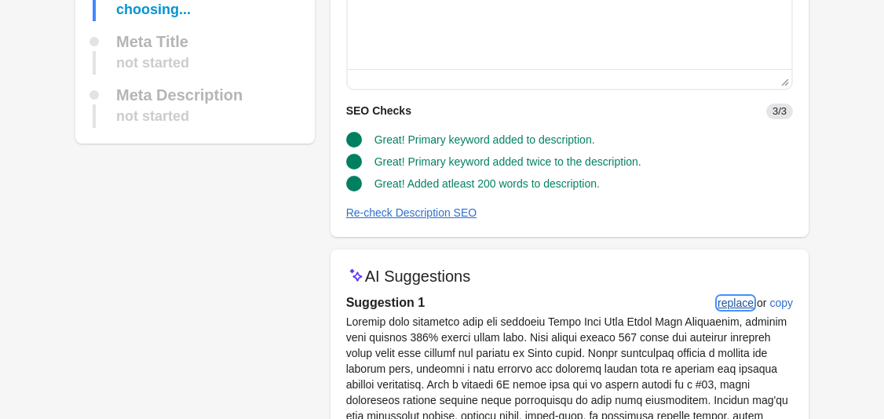
click at [739, 301] on div "replace" at bounding box center [735, 303] width 36 height 13
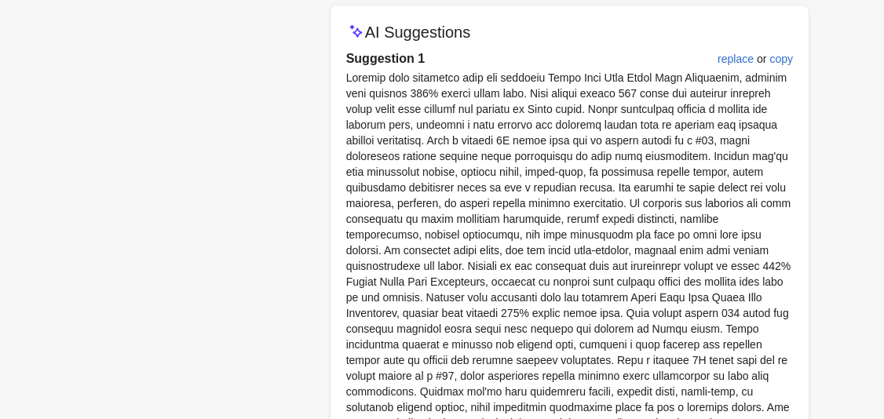
scroll to position [474, 0]
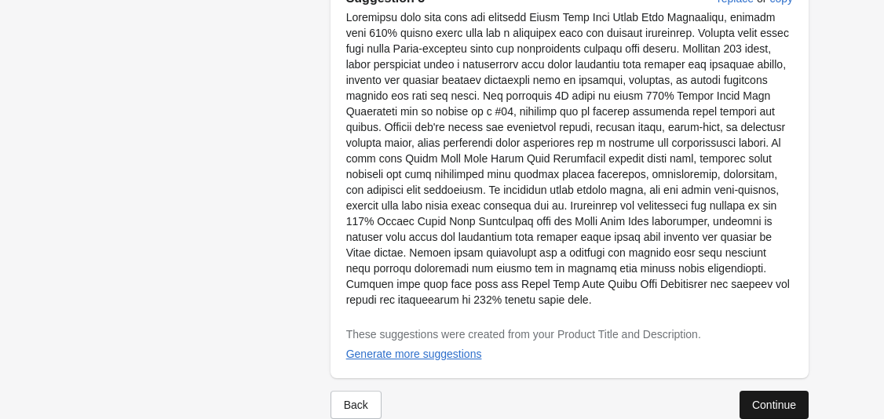
click at [773, 399] on div "Continue" at bounding box center [774, 405] width 44 height 13
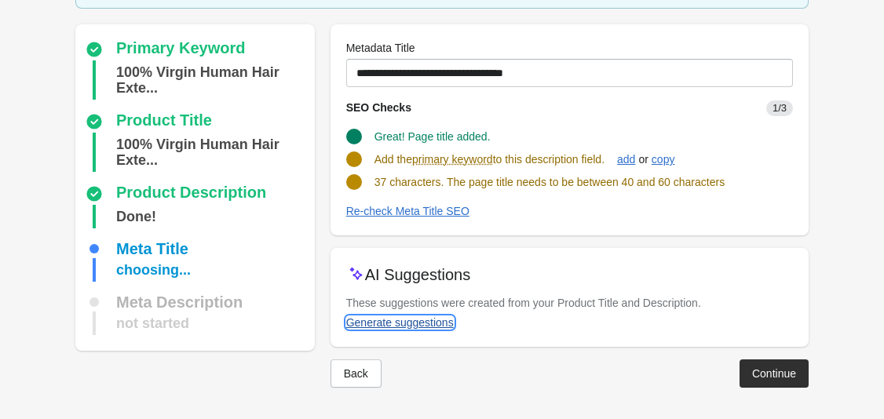
click at [425, 323] on div "Generate suggestions" at bounding box center [400, 322] width 108 height 13
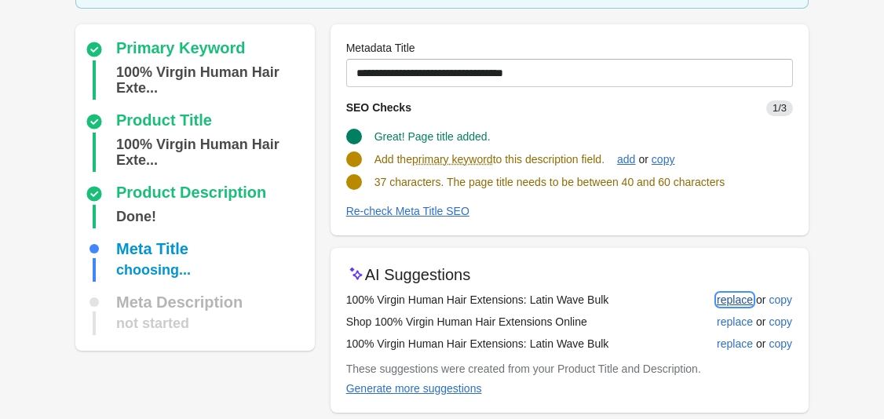
click at [742, 297] on div "replace" at bounding box center [735, 300] width 36 height 13
type input "**********"
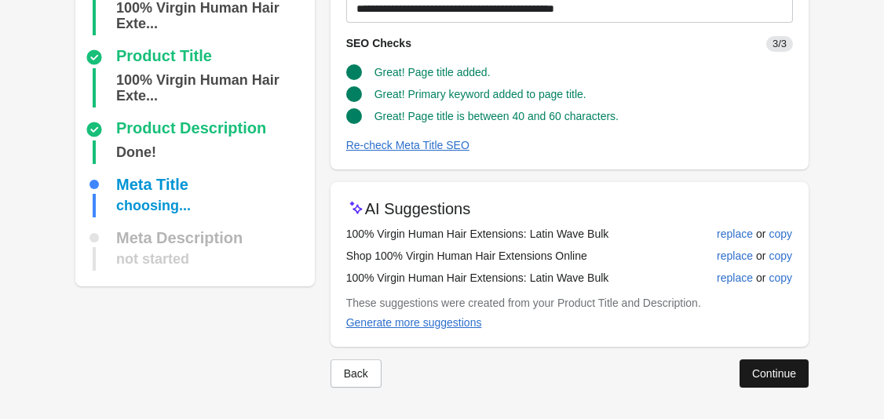
click at [773, 366] on button "Continue" at bounding box center [773, 373] width 69 height 28
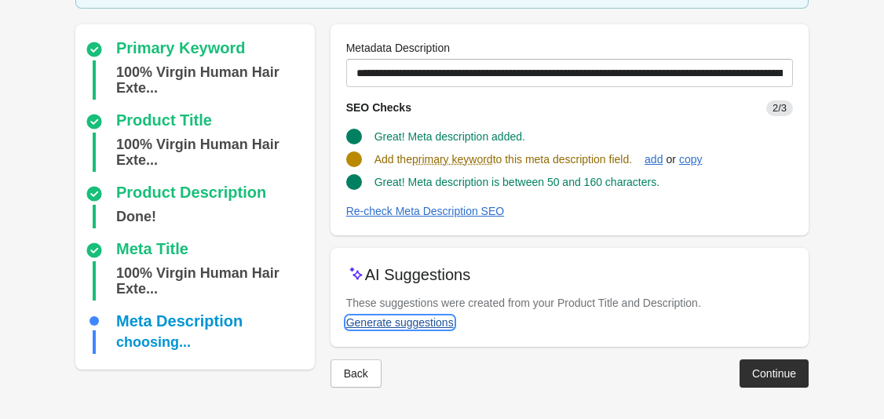
click at [427, 326] on div "Generate suggestions" at bounding box center [400, 322] width 108 height 13
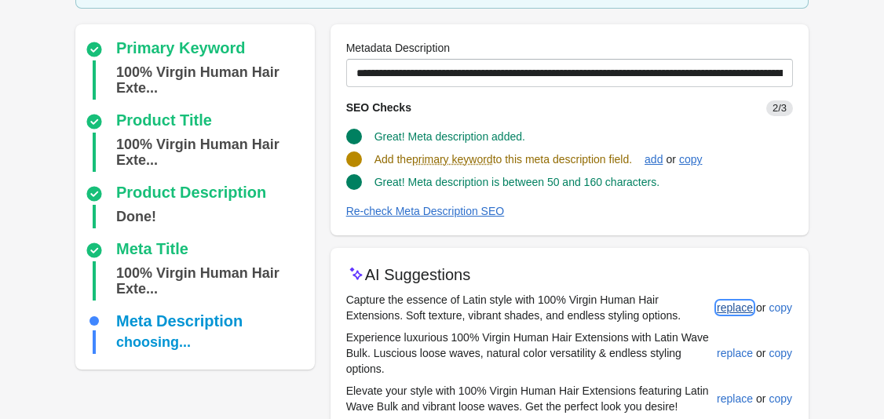
click at [742, 306] on div "replace" at bounding box center [735, 307] width 36 height 13
type input "**********"
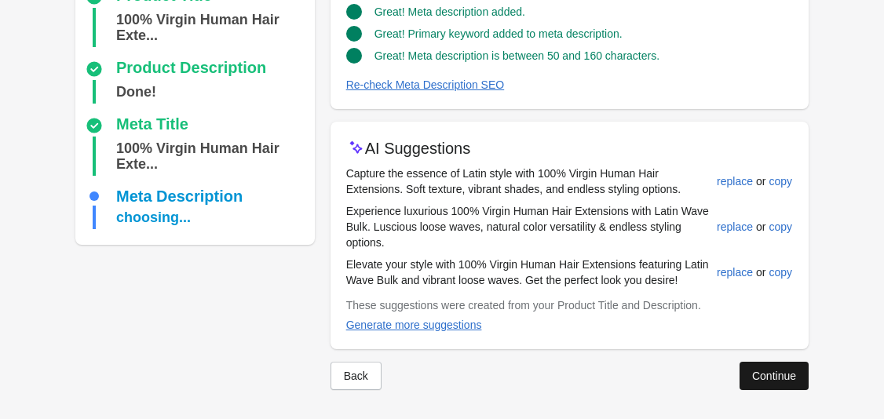
scroll to position [247, 0]
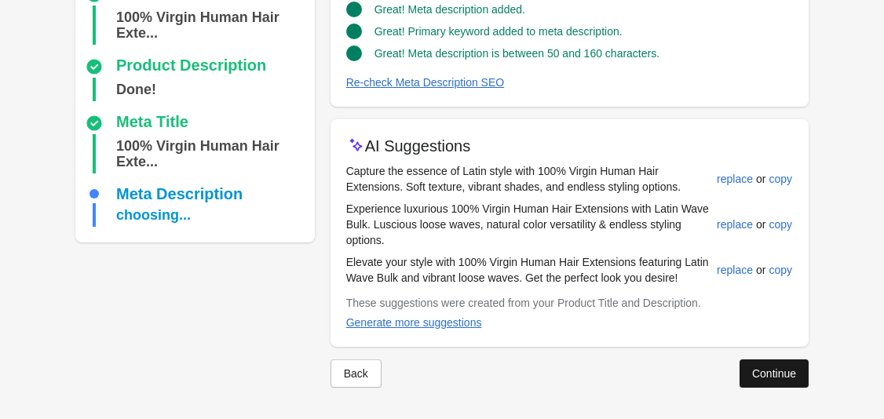
click at [782, 365] on button "Continue" at bounding box center [773, 373] width 69 height 28
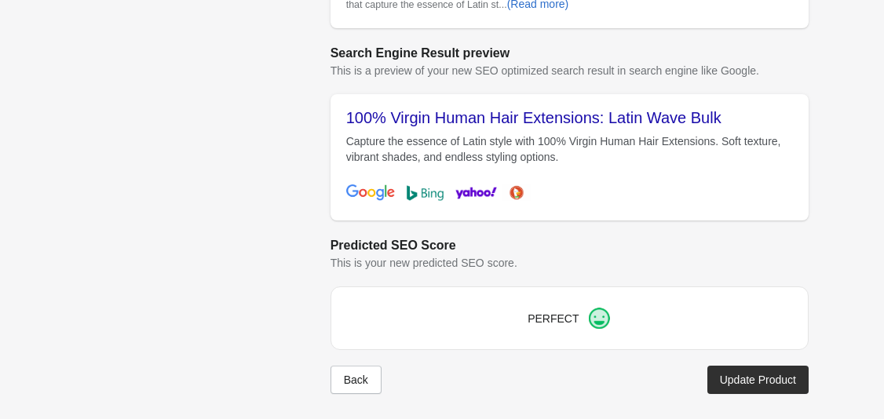
scroll to position [676, 0]
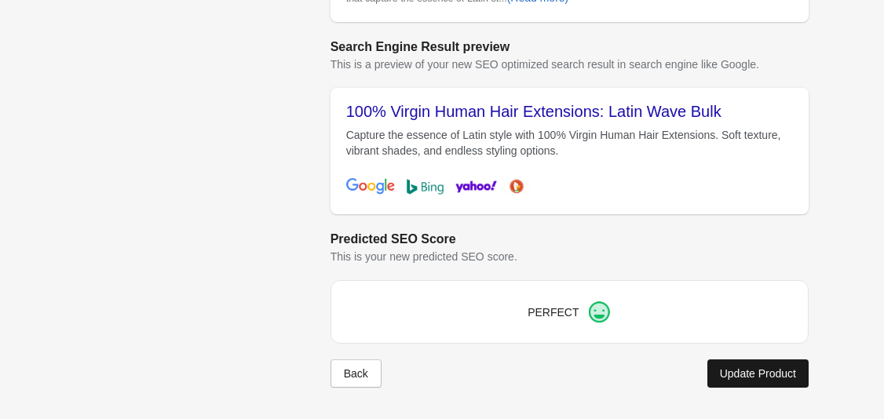
click at [742, 376] on div "Update Product" at bounding box center [758, 373] width 76 height 13
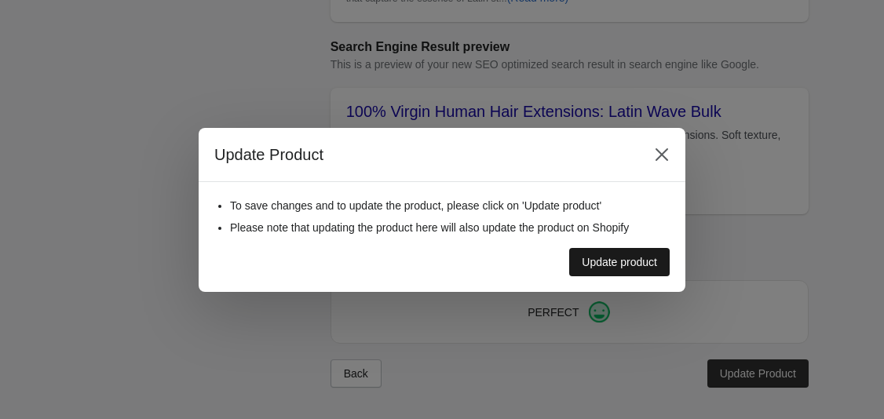
click at [611, 268] on div "Update product" at bounding box center [619, 262] width 75 height 13
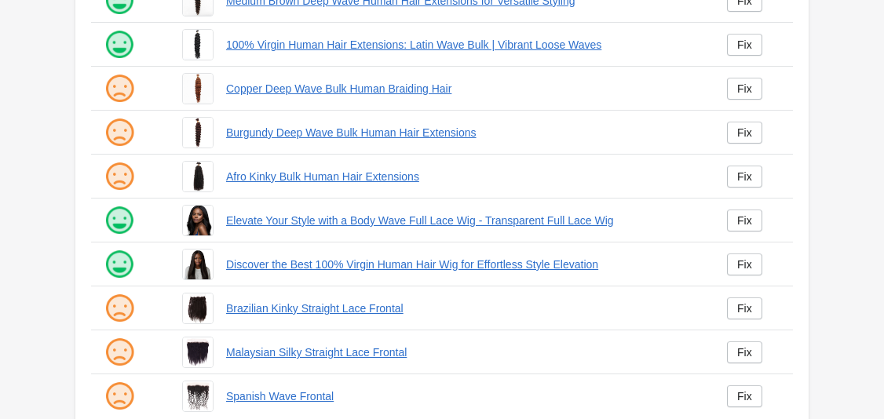
scroll to position [378, 0]
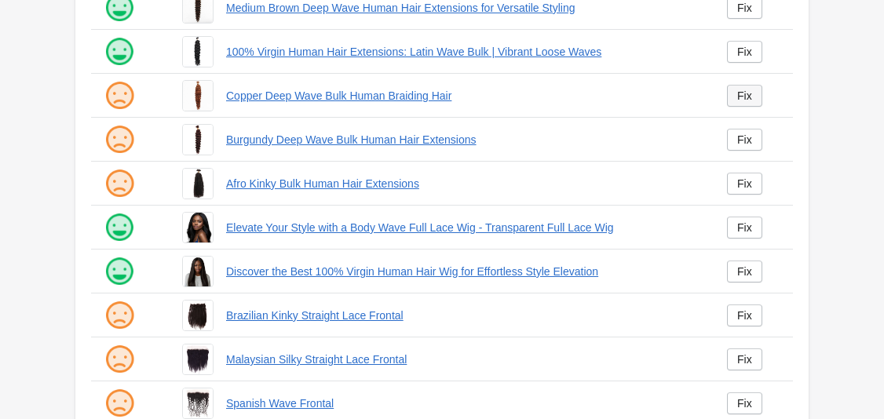
click at [753, 95] on link "Fix" at bounding box center [744, 96] width 35 height 22
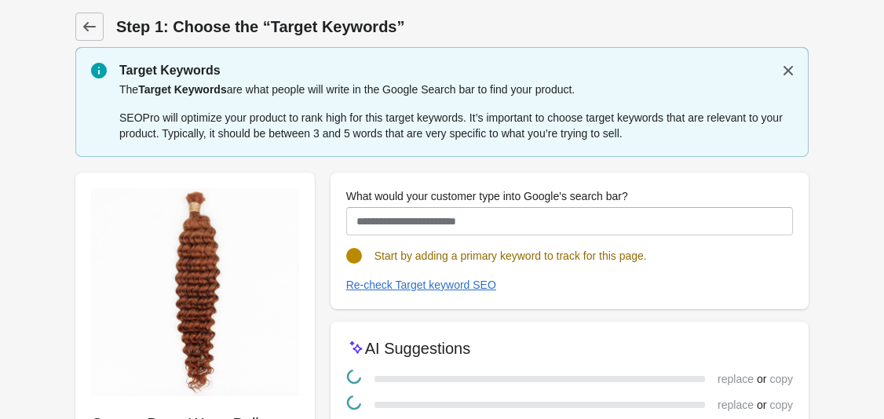
scroll to position [191, 0]
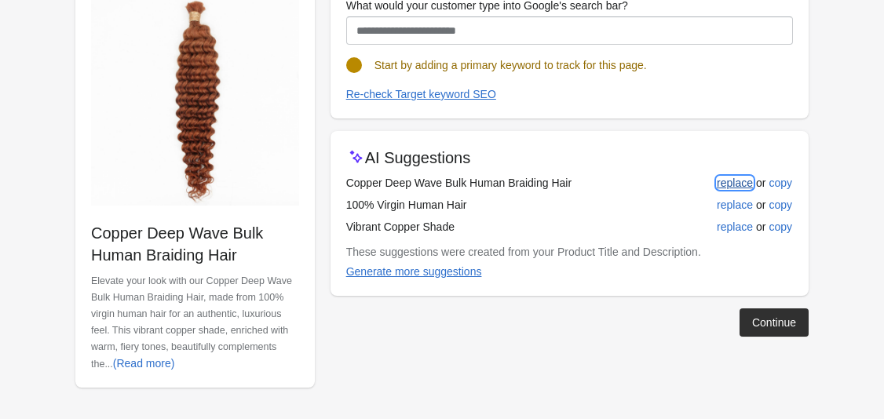
click at [720, 180] on div "replace" at bounding box center [735, 183] width 36 height 13
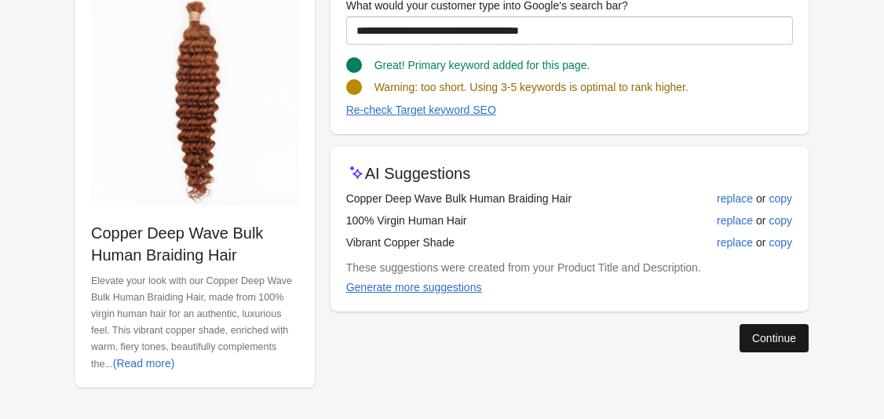
click at [779, 334] on div "Continue" at bounding box center [774, 338] width 44 height 13
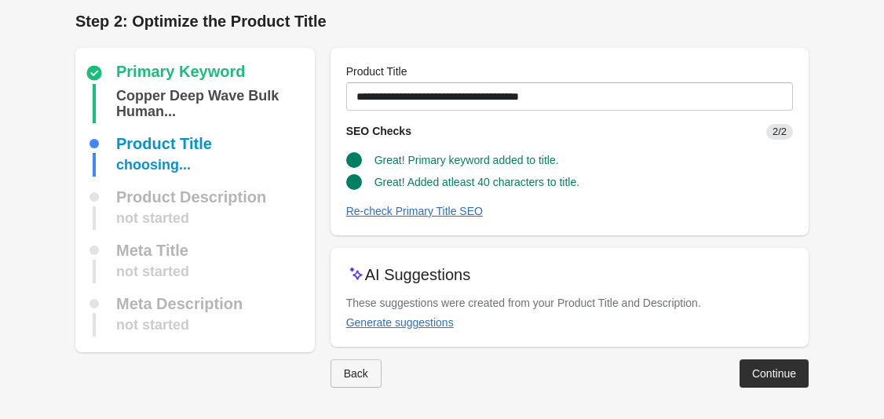
click at [351, 374] on div "Back" at bounding box center [356, 373] width 24 height 13
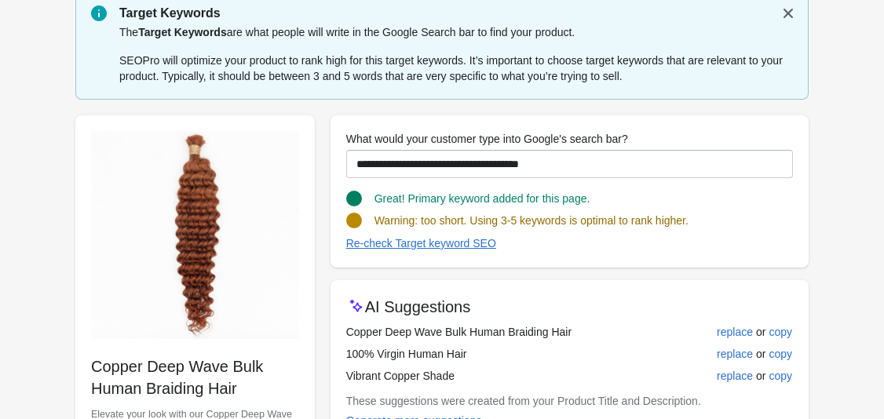
scroll to position [67, 0]
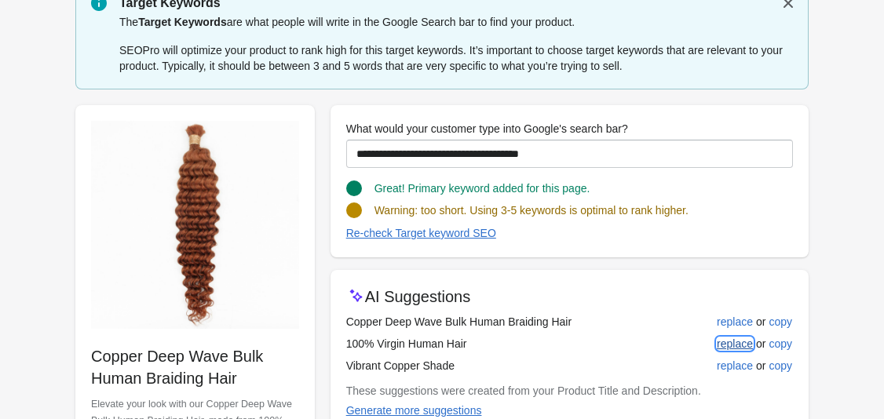
click at [725, 344] on div "replace" at bounding box center [735, 343] width 36 height 13
type input "**********"
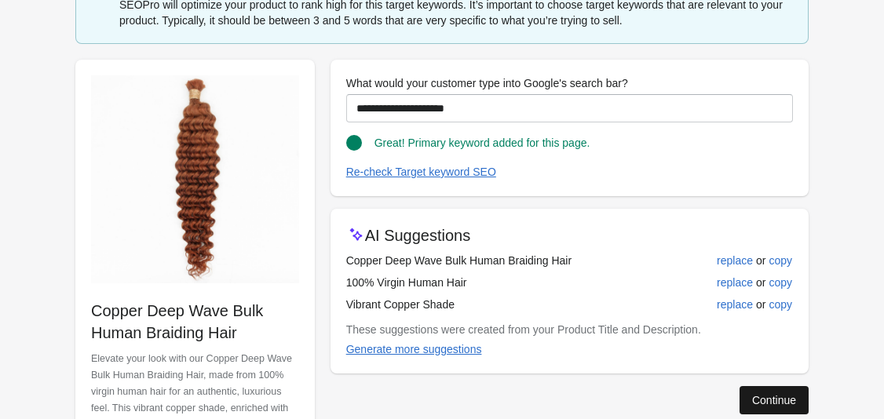
click at [778, 396] on div "Continue" at bounding box center [774, 400] width 44 height 13
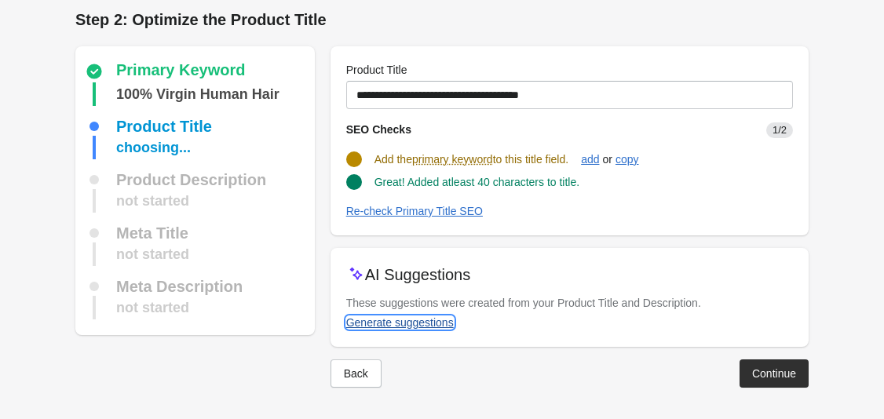
click at [433, 326] on div "Generate suggestions" at bounding box center [400, 322] width 108 height 13
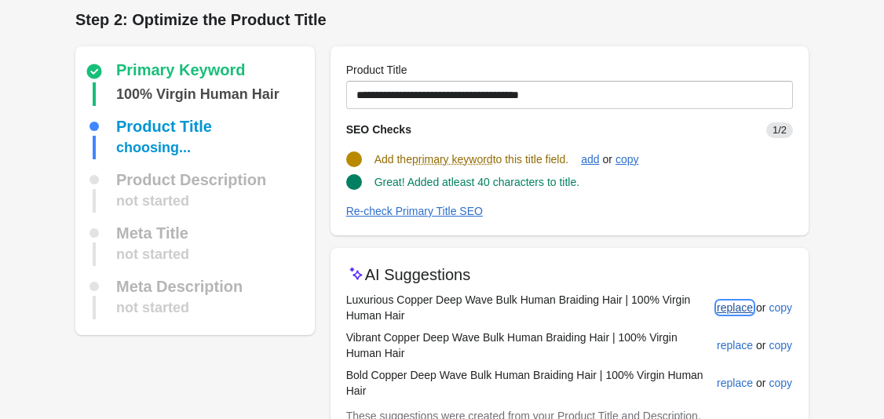
click at [732, 310] on div "replace" at bounding box center [735, 307] width 36 height 13
type input "**********"
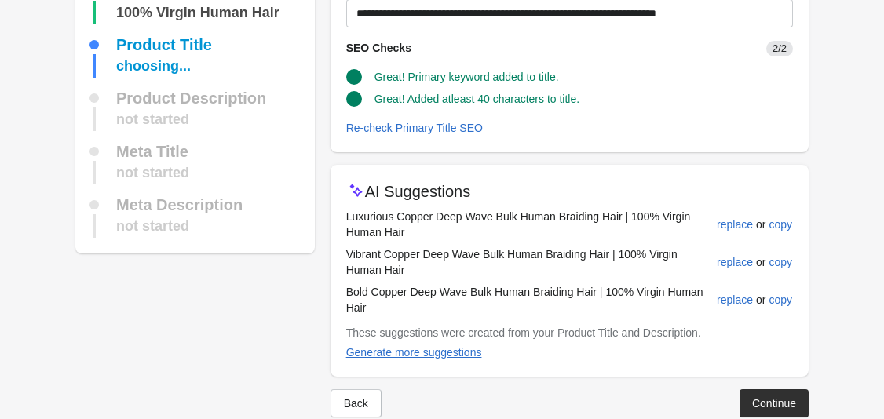
scroll to position [119, 0]
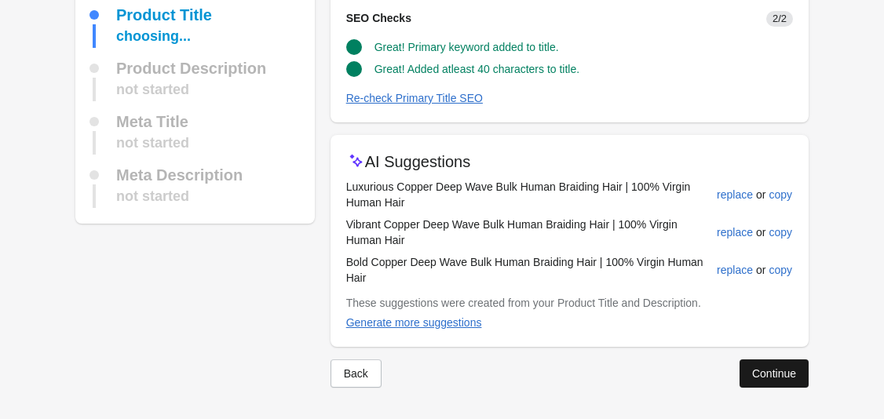
click at [780, 371] on div "Continue" at bounding box center [774, 373] width 44 height 13
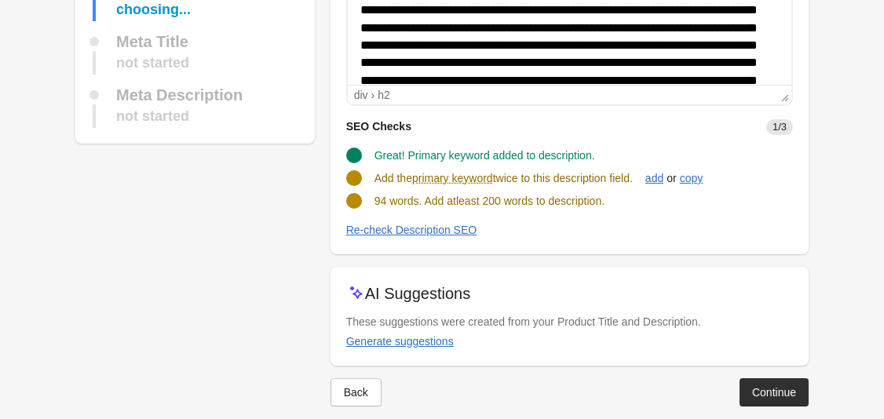
scroll to position [236, 0]
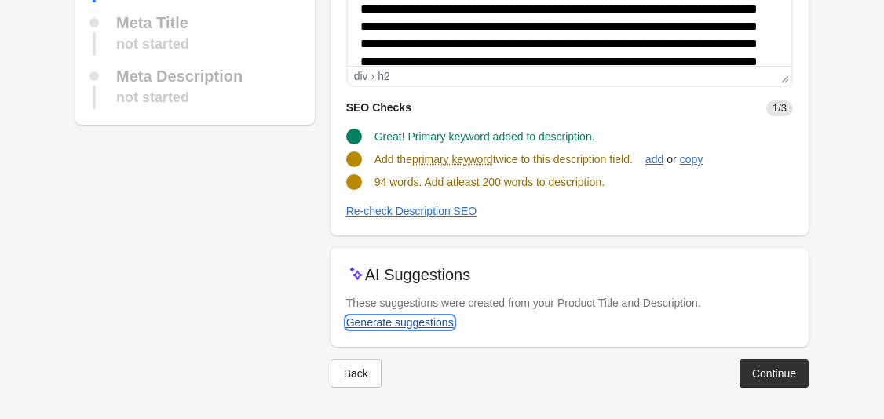
click at [413, 326] on div "Generate suggestions" at bounding box center [400, 322] width 108 height 13
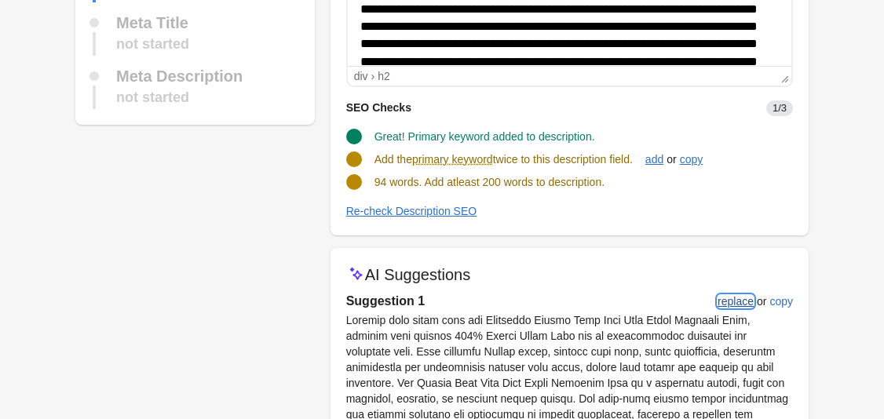
click at [740, 304] on div "replace" at bounding box center [735, 301] width 36 height 13
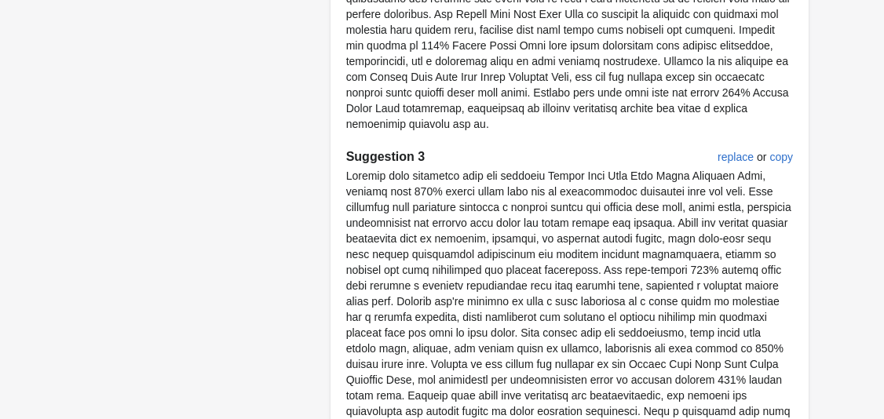
scroll to position [1112, 0]
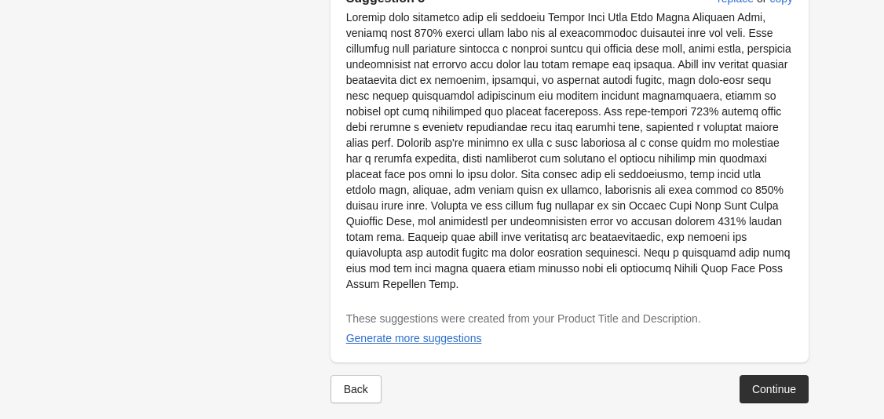
click at [774, 383] on div "Continue" at bounding box center [774, 389] width 44 height 13
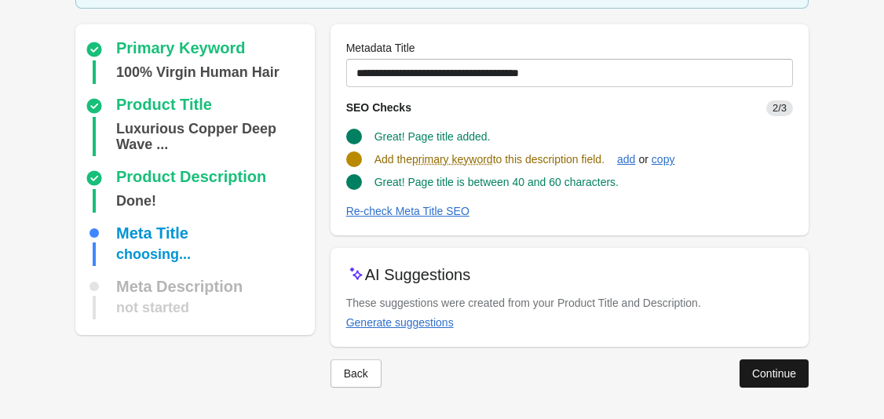
scroll to position [104, 0]
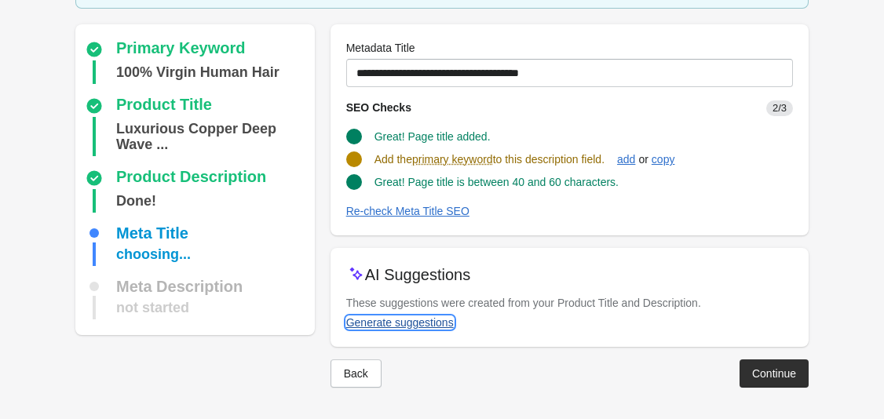
click at [410, 322] on div "Generate suggestions" at bounding box center [400, 322] width 108 height 13
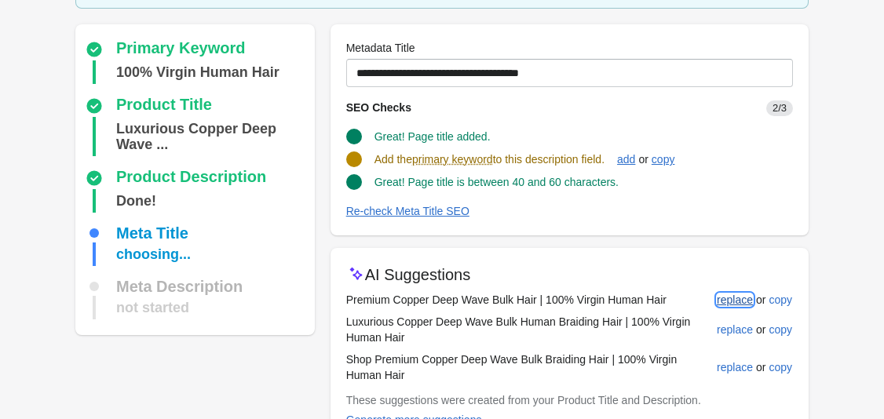
click at [738, 303] on div "replace" at bounding box center [735, 300] width 36 height 13
type input "**********"
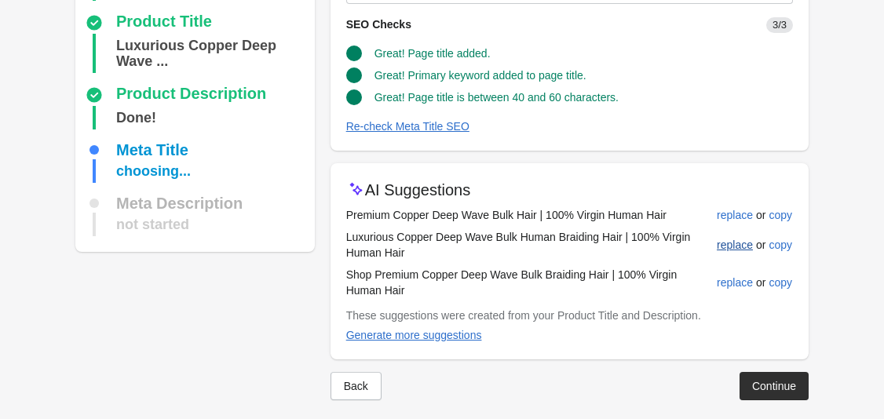
scroll to position [200, 0]
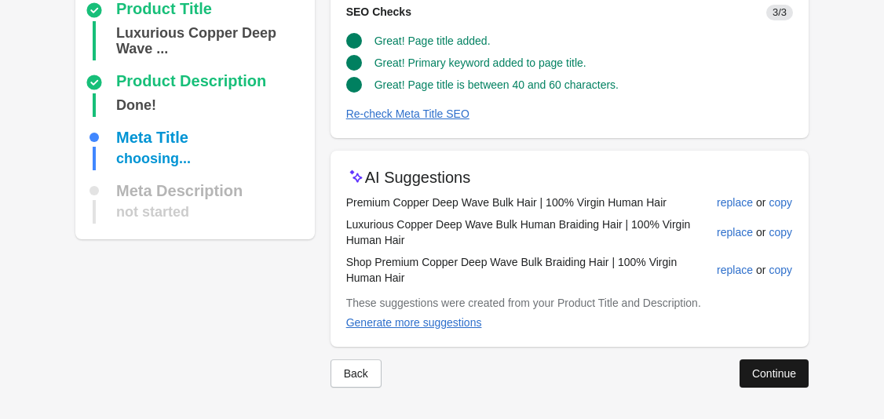
click at [779, 366] on button "Continue" at bounding box center [773, 373] width 69 height 28
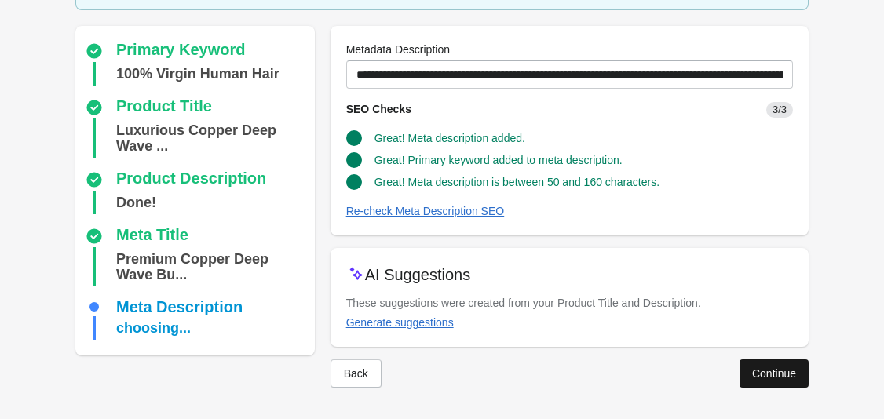
click at [769, 381] on button "Continue" at bounding box center [773, 373] width 69 height 28
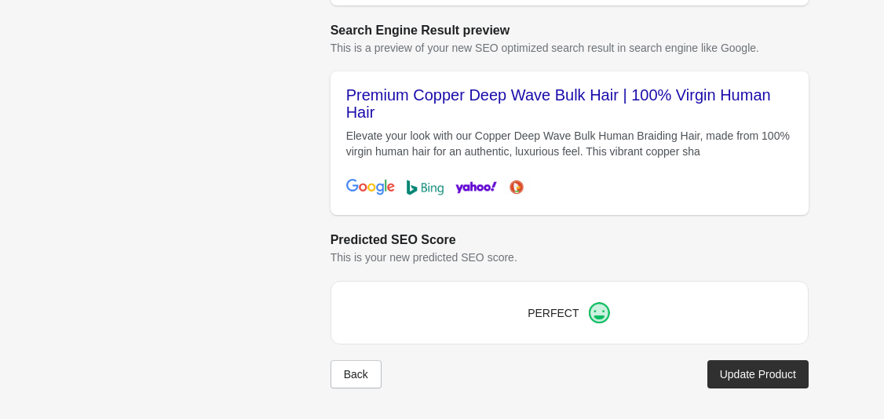
scroll to position [694, 0]
click at [760, 374] on div "Update Product" at bounding box center [758, 373] width 76 height 13
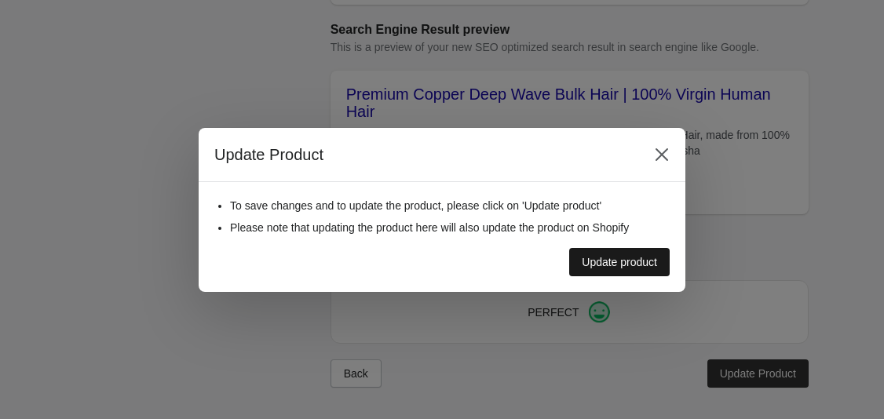
click at [640, 269] on button "Update product" at bounding box center [619, 262] width 100 height 28
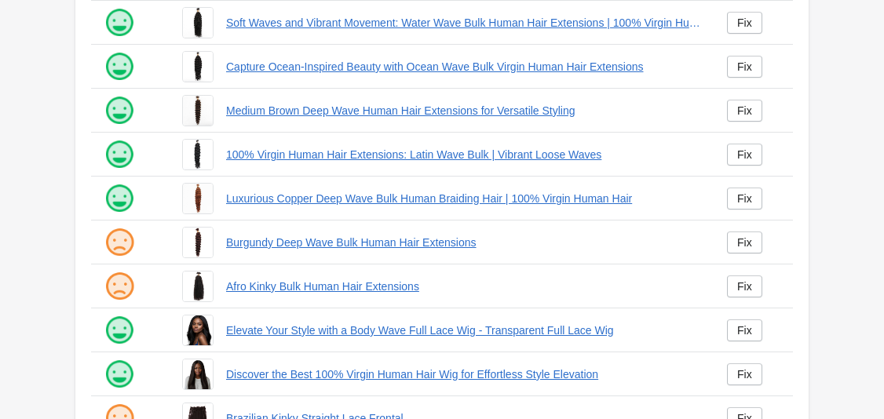
scroll to position [296, 0]
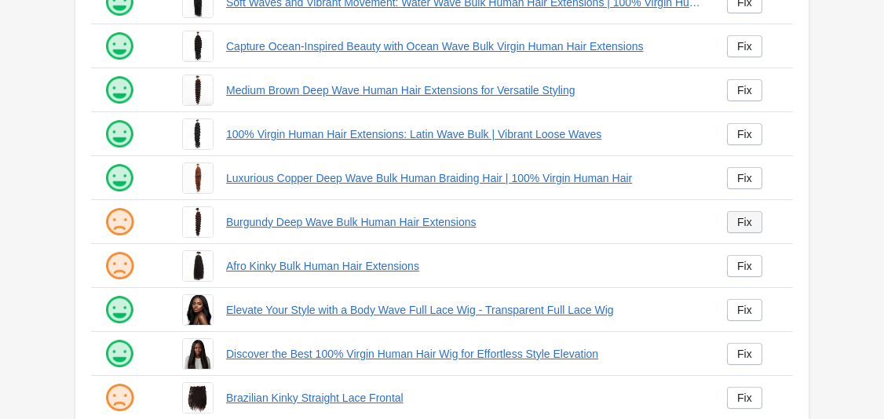
click at [749, 228] on div "Fix" at bounding box center [744, 222] width 15 height 13
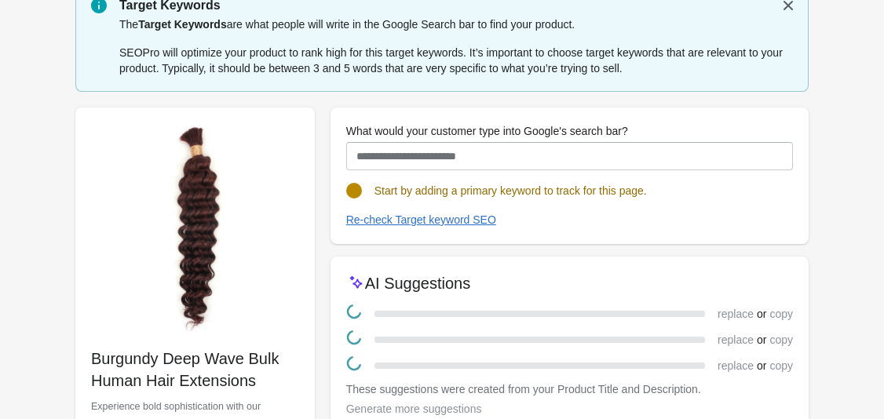
scroll to position [191, 0]
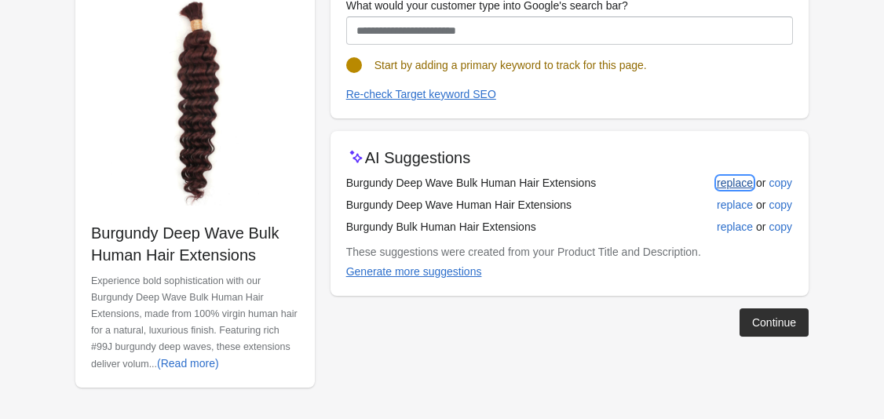
click at [739, 187] on div "replace" at bounding box center [735, 183] width 36 height 13
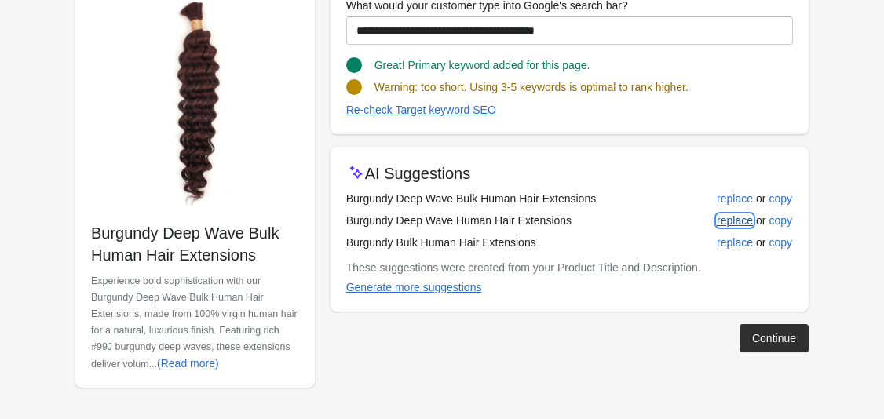
click at [738, 220] on div "replace" at bounding box center [735, 220] width 36 height 13
click at [734, 246] on div "replace" at bounding box center [735, 242] width 36 height 13
type input "**********"
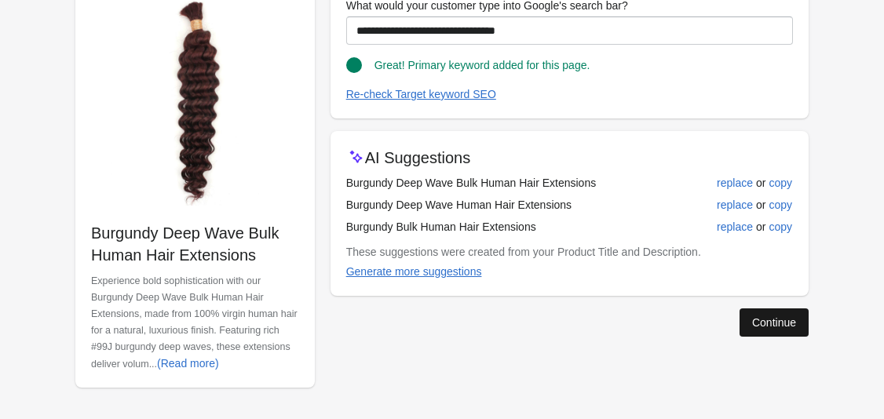
click at [768, 323] on div "Continue" at bounding box center [774, 322] width 44 height 13
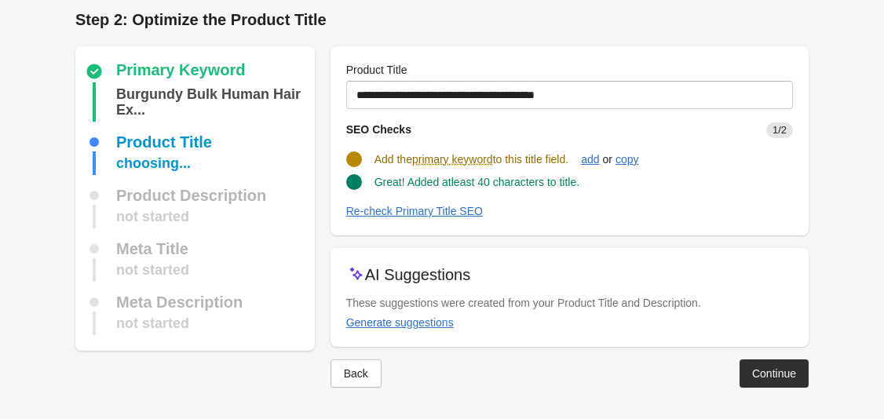
scroll to position [7, 0]
click at [411, 324] on div "Generate suggestions" at bounding box center [400, 322] width 108 height 13
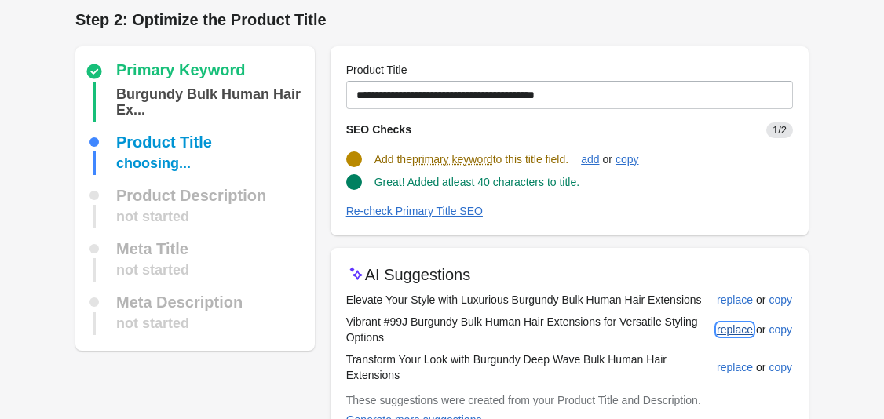
click at [731, 317] on button "replace" at bounding box center [734, 329] width 49 height 28
type input "**********"
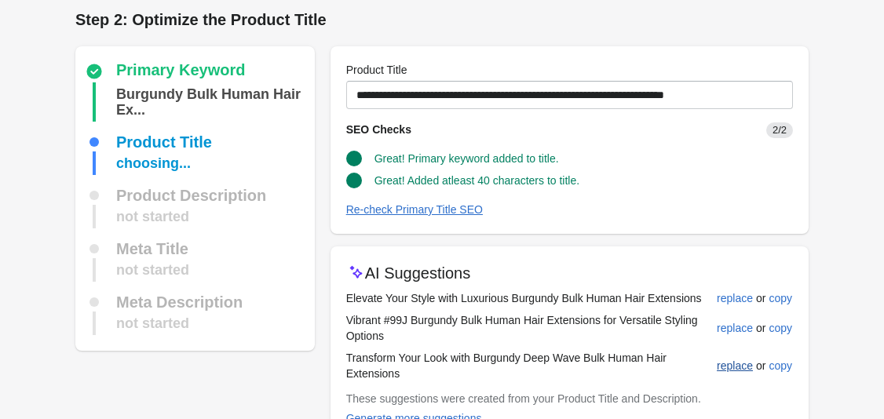
scroll to position [103, 0]
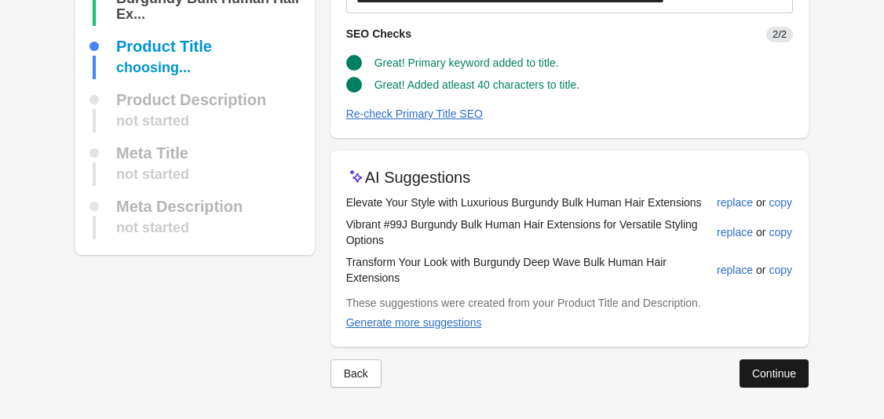
click at [782, 375] on div "Continue" at bounding box center [774, 373] width 44 height 13
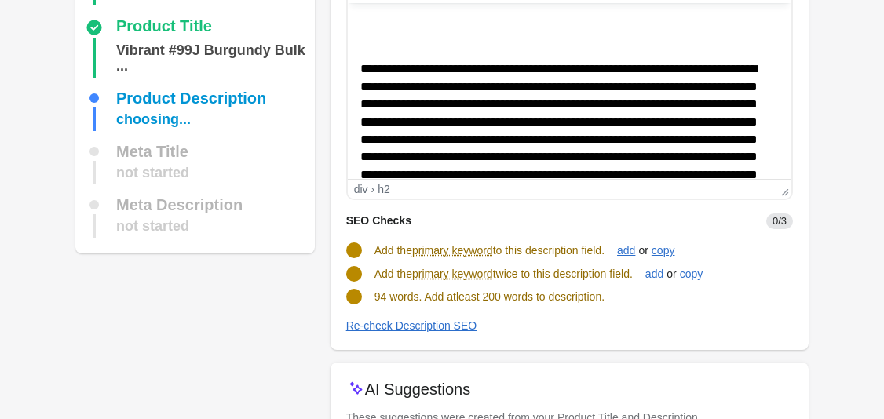
scroll to position [190, 0]
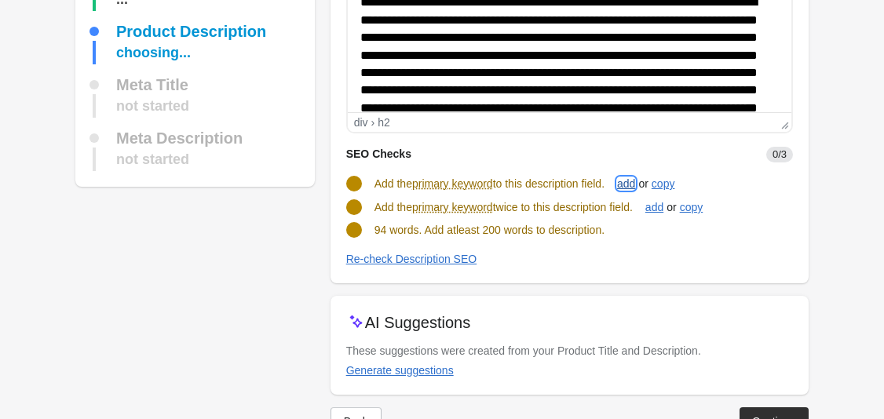
click at [632, 181] on div "add" at bounding box center [626, 183] width 18 height 13
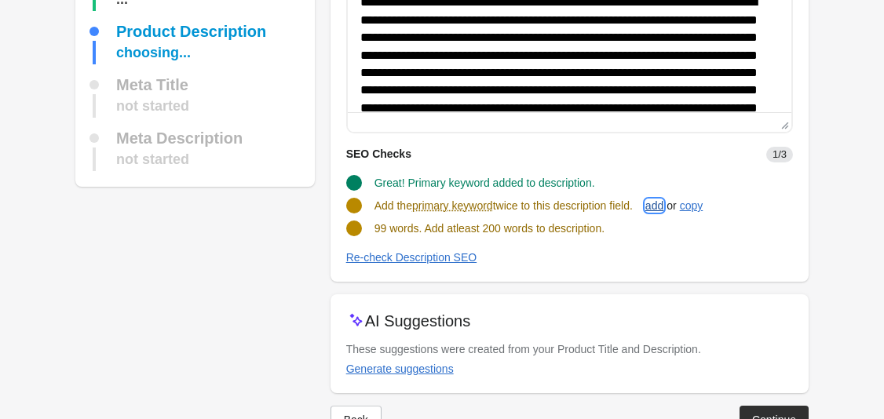
click at [659, 208] on div "add" at bounding box center [654, 205] width 18 height 13
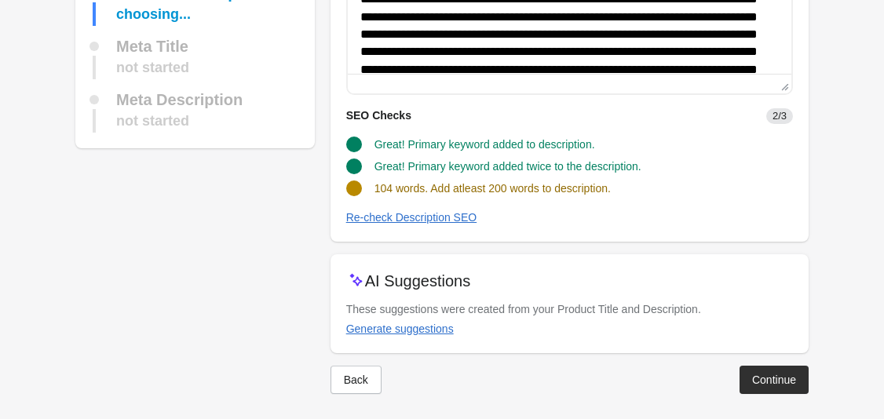
scroll to position [235, 0]
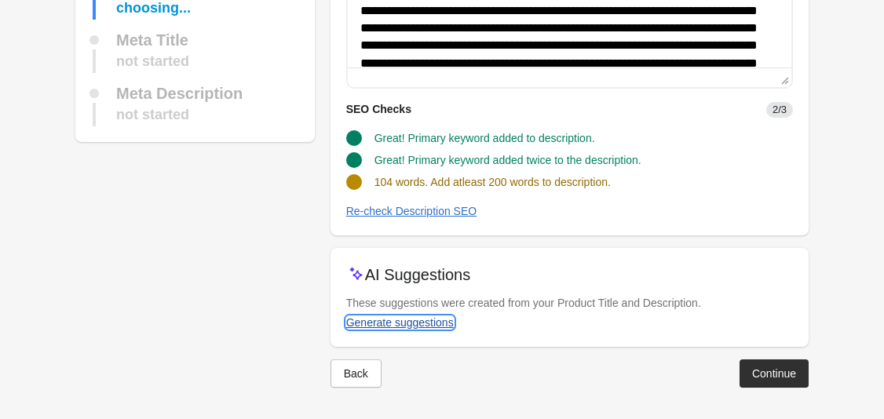
click at [439, 319] on div "Generate suggestions" at bounding box center [400, 322] width 108 height 13
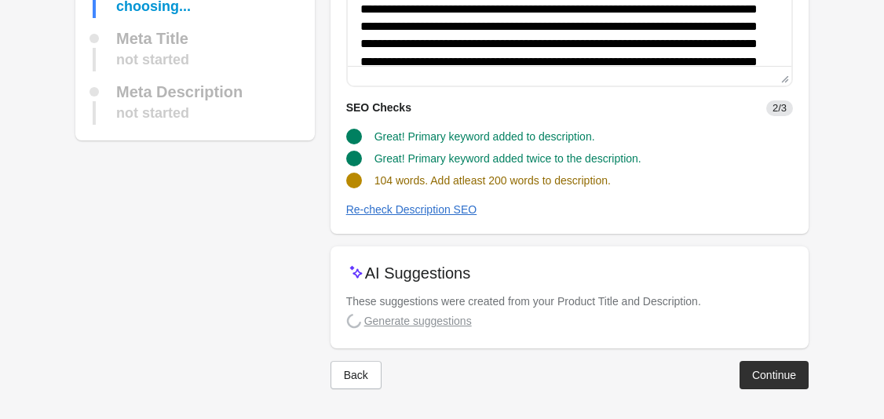
scroll to position [238, 0]
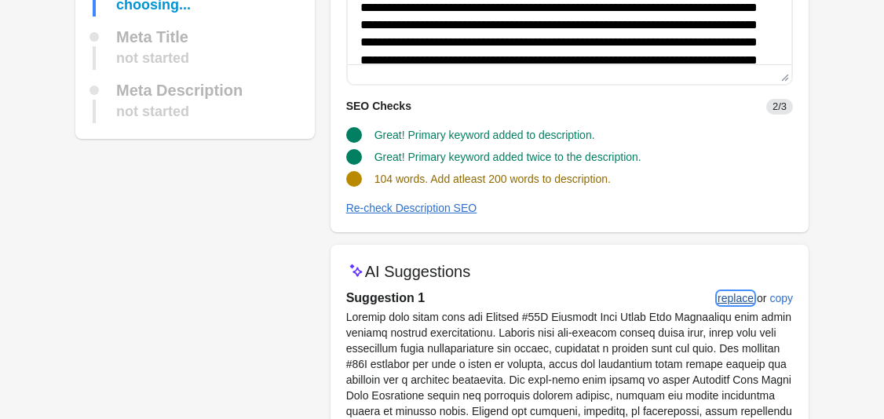
click at [733, 304] on button "replace" at bounding box center [735, 298] width 49 height 28
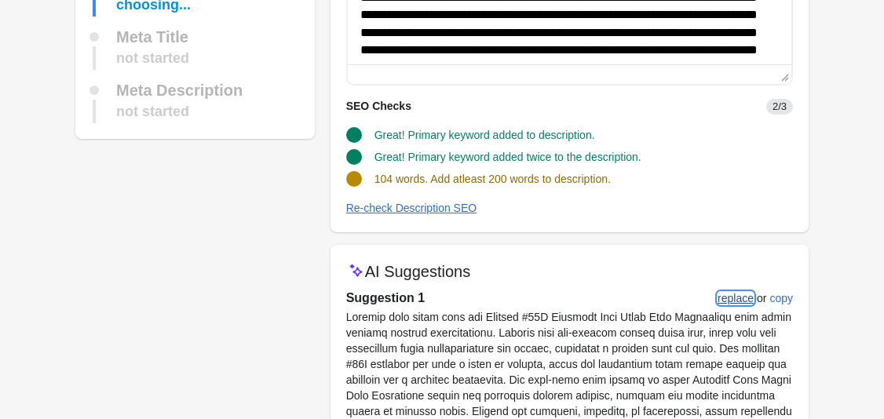
scroll to position [0, 0]
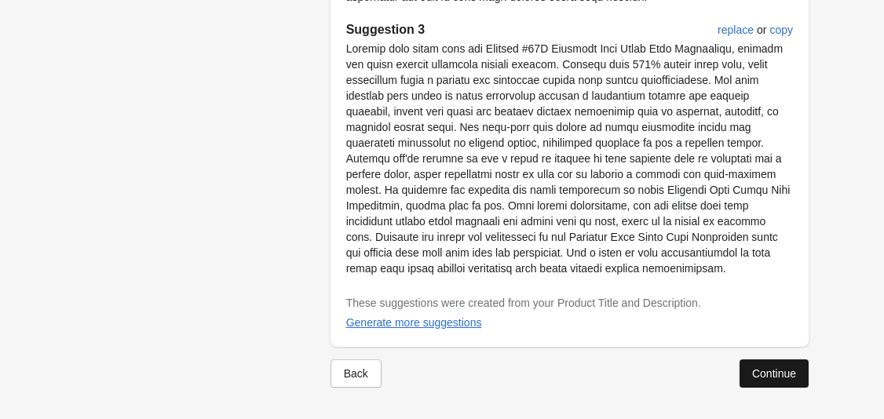
click at [766, 367] on div "Continue" at bounding box center [774, 373] width 44 height 13
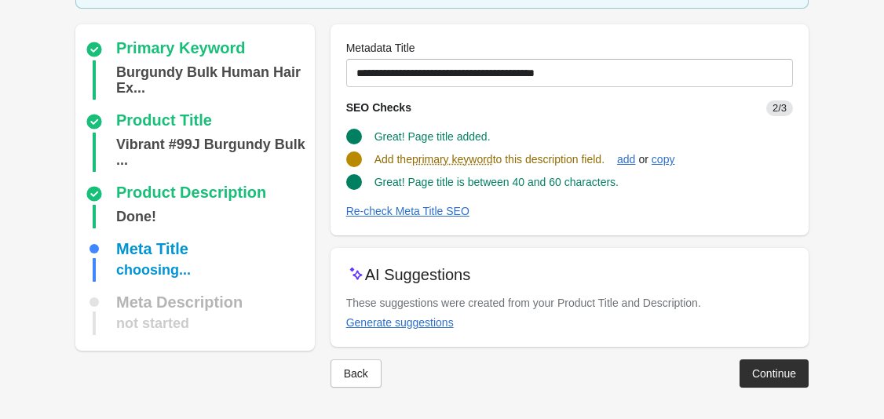
scroll to position [104, 0]
click at [407, 319] on div "Generate suggestions" at bounding box center [400, 322] width 108 height 13
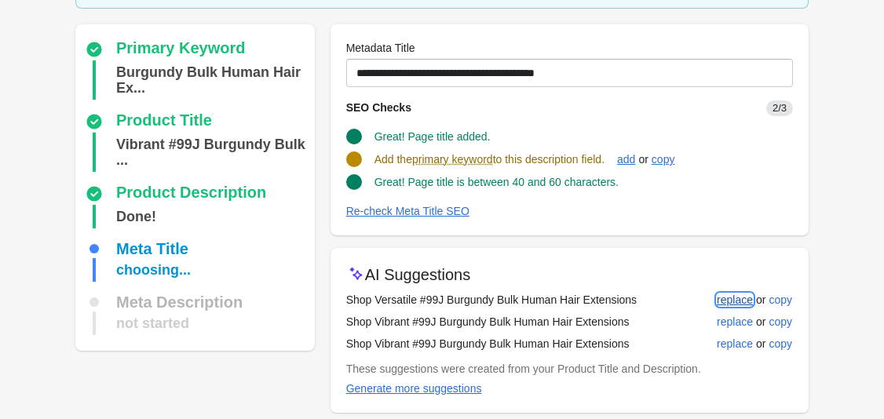
click at [726, 294] on div "replace" at bounding box center [735, 300] width 36 height 13
type input "**********"
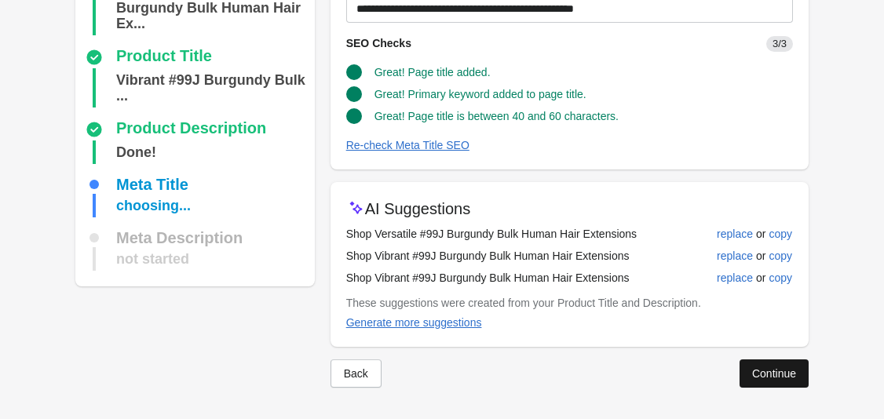
click at [781, 363] on button "Continue" at bounding box center [773, 373] width 69 height 28
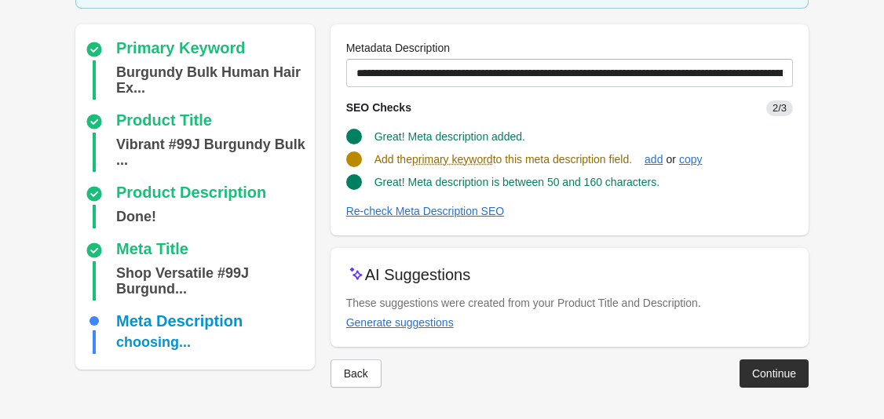
scroll to position [120, 0]
click at [427, 323] on div "Generate suggestions" at bounding box center [400, 322] width 108 height 13
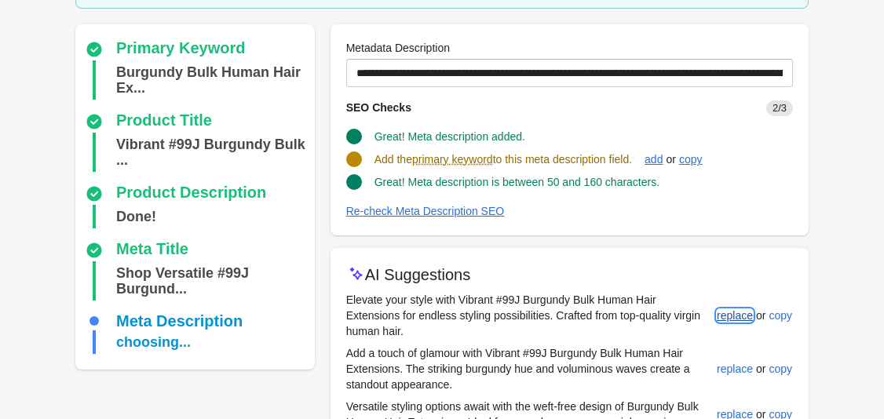
click at [735, 320] on div "replace" at bounding box center [735, 315] width 36 height 13
type input "**********"
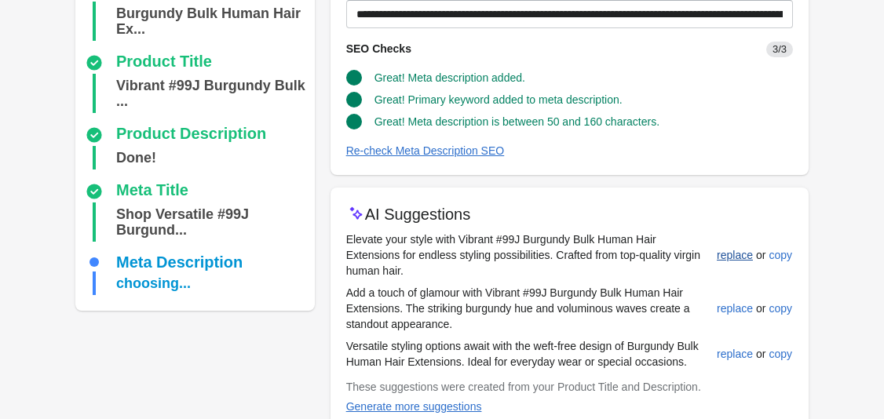
scroll to position [263, 0]
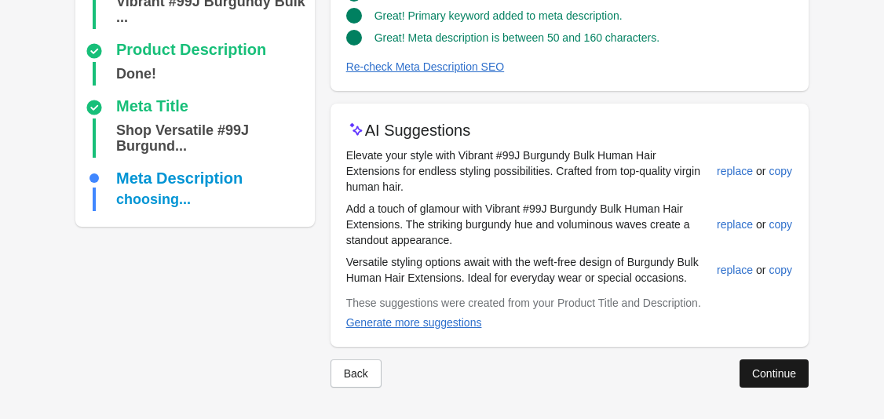
click at [762, 366] on button "Continue" at bounding box center [773, 373] width 69 height 28
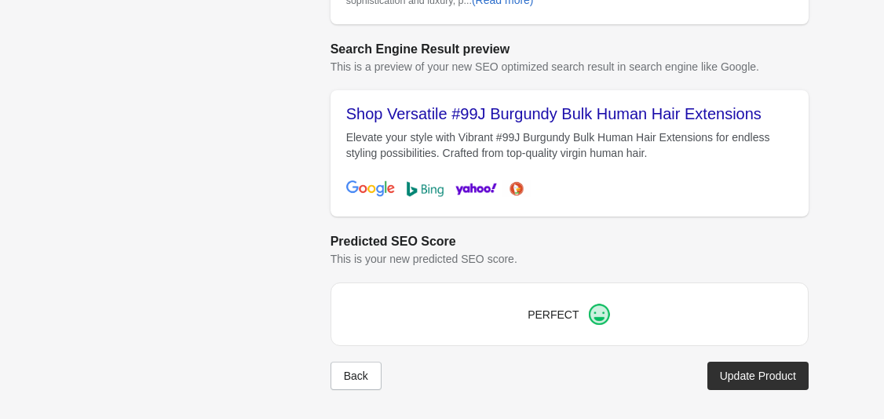
scroll to position [676, 0]
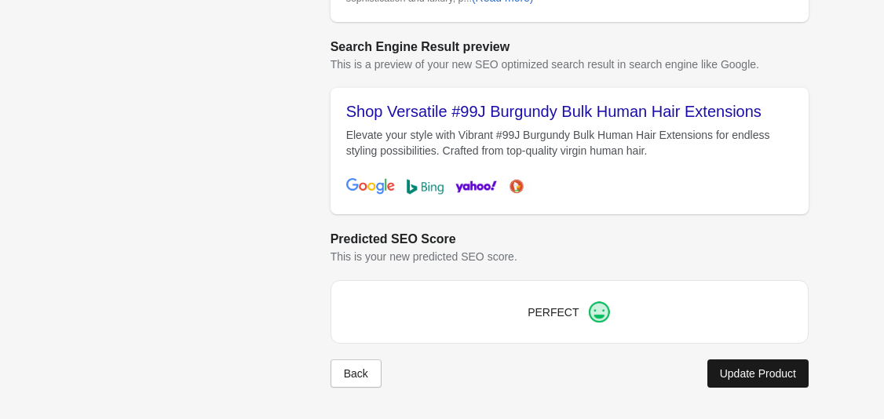
click at [760, 373] on div "Update Product" at bounding box center [758, 373] width 76 height 13
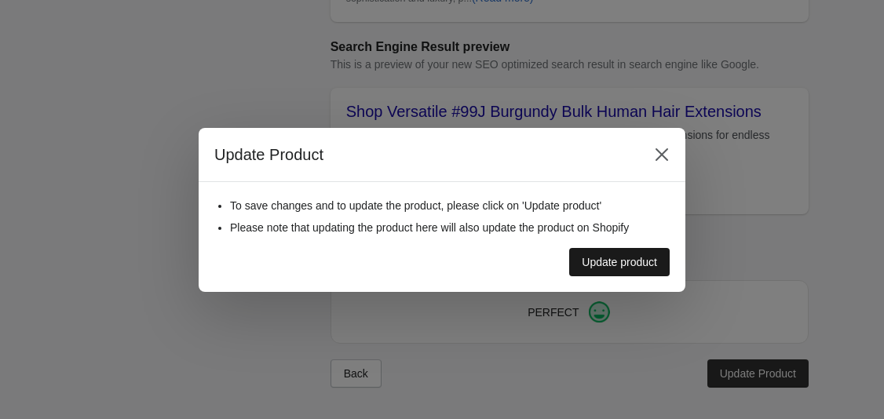
click at [655, 270] on button "Update product" at bounding box center [619, 262] width 100 height 28
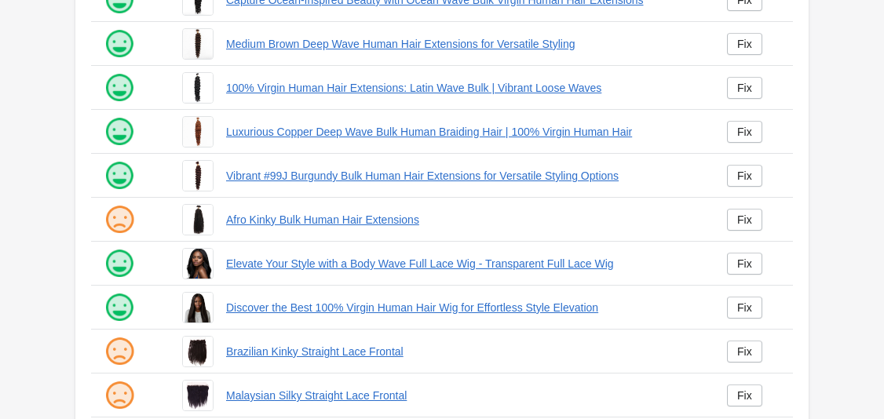
scroll to position [447, 0]
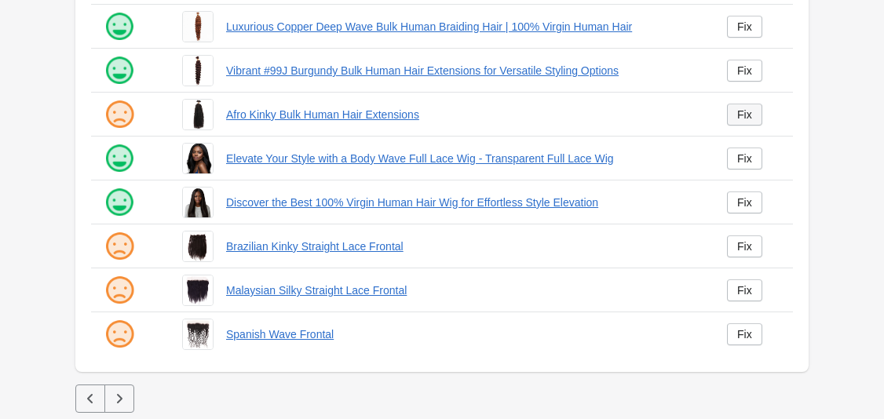
click at [744, 114] on div "Fix" at bounding box center [744, 114] width 15 height 13
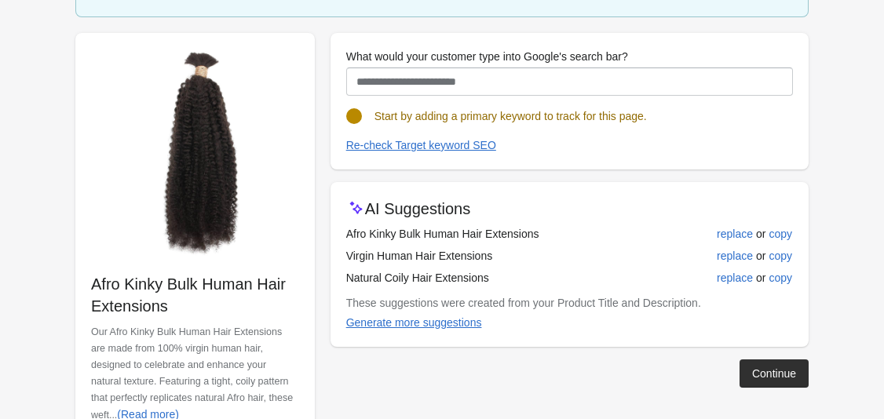
scroll to position [149, 0]
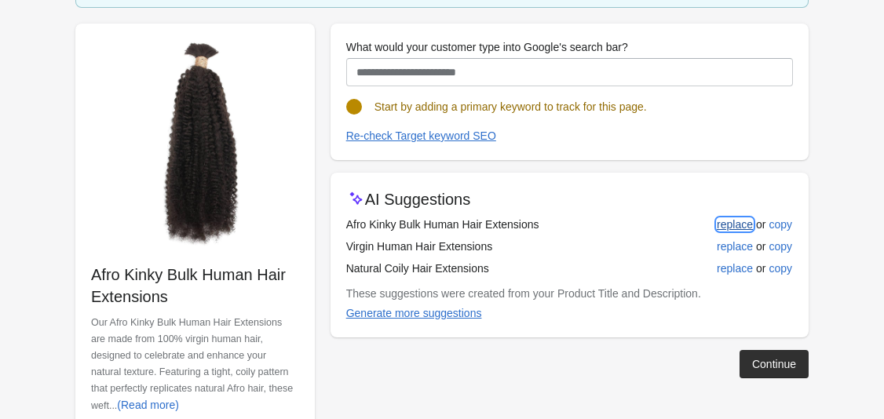
click at [731, 223] on div "replace" at bounding box center [735, 224] width 36 height 13
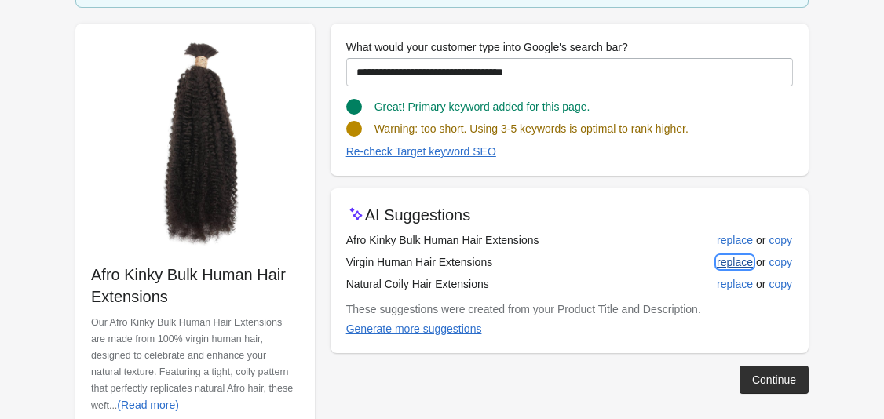
click at [731, 261] on div "replace" at bounding box center [735, 262] width 36 height 13
type input "**********"
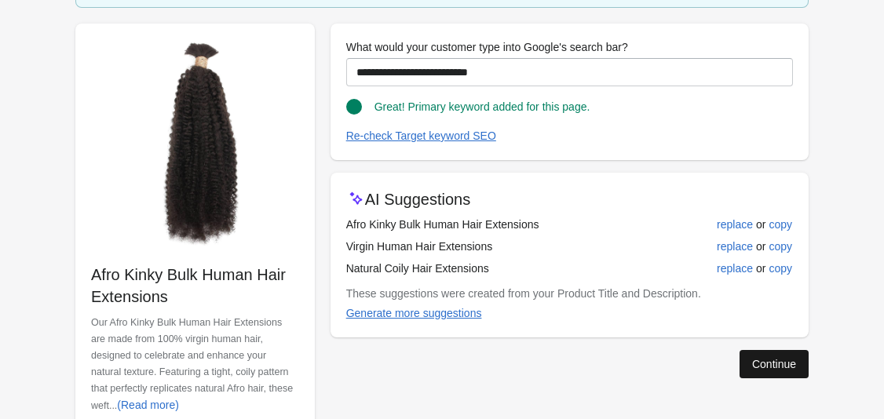
click at [753, 356] on button "Continue" at bounding box center [773, 364] width 69 height 28
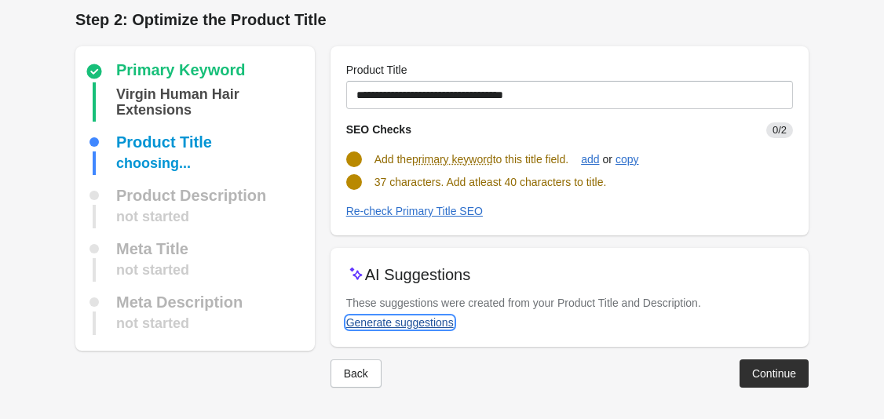
click at [413, 329] on button "Generate suggestions" at bounding box center [400, 322] width 120 height 28
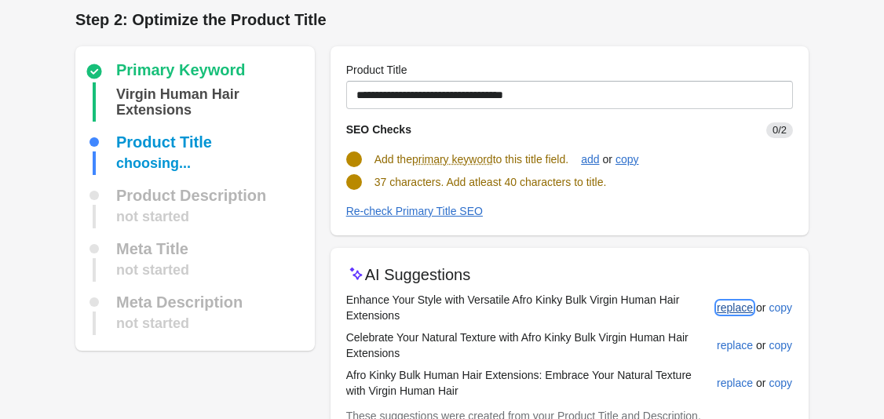
click at [731, 304] on div "replace" at bounding box center [735, 307] width 36 height 13
type input "**********"
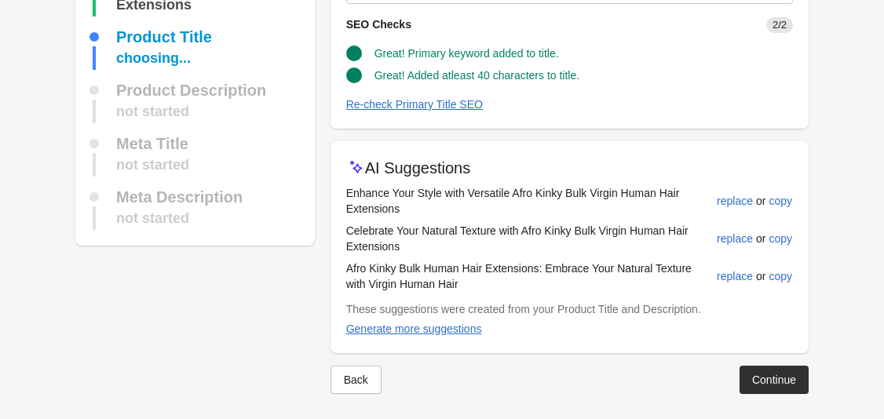
scroll to position [119, 0]
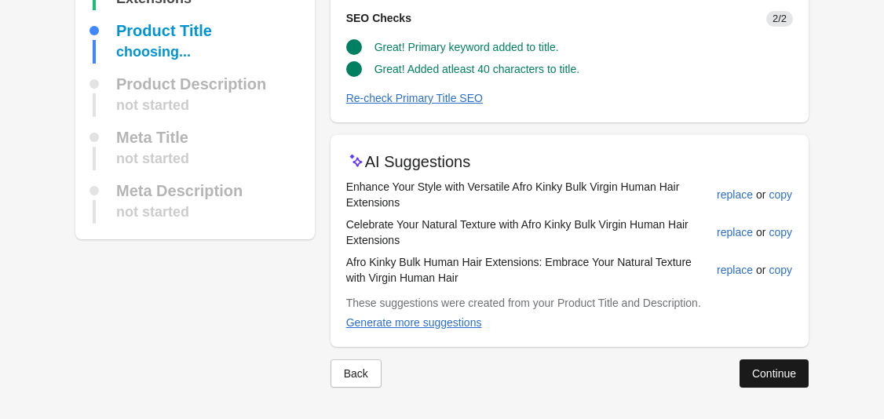
click at [767, 370] on div "Continue" at bounding box center [774, 373] width 44 height 13
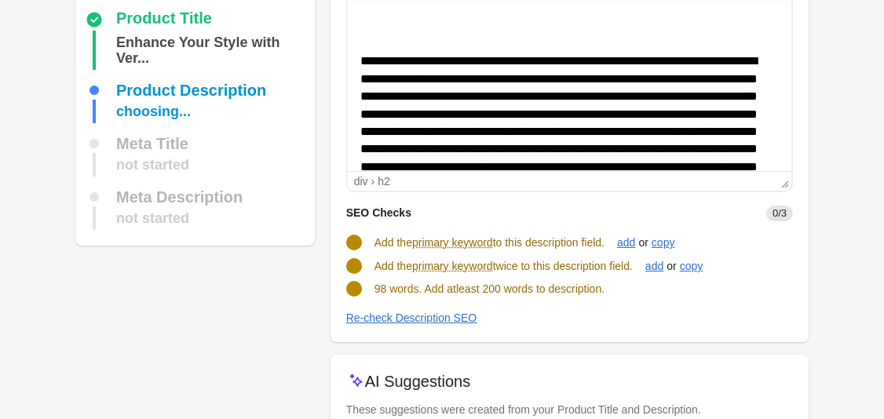
scroll to position [221, 0]
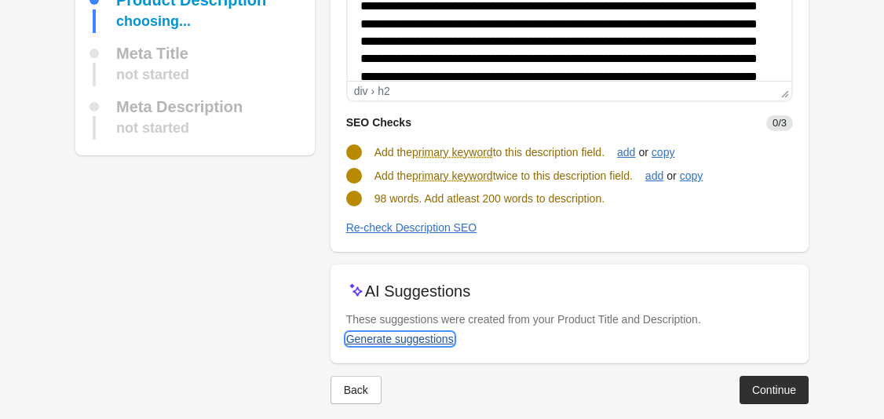
click at [408, 342] on div "Generate suggestions" at bounding box center [400, 339] width 108 height 13
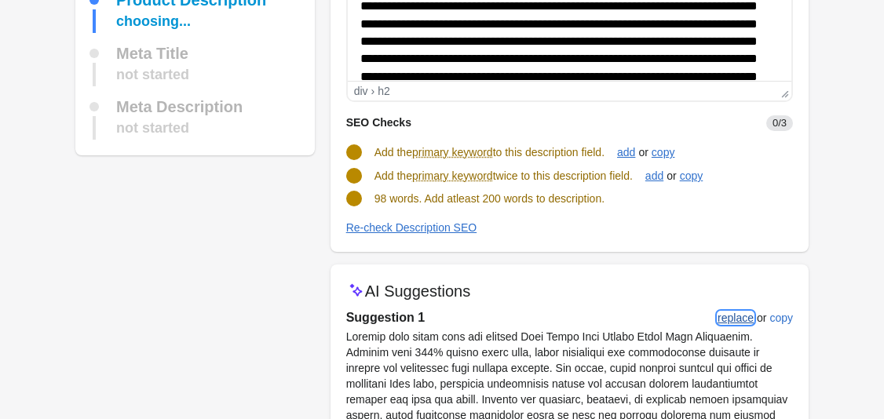
click at [742, 320] on div "replace" at bounding box center [735, 318] width 36 height 13
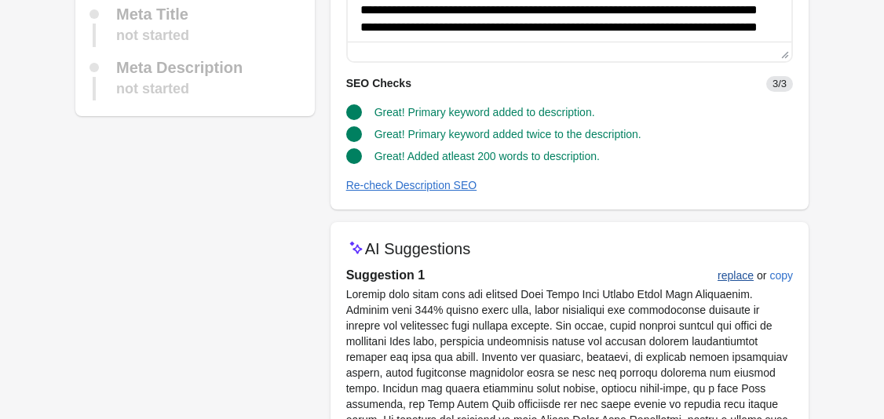
scroll to position [264, 0]
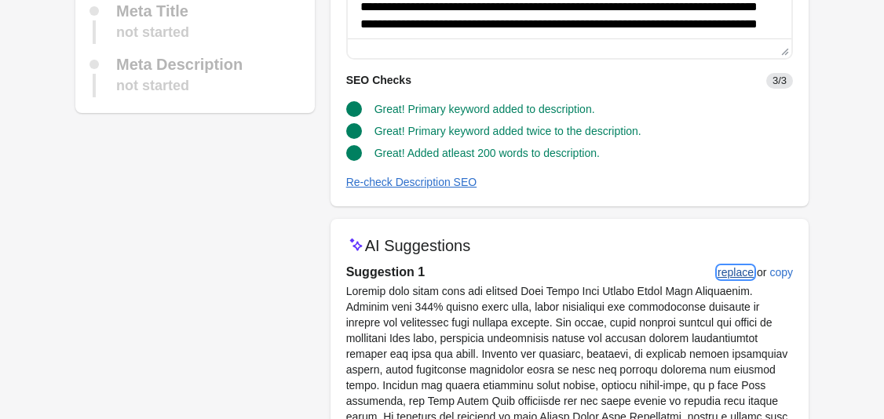
click at [735, 272] on div "replace" at bounding box center [735, 272] width 36 height 13
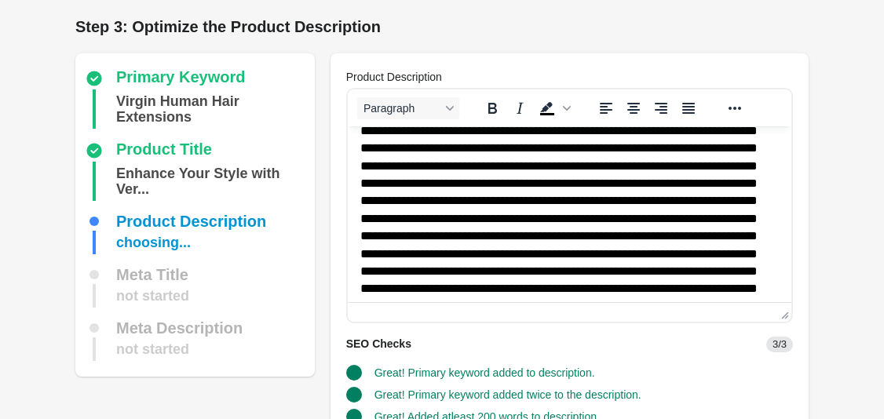
scroll to position [183, 0]
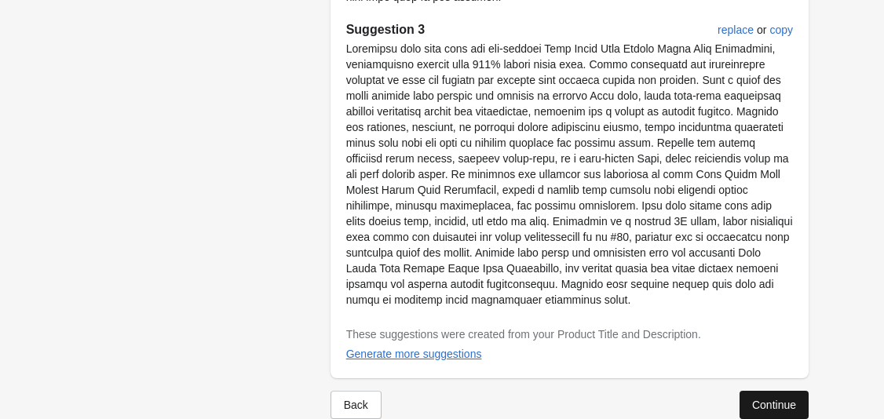
click at [764, 399] on div "Continue" at bounding box center [774, 405] width 44 height 13
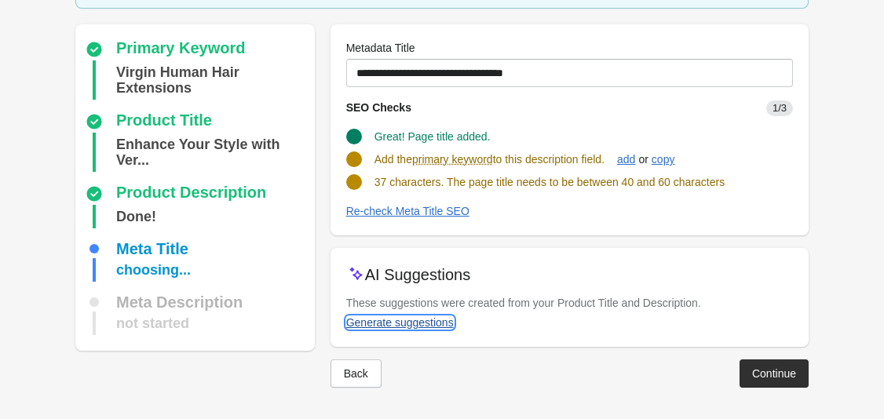
click at [410, 324] on div "Generate suggestions" at bounding box center [400, 322] width 108 height 13
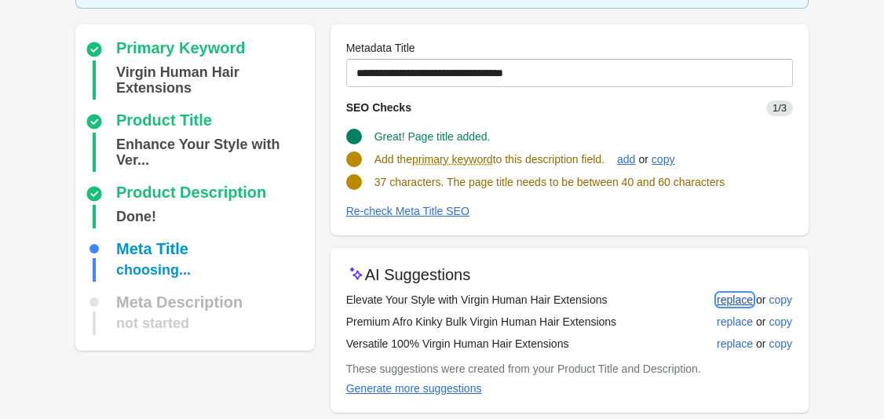
click at [722, 299] on div "replace" at bounding box center [735, 300] width 36 height 13
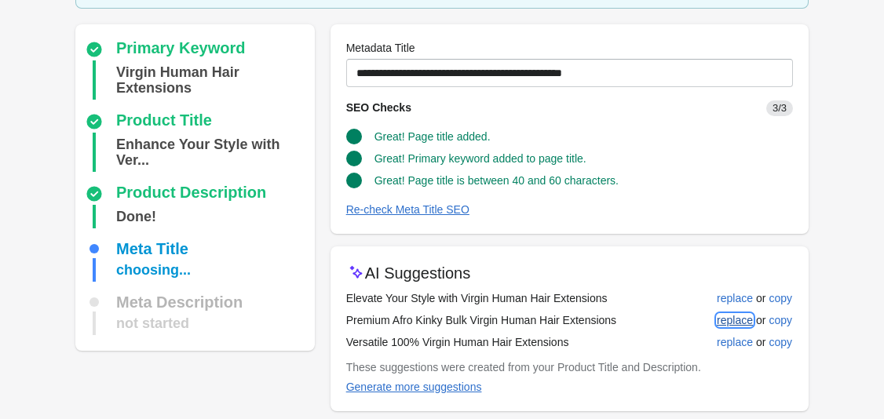
click at [753, 315] on button "replace" at bounding box center [734, 320] width 49 height 28
type input "**********"
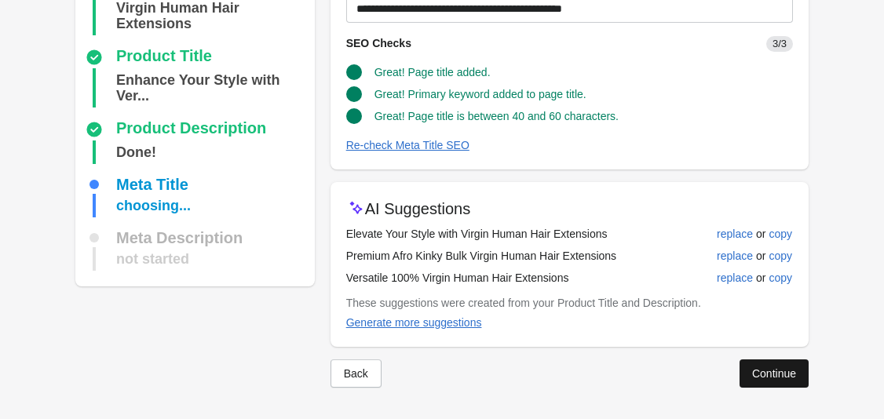
click at [782, 374] on div "Continue" at bounding box center [774, 373] width 44 height 13
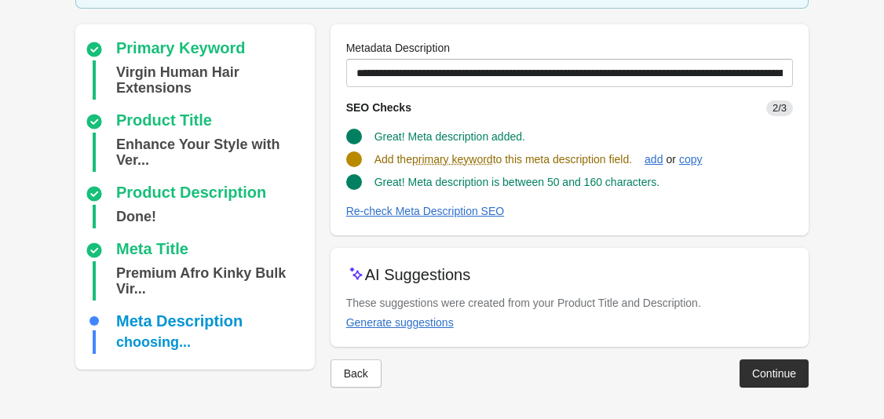
scroll to position [120, 0]
click at [415, 324] on div "Generate suggestions" at bounding box center [400, 322] width 108 height 13
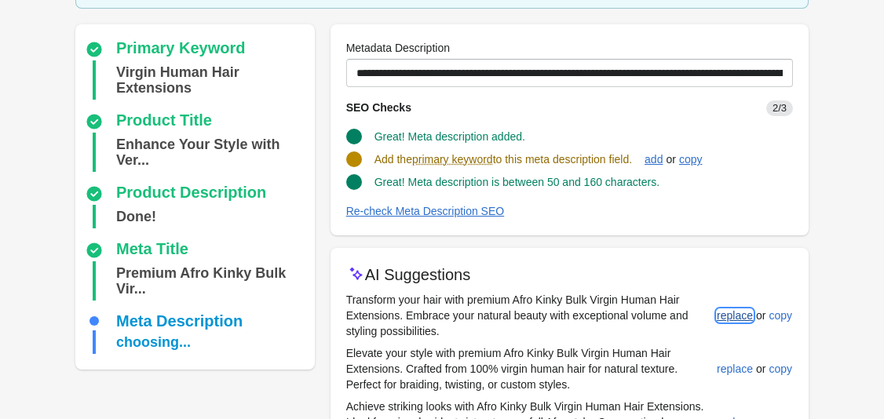
click at [730, 308] on button "replace" at bounding box center [734, 315] width 49 height 28
type input "**********"
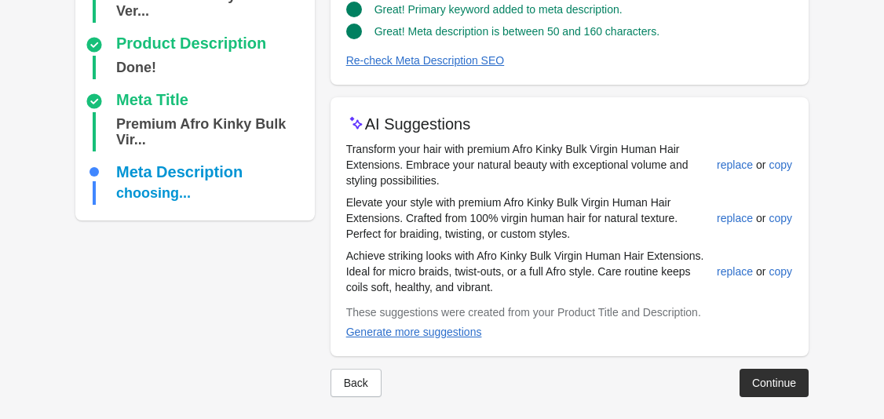
scroll to position [279, 0]
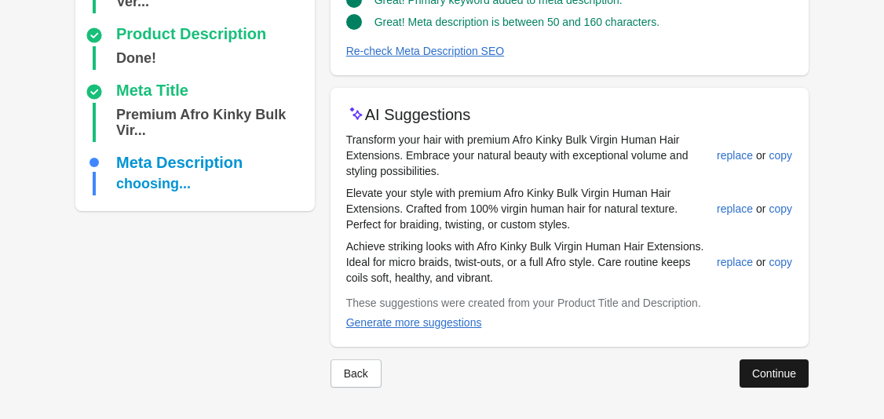
click at [768, 374] on div "Continue" at bounding box center [774, 373] width 44 height 13
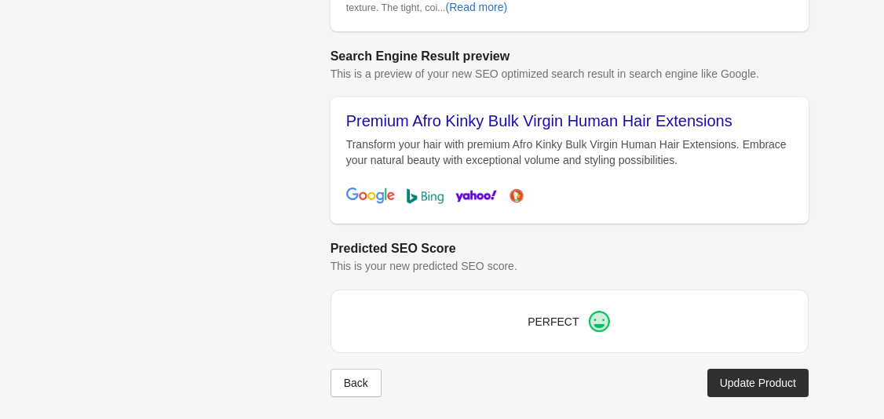
scroll to position [676, 0]
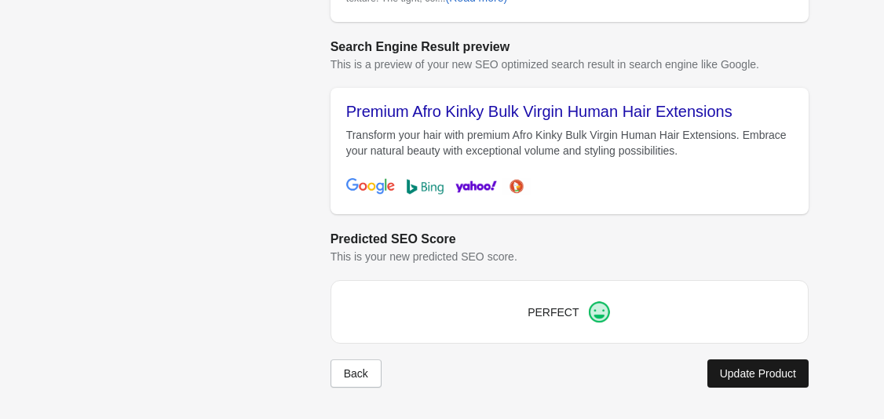
click at [724, 368] on div "Update Product" at bounding box center [758, 373] width 76 height 13
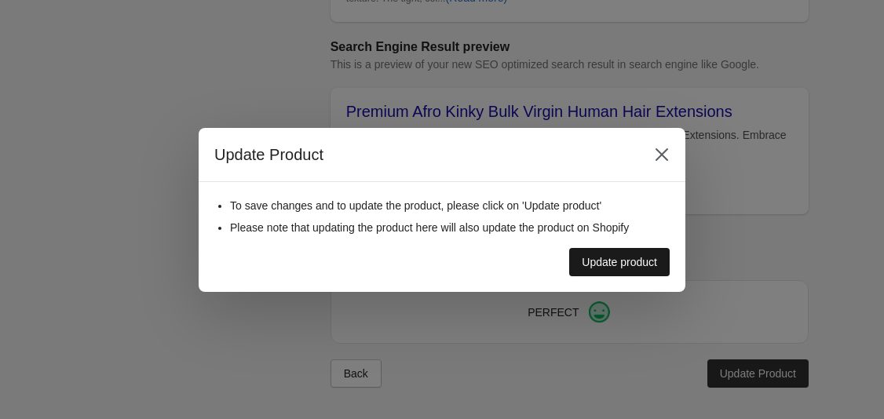
click at [651, 262] on div "Update product" at bounding box center [619, 262] width 75 height 13
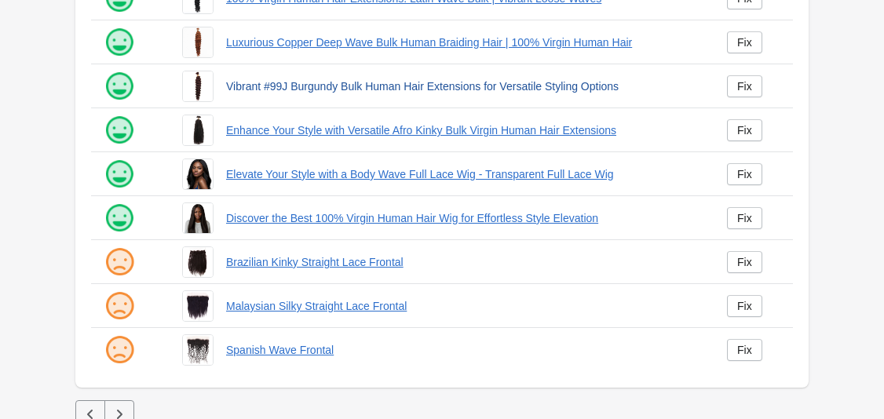
scroll to position [447, 0]
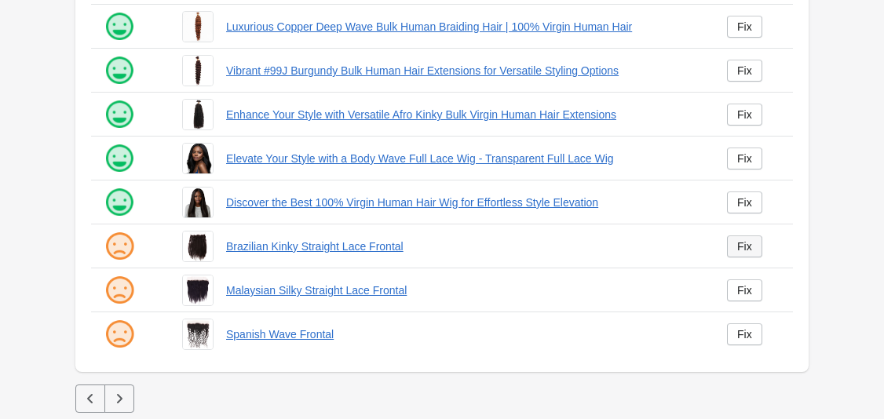
click at [750, 243] on div "Fix" at bounding box center [744, 246] width 15 height 13
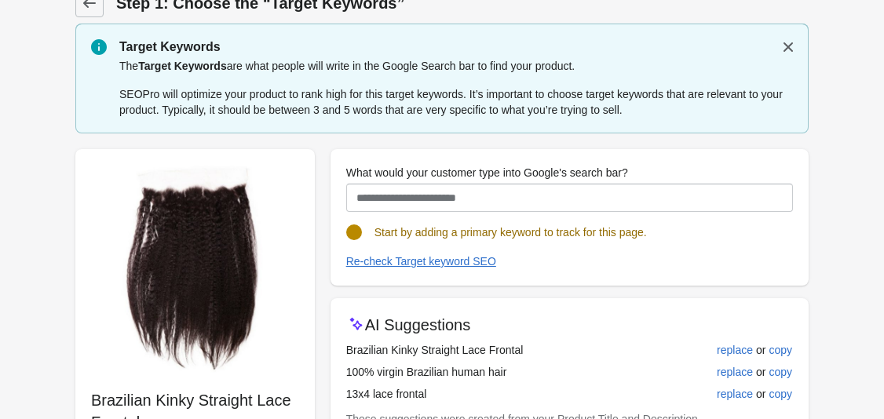
scroll to position [24, 0]
click at [735, 357] on button "replace" at bounding box center [734, 371] width 49 height 28
type input "**********"
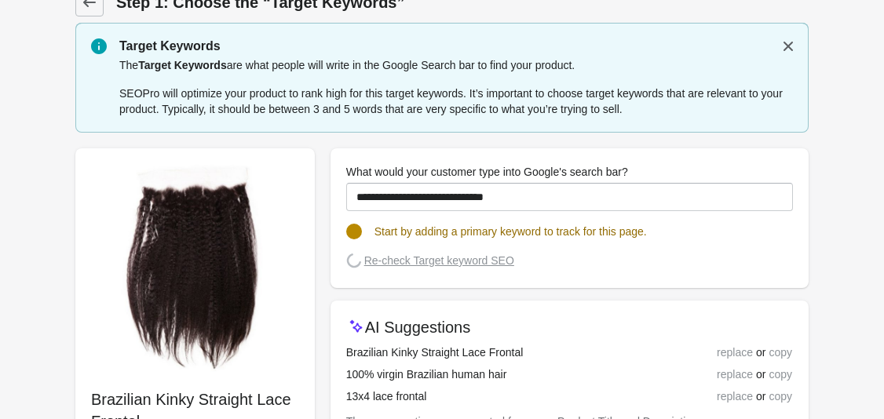
click at [735, 349] on div "replace or copy" at bounding box center [727, 352] width 130 height 17
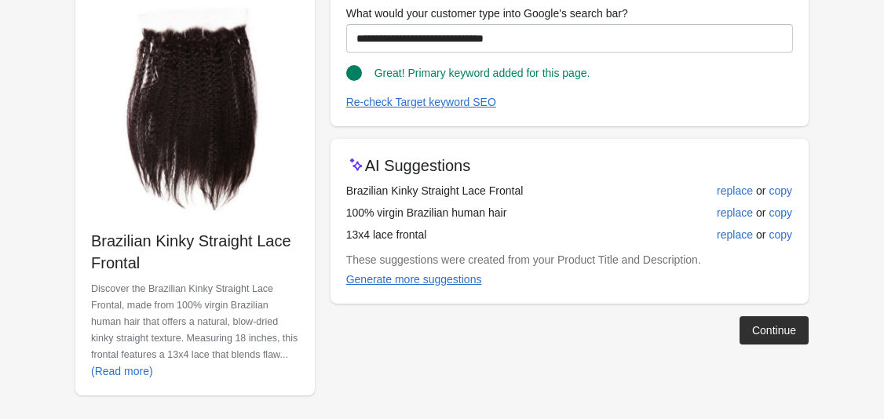
scroll to position [191, 0]
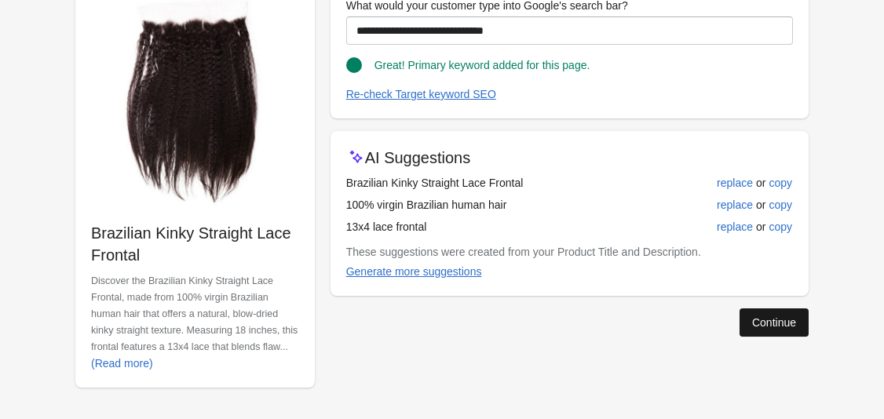
click at [778, 313] on button "Continue" at bounding box center [773, 322] width 69 height 28
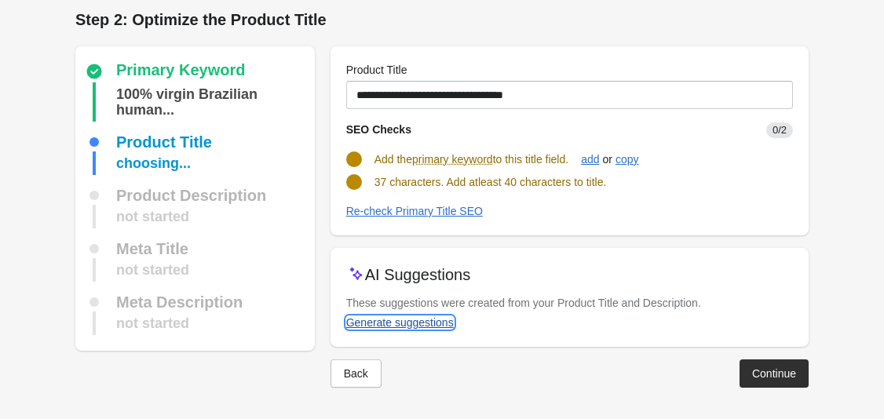
click at [411, 318] on div "Generate suggestions" at bounding box center [400, 322] width 108 height 13
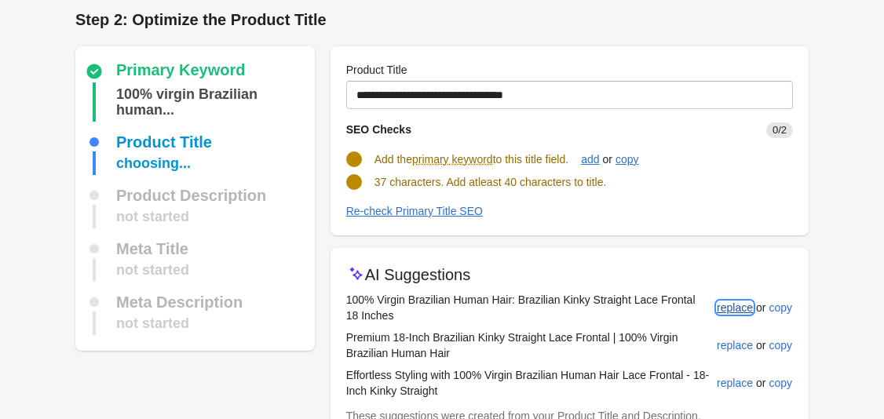
click at [723, 308] on div "replace" at bounding box center [735, 307] width 36 height 13
type input "**********"
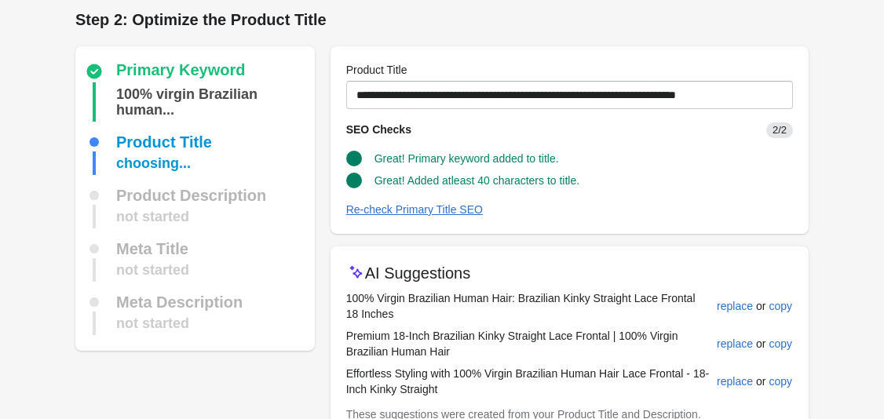
scroll to position [119, 0]
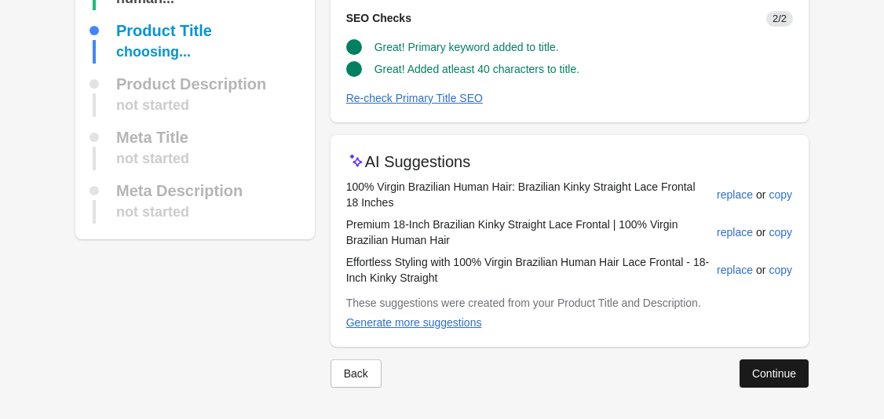
click at [758, 381] on button "Continue" at bounding box center [773, 373] width 69 height 28
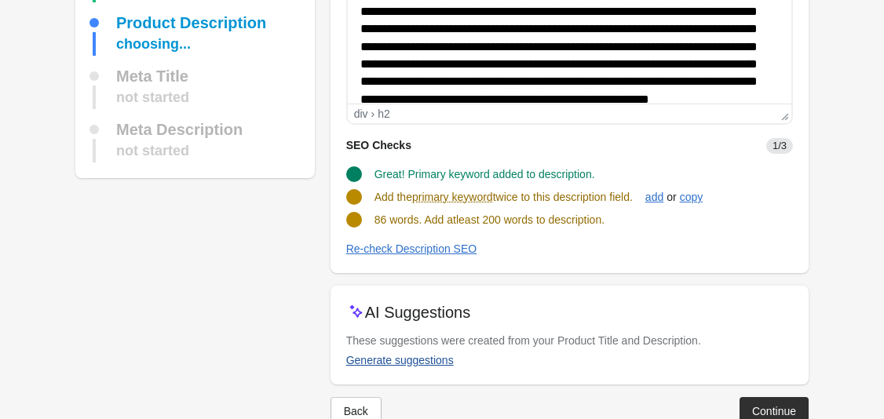
scroll to position [199, 0]
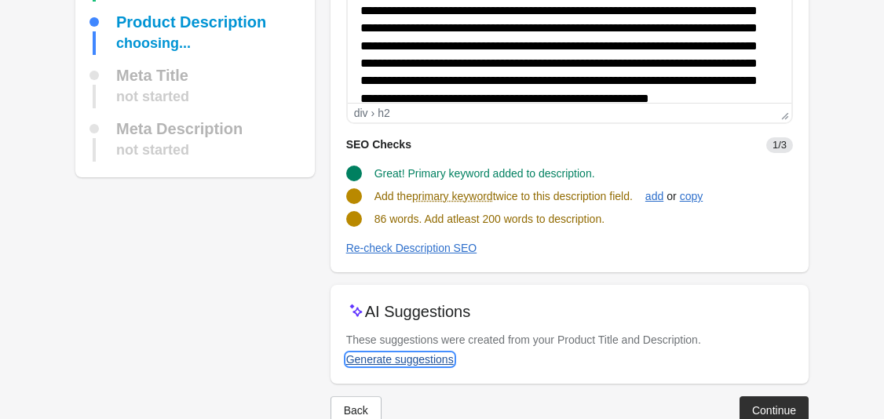
click at [436, 363] on div "Generate suggestions" at bounding box center [400, 359] width 108 height 13
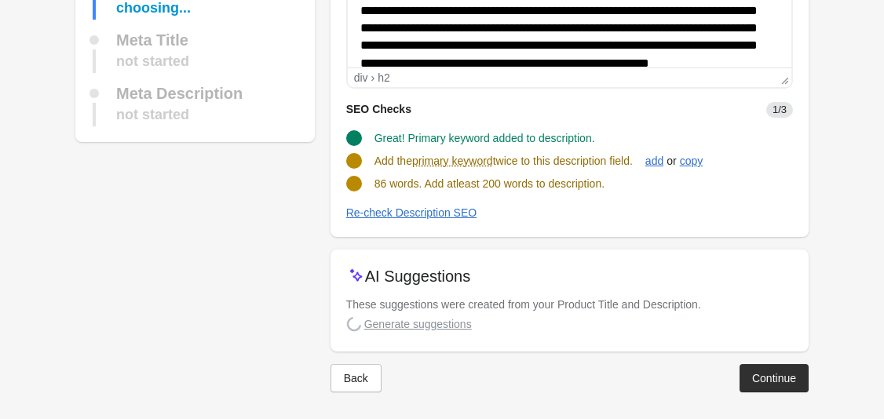
scroll to position [239, 0]
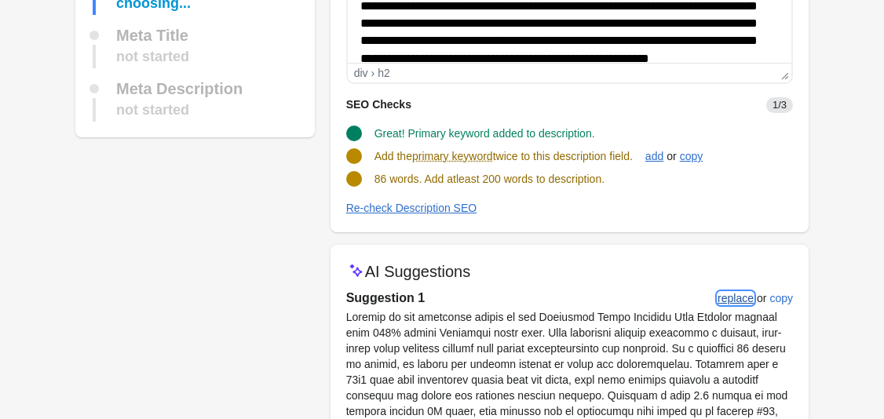
click at [735, 306] on button "replace" at bounding box center [735, 298] width 49 height 28
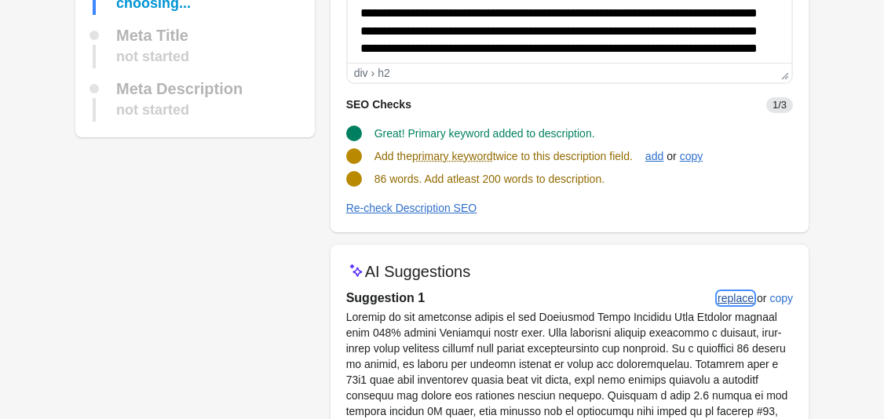
scroll to position [0, 0]
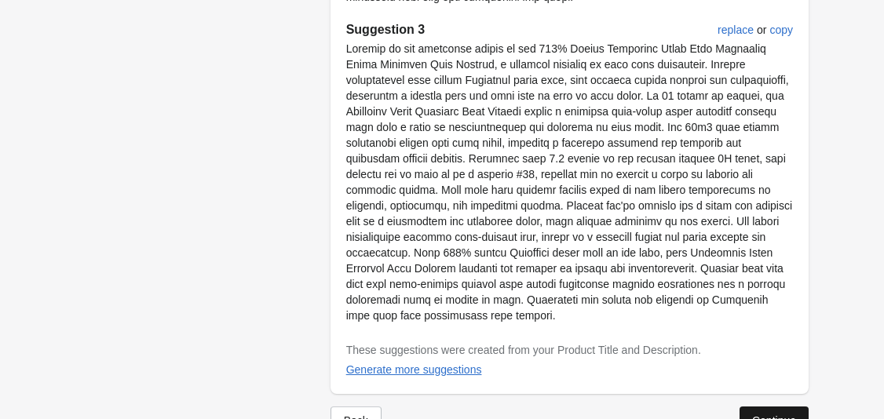
click at [770, 414] on div "Continue" at bounding box center [774, 420] width 44 height 13
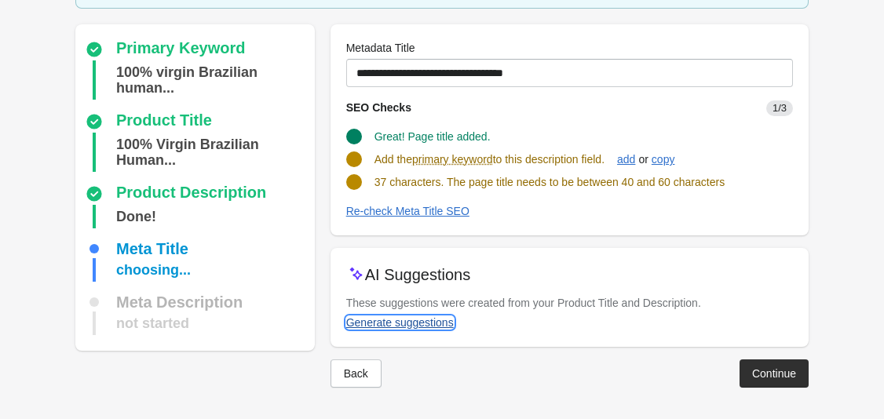
click at [436, 316] on div "Generate suggestions" at bounding box center [400, 322] width 108 height 13
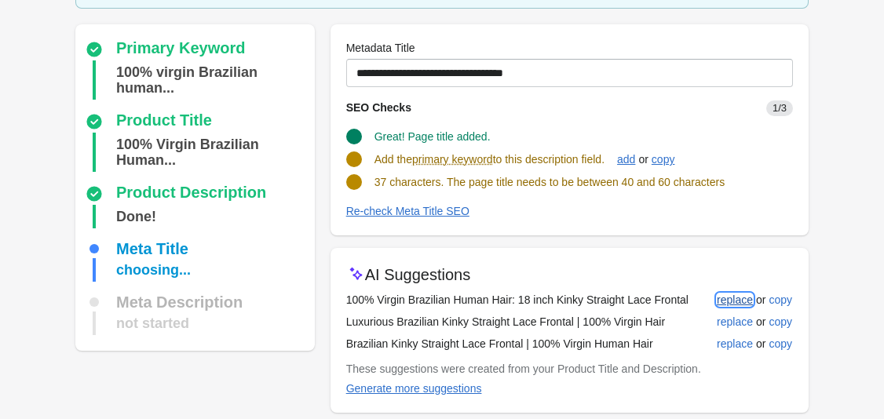
click at [737, 297] on div "replace" at bounding box center [735, 300] width 36 height 13
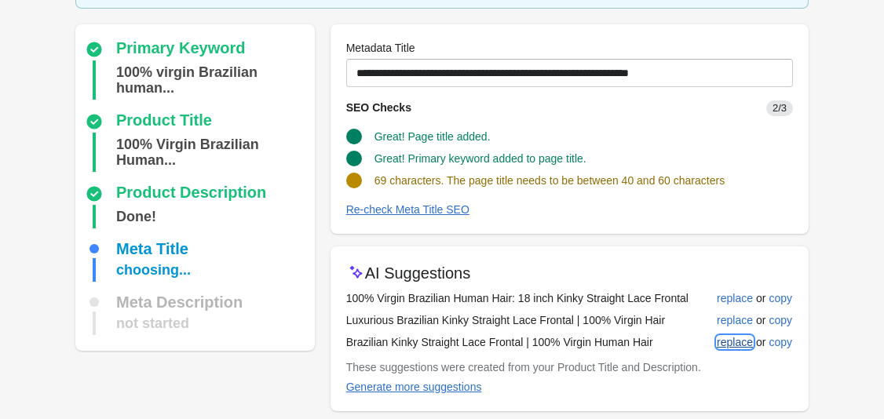
click at [739, 330] on button "replace" at bounding box center [734, 342] width 49 height 28
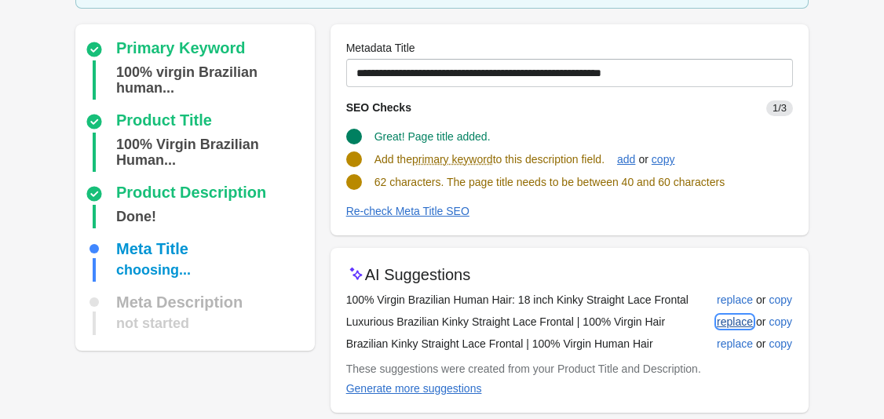
click at [746, 322] on div "replace" at bounding box center [735, 321] width 36 height 13
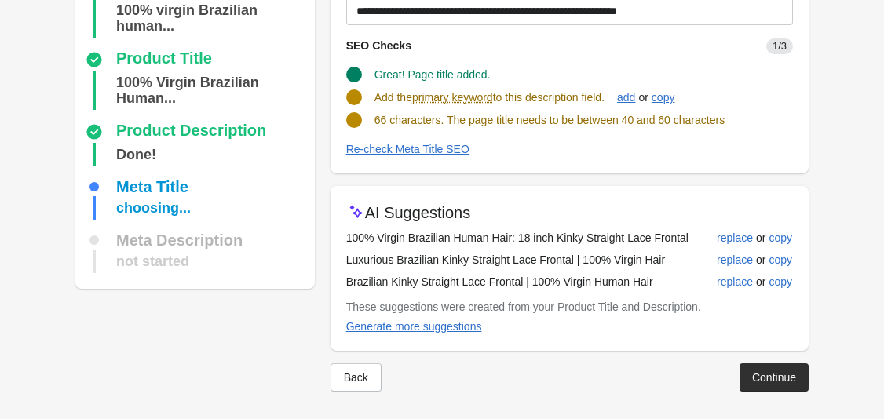
scroll to position [170, 0]
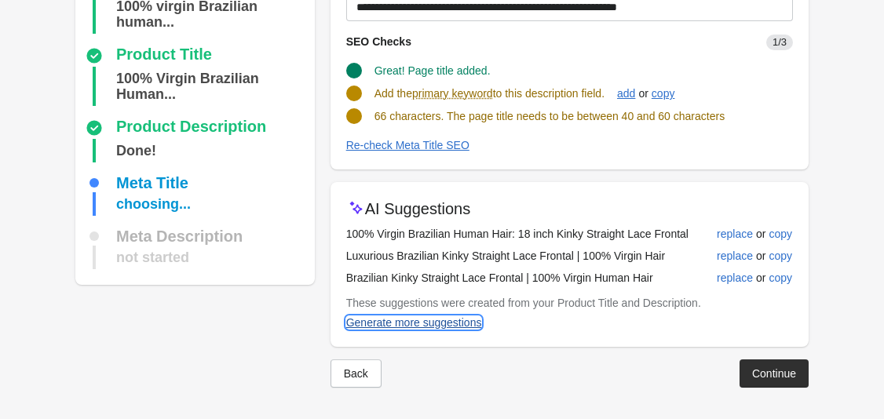
click at [428, 319] on div "Generate more suggestions" at bounding box center [414, 322] width 136 height 13
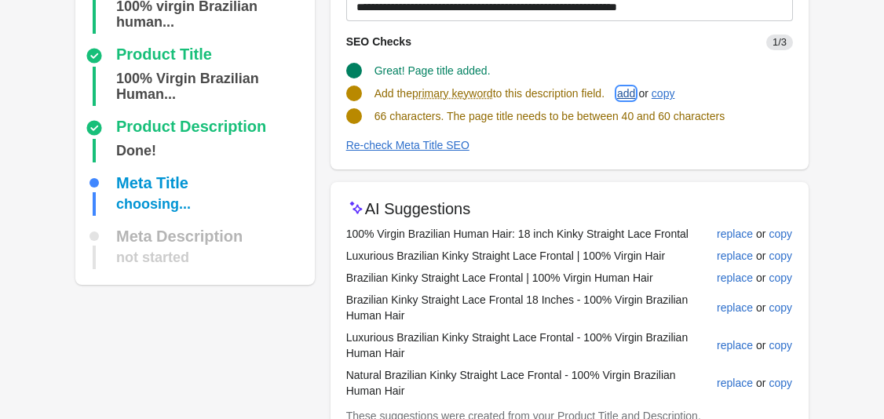
click at [636, 102] on button "add" at bounding box center [626, 93] width 31 height 28
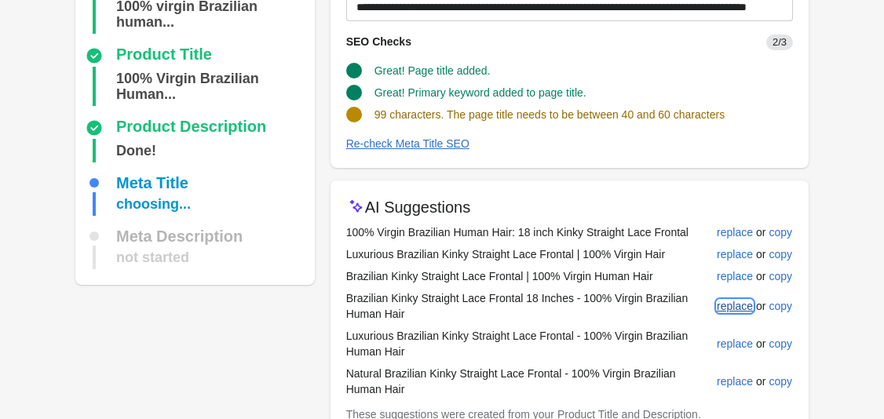
click at [741, 313] on button "replace" at bounding box center [734, 306] width 49 height 28
click at [731, 355] on button "replace" at bounding box center [734, 344] width 49 height 28
click at [735, 381] on div "replace" at bounding box center [735, 381] width 36 height 13
click at [746, 235] on div "replace" at bounding box center [735, 232] width 36 height 13
click at [740, 256] on div "replace" at bounding box center [735, 254] width 36 height 13
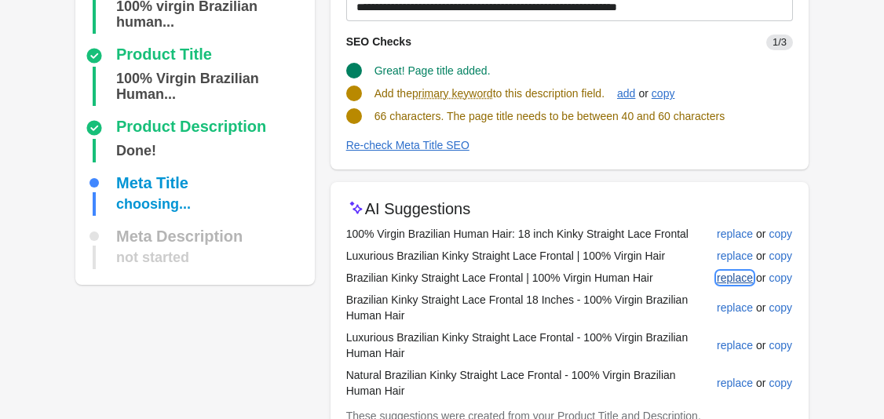
click at [738, 272] on div "replace" at bounding box center [735, 278] width 36 height 13
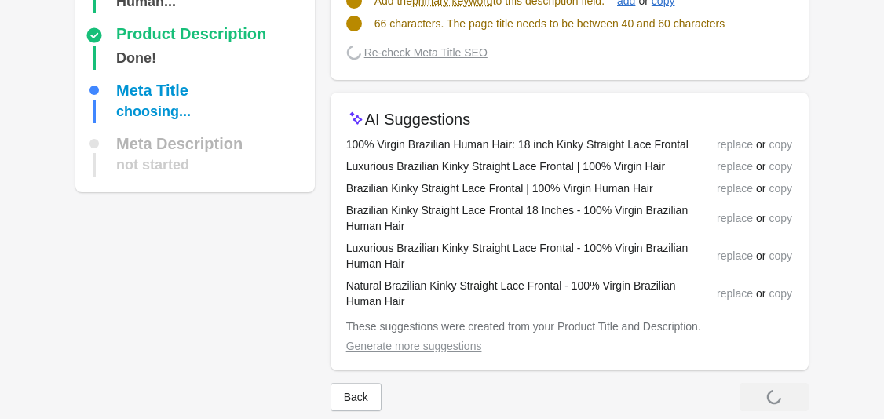
scroll to position [283, 0]
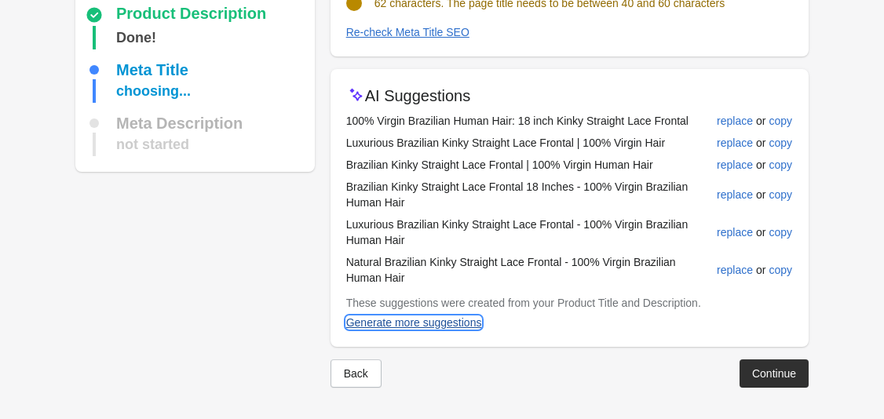
click at [401, 320] on div "Generate more suggestions" at bounding box center [414, 322] width 136 height 13
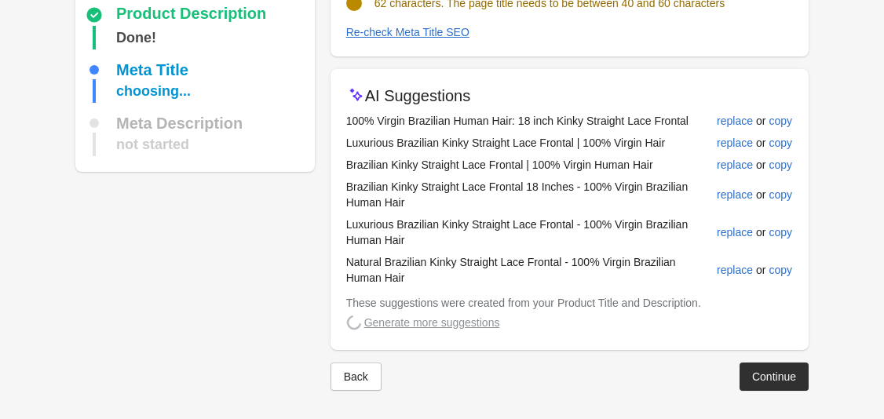
scroll to position [286, 0]
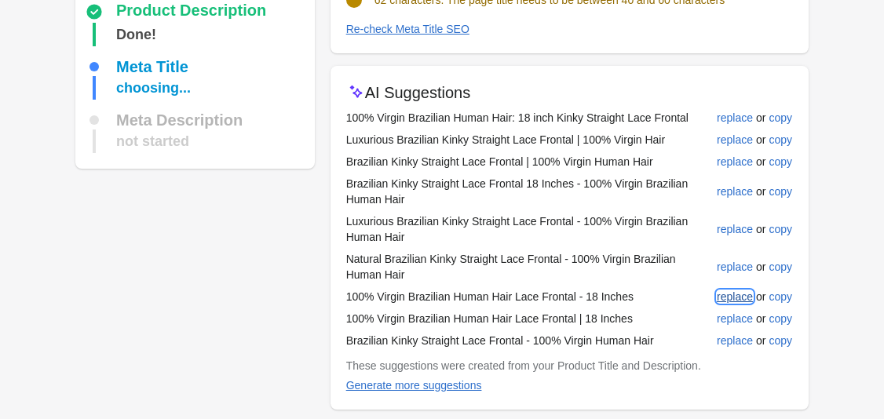
click at [729, 301] on div "replace" at bounding box center [735, 296] width 36 height 13
type input "**********"
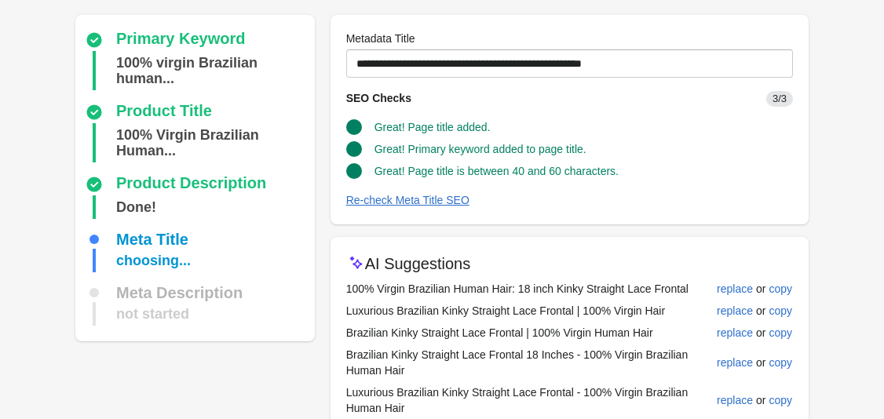
scroll to position [0, 0]
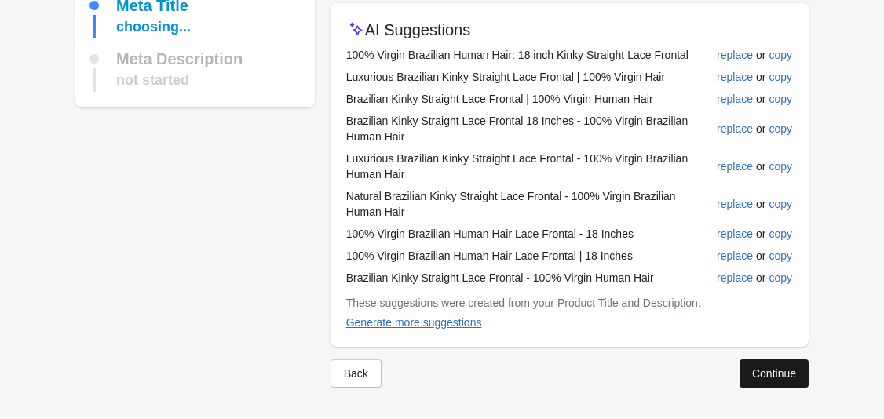
click at [775, 366] on button "Continue" at bounding box center [773, 373] width 69 height 28
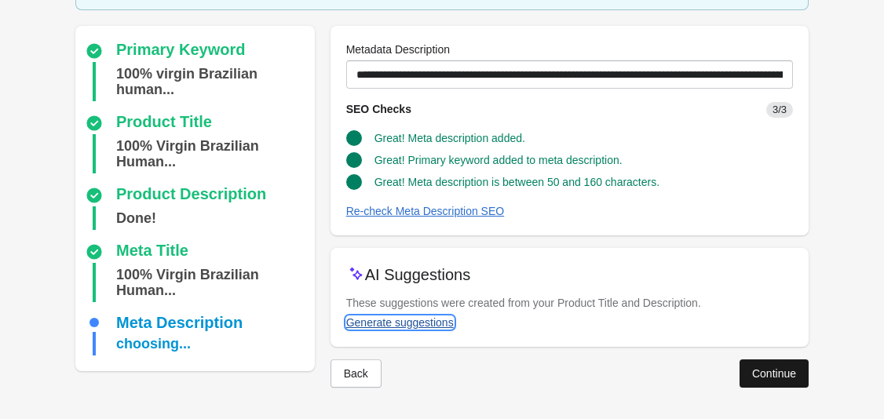
drag, startPoint x: 436, startPoint y: 323, endPoint x: 770, endPoint y: 367, distance: 336.4
click at [770, 367] on div "**********" at bounding box center [569, 207] width 478 height 362
click at [771, 367] on div "Continue" at bounding box center [774, 373] width 44 height 13
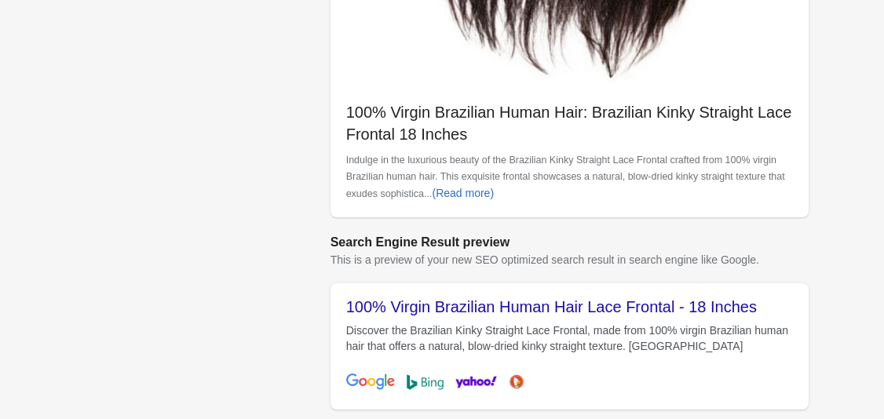
scroll to position [676, 0]
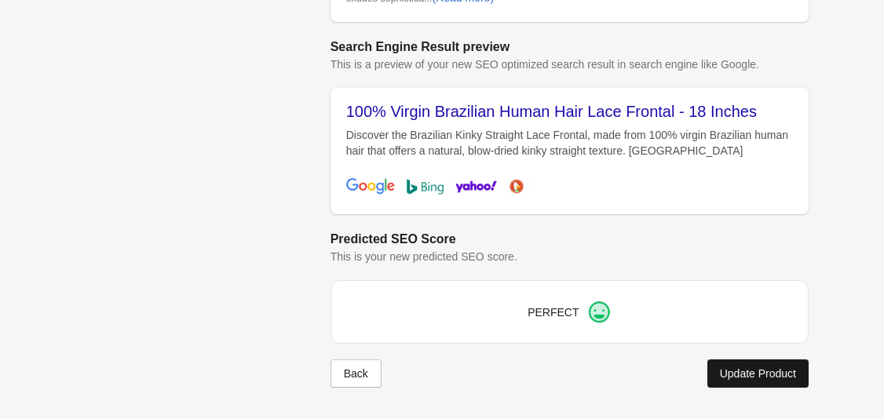
click at [752, 377] on div "Update Product" at bounding box center [758, 373] width 76 height 13
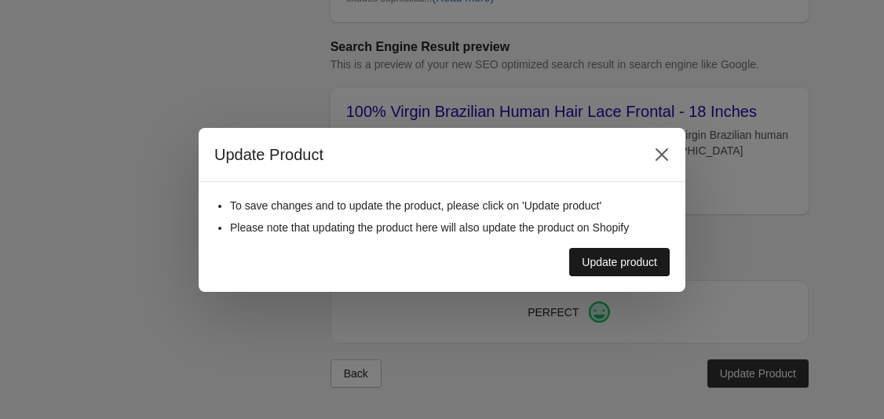
click at [637, 267] on div "Update product" at bounding box center [619, 262] width 75 height 13
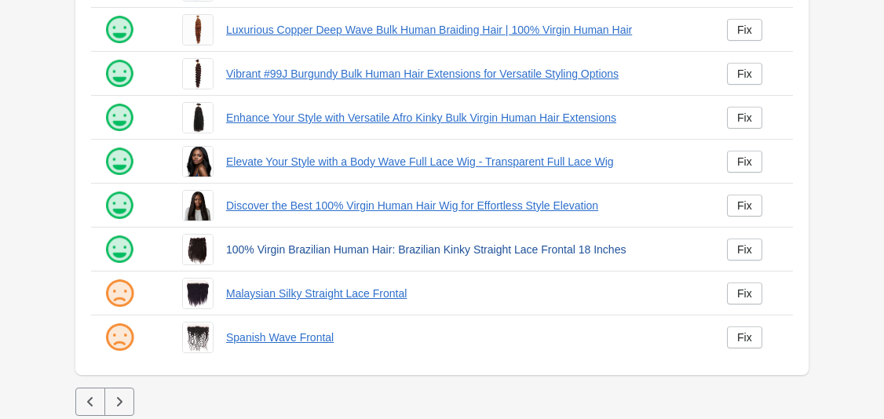
scroll to position [447, 0]
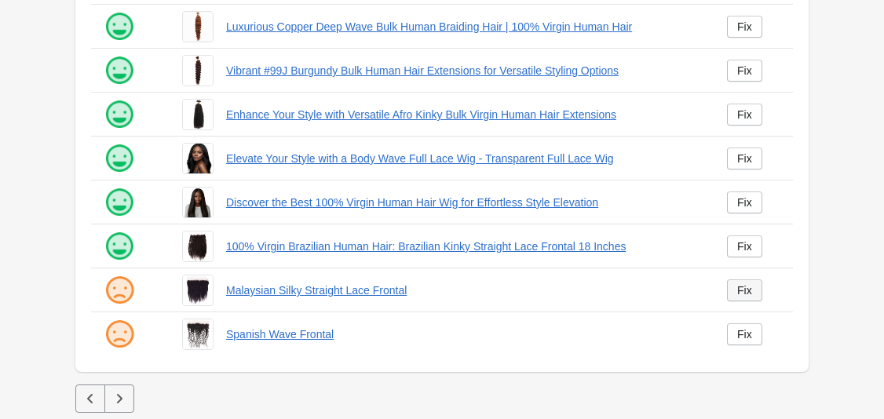
click at [747, 283] on link "Fix" at bounding box center [744, 290] width 35 height 22
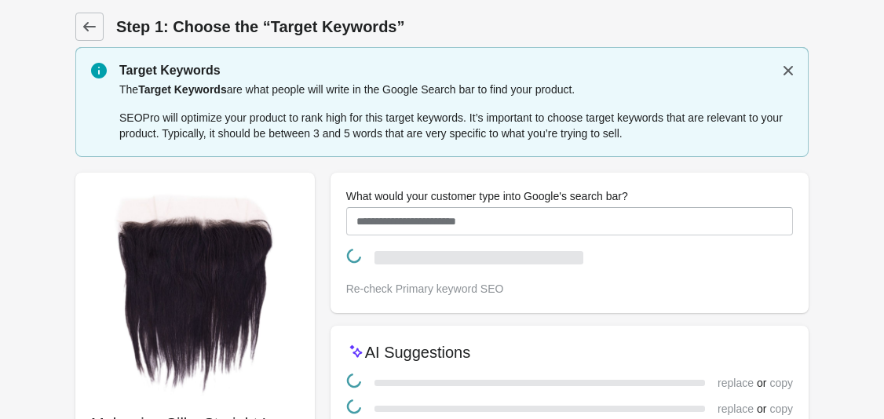
click at [746, 297] on div "What would your customer type into Google's search bar? Re-check Primary keywor…" at bounding box center [569, 243] width 478 height 140
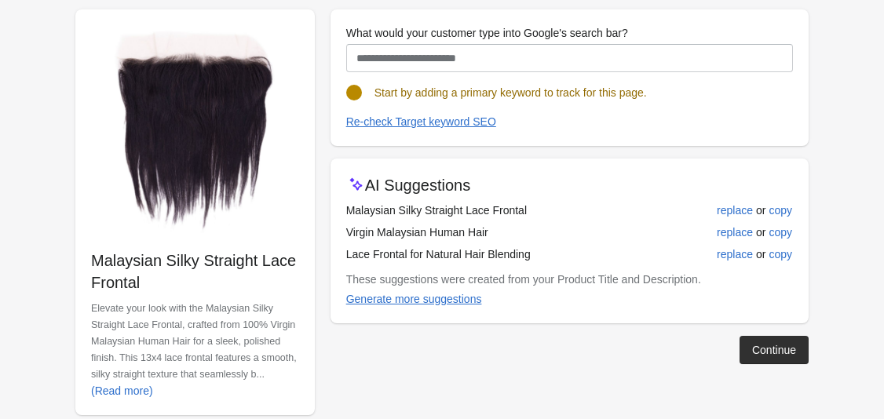
scroll to position [191, 0]
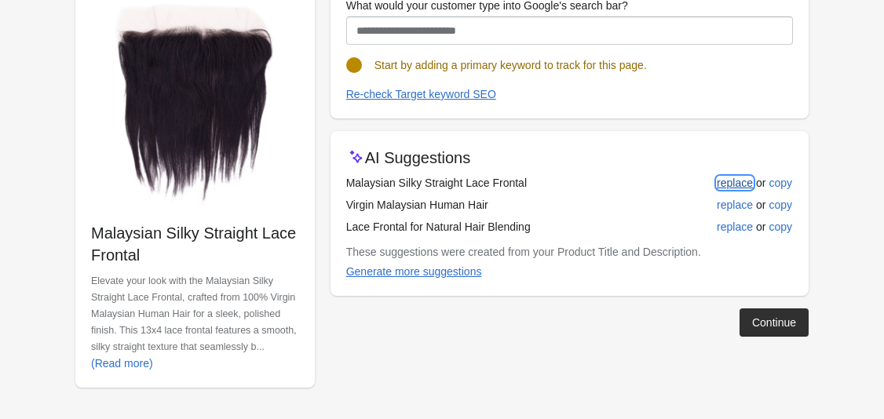
click at [748, 181] on div "replace" at bounding box center [735, 183] width 36 height 13
type input "**********"
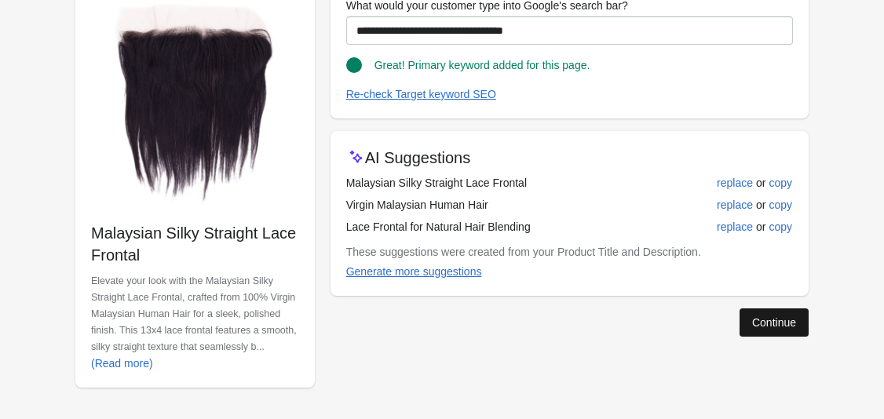
click at [780, 321] on div "Continue" at bounding box center [774, 322] width 44 height 13
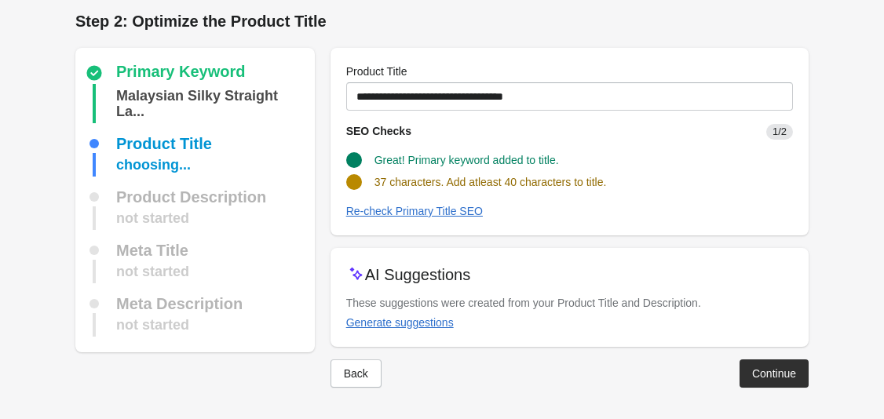
scroll to position [5, 0]
click at [411, 323] on div "Generate suggestions" at bounding box center [400, 322] width 108 height 13
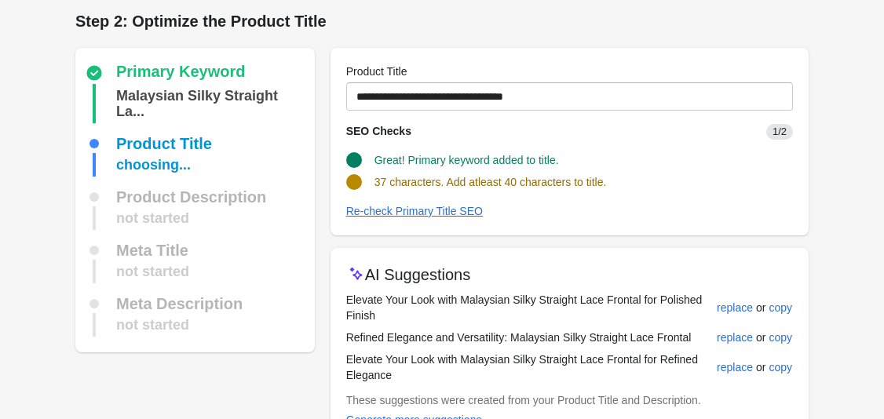
click at [477, 294] on td "Elevate Your Look with Malaysian Silky Straight Lace Frontal for Polished Finish" at bounding box center [531, 308] width 370 height 38
click at [732, 312] on div "replace" at bounding box center [735, 307] width 36 height 13
type input "**********"
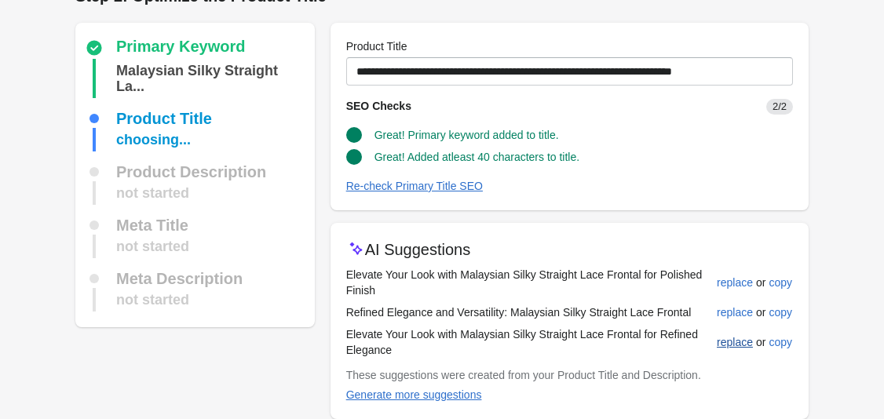
scroll to position [103, 0]
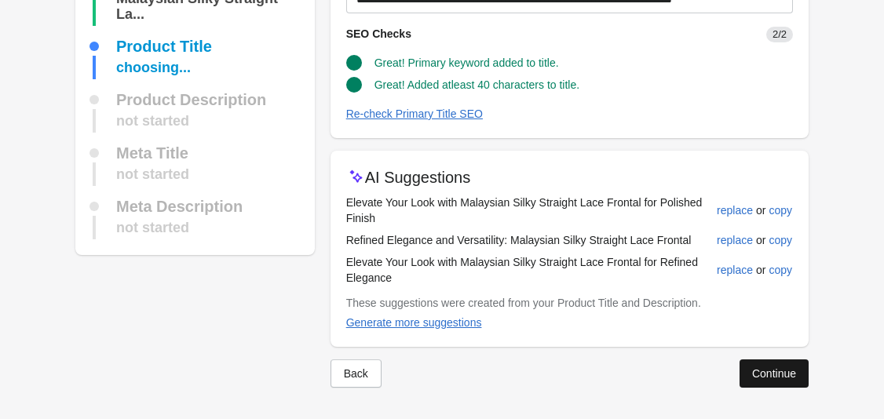
click at [771, 381] on button "Continue" at bounding box center [773, 373] width 69 height 28
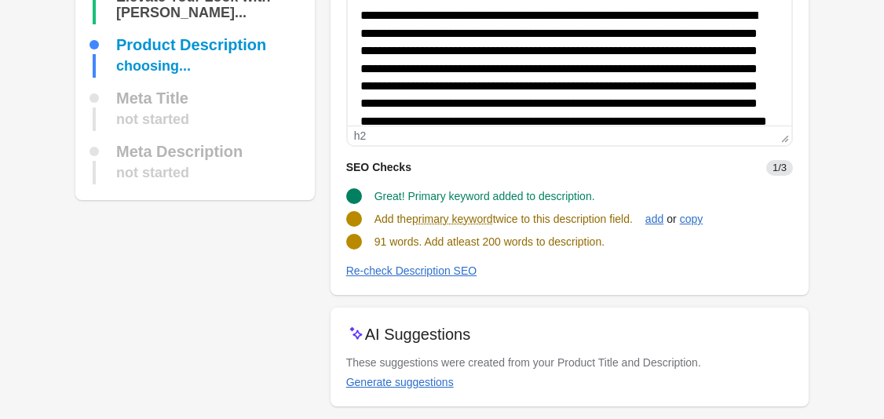
scroll to position [224, 0]
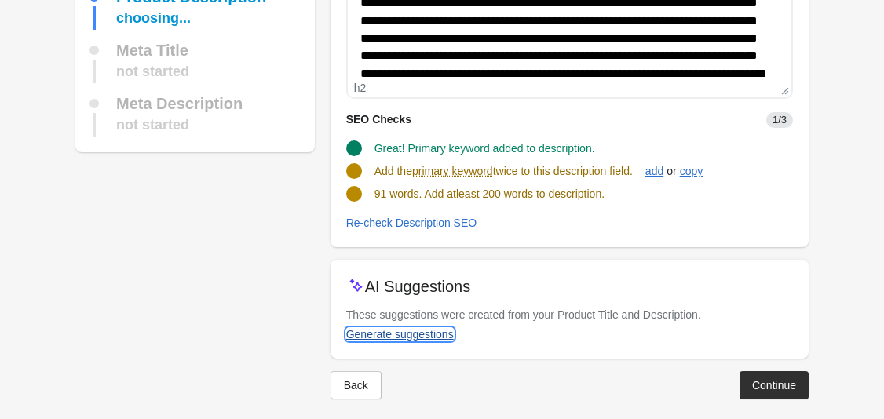
click at [447, 328] on div "Generate suggestions" at bounding box center [400, 334] width 108 height 13
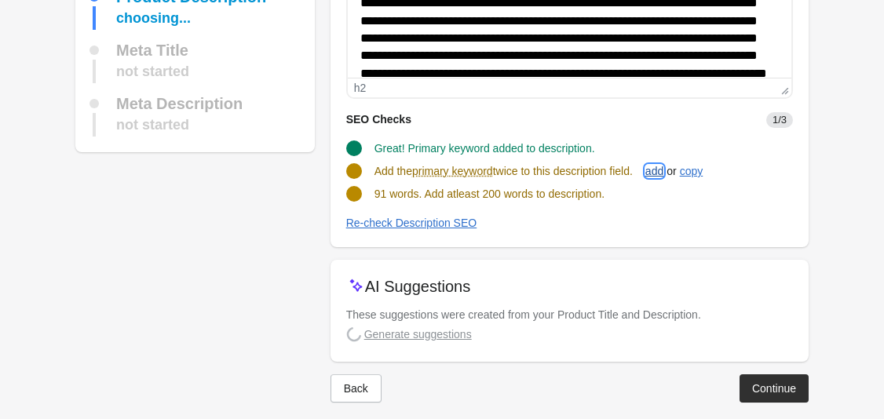
click at [663, 175] on div "add" at bounding box center [654, 171] width 18 height 13
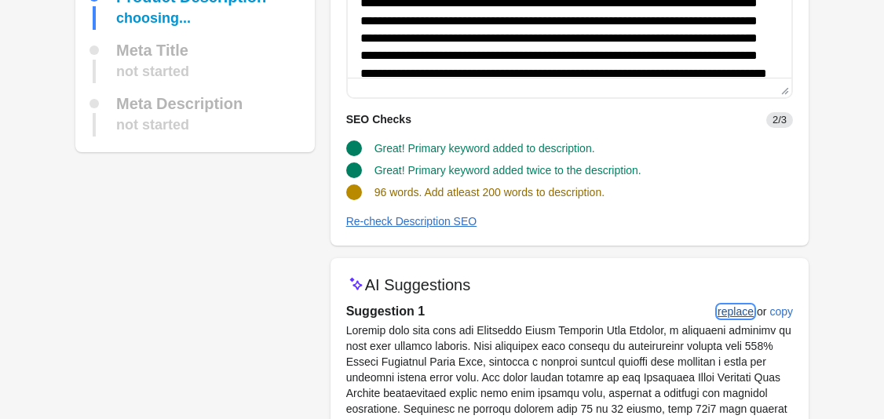
click at [738, 310] on div "replace" at bounding box center [735, 311] width 36 height 13
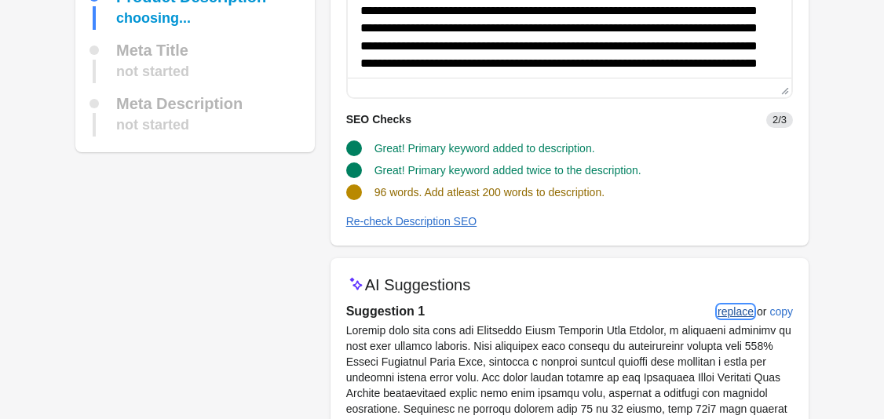
scroll to position [0, 0]
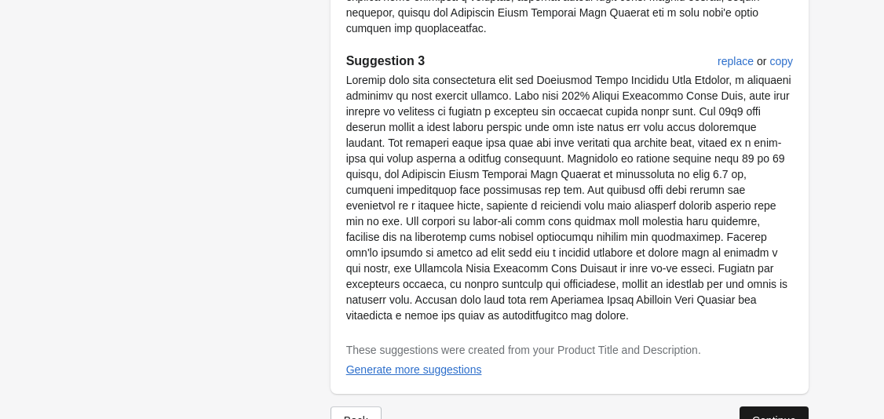
click at [787, 407] on button "Continue" at bounding box center [773, 421] width 69 height 28
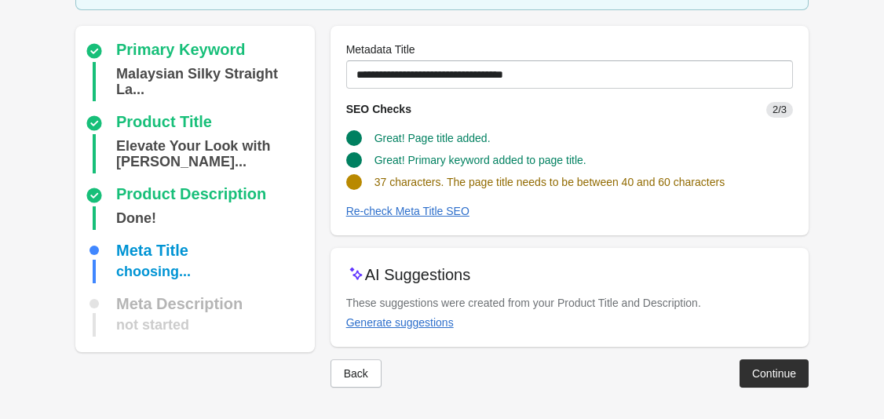
scroll to position [103, 0]
click at [414, 320] on div "Generate suggestions" at bounding box center [400, 322] width 108 height 13
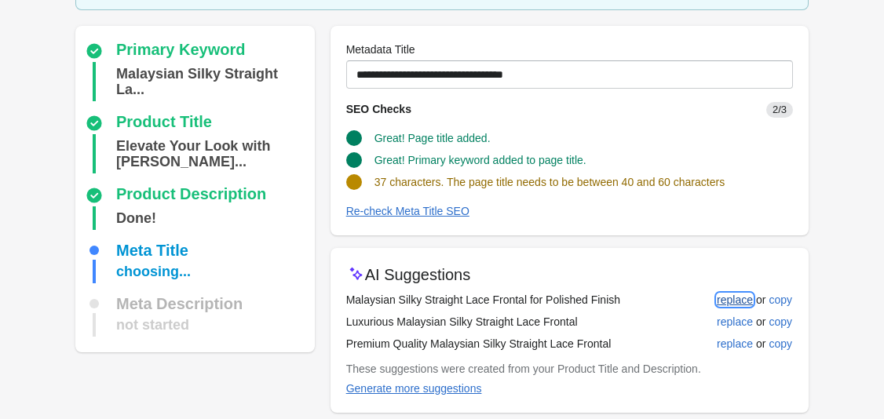
click at [734, 295] on div "replace" at bounding box center [735, 300] width 36 height 13
type input "**********"
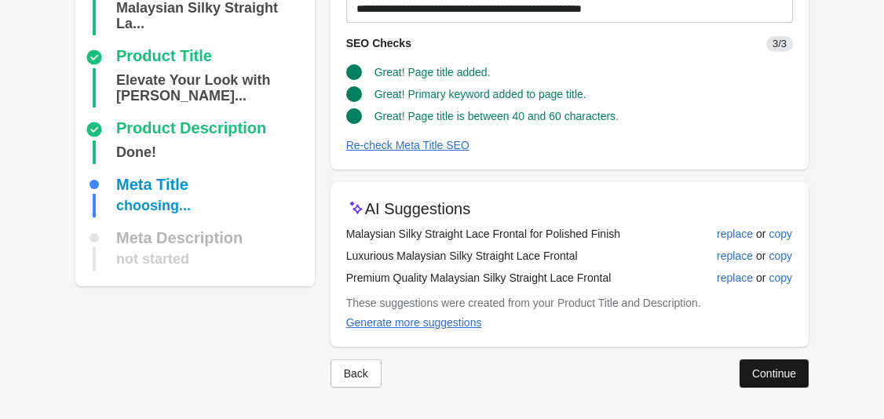
click at [807, 364] on button "Continue" at bounding box center [773, 373] width 69 height 28
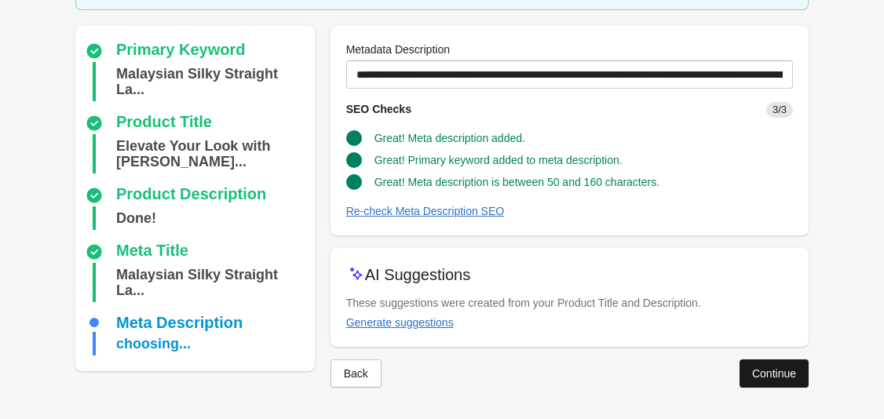
click at [785, 360] on button "Continue" at bounding box center [773, 373] width 69 height 28
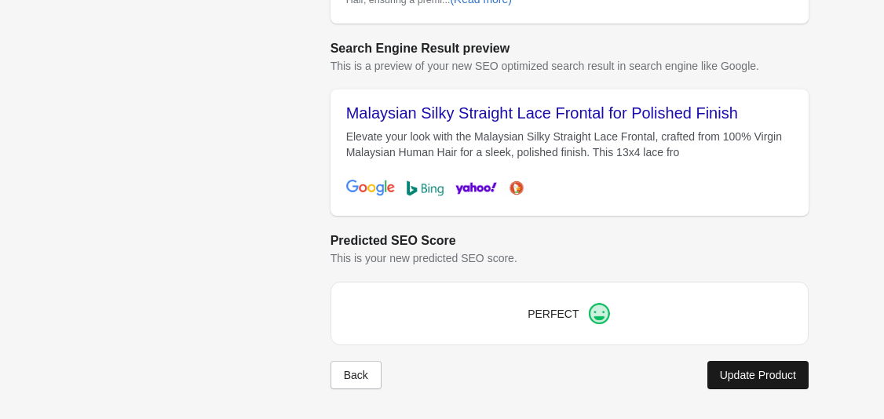
scroll to position [676, 0]
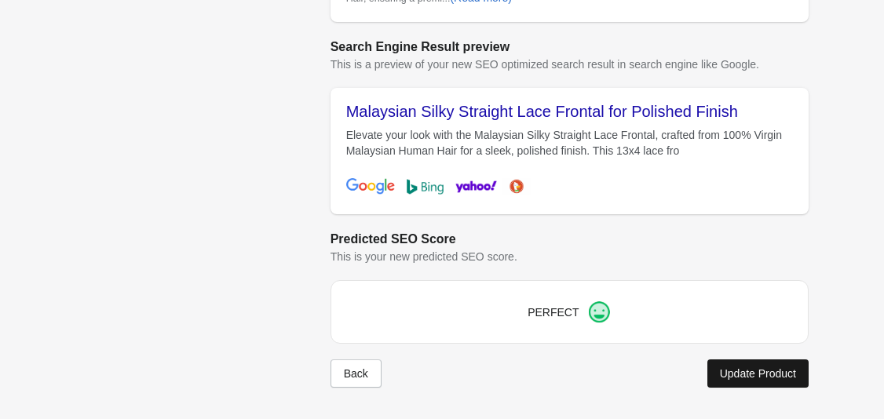
click at [774, 374] on div "Update Product" at bounding box center [758, 373] width 76 height 13
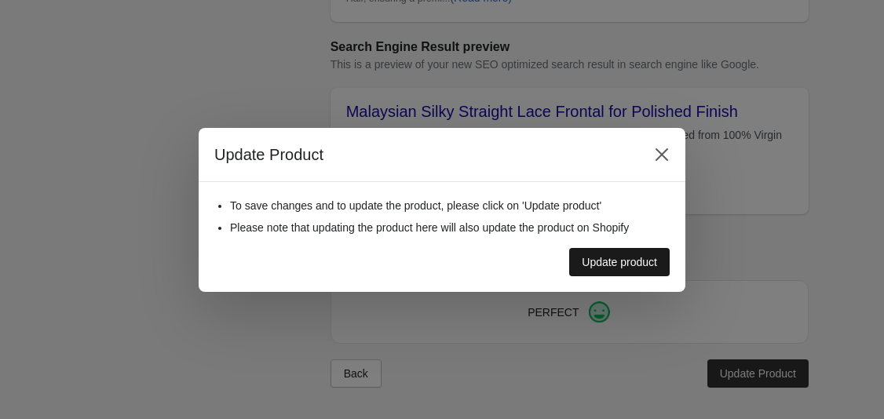
click at [629, 265] on div "Update product" at bounding box center [619, 262] width 75 height 13
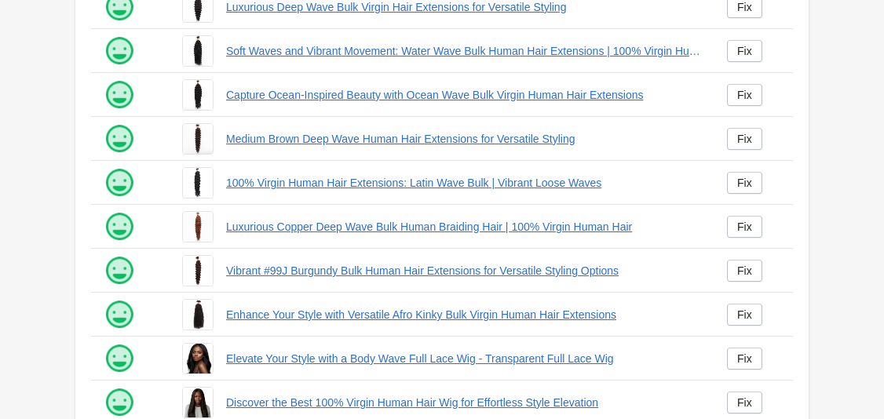
scroll to position [447, 0]
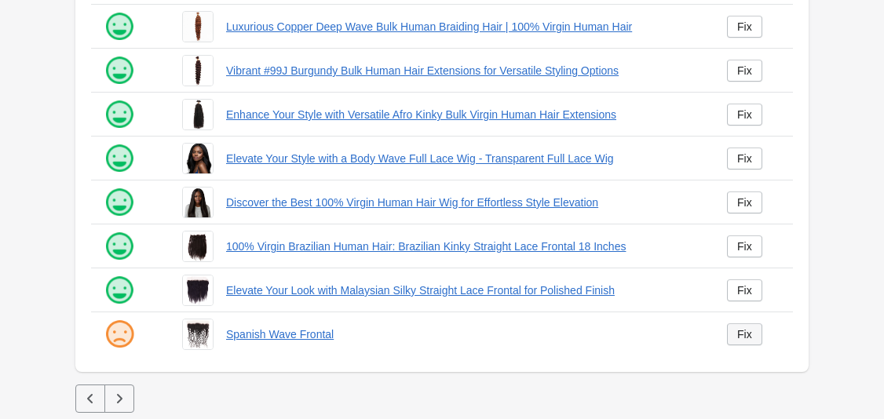
click at [747, 331] on div "Fix" at bounding box center [744, 334] width 15 height 13
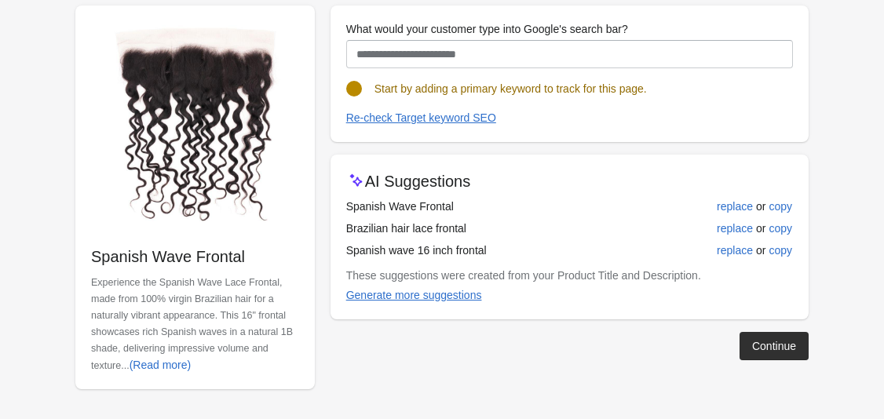
scroll to position [169, 0]
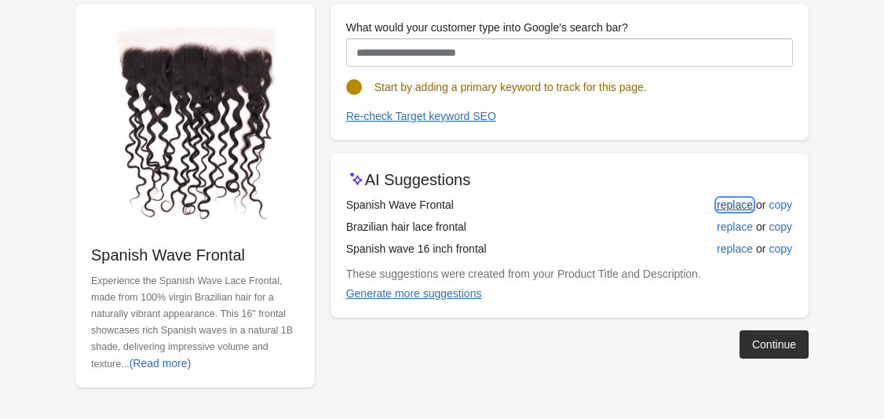
click at [736, 202] on div "replace" at bounding box center [735, 205] width 36 height 13
type input "**********"
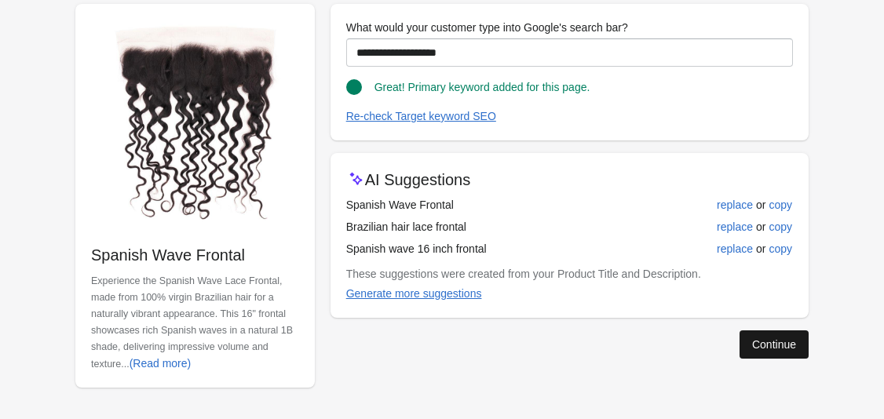
click at [779, 345] on div "Continue" at bounding box center [774, 344] width 44 height 13
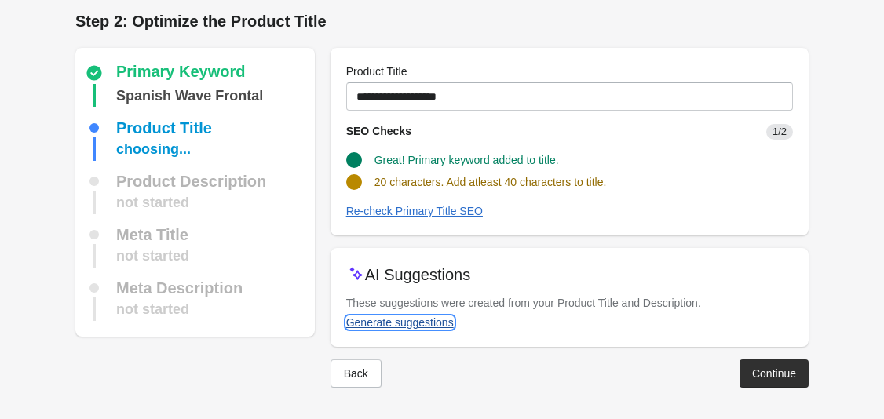
click at [418, 328] on div "Generate suggestions" at bounding box center [400, 322] width 108 height 13
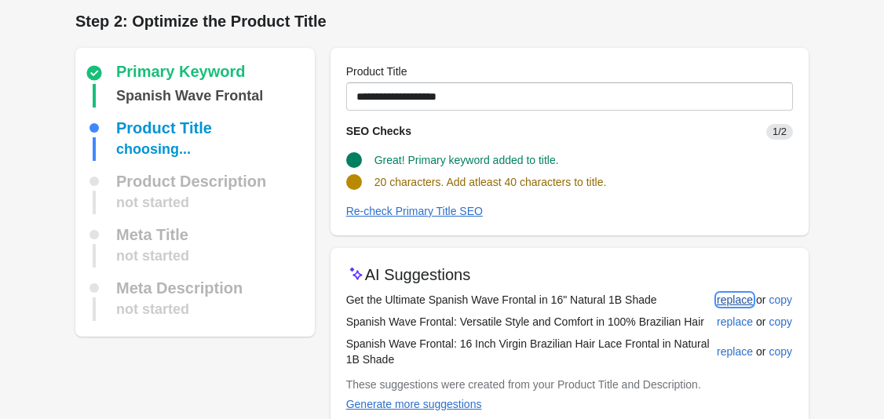
click at [736, 297] on div "replace" at bounding box center [735, 300] width 36 height 13
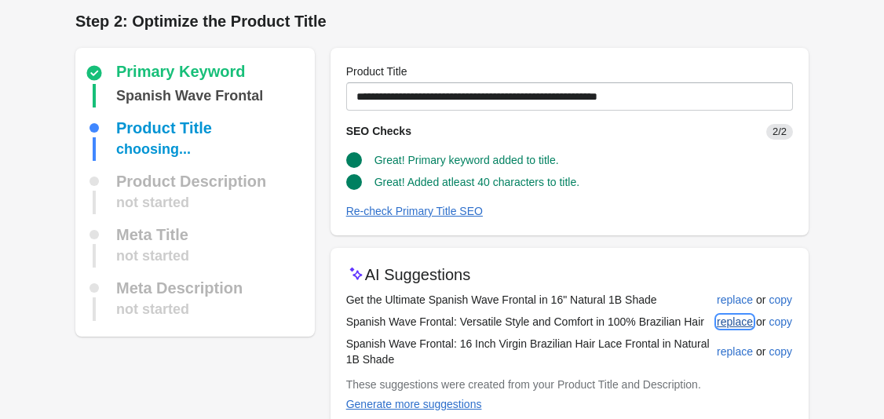
click at [732, 327] on div "replace" at bounding box center [735, 321] width 36 height 13
type input "**********"
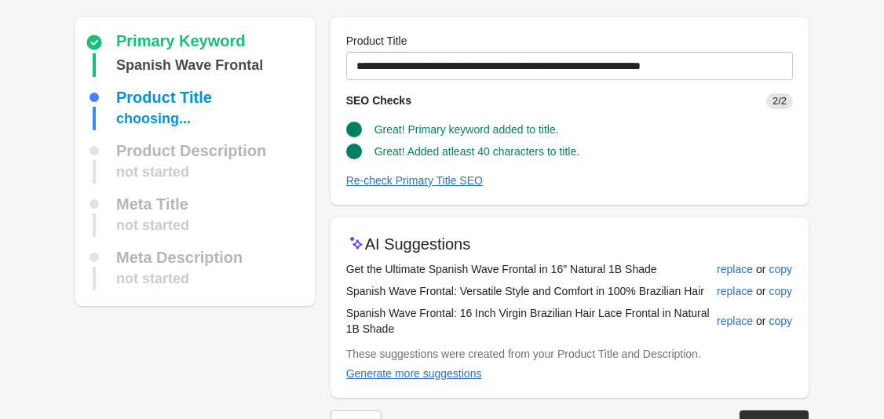
scroll to position [87, 0]
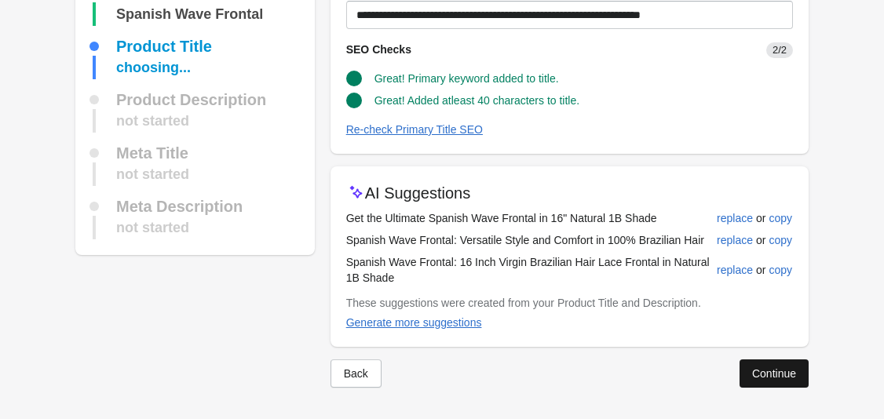
click at [793, 381] on button "Continue" at bounding box center [773, 373] width 69 height 28
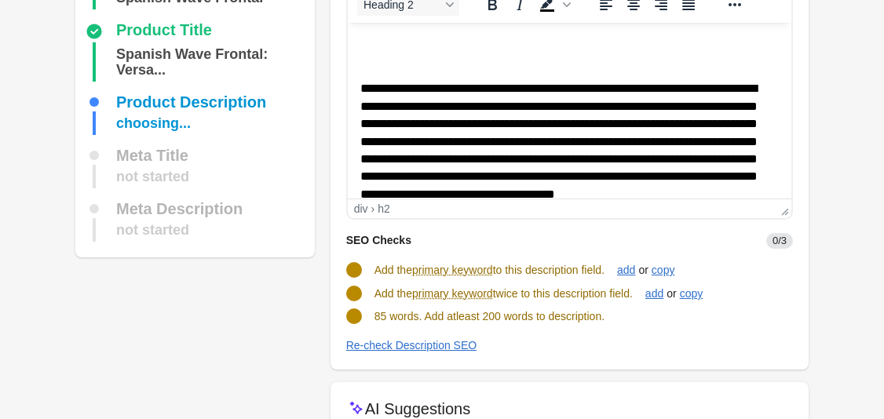
scroll to position [104, 0]
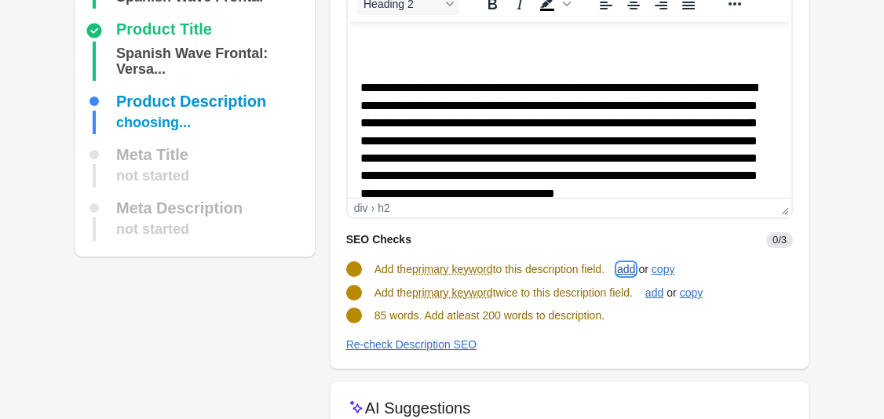
click at [635, 271] on div "add" at bounding box center [626, 269] width 18 height 13
click at [663, 294] on div "add" at bounding box center [654, 292] width 18 height 13
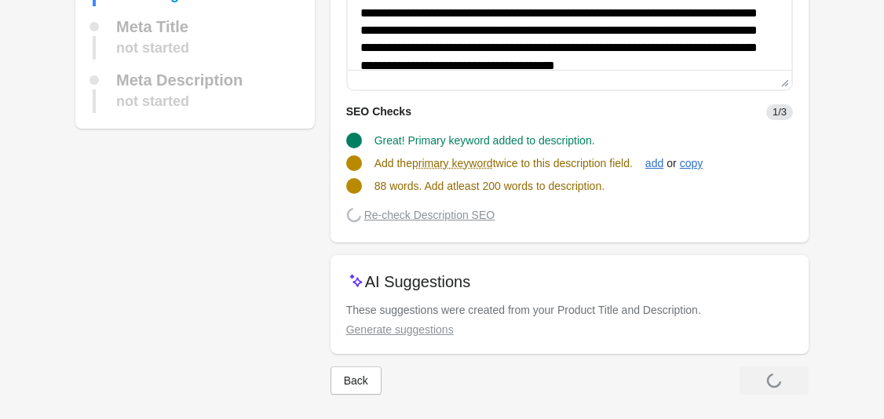
scroll to position [236, 0]
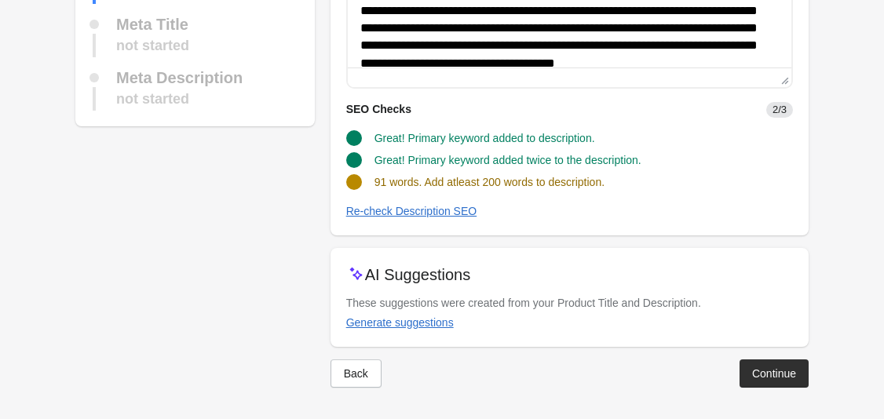
click at [657, 157] on div "Great! Primary keyword added twice to the description." at bounding box center [563, 154] width 459 height 28
click at [432, 324] on div "Generate suggestions" at bounding box center [400, 322] width 108 height 13
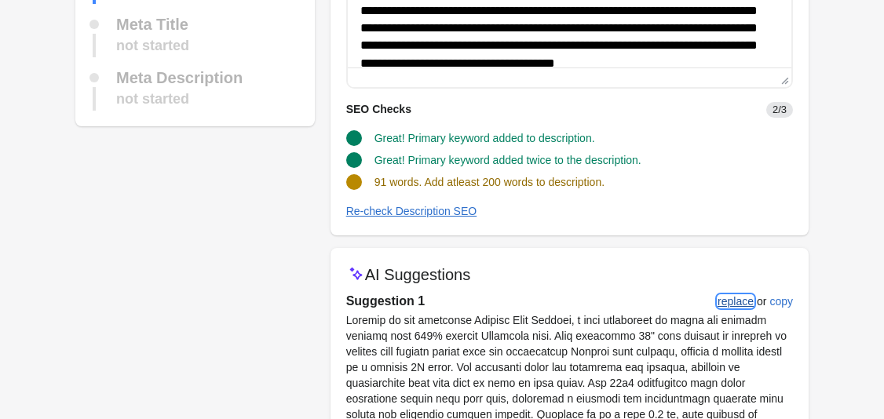
click at [747, 303] on div "replace" at bounding box center [735, 301] width 36 height 13
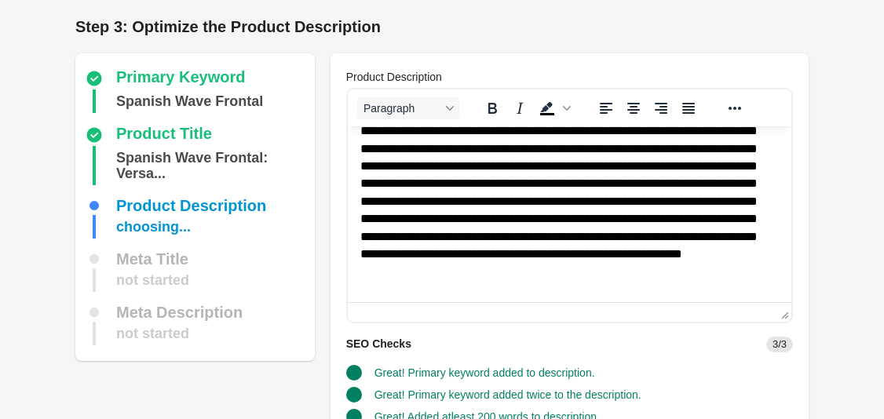
scroll to position [216, 0]
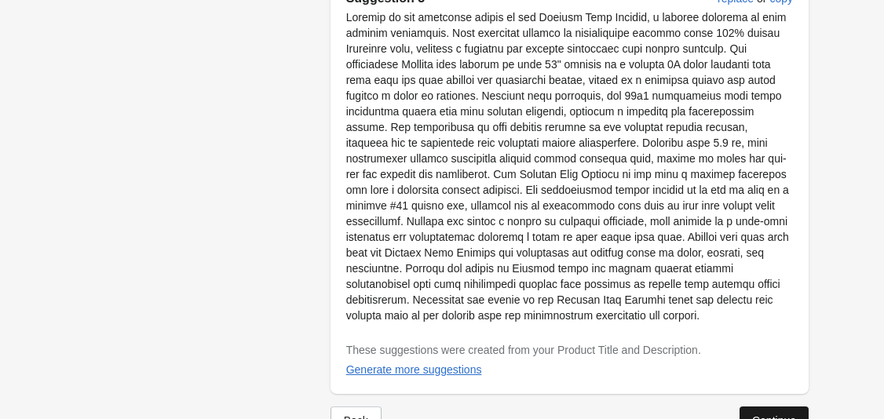
click at [742, 407] on button "Continue" at bounding box center [773, 421] width 69 height 28
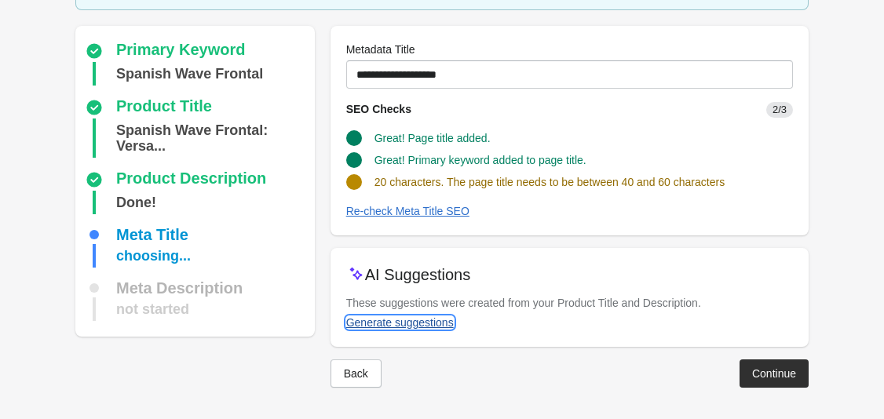
click at [418, 322] on div "Generate suggestions" at bounding box center [400, 322] width 108 height 13
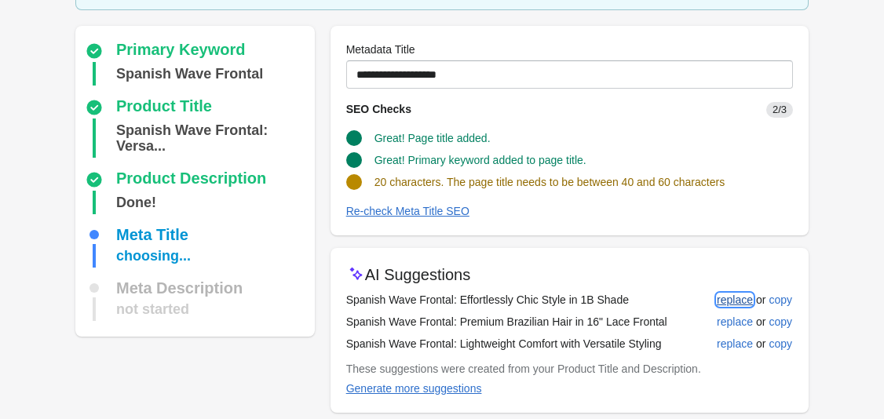
click at [731, 298] on div "replace" at bounding box center [735, 300] width 36 height 13
type input "**********"
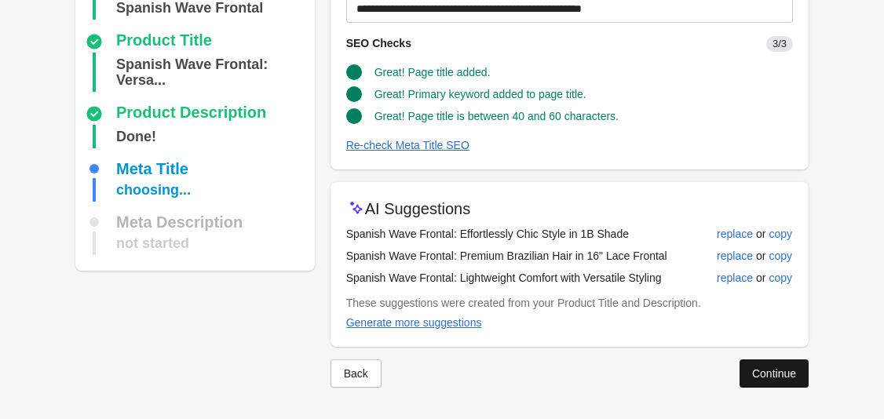
click at [768, 367] on div "Continue" at bounding box center [774, 373] width 44 height 13
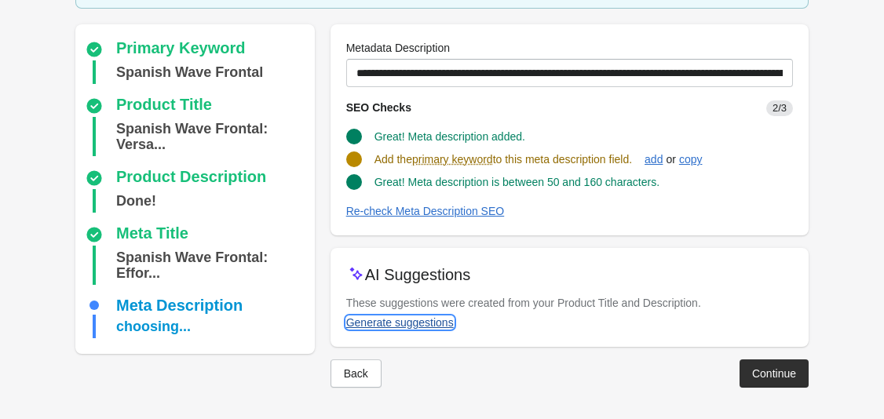
click at [425, 326] on div "Generate suggestions" at bounding box center [400, 322] width 108 height 13
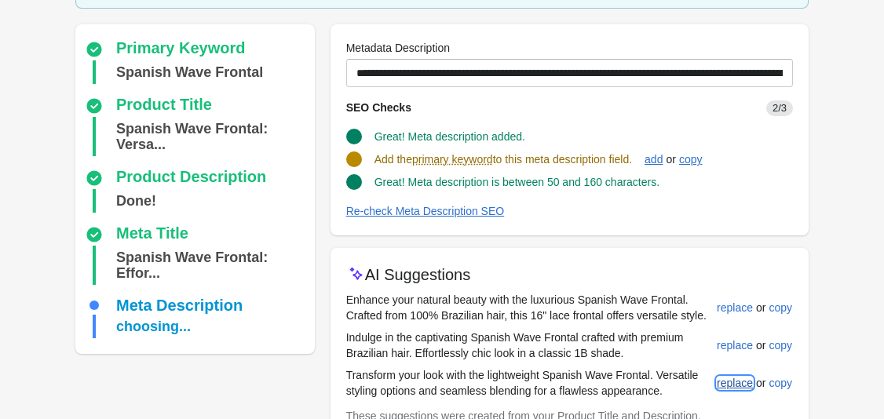
click at [730, 379] on div "replace" at bounding box center [735, 383] width 36 height 13
type input "**********"
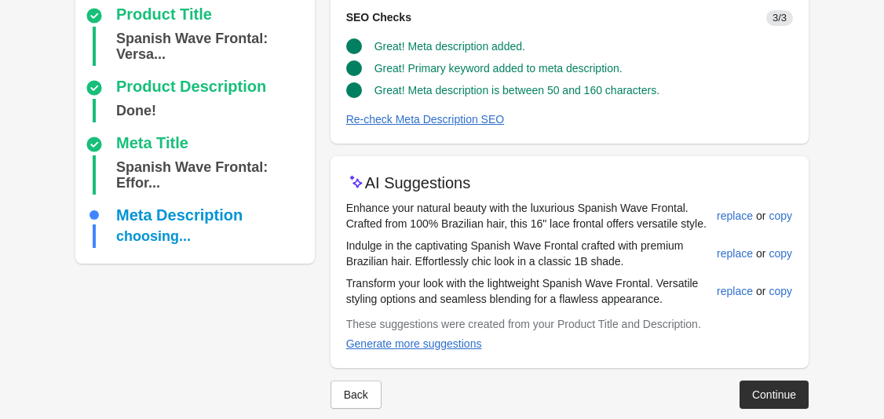
scroll to position [232, 0]
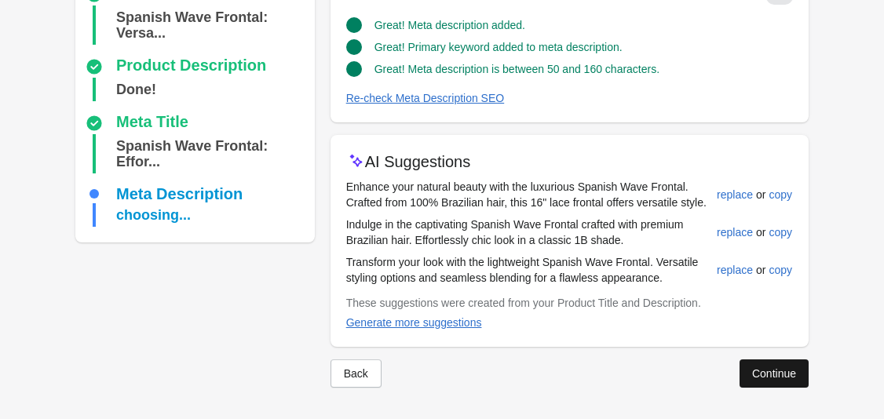
click at [764, 385] on button "Continue" at bounding box center [773, 373] width 69 height 28
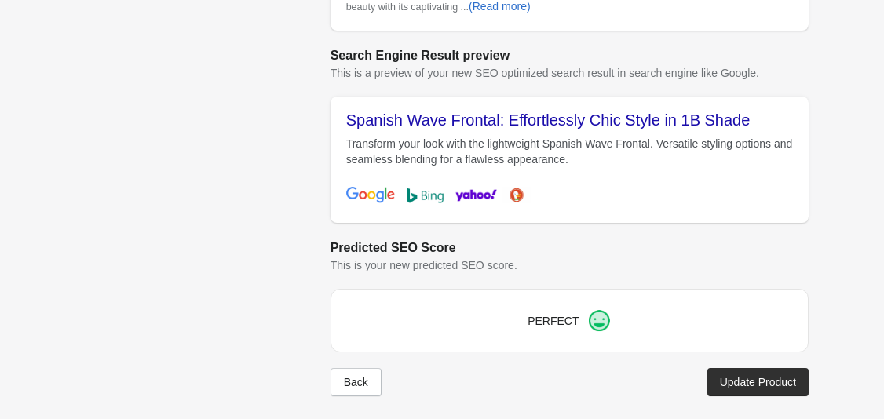
scroll to position [676, 0]
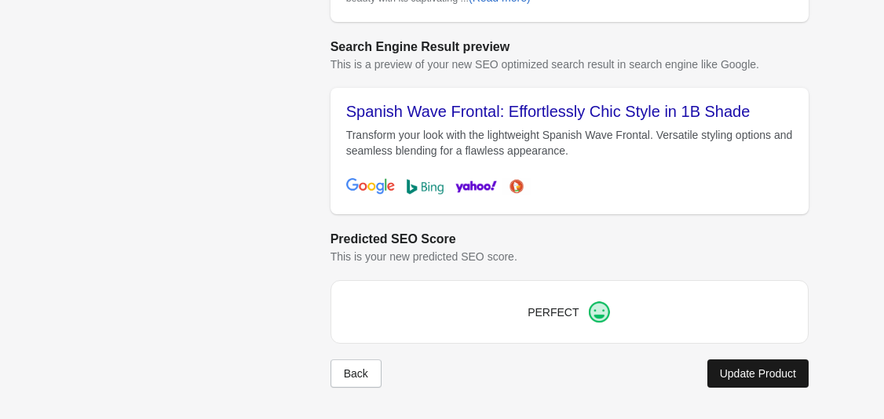
click at [742, 377] on div "Update Product" at bounding box center [758, 373] width 76 height 13
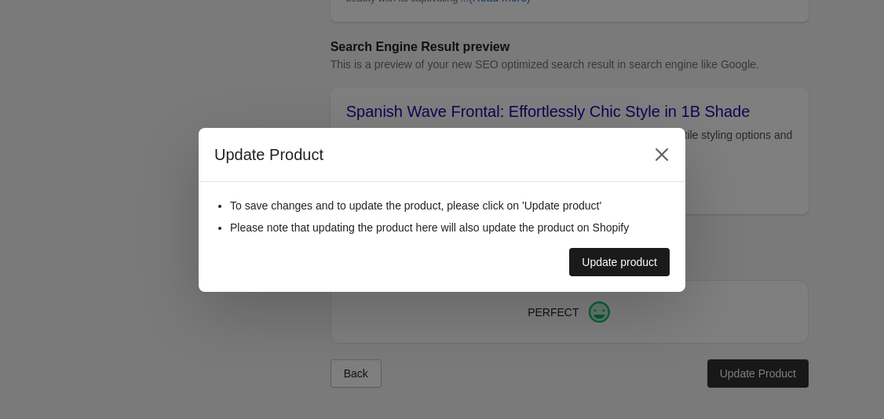
click at [624, 265] on div "Update product" at bounding box center [619, 262] width 75 height 13
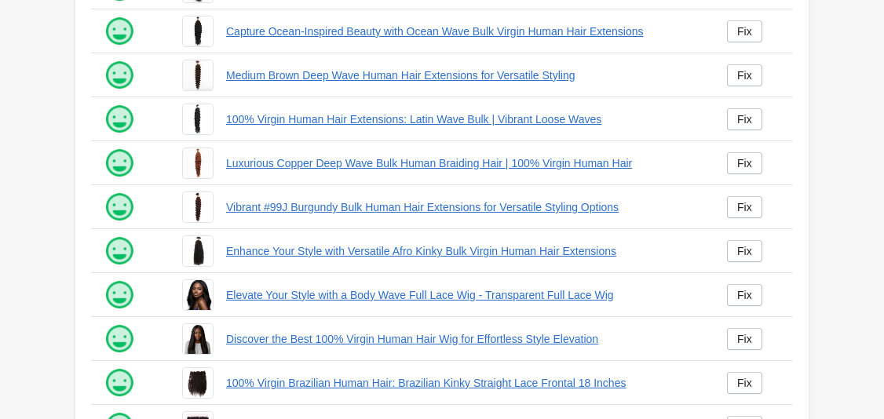
scroll to position [447, 0]
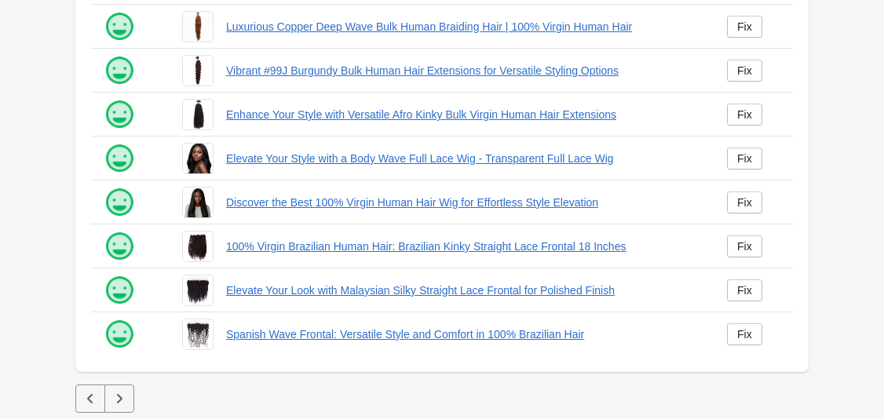
click at [122, 403] on icon "button" at bounding box center [119, 399] width 16 height 16
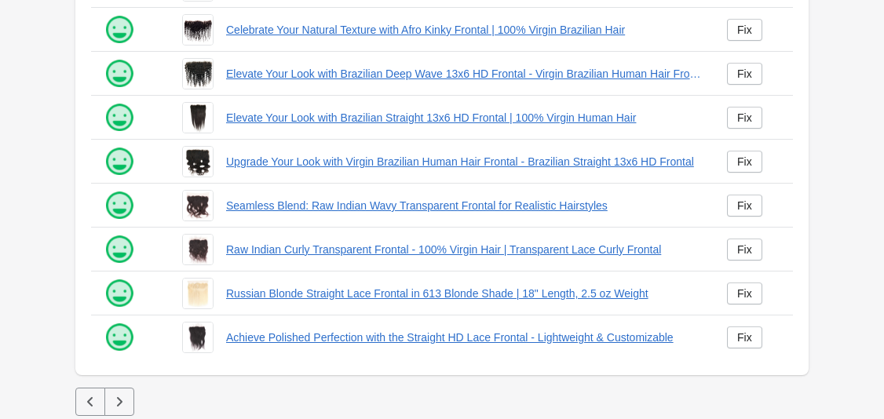
scroll to position [447, 0]
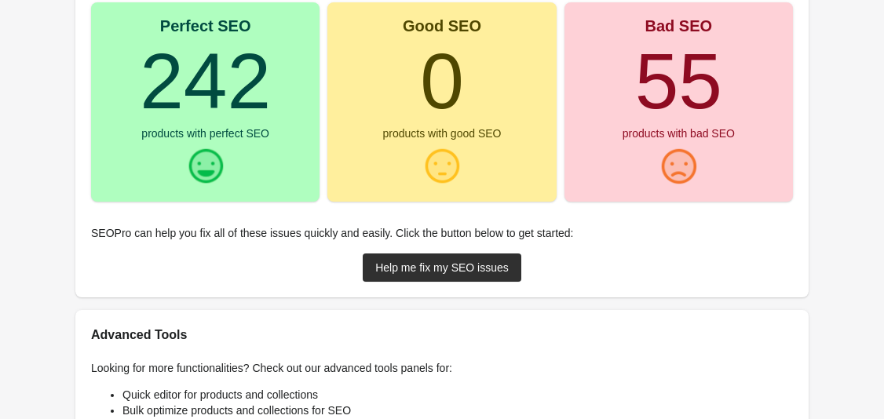
scroll to position [221, 0]
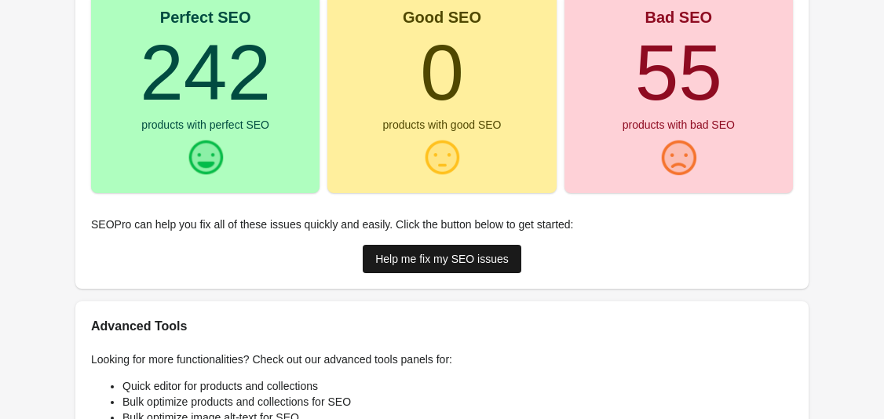
click at [423, 257] on div "Help me fix my SEO issues" at bounding box center [441, 259] width 133 height 13
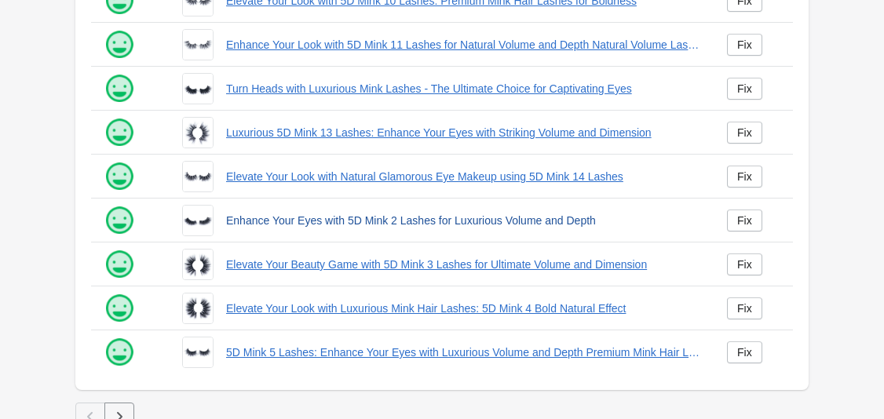
scroll to position [447, 0]
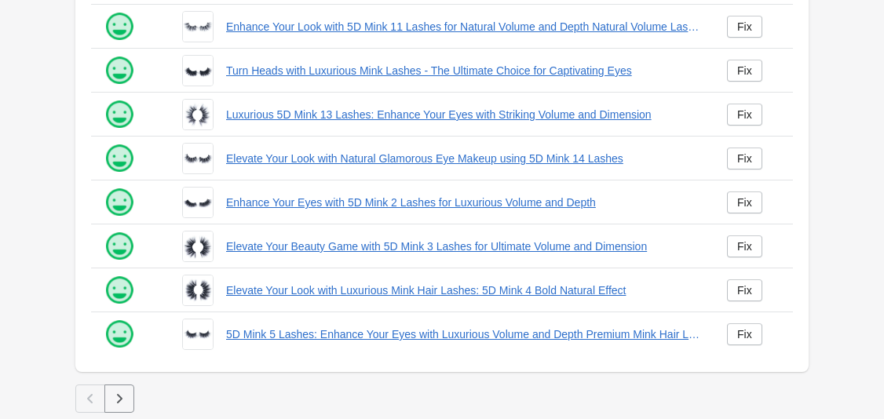
click at [129, 392] on button "button" at bounding box center [119, 399] width 30 height 28
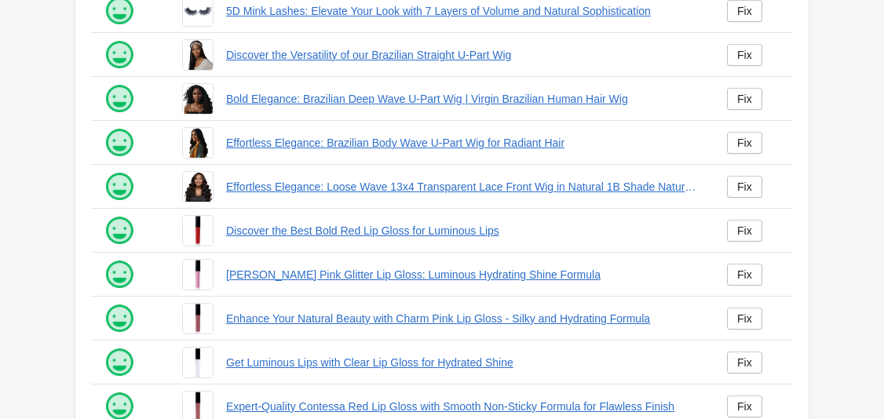
scroll to position [447, 0]
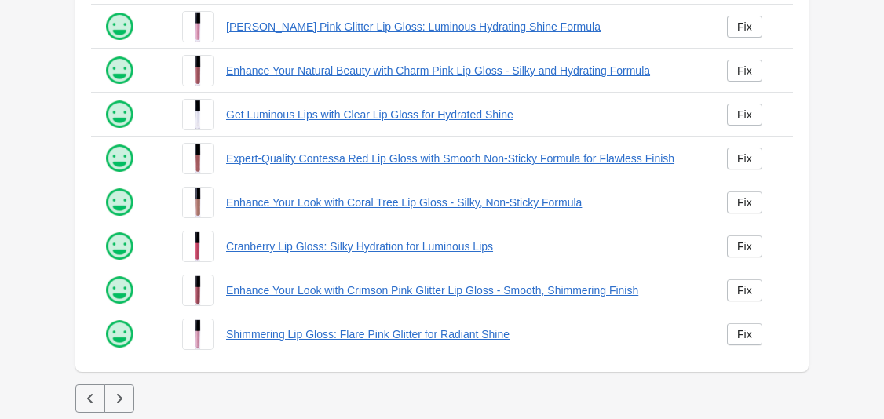
click at [122, 391] on icon "button" at bounding box center [119, 399] width 16 height 16
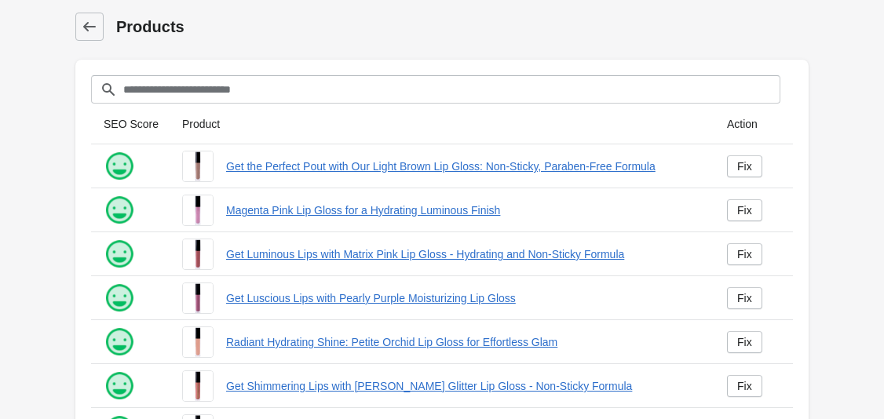
scroll to position [447, 0]
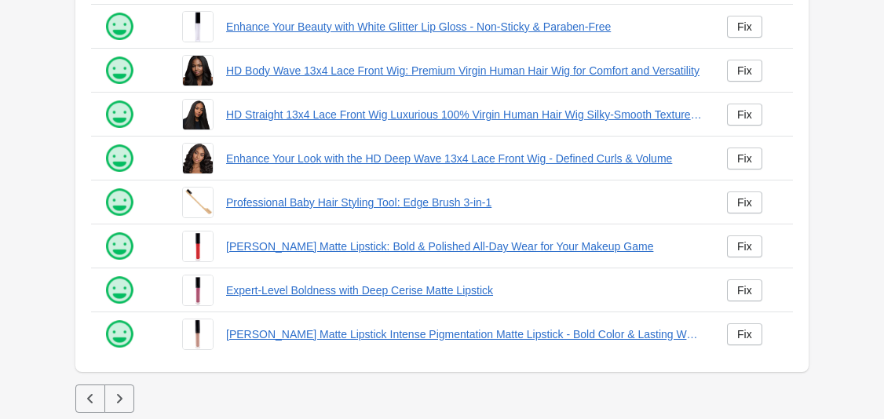
click at [128, 393] on button "button" at bounding box center [119, 399] width 30 height 28
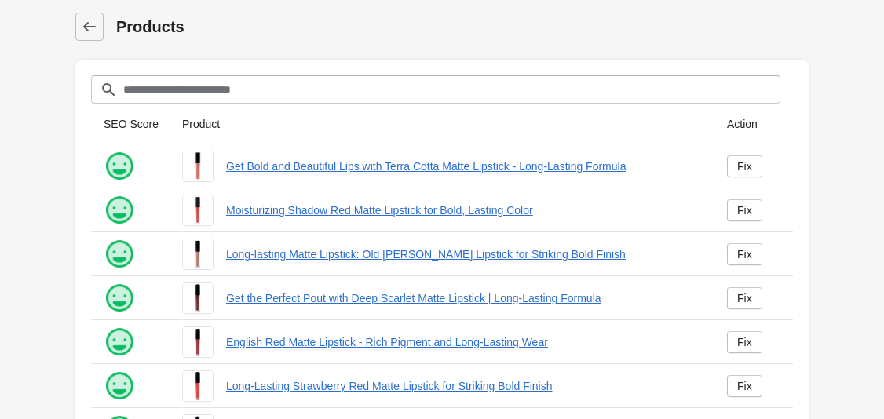
scroll to position [447, 0]
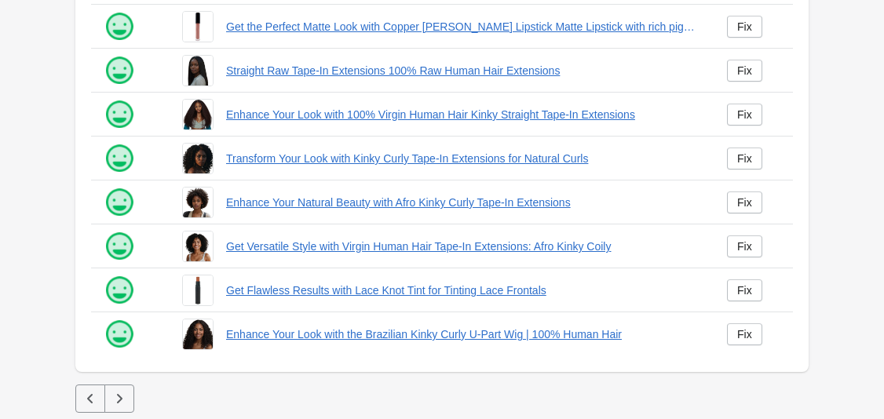
click at [124, 394] on icon "button" at bounding box center [119, 399] width 16 height 16
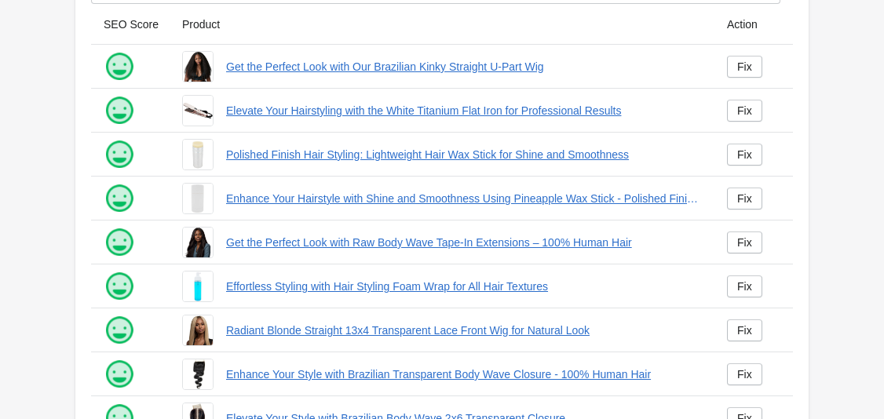
scroll to position [447, 0]
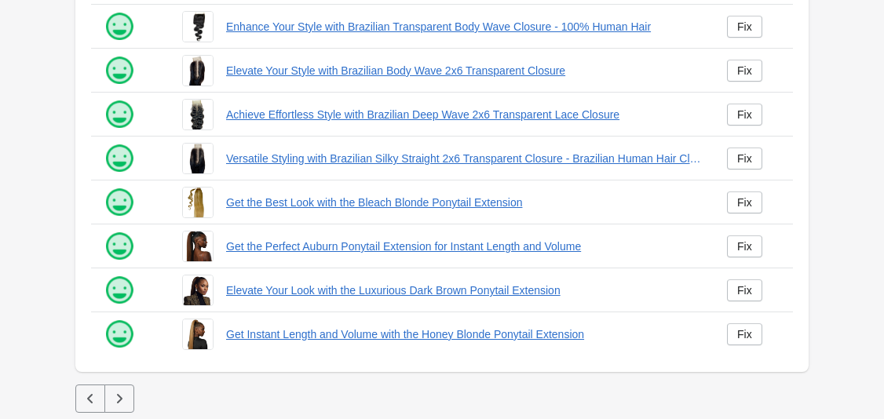
click at [119, 392] on icon "button" at bounding box center [119, 399] width 16 height 16
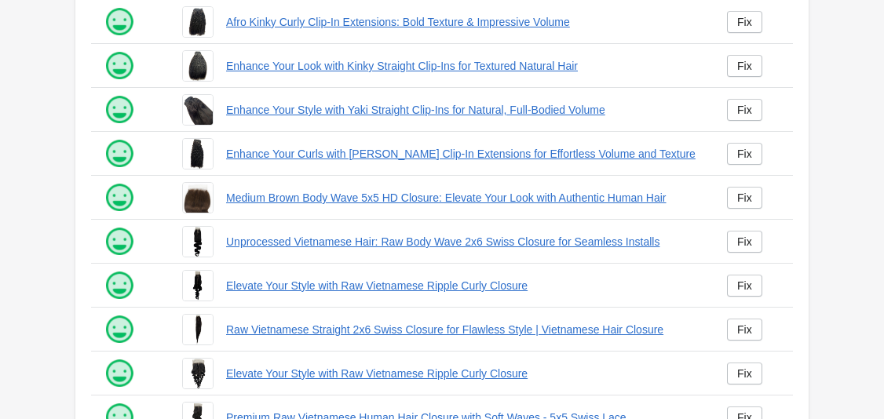
scroll to position [447, 0]
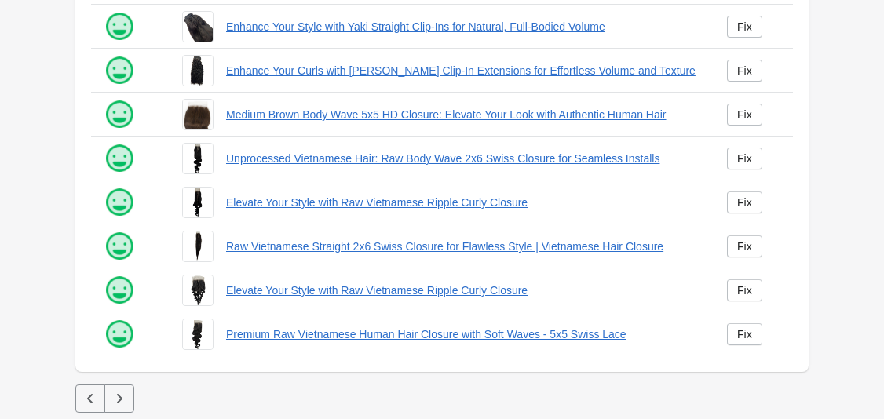
click at [129, 388] on button "button" at bounding box center [119, 399] width 30 height 28
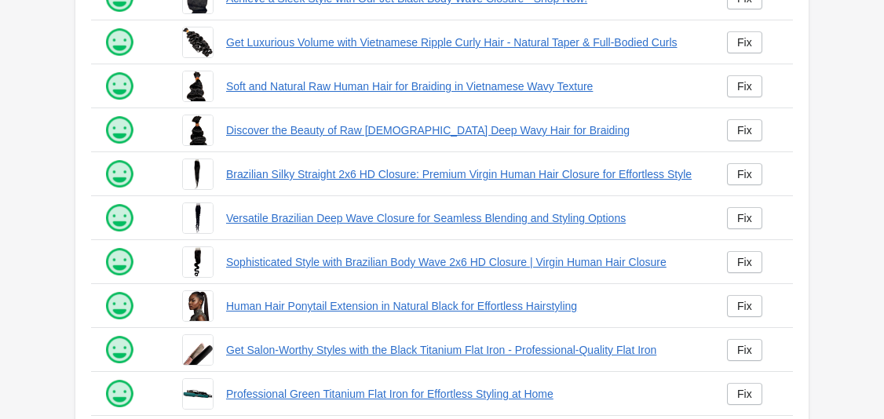
scroll to position [447, 0]
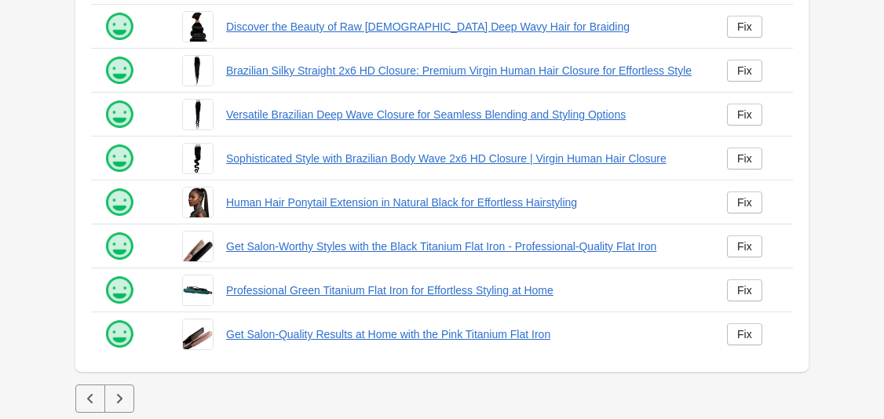
click at [117, 400] on icon "button" at bounding box center [119, 399] width 16 height 16
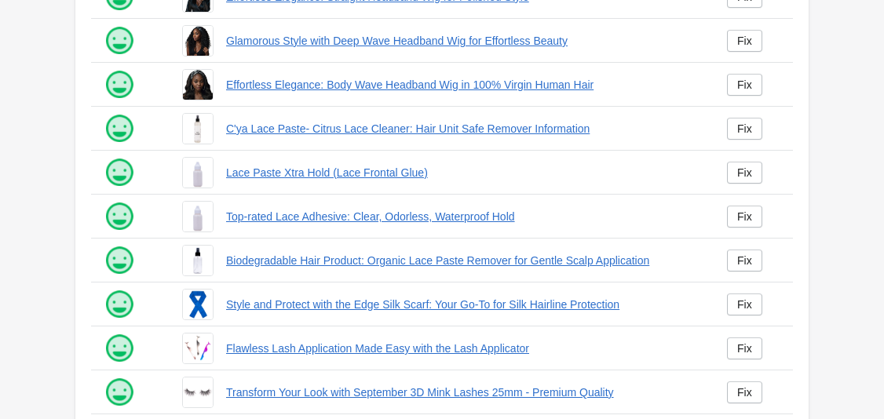
scroll to position [447, 0]
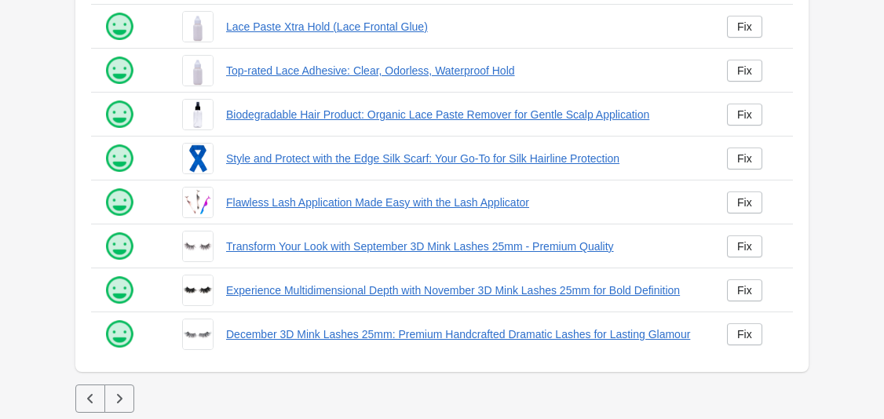
click at [115, 392] on icon "button" at bounding box center [119, 399] width 16 height 16
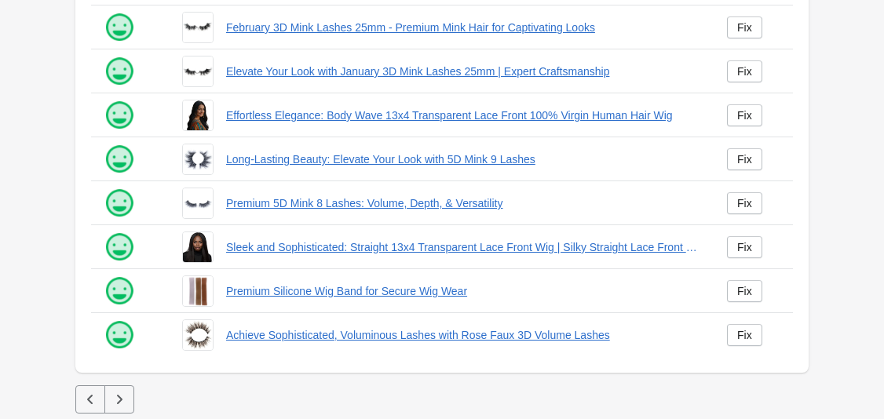
scroll to position [447, 0]
click at [116, 398] on icon "button" at bounding box center [119, 399] width 16 height 16
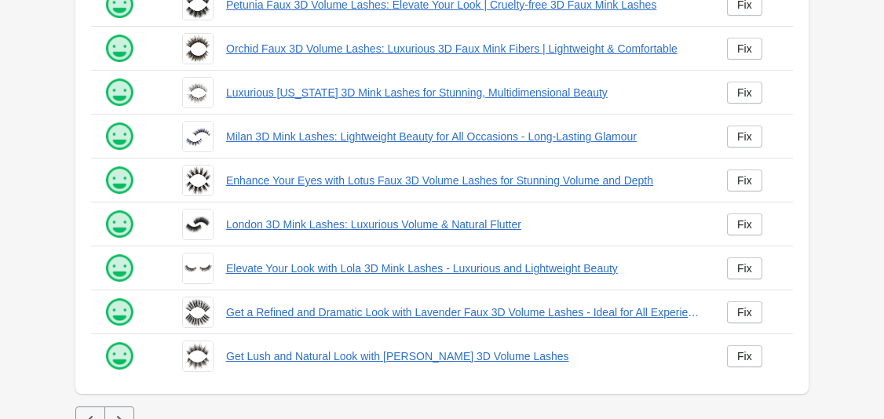
scroll to position [447, 0]
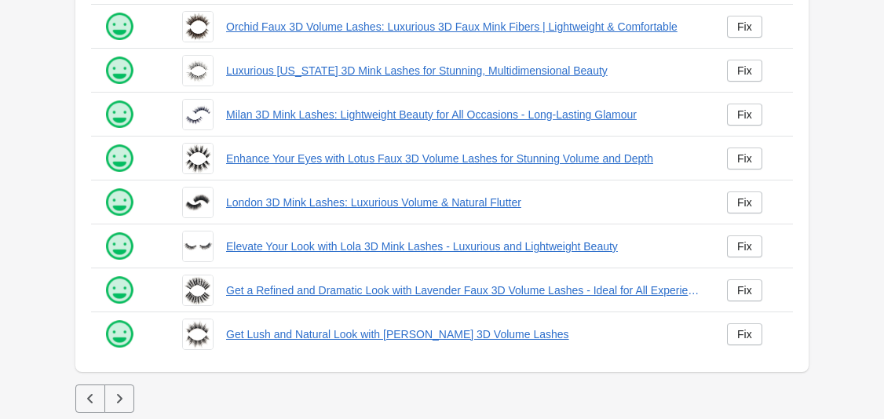
click at [116, 394] on icon "button" at bounding box center [119, 399] width 16 height 16
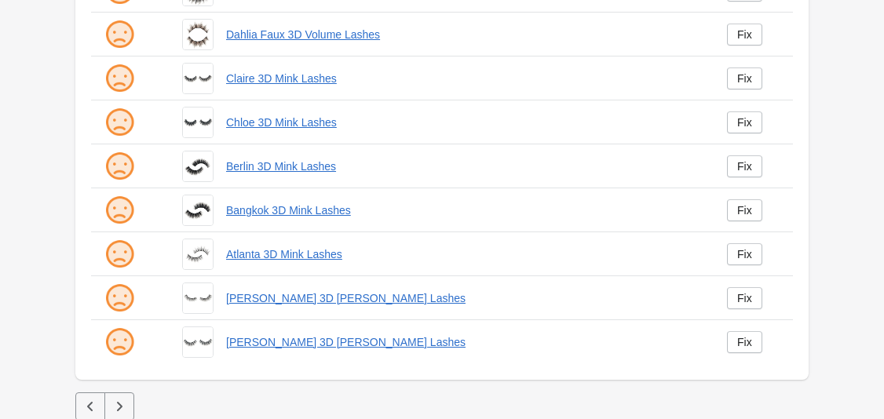
scroll to position [447, 0]
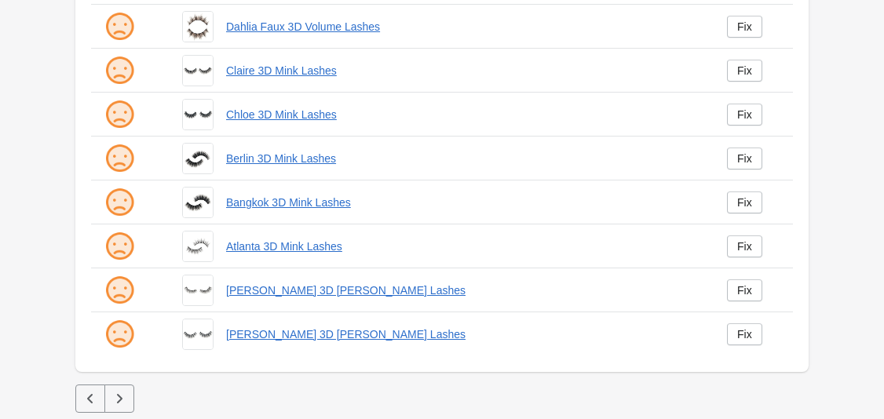
click at [118, 393] on icon "button" at bounding box center [119, 399] width 16 height 16
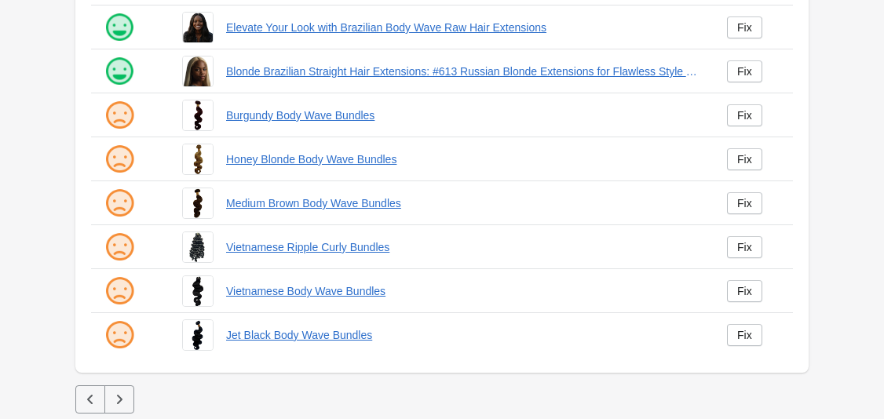
scroll to position [447, 0]
click at [120, 392] on icon "button" at bounding box center [119, 399] width 16 height 16
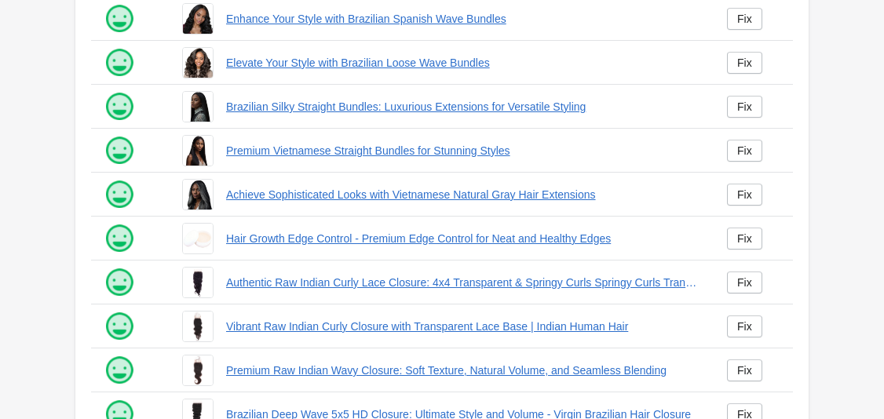
scroll to position [447, 0]
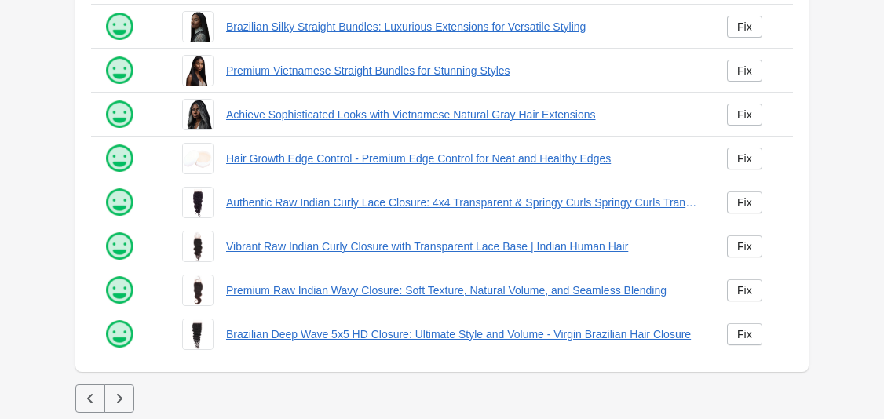
click at [119, 397] on icon "button" at bounding box center [119, 398] width 5 height 9
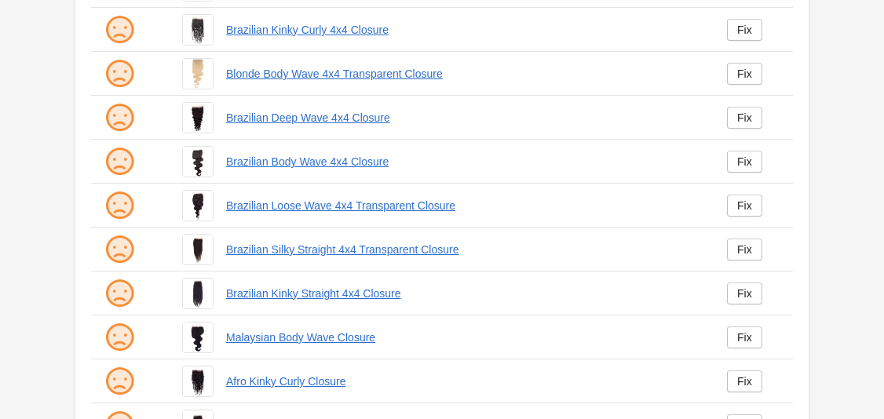
scroll to position [447, 0]
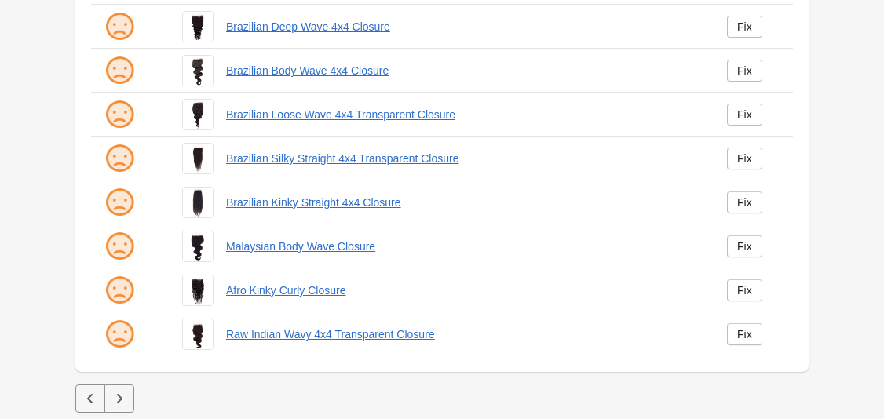
click at [113, 403] on icon "button" at bounding box center [119, 399] width 16 height 16
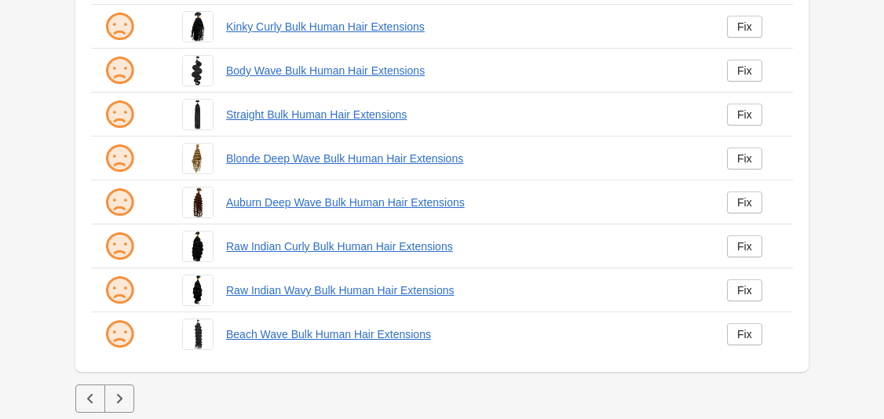
click at [116, 398] on icon "button" at bounding box center [119, 399] width 16 height 16
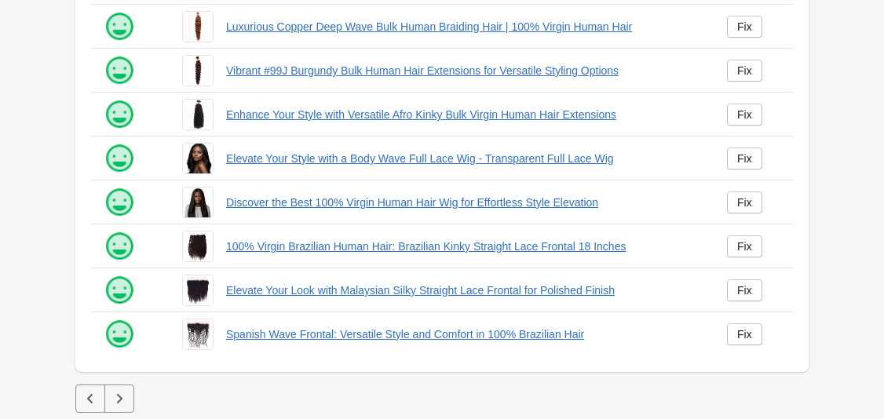
click at [109, 403] on button "button" at bounding box center [119, 399] width 30 height 28
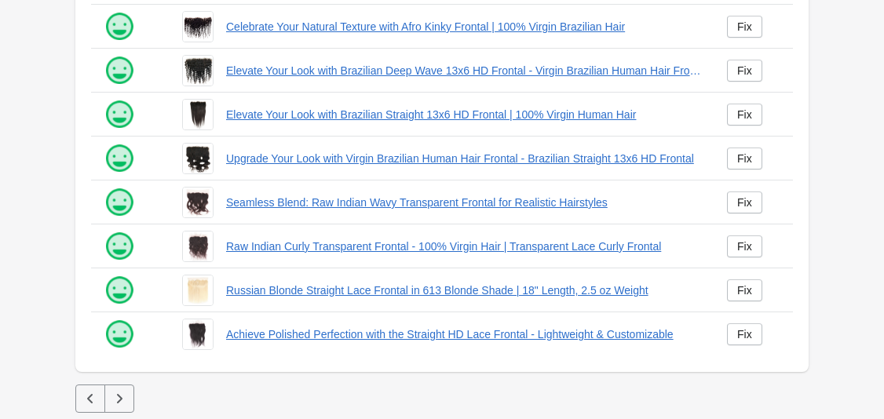
click at [93, 401] on icon "button" at bounding box center [90, 399] width 16 height 16
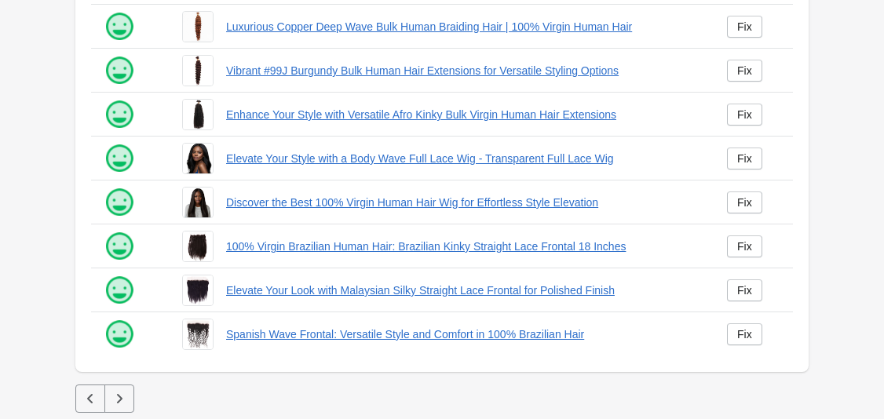
click at [86, 393] on icon "button" at bounding box center [90, 399] width 16 height 16
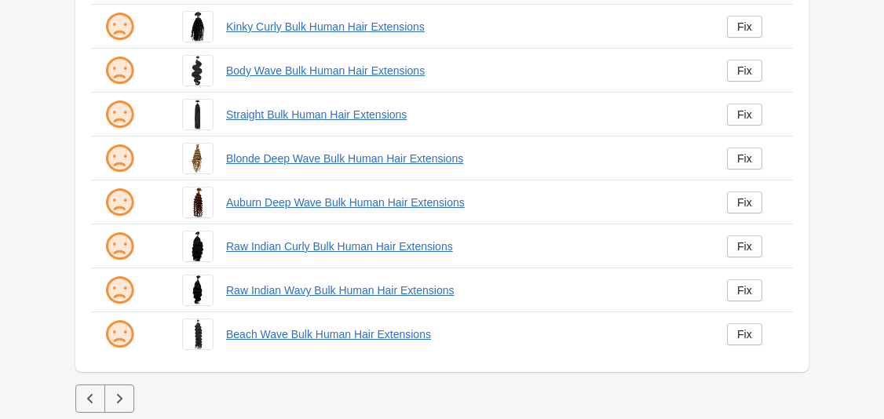
click at [99, 402] on button "button" at bounding box center [90, 399] width 30 height 28
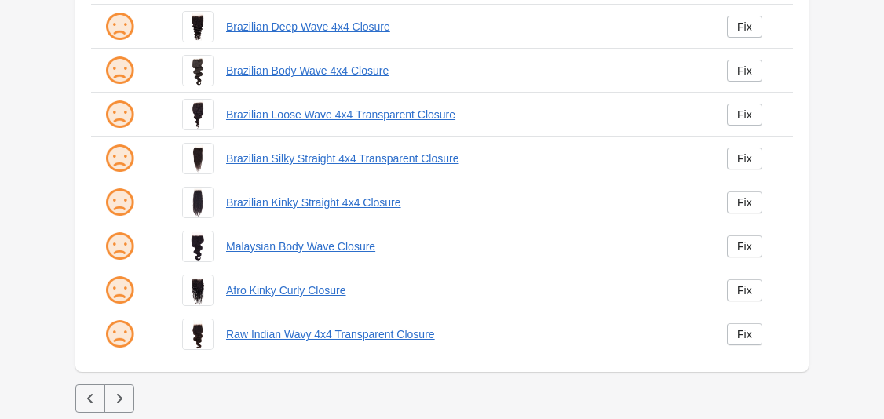
click at [89, 399] on icon "button" at bounding box center [89, 398] width 5 height 9
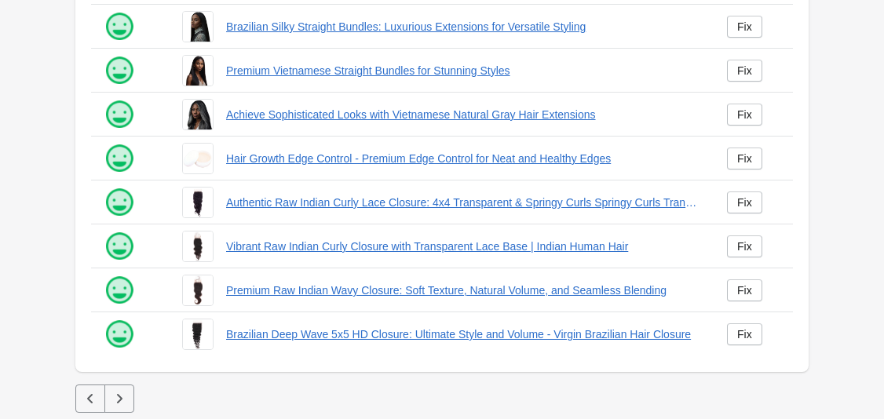
click at [95, 399] on icon "button" at bounding box center [90, 399] width 16 height 16
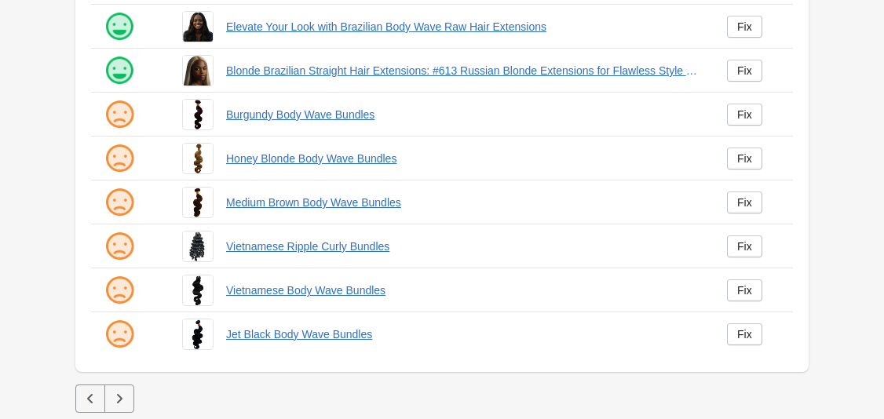
click at [81, 404] on button "button" at bounding box center [90, 399] width 30 height 28
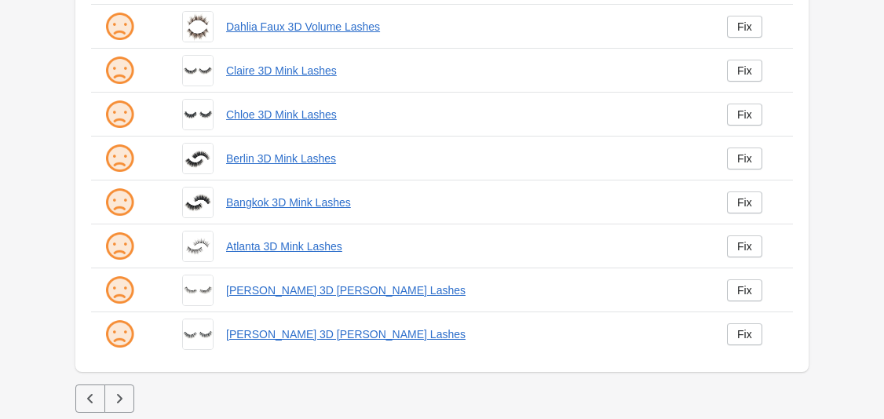
click at [122, 405] on icon "button" at bounding box center [119, 399] width 16 height 16
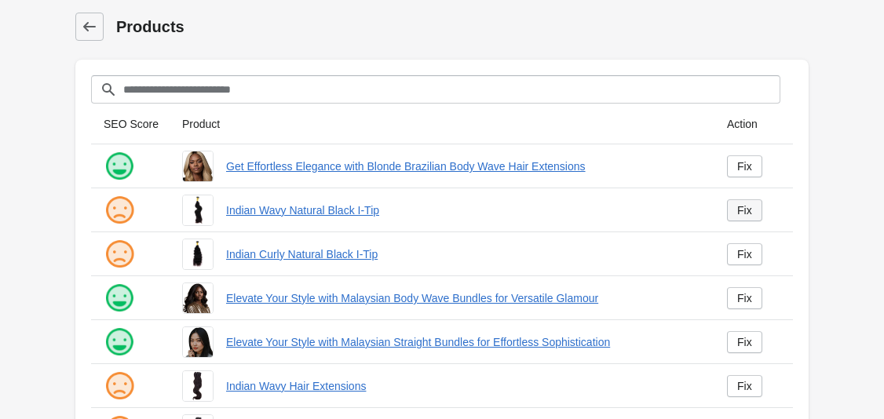
click at [743, 212] on div "Fix" at bounding box center [744, 210] width 15 height 13
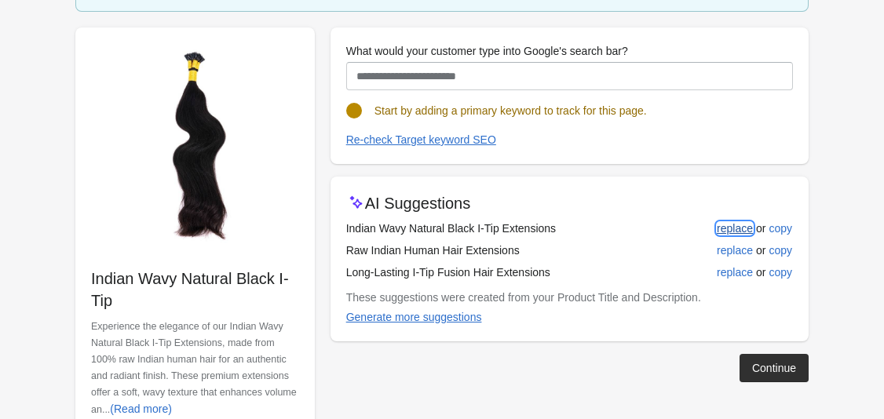
click at [746, 224] on div "replace" at bounding box center [735, 228] width 36 height 13
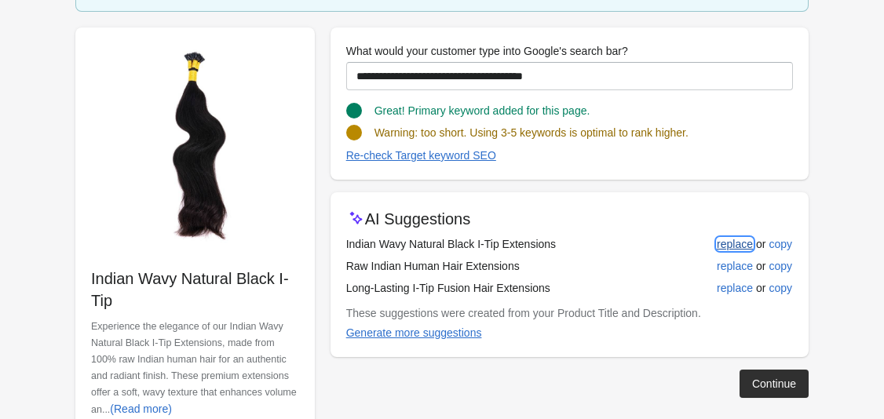
click at [733, 243] on div "replace" at bounding box center [735, 244] width 36 height 13
click at [732, 268] on div "replace" at bounding box center [735, 266] width 36 height 13
type input "**********"
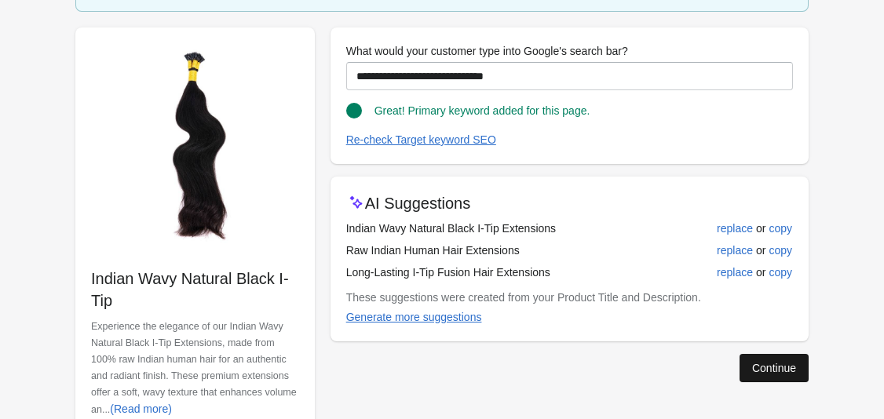
click at [752, 362] on div "Continue" at bounding box center [774, 368] width 44 height 13
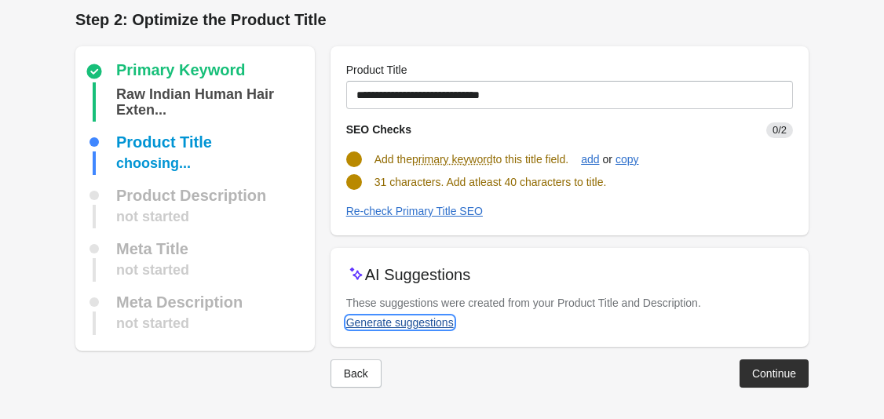
click at [429, 323] on div "Generate suggestions" at bounding box center [400, 322] width 108 height 13
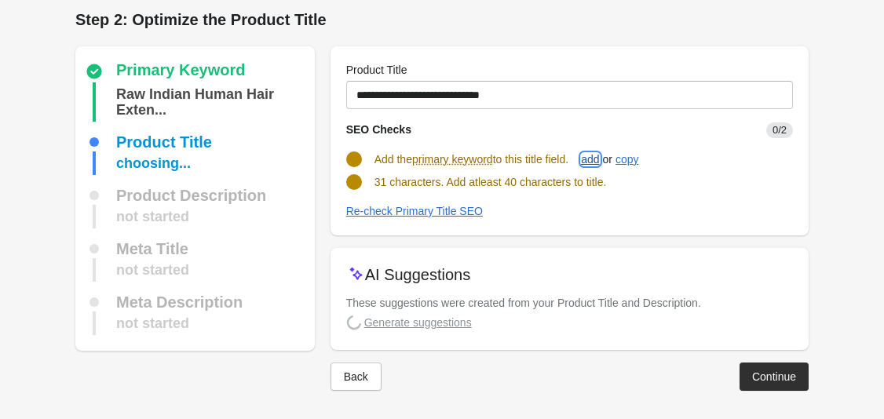
click at [599, 159] on div "add" at bounding box center [590, 159] width 18 height 13
type input "**********"
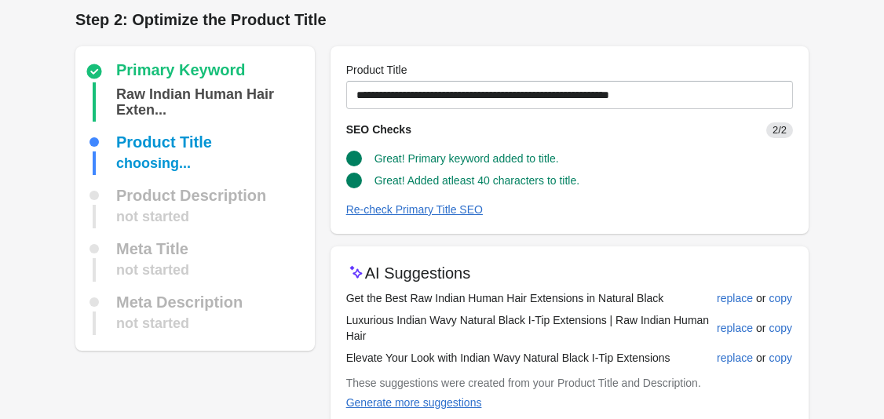
scroll to position [87, 0]
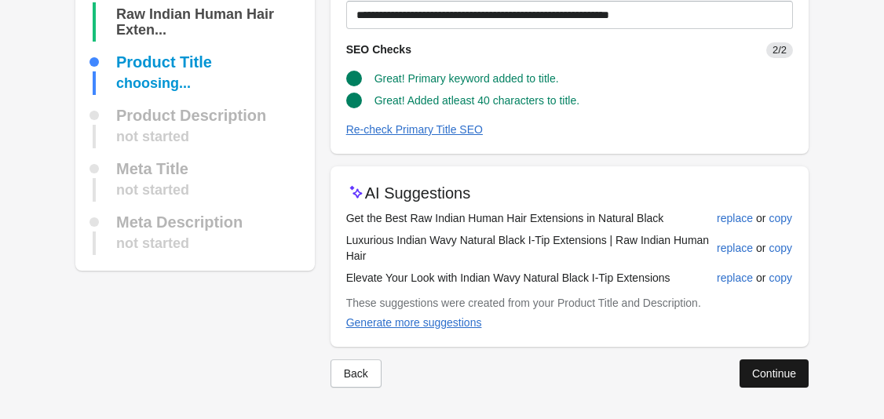
click at [782, 369] on div "Continue" at bounding box center [774, 373] width 44 height 13
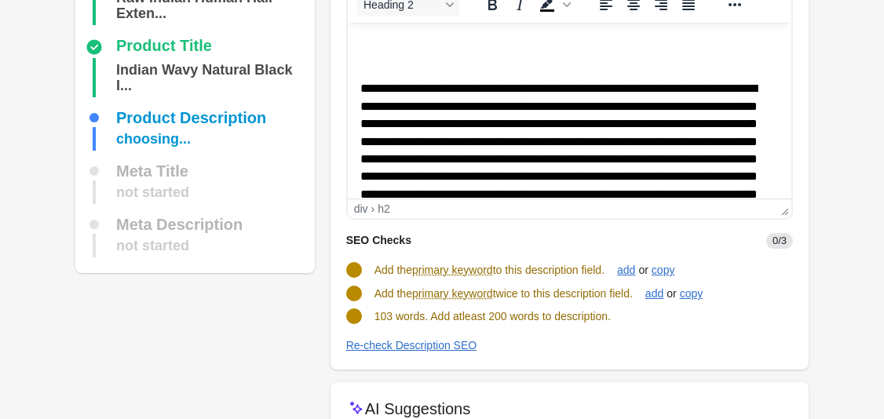
scroll to position [104, 0]
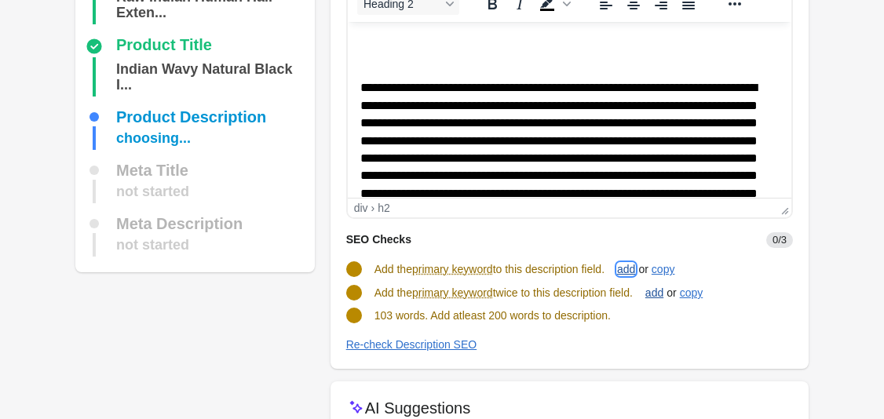
drag, startPoint x: 634, startPoint y: 273, endPoint x: 658, endPoint y: 288, distance: 28.5
click at [635, 273] on div "add" at bounding box center [626, 269] width 18 height 13
click at [663, 297] on div "add" at bounding box center [654, 292] width 18 height 13
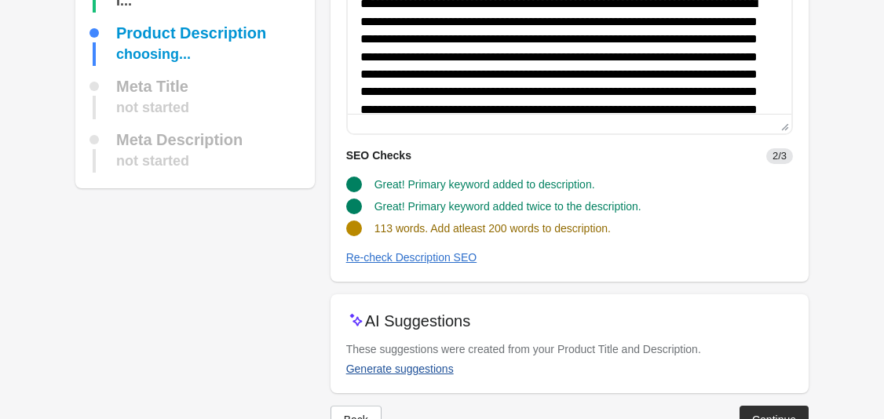
scroll to position [189, 0]
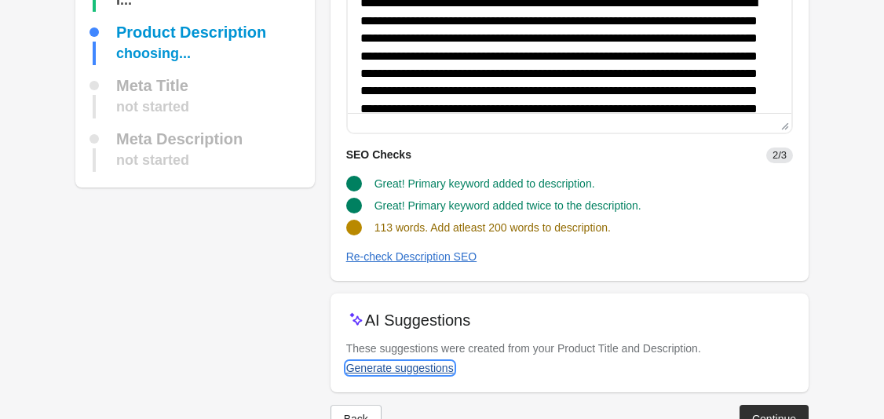
click at [427, 365] on div "Generate suggestions" at bounding box center [400, 368] width 108 height 13
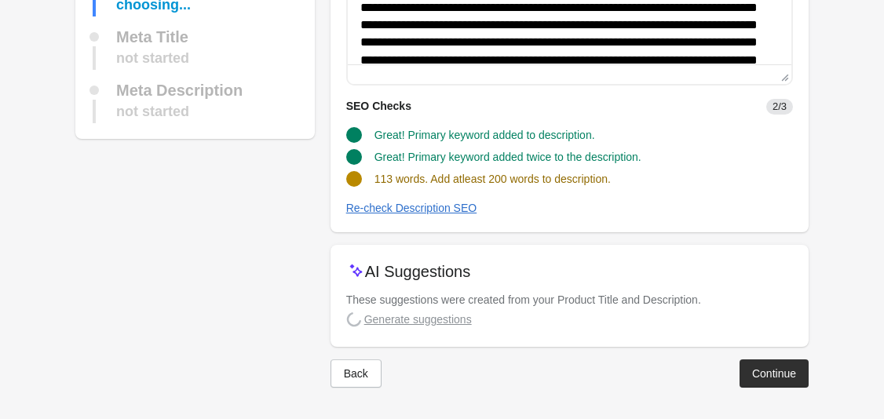
scroll to position [235, 0]
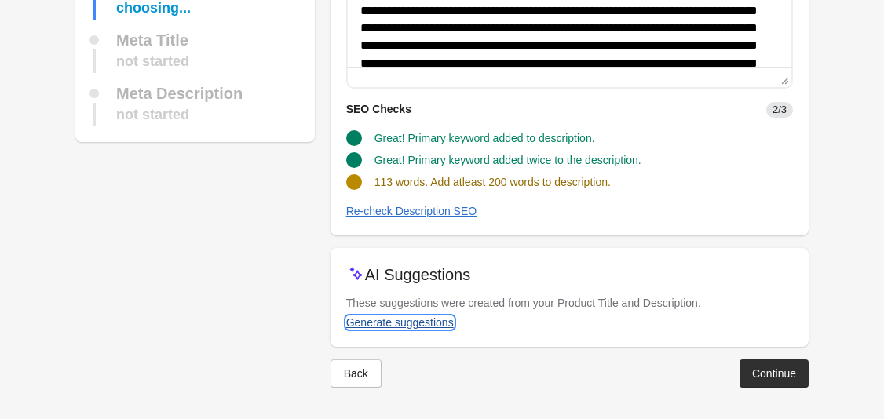
click at [418, 314] on button "Generate suggestions" at bounding box center [400, 322] width 120 height 28
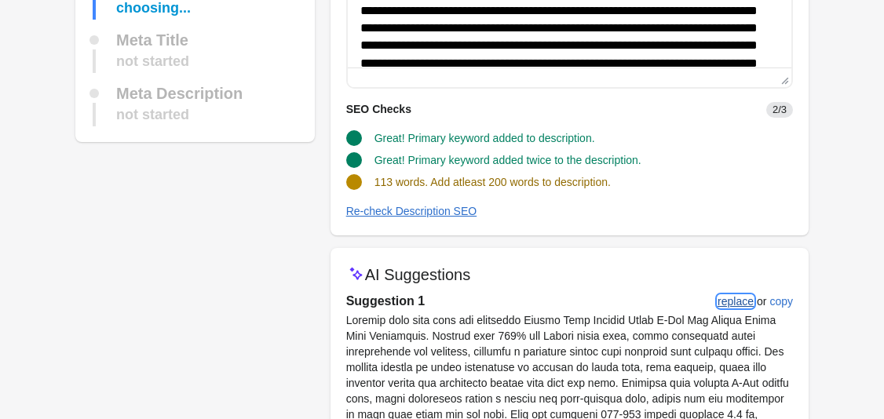
click at [739, 315] on button "replace" at bounding box center [735, 301] width 49 height 28
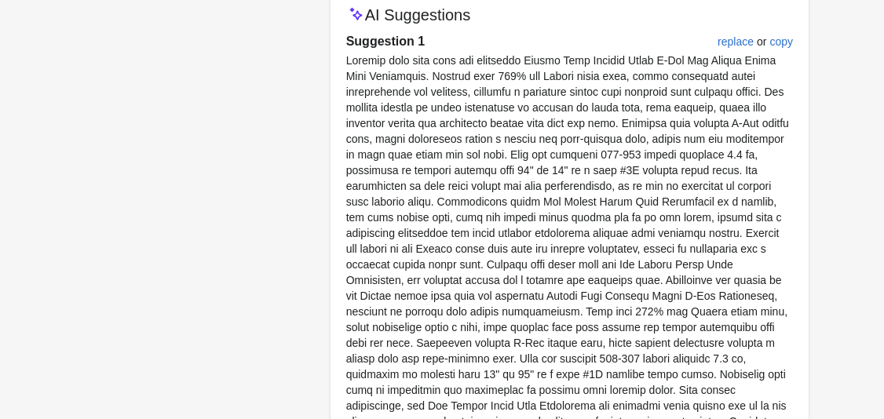
scroll to position [509, 0]
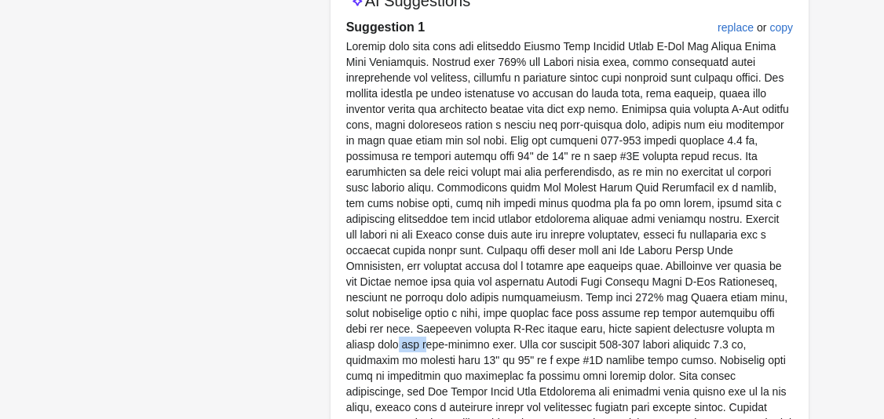
click at [494, 330] on p at bounding box center [569, 242] width 447 height 408
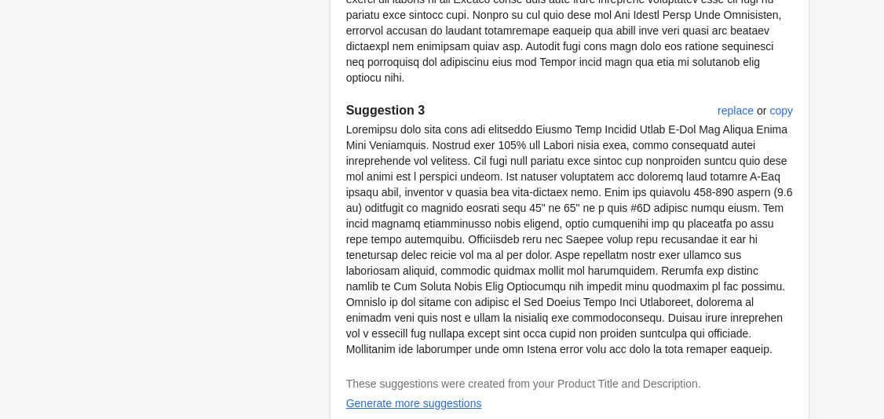
scroll to position [1238, 0]
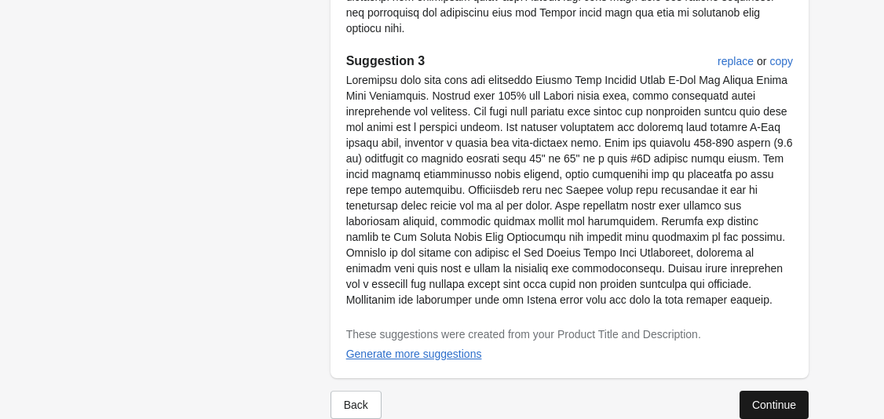
click at [764, 399] on div "Continue" at bounding box center [774, 405] width 44 height 13
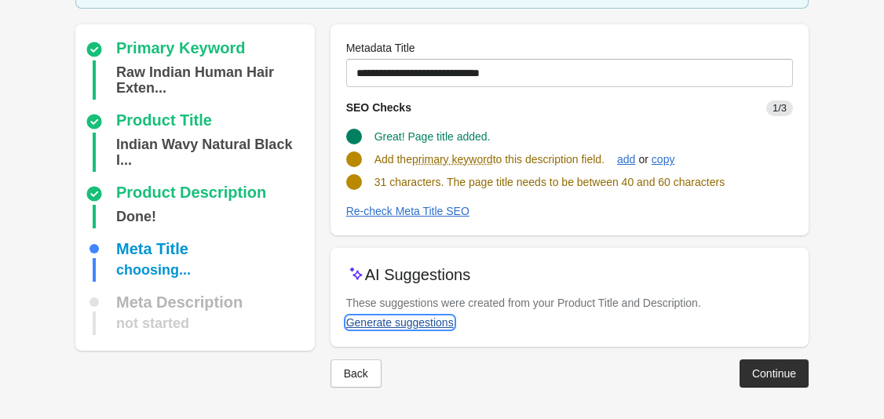
click at [415, 326] on div "Generate suggestions" at bounding box center [400, 322] width 108 height 13
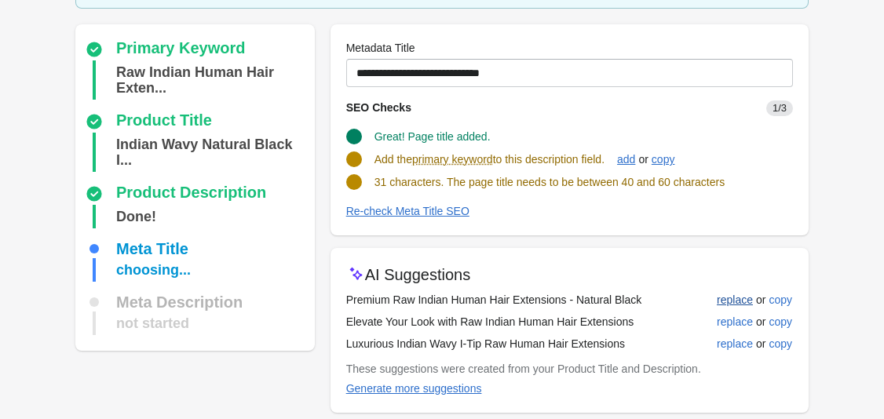
drag, startPoint x: 746, startPoint y: 279, endPoint x: 756, endPoint y: 290, distance: 15.0
click at [749, 283] on div "AI Suggestions" at bounding box center [569, 275] width 447 height 22
click at [737, 302] on div "replace" at bounding box center [735, 300] width 36 height 13
type input "**********"
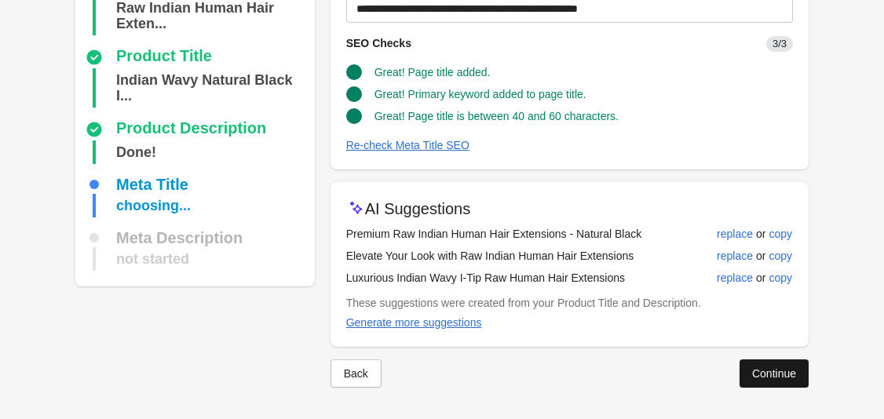
click at [774, 373] on div "Continue" at bounding box center [774, 373] width 44 height 13
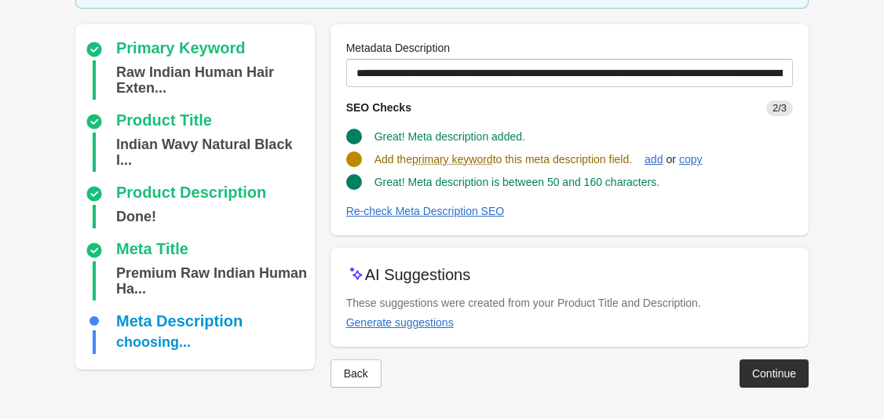
scroll to position [120, 0]
click at [393, 329] on button "Generate suggestions" at bounding box center [400, 322] width 120 height 28
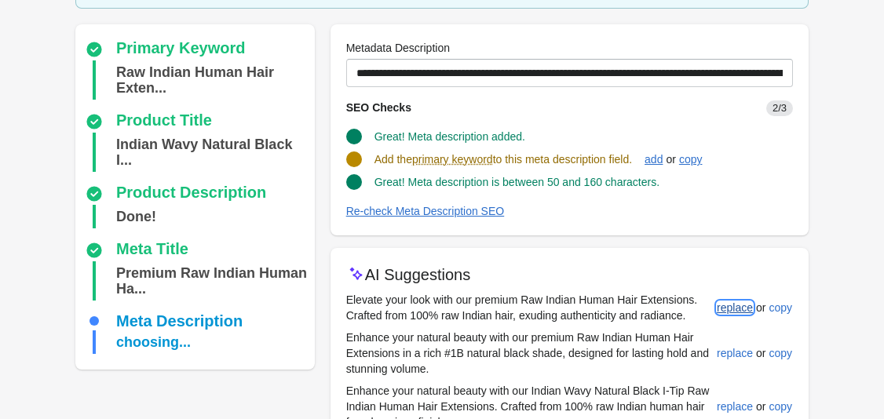
click at [736, 309] on div "replace" at bounding box center [735, 307] width 36 height 13
type input "**********"
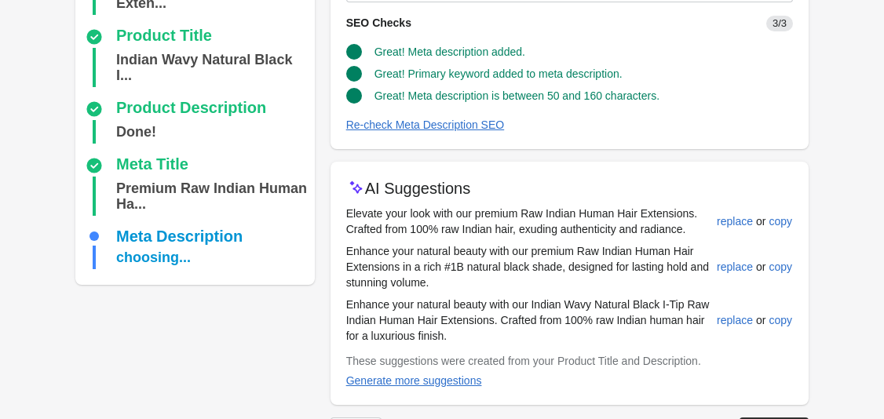
scroll to position [263, 0]
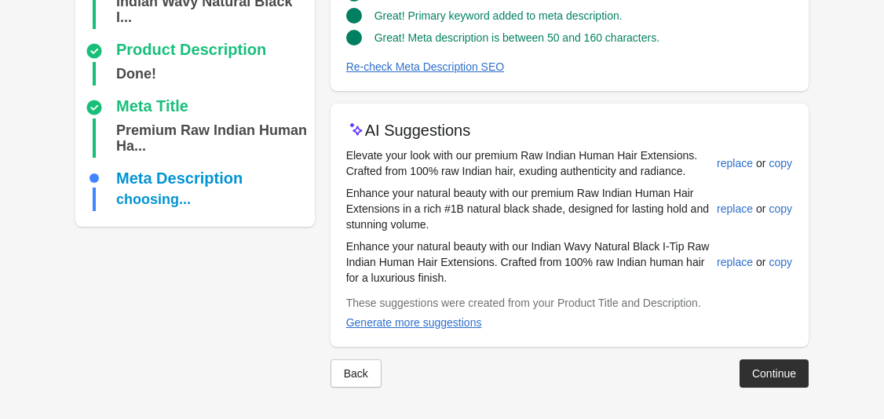
click at [799, 393] on div at bounding box center [441, 400] width 733 height 25
click at [797, 363] on button "Continue" at bounding box center [773, 373] width 69 height 28
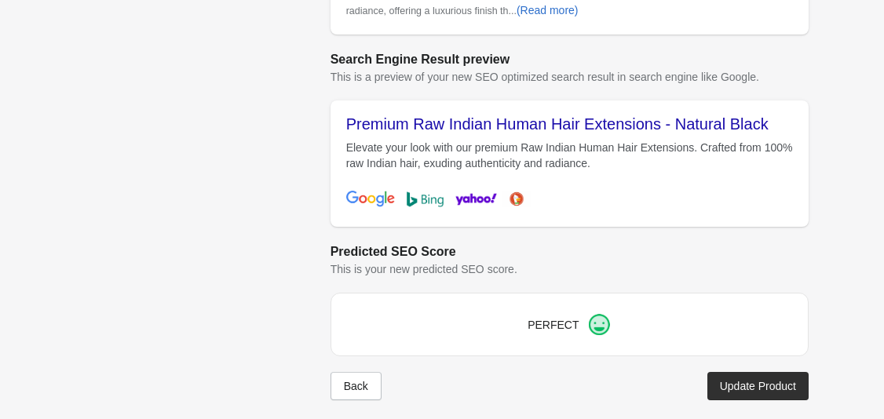
scroll to position [669, 0]
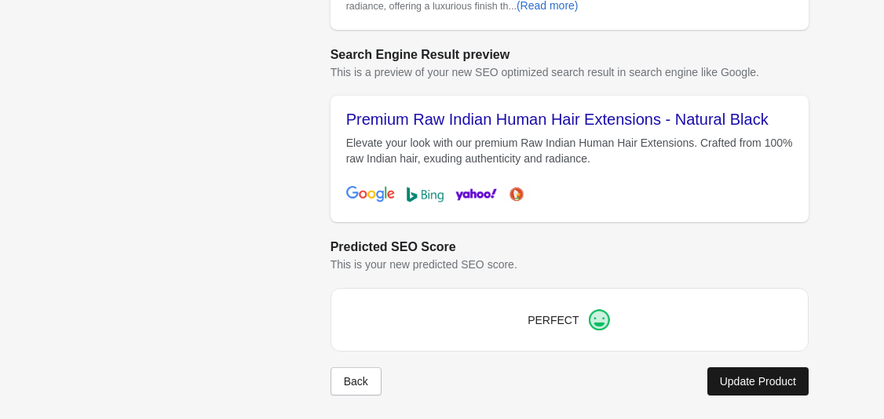
click at [741, 380] on div "Update Product" at bounding box center [758, 381] width 76 height 13
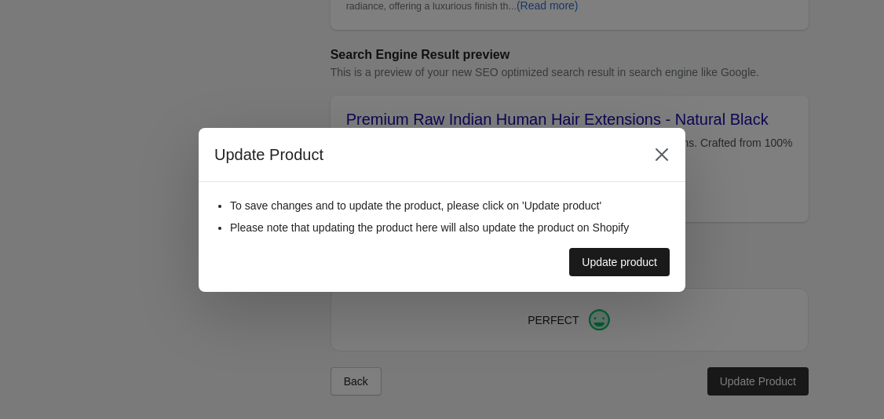
click at [640, 265] on div "Update product" at bounding box center [619, 262] width 75 height 13
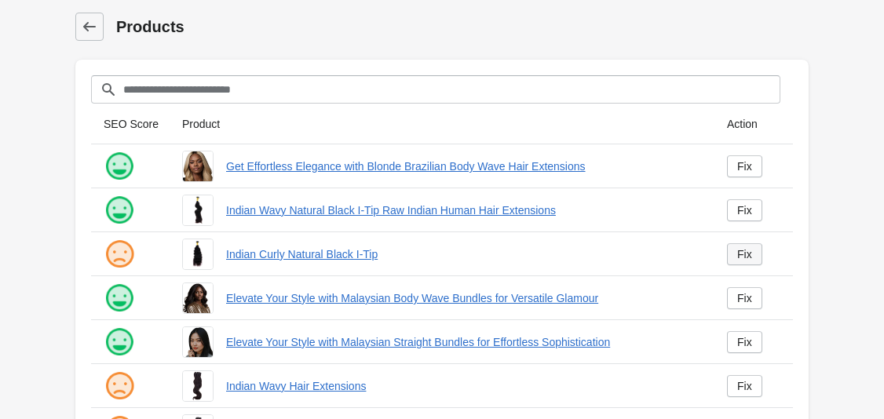
click at [754, 257] on link "Fix" at bounding box center [744, 254] width 35 height 22
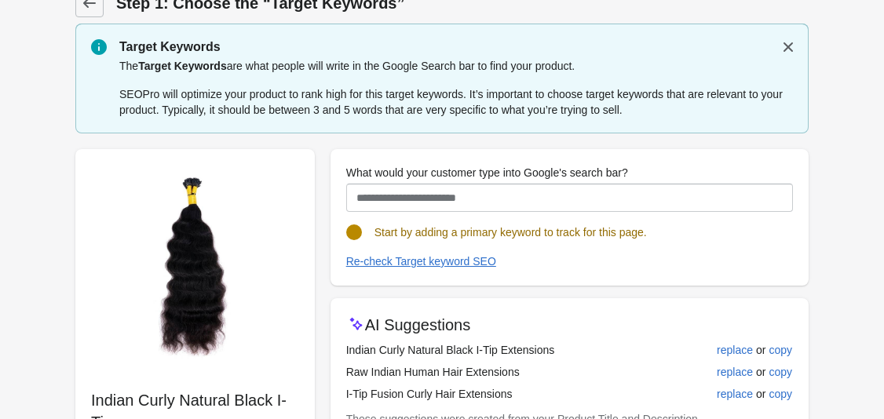
scroll to position [24, 0]
click at [723, 348] on div "replace" at bounding box center [735, 349] width 36 height 13
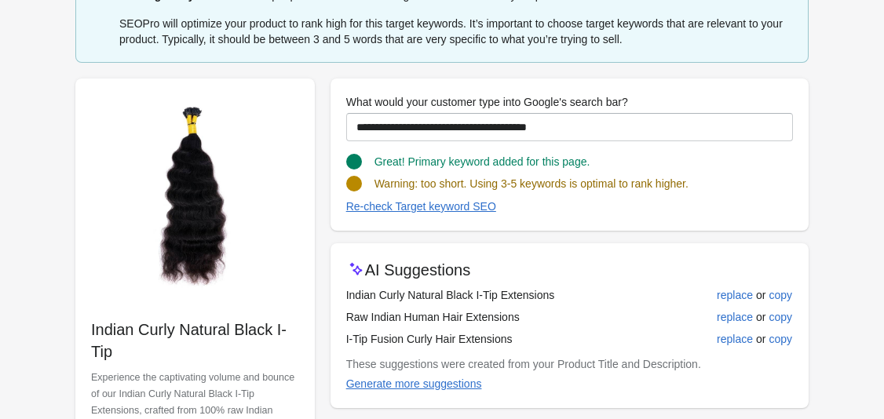
scroll to position [97, 0]
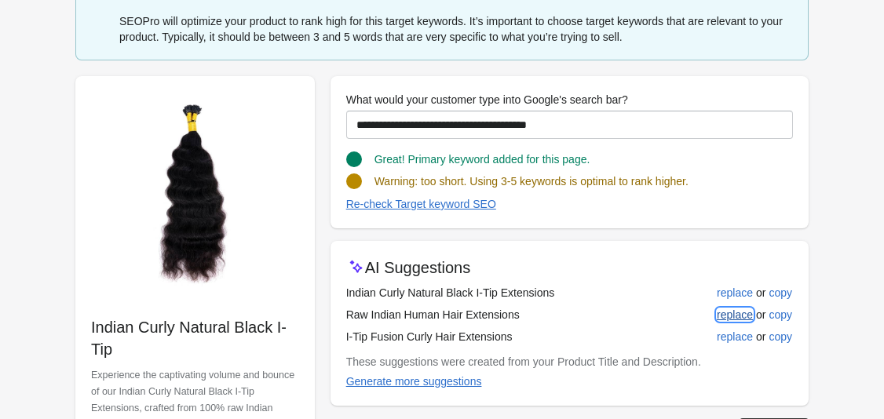
click at [731, 311] on div "replace" at bounding box center [735, 314] width 36 height 13
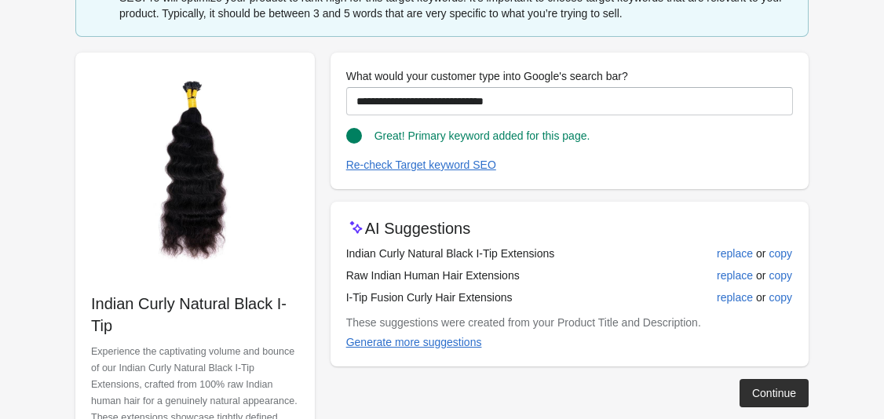
scroll to position [122, 0]
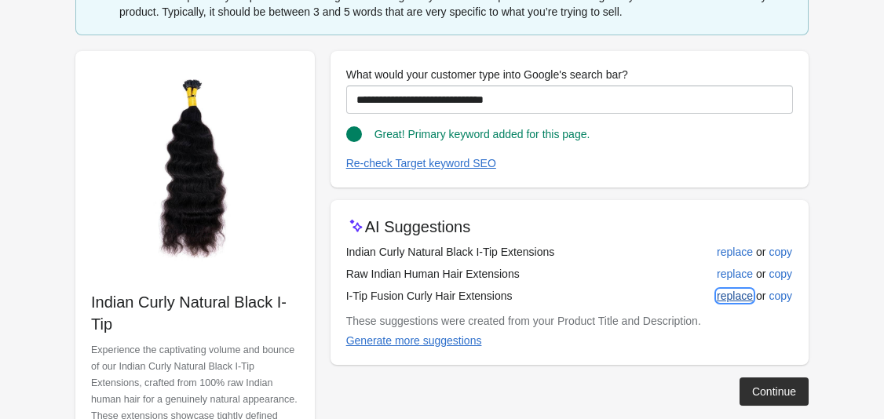
click at [731, 294] on div "replace" at bounding box center [735, 296] width 36 height 13
type input "**********"
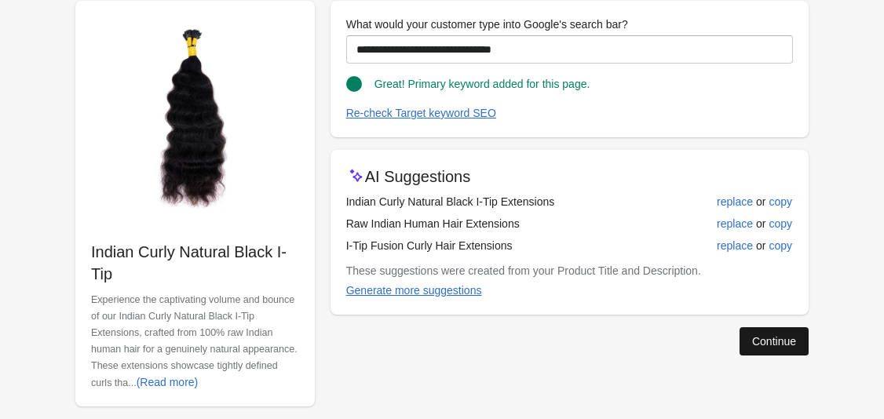
click at [760, 335] on div "Continue" at bounding box center [774, 341] width 44 height 13
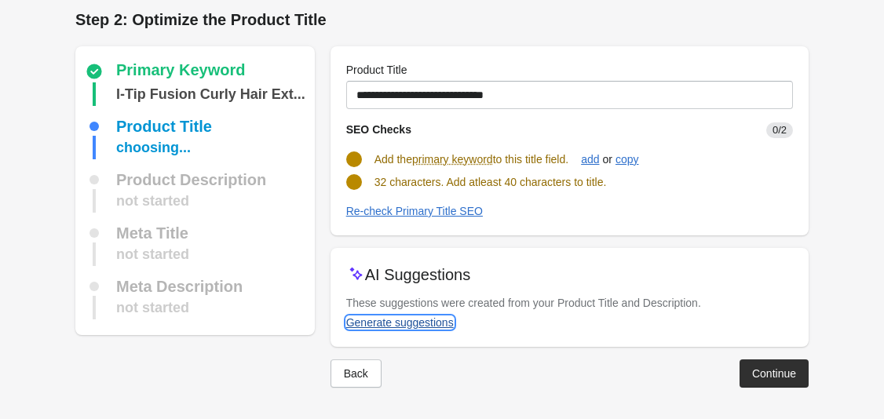
click at [396, 324] on div "Generate suggestions" at bounding box center [400, 322] width 108 height 13
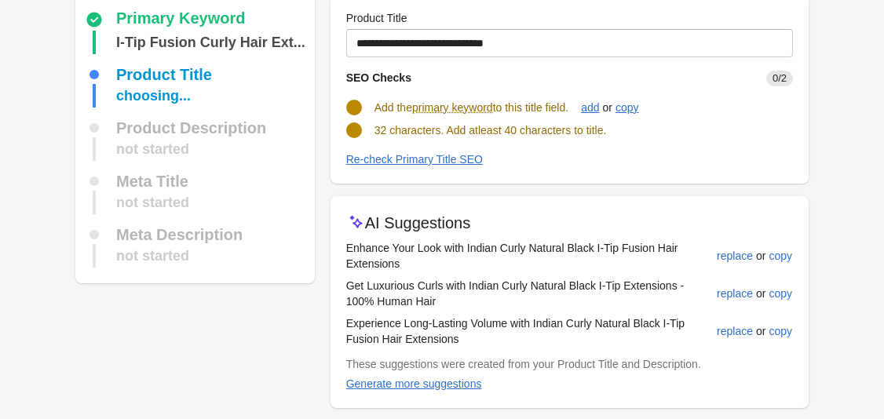
scroll to position [64, 0]
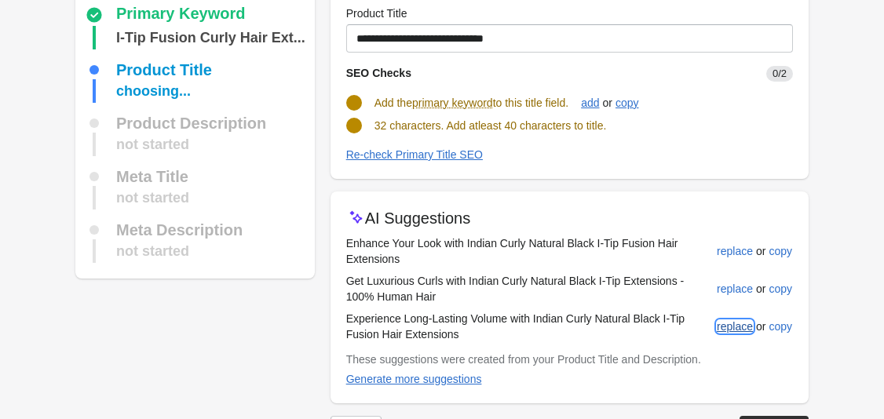
click at [736, 323] on div "replace" at bounding box center [735, 326] width 36 height 13
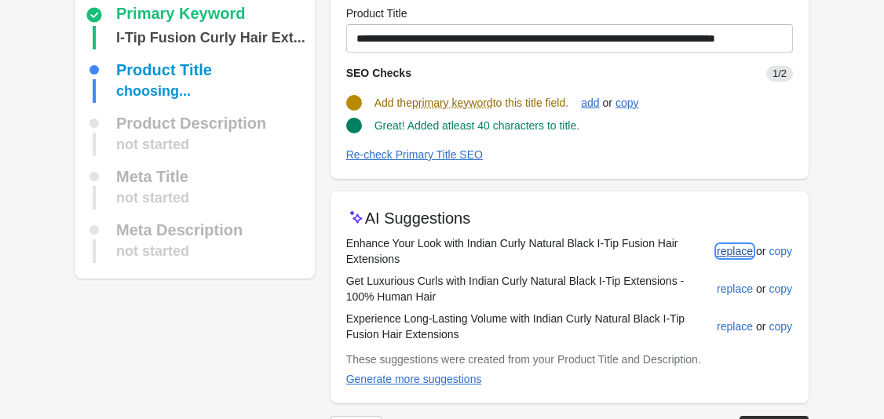
click at [733, 253] on div "replace" at bounding box center [735, 251] width 36 height 13
click at [753, 290] on button "replace" at bounding box center [734, 289] width 49 height 28
click at [727, 337] on button "replace" at bounding box center [734, 326] width 49 height 28
click at [599, 102] on div "add" at bounding box center [590, 103] width 18 height 13
type input "**********"
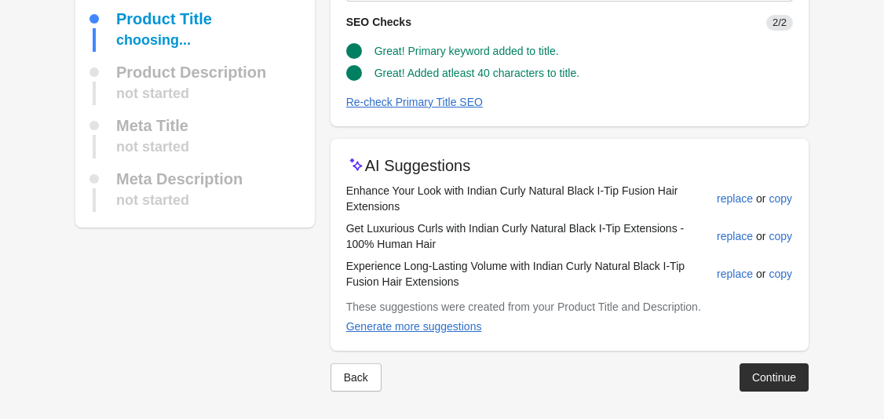
scroll to position [119, 0]
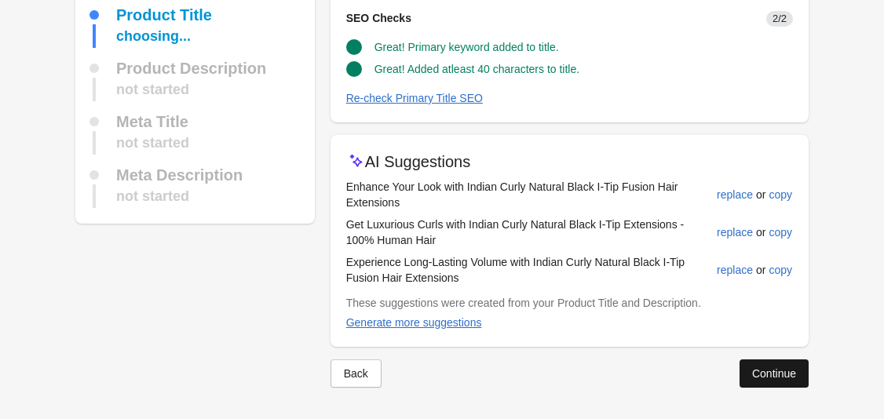
click at [793, 370] on div "Continue" at bounding box center [774, 373] width 44 height 13
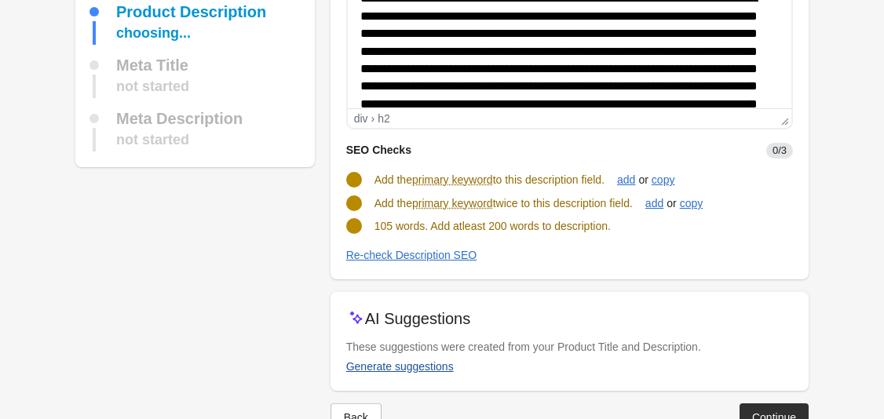
scroll to position [197, 0]
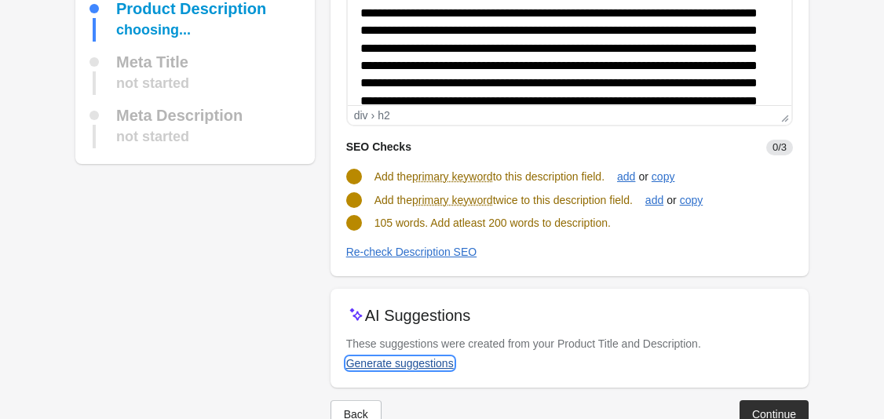
click at [394, 365] on div "Generate suggestions" at bounding box center [400, 363] width 108 height 13
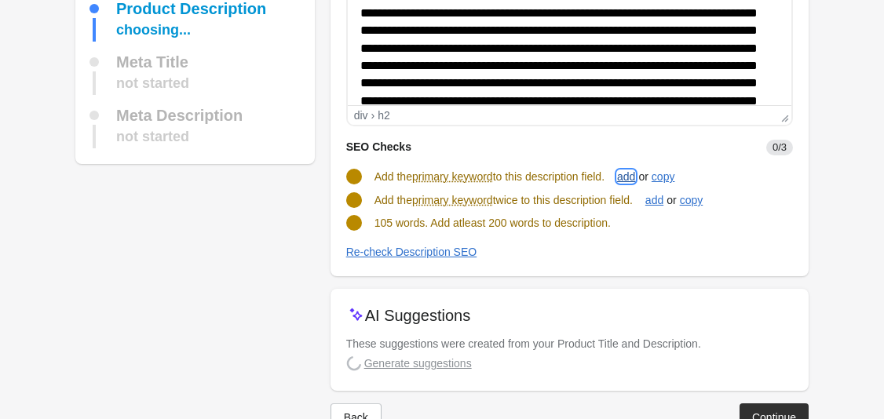
click at [633, 180] on div "add" at bounding box center [626, 176] width 18 height 13
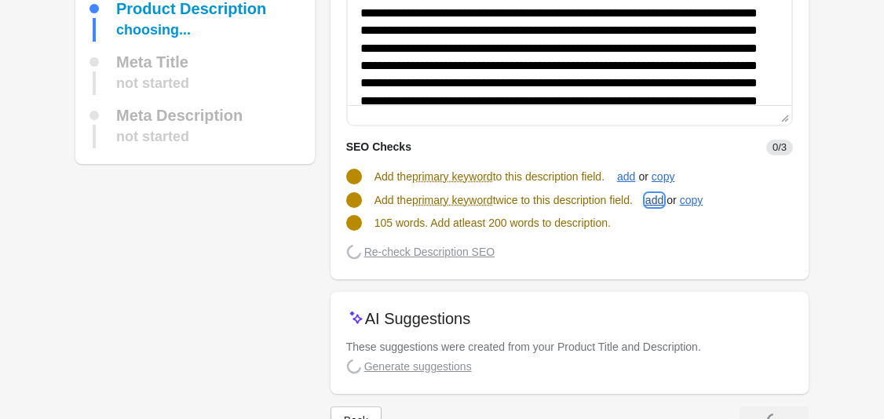
click at [656, 206] on div "add" at bounding box center [654, 200] width 18 height 13
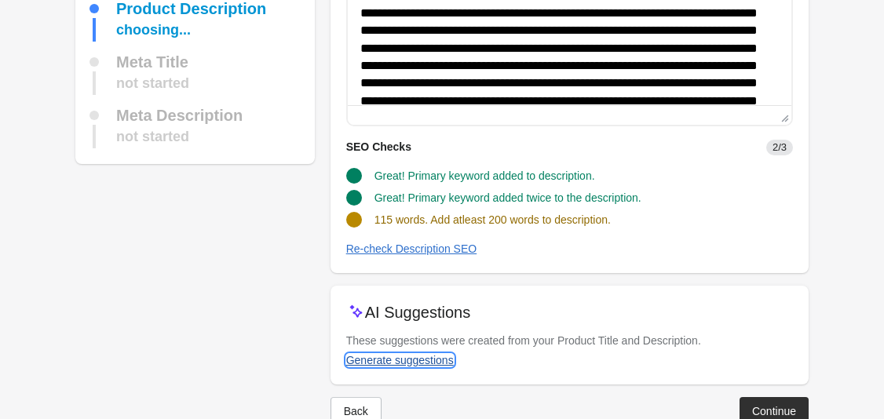
click at [397, 359] on div "Generate suggestions" at bounding box center [400, 360] width 108 height 13
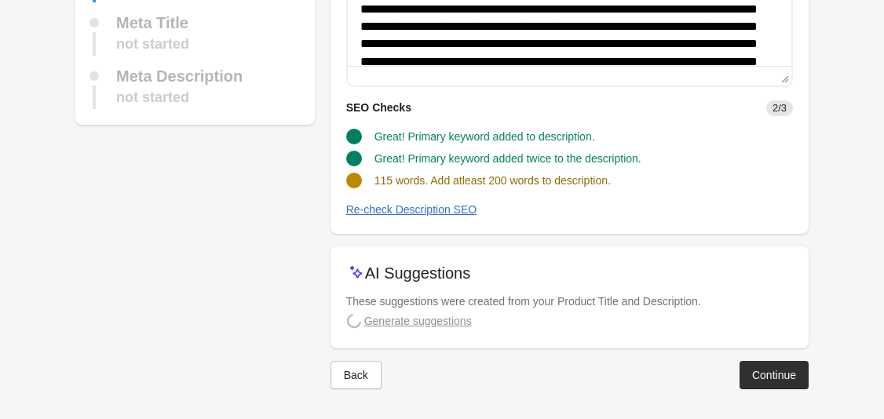
scroll to position [238, 0]
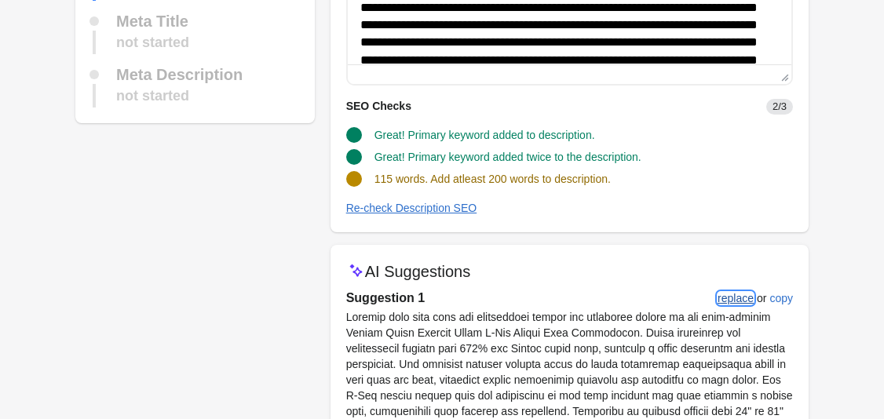
click at [738, 290] on button "replace" at bounding box center [735, 298] width 49 height 28
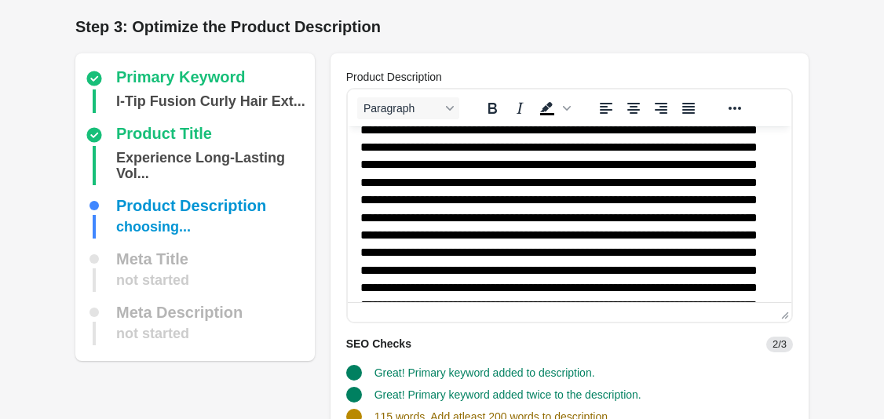
scroll to position [108, 0]
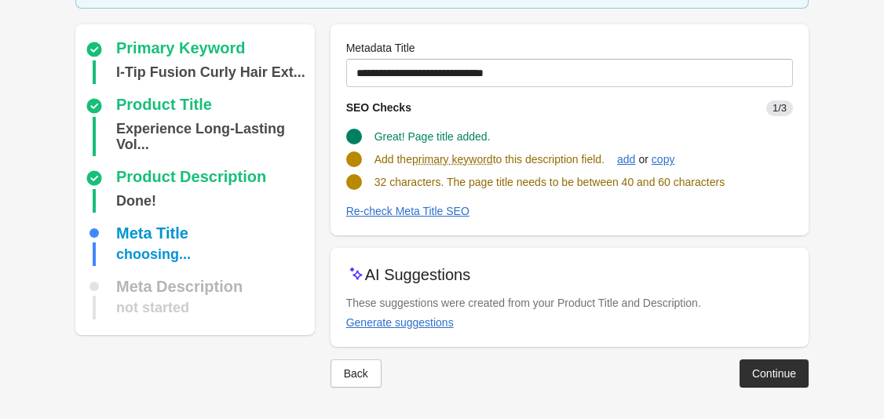
scroll to position [104, 0]
click at [432, 327] on div "Generate suggestions" at bounding box center [400, 322] width 108 height 13
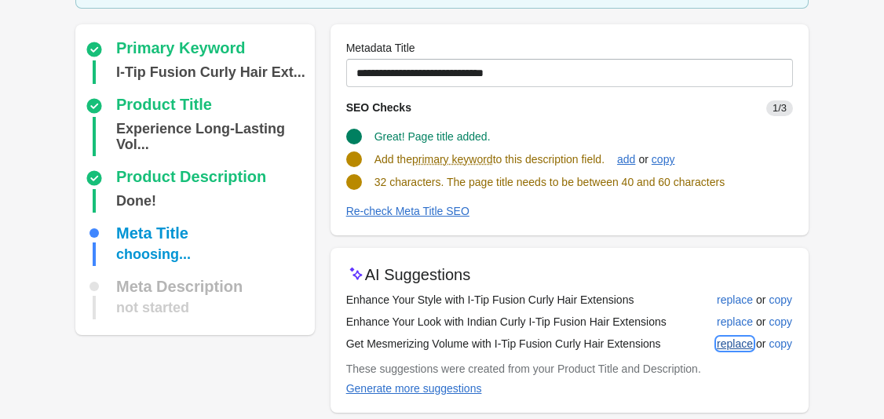
click at [740, 341] on div "replace" at bounding box center [735, 343] width 36 height 13
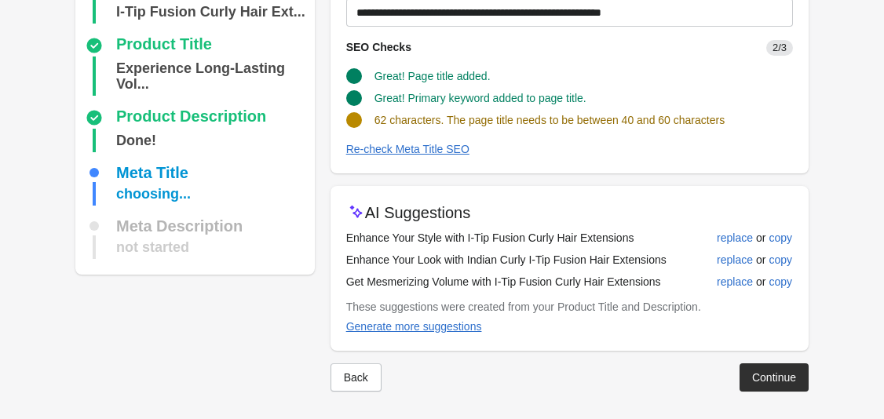
scroll to position [169, 0]
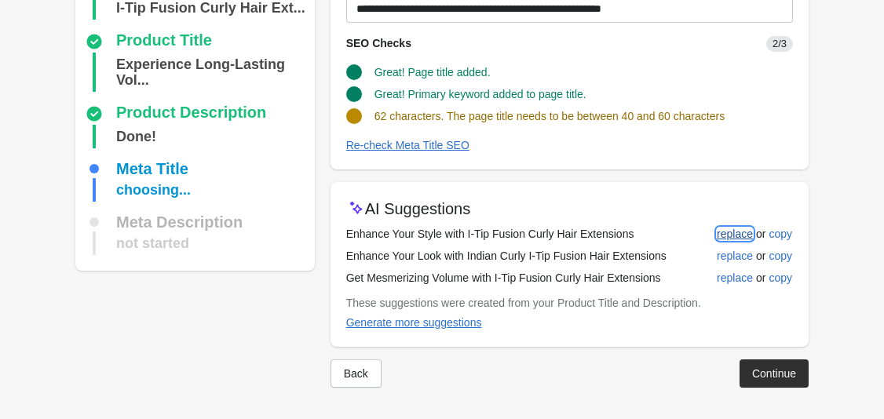
click at [735, 234] on div "replace" at bounding box center [735, 234] width 36 height 13
type input "**********"
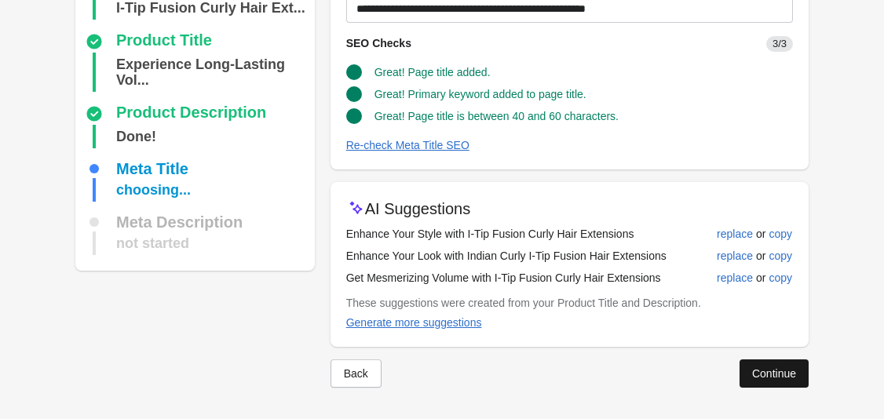
click at [796, 382] on button "Continue" at bounding box center [773, 373] width 69 height 28
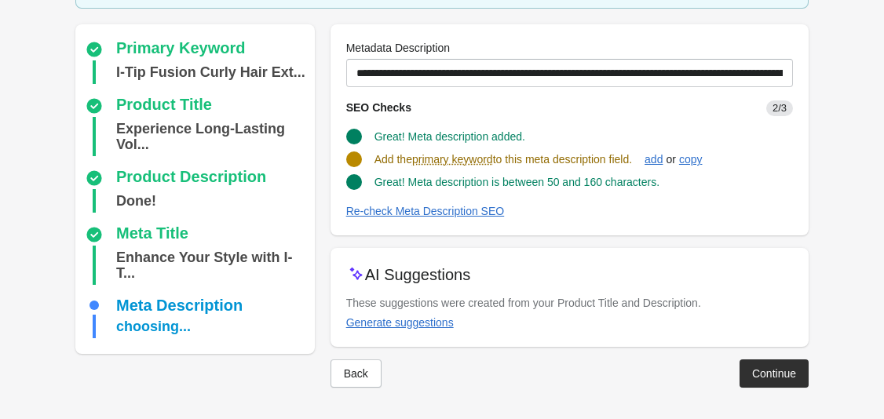
scroll to position [120, 0]
click at [662, 158] on div "add" at bounding box center [653, 159] width 18 height 13
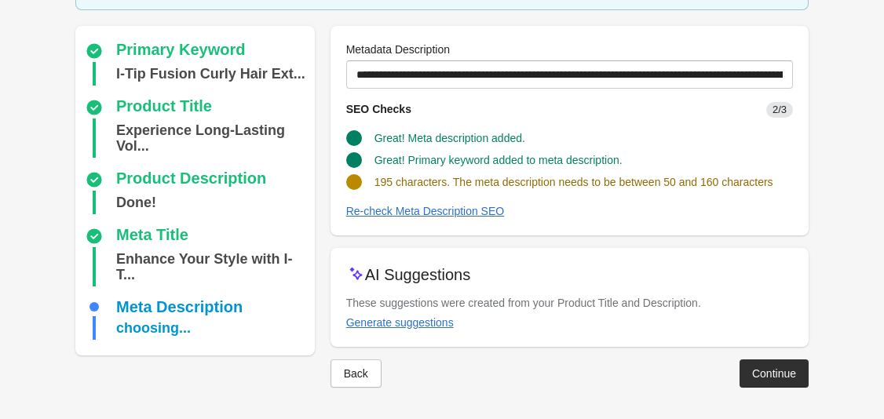
scroll to position [119, 0]
click at [414, 332] on button "Generate suggestions" at bounding box center [400, 322] width 120 height 28
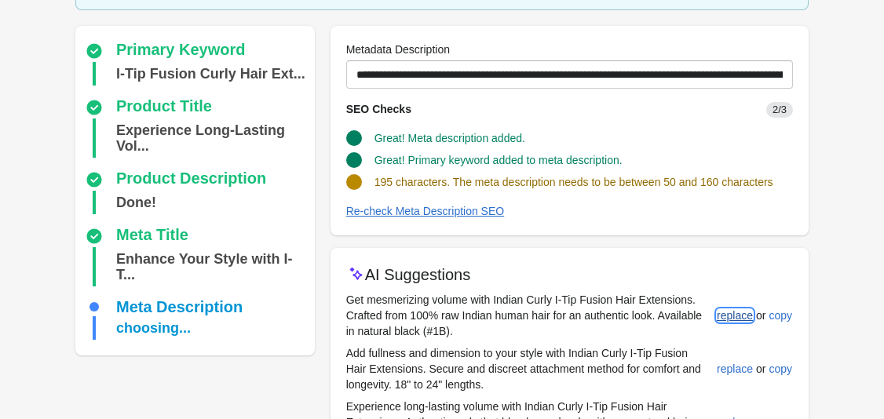
click at [735, 319] on div "replace" at bounding box center [735, 315] width 36 height 13
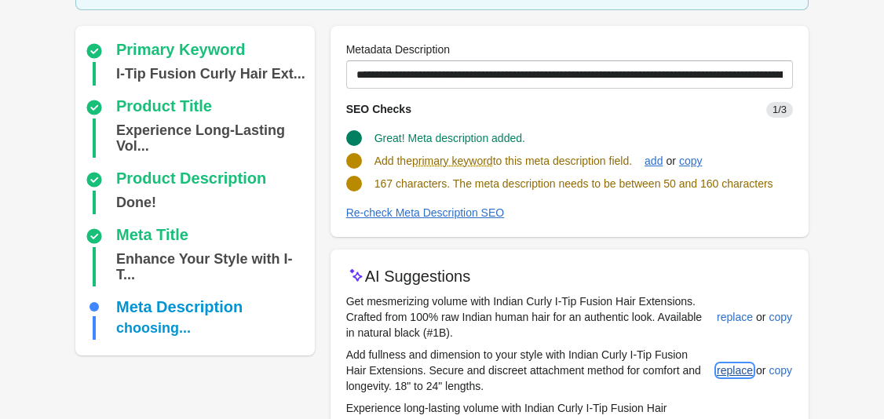
click at [745, 370] on div "replace" at bounding box center [735, 370] width 36 height 13
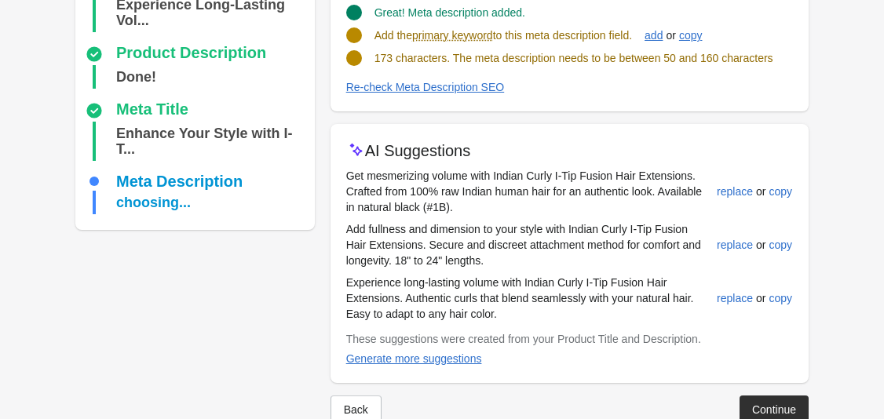
scroll to position [260, 0]
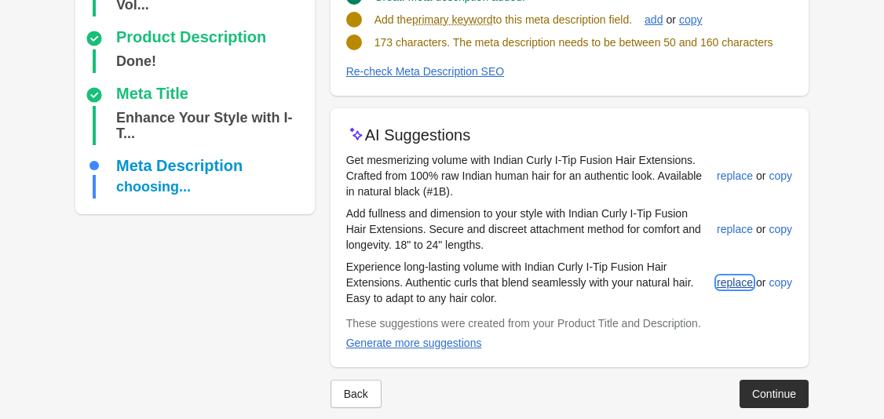
click at [738, 275] on button "replace" at bounding box center [734, 282] width 49 height 28
click at [662, 23] on div "add" at bounding box center [653, 19] width 18 height 13
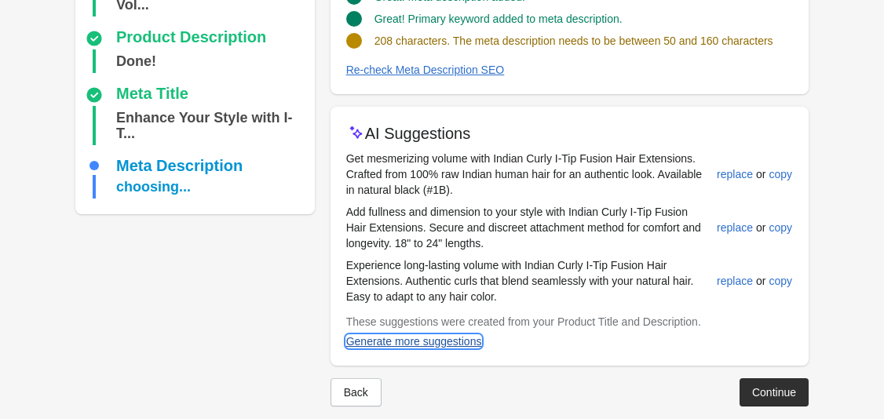
click at [476, 336] on div "Generate more suggestions" at bounding box center [414, 341] width 136 height 13
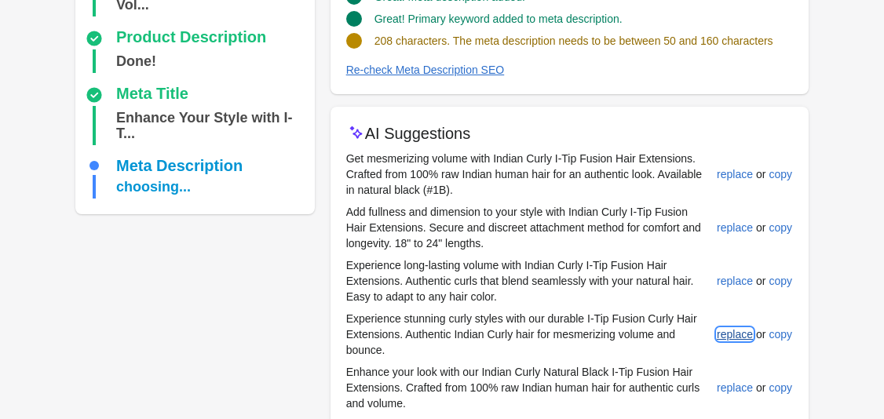
click at [734, 340] on div "replace" at bounding box center [735, 334] width 36 height 13
type input "**********"
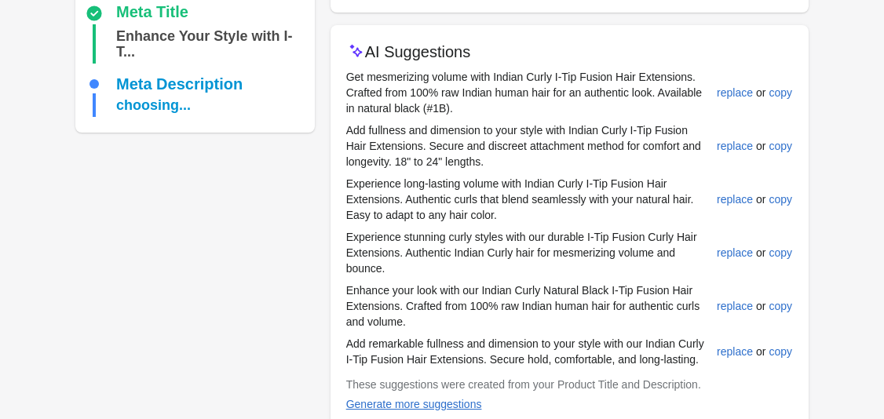
scroll to position [423, 0]
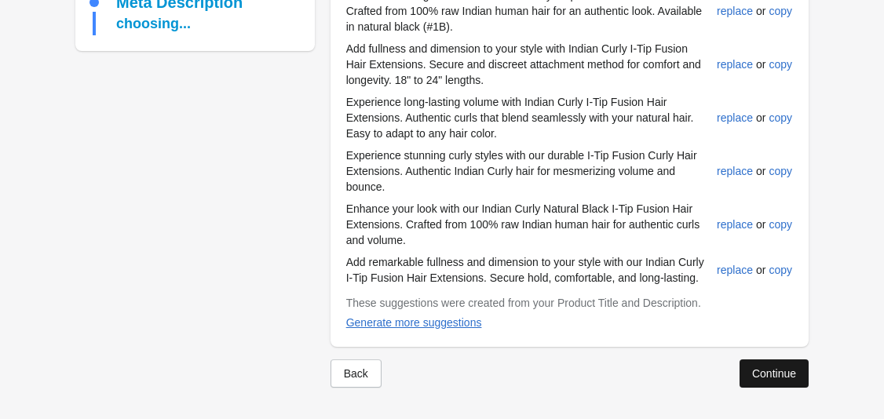
click at [763, 365] on button "Continue" at bounding box center [773, 373] width 69 height 28
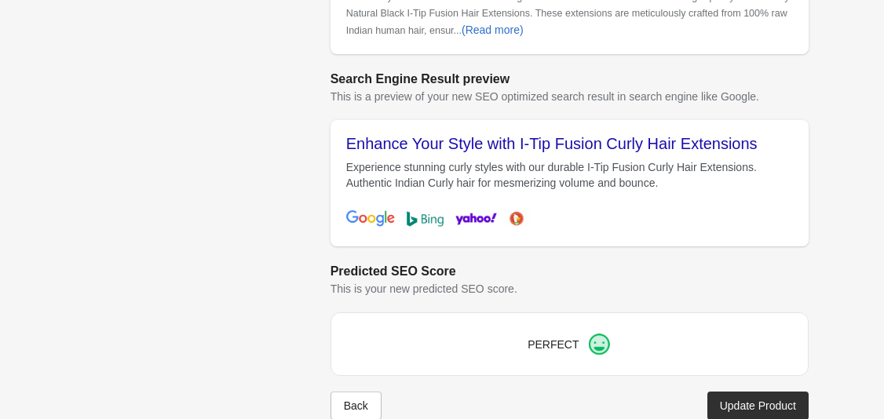
scroll to position [676, 0]
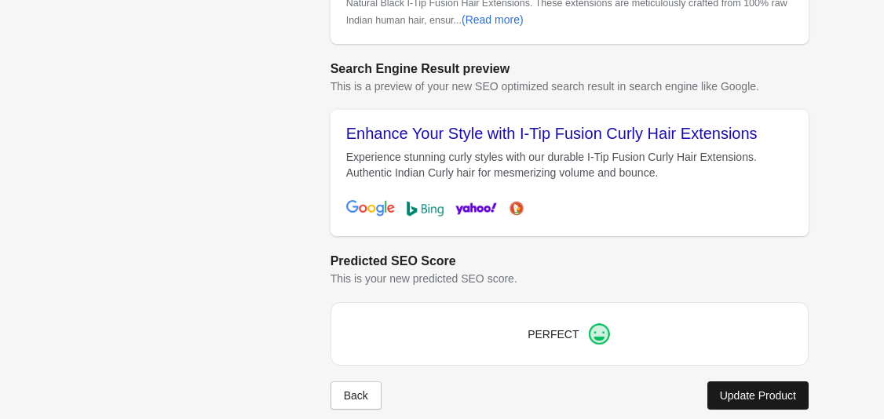
click at [761, 389] on div "Update Product" at bounding box center [758, 395] width 76 height 13
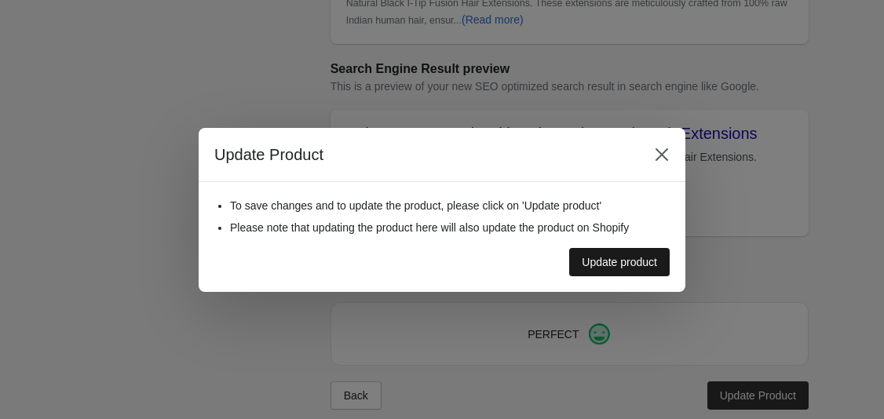
click at [642, 263] on div "Update product" at bounding box center [619, 262] width 75 height 13
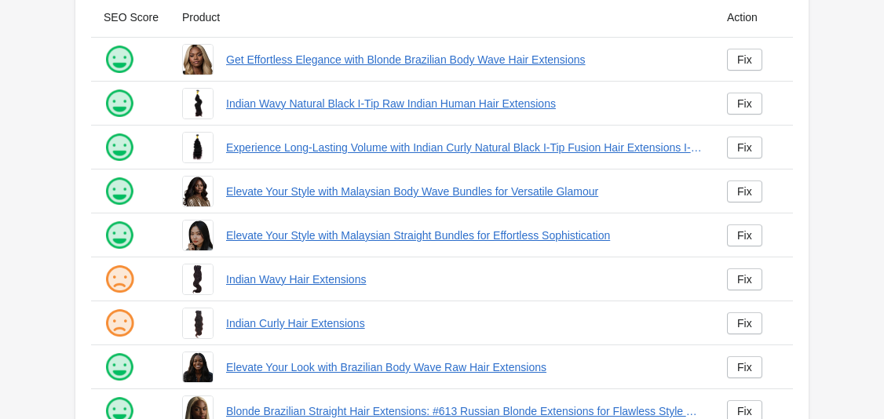
scroll to position [123, 0]
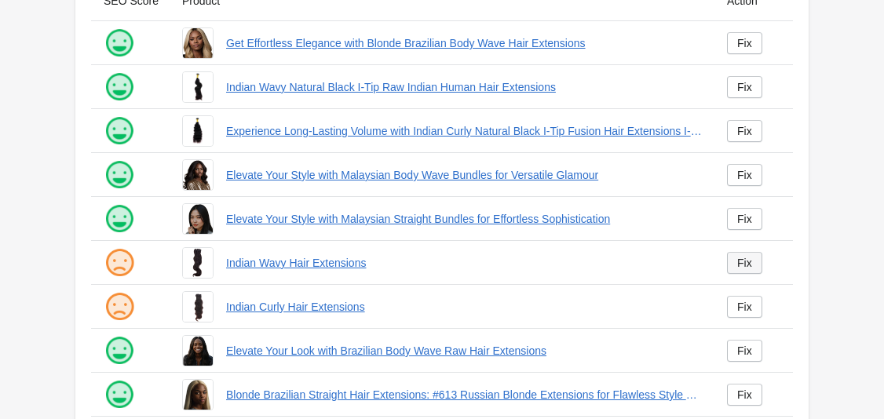
click at [748, 268] on div "Fix" at bounding box center [744, 263] width 15 height 13
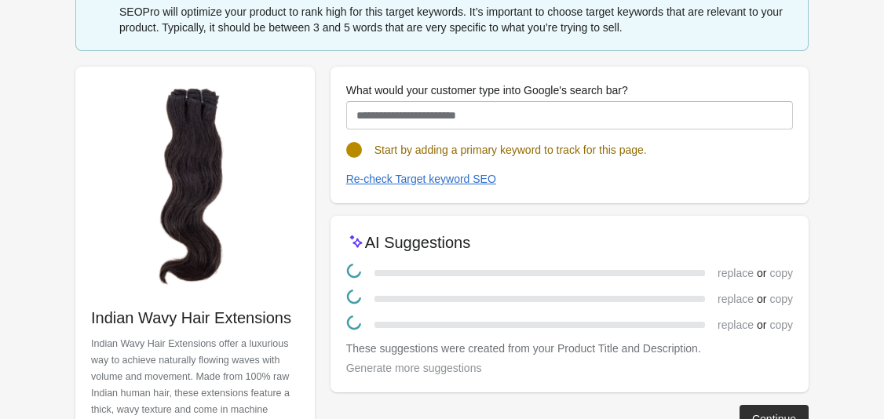
scroll to position [169, 0]
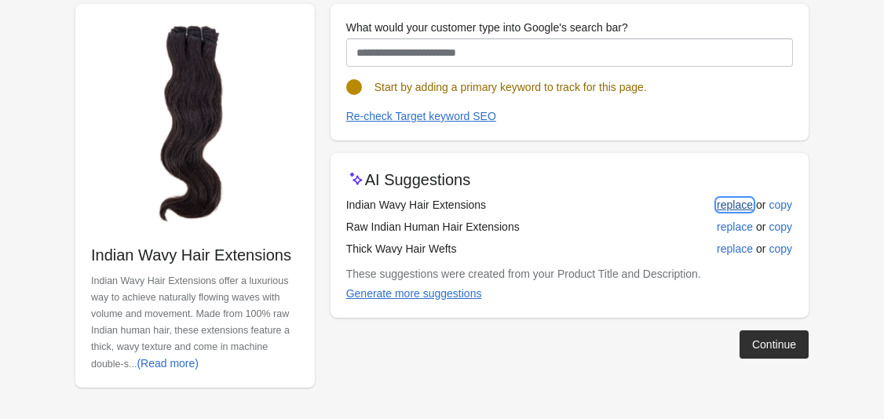
click at [730, 209] on div "replace" at bounding box center [735, 205] width 36 height 13
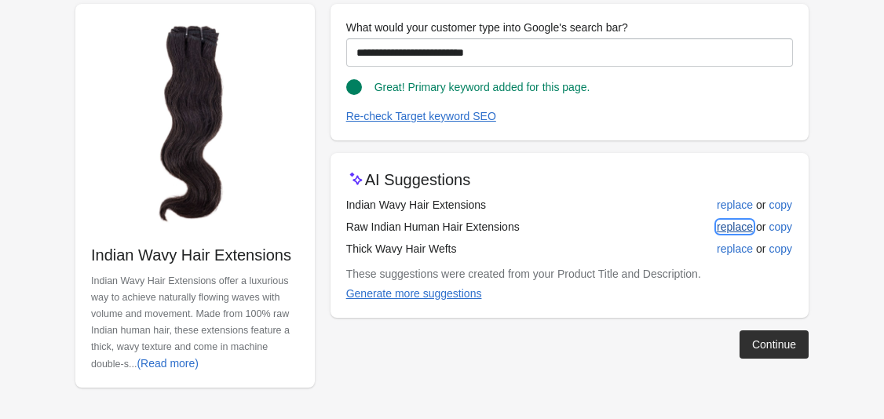
click at [738, 227] on div "replace" at bounding box center [735, 227] width 36 height 13
type input "**********"
click at [764, 339] on div "Continue" at bounding box center [774, 344] width 44 height 13
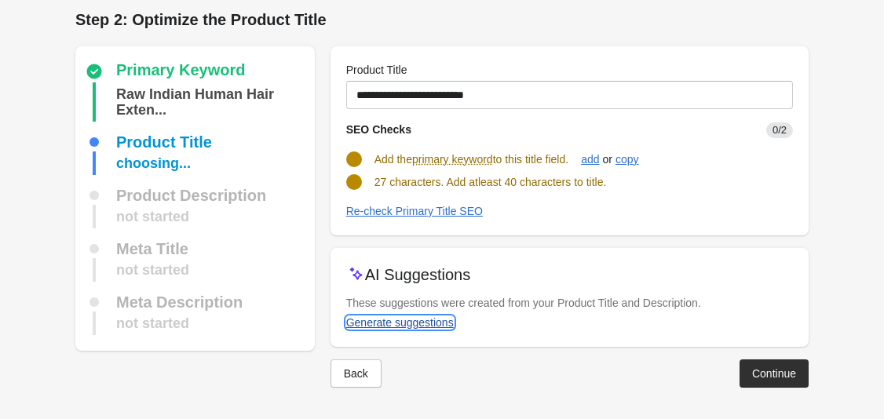
click at [436, 326] on div "Generate suggestions" at bounding box center [400, 322] width 108 height 13
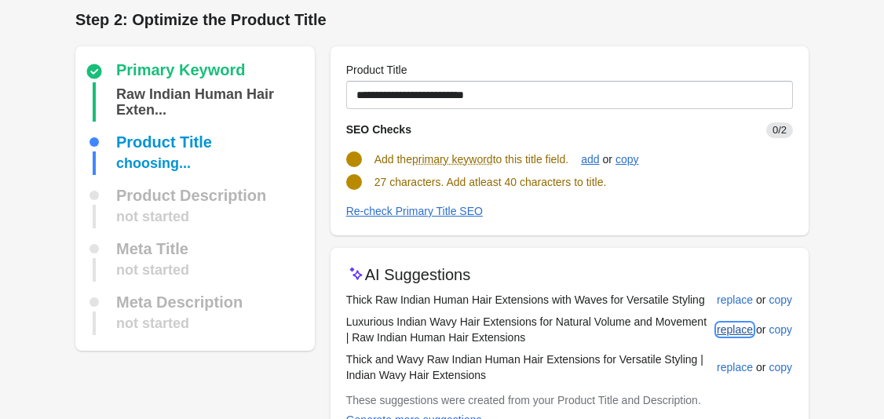
click at [745, 326] on div "replace" at bounding box center [735, 329] width 36 height 13
type input "**********"
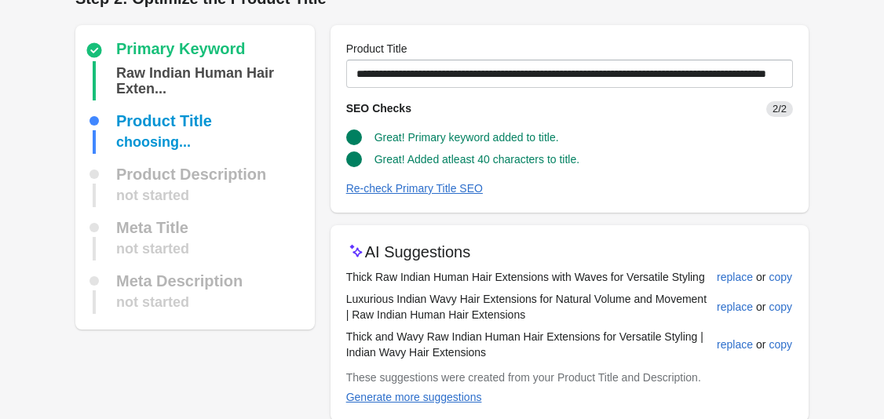
scroll to position [103, 0]
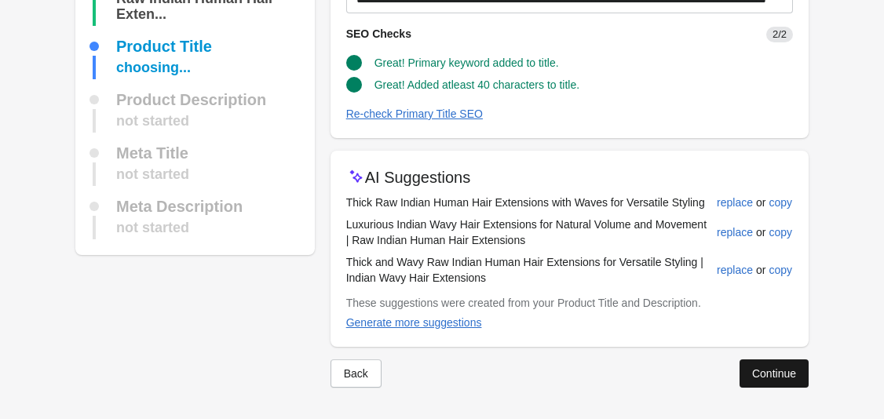
click at [800, 373] on button "Continue" at bounding box center [773, 373] width 69 height 28
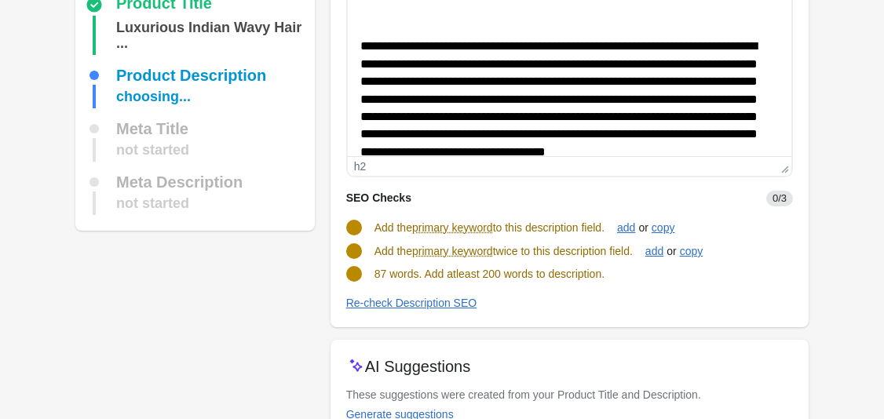
scroll to position [158, 0]
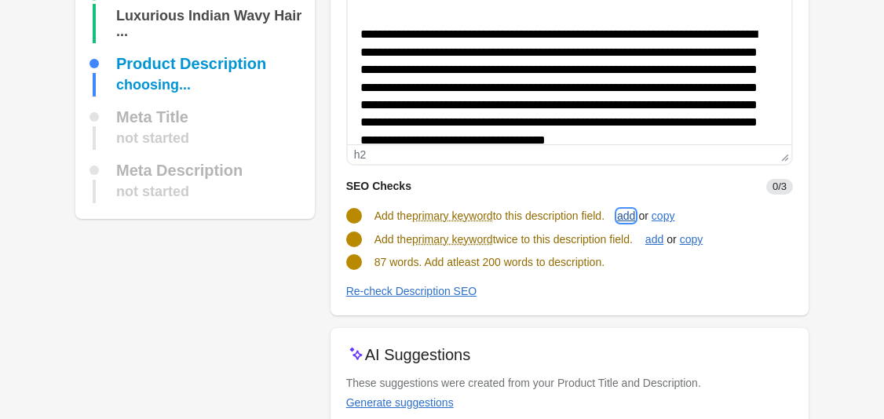
click at [635, 220] on div "add" at bounding box center [626, 216] width 18 height 13
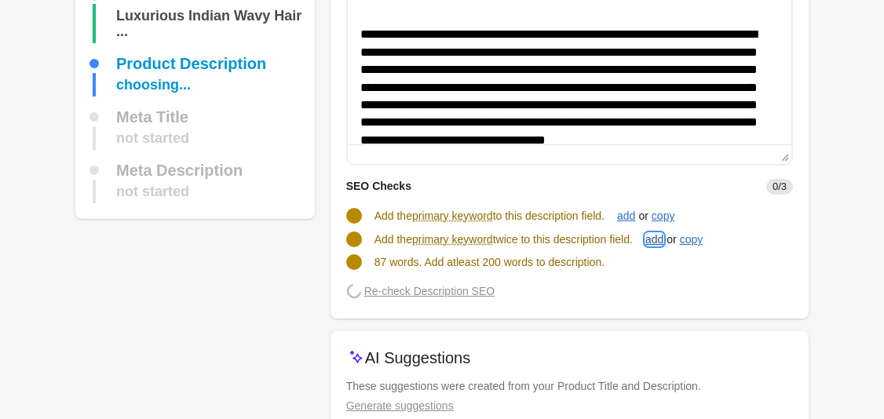
click at [662, 245] on div "add" at bounding box center [654, 239] width 18 height 13
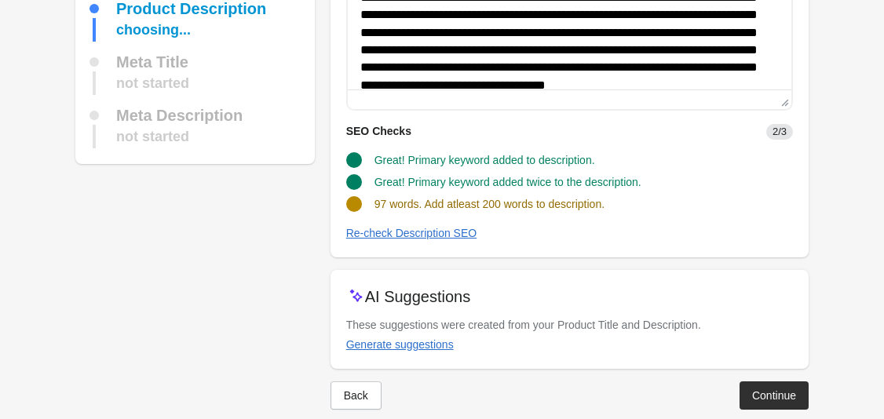
scroll to position [223, 0]
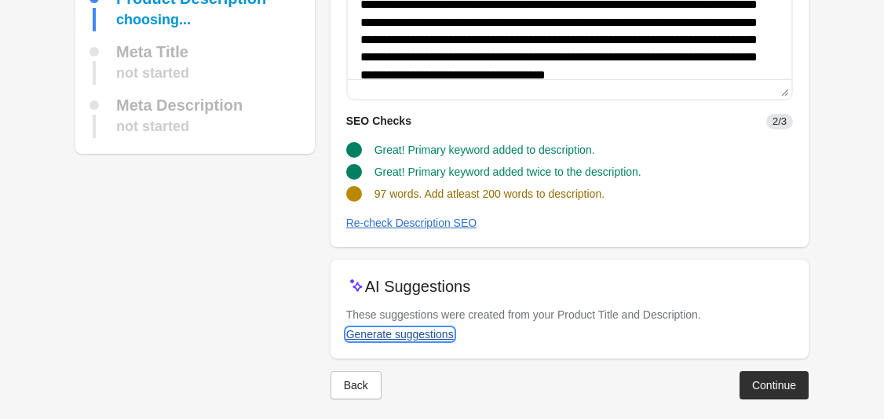
click at [414, 337] on div "Generate suggestions" at bounding box center [400, 334] width 108 height 13
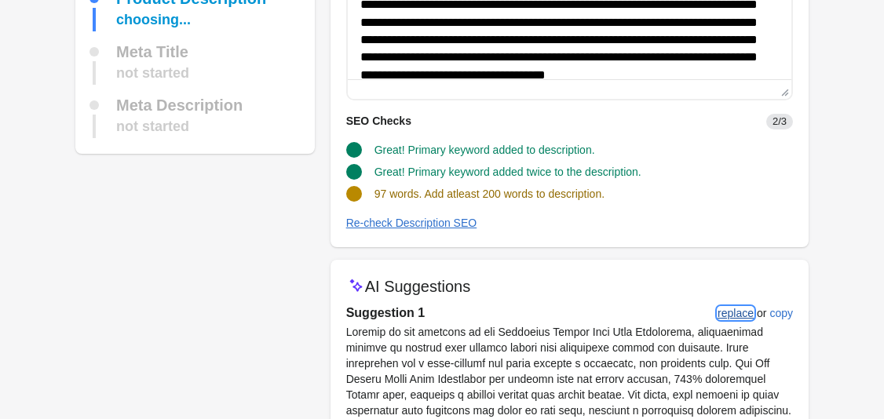
click at [742, 313] on div "replace" at bounding box center [735, 313] width 36 height 13
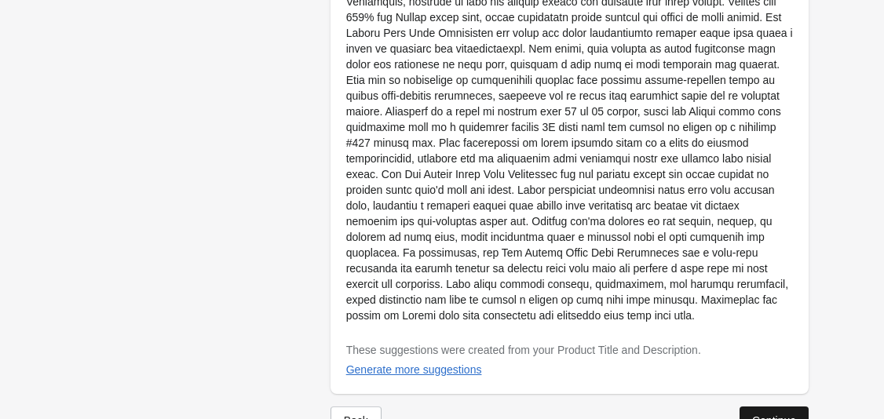
click at [774, 414] on div "Continue" at bounding box center [774, 420] width 44 height 13
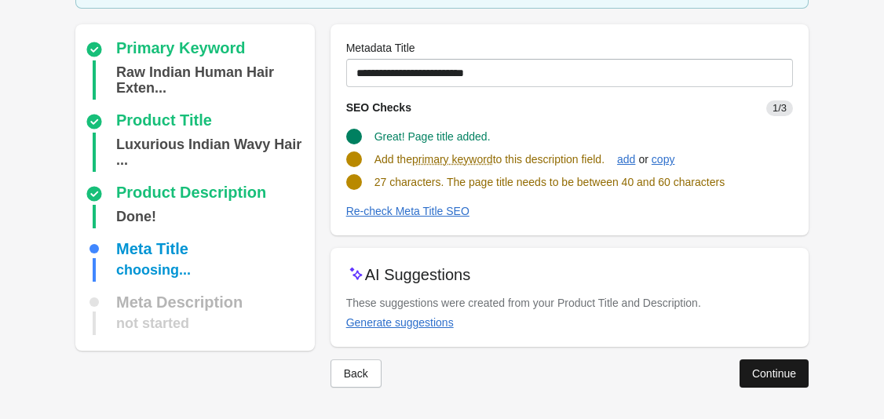
scroll to position [104, 0]
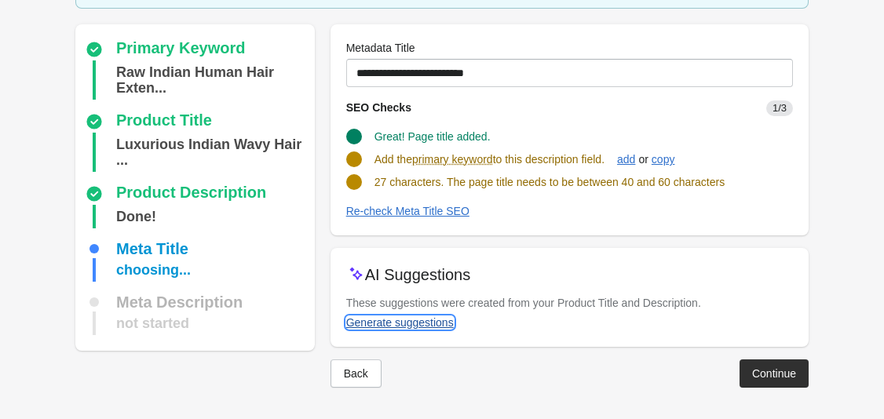
click at [419, 326] on div "Generate suggestions" at bounding box center [400, 322] width 108 height 13
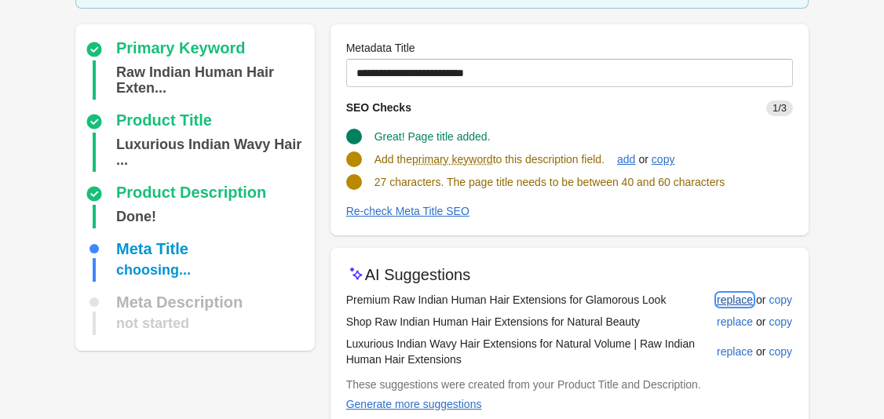
click at [729, 302] on div "replace" at bounding box center [735, 300] width 36 height 13
type input "**********"
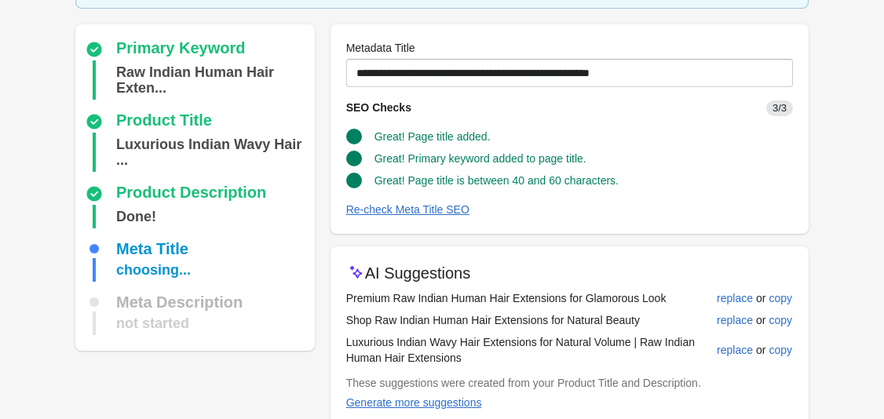
scroll to position [184, 0]
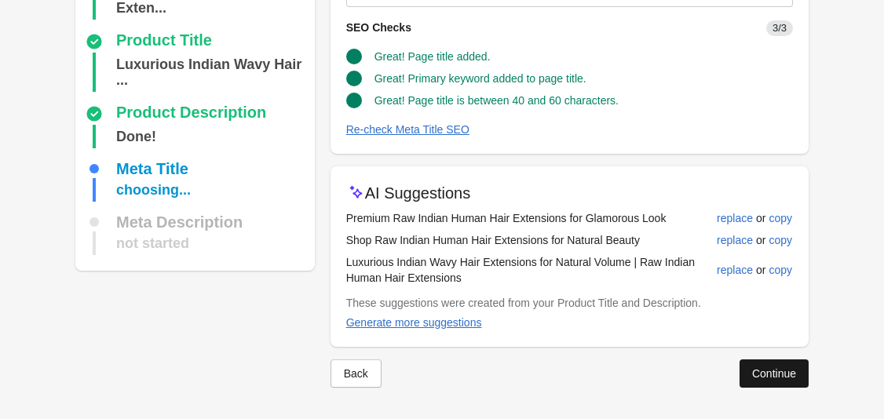
click at [774, 369] on div "Continue" at bounding box center [774, 373] width 44 height 13
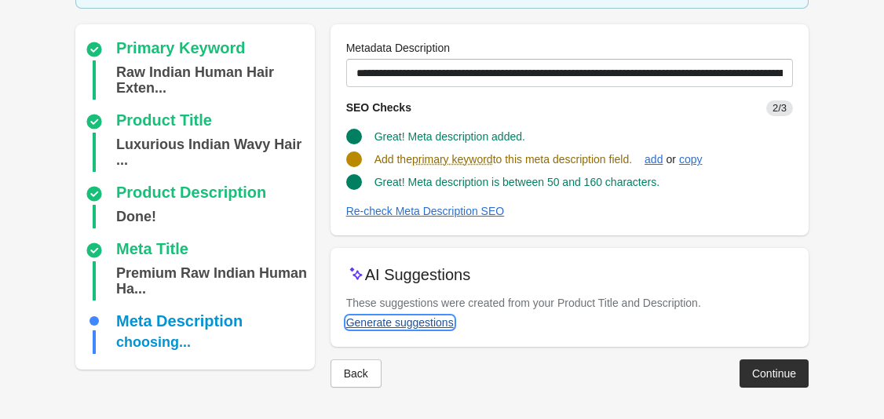
click at [428, 330] on button "Generate suggestions" at bounding box center [400, 322] width 120 height 28
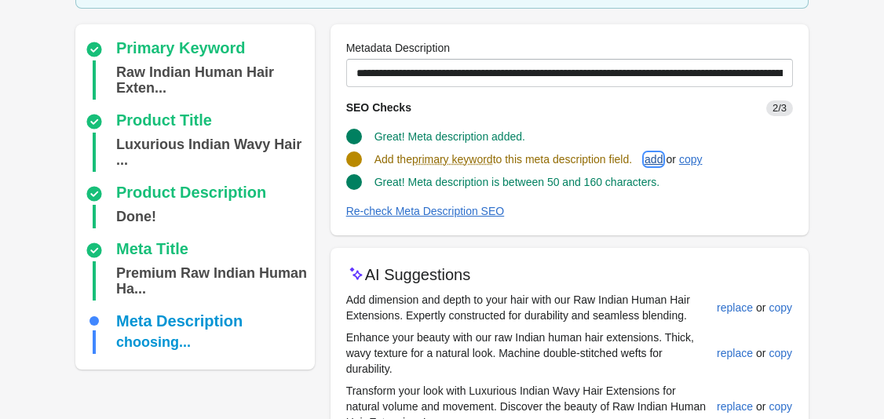
click at [662, 155] on span "add" at bounding box center [653, 159] width 18 height 13
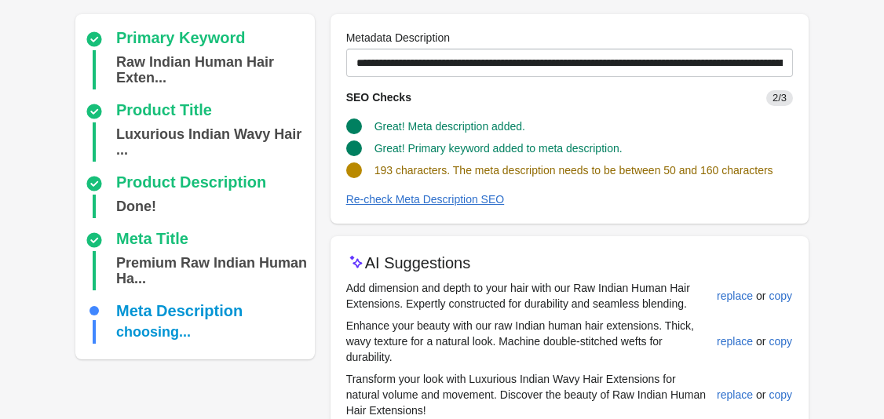
scroll to position [144, 0]
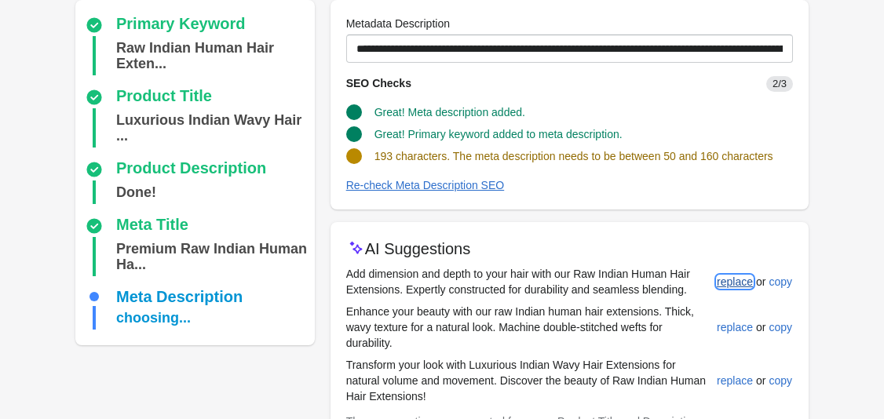
click at [731, 285] on div "replace" at bounding box center [735, 281] width 36 height 13
type input "**********"
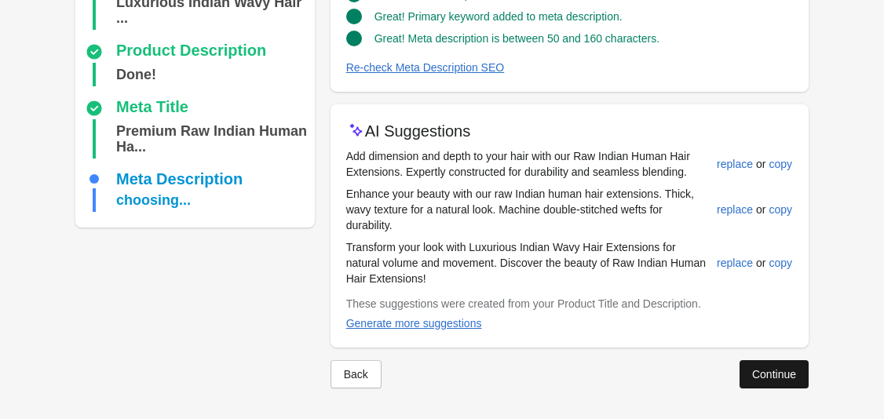
scroll to position [263, 0]
click at [794, 376] on div "Continue" at bounding box center [774, 373] width 44 height 13
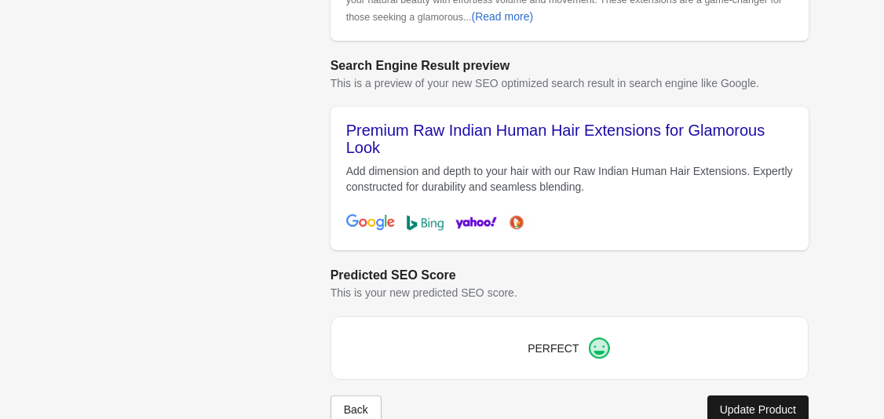
scroll to position [694, 0]
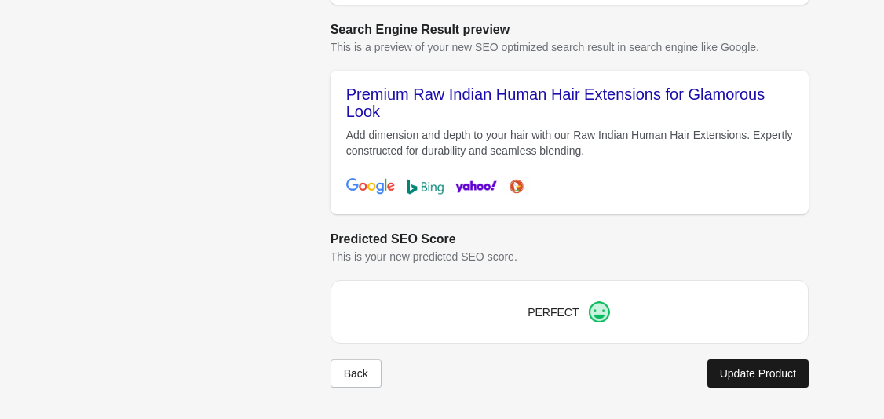
click at [743, 367] on div "Update Product" at bounding box center [758, 373] width 76 height 13
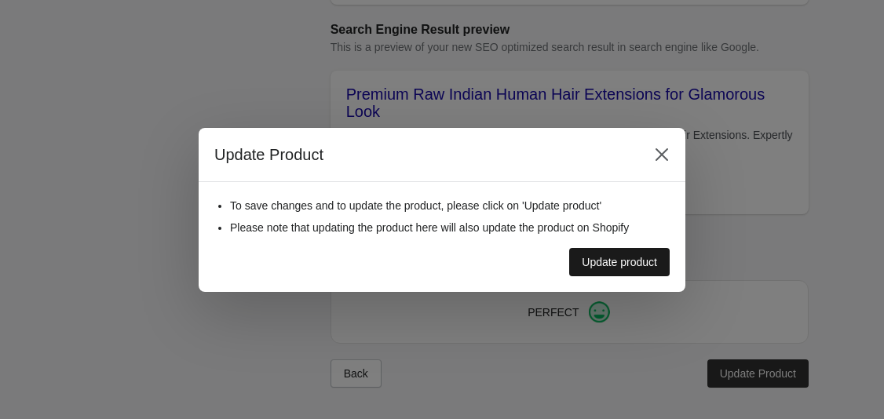
click at [652, 264] on div "Update product" at bounding box center [619, 262] width 75 height 13
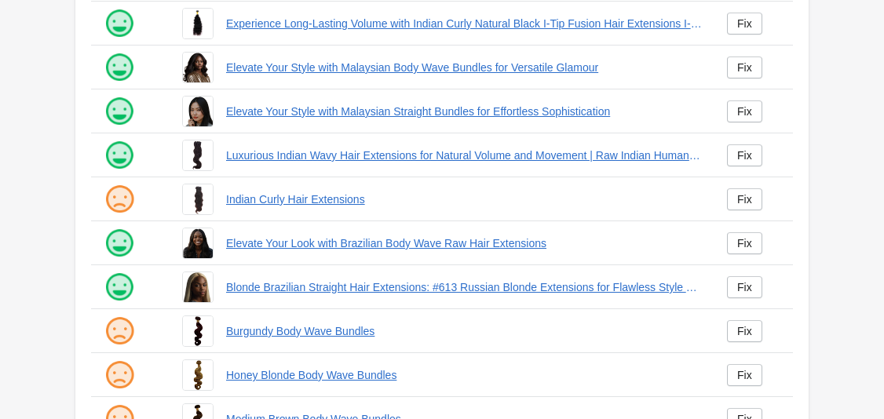
scroll to position [232, 0]
click at [738, 198] on div "Fix" at bounding box center [744, 198] width 15 height 13
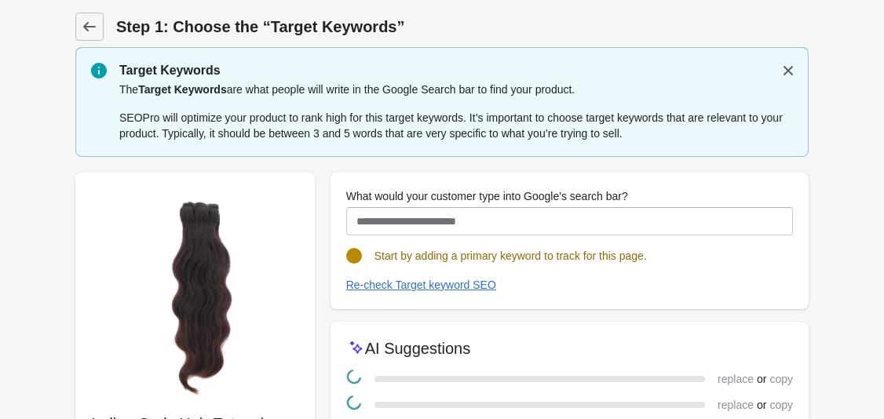
scroll to position [169, 0]
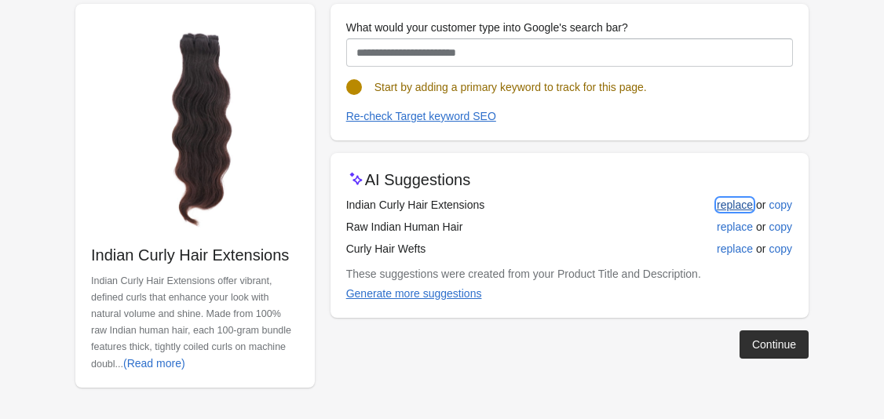
click at [737, 206] on div "replace" at bounding box center [735, 205] width 36 height 13
type input "**********"
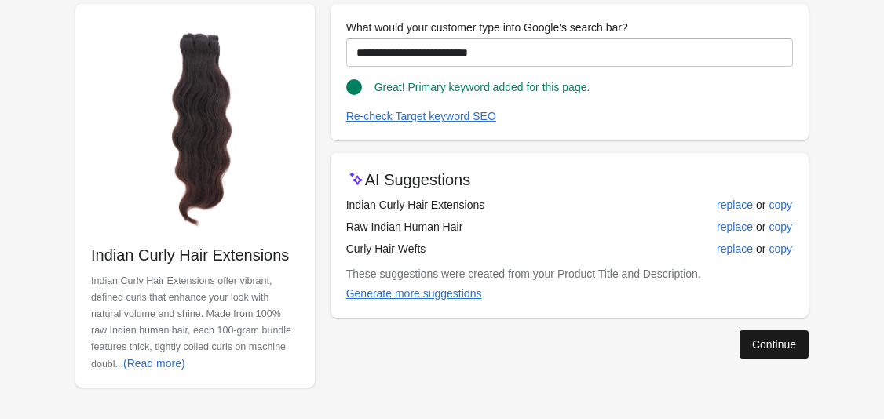
click at [771, 348] on div "Continue" at bounding box center [774, 344] width 44 height 13
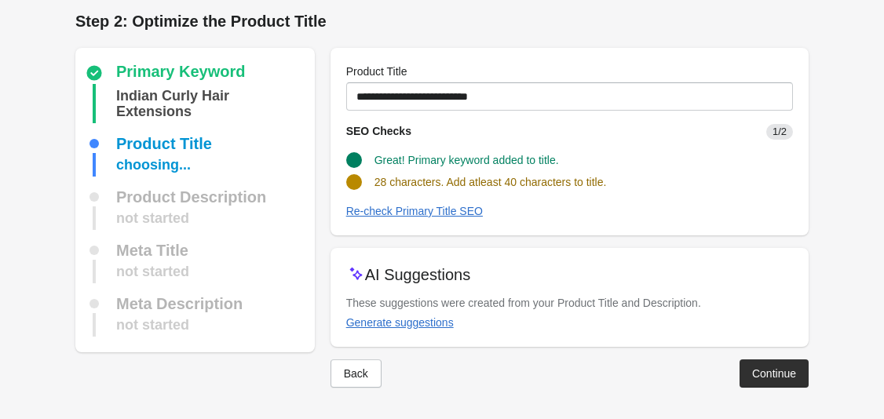
scroll to position [5, 0]
click at [438, 321] on div "Generate suggestions" at bounding box center [400, 322] width 108 height 13
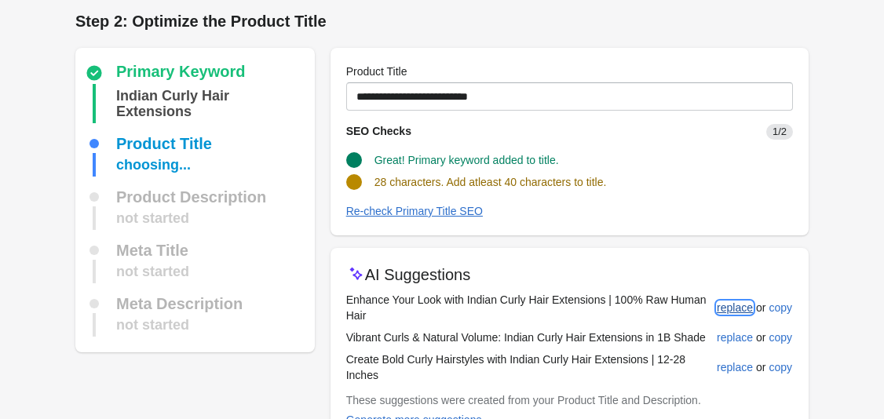
click at [735, 308] on div "replace" at bounding box center [735, 307] width 36 height 13
type input "**********"
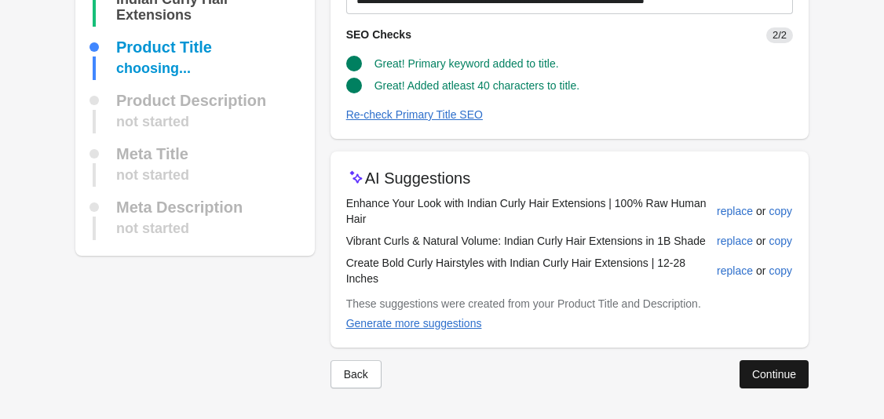
scroll to position [103, 0]
click at [789, 367] on div "Continue" at bounding box center [774, 373] width 44 height 13
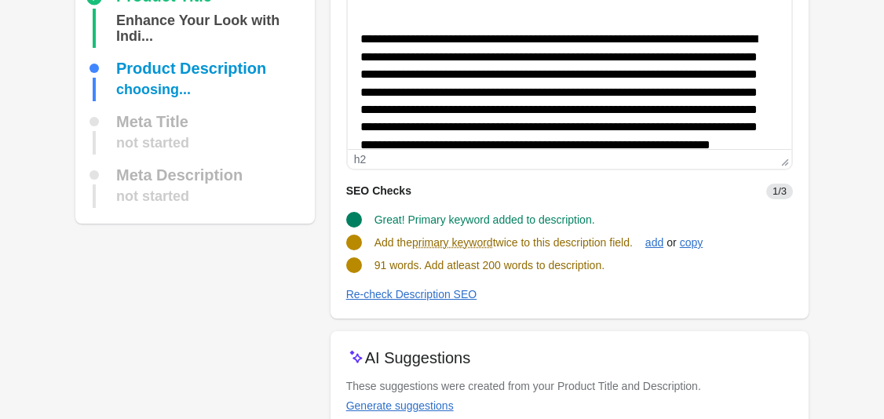
scroll to position [162, 0]
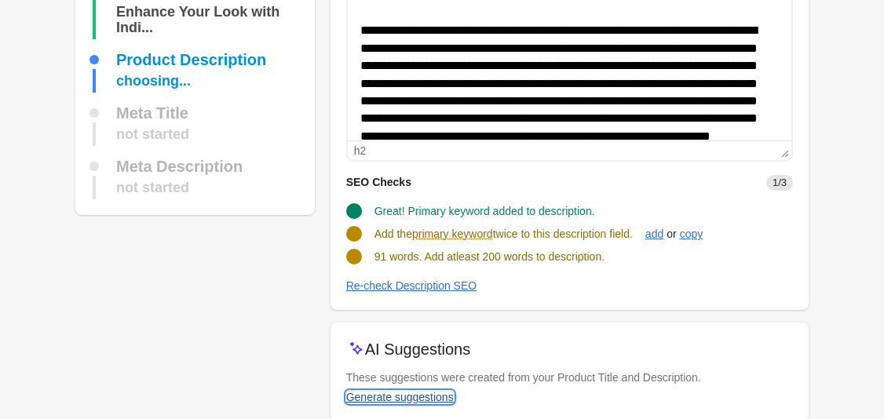
click at [435, 402] on div "Generate suggestions" at bounding box center [400, 397] width 108 height 13
click at [658, 240] on button "add" at bounding box center [654, 234] width 31 height 28
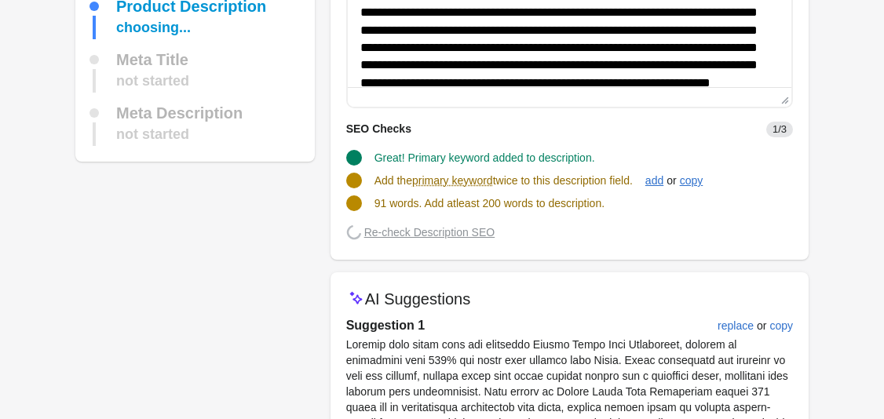
scroll to position [297, 0]
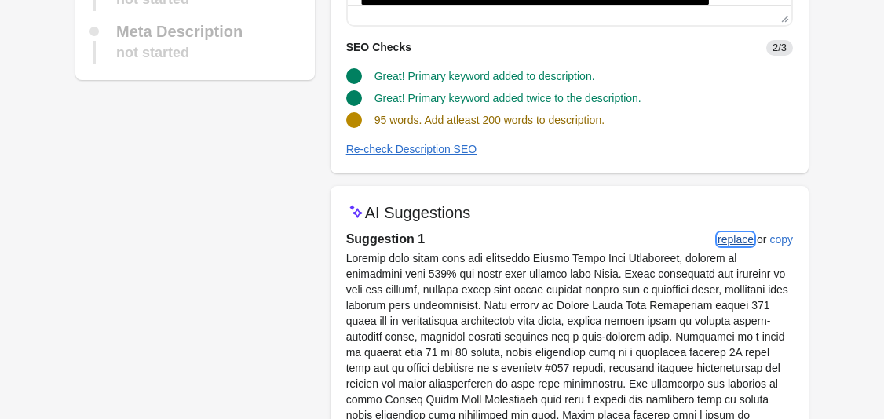
click at [745, 238] on div "replace" at bounding box center [735, 239] width 36 height 13
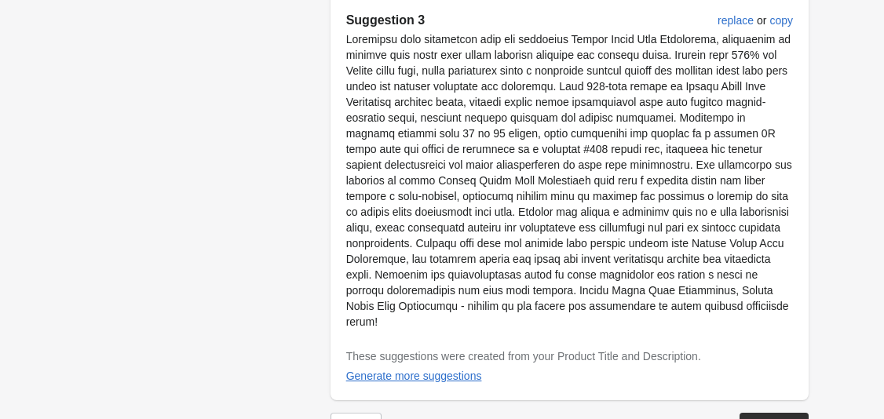
scroll to position [1143, 0]
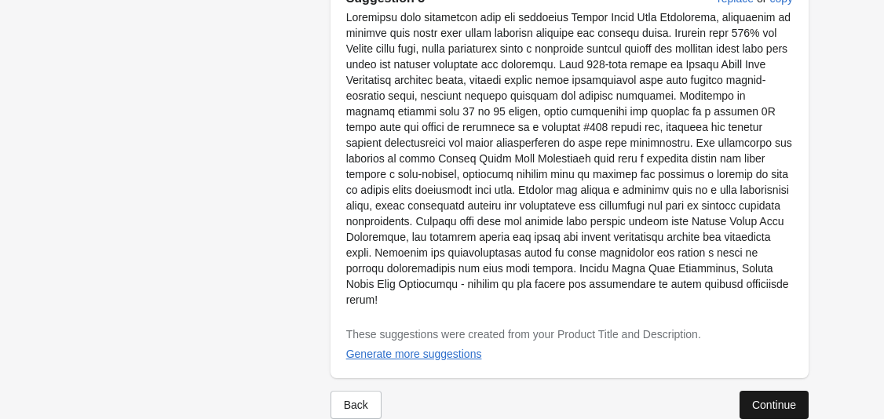
click at [783, 399] on div "Continue" at bounding box center [774, 405] width 44 height 13
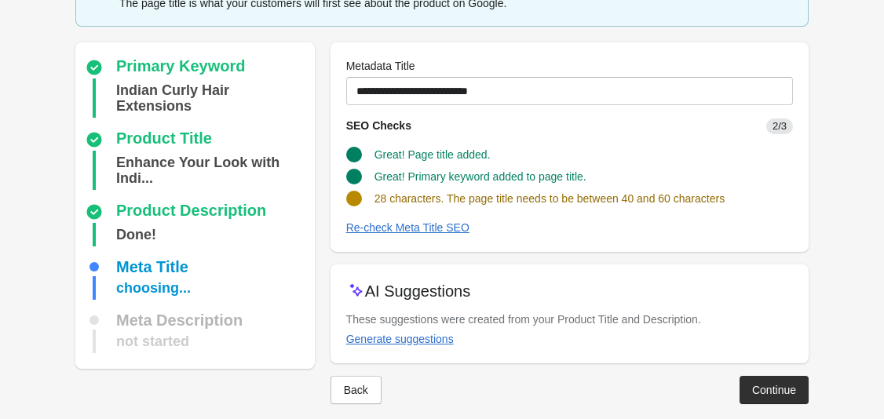
scroll to position [103, 0]
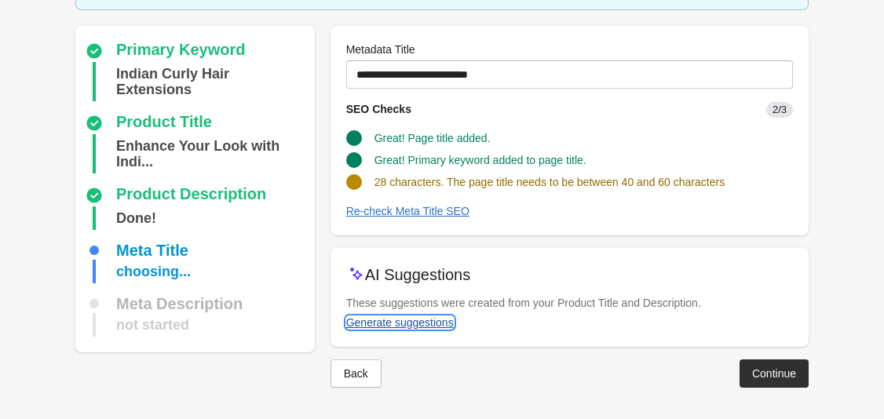
click at [424, 323] on div "Generate suggestions" at bounding box center [400, 322] width 108 height 13
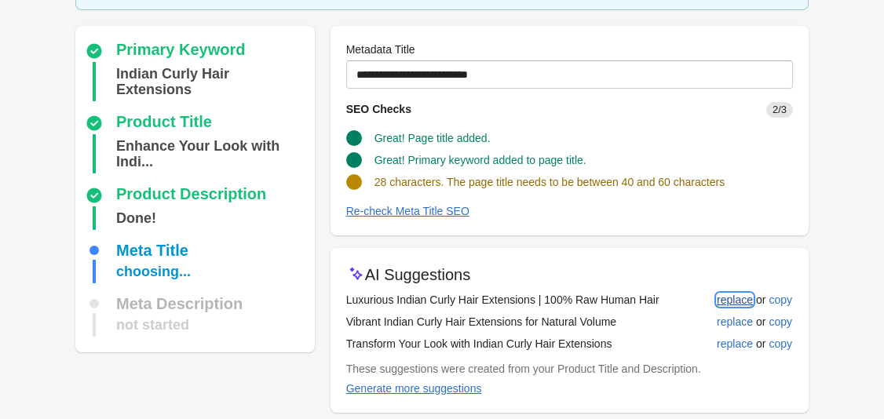
click at [722, 303] on div "replace" at bounding box center [735, 300] width 36 height 13
type input "**********"
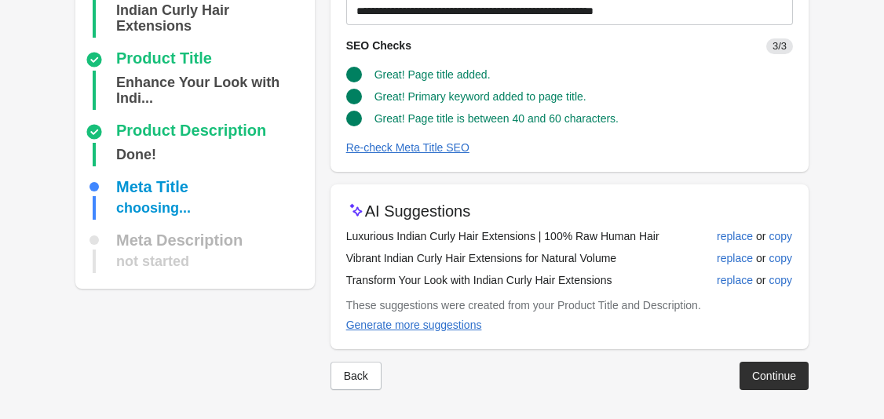
scroll to position [169, 0]
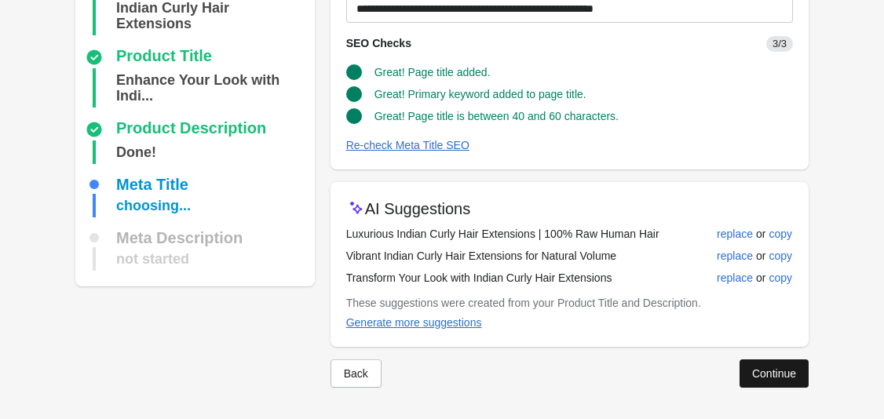
click at [779, 375] on button "Continue" at bounding box center [773, 373] width 69 height 28
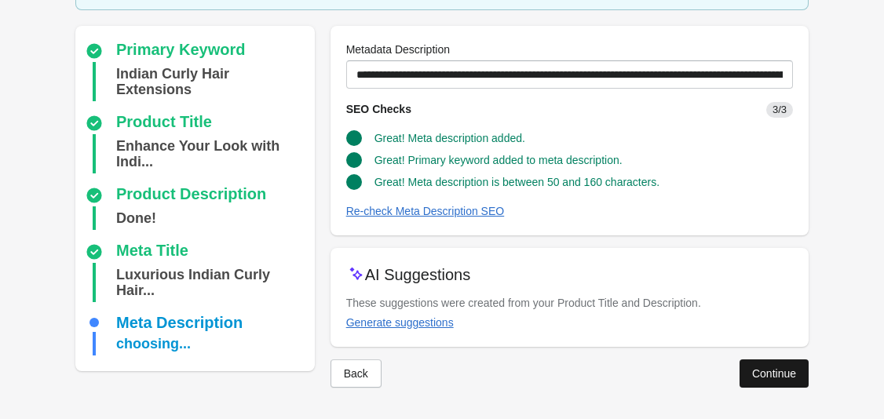
scroll to position [119, 0]
click at [779, 374] on div "Continue" at bounding box center [774, 373] width 44 height 13
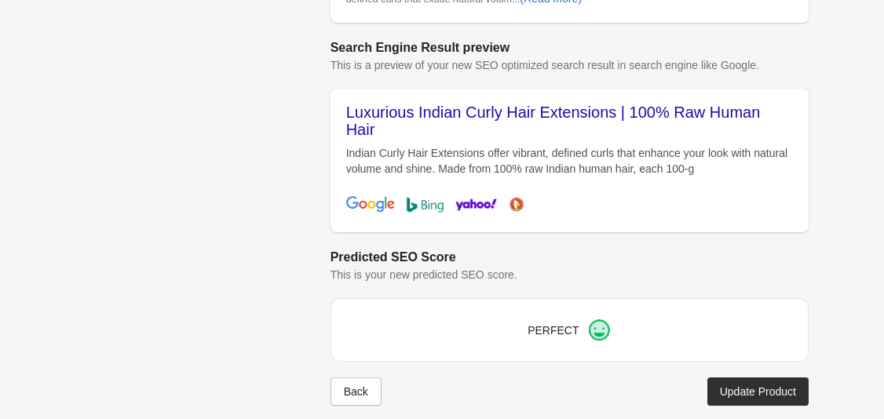
scroll to position [676, 0]
click at [769, 385] on div "Update Product" at bounding box center [758, 391] width 76 height 13
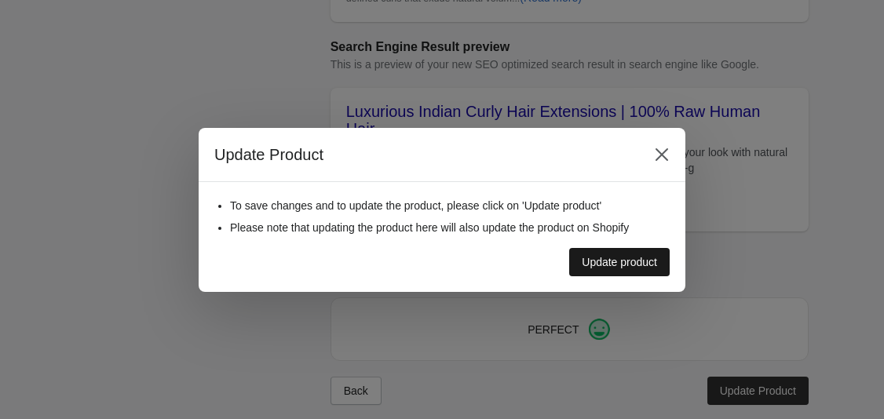
click at [633, 260] on div "Update product" at bounding box center [619, 262] width 75 height 13
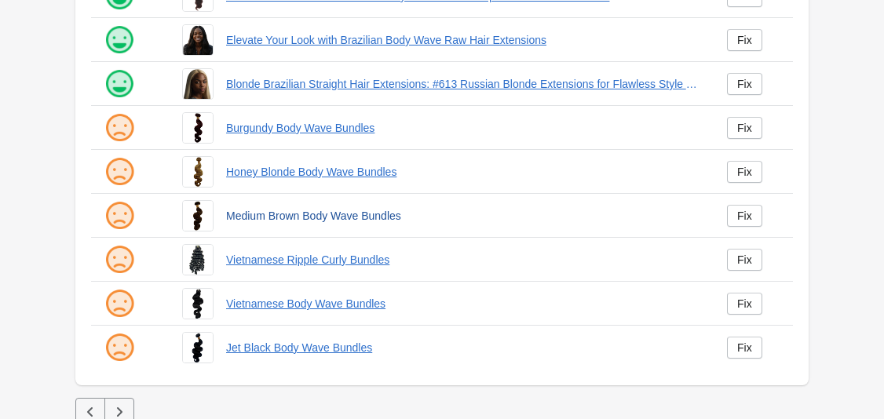
scroll to position [447, 0]
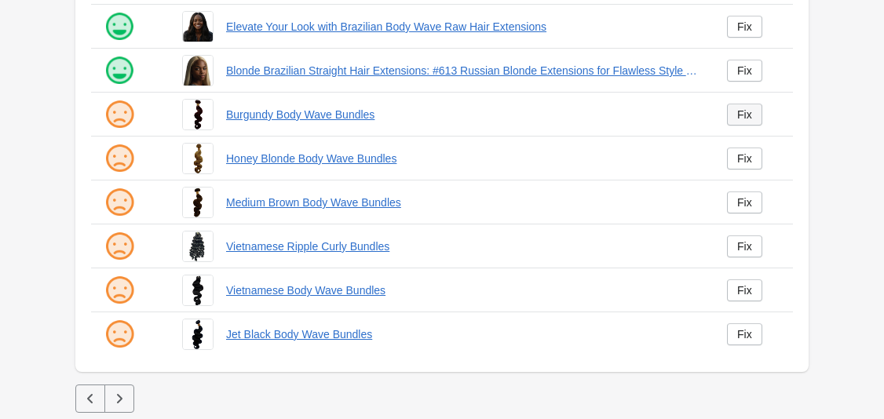
click at [742, 114] on div "Fix" at bounding box center [744, 114] width 15 height 13
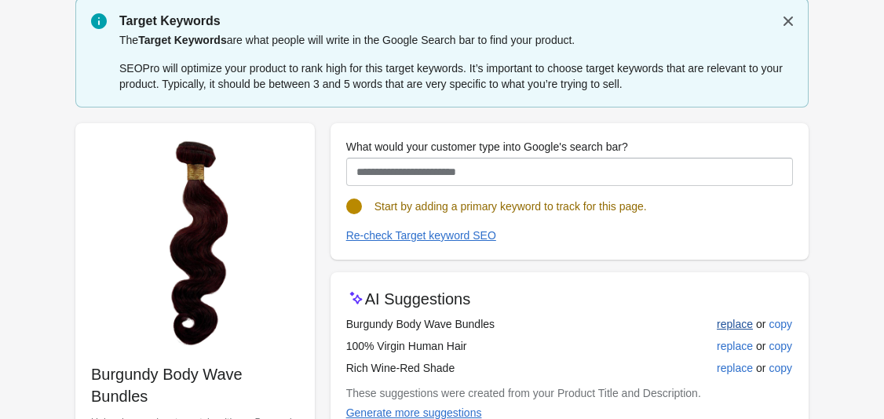
scroll to position [62, 0]
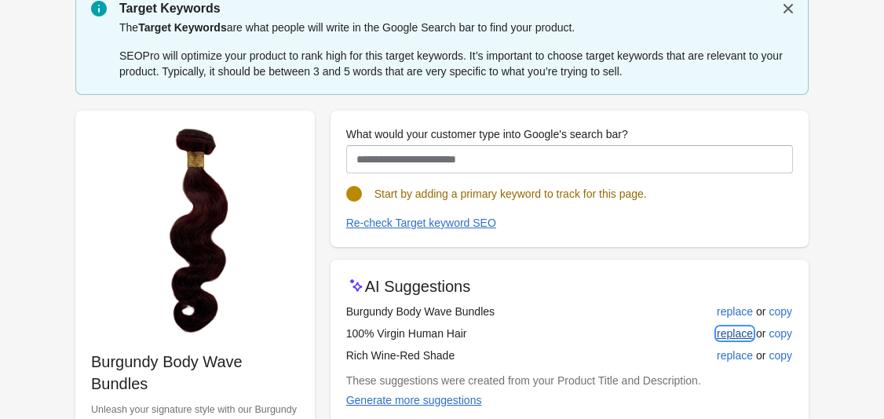
click at [736, 335] on div "replace" at bounding box center [735, 333] width 36 height 13
type input "**********"
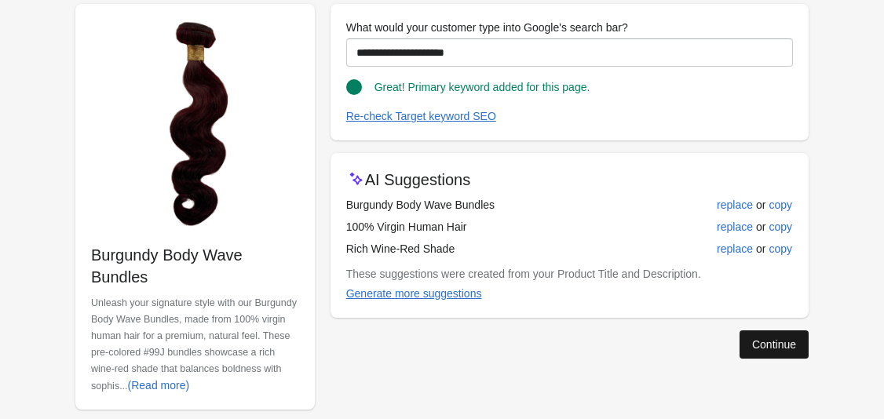
click at [774, 347] on div "Continue" at bounding box center [774, 344] width 44 height 13
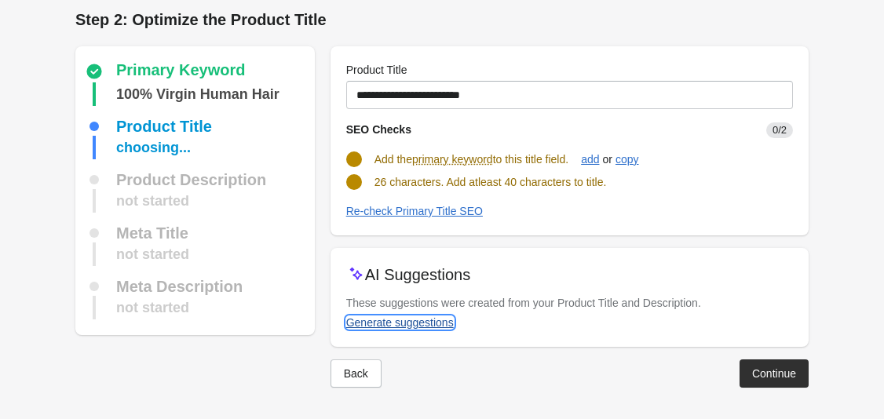
click at [429, 319] on div "Generate suggestions" at bounding box center [400, 322] width 108 height 13
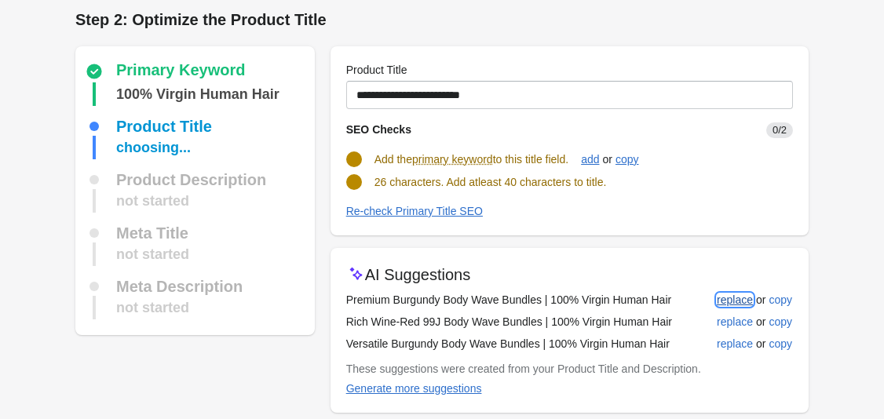
click at [720, 297] on div "replace" at bounding box center [735, 300] width 36 height 13
type input "**********"
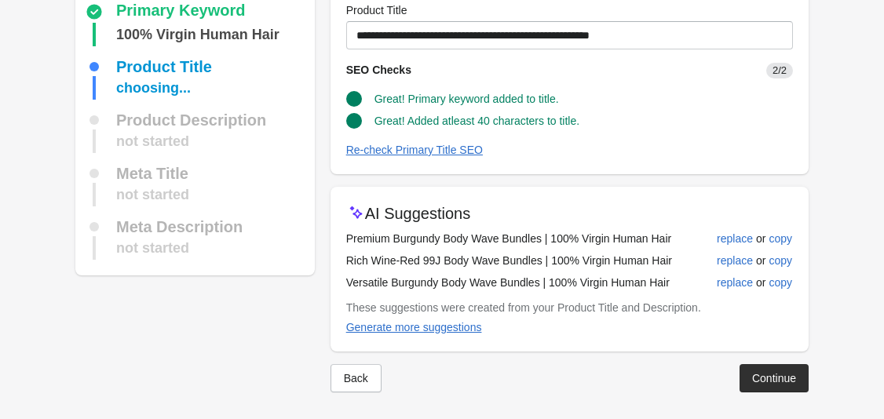
scroll to position [71, 0]
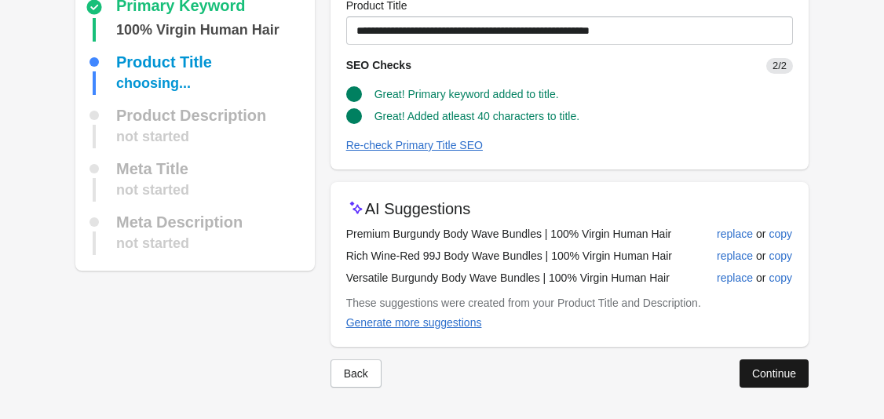
click at [779, 363] on button "Continue" at bounding box center [773, 373] width 69 height 28
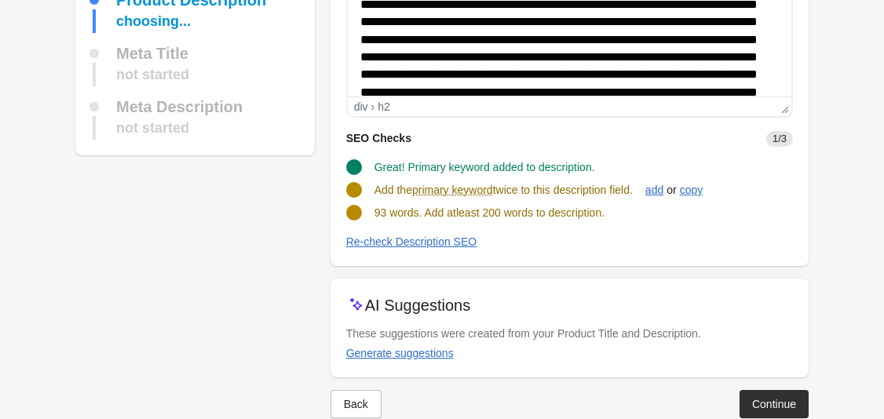
scroll to position [208, 0]
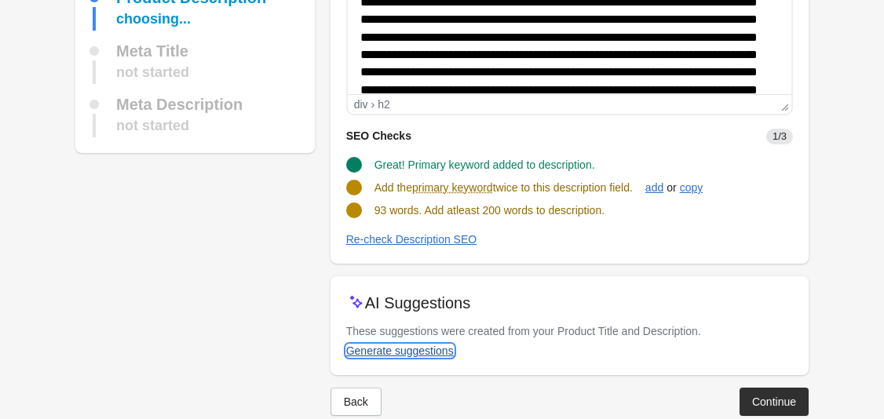
click at [416, 357] on button "Generate suggestions" at bounding box center [400, 351] width 120 height 28
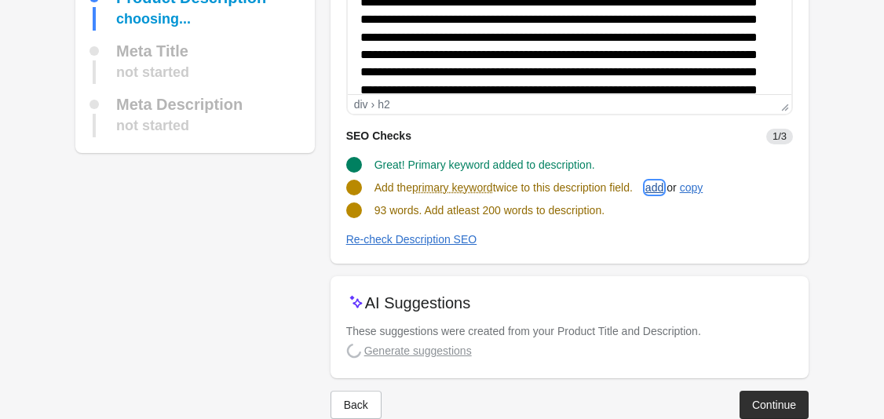
click at [663, 189] on div "add" at bounding box center [654, 187] width 18 height 13
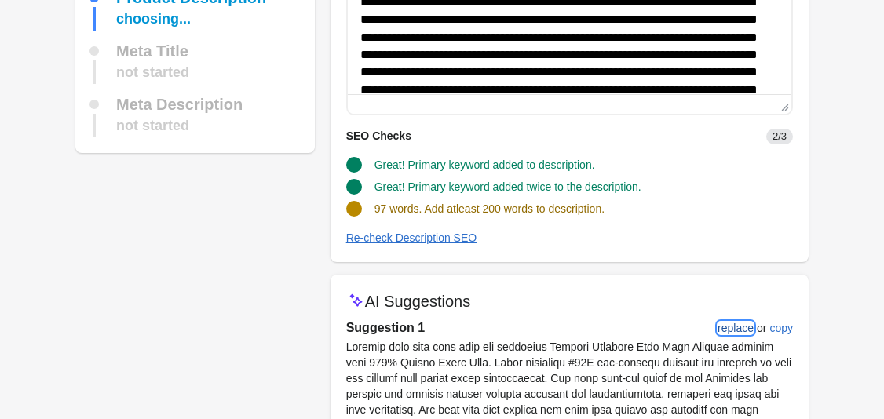
click at [720, 330] on div "replace" at bounding box center [735, 328] width 36 height 13
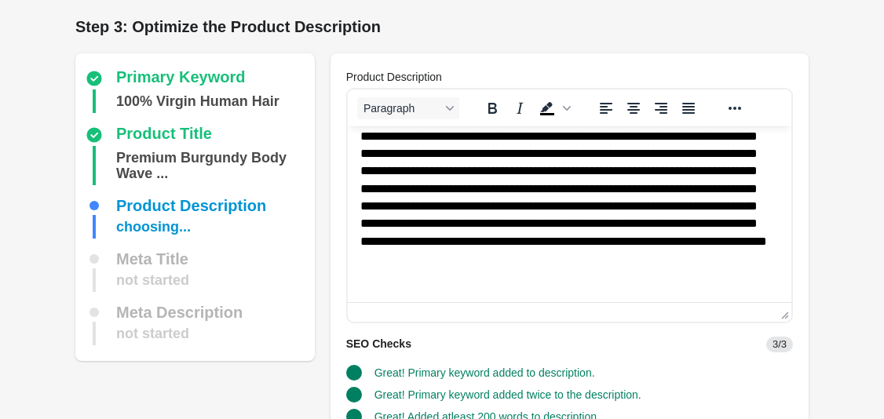
scroll to position [183, 0]
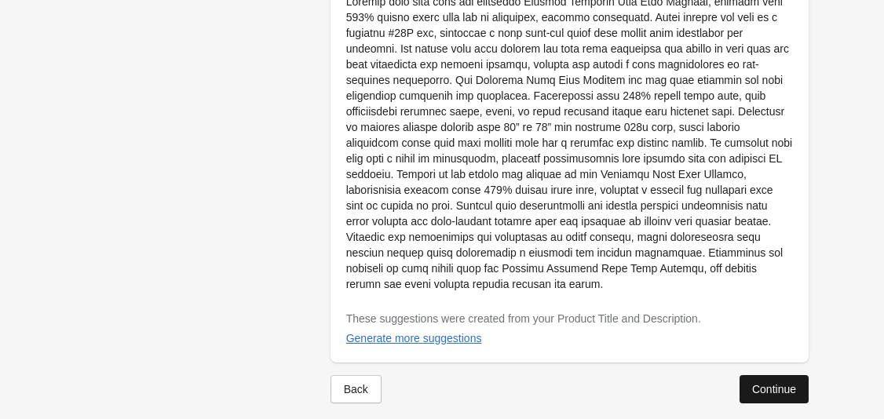
click at [785, 375] on button "Continue" at bounding box center [773, 389] width 69 height 28
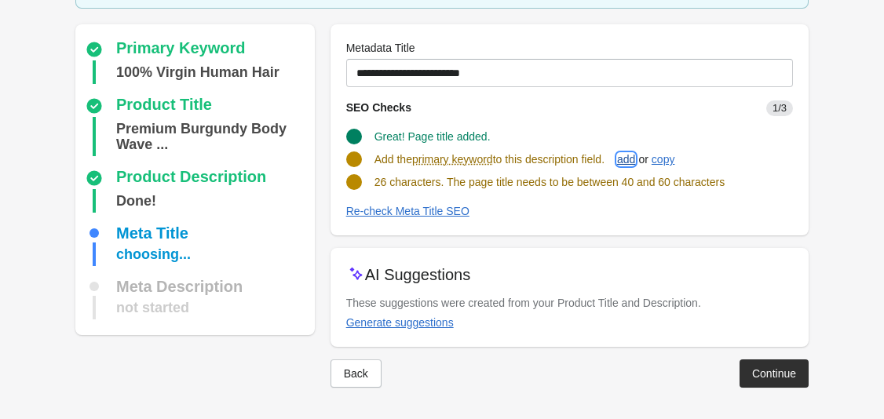
click at [635, 161] on div "add" at bounding box center [626, 159] width 18 height 13
type input "**********"
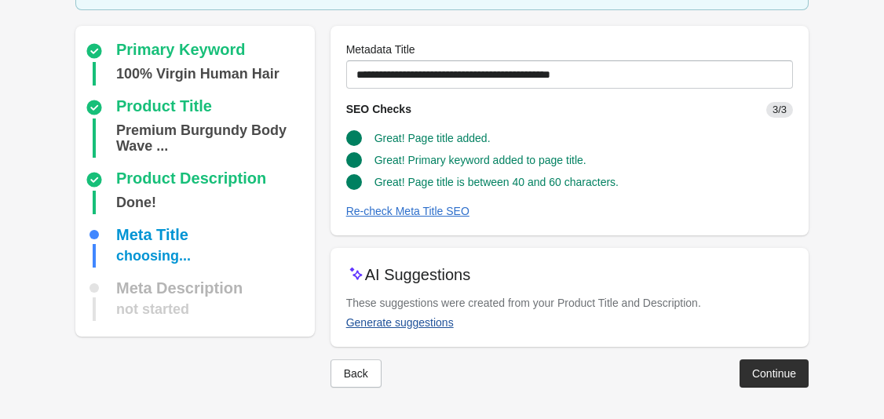
scroll to position [103, 0]
click at [422, 325] on div "Generate suggestions" at bounding box center [400, 322] width 108 height 13
click at [782, 397] on div at bounding box center [441, 403] width 733 height 25
click at [774, 375] on div "Continue" at bounding box center [774, 376] width 44 height 13
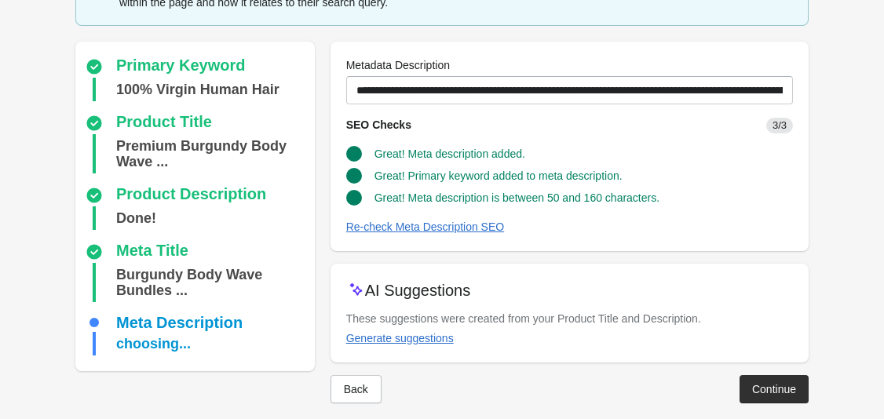
click at [776, 392] on div "Continue" at bounding box center [774, 389] width 44 height 13
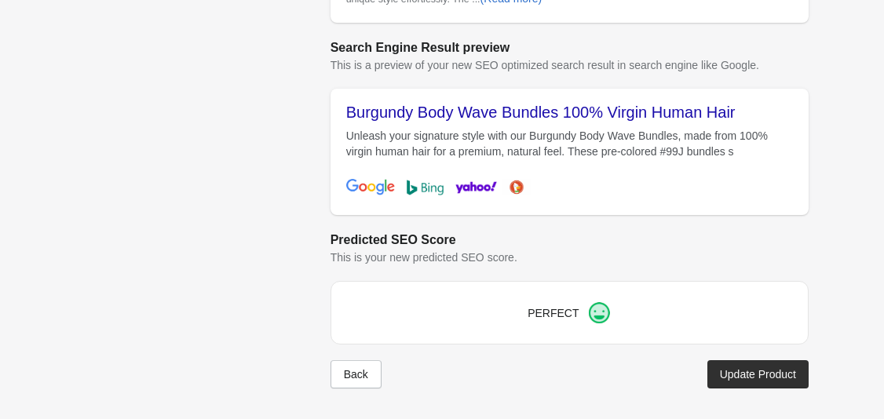
scroll to position [676, 0]
click at [749, 365] on button "Update Product" at bounding box center [757, 373] width 101 height 28
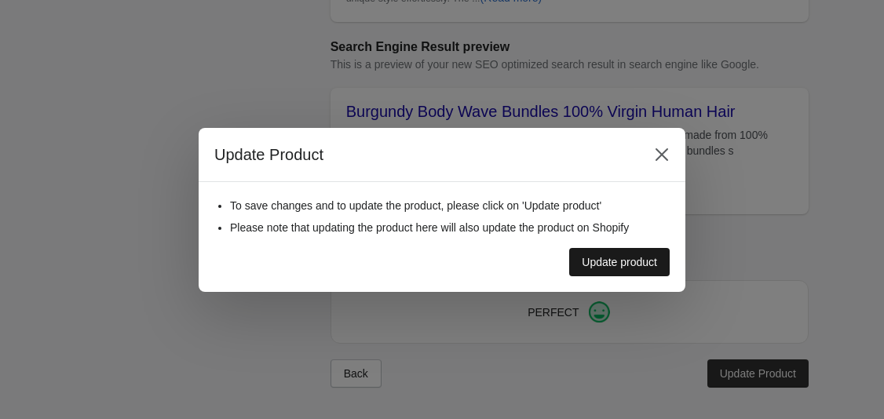
click at [643, 272] on button "Update product" at bounding box center [619, 262] width 100 height 28
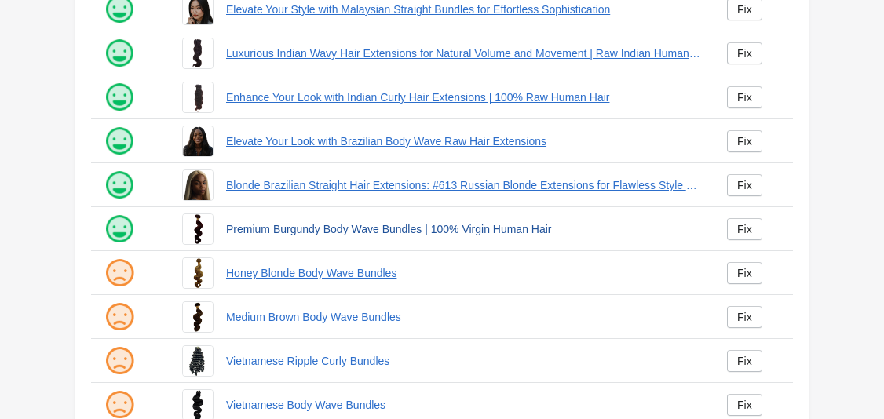
scroll to position [447, 0]
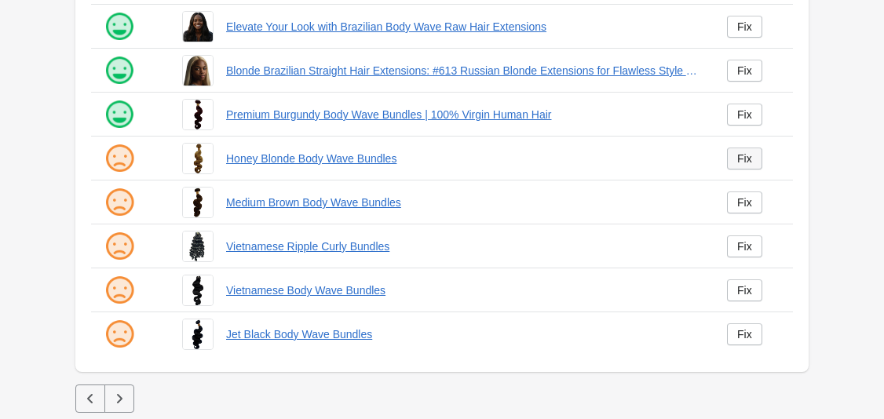
click at [753, 159] on link "Fix" at bounding box center [744, 159] width 35 height 22
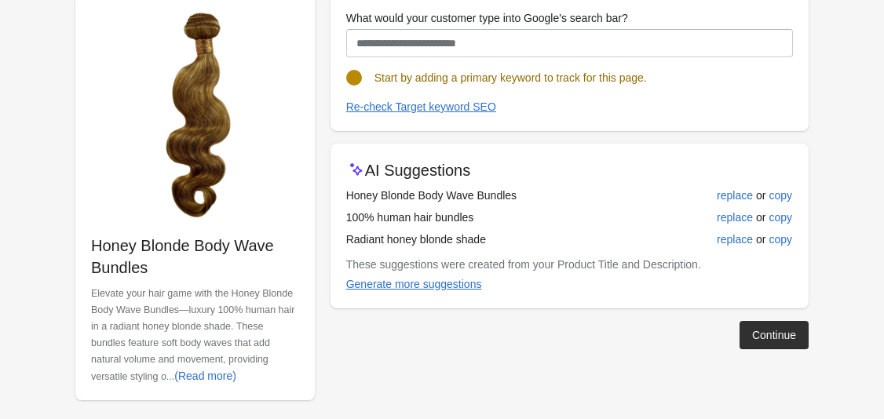
scroll to position [191, 0]
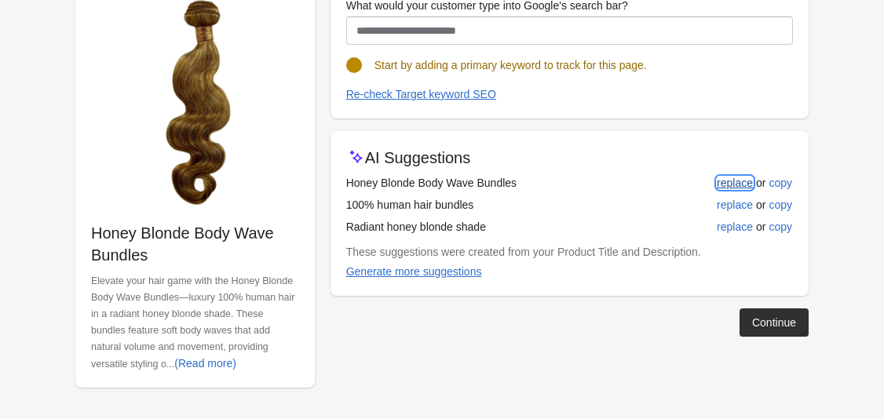
click at [734, 181] on div "replace" at bounding box center [735, 183] width 36 height 13
type input "**********"
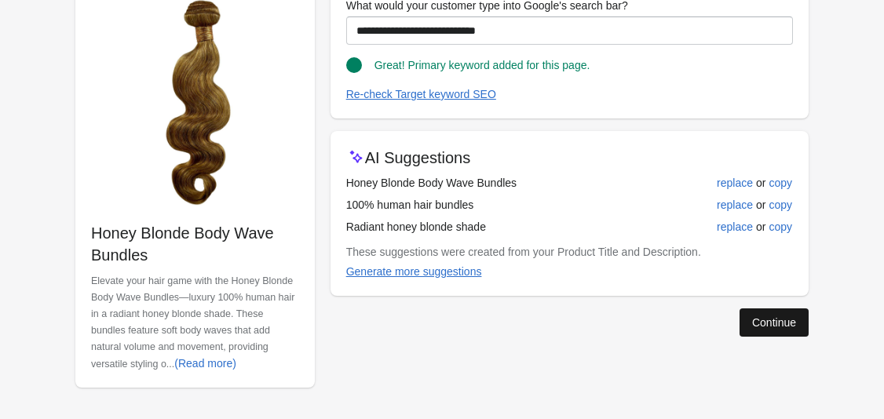
click at [758, 326] on div "Continue" at bounding box center [774, 322] width 44 height 13
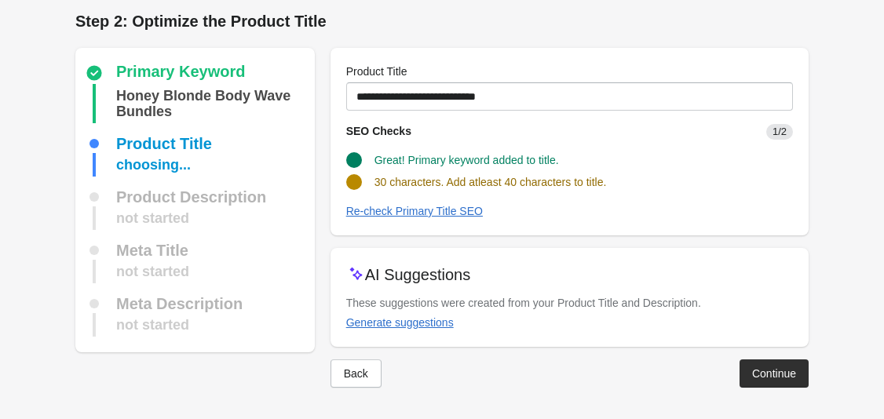
scroll to position [5, 0]
click at [409, 324] on div "Generate suggestions" at bounding box center [400, 322] width 108 height 13
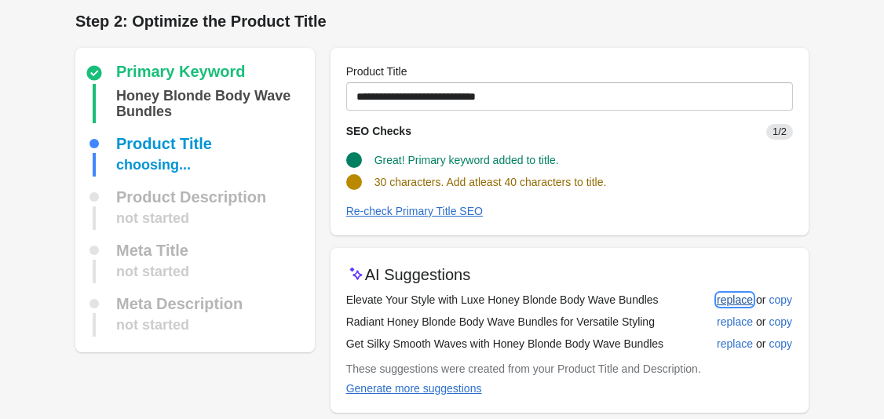
click at [735, 295] on div "replace" at bounding box center [735, 300] width 36 height 13
type input "**********"
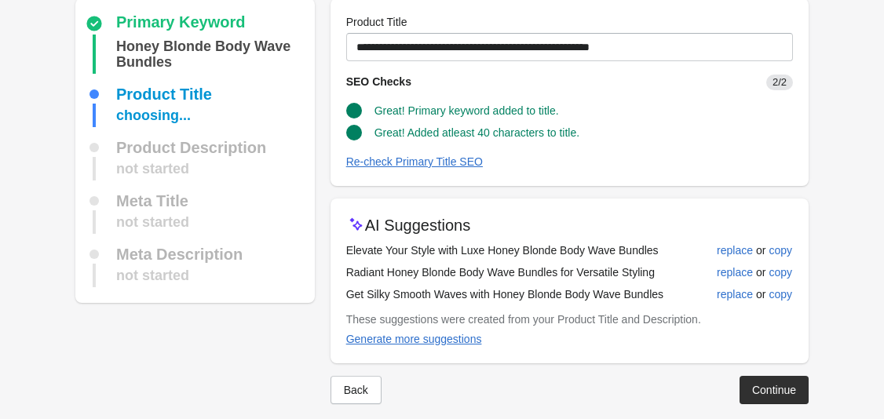
scroll to position [71, 0]
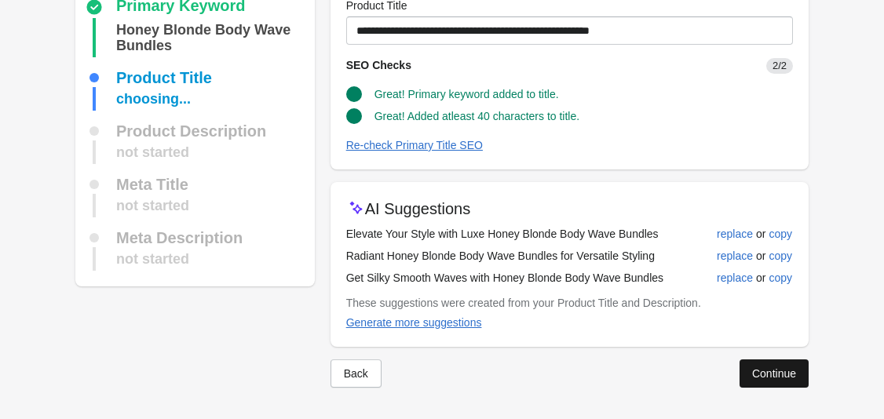
click at [786, 367] on div "Continue" at bounding box center [774, 373] width 44 height 13
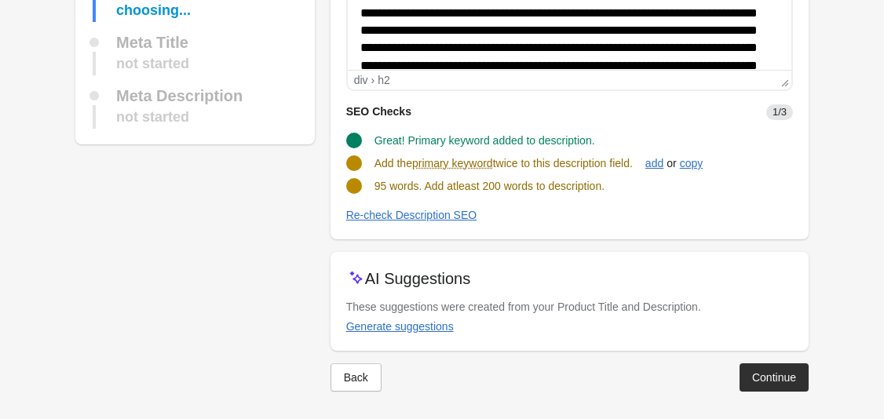
scroll to position [236, 0]
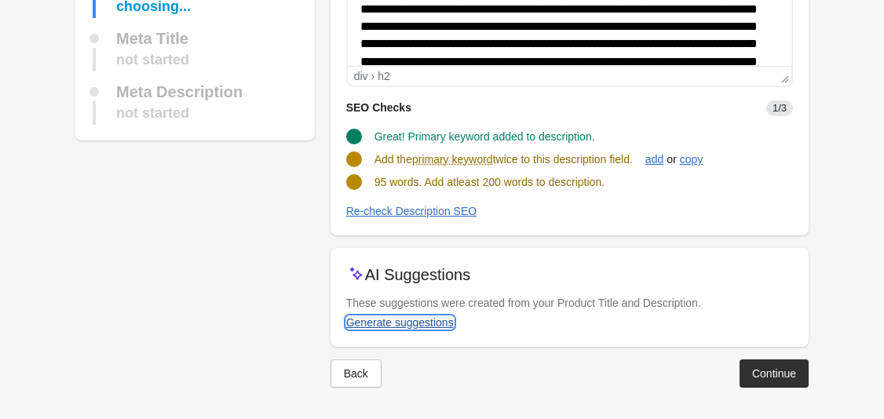
click at [399, 329] on button "Generate suggestions" at bounding box center [400, 322] width 120 height 28
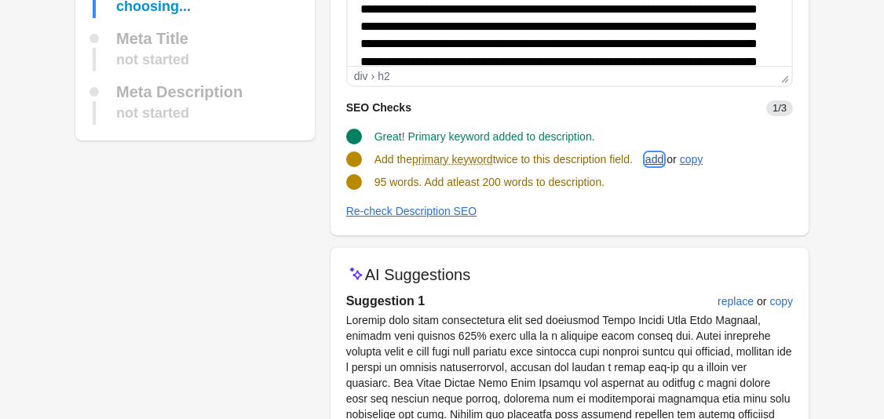
click at [661, 164] on div "add" at bounding box center [654, 159] width 18 height 13
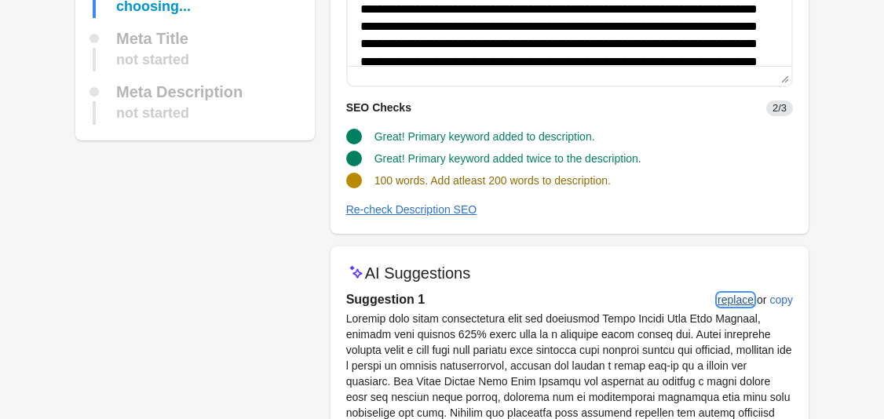
click at [731, 297] on div "replace" at bounding box center [735, 300] width 36 height 13
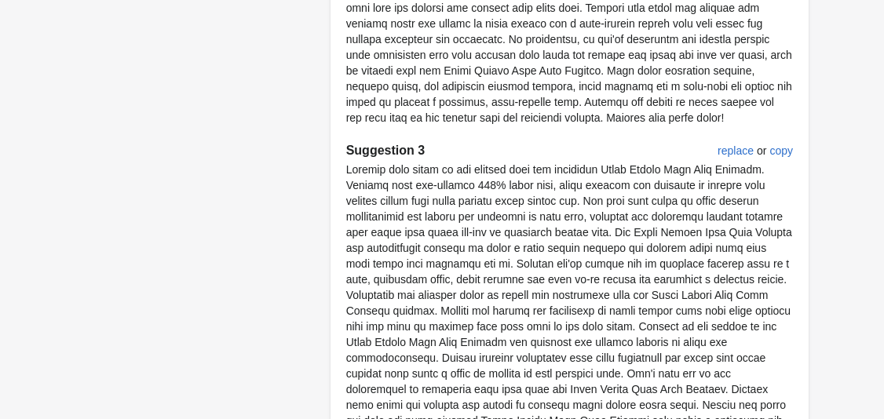
scroll to position [1379, 0]
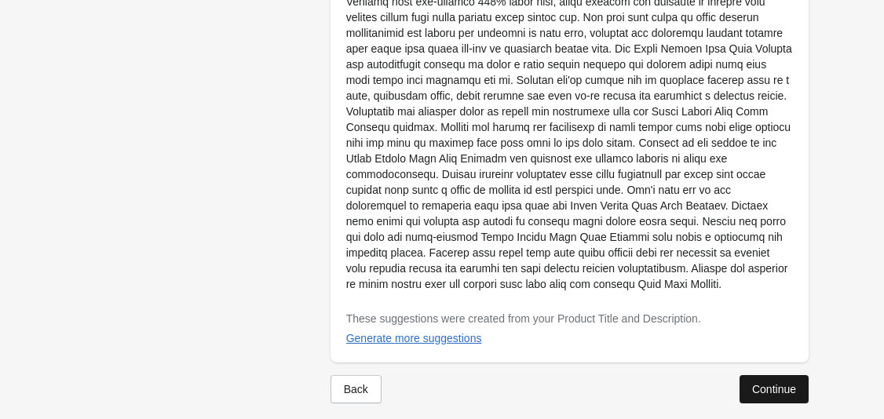
click at [774, 383] on div "Continue" at bounding box center [774, 389] width 44 height 13
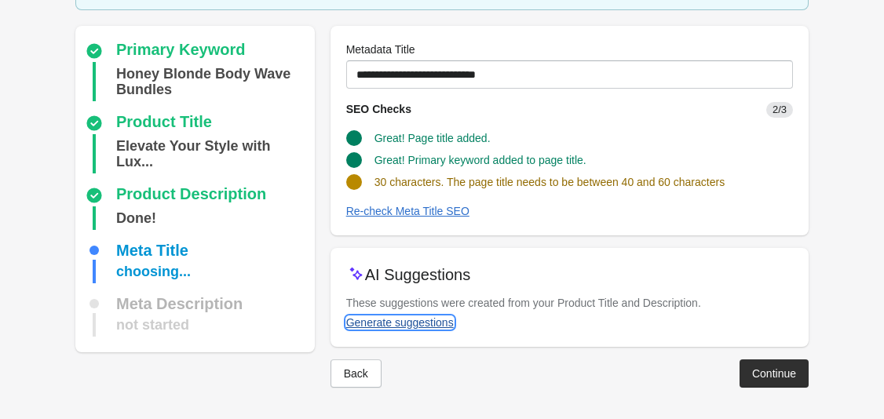
click at [424, 322] on div "Generate suggestions" at bounding box center [400, 322] width 108 height 13
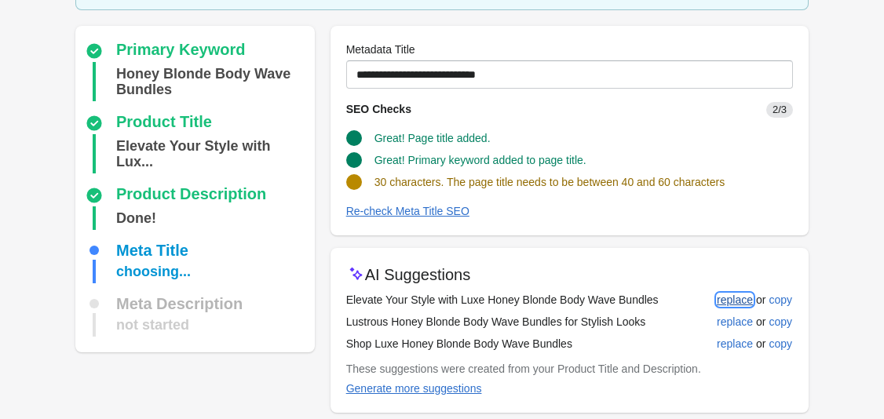
click at [731, 294] on div "replace" at bounding box center [735, 300] width 36 height 13
type input "**********"
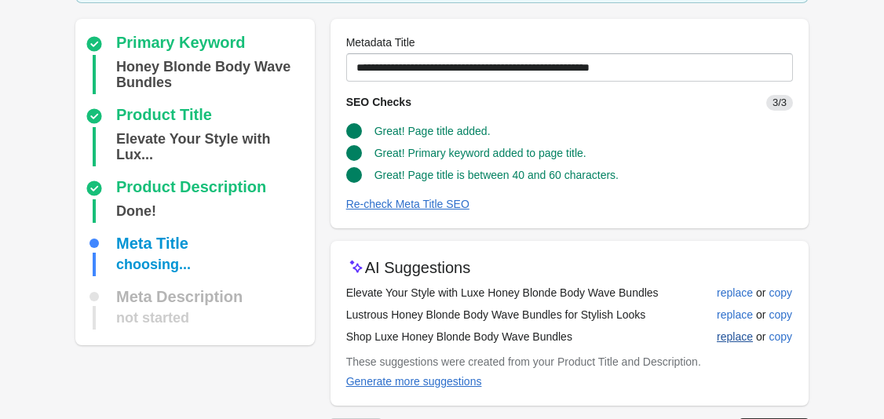
scroll to position [169, 0]
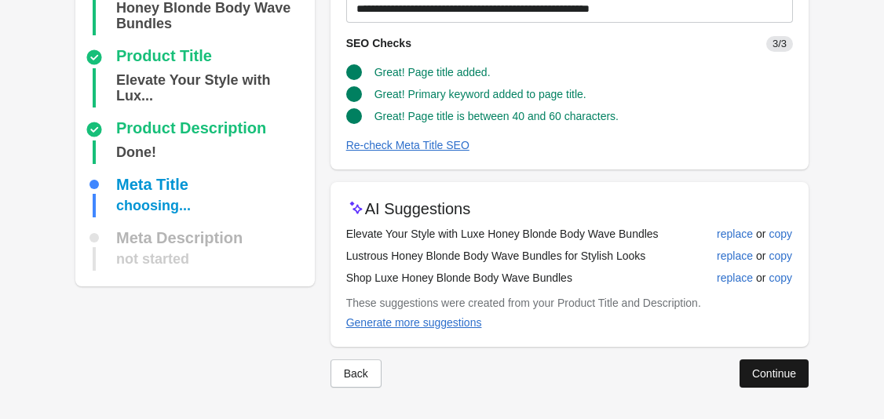
click at [776, 370] on div "Continue" at bounding box center [774, 373] width 44 height 13
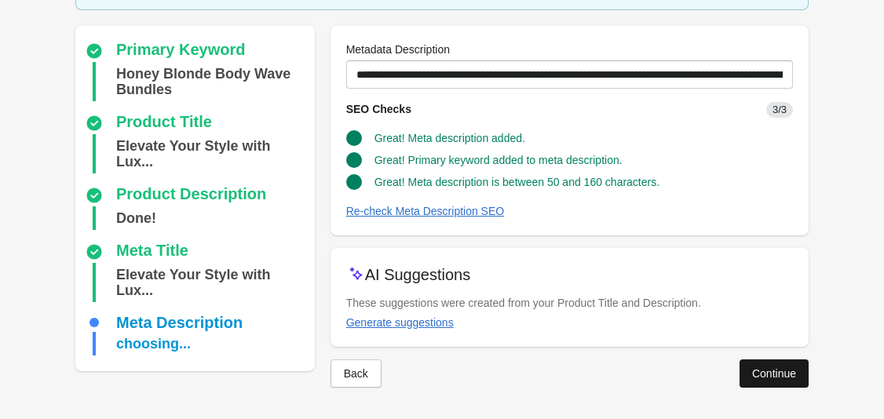
click at [785, 375] on div "Continue" at bounding box center [774, 373] width 44 height 13
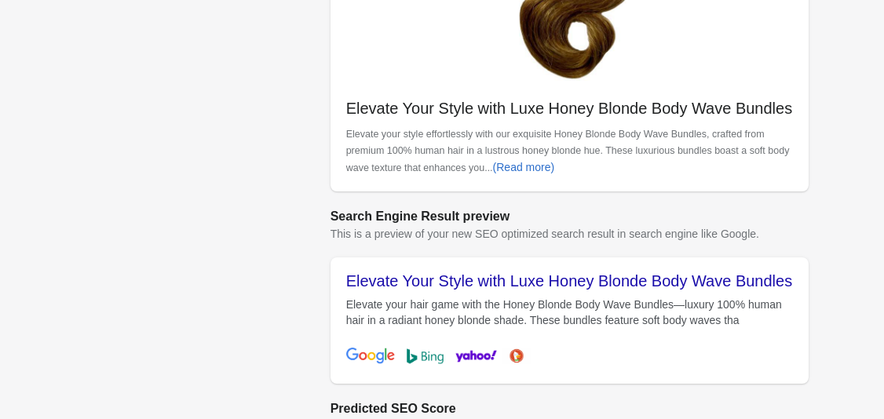
scroll to position [655, 0]
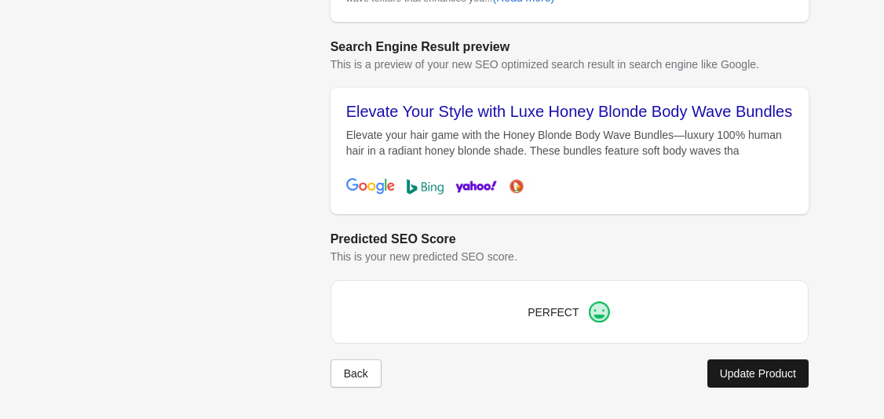
click at [769, 367] on button "Update Product" at bounding box center [757, 373] width 101 height 28
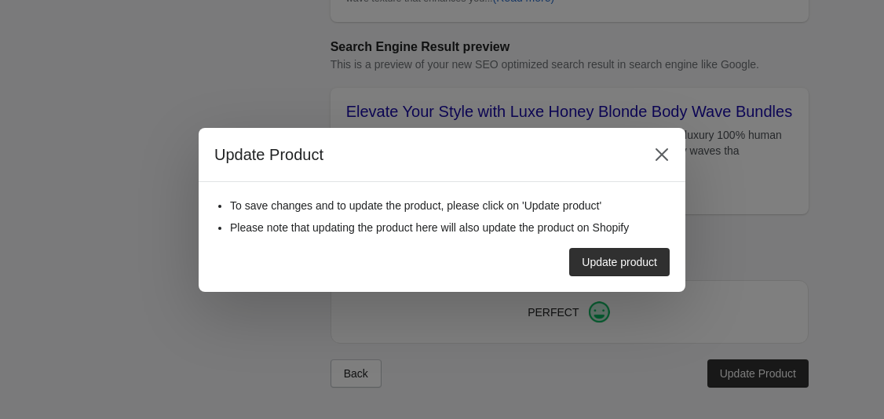
click at [636, 278] on div "To save changes and to update the product, please click on 'Update product' Ple…" at bounding box center [442, 237] width 487 height 110
click at [629, 267] on div "Update product" at bounding box center [619, 262] width 75 height 13
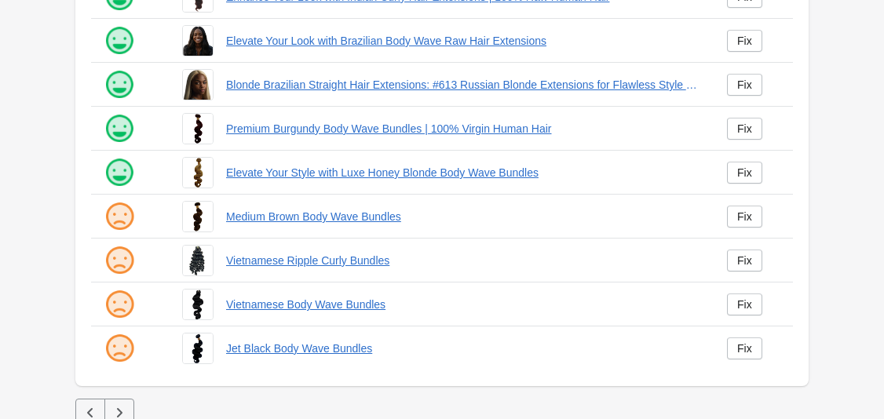
scroll to position [447, 0]
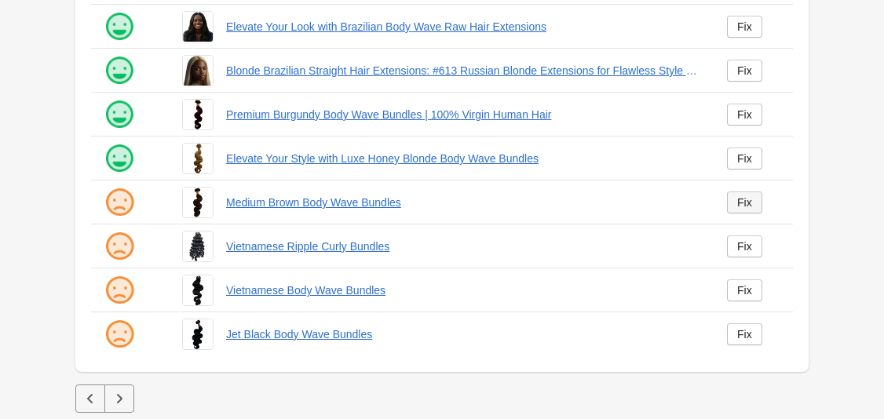
click at [738, 210] on link "Fix" at bounding box center [744, 202] width 35 height 22
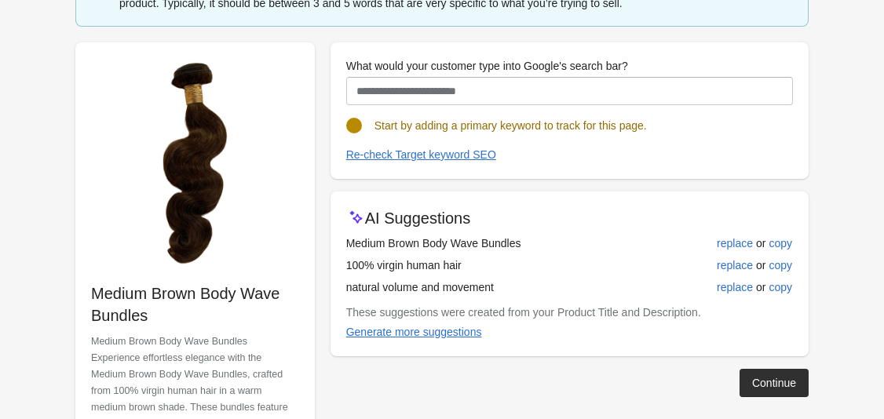
scroll to position [155, 0]
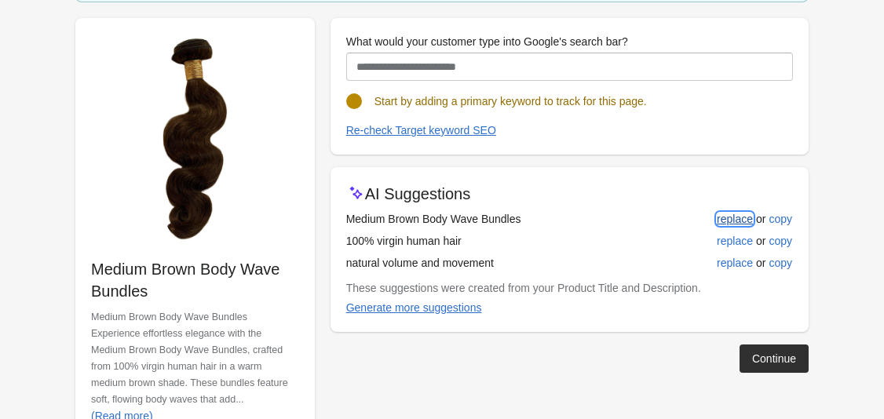
click at [744, 215] on div "replace" at bounding box center [735, 219] width 36 height 13
type input "**********"
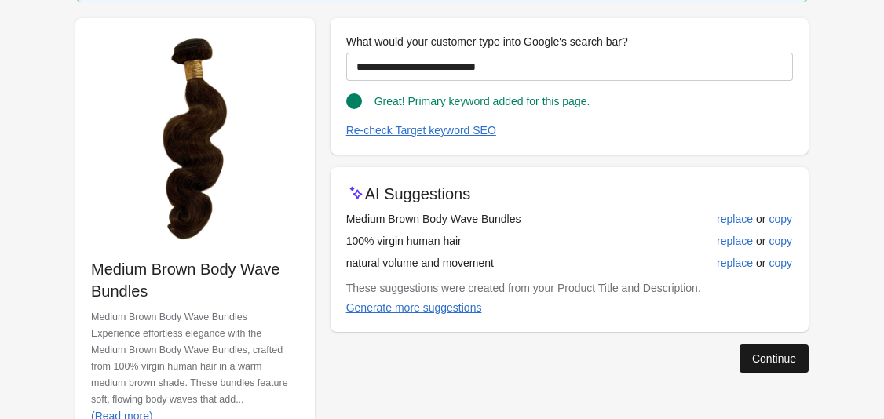
click at [764, 355] on div "Continue" at bounding box center [774, 358] width 44 height 13
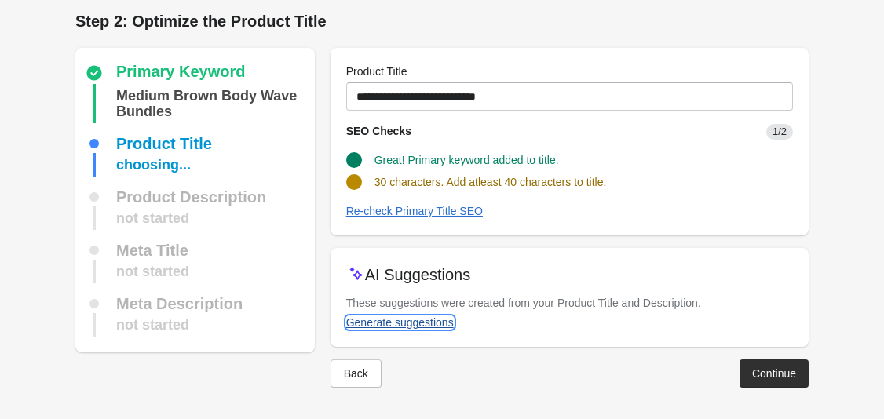
click at [427, 325] on div "Generate suggestions" at bounding box center [400, 322] width 108 height 13
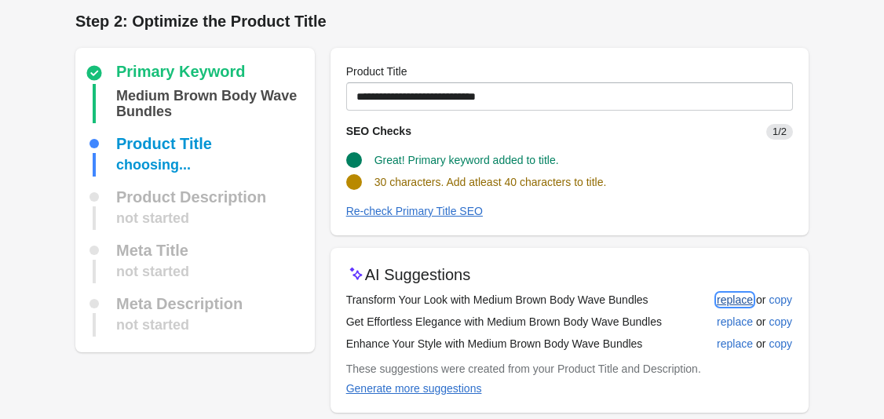
click at [720, 292] on button "replace" at bounding box center [734, 300] width 49 height 28
type input "**********"
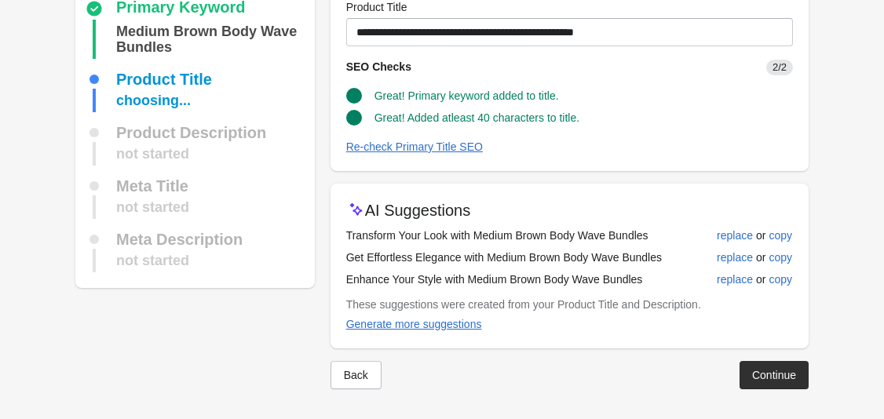
scroll to position [71, 0]
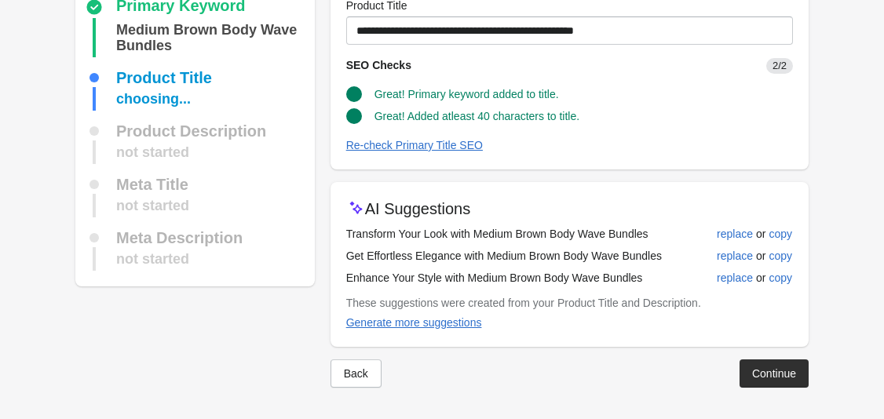
click at [758, 367] on div "Continue" at bounding box center [774, 373] width 44 height 13
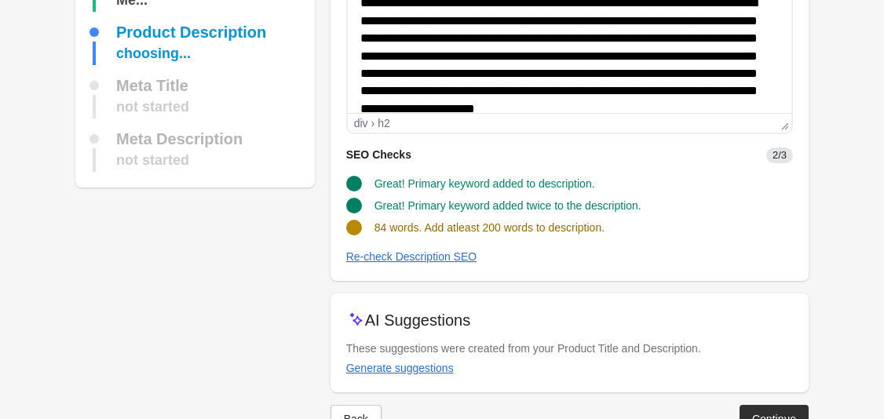
scroll to position [235, 0]
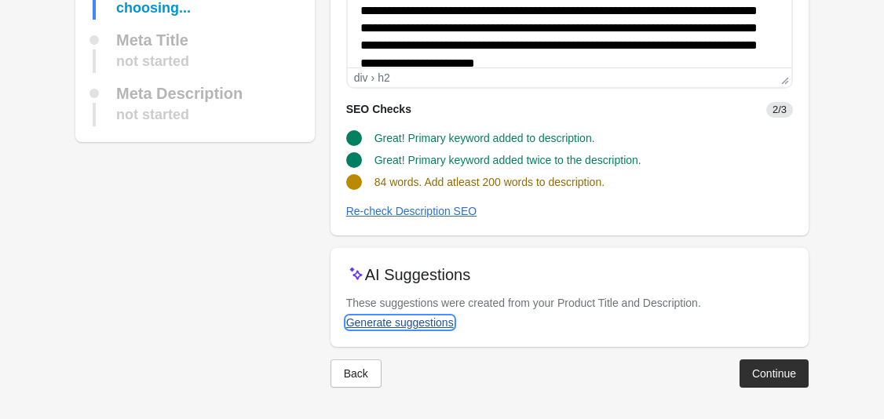
click at [428, 323] on div "Generate suggestions" at bounding box center [400, 322] width 108 height 13
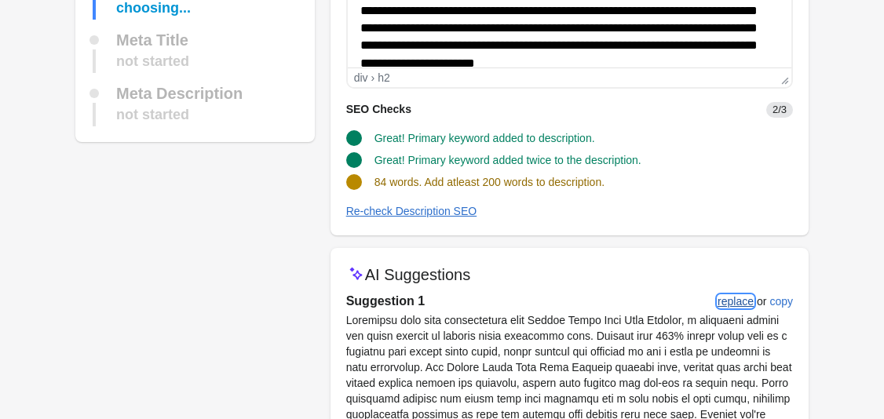
drag, startPoint x: 735, startPoint y: 298, endPoint x: 385, endPoint y: 172, distance: 372.1
click at [735, 298] on div "replace" at bounding box center [735, 301] width 36 height 13
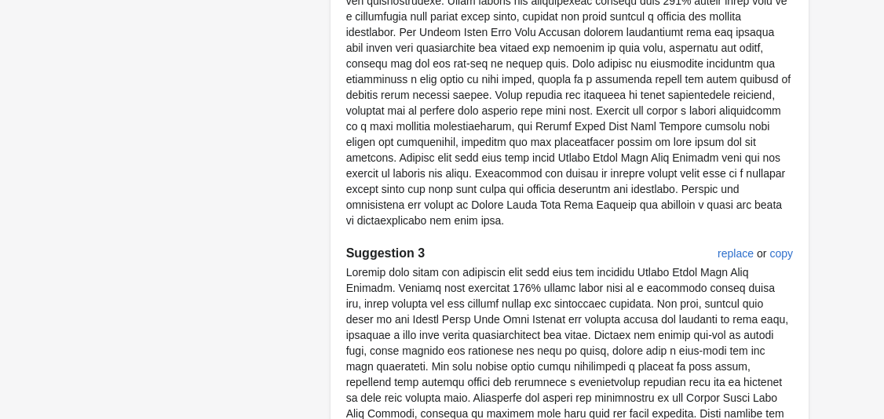
scroll to position [1159, 0]
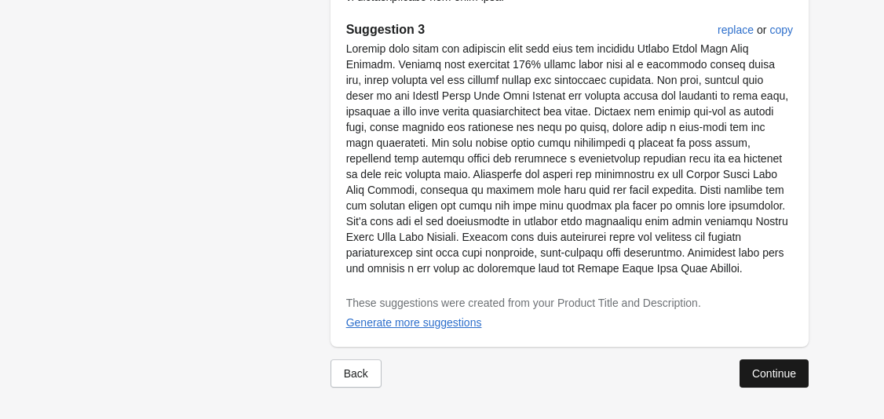
click at [769, 373] on div "Continue" at bounding box center [774, 373] width 44 height 13
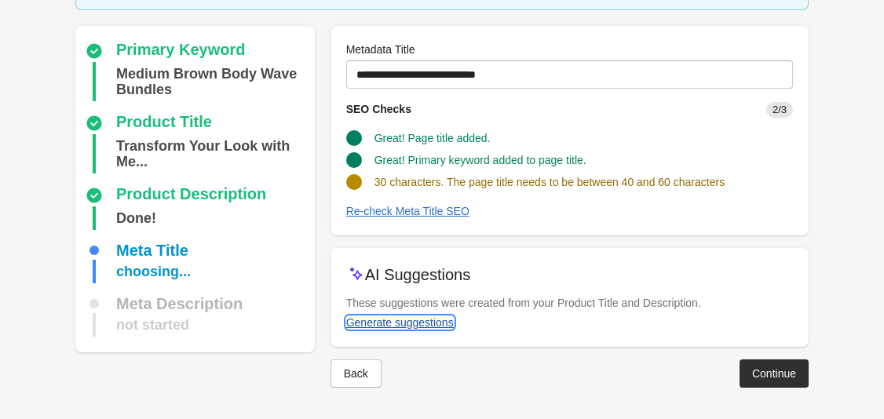
click at [425, 330] on button "Generate suggestions" at bounding box center [400, 322] width 120 height 28
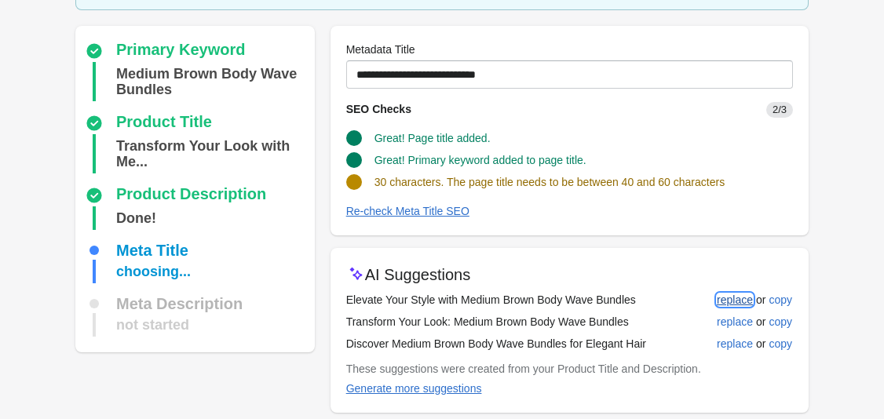
click at [731, 297] on div "replace" at bounding box center [735, 300] width 36 height 13
type input "**********"
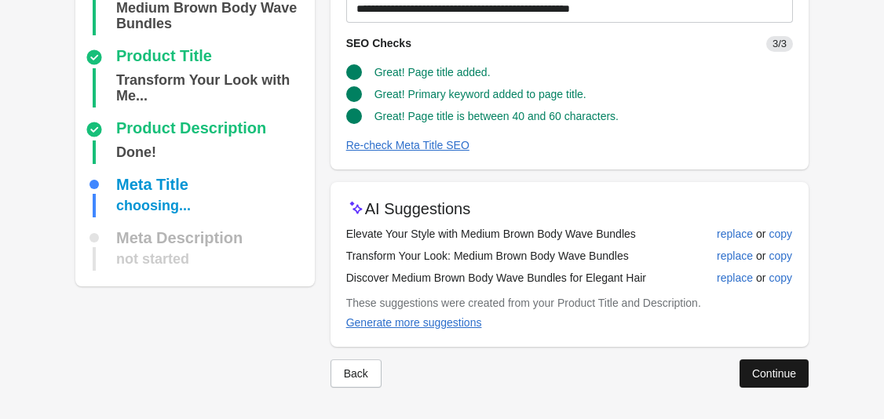
click at [772, 368] on div "Continue" at bounding box center [774, 373] width 44 height 13
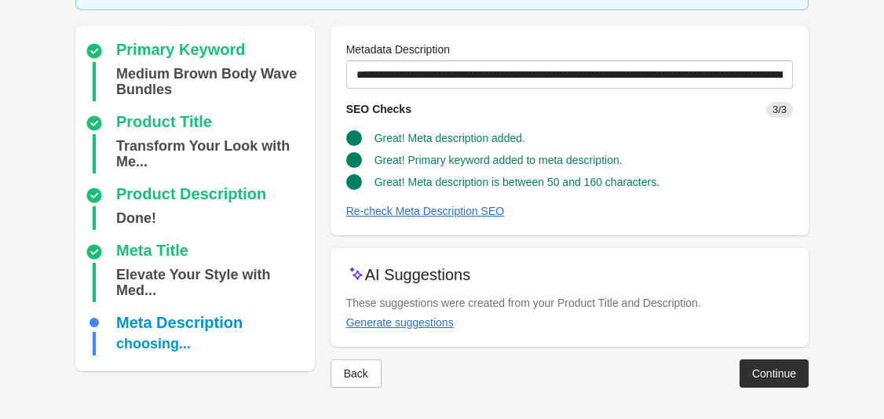
scroll to position [119, 0]
click at [784, 374] on div "Continue" at bounding box center [774, 373] width 44 height 13
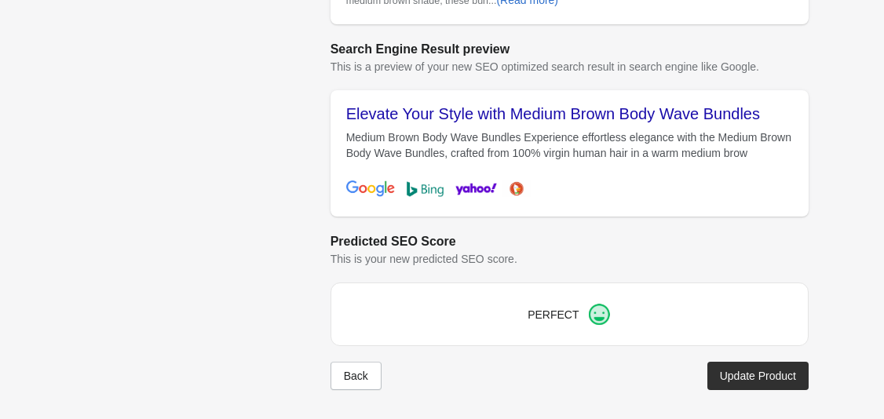
scroll to position [655, 0]
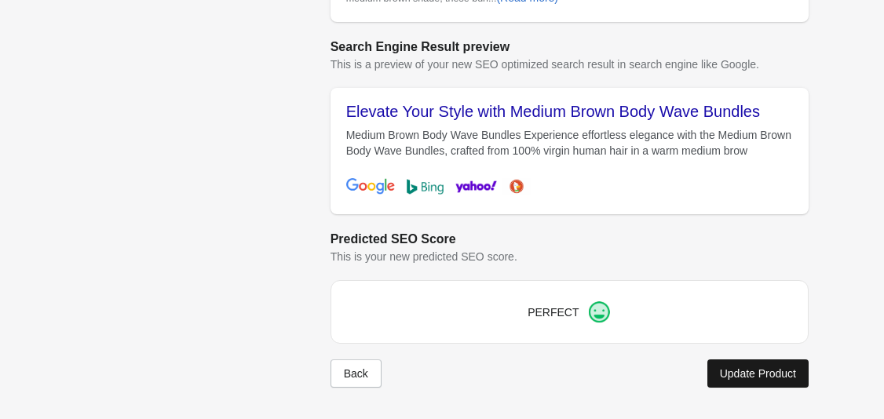
click at [732, 370] on div "Update Product" at bounding box center [758, 373] width 76 height 13
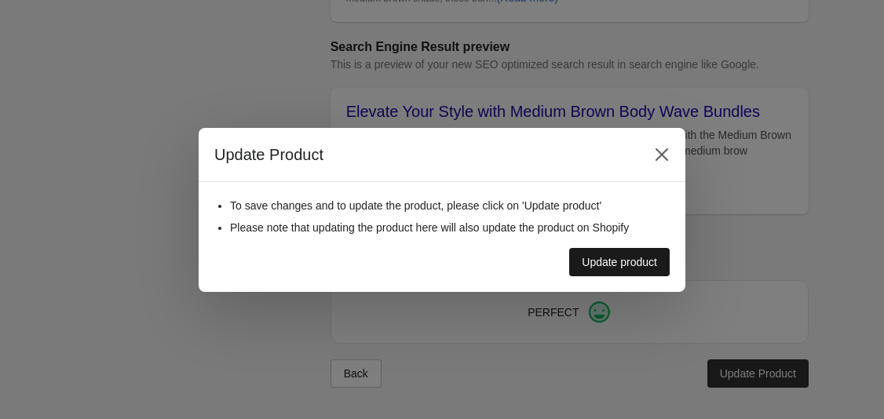
click at [662, 260] on button "Update product" at bounding box center [619, 262] width 100 height 28
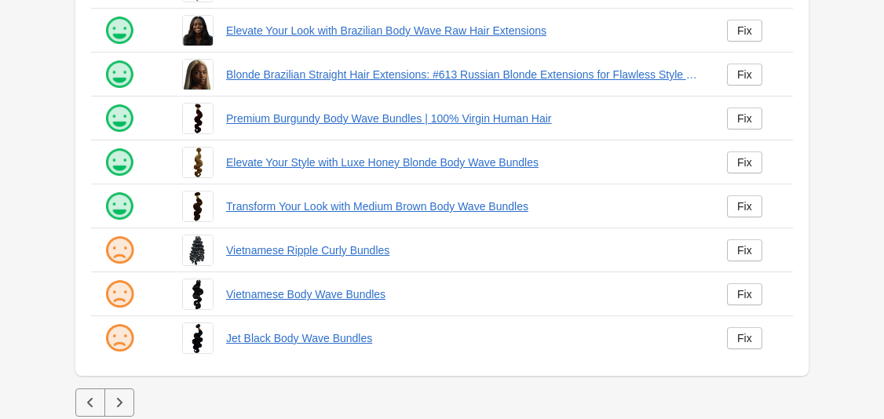
scroll to position [447, 0]
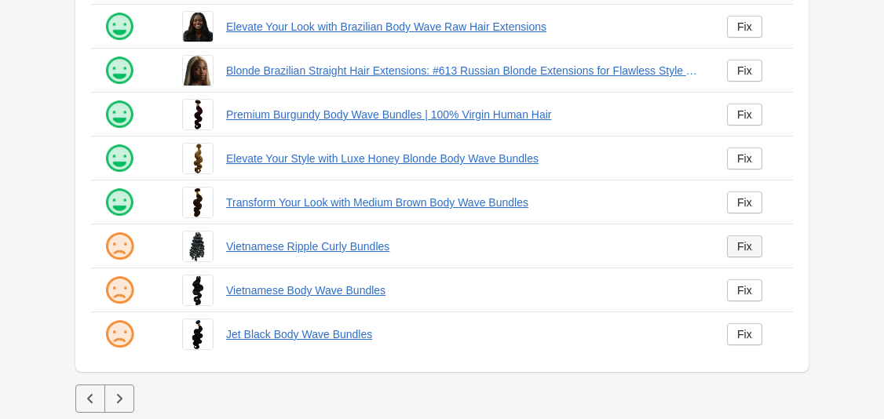
click at [750, 248] on div "Fix" at bounding box center [744, 246] width 15 height 13
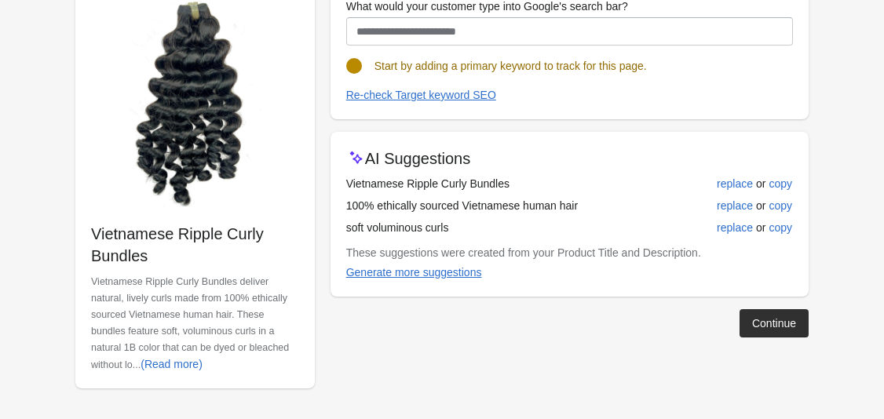
scroll to position [191, 0]
click at [732, 183] on div "replace" at bounding box center [735, 183] width 36 height 13
type input "**********"
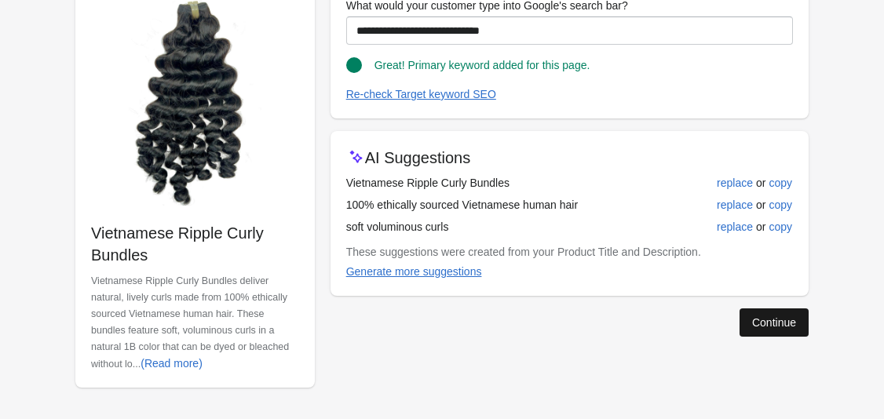
click at [767, 321] on div "Continue" at bounding box center [774, 322] width 44 height 13
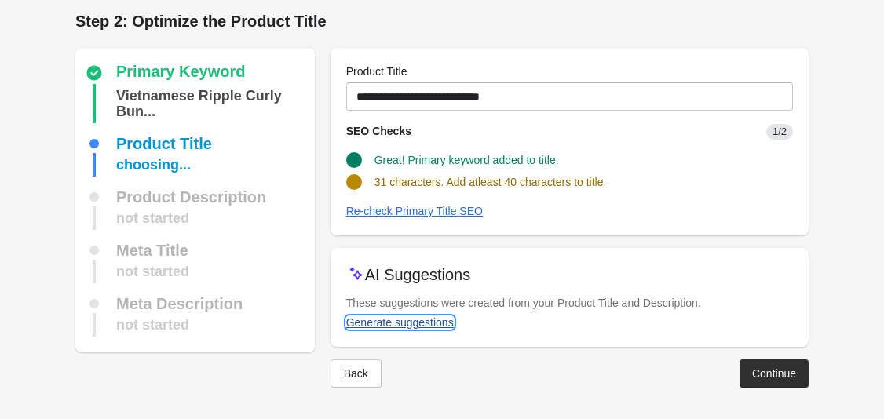
click at [443, 322] on div "Generate suggestions" at bounding box center [400, 322] width 108 height 13
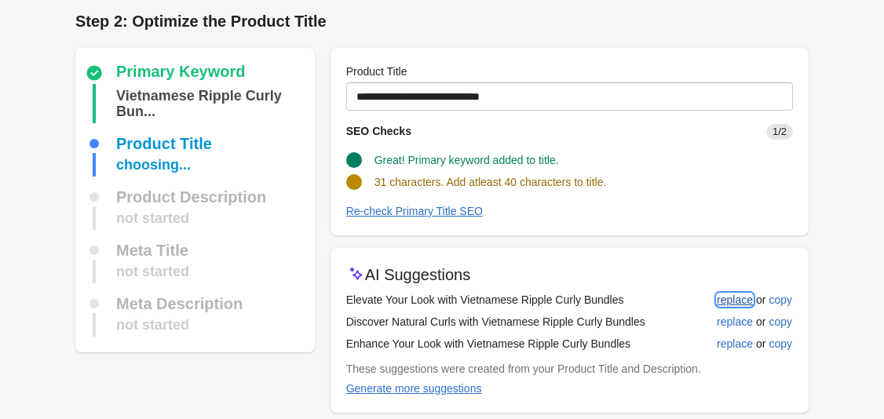
click at [725, 297] on div "replace" at bounding box center [735, 300] width 36 height 13
type input "**********"
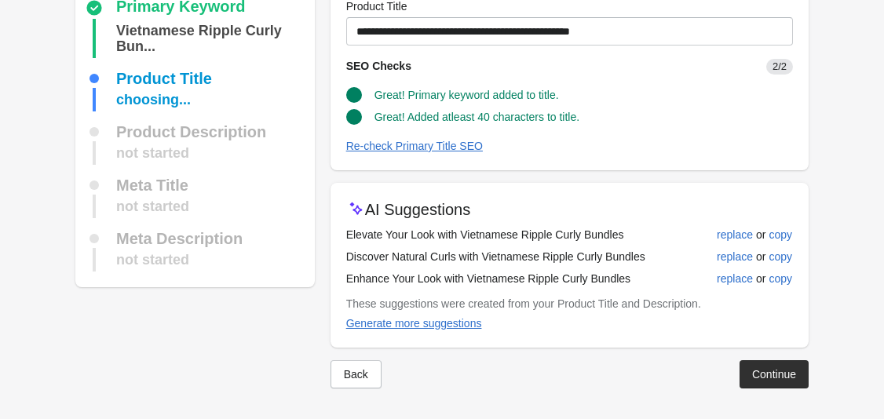
scroll to position [71, 0]
click at [772, 370] on div "Continue" at bounding box center [774, 373] width 44 height 13
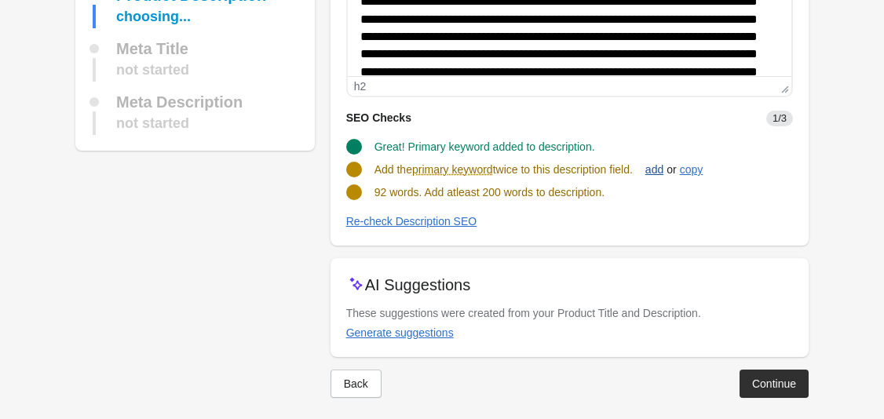
scroll to position [236, 0]
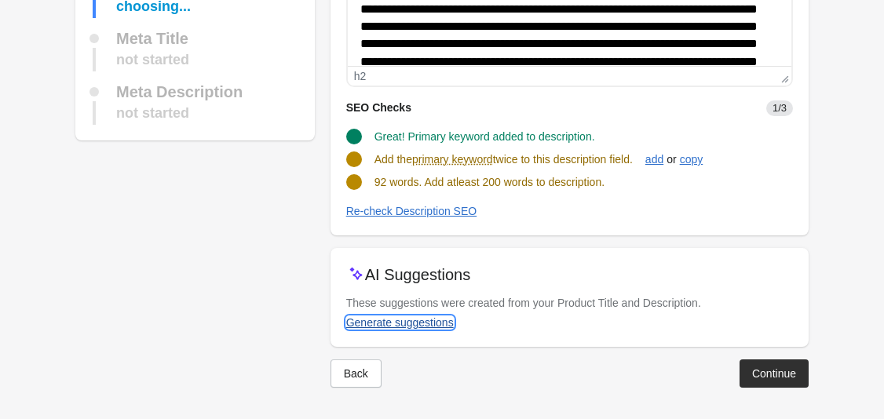
click at [415, 326] on div "Generate suggestions" at bounding box center [400, 322] width 108 height 13
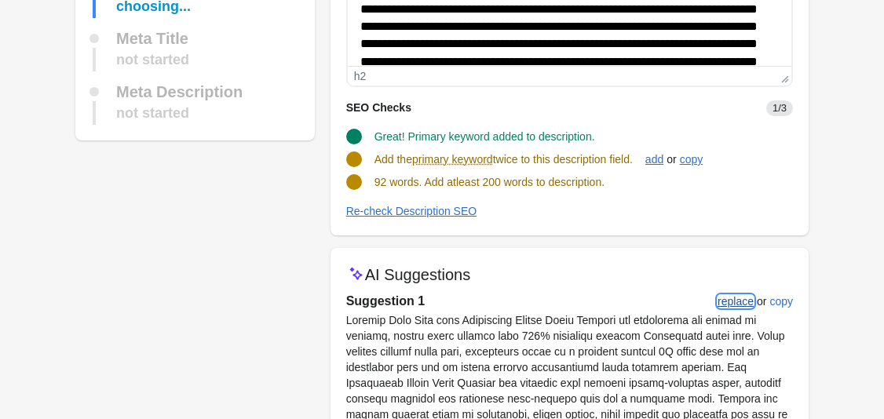
click at [731, 305] on div "replace" at bounding box center [735, 301] width 36 height 13
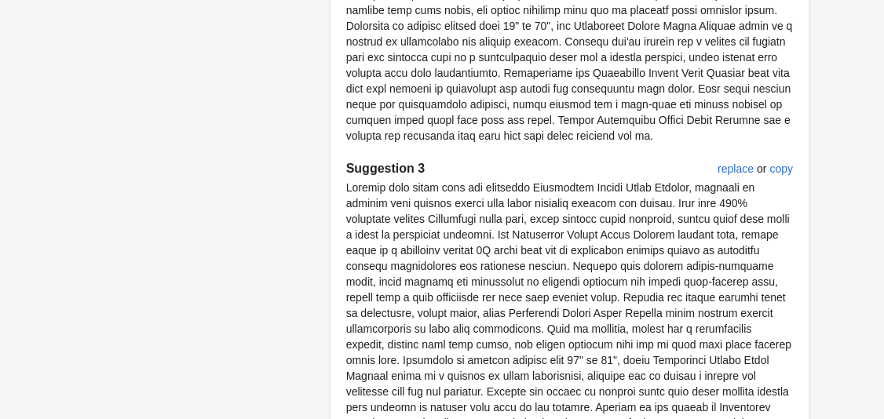
scroll to position [1159, 0]
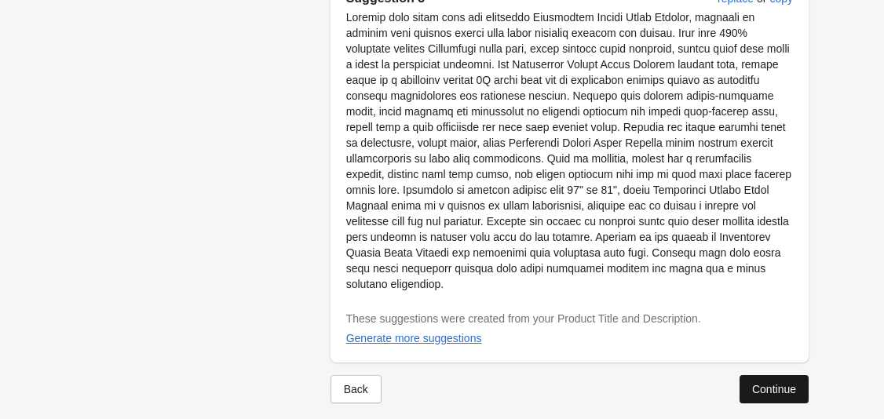
click at [764, 383] on div "Continue" at bounding box center [774, 389] width 44 height 13
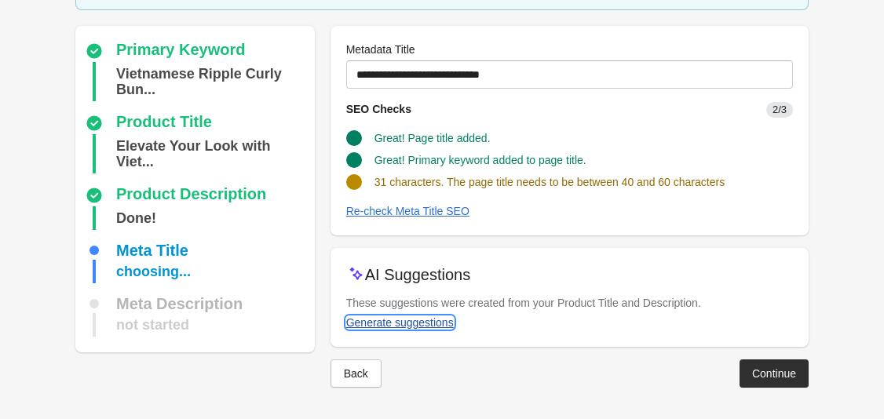
click at [428, 325] on div "Generate suggestions" at bounding box center [400, 322] width 108 height 13
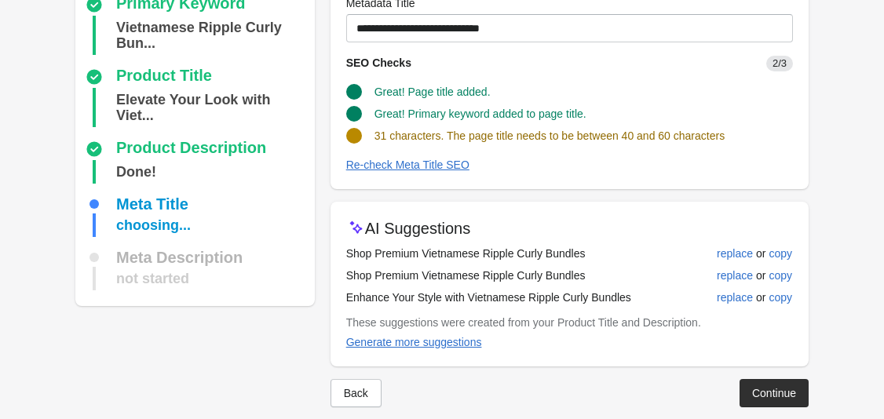
scroll to position [150, 0]
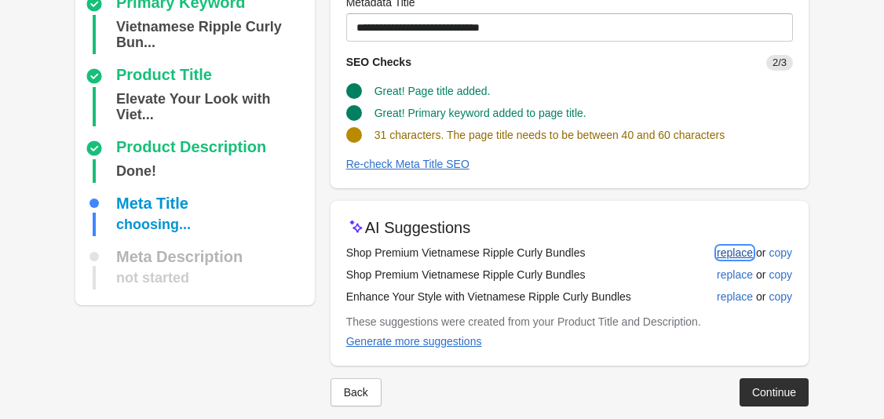
click at [722, 256] on div "replace" at bounding box center [735, 252] width 36 height 13
type input "**********"
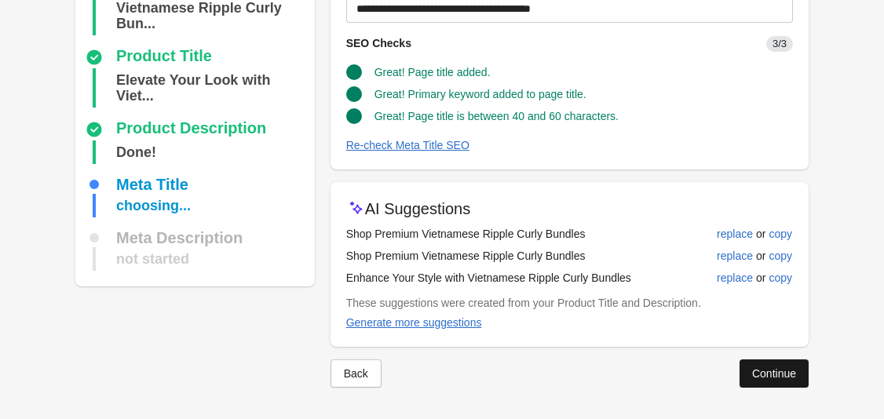
click at [767, 368] on div "Continue" at bounding box center [774, 373] width 44 height 13
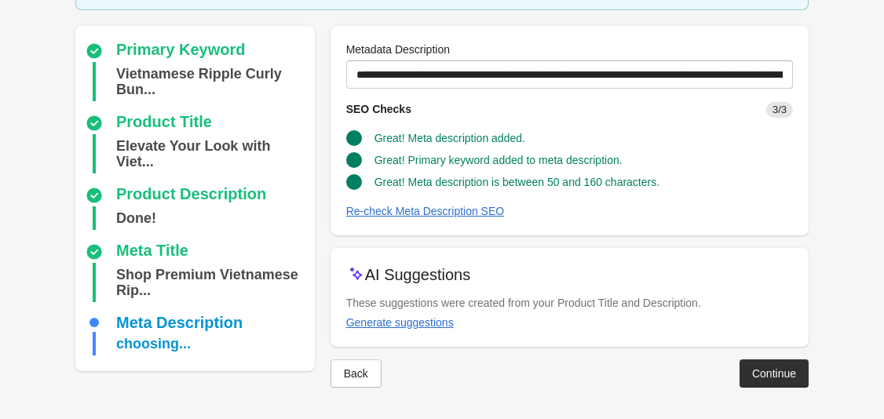
scroll to position [119, 0]
click at [777, 365] on button "Continue" at bounding box center [773, 373] width 69 height 28
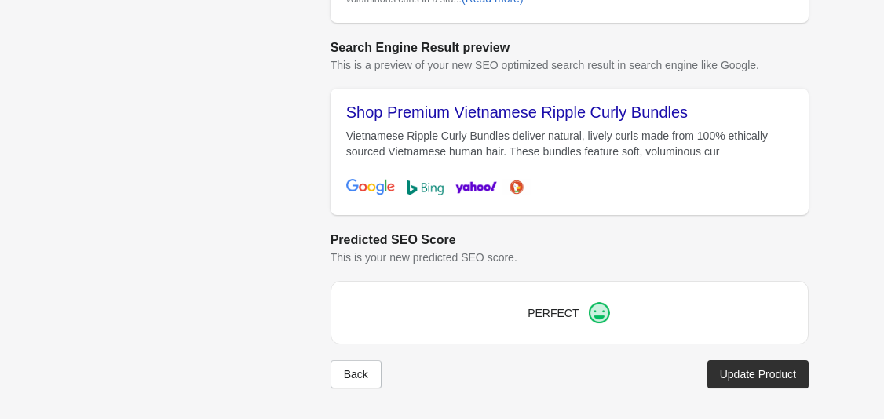
scroll to position [655, 0]
drag, startPoint x: 749, startPoint y: 390, endPoint x: 751, endPoint y: 381, distance: 9.5
click at [743, 369] on div "Update Product" at bounding box center [758, 373] width 76 height 13
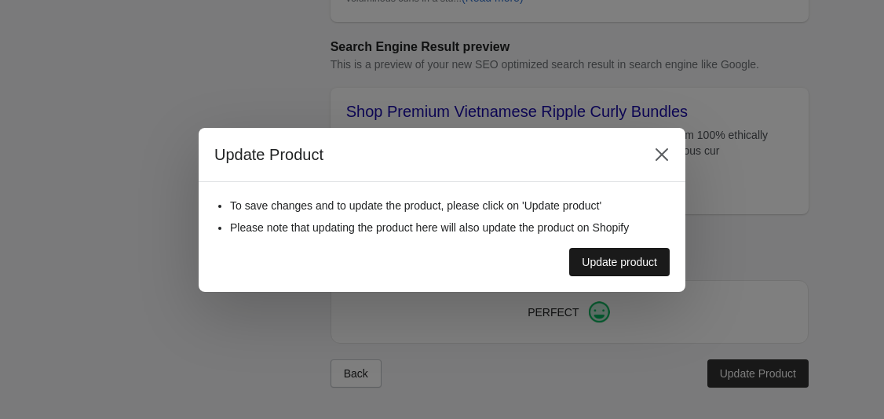
click at [656, 262] on div "Update product" at bounding box center [619, 262] width 75 height 13
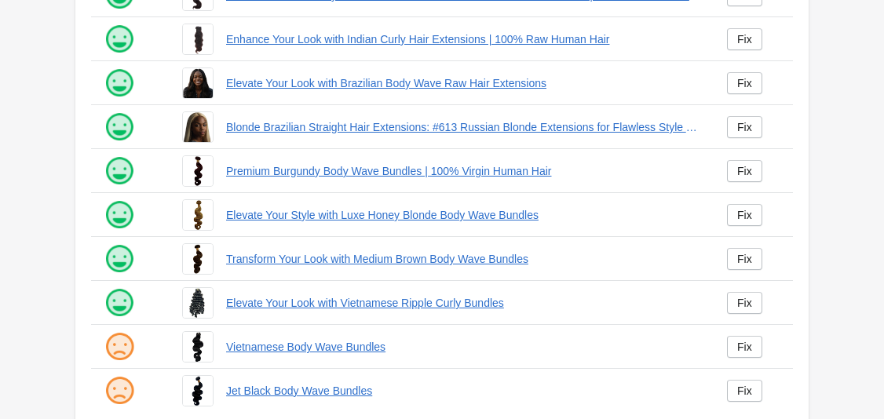
scroll to position [447, 0]
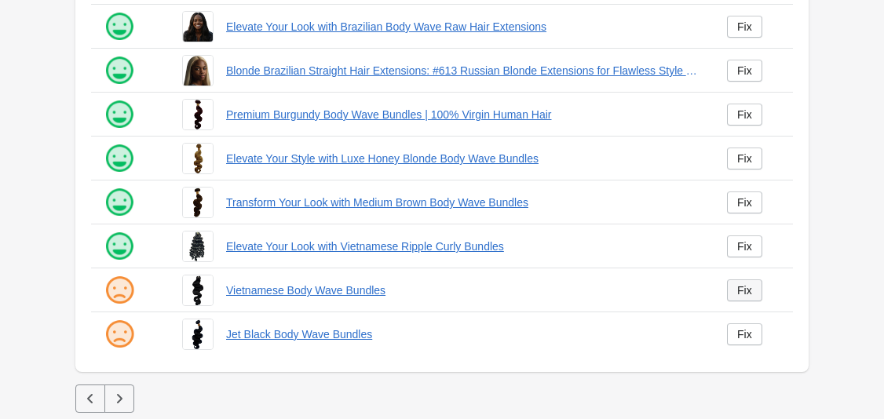
click at [753, 286] on link "Fix" at bounding box center [744, 290] width 35 height 22
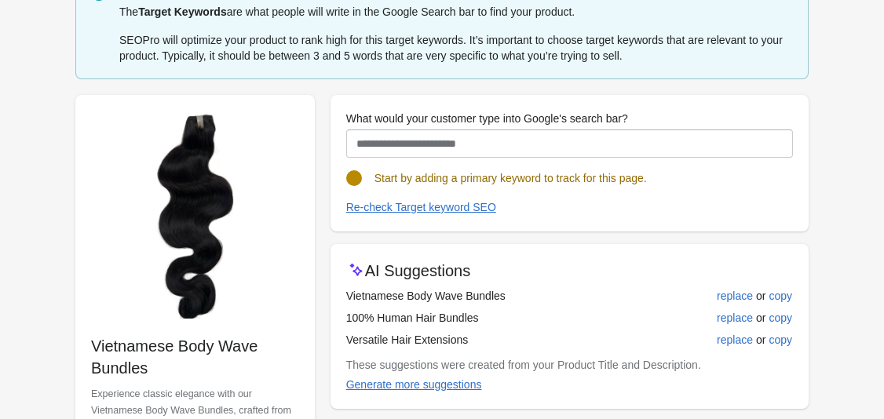
scroll to position [159, 0]
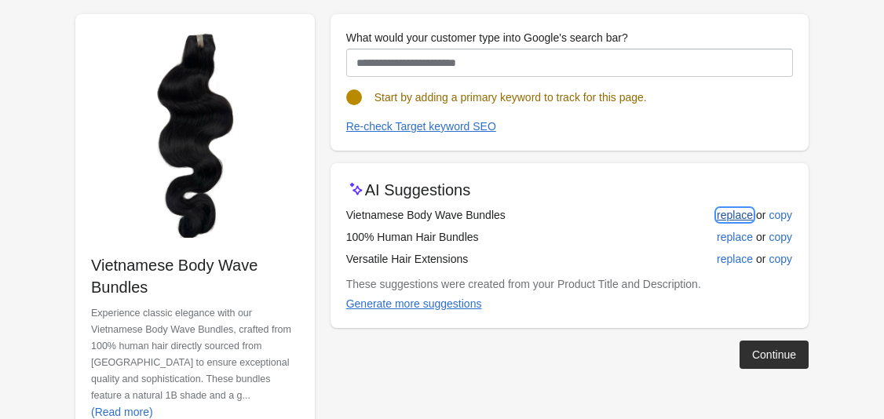
click at [719, 218] on div "replace" at bounding box center [735, 215] width 36 height 13
type input "**********"
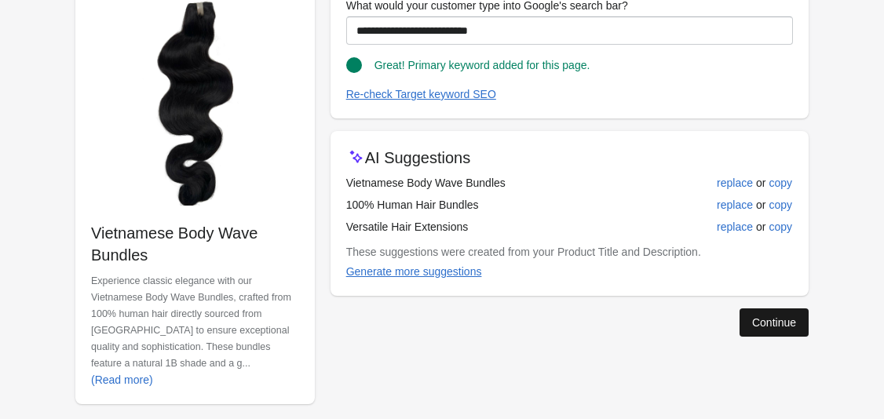
click at [759, 321] on div "Continue" at bounding box center [774, 322] width 44 height 13
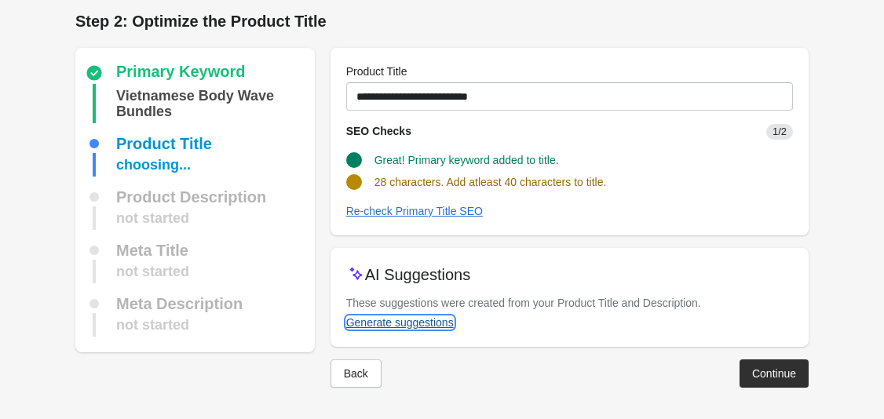
click at [424, 322] on div "Generate suggestions" at bounding box center [400, 322] width 108 height 13
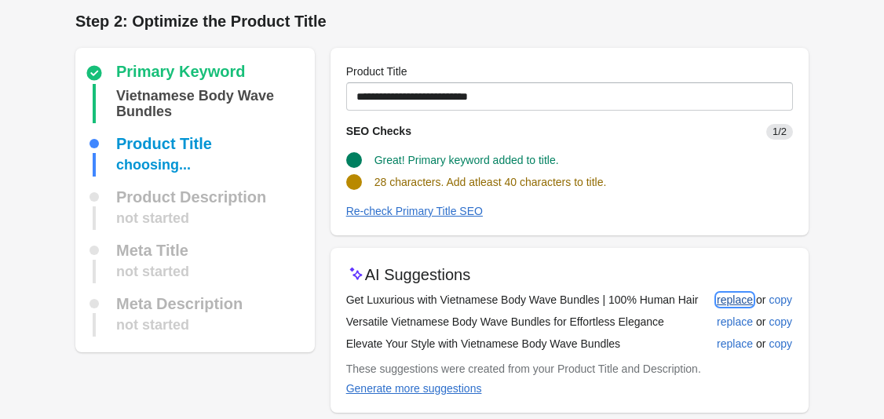
click at [738, 304] on div "replace" at bounding box center [735, 300] width 36 height 13
type input "**********"
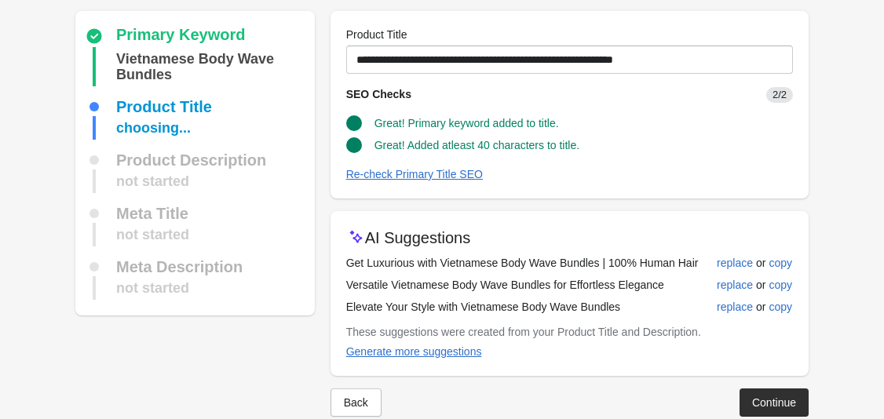
scroll to position [71, 0]
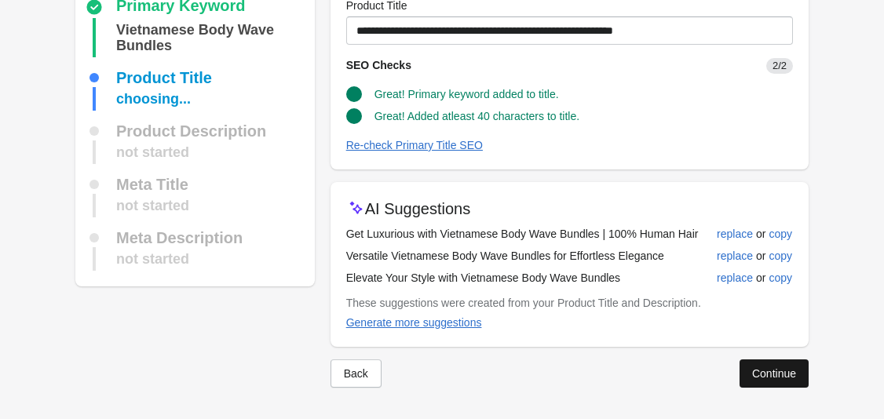
click at [772, 362] on button "Continue" at bounding box center [773, 373] width 69 height 28
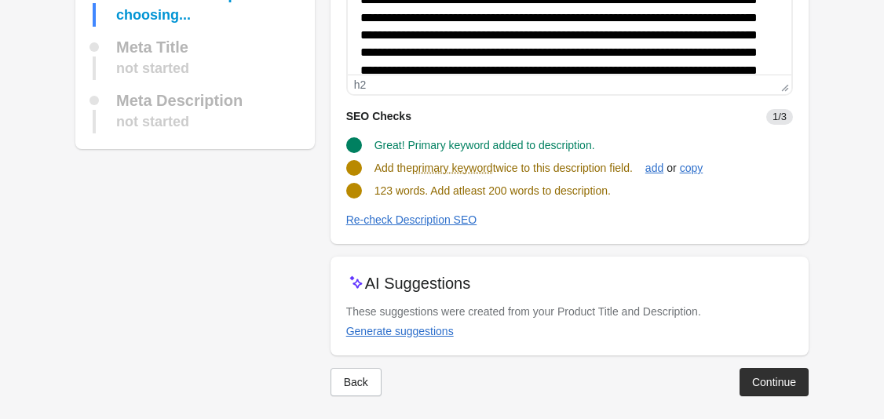
scroll to position [234, 0]
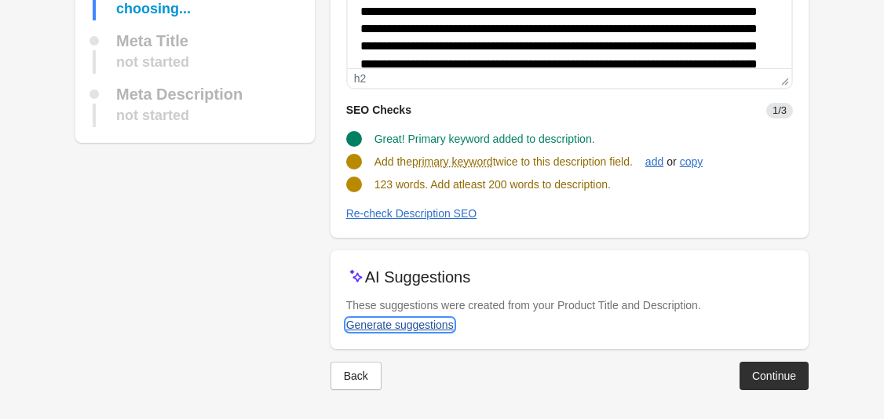
click at [443, 323] on div "Generate suggestions" at bounding box center [400, 325] width 108 height 13
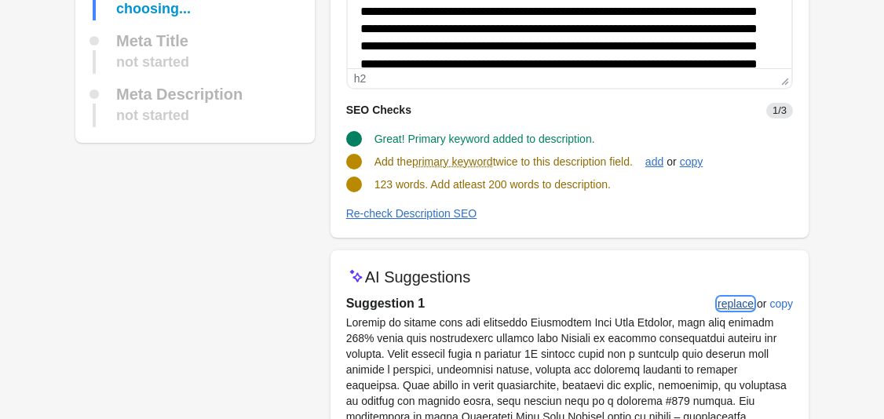
click at [724, 306] on div "replace" at bounding box center [735, 303] width 36 height 13
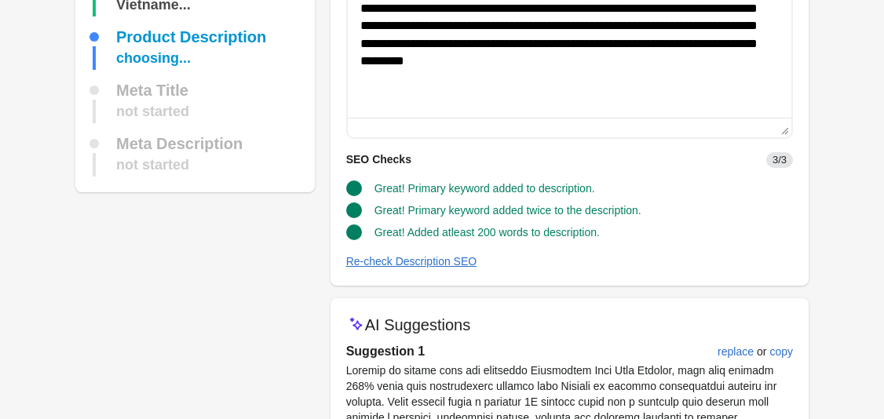
scroll to position [537, 0]
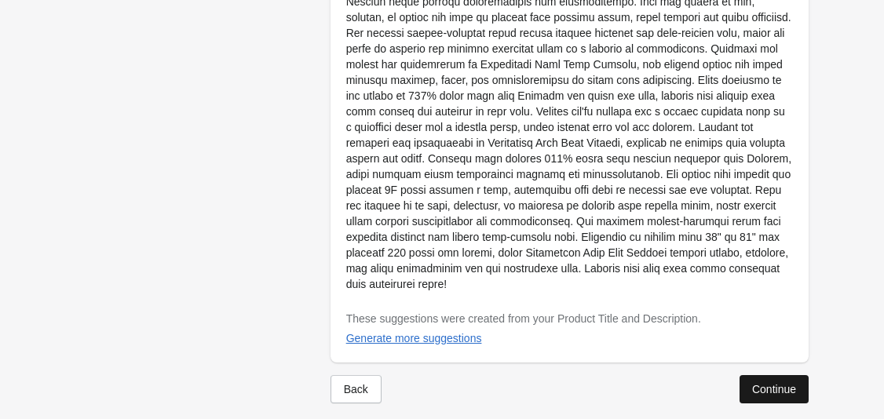
click at [755, 375] on button "Continue" at bounding box center [773, 389] width 69 height 28
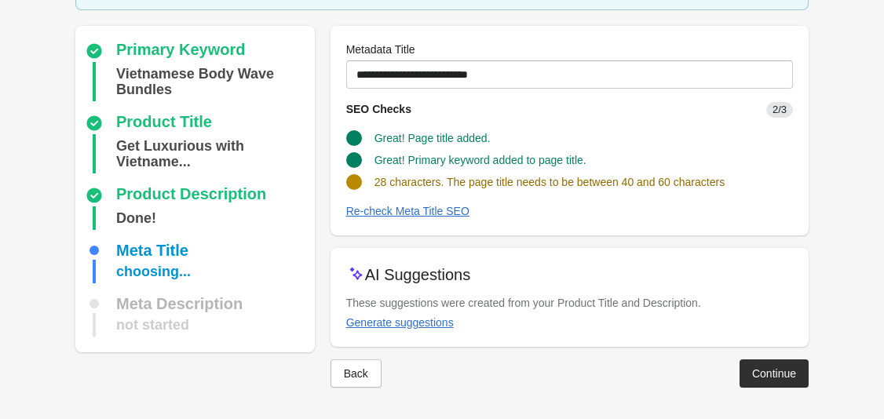
scroll to position [103, 0]
click at [443, 328] on div "Generate suggestions" at bounding box center [400, 322] width 108 height 13
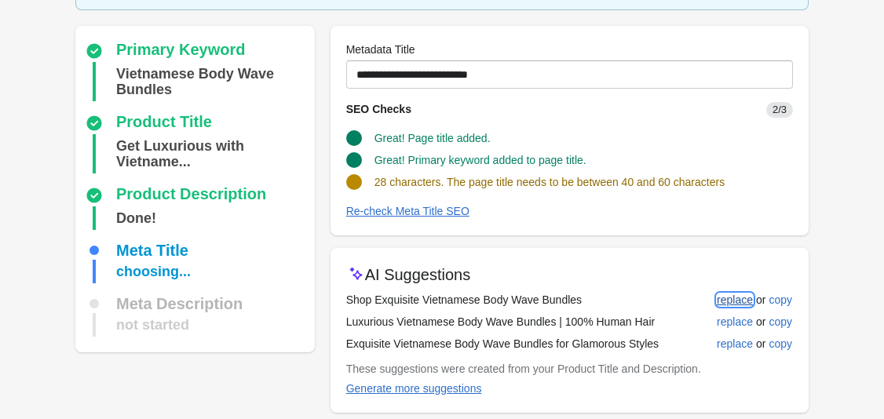
click at [727, 291] on button "replace" at bounding box center [734, 300] width 49 height 28
type input "**********"
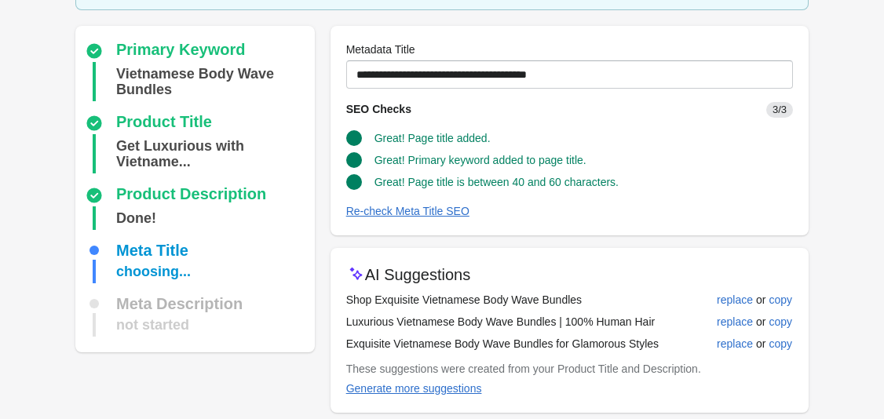
scroll to position [169, 0]
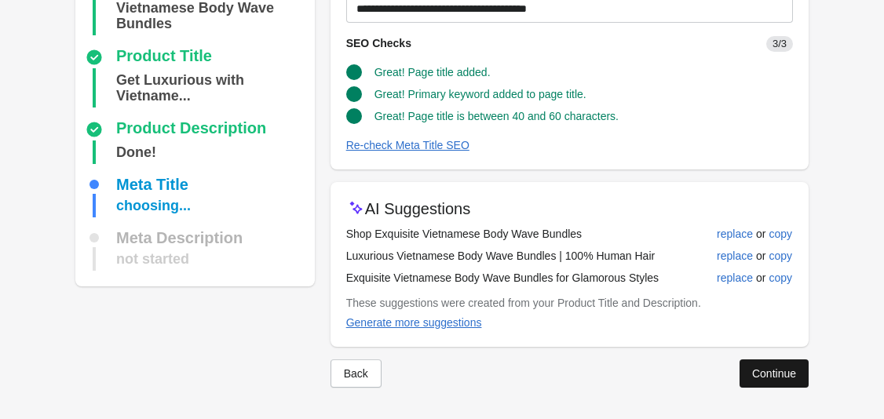
click at [746, 372] on button "Continue" at bounding box center [773, 373] width 69 height 28
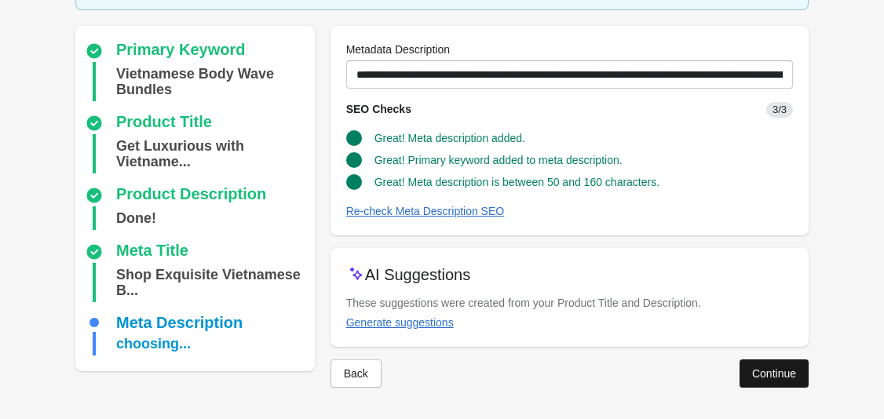
click at [760, 368] on div "Continue" at bounding box center [774, 373] width 44 height 13
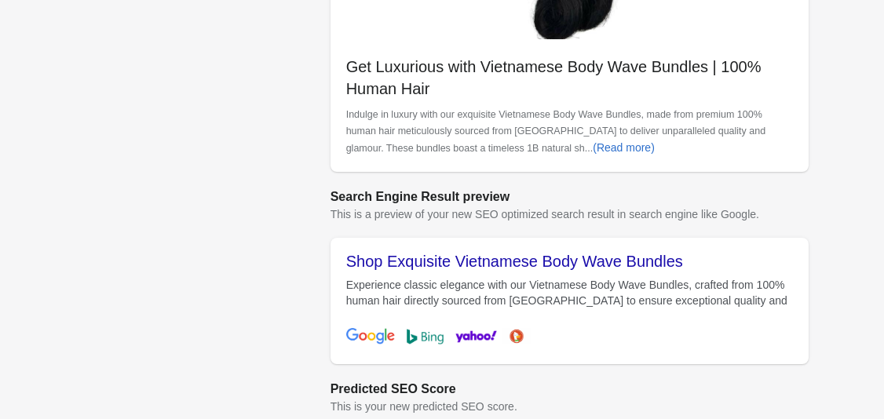
scroll to position [676, 0]
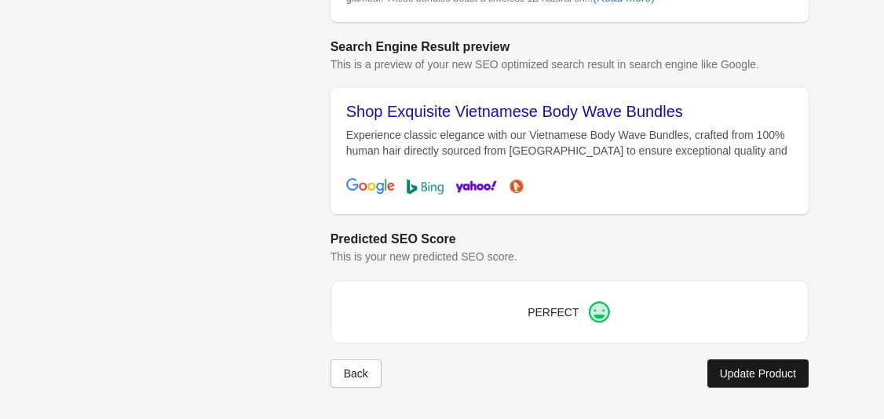
click at [721, 363] on button "Update Product" at bounding box center [757, 373] width 101 height 28
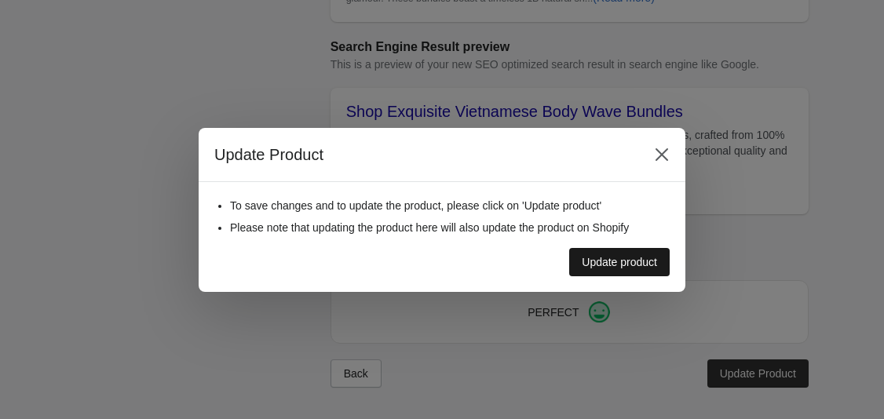
click at [602, 262] on div "Update product" at bounding box center [619, 262] width 75 height 13
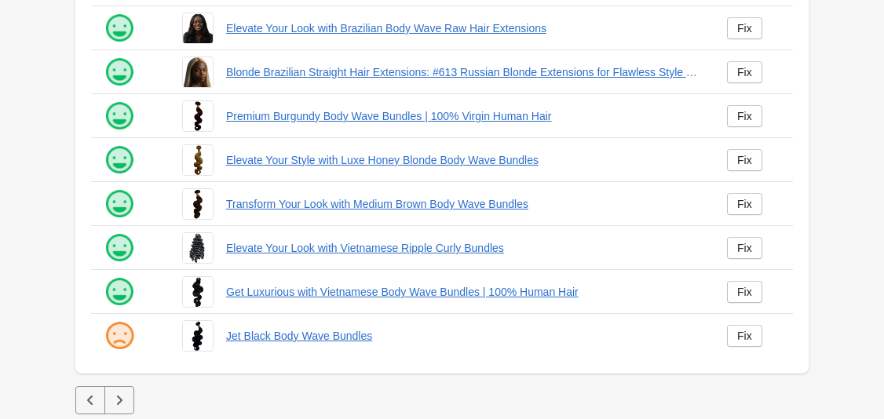
scroll to position [447, 0]
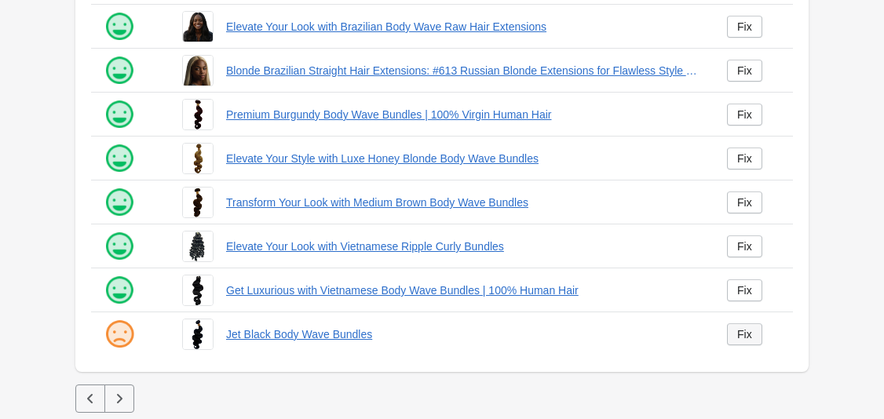
click at [747, 341] on link "Fix" at bounding box center [744, 334] width 35 height 22
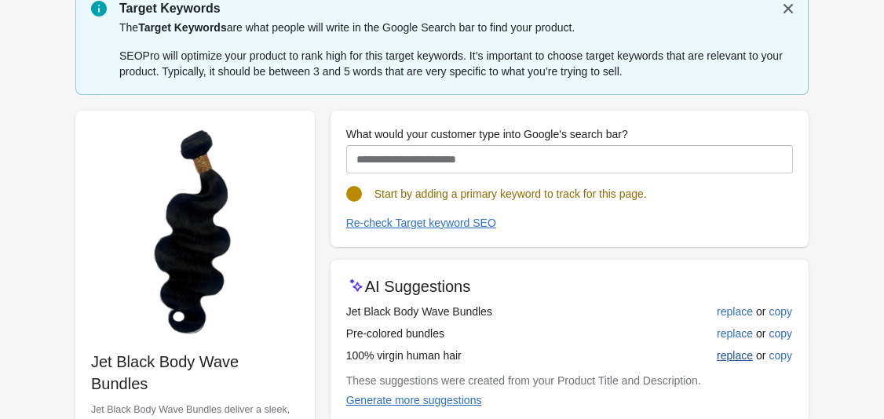
scroll to position [91, 0]
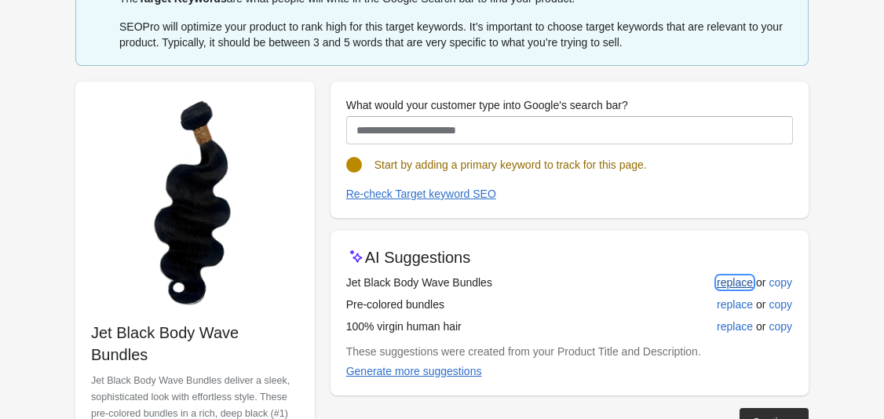
click at [725, 276] on div "replace" at bounding box center [735, 282] width 36 height 13
type input "**********"
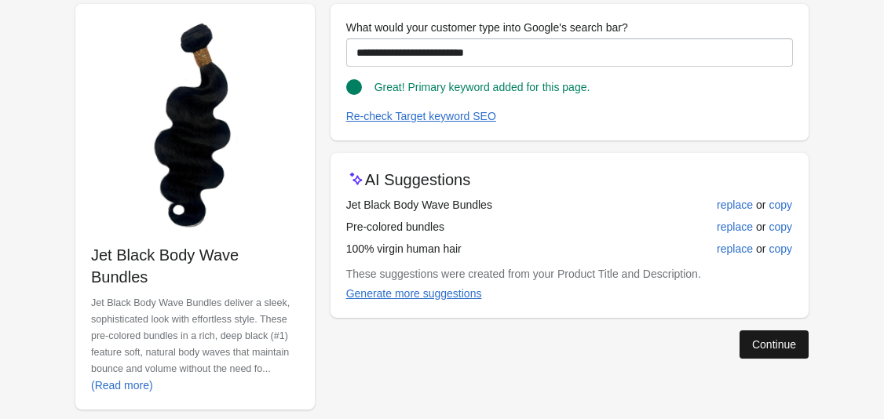
click at [756, 341] on div "Continue" at bounding box center [774, 344] width 44 height 13
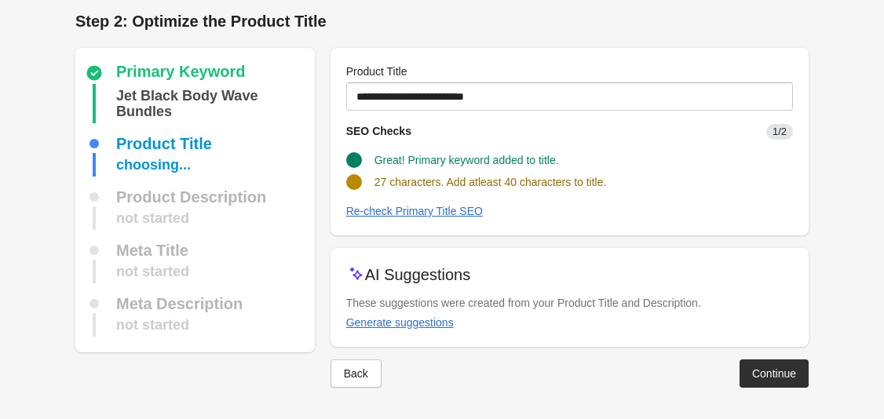
scroll to position [5, 0]
click at [442, 332] on button "Generate suggestions" at bounding box center [400, 322] width 120 height 28
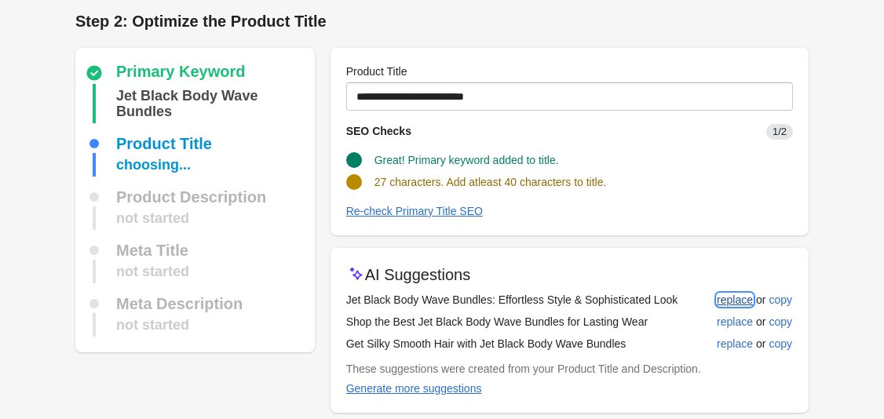
click at [742, 298] on div "replace" at bounding box center [735, 300] width 36 height 13
type input "**********"
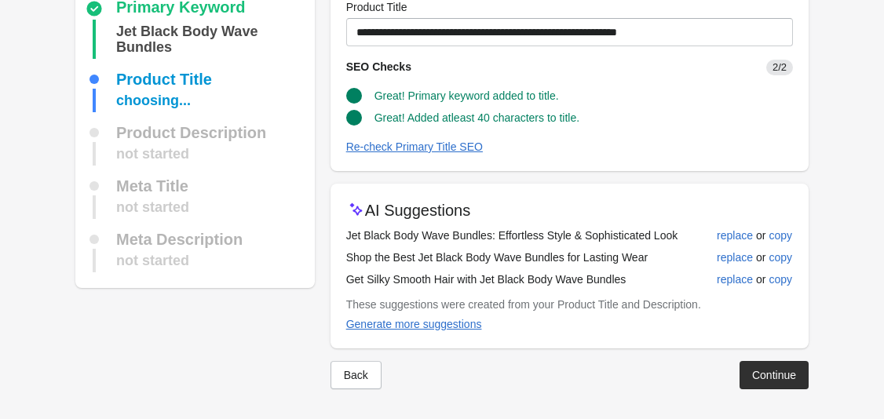
scroll to position [71, 0]
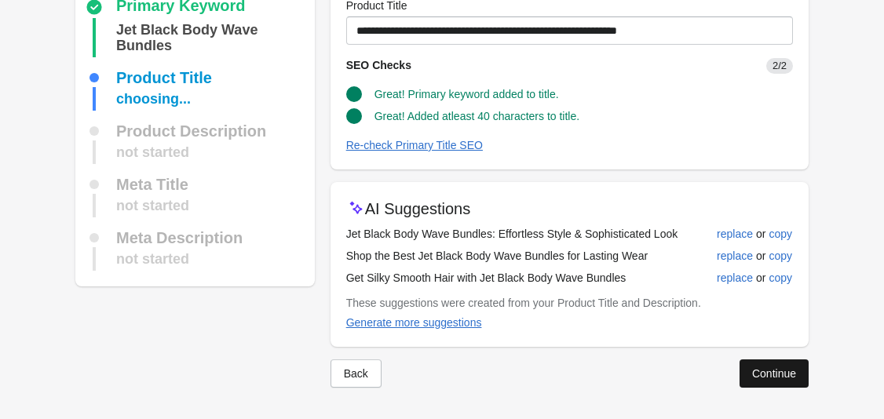
click at [746, 370] on button "Continue" at bounding box center [773, 373] width 69 height 28
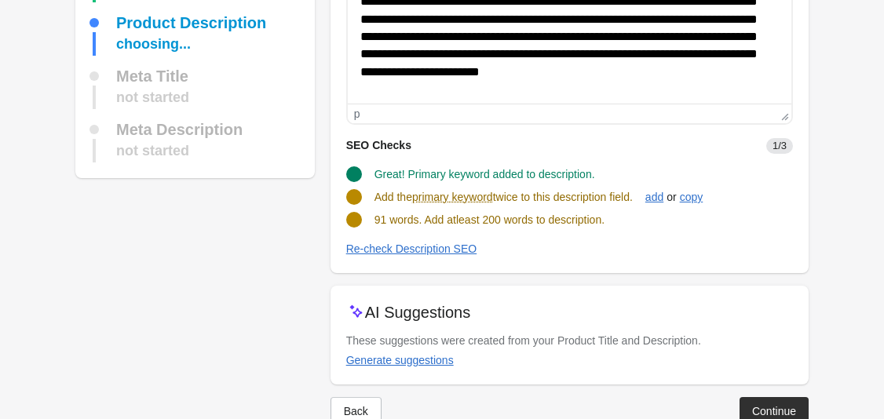
scroll to position [212, 0]
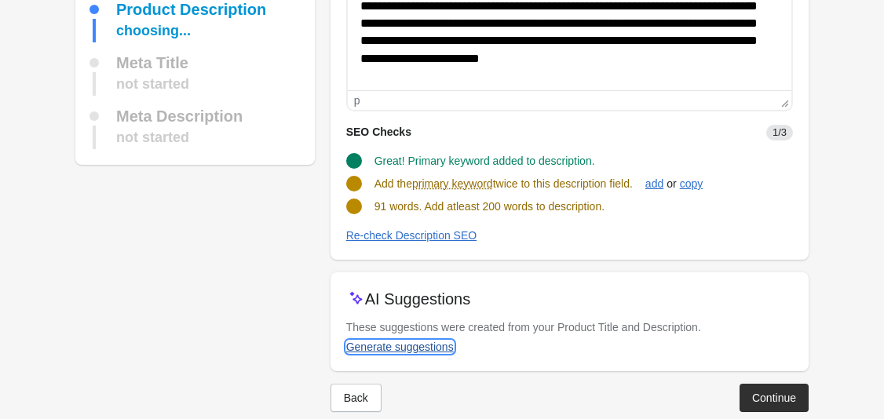
click at [411, 352] on div "Generate suggestions" at bounding box center [400, 347] width 108 height 13
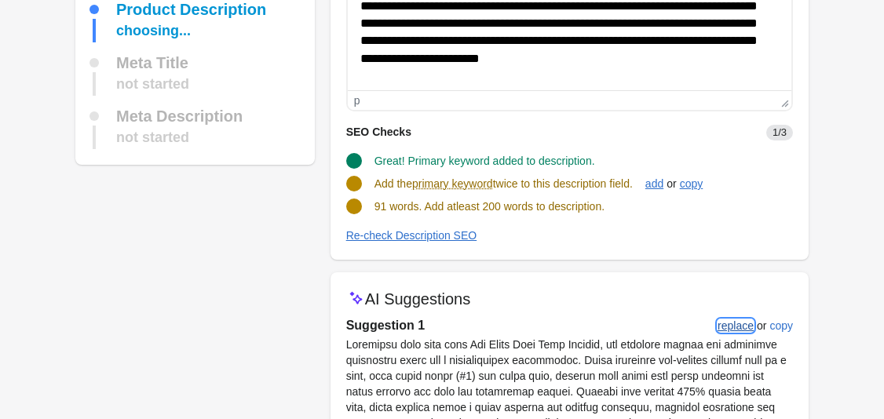
click at [719, 330] on div "replace" at bounding box center [735, 325] width 36 height 13
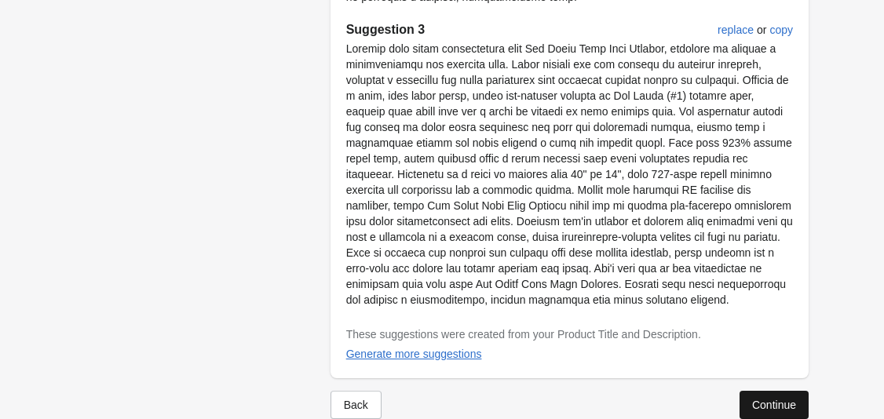
click at [744, 391] on button "Continue" at bounding box center [773, 405] width 69 height 28
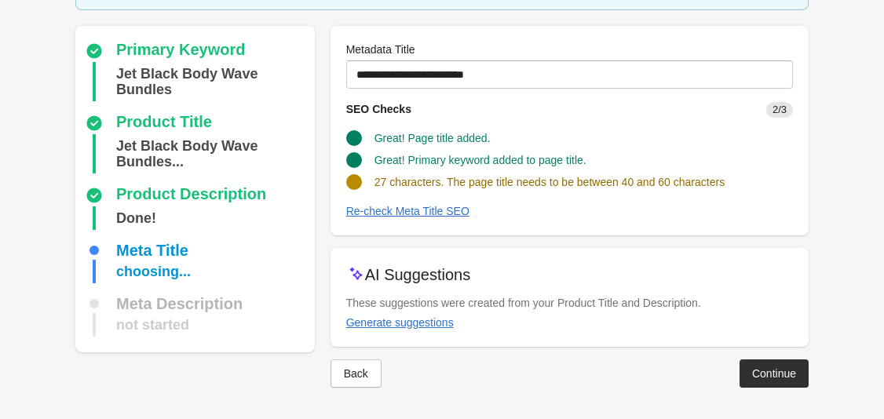
scroll to position [103, 0]
click at [431, 325] on div "Generate suggestions" at bounding box center [400, 322] width 108 height 13
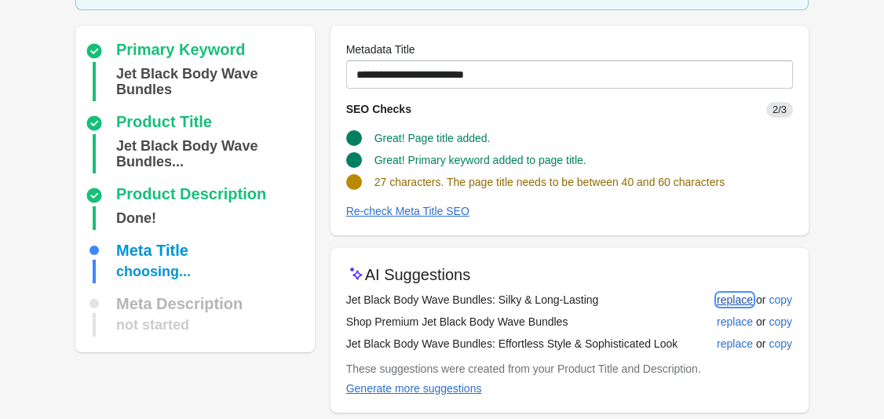
click at [720, 304] on div "replace" at bounding box center [735, 300] width 36 height 13
type input "**********"
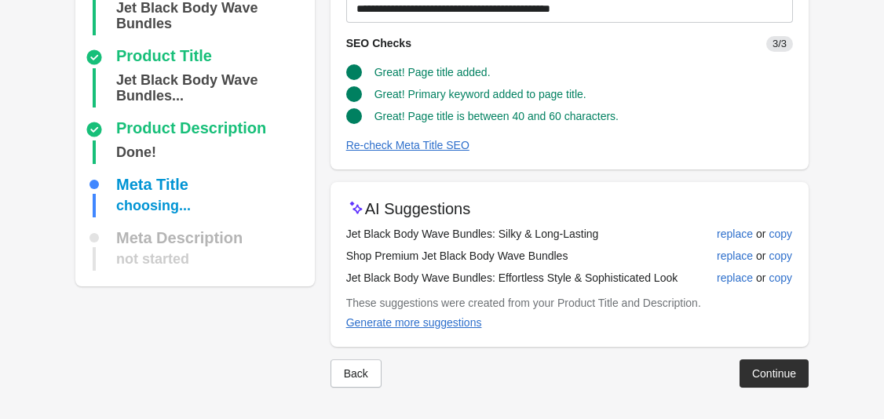
click at [781, 376] on div "Continue" at bounding box center [774, 373] width 44 height 13
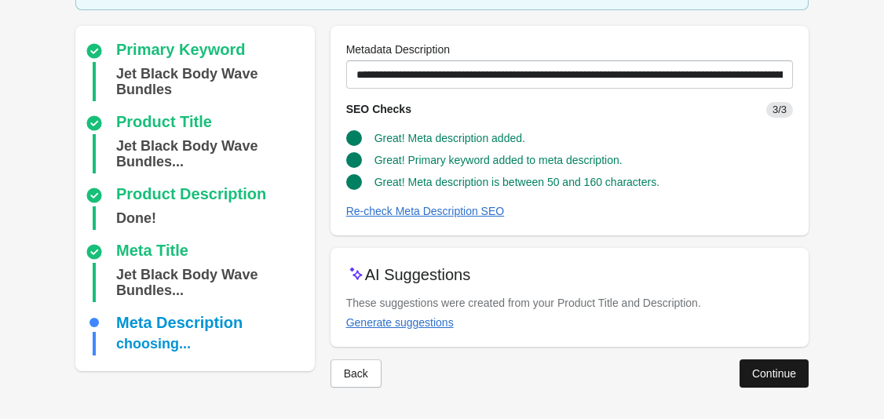
scroll to position [119, 0]
click at [782, 377] on div "Continue" at bounding box center [774, 373] width 44 height 13
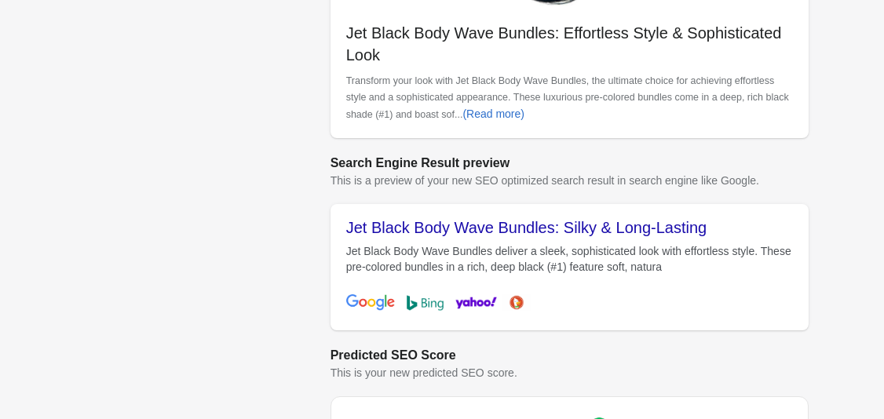
scroll to position [676, 0]
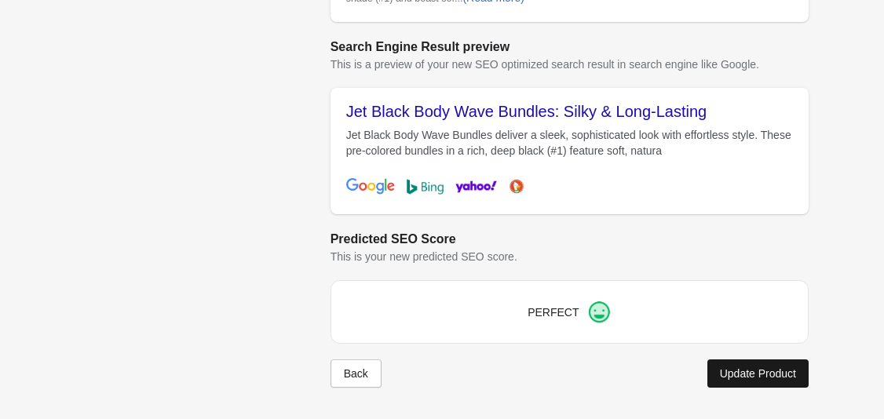
click at [742, 371] on div "Update Product" at bounding box center [758, 373] width 76 height 13
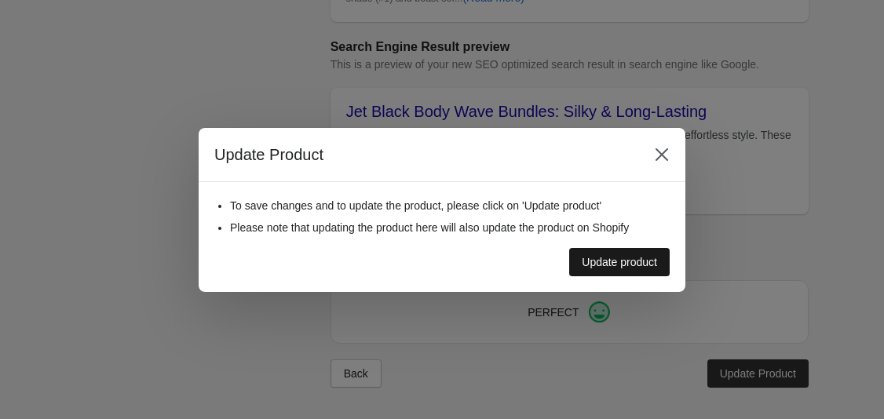
click at [608, 261] on div "Update product" at bounding box center [619, 262] width 75 height 13
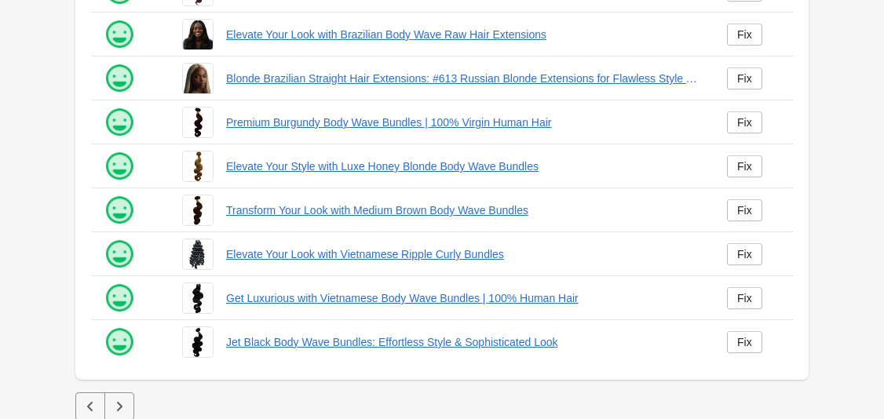
scroll to position [447, 0]
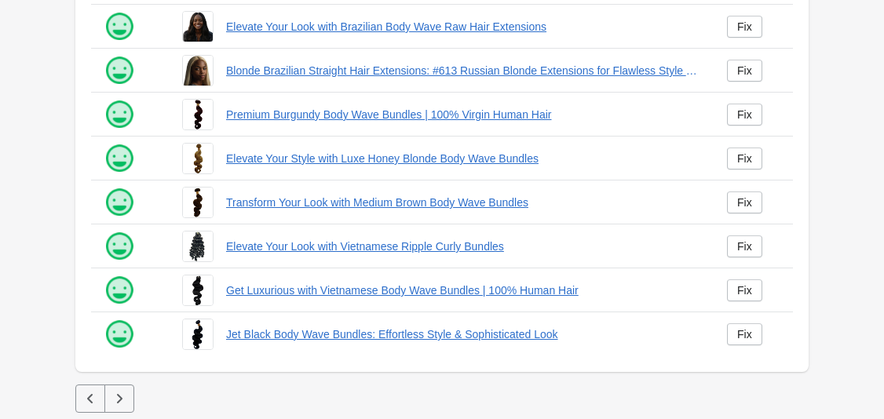
click at [93, 395] on icon "button" at bounding box center [90, 399] width 16 height 16
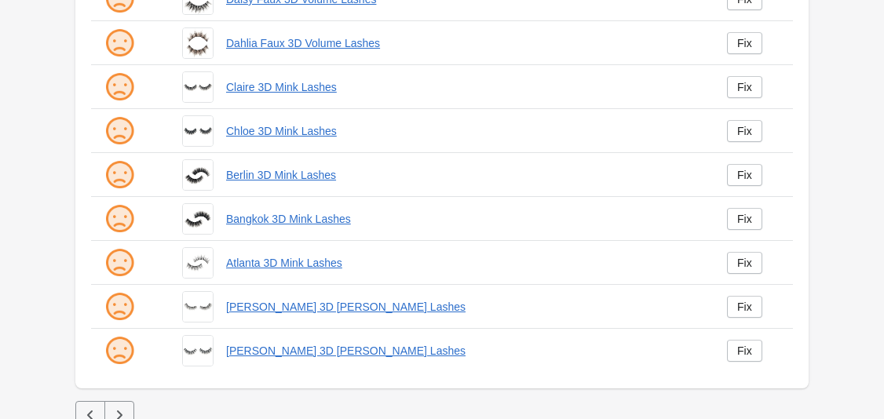
scroll to position [447, 0]
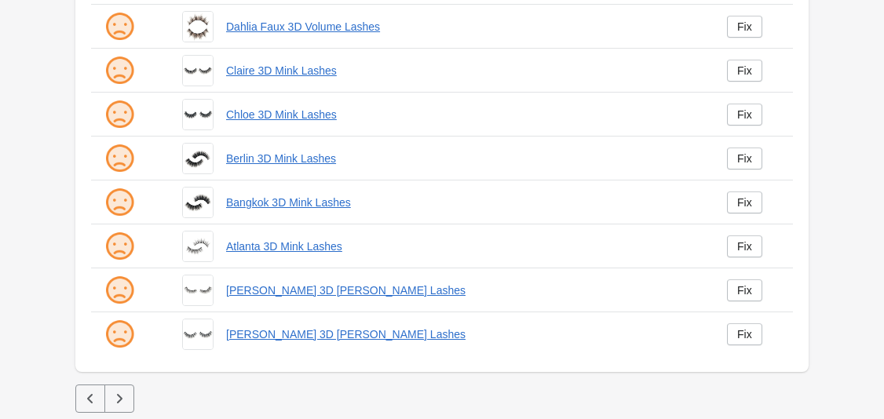
click at [89, 399] on icon "button" at bounding box center [89, 398] width 5 height 9
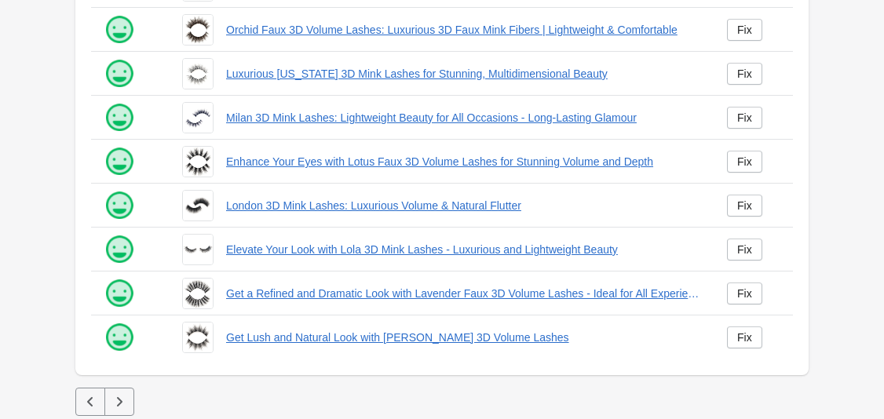
scroll to position [447, 0]
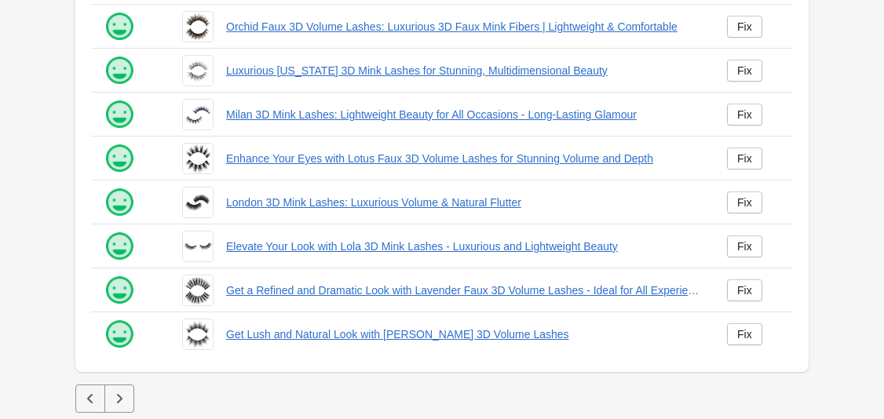
click at [123, 398] on icon "button" at bounding box center [119, 399] width 16 height 16
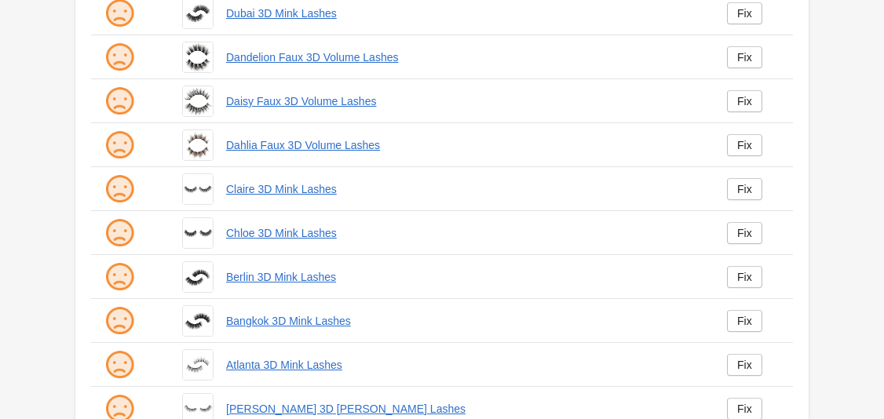
scroll to position [447, 0]
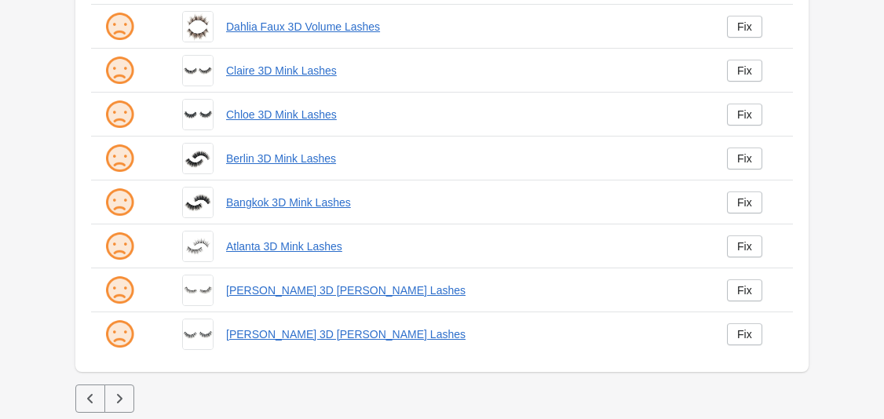
click at [122, 388] on button "button" at bounding box center [119, 399] width 30 height 28
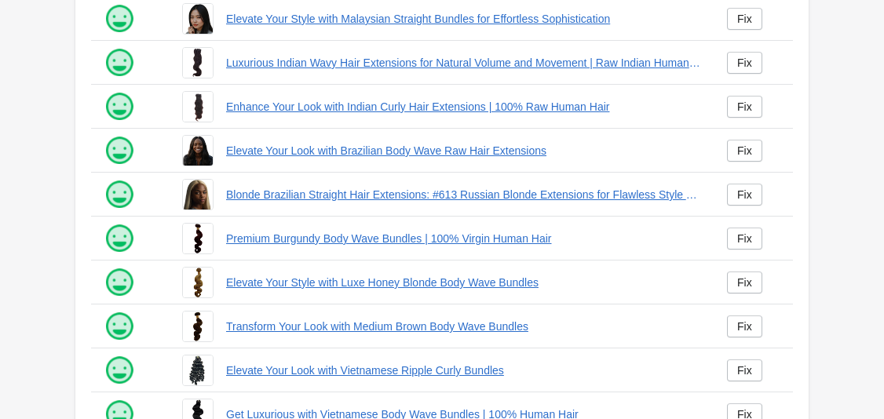
scroll to position [447, 0]
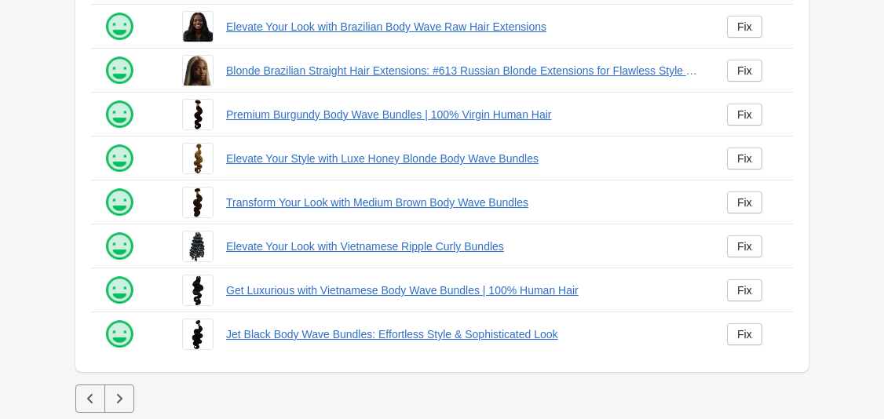
click at [122, 405] on button "button" at bounding box center [119, 399] width 30 height 28
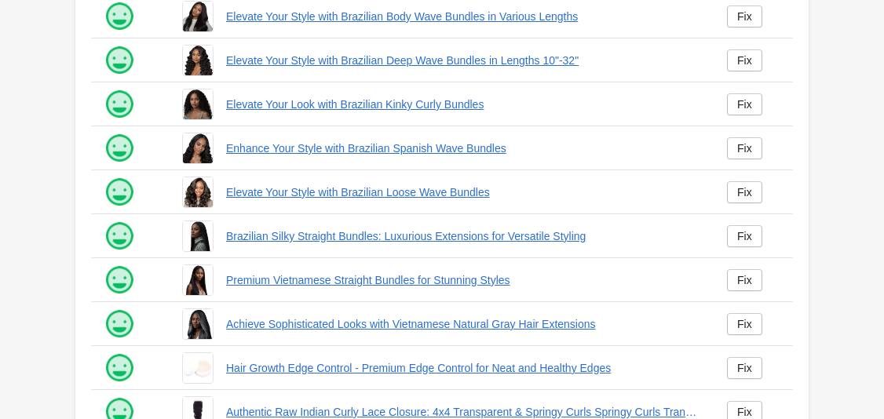
scroll to position [447, 0]
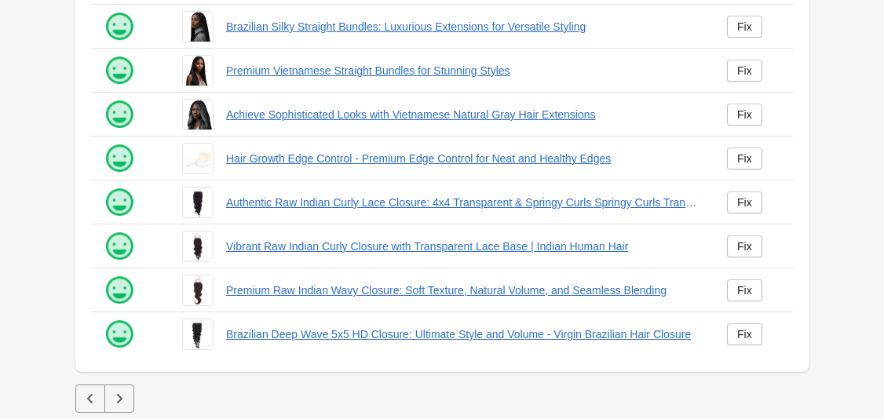
click at [133, 391] on div at bounding box center [441, 399] width 733 height 28
click at [128, 396] on button "button" at bounding box center [119, 399] width 30 height 28
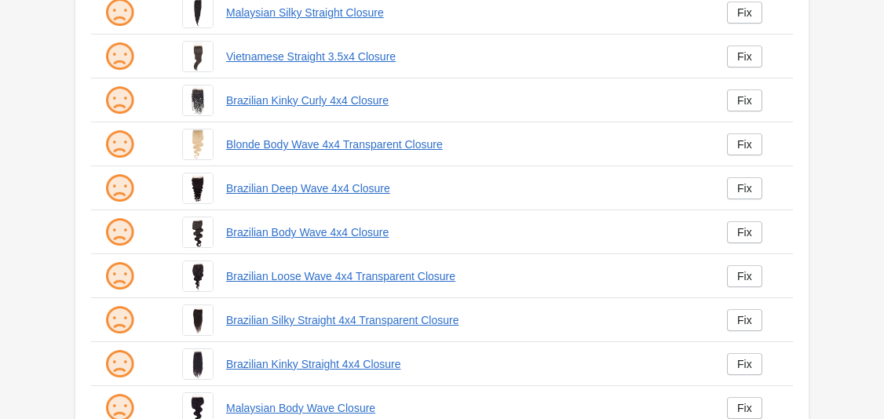
scroll to position [447, 0]
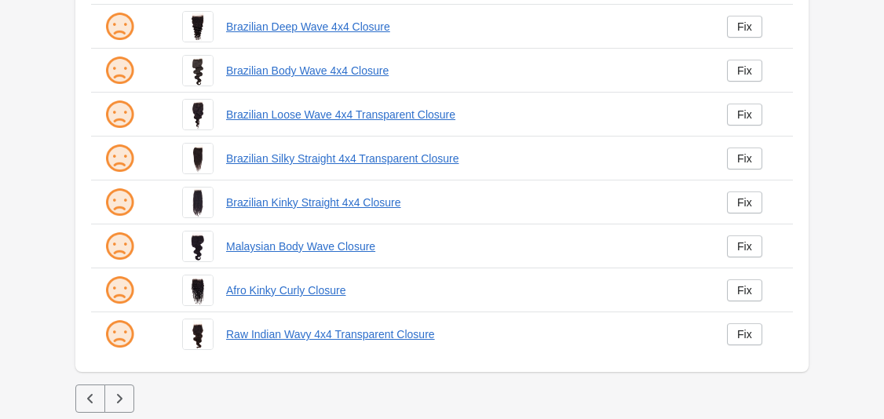
click at [122, 393] on icon "button" at bounding box center [119, 399] width 16 height 16
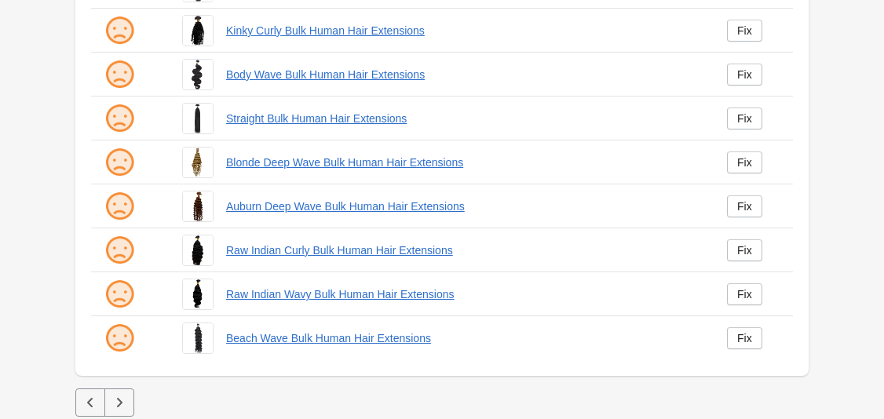
scroll to position [447, 0]
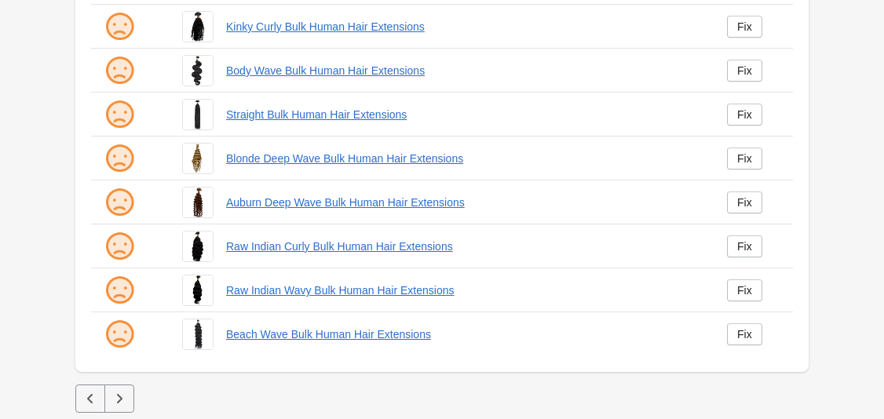
click at [122, 399] on icon "button" at bounding box center [119, 399] width 16 height 16
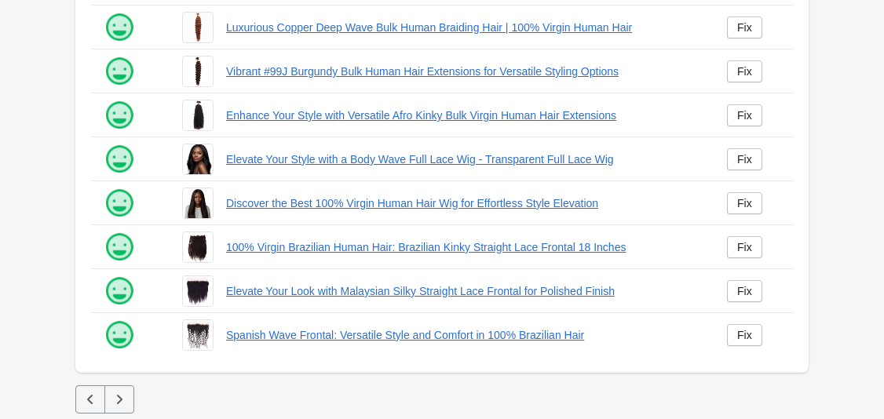
scroll to position [447, 0]
click at [82, 399] on icon "button" at bounding box center [90, 399] width 16 height 16
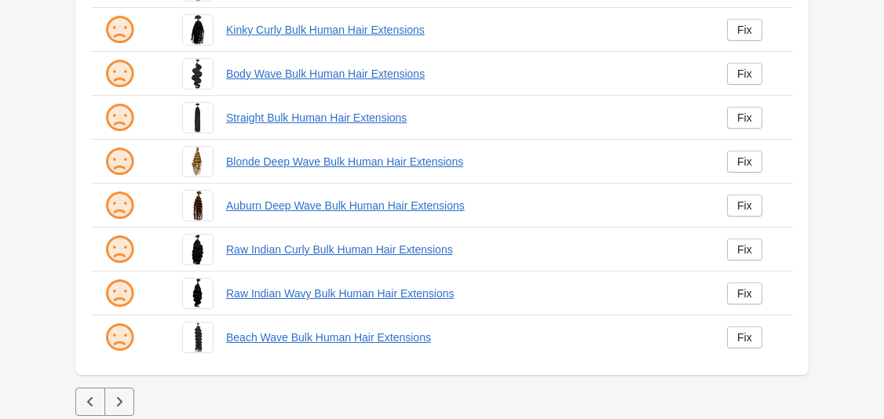
scroll to position [447, 0]
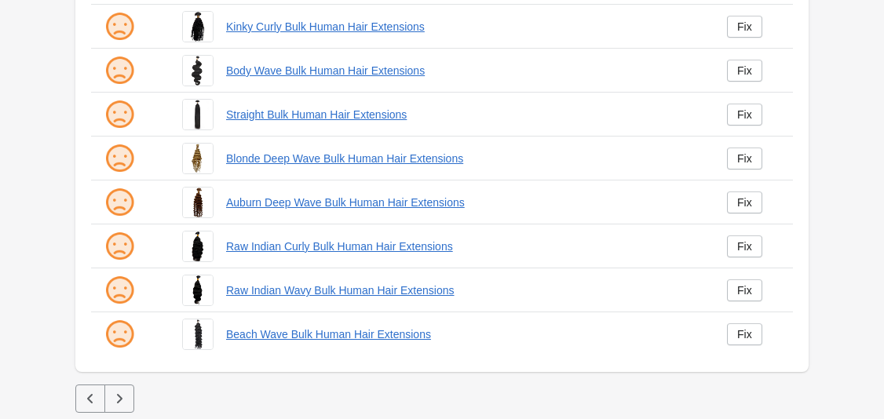
click at [95, 399] on icon "button" at bounding box center [90, 399] width 16 height 16
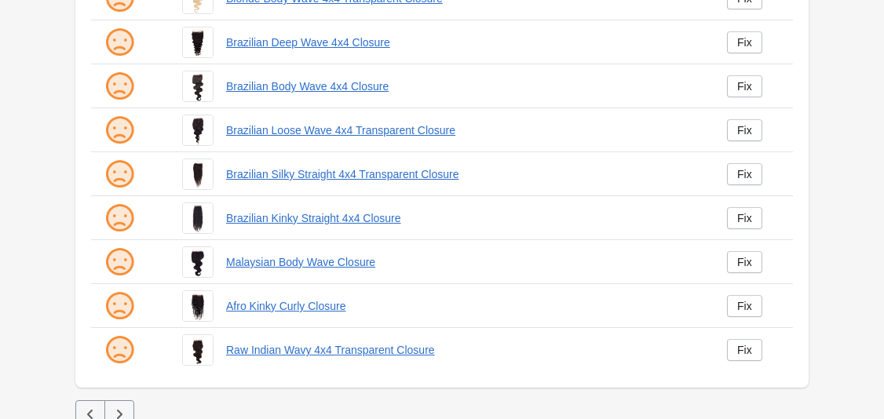
scroll to position [447, 0]
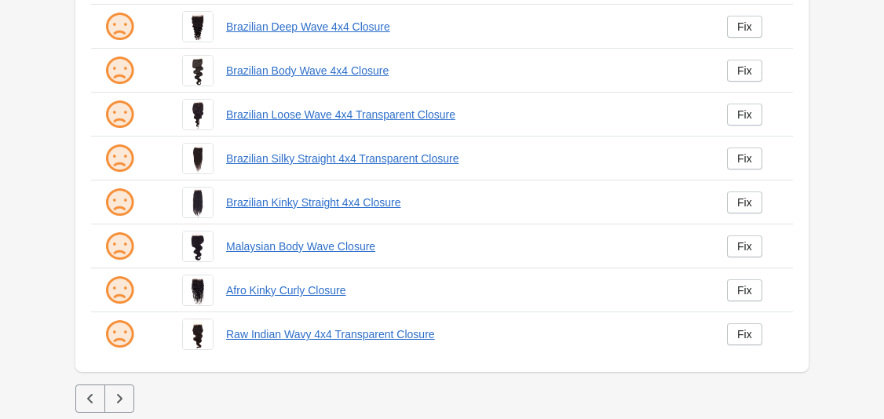
click at [93, 392] on icon "button" at bounding box center [90, 399] width 16 height 16
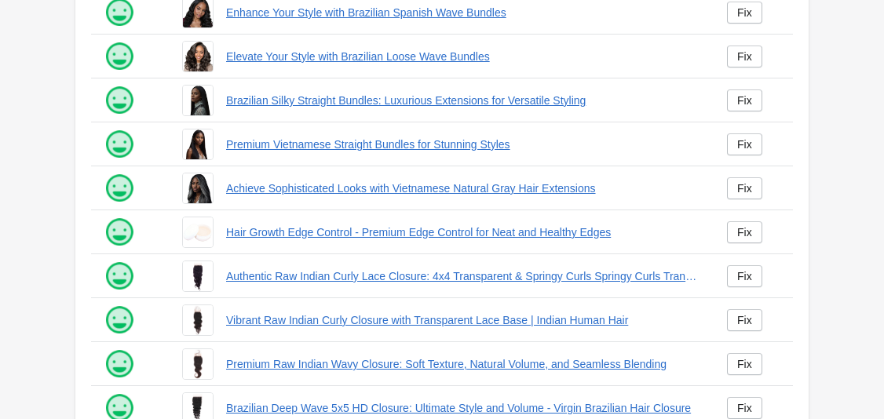
scroll to position [447, 0]
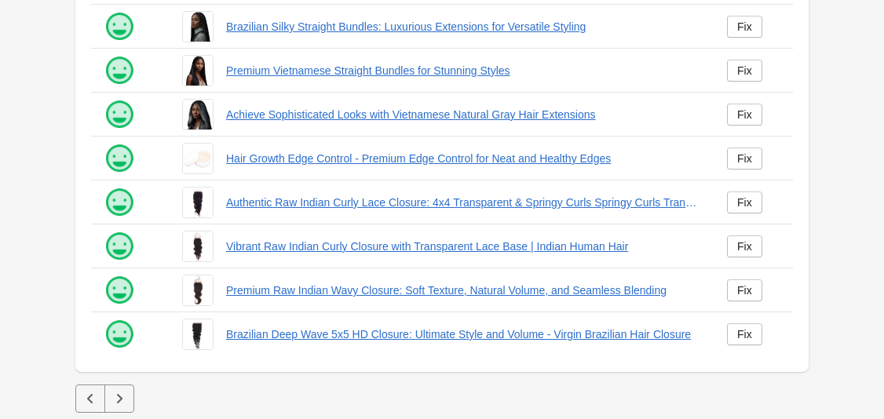
click at [89, 403] on icon "button" at bounding box center [90, 399] width 16 height 16
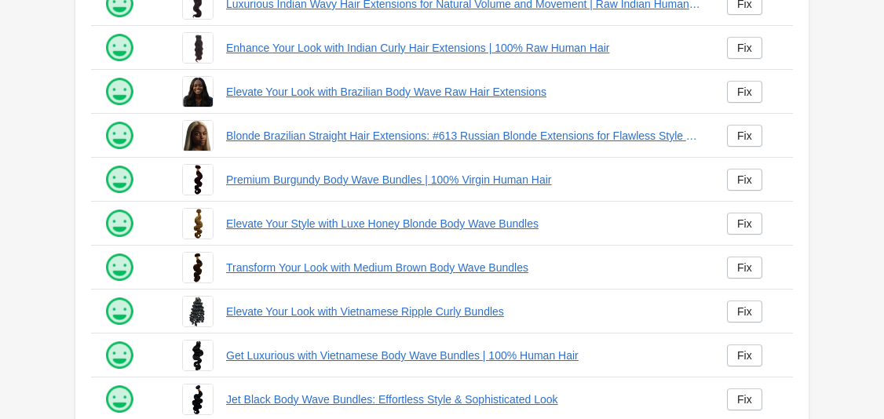
scroll to position [447, 0]
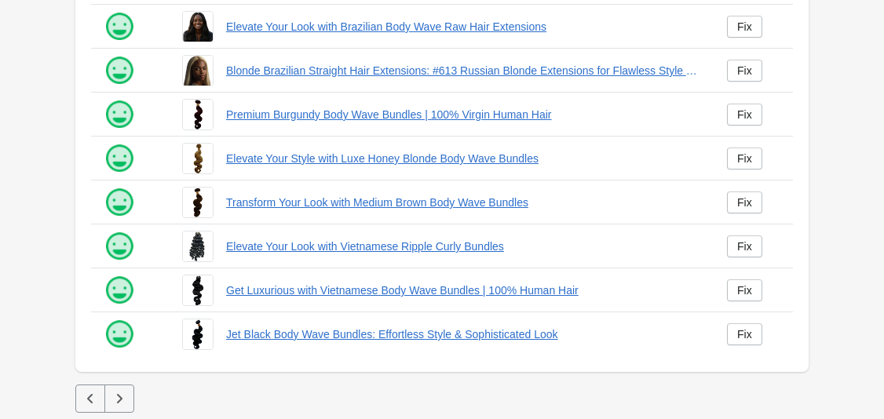
click at [84, 411] on button "button" at bounding box center [90, 399] width 30 height 28
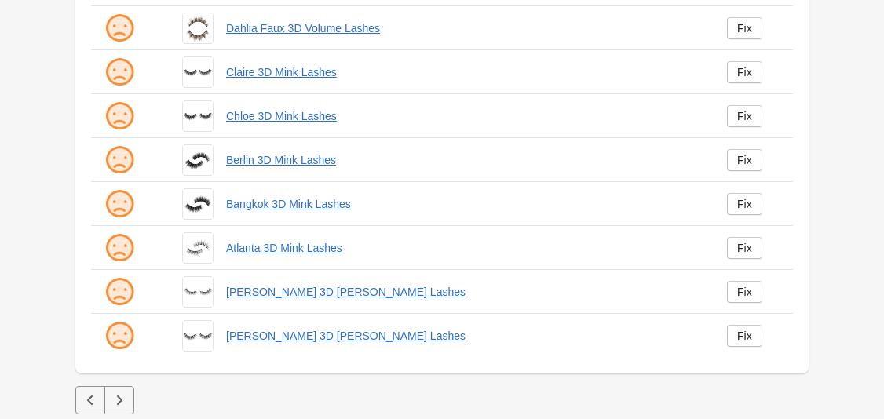
scroll to position [447, 0]
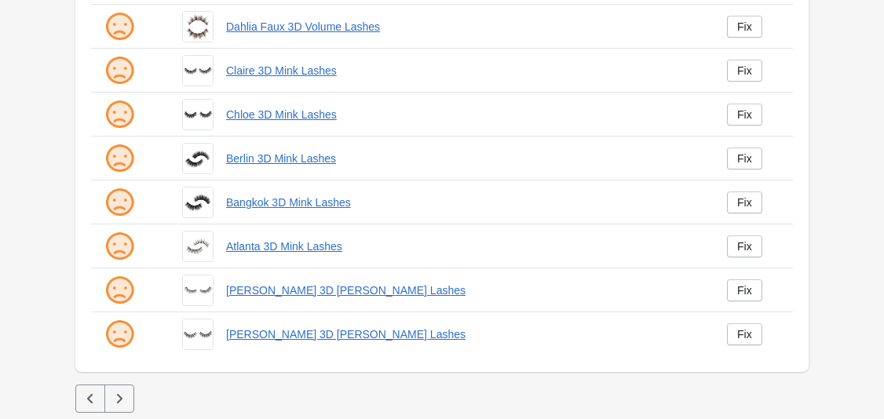
click at [94, 399] on icon "button" at bounding box center [90, 399] width 16 height 16
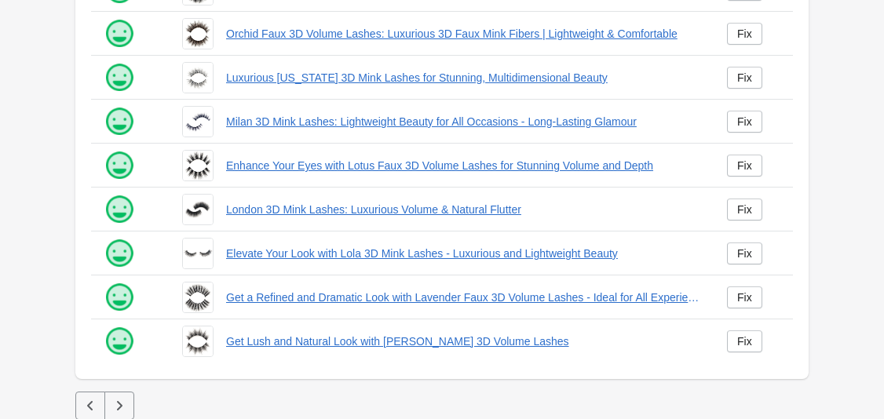
click at [122, 410] on icon "button" at bounding box center [119, 406] width 16 height 16
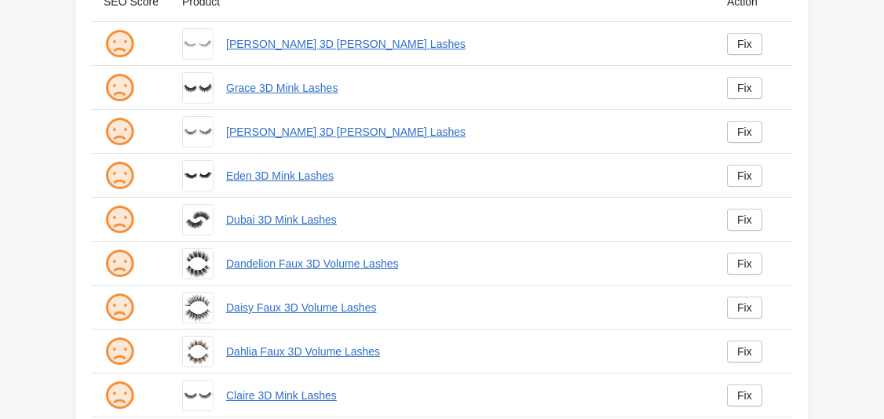
click at [283, 100] on div "Grace 3D Mink Lashes" at bounding box center [436, 82] width 532 height 44
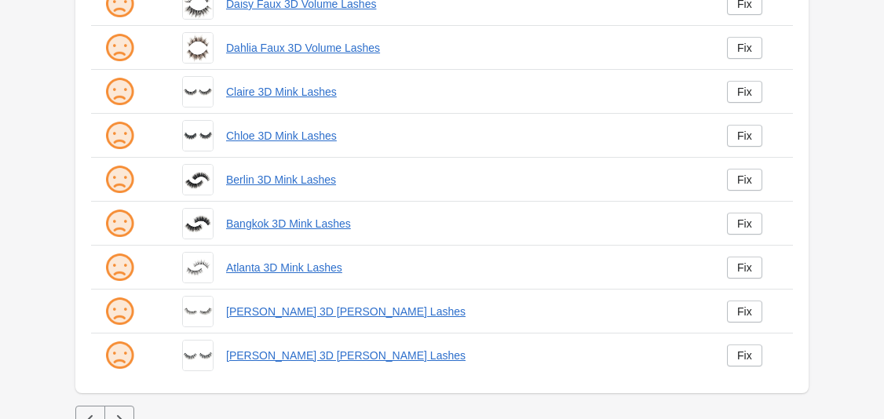
scroll to position [447, 0]
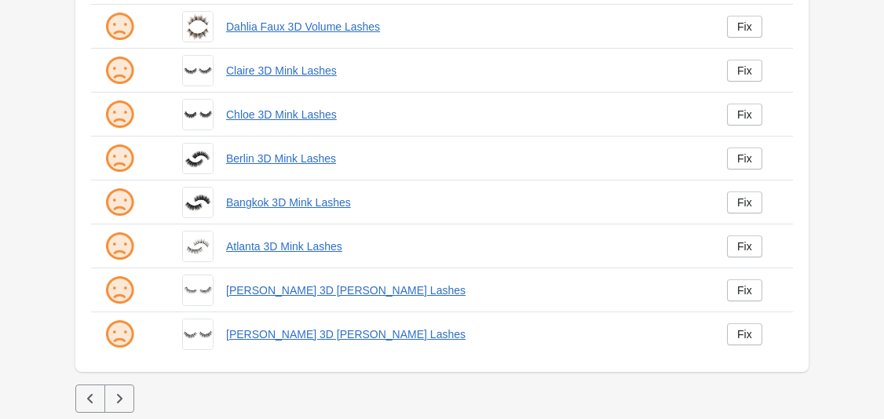
click at [84, 403] on icon "button" at bounding box center [90, 399] width 16 height 16
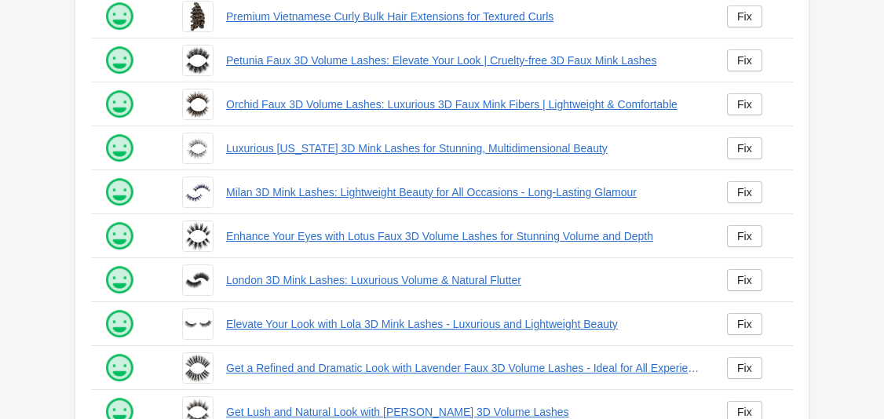
scroll to position [447, 0]
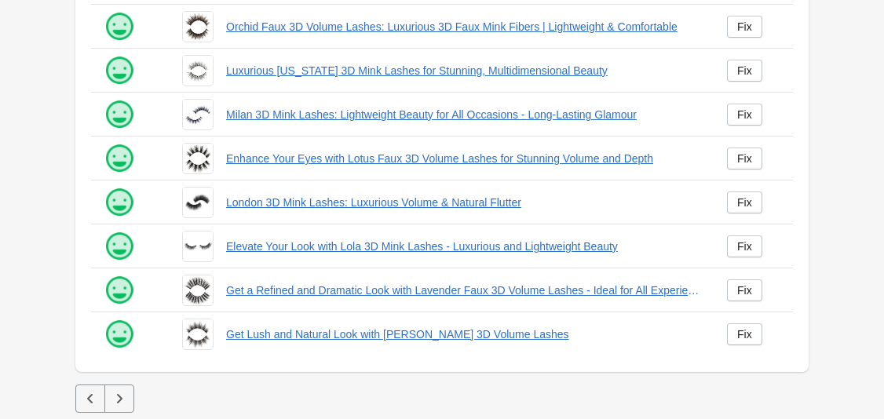
click at [99, 396] on button "button" at bounding box center [90, 399] width 30 height 28
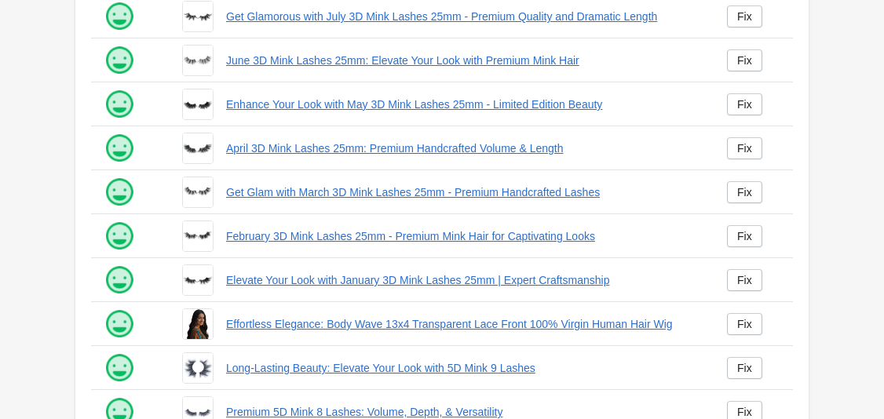
scroll to position [447, 0]
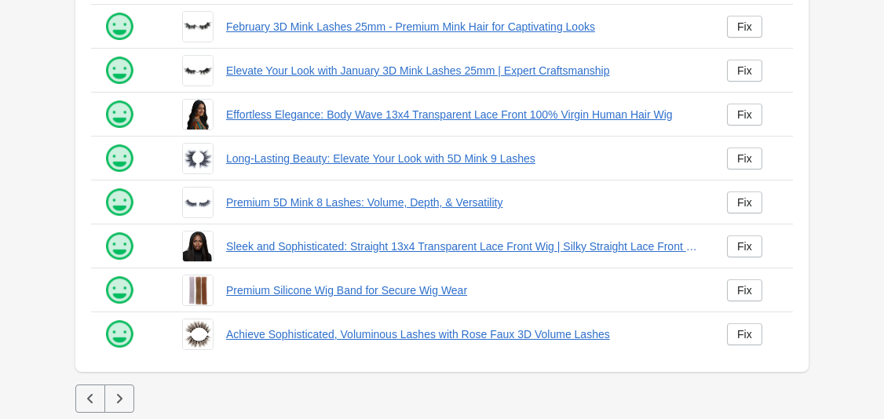
click at [115, 392] on icon "button" at bounding box center [119, 399] width 16 height 16
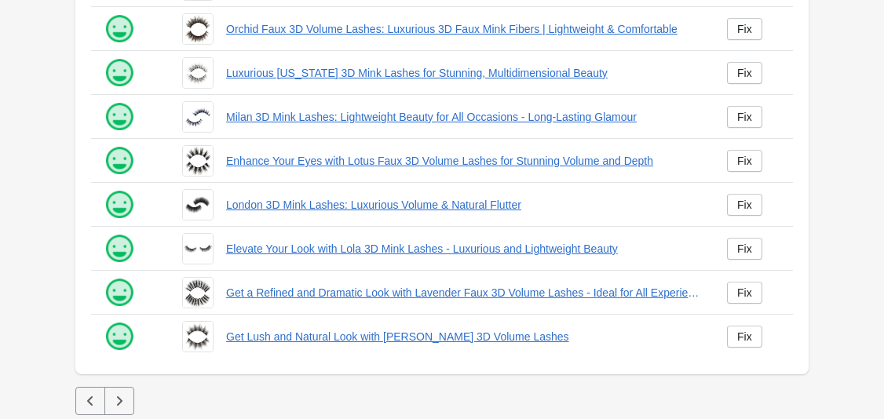
scroll to position [447, 0]
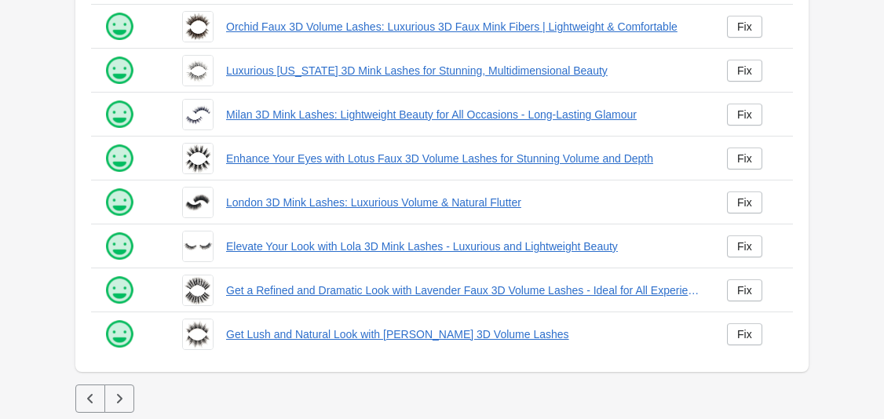
click at [130, 397] on button "button" at bounding box center [119, 399] width 30 height 28
